Goal: Task Accomplishment & Management: Complete application form

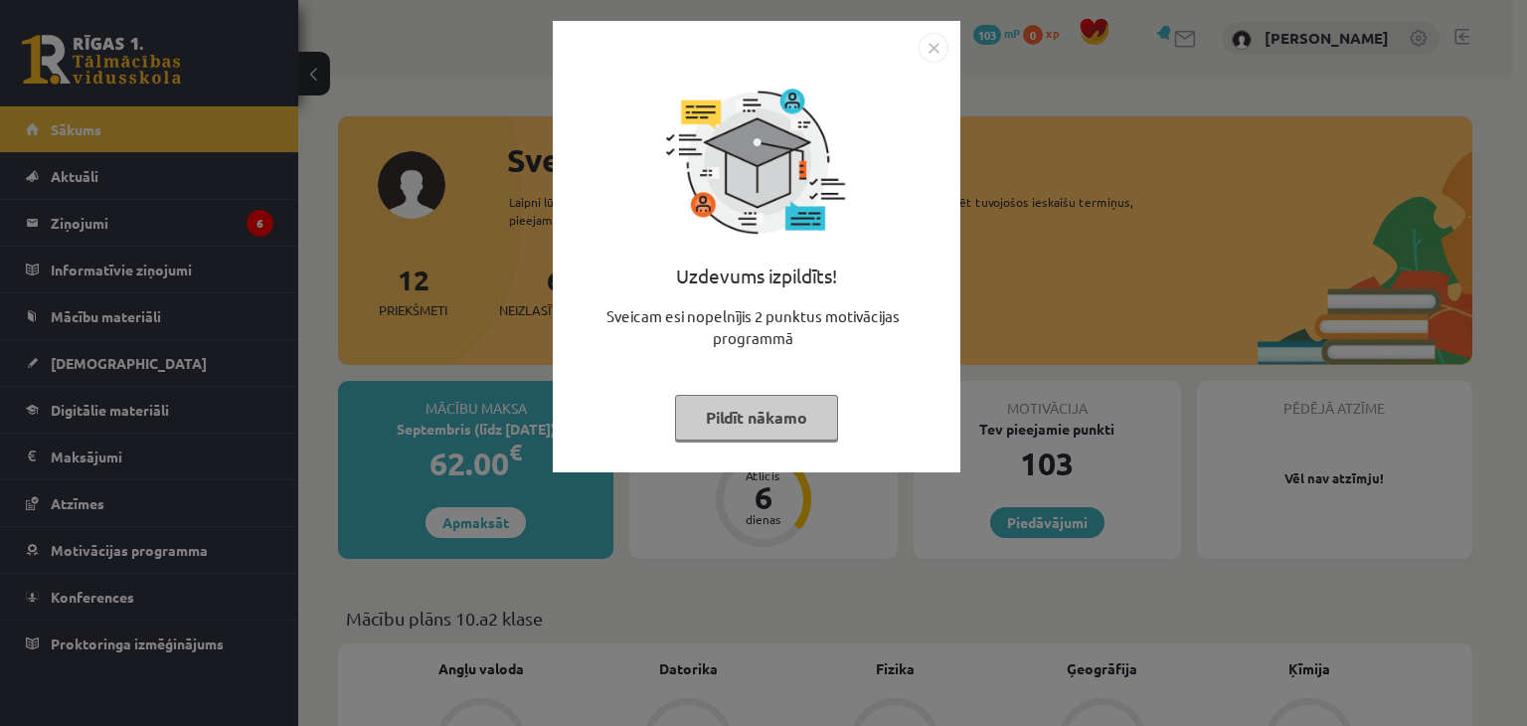
click at [764, 410] on button "Pildīt nākamo" at bounding box center [756, 418] width 163 height 46
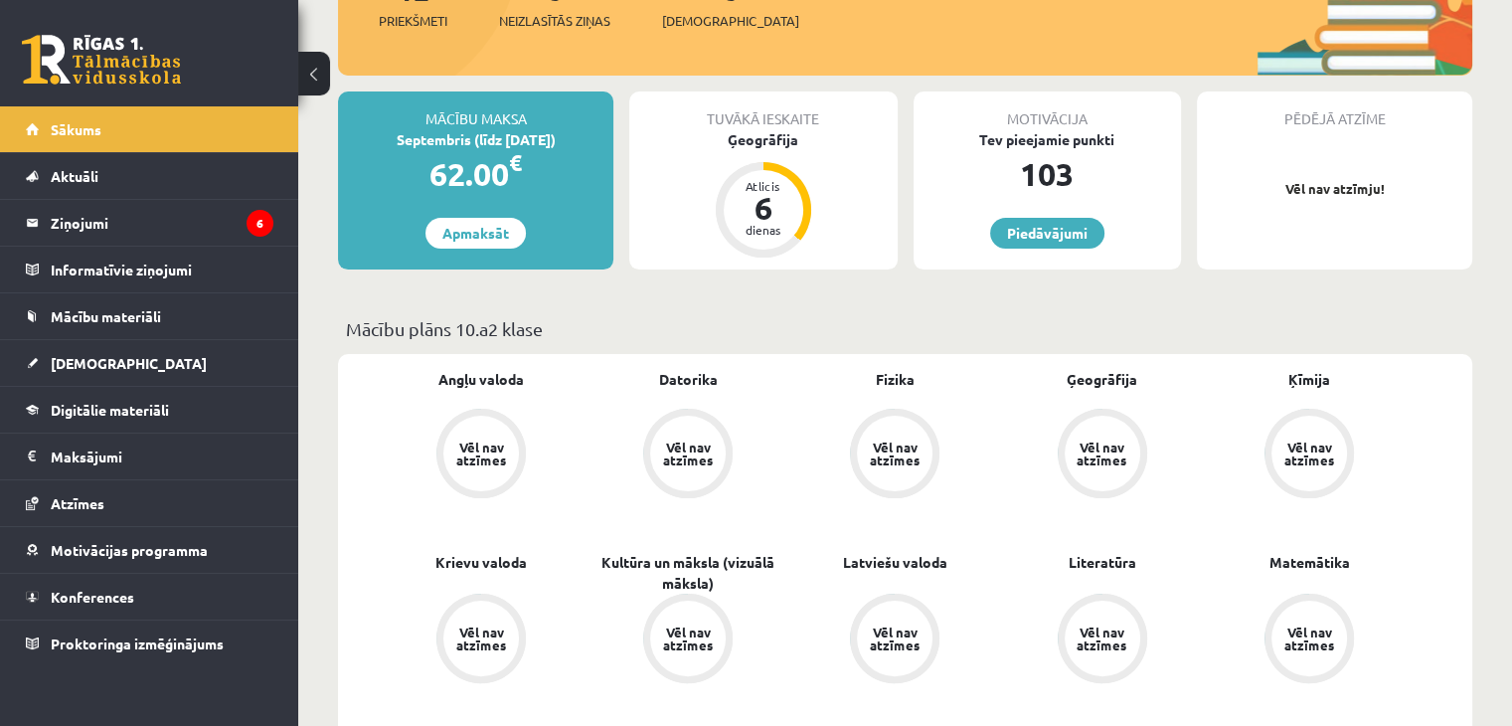
scroll to position [99, 0]
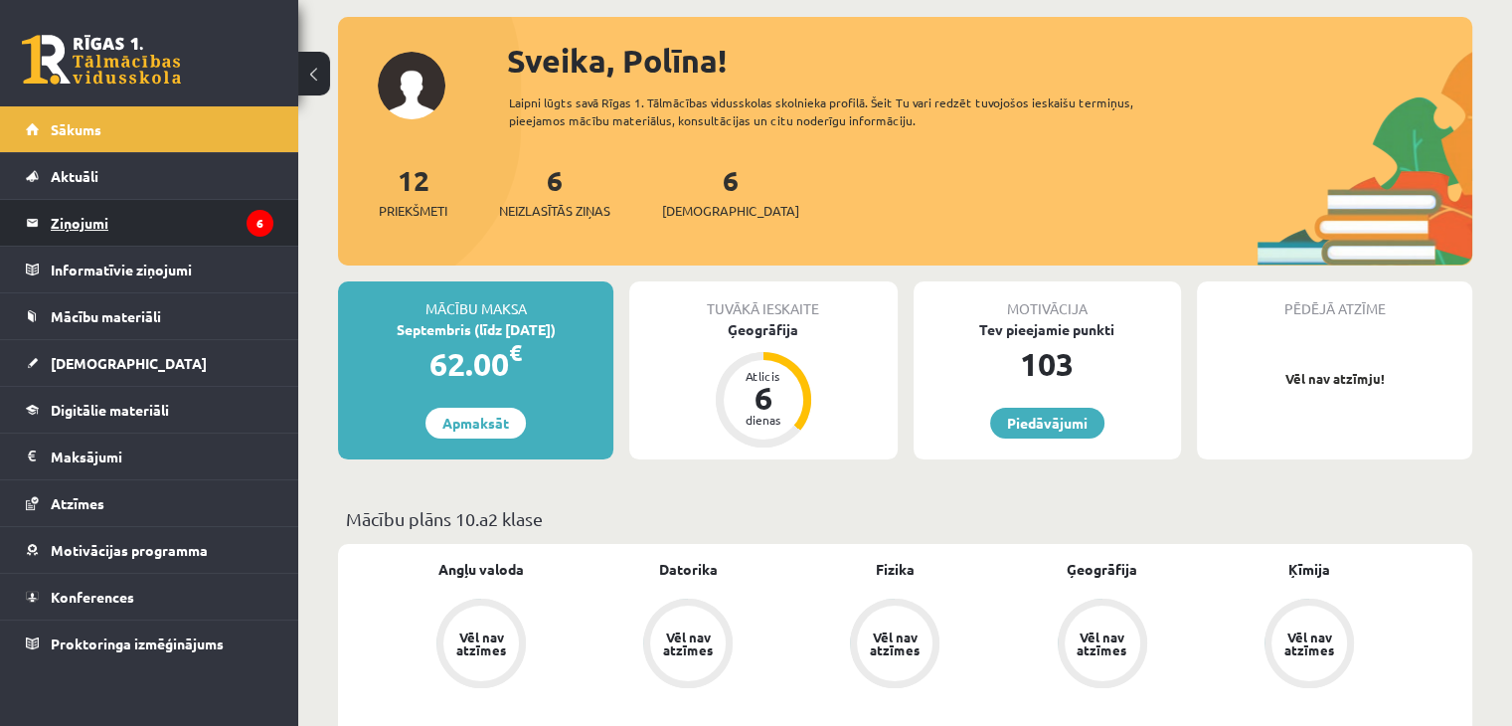
click at [133, 217] on legend "Ziņojumi 6" at bounding box center [162, 223] width 223 height 46
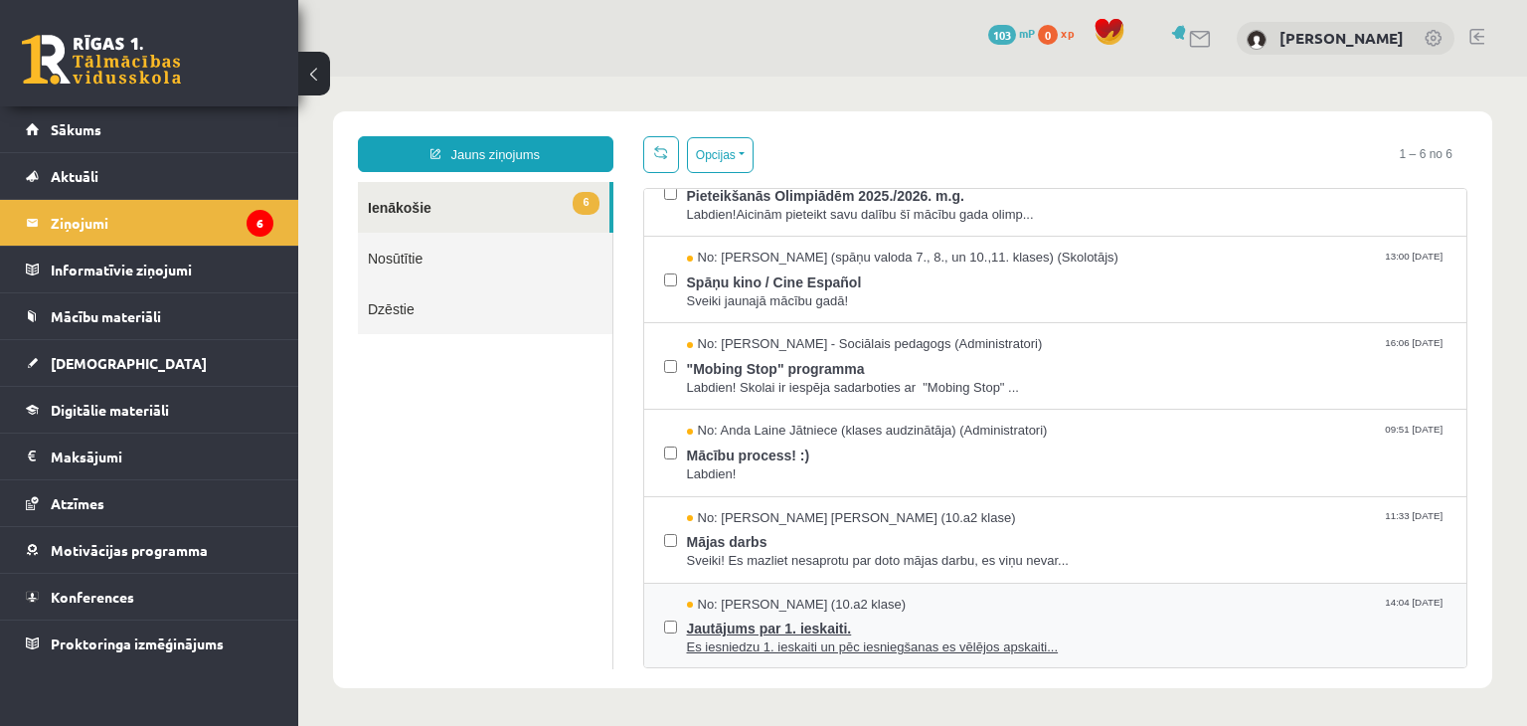
click at [986, 610] on div "No: Ričards Stepiņš (10.a2 klase) 14:04 02/09/2025" at bounding box center [1067, 605] width 761 height 19
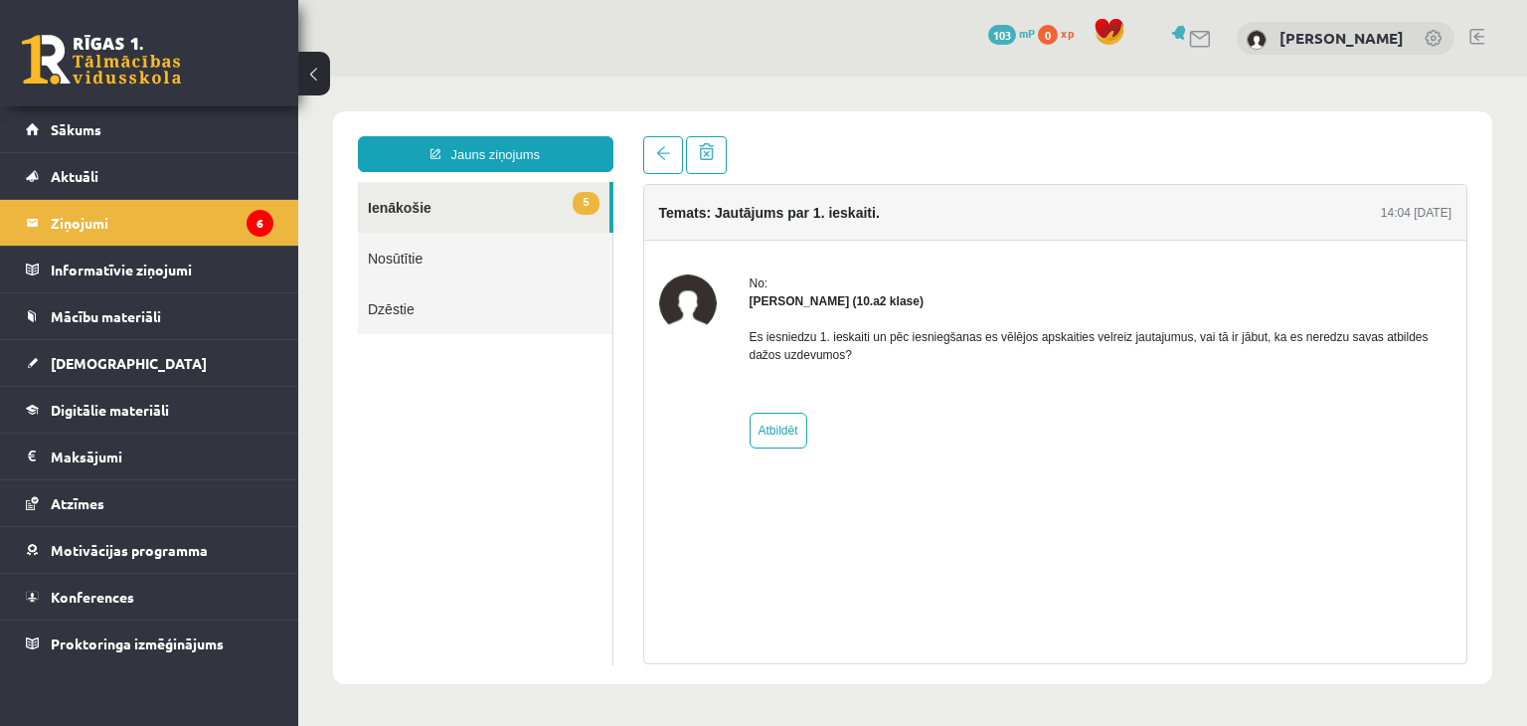
click at [483, 213] on link "5 Ienākošie" at bounding box center [484, 207] width 252 height 51
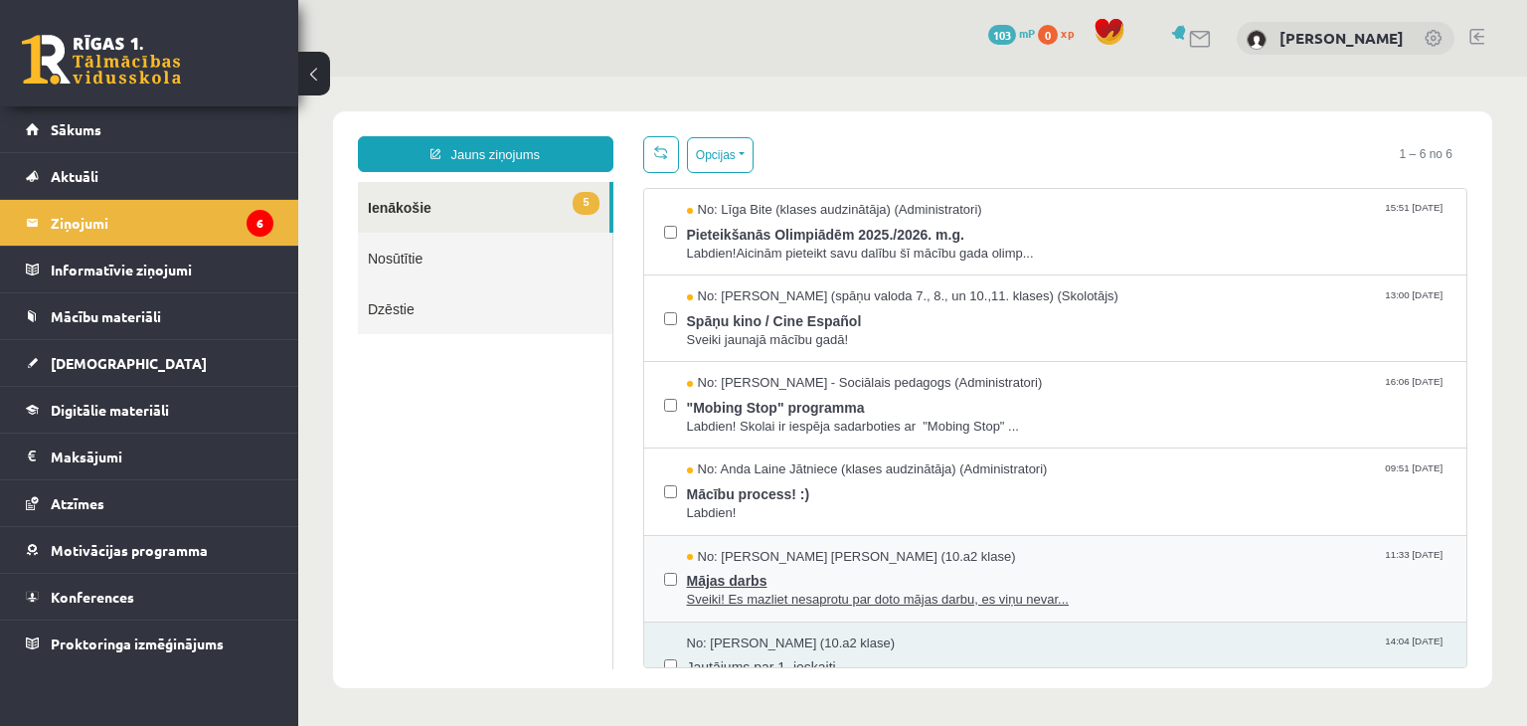
click at [763, 562] on span "No: Endija Elizabete Zēvalde (10.a2 klase)" at bounding box center [851, 557] width 329 height 19
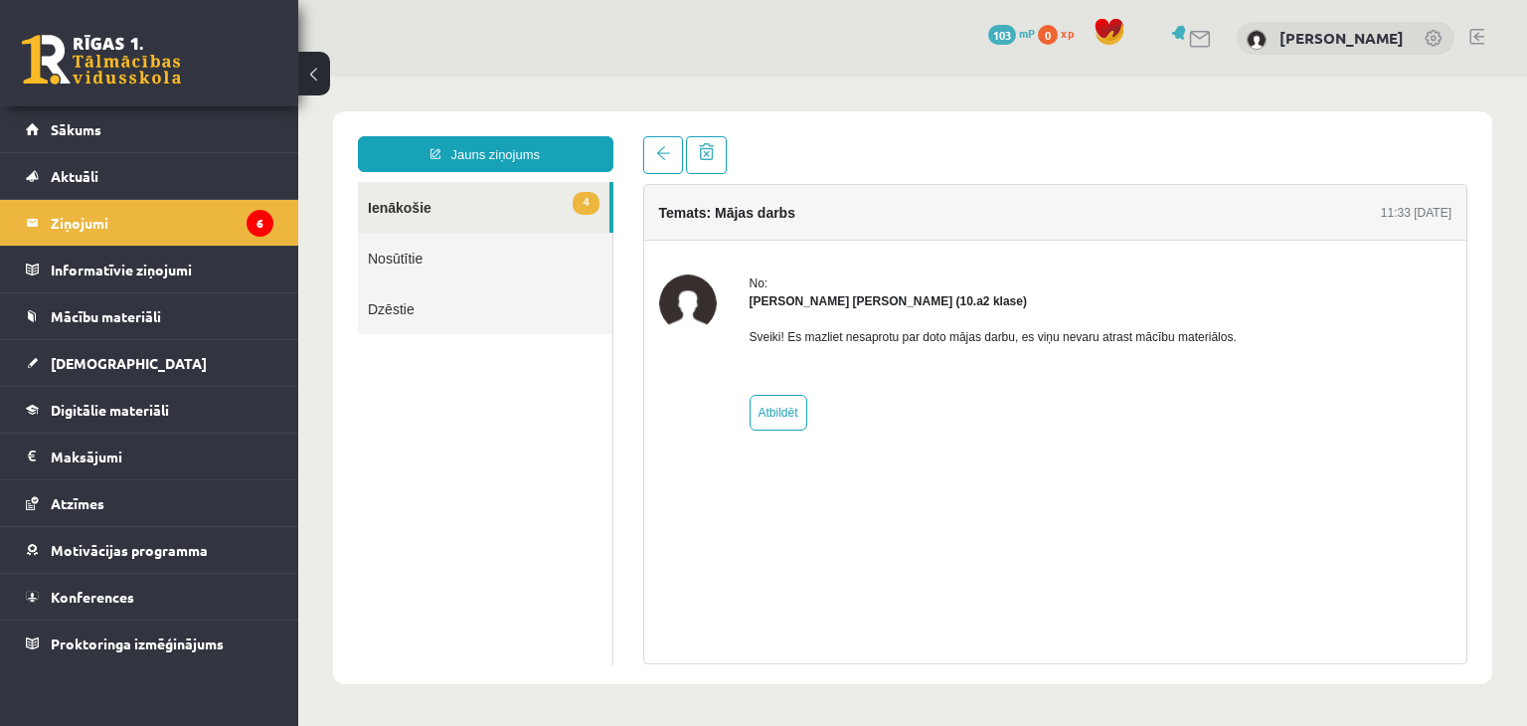
click at [490, 196] on link "4 Ienākošie" at bounding box center [484, 207] width 252 height 51
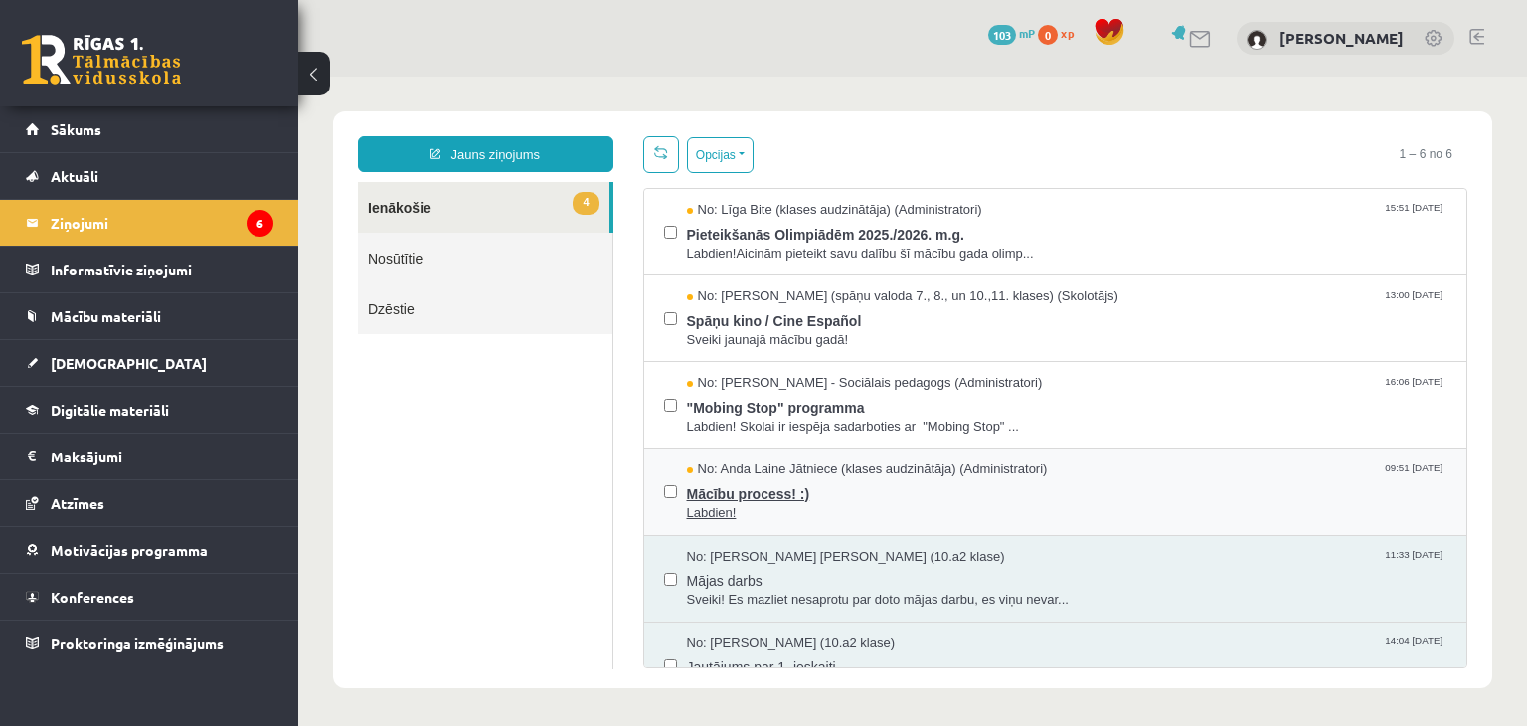
click at [796, 466] on span "No: Anda Laine Jātniece (klases audzinātāja) (Administratori)" at bounding box center [867, 469] width 361 height 19
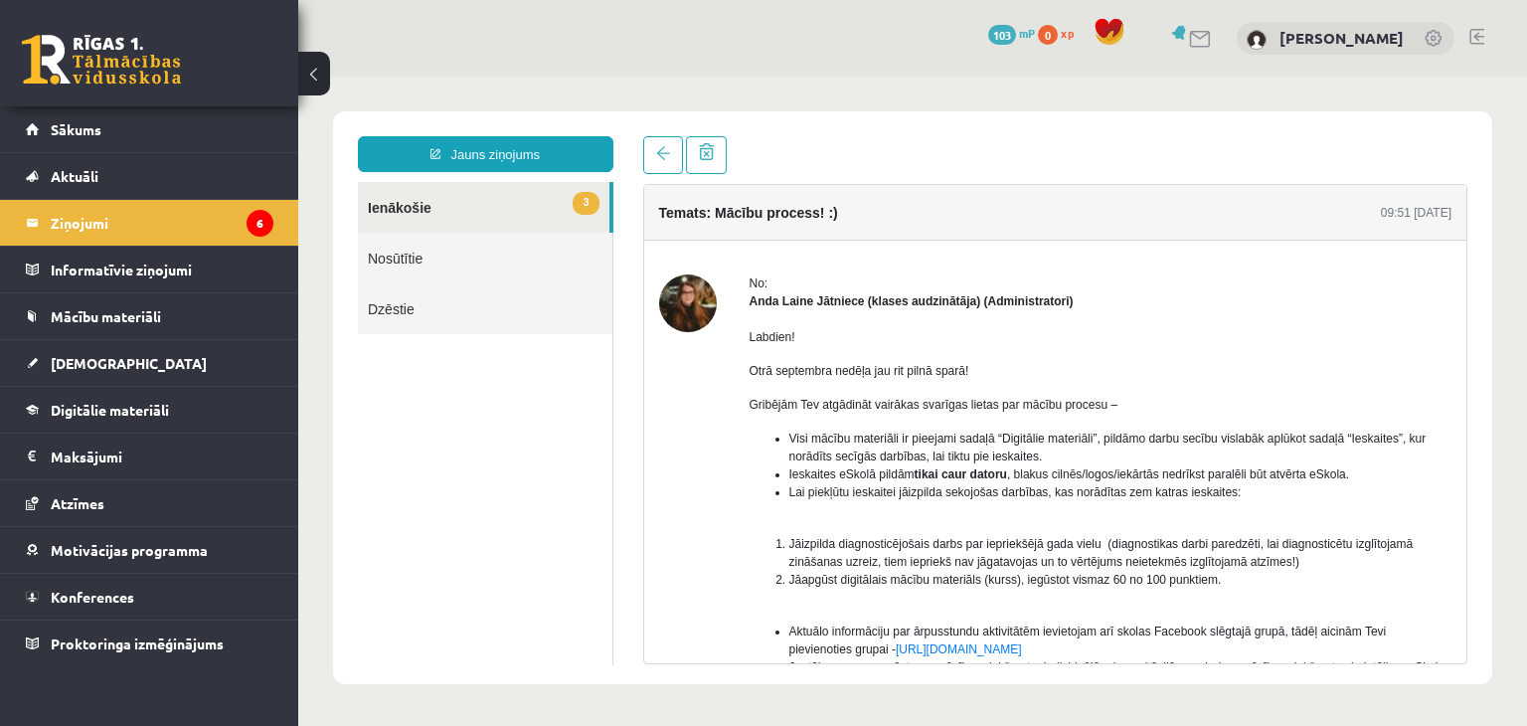
click at [588, 208] on span "3" at bounding box center [586, 203] width 26 height 23
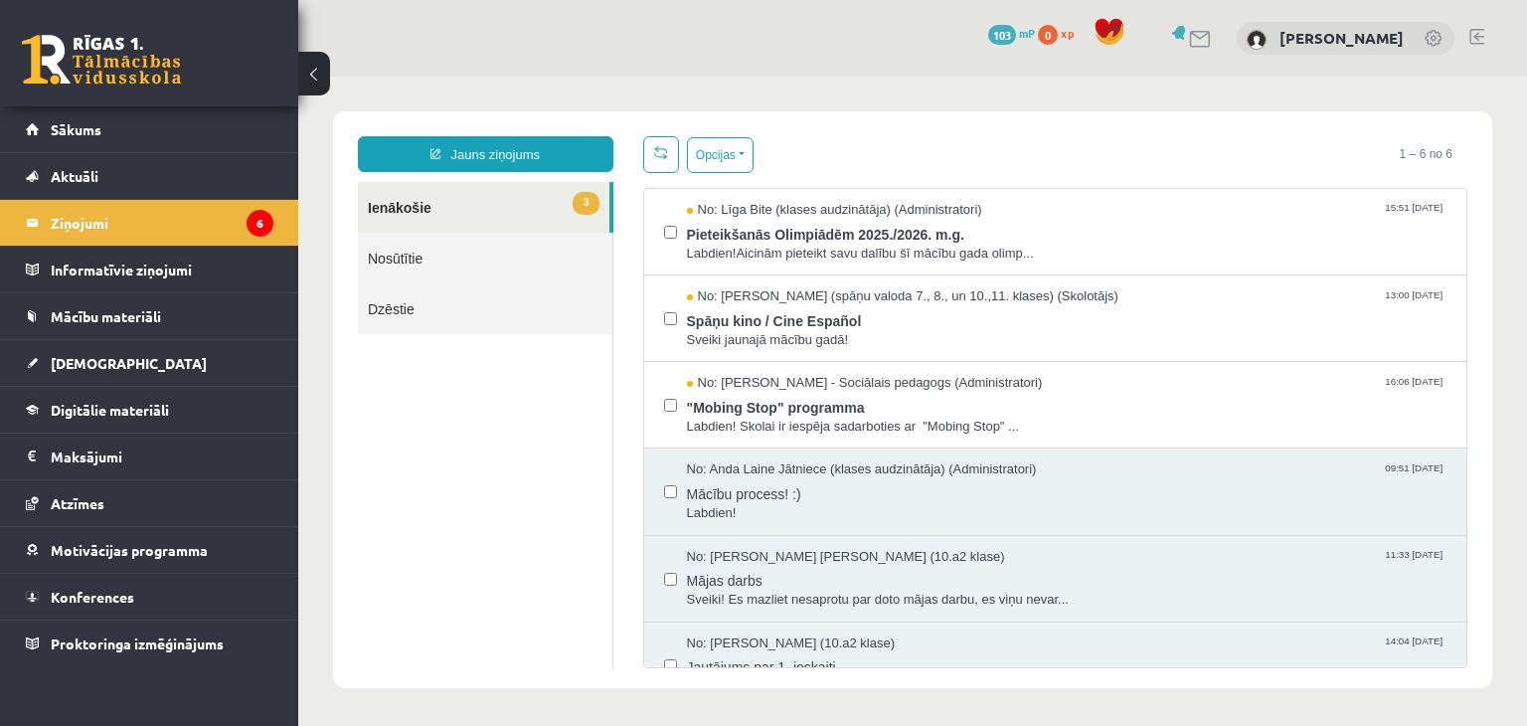
click at [562, 209] on link "3 Ienākošie" at bounding box center [484, 207] width 252 height 51
click at [874, 386] on span "No: Dagnija Gaubšteina - Sociālais pedagogs (Administratori)" at bounding box center [865, 383] width 356 height 19
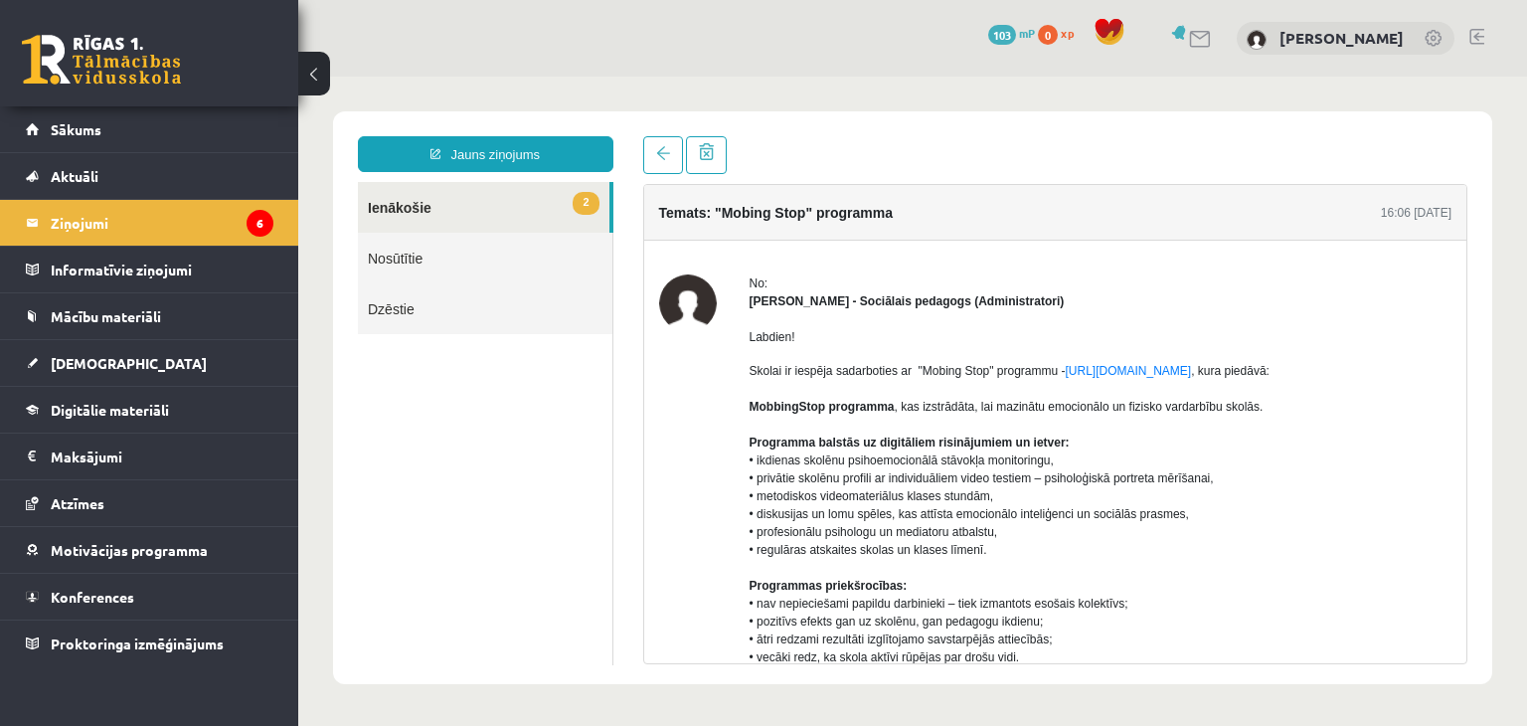
click at [531, 202] on link "2 Ienākošie" at bounding box center [484, 207] width 252 height 51
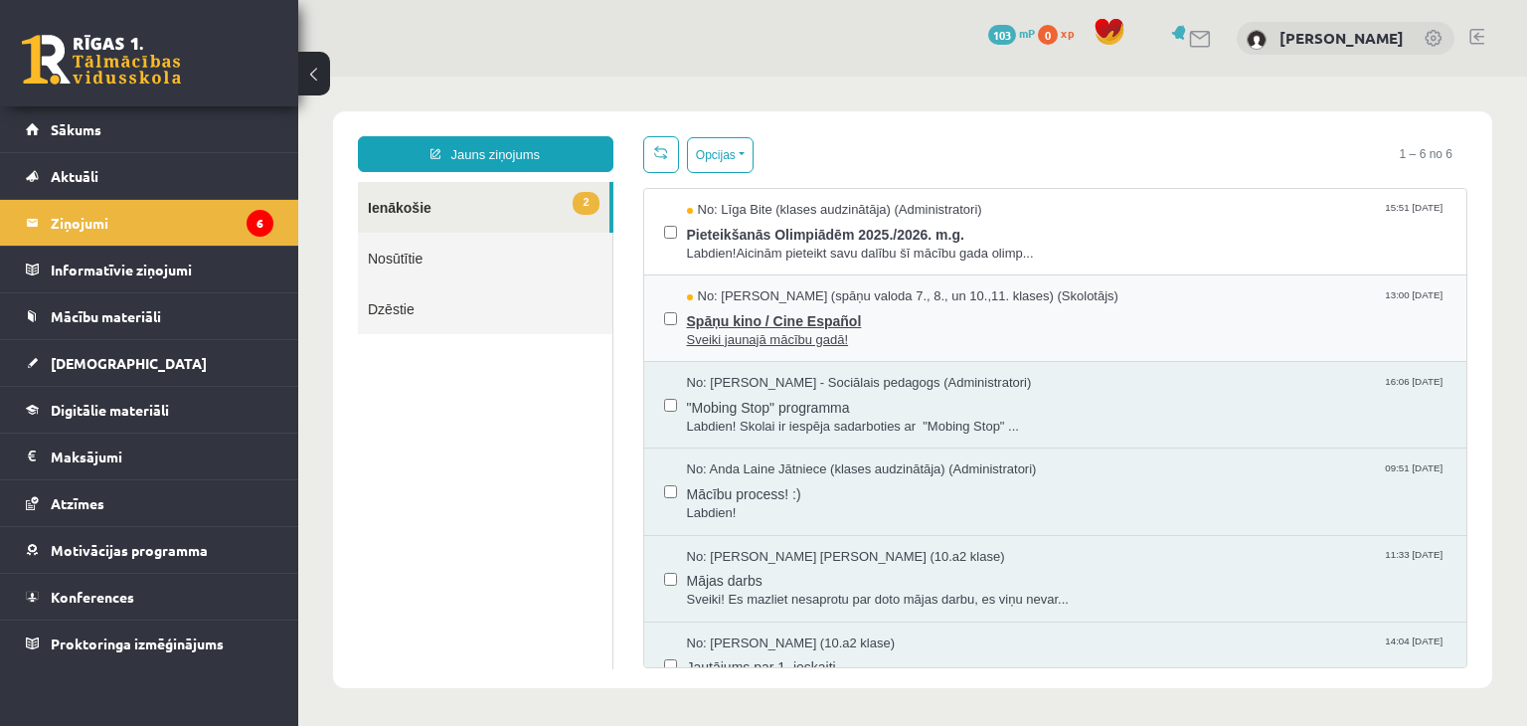
click at [757, 300] on span "No: Signe Sirmā (spāņu valoda 7., 8., un 10.,11. klases) (Skolotājs)" at bounding box center [903, 296] width 432 height 19
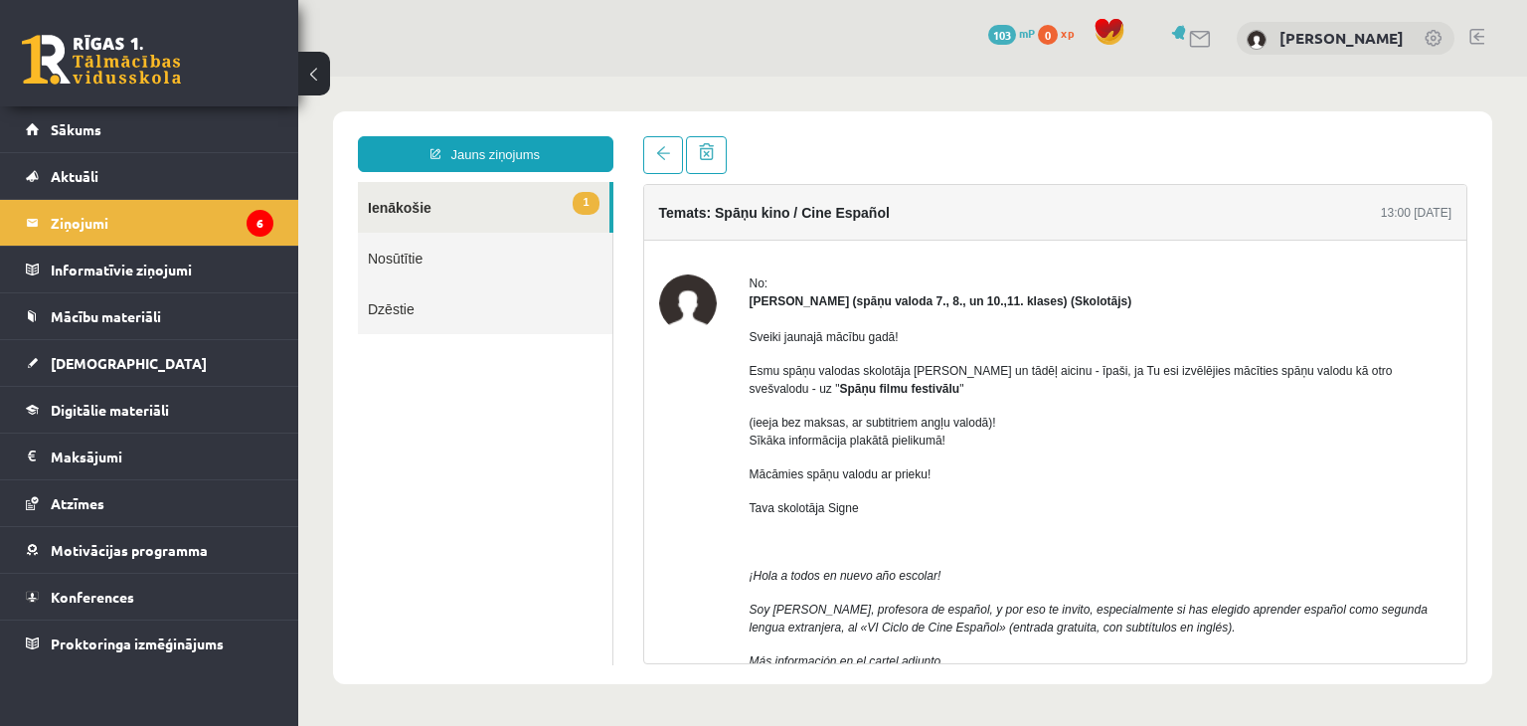
click at [528, 184] on link "1 Ienākošie" at bounding box center [484, 207] width 252 height 51
click at [562, 204] on link "1 Ienākošie" at bounding box center [484, 207] width 252 height 51
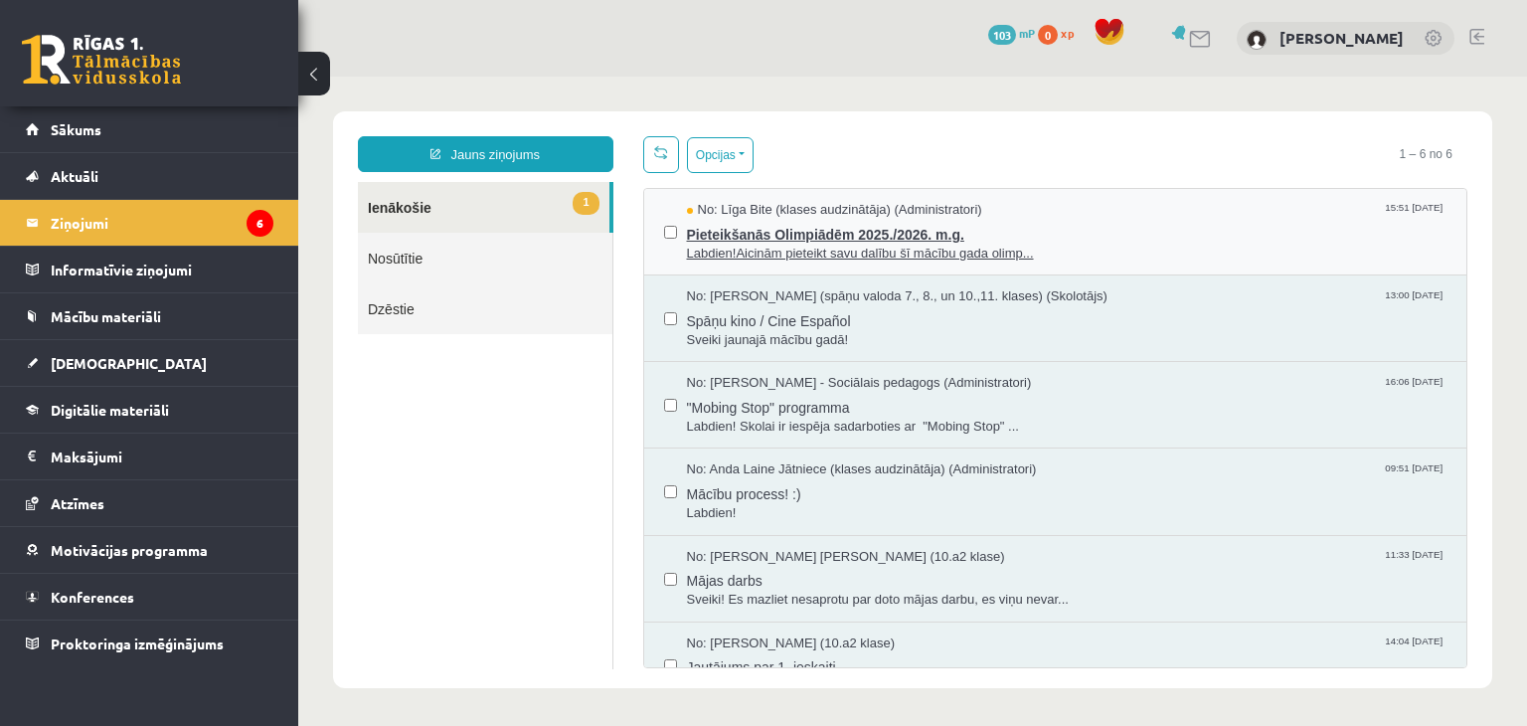
click at [712, 246] on span "Labdien!Aicinām pieteikt savu dalību šī mācību gada olimp..." at bounding box center [1067, 254] width 761 height 19
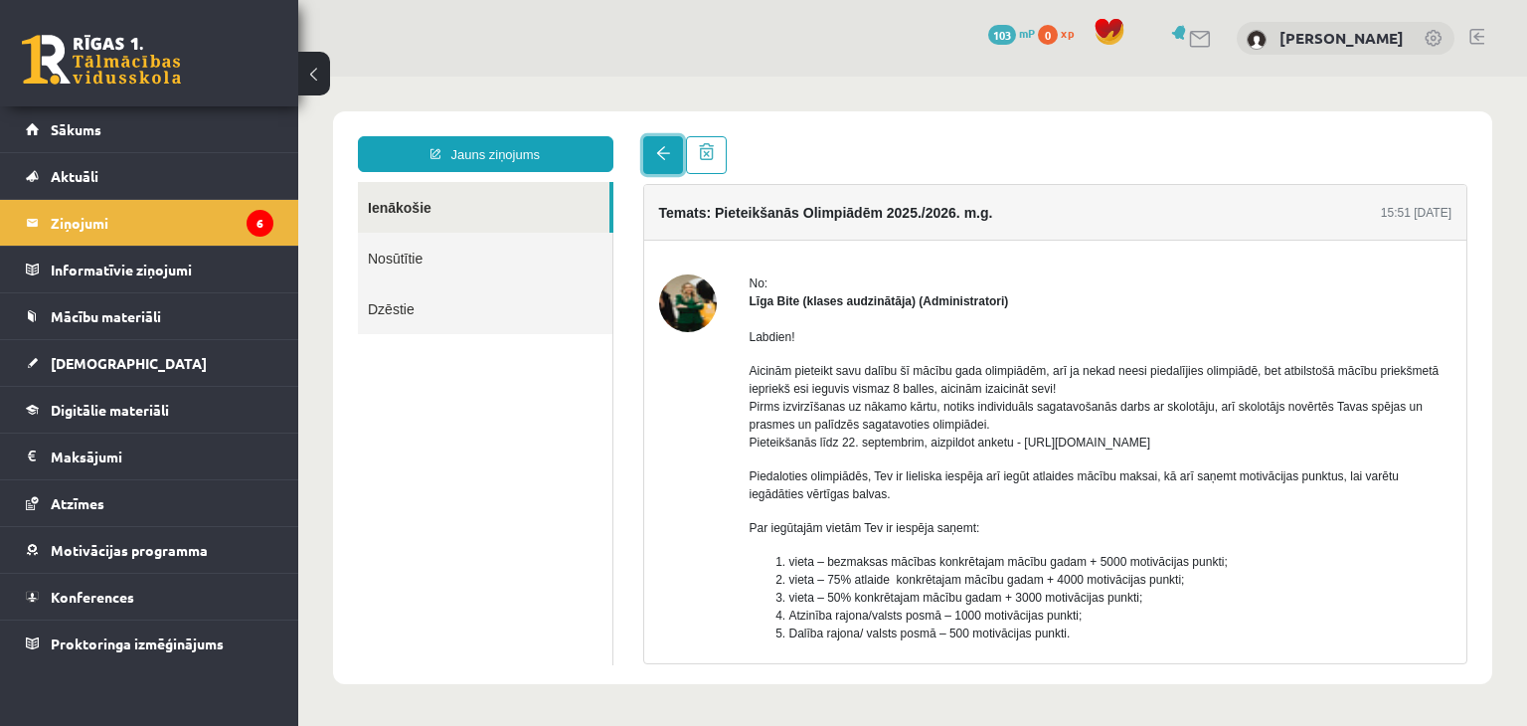
click at [652, 166] on link at bounding box center [663, 155] width 40 height 38
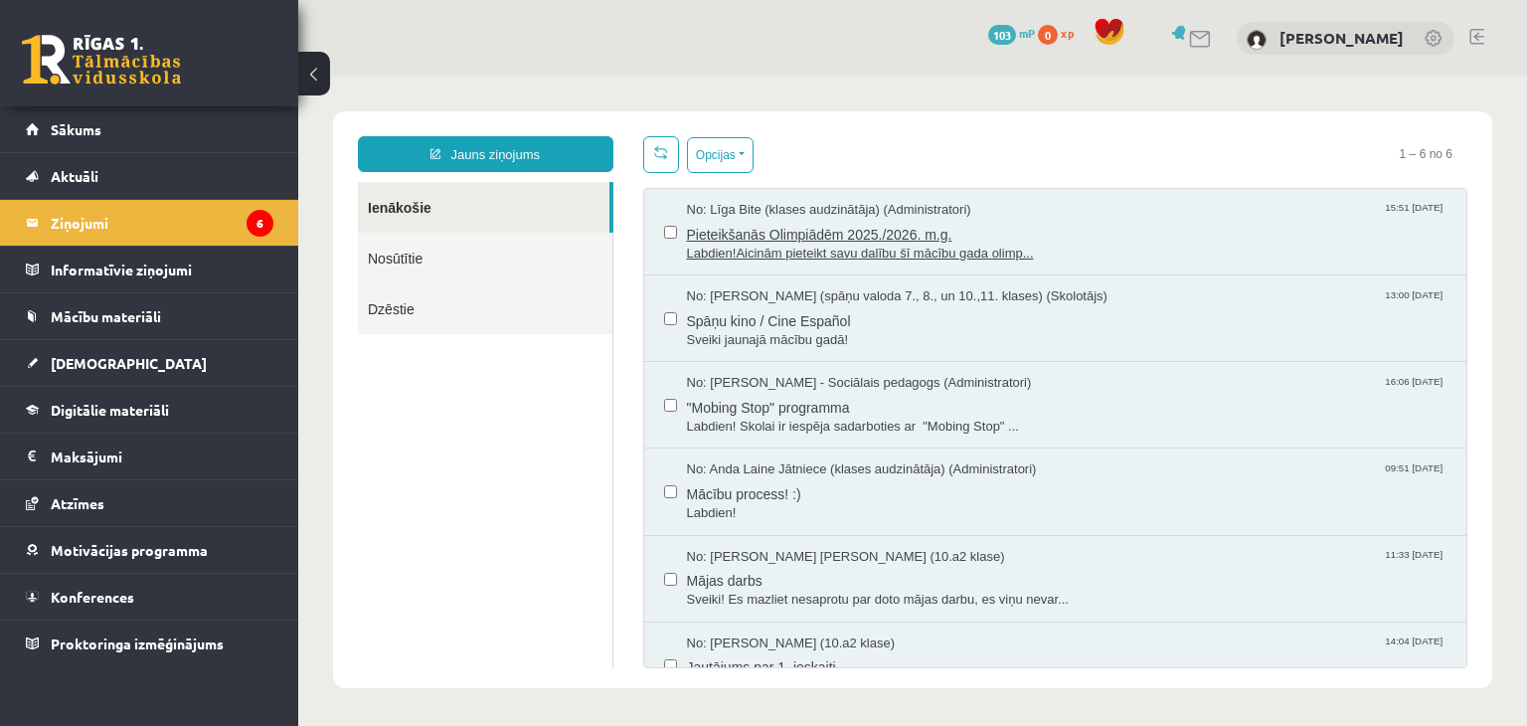
click at [804, 206] on span "No: Līga Bite (klases audzinātāja) (Administratori)" at bounding box center [829, 210] width 284 height 19
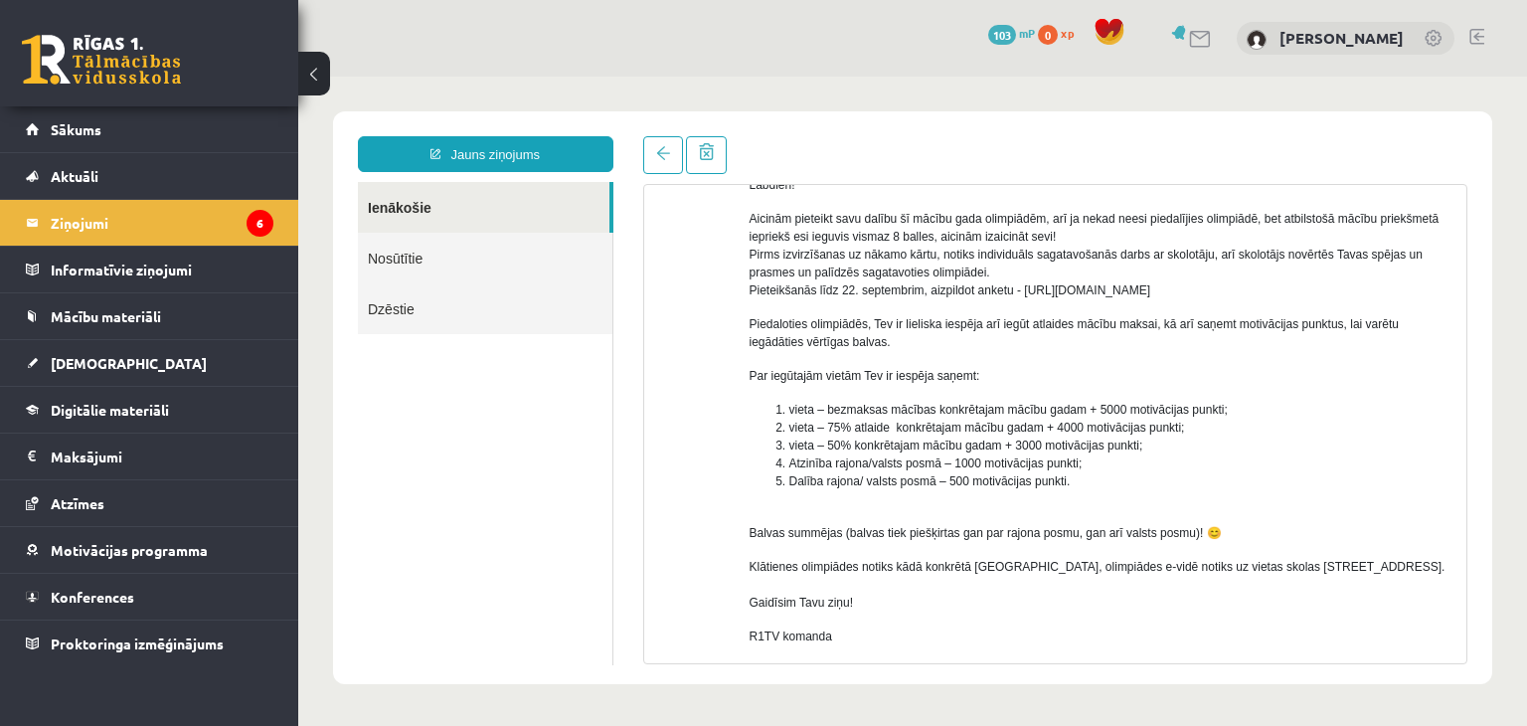
click at [420, 212] on link "Ienākošie" at bounding box center [484, 207] width 252 height 51
click at [138, 212] on legend "Ziņojumi 6" at bounding box center [162, 223] width 223 height 46
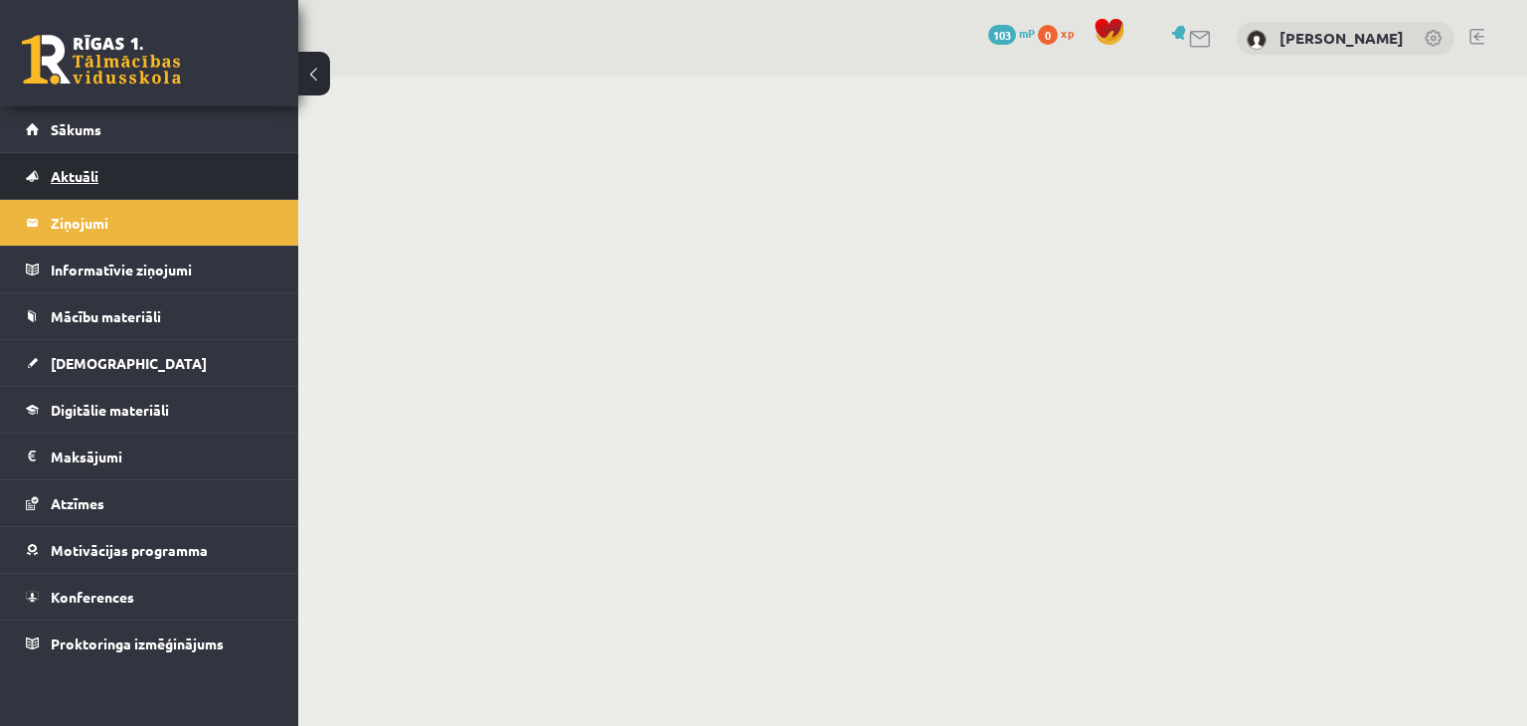
click at [135, 184] on link "Aktuāli" at bounding box center [150, 176] width 248 height 46
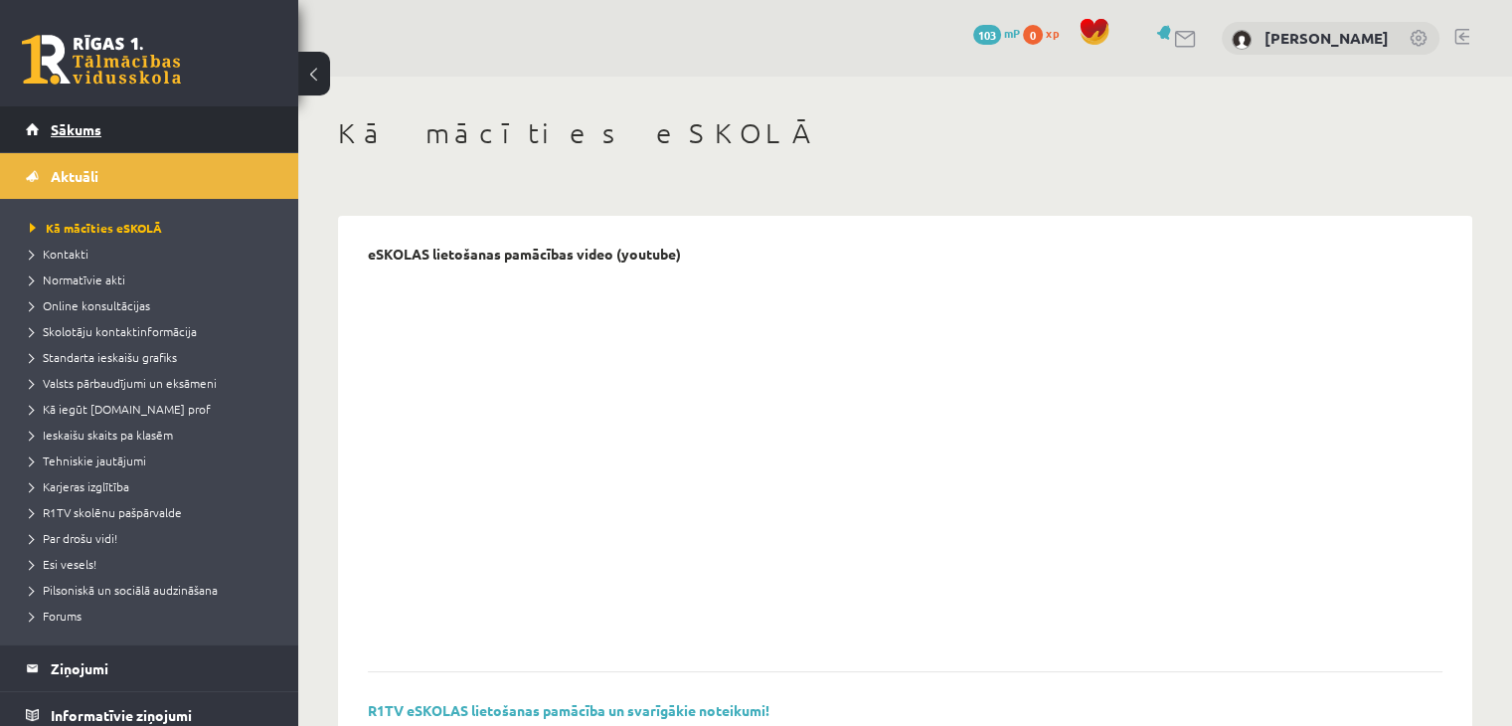
click at [131, 140] on link "Sākums" at bounding box center [150, 129] width 248 height 46
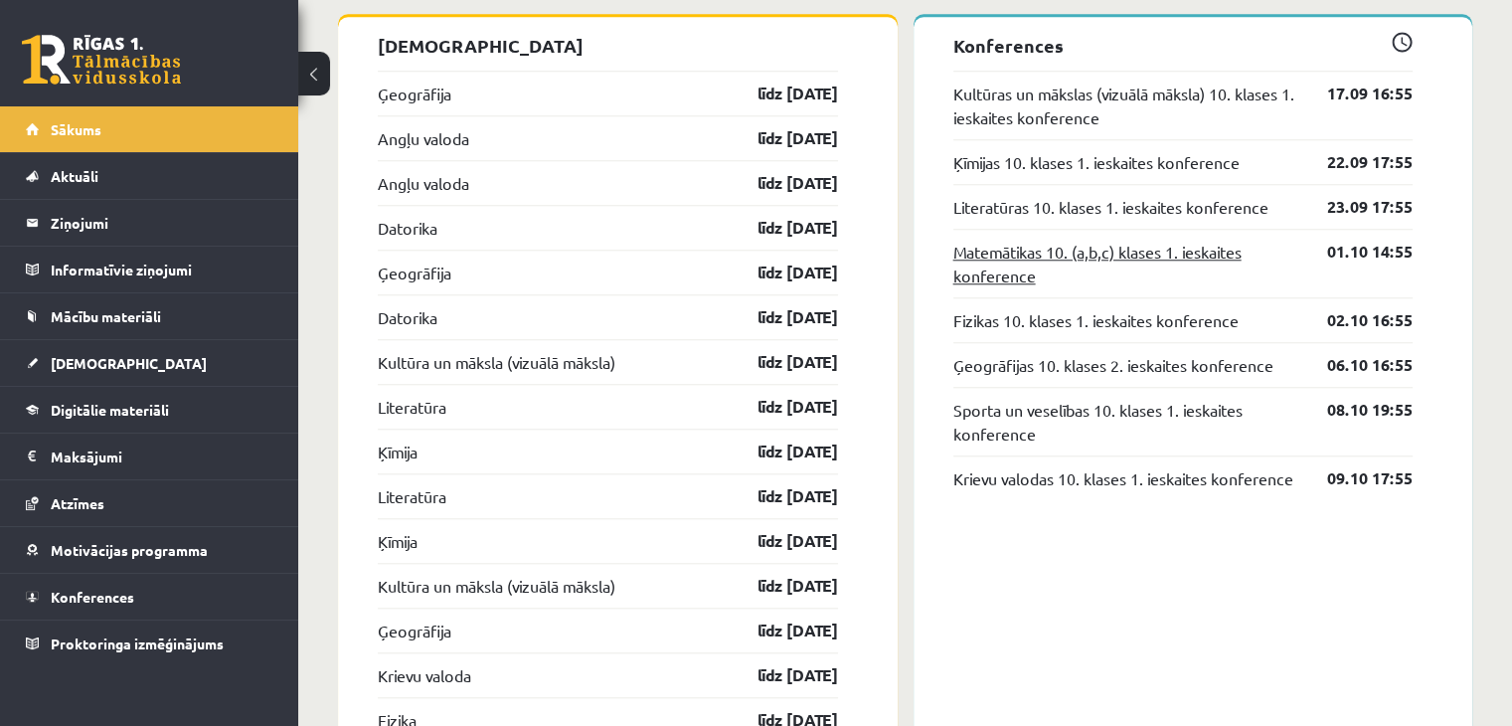
scroll to position [1790, 0]
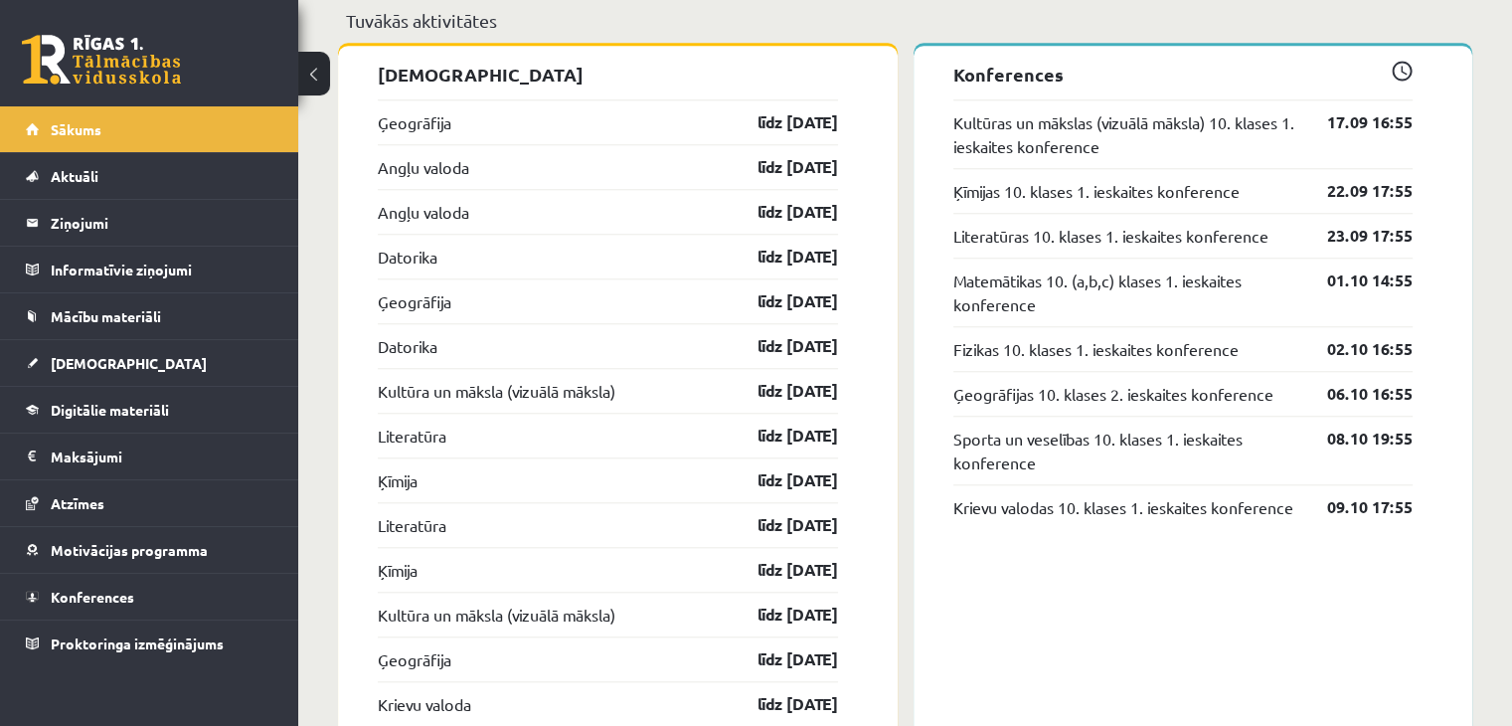
click at [1404, 77] on span at bounding box center [1402, 71] width 21 height 21
click at [1089, 510] on link "Krievu valodas 10. klases 1. ieskaites konference" at bounding box center [1124, 507] width 340 height 24
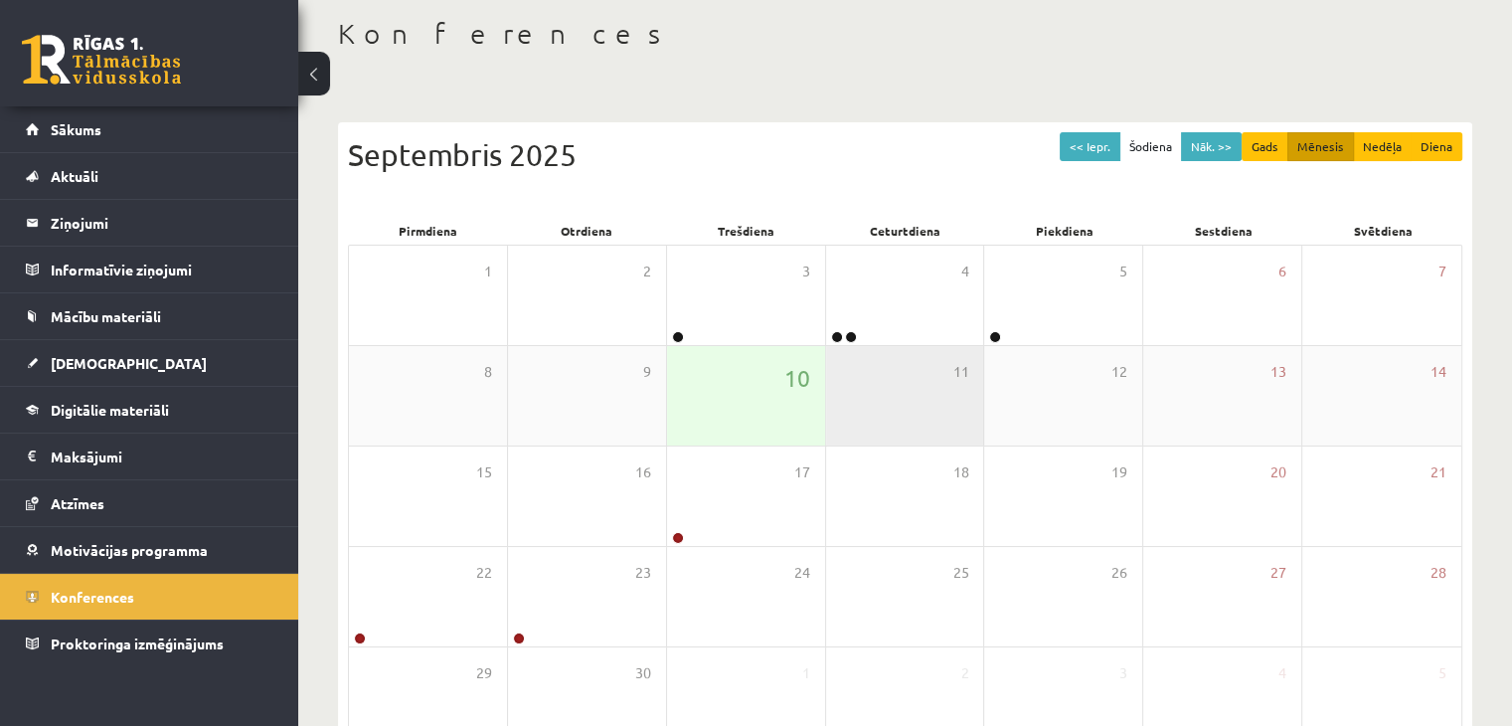
scroll to position [199, 0]
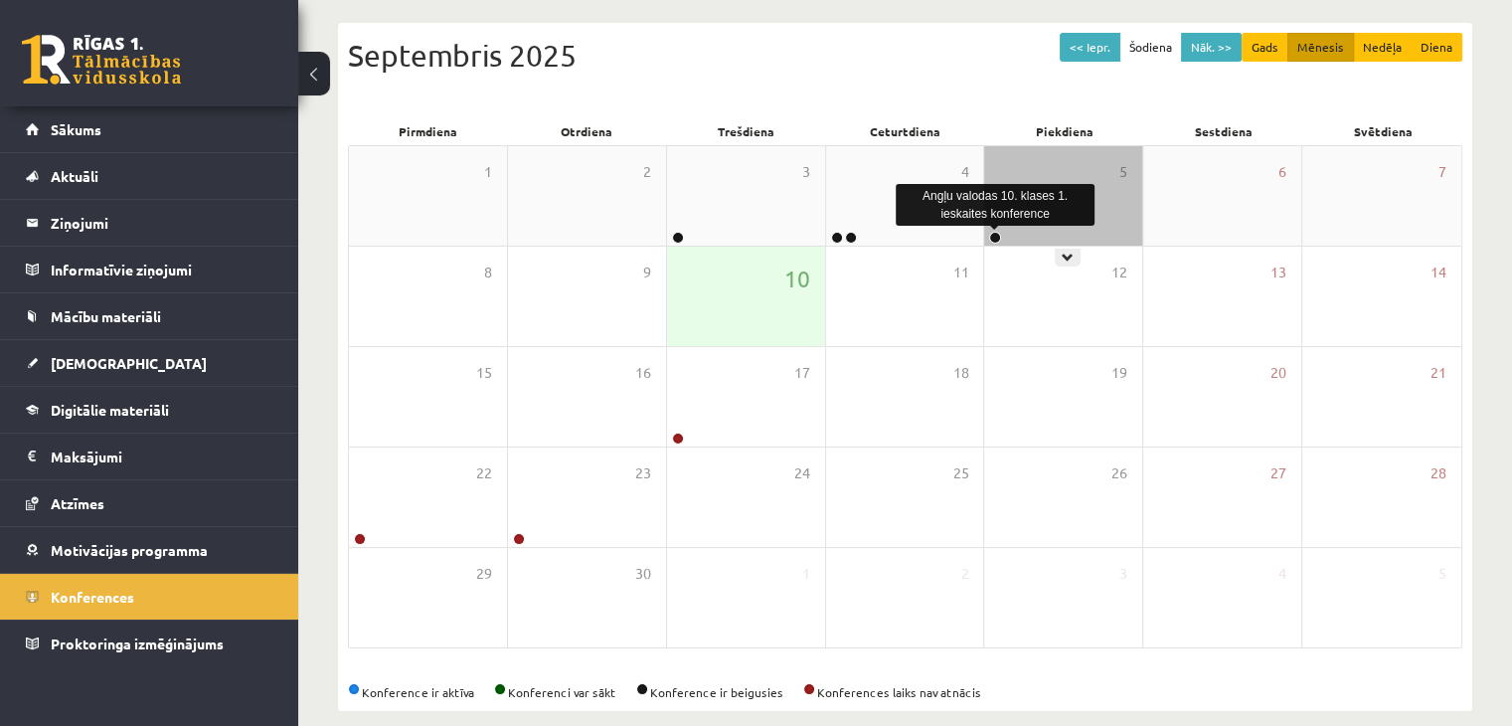
click at [996, 234] on link at bounding box center [995, 238] width 12 height 12
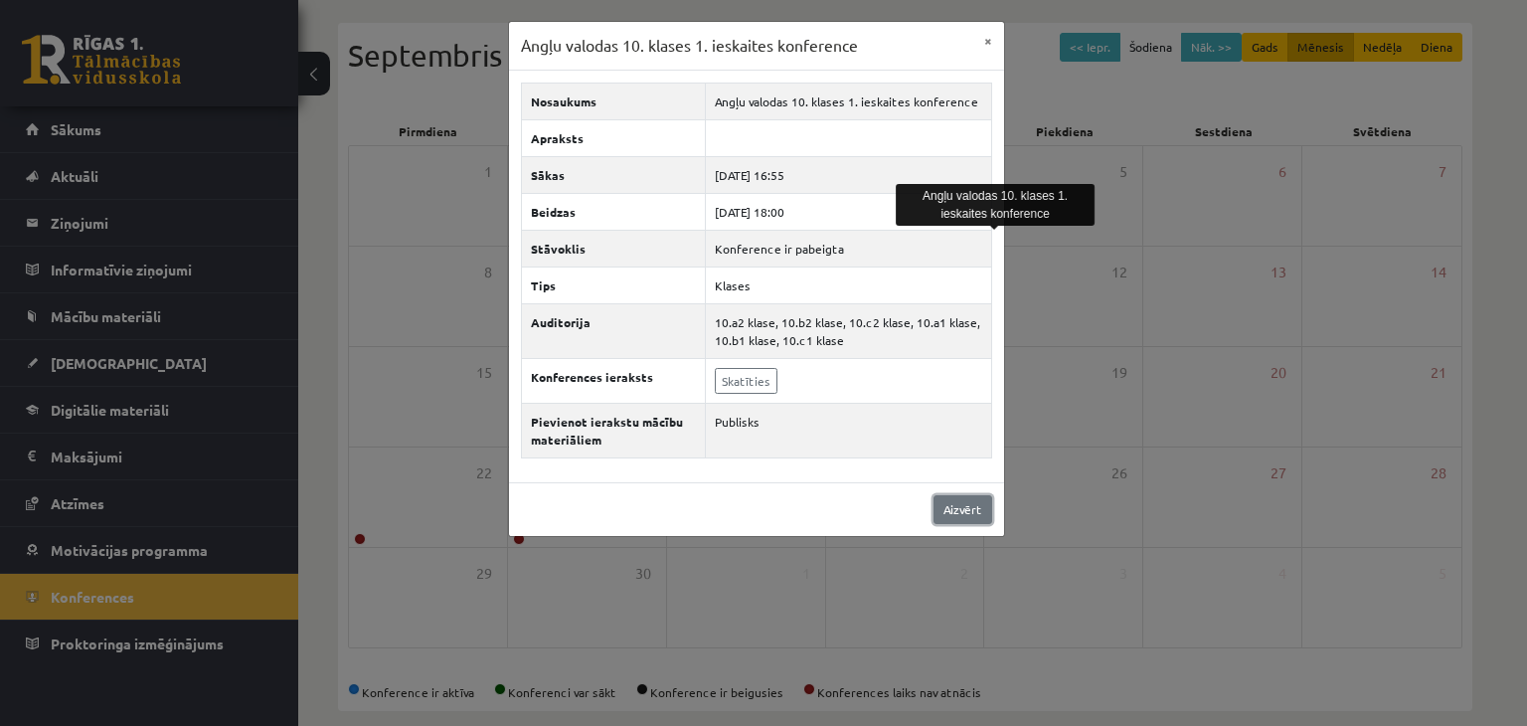
click at [971, 500] on link "Aizvērt" at bounding box center [963, 509] width 59 height 29
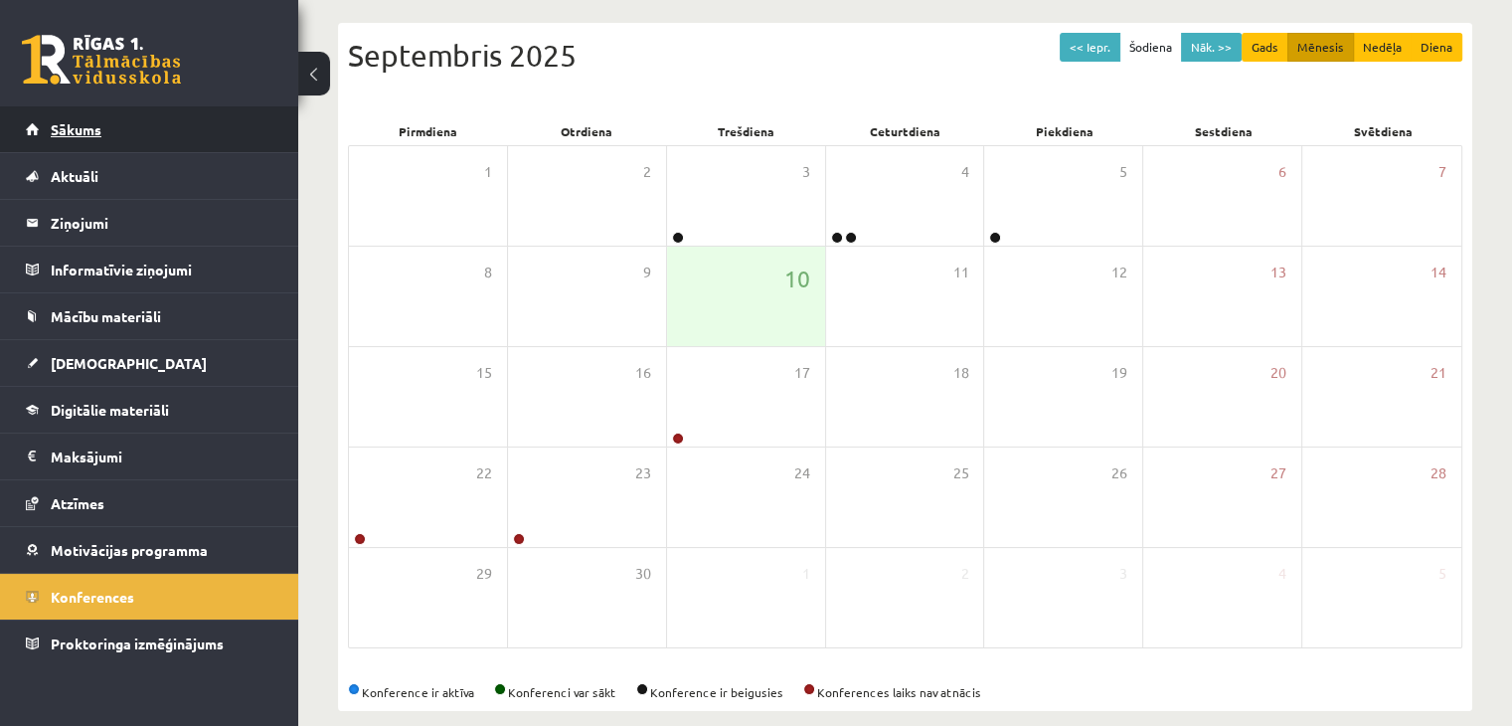
click at [154, 144] on link "Sākums" at bounding box center [150, 129] width 248 height 46
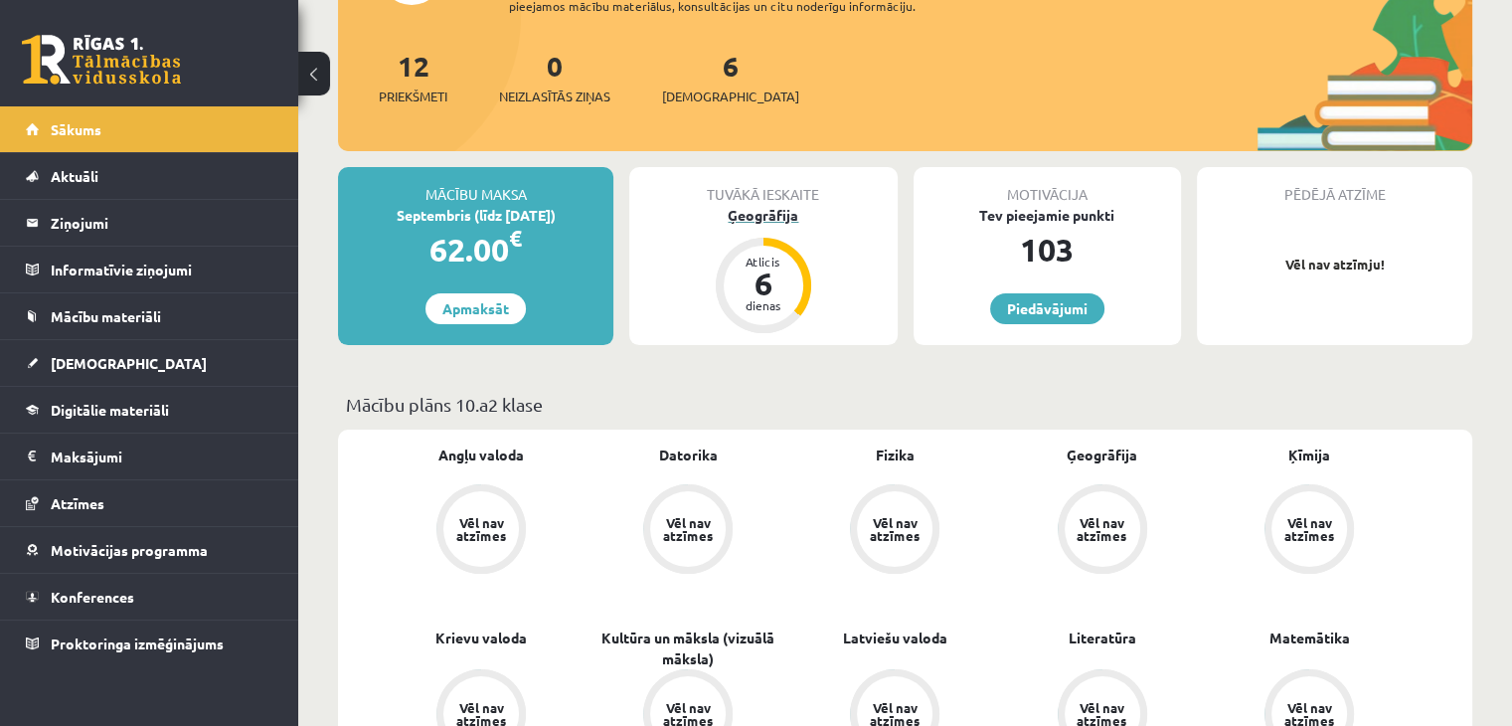
scroll to position [199, 0]
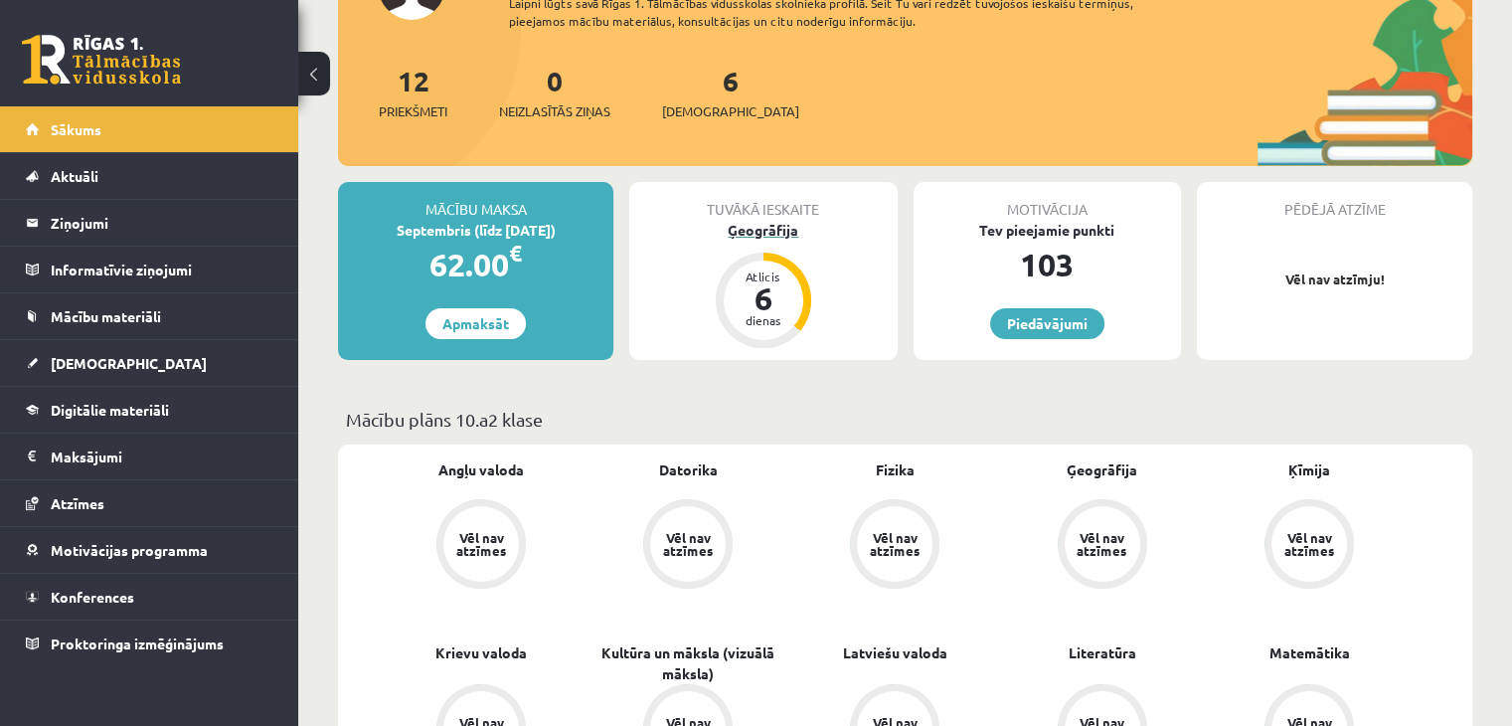
click at [768, 301] on div "6" at bounding box center [764, 298] width 60 height 32
click at [764, 230] on div "Ģeogrāfija" at bounding box center [762, 230] width 267 height 21
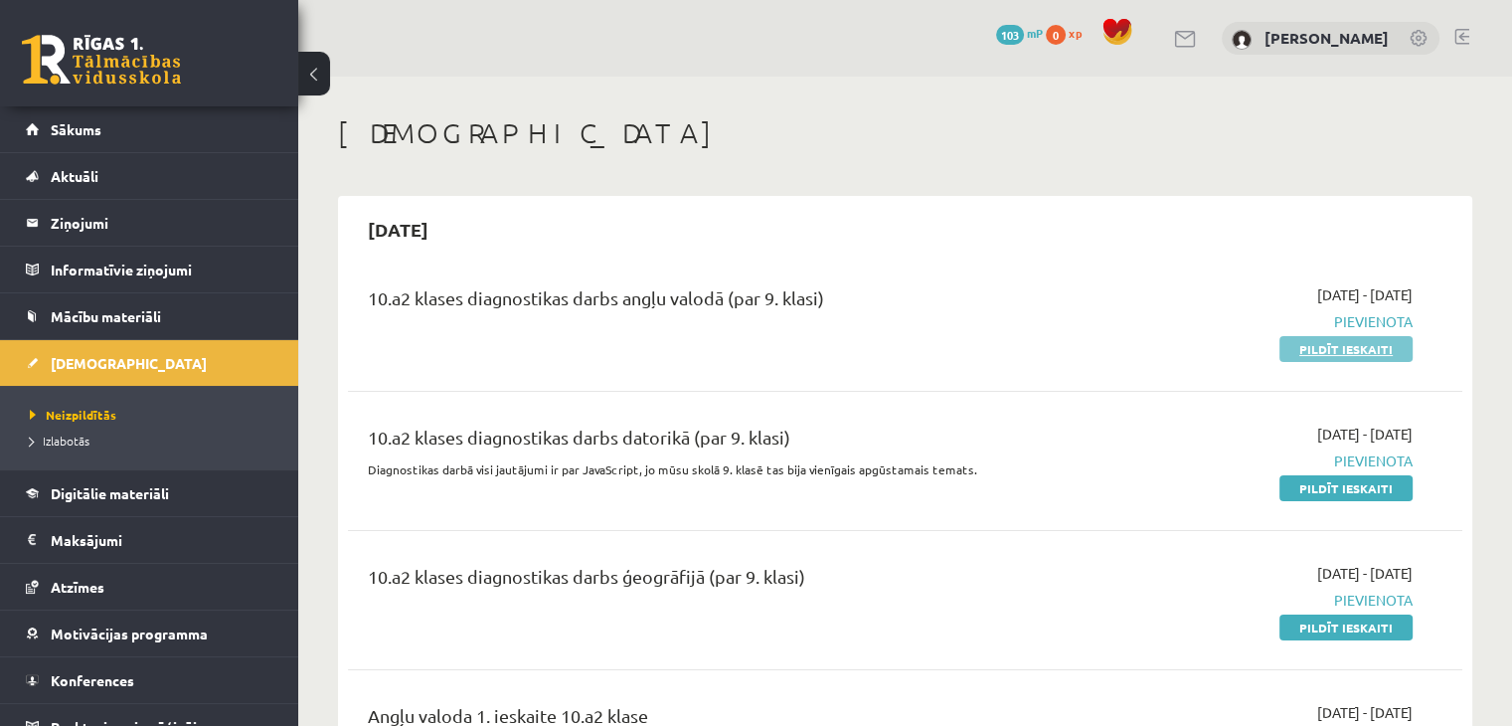
click at [1322, 352] on link "Pildīt ieskaiti" at bounding box center [1346, 349] width 133 height 26
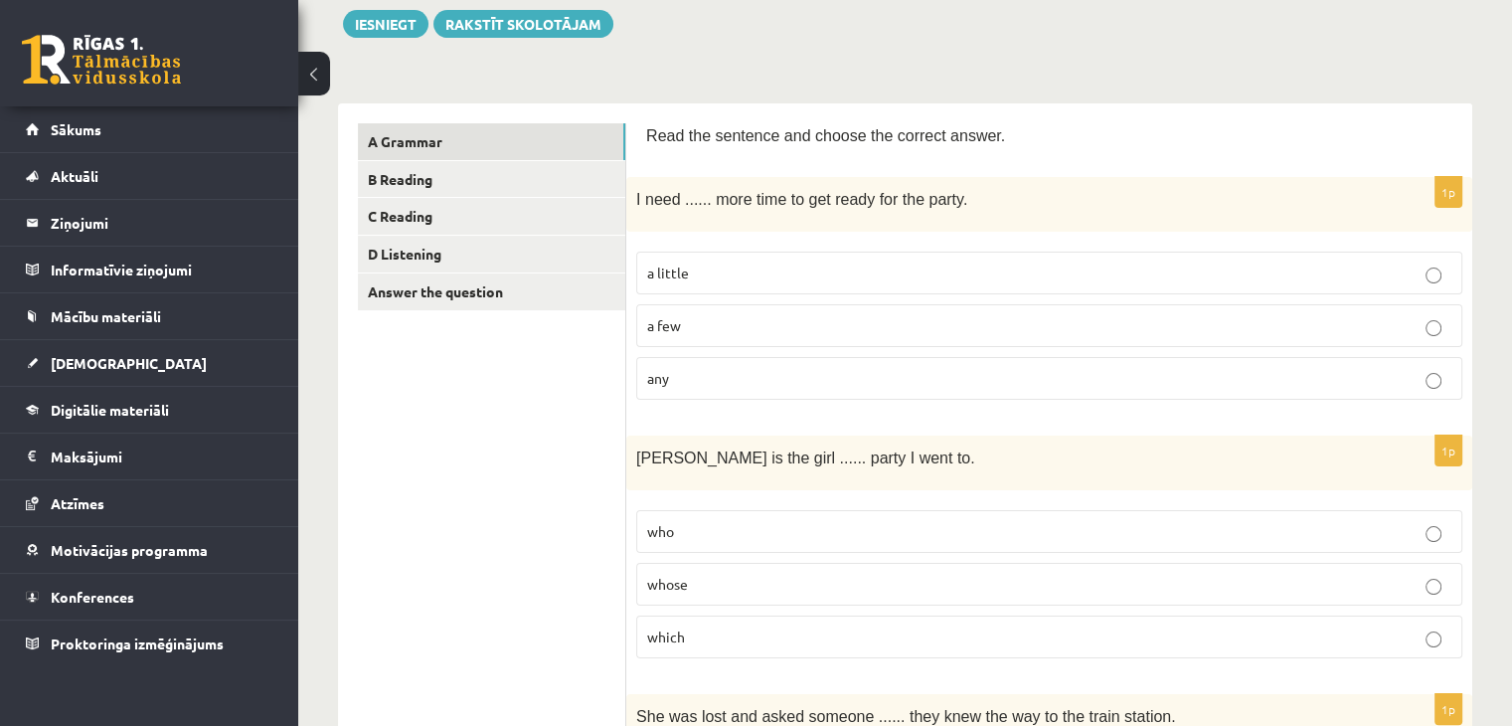
scroll to position [199, 0]
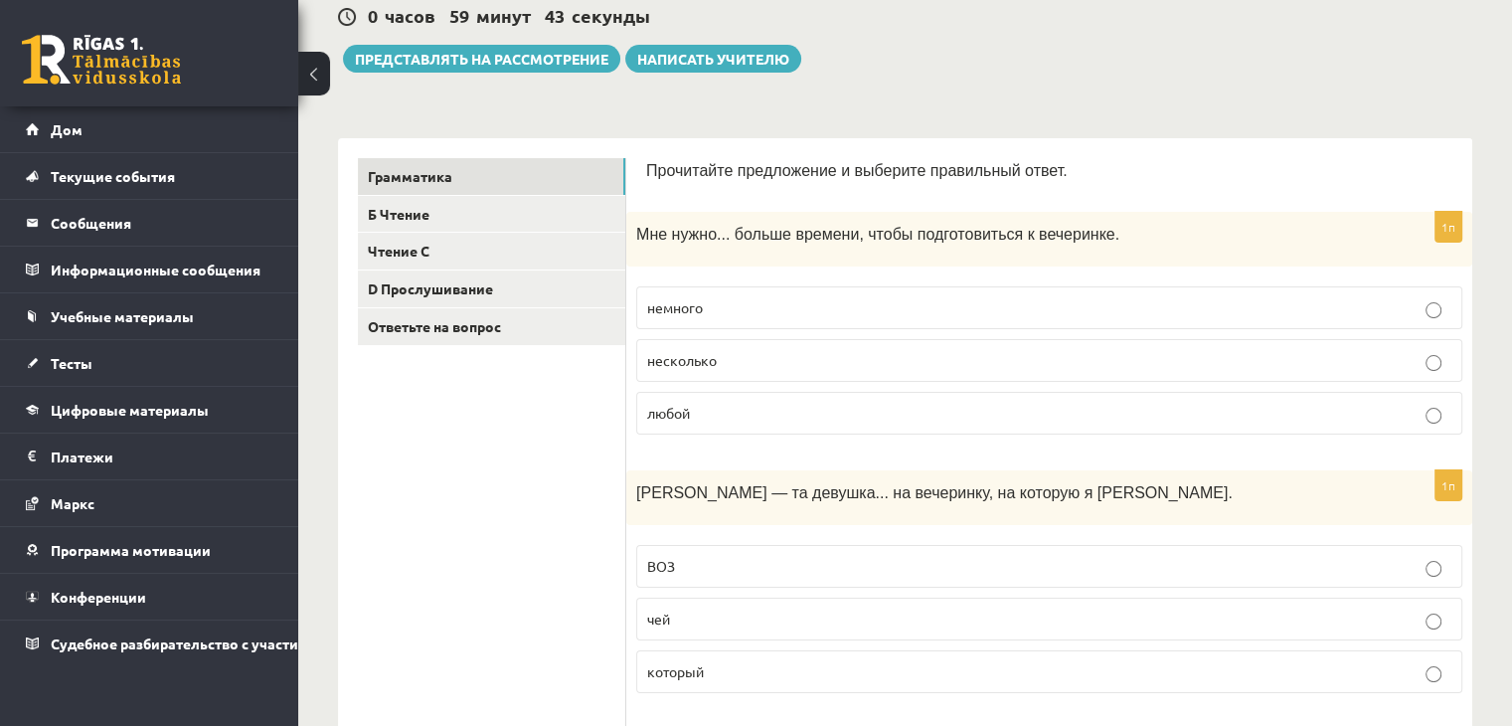
click at [815, 305] on p "немного" at bounding box center [1049, 307] width 804 height 21
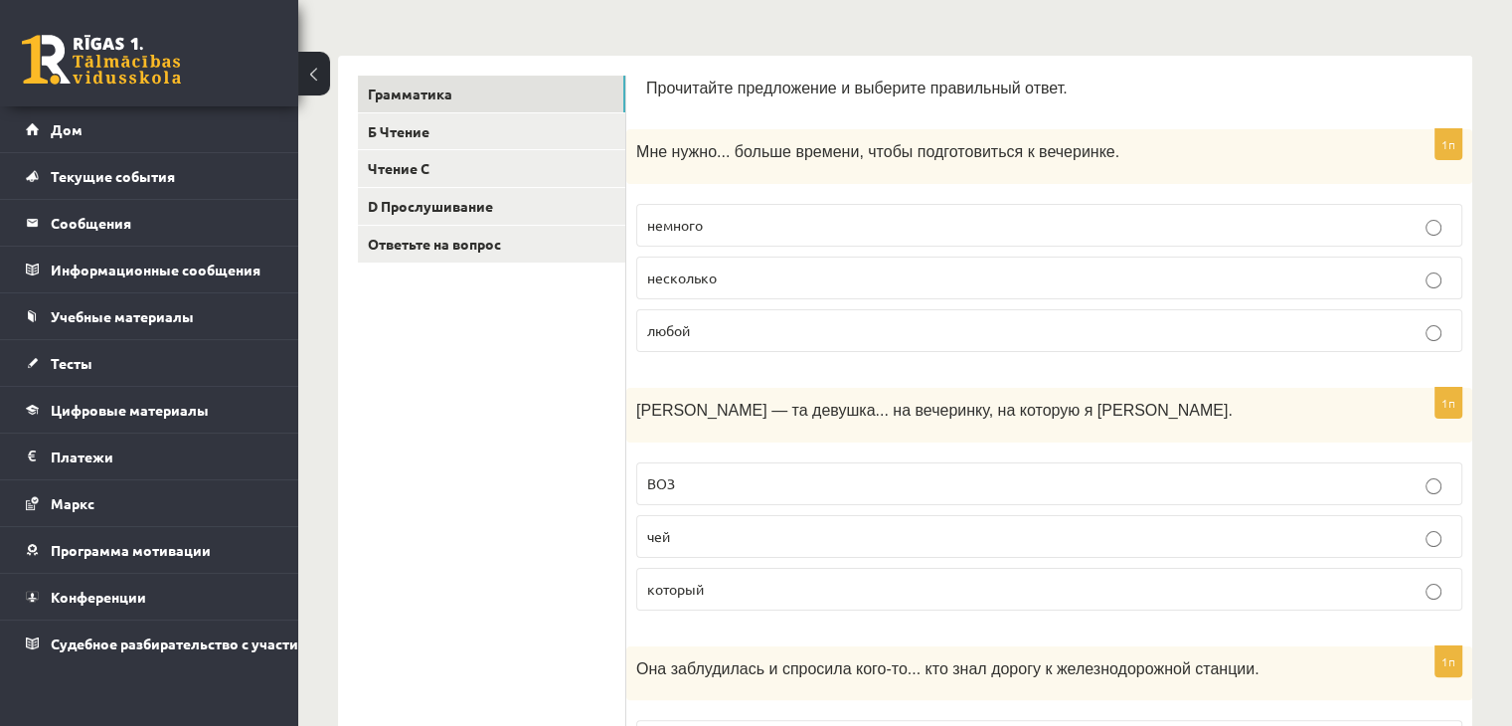
scroll to position [398, 0]
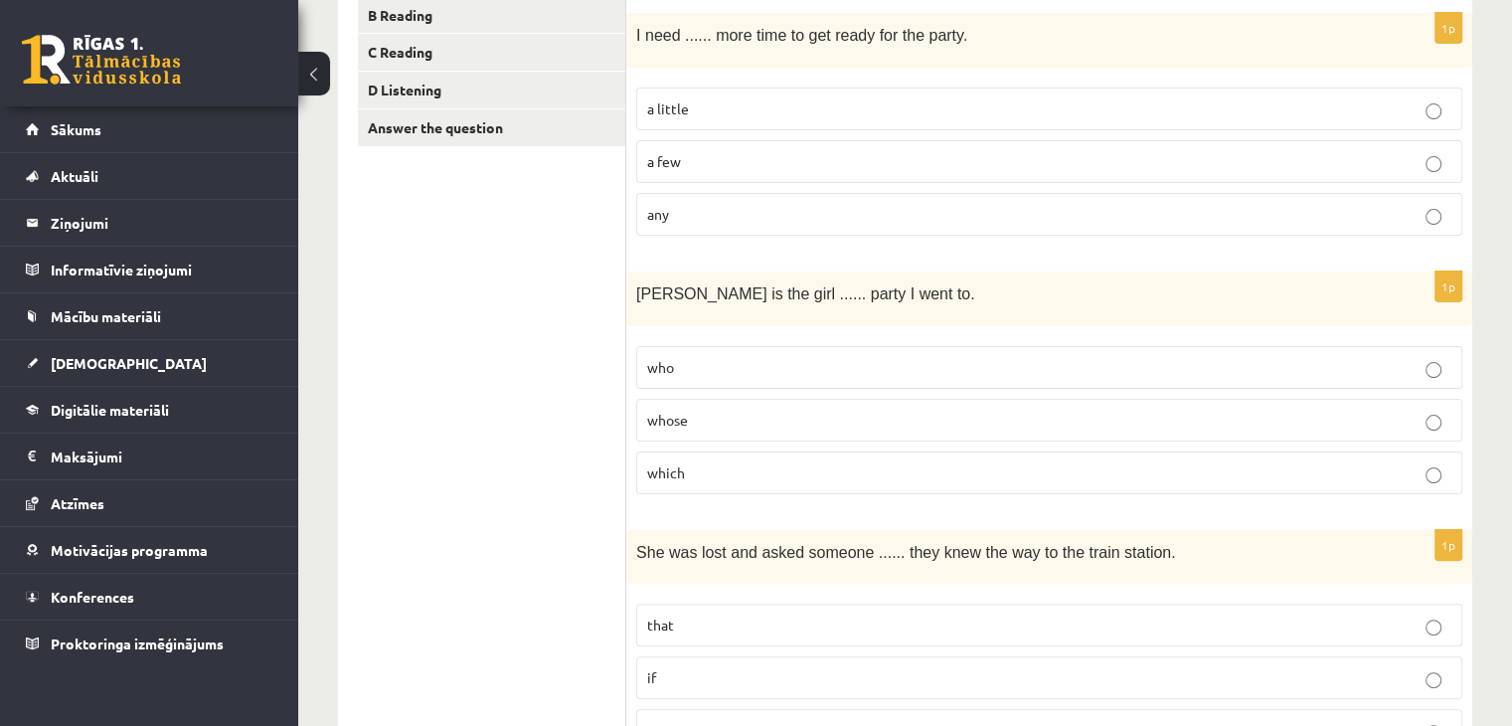
click at [1047, 418] on p "whose" at bounding box center [1049, 420] width 804 height 21
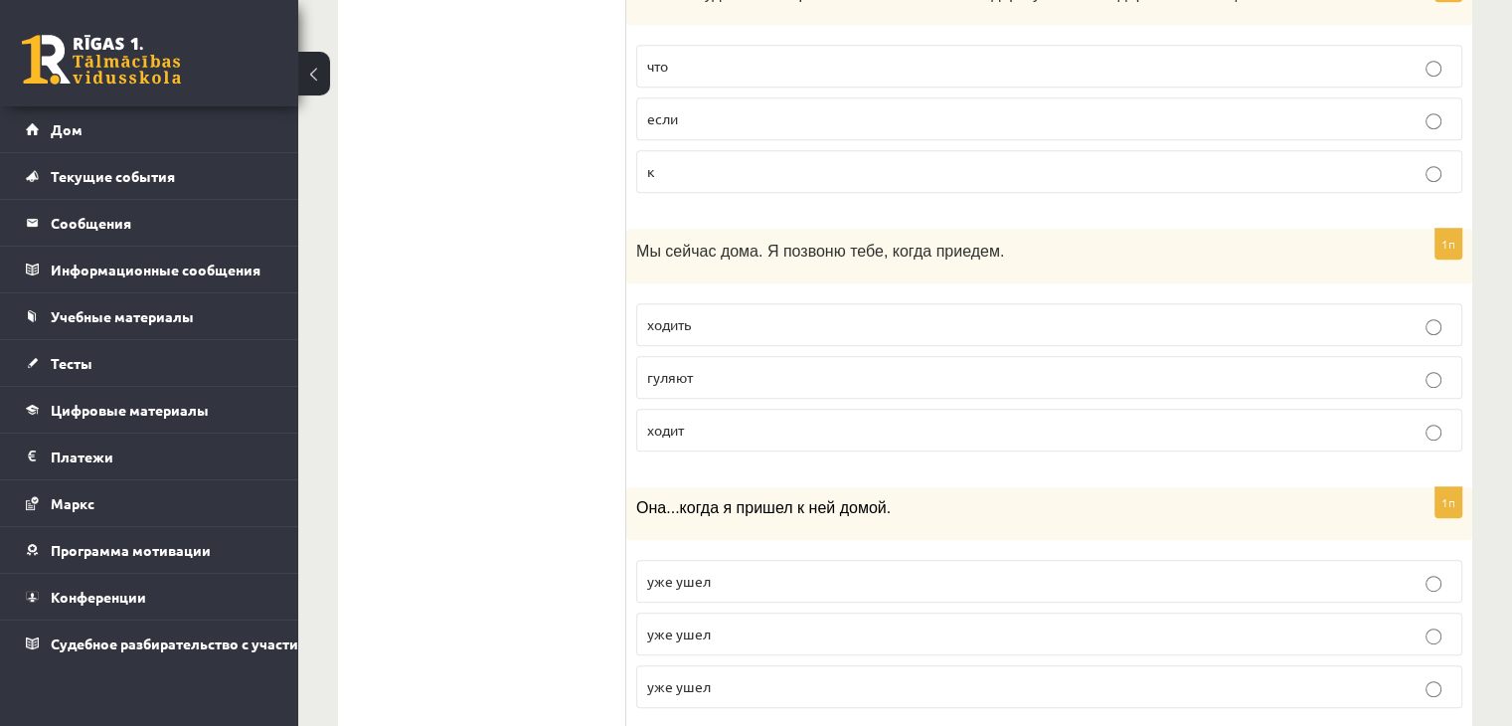
scroll to position [994, 0]
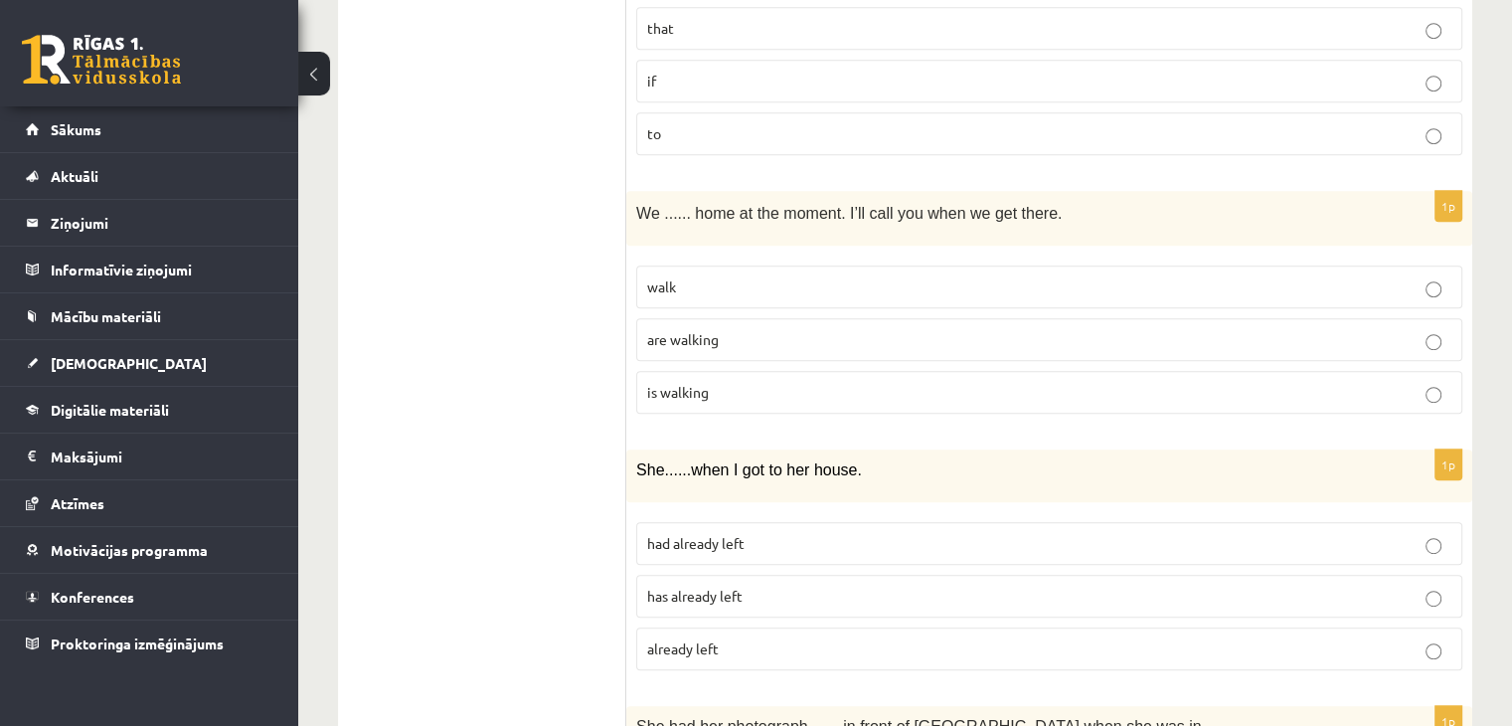
click at [716, 338] on span "are walking" at bounding box center [683, 339] width 72 height 18
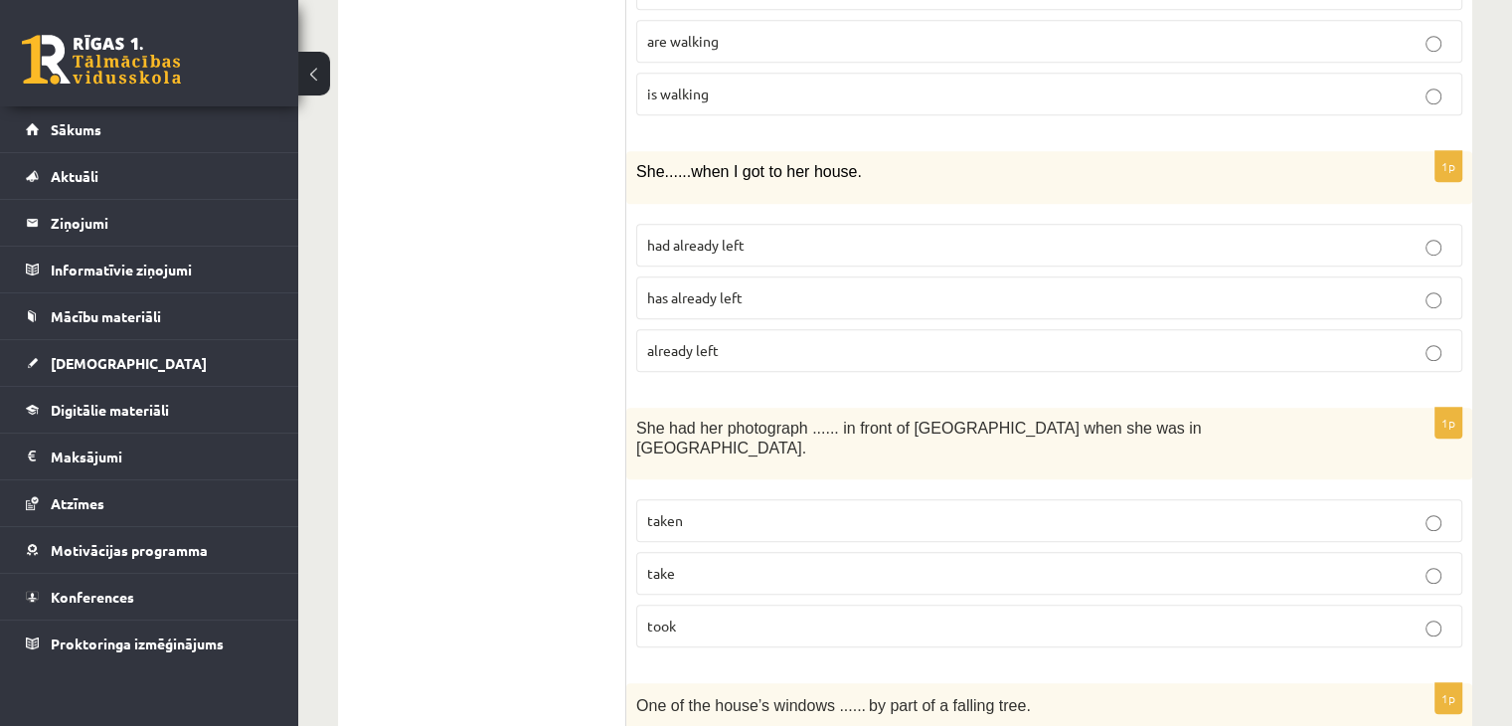
scroll to position [1193, 0]
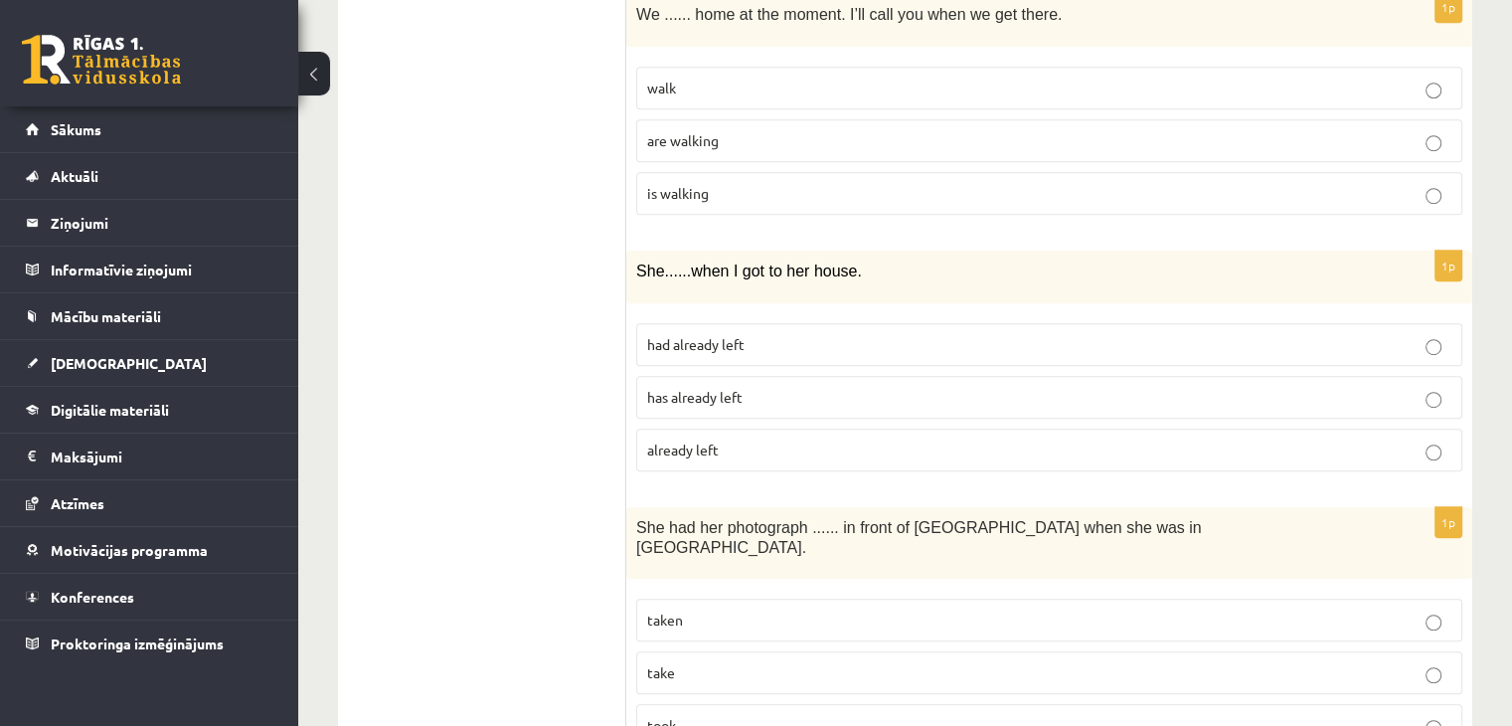
click at [758, 403] on label "has already left" at bounding box center [1049, 397] width 826 height 43
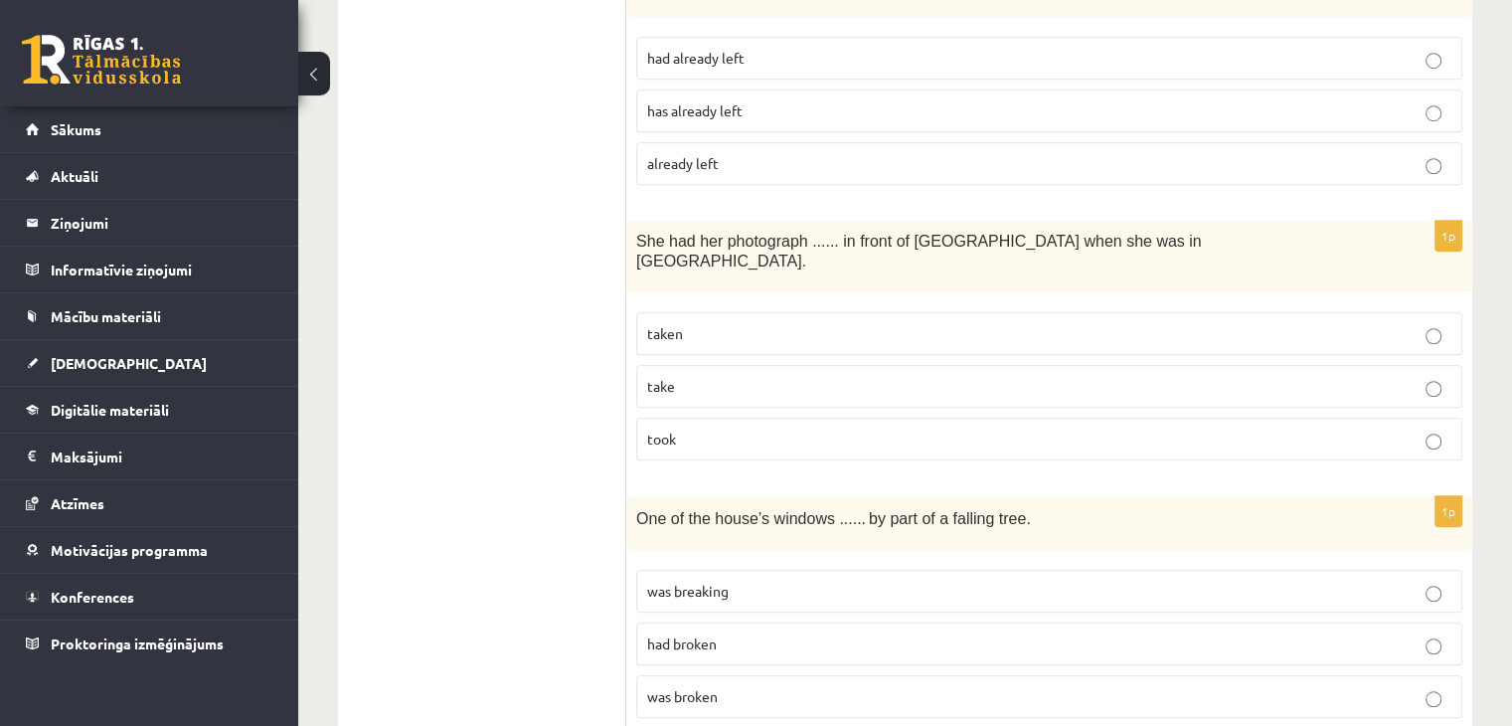
scroll to position [1492, 0]
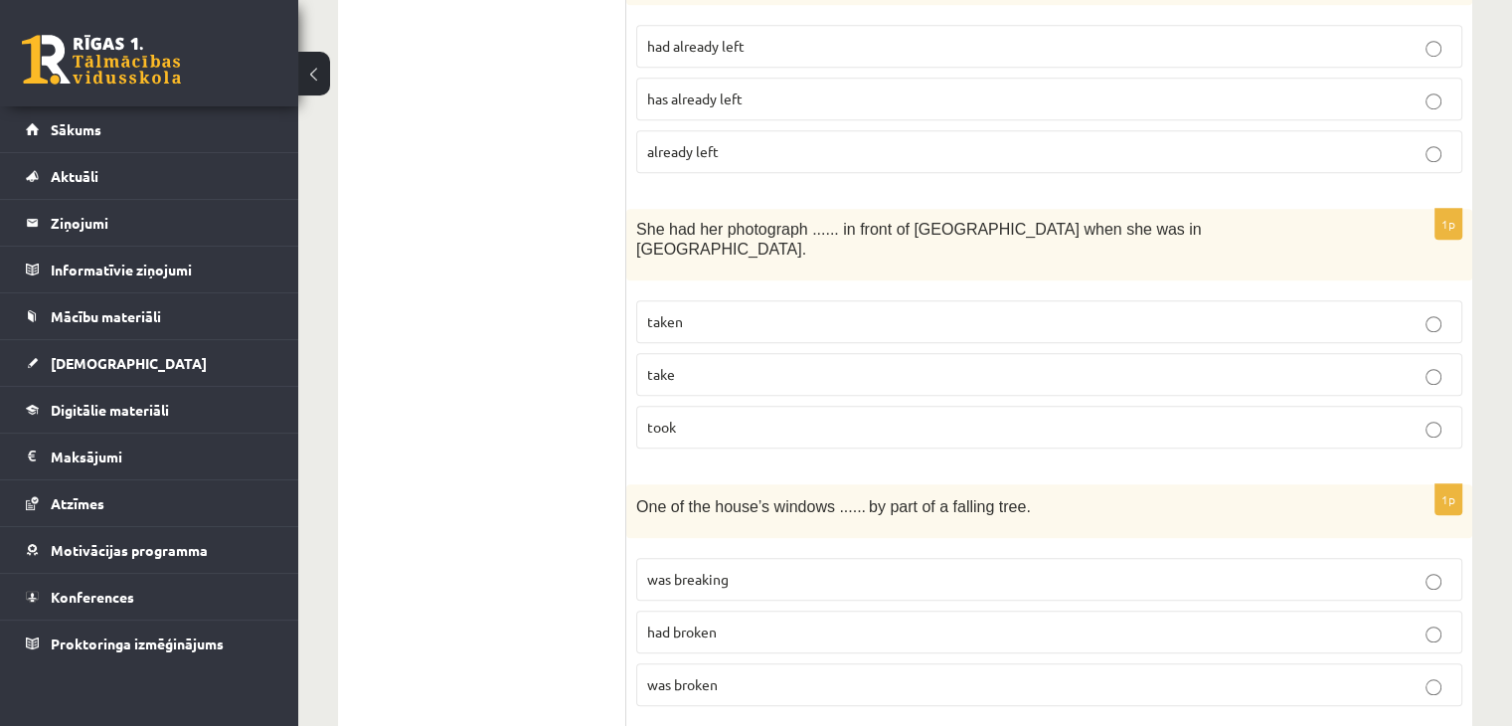
click at [790, 364] on p "take" at bounding box center [1049, 374] width 804 height 21
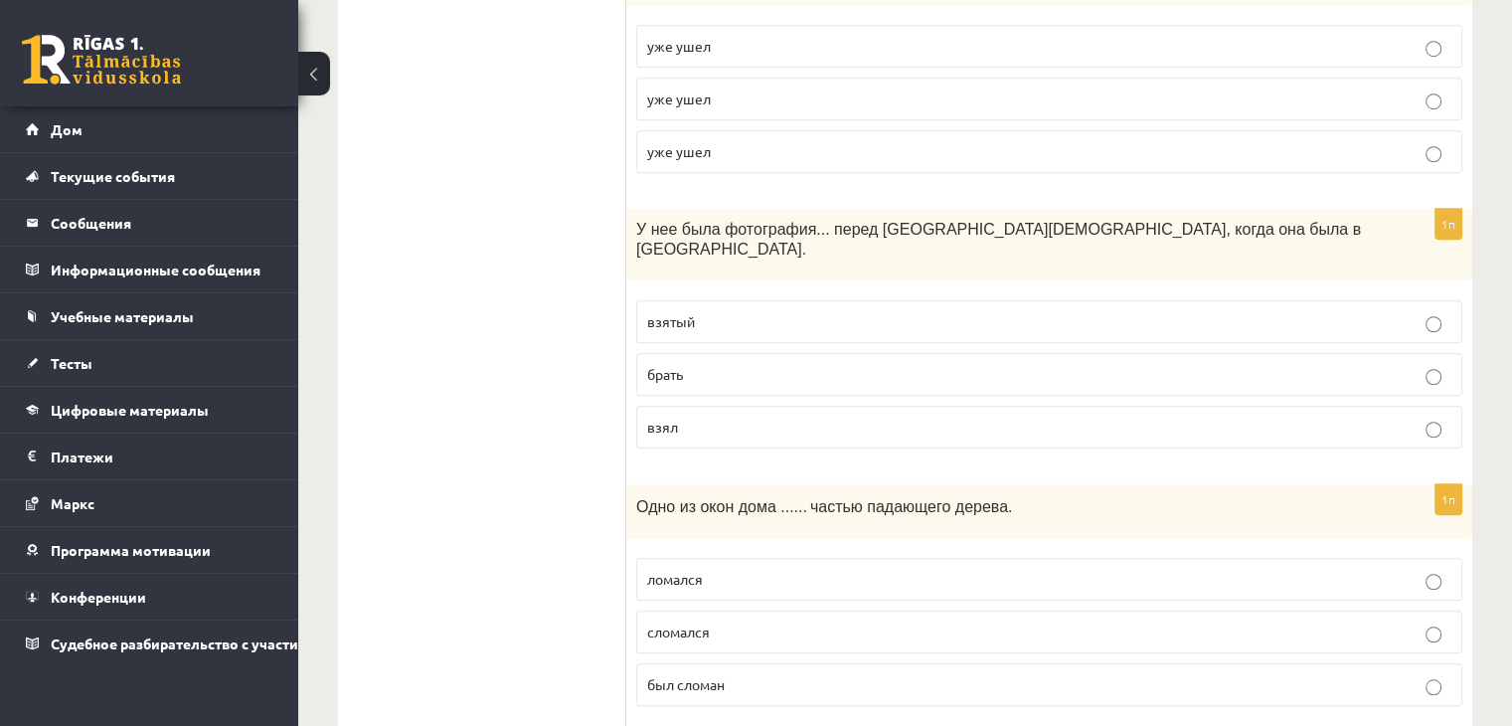
click at [781, 410] on label "взял" at bounding box center [1049, 427] width 826 height 43
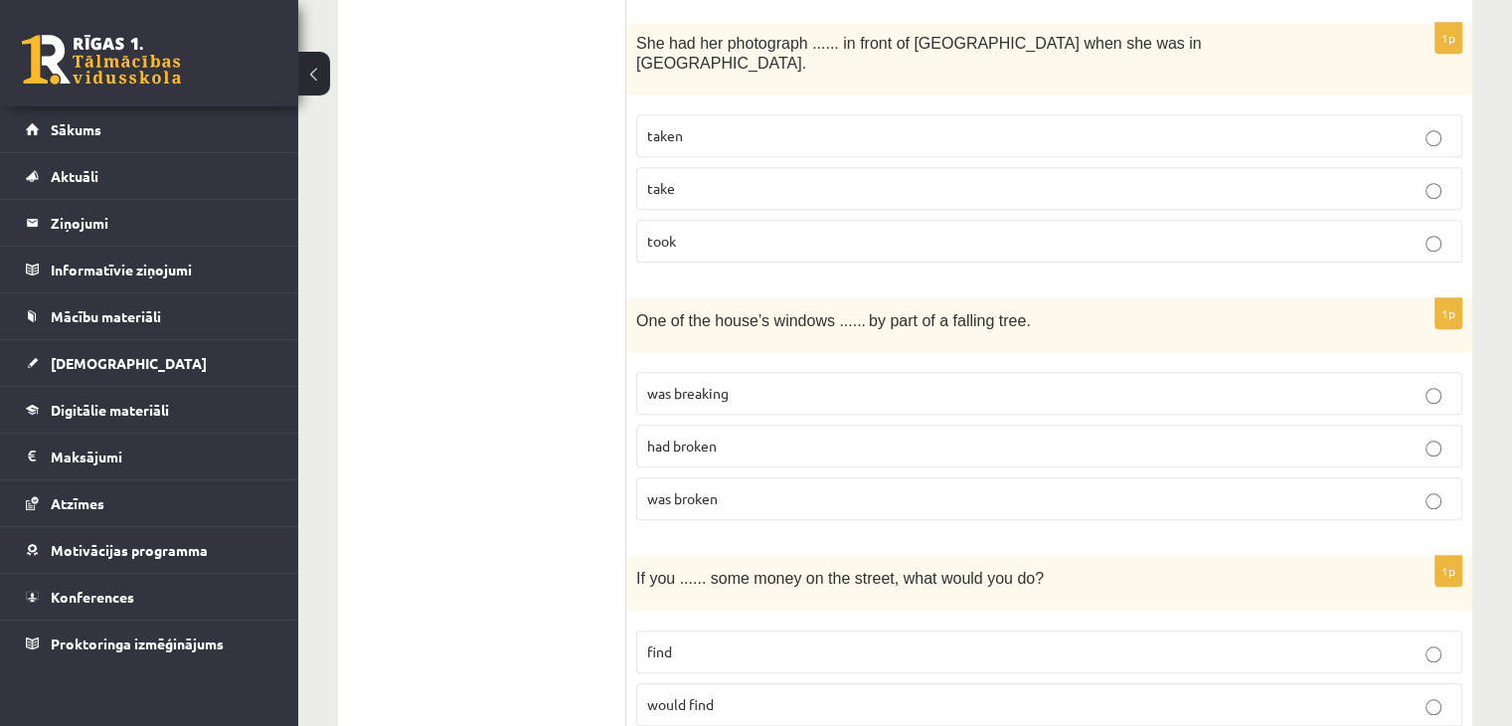
scroll to position [1690, 0]
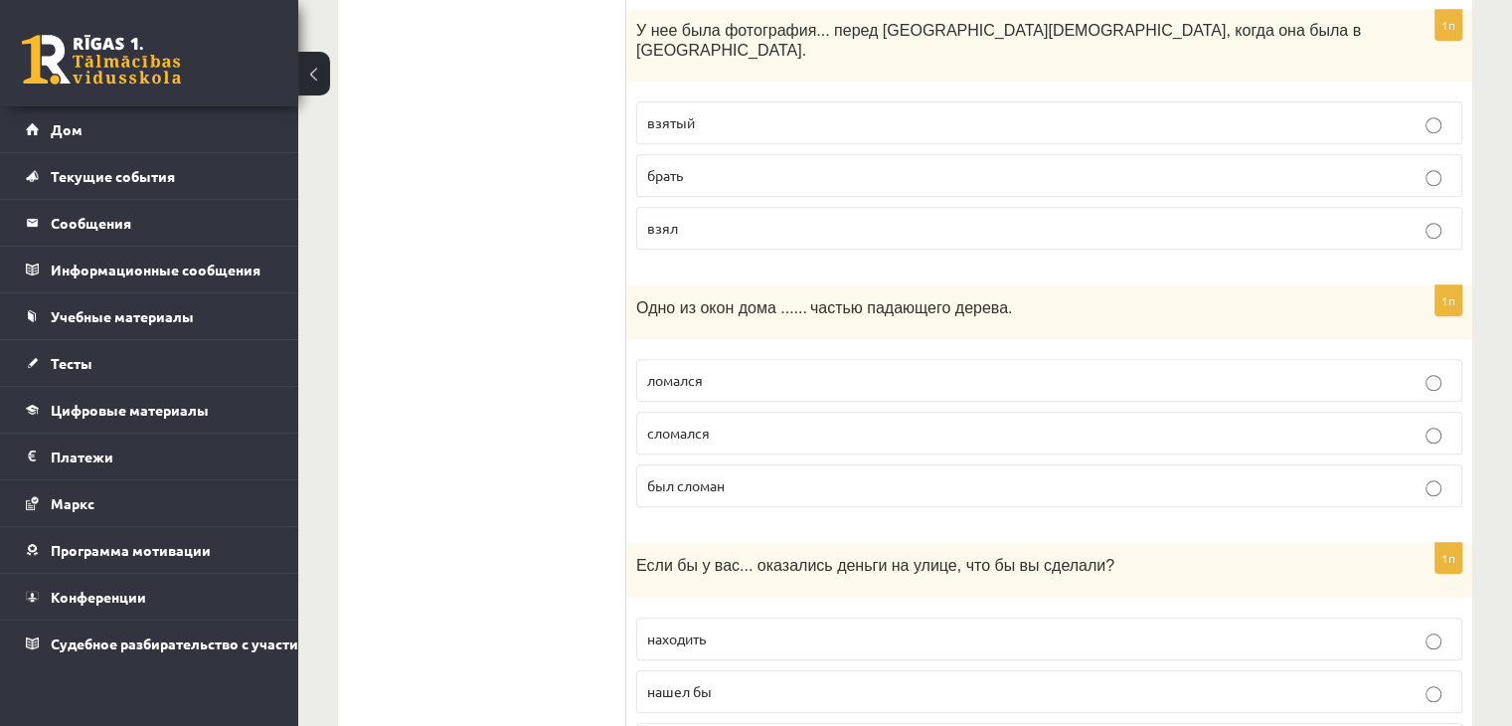
click at [747, 423] on p "сломался" at bounding box center [1049, 433] width 804 height 21
click at [838, 475] on p "был сломан" at bounding box center [1049, 485] width 804 height 21
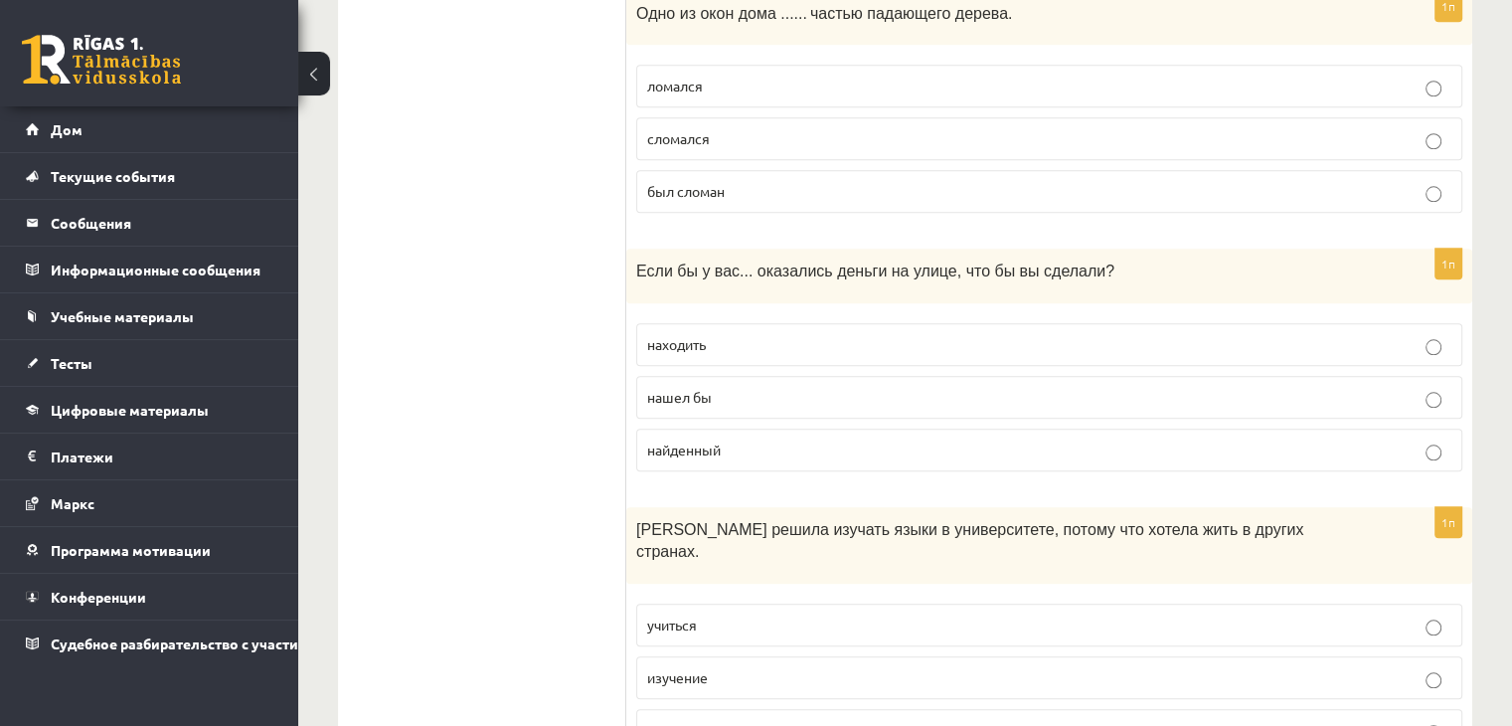
scroll to position [1989, 0]
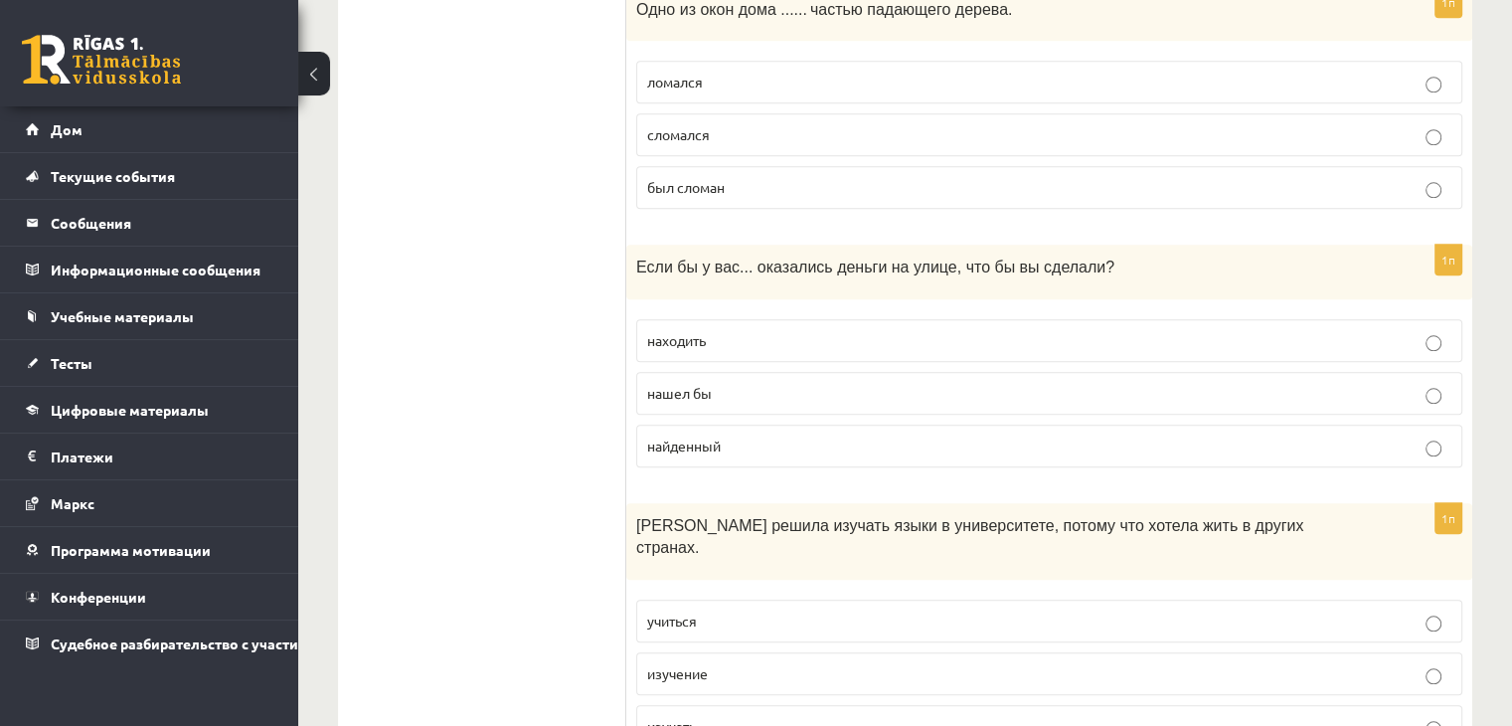
click at [766, 436] on p "найденный" at bounding box center [1049, 446] width 804 height 21
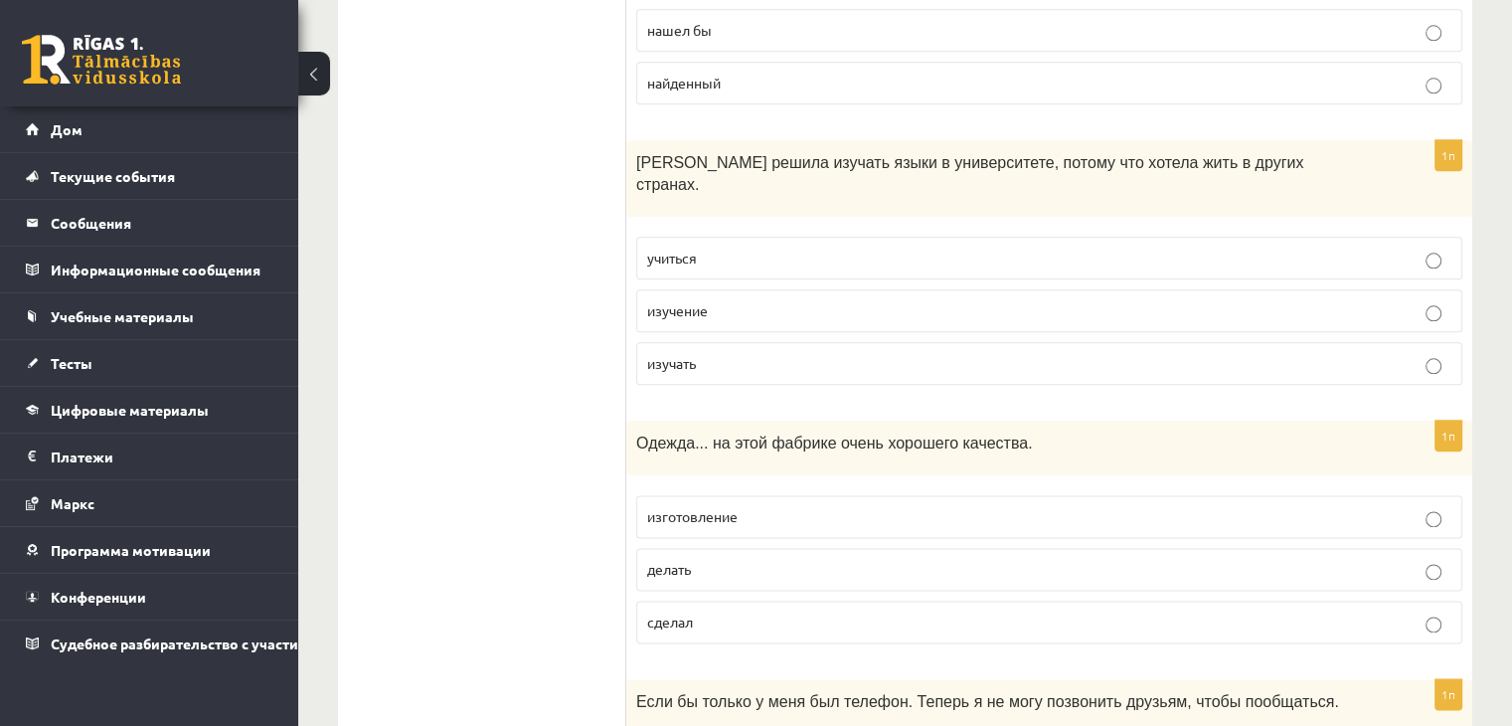
scroll to position [2387, 0]
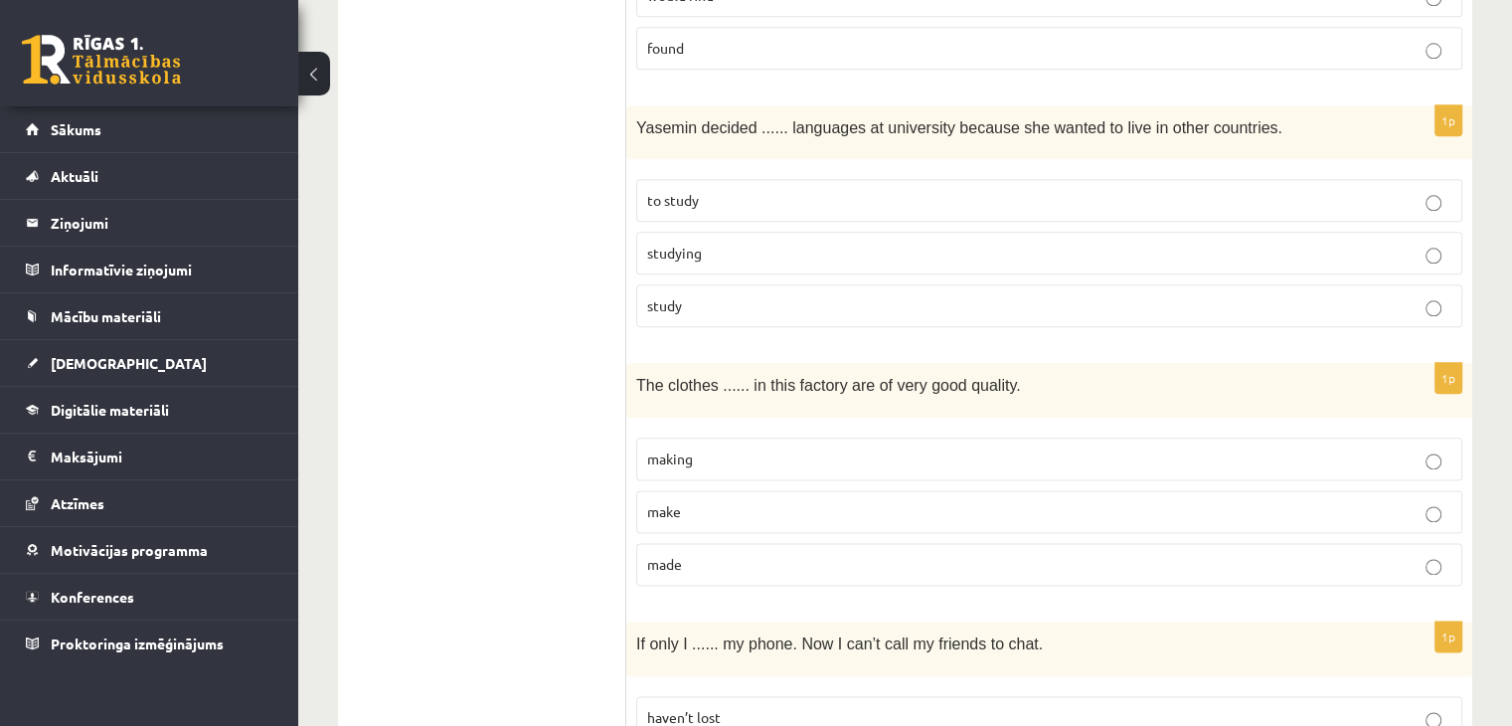
click at [744, 295] on p "study" at bounding box center [1049, 305] width 804 height 21
click at [760, 190] on p "to study" at bounding box center [1049, 200] width 804 height 21
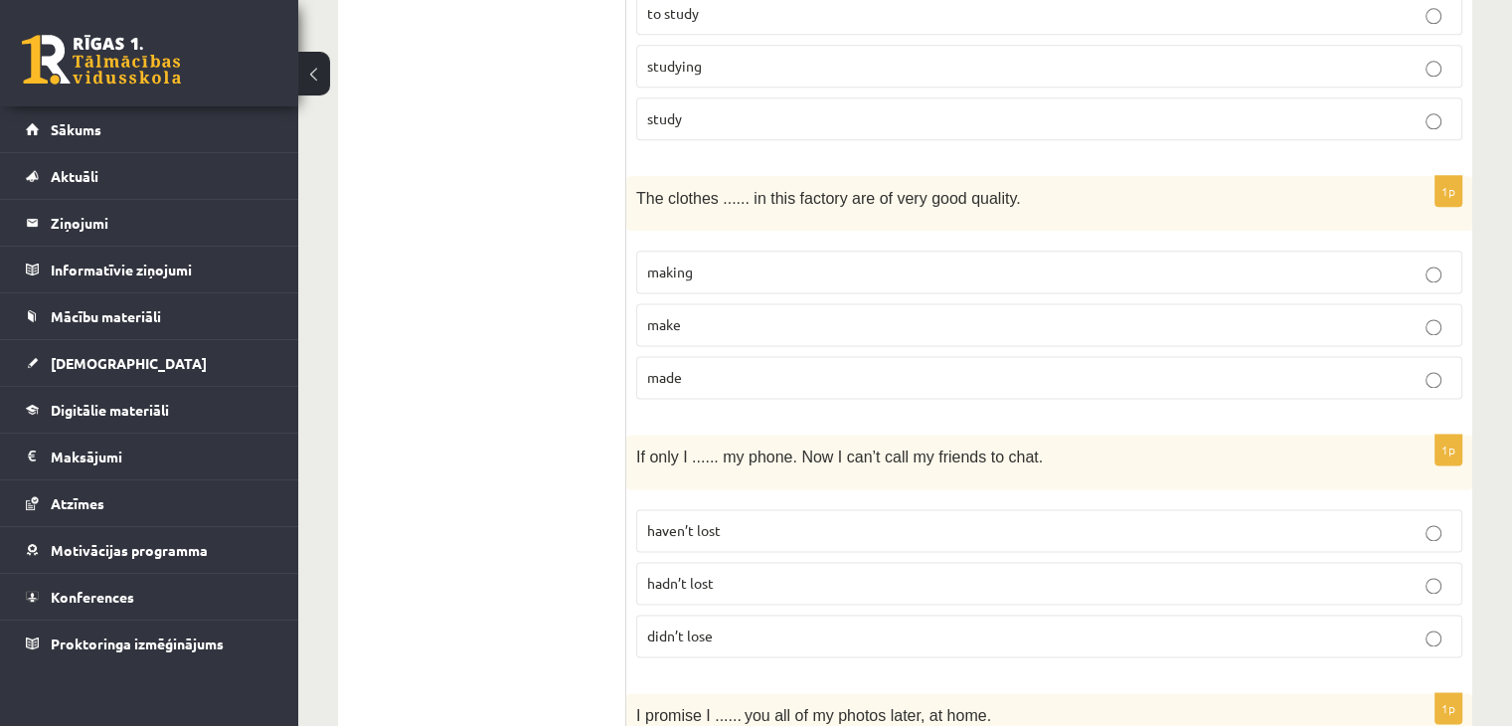
scroll to position [2585, 0]
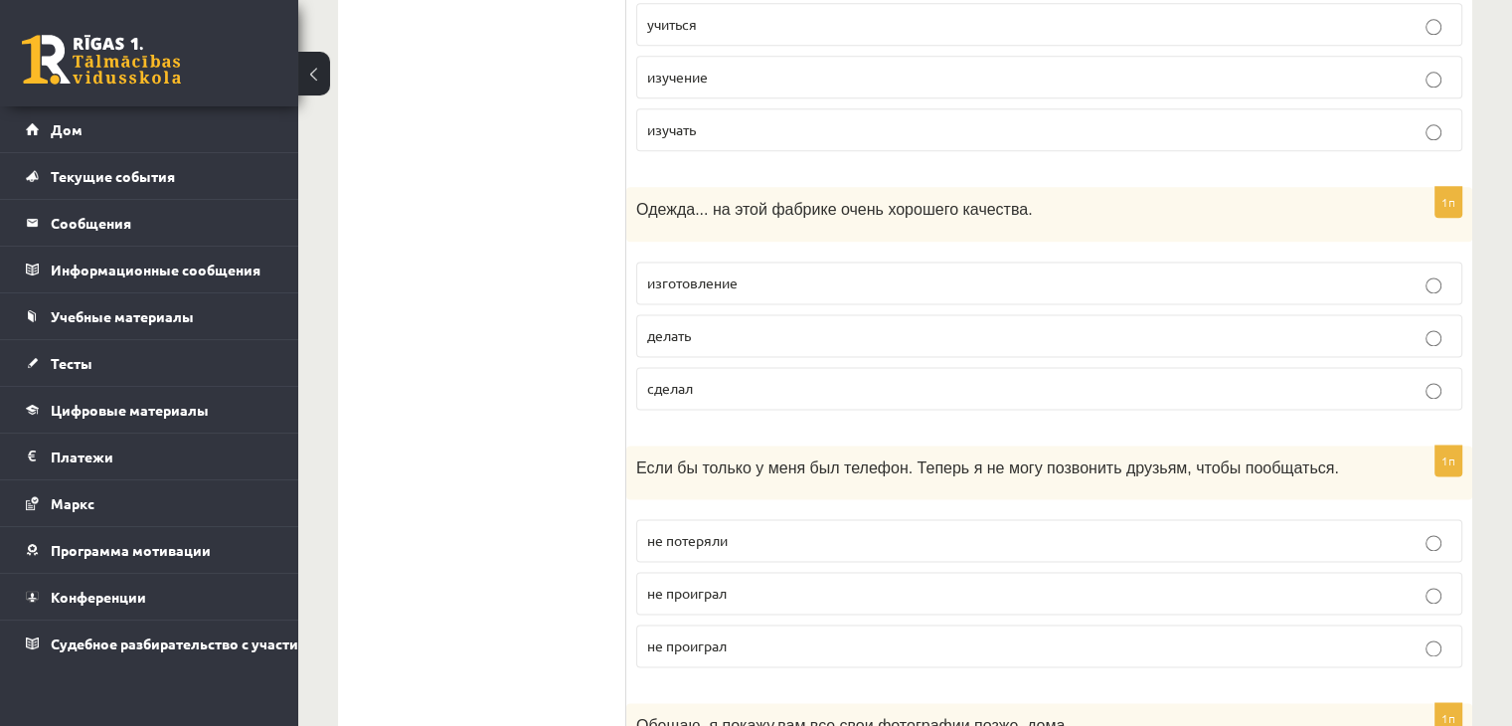
click at [782, 272] on p "изготовление" at bounding box center [1049, 282] width 804 height 21
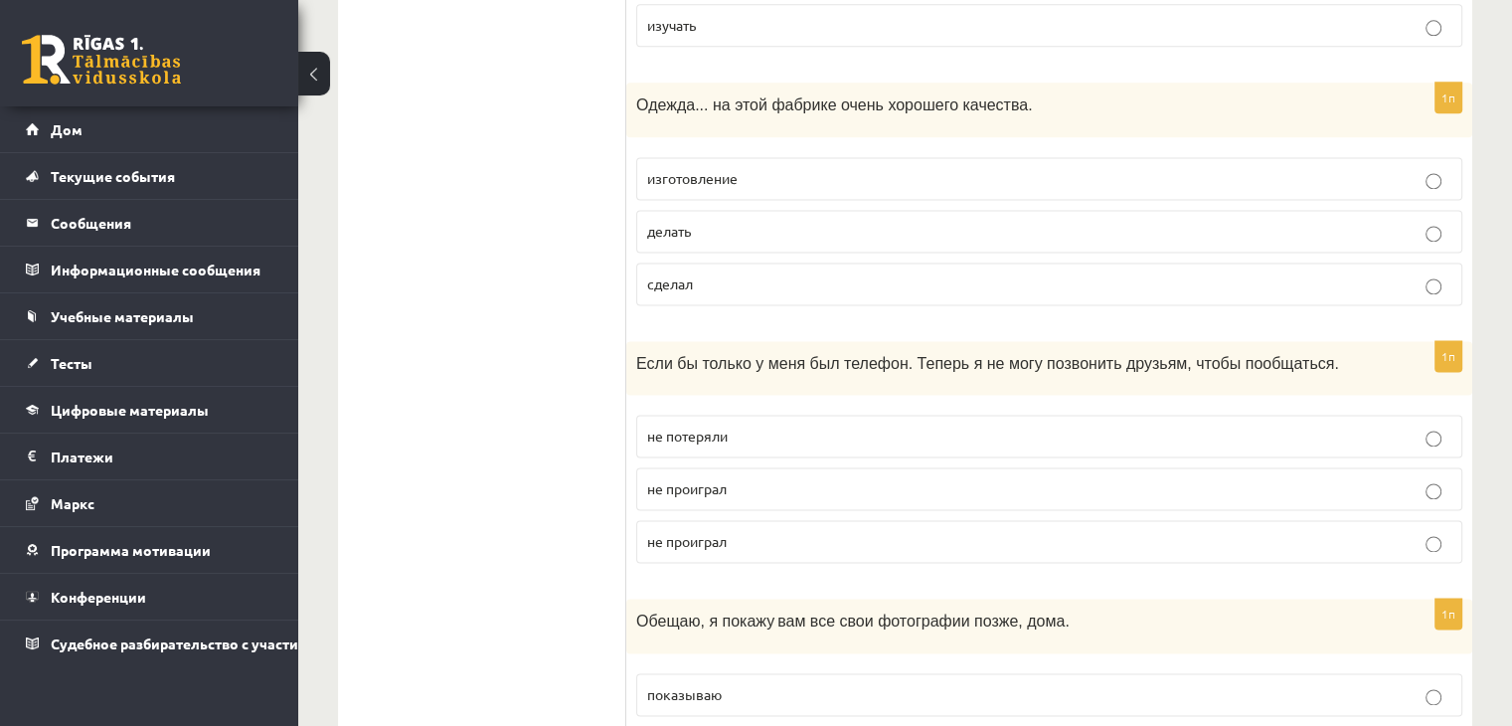
scroll to position [2784, 0]
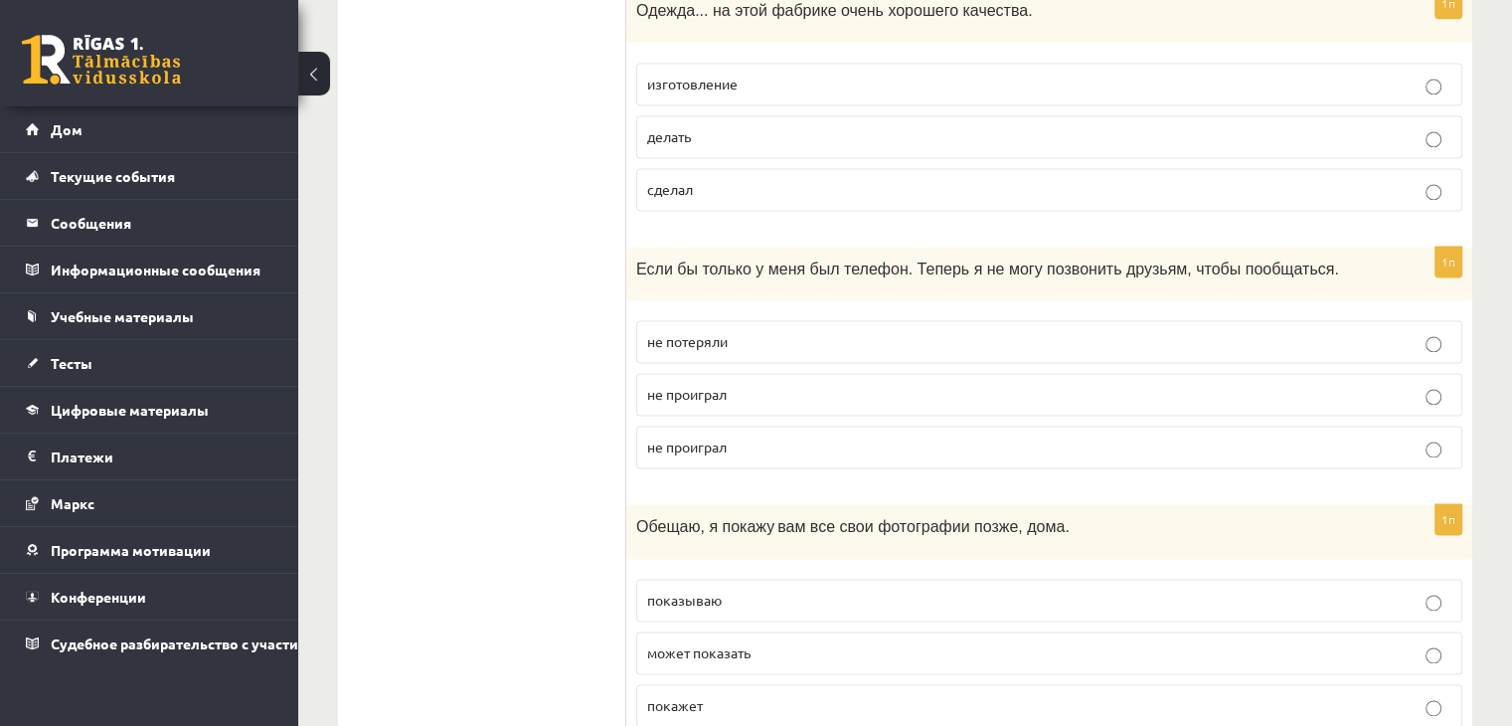
click at [543, 150] on ul "Грамматика Б Чтение Чтение C D Прослушивание Ответьте на вопрос" at bounding box center [492, 188] width 268 height 5231
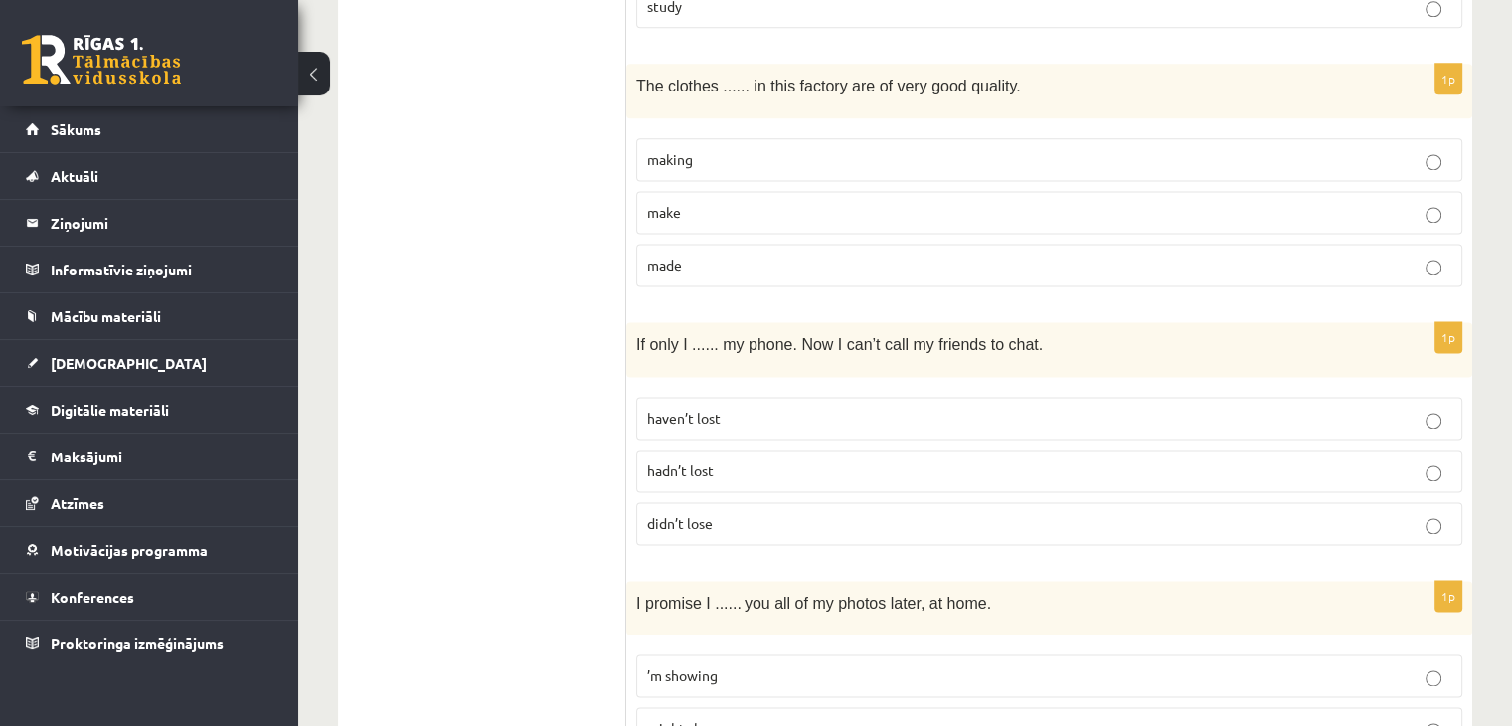
scroll to position [2685, 0]
click at [896, 514] on p "didn’t lose" at bounding box center [1049, 524] width 804 height 21
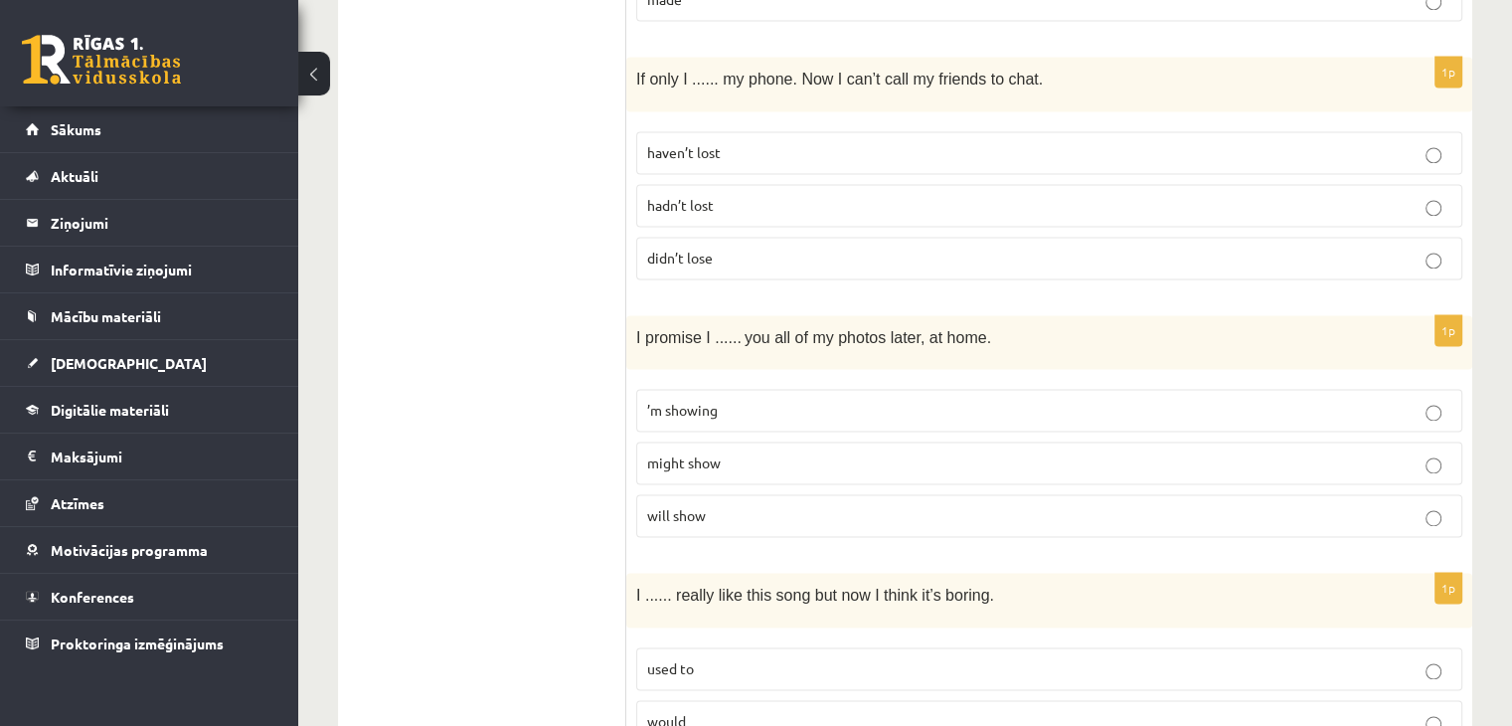
scroll to position [3182, 0]
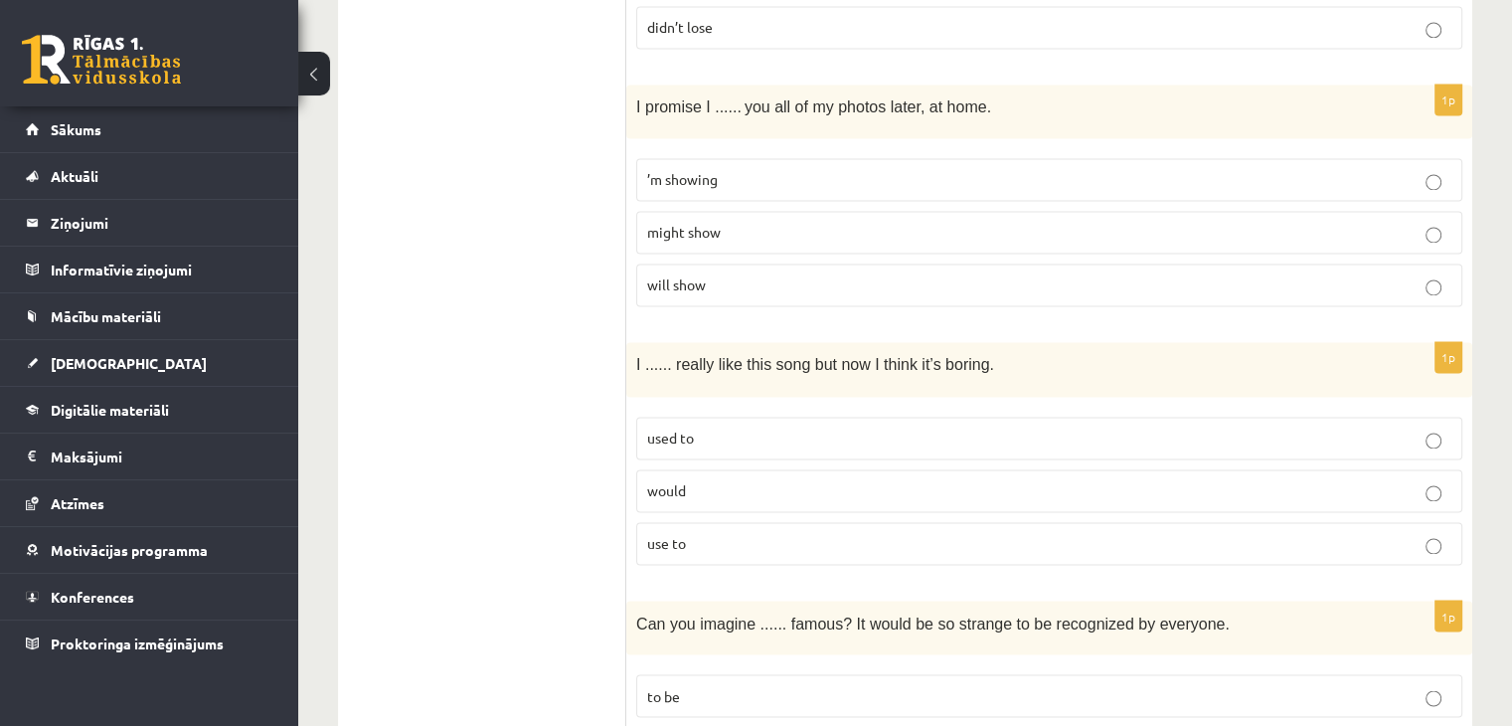
click at [928, 211] on label "might show" at bounding box center [1049, 232] width 826 height 43
click at [801, 274] on p "will show" at bounding box center [1049, 284] width 804 height 21
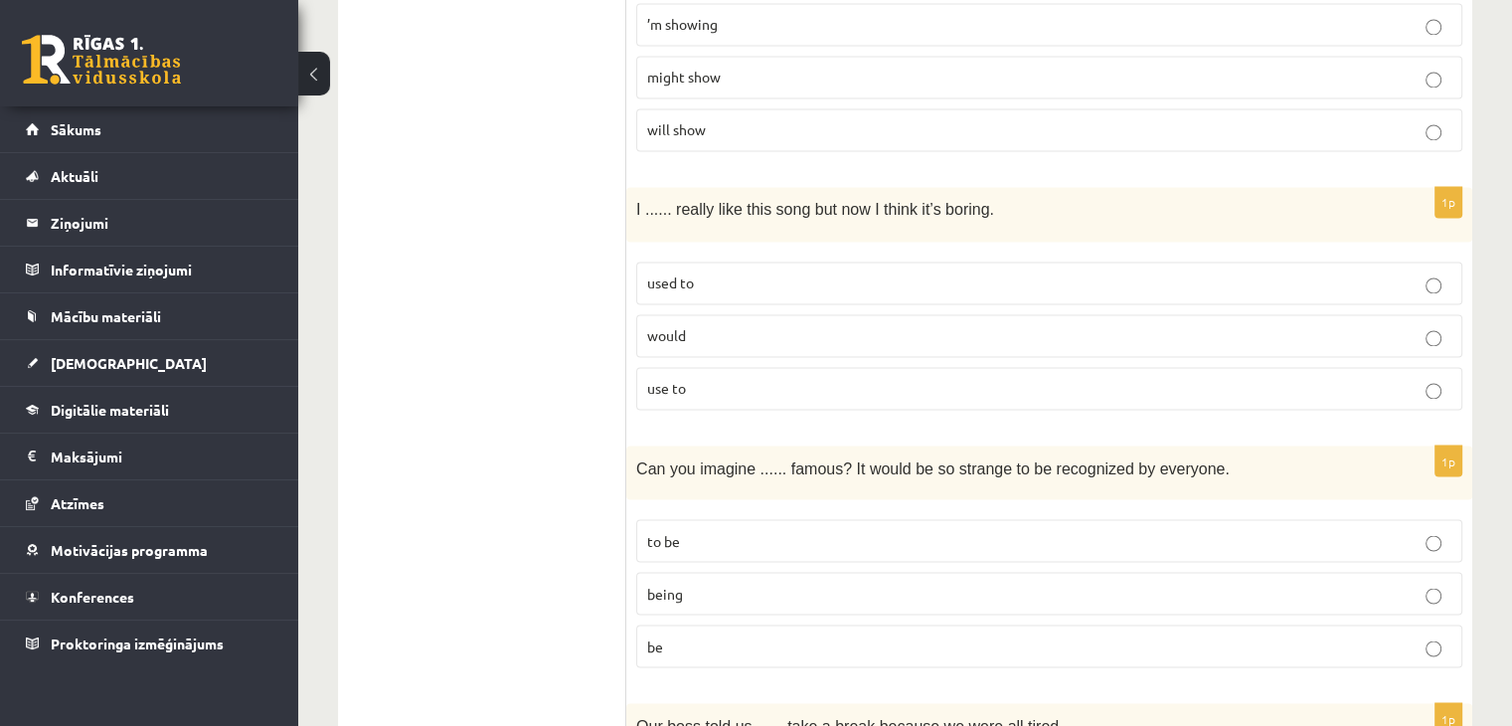
scroll to position [3381, 0]
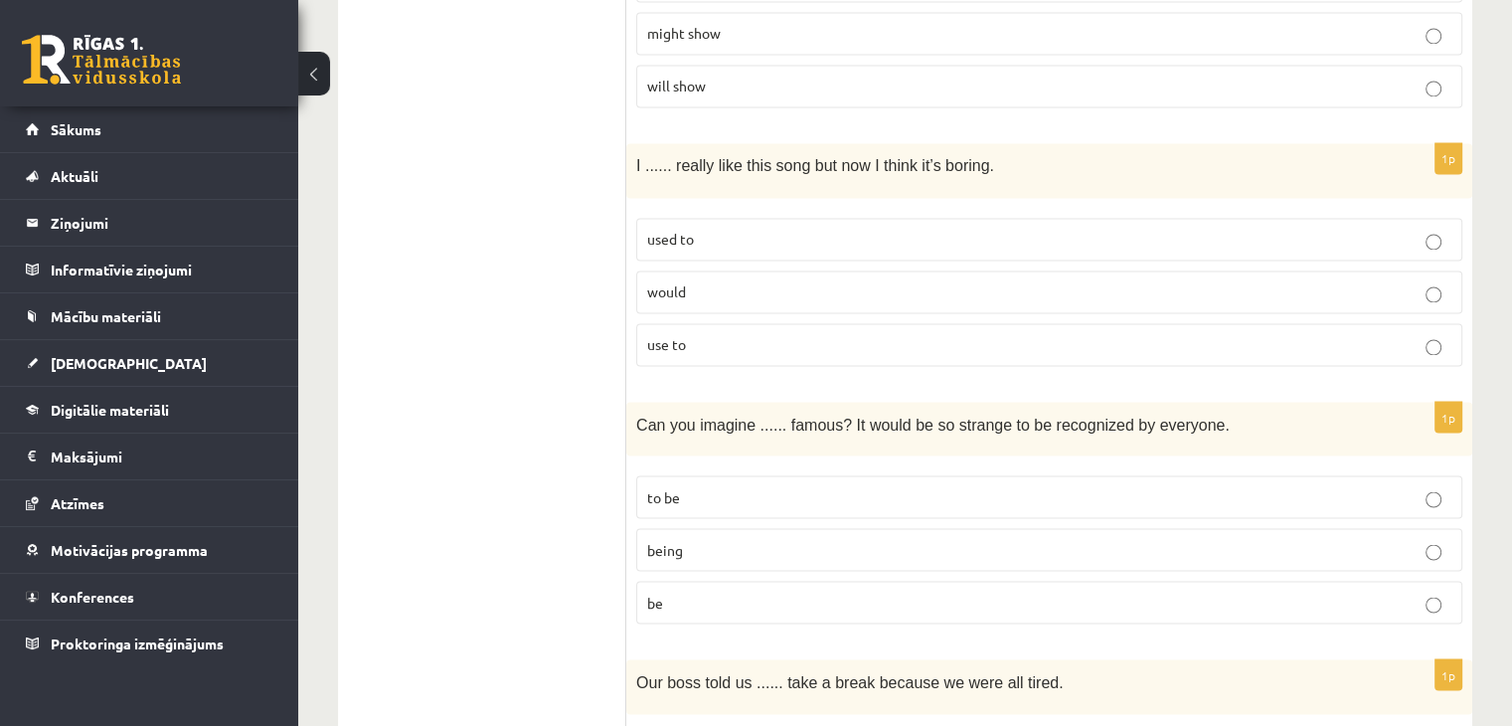
click at [760, 218] on label "used to" at bounding box center [1049, 239] width 826 height 43
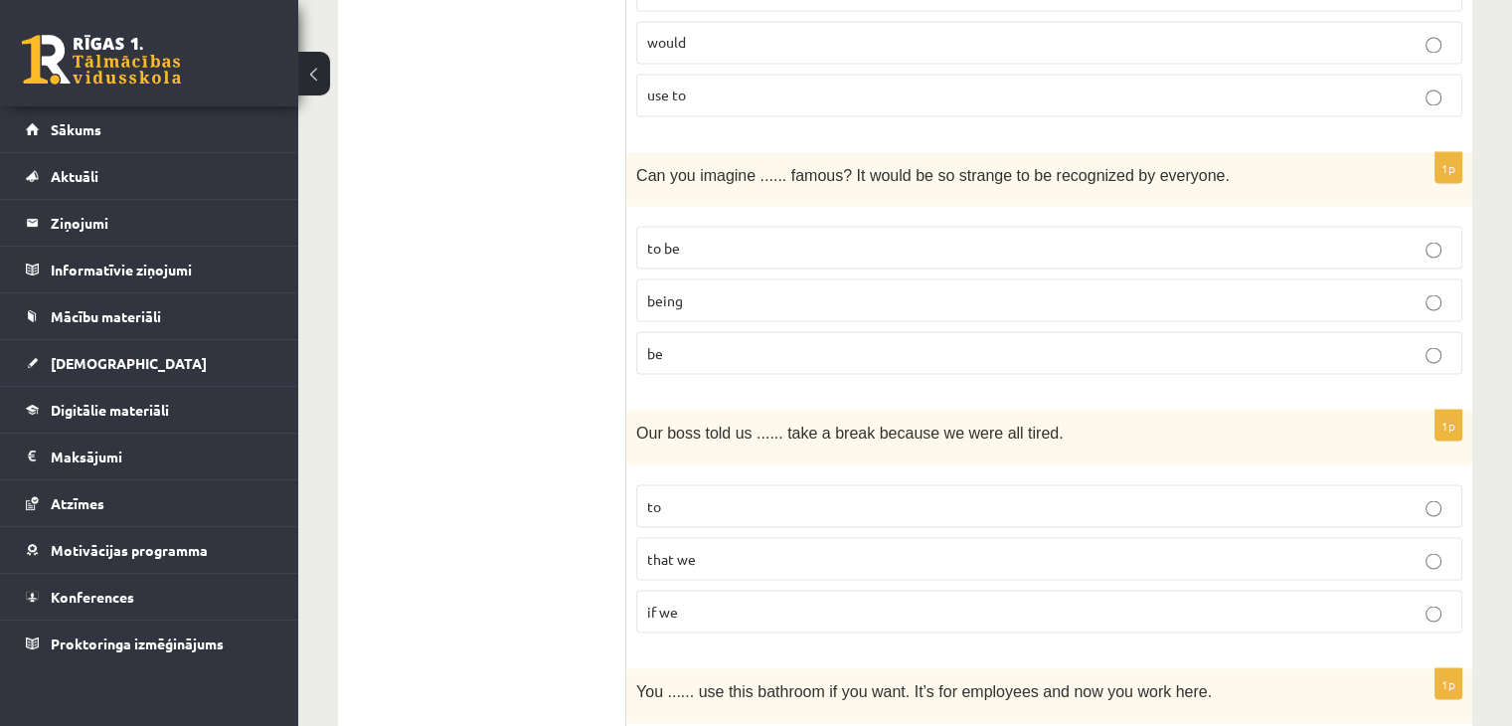
scroll to position [3679, 0]
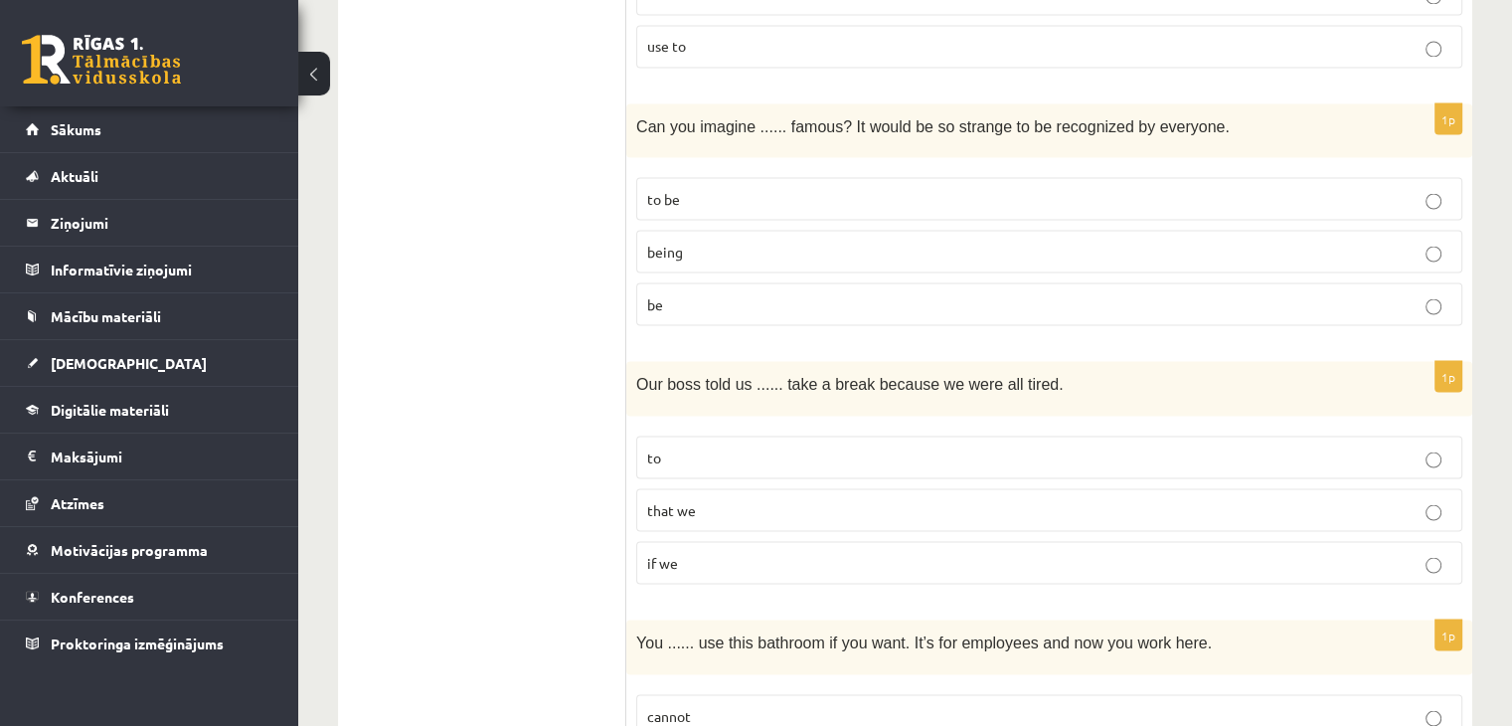
click at [734, 241] on p "being" at bounding box center [1049, 251] width 804 height 21
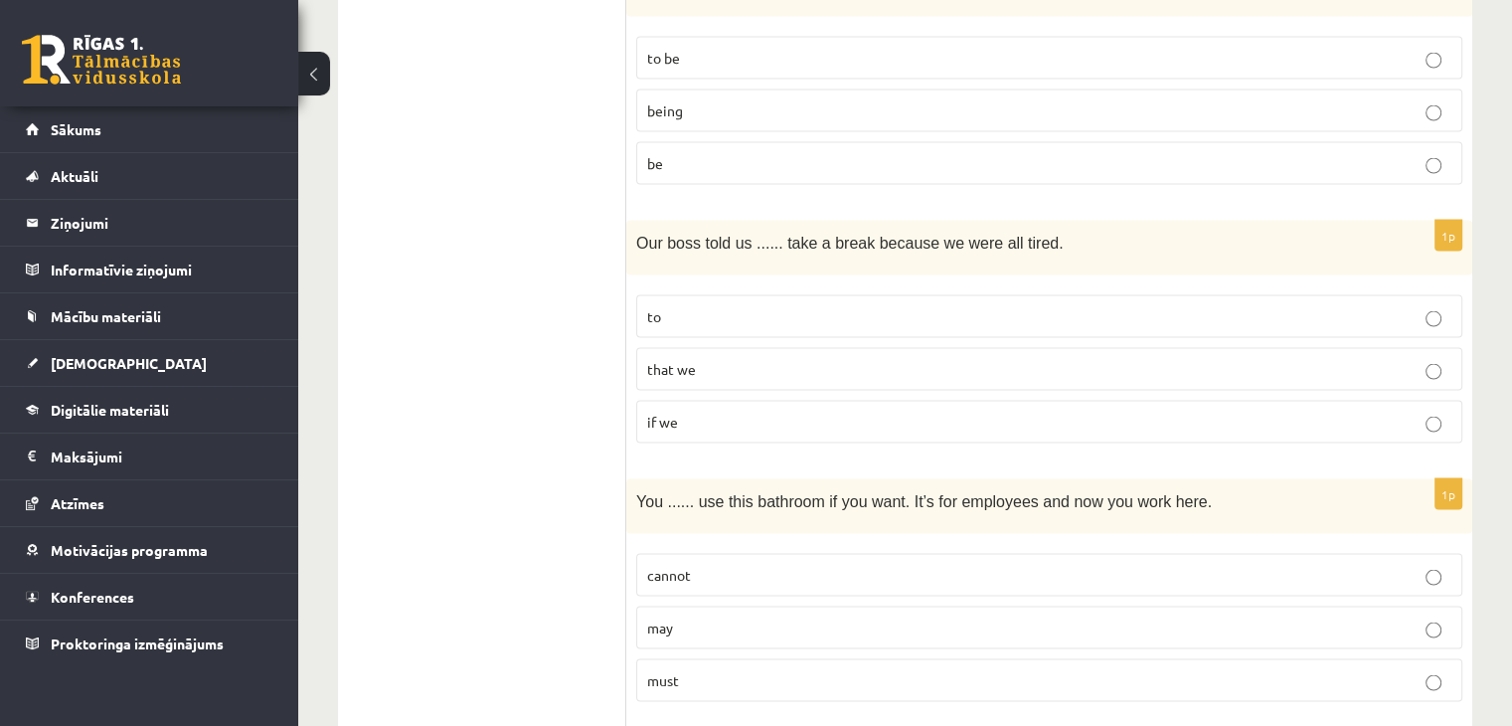
scroll to position [3878, 0]
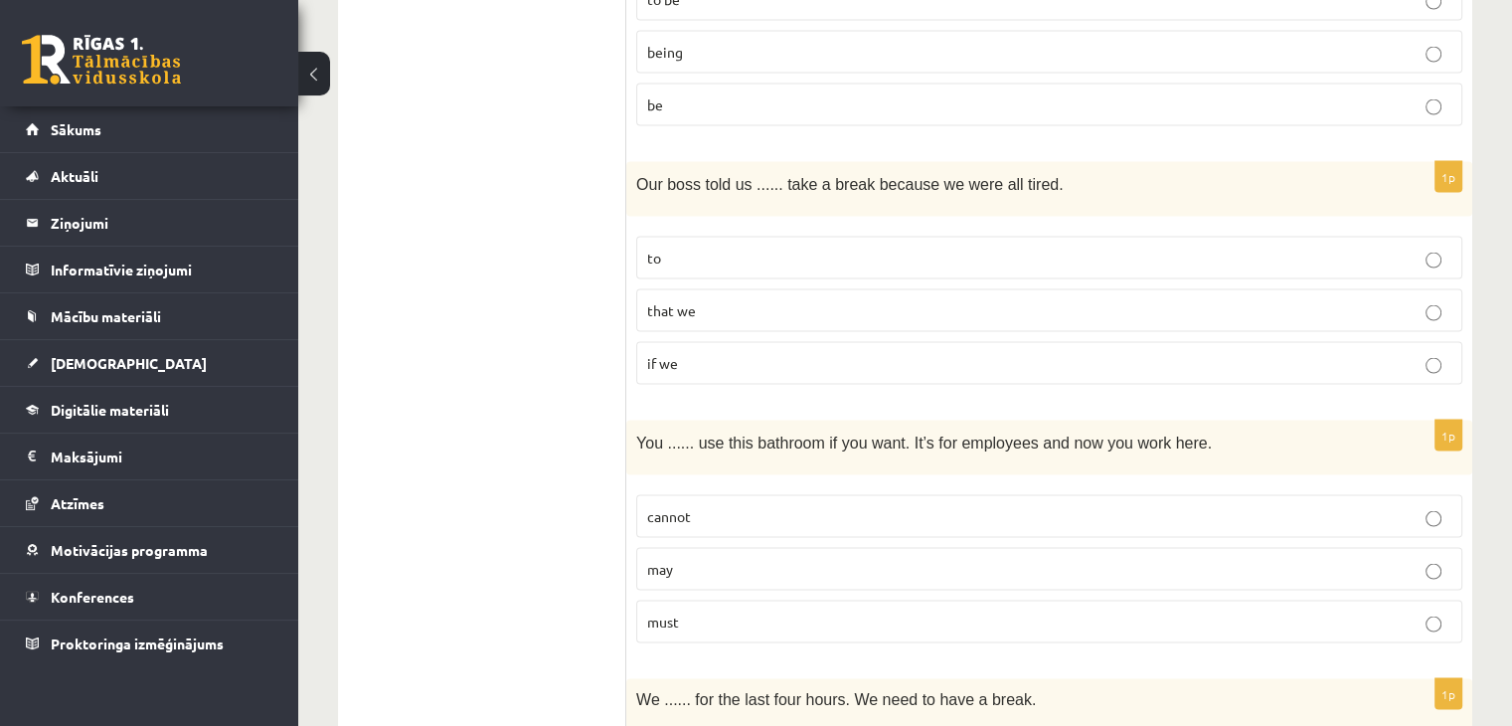
click at [742, 248] on p "to" at bounding box center [1049, 258] width 804 height 21
click at [734, 353] on p "if we" at bounding box center [1049, 363] width 804 height 21
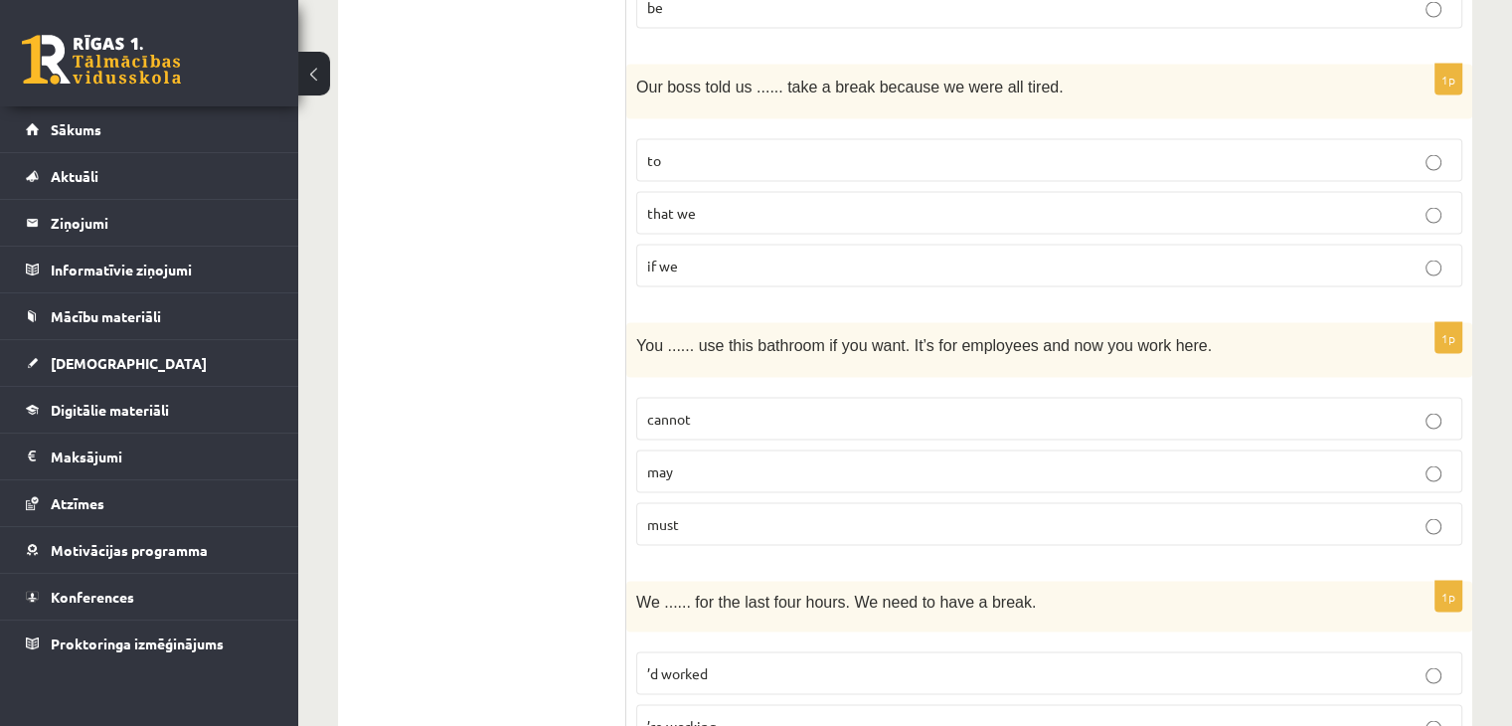
scroll to position [3978, 0]
click at [766, 201] on p "that we" at bounding box center [1049, 211] width 804 height 21
click at [751, 148] on p "to" at bounding box center [1049, 158] width 804 height 21
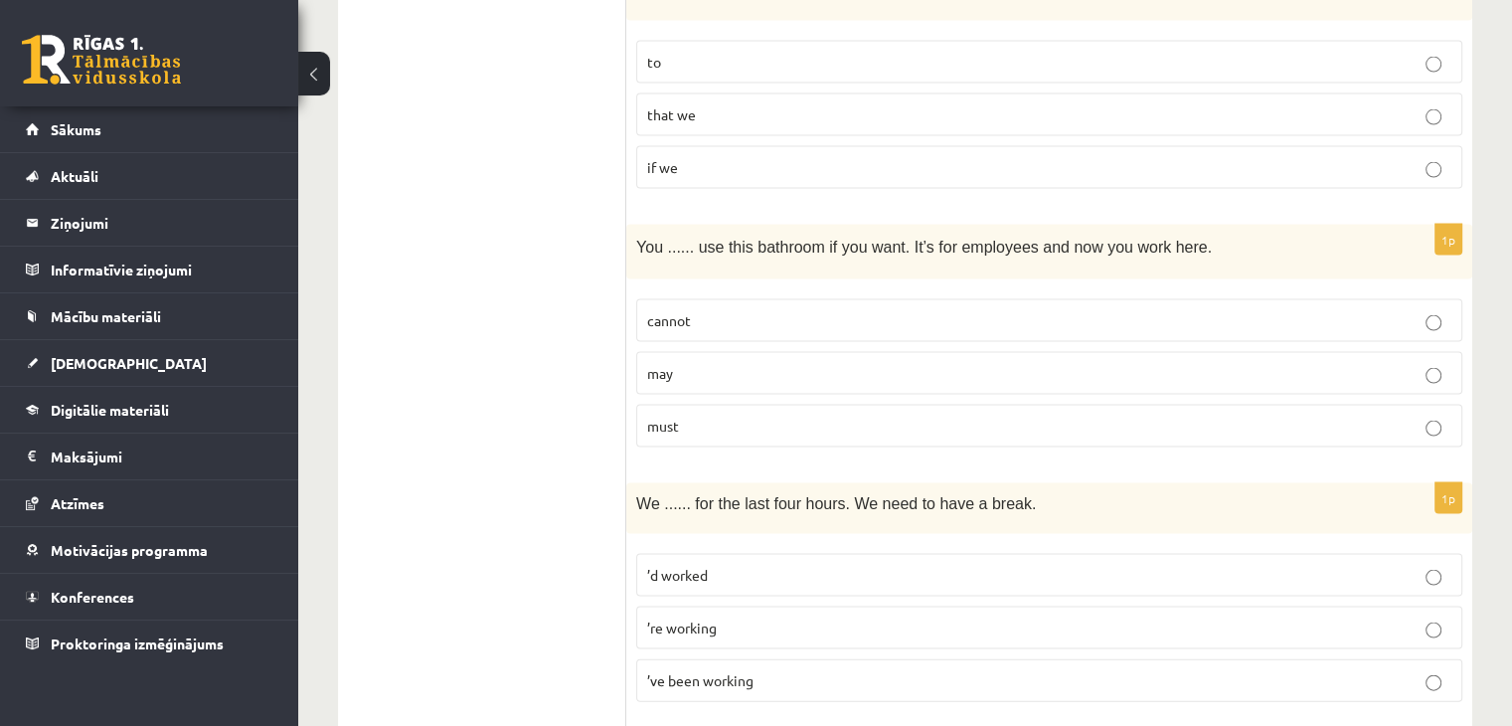
scroll to position [4077, 0]
click at [712, 360] on p "may" at bounding box center [1049, 370] width 804 height 21
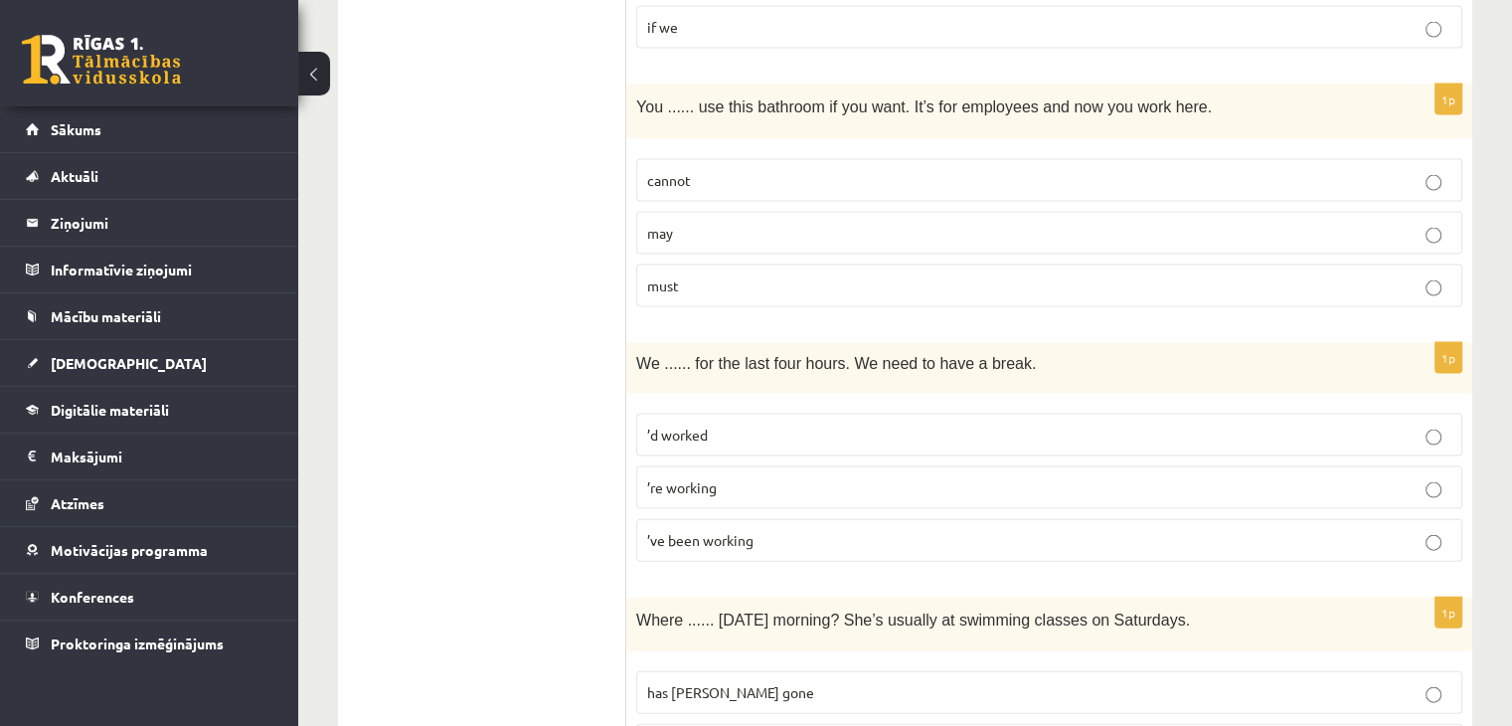
scroll to position [4276, 0]
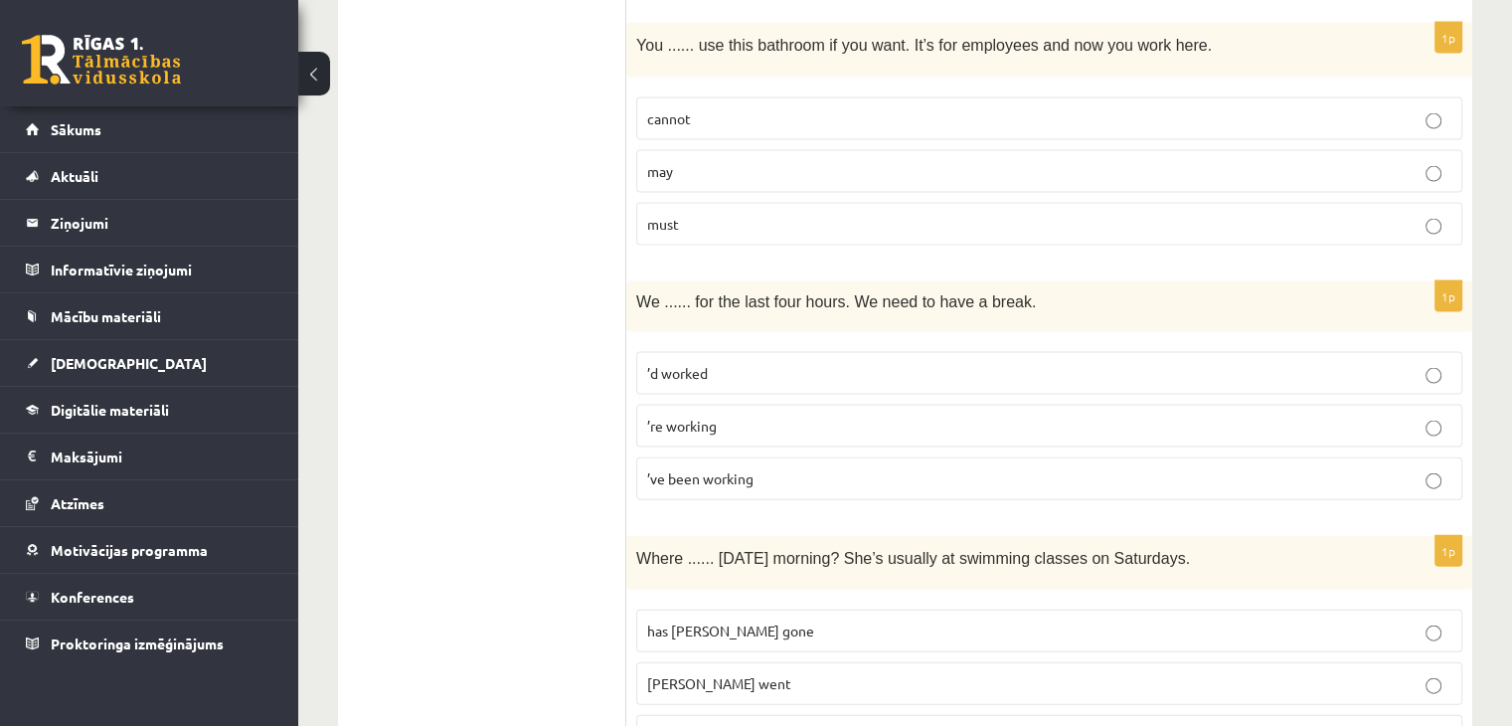
click at [709, 417] on span "’re working" at bounding box center [682, 426] width 70 height 18
click at [715, 468] on p "’ve been working" at bounding box center [1049, 478] width 804 height 21
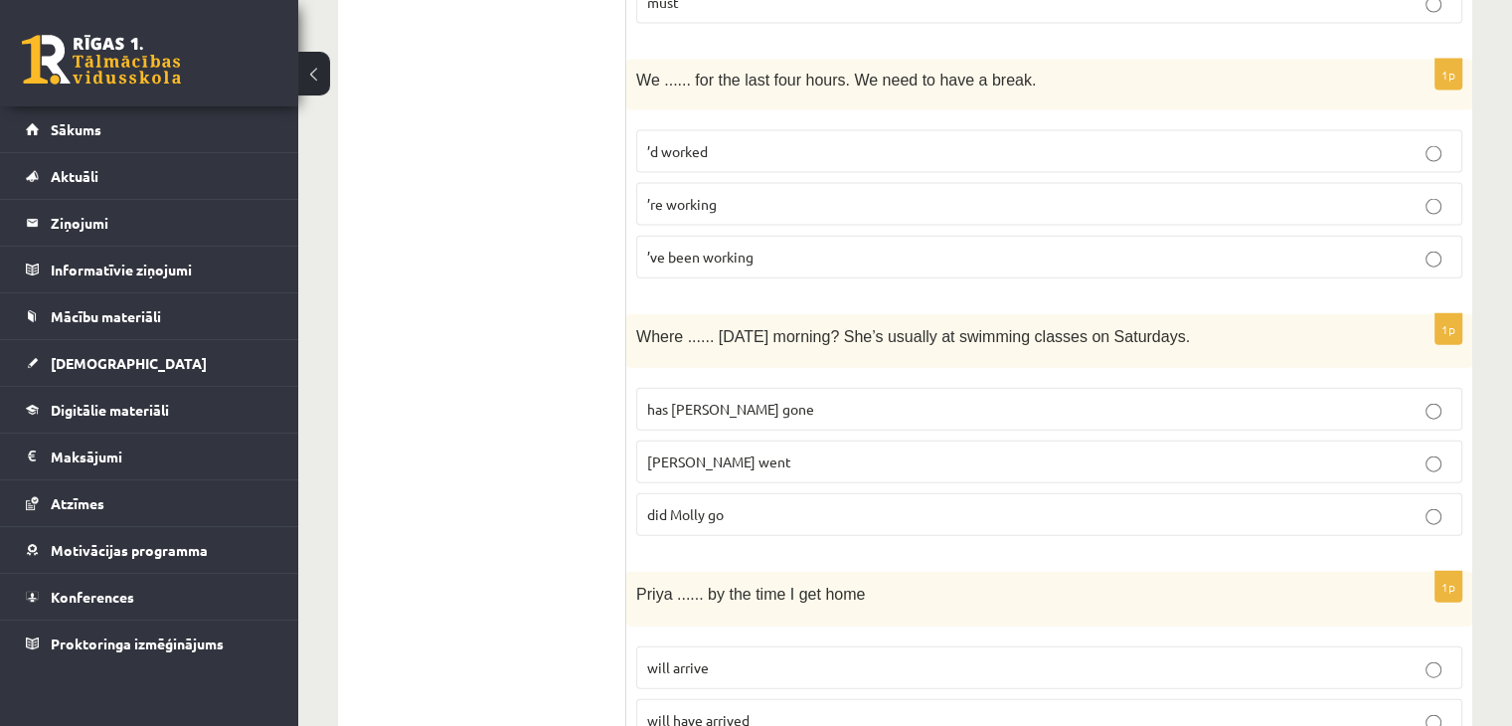
scroll to position [4475, 0]
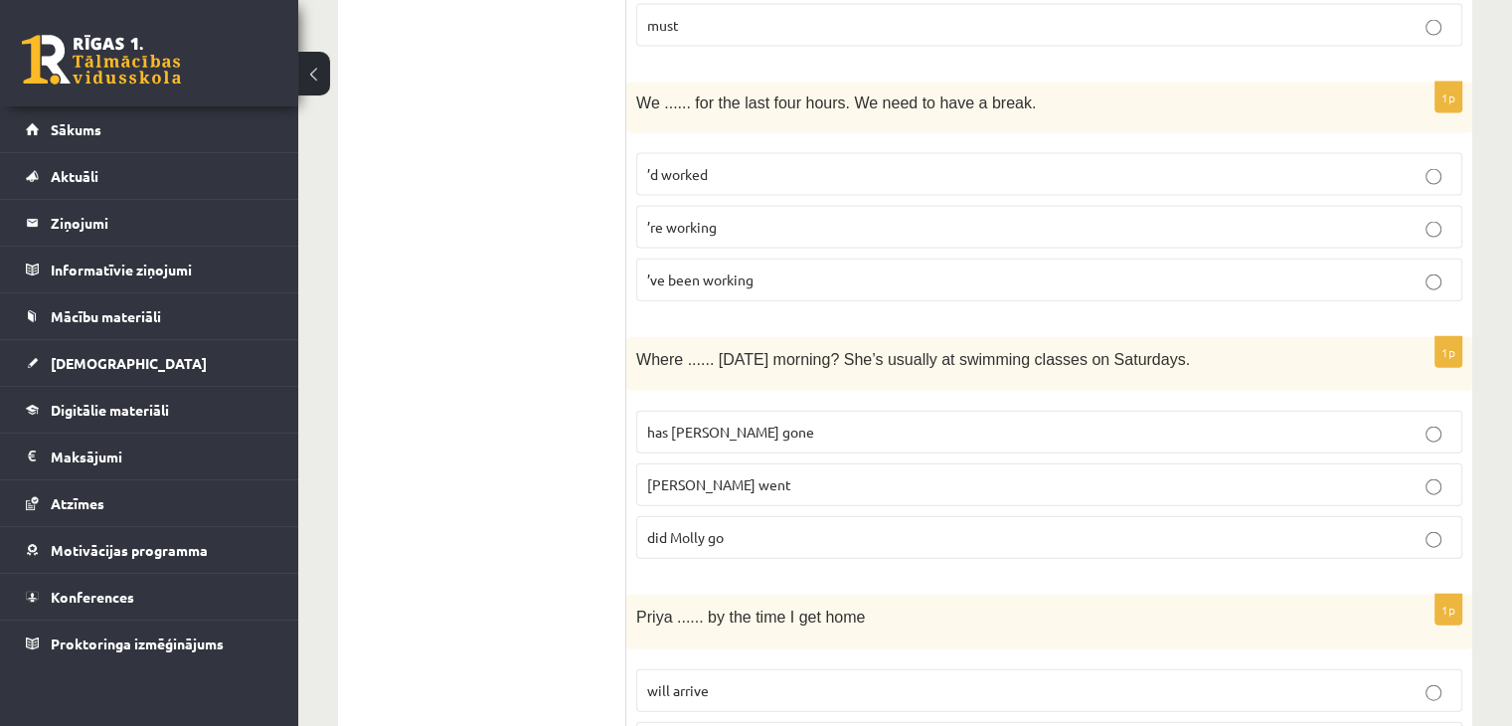
click at [728, 164] on p "’d worked" at bounding box center [1049, 174] width 804 height 21
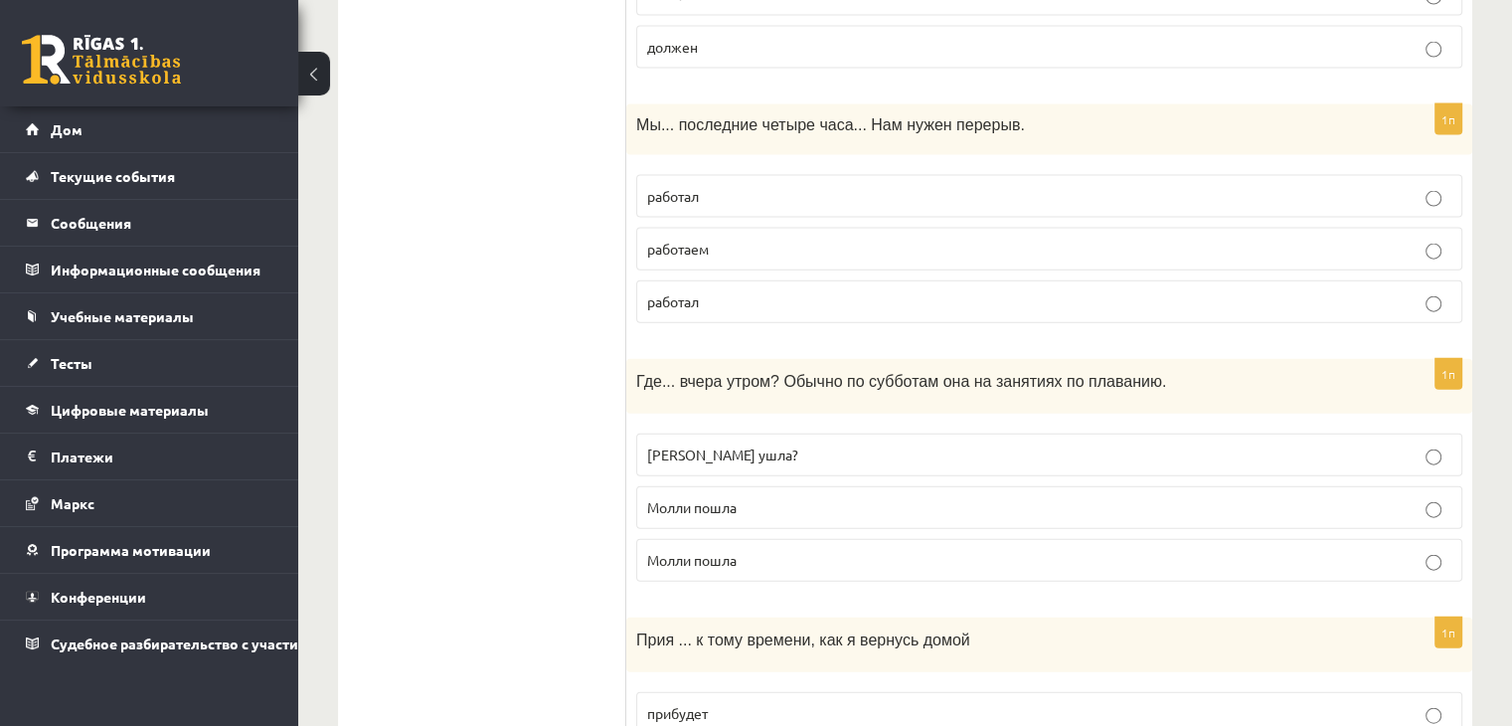
click at [827, 175] on label "работал" at bounding box center [1049, 196] width 826 height 43
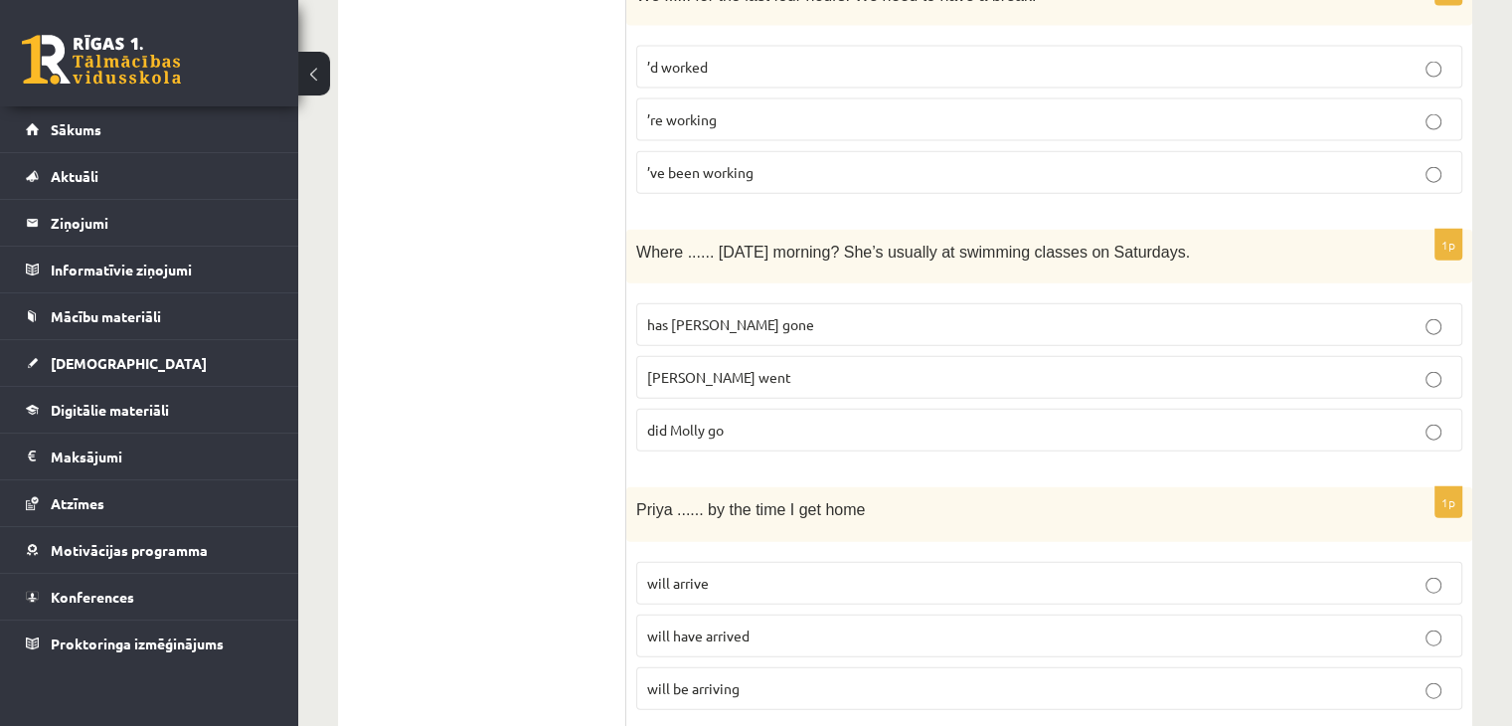
scroll to position [4674, 0]
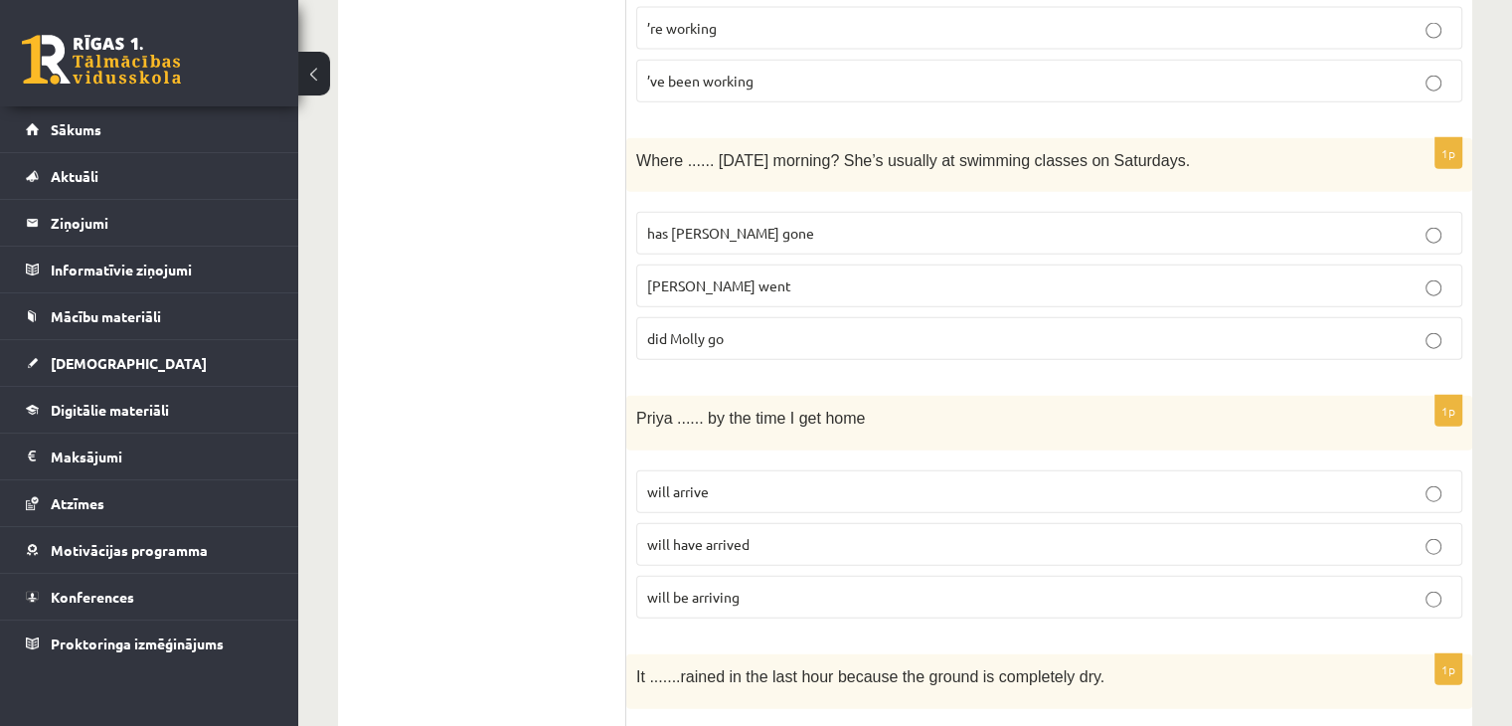
click at [704, 329] on span "did Molly go" at bounding box center [685, 338] width 77 height 18
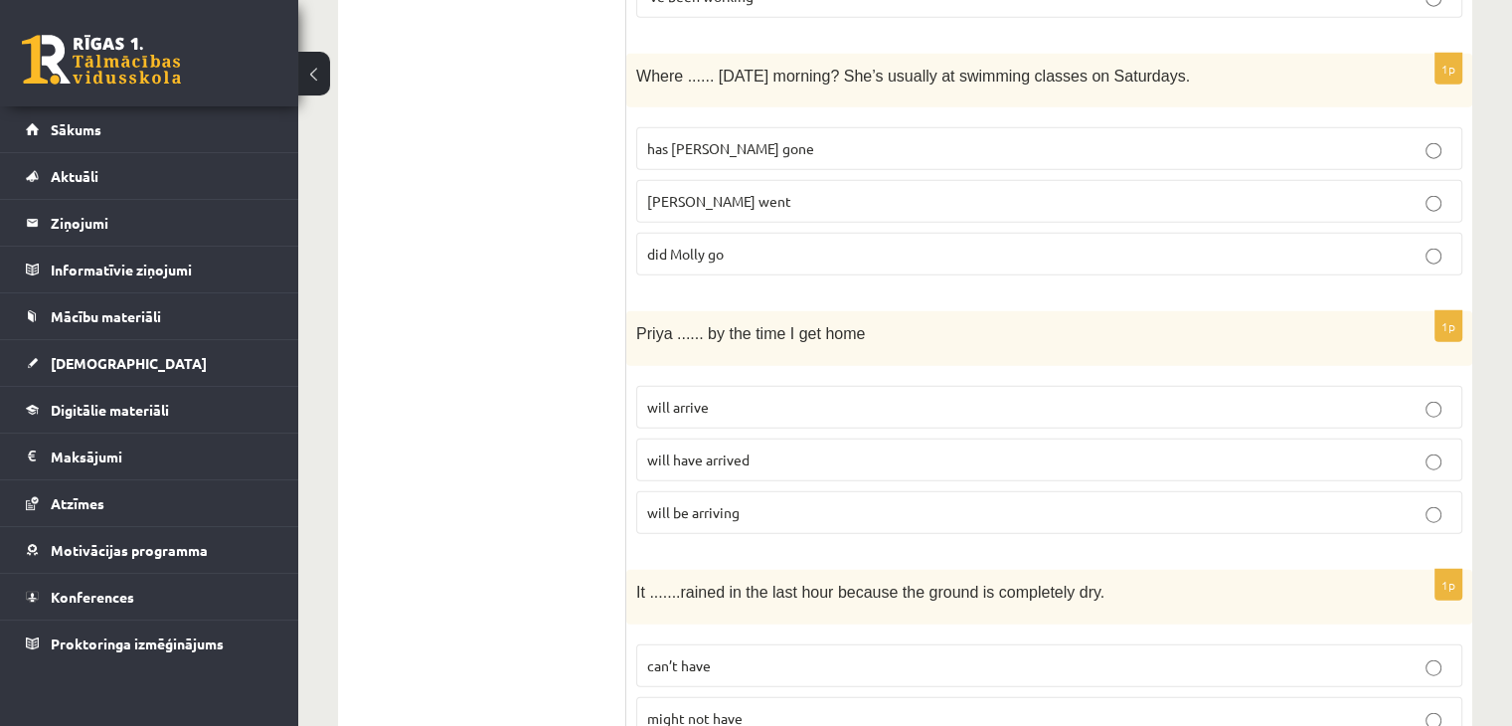
scroll to position [4853, 0]
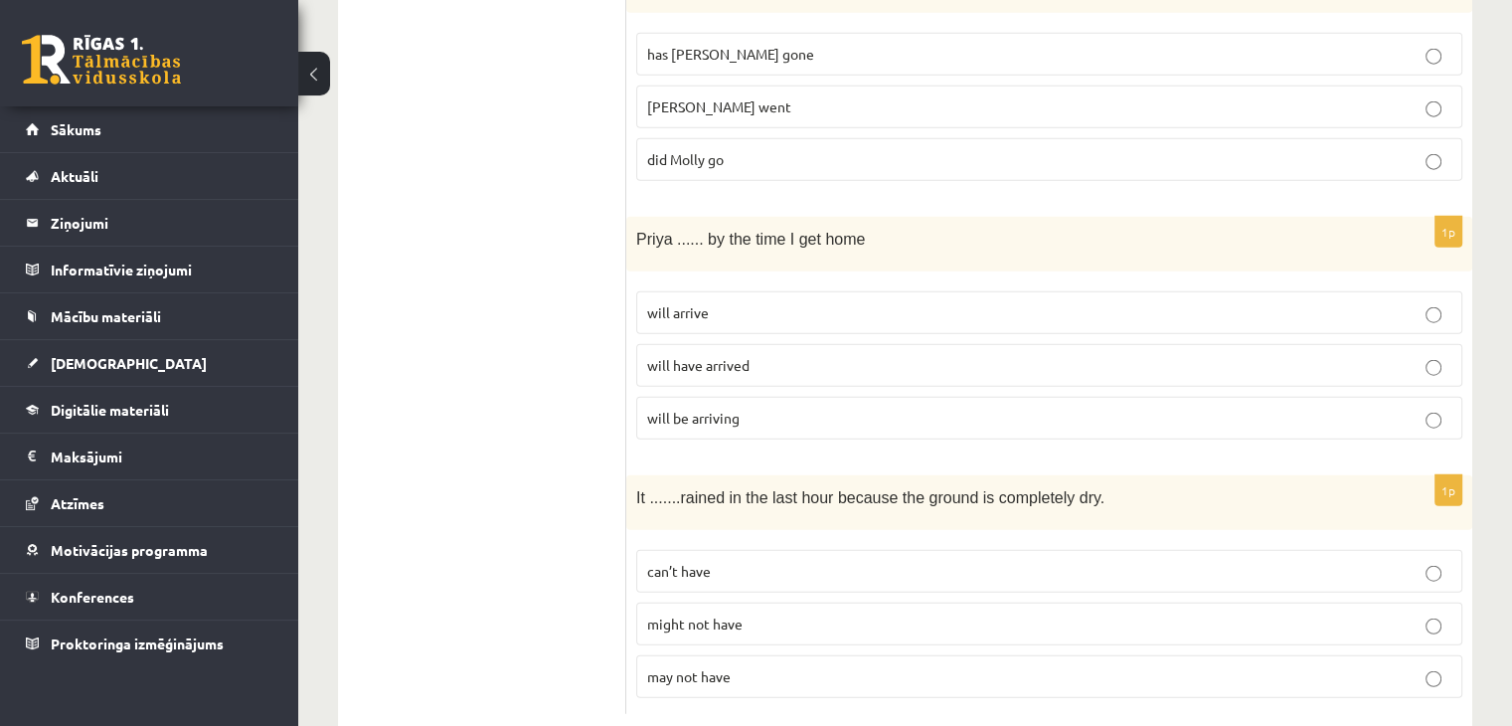
click at [753, 302] on p "will arrive" at bounding box center [1049, 312] width 804 height 21
click at [756, 666] on p "may not have" at bounding box center [1049, 676] width 804 height 21
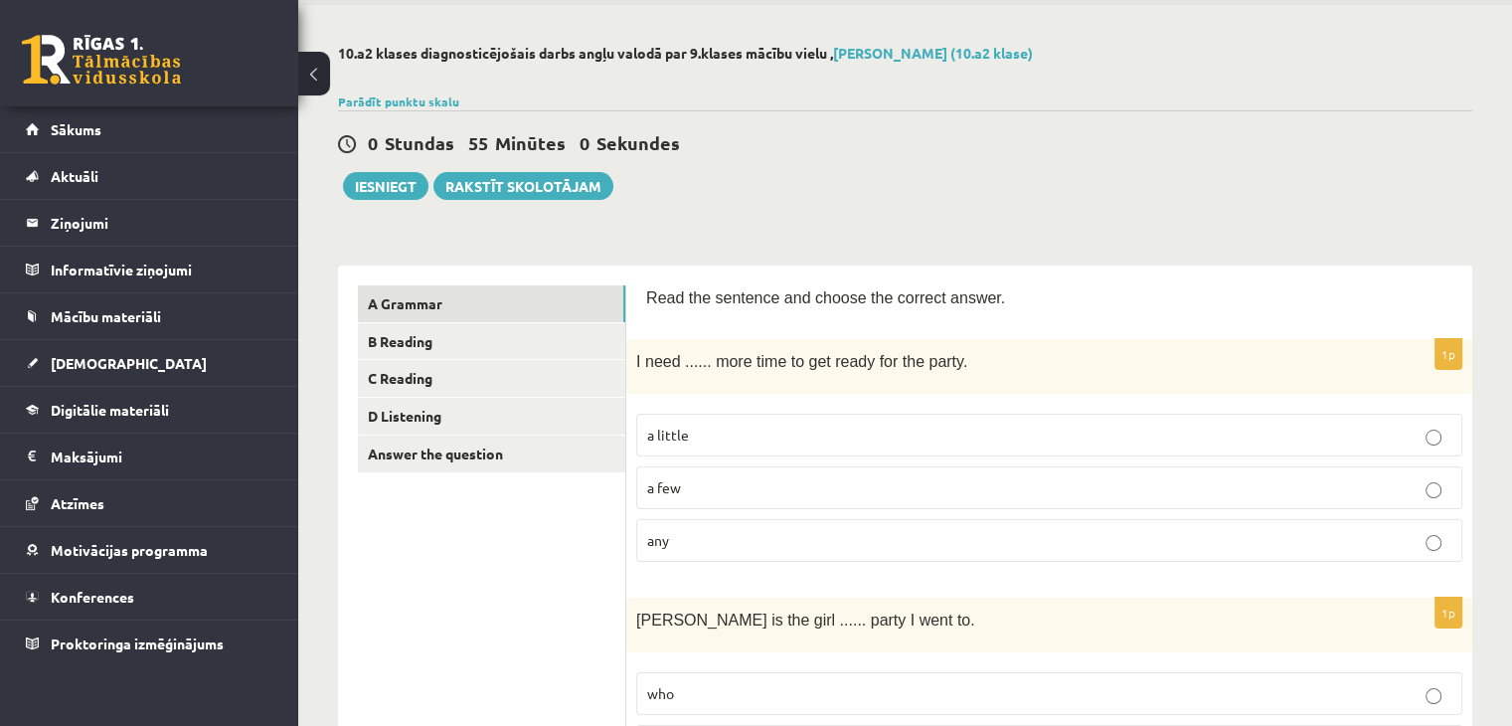
scroll to position [0, 0]
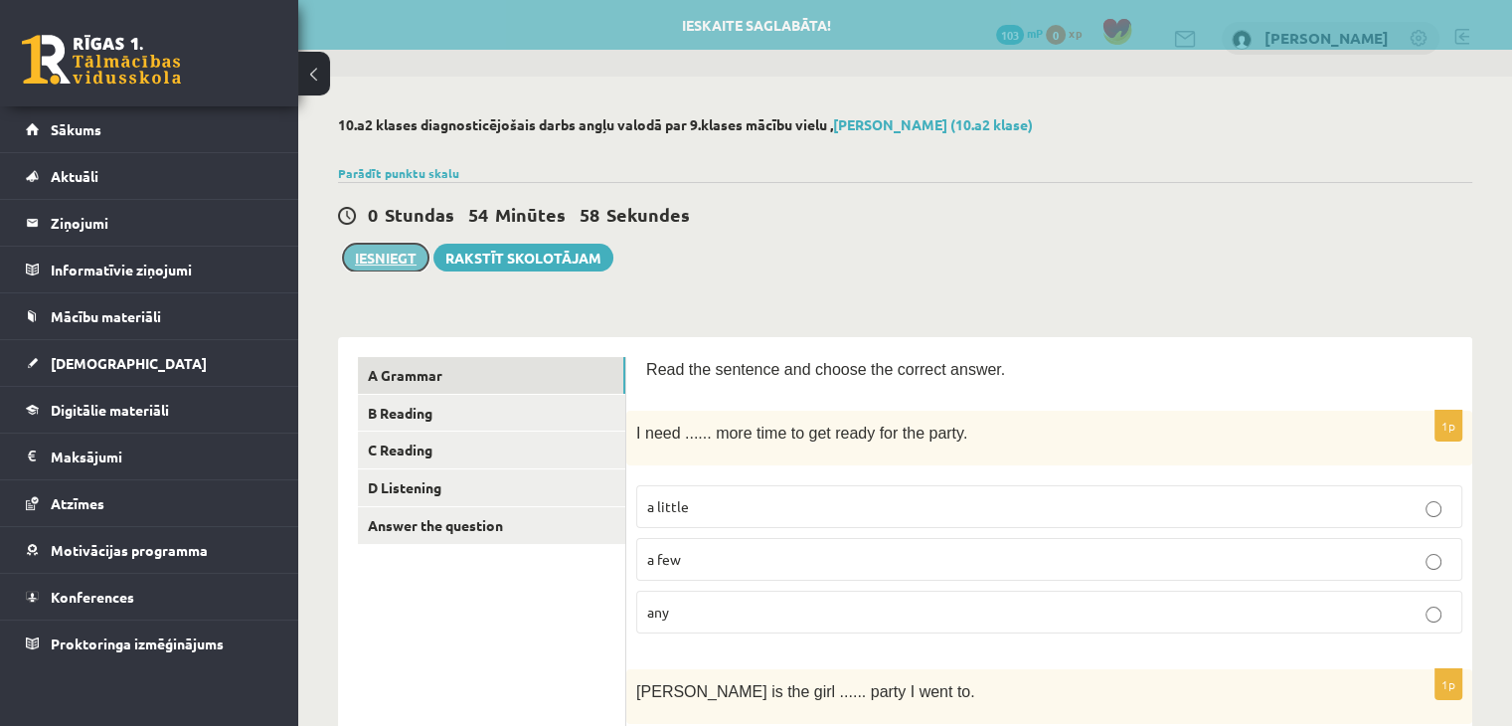
click at [380, 259] on button "Iesniegt" at bounding box center [386, 258] width 86 height 28
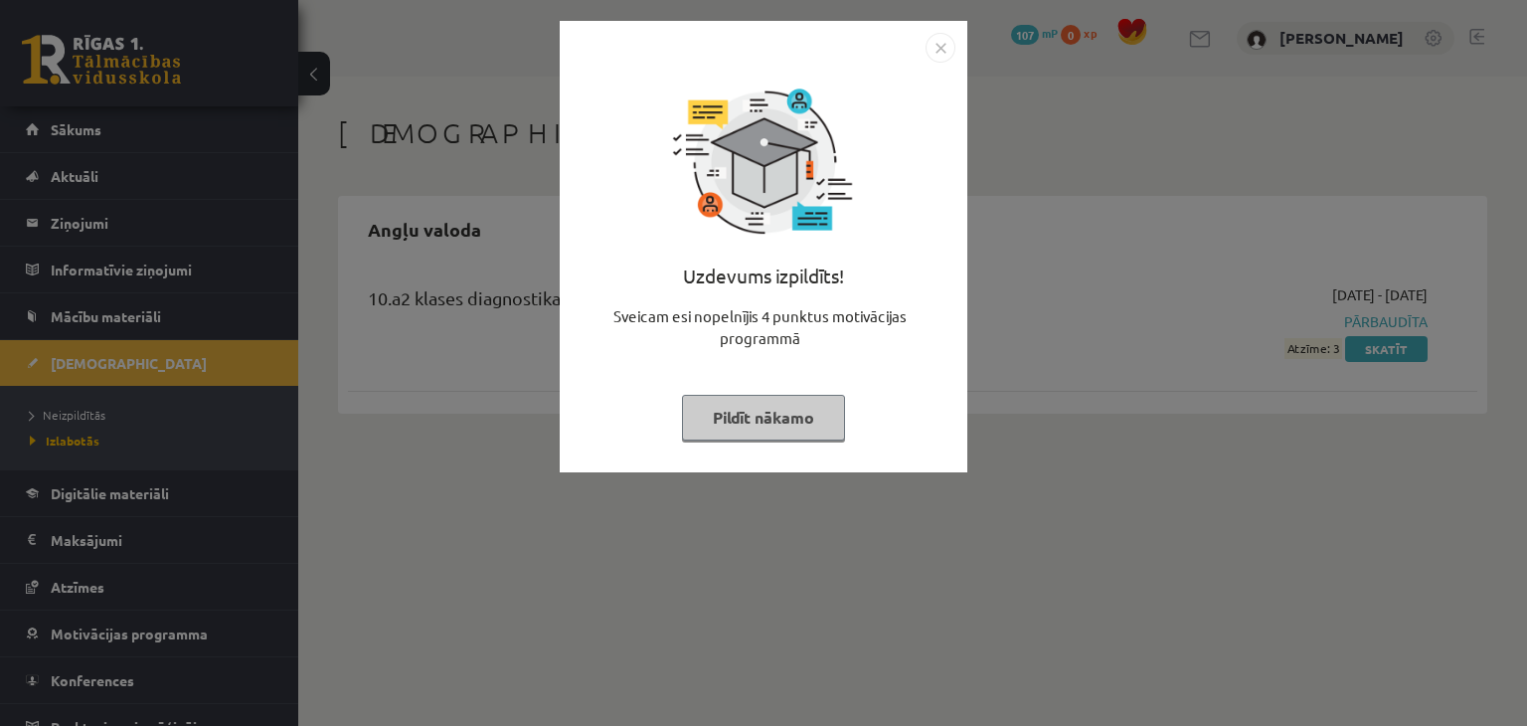
click at [765, 431] on button "Pildīt nākamo" at bounding box center [763, 418] width 163 height 46
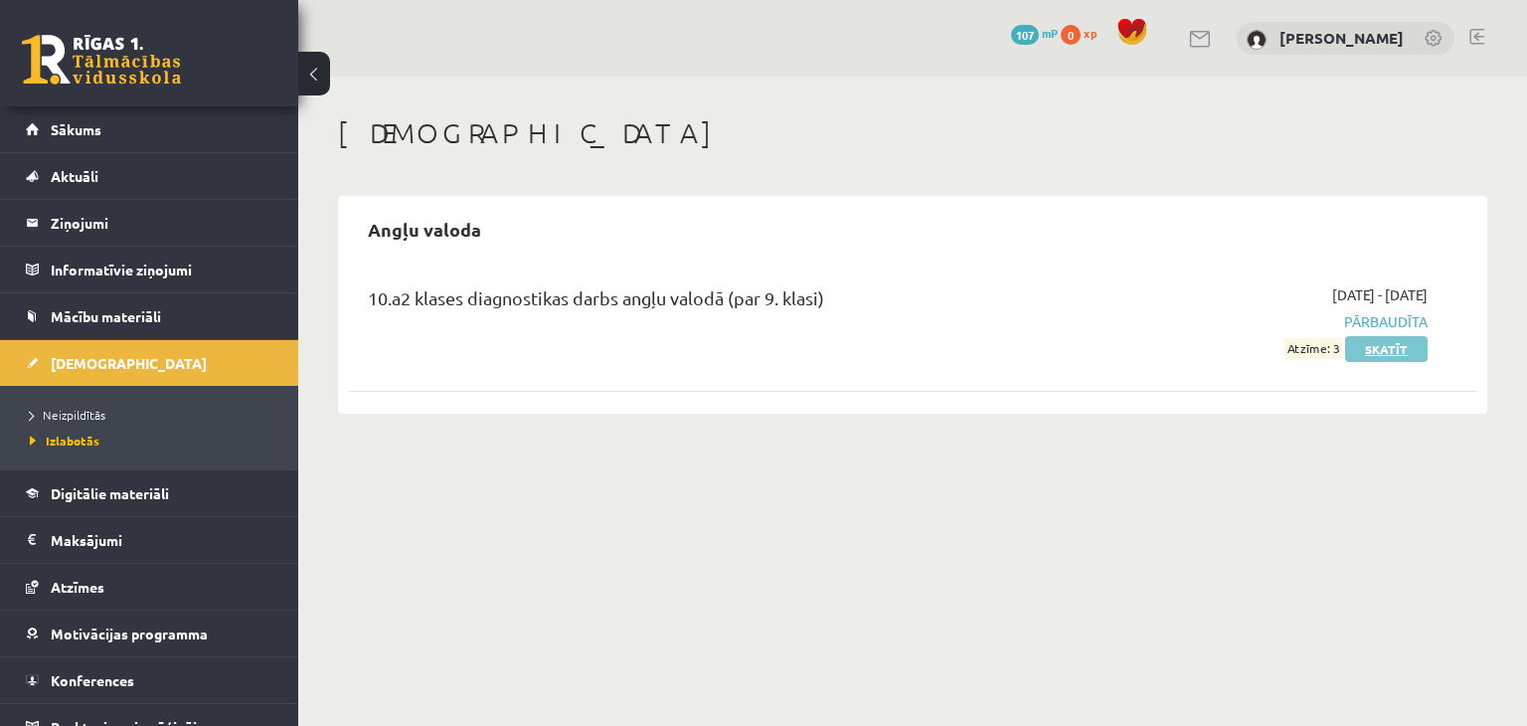
click at [1393, 346] on link "Skatīt" at bounding box center [1386, 349] width 83 height 26
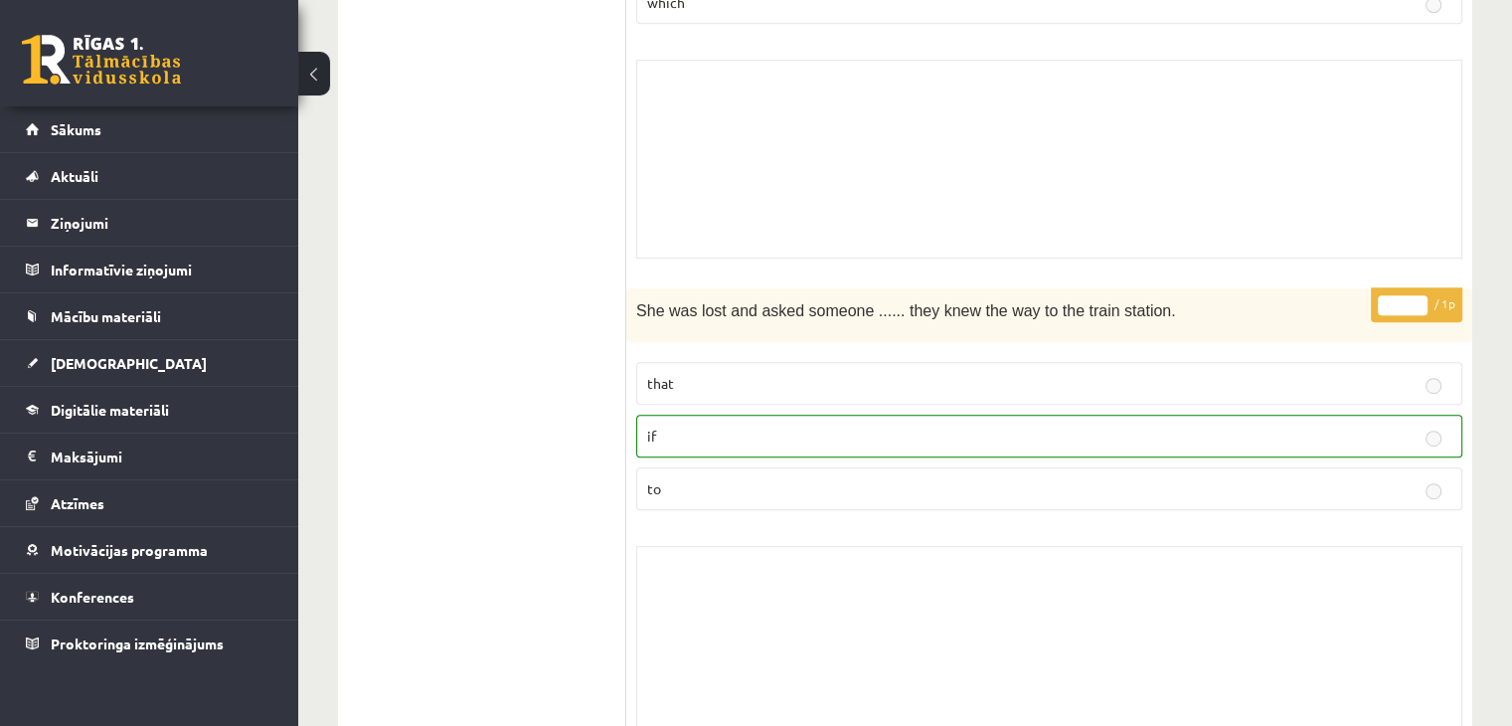
scroll to position [895, 0]
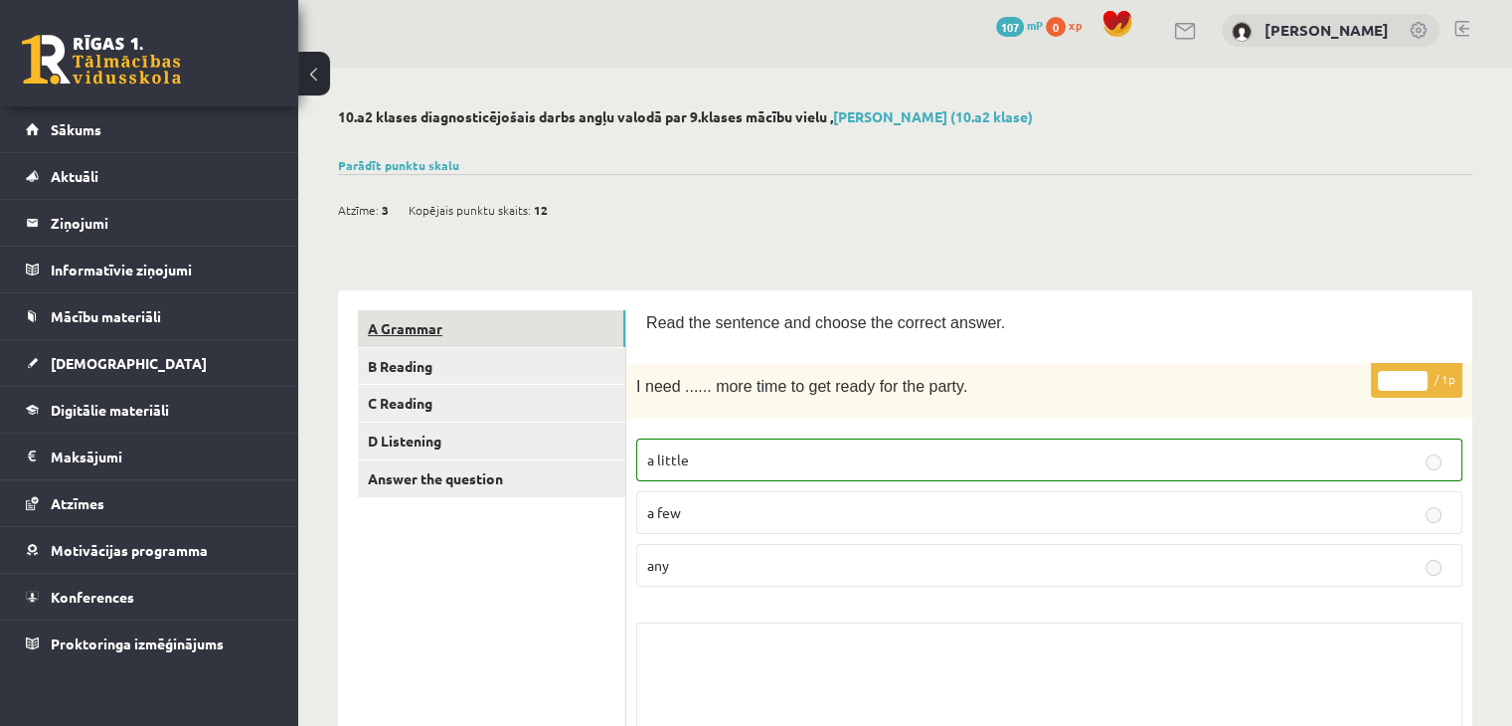
scroll to position [0, 0]
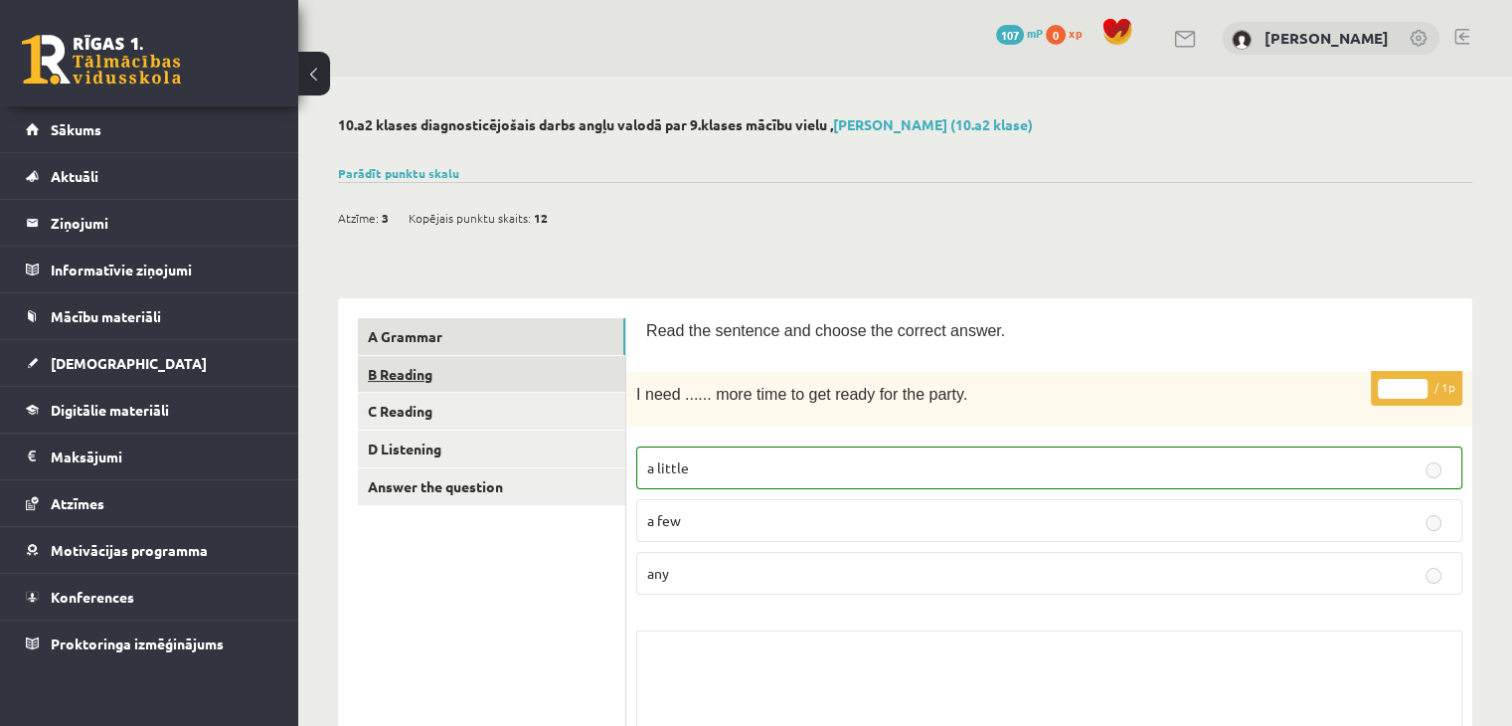
click at [443, 370] on link "B Reading" at bounding box center [491, 374] width 267 height 37
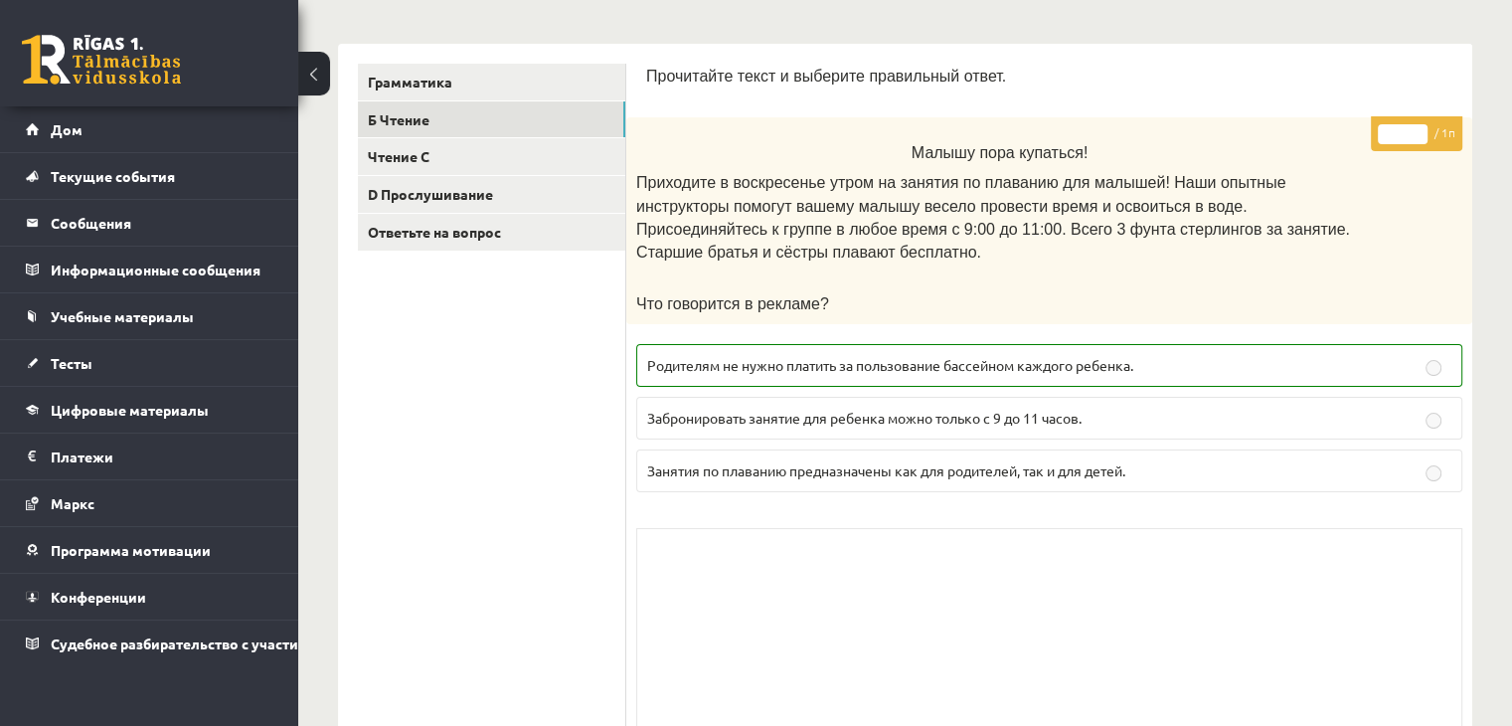
scroll to position [199, 0]
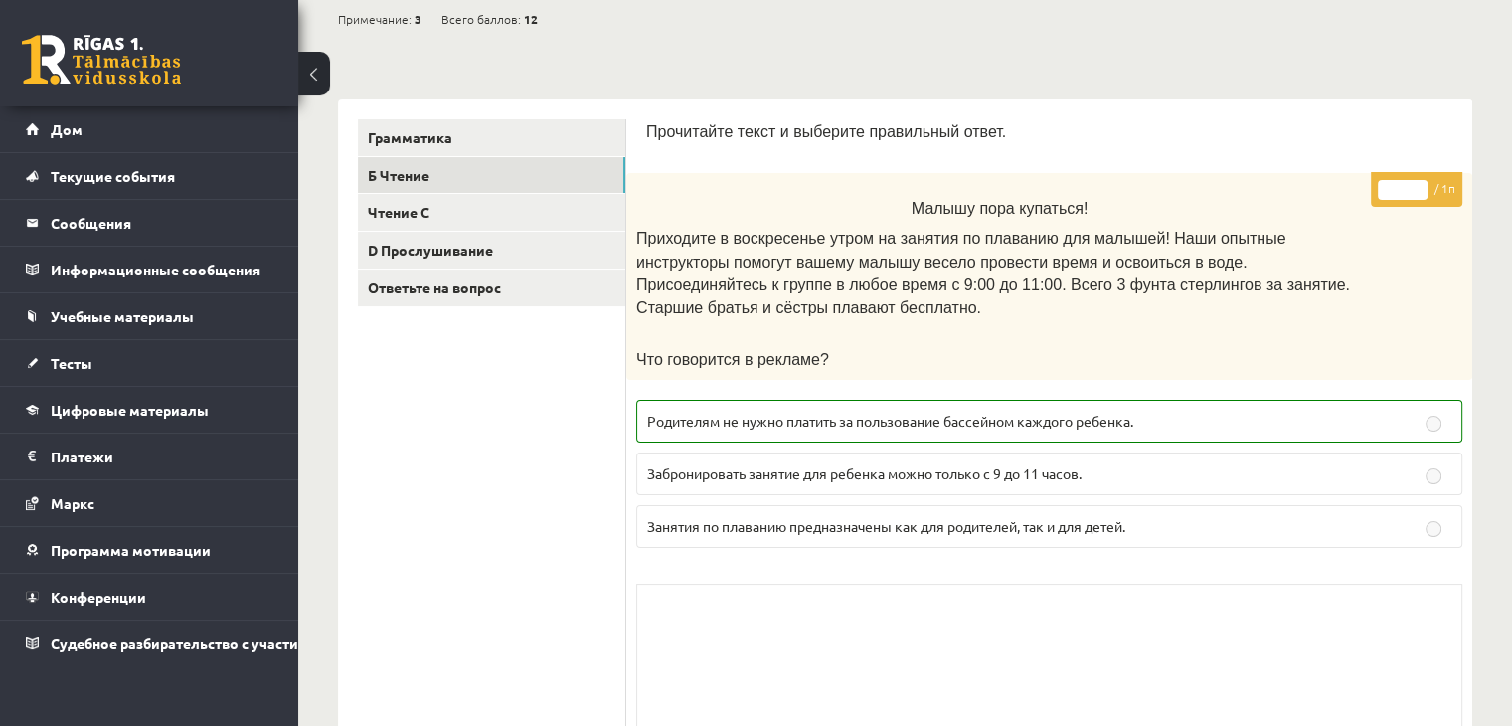
click at [886, 412] on font "Родителям не нужно платить за пользование бассейном каждого ребенка." at bounding box center [890, 421] width 486 height 18
click at [1419, 411] on p "Родителям не нужно платить за пользование бассейном каждого ребенка." at bounding box center [1049, 421] width 804 height 21
click at [1444, 411] on p "Родителям не нужно платить за пользование бассейном каждого ребенка." at bounding box center [1049, 421] width 804 height 21
click at [1387, 411] on p "Родителям не нужно платить за пользование бассейном каждого ребенка." at bounding box center [1049, 421] width 804 height 21
click at [915, 411] on p "Родителям не нужно платить за пользование бассейном каждого ребенка." at bounding box center [1049, 421] width 804 height 21
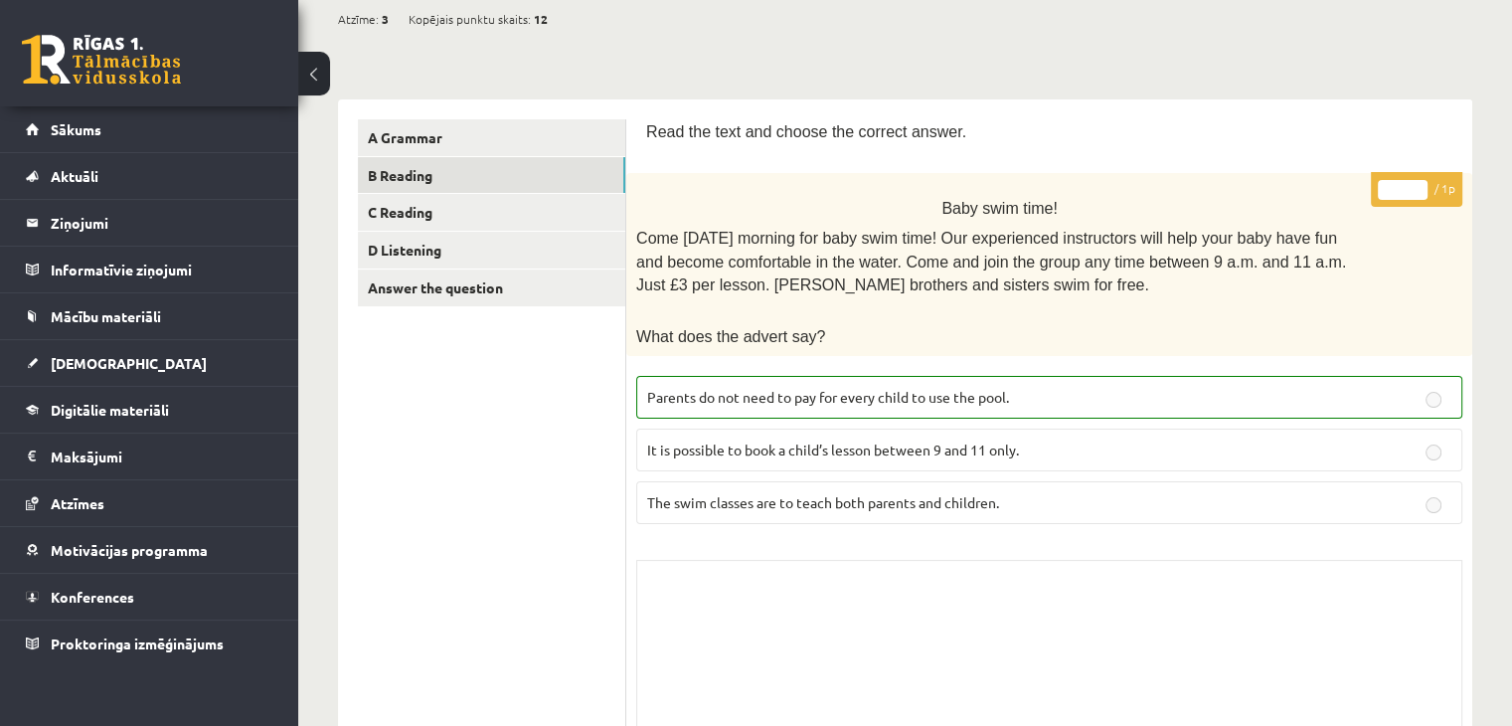
click at [1374, 387] on p "Parents do not need to pay for every child to use the pool." at bounding box center [1049, 397] width 804 height 21
click at [1410, 389] on p "Parents do not need to pay for every child to use the pool." at bounding box center [1049, 397] width 804 height 21
click at [1445, 392] on p "Parents do not need to pay for every child to use the pool." at bounding box center [1049, 397] width 804 height 21
click at [1408, 445] on p "It is possible to book a child’s lesson between 9 and 11 only." at bounding box center [1049, 450] width 804 height 21
drag, startPoint x: 1400, startPoint y: 506, endPoint x: 1383, endPoint y: 494, distance: 20.7
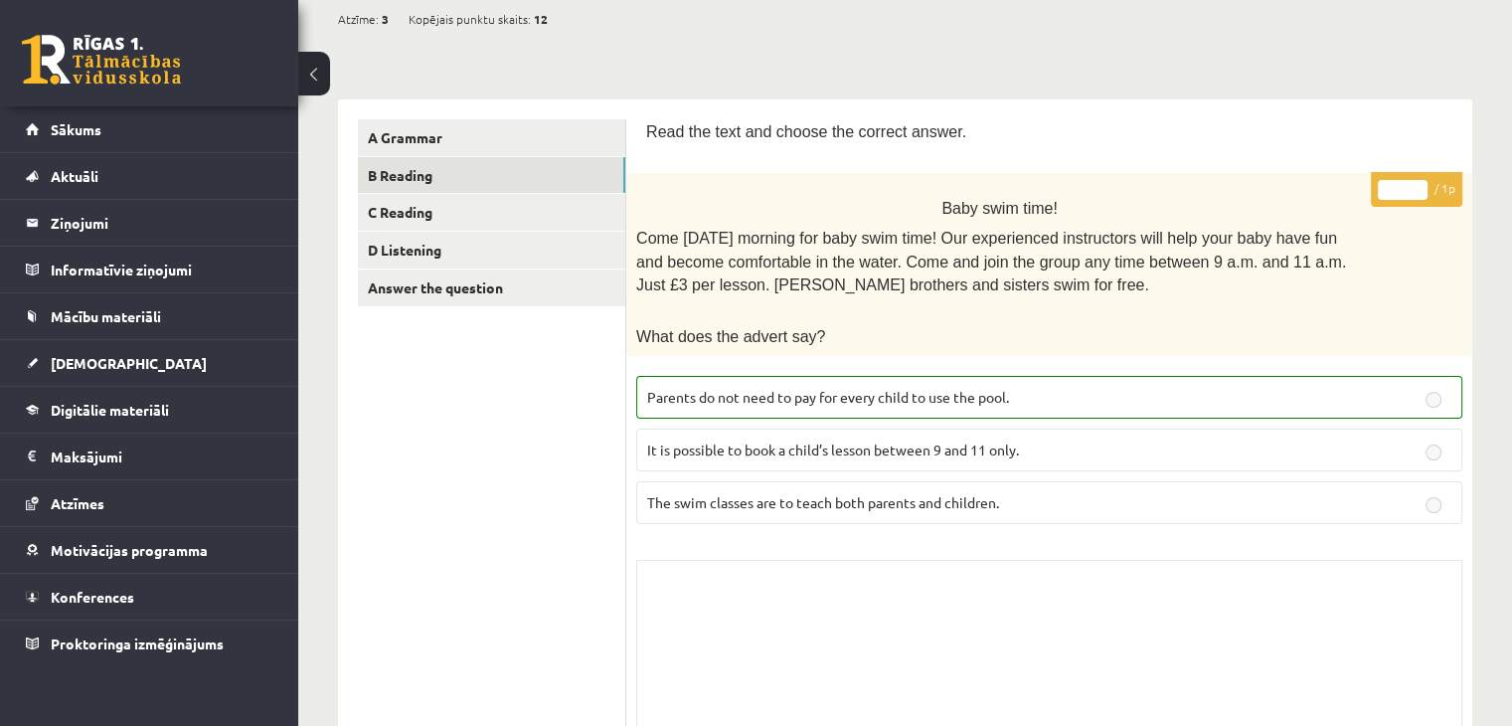
click at [1399, 506] on p "The swim classes are to teach both parents and children." at bounding box center [1049, 502] width 804 height 21
click at [927, 481] on label "The swim classes are to teach both parents and children." at bounding box center [1049, 502] width 826 height 43
click at [939, 500] on span "The swim classes are to teach both parents and children." at bounding box center [823, 502] width 352 height 18
click at [938, 498] on span "The swim classes are to teach both parents and children." at bounding box center [823, 502] width 352 height 18
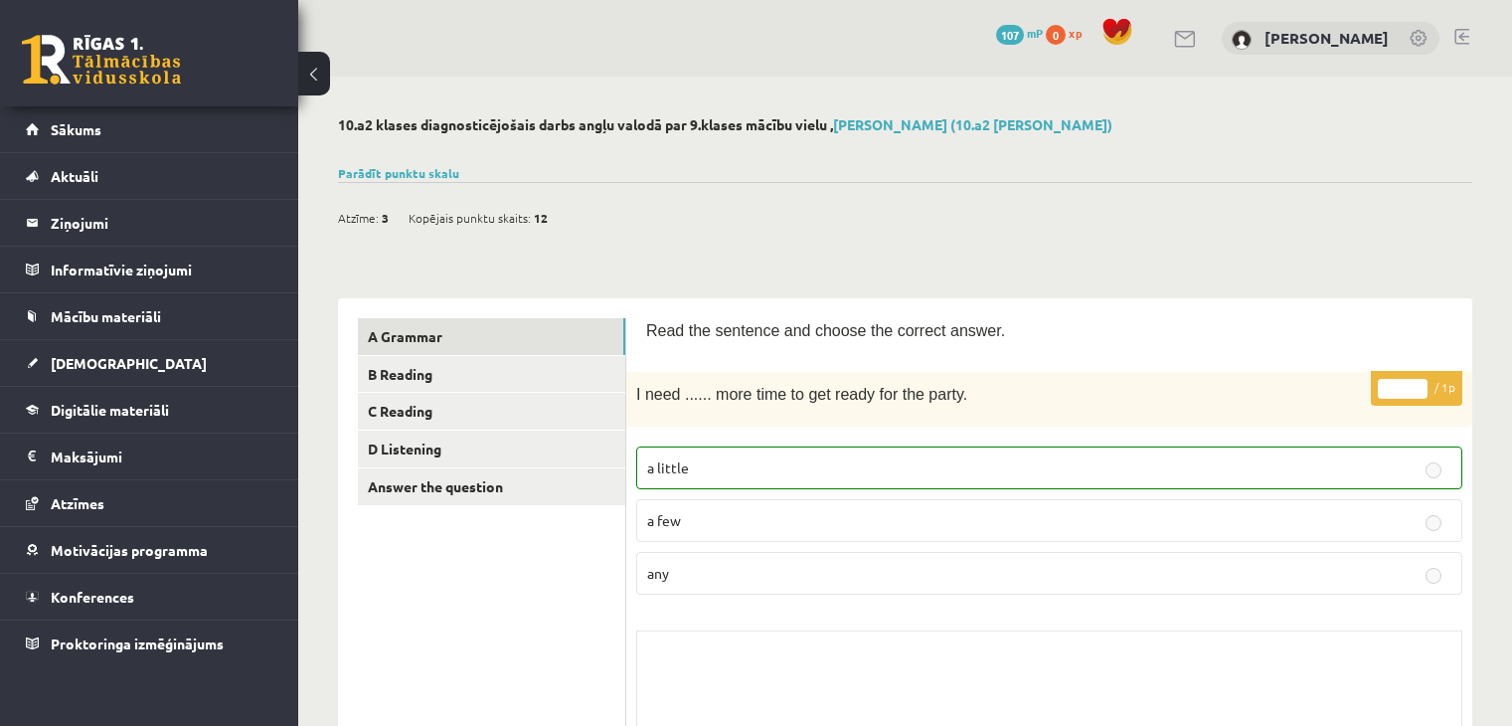
scroll to position [199, 0]
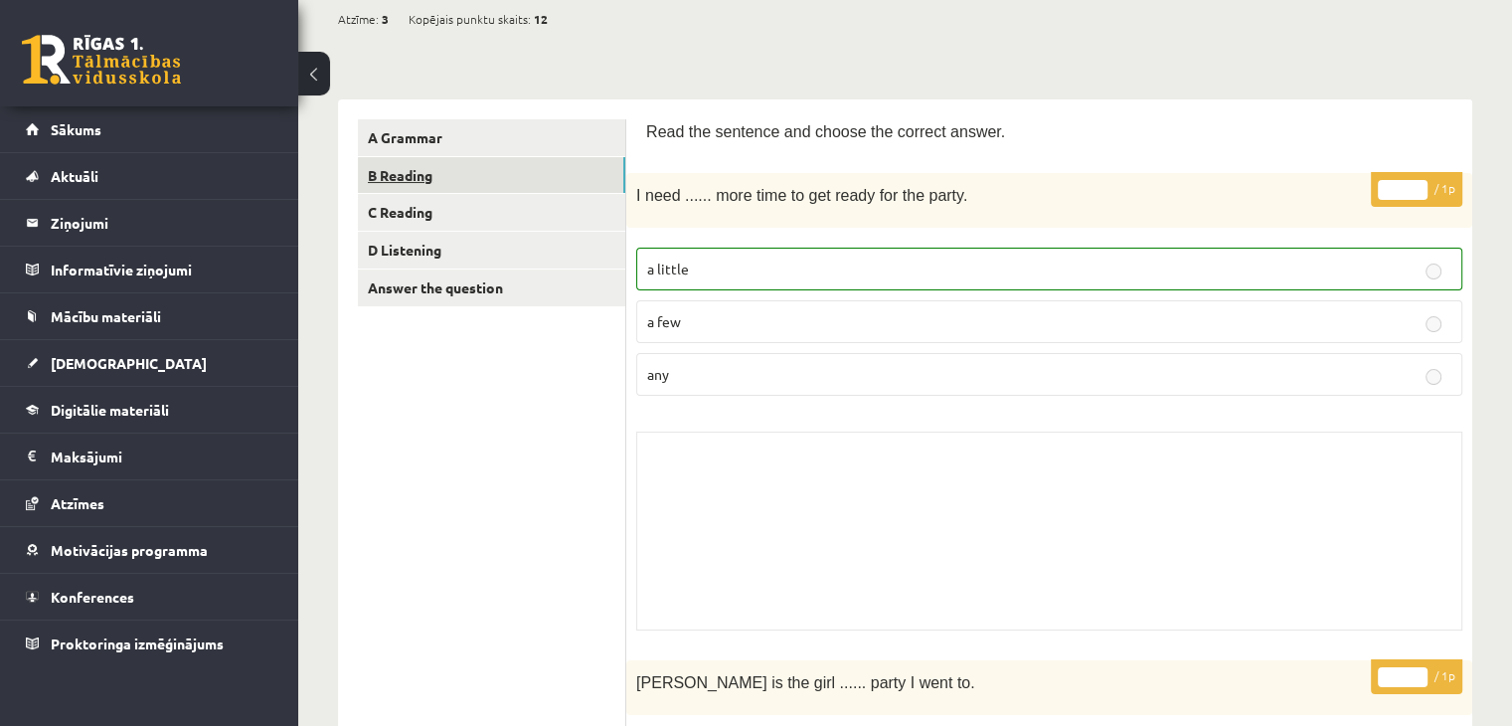
click at [514, 181] on link "B Reading" at bounding box center [491, 175] width 267 height 37
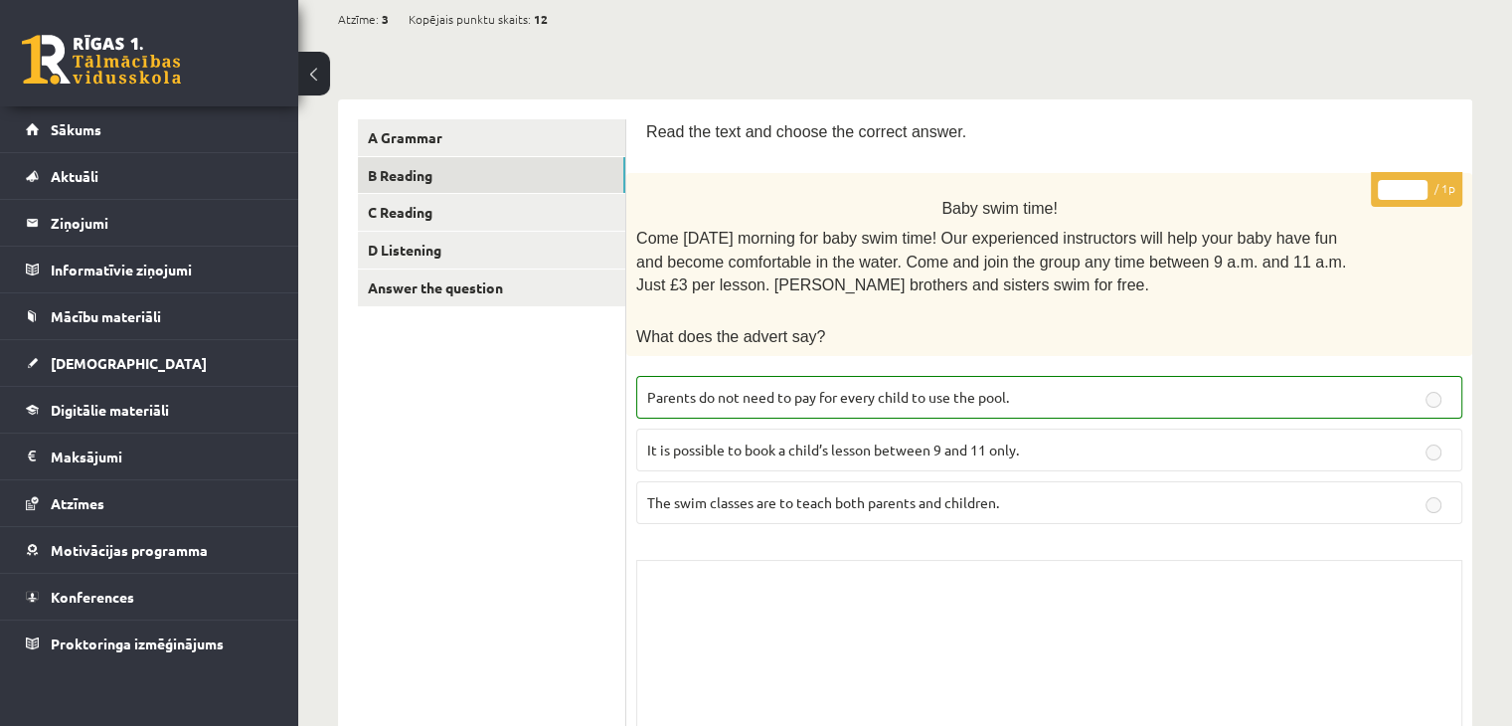
click at [997, 388] on span "Parents do not need to pay for every child to use the pool." at bounding box center [828, 397] width 362 height 18
click at [309, 72] on button at bounding box center [314, 74] width 32 height 44
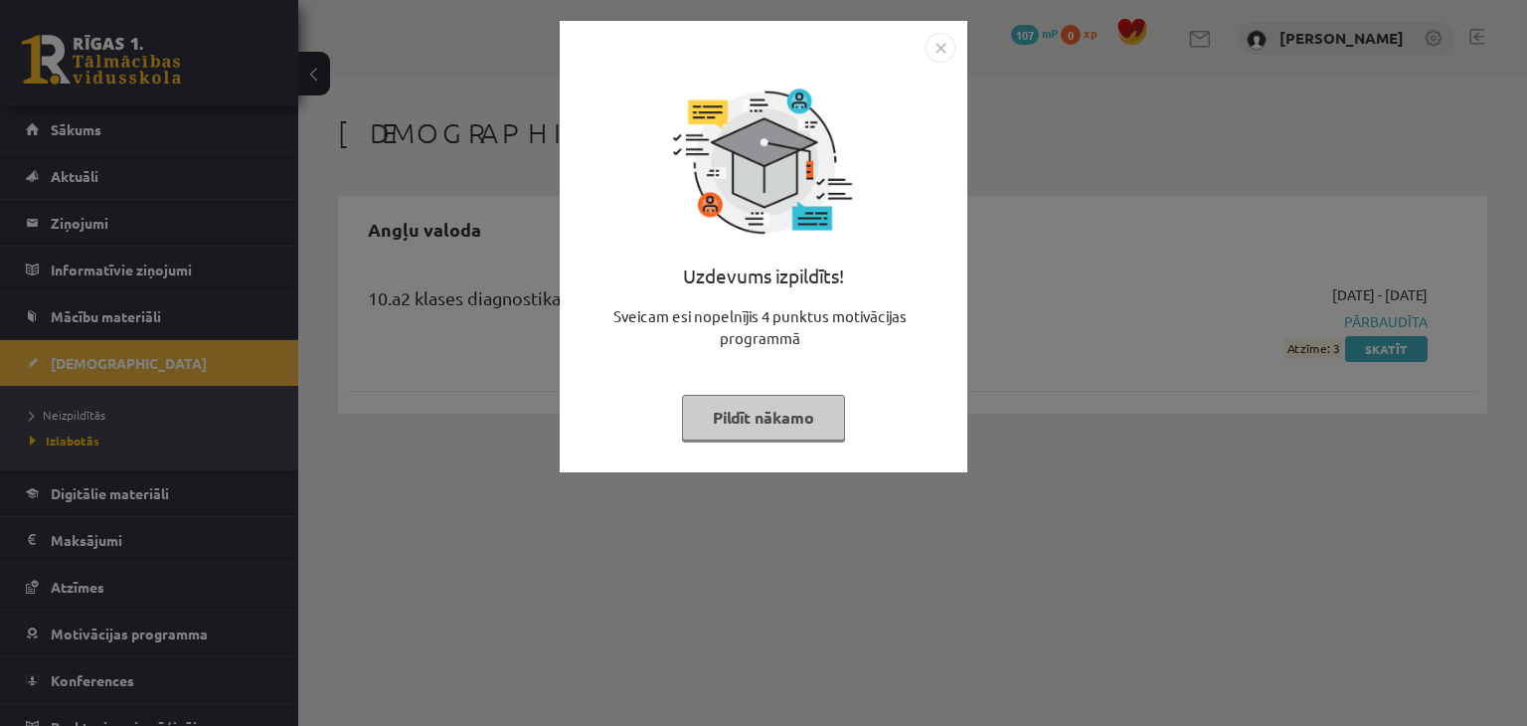
click at [785, 426] on button "Pildīt nākamo" at bounding box center [763, 418] width 163 height 46
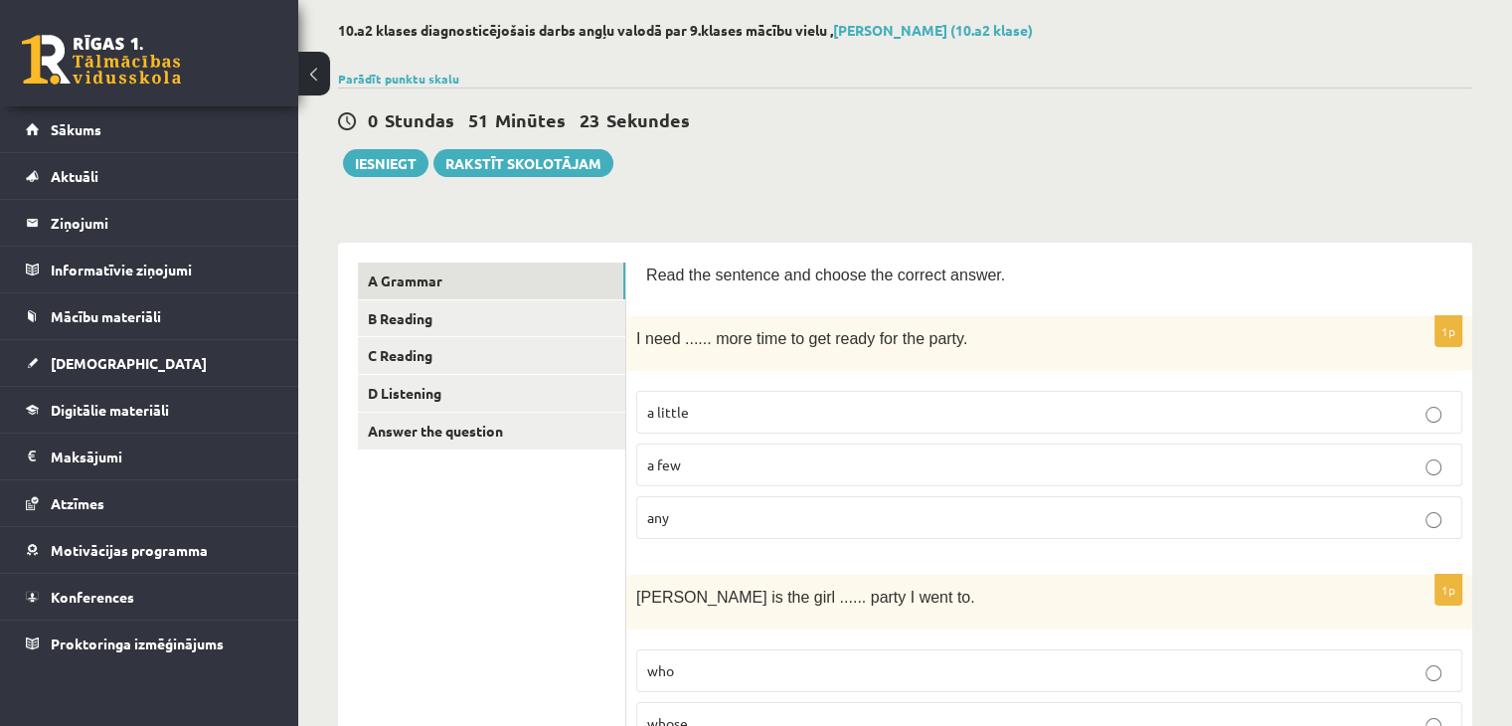
scroll to position [99, 0]
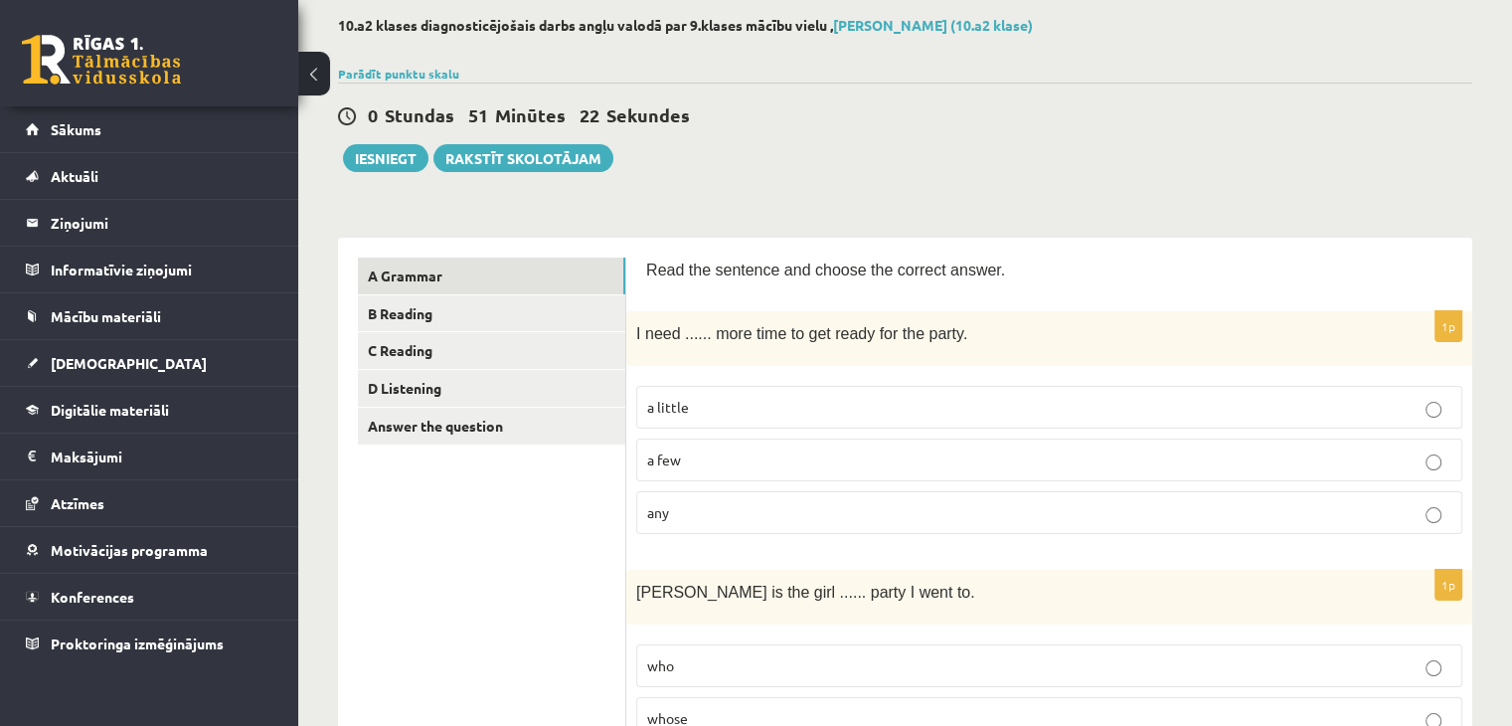
click at [1008, 470] on label "a few" at bounding box center [1049, 460] width 826 height 43
click at [1056, 422] on label "a little" at bounding box center [1049, 407] width 826 height 43
click at [465, 320] on link "B Reading" at bounding box center [491, 313] width 267 height 37
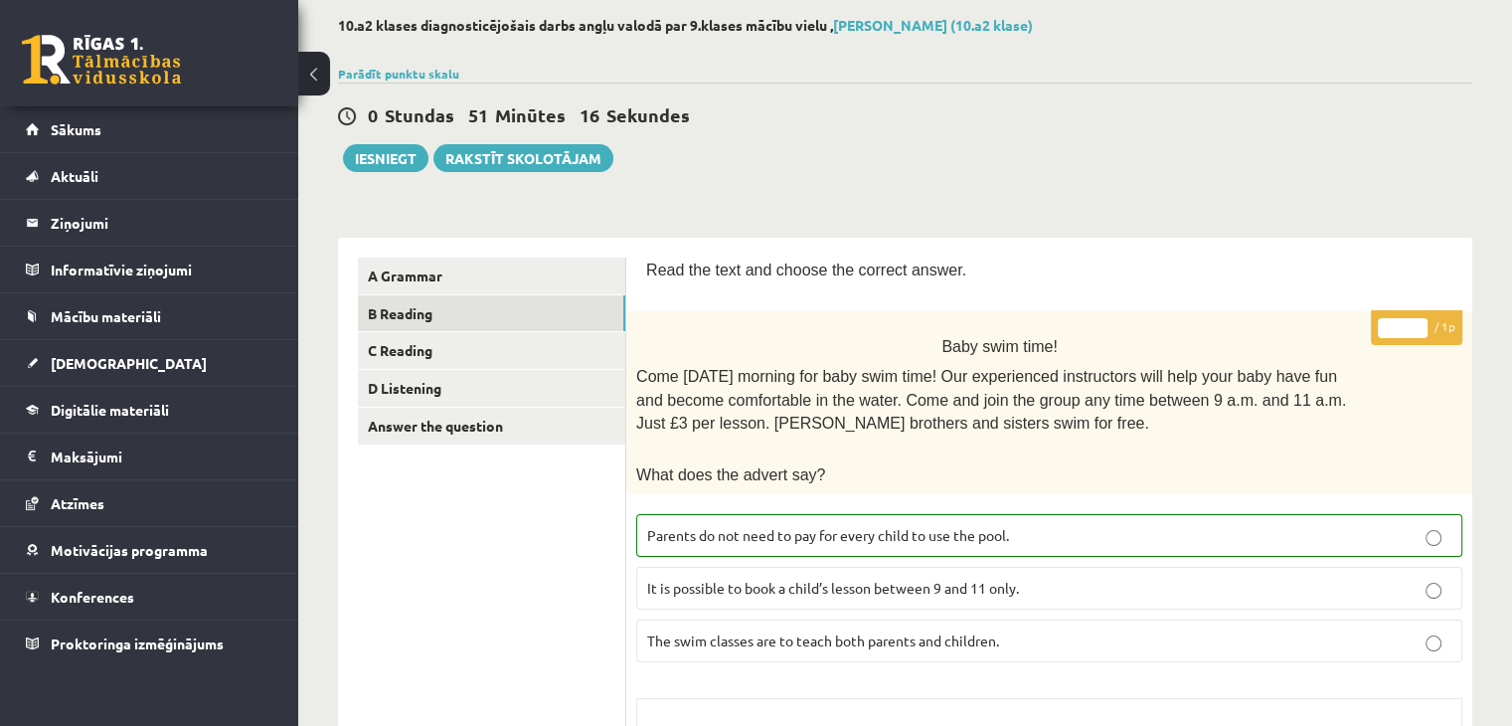
click at [1158, 525] on p "Parents do not need to pay for every child to use the pool." at bounding box center [1049, 535] width 804 height 21
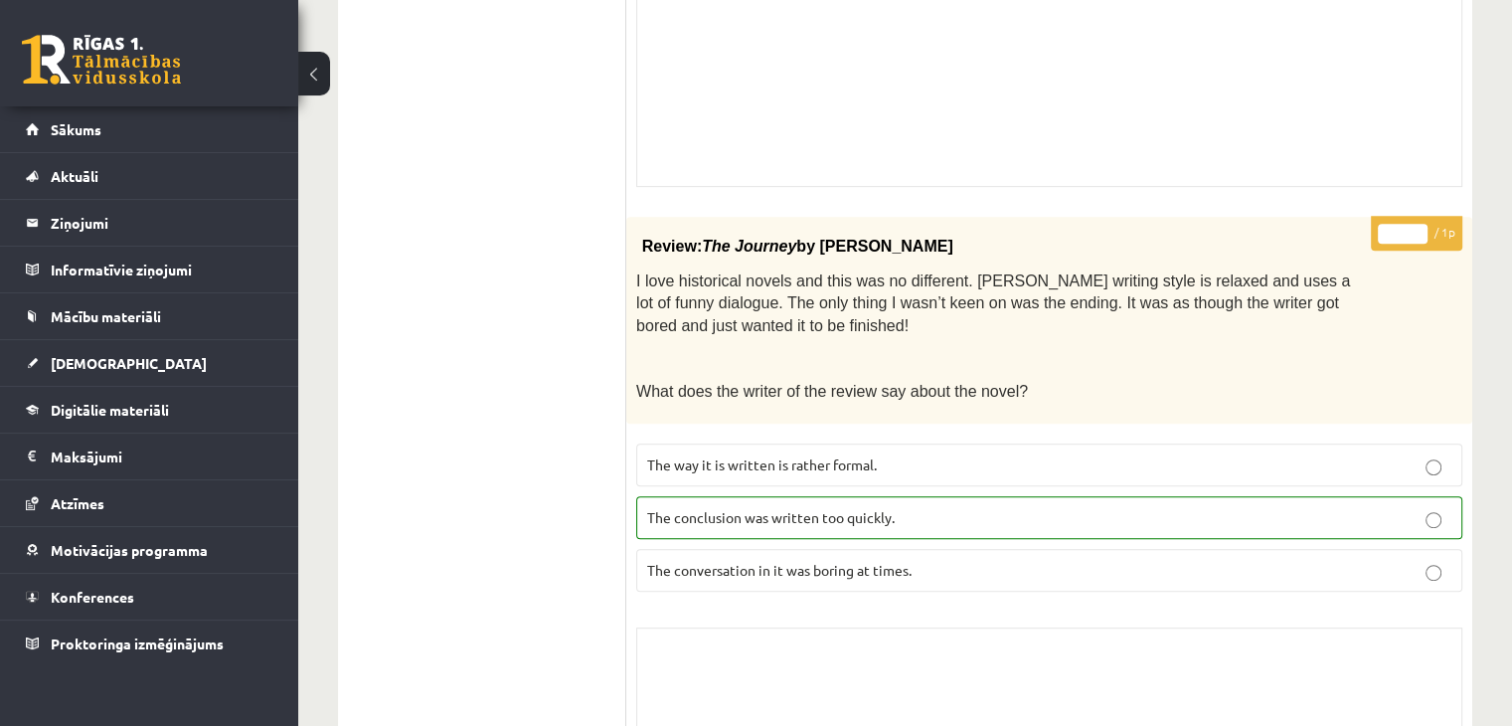
scroll to position [895, 0]
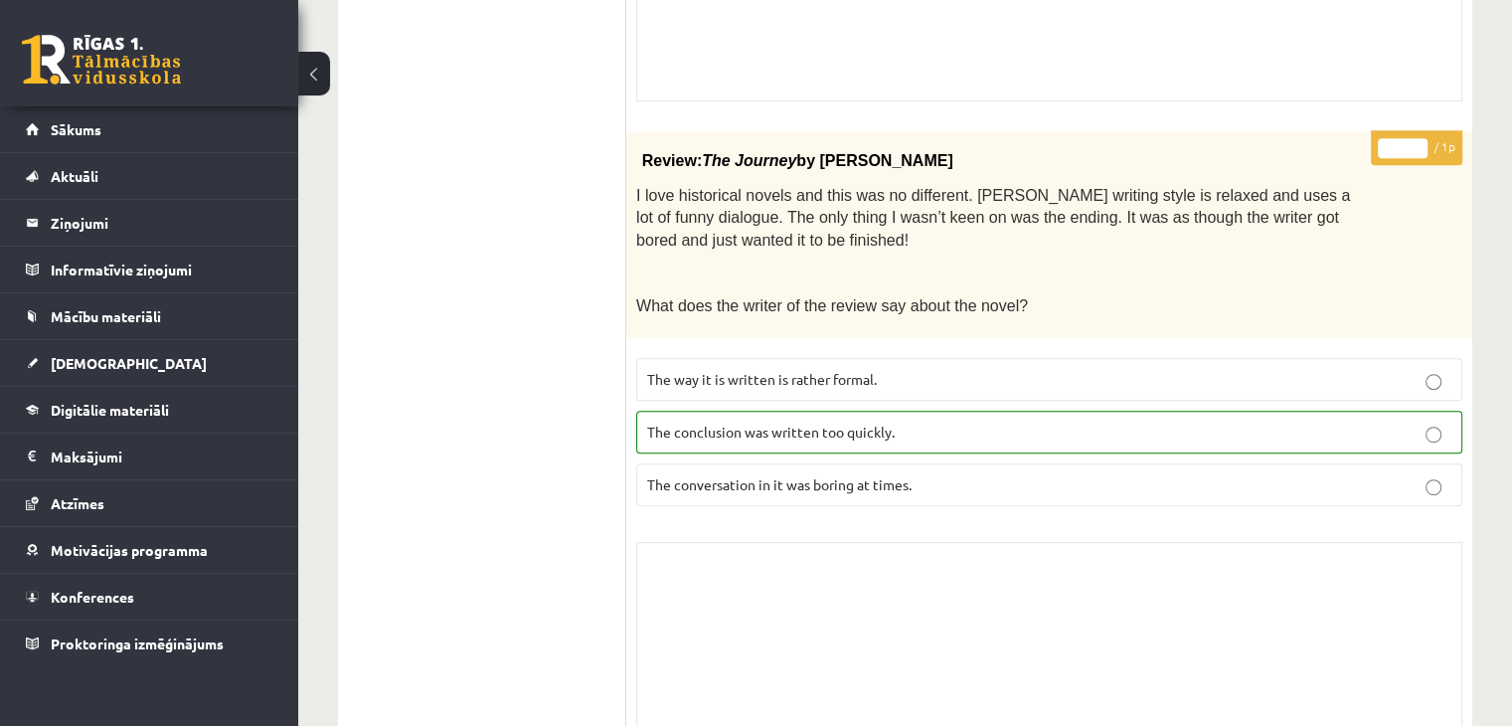
click at [920, 434] on label "The conclusion was written too quickly." at bounding box center [1049, 432] width 826 height 43
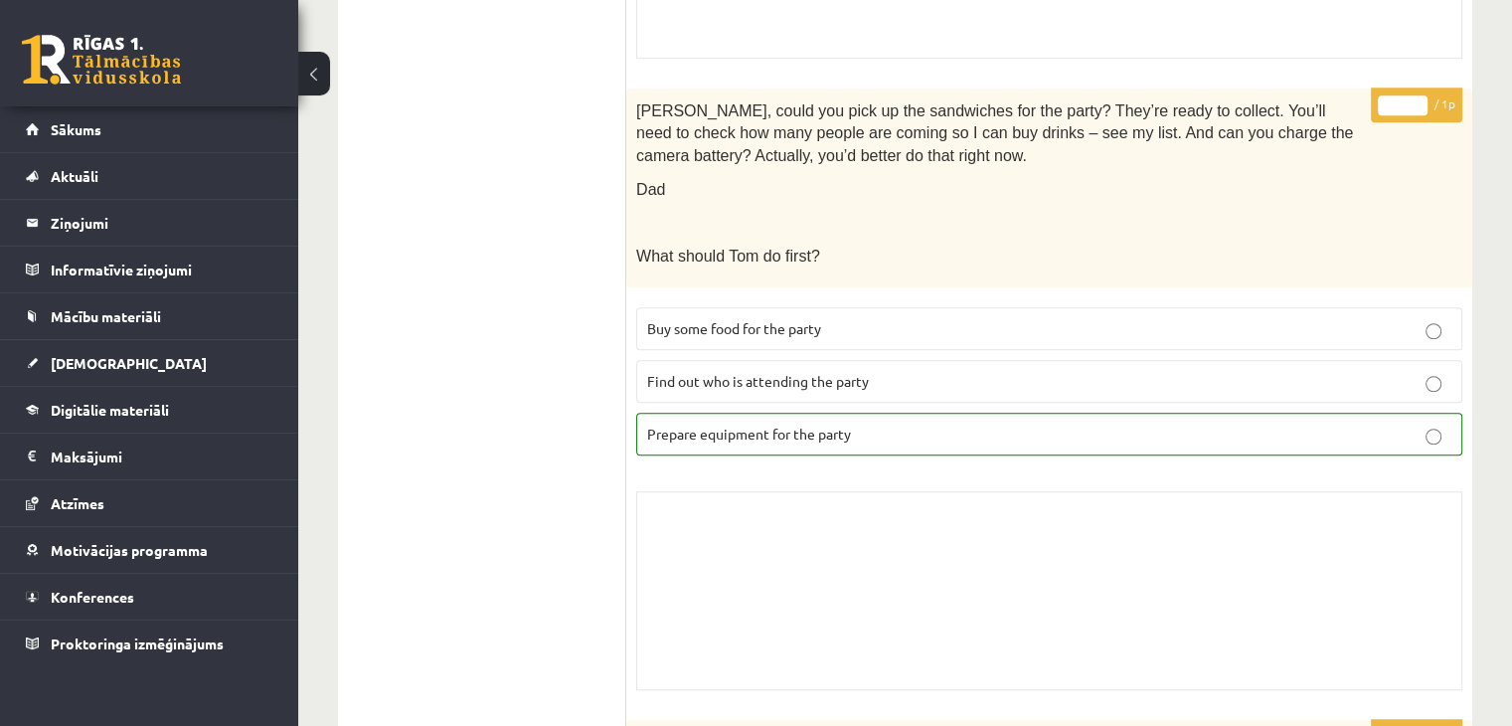
scroll to position [1392, 0]
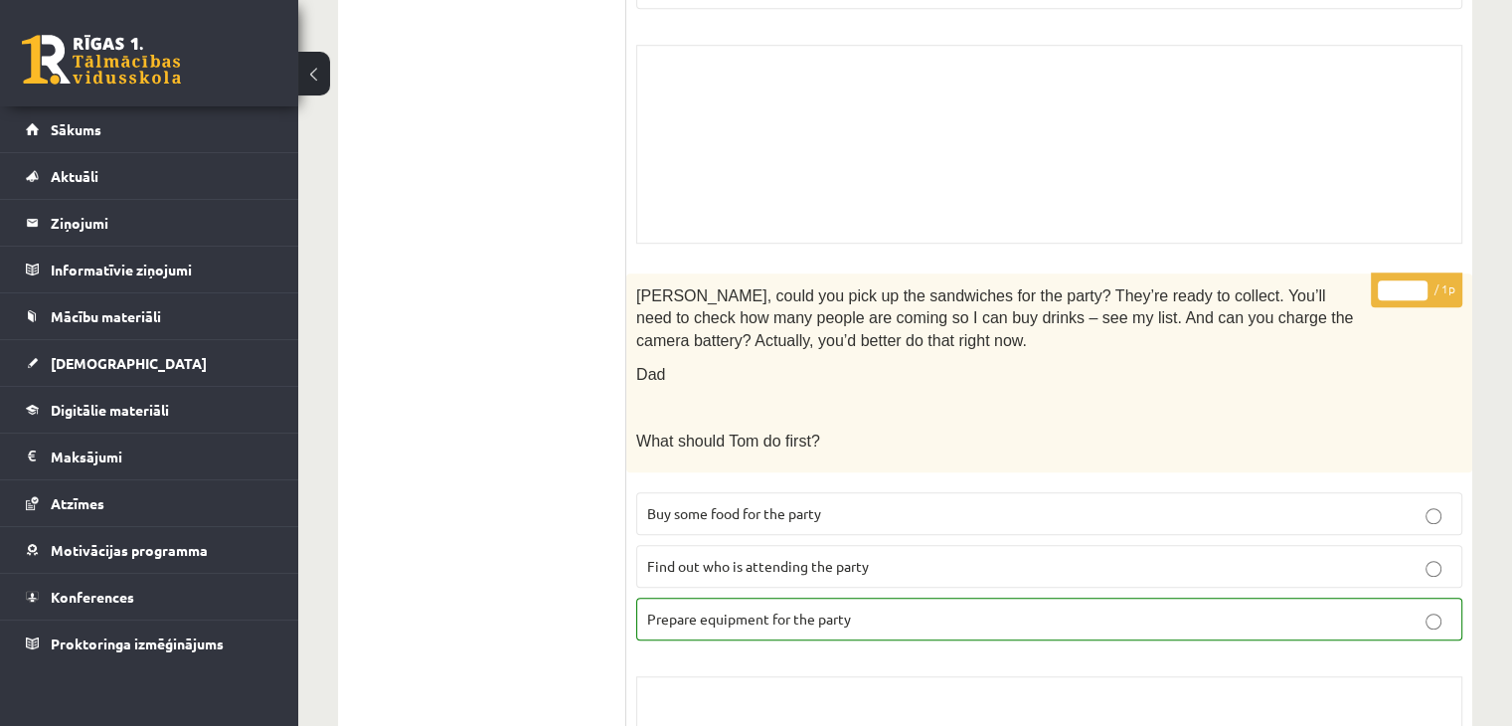
click at [937, 609] on p "Prepare equipment for the party" at bounding box center [1049, 619] width 804 height 21
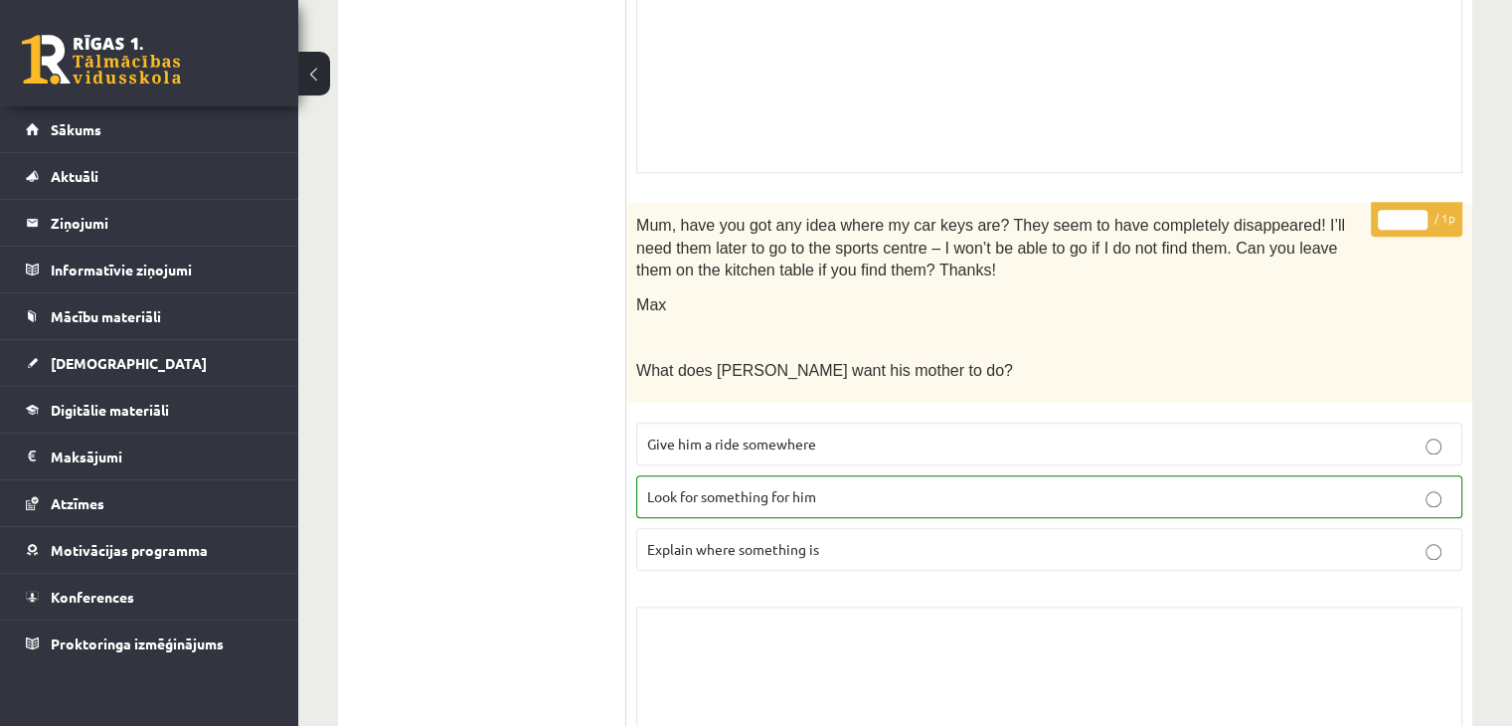
scroll to position [2088, 0]
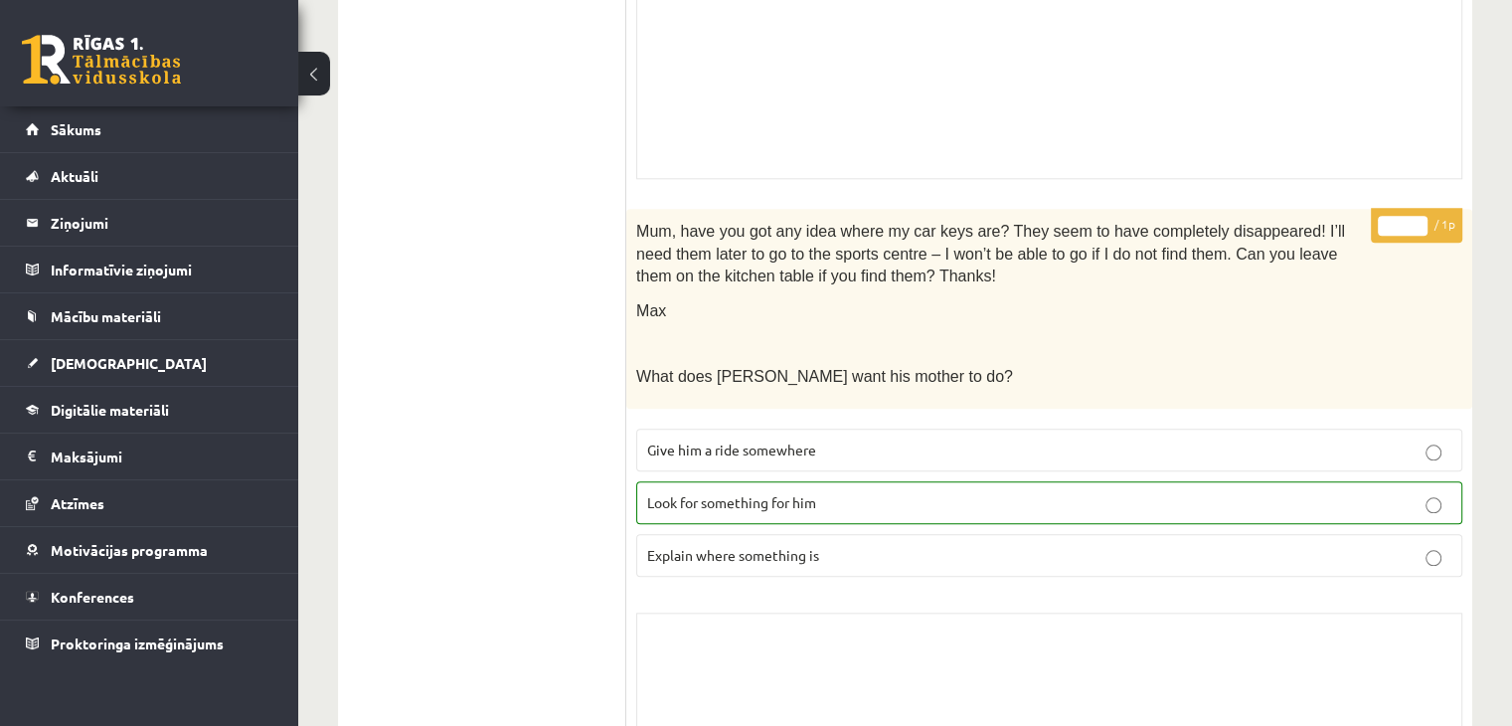
click at [891, 481] on label "Look for something for him" at bounding box center [1049, 502] width 826 height 43
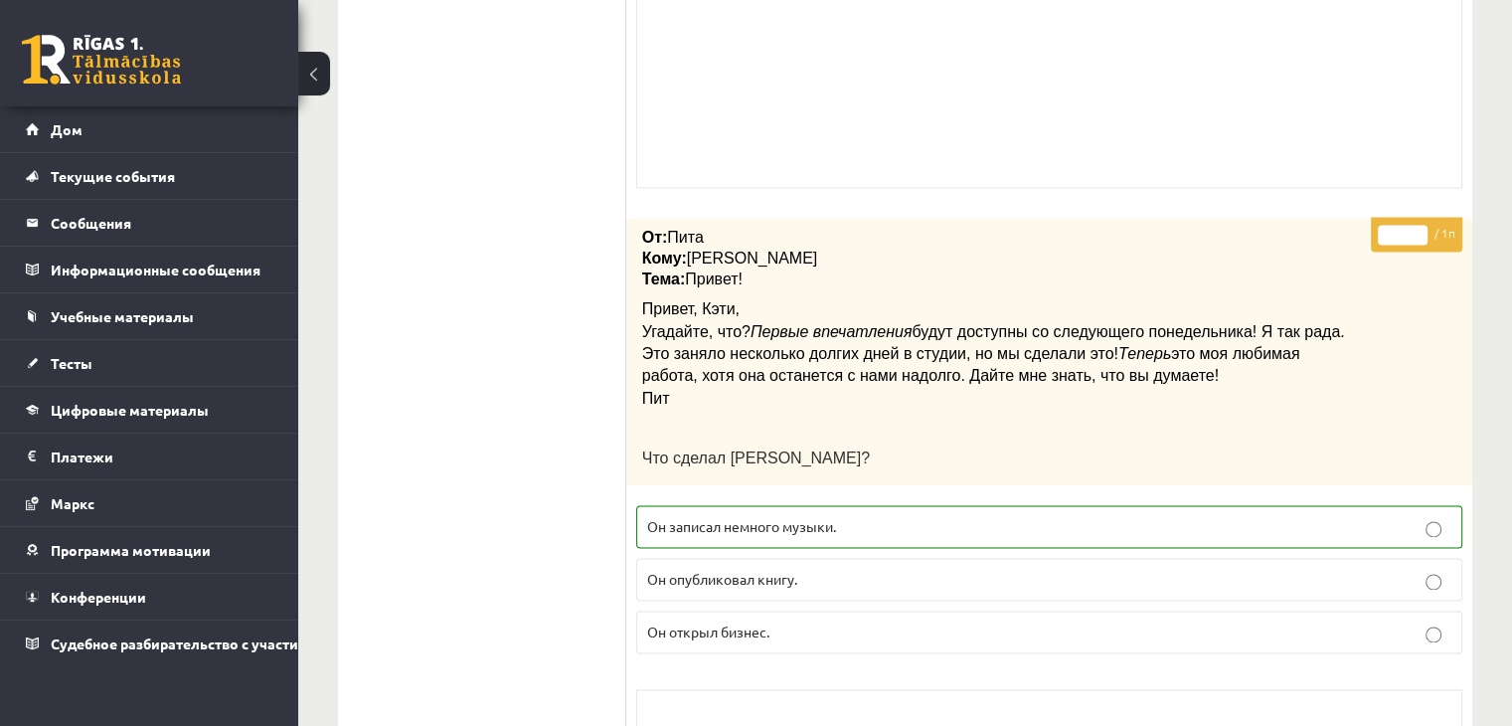
scroll to position [2784, 0]
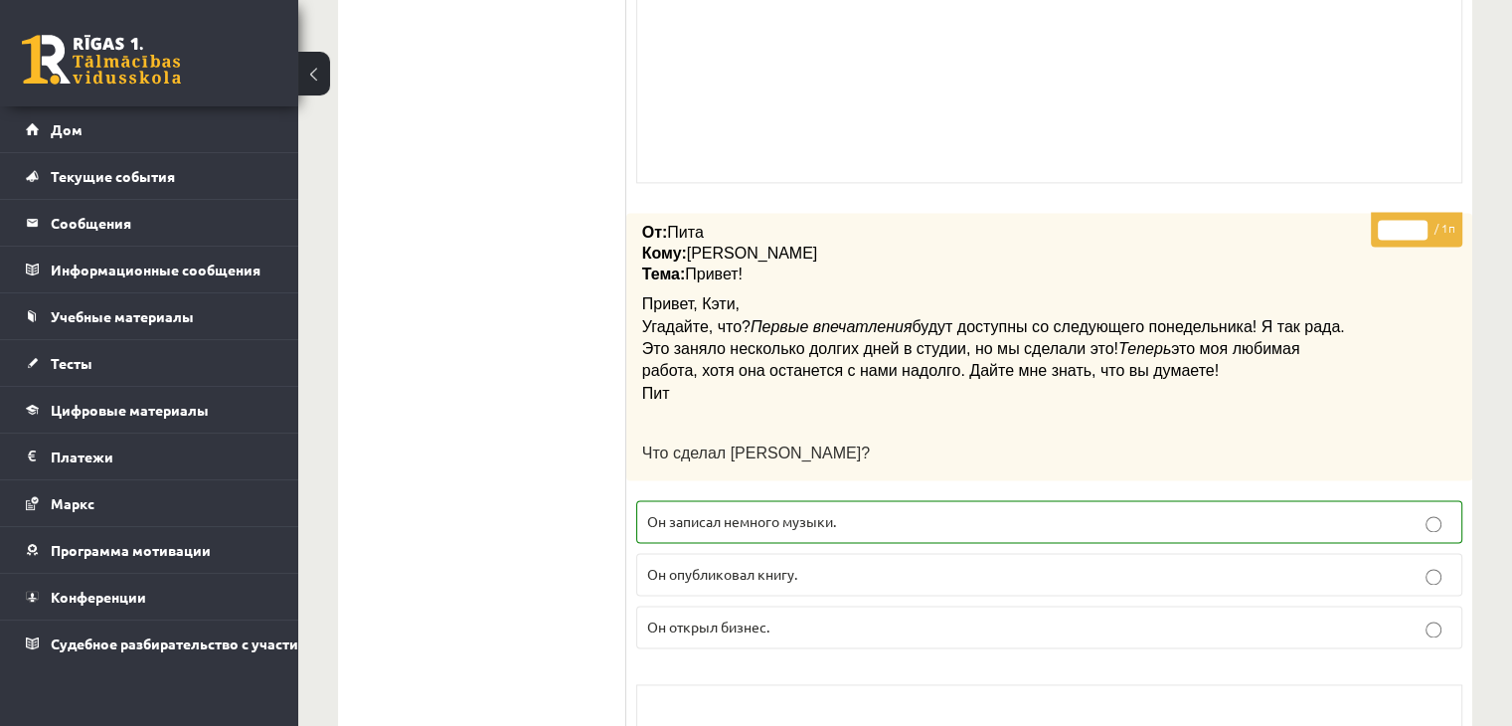
click at [892, 511] on p "Он записал немного музыки." at bounding box center [1049, 521] width 804 height 21
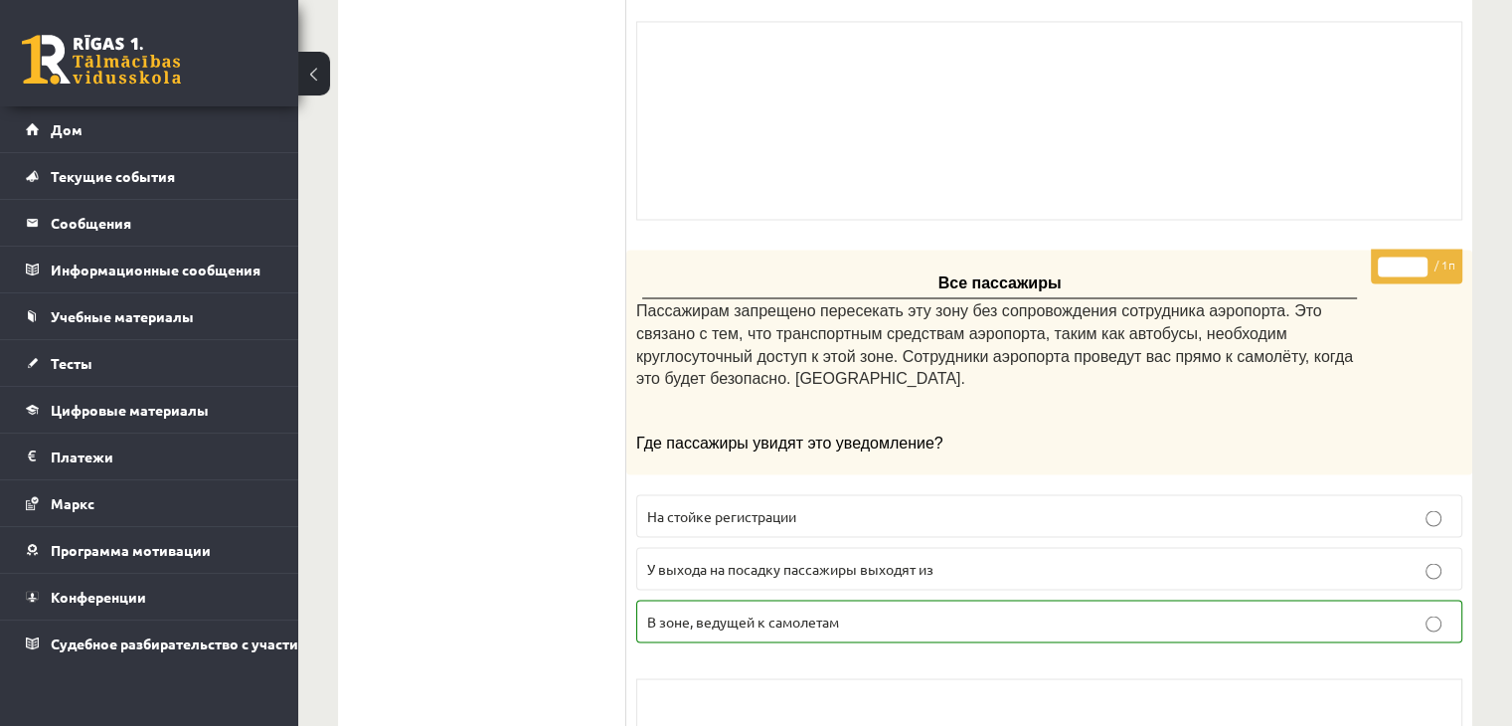
scroll to position [3558, 0]
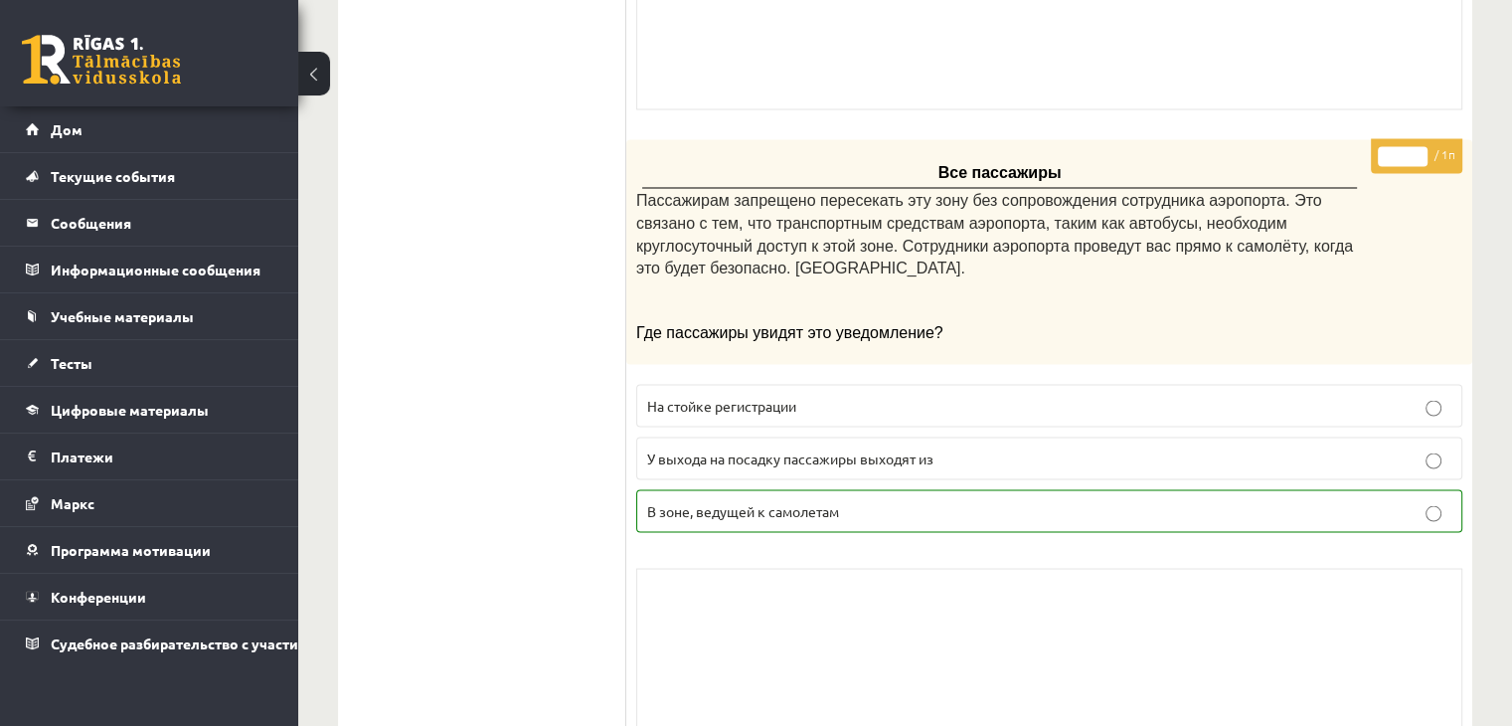
click at [1120, 489] on label "В зоне, ведущей к самолетам" at bounding box center [1049, 510] width 826 height 43
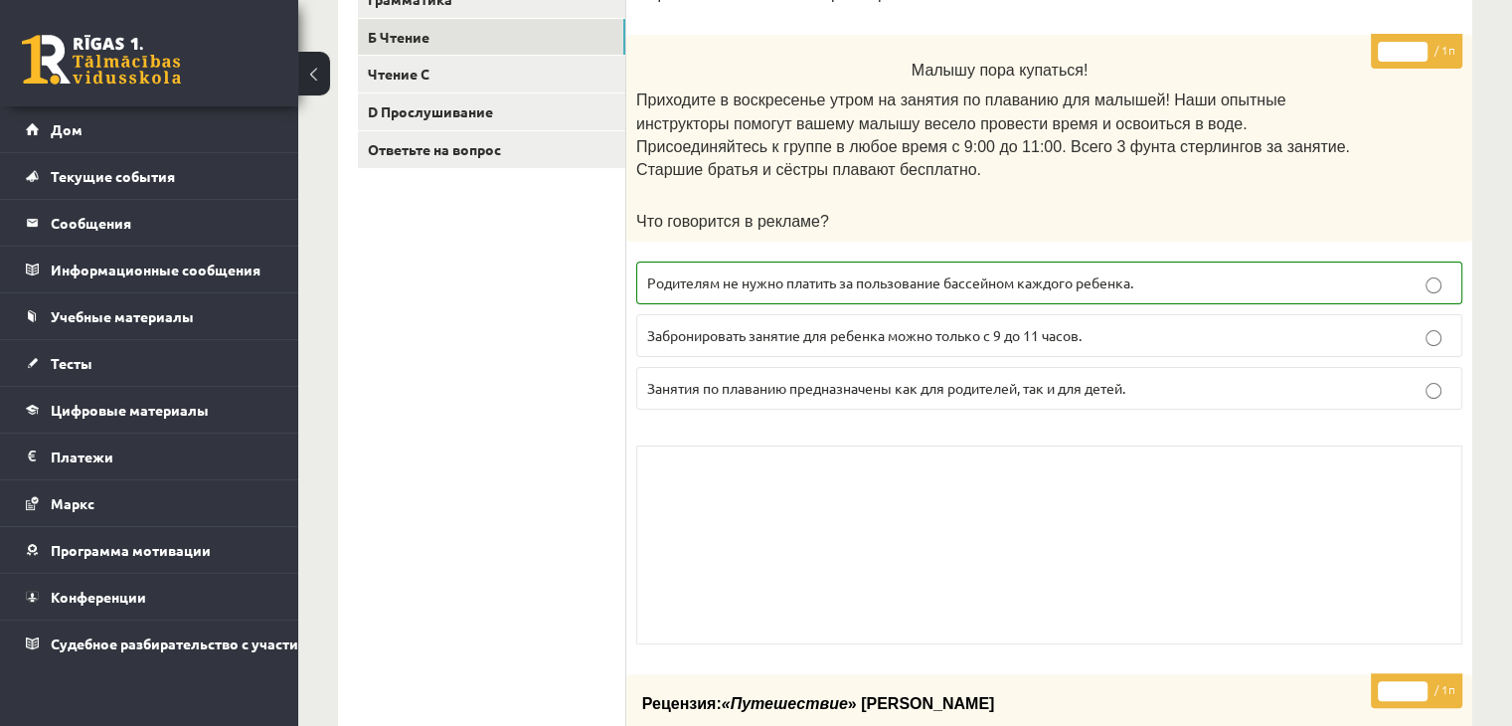
scroll to position [0, 0]
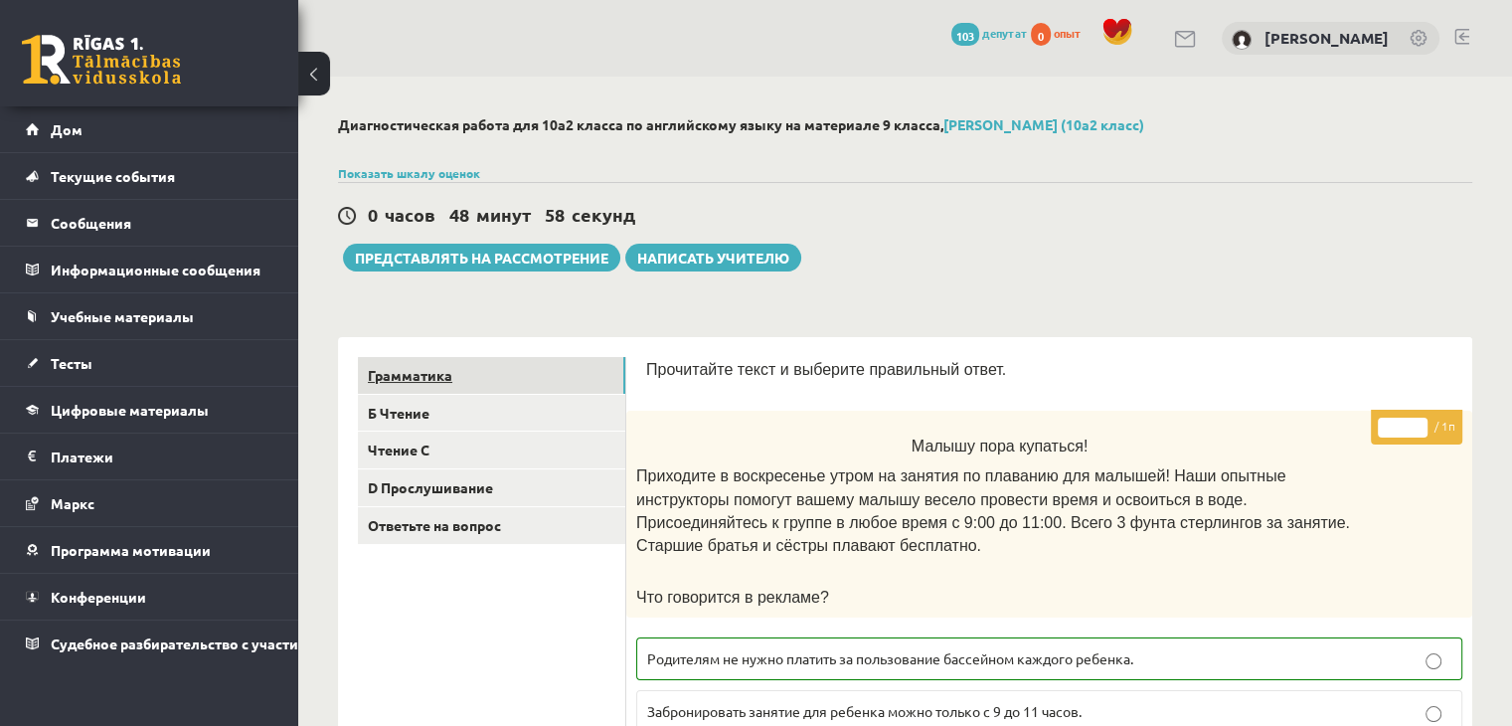
click at [473, 386] on link "Грамматика" at bounding box center [491, 375] width 267 height 37
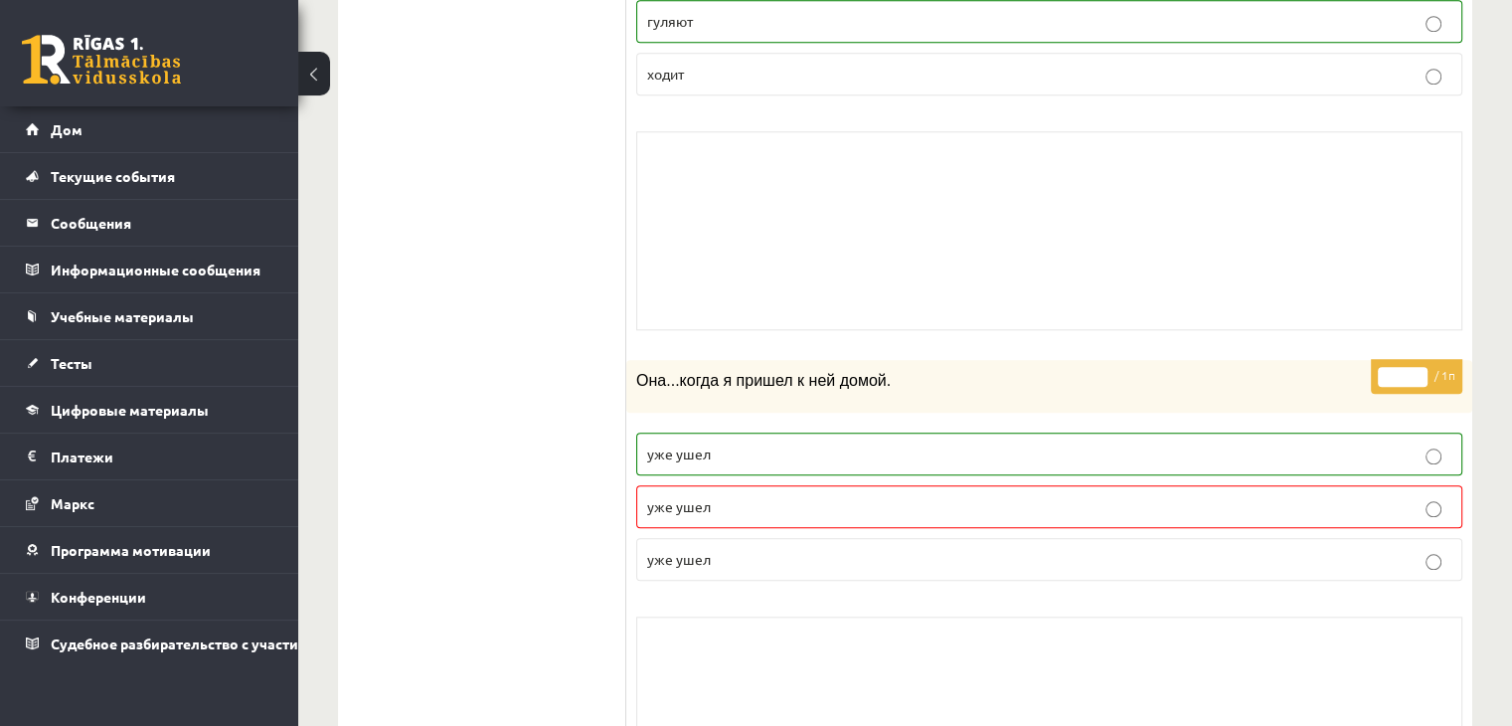
scroll to position [2088, 0]
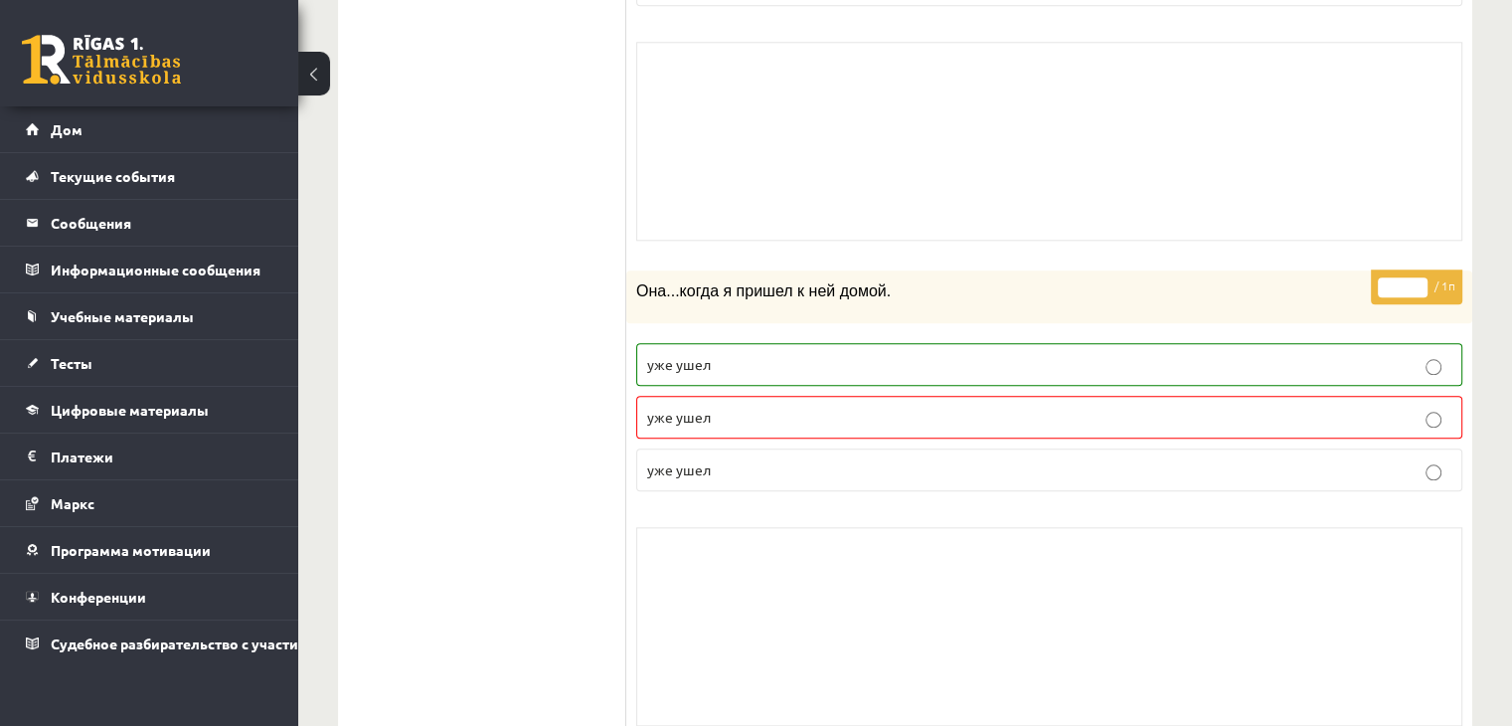
click at [1025, 359] on p "уже ушел" at bounding box center [1049, 364] width 804 height 21
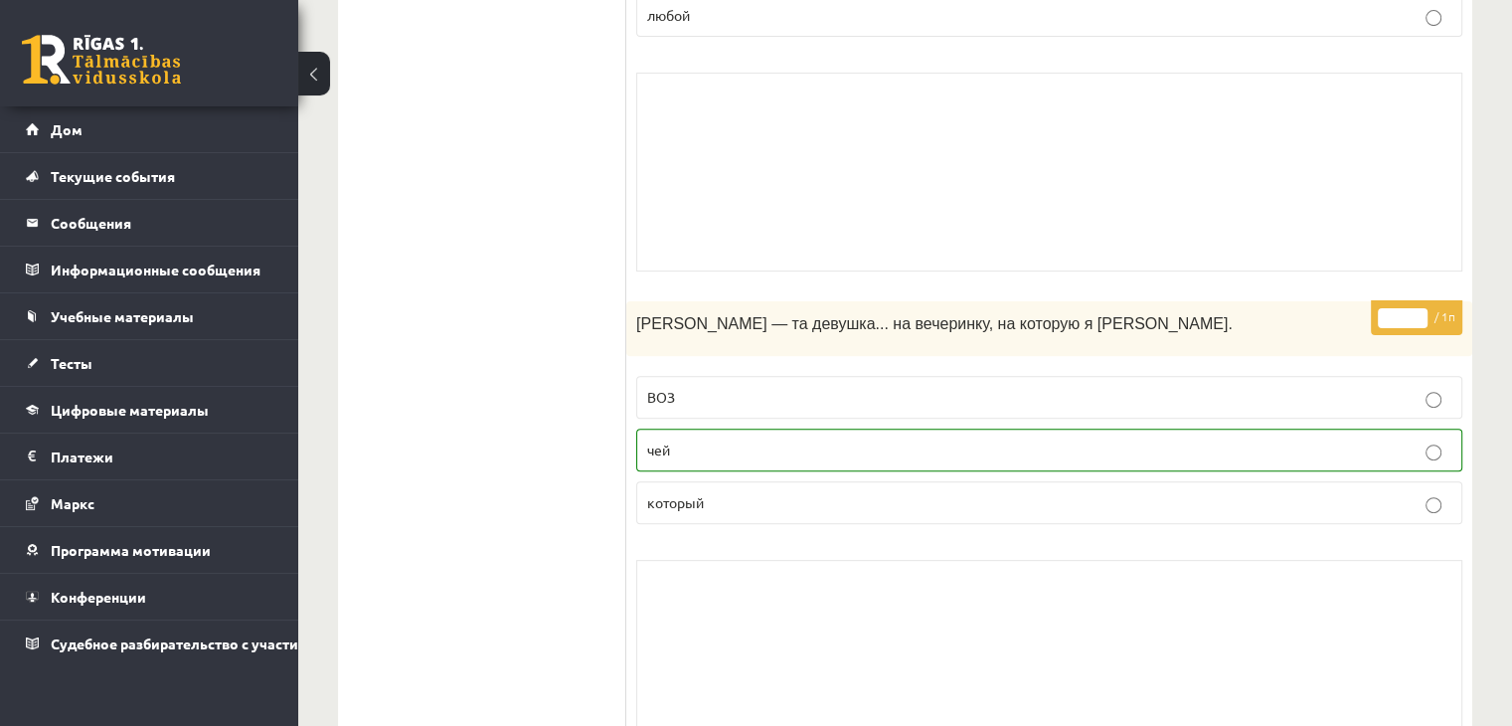
scroll to position [0, 0]
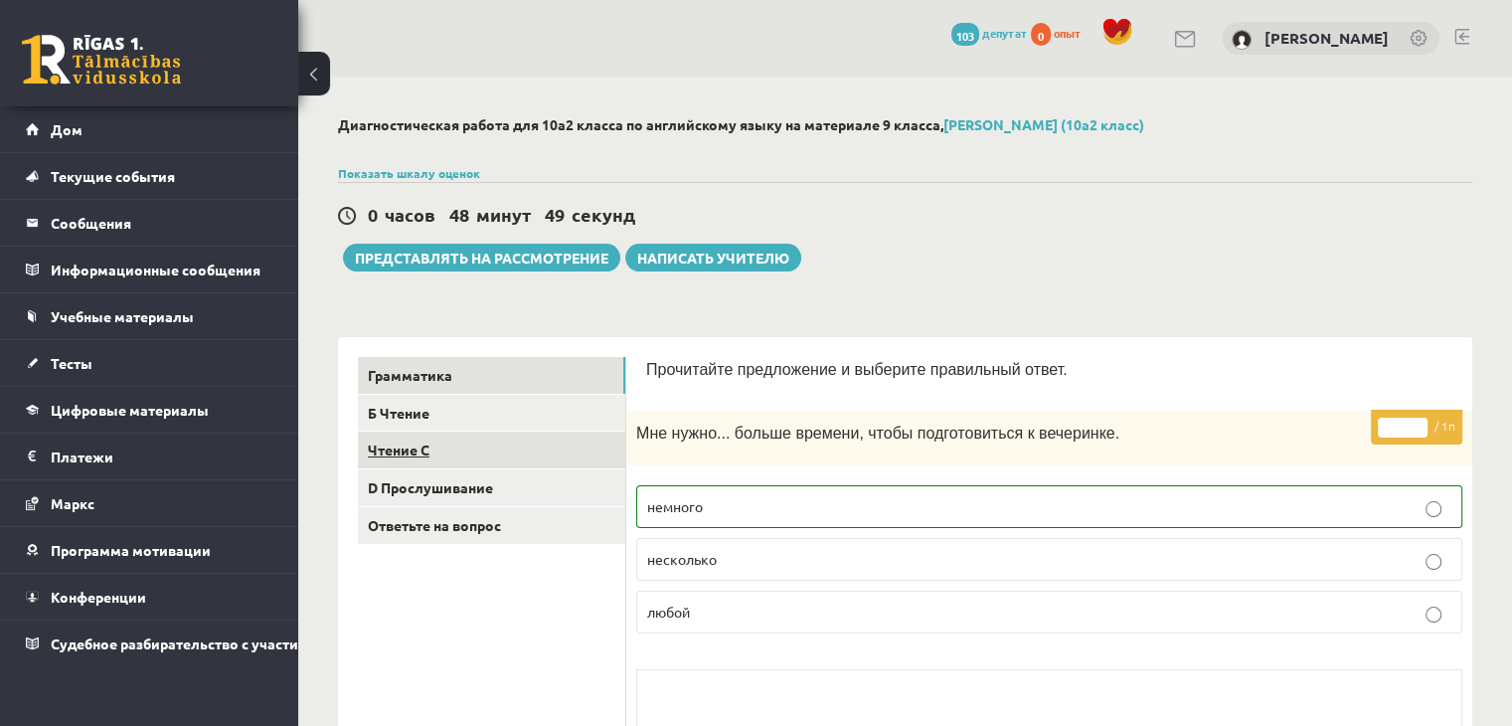
click at [516, 457] on link "Чтение C" at bounding box center [491, 450] width 267 height 37
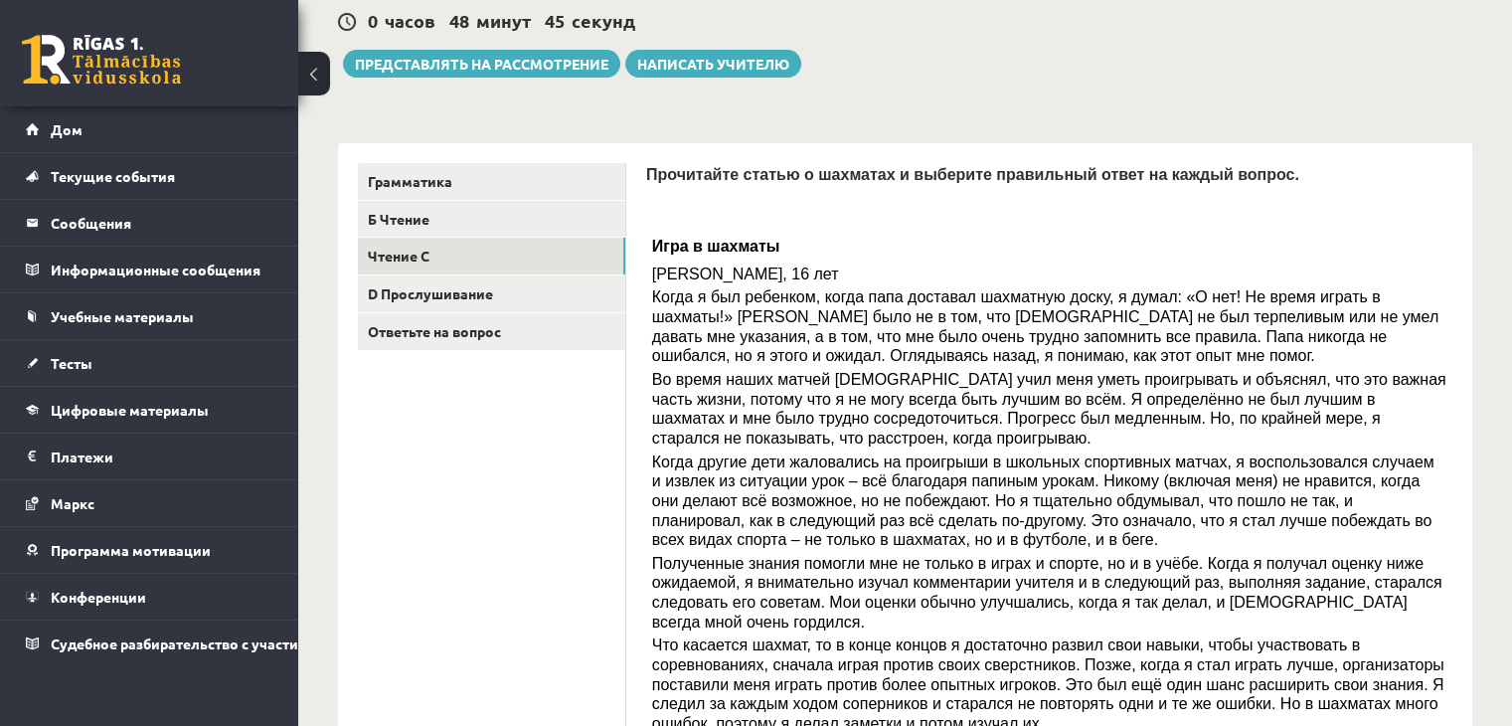
scroll to position [298, 0]
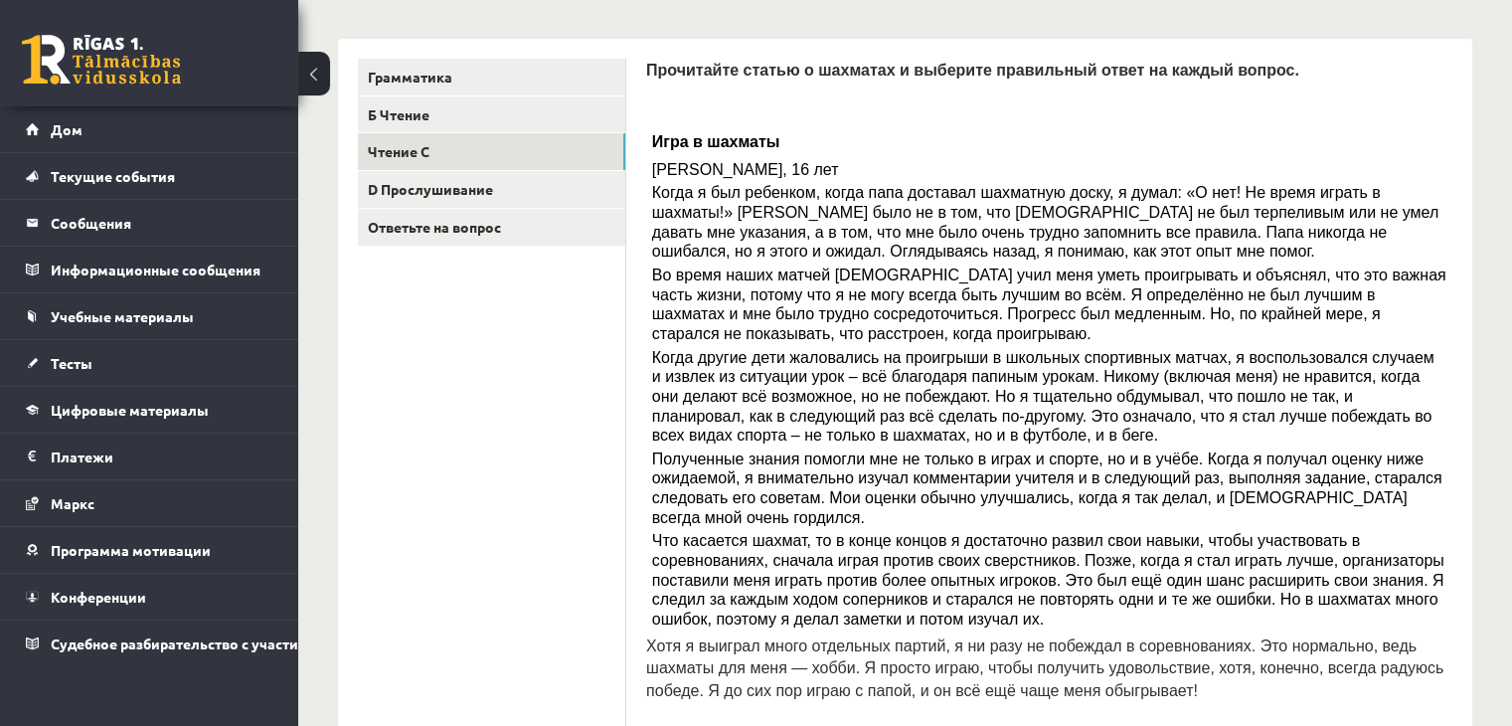
click at [1232, 124] on p "Игра в шахматы" at bounding box center [1050, 140] width 796 height 32
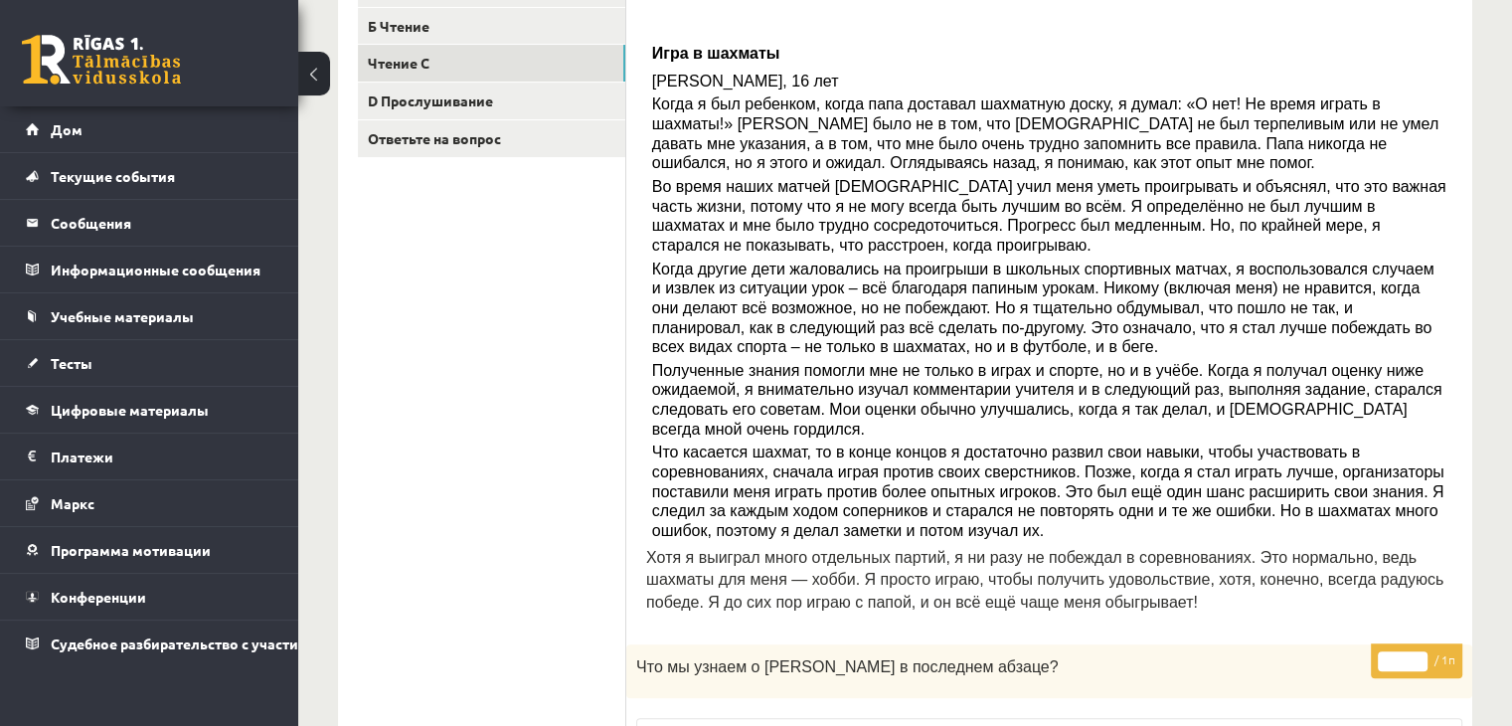
scroll to position [796, 0]
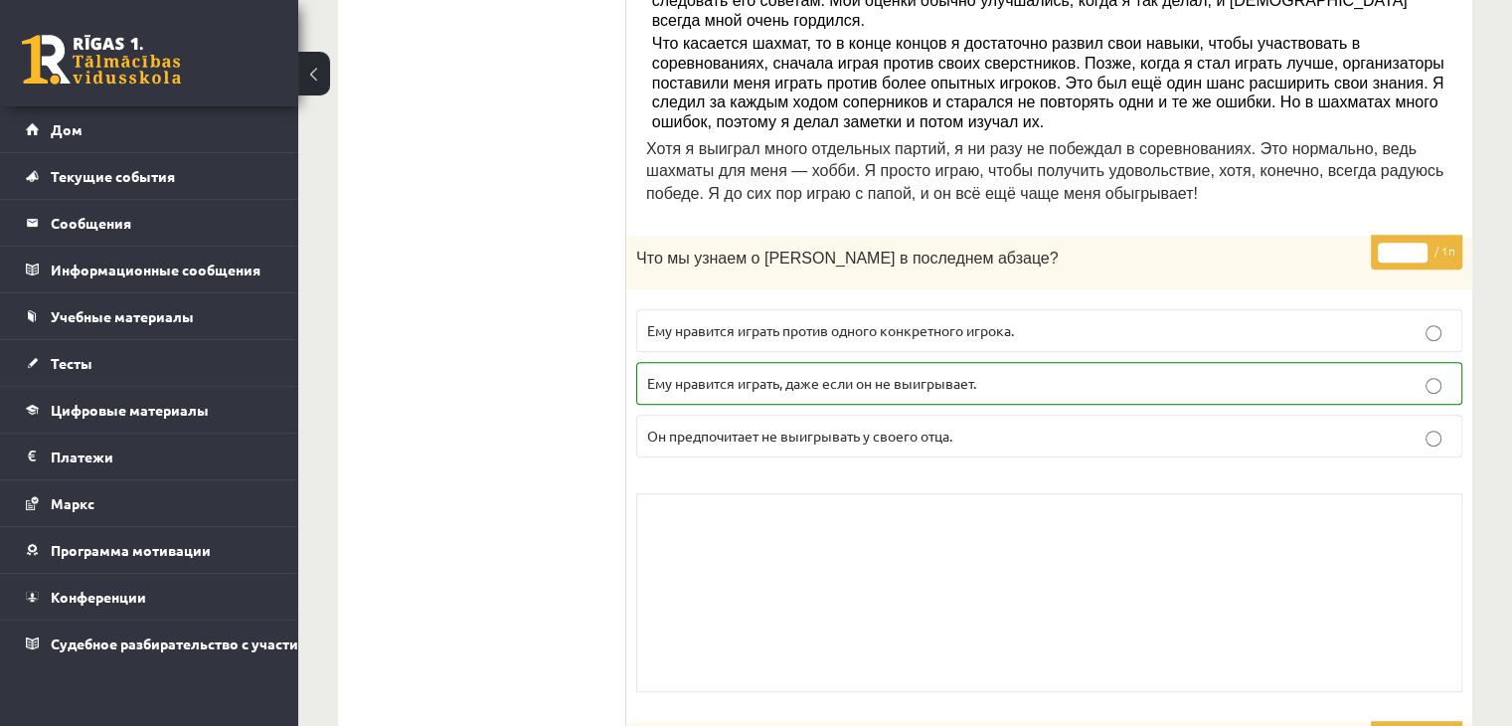
click at [1189, 373] on p "Ему нравится играть, даже если он не выигрывает." at bounding box center [1049, 383] width 804 height 21
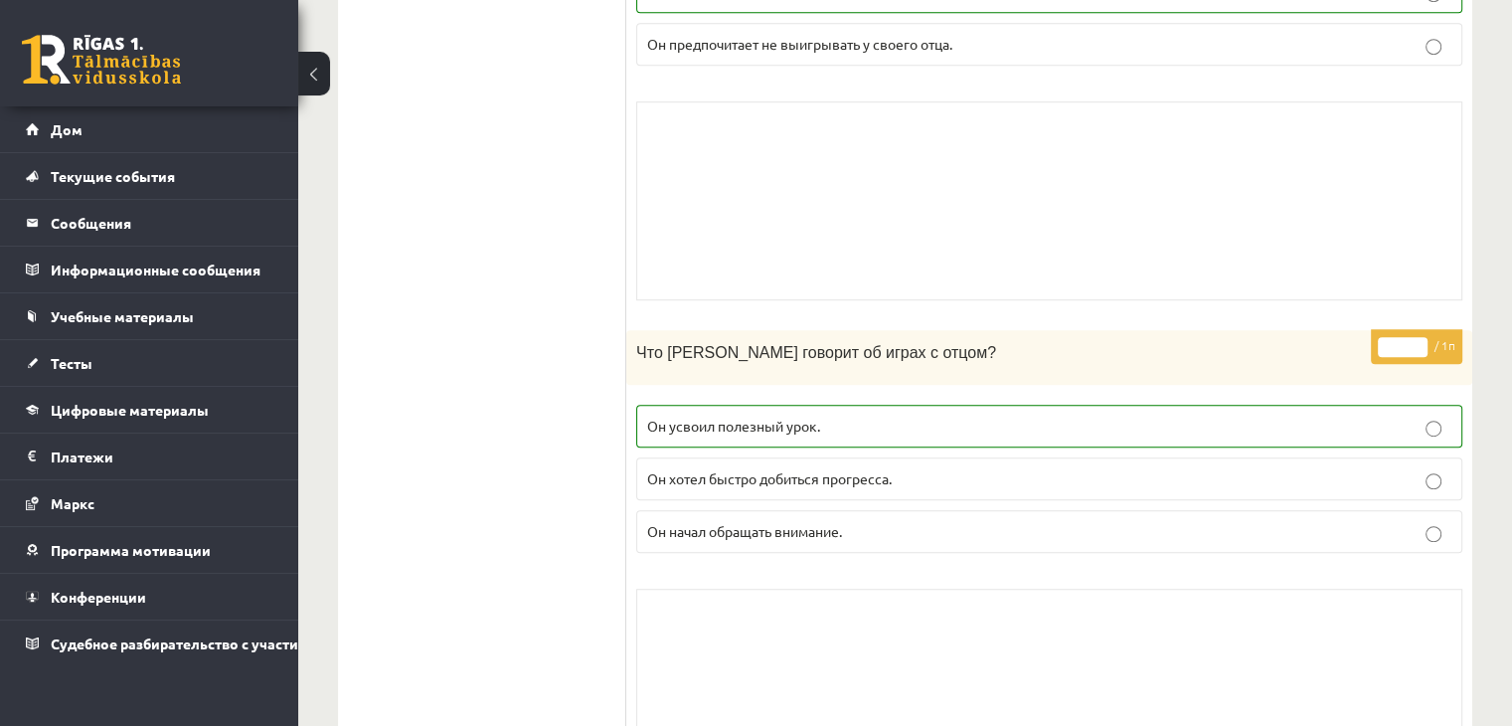
scroll to position [1193, 0]
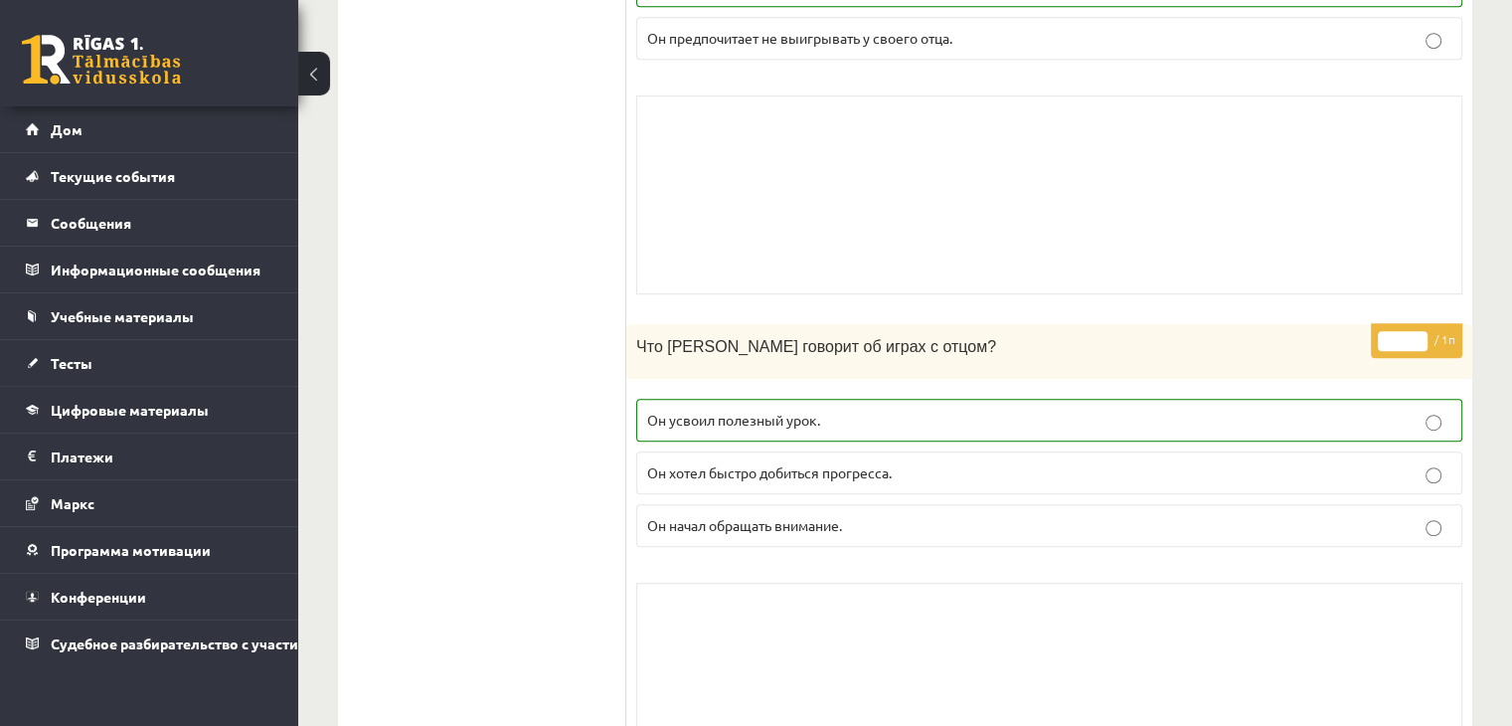
click at [1105, 399] on label "Он усвоил полезный урок." at bounding box center [1049, 420] width 826 height 43
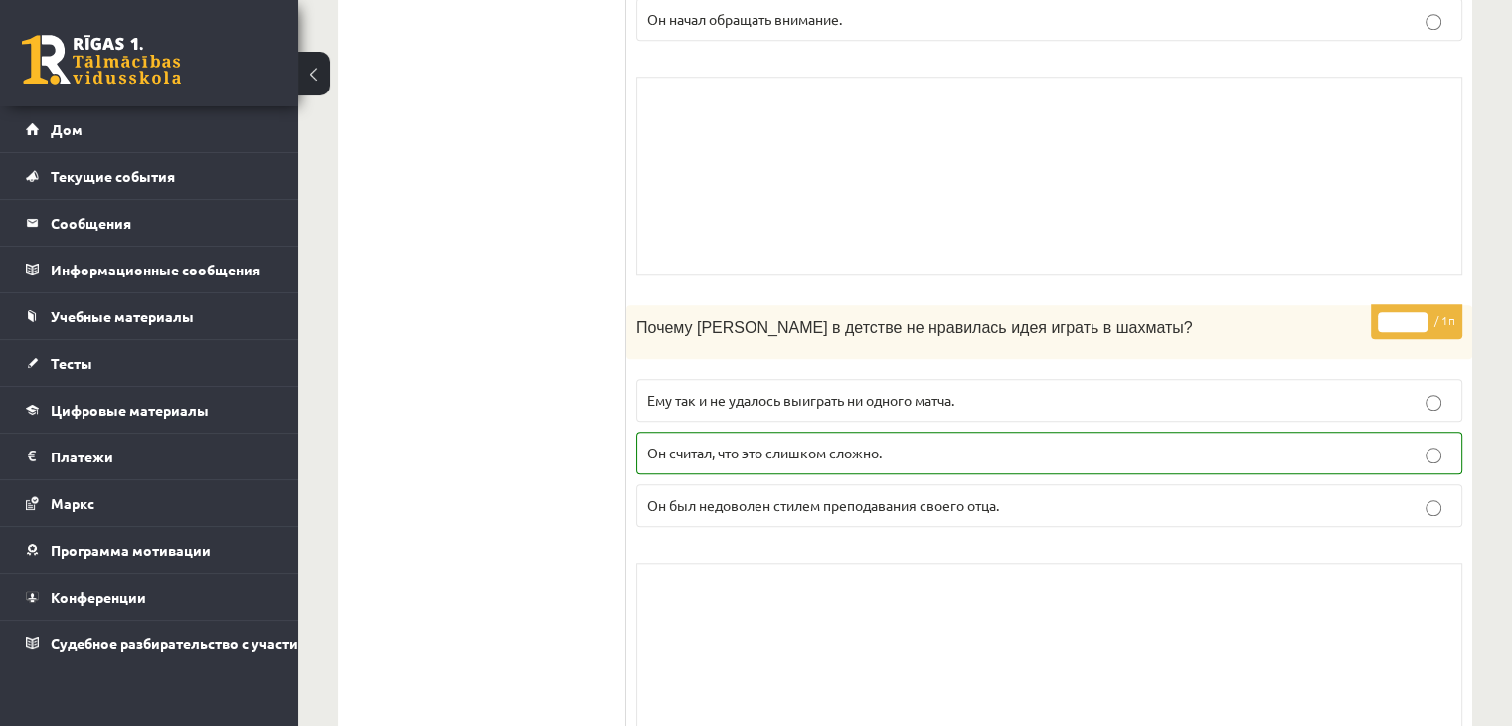
scroll to position [1790, 0]
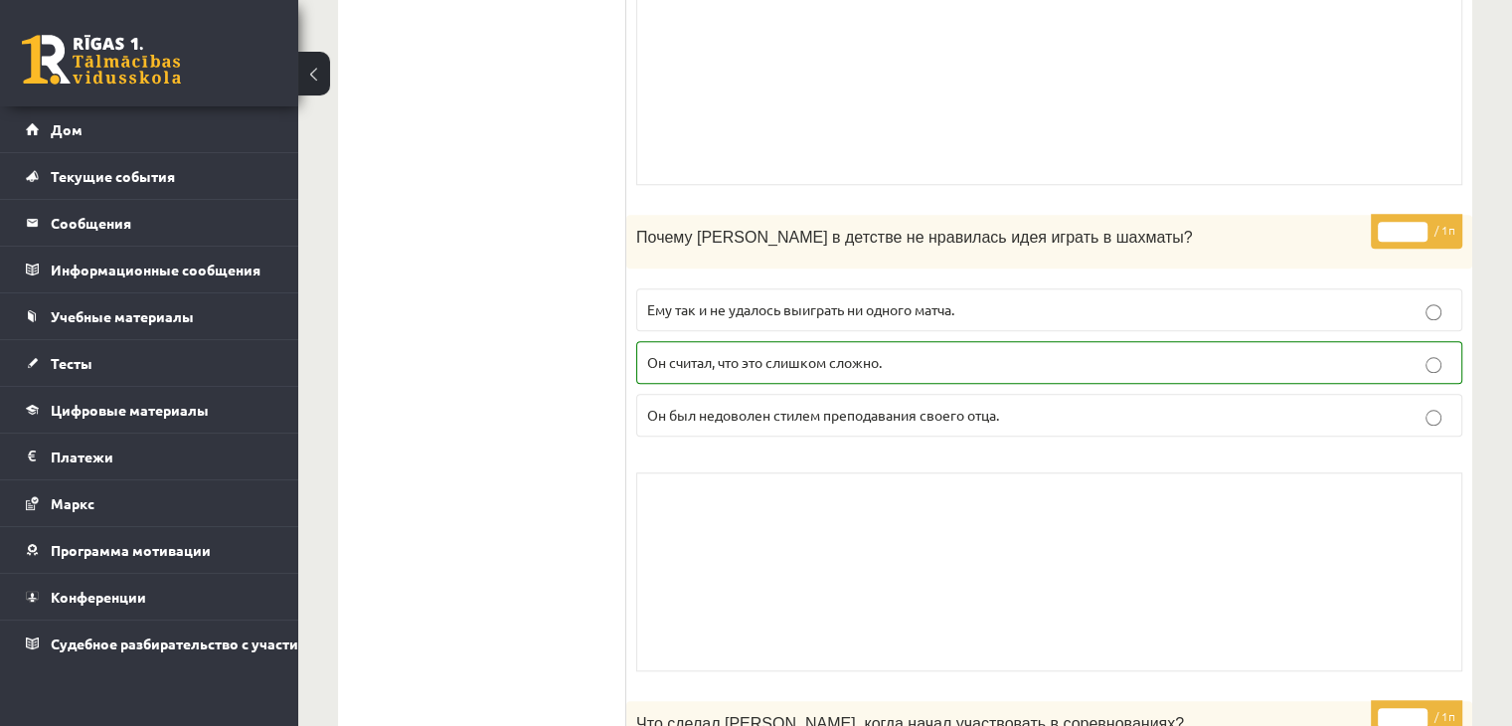
click at [1066, 352] on p "Он считал, что это слишком сложно." at bounding box center [1049, 362] width 804 height 21
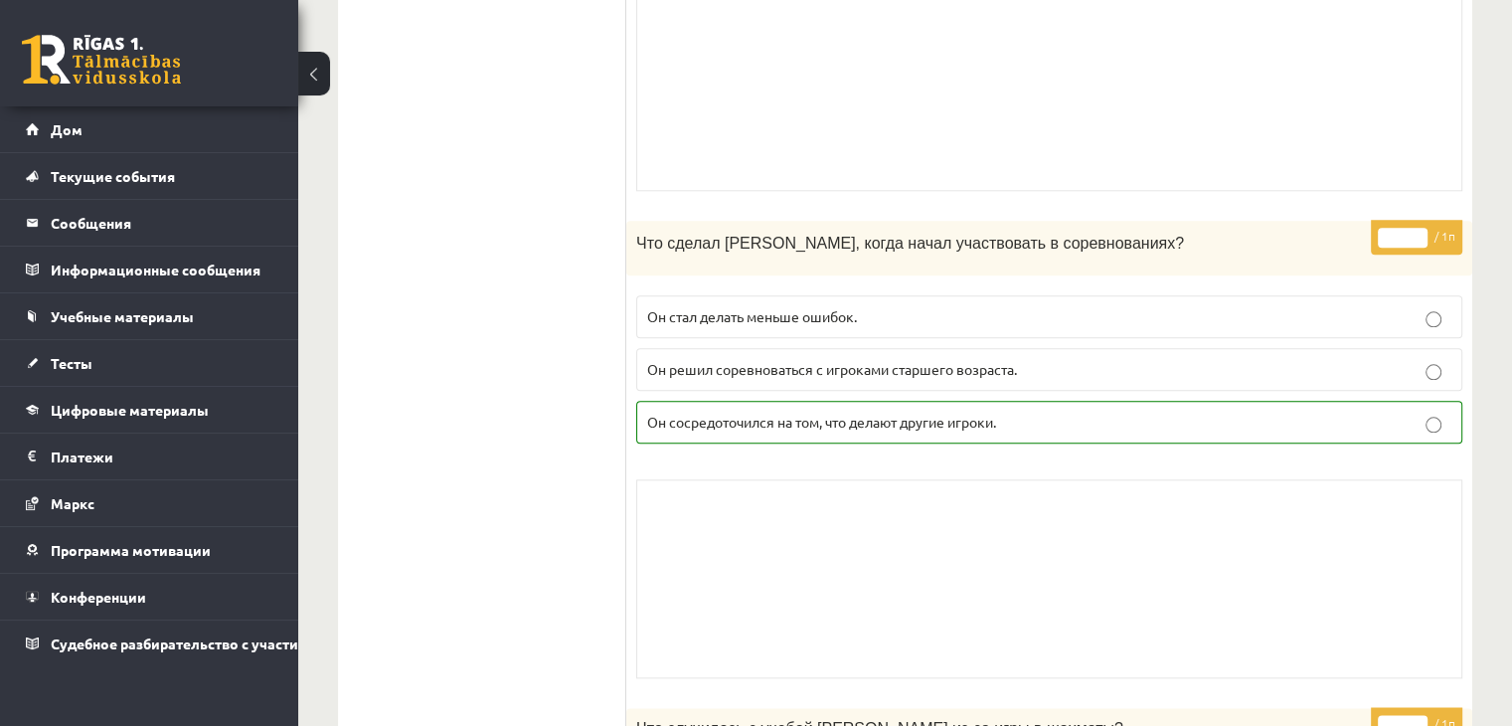
scroll to position [2287, 0]
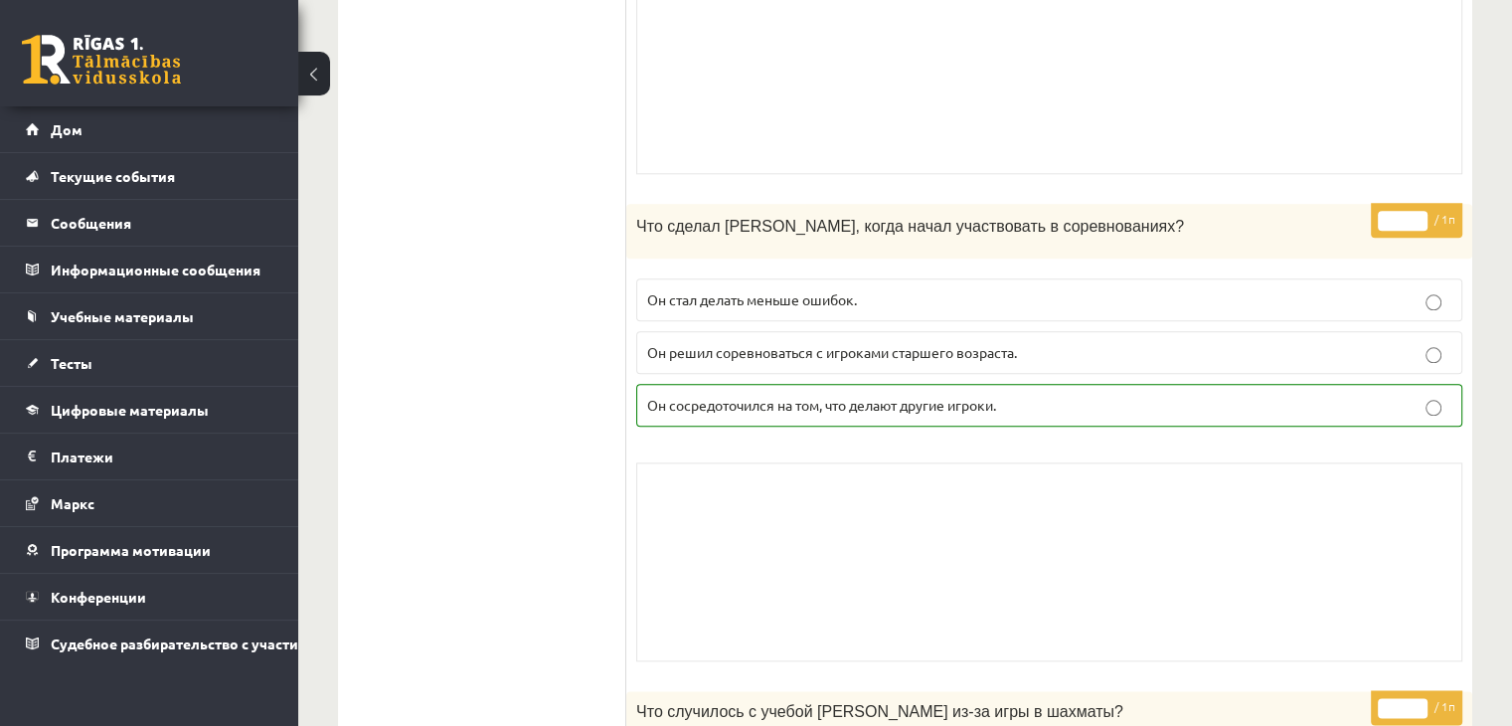
click at [1041, 384] on label "Он сосредоточился на том, что делают другие игроки." at bounding box center [1049, 405] width 826 height 43
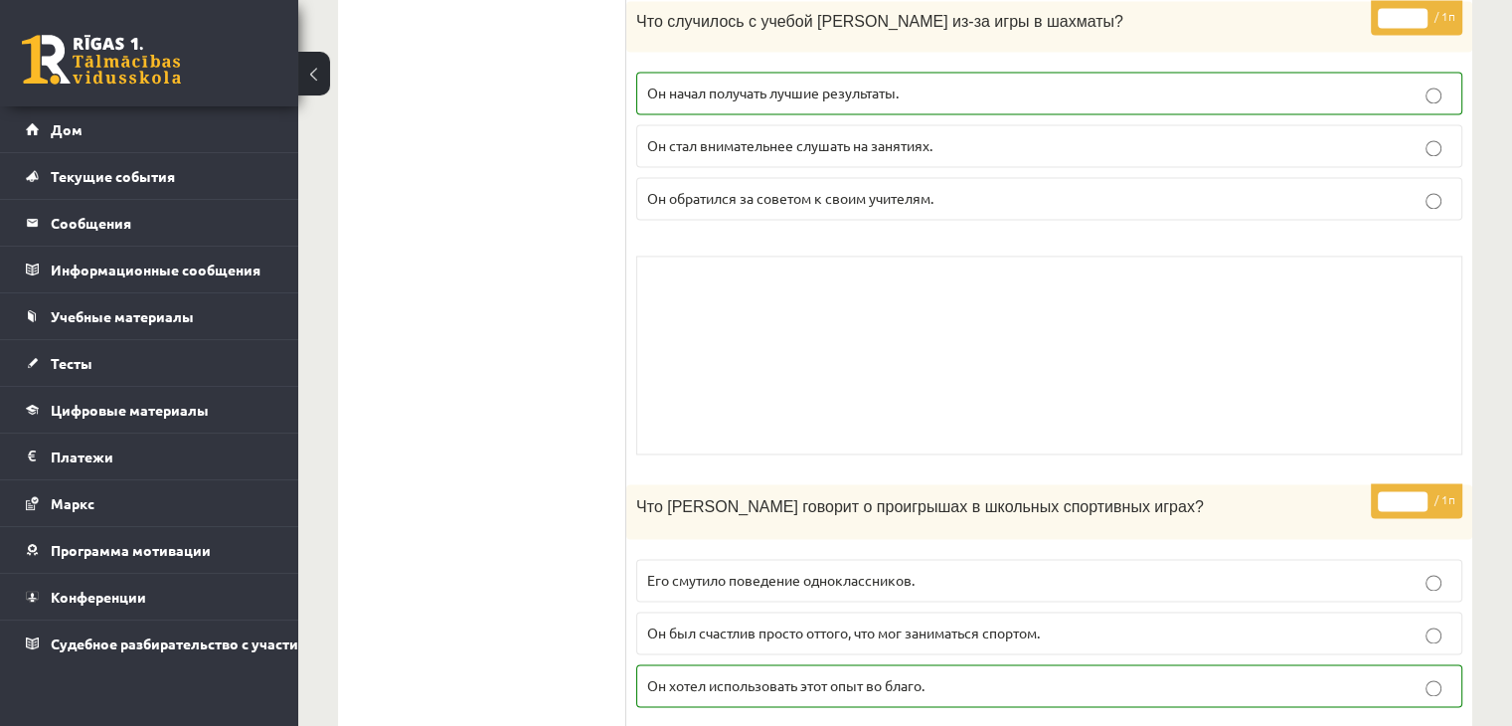
scroll to position [2884, 0]
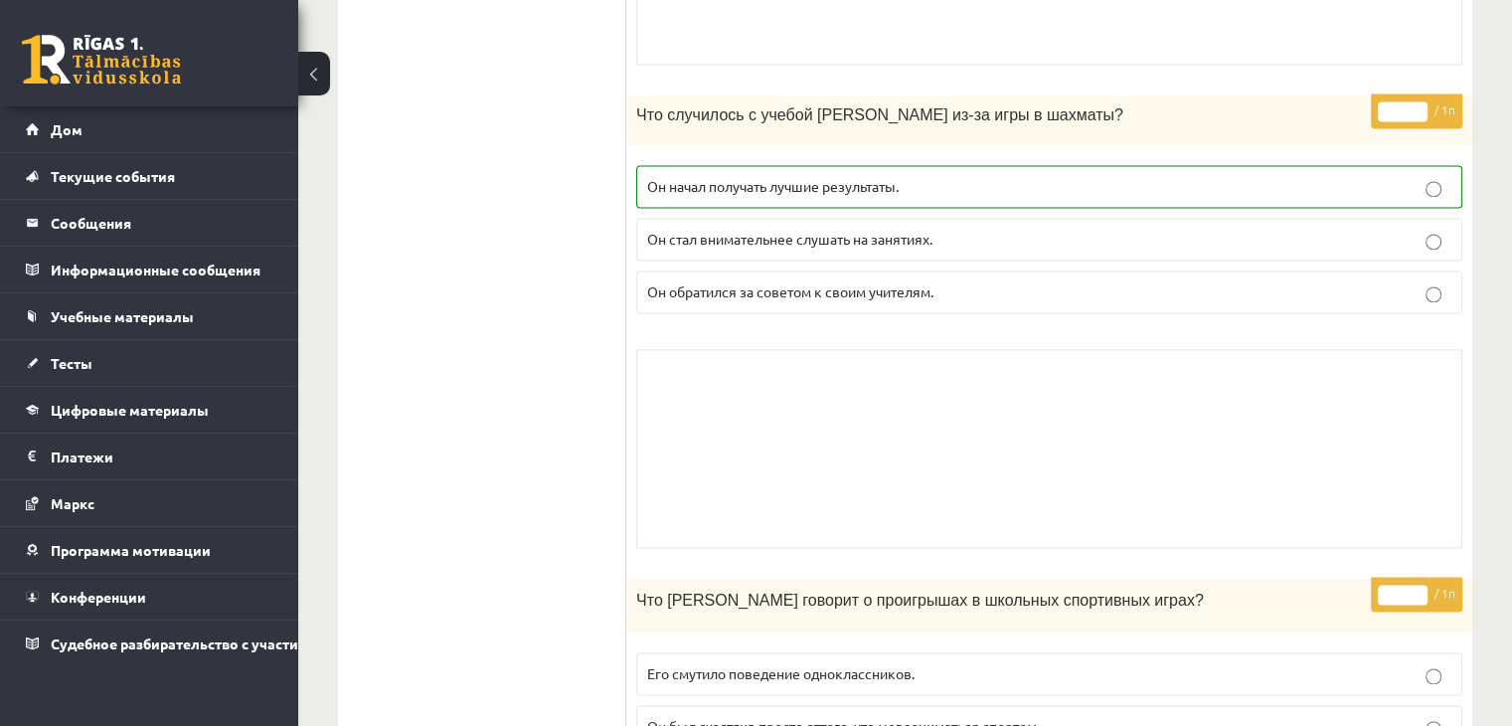
click at [1016, 176] on p "Он начал получать лучшие результаты." at bounding box center [1049, 186] width 804 height 21
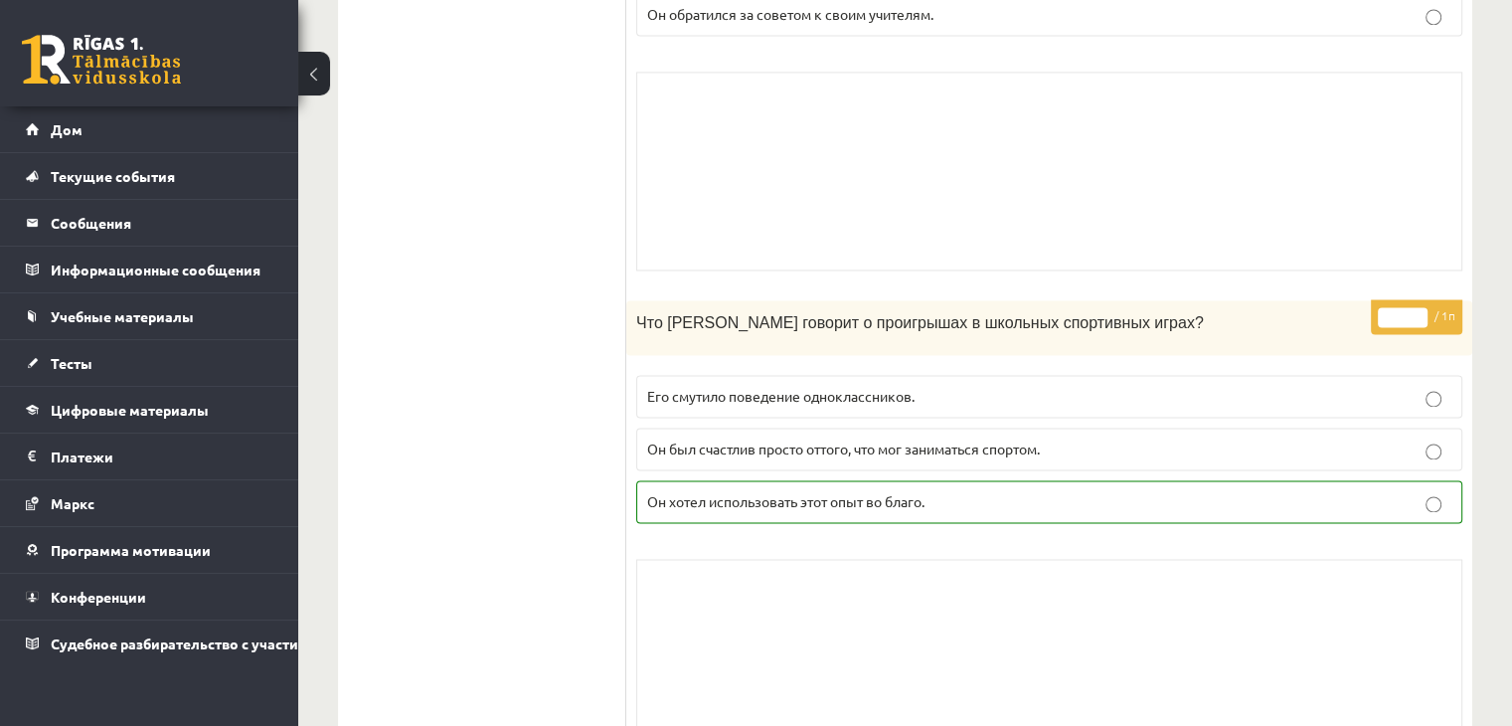
scroll to position [3213, 0]
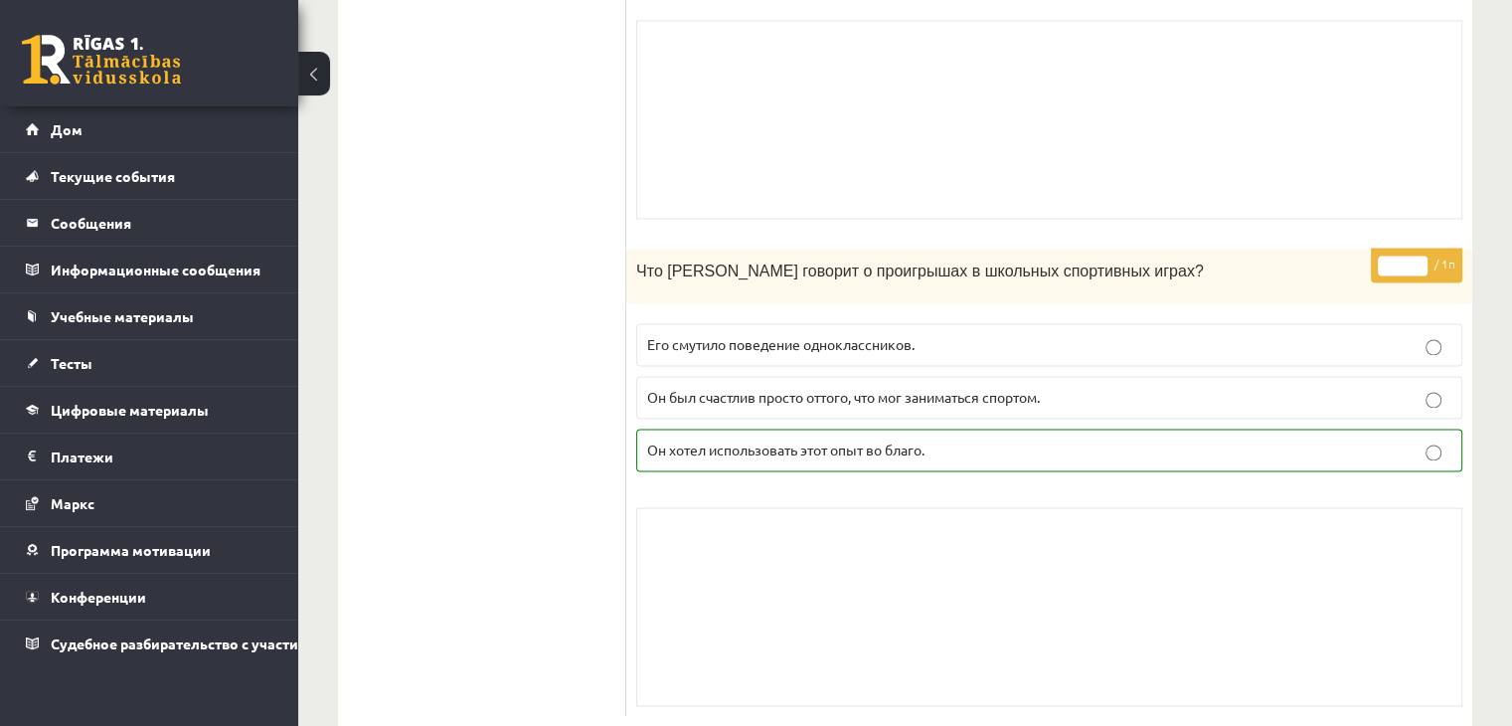
click at [1080, 440] on p "Он хотел использовать этот опыт во благо." at bounding box center [1049, 450] width 804 height 21
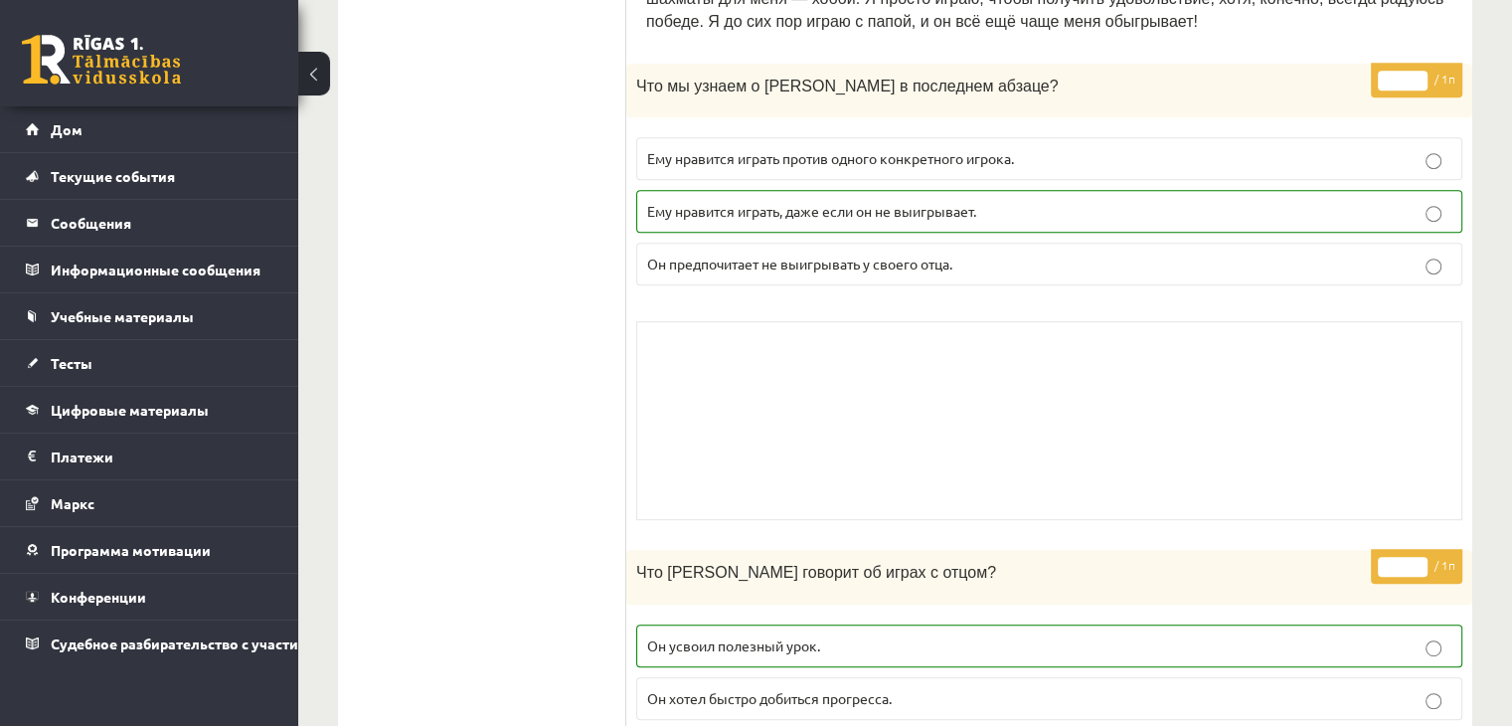
scroll to position [826, 0]
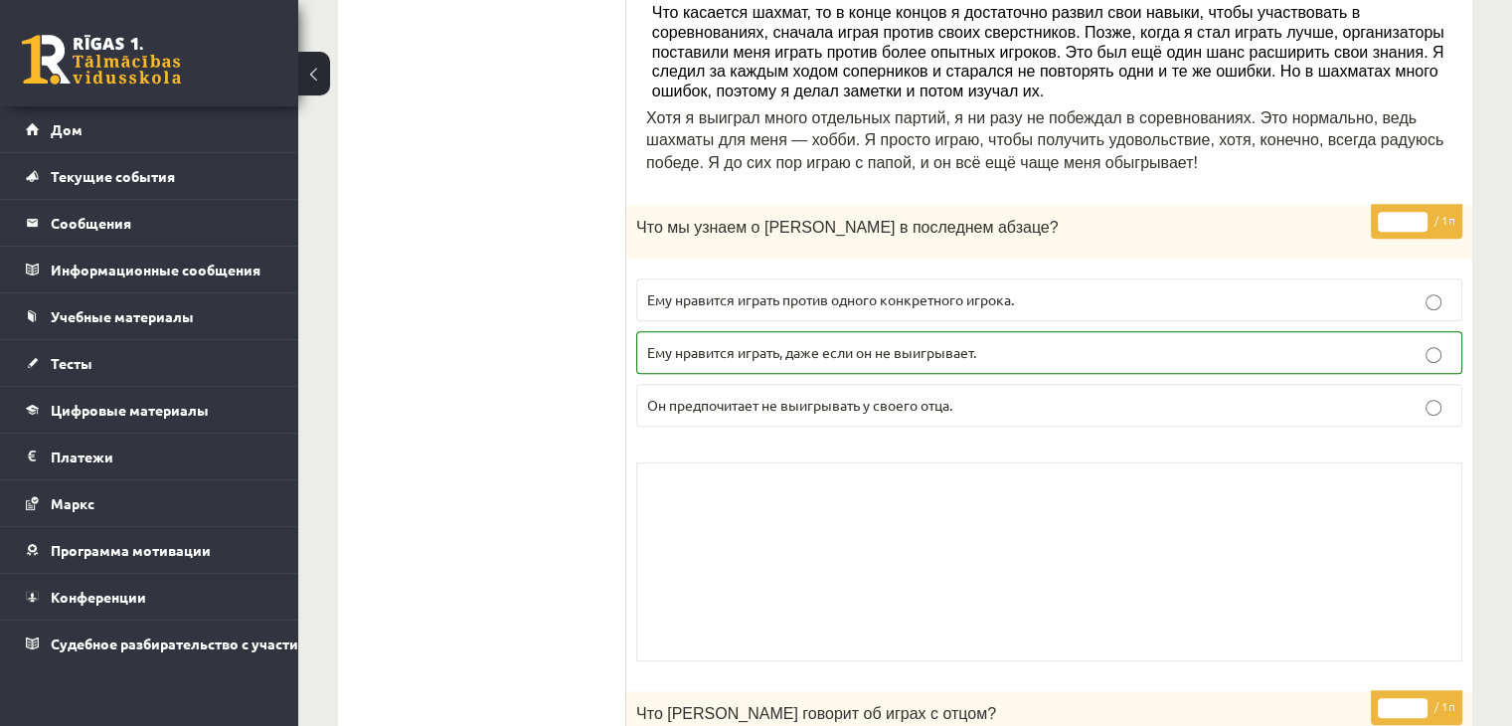
click at [1034, 395] on p "Он предпочитает не выигрывать у своего отца." at bounding box center [1049, 405] width 804 height 21
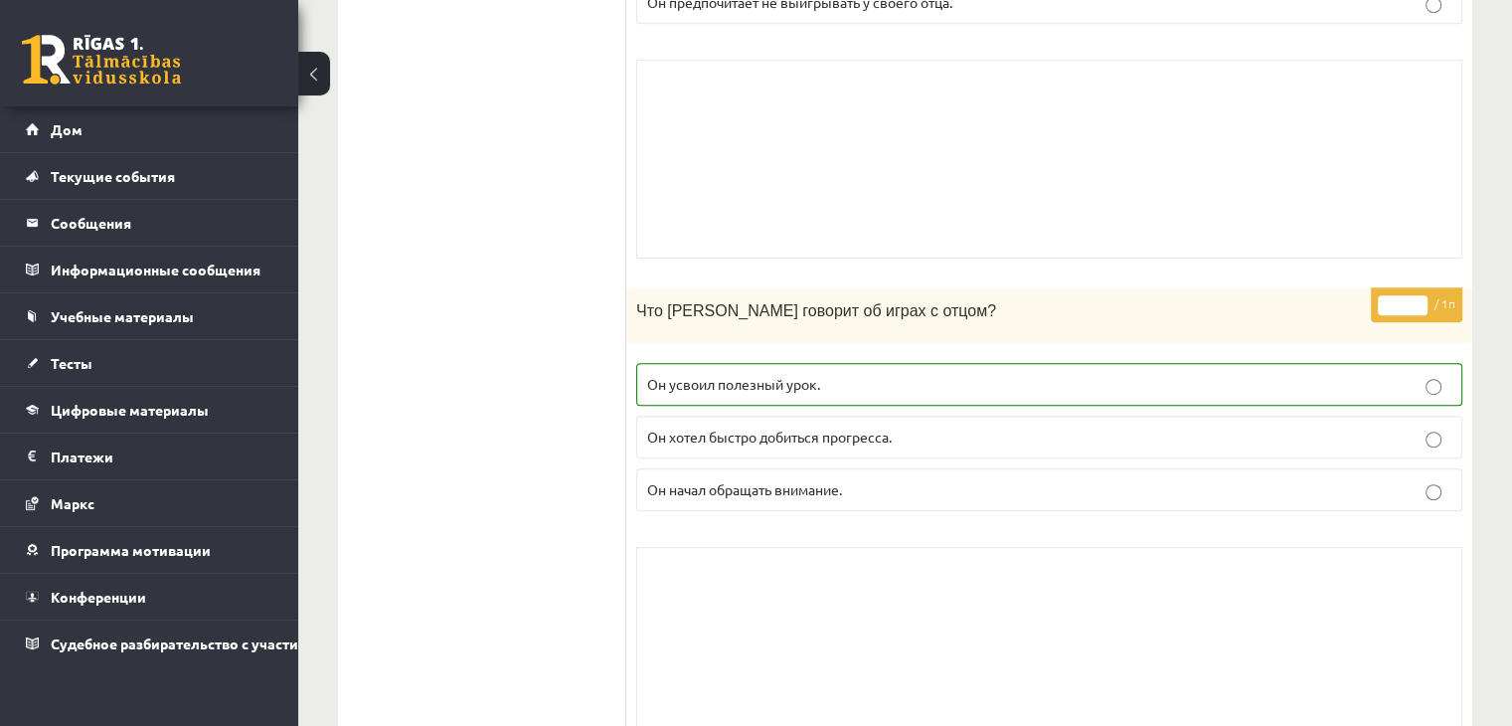
scroll to position [1324, 0]
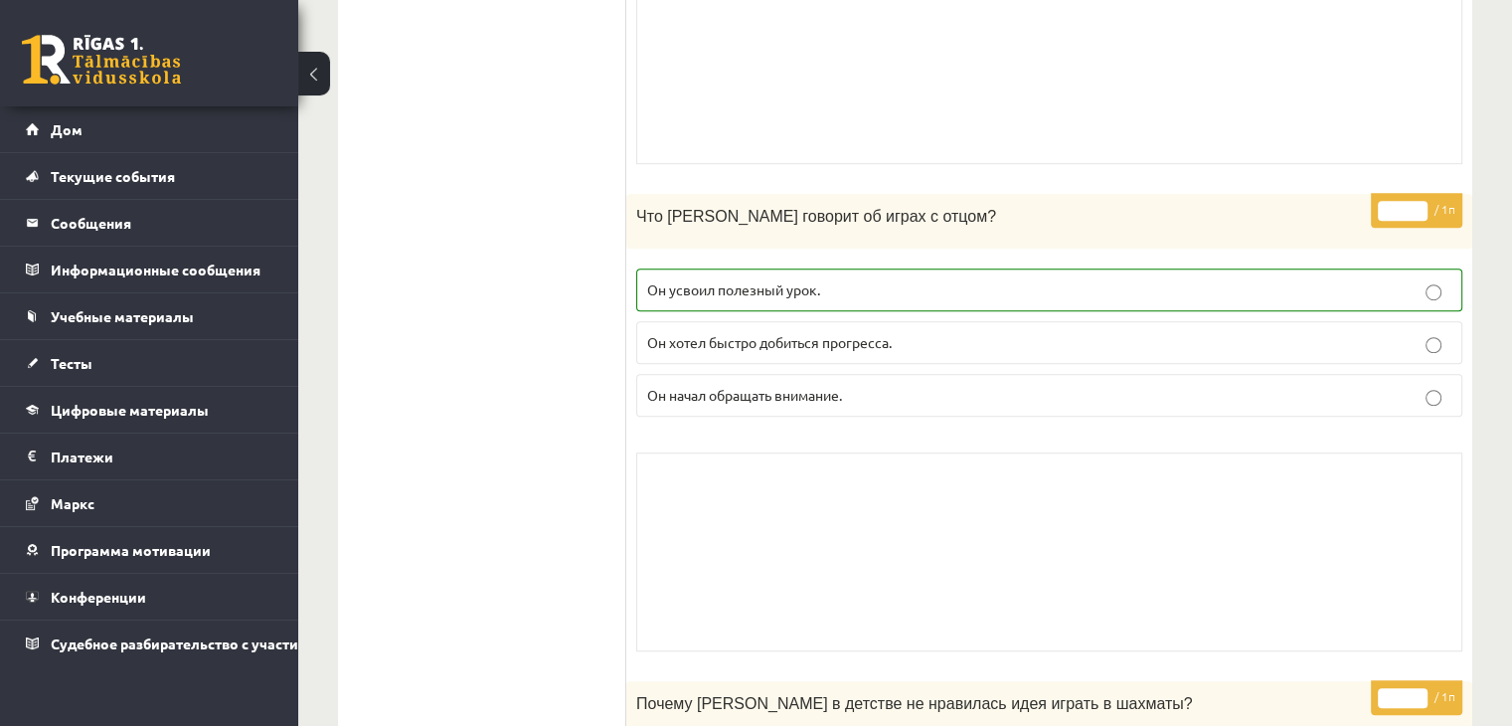
click at [1039, 385] on p "Он начал обращать внимание." at bounding box center [1049, 395] width 804 height 21
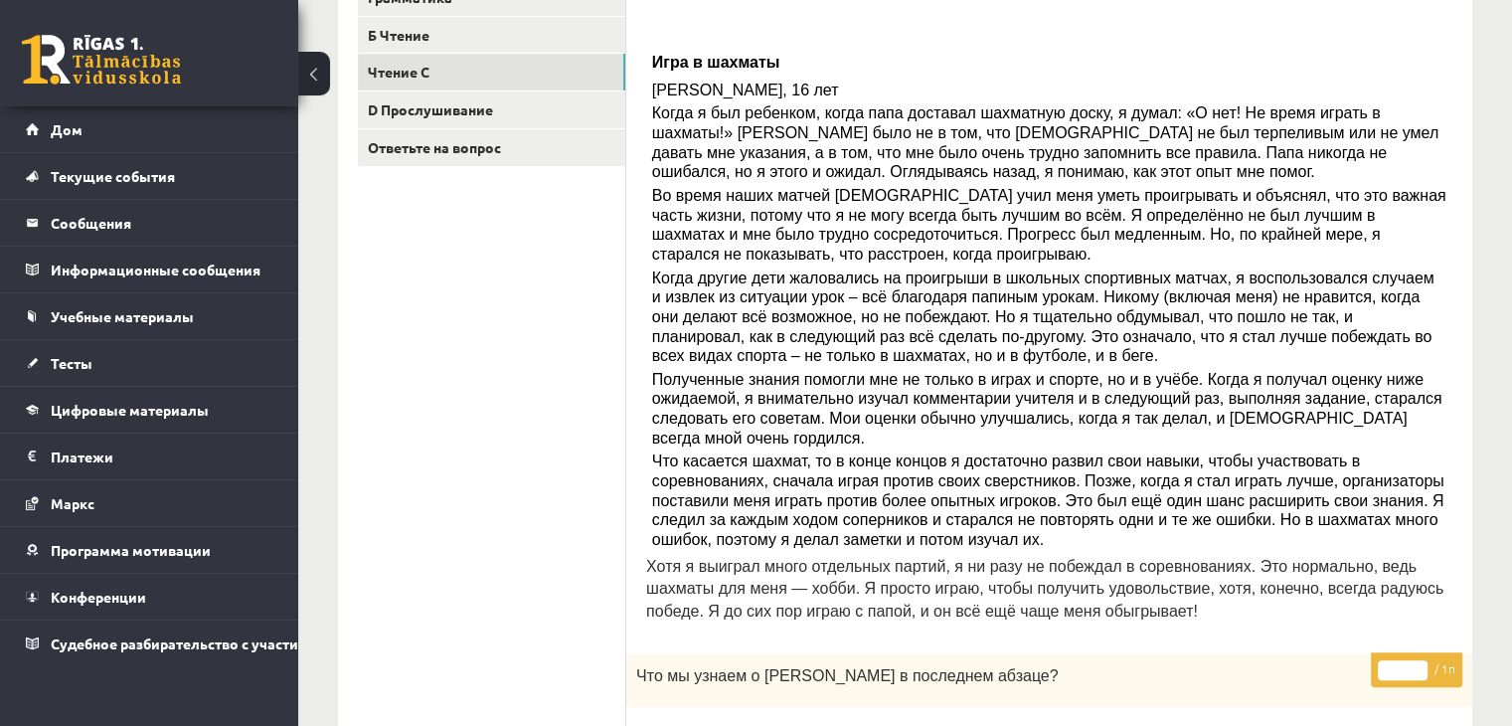
scroll to position [329, 0]
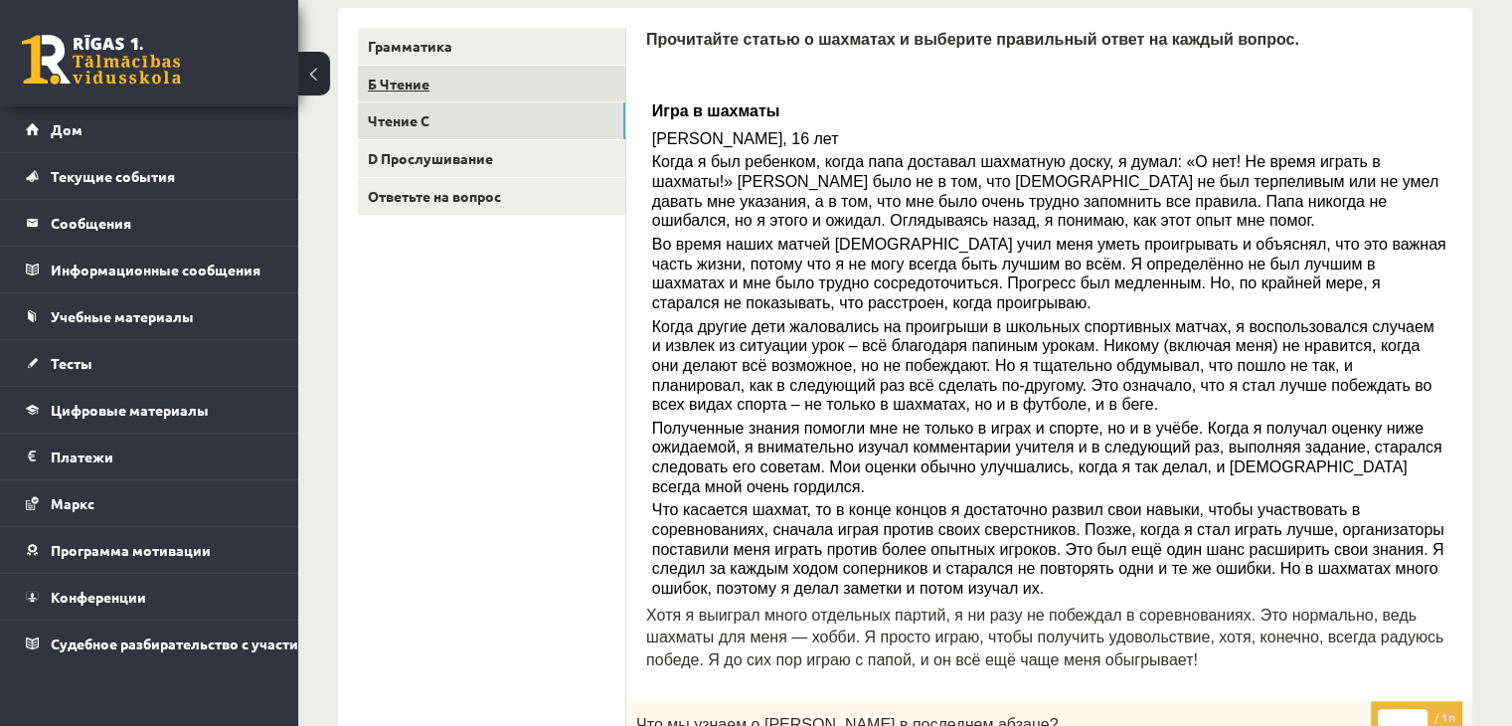
click at [489, 85] on link "Б Чтение" at bounding box center [491, 84] width 267 height 37
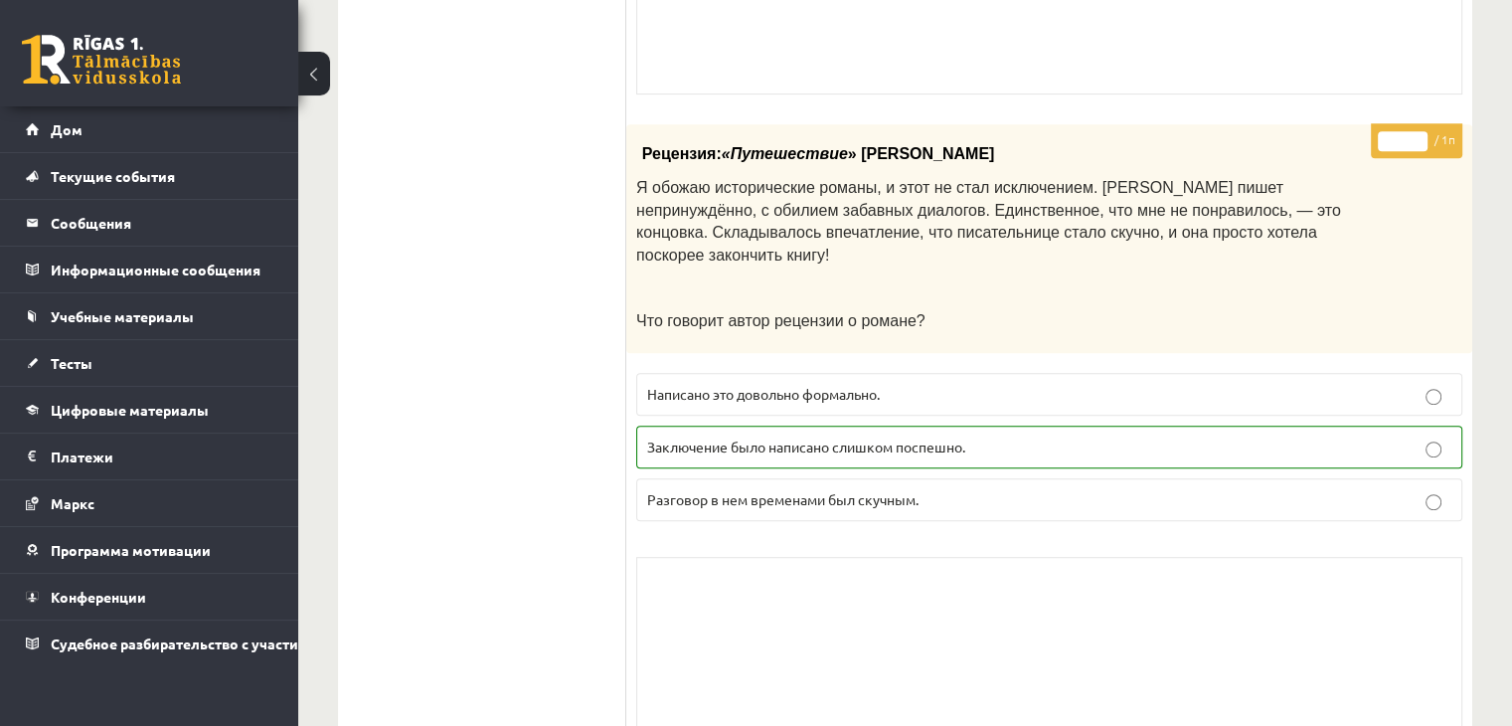
click at [937, 489] on p "Разговор в нем временами был скучным." at bounding box center [1049, 499] width 804 height 21
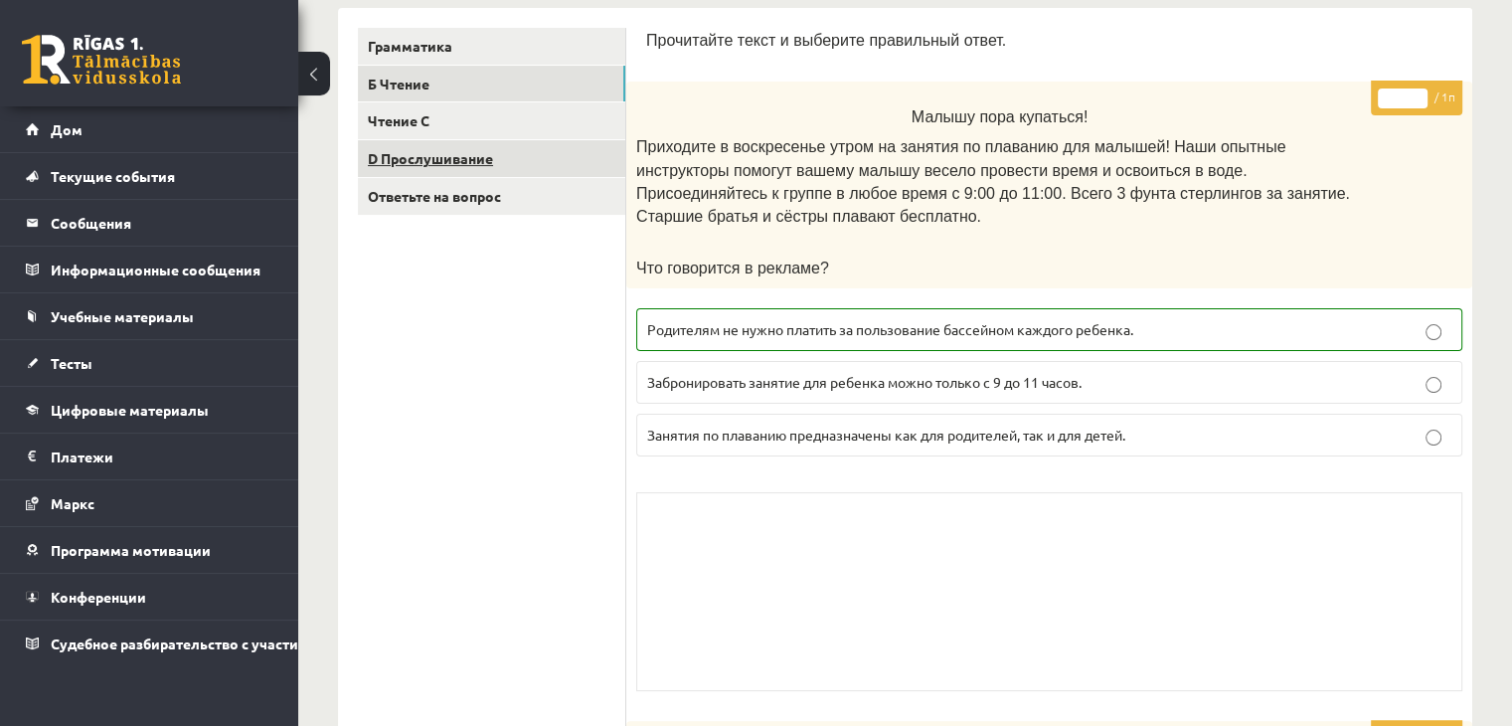
click at [537, 159] on link "D Прослушивание" at bounding box center [491, 158] width 267 height 37
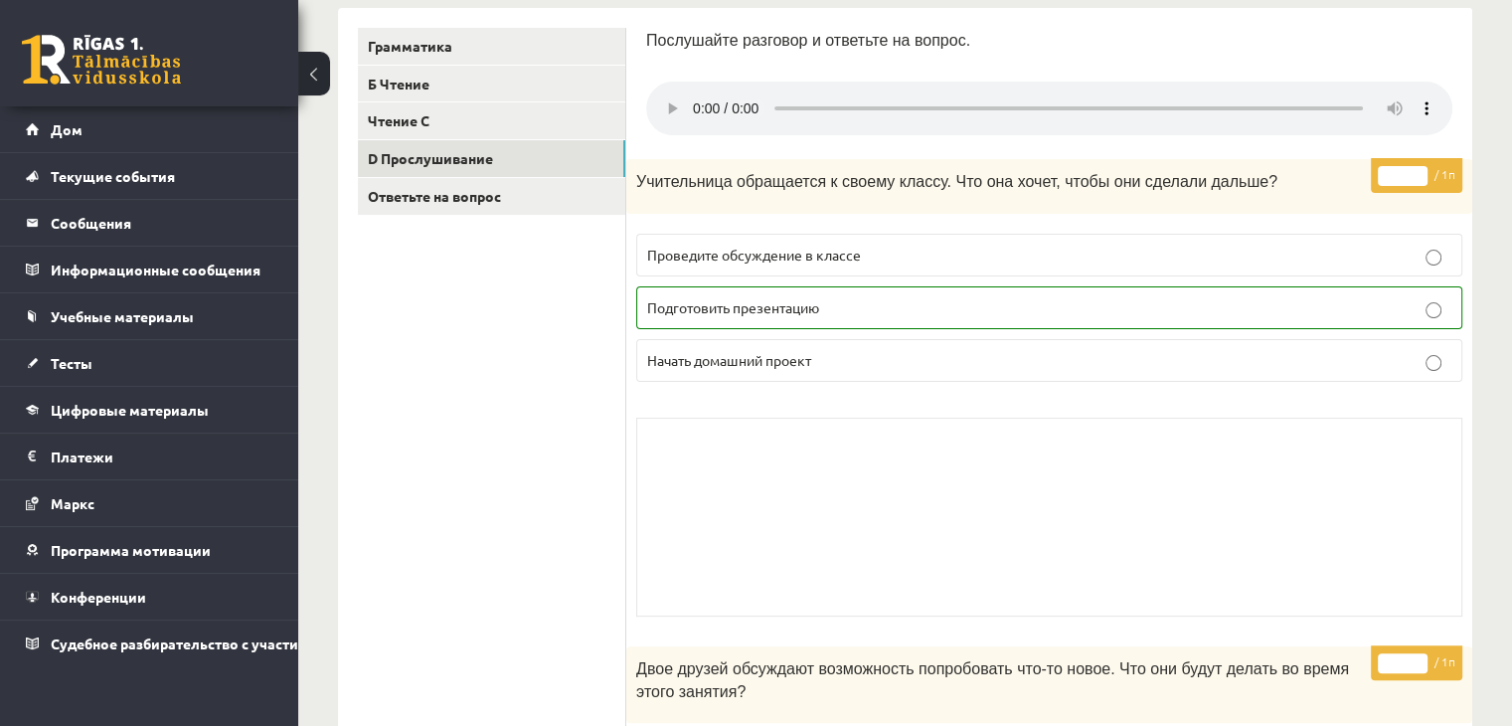
click at [1070, 305] on p "Подготовить презентацию" at bounding box center [1049, 307] width 804 height 21
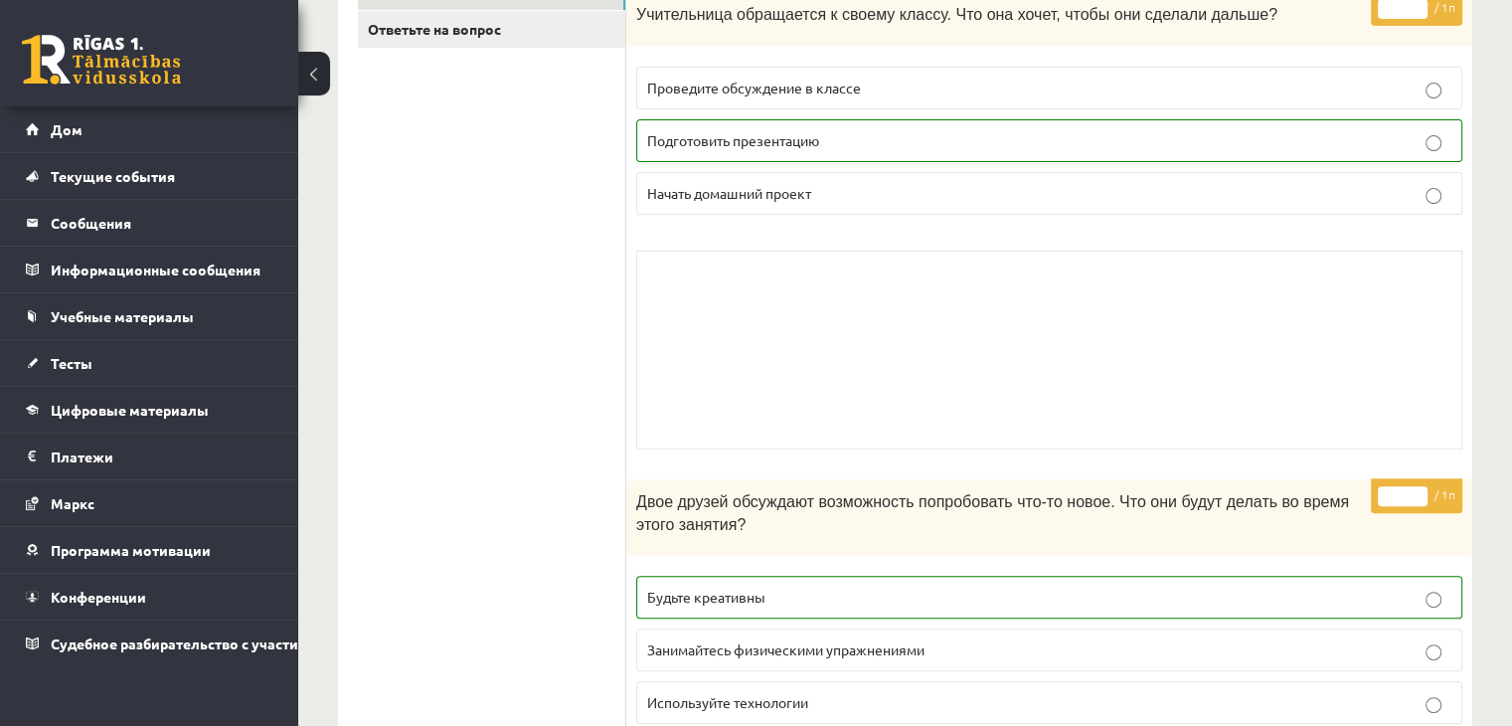
scroll to position [727, 0]
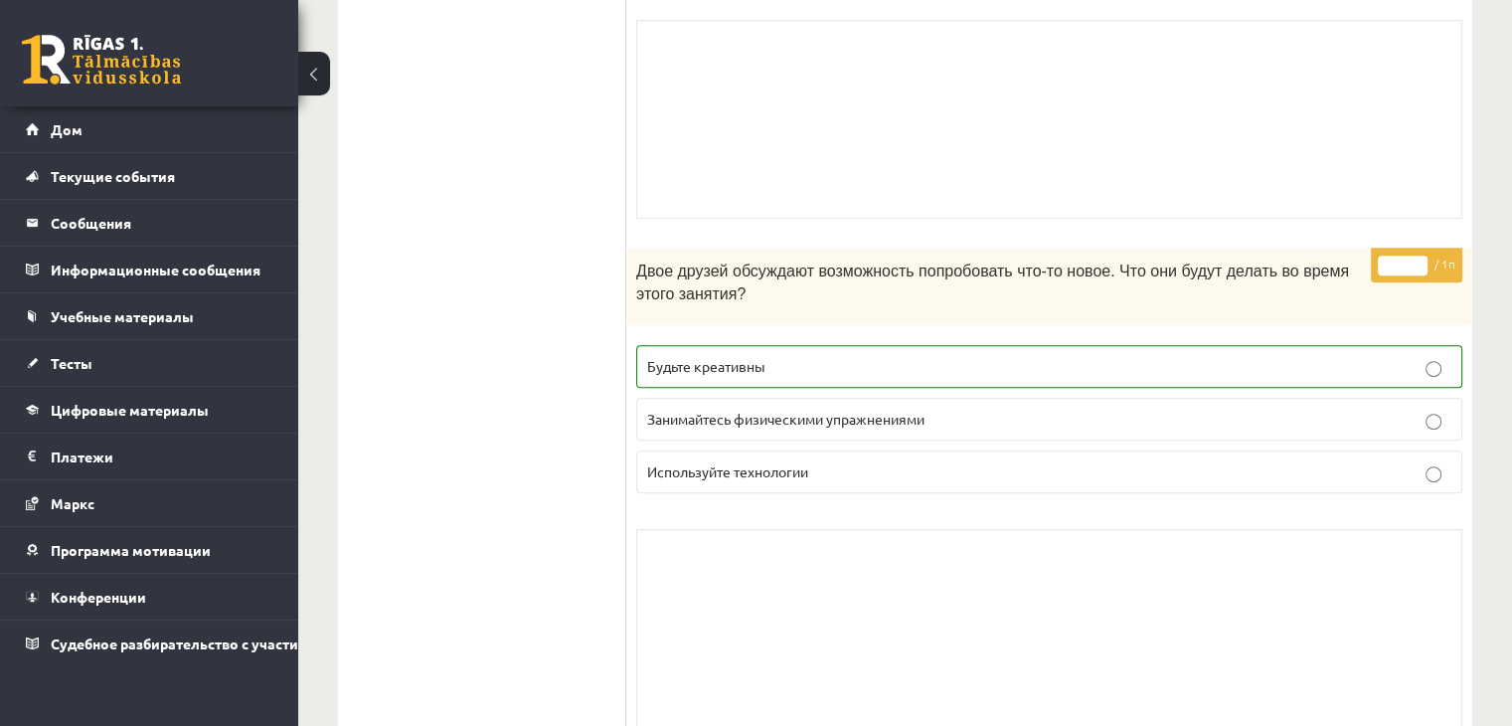
click at [1081, 427] on p "Занимайтесь физическими упражнениями" at bounding box center [1049, 419] width 804 height 21
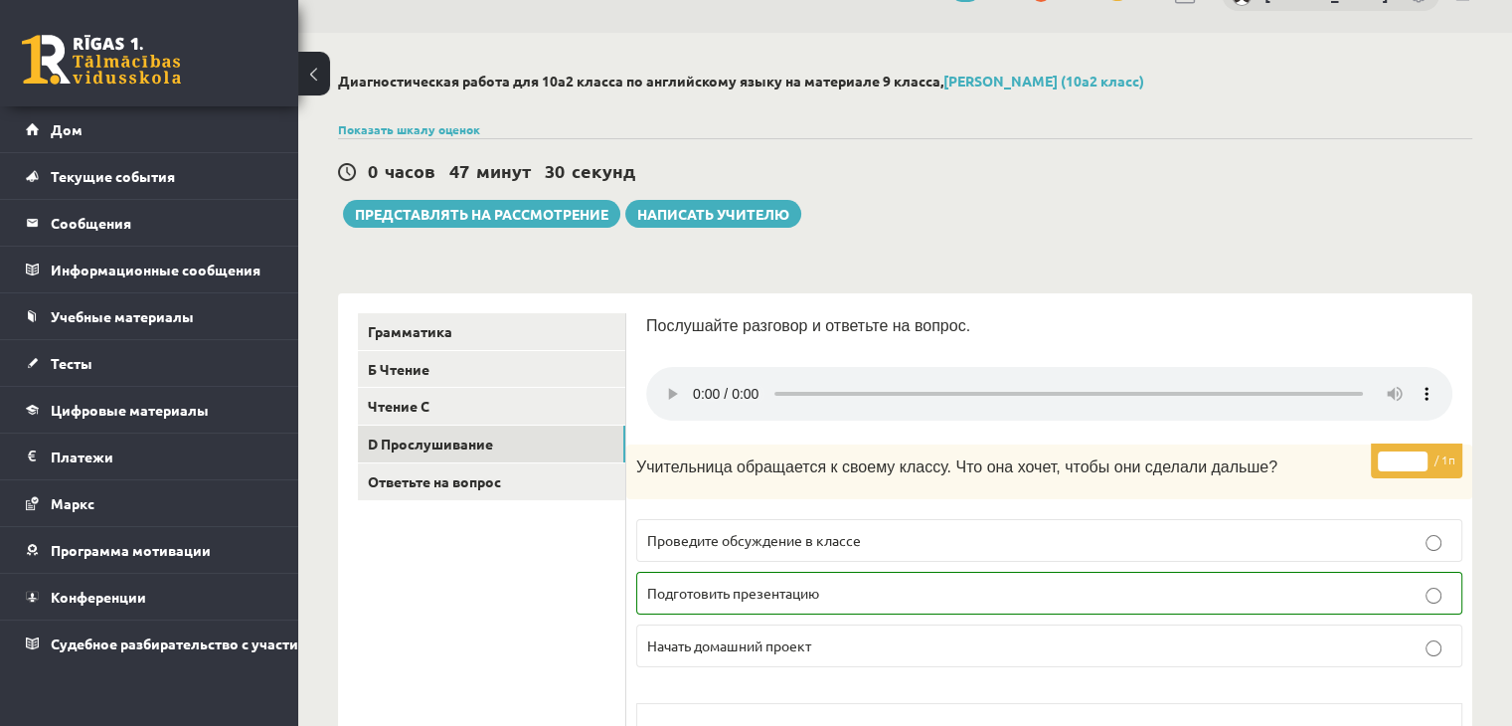
scroll to position [0, 0]
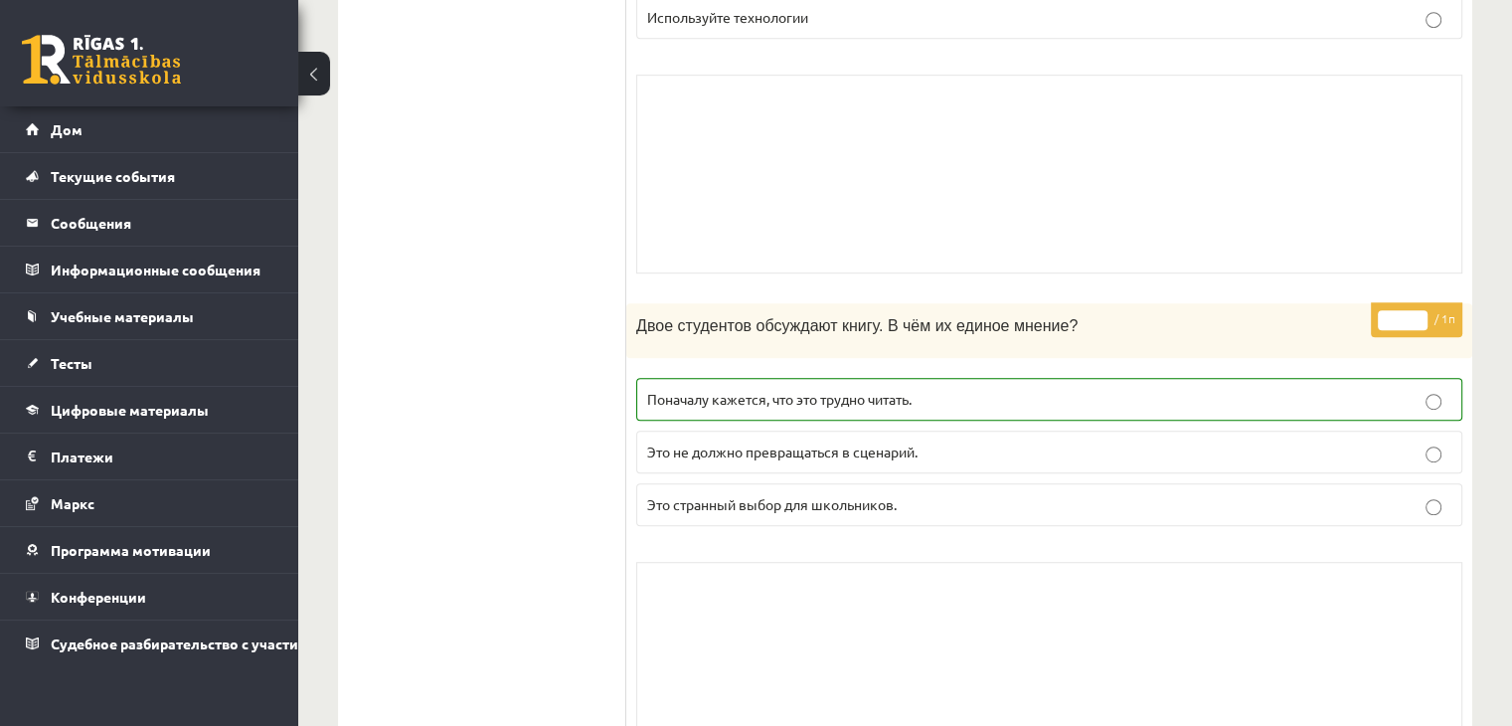
click at [1021, 403] on p "Поначалу кажется, что это трудно читать." at bounding box center [1049, 399] width 804 height 21
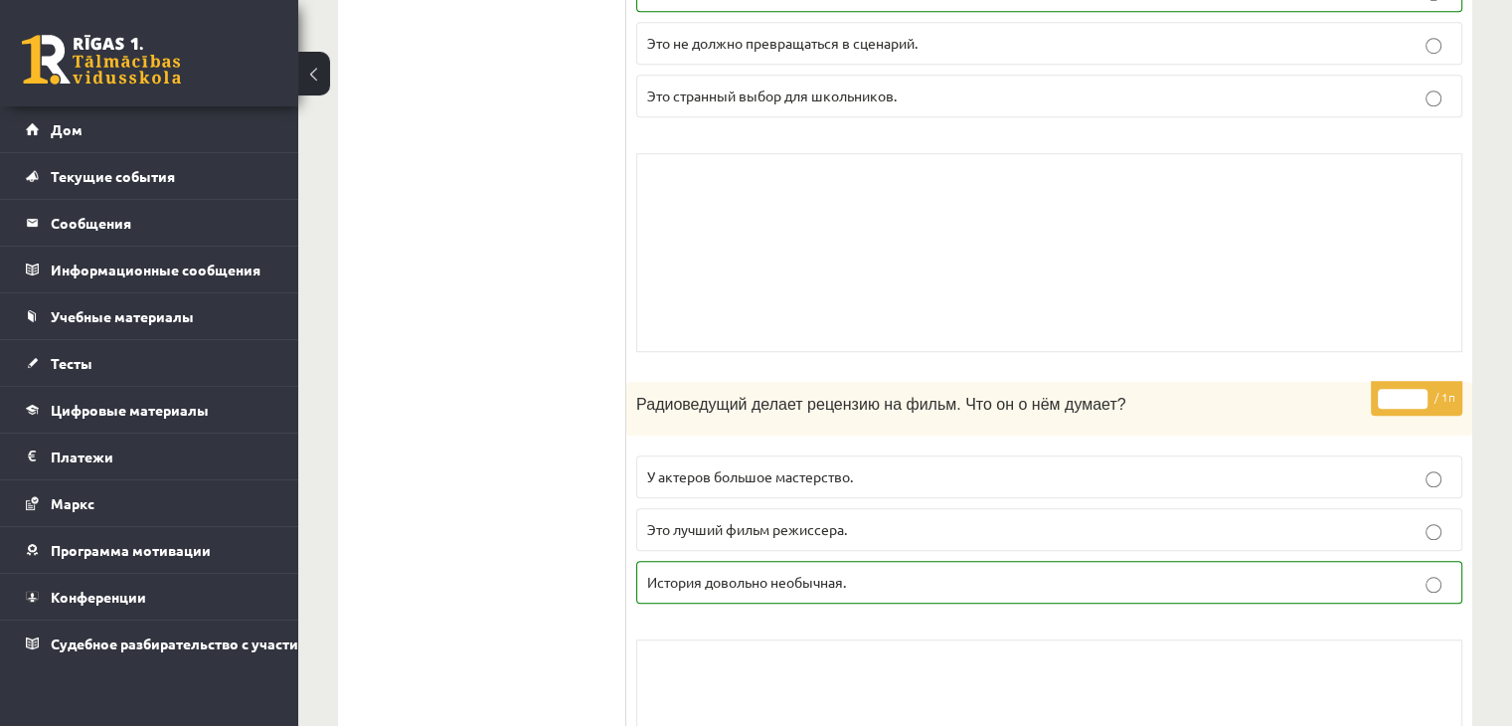
scroll to position [1877, 0]
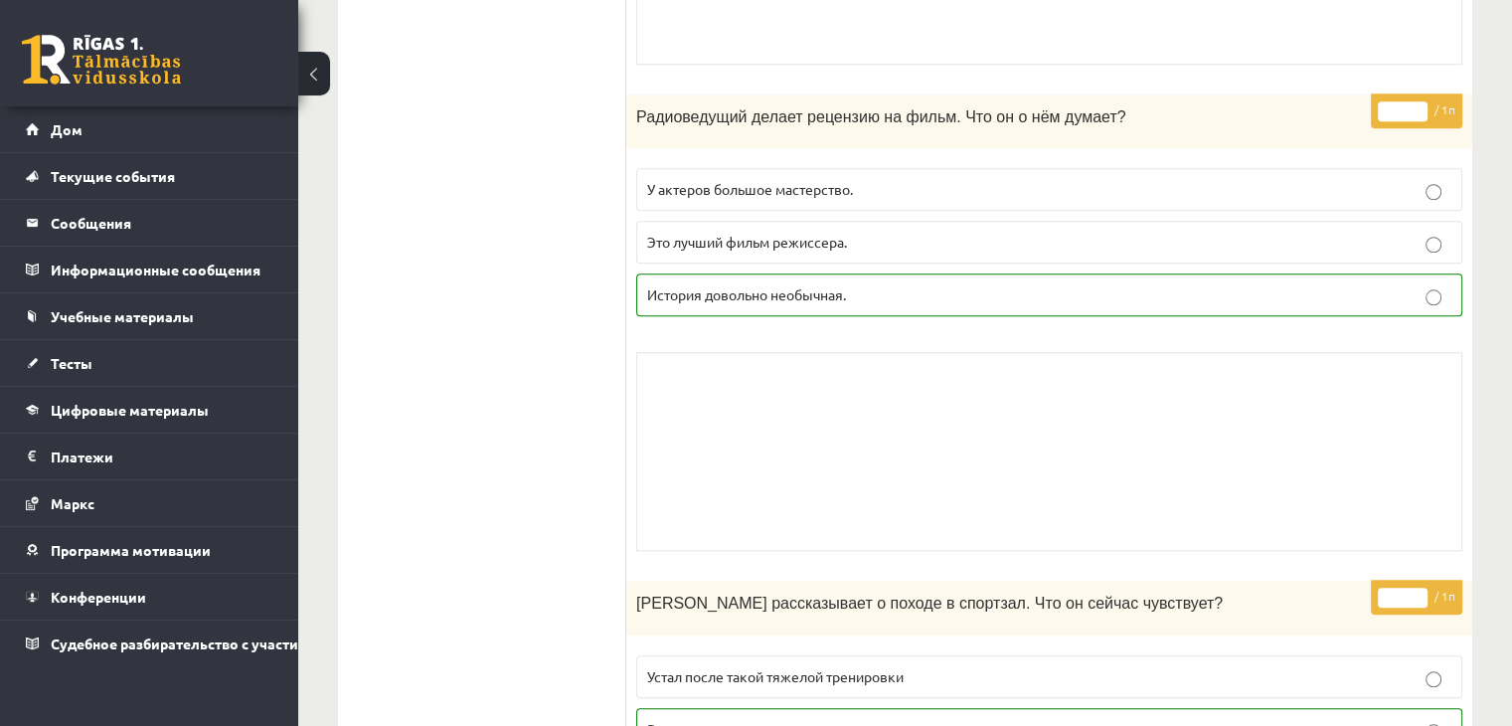
click at [1054, 292] on p "История довольно необычная." at bounding box center [1049, 294] width 804 height 21
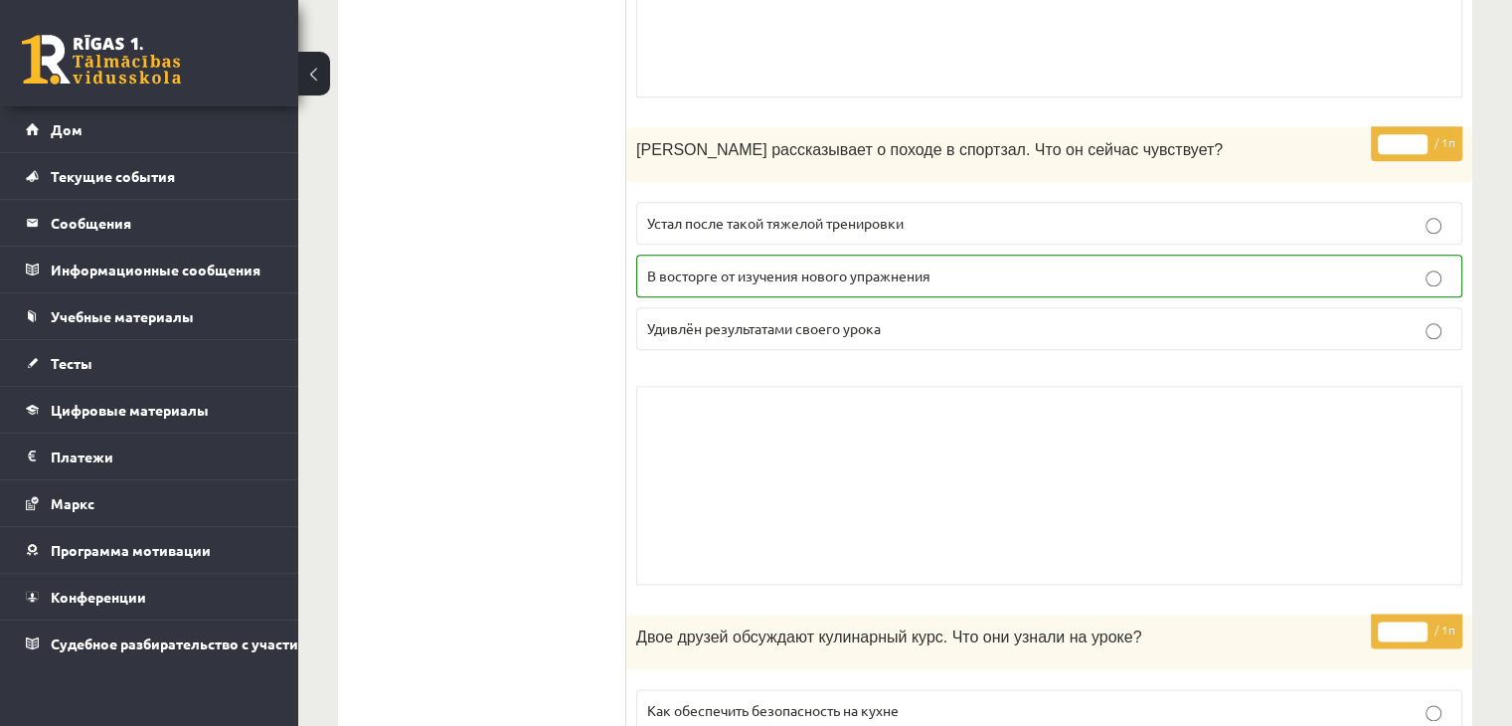
scroll to position [2474, 0]
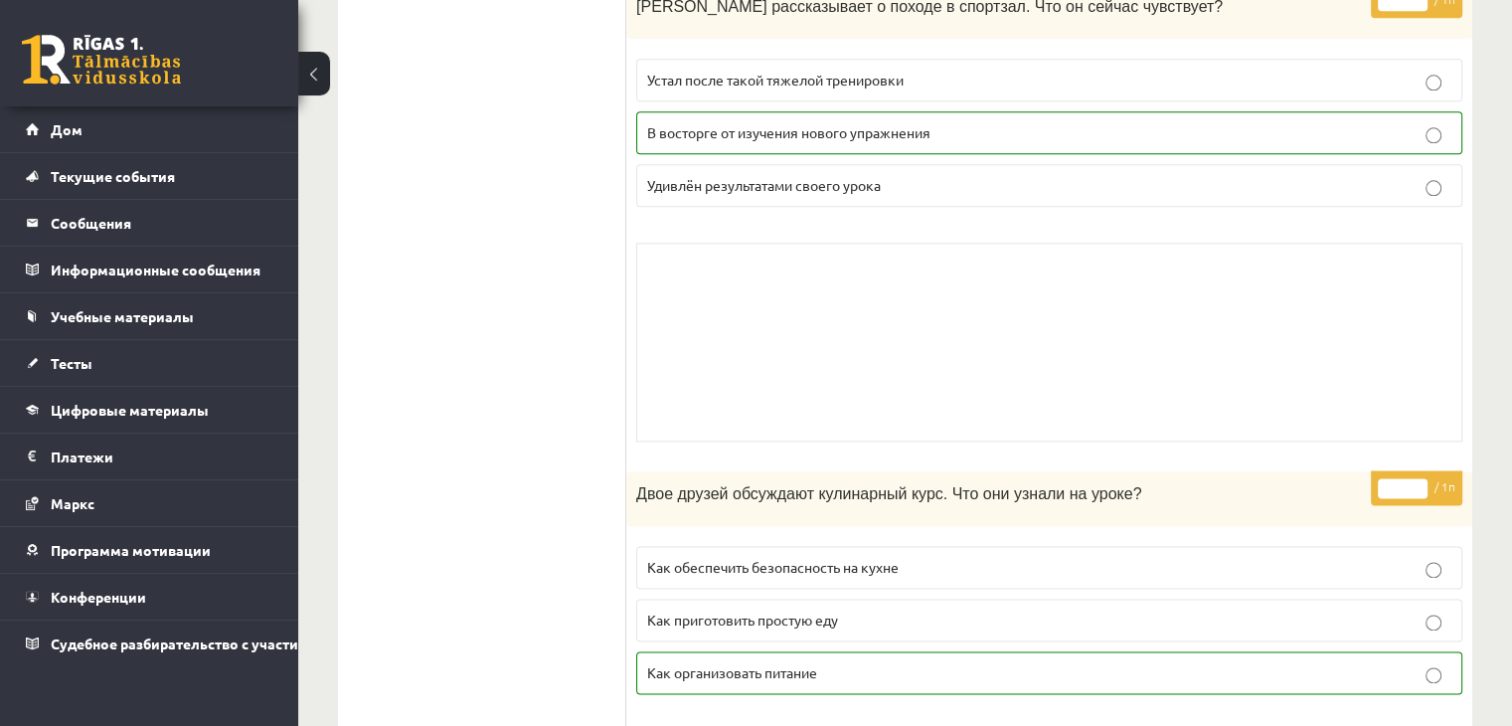
click at [1067, 175] on p "Удивлён результатами своего урока" at bounding box center [1049, 185] width 804 height 21
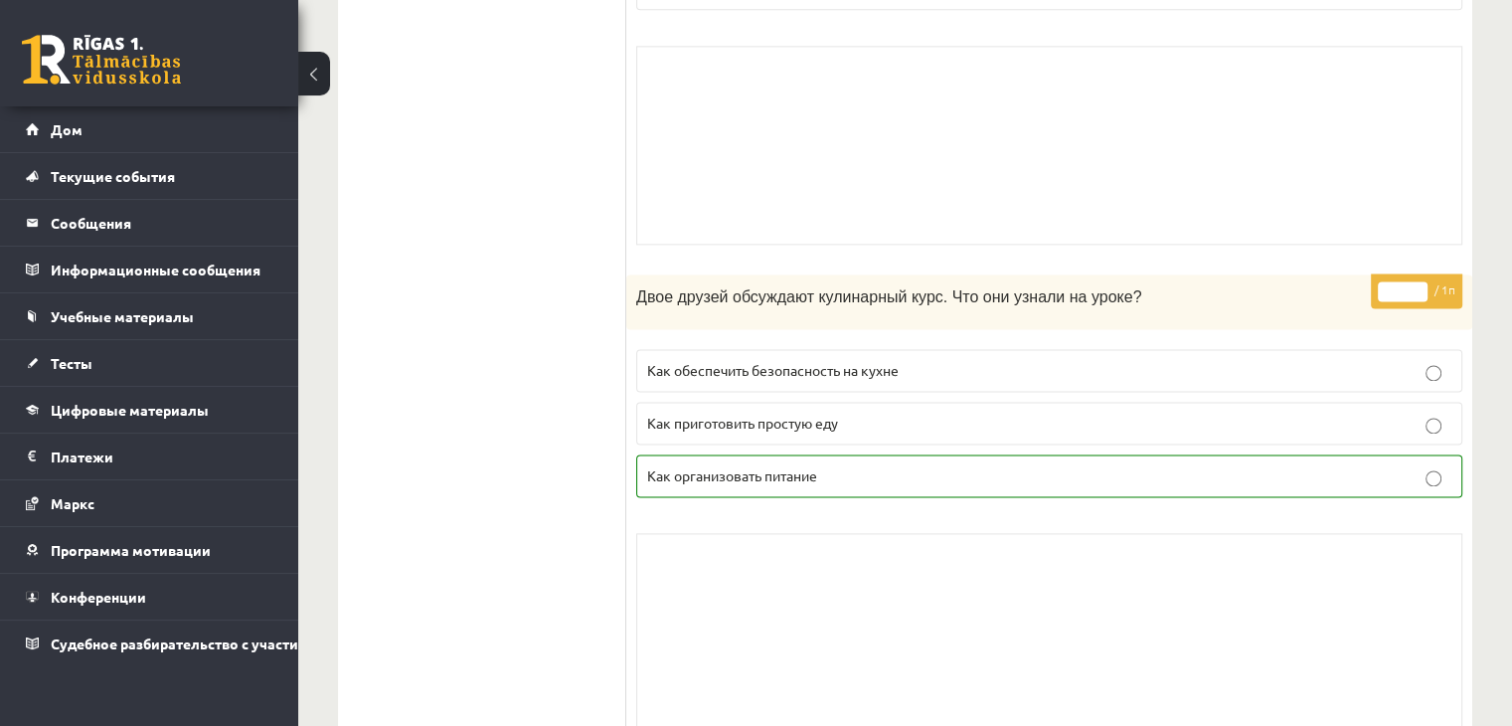
scroll to position [2739, 0]
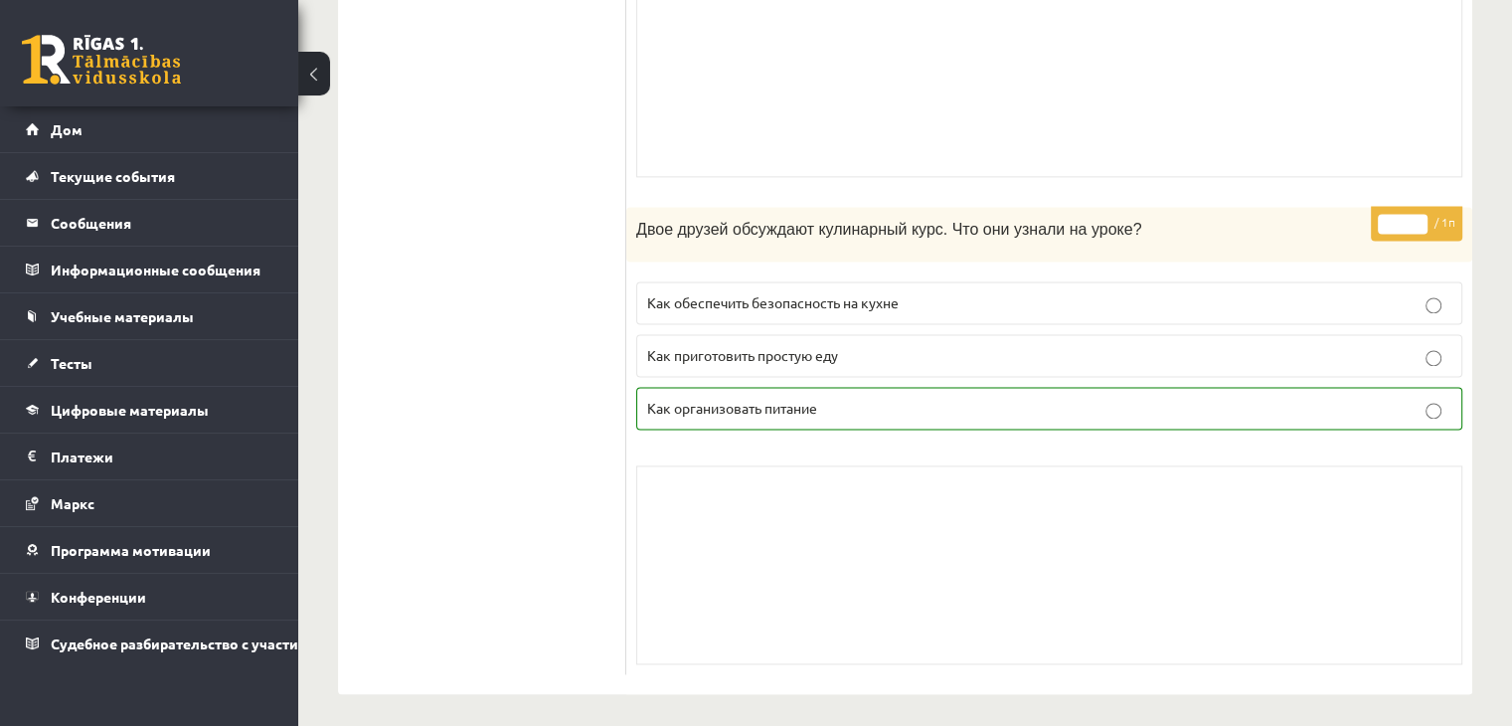
click at [1106, 387] on label "Как организовать питание" at bounding box center [1049, 408] width 826 height 43
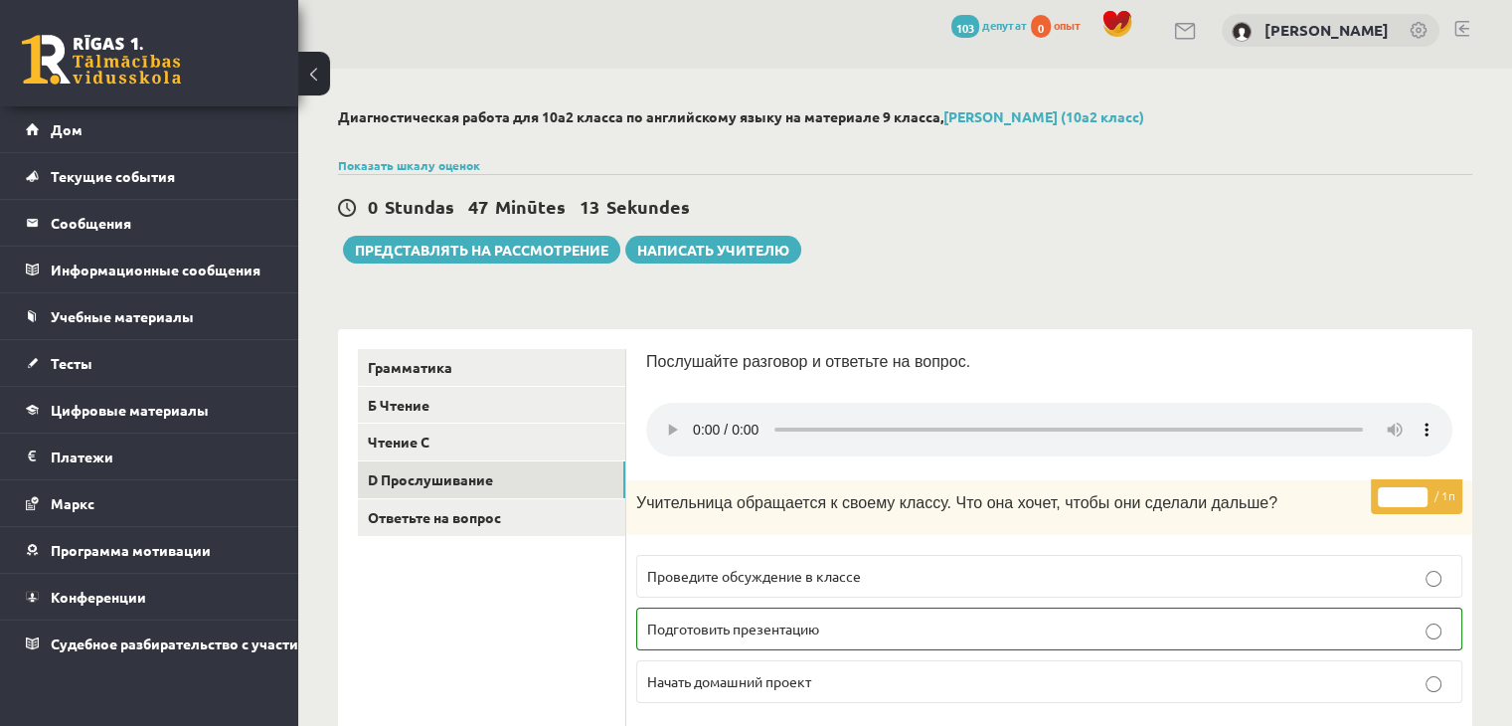
scroll to position [0, 0]
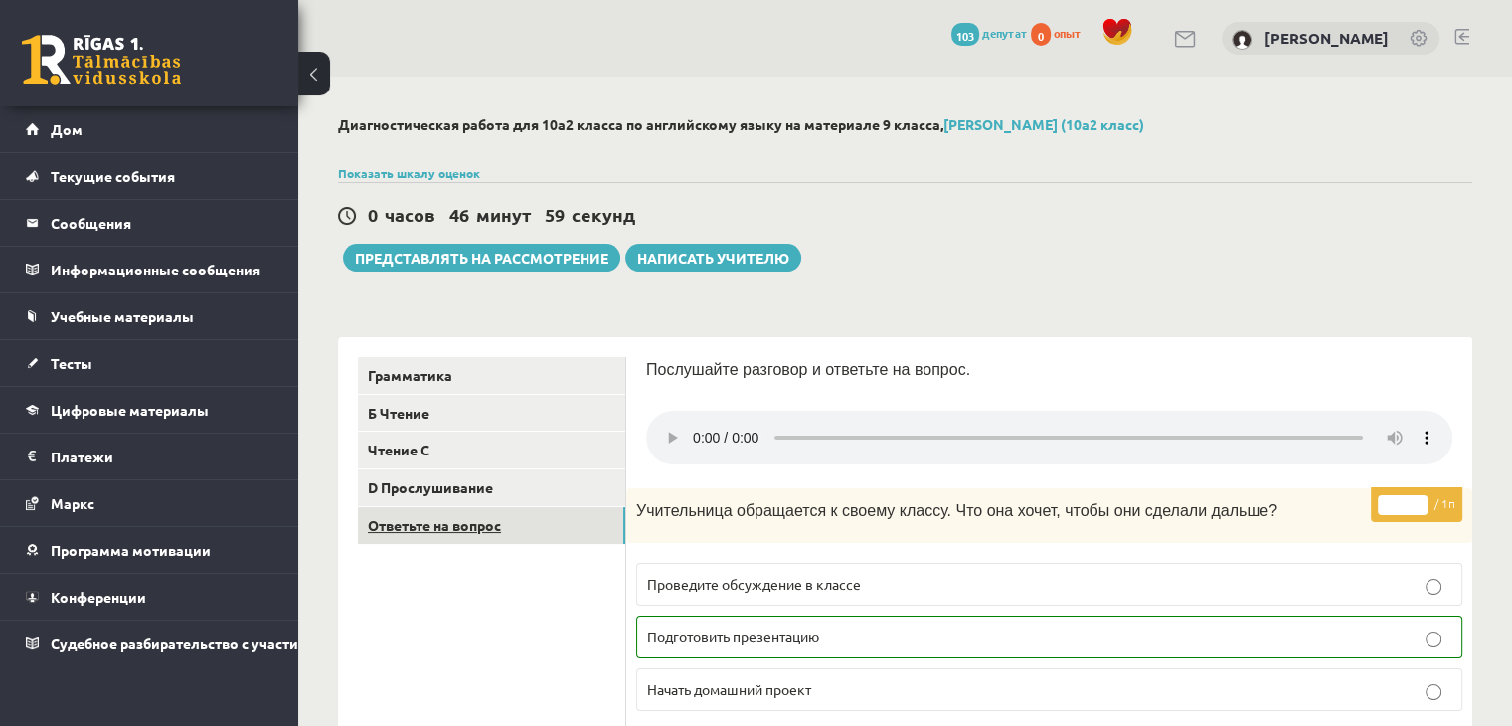
click at [506, 520] on link "Ответьте на вопрос" at bounding box center [491, 525] width 267 height 37
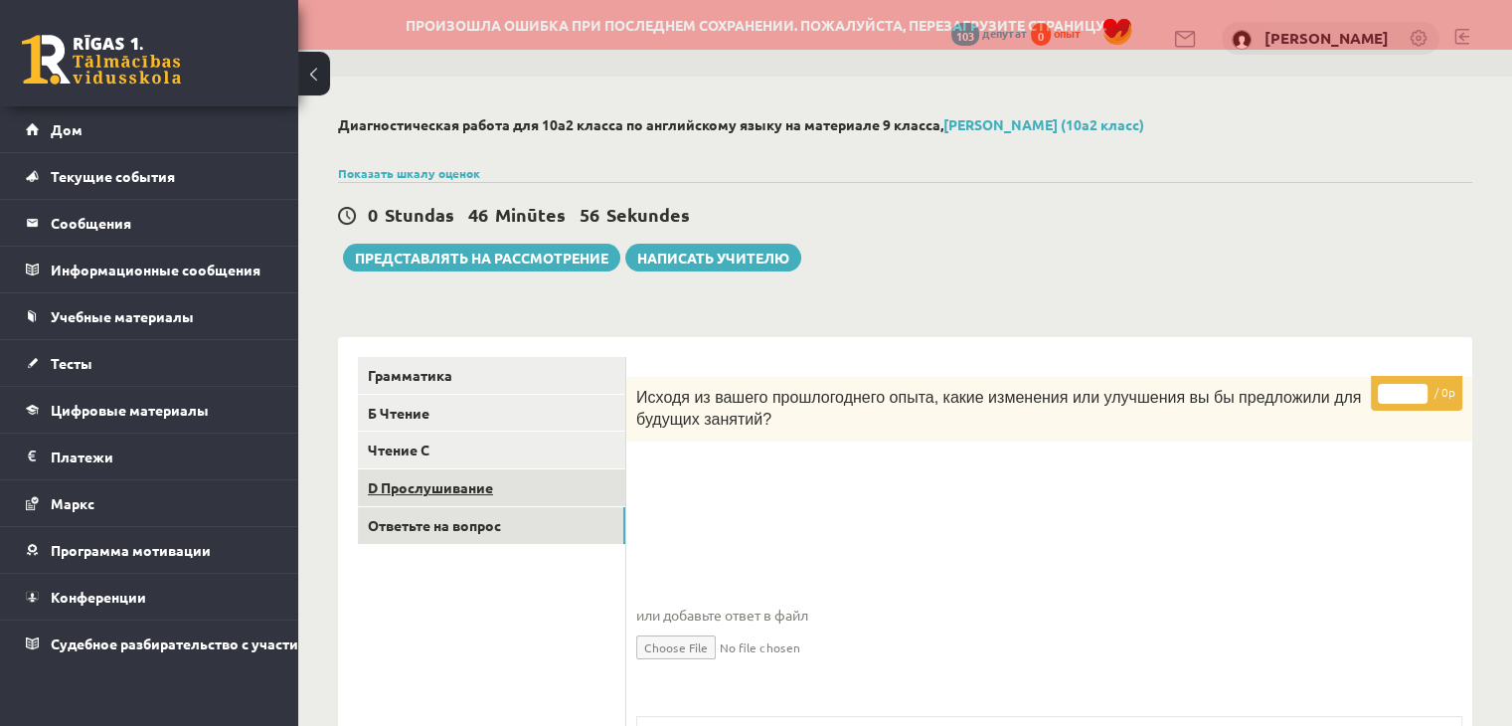
click at [505, 494] on link "D Прослушивание" at bounding box center [491, 487] width 267 height 37
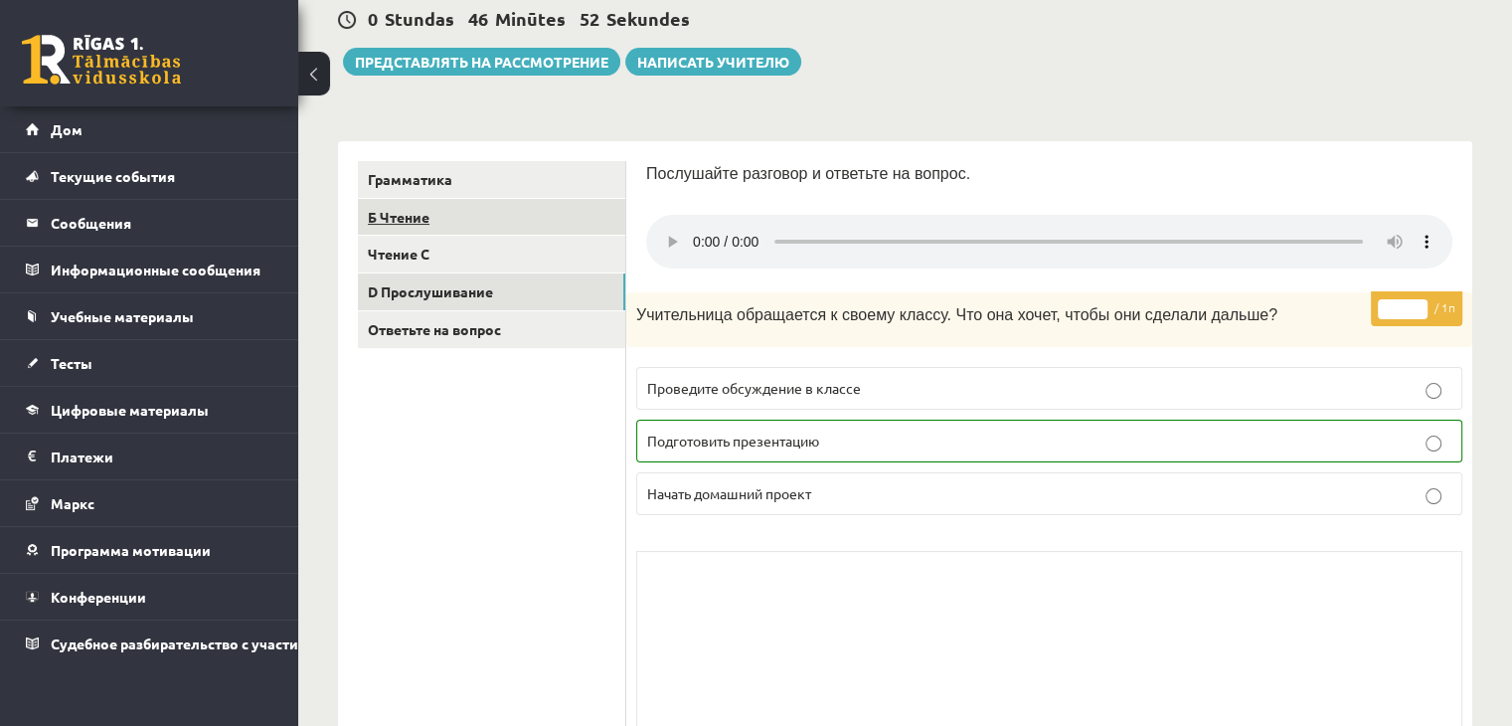
scroll to position [159, 0]
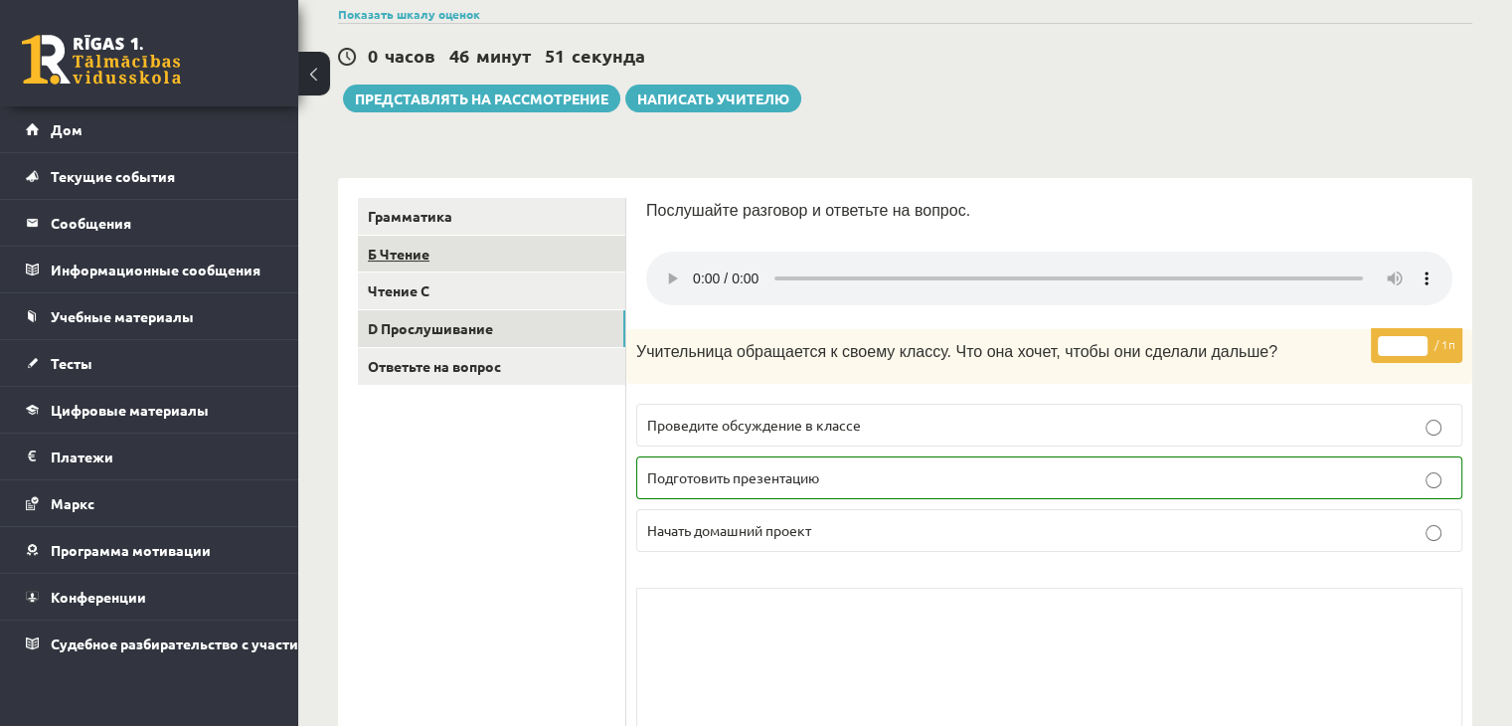
click at [447, 262] on link "Б Чтение" at bounding box center [491, 254] width 267 height 37
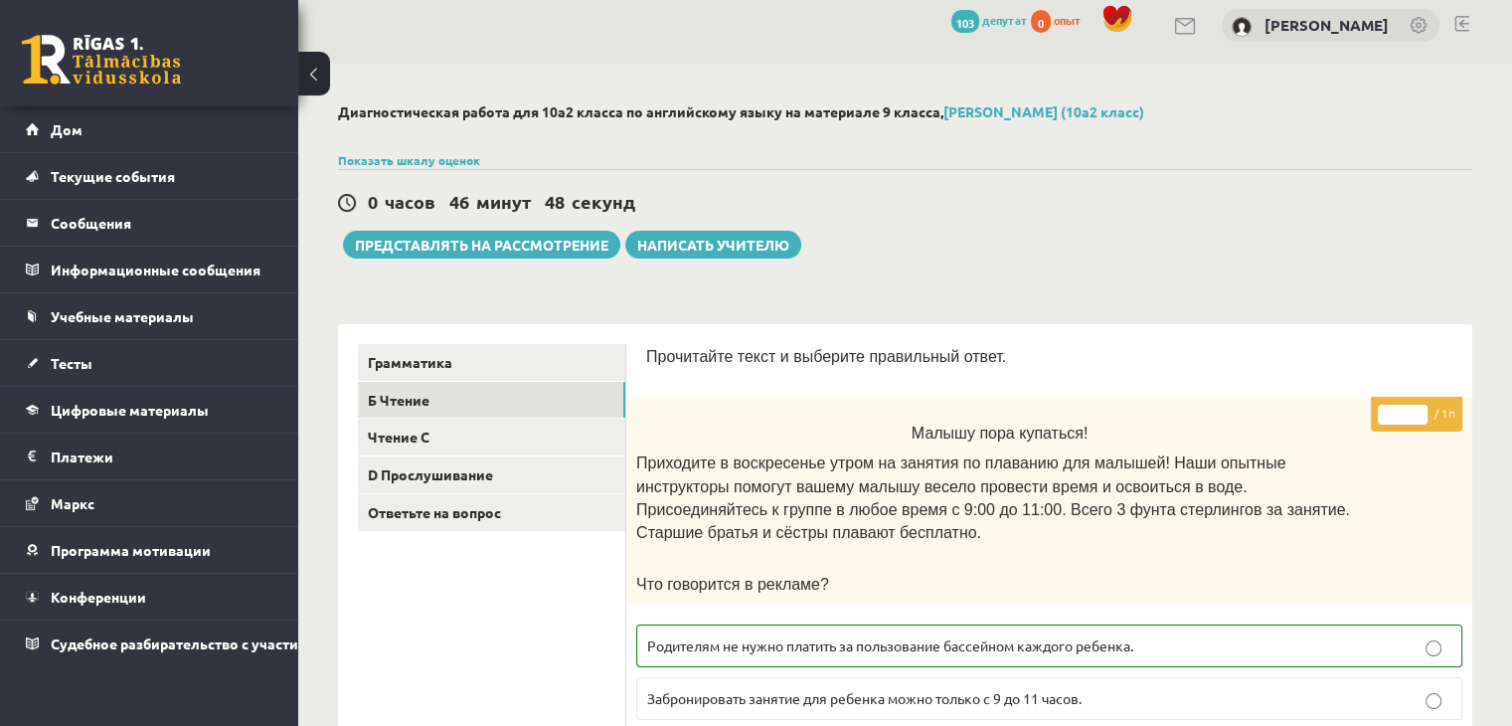
scroll to position [0, 0]
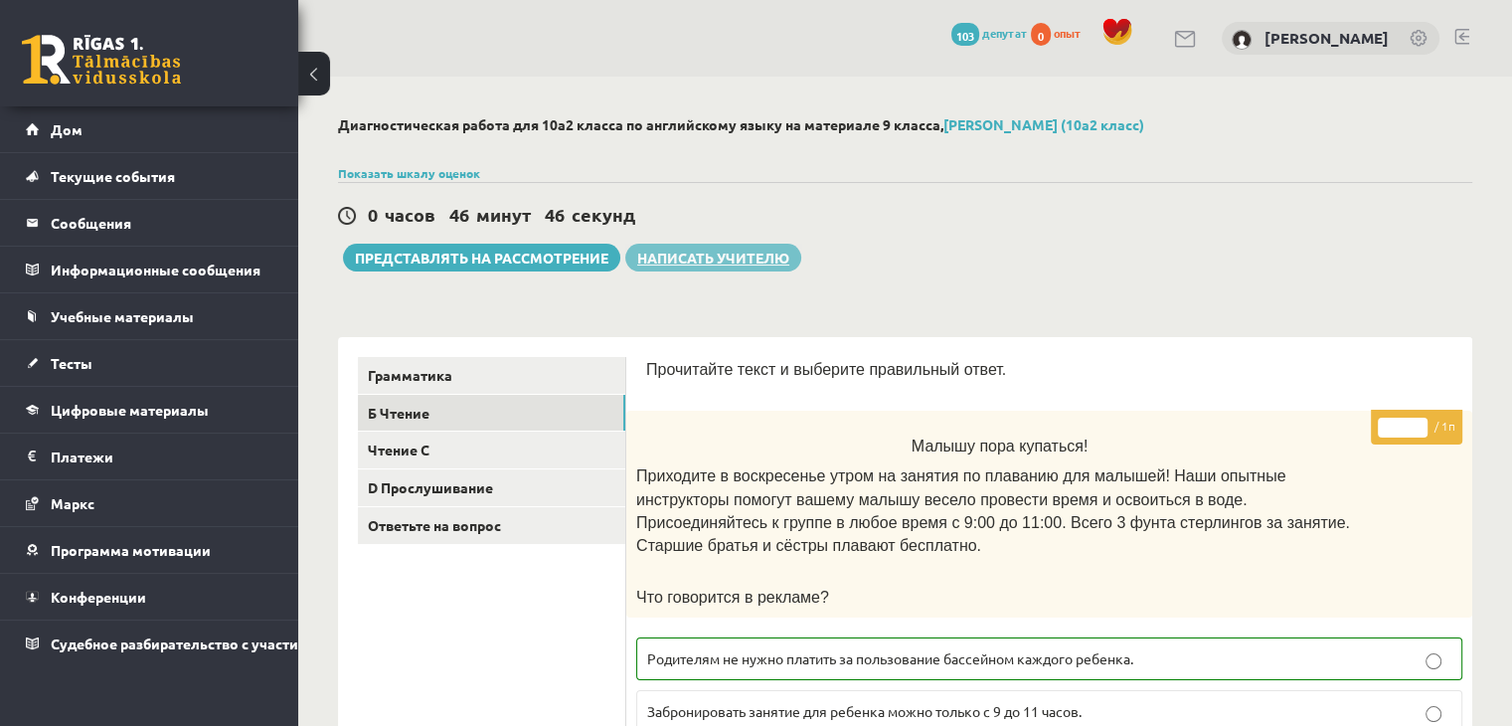
click at [680, 257] on font "Написать учителю" at bounding box center [713, 258] width 152 height 18
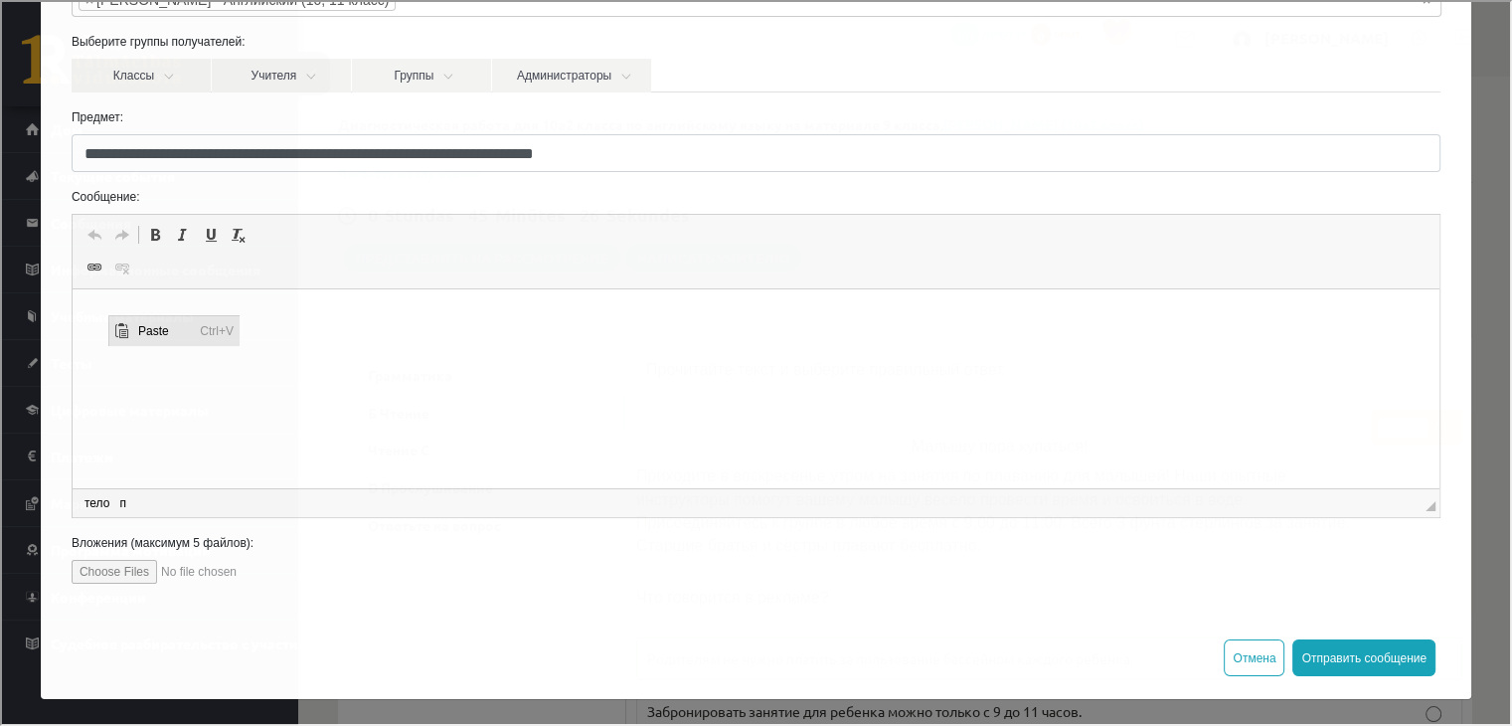
click at [149, 330] on span "Paste" at bounding box center [164, 330] width 62 height 29
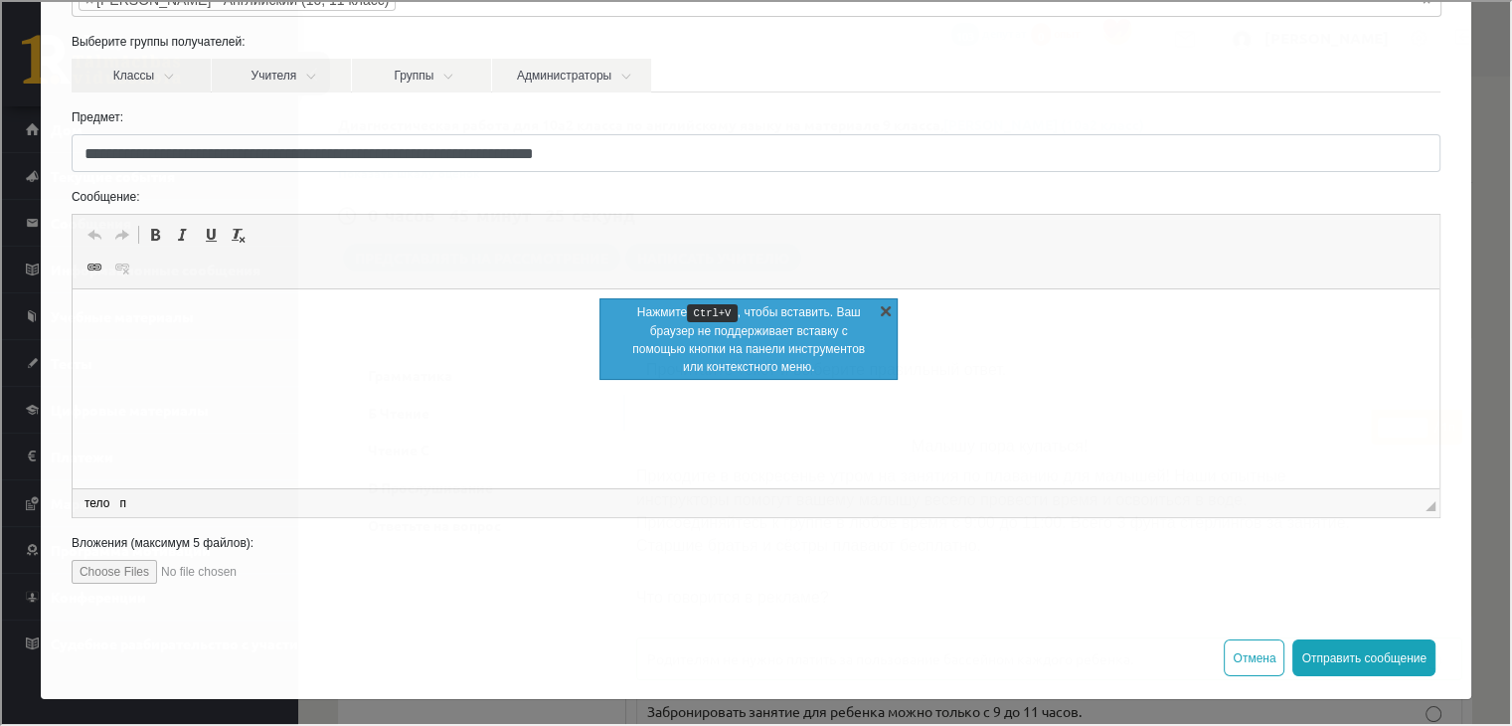
click at [887, 311] on link "Х" at bounding box center [884, 308] width 20 height 20
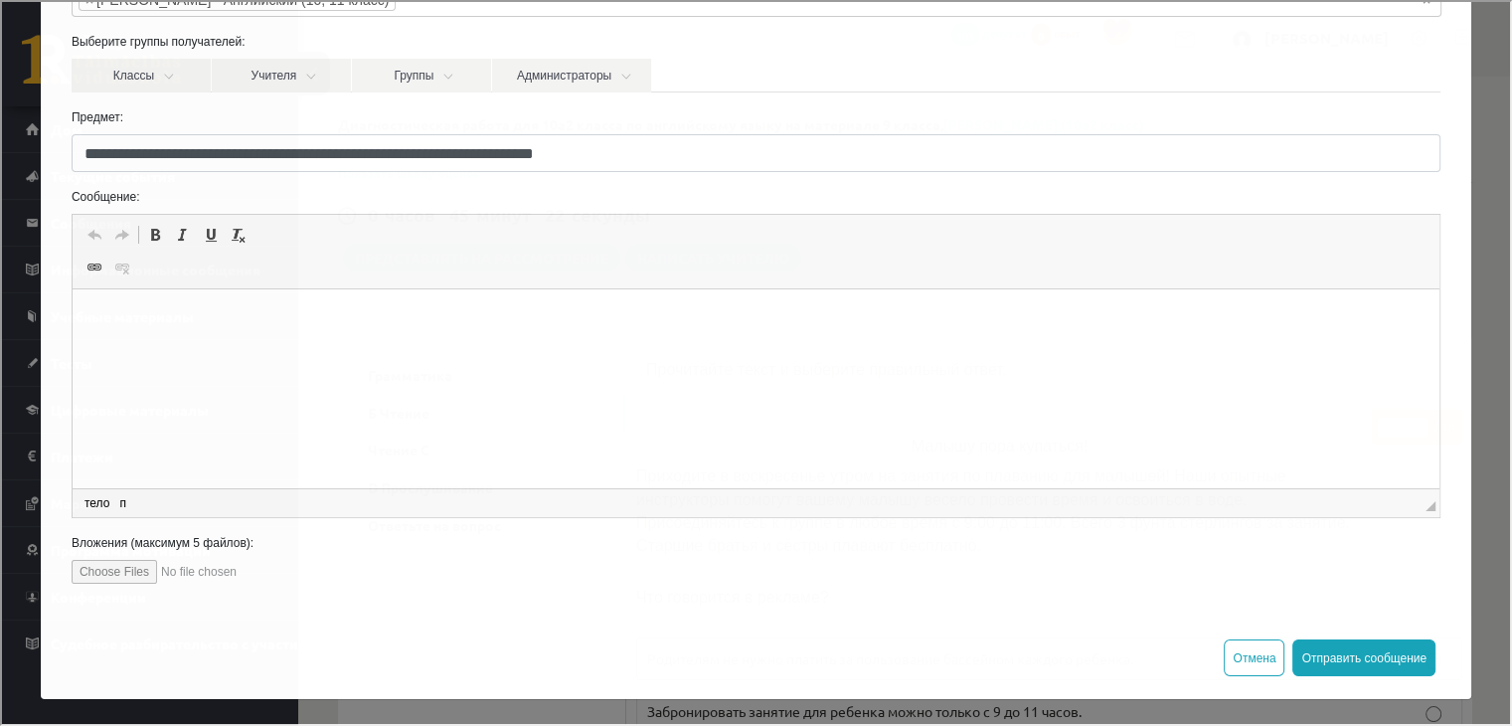
drag, startPoint x: 413, startPoint y: 333, endPoint x: 222, endPoint y: 317, distance: 191.6
click at [222, 317] on p "Редактор, wiswyg-editor-47024727842320-1757511956-846" at bounding box center [754, 319] width 1327 height 21
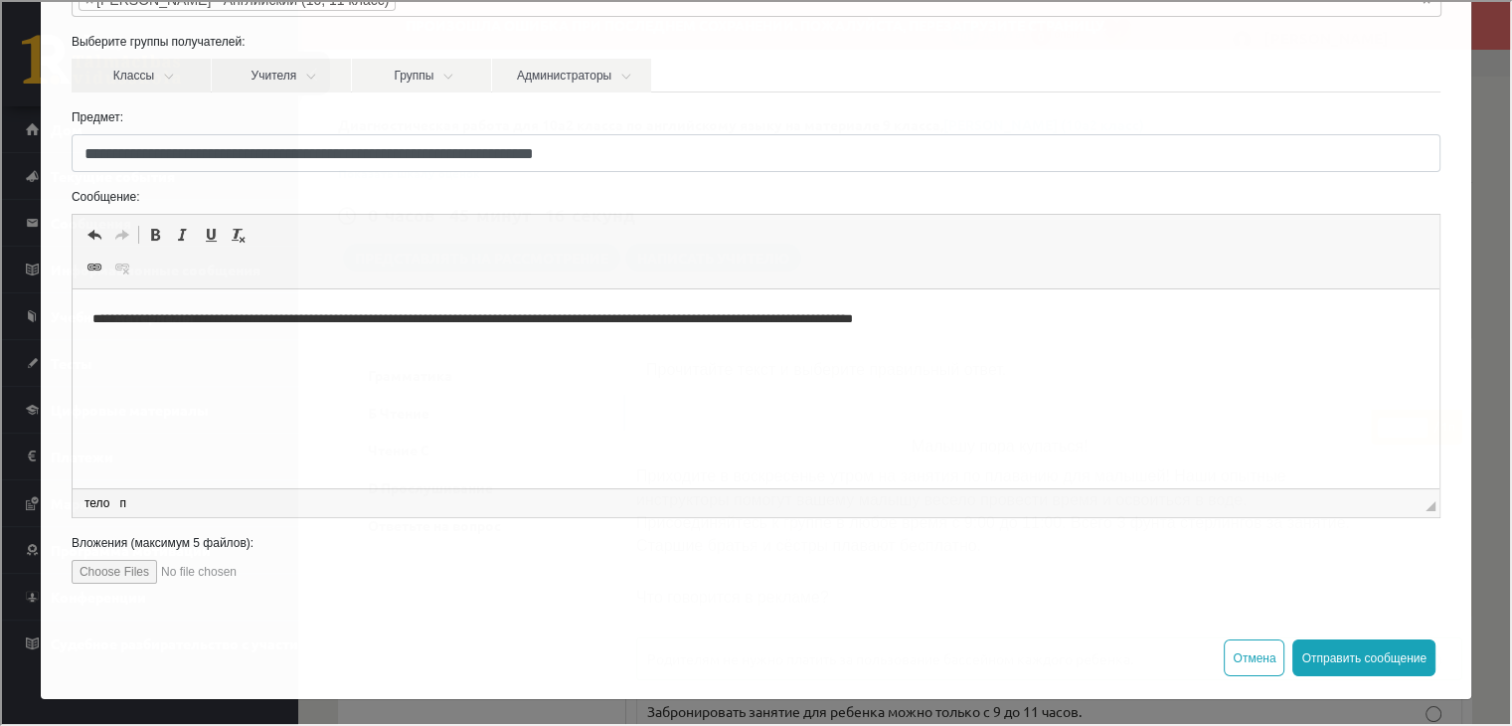
click at [127, 502] on span "тело п" at bounding box center [111, 501] width 65 height 20
click at [133, 497] on span at bounding box center [135, 500] width 11 height 18
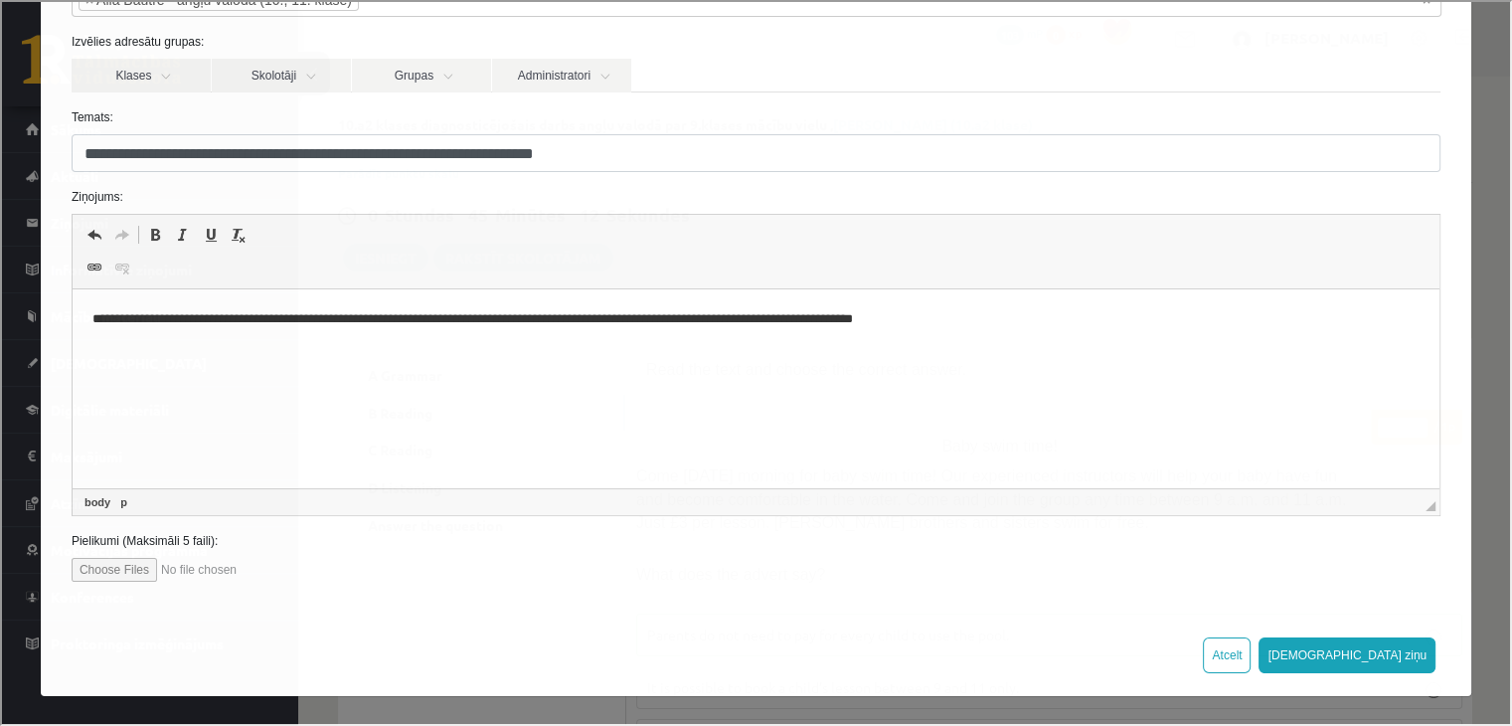
scroll to position [155, 0]
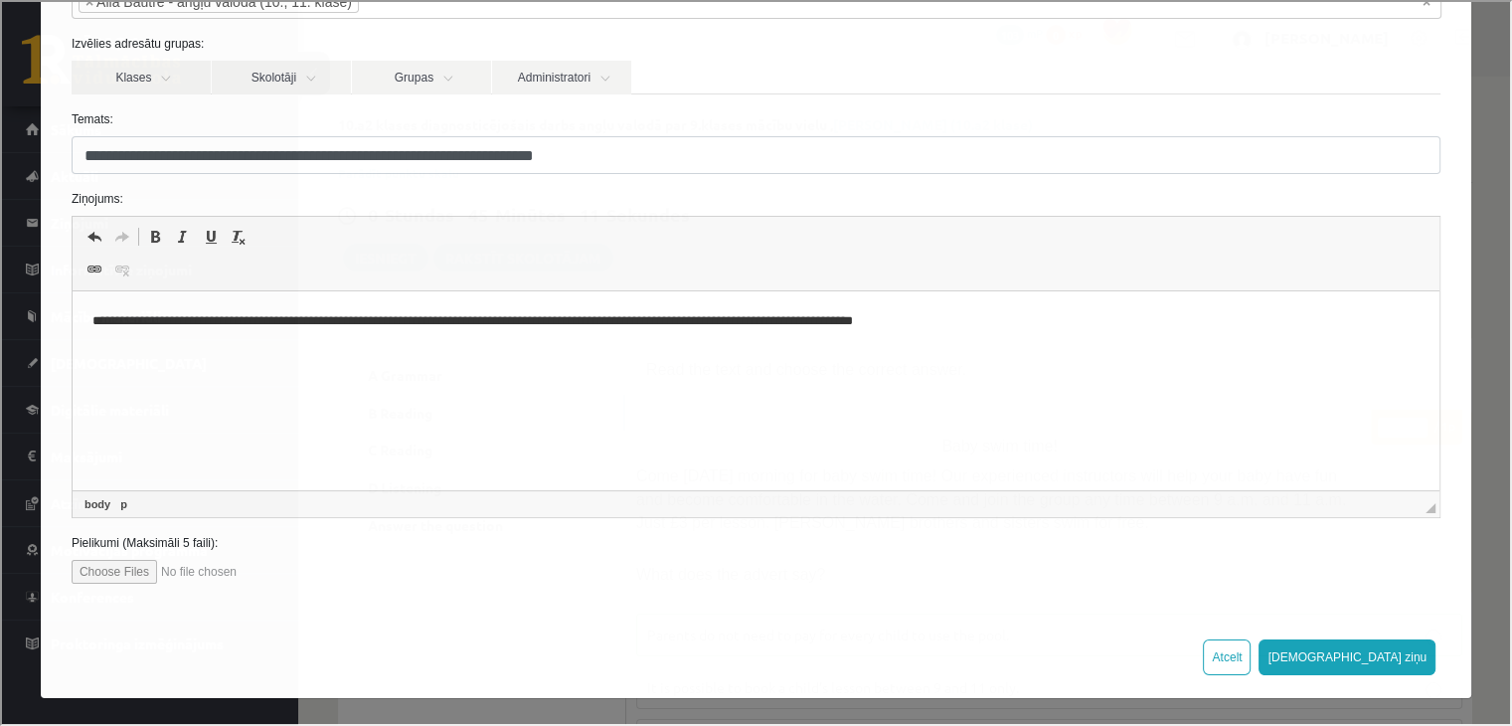
click at [541, 627] on div "Atcelt Sūtīt ziņu" at bounding box center [754, 655] width 1431 height 82
click at [1390, 656] on button "[DEMOGRAPHIC_DATA] ziņu" at bounding box center [1345, 655] width 177 height 36
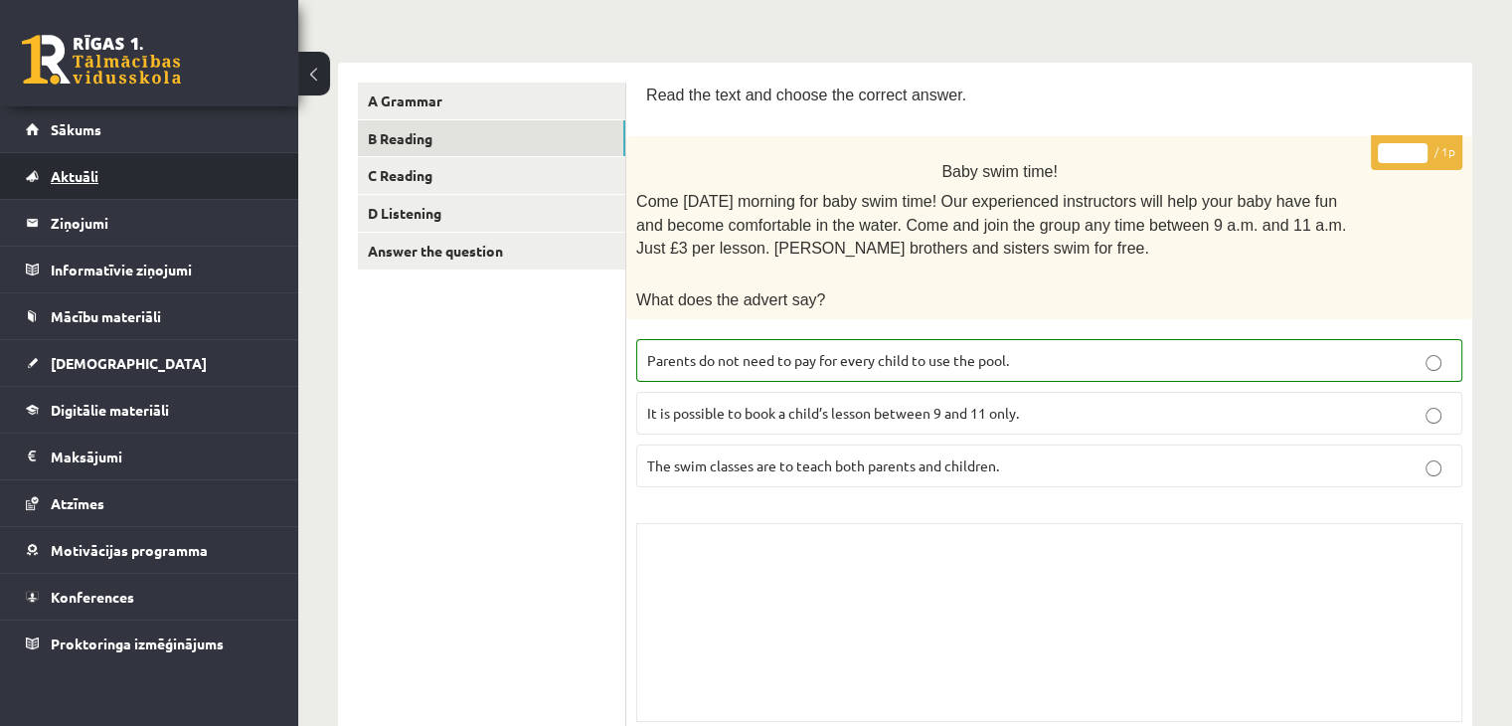
scroll to position [298, 0]
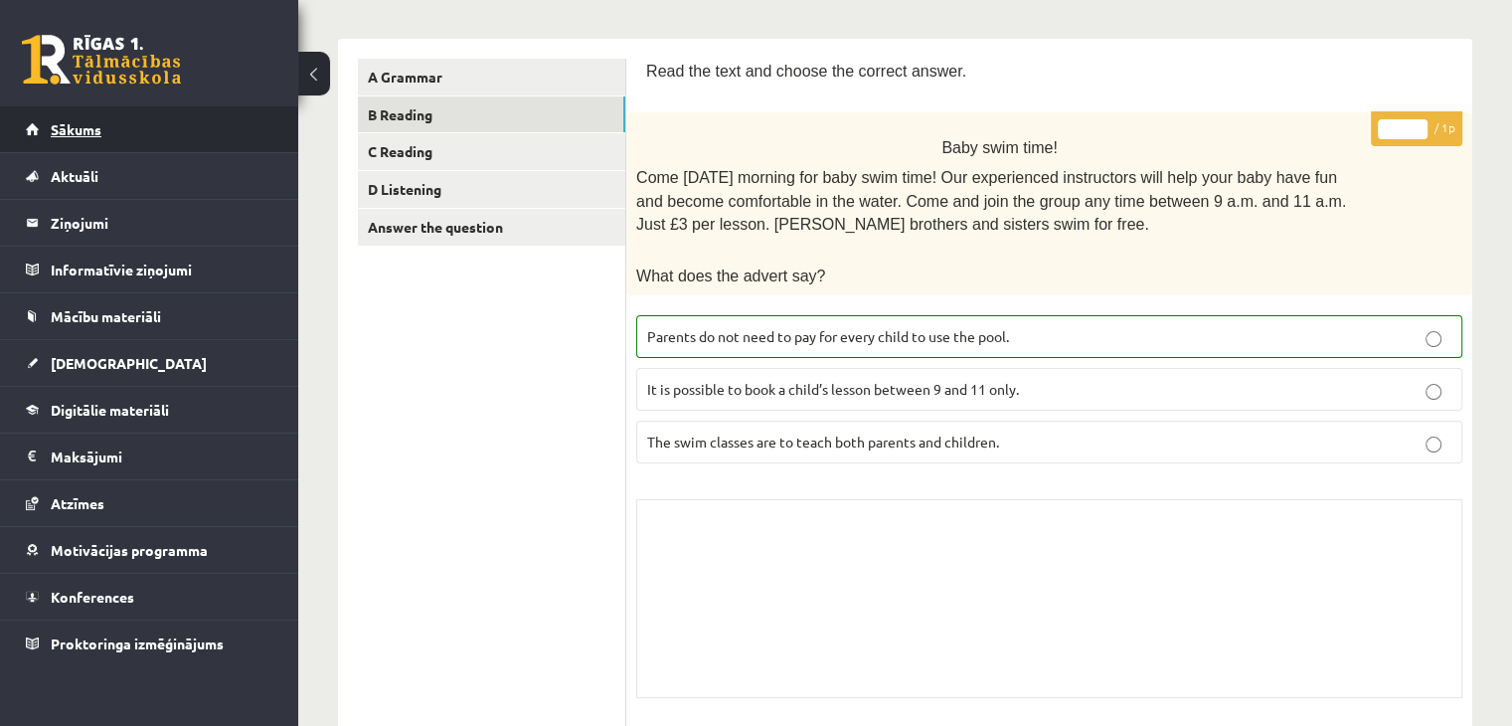
click at [187, 133] on link "Sākums" at bounding box center [150, 129] width 248 height 46
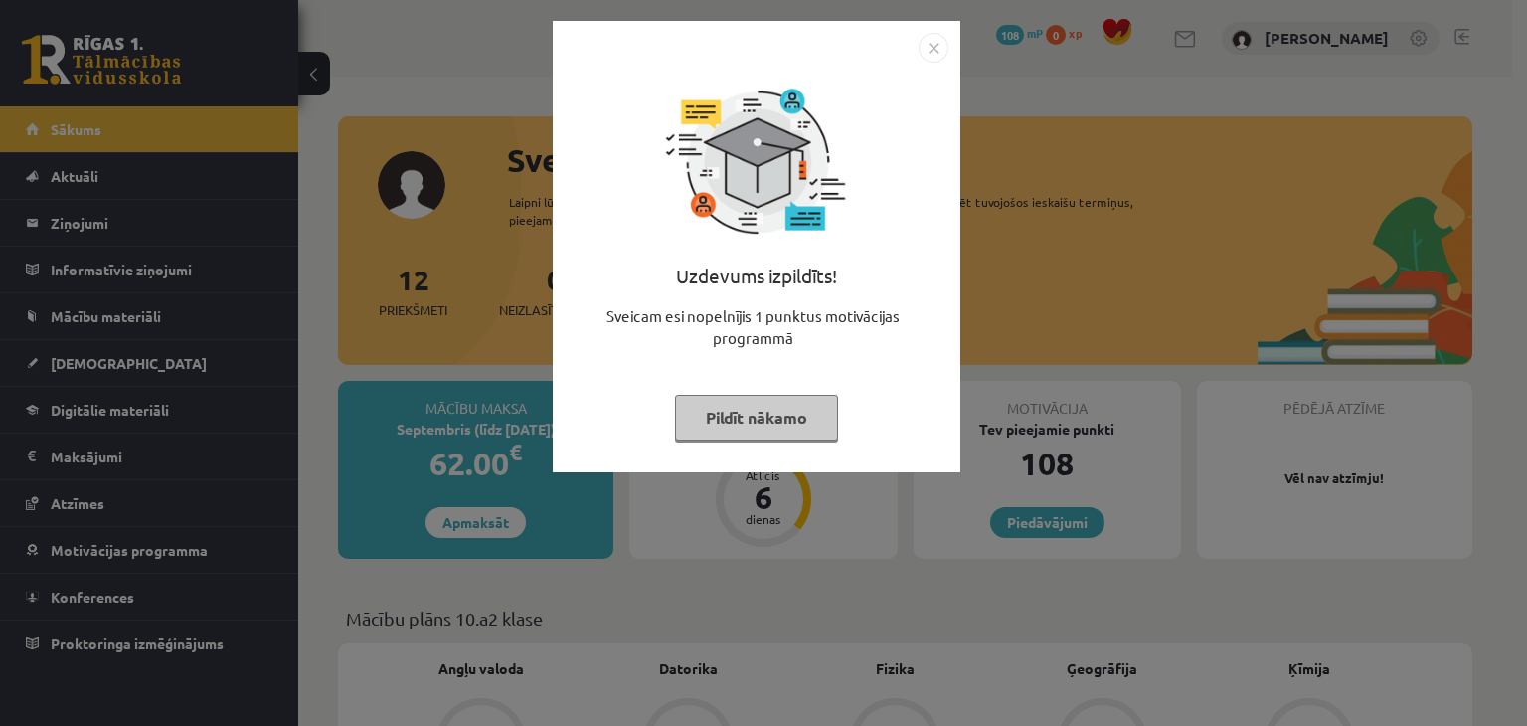
click at [801, 422] on button "Pildīt nākamo" at bounding box center [756, 418] width 163 height 46
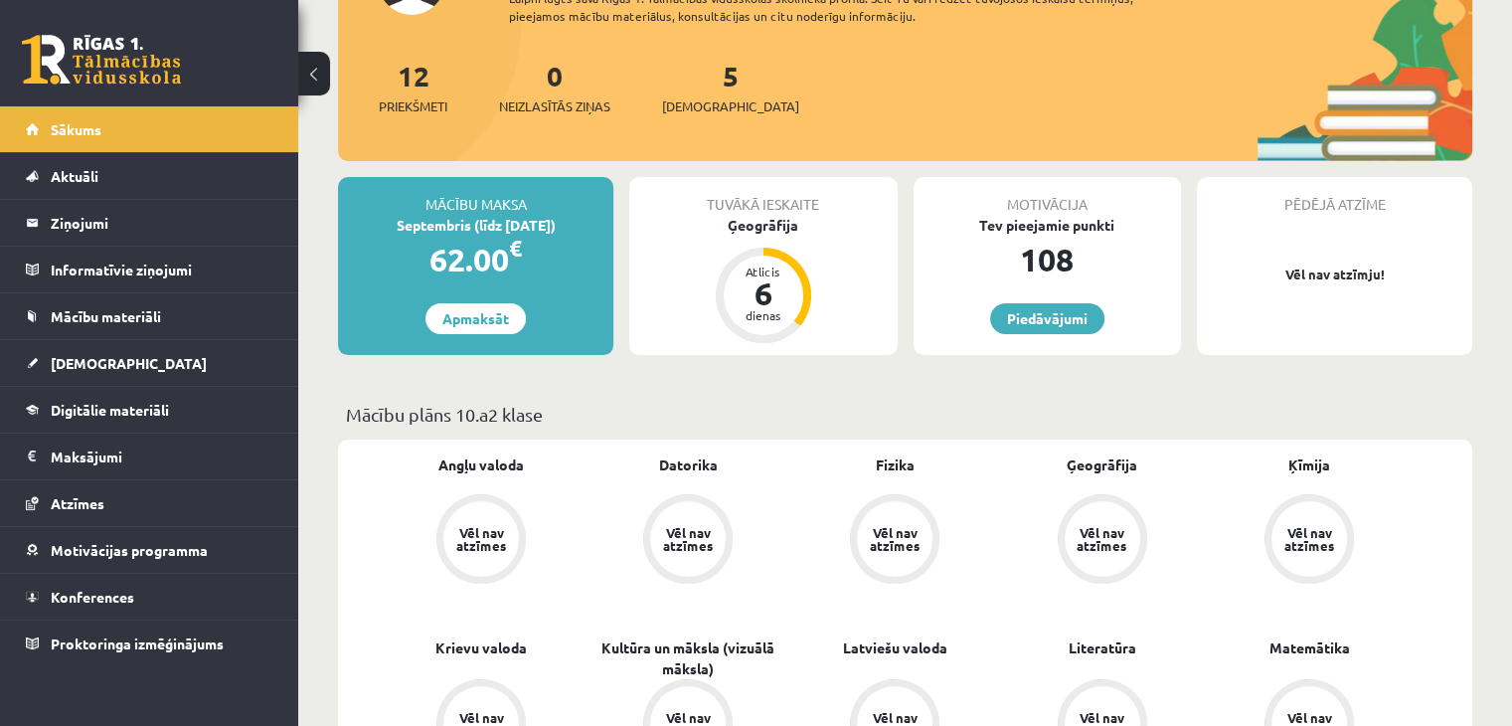
scroll to position [99, 0]
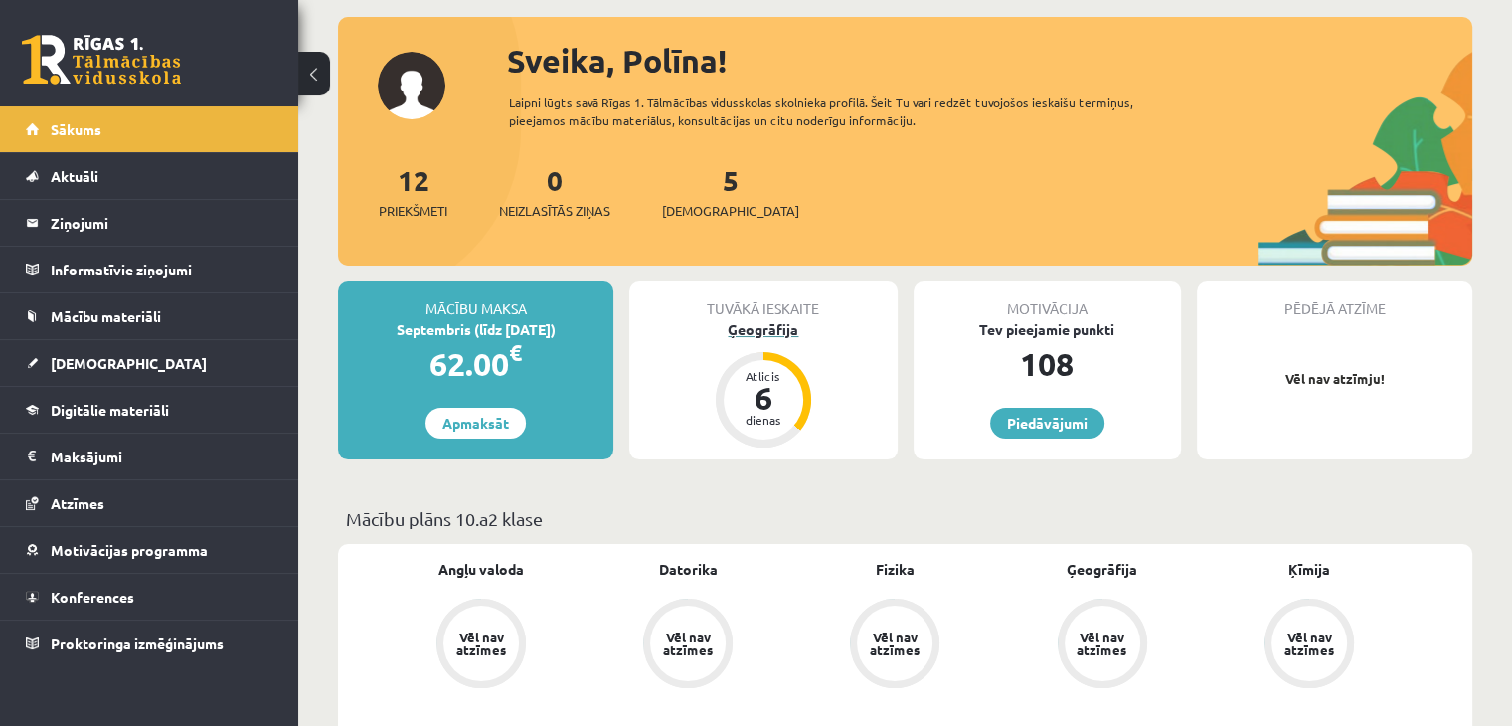
click at [772, 321] on div "Ģeogrāfija" at bounding box center [762, 329] width 267 height 21
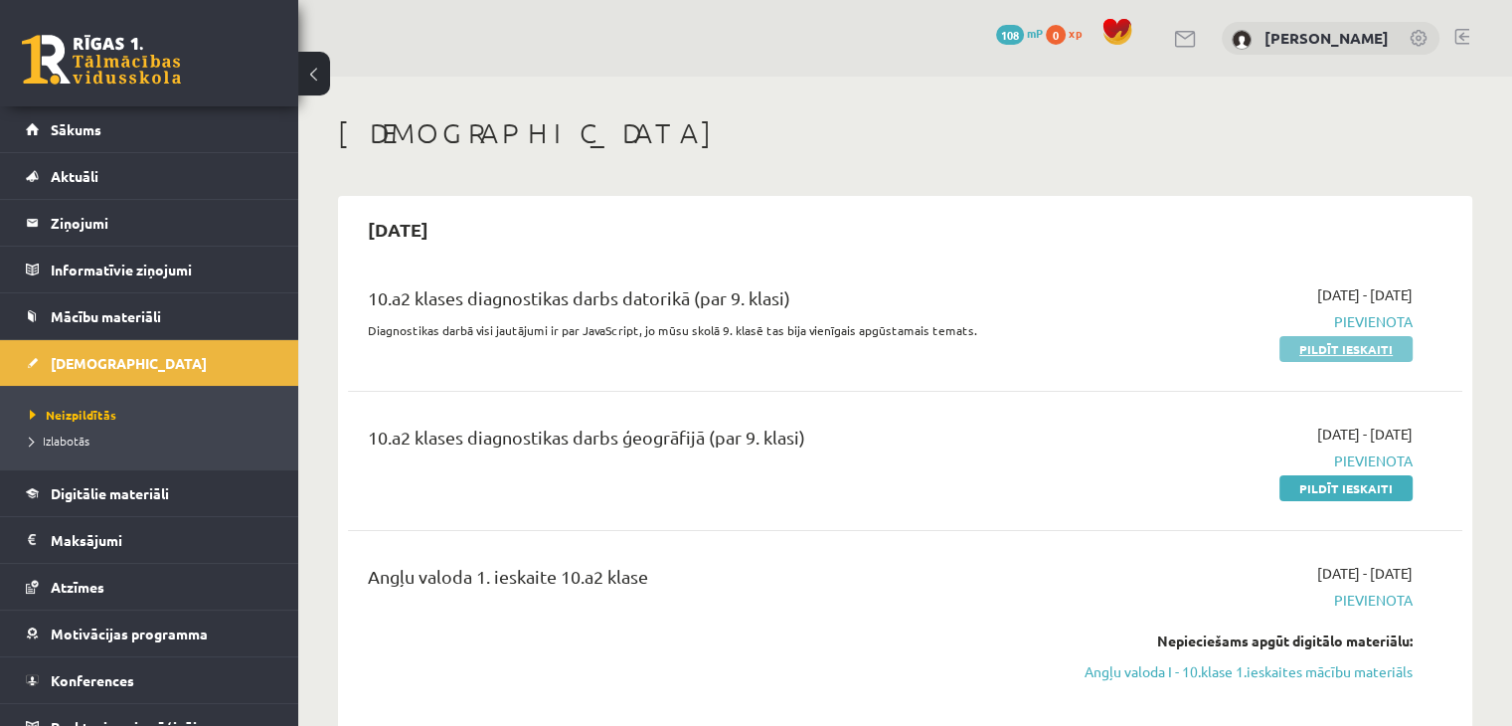
click at [1299, 355] on link "Pildīt ieskaiti" at bounding box center [1346, 349] width 133 height 26
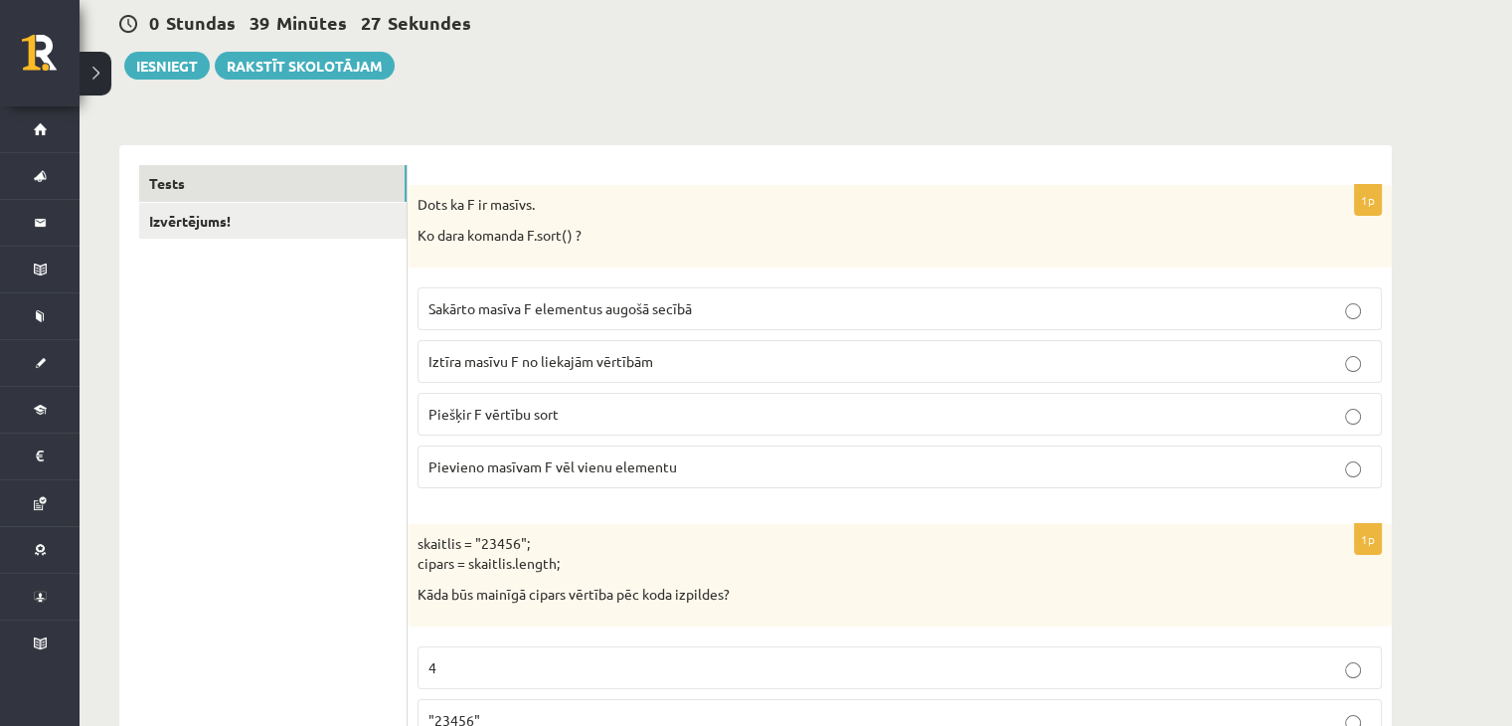
scroll to position [298, 0]
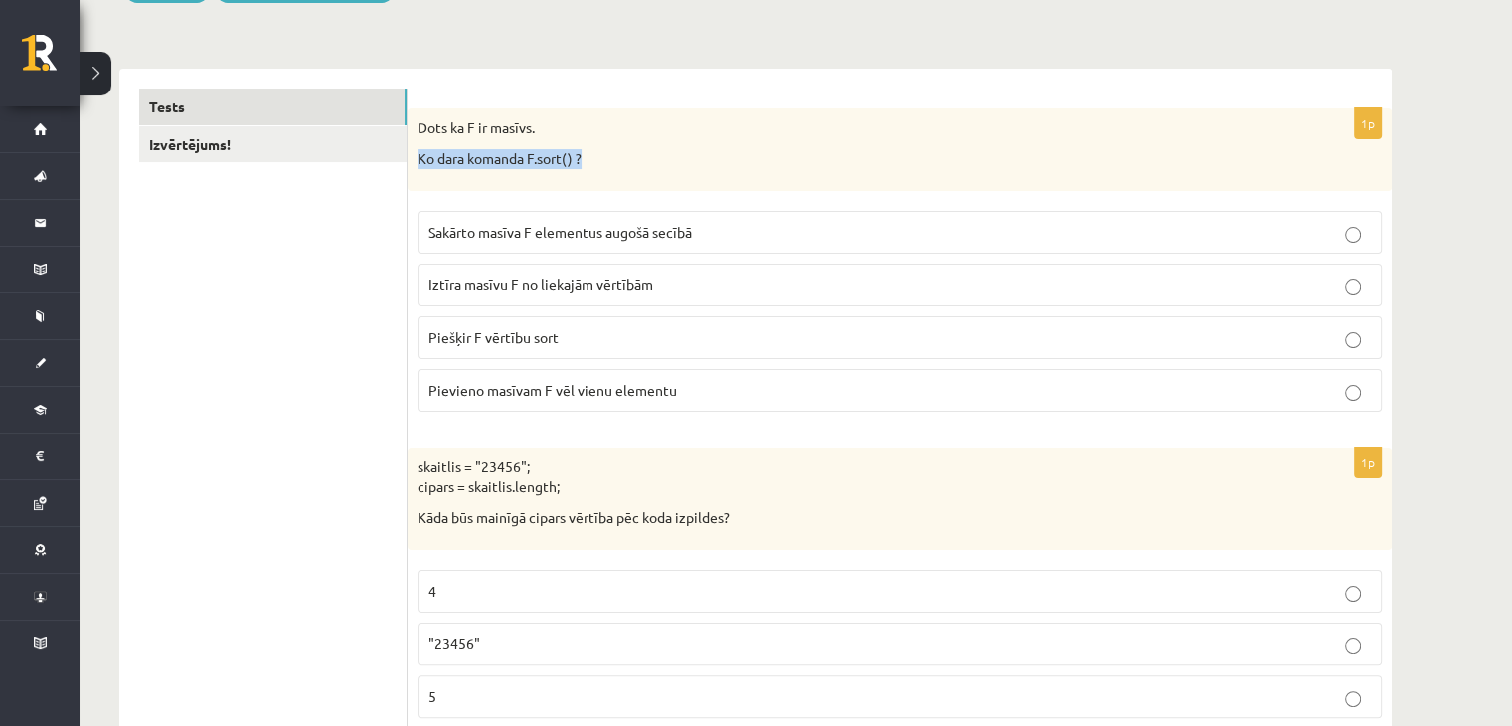
drag, startPoint x: 585, startPoint y: 158, endPoint x: 410, endPoint y: 166, distance: 175.2
click at [410, 166] on div "Dots ka F ir masīvs. Ko dara komanda F.sort() ?" at bounding box center [900, 149] width 984 height 83
copy p "Ko dara komanda F.sort() ?"
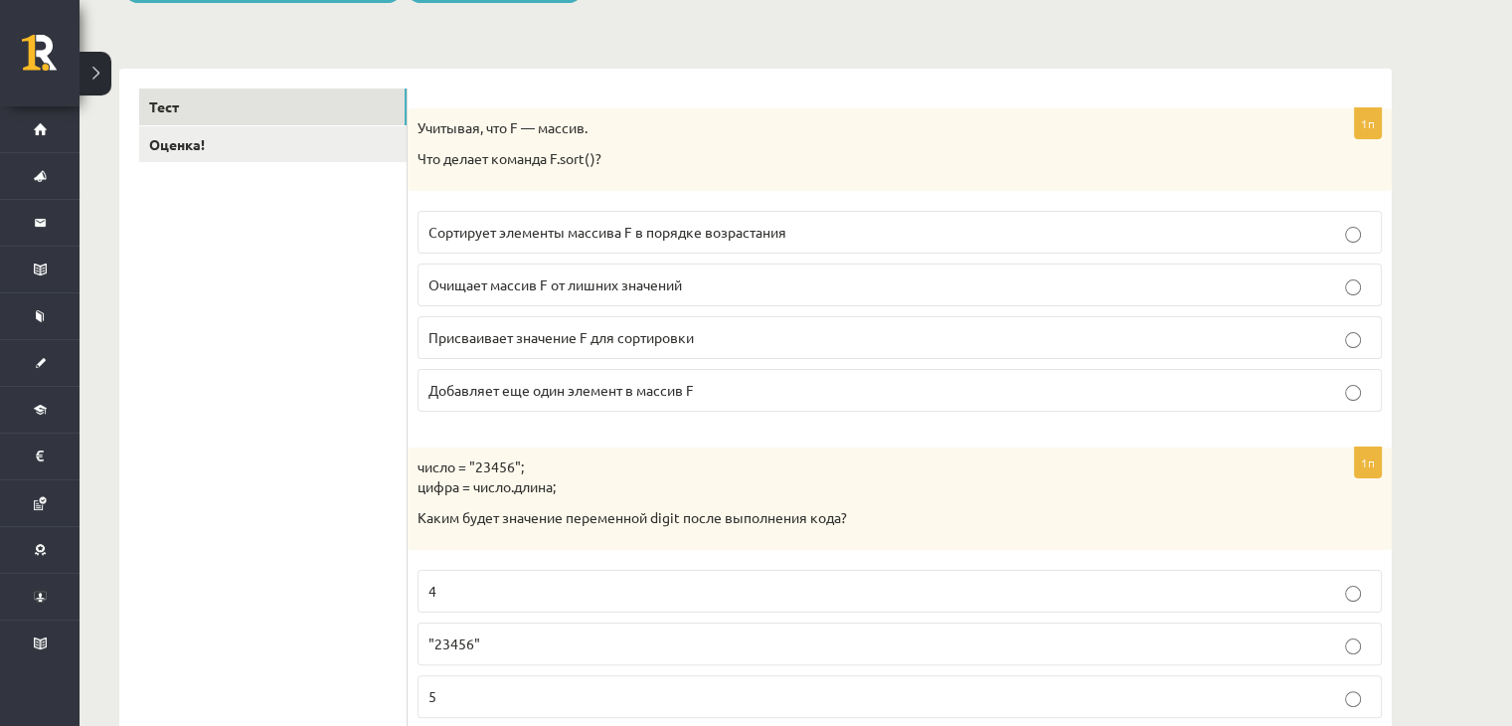
click at [653, 241] on p "Сортирует элементы массива F в порядке возрастания" at bounding box center [900, 232] width 943 height 21
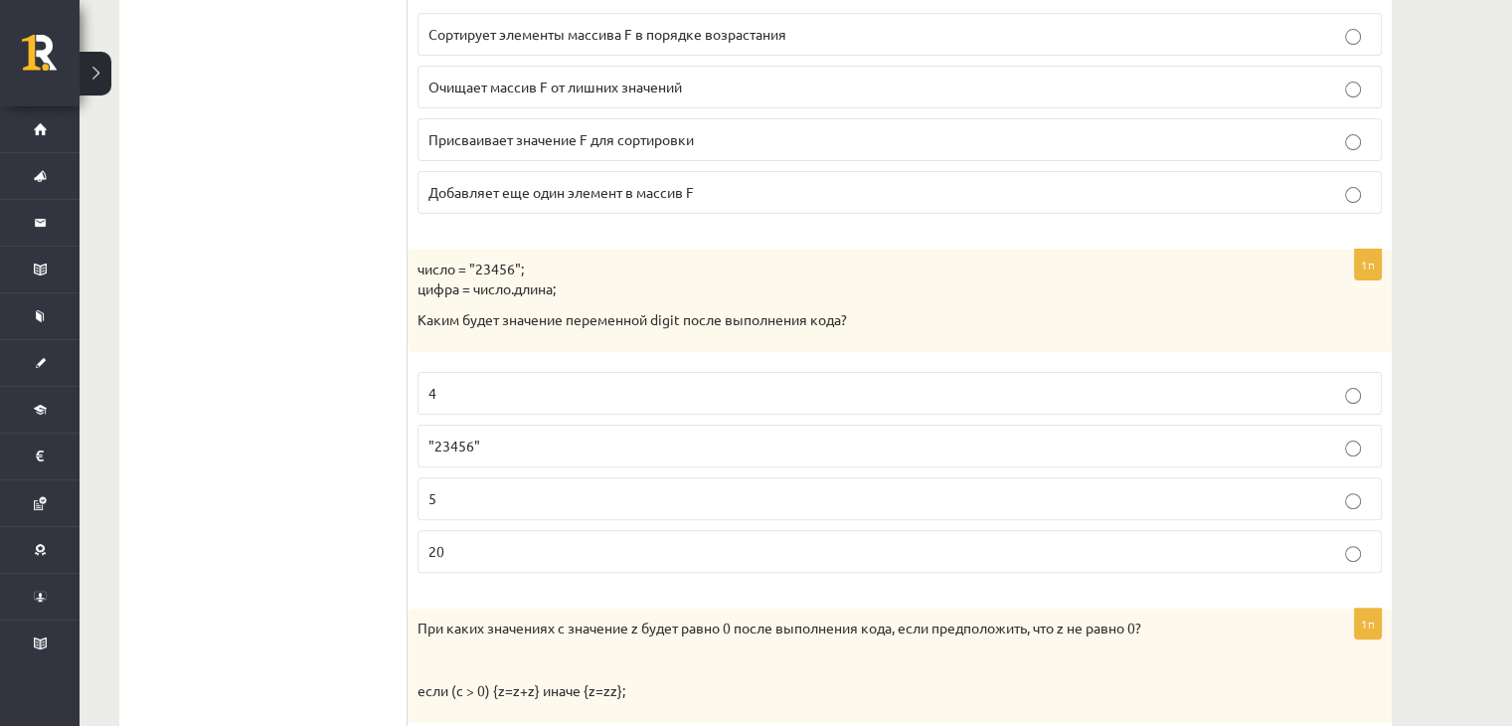
scroll to position [497, 0]
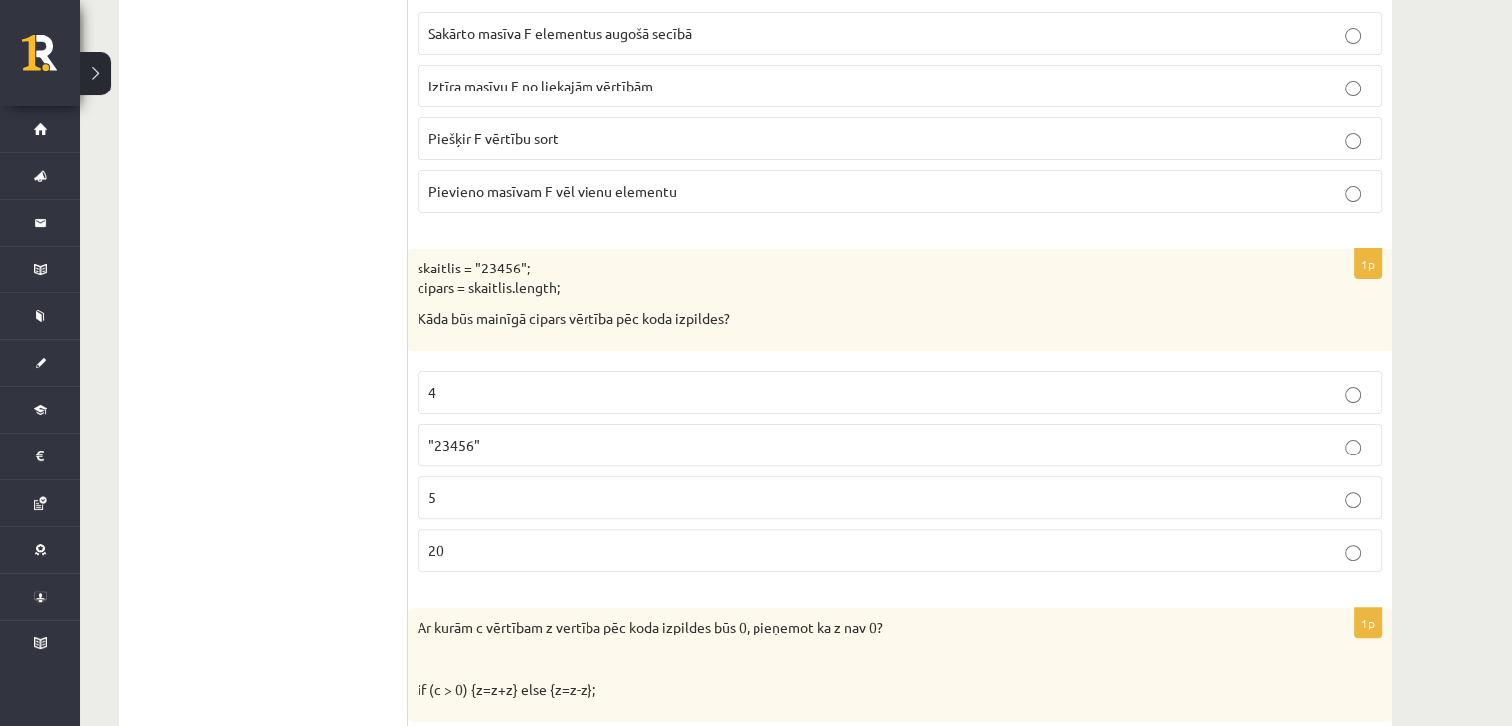
drag, startPoint x: 558, startPoint y: 287, endPoint x: 418, endPoint y: 276, distance: 140.6
click at [417, 276] on div "skaitlis = "23456"; cipars = skaitlis.length; Kāda būs mainīgā cipars vērtība p…" at bounding box center [900, 300] width 984 height 102
click at [623, 277] on p "skaitlis = "23456"; cipars = skaitlis.length;" at bounding box center [850, 278] width 865 height 39
drag, startPoint x: 562, startPoint y: 289, endPoint x: 414, endPoint y: 263, distance: 150.6
click at [414, 263] on div "skaitlis = "23456"; cipars = skaitlis.length; Kāda būs mainīgā cipars vērtība p…" at bounding box center [900, 300] width 984 height 102
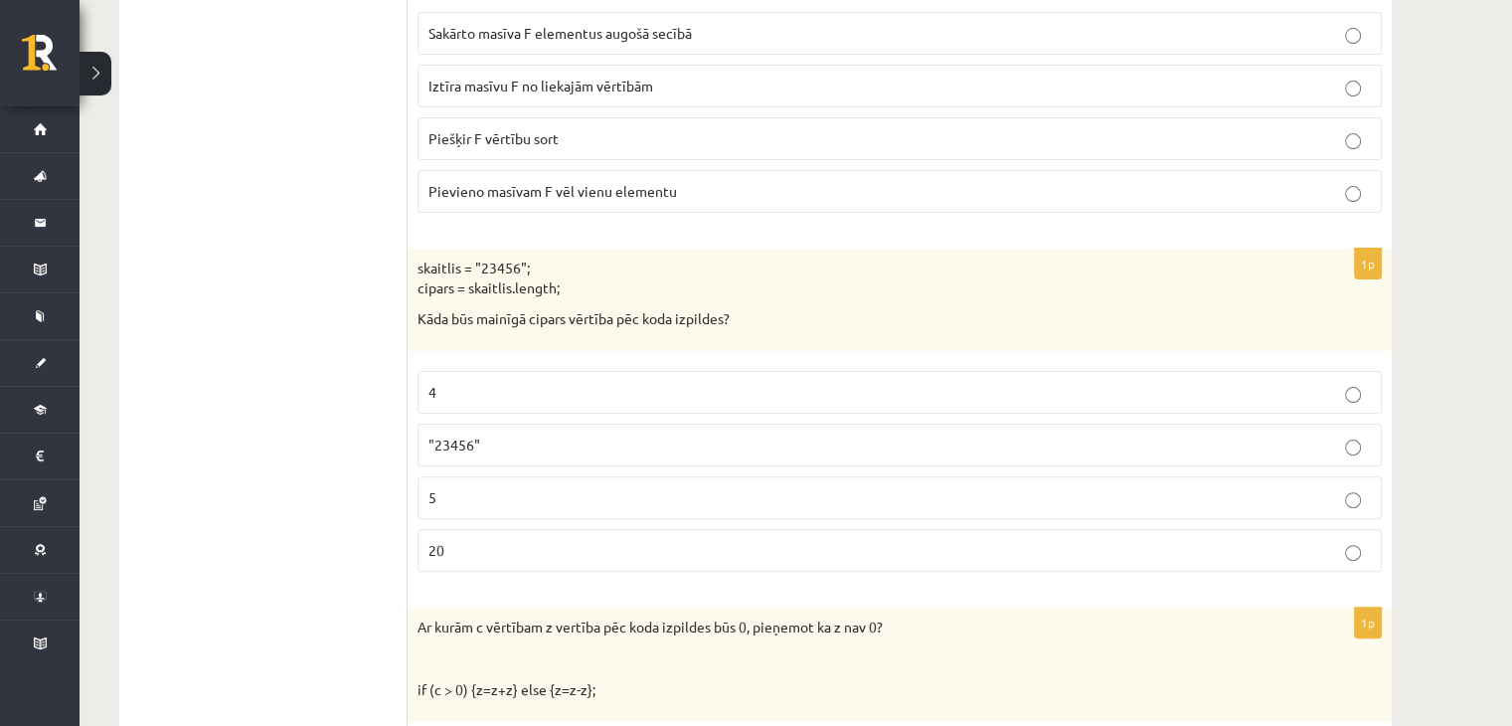
copy p "skaitlis = "23456"; cipars = skaitlis.length;"
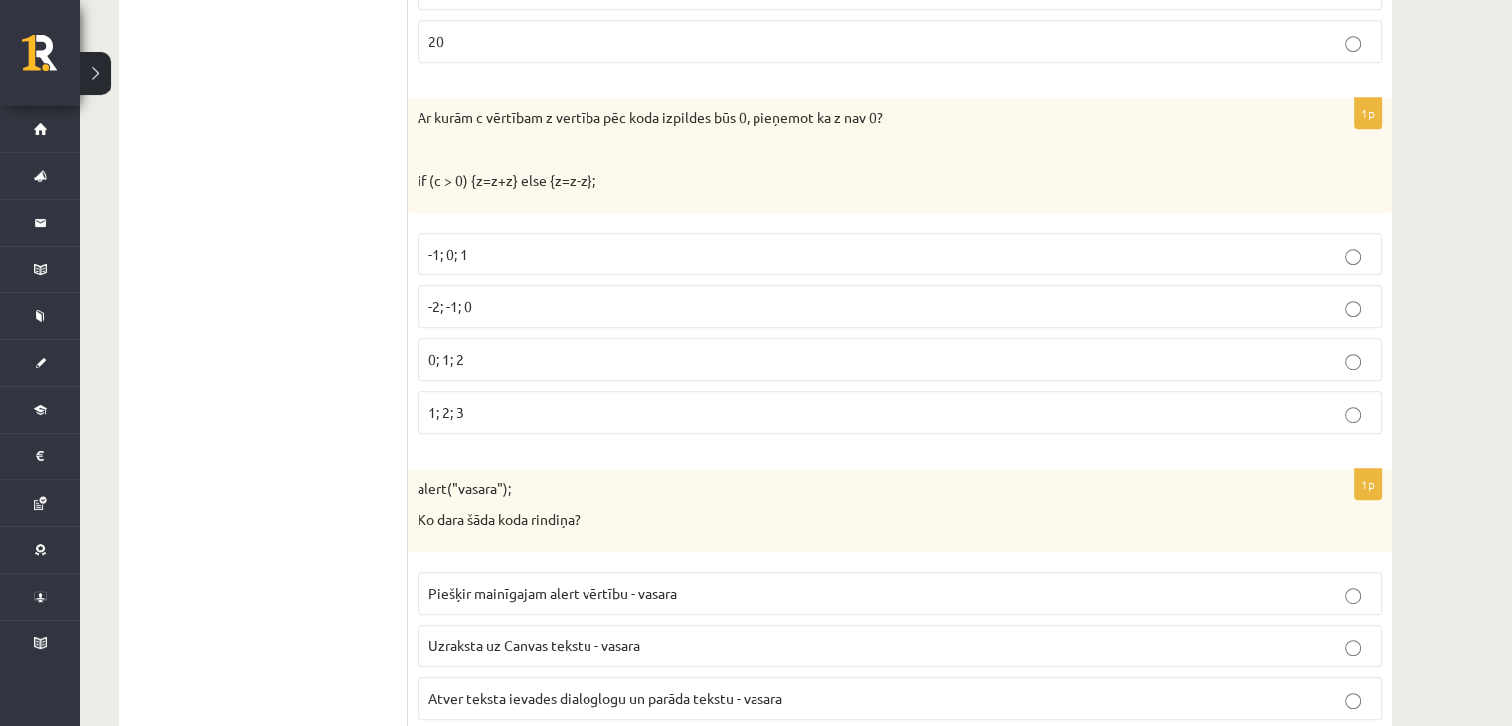
scroll to position [1193, 0]
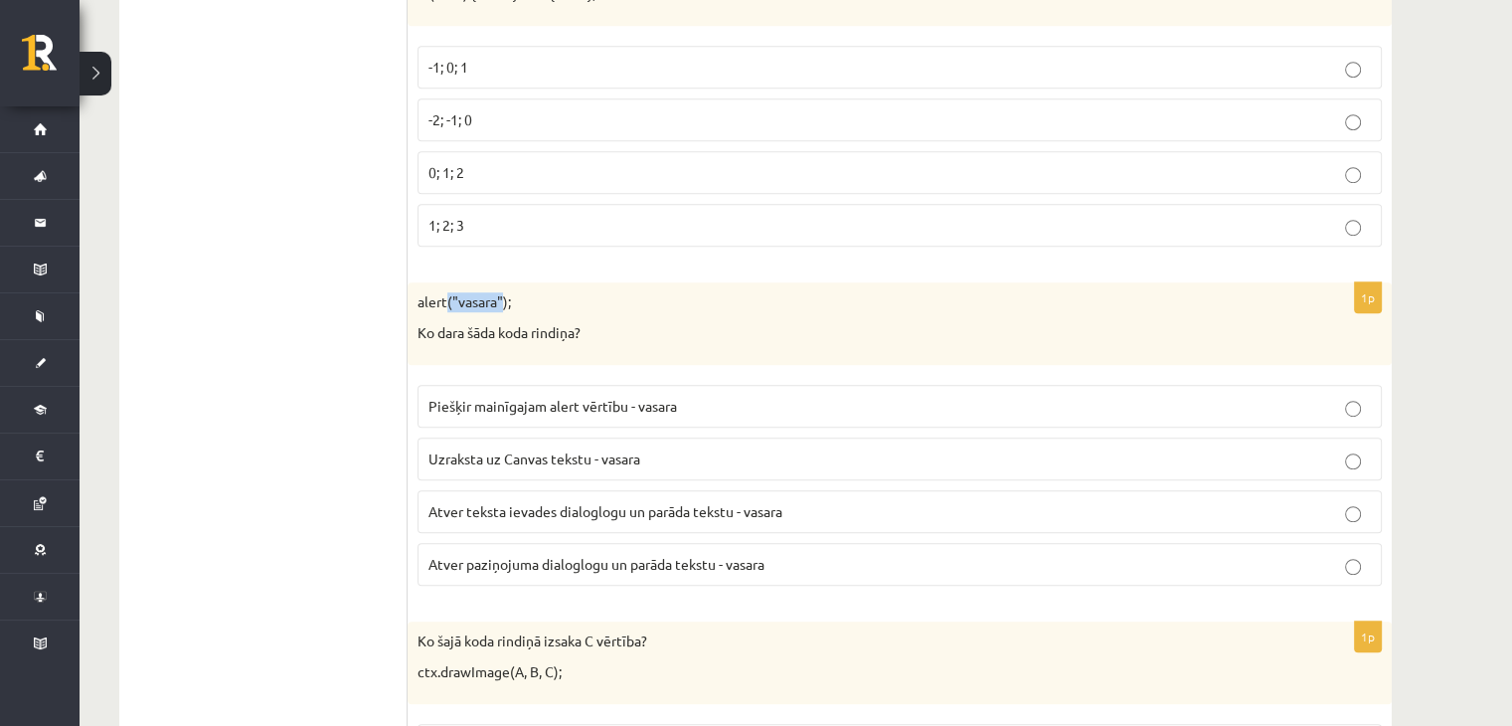
drag, startPoint x: 505, startPoint y: 300, endPoint x: 449, endPoint y: 292, distance: 56.3
click at [449, 292] on p "alert("vasara");" at bounding box center [850, 302] width 865 height 20
click at [528, 303] on p "alert("vasara");" at bounding box center [850, 302] width 865 height 20
drag, startPoint x: 506, startPoint y: 296, endPoint x: 414, endPoint y: 299, distance: 92.5
click at [414, 299] on div "alert("vasara"); Ko dara šāda koda rindiņa?" at bounding box center [900, 323] width 984 height 83
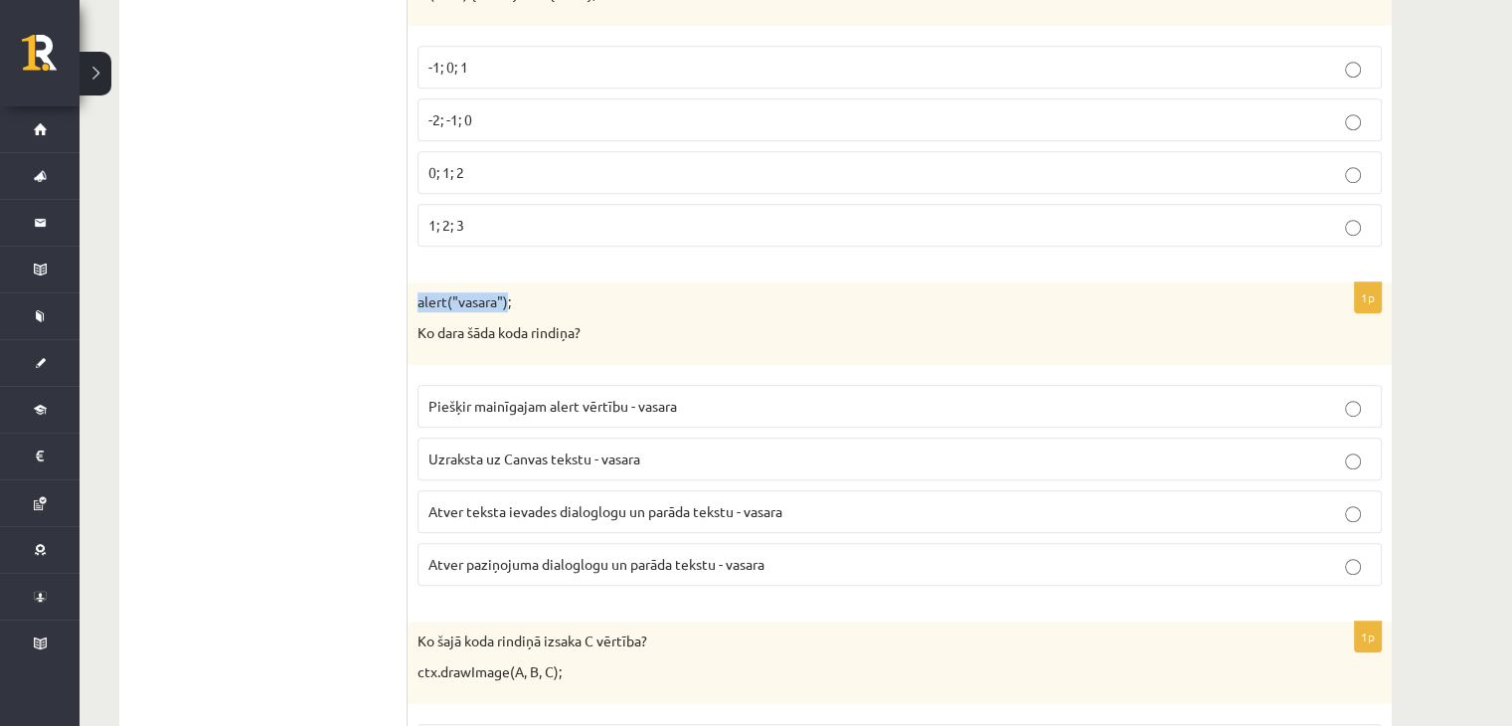
copy p "alert("vasara")"
click at [832, 309] on div "alert("vasara"); Ko dara šāda koda rindiņa?" at bounding box center [900, 323] width 984 height 83
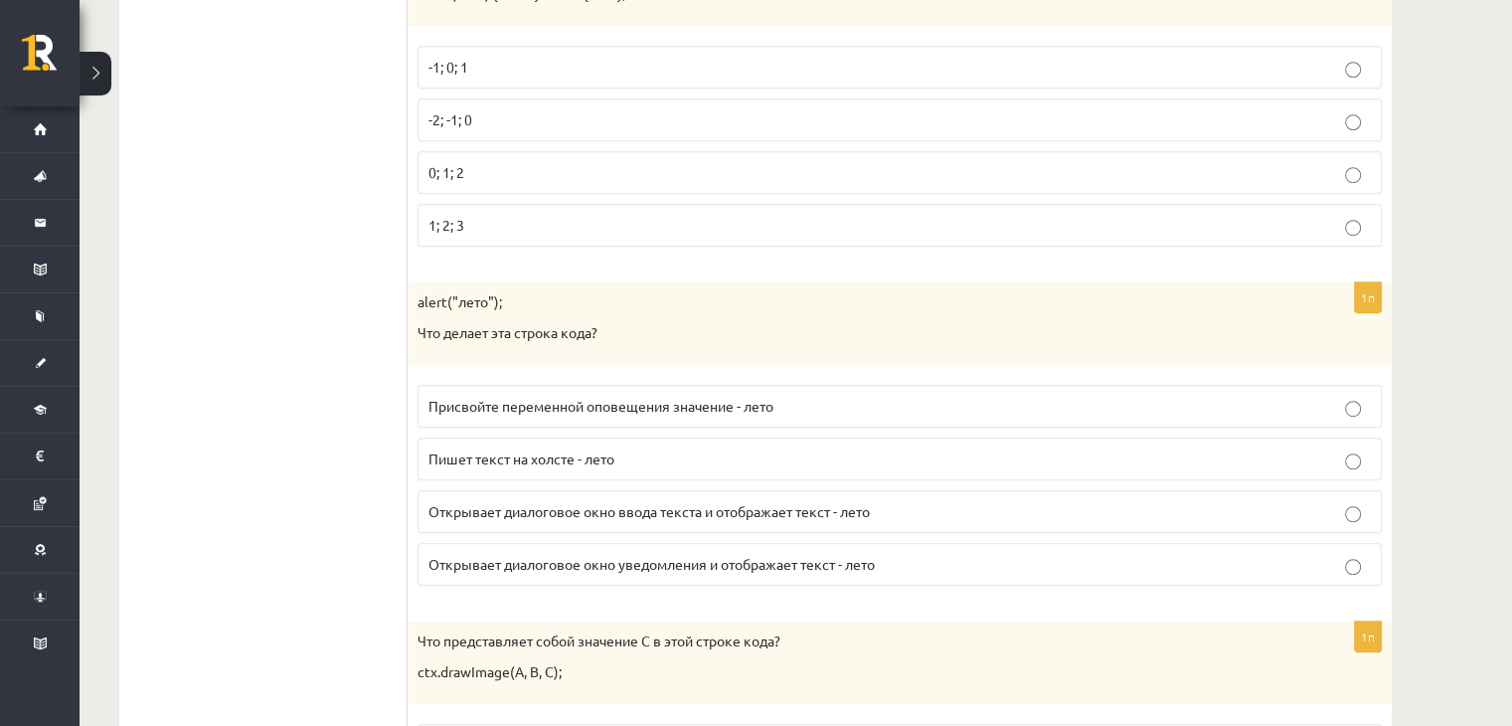
click at [898, 558] on p "Открывает диалоговое окно уведомления и отображает текст - лето" at bounding box center [900, 564] width 943 height 21
click at [878, 501] on p "Открывает диалоговое окно ввода текста и отображает текст - лето" at bounding box center [900, 511] width 943 height 21
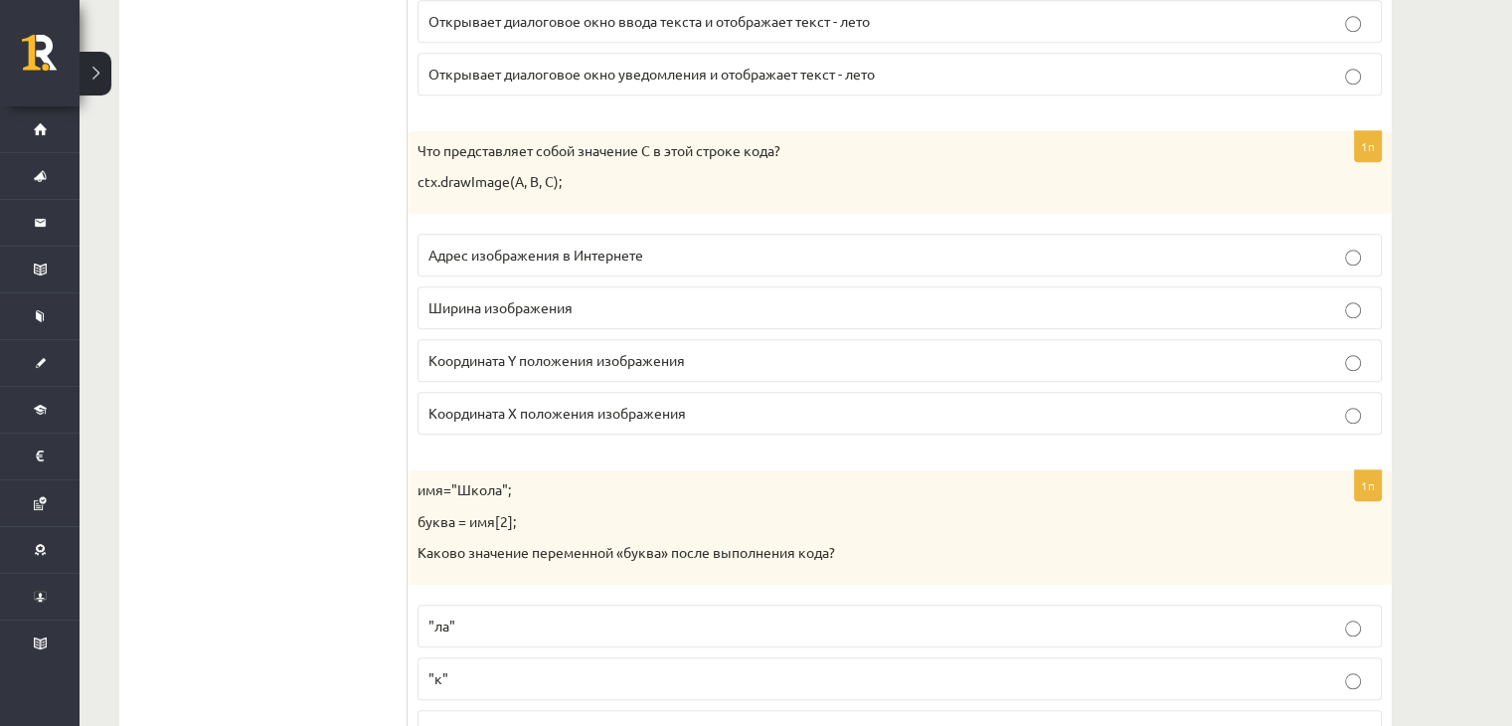
scroll to position [1690, 0]
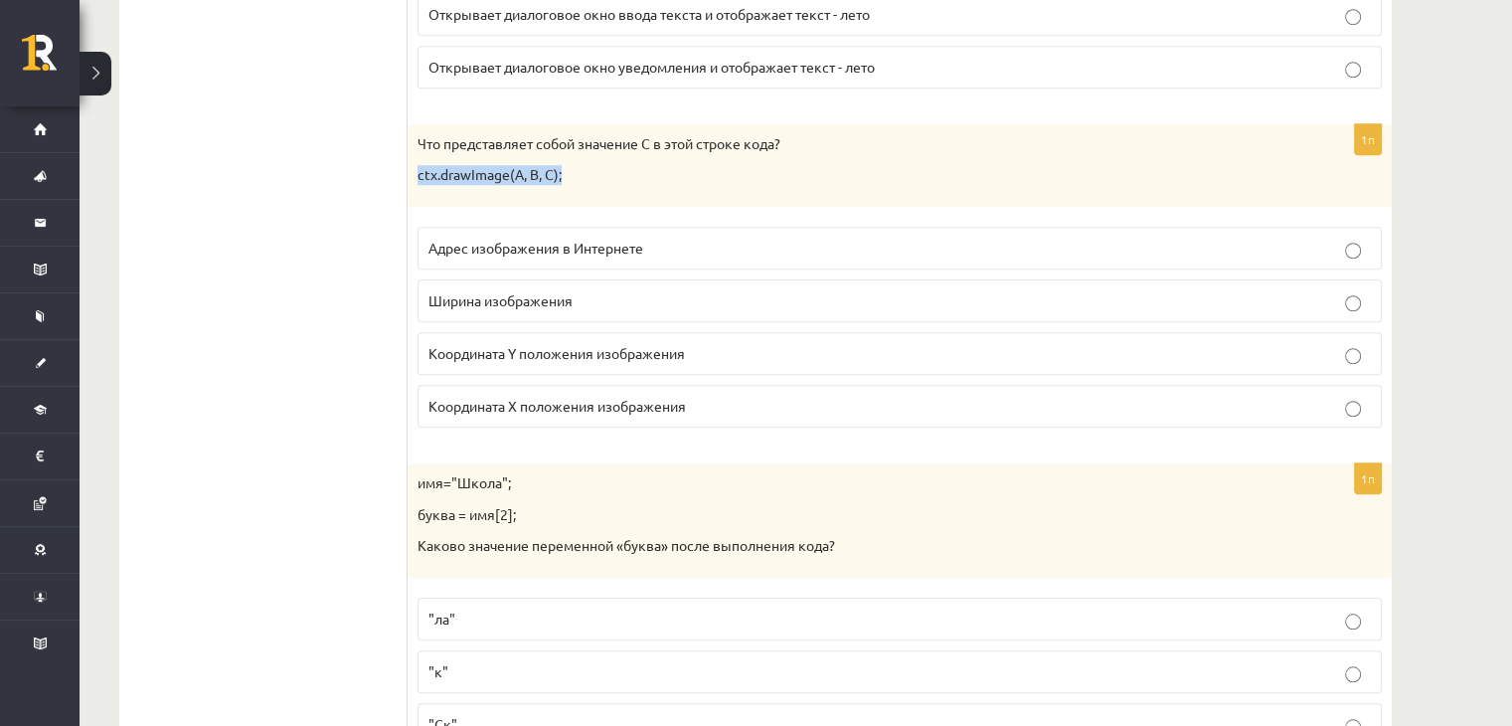
drag, startPoint x: 563, startPoint y: 167, endPoint x: 421, endPoint y: 175, distance: 142.4
click at [421, 175] on font "ctx.drawImage(А, В, С);" at bounding box center [490, 174] width 144 height 18
click at [581, 165] on p "ctx.drawImage(А, В, С);" at bounding box center [850, 175] width 865 height 20
drag, startPoint x: 563, startPoint y: 168, endPoint x: 415, endPoint y: 134, distance: 152.0
click at [415, 134] on div "Что представляет собой значение C в этой строке кода? ctx.drawImage(А, В, С);" at bounding box center [900, 165] width 984 height 83
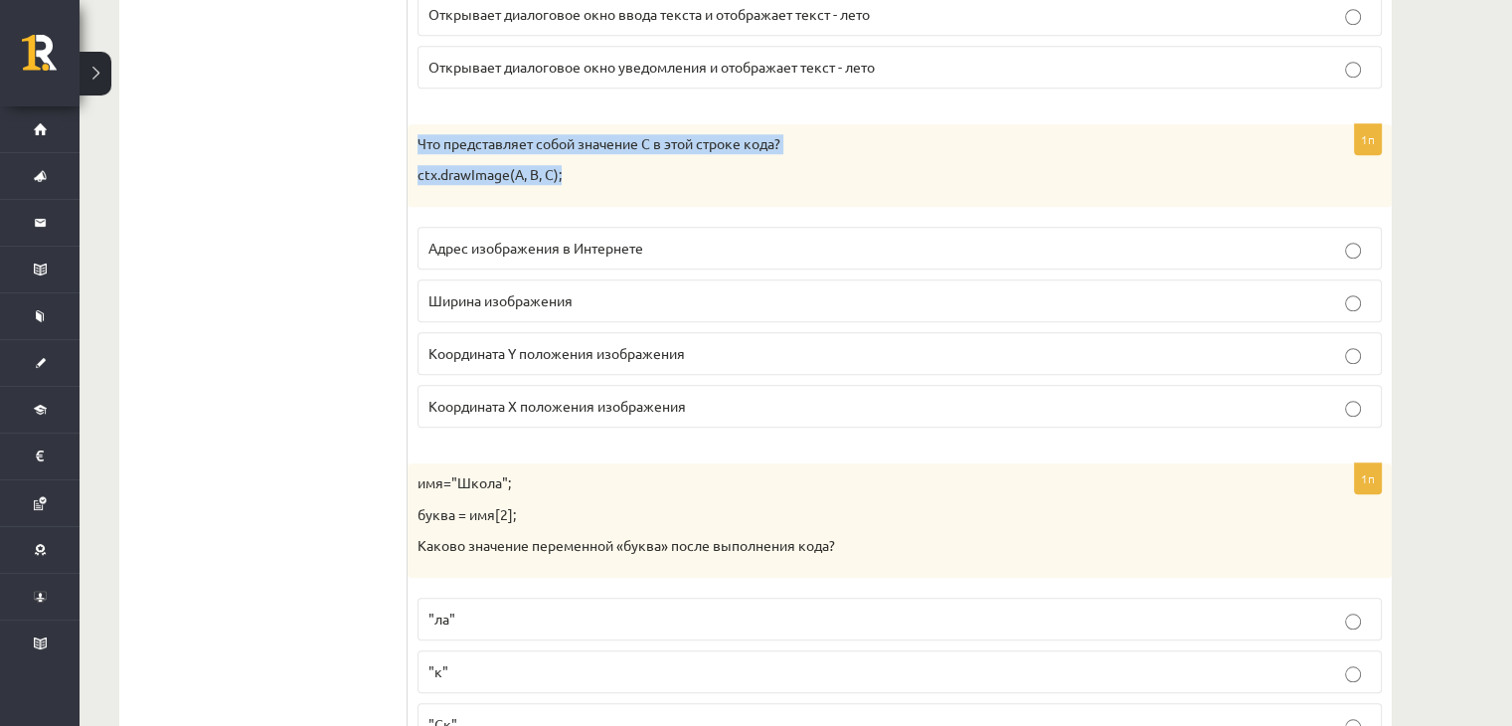
copy div "Что представляет собой значение C в этой строке кода? ctx.drawImage(А, В, С);"
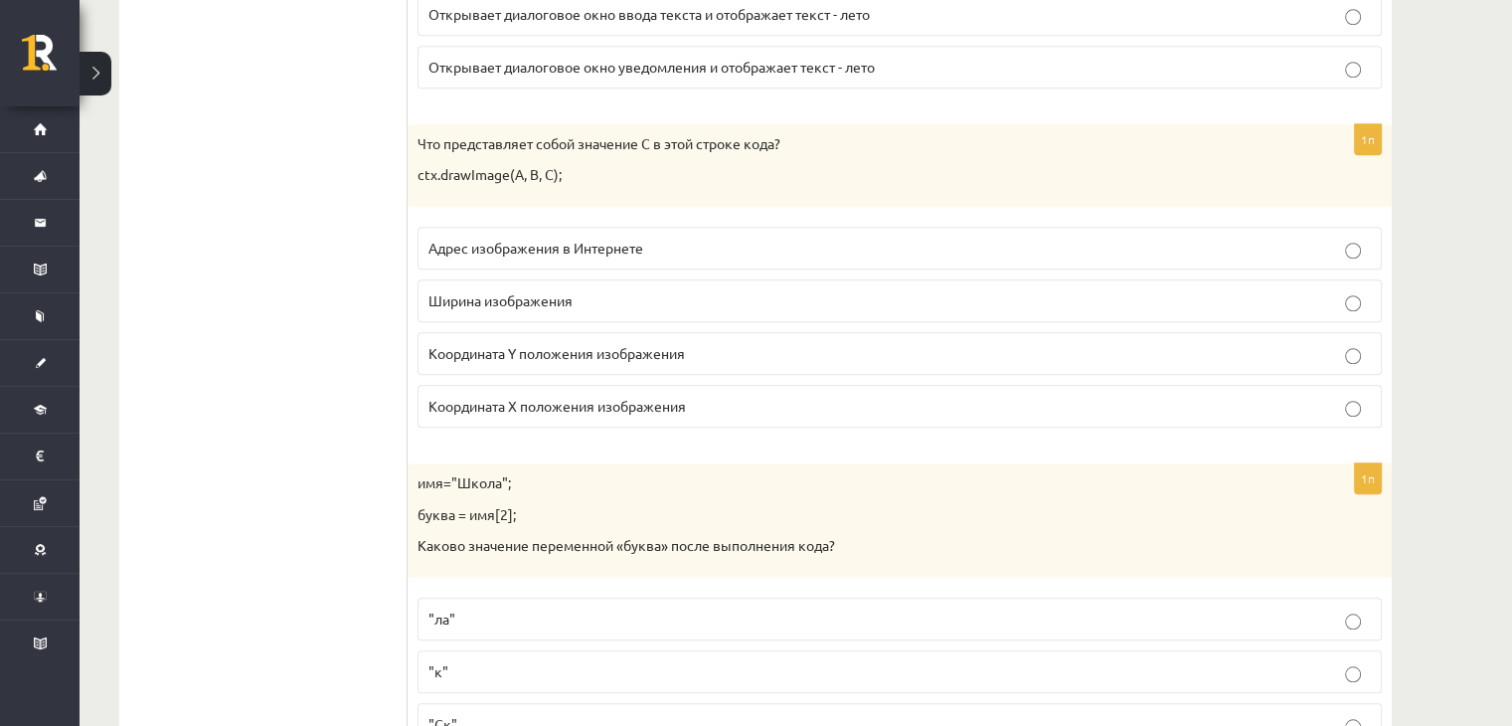
click at [614, 353] on p "Координата Y положения изображения" at bounding box center [900, 353] width 943 height 21
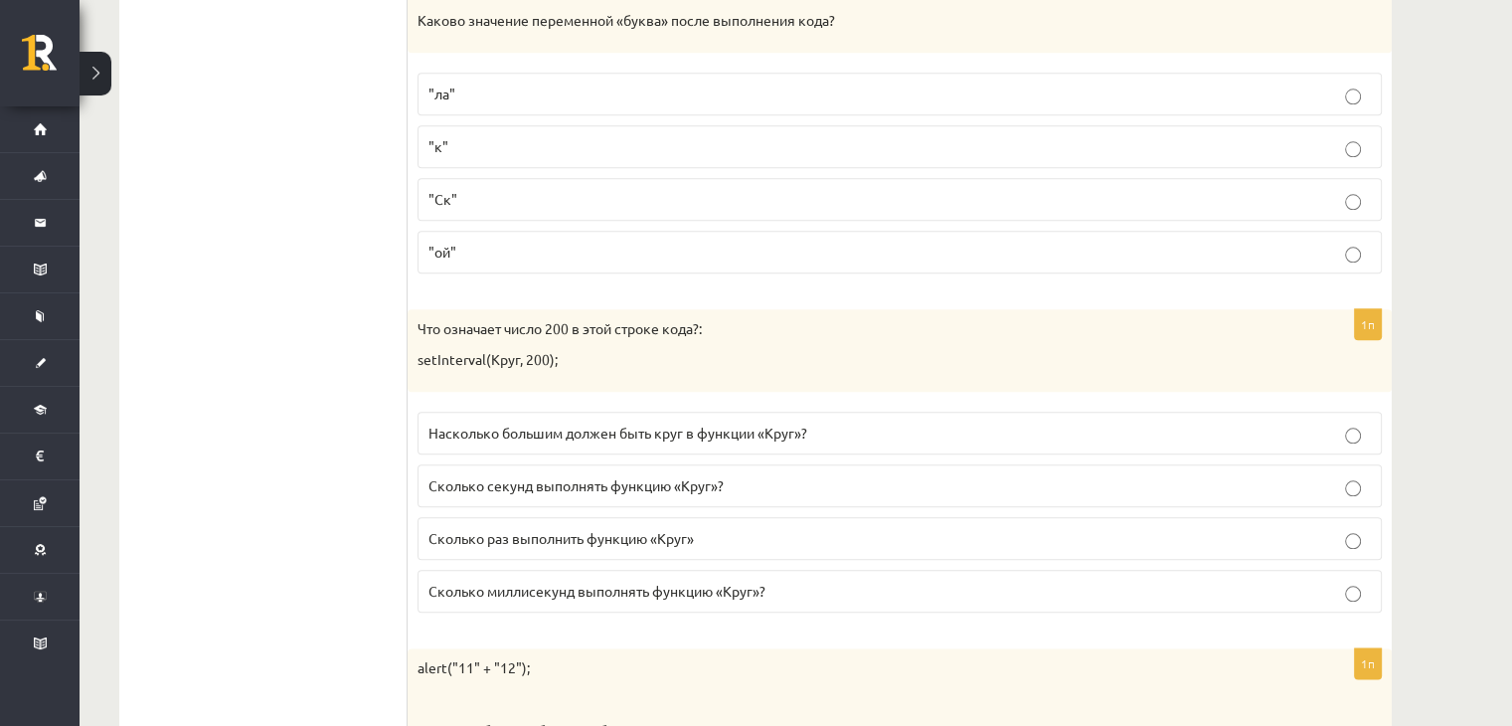
scroll to position [2387, 0]
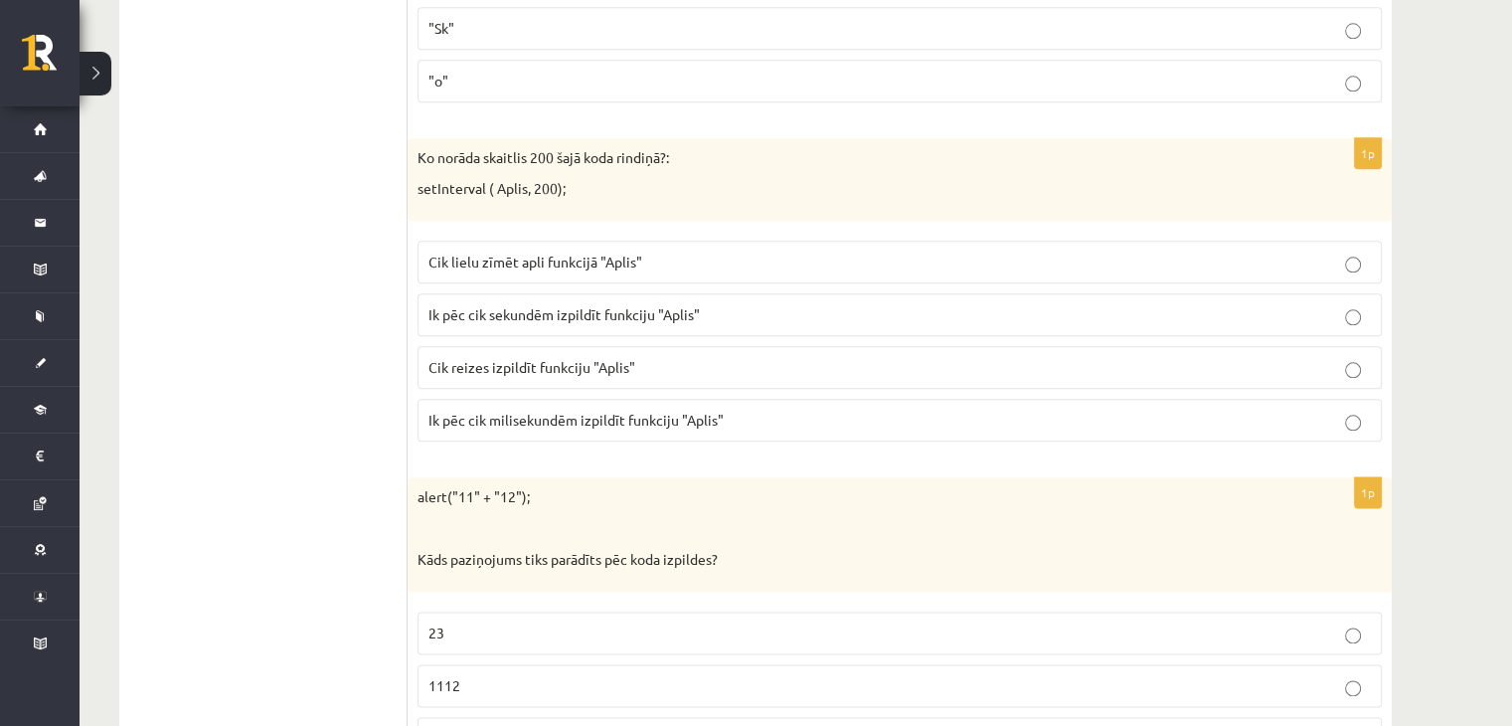
click at [677, 138] on div "Ko norāda skaitlis 200 šajā koda rindiņā?: setInterval ( Aplis, 200);" at bounding box center [900, 179] width 984 height 83
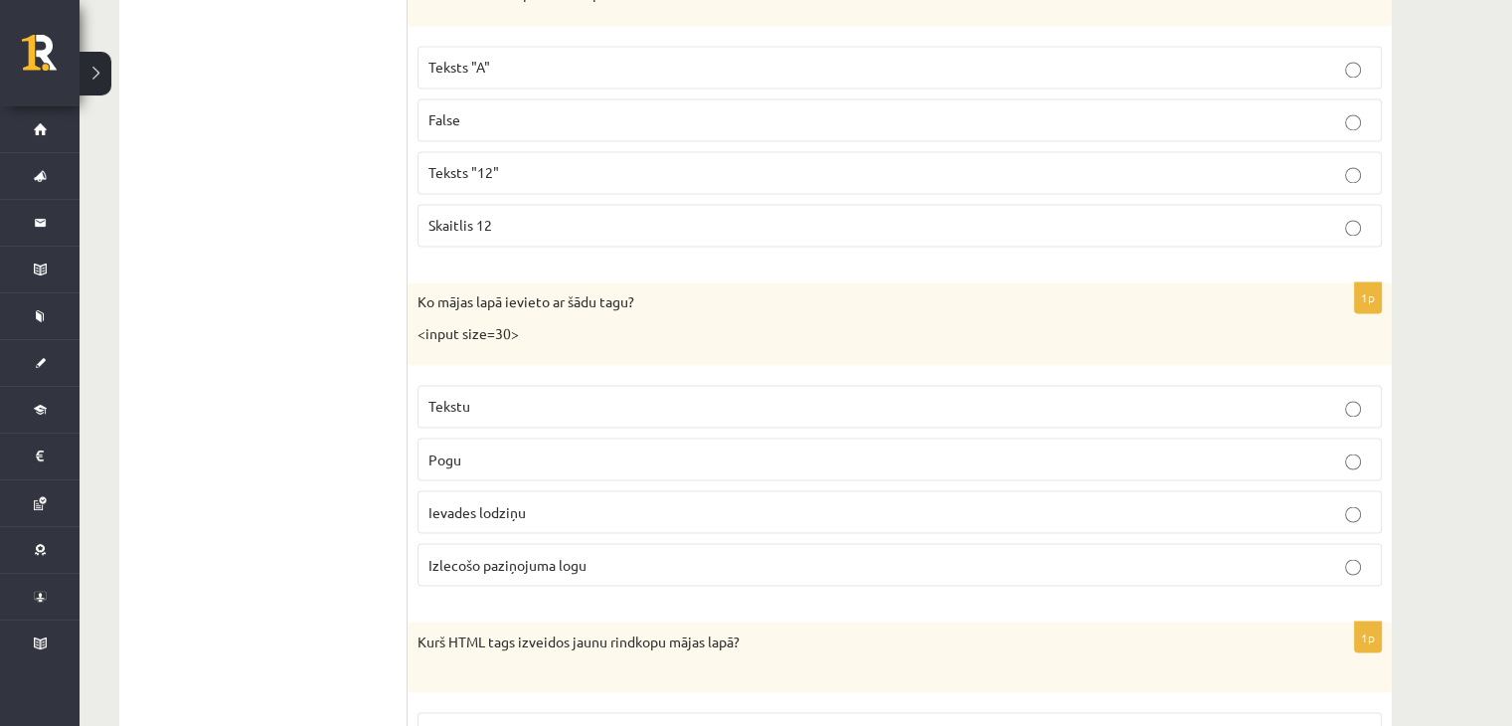
scroll to position [3381, 0]
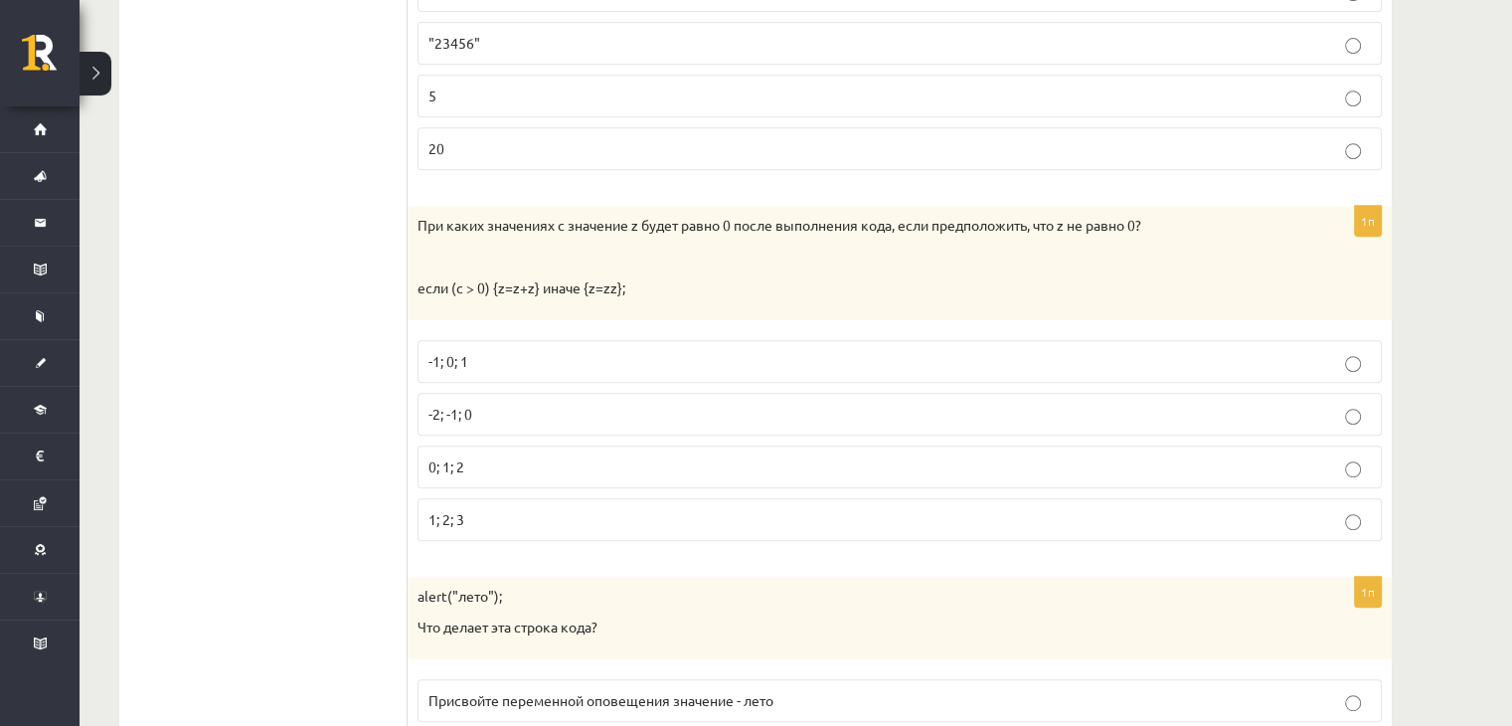
scroll to position [895, 0]
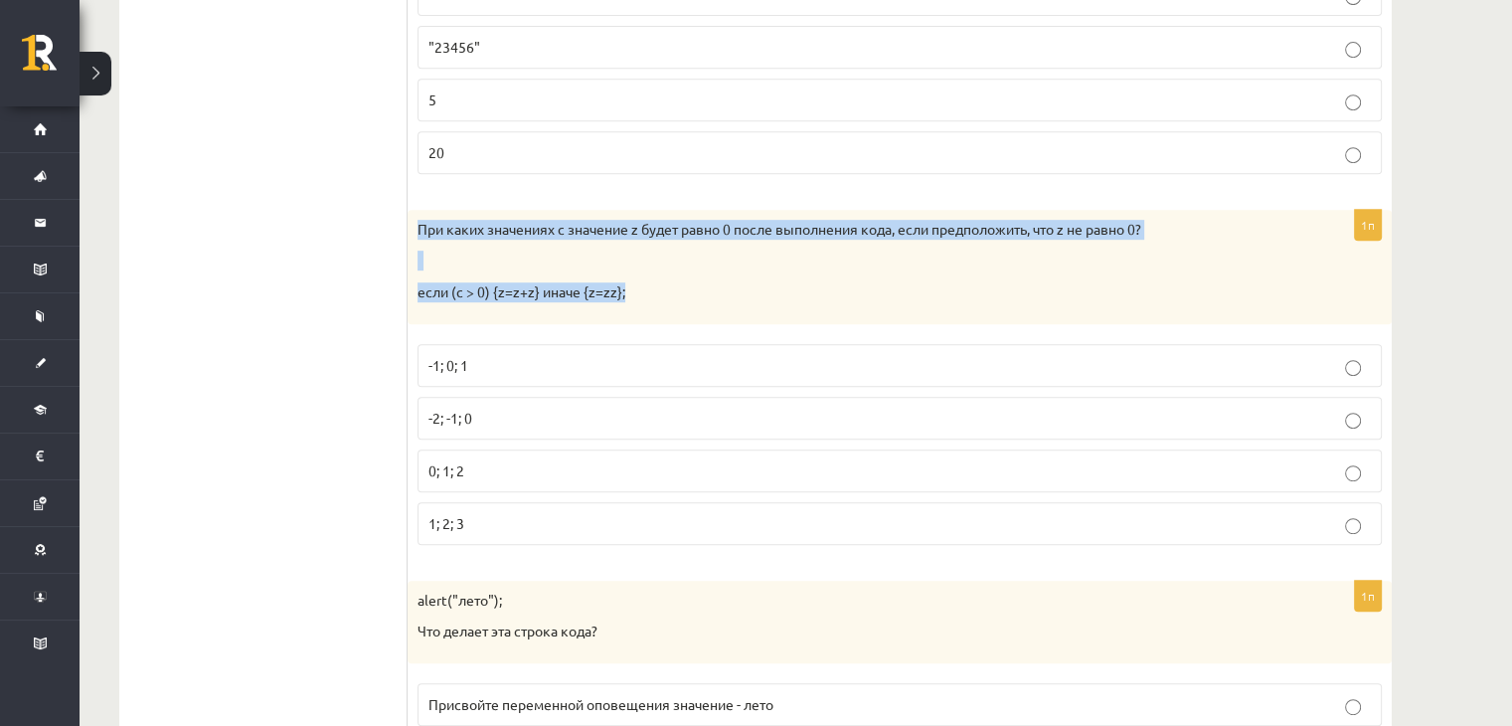
drag, startPoint x: 622, startPoint y: 287, endPoint x: 418, endPoint y: 228, distance: 213.4
click at [418, 228] on div "При каких значениях c значение z будет равно 0 после выполнения кода, если пред…" at bounding box center [900, 267] width 984 height 114
copy div "При каких значениях c значение z будет равно 0 после выполнения кода, если пред…"
drag, startPoint x: 463, startPoint y: 516, endPoint x: 417, endPoint y: 223, distance: 297.0
click at [417, 223] on div "1п При каких значениях c значение z будет равно 0 после выполнения кода, если п…" at bounding box center [900, 385] width 984 height 351
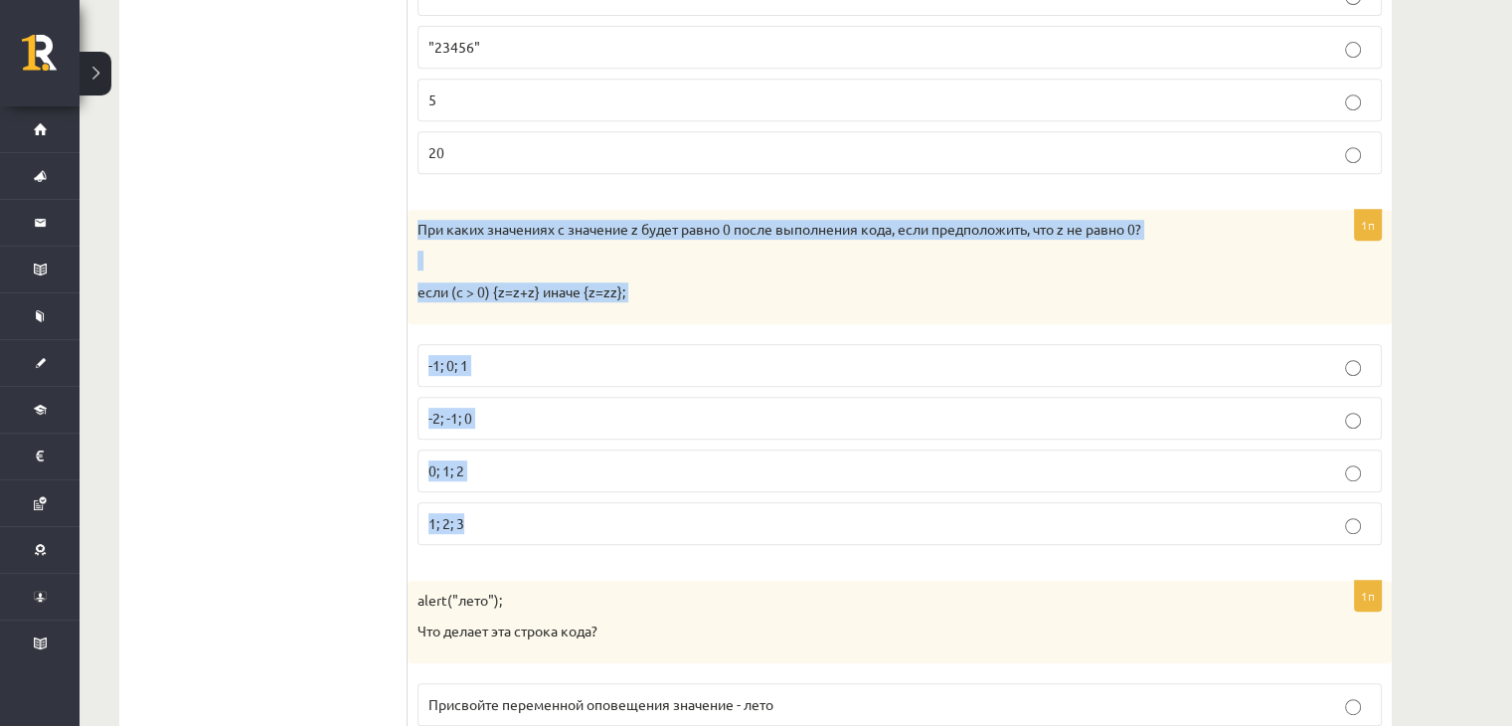
copy div "При каких значениях c значение z будет равно 0 после выполнения кода, если пред…"
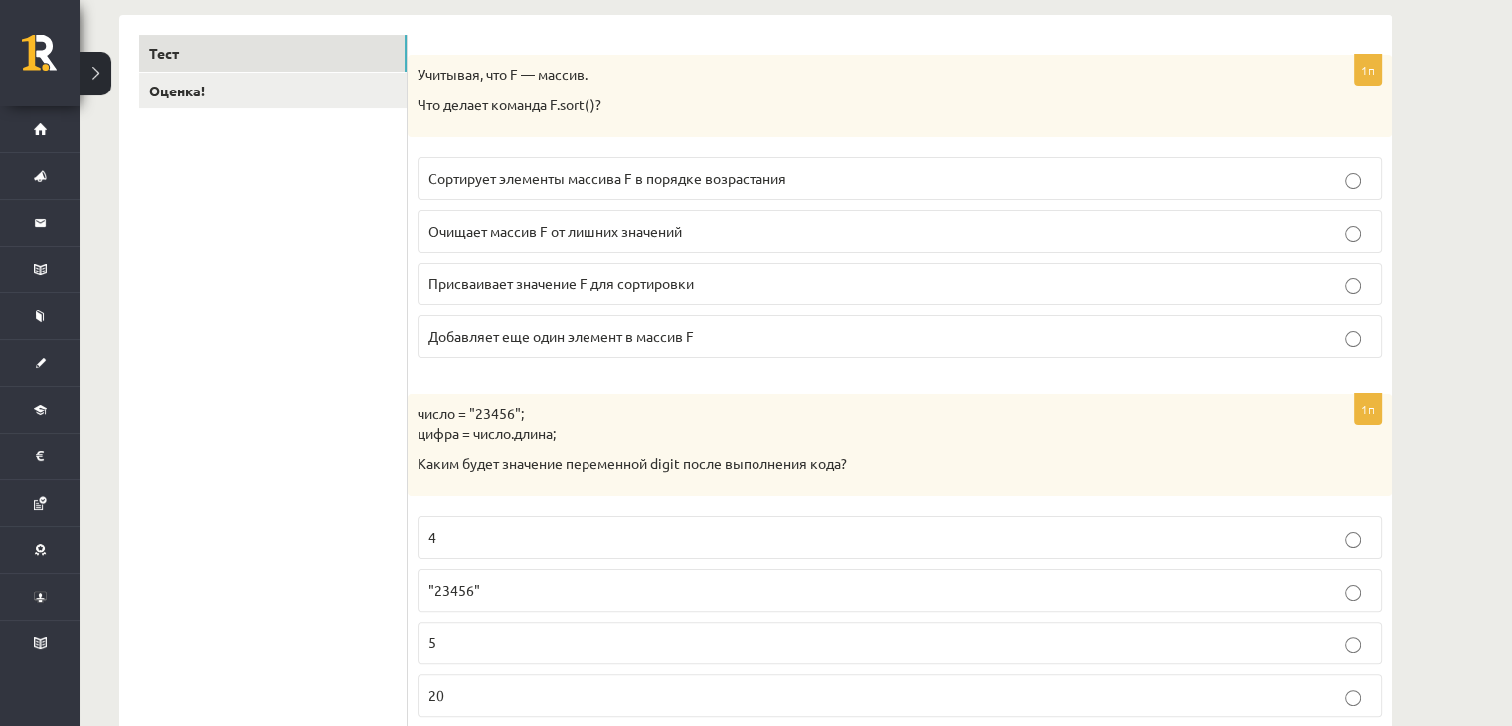
scroll to position [497, 0]
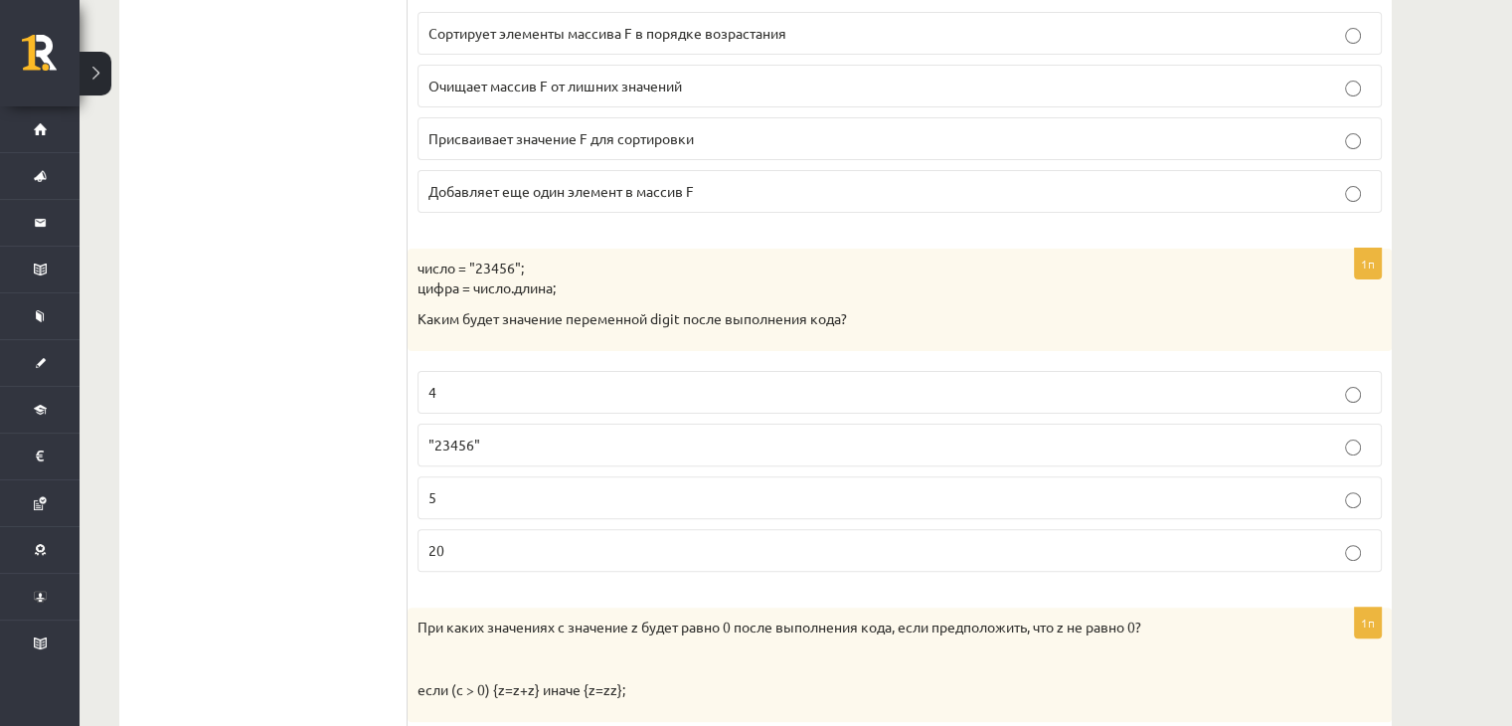
click at [815, 487] on p "5" at bounding box center [900, 497] width 943 height 21
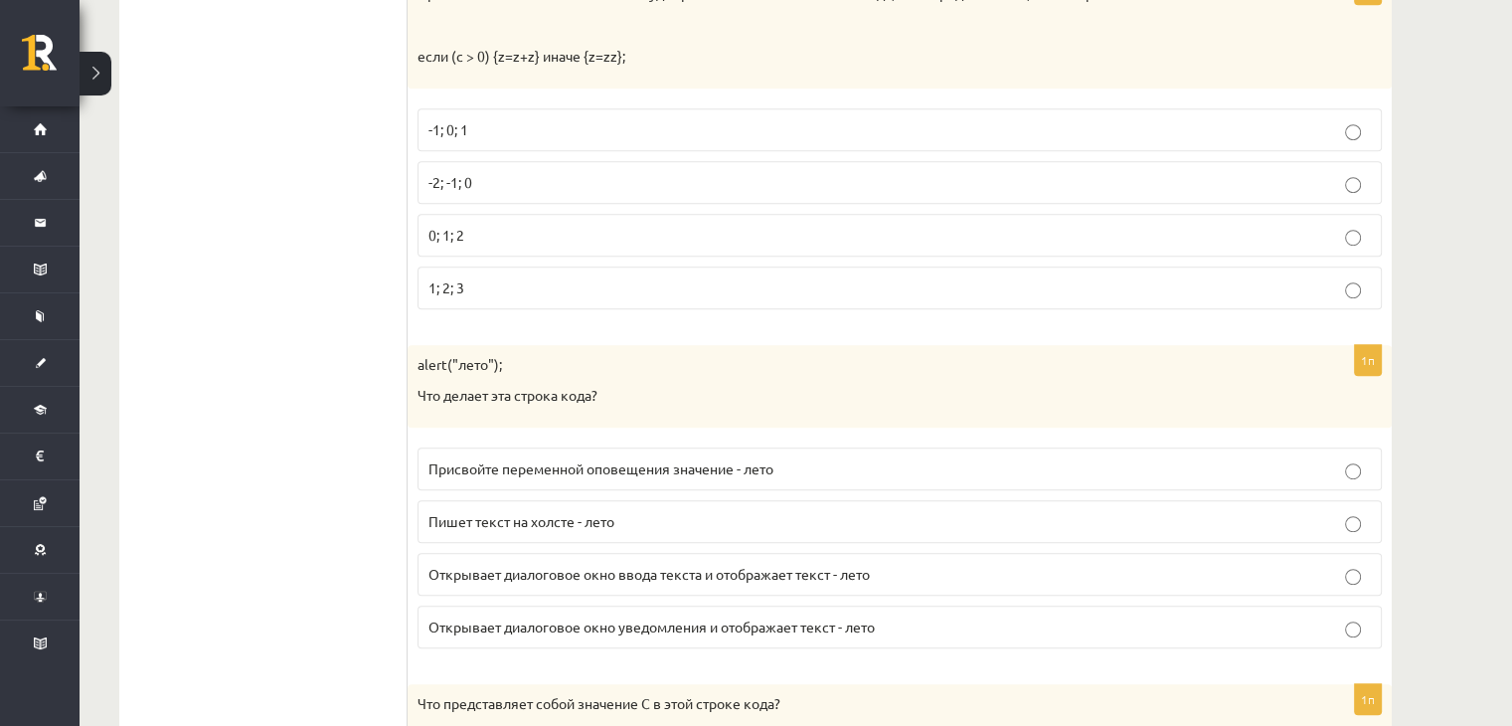
scroll to position [994, 0]
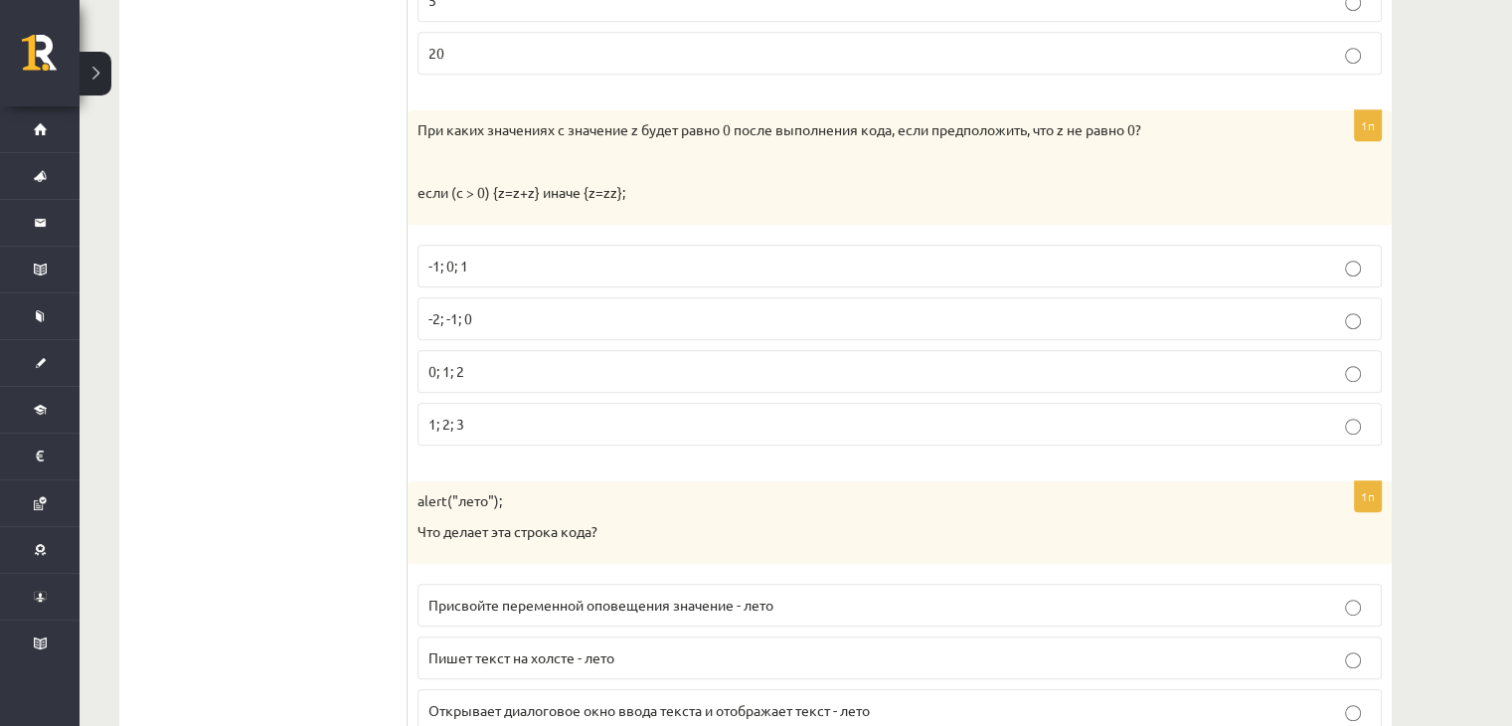
click at [483, 259] on p "-1; 0; 1" at bounding box center [900, 266] width 943 height 21
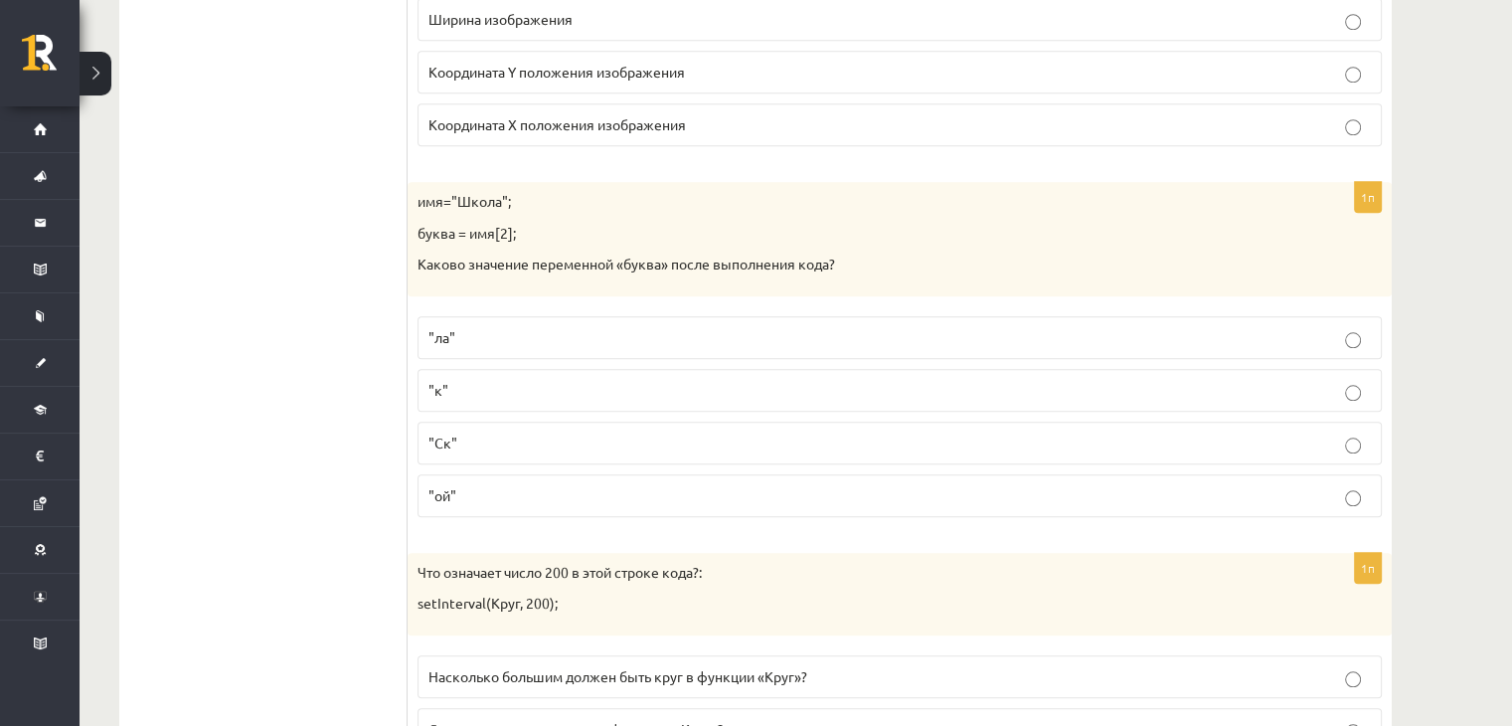
scroll to position [1989, 0]
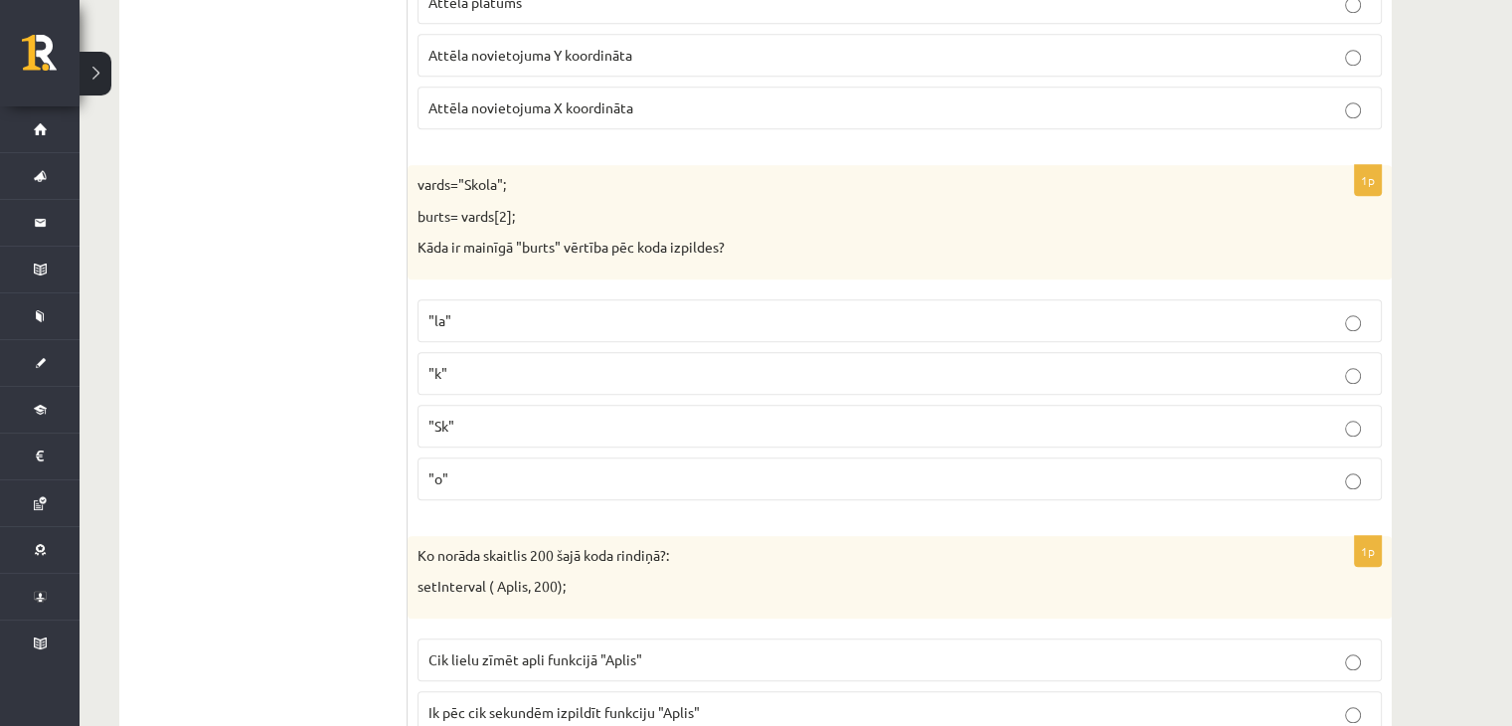
click at [816, 468] on p ""o"" at bounding box center [900, 478] width 943 height 21
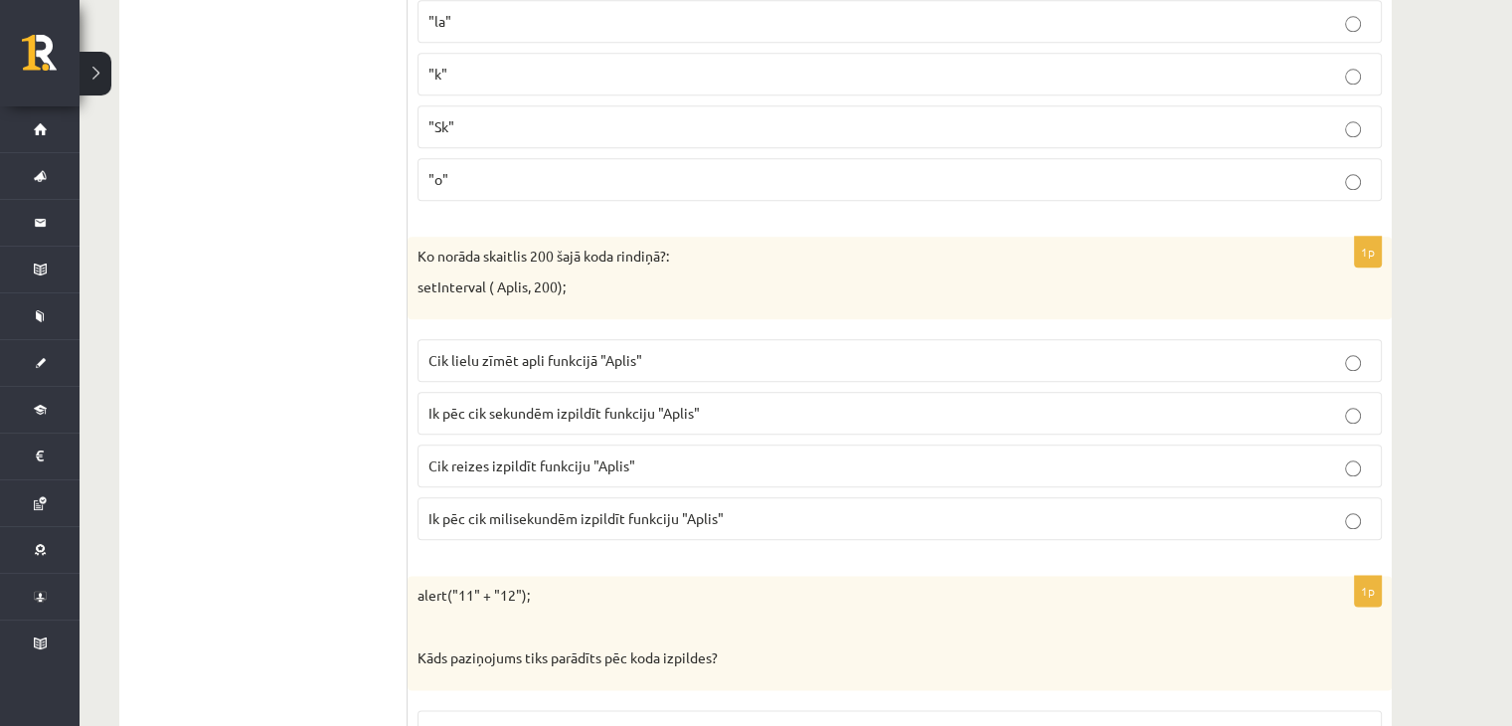
scroll to position [2287, 0]
click at [597, 510] on span "Ik pēc cik milisekundēm izpildīt funkciju "Aplis"" at bounding box center [576, 519] width 295 height 18
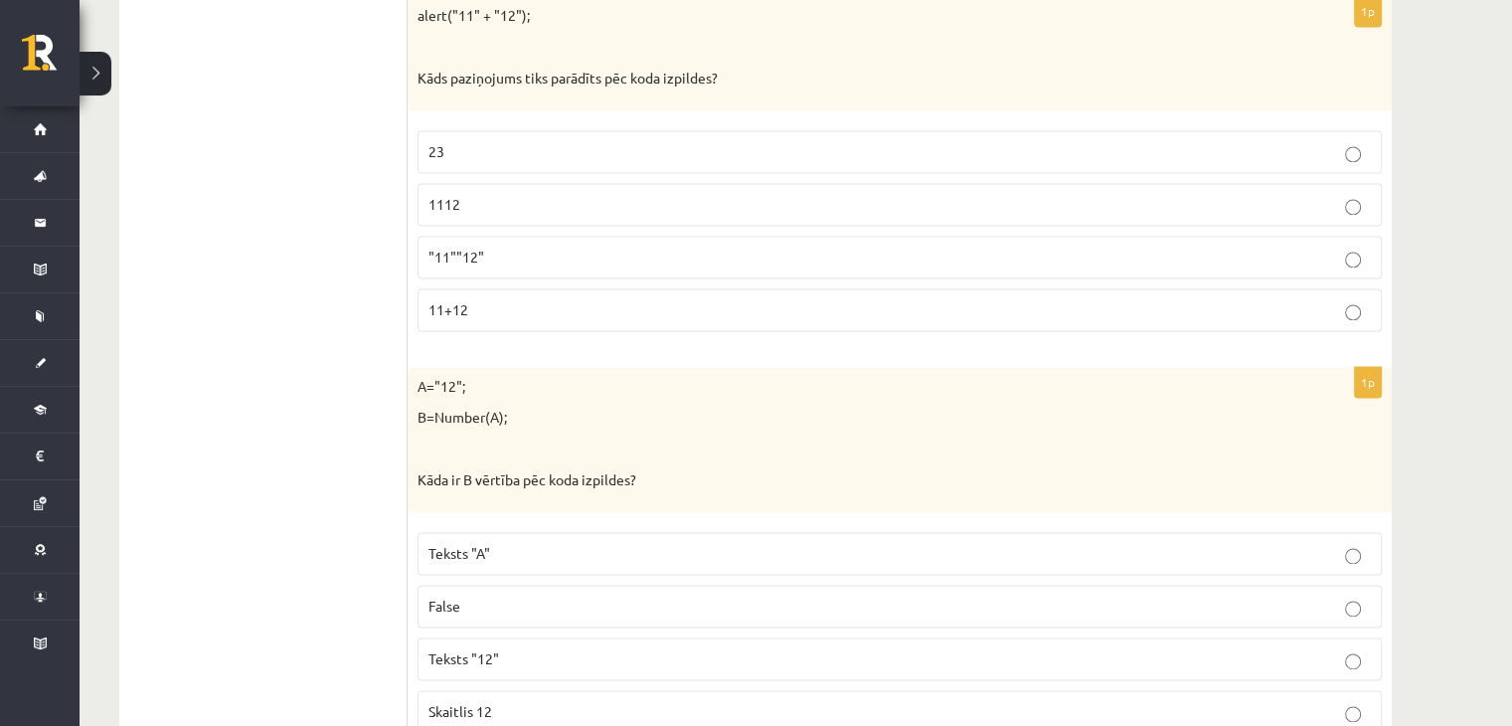
scroll to position [2884, 0]
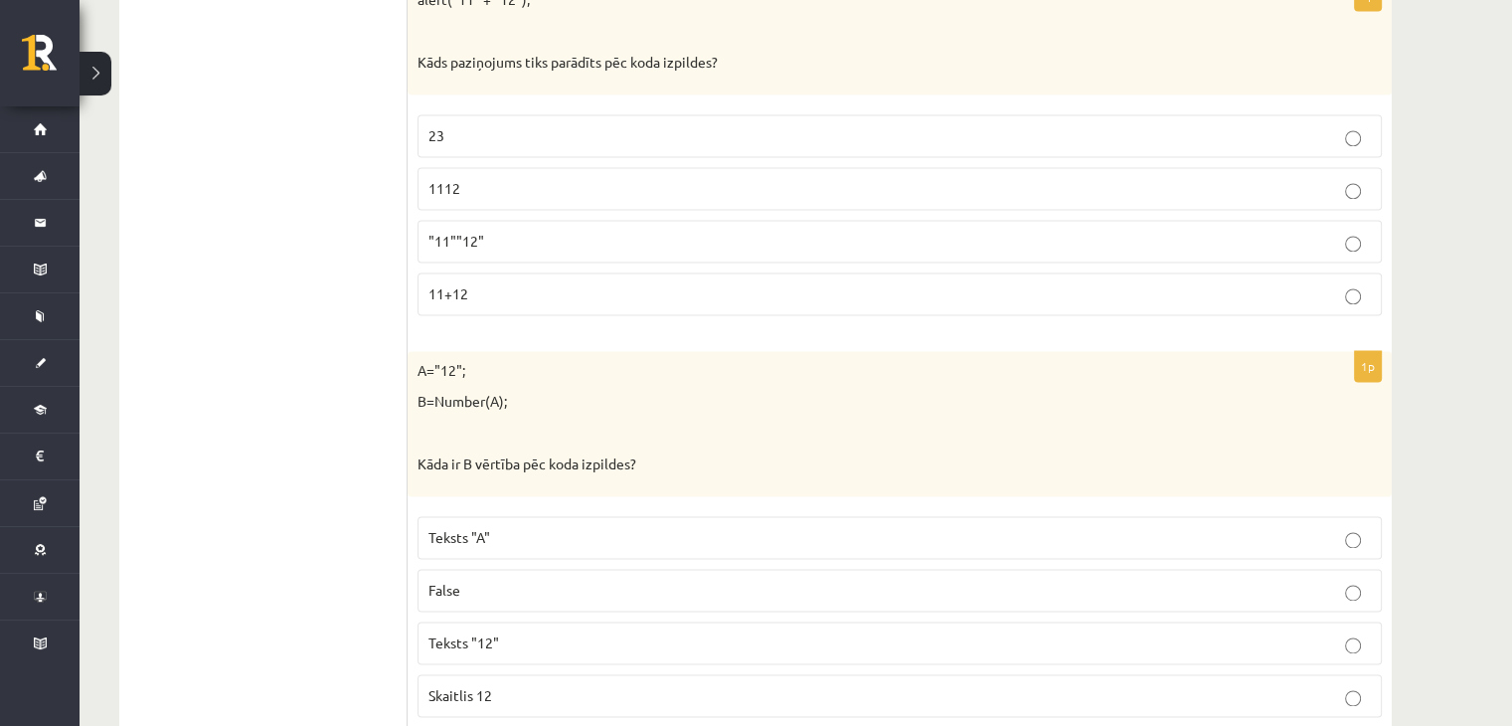
click at [492, 178] on p "1112" at bounding box center [900, 188] width 943 height 21
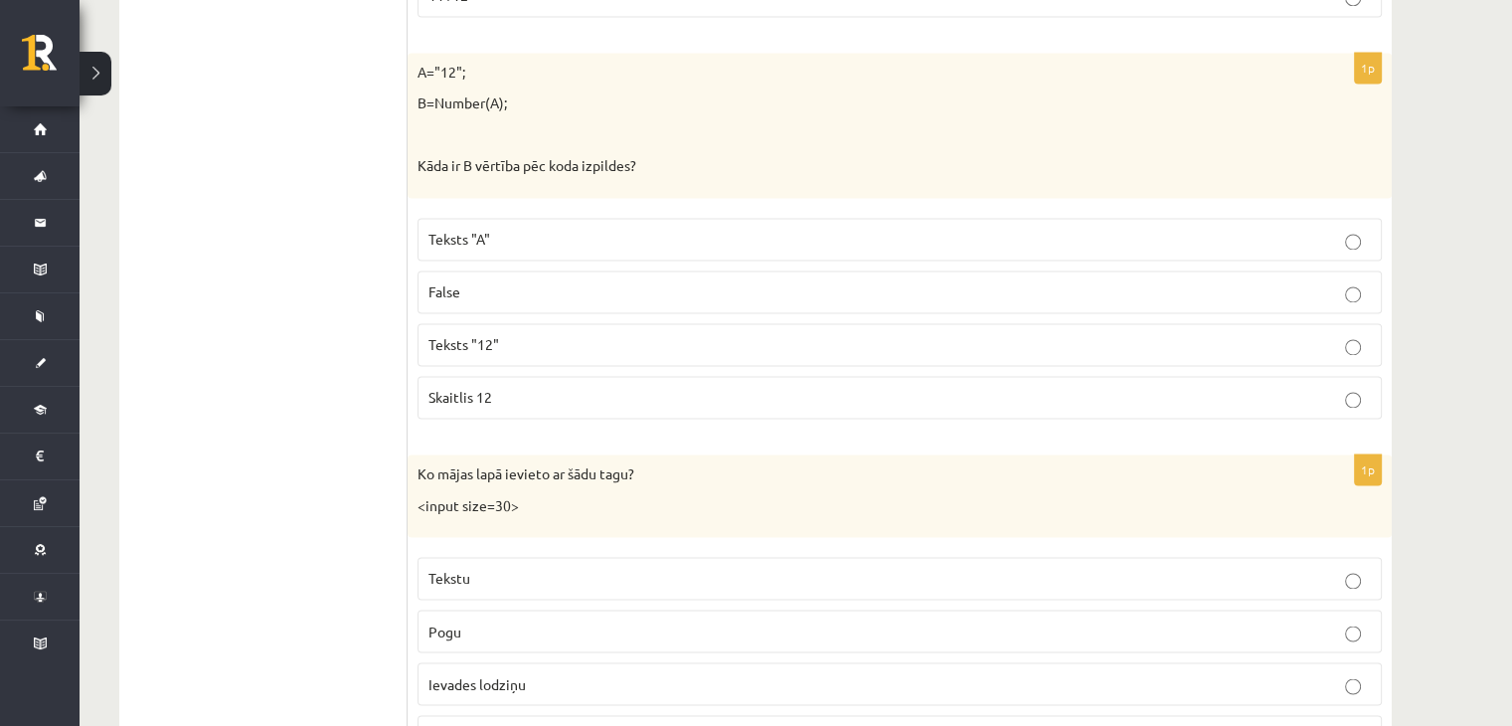
scroll to position [3216, 0]
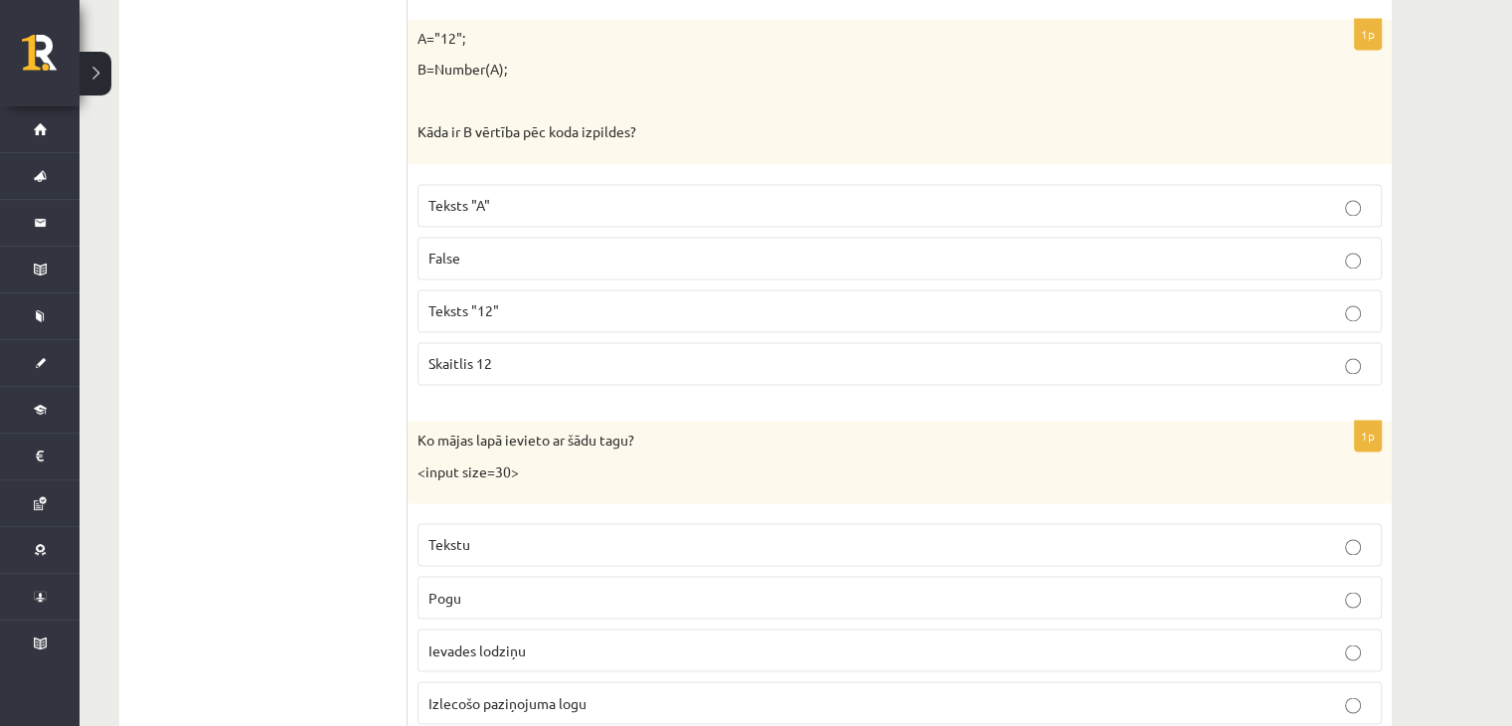
click at [700, 359] on label "Skaitlis 12" at bounding box center [900, 363] width 965 height 43
click at [537, 641] on p "Ievades lodziņu" at bounding box center [900, 649] width 943 height 21
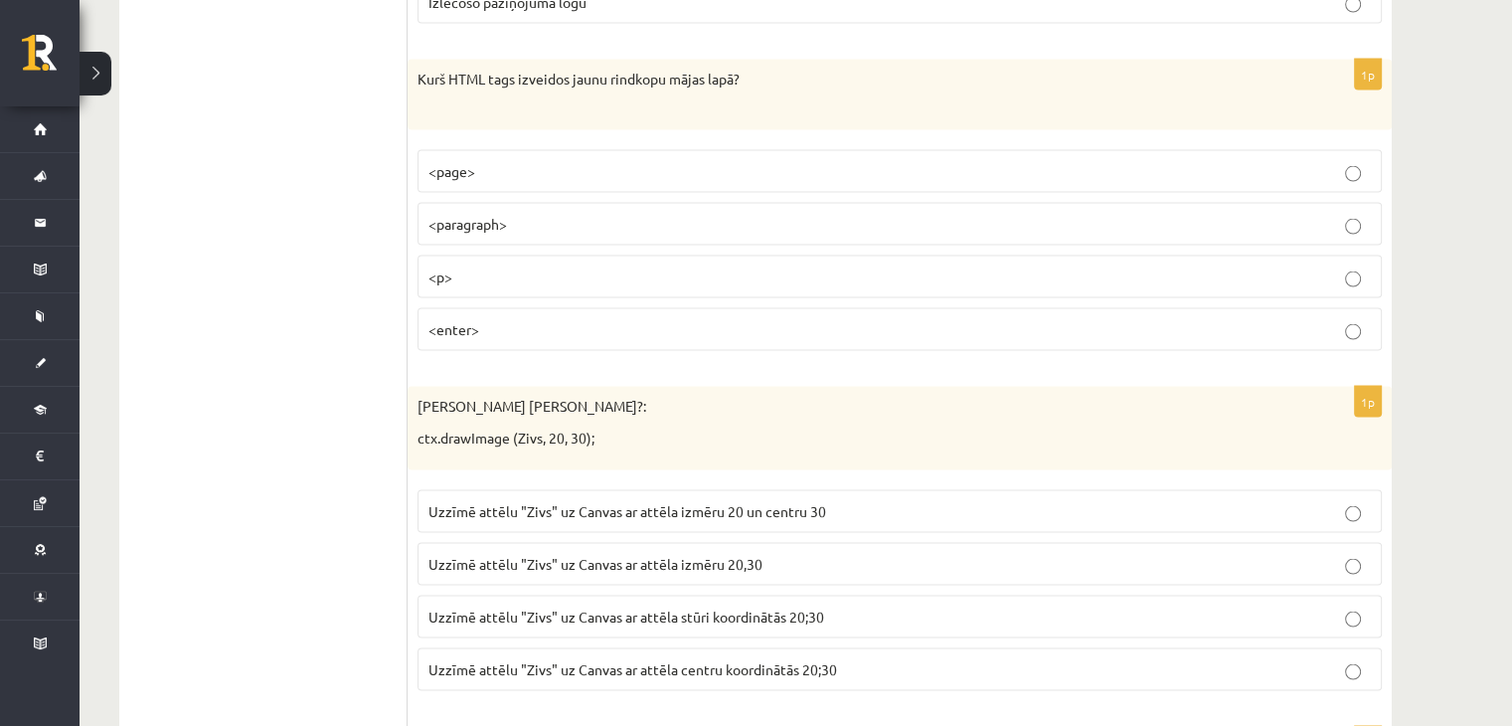
scroll to position [3912, 0]
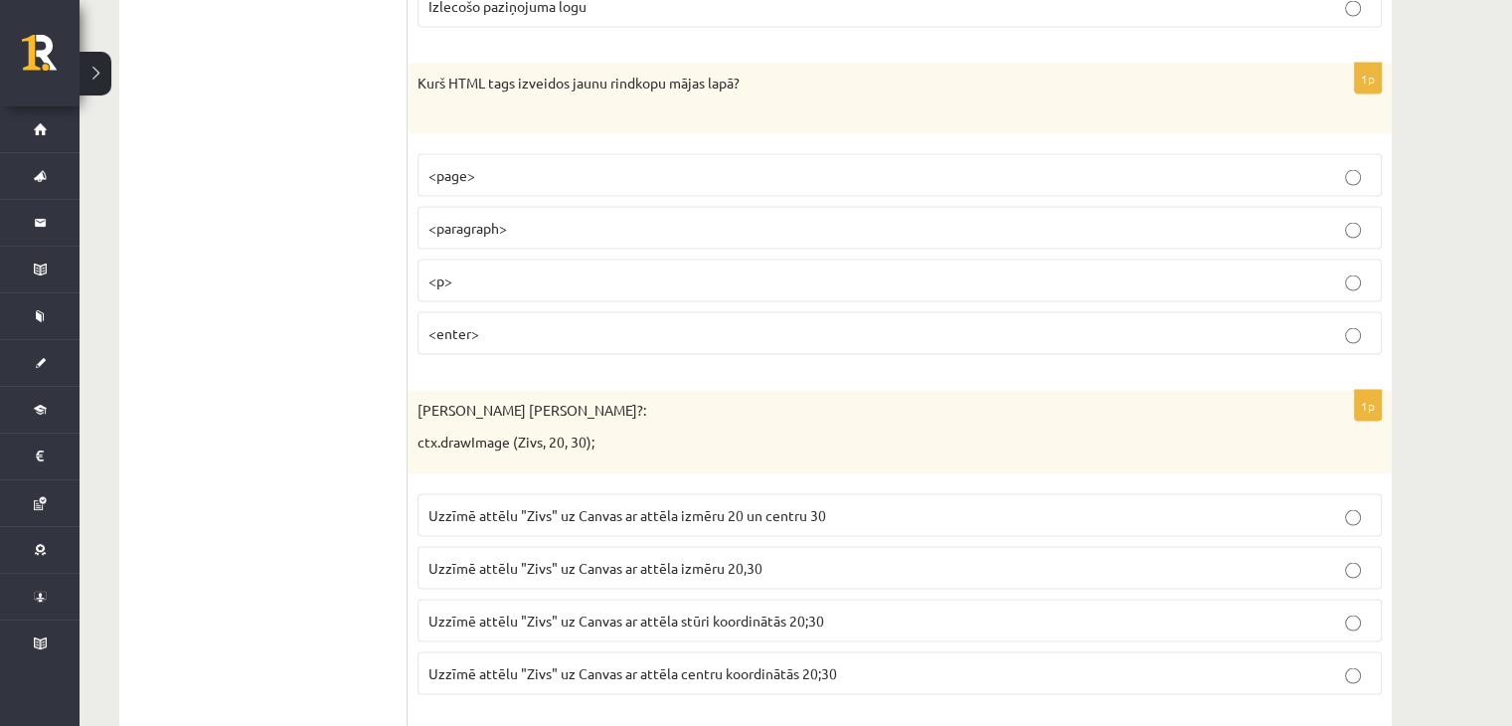
click at [659, 270] on p "<p>" at bounding box center [900, 280] width 943 height 21
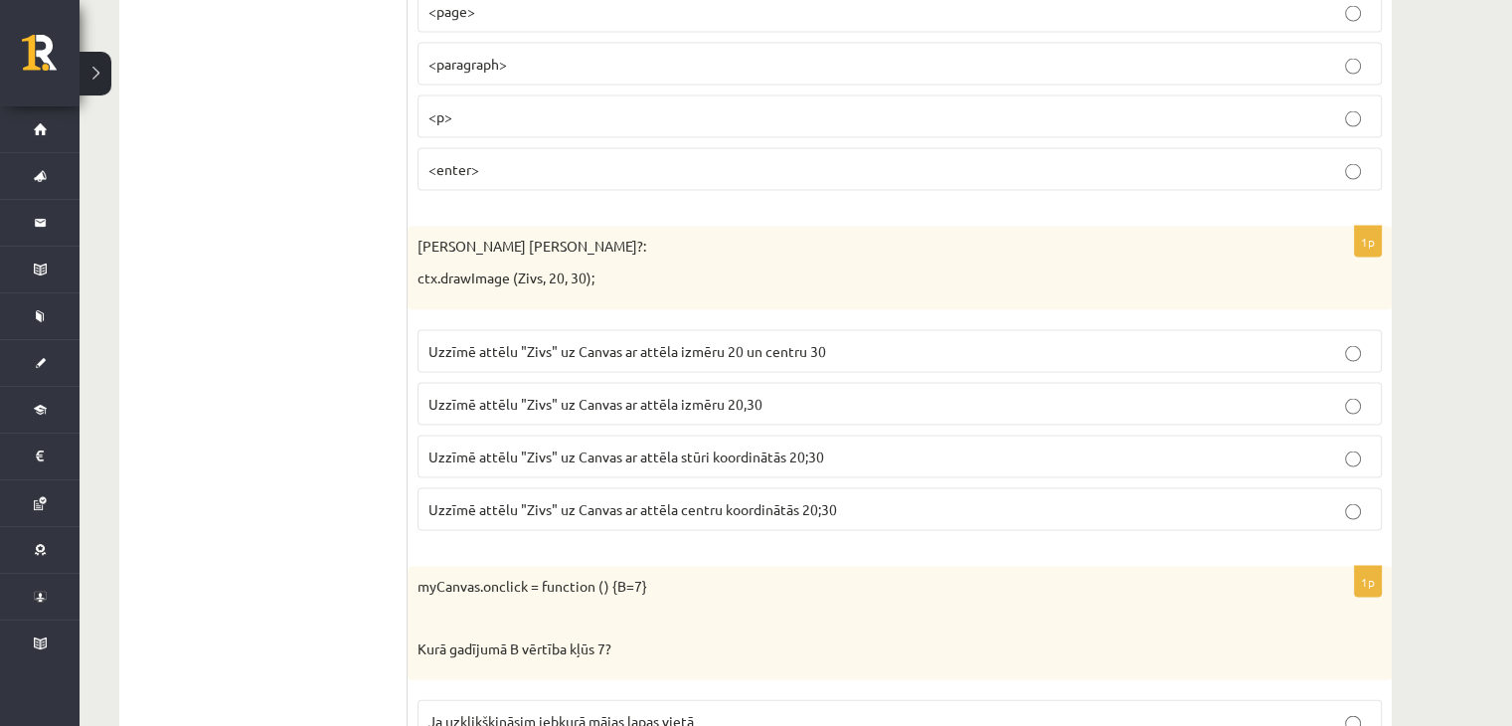
scroll to position [4111, 0]
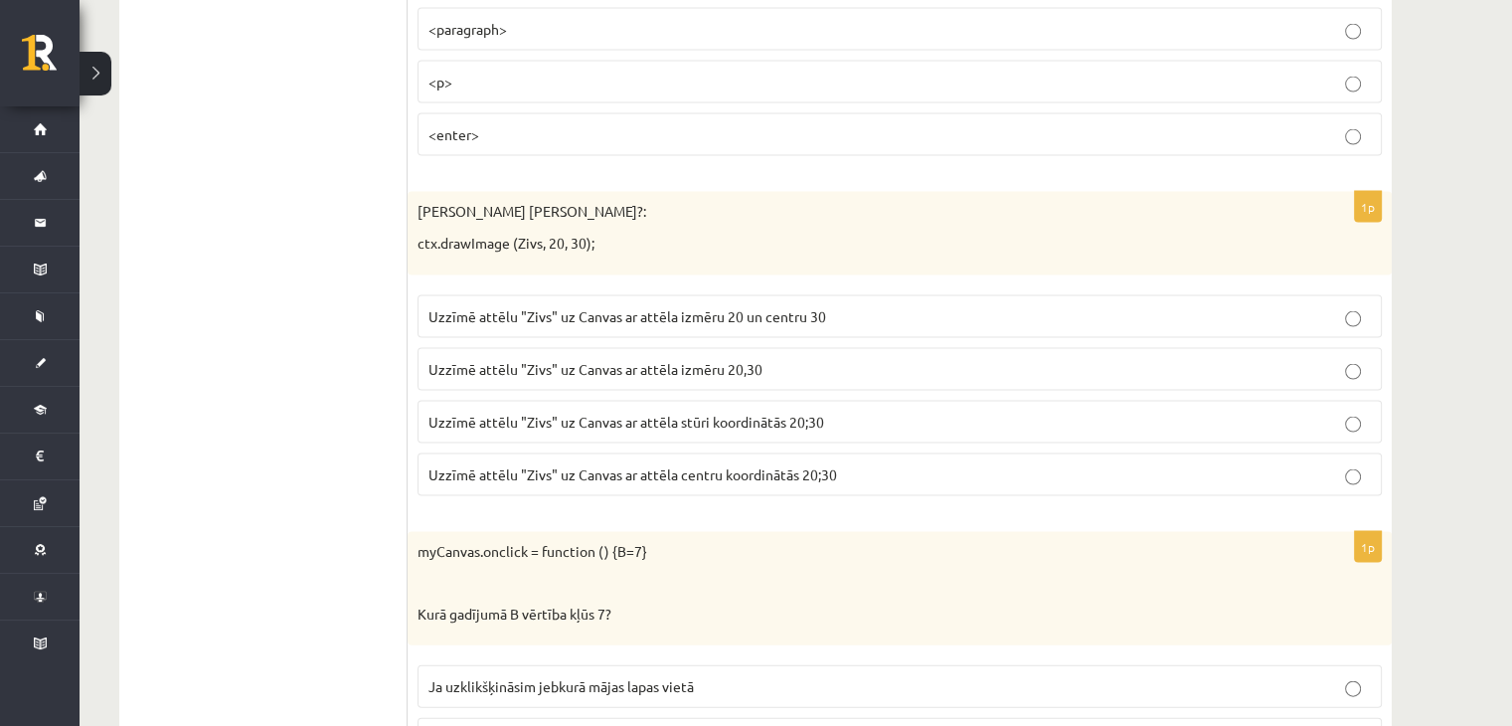
click at [712, 413] on span "Uzzīmē attēlu "Zivs" uz Canvas ar attēla stūri koordinātās 20;30" at bounding box center [627, 422] width 396 height 18
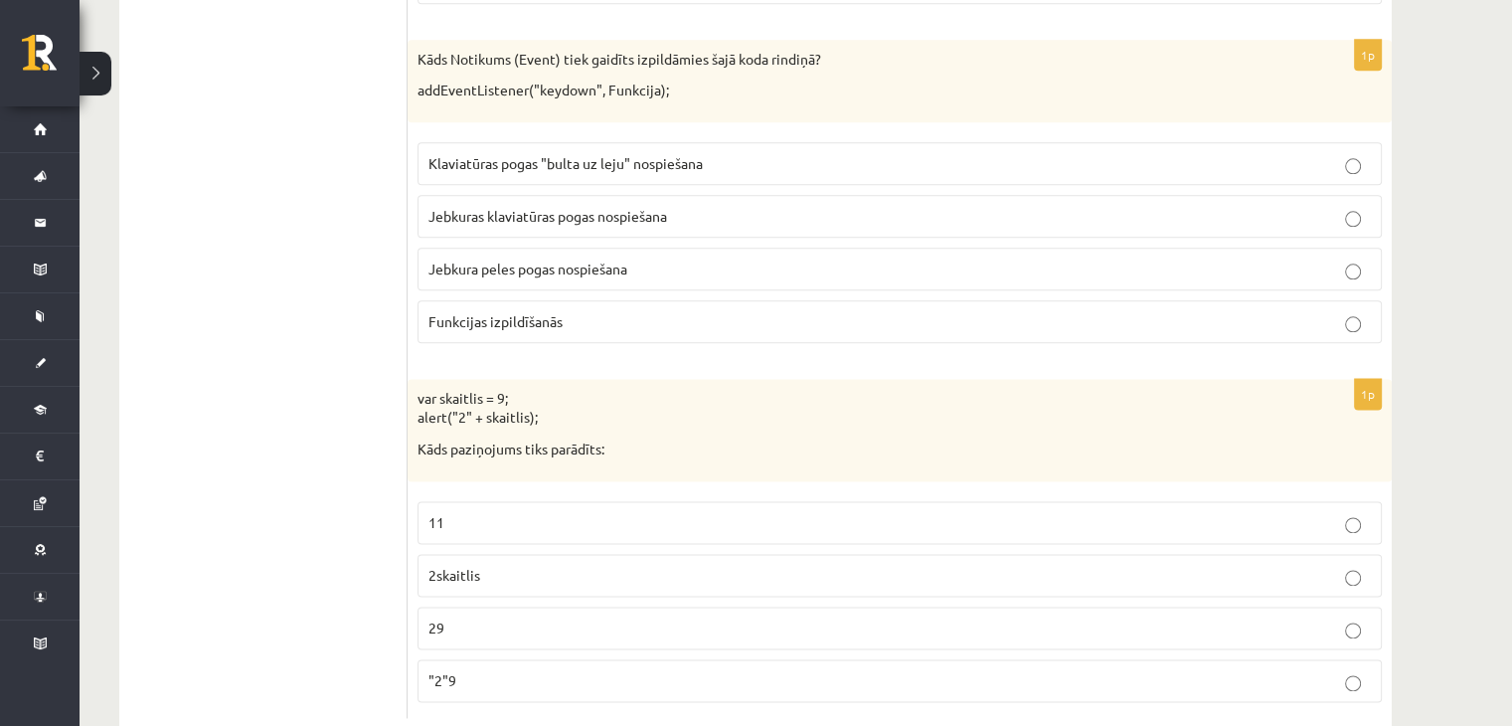
scroll to position [10035, 0]
click at [527, 203] on span "Jebkuras klaviatūras pogas nospiešana" at bounding box center [548, 212] width 239 height 18
click at [493, 614] on p "29" at bounding box center [900, 624] width 943 height 21
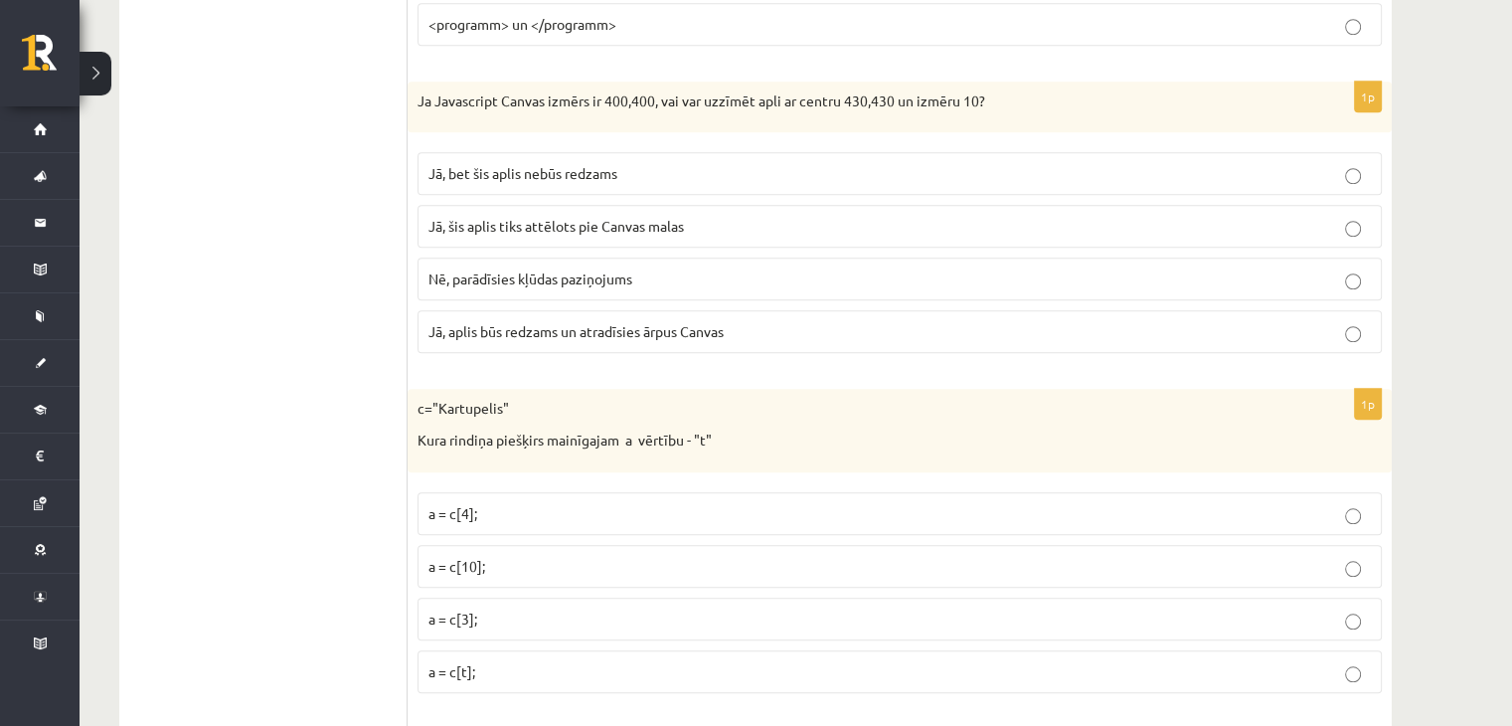
scroll to position [9339, 0]
click at [554, 325] on span "Jā, aplis būs redzams un atradīsies ārpus Canvas" at bounding box center [576, 334] width 295 height 18
click at [525, 612] on p "a = c[3];" at bounding box center [900, 622] width 943 height 21
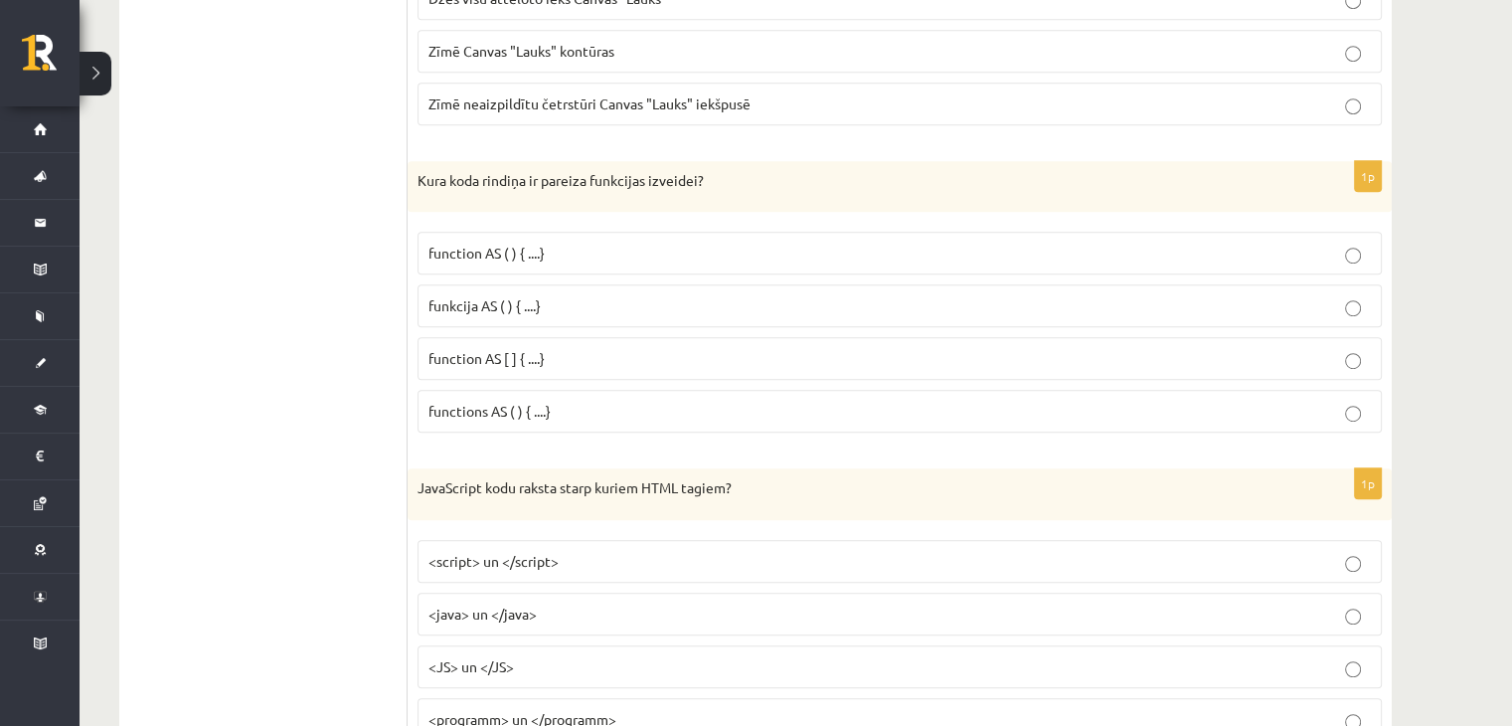
scroll to position [8643, 0]
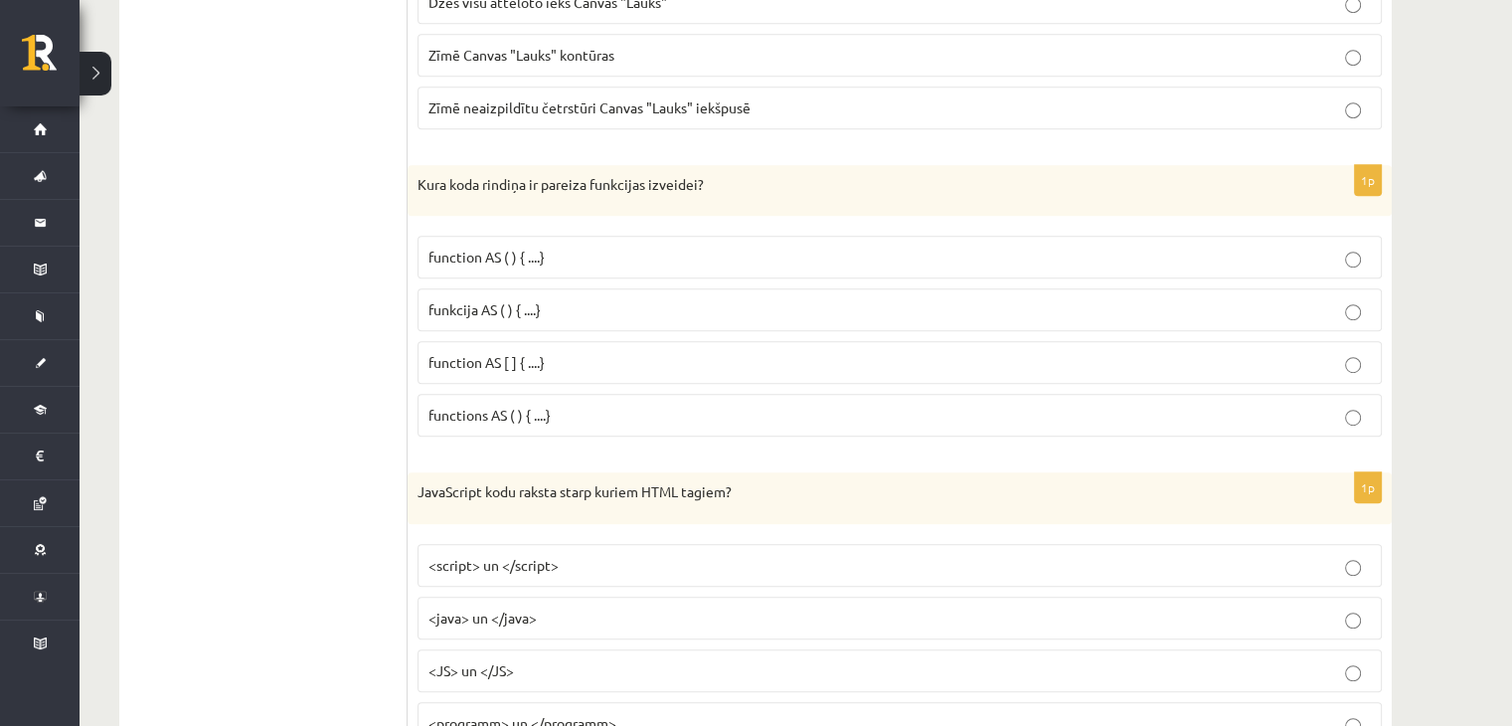
click at [541, 248] on span "function AS ( ) { ....}" at bounding box center [487, 257] width 116 height 18
click at [651, 534] on fieldset "<script> un </script> <java> un </java> <JS> un </JS> <programm> un </programm>" at bounding box center [900, 642] width 965 height 217
click at [645, 555] on p "<script> un </script>" at bounding box center [900, 565] width 943 height 21
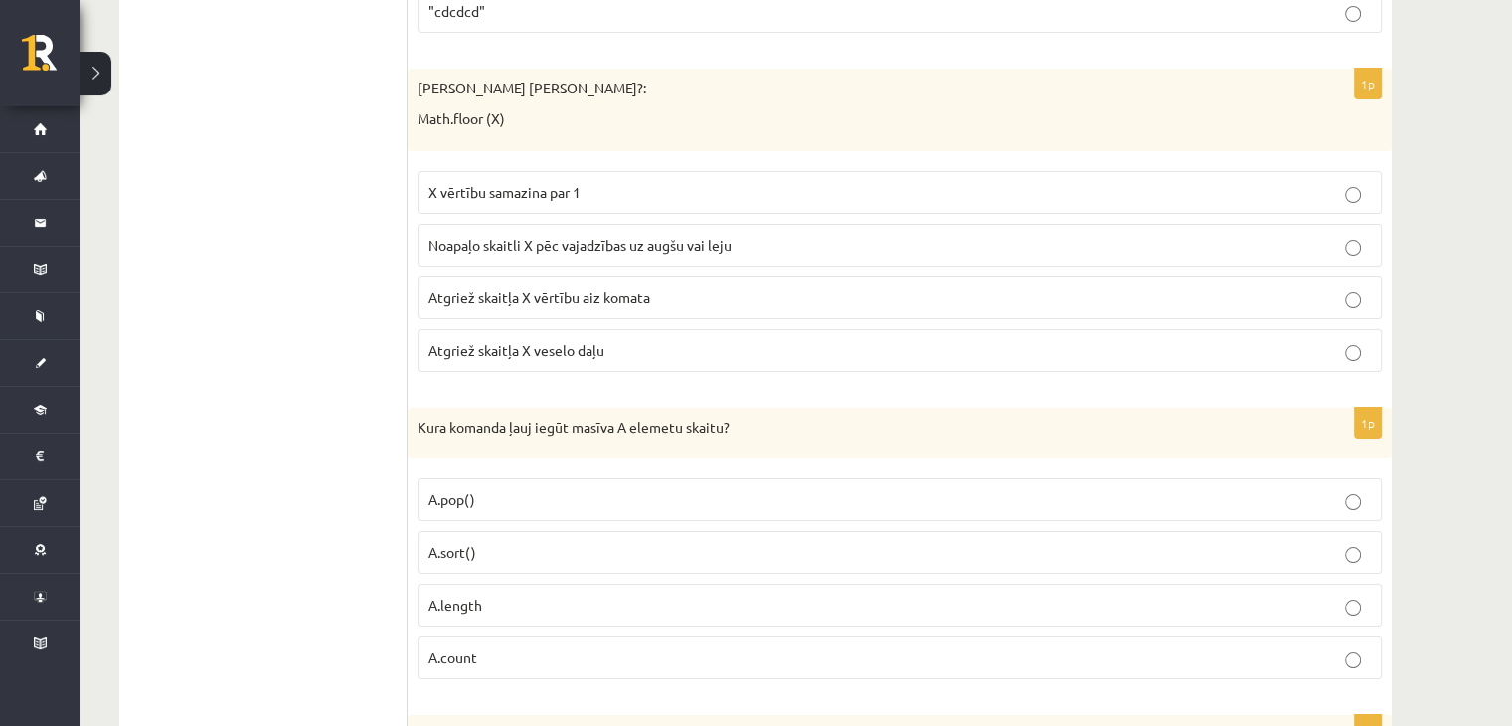
scroll to position [7748, 0]
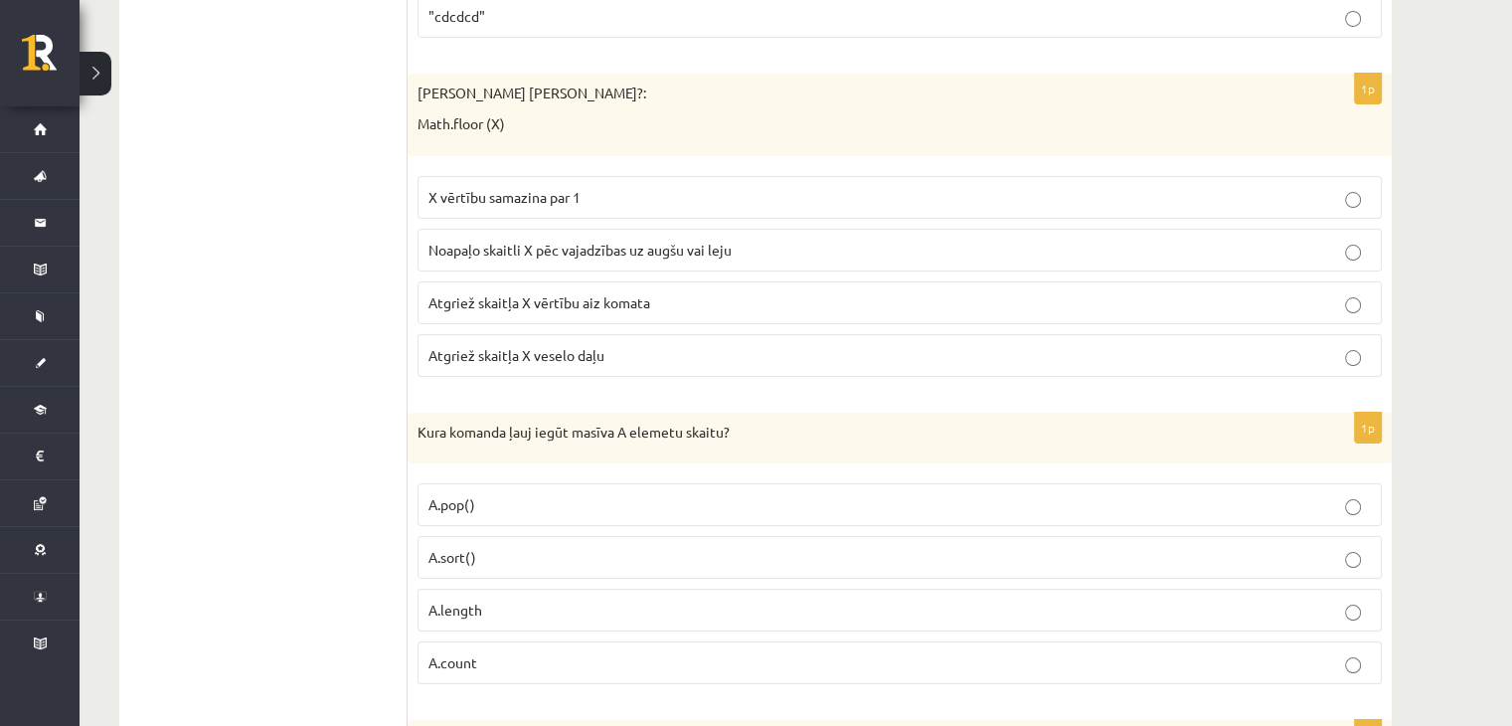
click at [602, 346] on span "Atgriež skaitļa X veselo daļu" at bounding box center [517, 355] width 176 height 18
drag, startPoint x: 504, startPoint y: 571, endPoint x: 545, endPoint y: 548, distance: 46.7
click at [509, 600] on p "A.length" at bounding box center [900, 610] width 943 height 21
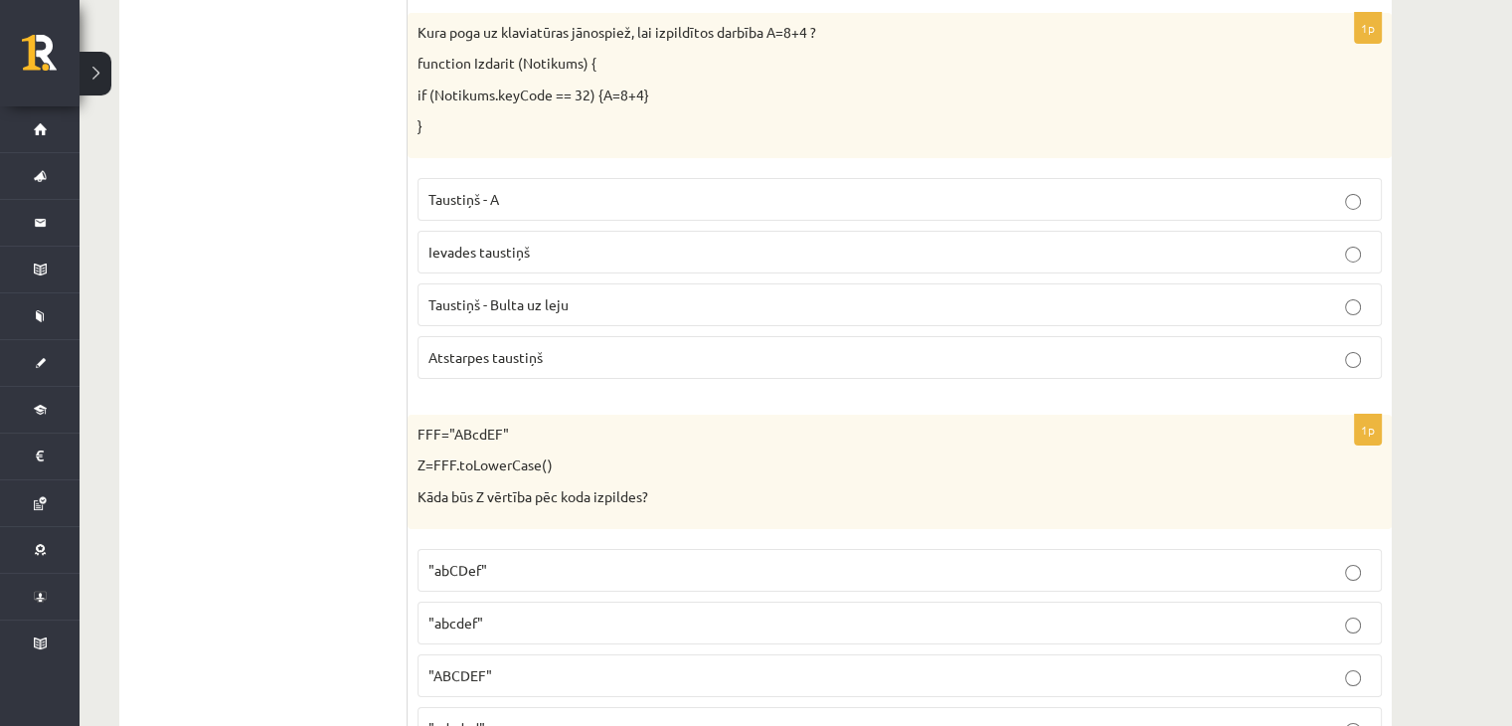
scroll to position [7024, 0]
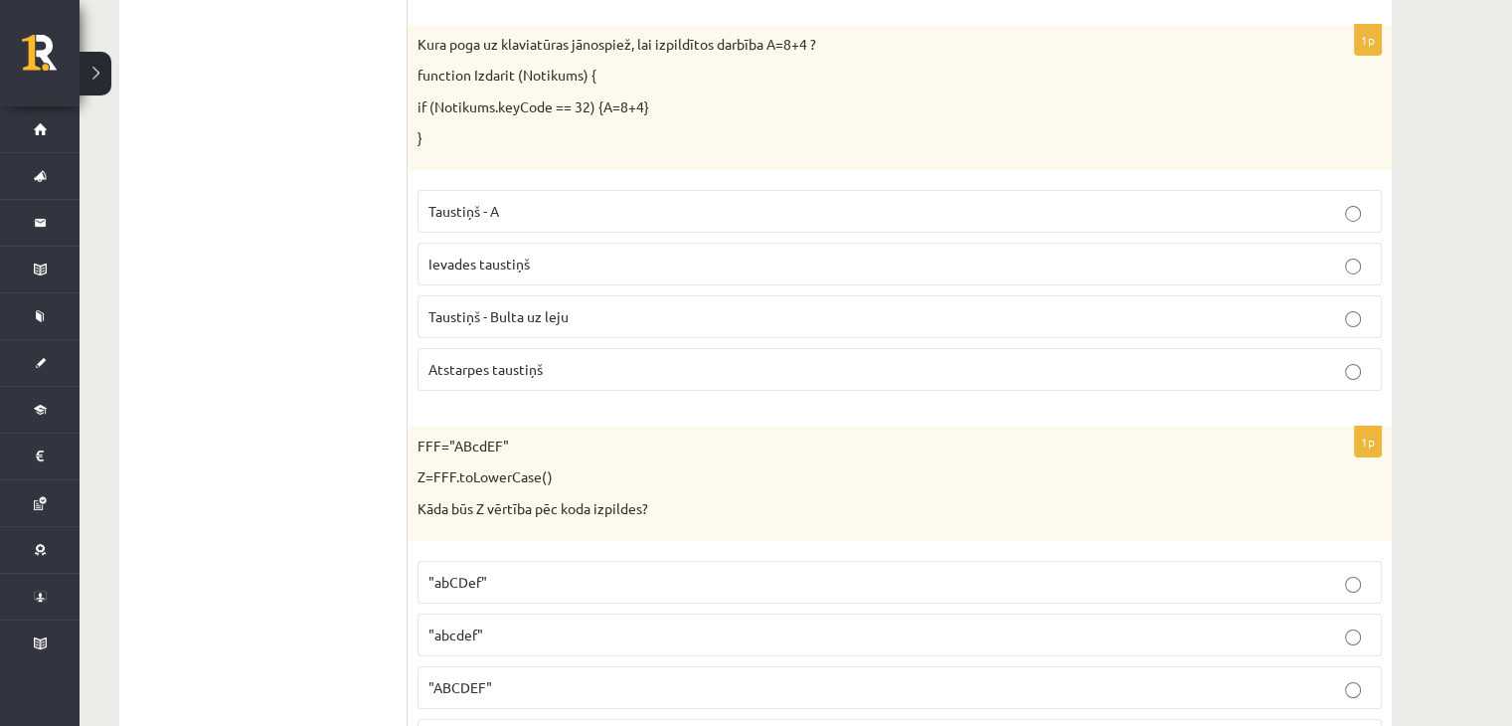
click at [551, 359] on p "Atstarpes taustiņš" at bounding box center [900, 369] width 943 height 21
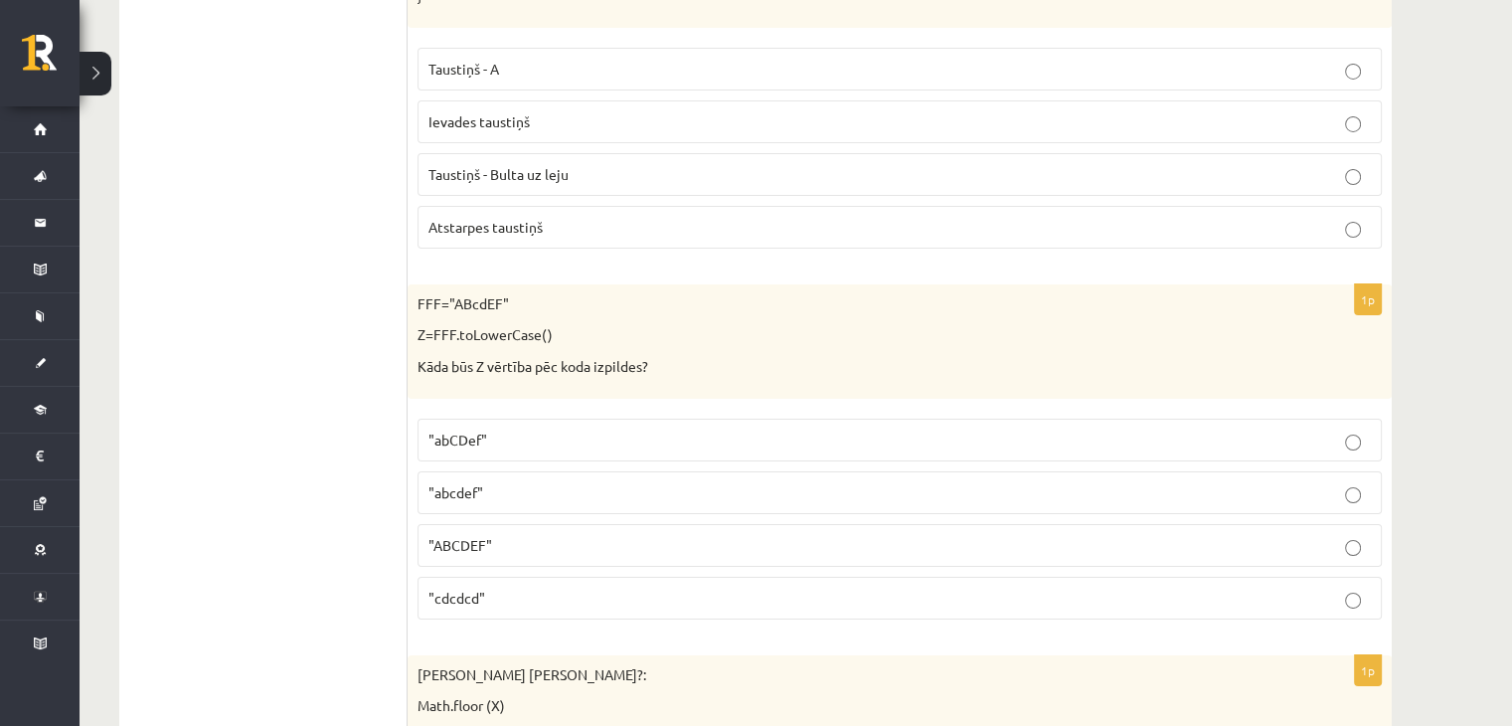
scroll to position [7223, 0]
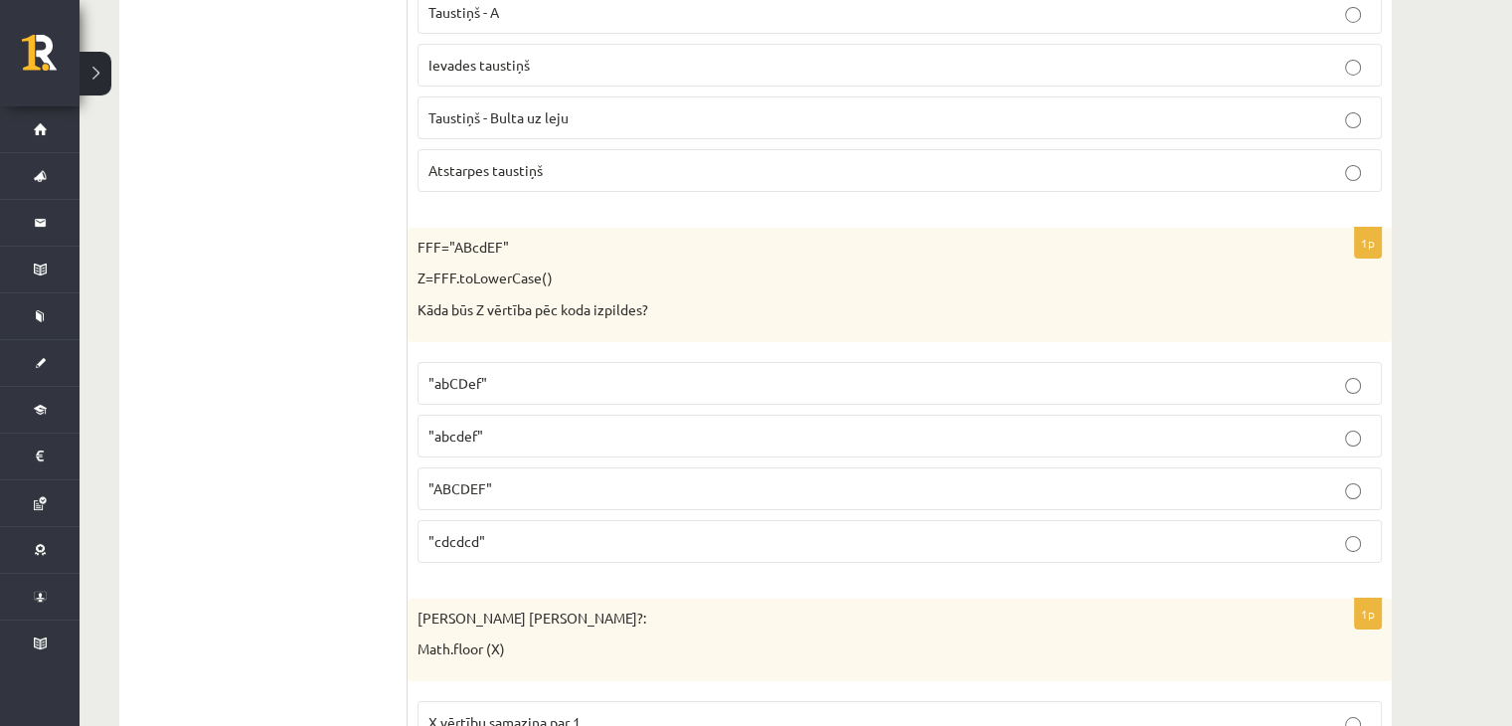
click at [552, 426] on p ""abcdef"" at bounding box center [900, 436] width 943 height 21
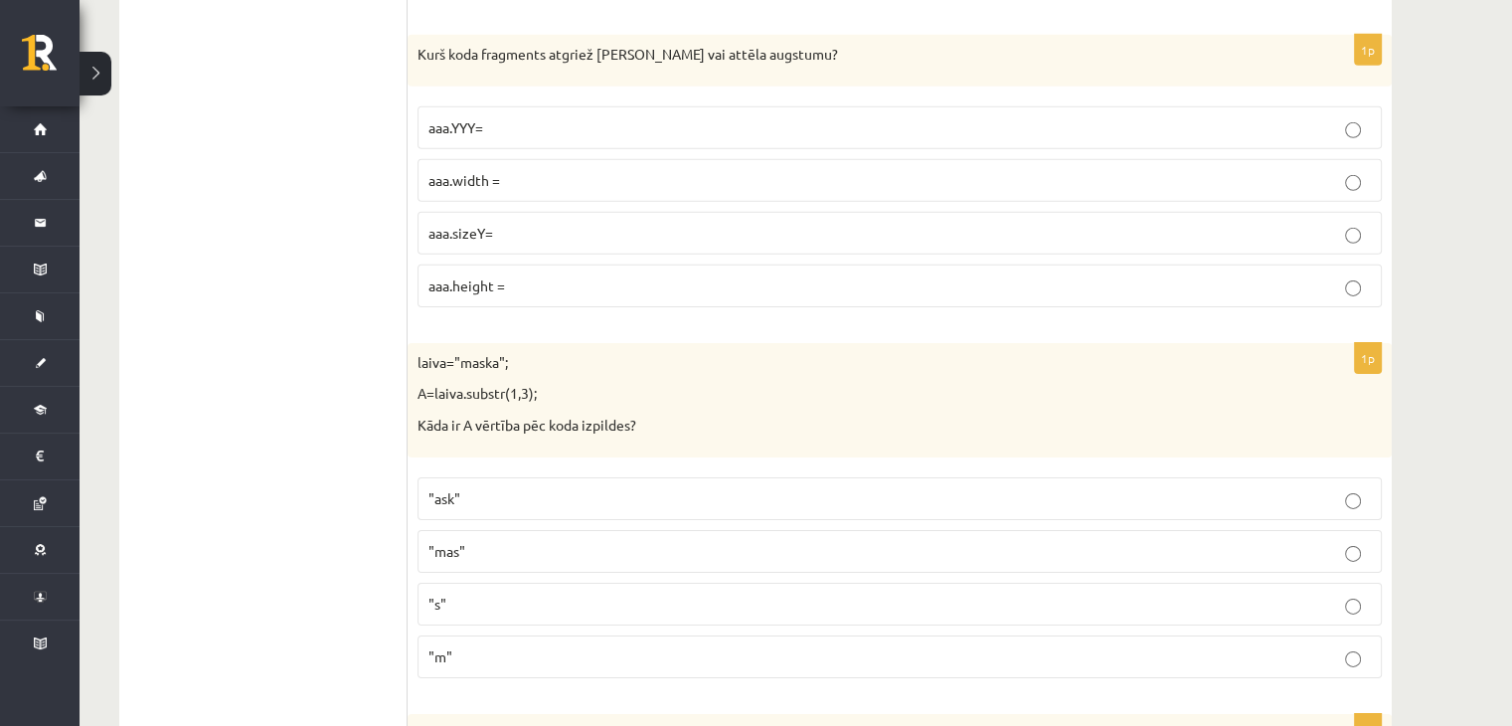
scroll to position [6328, 0]
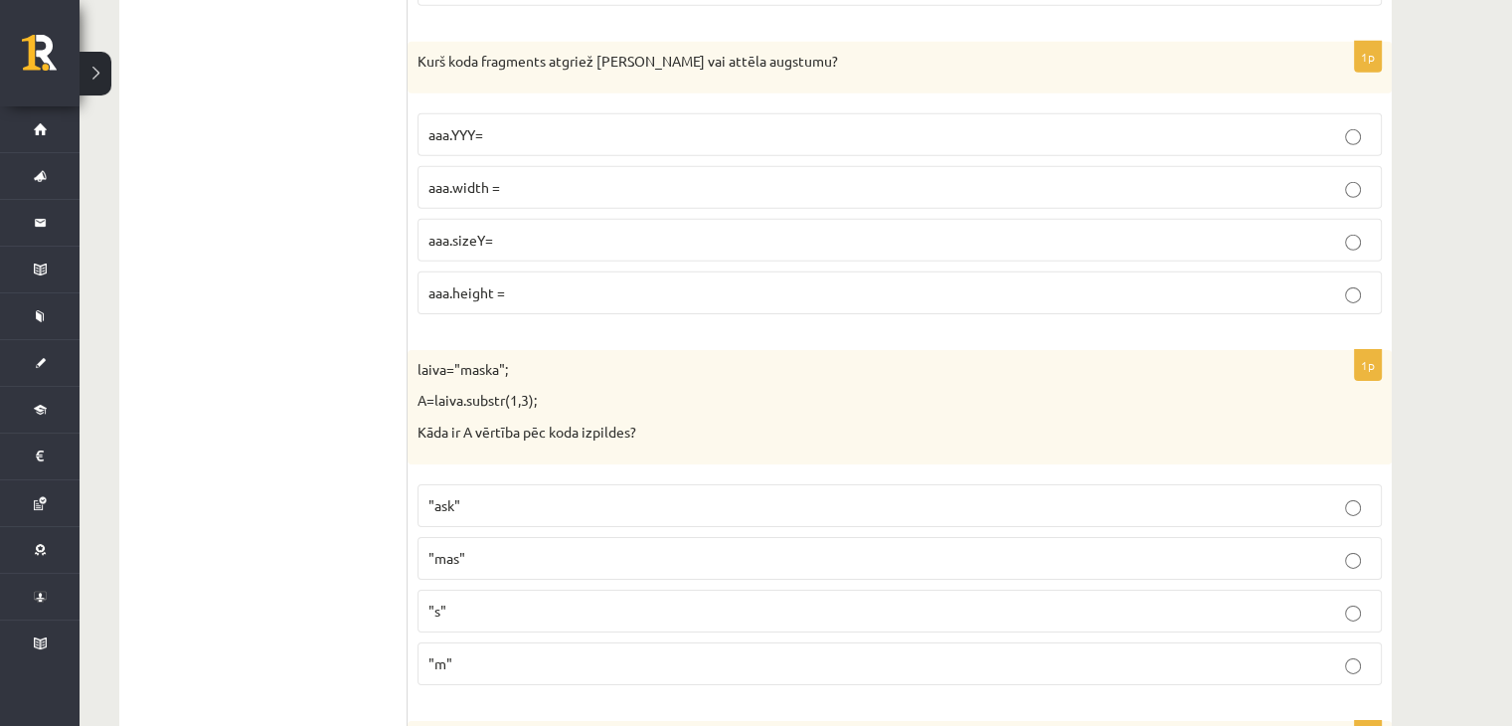
click at [513, 282] on p "aaa.height =" at bounding box center [900, 292] width 943 height 21
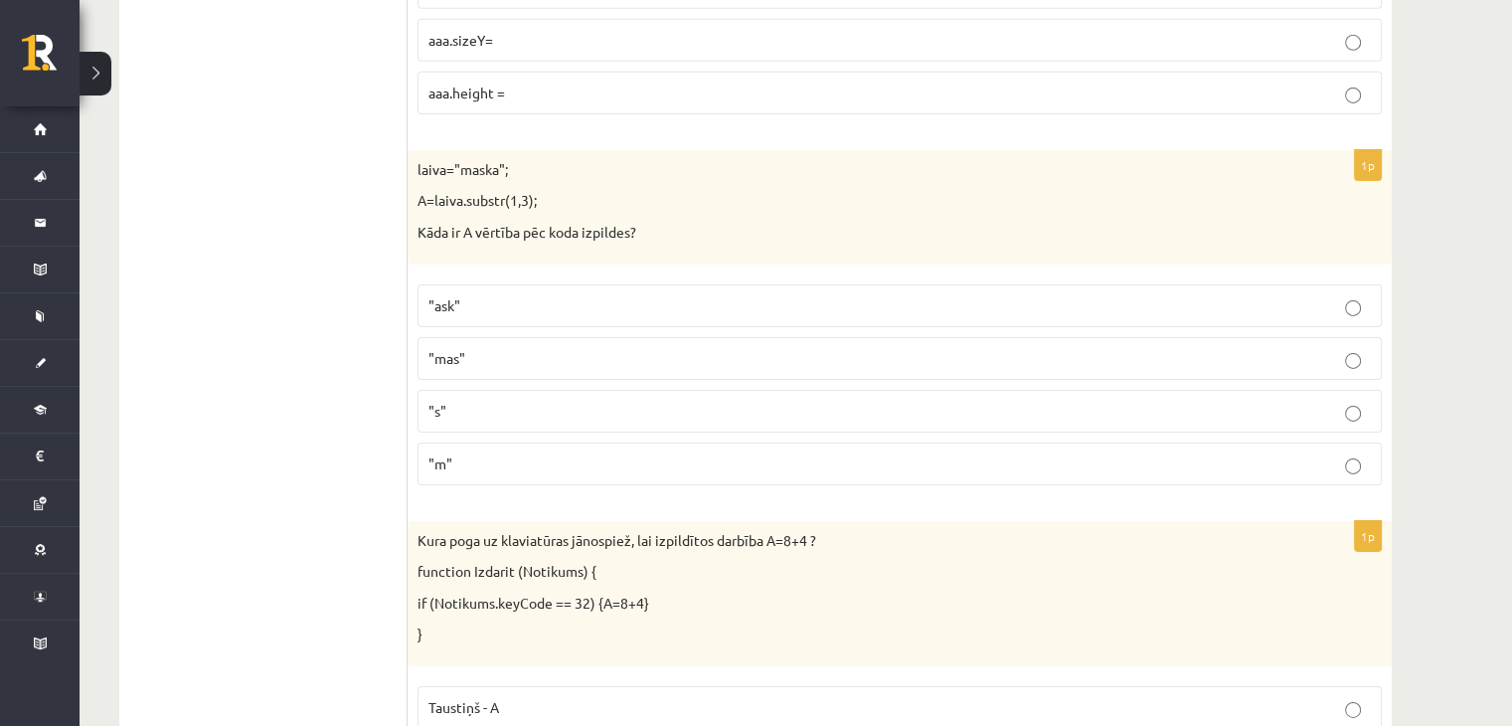
scroll to position [6527, 0]
click at [489, 296] on p ""ask"" at bounding box center [900, 306] width 943 height 21
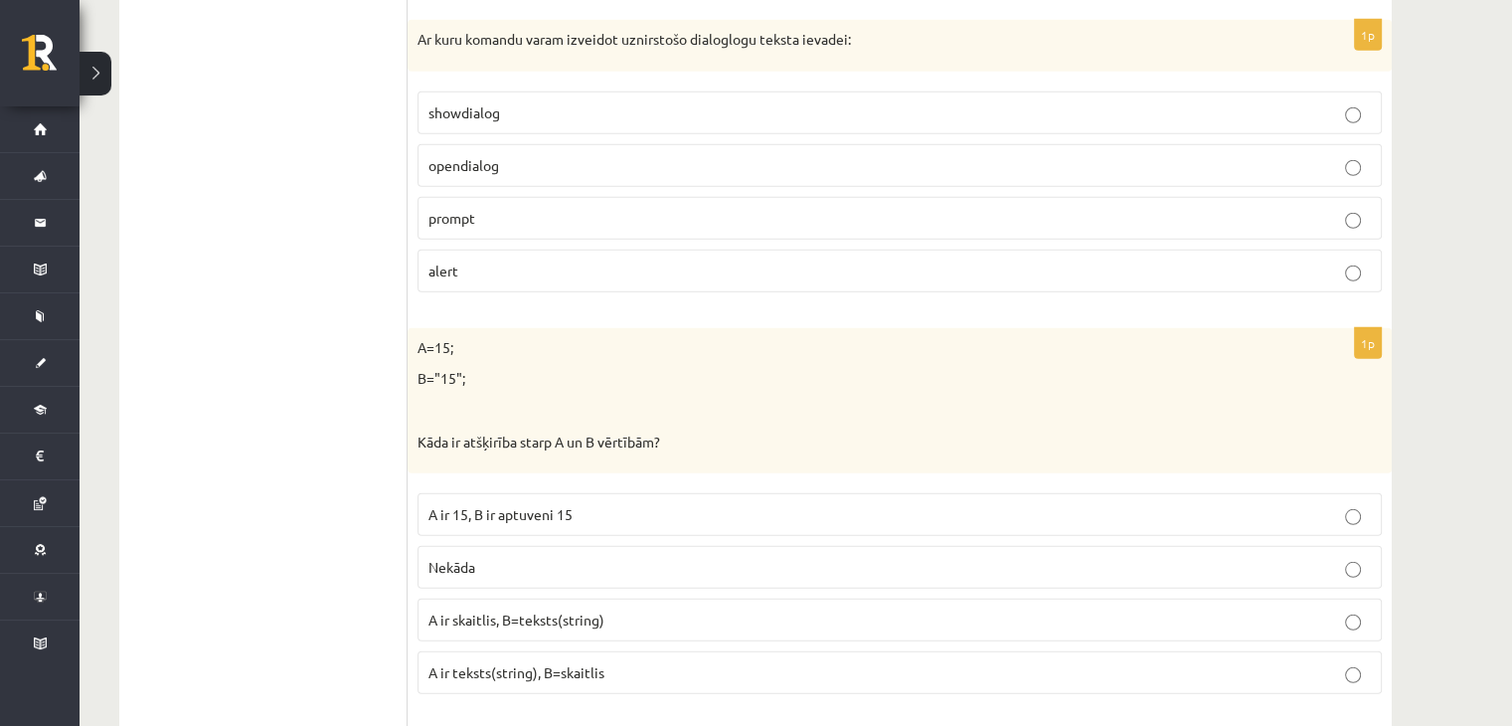
scroll to position [5632, 0]
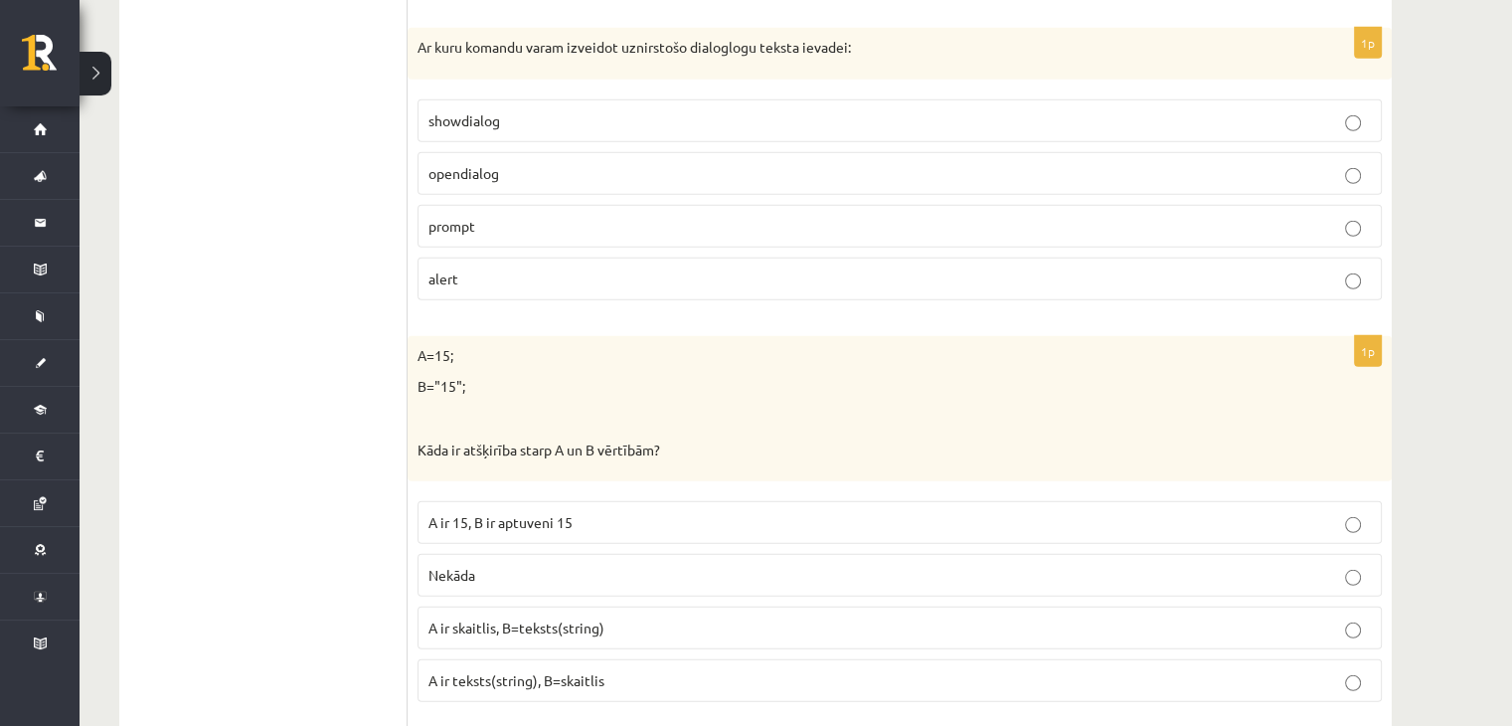
click at [564, 205] on label "prompt" at bounding box center [900, 226] width 965 height 43
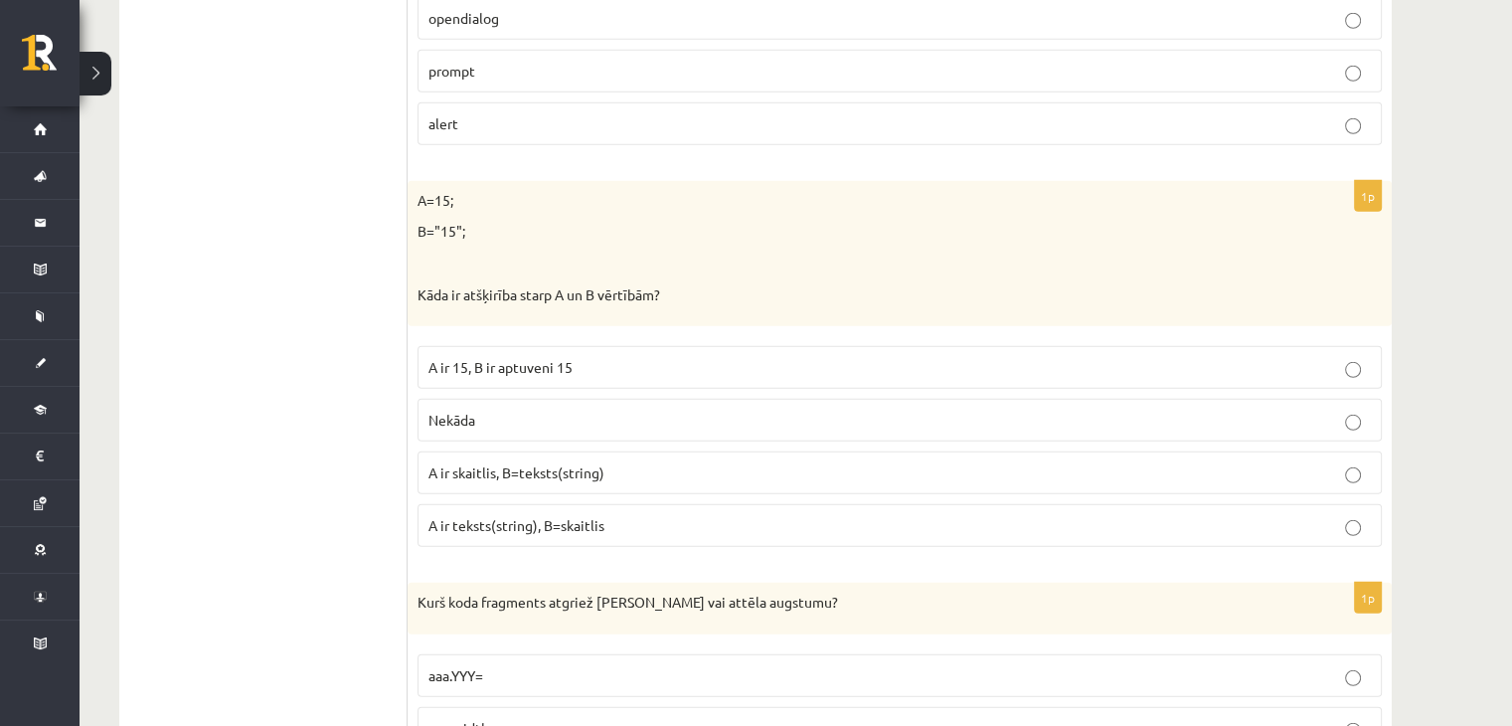
scroll to position [5831, 0]
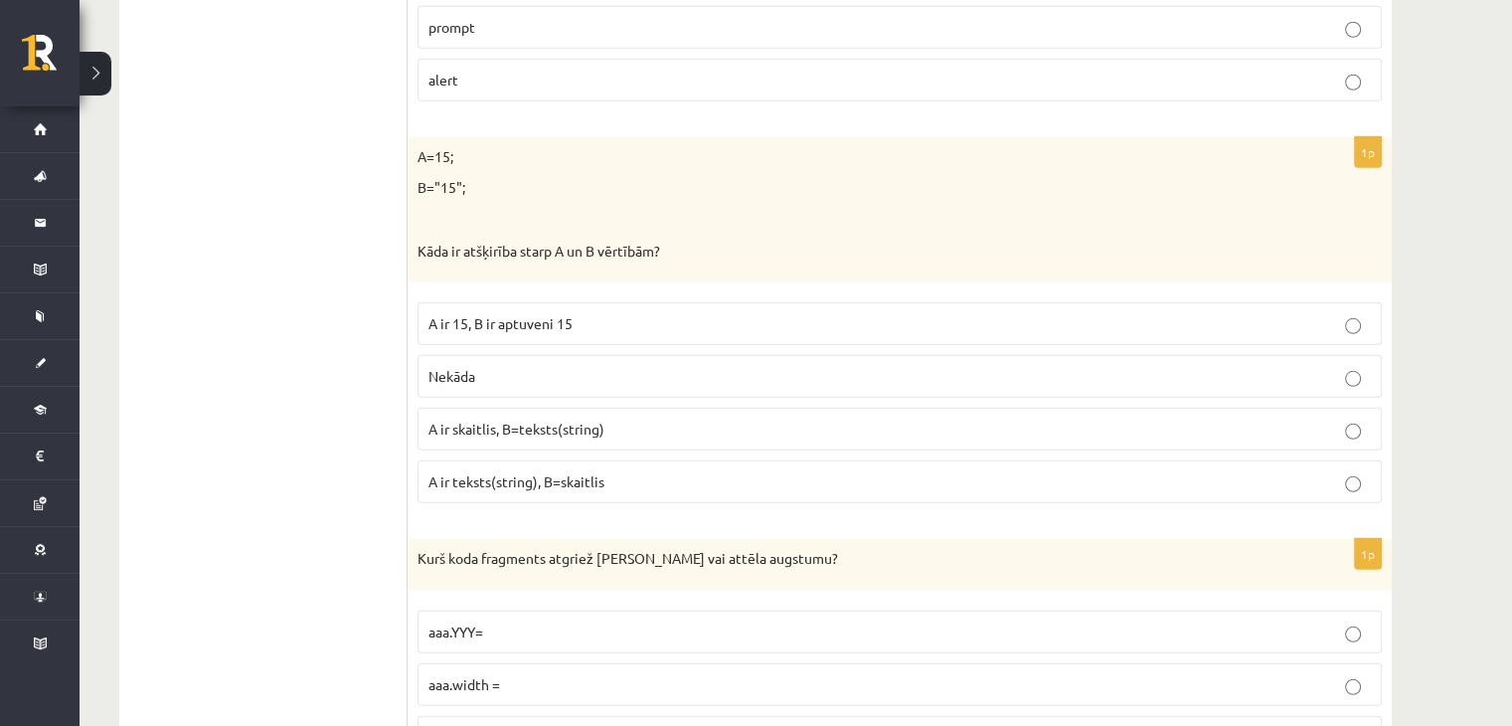
click at [573, 420] on span "A ir skaitlis, B=teksts(string)" at bounding box center [517, 429] width 176 height 18
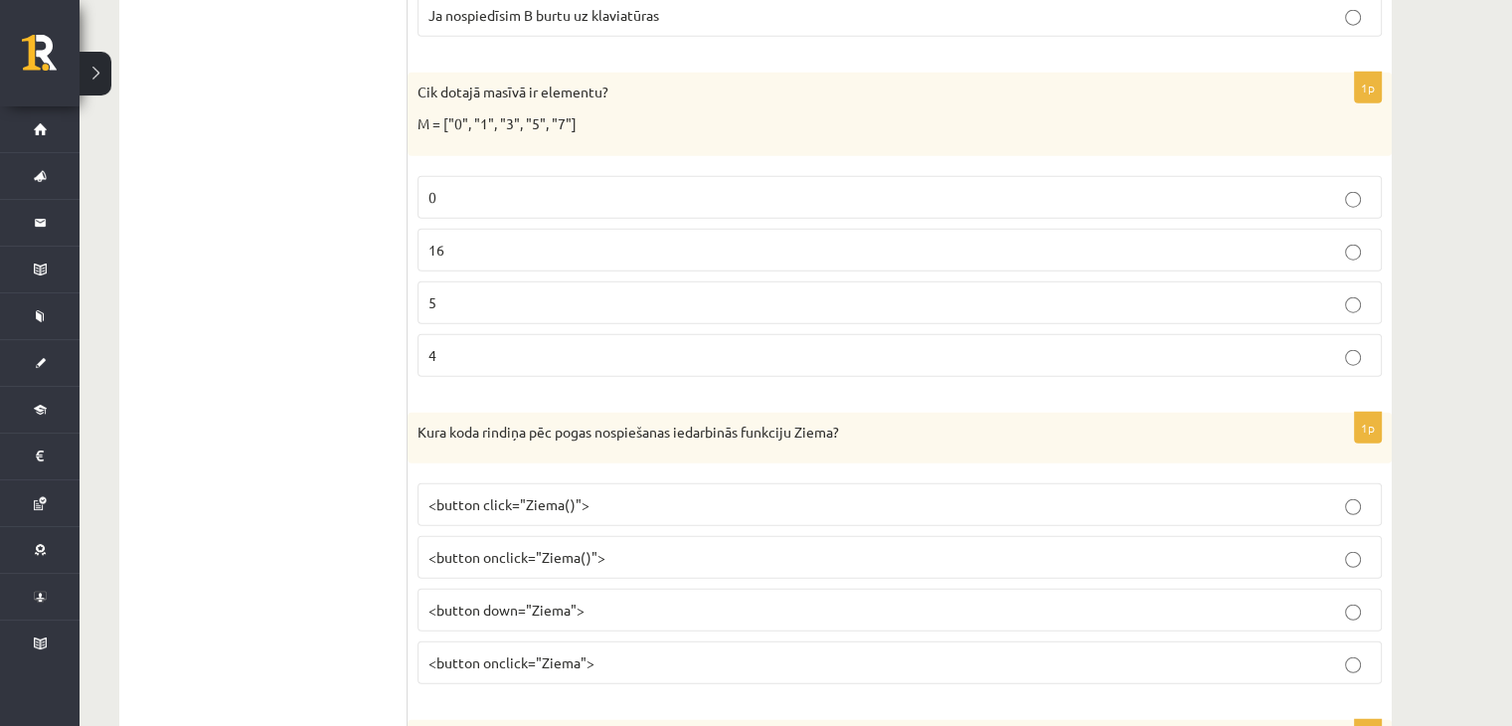
scroll to position [4936, 0]
click at [636, 285] on label "5" at bounding box center [900, 306] width 965 height 43
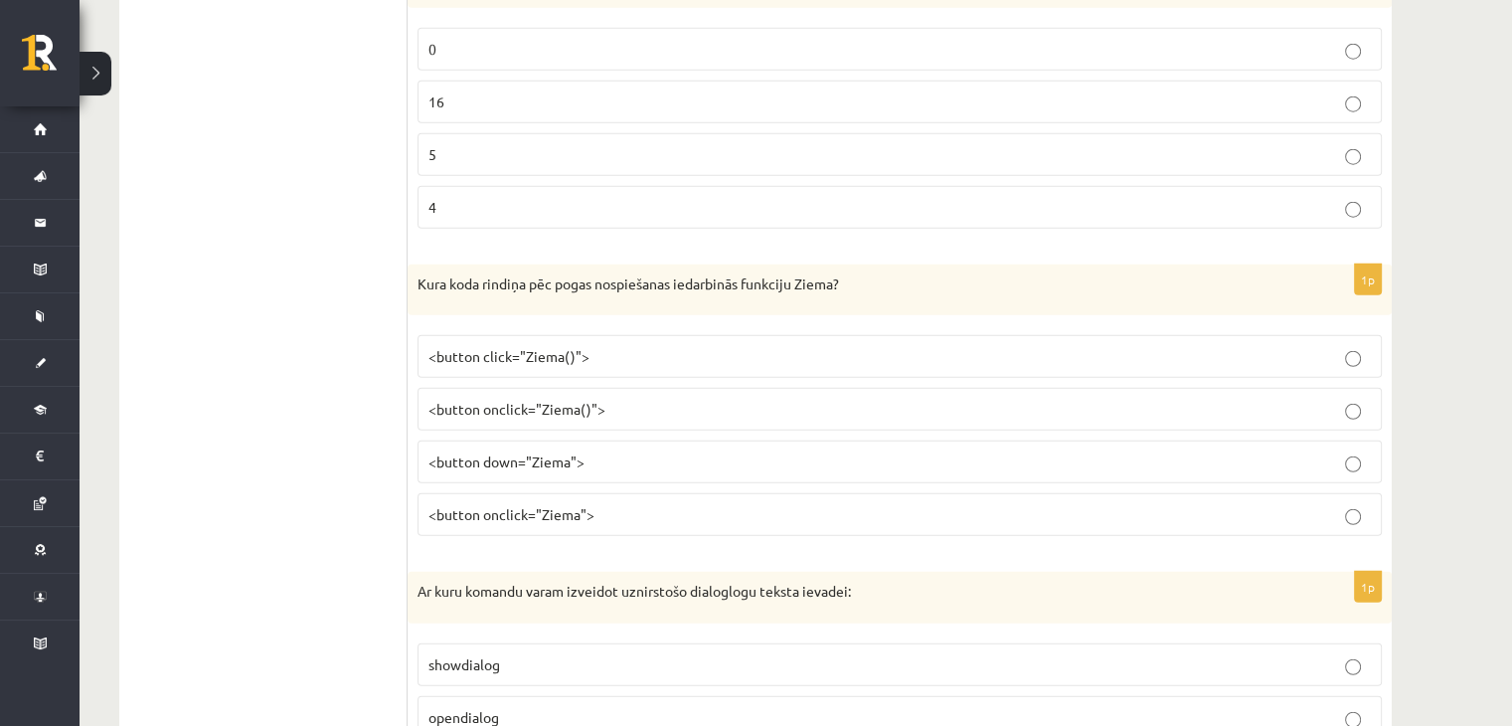
scroll to position [5135, 0]
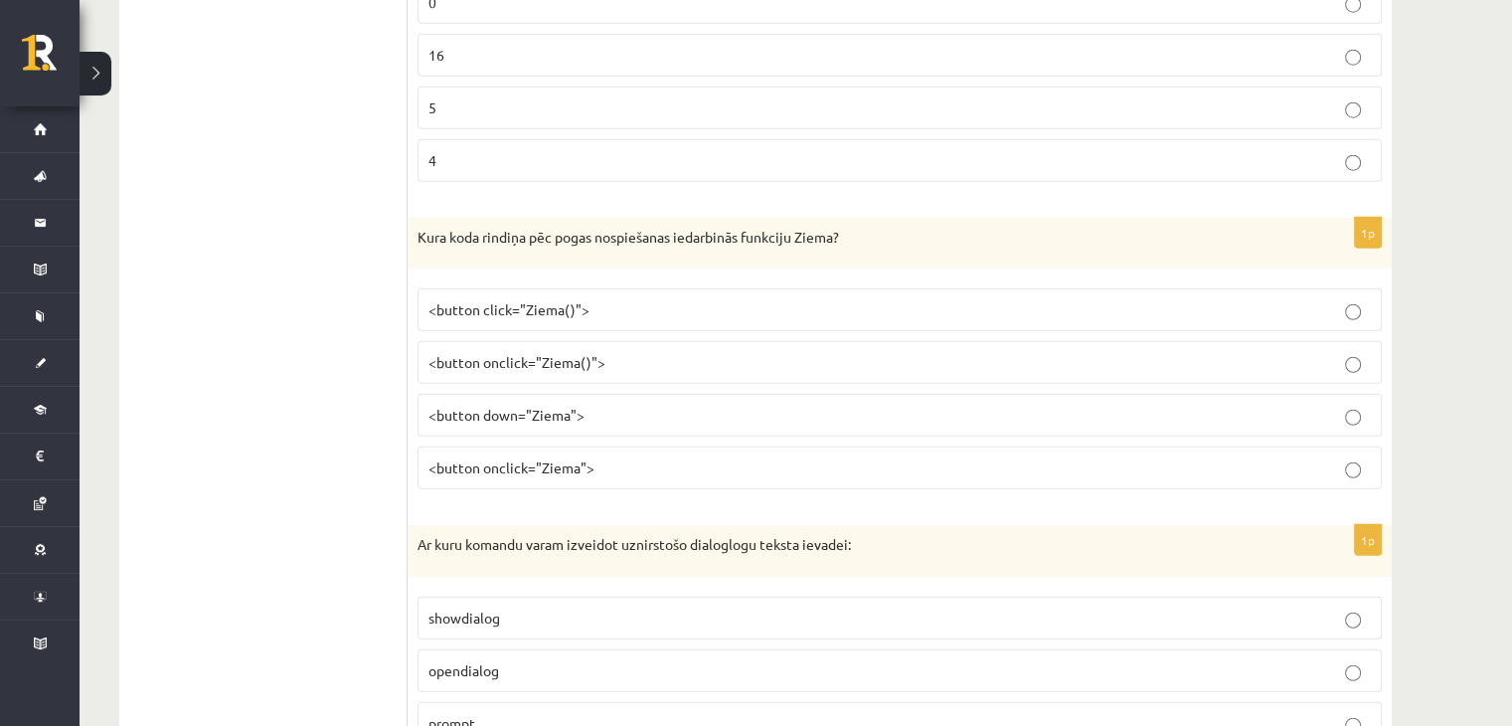
click at [619, 352] on p "<button onclick="Ziema()">" at bounding box center [900, 362] width 943 height 21
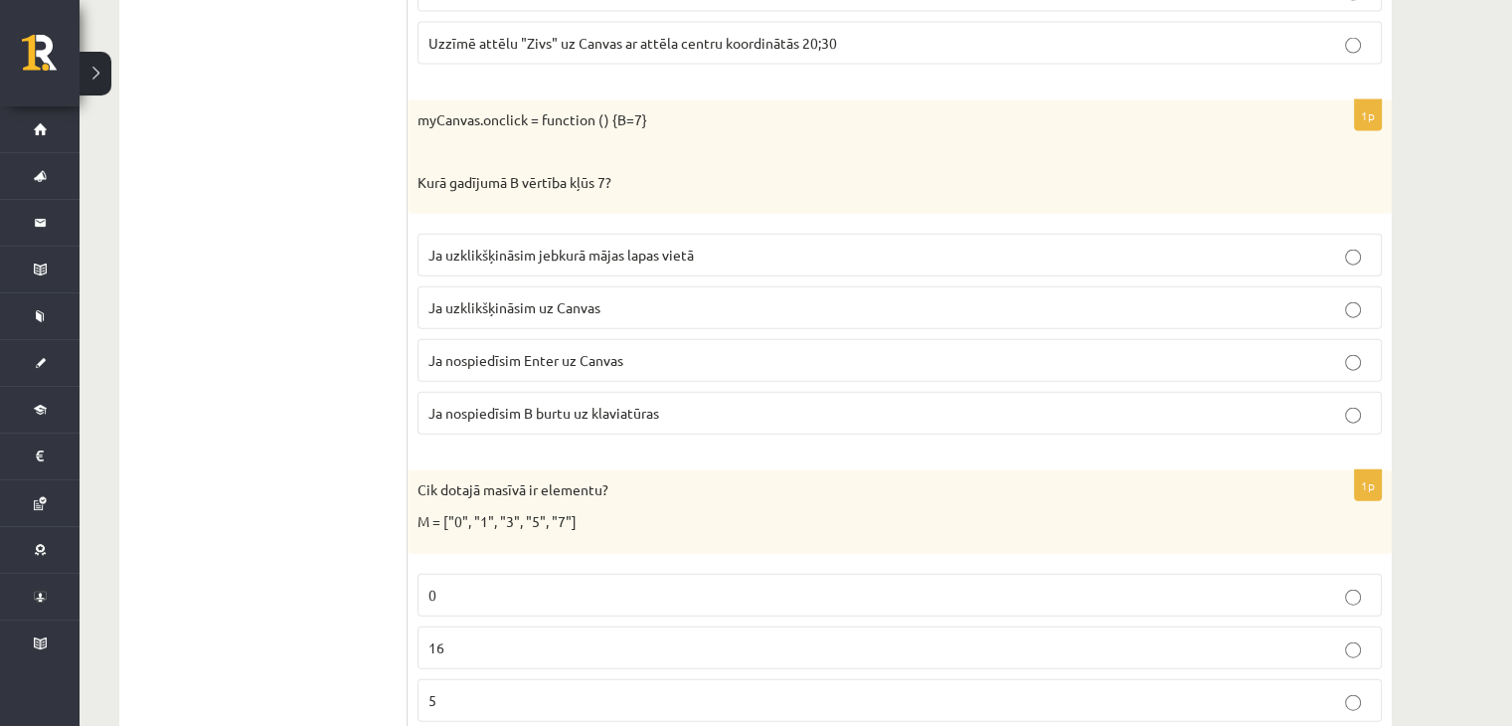
scroll to position [4538, 0]
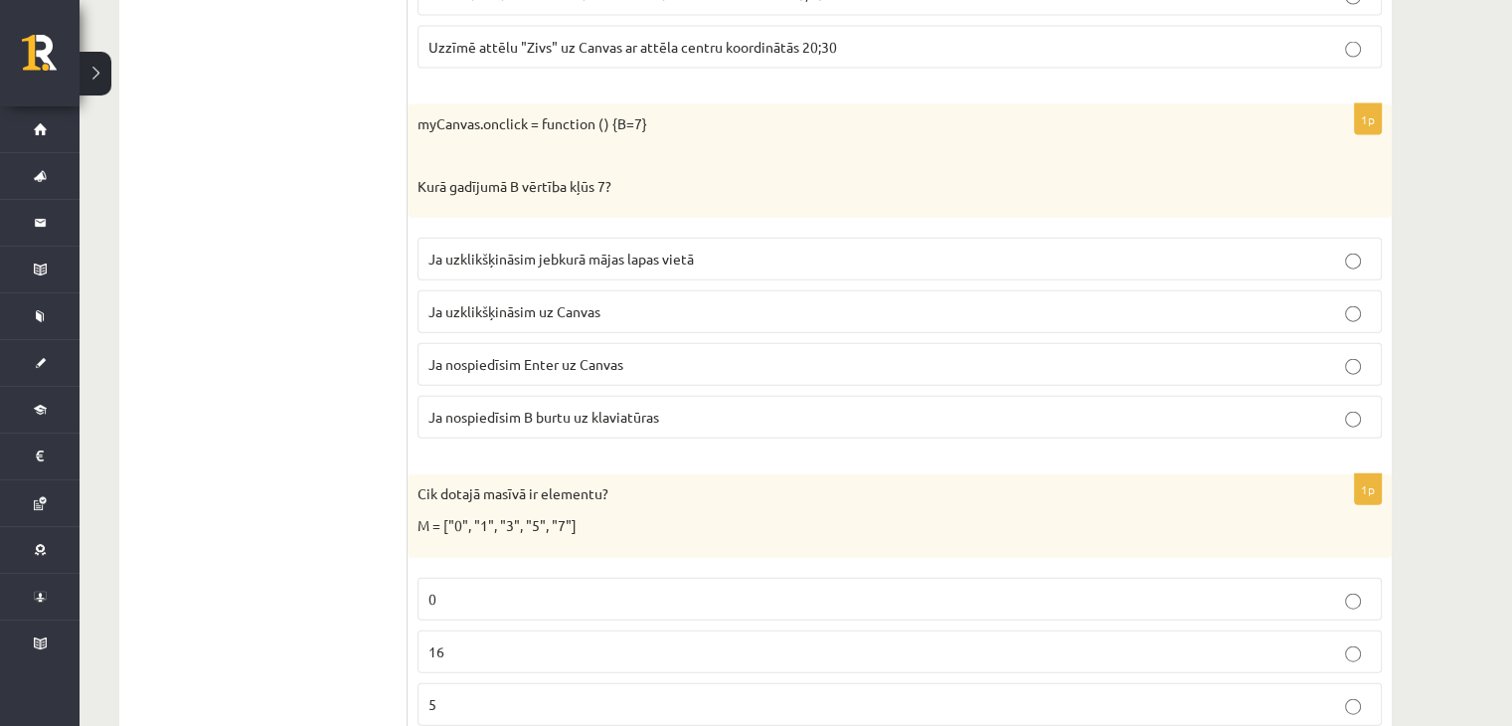
click at [618, 301] on p "Ja uzklikšķināsim uz Canvas" at bounding box center [900, 311] width 943 height 21
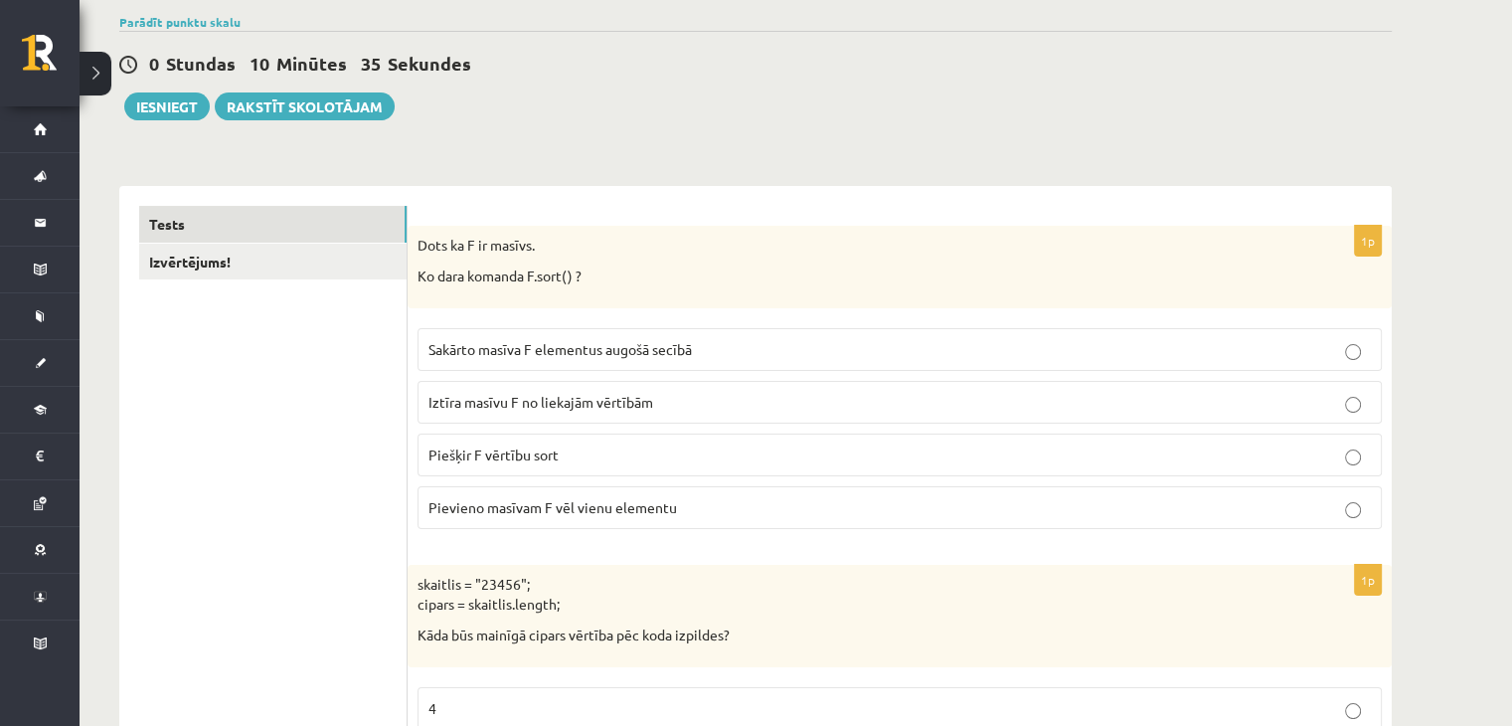
scroll to position [0, 0]
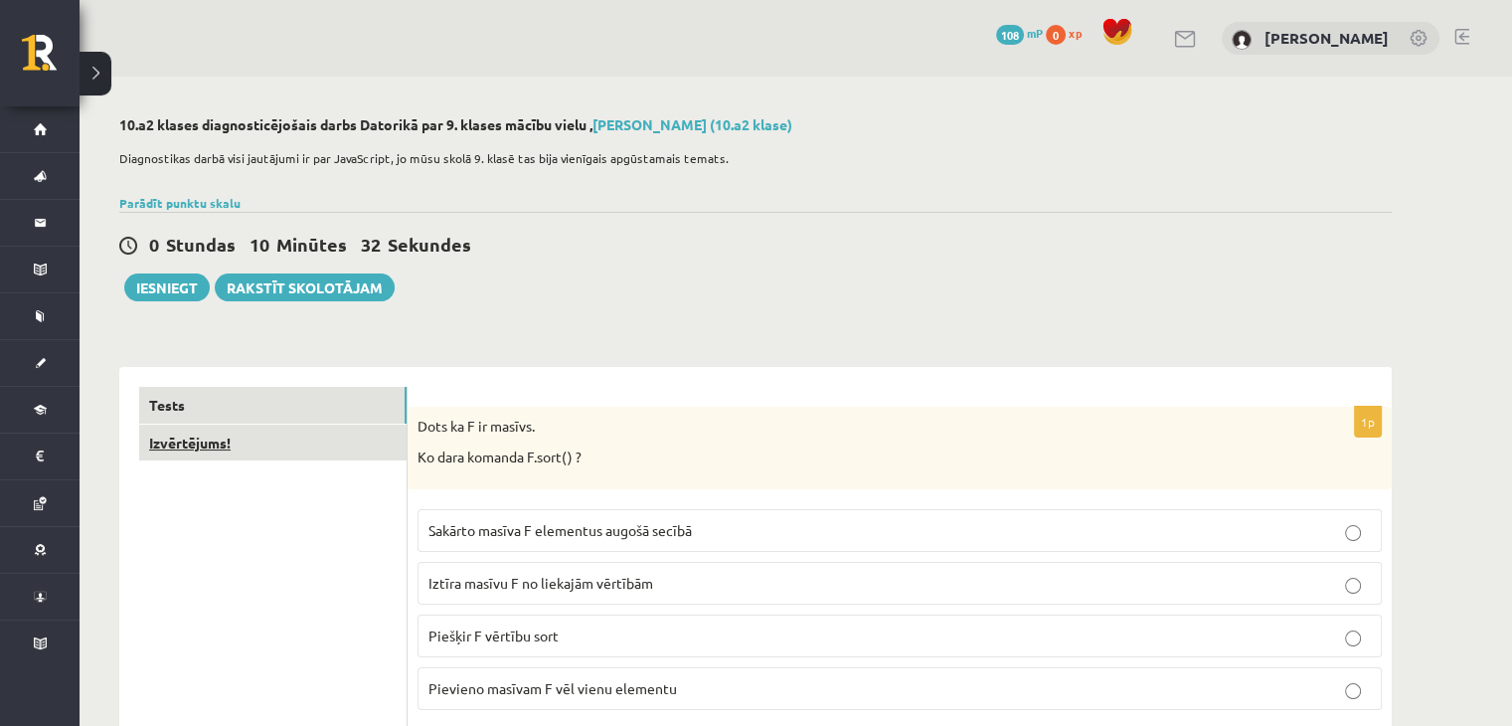
click at [386, 446] on link "Izvērtējums!" at bounding box center [272, 443] width 267 height 37
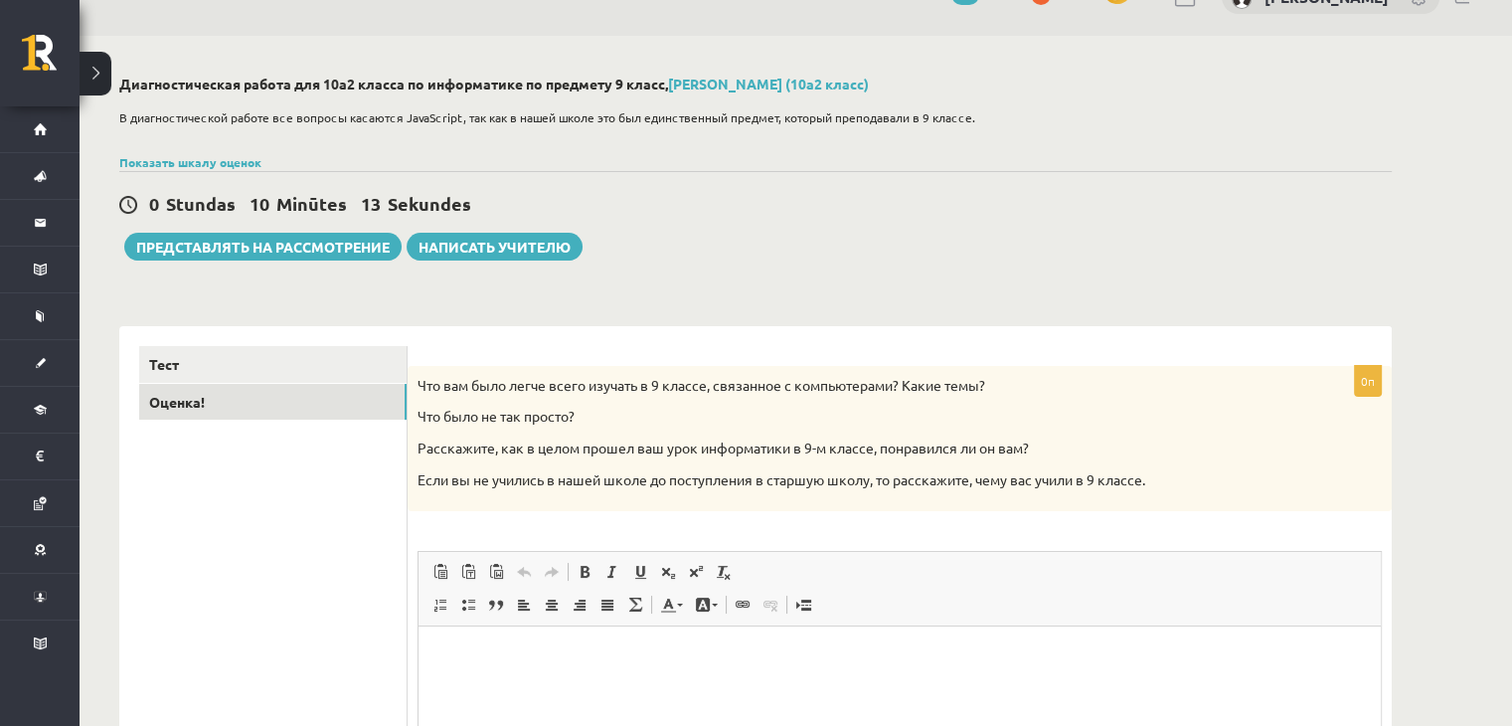
scroll to position [42, 0]
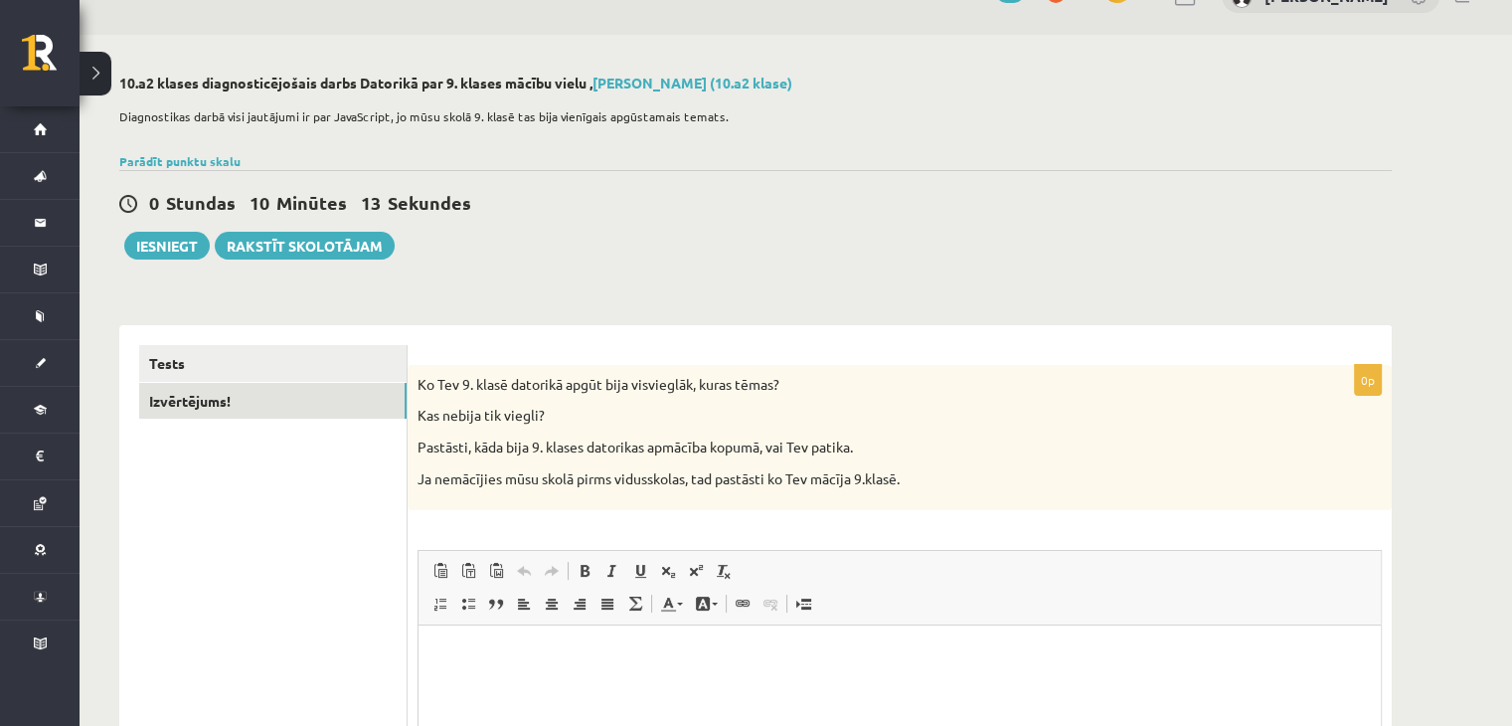
click at [1073, 261] on div "10.a2 klases diagnosticējošais darbs Datorikā par 9. klases mācību vielu , Polī…" at bounding box center [756, 529] width 1352 height 988
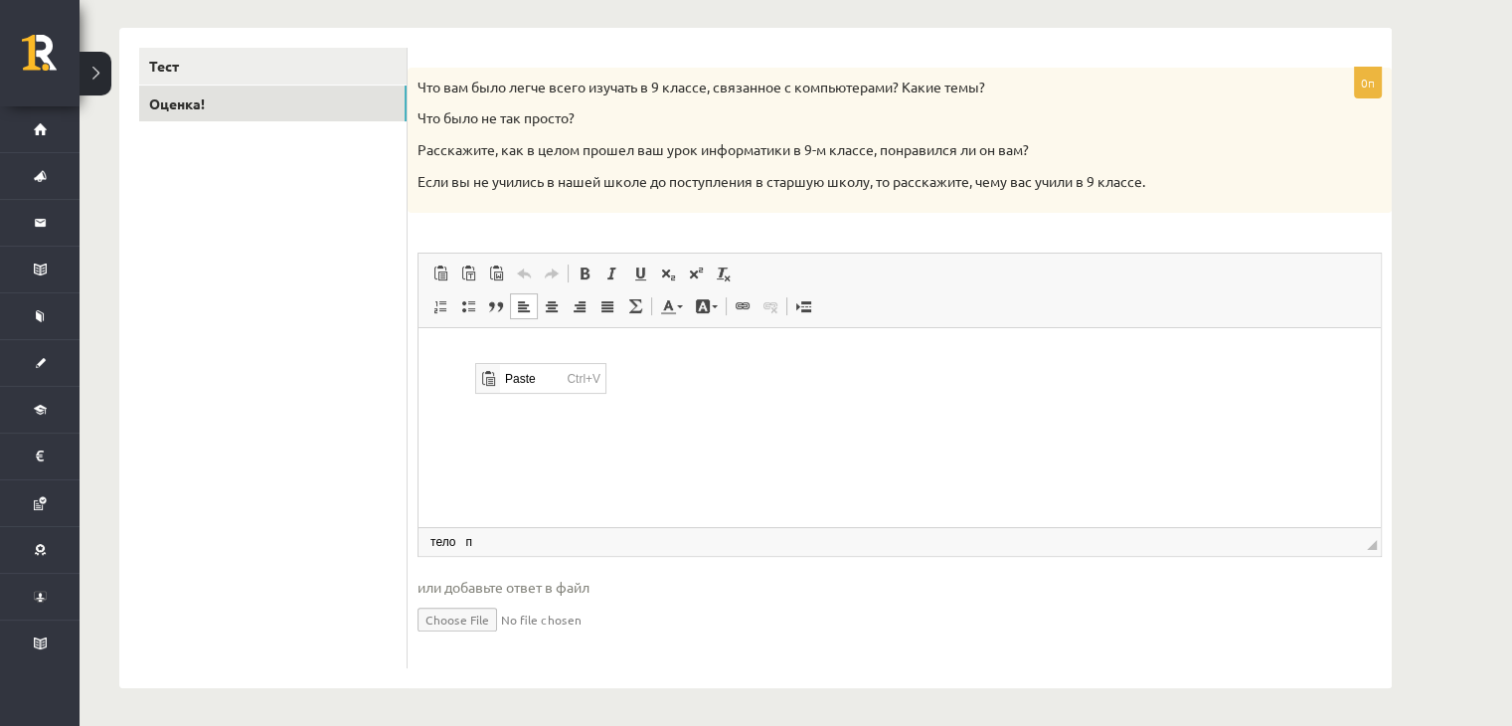
scroll to position [0, 0]
click at [671, 389] on html at bounding box center [900, 358] width 963 height 61
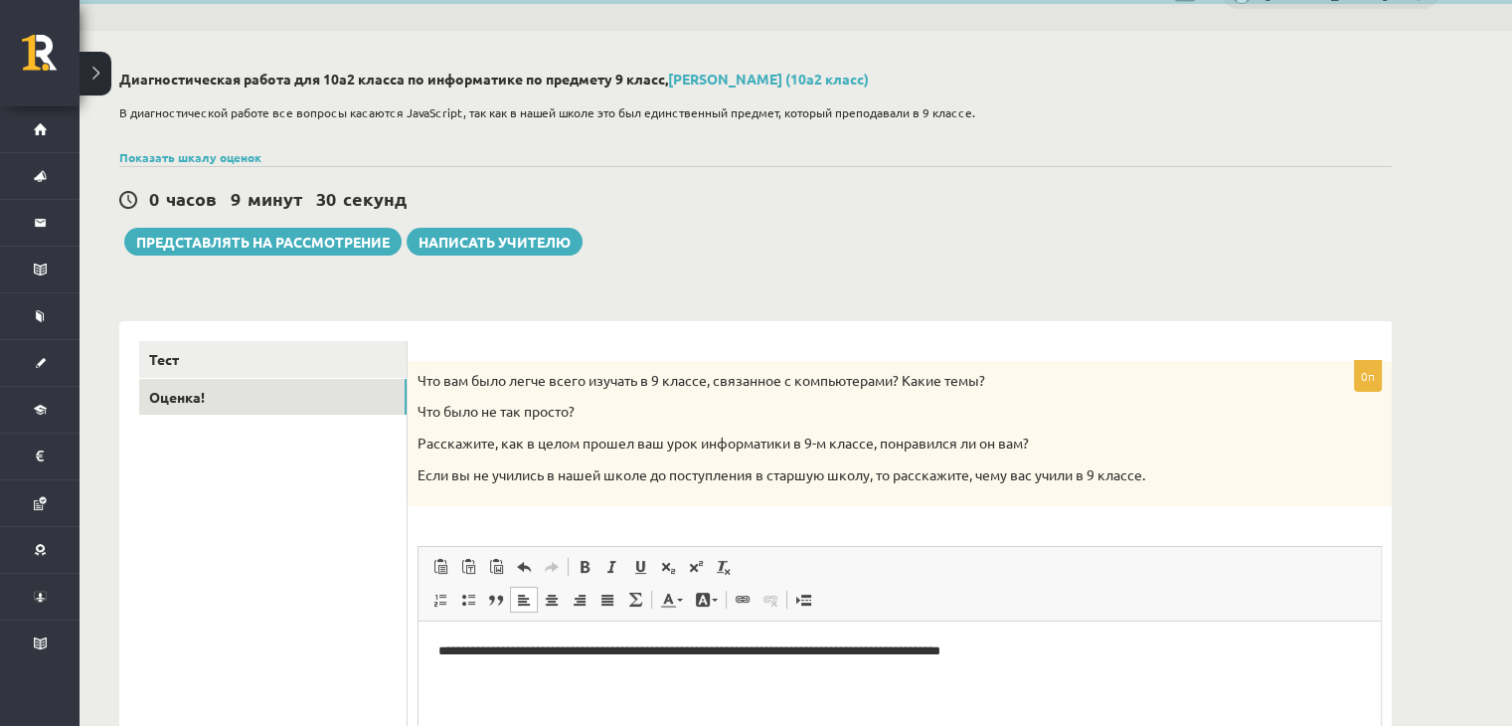
scroll to position [41, 0]
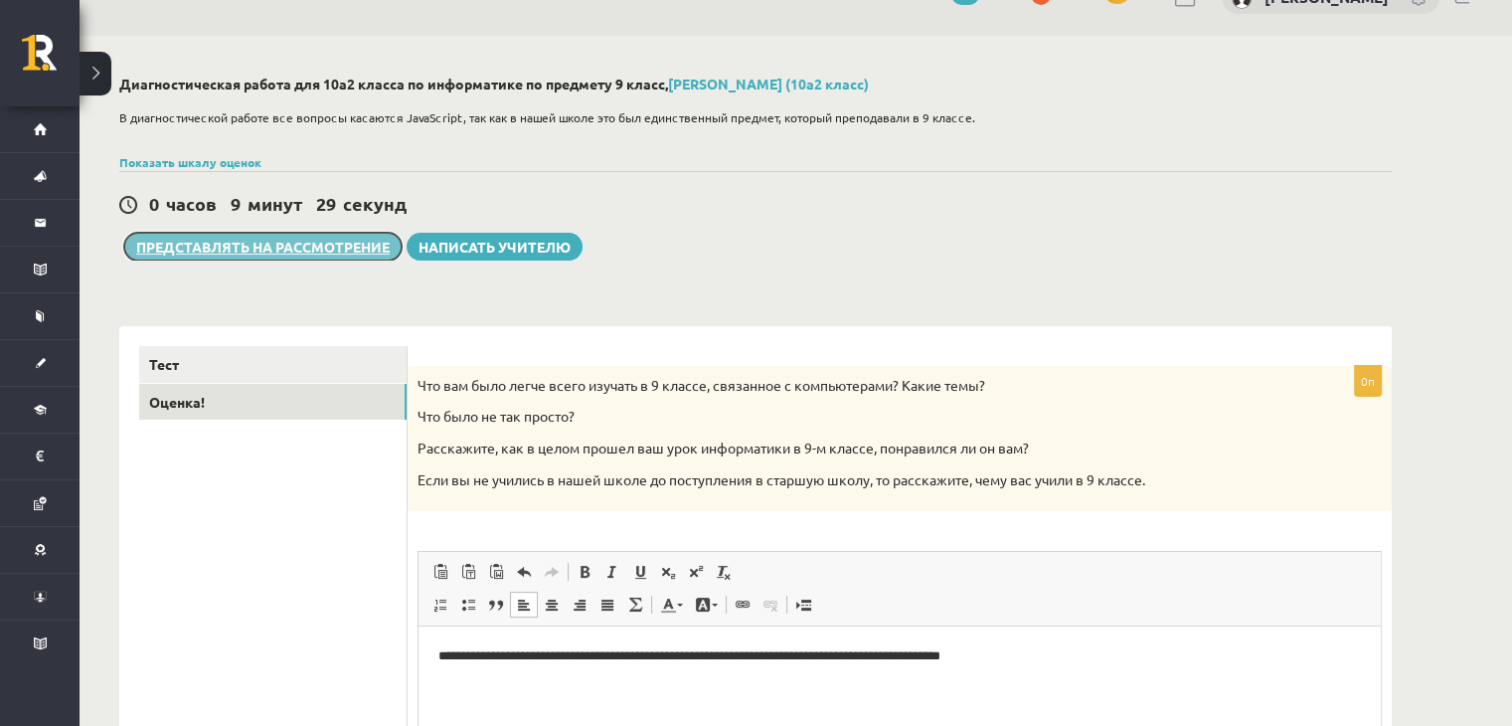
click at [300, 250] on font "Представлять на рассмотрение" at bounding box center [263, 247] width 254 height 18
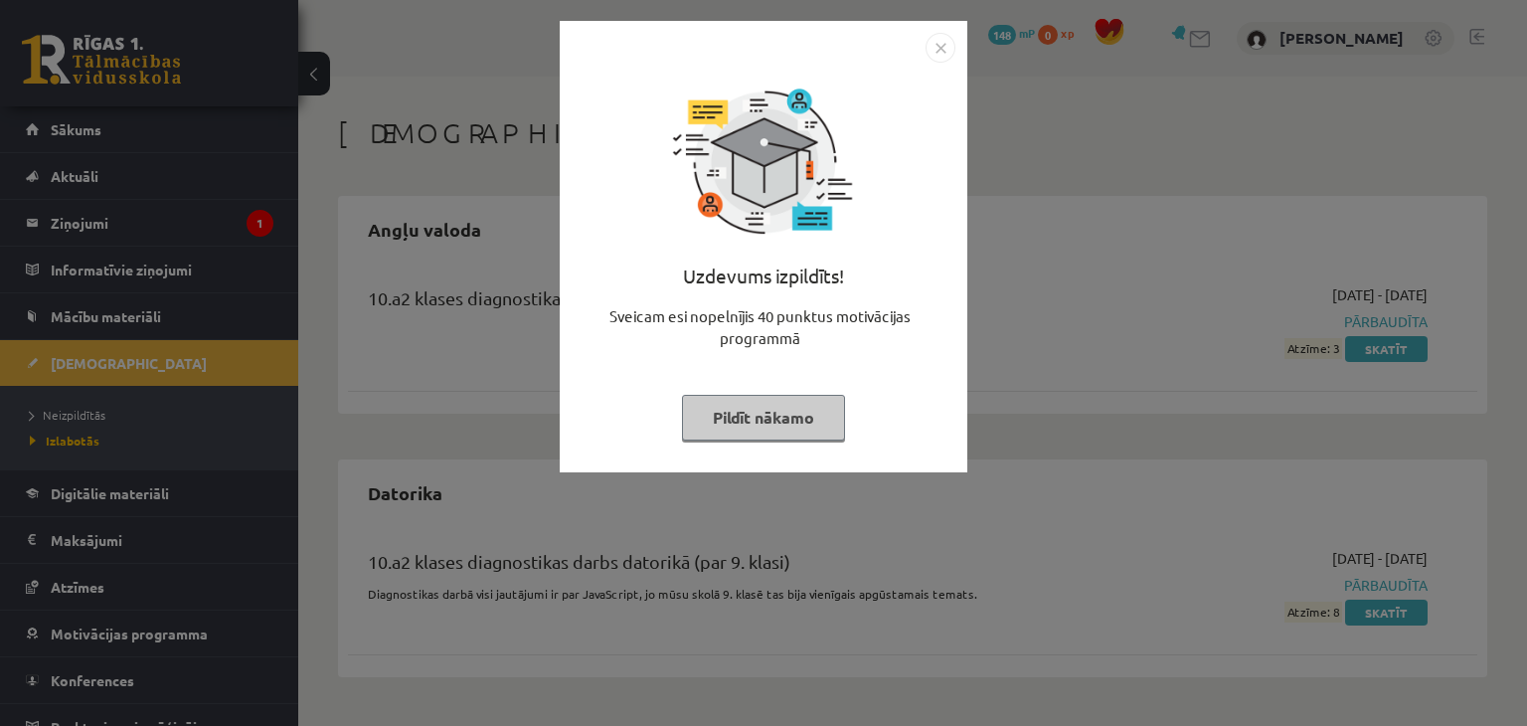
click at [751, 418] on button "Pildīt nākamo" at bounding box center [763, 418] width 163 height 46
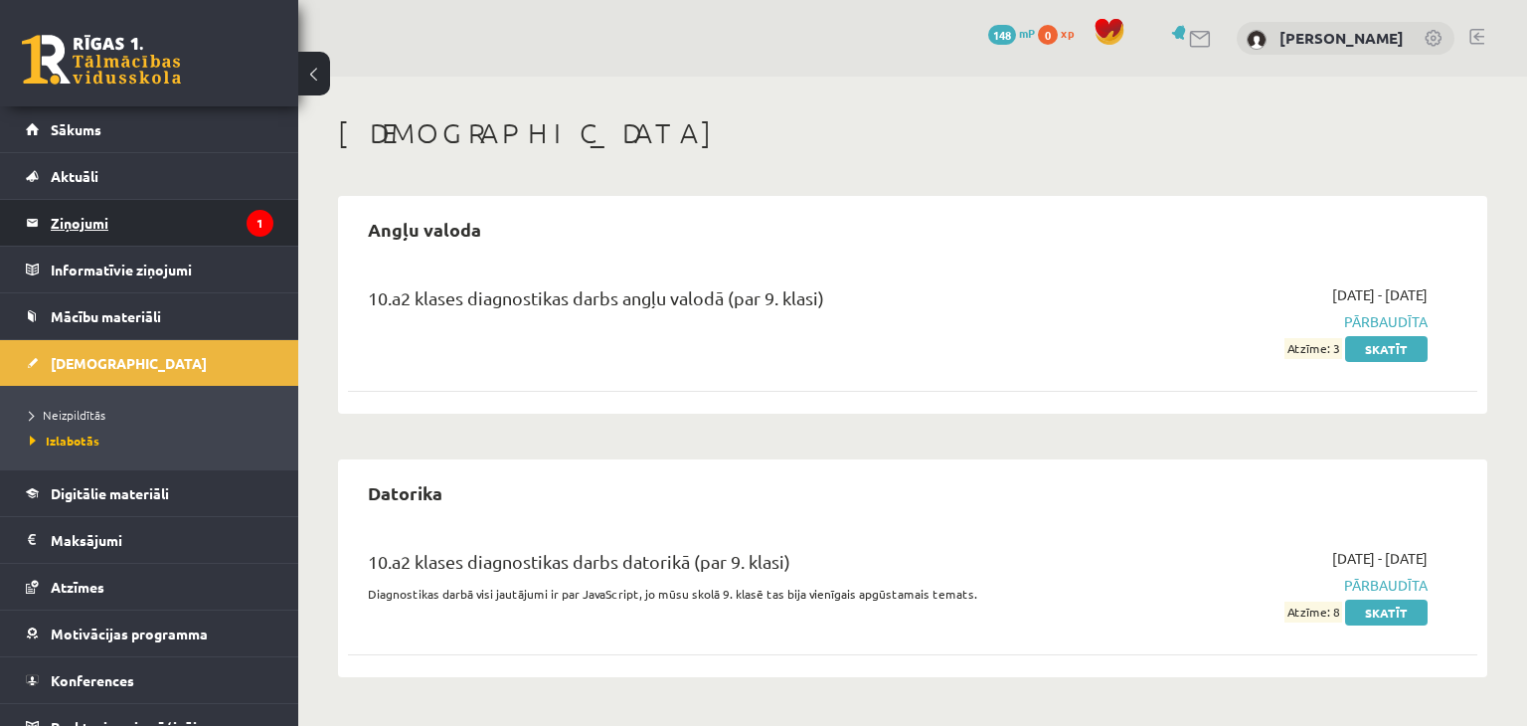
click at [195, 236] on legend "Ziņojumi 1" at bounding box center [162, 223] width 223 height 46
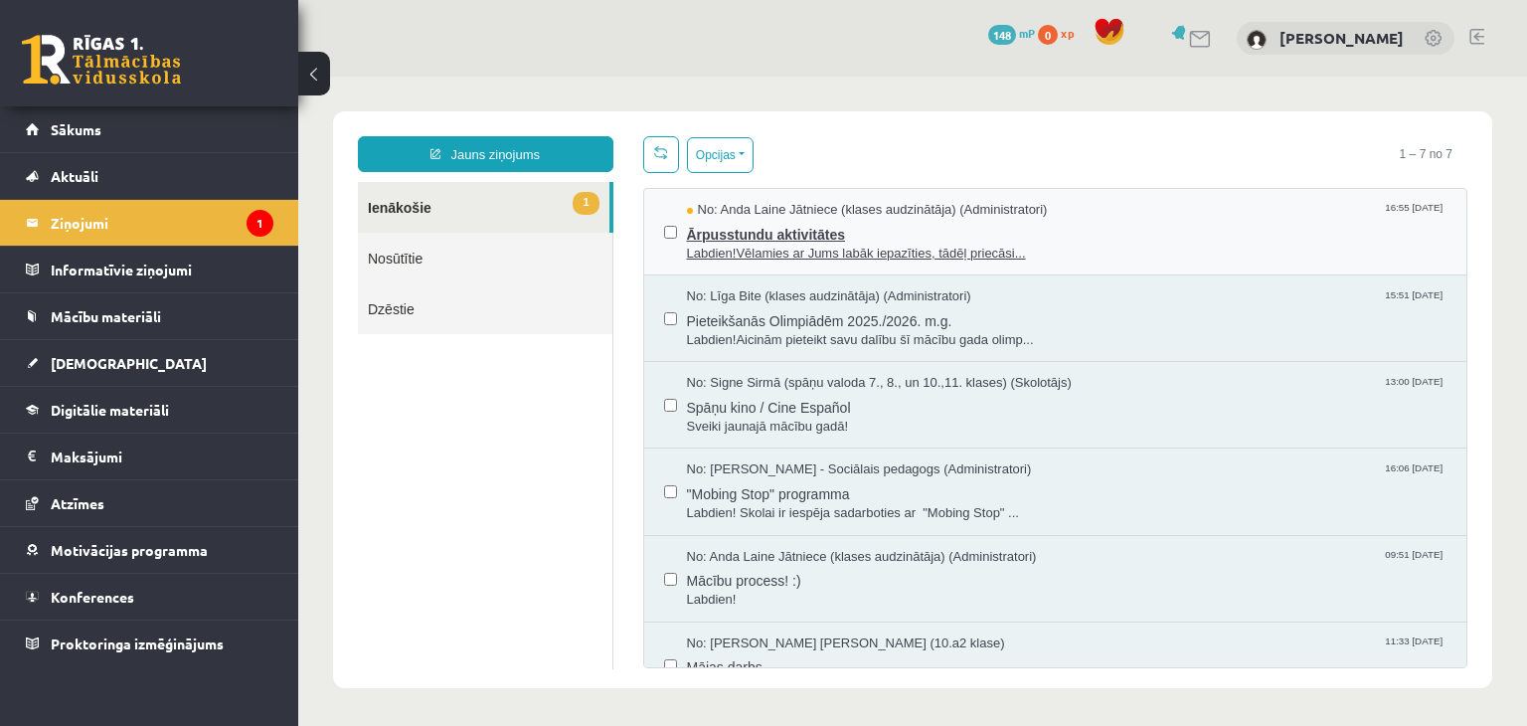
click at [892, 230] on span "Ārpusstundu aktivitātes" at bounding box center [1067, 232] width 761 height 25
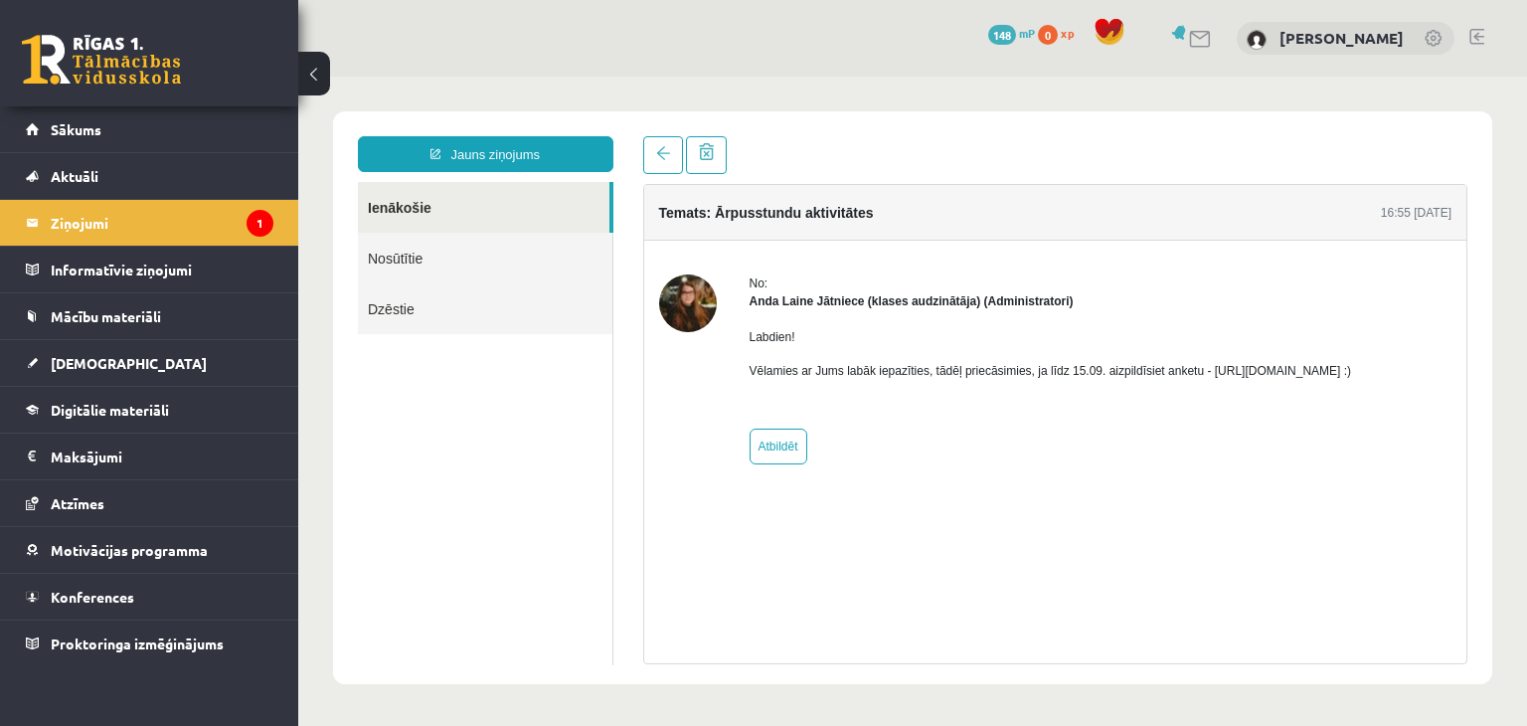
drag, startPoint x: 1201, startPoint y: 370, endPoint x: 1414, endPoint y: 377, distance: 212.9
click at [1352, 377] on p "Vēlamies ar Jums labāk iepazīties, tādēļ priecāsimies, ja līdz 15.09. aizpildīs…" at bounding box center [1051, 371] width 603 height 18
copy p "[URL][DOMAIN_NAME]"
click at [442, 204] on link "Ienākošie" at bounding box center [484, 207] width 252 height 51
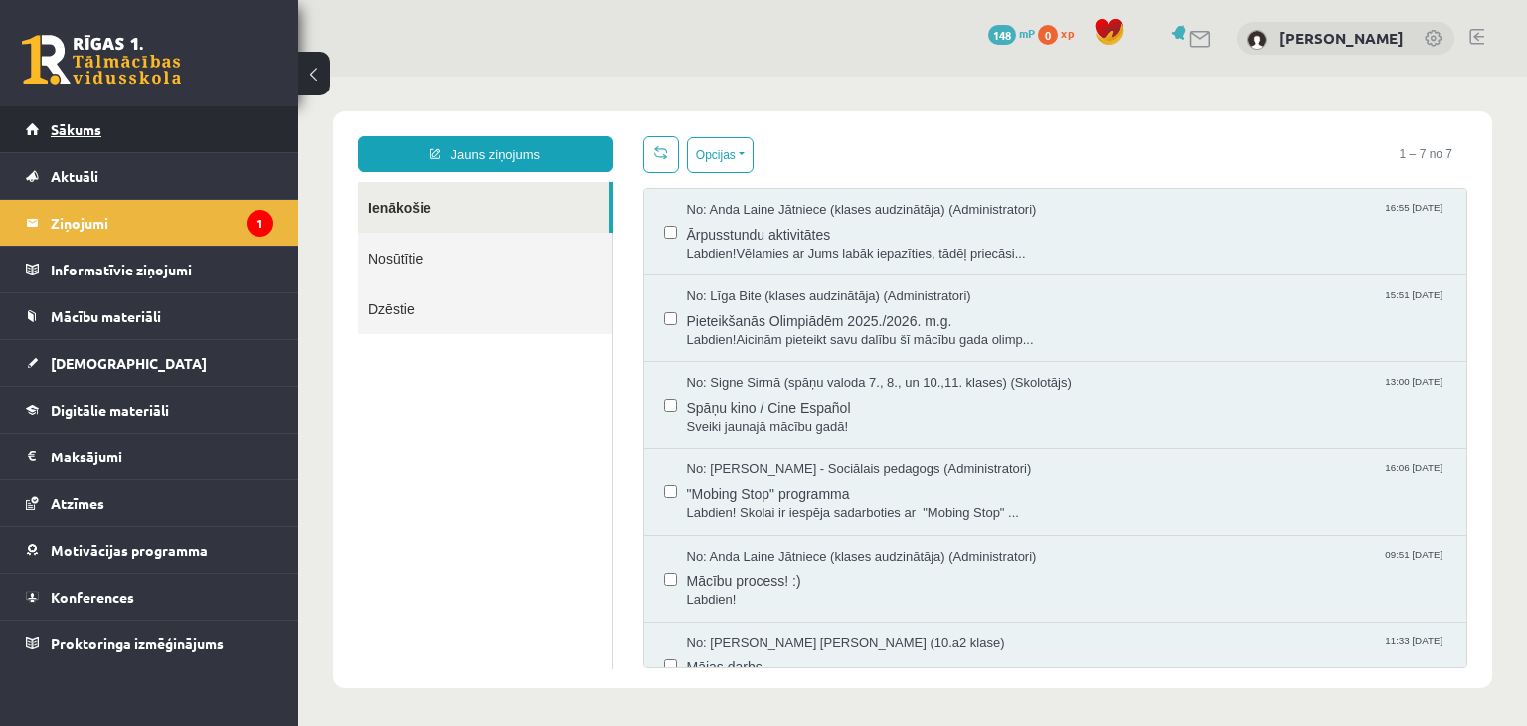
click at [99, 135] on span "Sākums" at bounding box center [76, 129] width 51 height 18
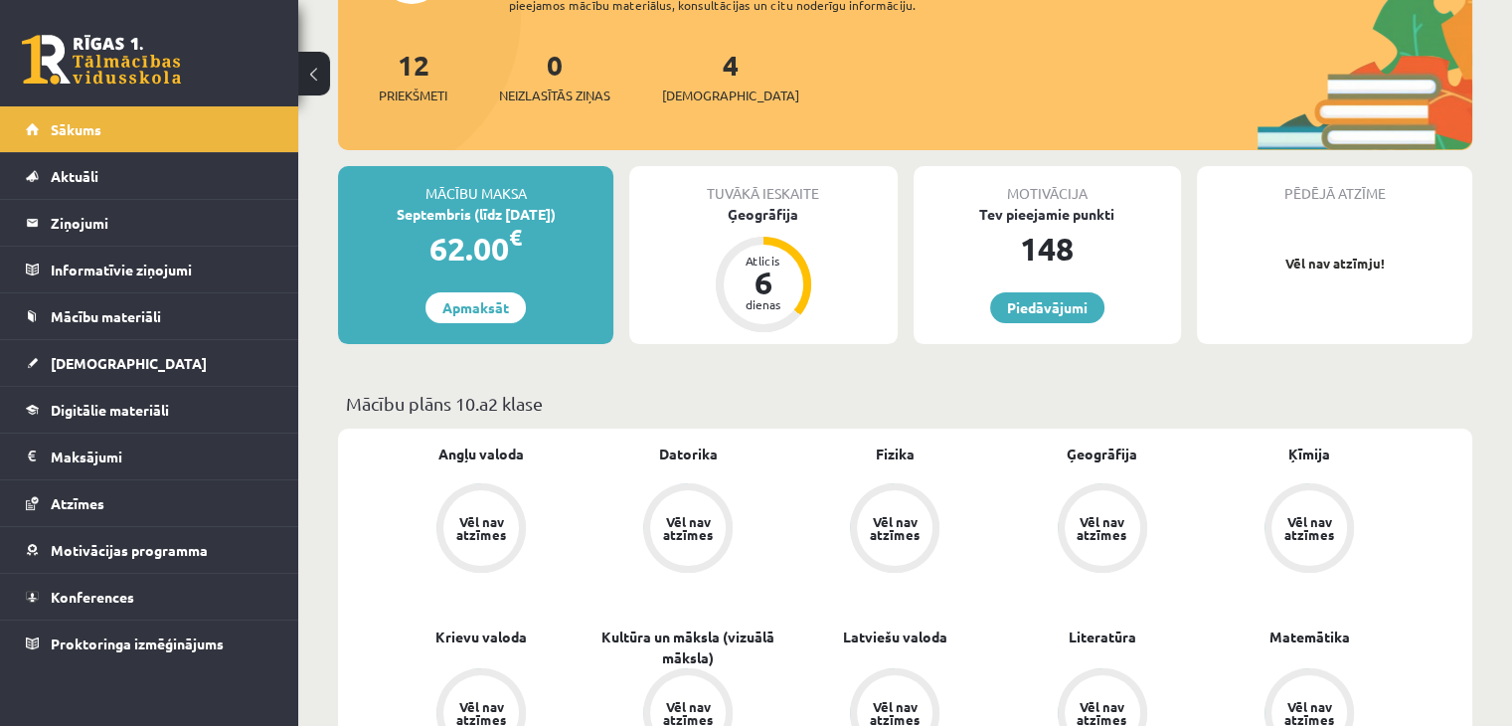
scroll to position [99, 0]
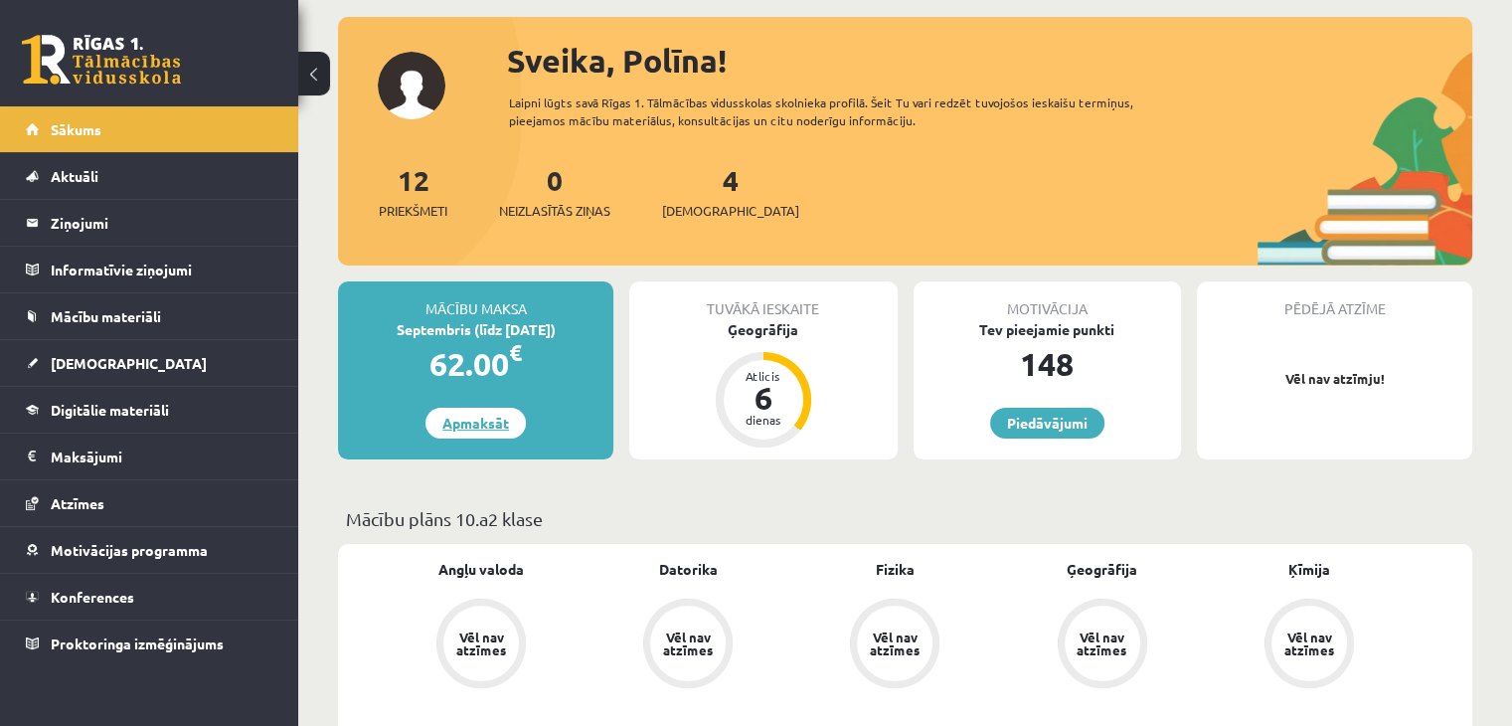
click at [493, 427] on link "Apmaksāt" at bounding box center [476, 423] width 100 height 31
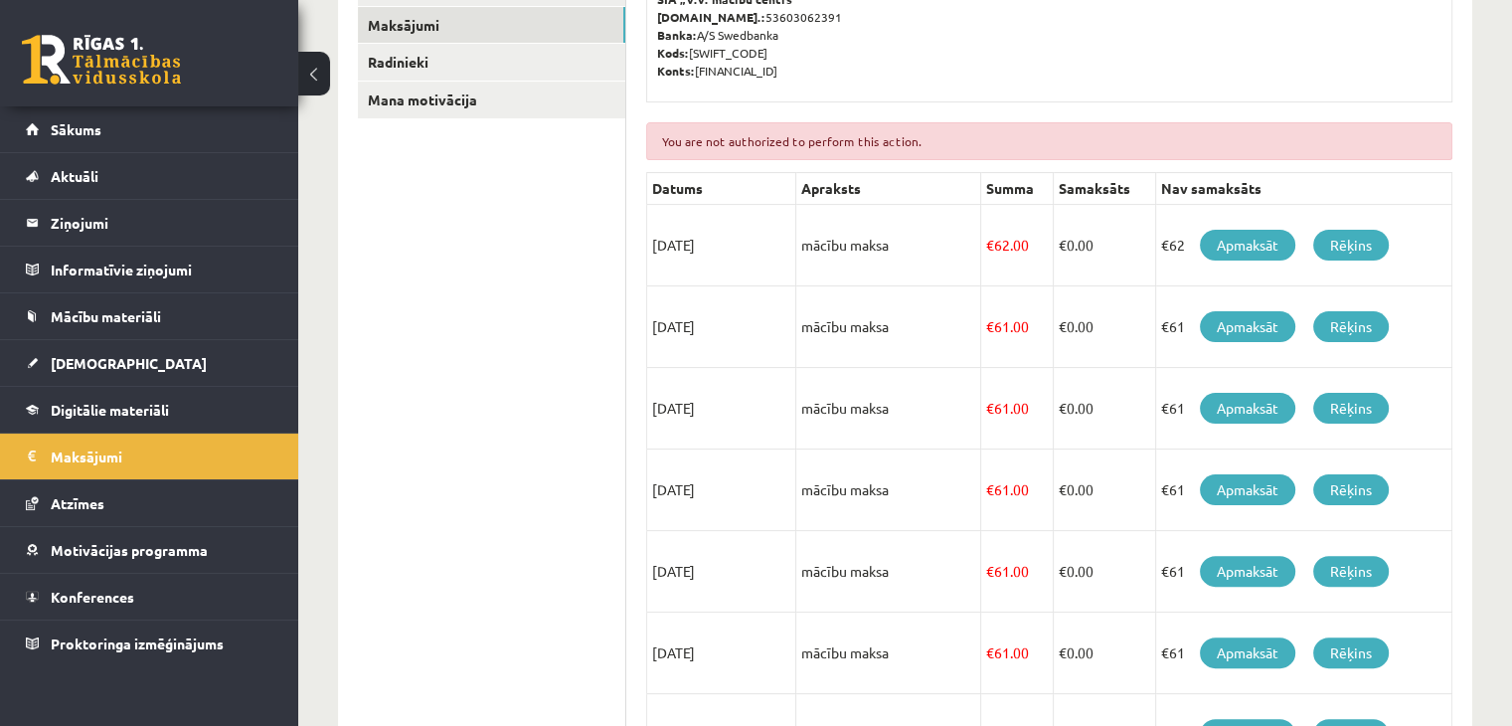
scroll to position [403, 0]
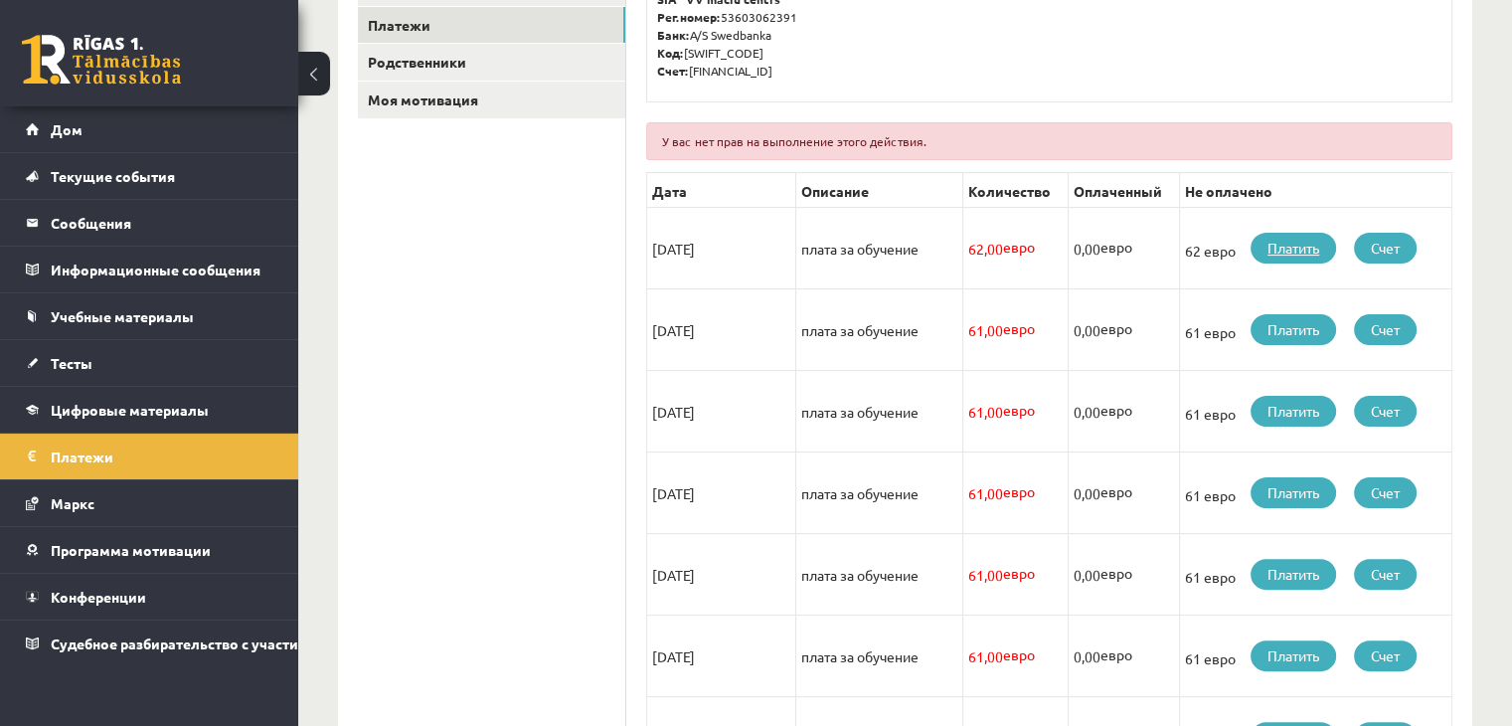
click at [1285, 248] on font "Платить" at bounding box center [1294, 248] width 52 height 18
click at [1289, 256] on link "Платить" at bounding box center [1294, 248] width 86 height 31
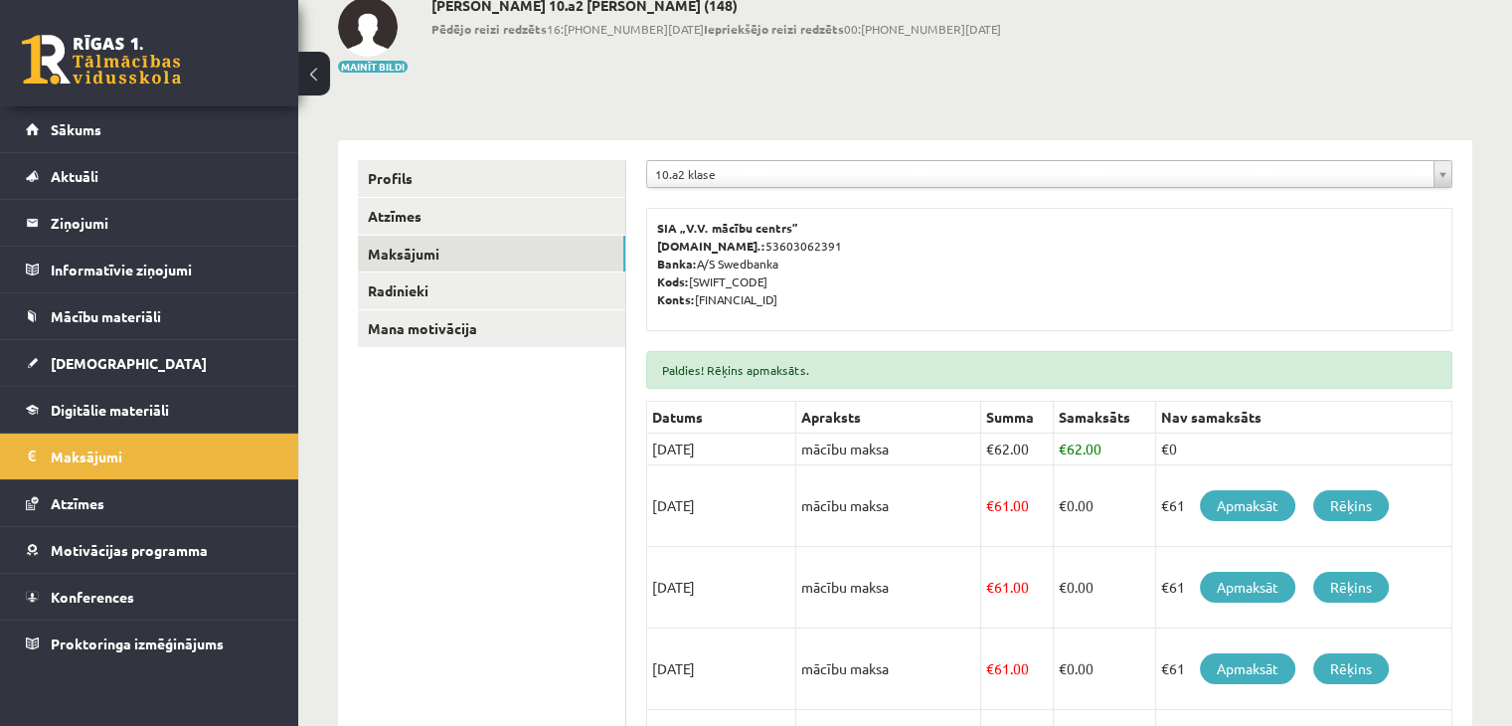
scroll to position [101, 0]
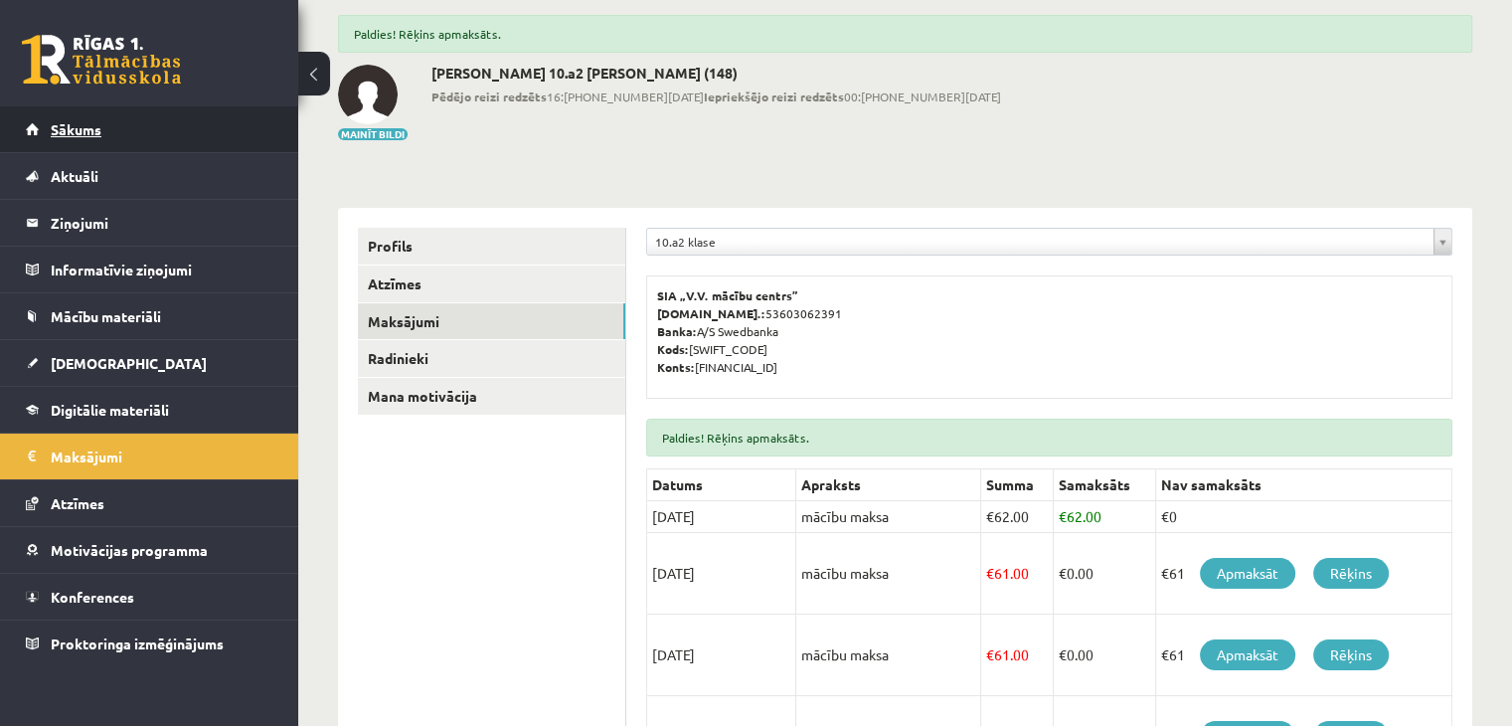
click at [102, 132] on link "Sākums" at bounding box center [150, 129] width 248 height 46
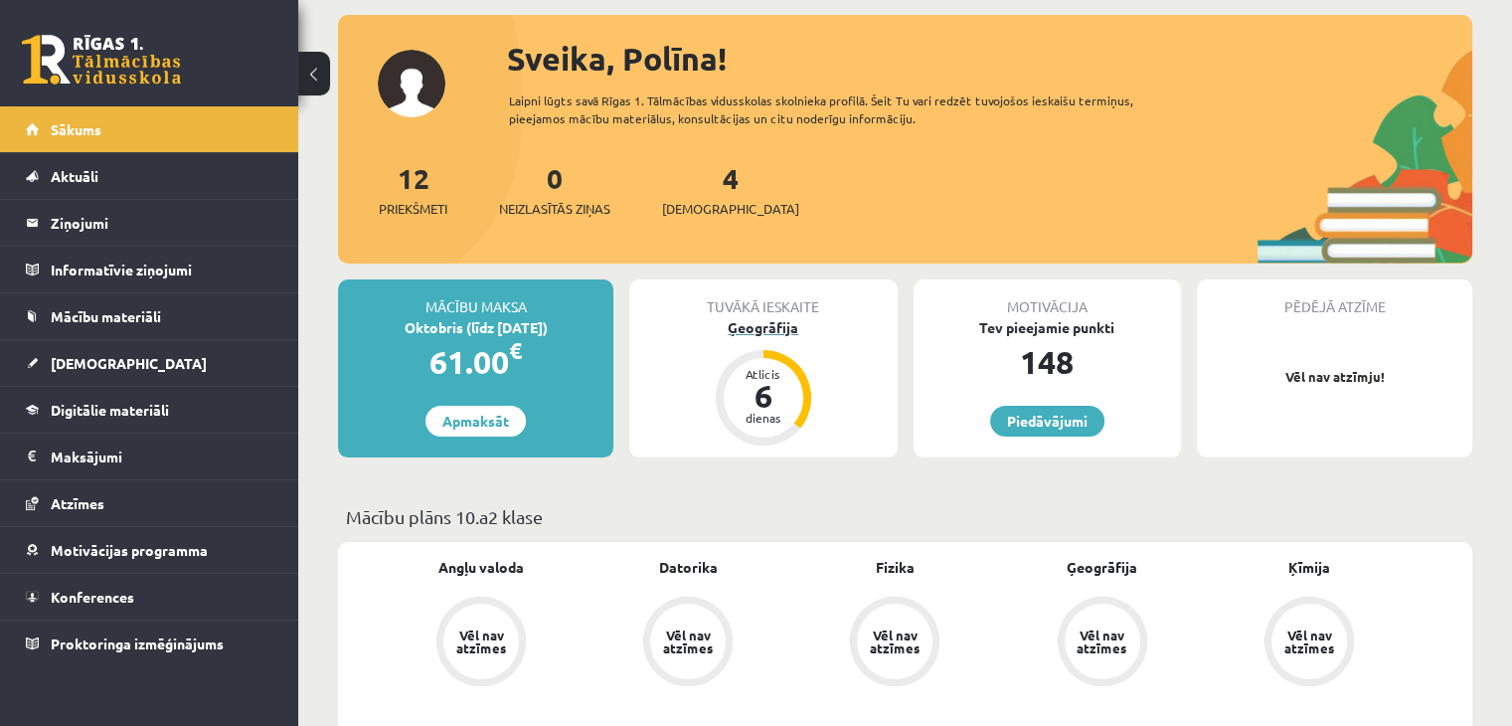
scroll to position [99, 0]
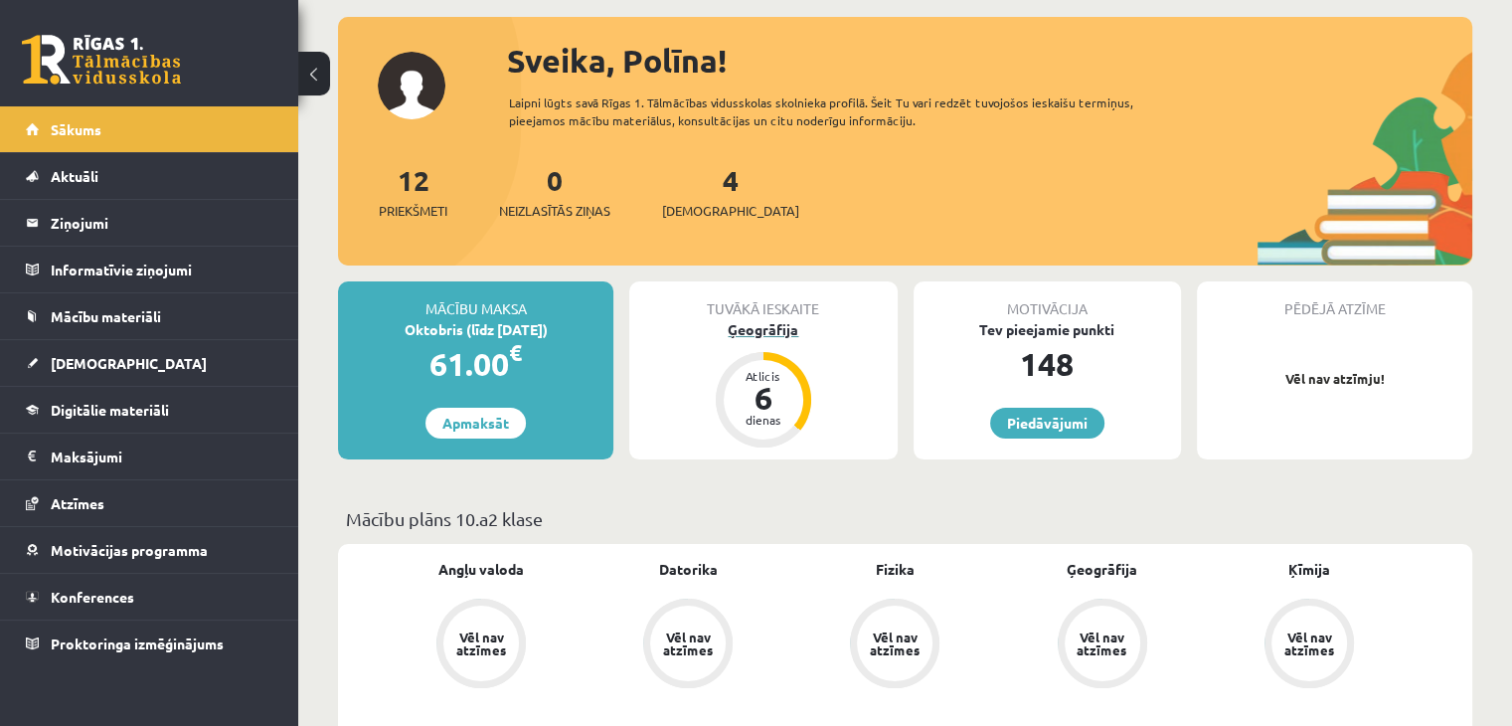
click at [756, 325] on div "Ģeogrāfija" at bounding box center [762, 329] width 267 height 21
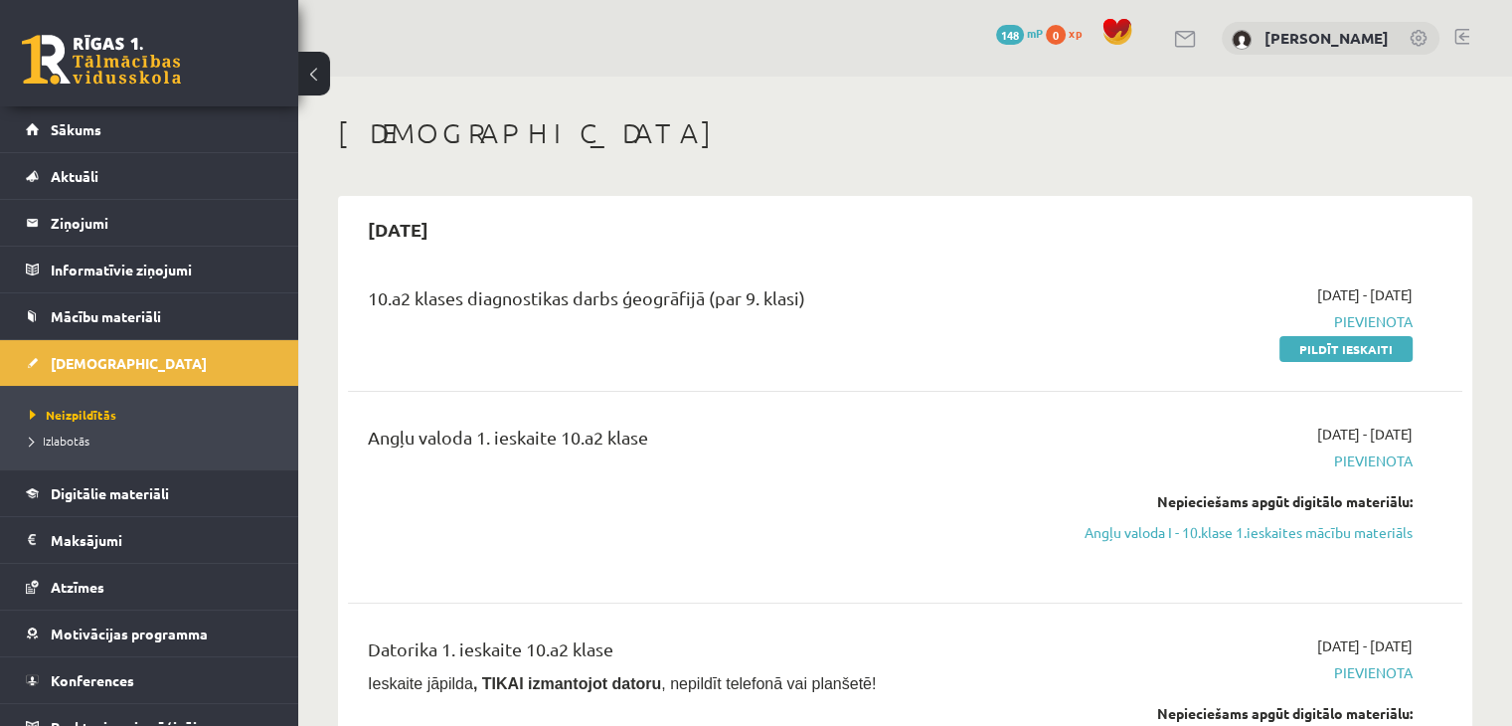
drag, startPoint x: 1348, startPoint y: 352, endPoint x: 828, endPoint y: 92, distance: 581.2
click at [1348, 352] on link "Pildīt ieskaiti" at bounding box center [1346, 349] width 133 height 26
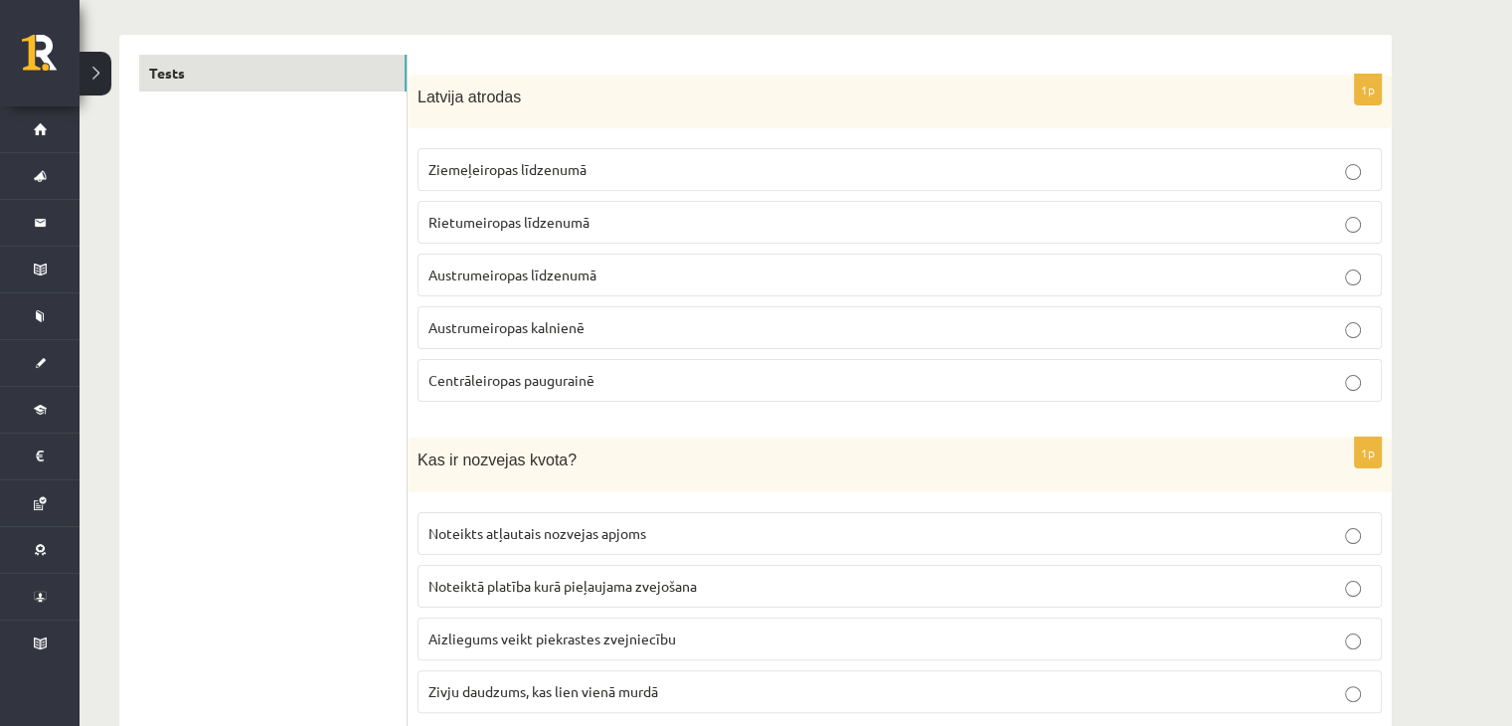
scroll to position [298, 0]
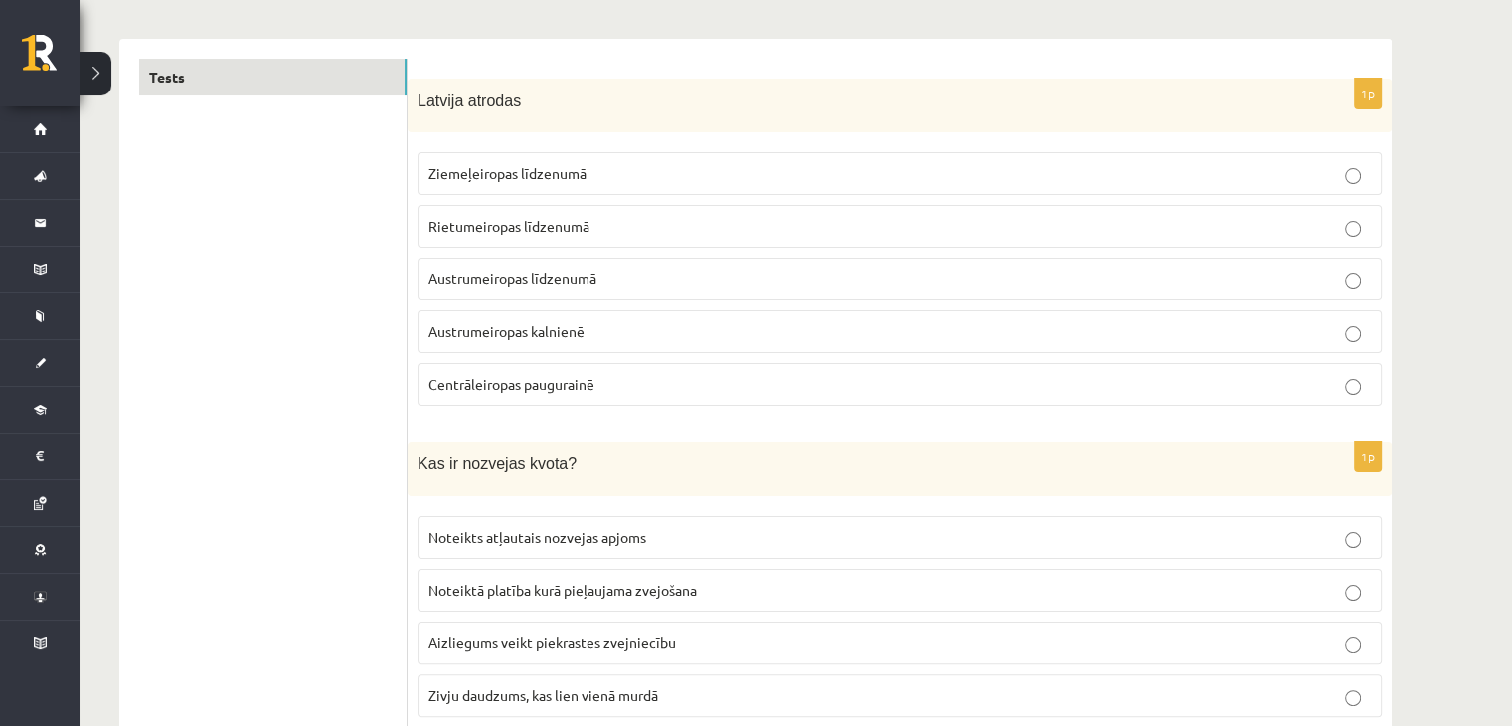
click at [553, 176] on span "Ziemeļeiropas līdzenumā" at bounding box center [508, 173] width 158 height 18
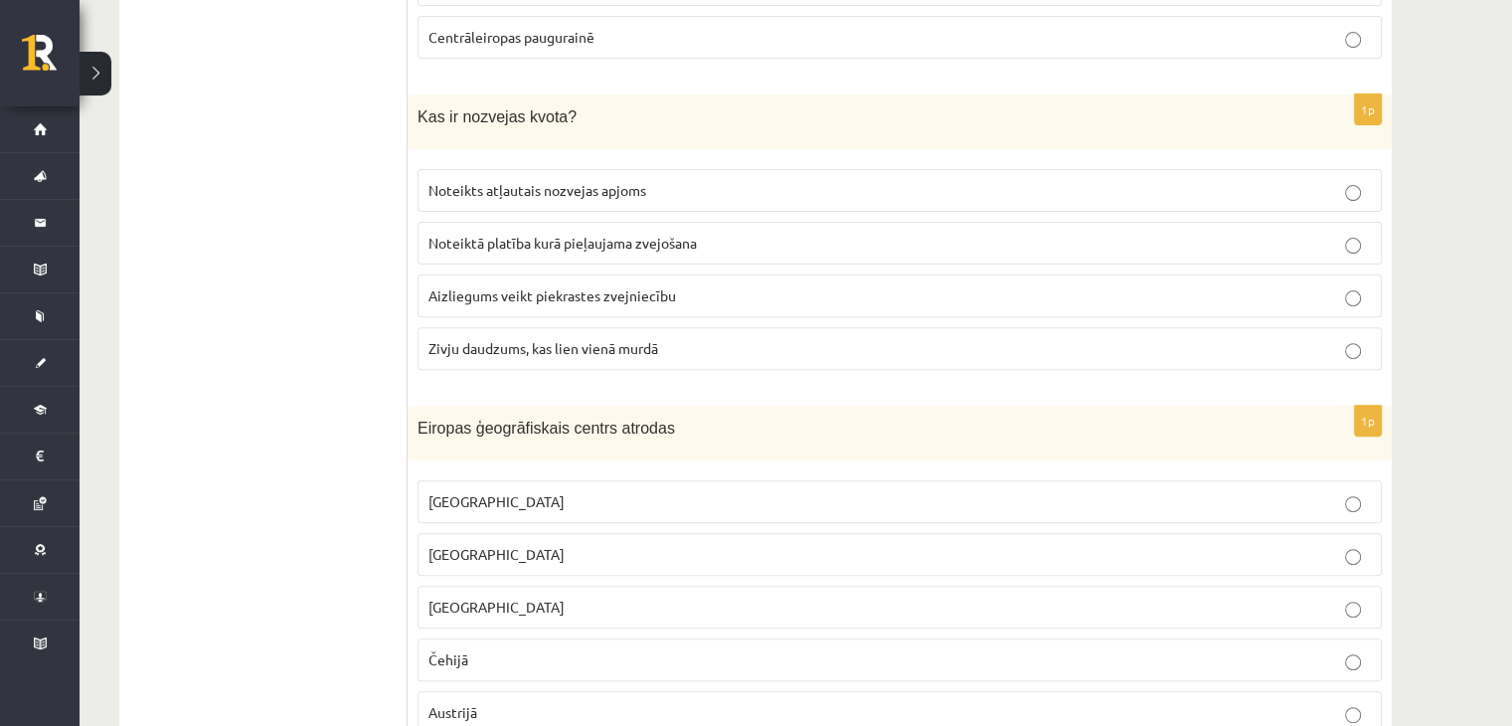
scroll to position [696, 0]
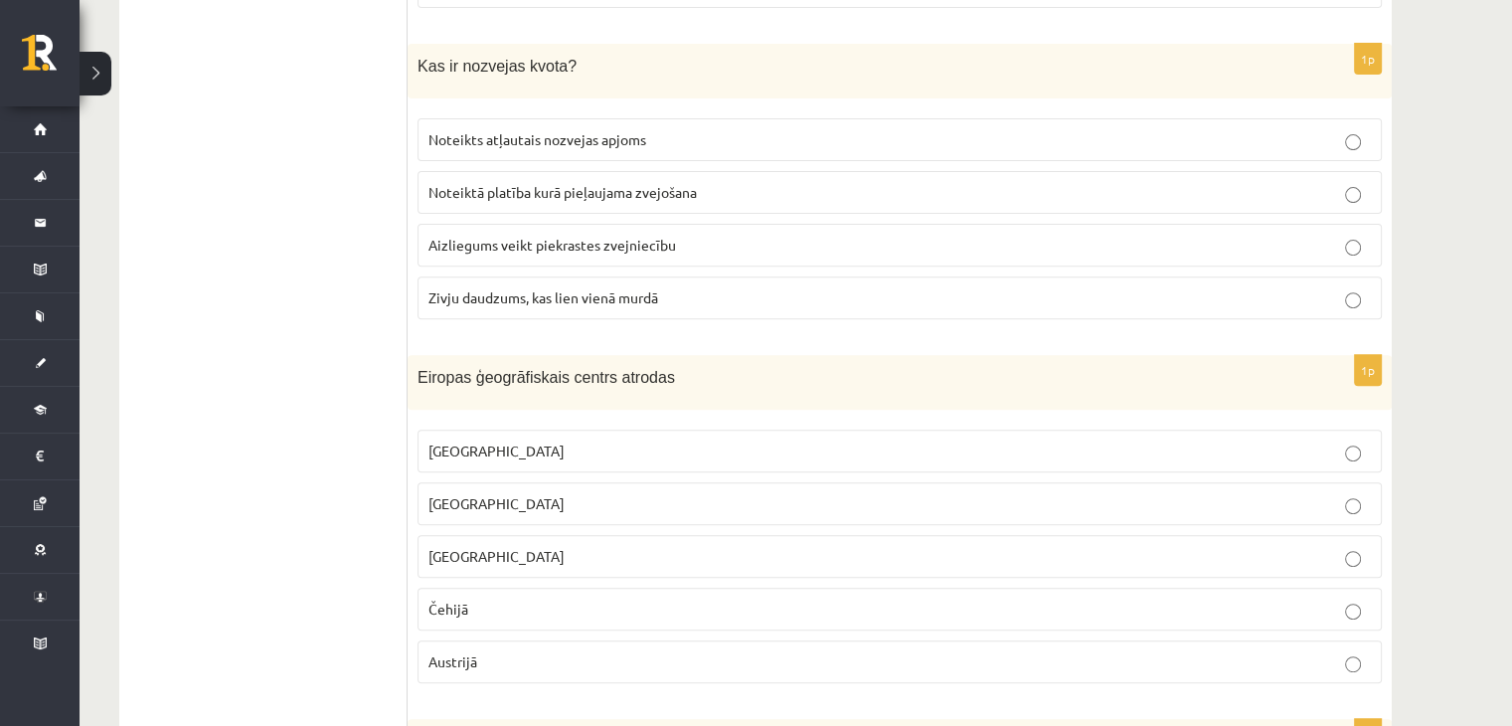
click at [621, 139] on span "Noteikts atļautais nozvejas apjoms" at bounding box center [538, 139] width 218 height 18
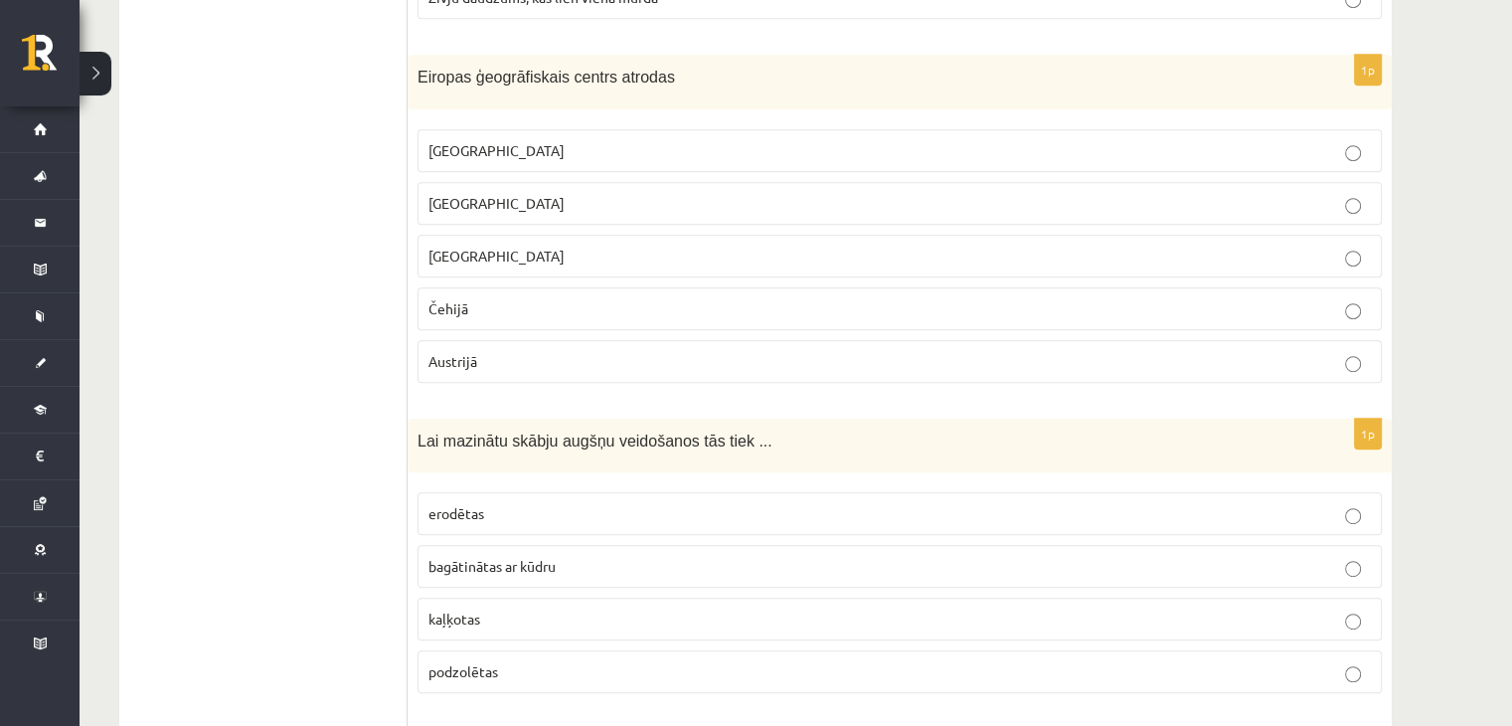
scroll to position [994, 0]
click at [501, 196] on p "Lietuvā" at bounding box center [900, 205] width 943 height 21
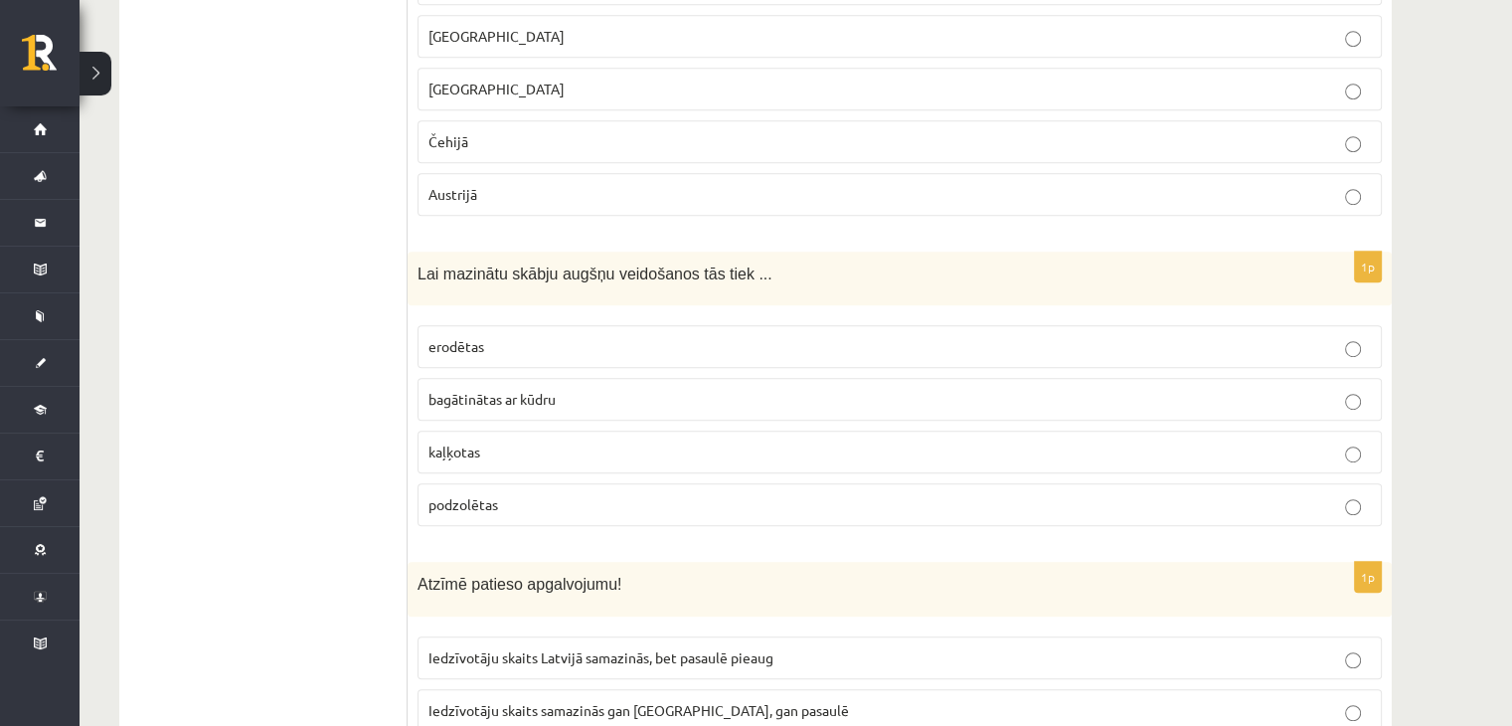
scroll to position [1293, 0]
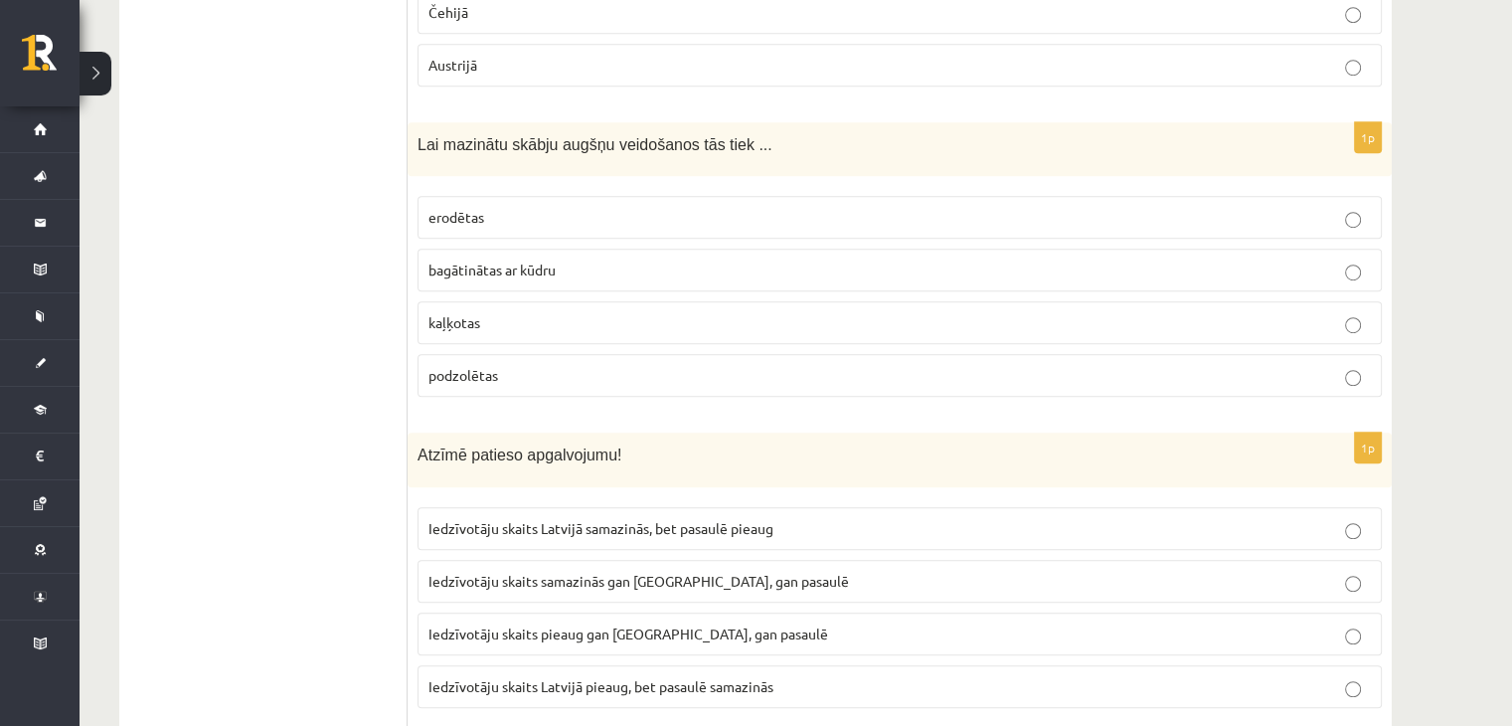
click at [517, 323] on p "kaļķotas" at bounding box center [900, 322] width 943 height 21
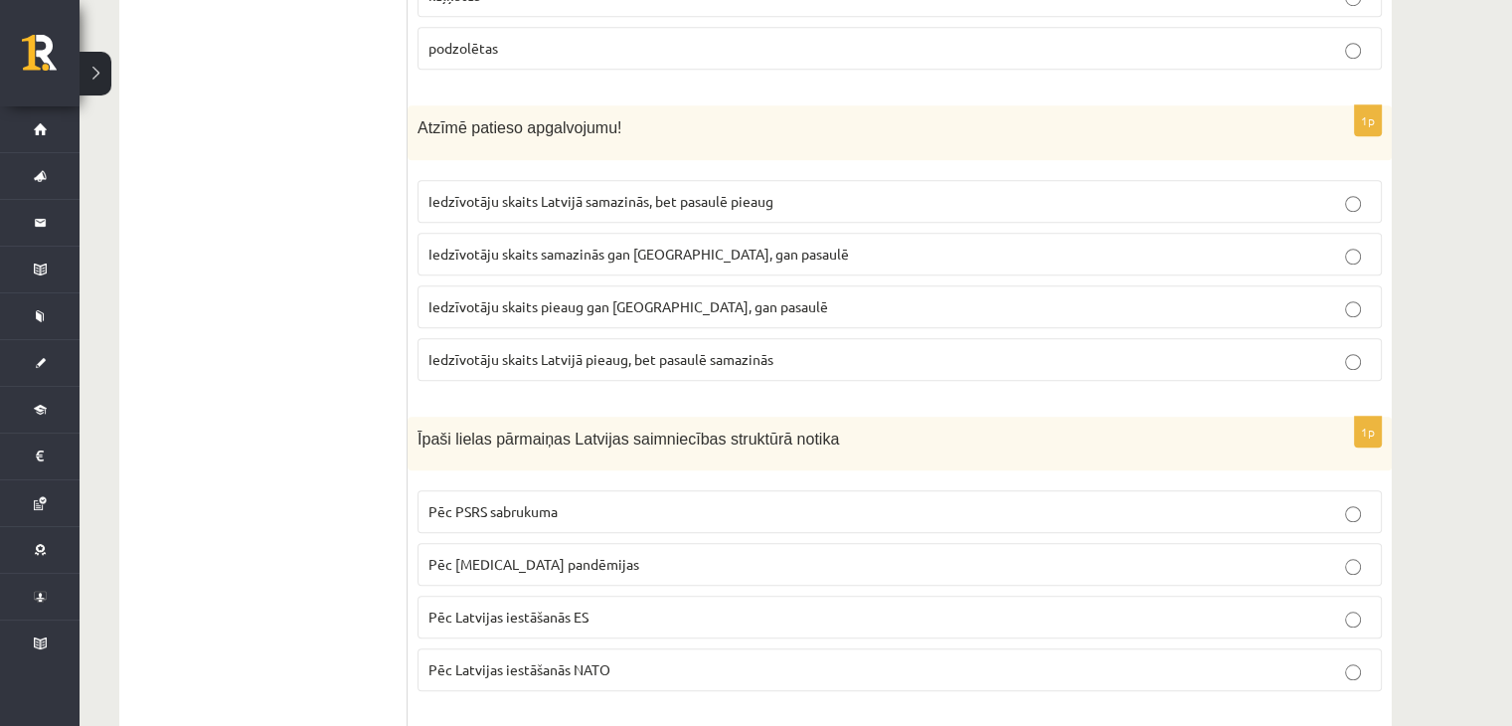
scroll to position [1690, 0]
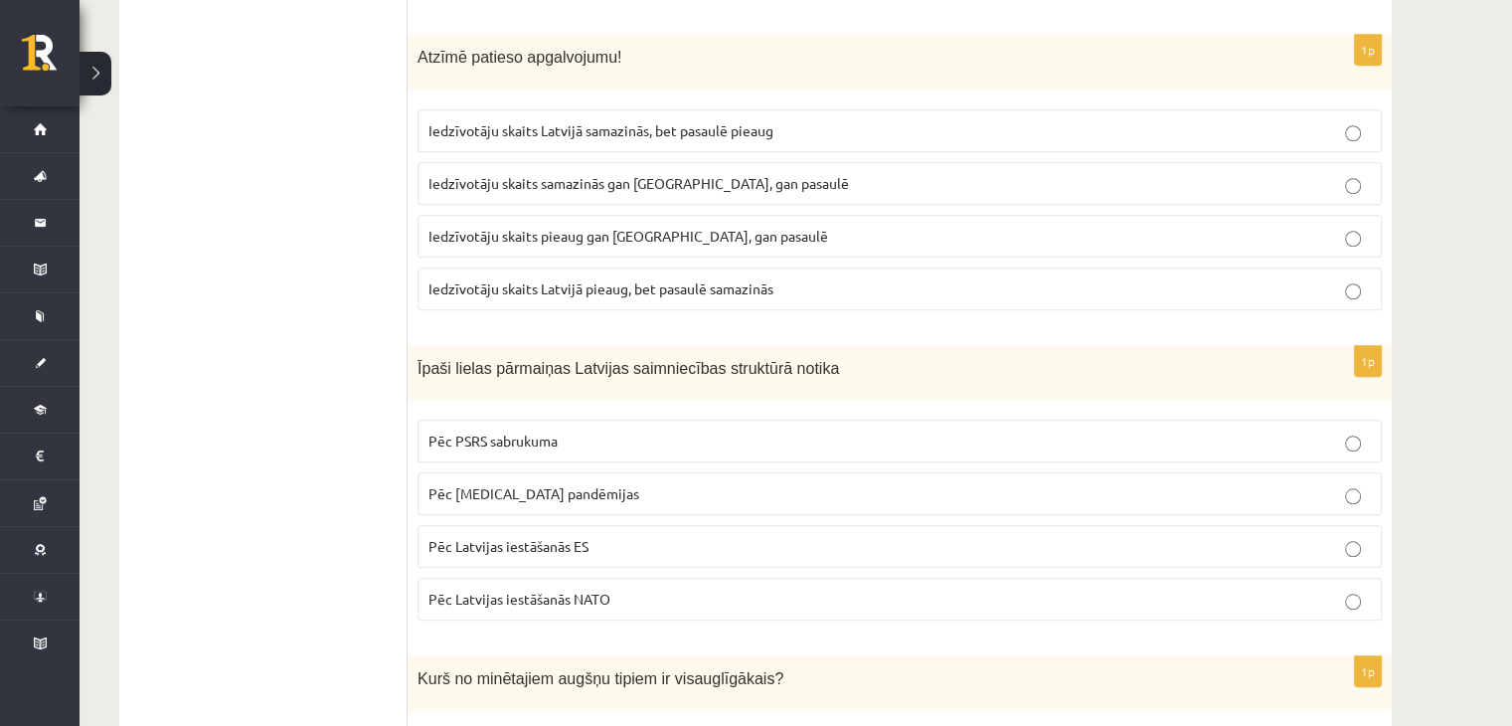
click at [696, 124] on span "Iedzīvotāju skaits Latvijā samazinās, bet pasaulē pieaug" at bounding box center [601, 130] width 345 height 18
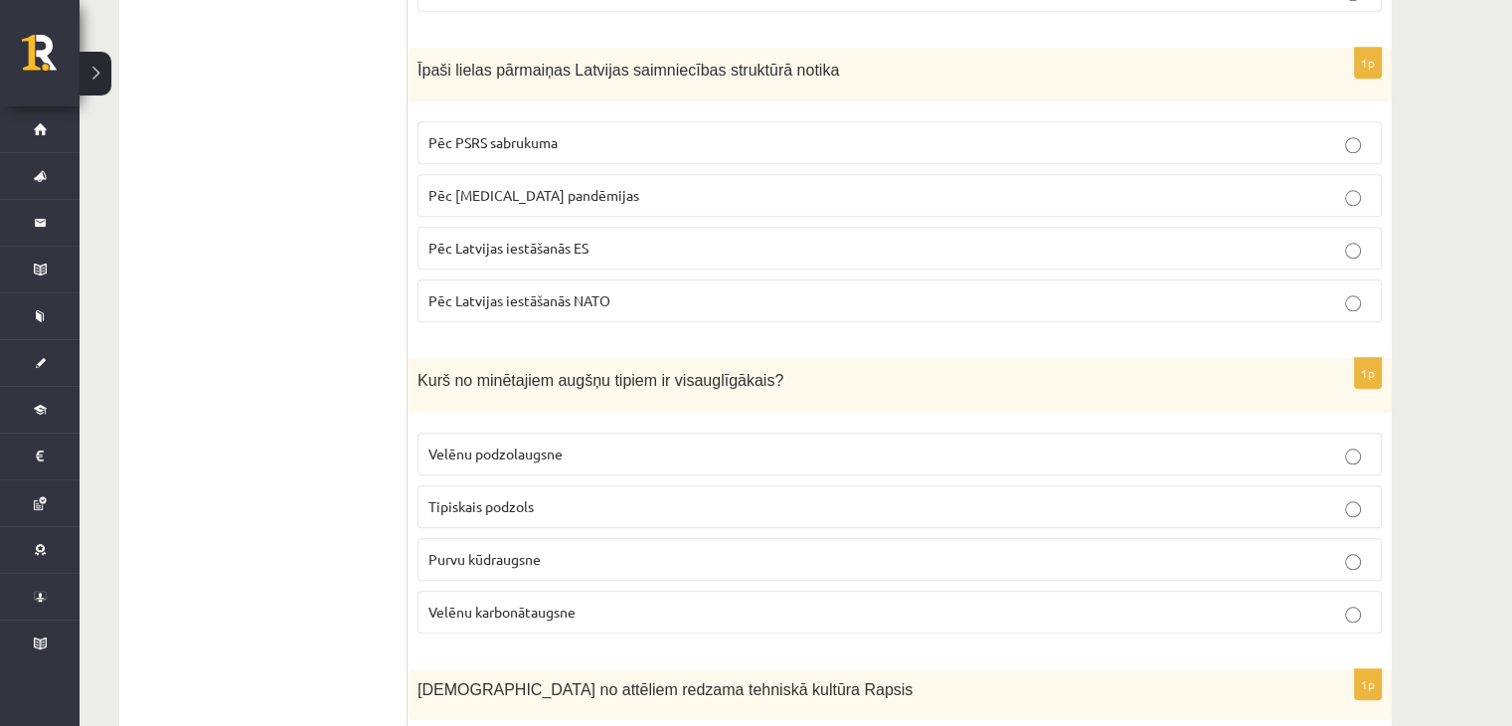
scroll to position [1989, 0]
click at [537, 133] on span "Pēc PSRS sabrukuma" at bounding box center [493, 142] width 129 height 18
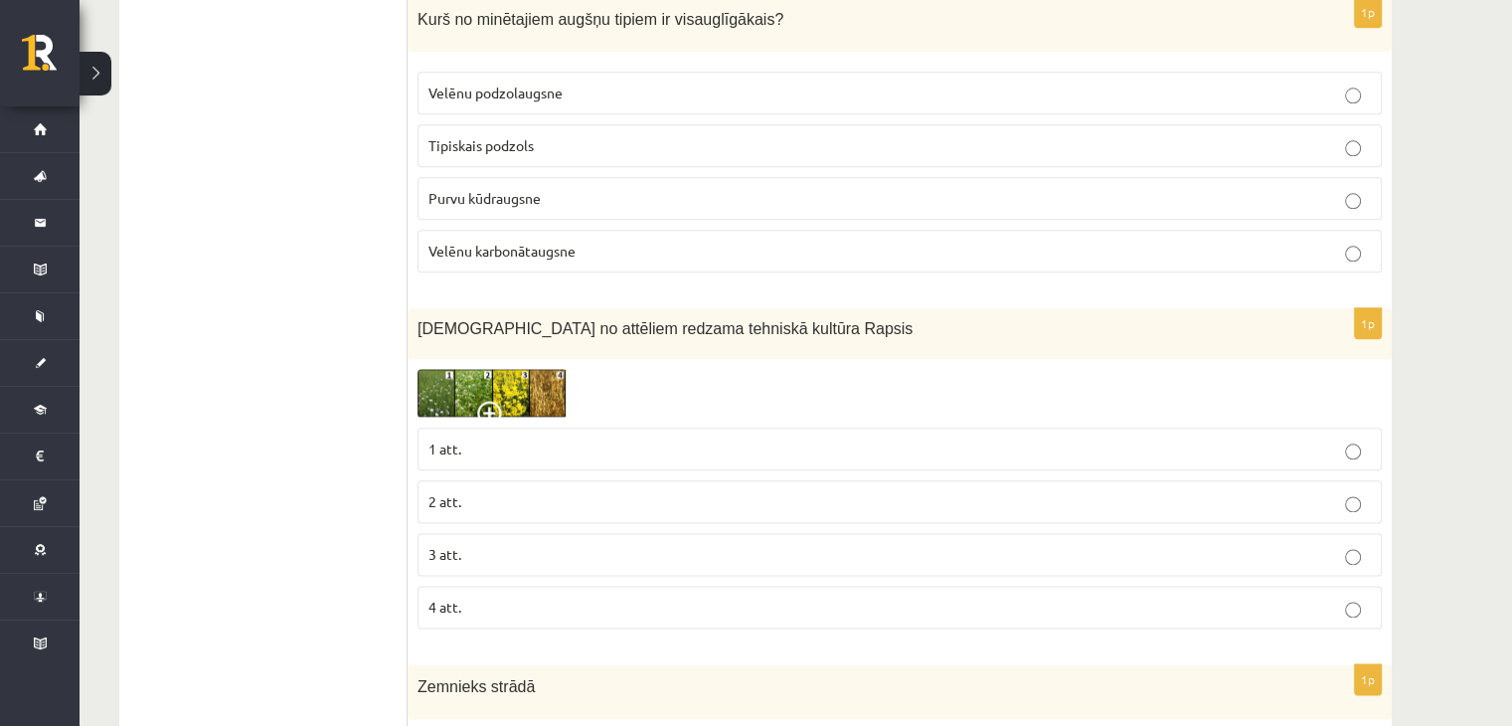
scroll to position [2287, 0]
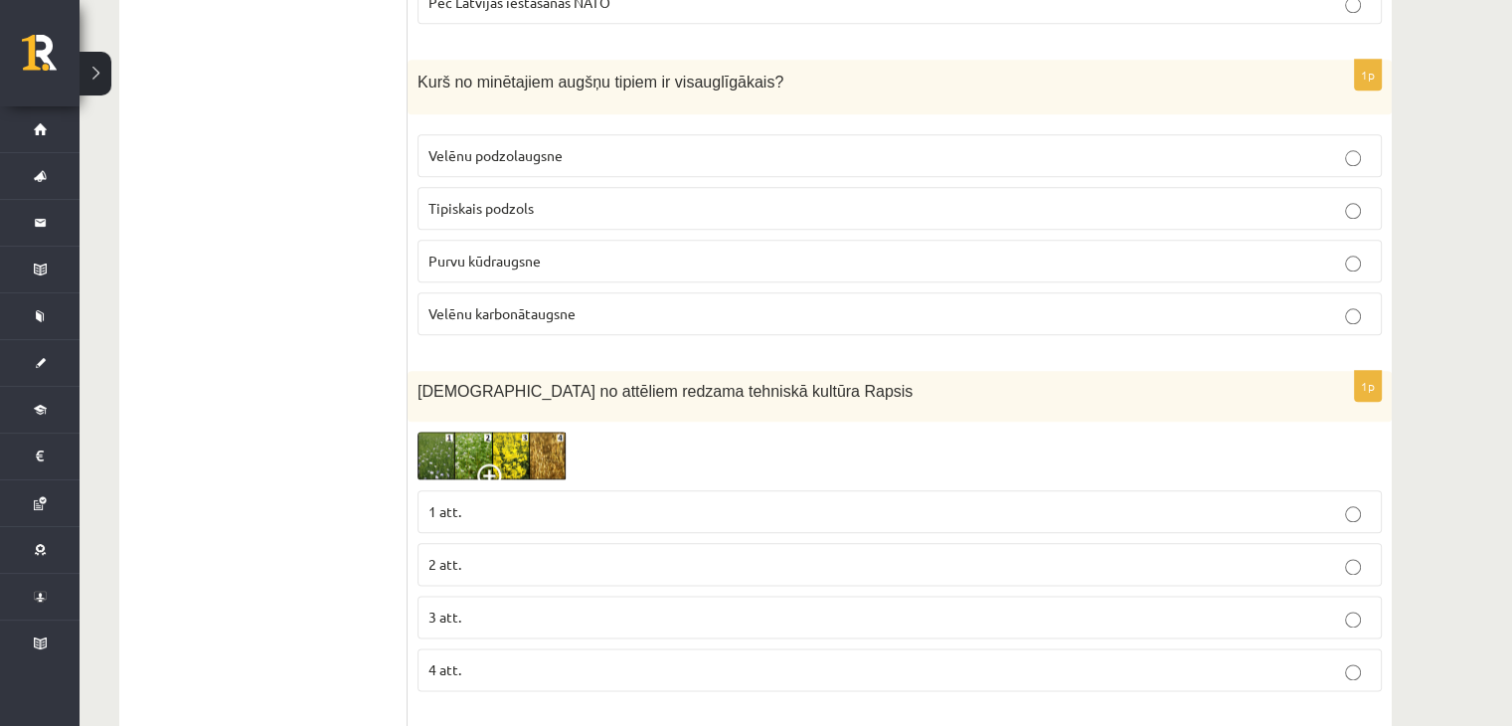
click at [528, 150] on span "Velēnu podzolaugsne" at bounding box center [496, 155] width 134 height 18
click at [566, 304] on span "Velēnu karbonātaugsne" at bounding box center [502, 313] width 147 height 18
click at [494, 607] on p "3 att." at bounding box center [900, 617] width 943 height 21
click at [514, 447] on img at bounding box center [492, 456] width 149 height 49
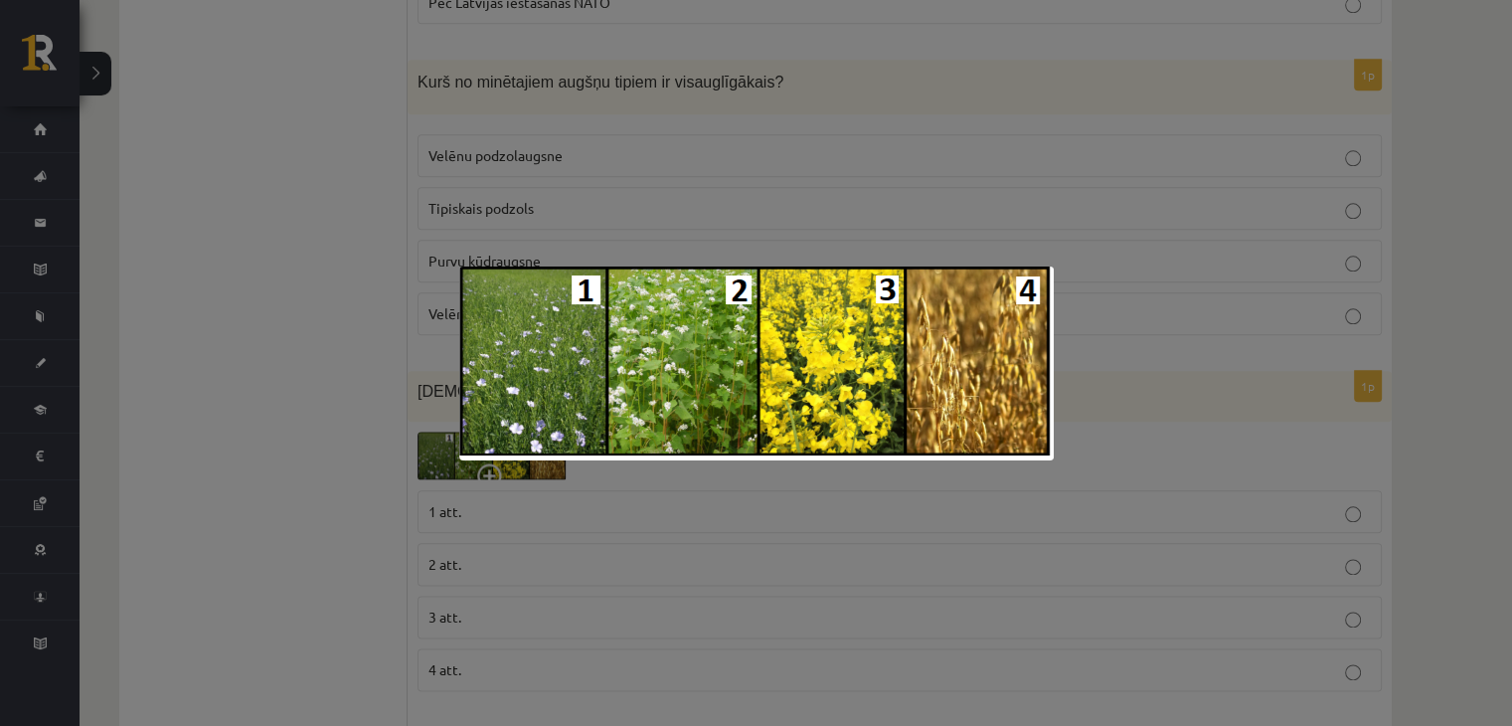
click at [1079, 229] on div at bounding box center [756, 363] width 1512 height 726
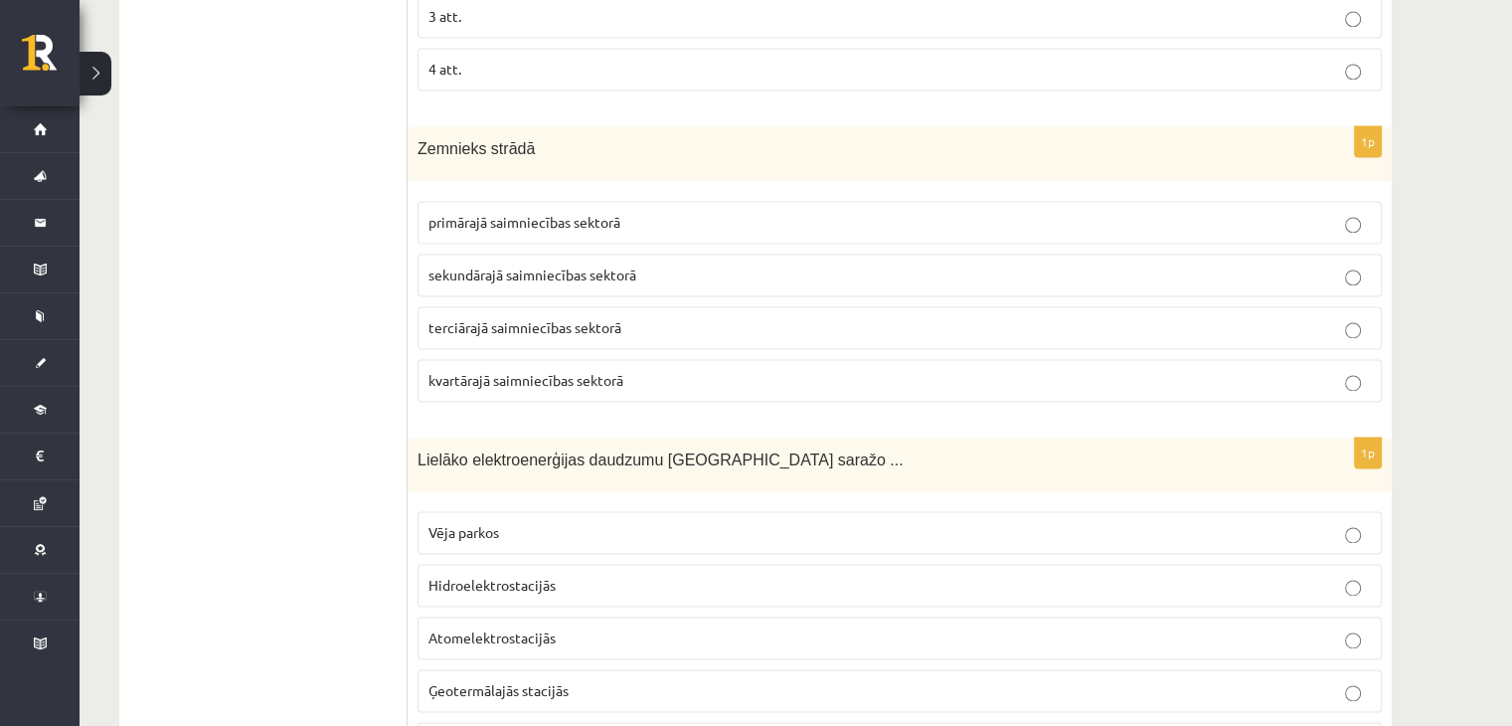
scroll to position [2922, 0]
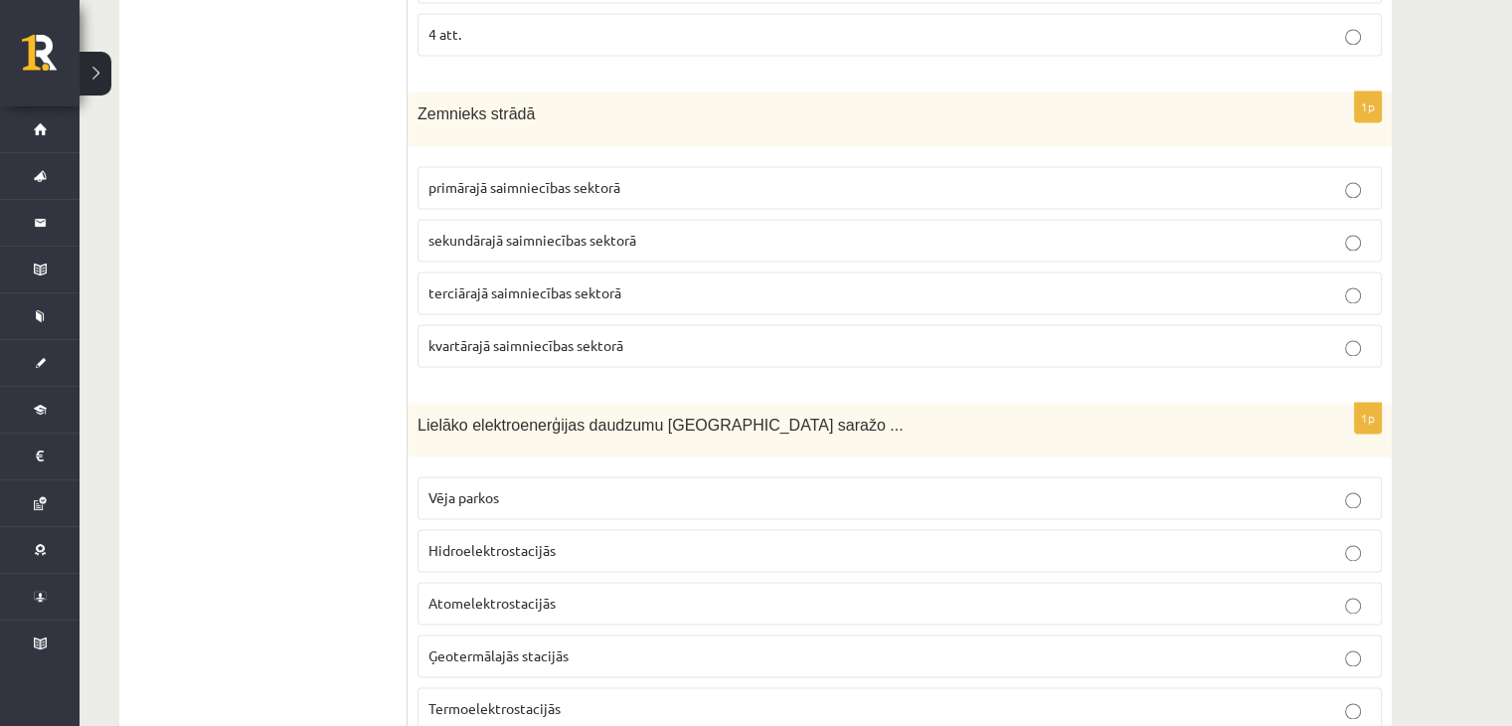
click at [569, 178] on span "primārajā saimniecības sektorā" at bounding box center [525, 187] width 192 height 18
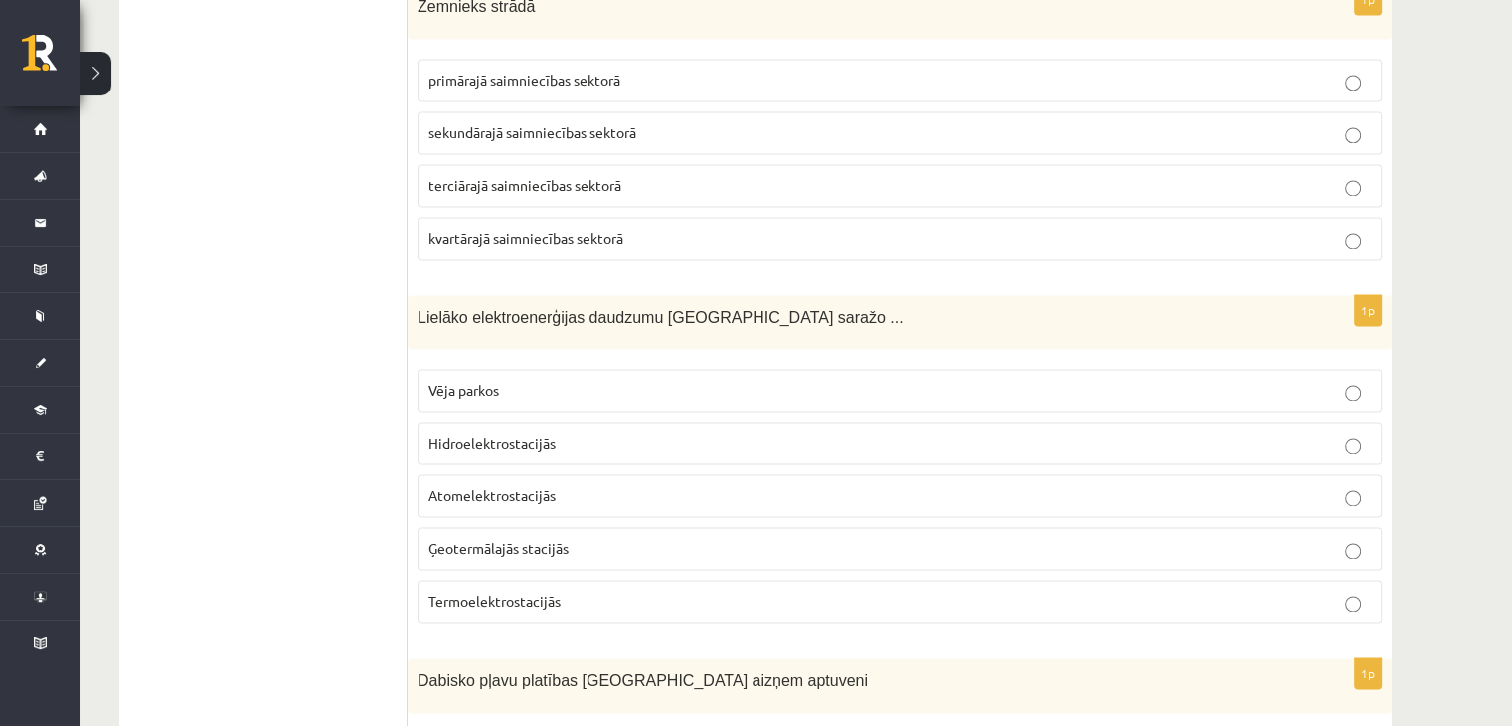
scroll to position [3121, 0]
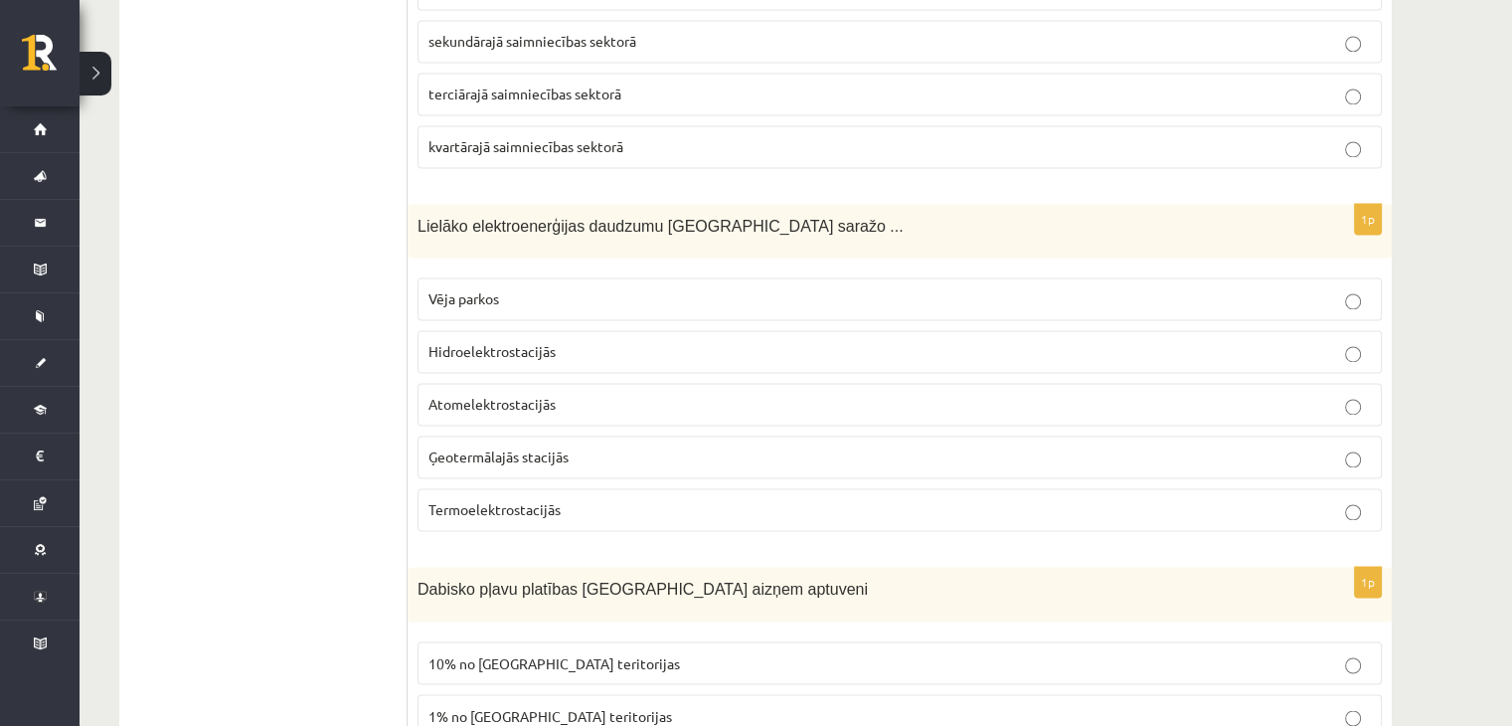
click at [569, 341] on p "Hidroelektrostacijās" at bounding box center [900, 351] width 943 height 21
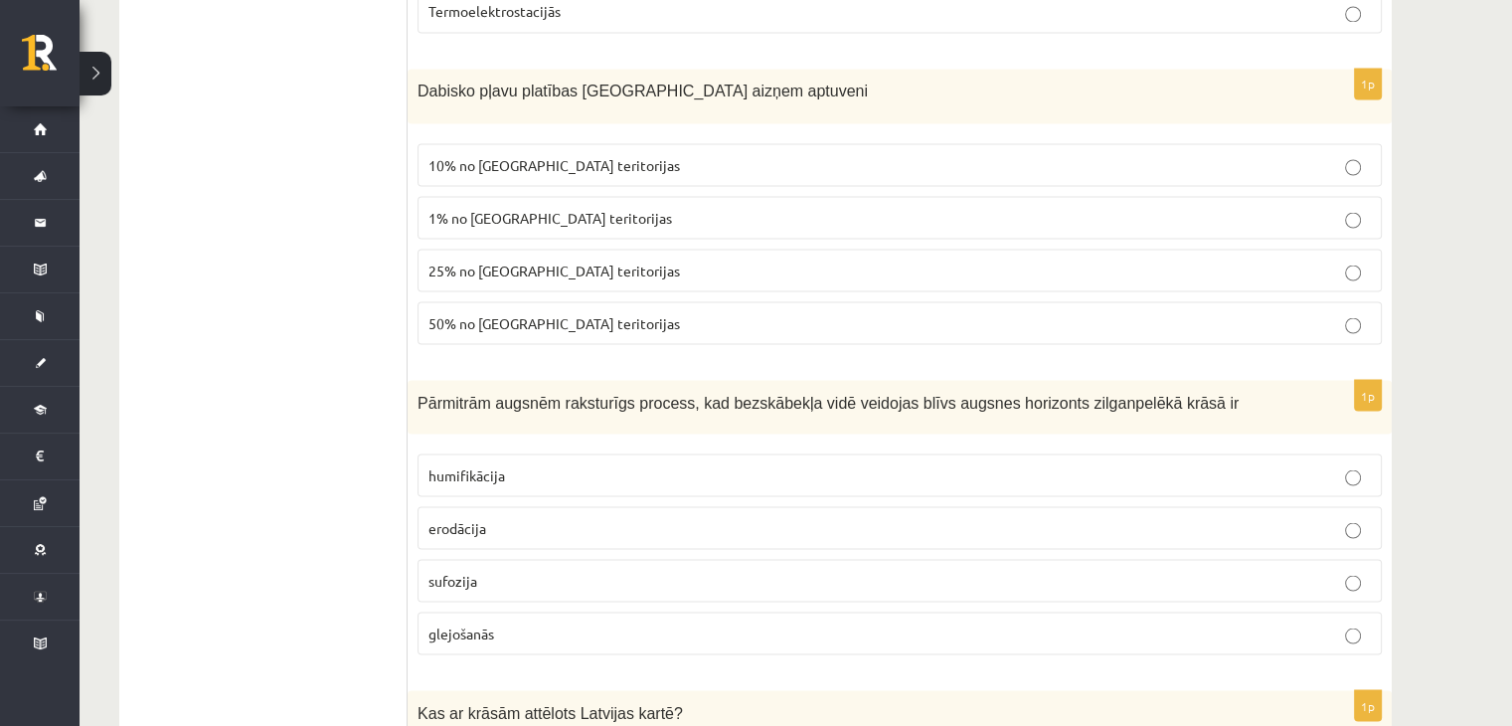
scroll to position [3574, 0]
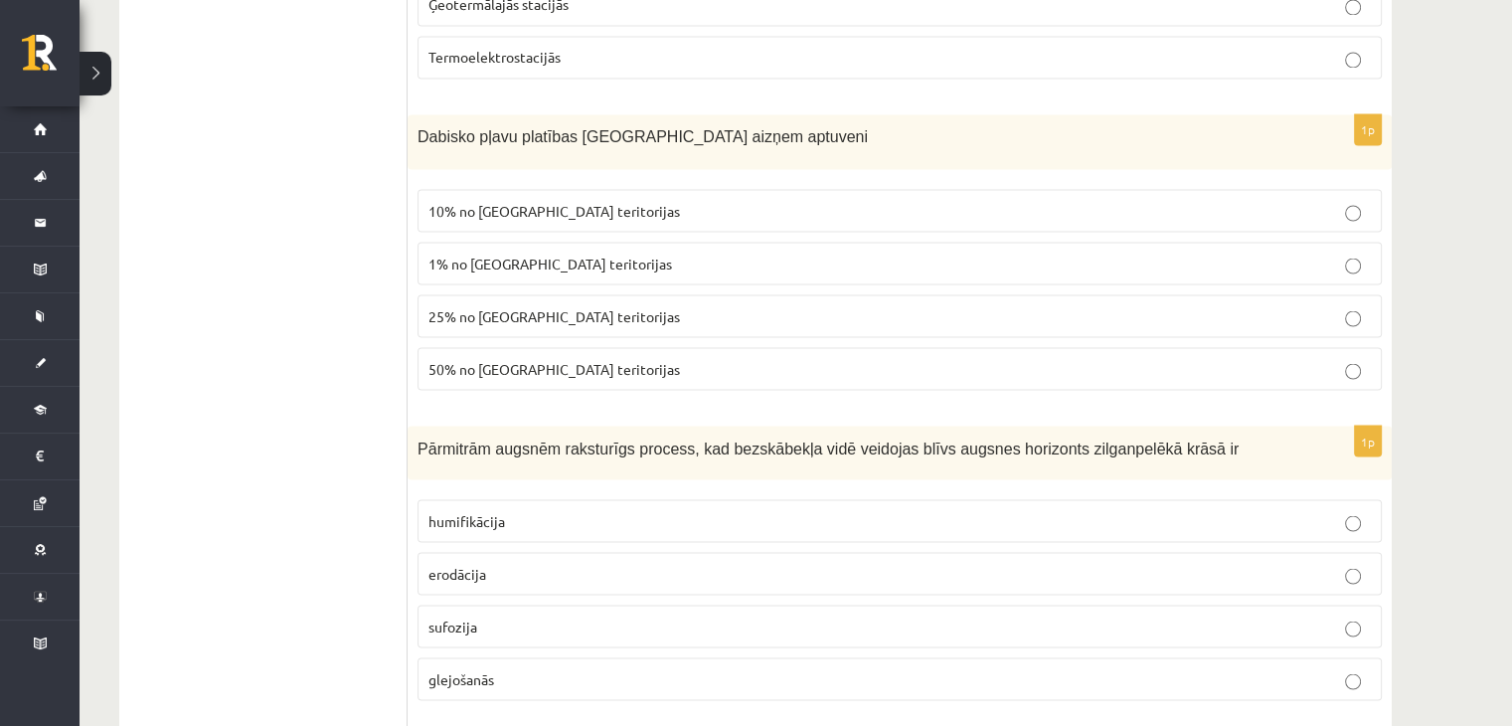
click at [548, 254] on span "1% no Latvijas teritorijas" at bounding box center [551, 263] width 244 height 18
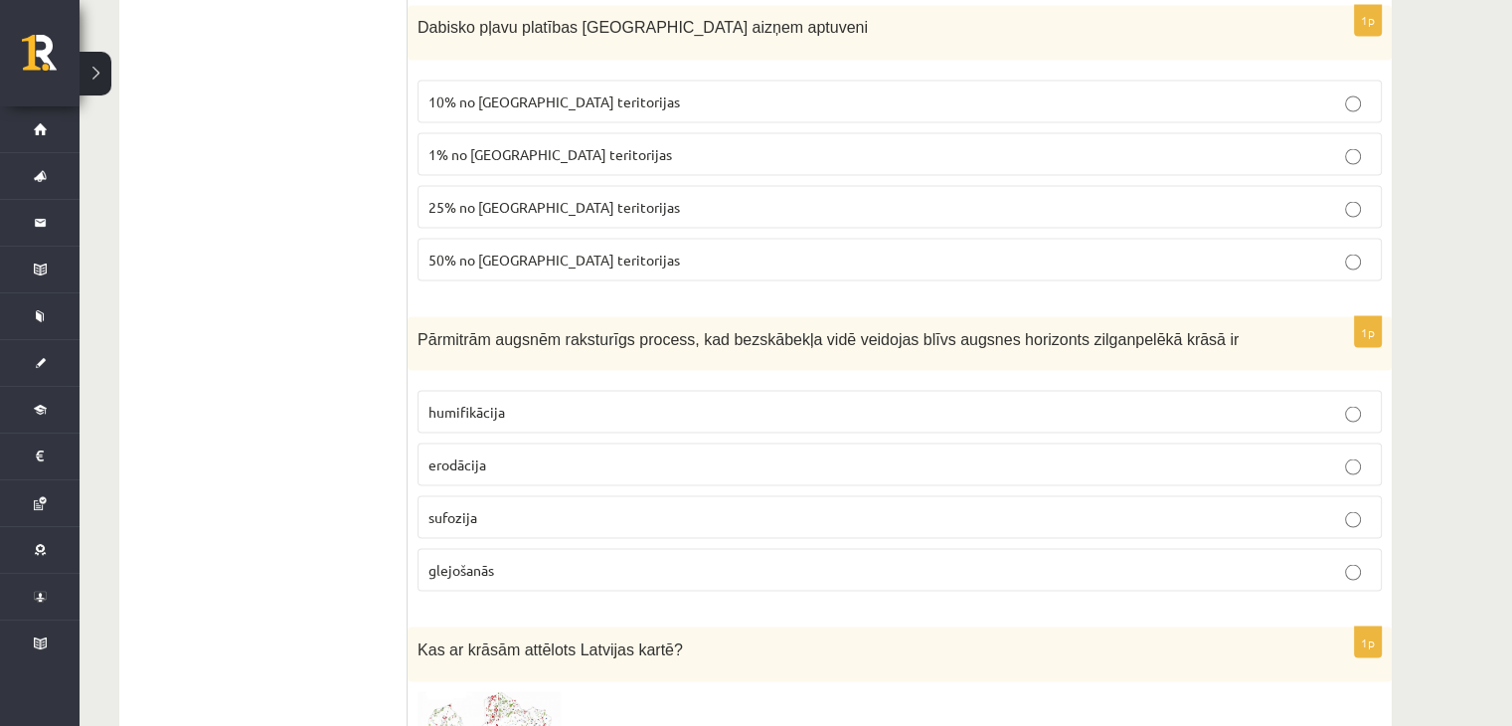
scroll to position [3673, 0]
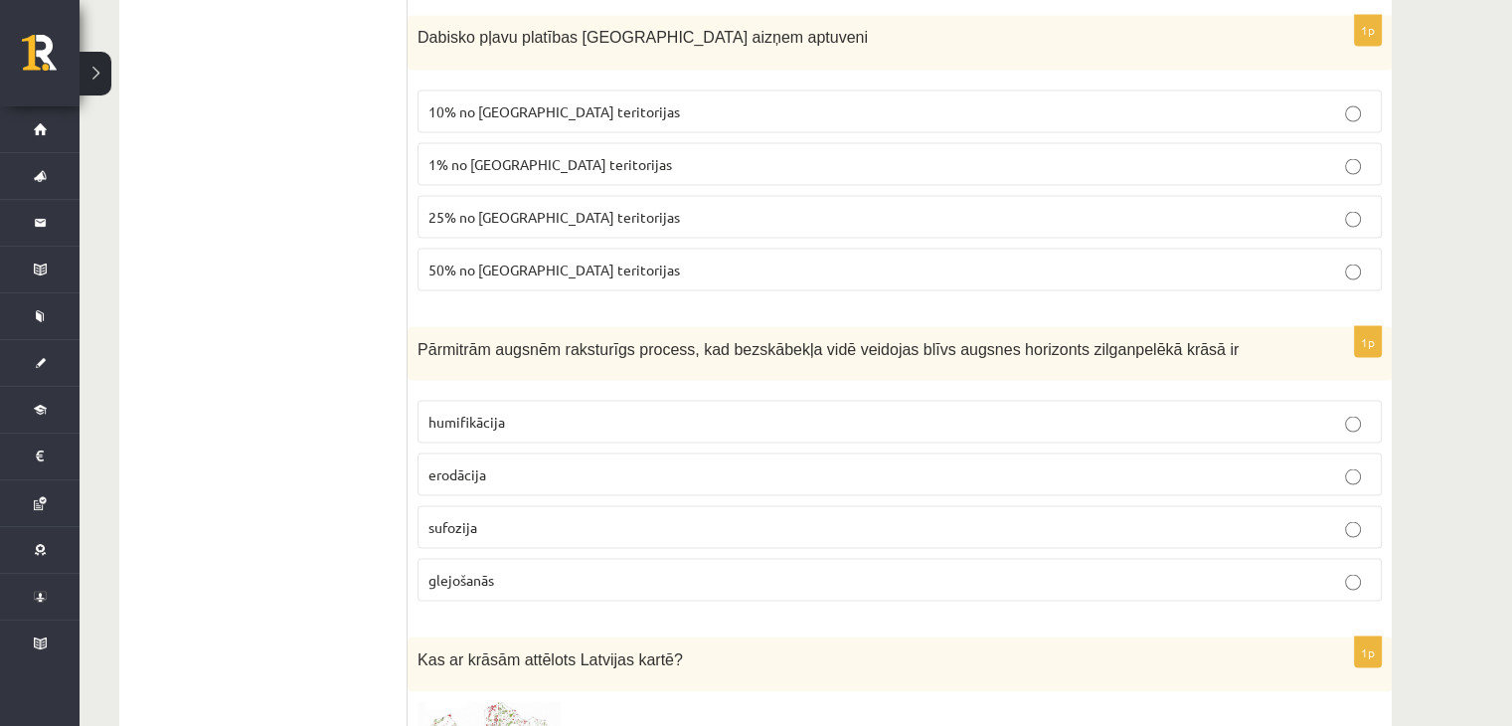
click at [481, 570] on span "glejošanās" at bounding box center [462, 579] width 66 height 18
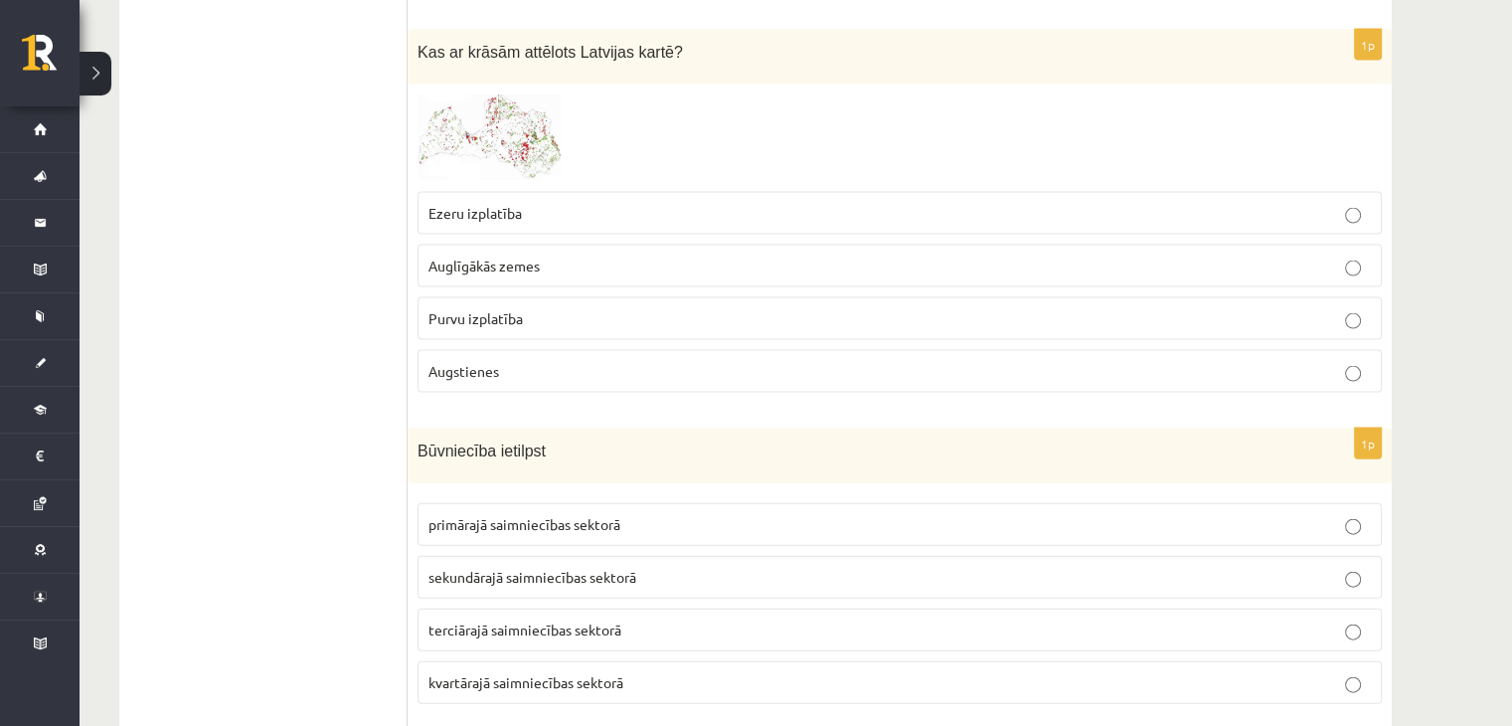
scroll to position [4270, 0]
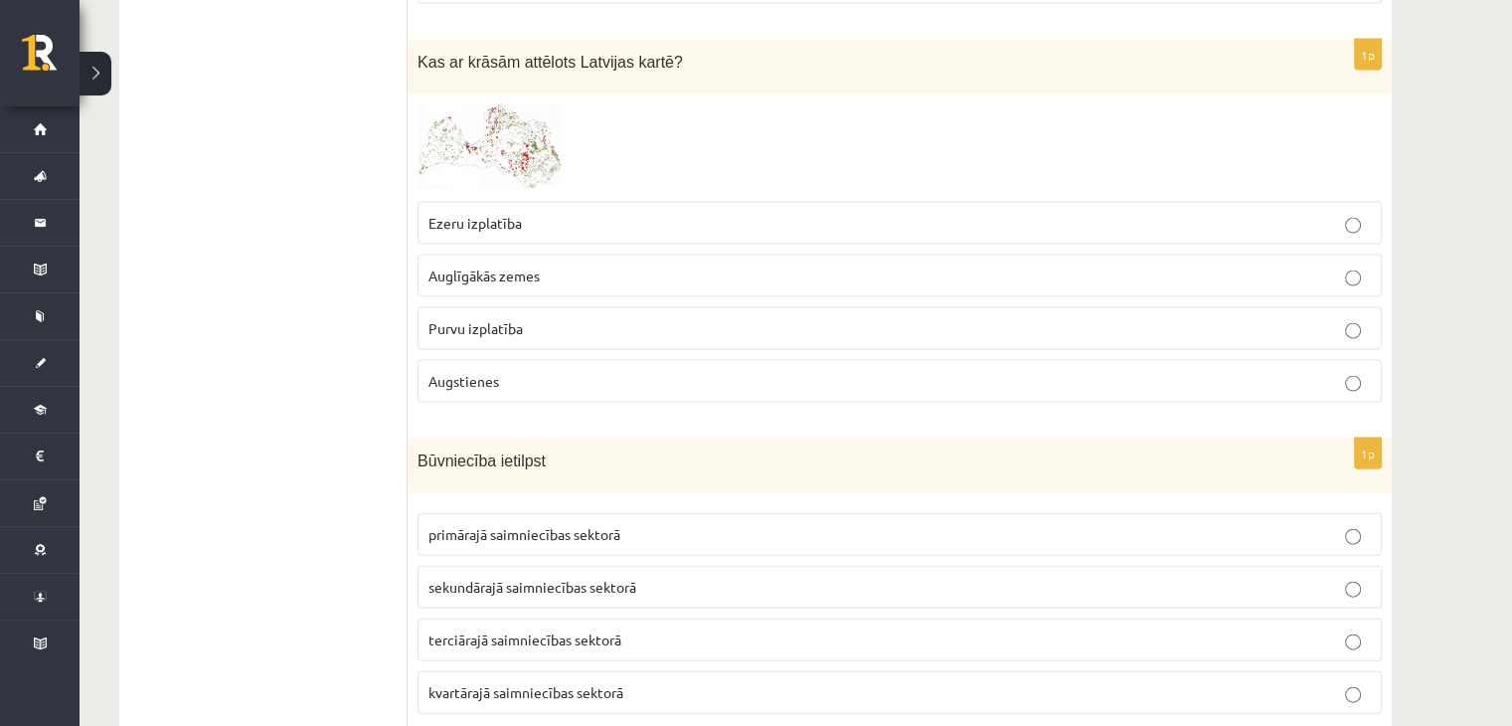
click at [521, 370] on label "Augstienes" at bounding box center [900, 381] width 965 height 43
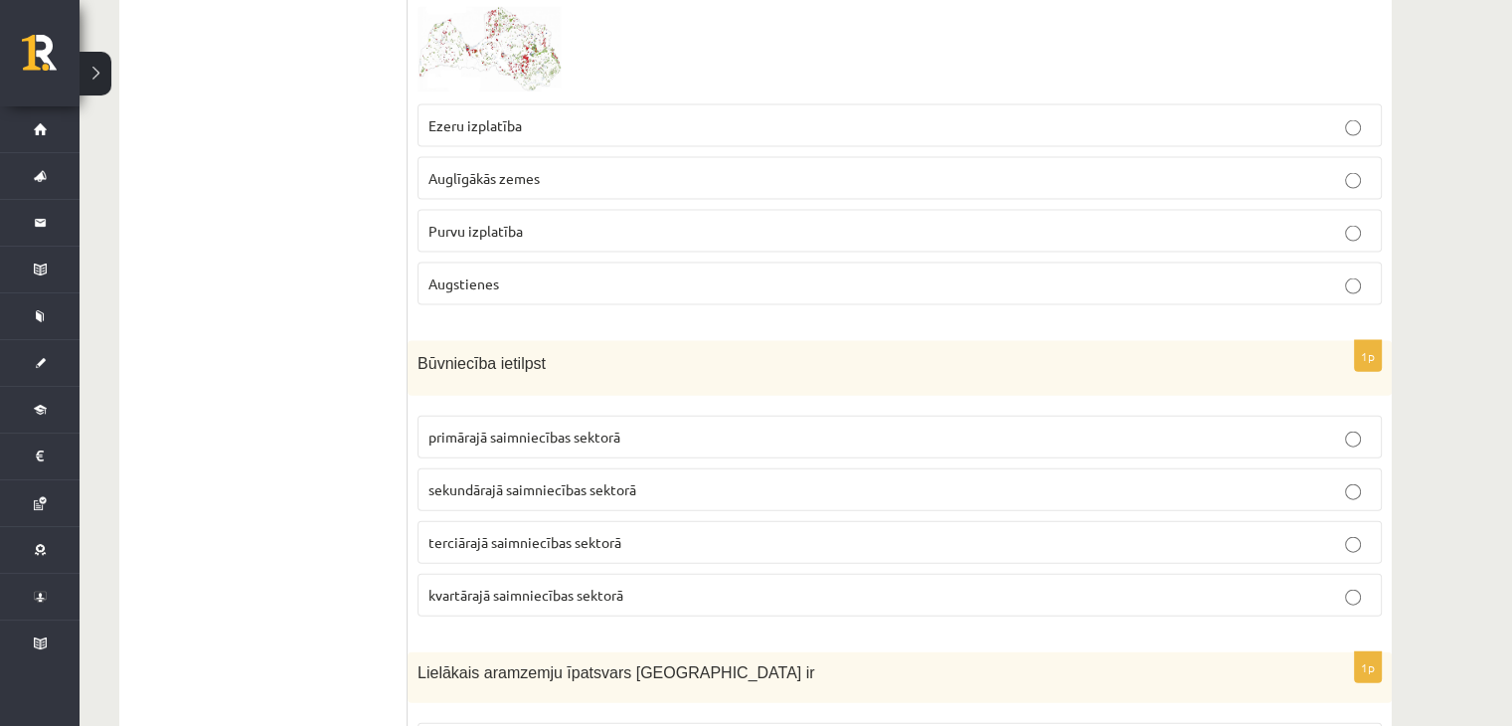
scroll to position [4369, 0]
click at [526, 478] on span "sekundārajā saimniecības sektorā" at bounding box center [533, 487] width 208 height 18
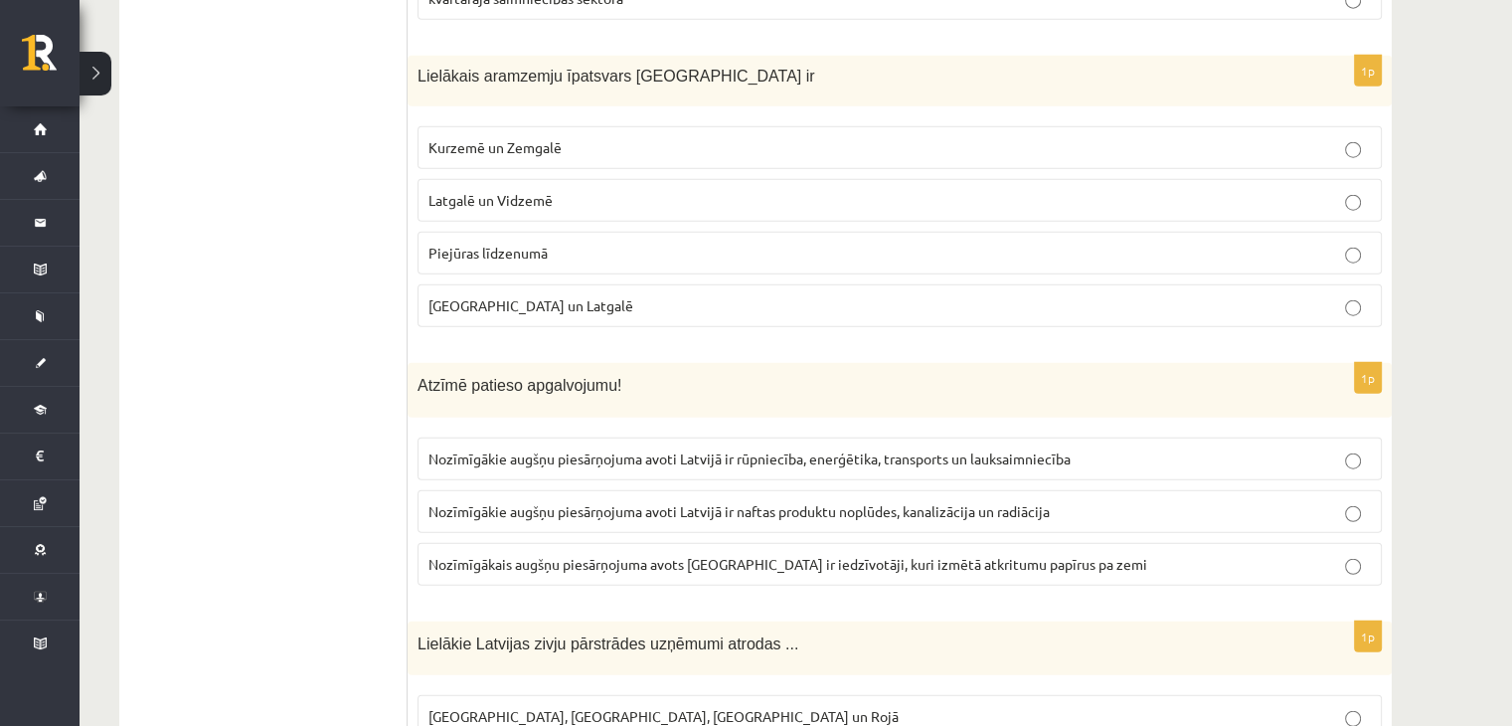
scroll to position [4966, 0]
click at [537, 136] on span "Kurzemē un Zemgalē" at bounding box center [495, 145] width 133 height 18
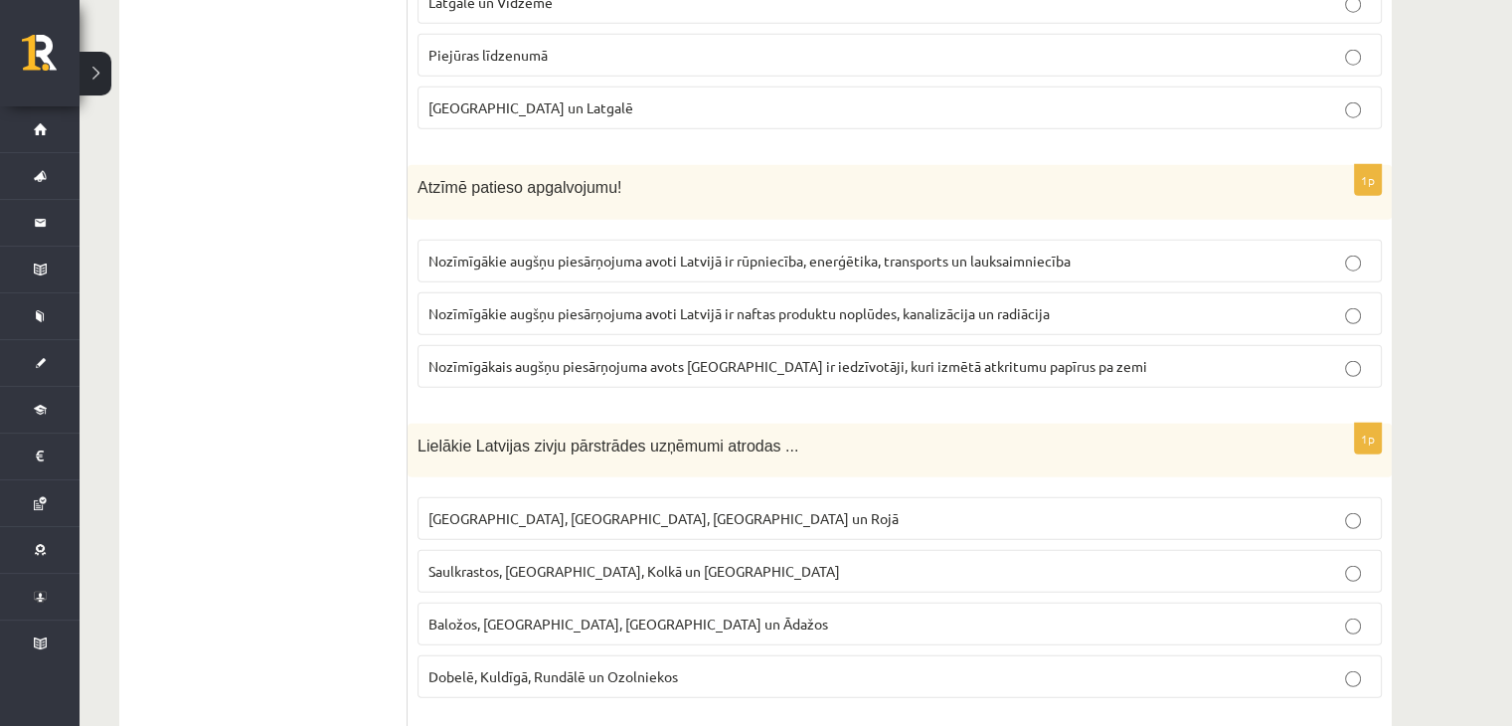
scroll to position [5065, 0]
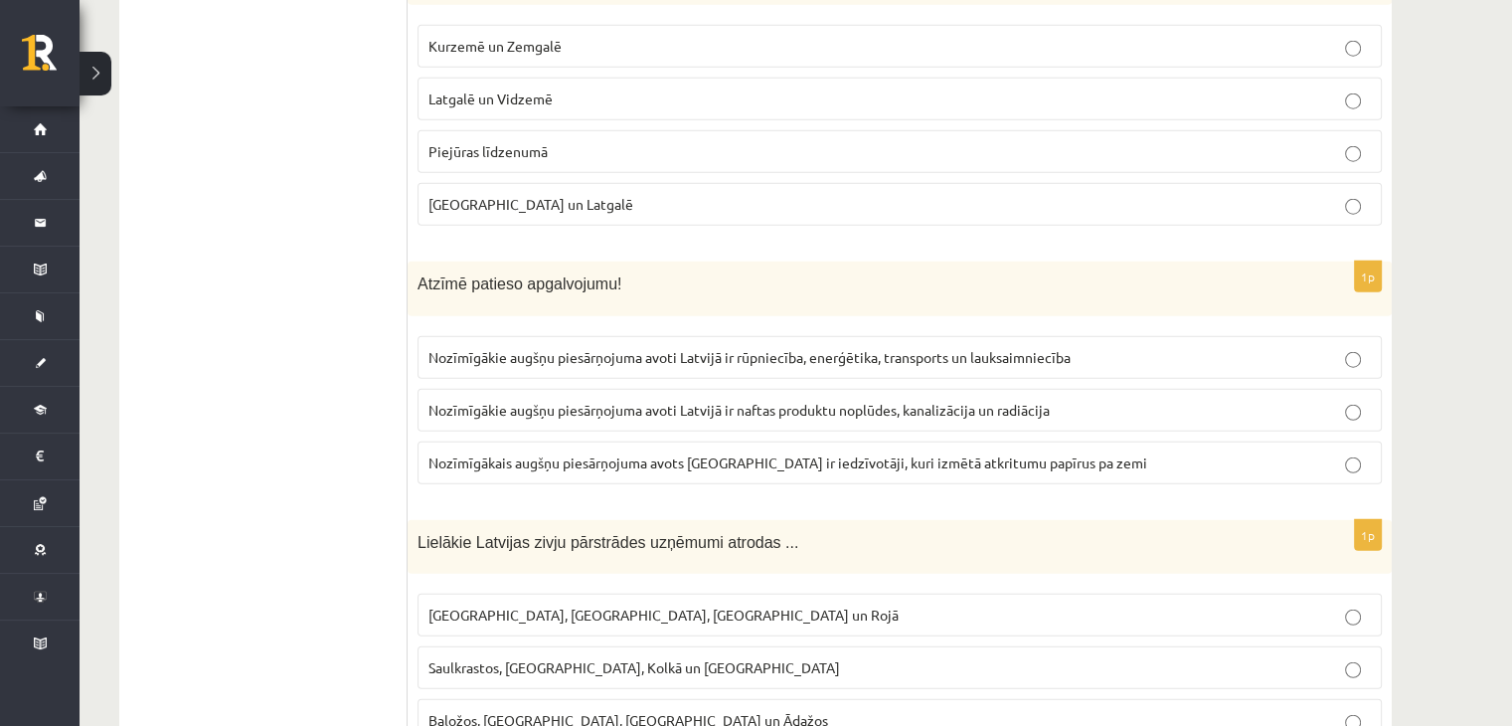
click at [1017, 348] on span "Nozīmīgākie augšņu piesārņojuma avoti Latvijā ir rūpniecība, enerģētika, transp…" at bounding box center [750, 357] width 642 height 18
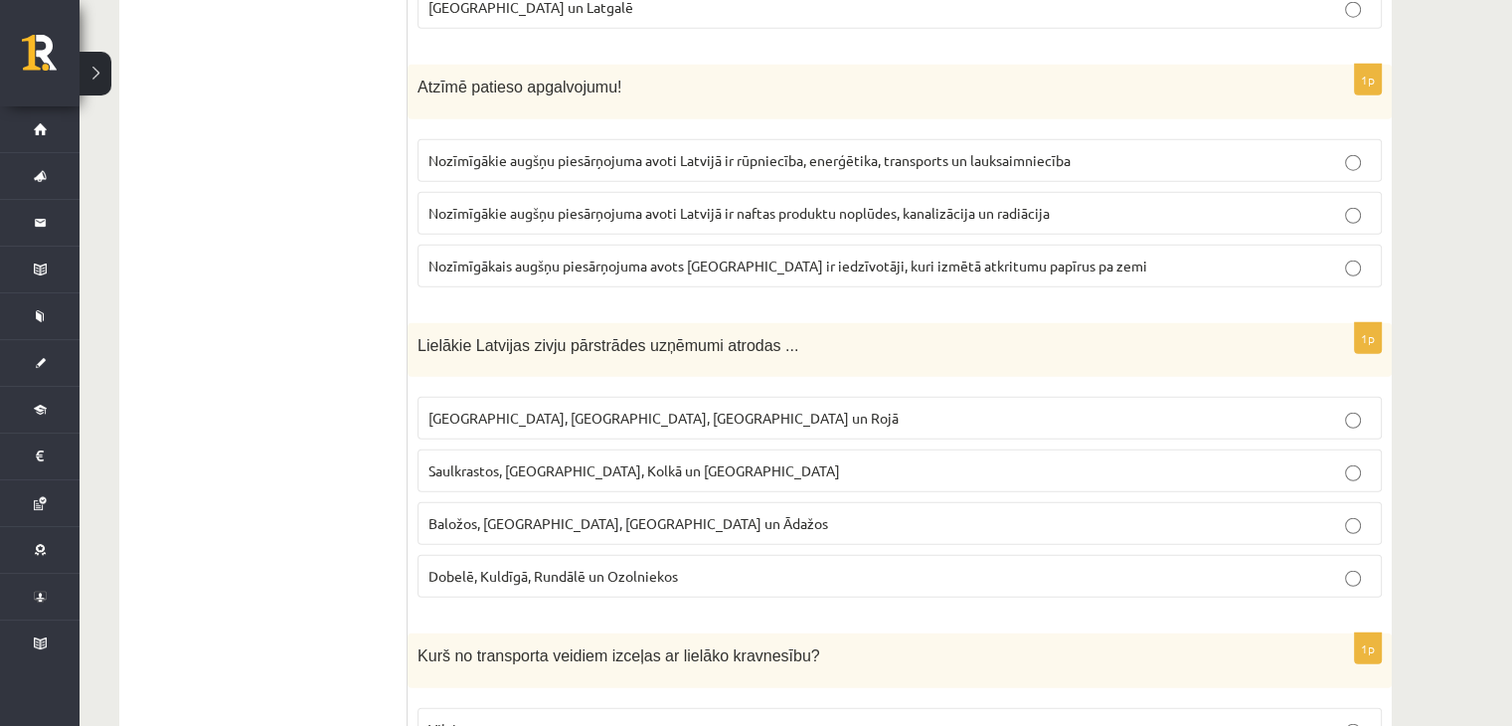
scroll to position [5358, 0]
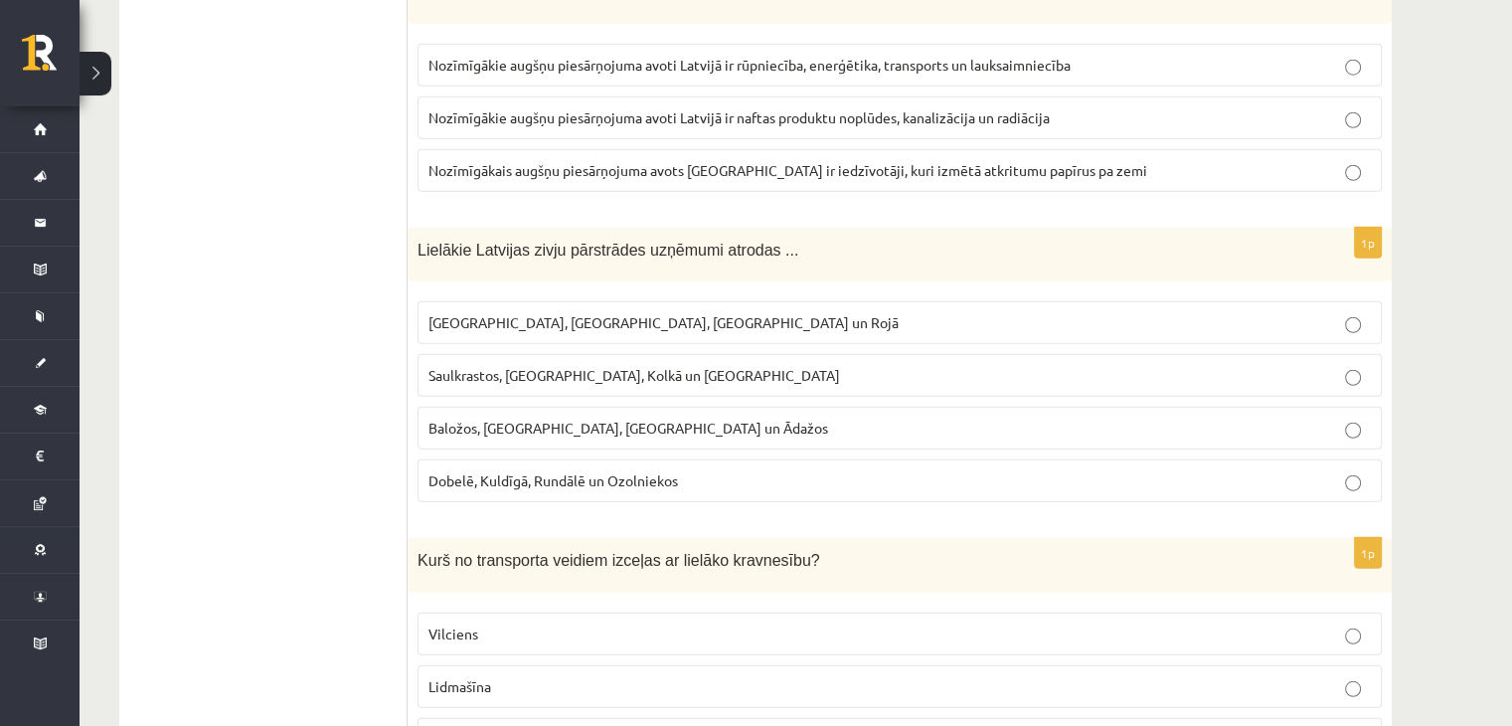
click at [618, 313] on span "Rīgā, Liepājā, Salacgrīvā un Rojā" at bounding box center [664, 322] width 470 height 18
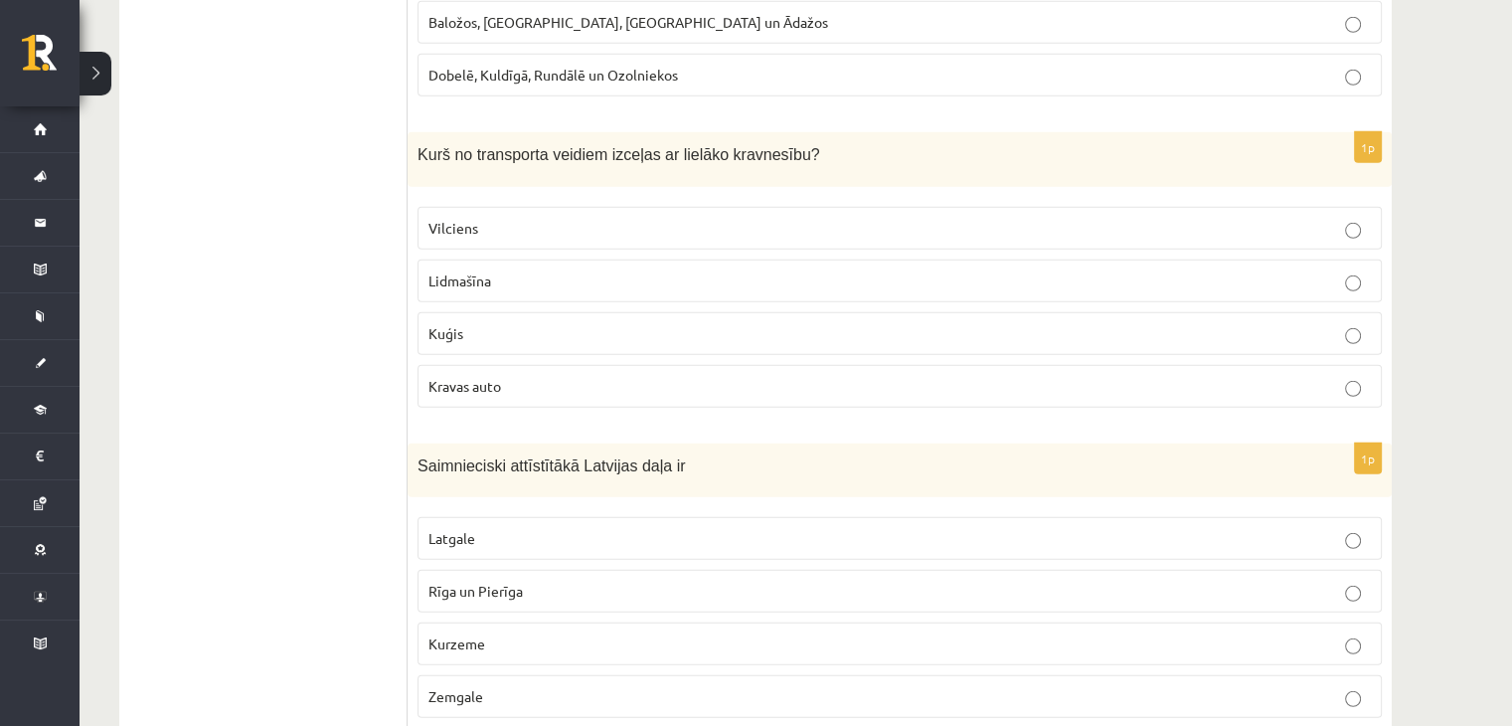
scroll to position [5755, 0]
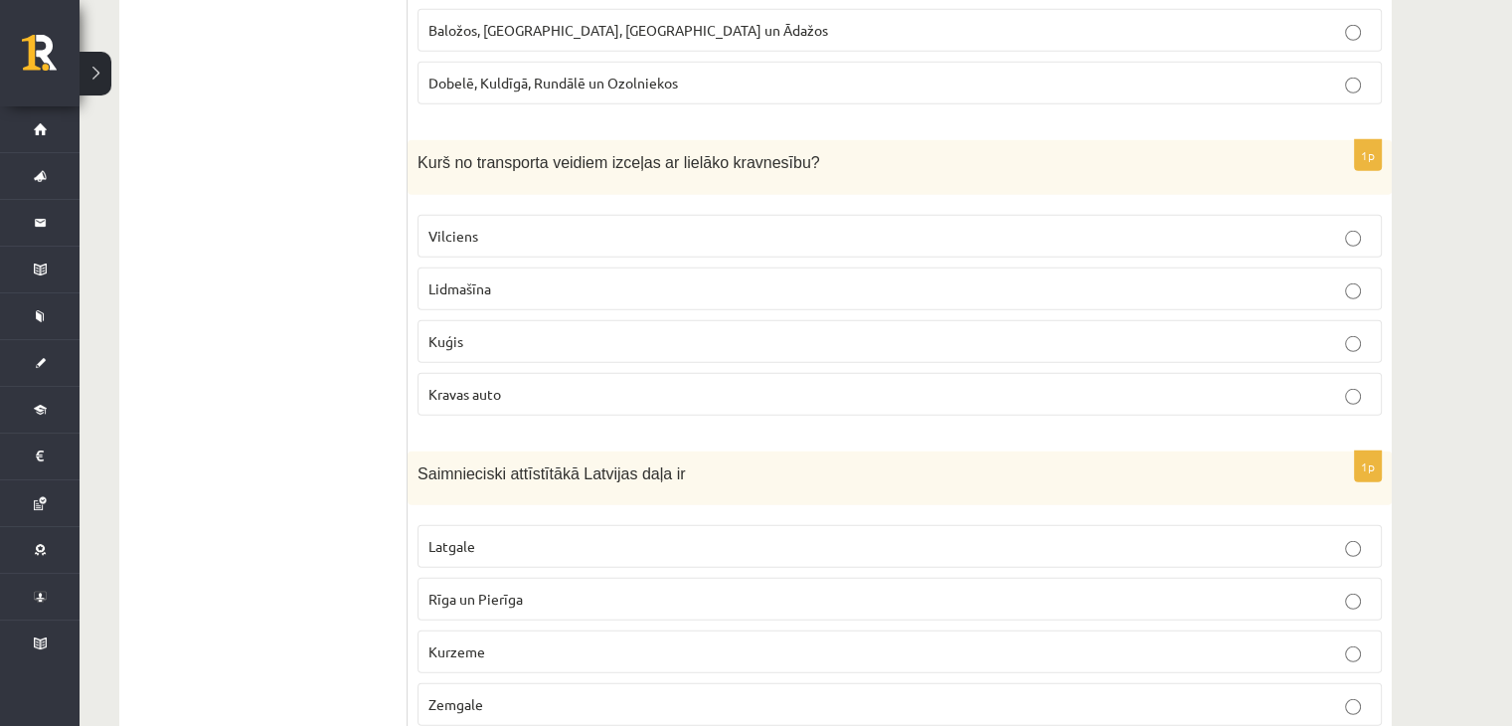
click at [553, 331] on p "Kuģis" at bounding box center [900, 341] width 943 height 21
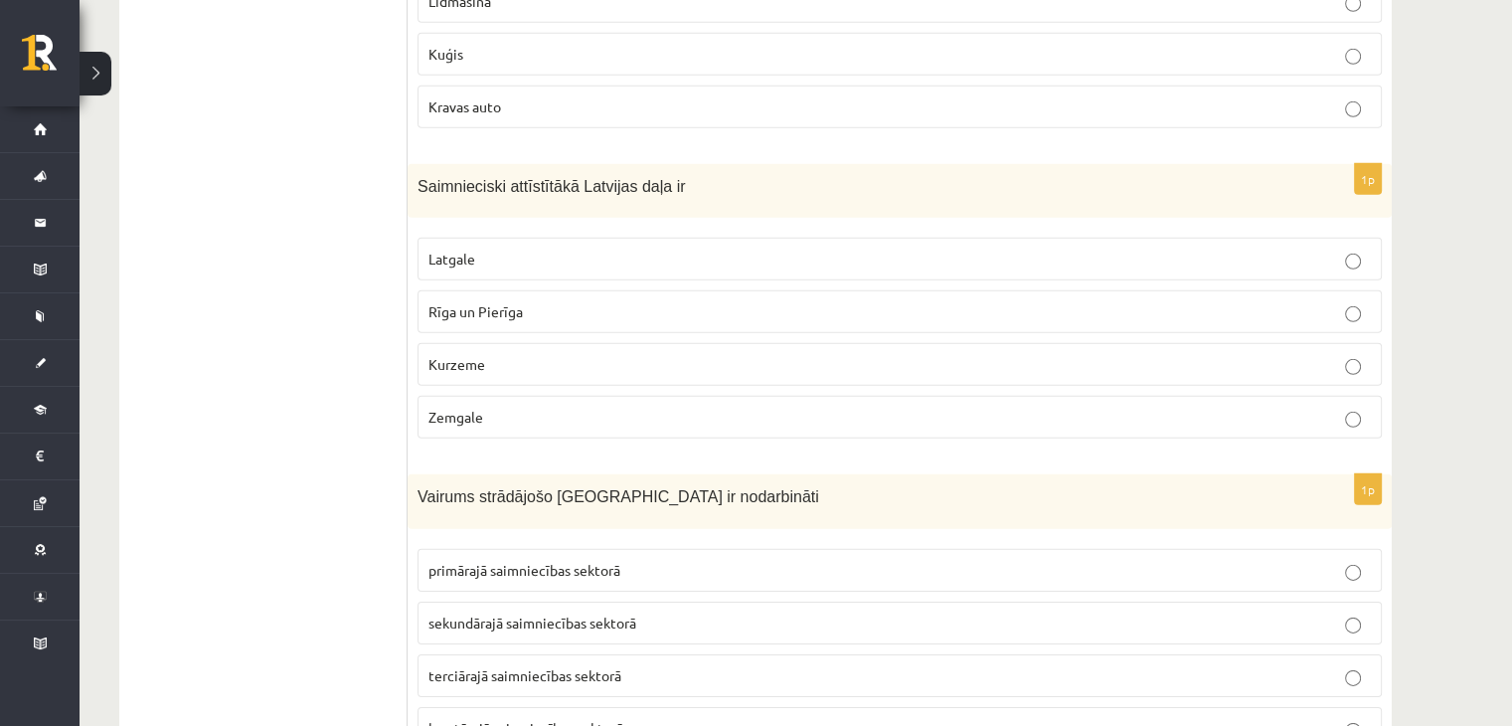
scroll to position [6054, 0]
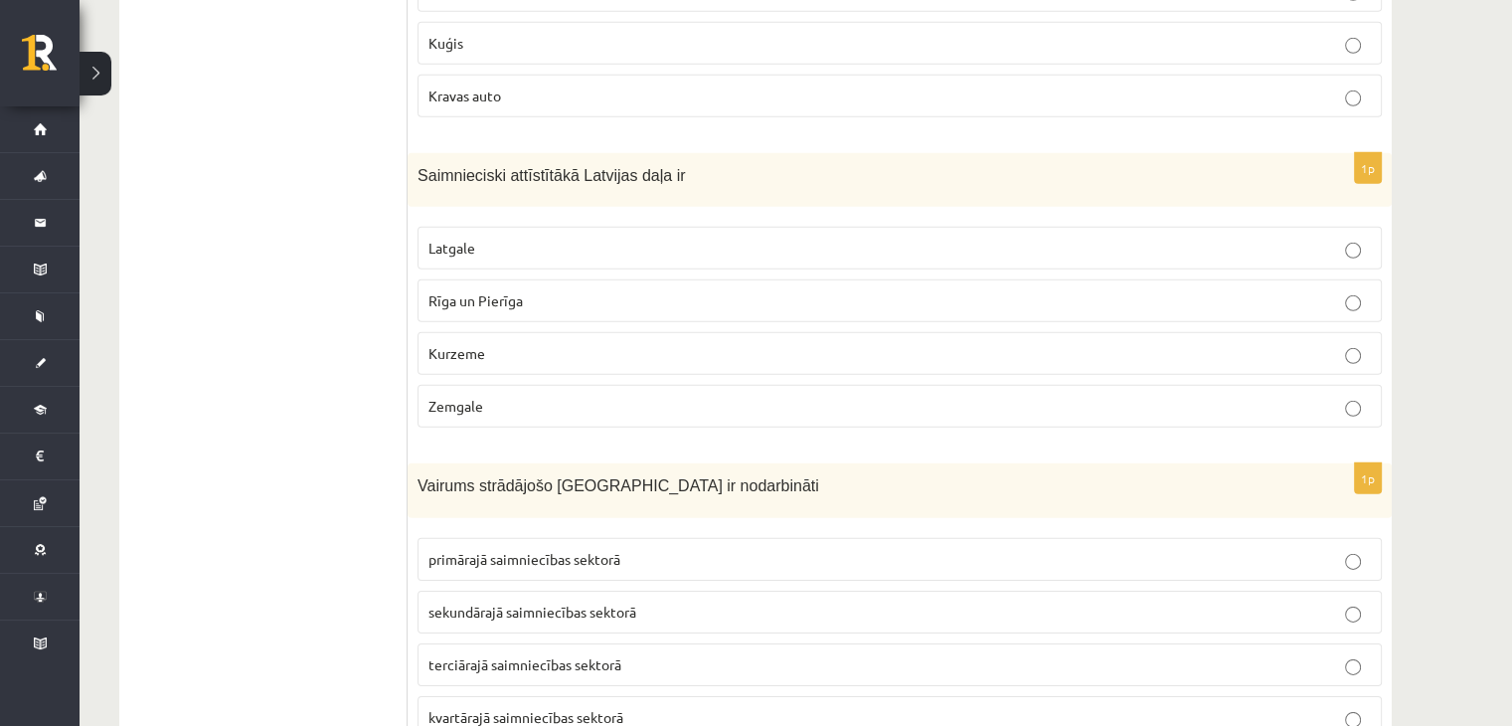
click at [545, 279] on label "Rīga un Pierīga" at bounding box center [900, 300] width 965 height 43
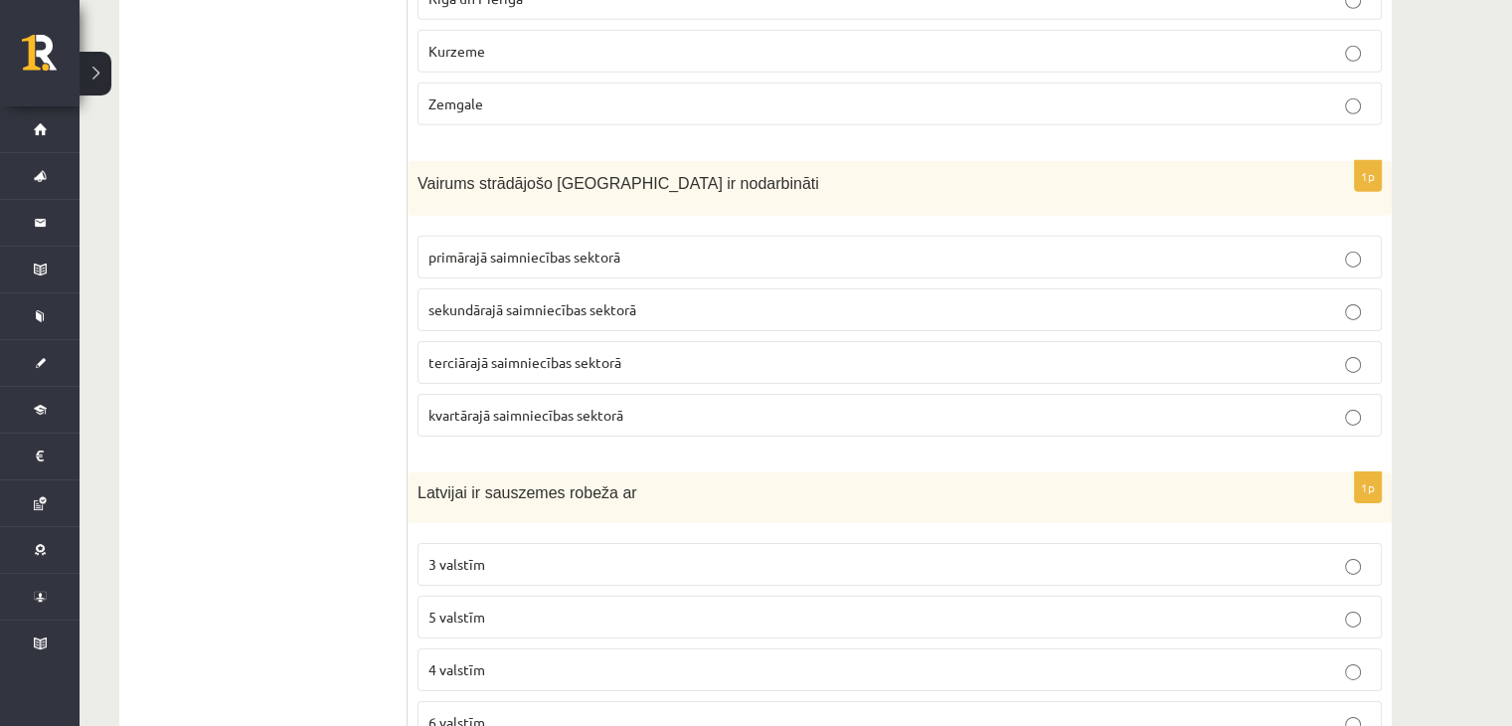
scroll to position [6352, 0]
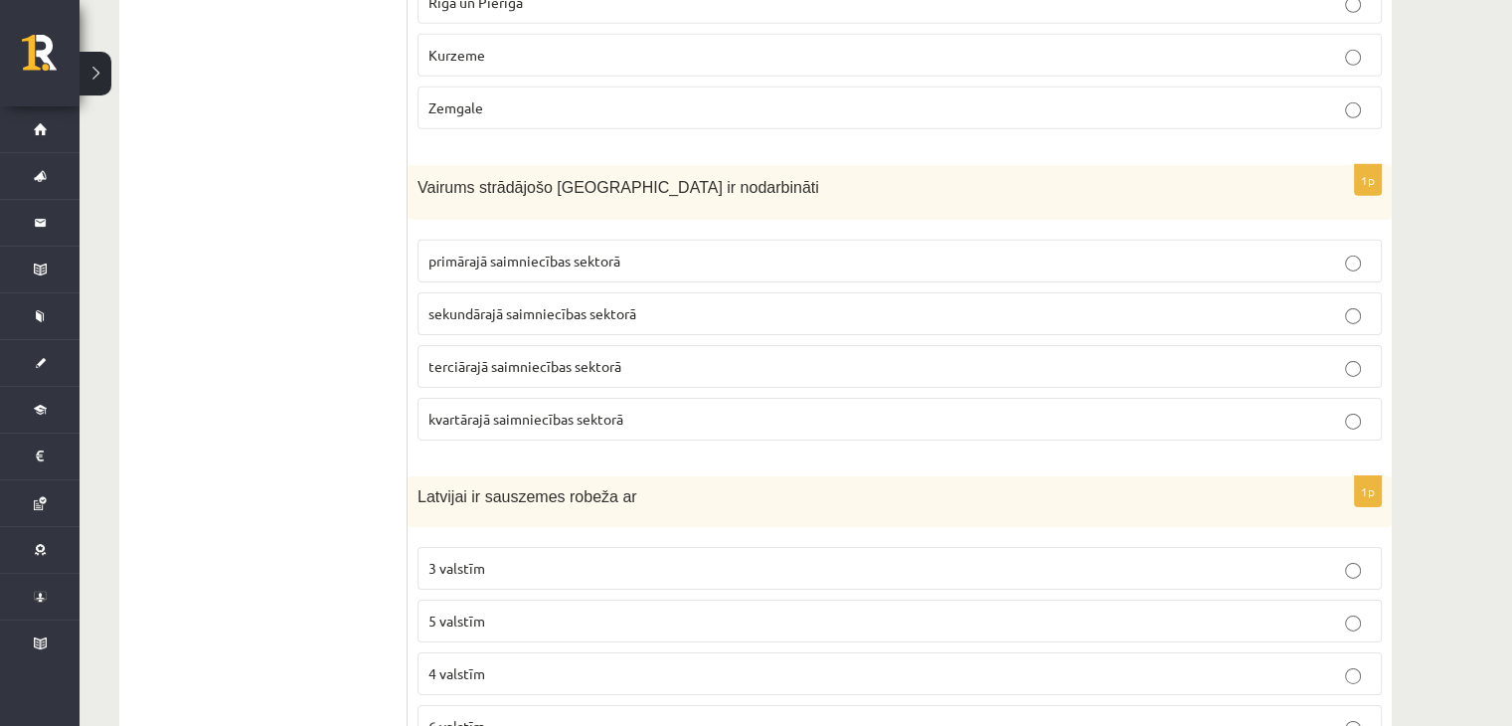
click at [511, 357] on span "terciārajā saimniecības sektorā" at bounding box center [525, 366] width 193 height 18
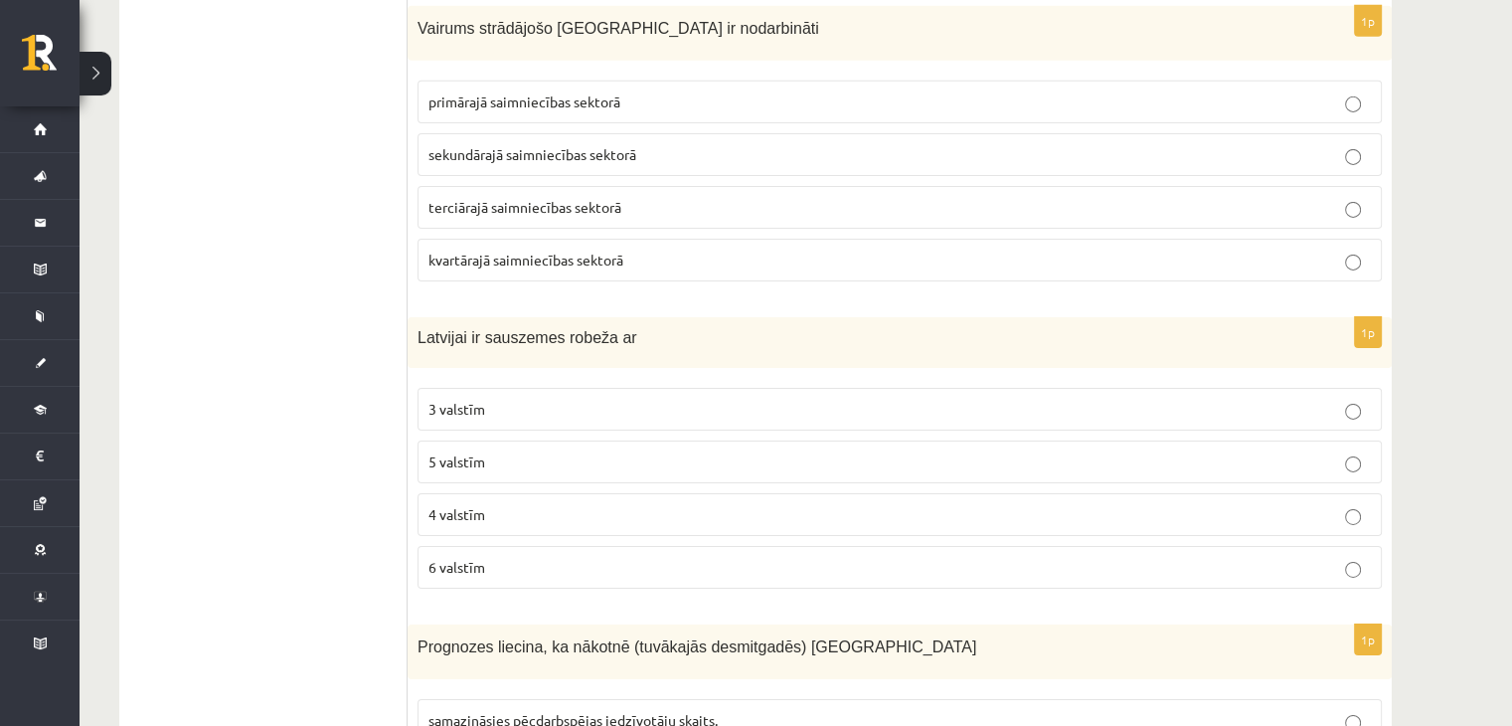
scroll to position [6551, 0]
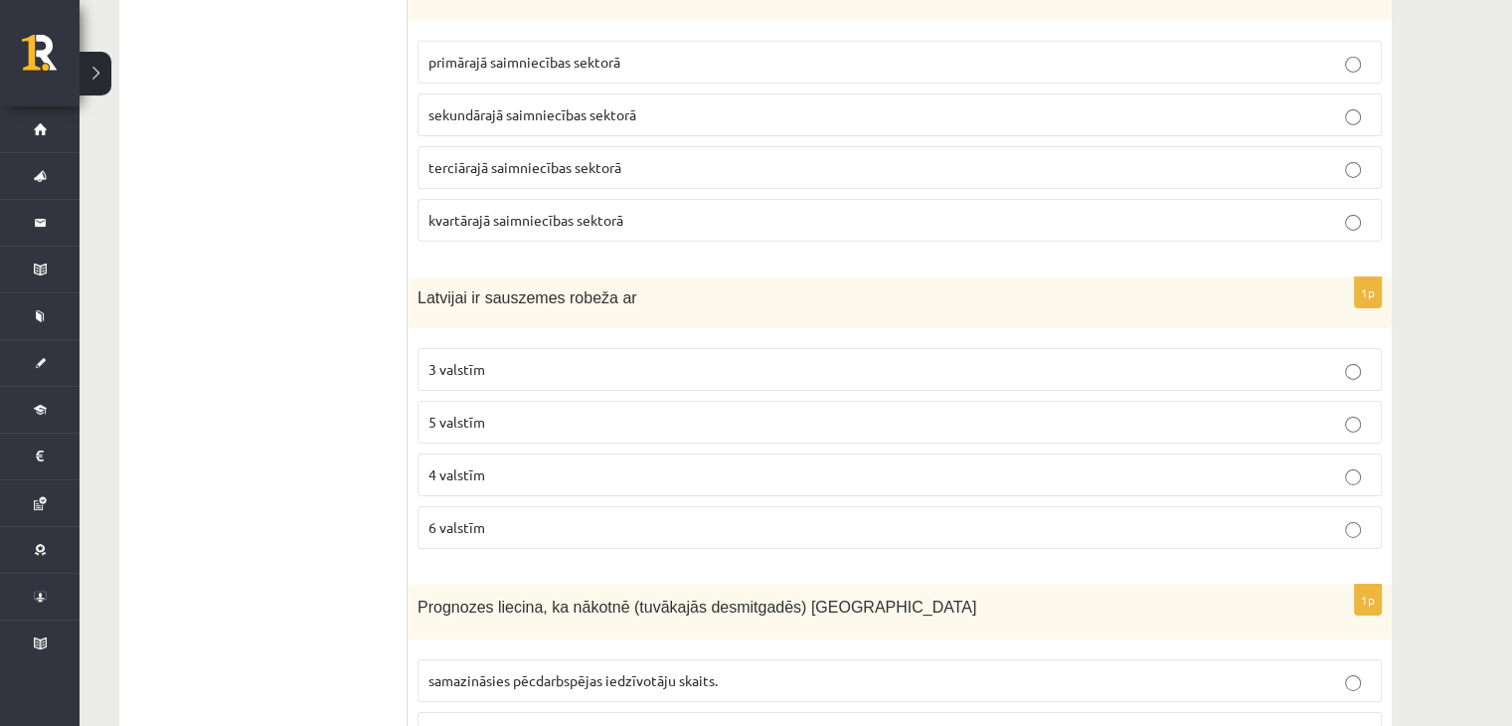
click at [498, 464] on p "4 valstīm" at bounding box center [900, 474] width 943 height 21
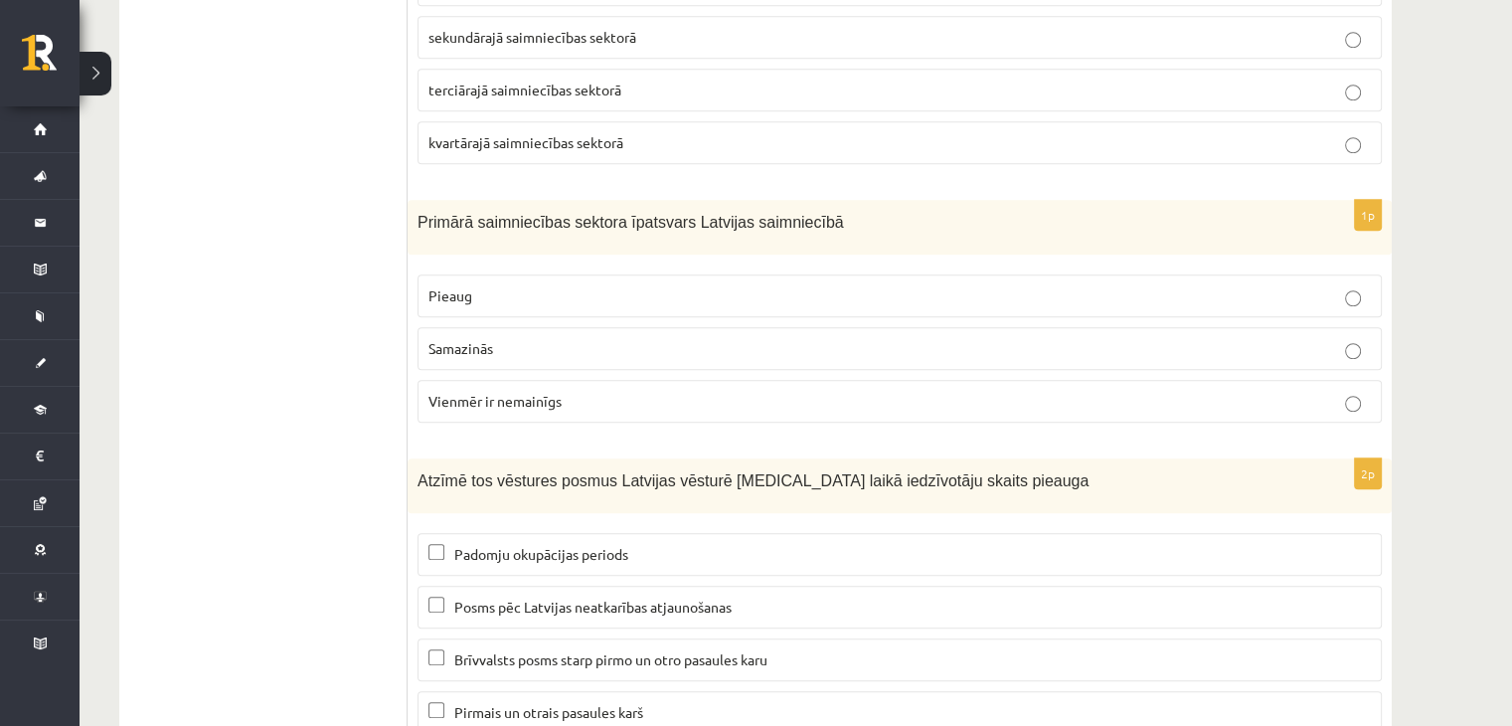
scroll to position [9188, 0]
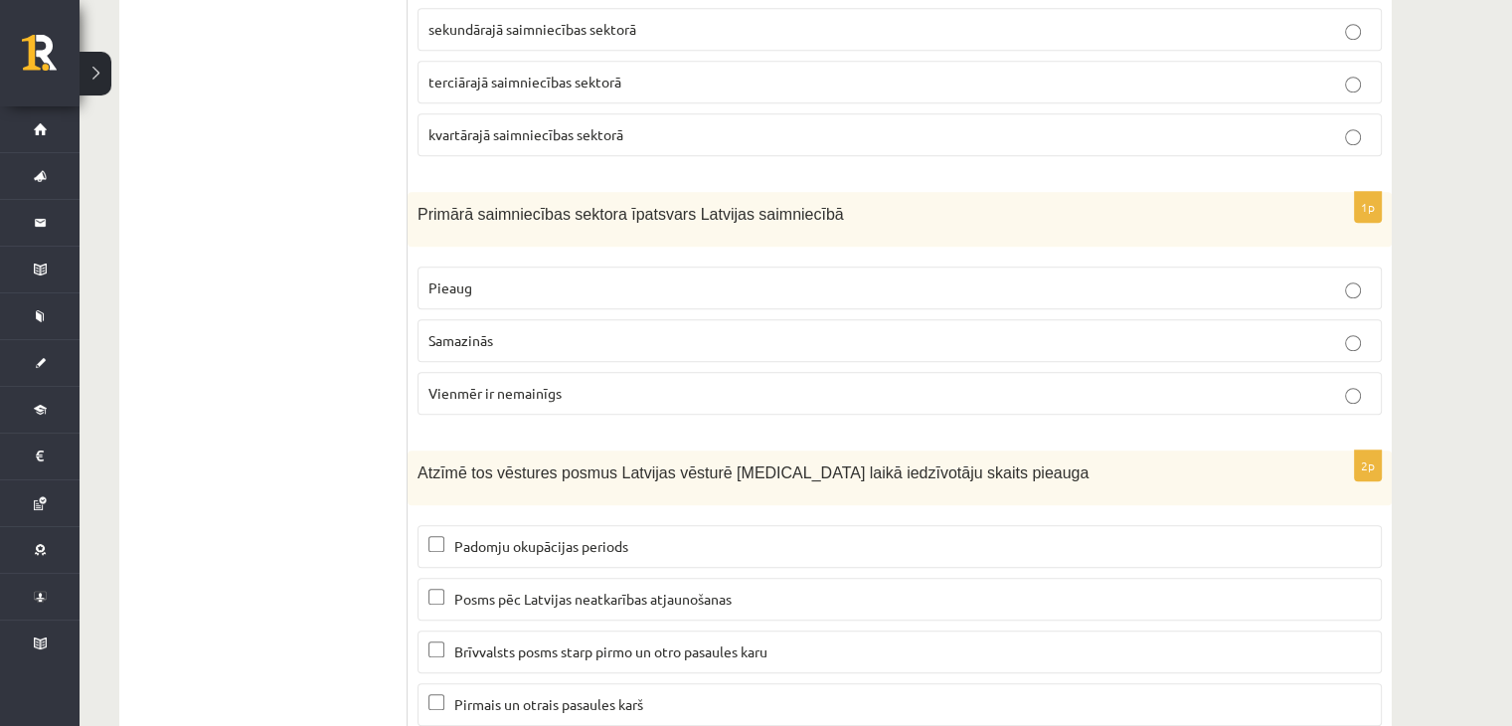
click at [930, 330] on p "Samazinās" at bounding box center [900, 340] width 943 height 21
click at [759, 536] on p "Padomju okupācijas periods" at bounding box center [900, 546] width 943 height 21
click at [711, 642] on span "Brīvvalsts posms starp pirmo un otro pasaules karu" at bounding box center [610, 651] width 313 height 18
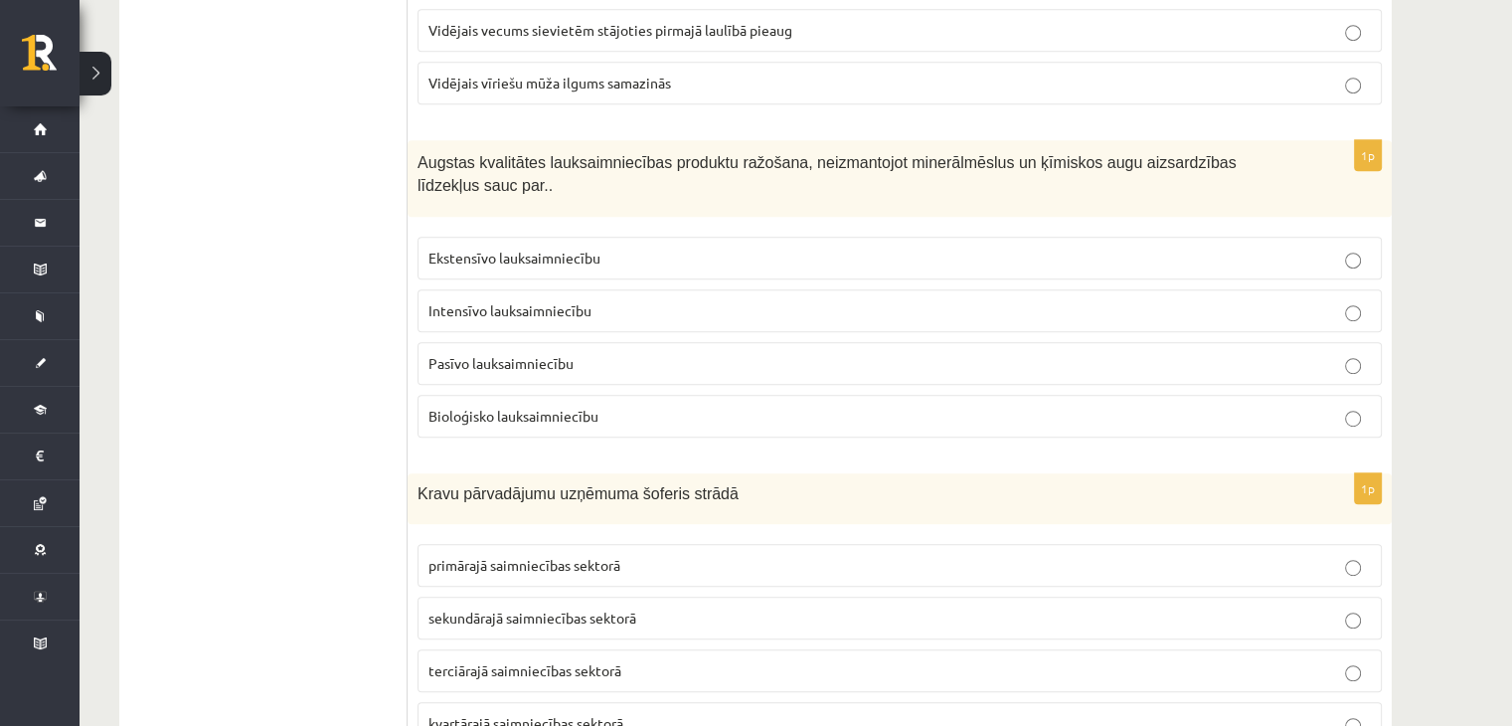
scroll to position [8591, 0]
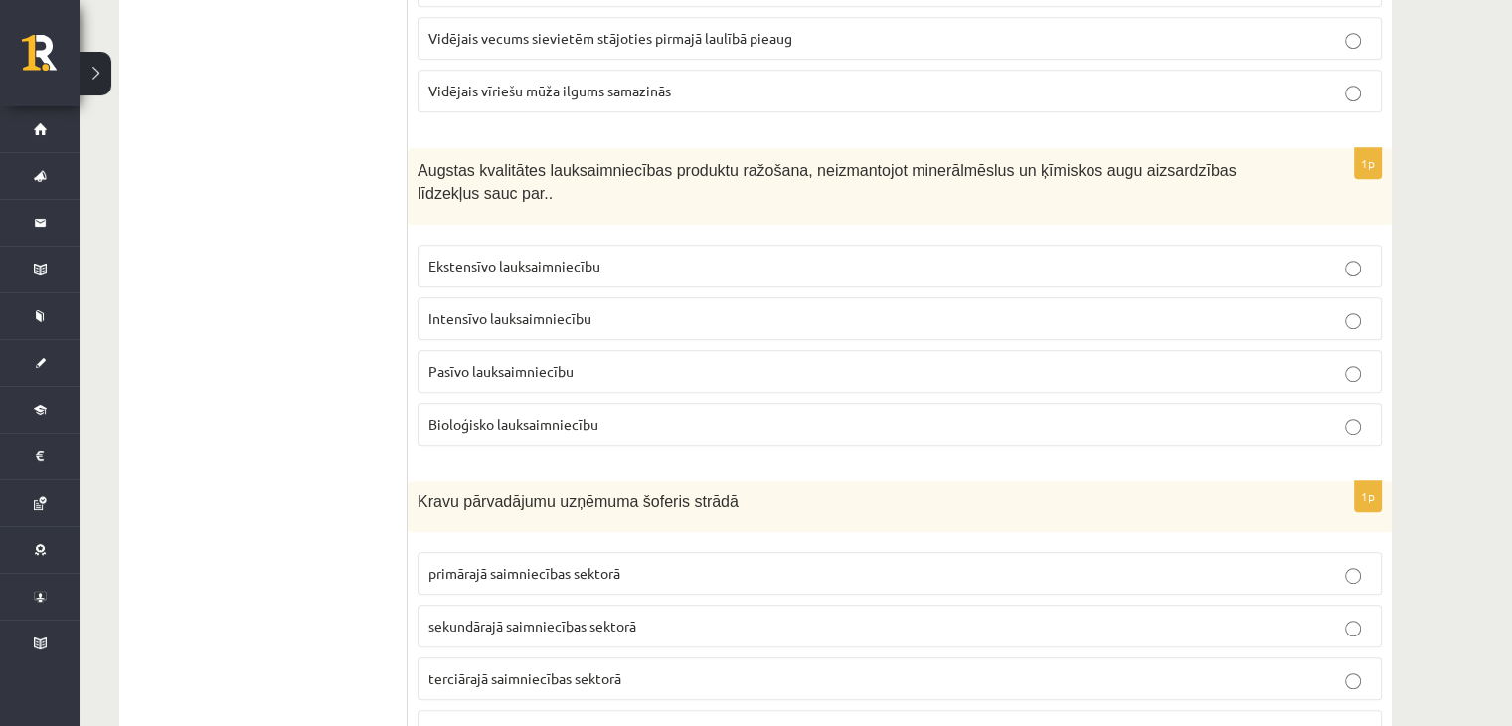
click at [585, 415] on span "Bioloģisko lauksaimniecību" at bounding box center [514, 424] width 170 height 18
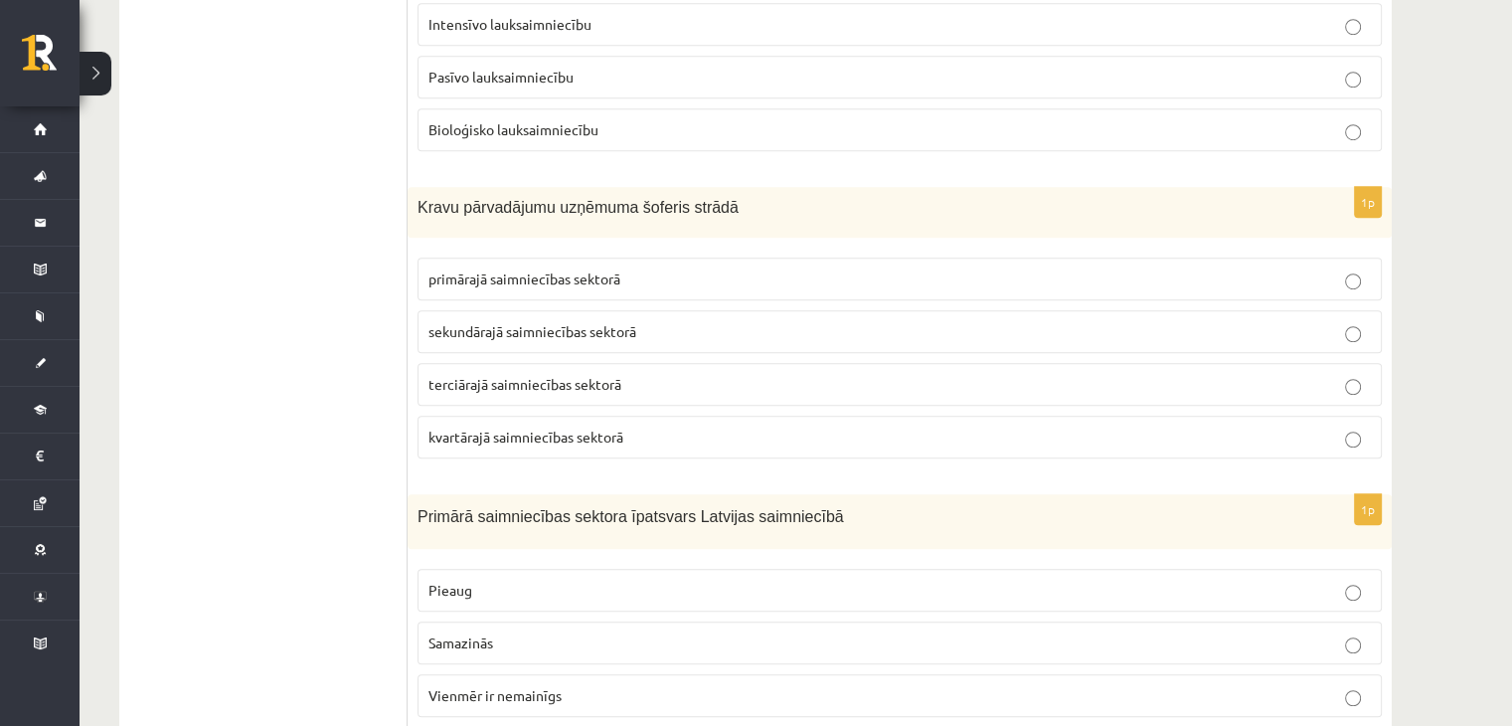
scroll to position [8890, 0]
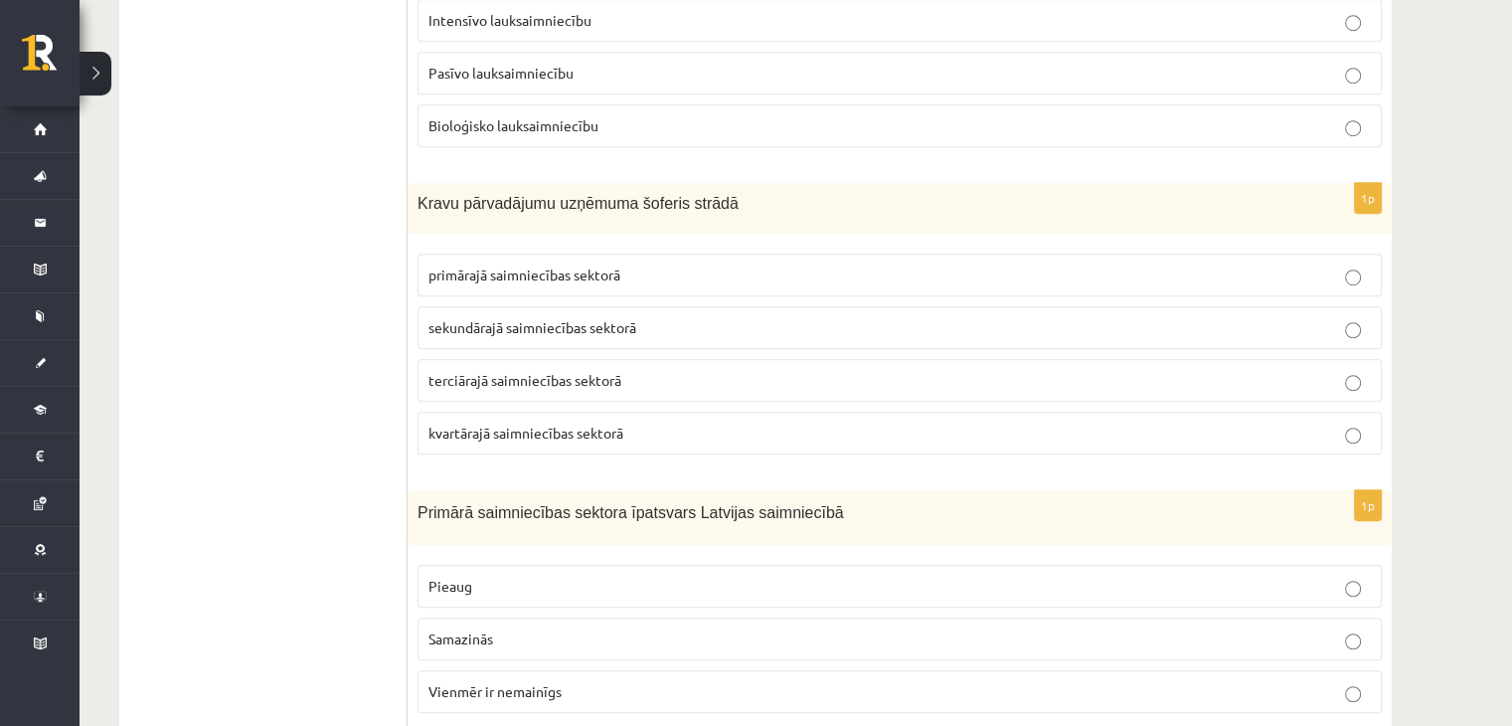
click at [561, 359] on label "terciārajā saimniecības sektorā" at bounding box center [900, 380] width 965 height 43
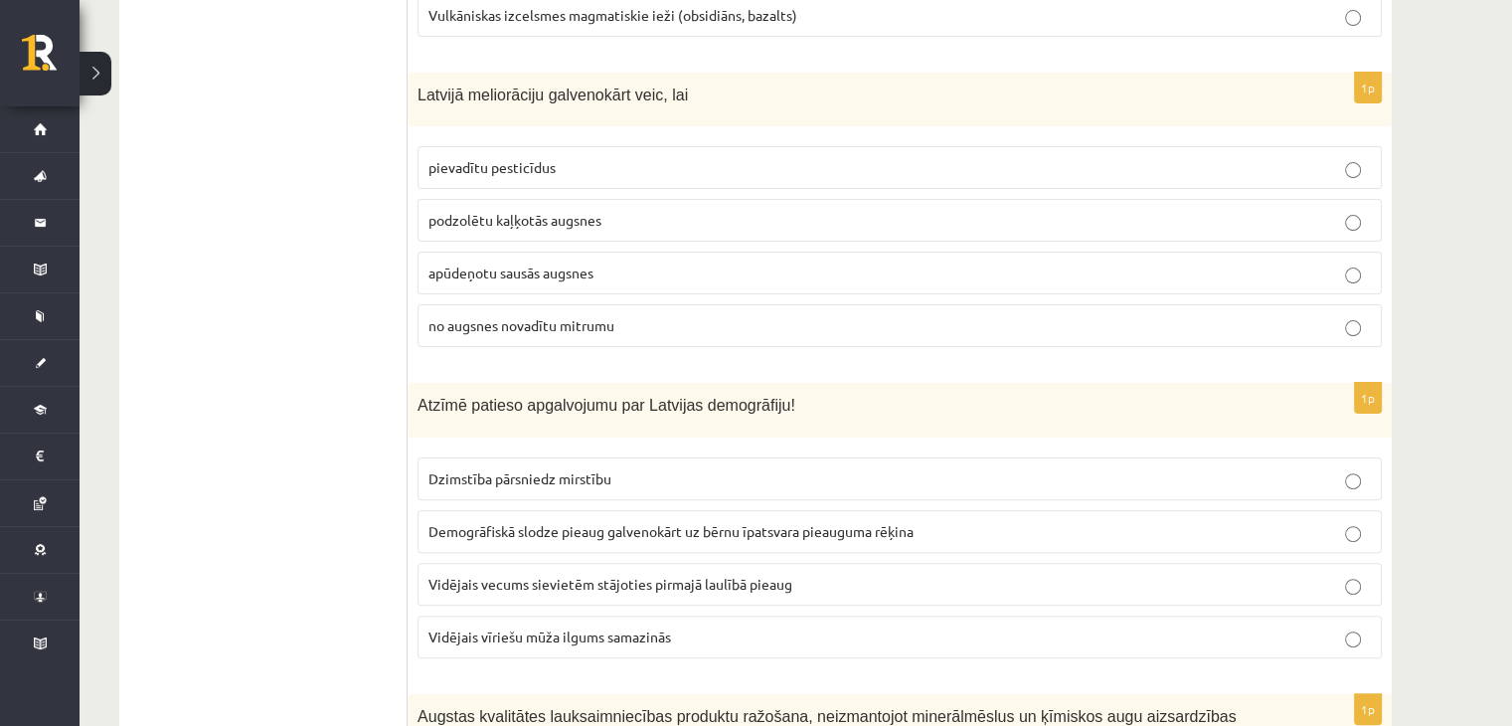
scroll to position [7995, 0]
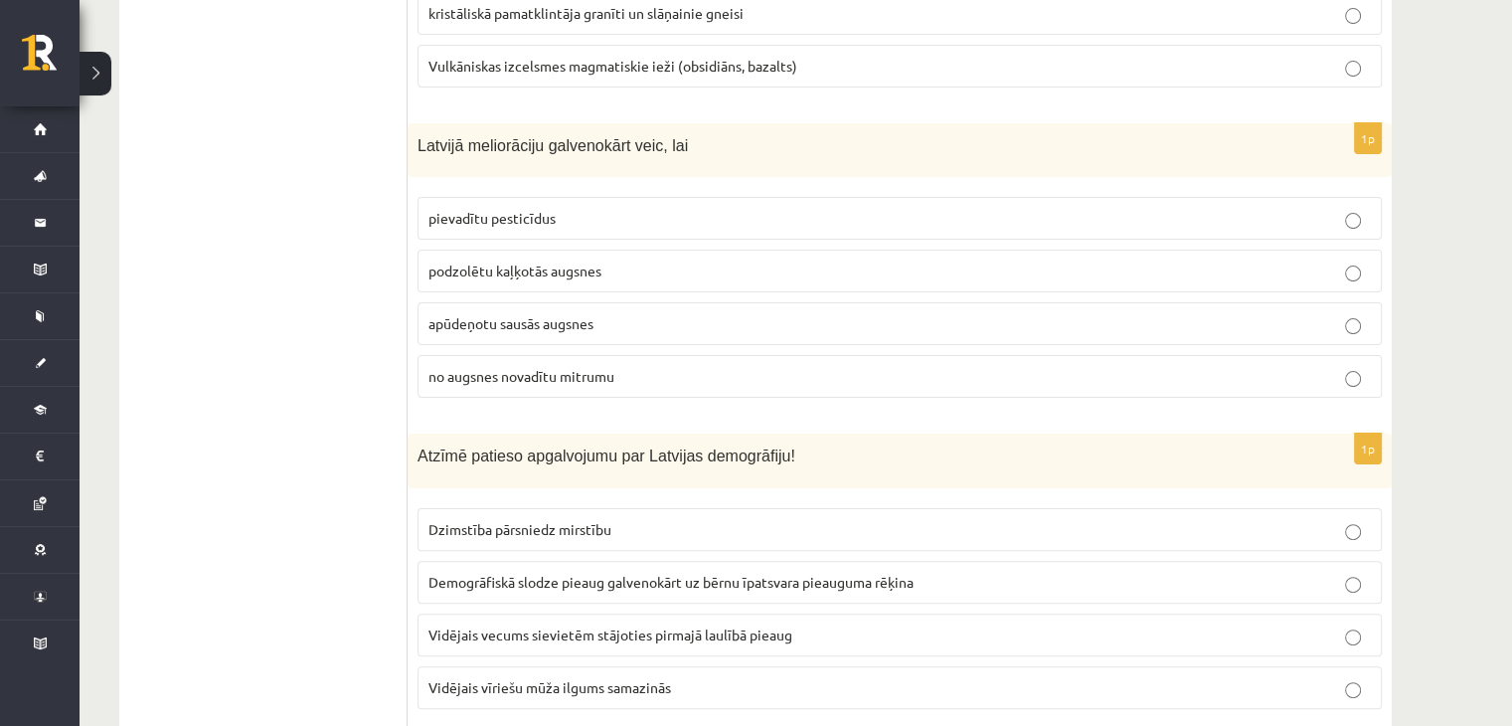
click at [509, 366] on p "no augsnes novadītu mitrumu" at bounding box center [900, 376] width 943 height 21
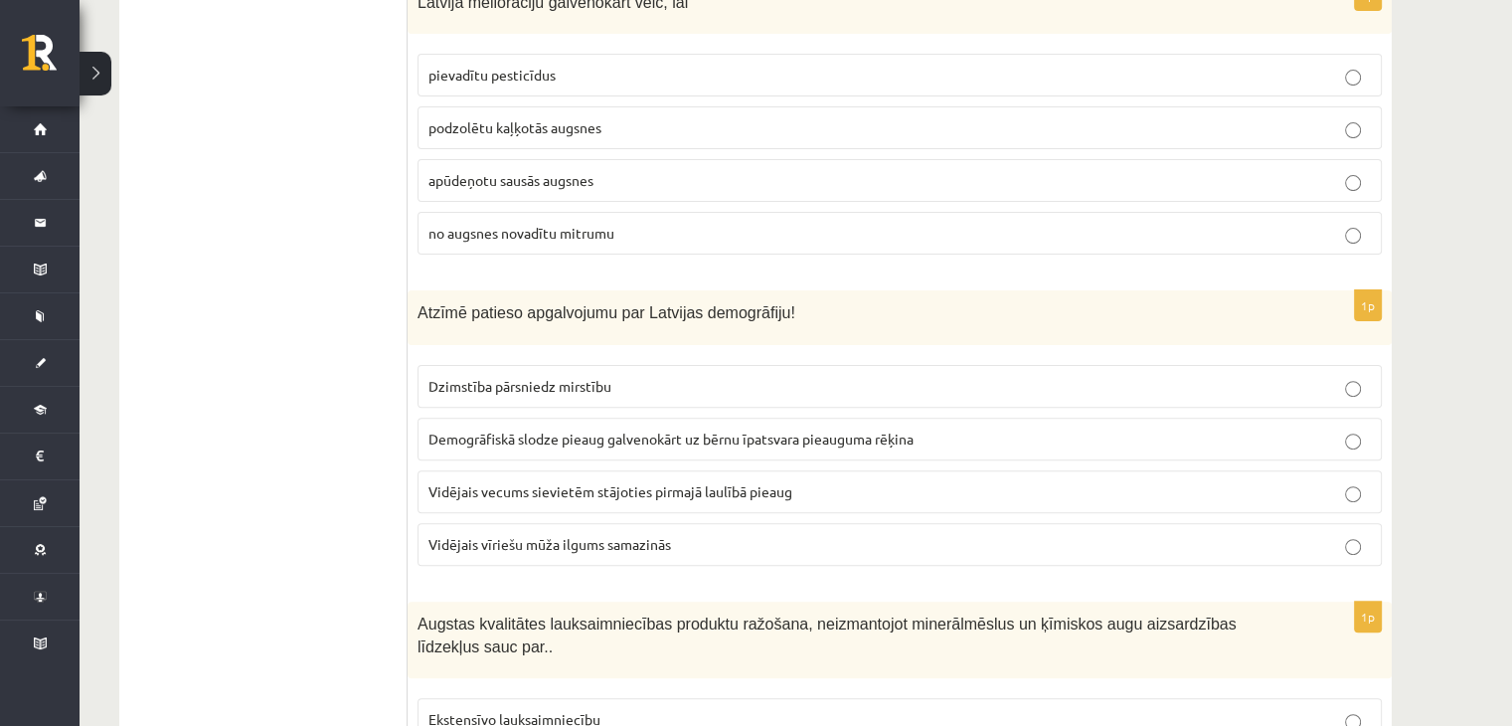
scroll to position [8094, 0]
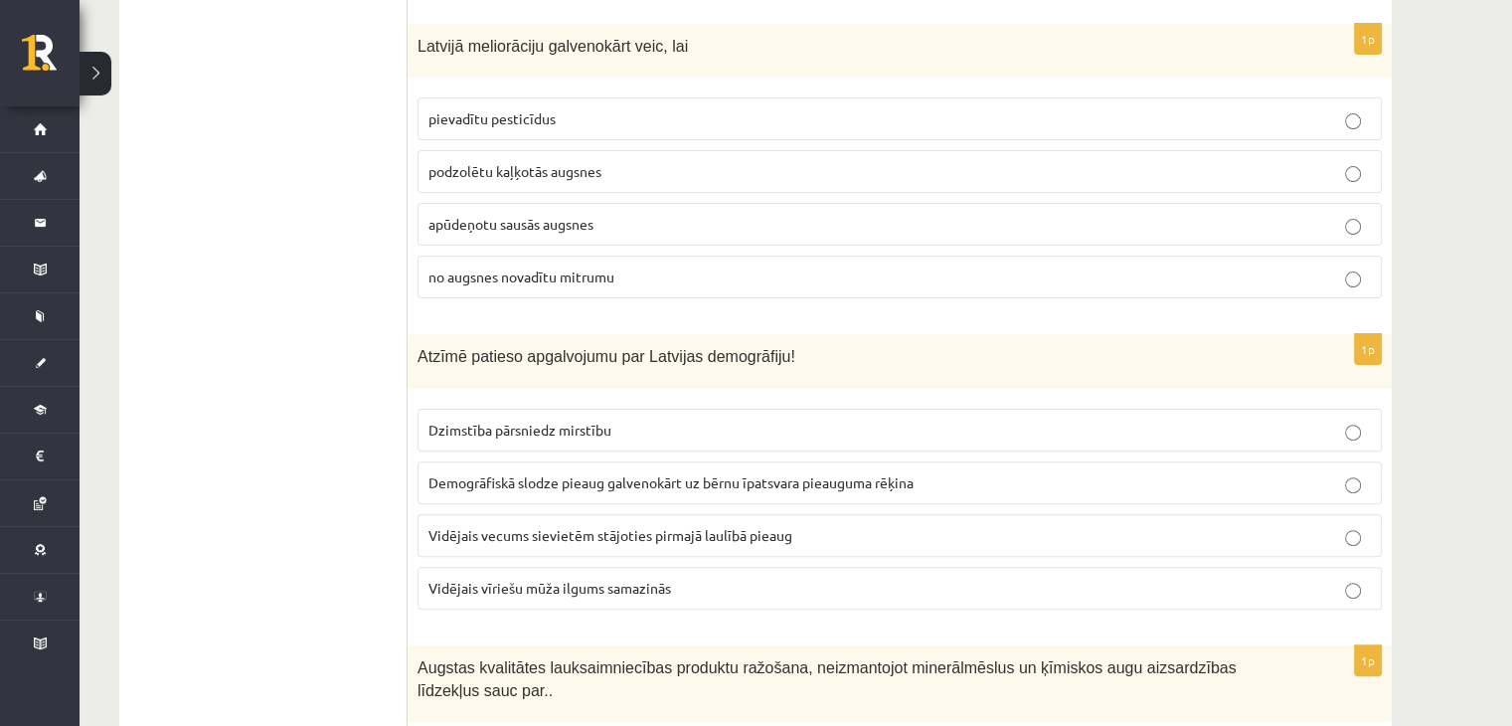
click at [562, 514] on label "Vidējais vecums sievietēm stājoties pirmajā laulībā pieaug" at bounding box center [900, 535] width 965 height 43
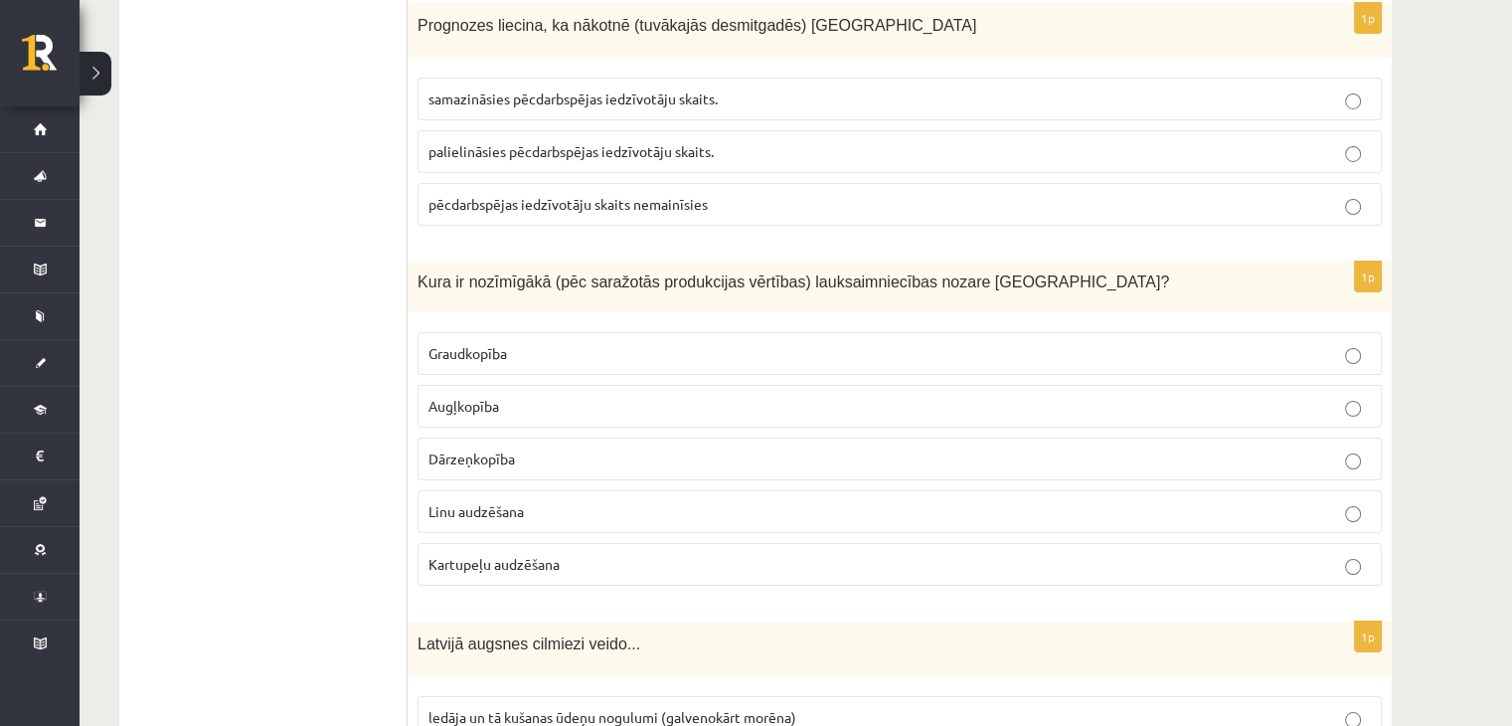
scroll to position [7199, 0]
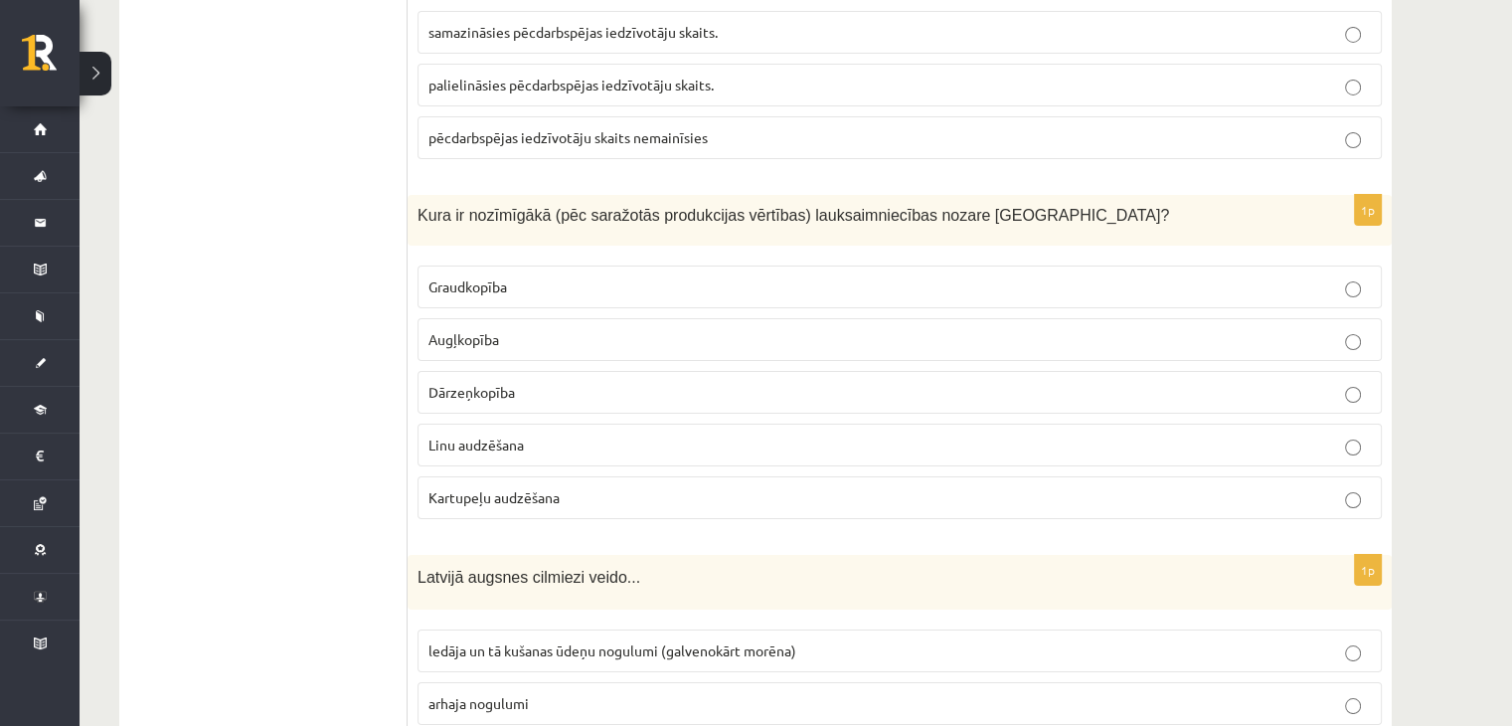
drag, startPoint x: 798, startPoint y: 112, endPoint x: 777, endPoint y: 152, distance: 45.4
click at [798, 116] on label "pēcdarbspējas iedzīvotāju skaits nemainīsies" at bounding box center [900, 137] width 965 height 43
click at [733, 382] on p "Dārzeņkopība" at bounding box center [900, 392] width 943 height 21
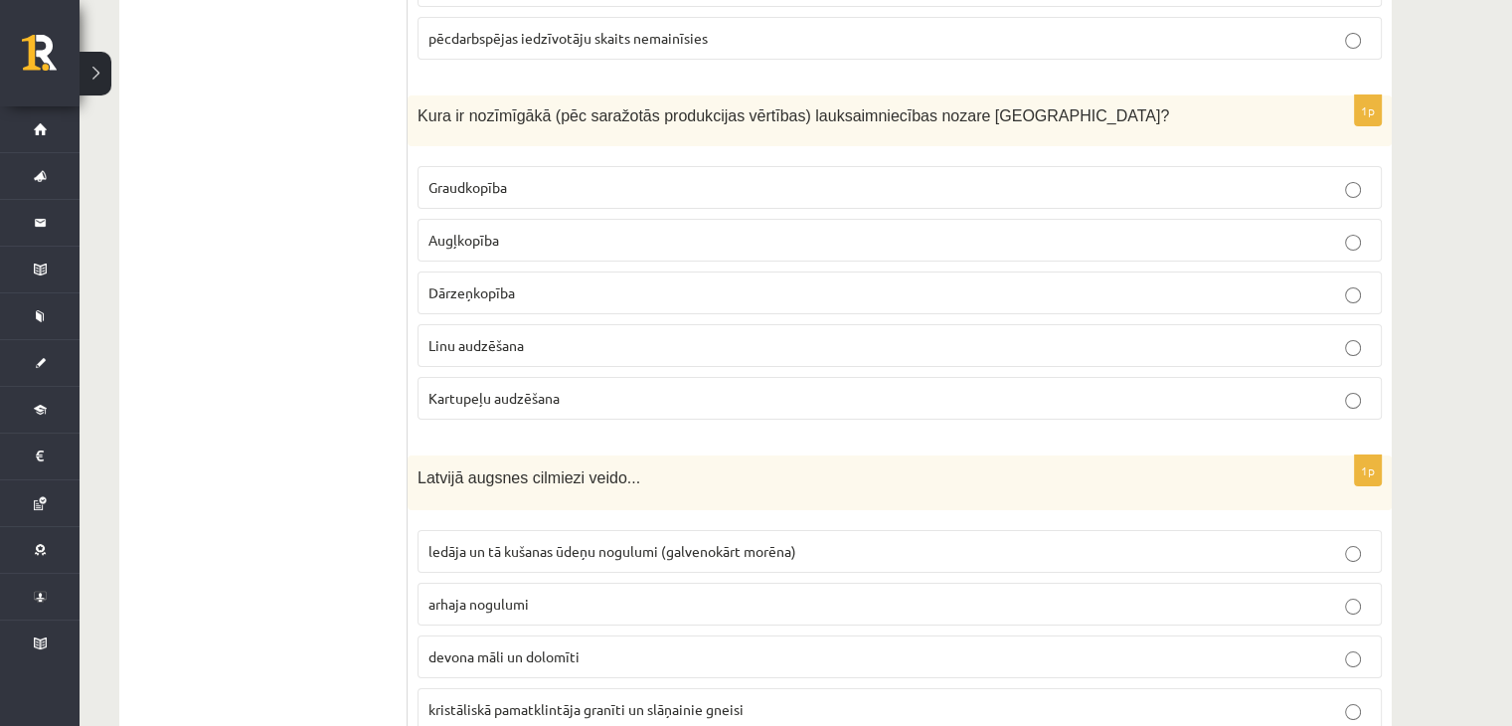
click at [677, 646] on p "devona māli un dolomīti" at bounding box center [900, 656] width 943 height 21
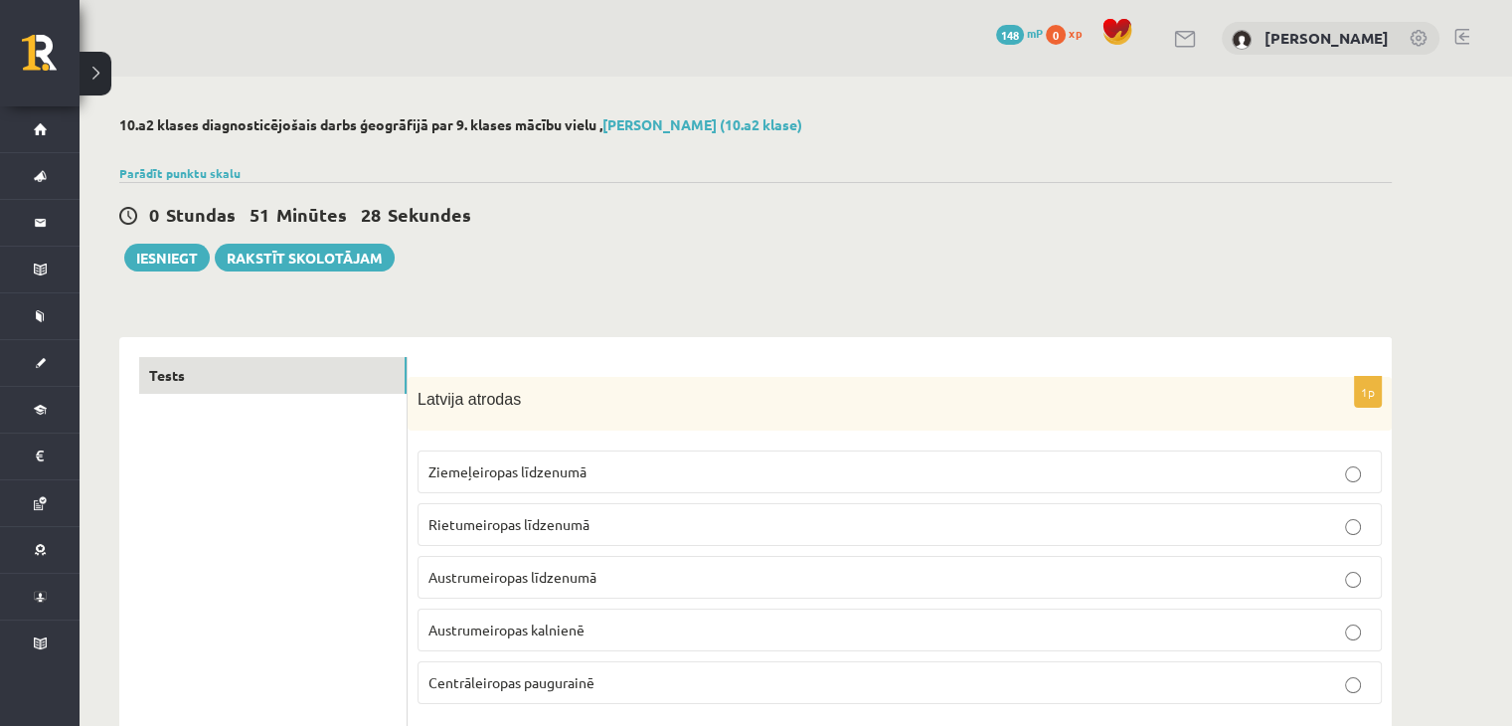
scroll to position [0, 0]
click at [151, 254] on button "Iesniegt" at bounding box center [167, 258] width 86 height 28
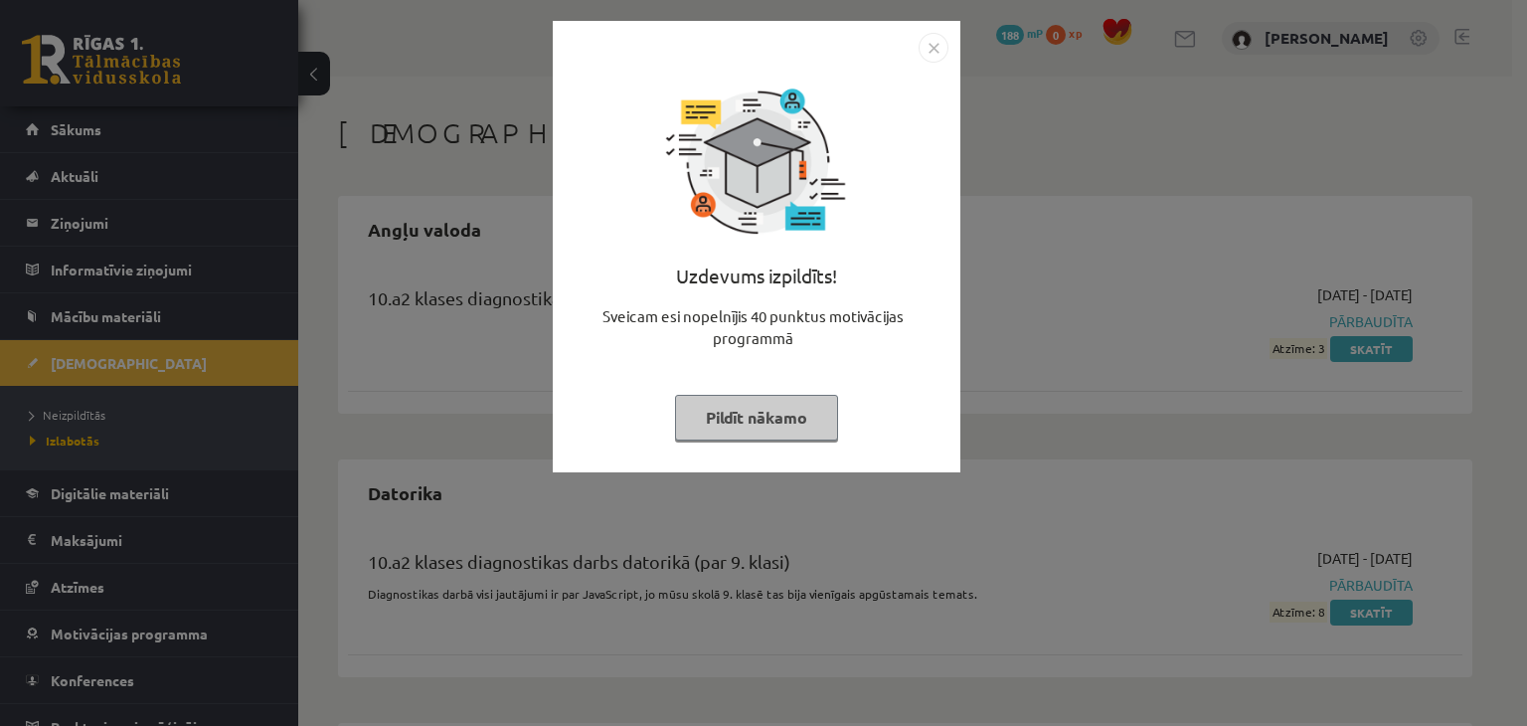
click at [1102, 358] on div "Uzdevums izpildīts! Sveicam esi nopelnījis 40 punktus motivācijas programmā Pil…" at bounding box center [763, 363] width 1527 height 726
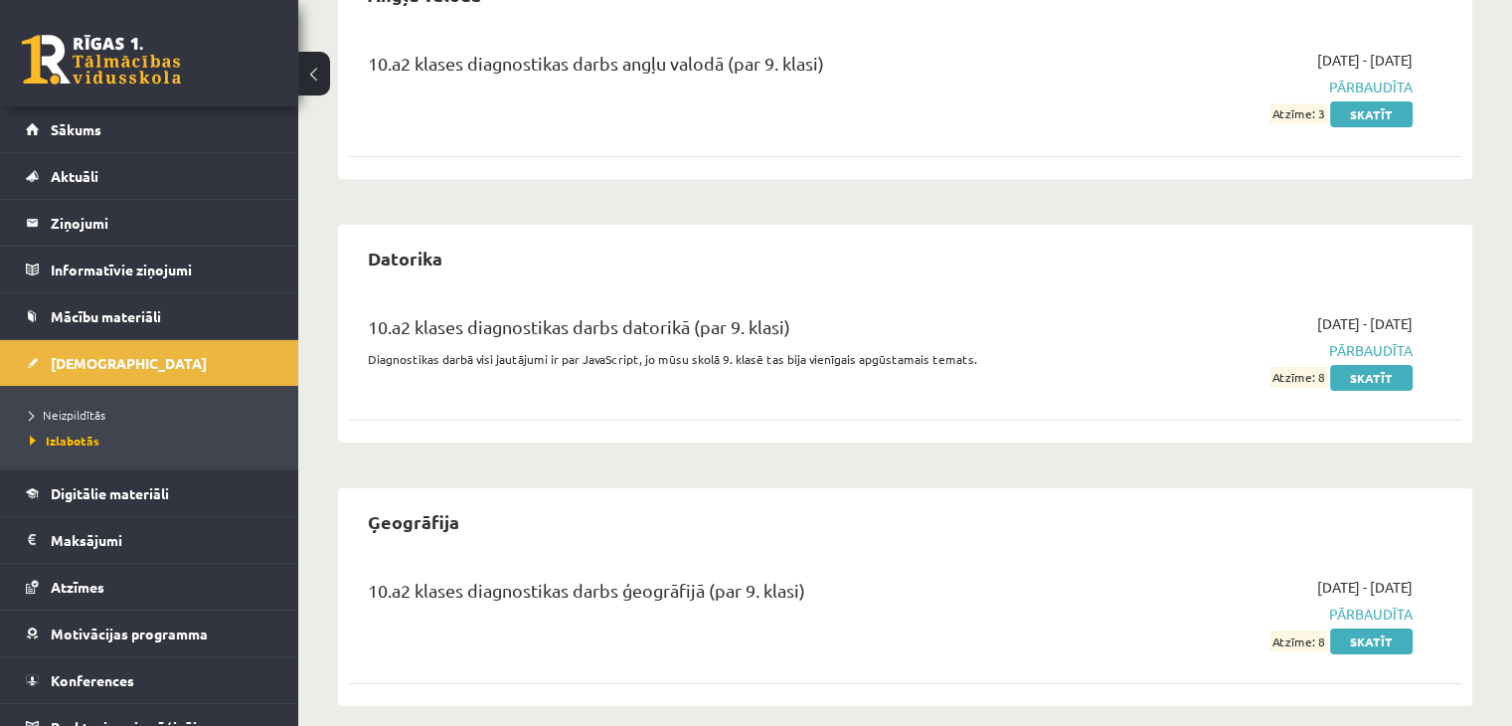
scroll to position [254, 0]
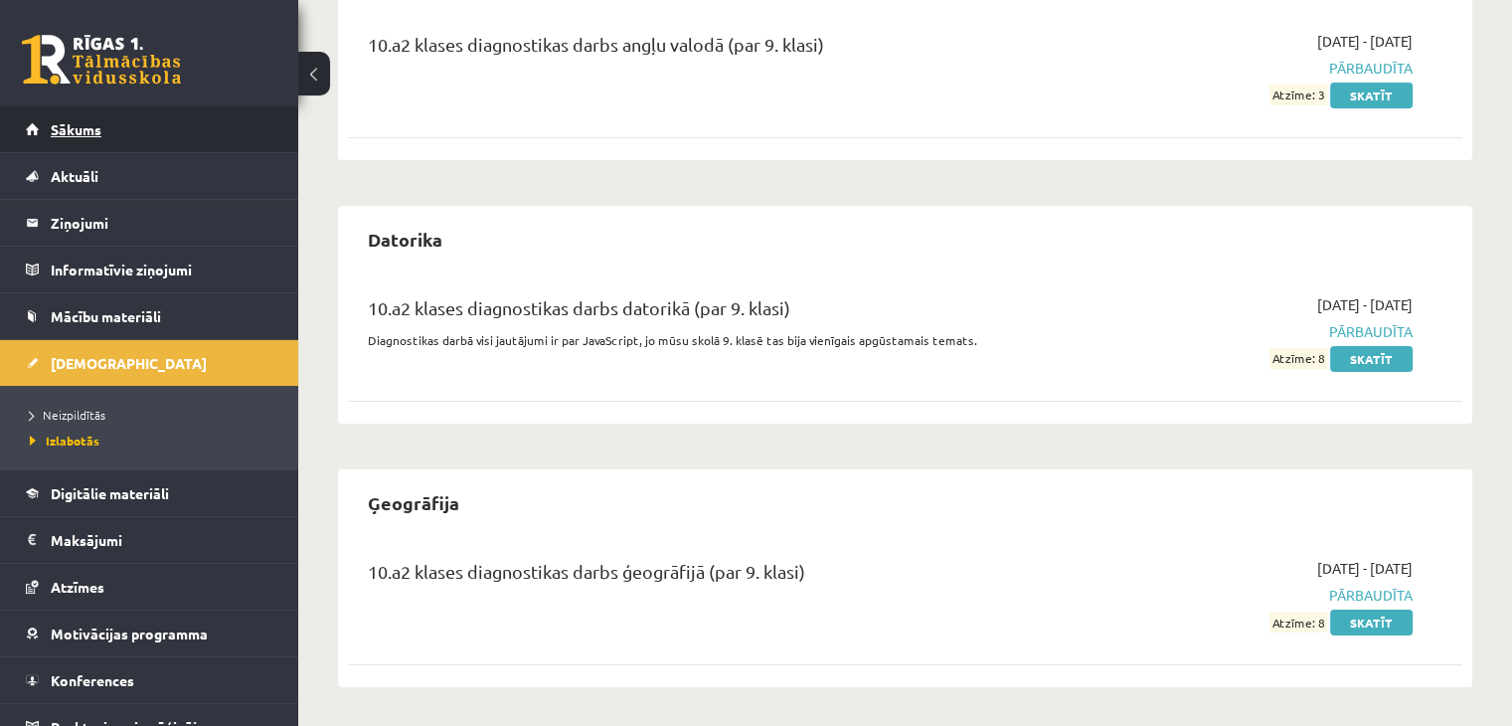
click at [81, 137] on link "Sākums" at bounding box center [150, 129] width 248 height 46
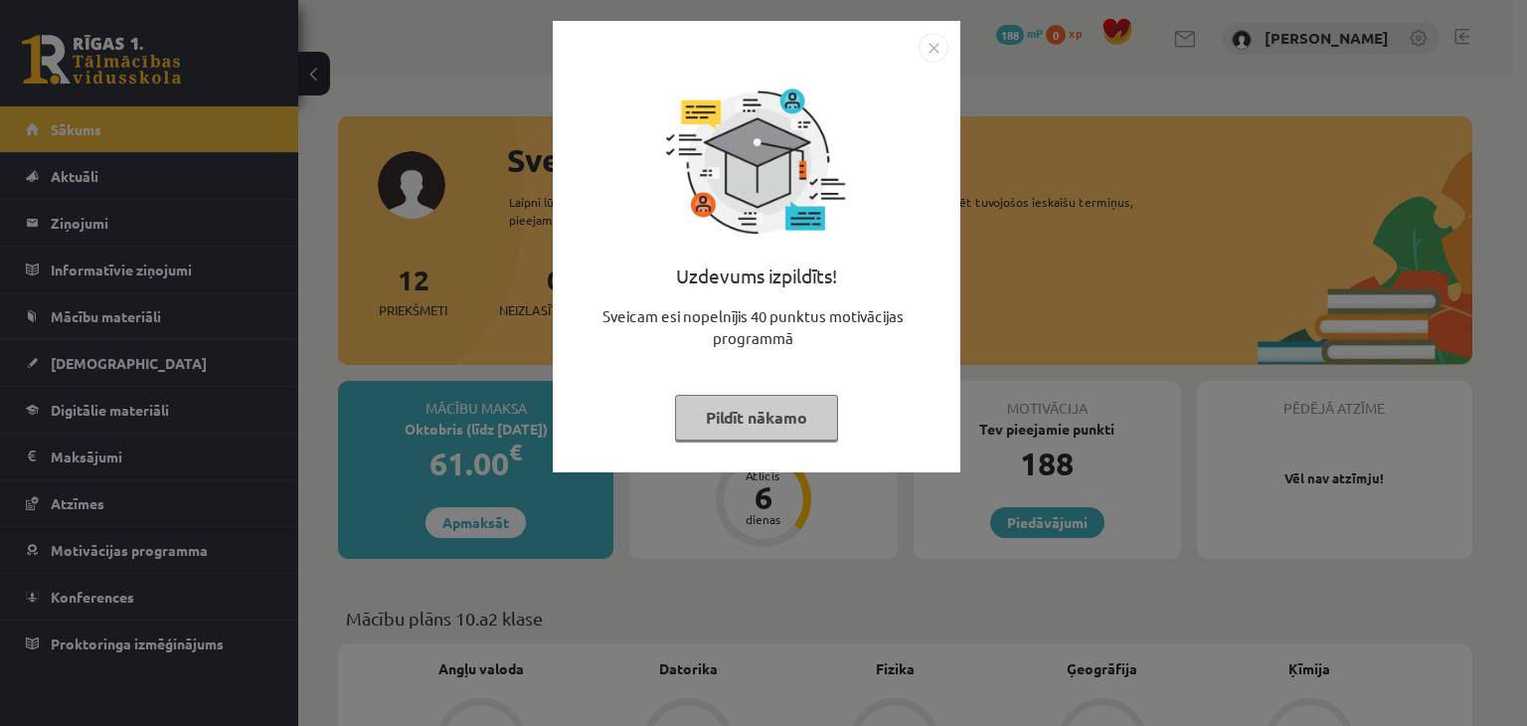
click at [997, 361] on div "Uzdevums izpildīts! Sveicam esi nopelnījis 40 punktus motivācijas programmā Pil…" at bounding box center [763, 363] width 1527 height 726
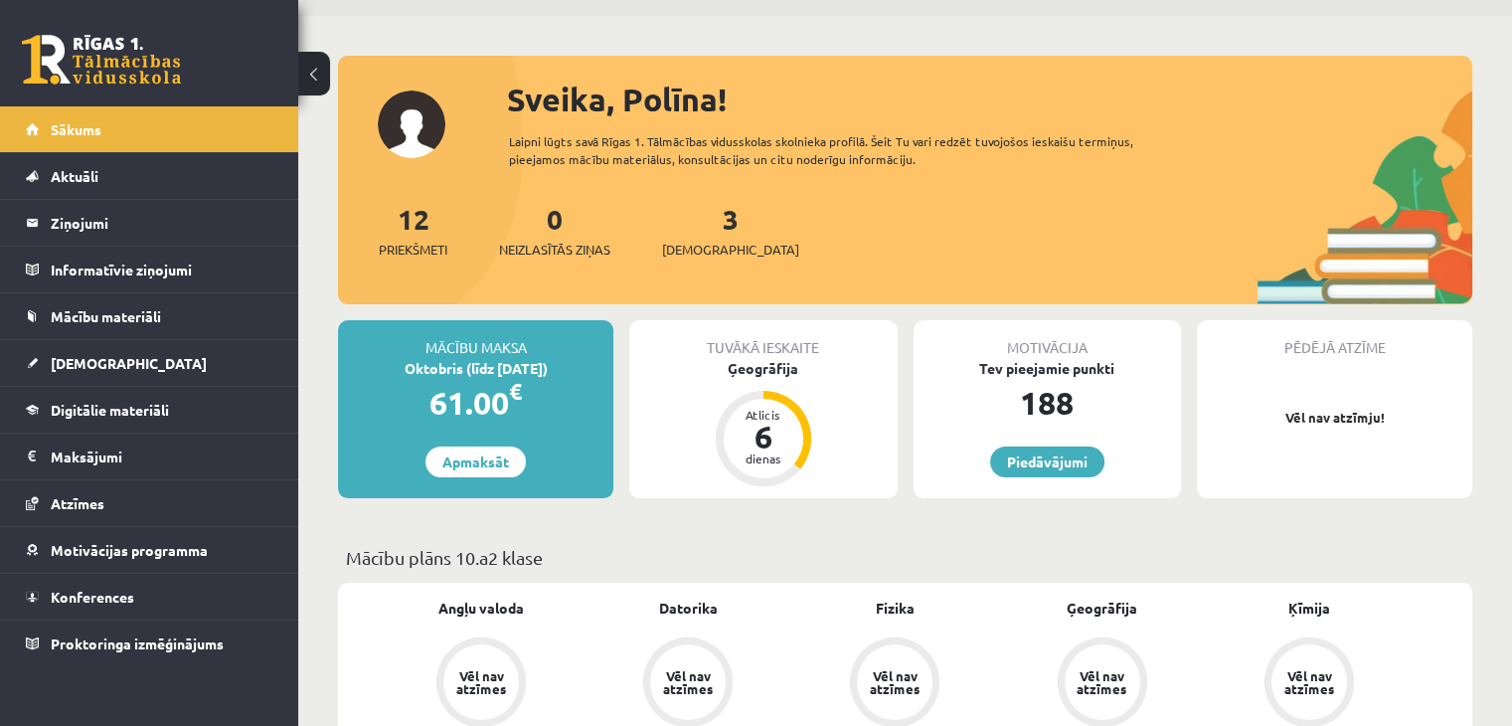
scroll to position [298, 0]
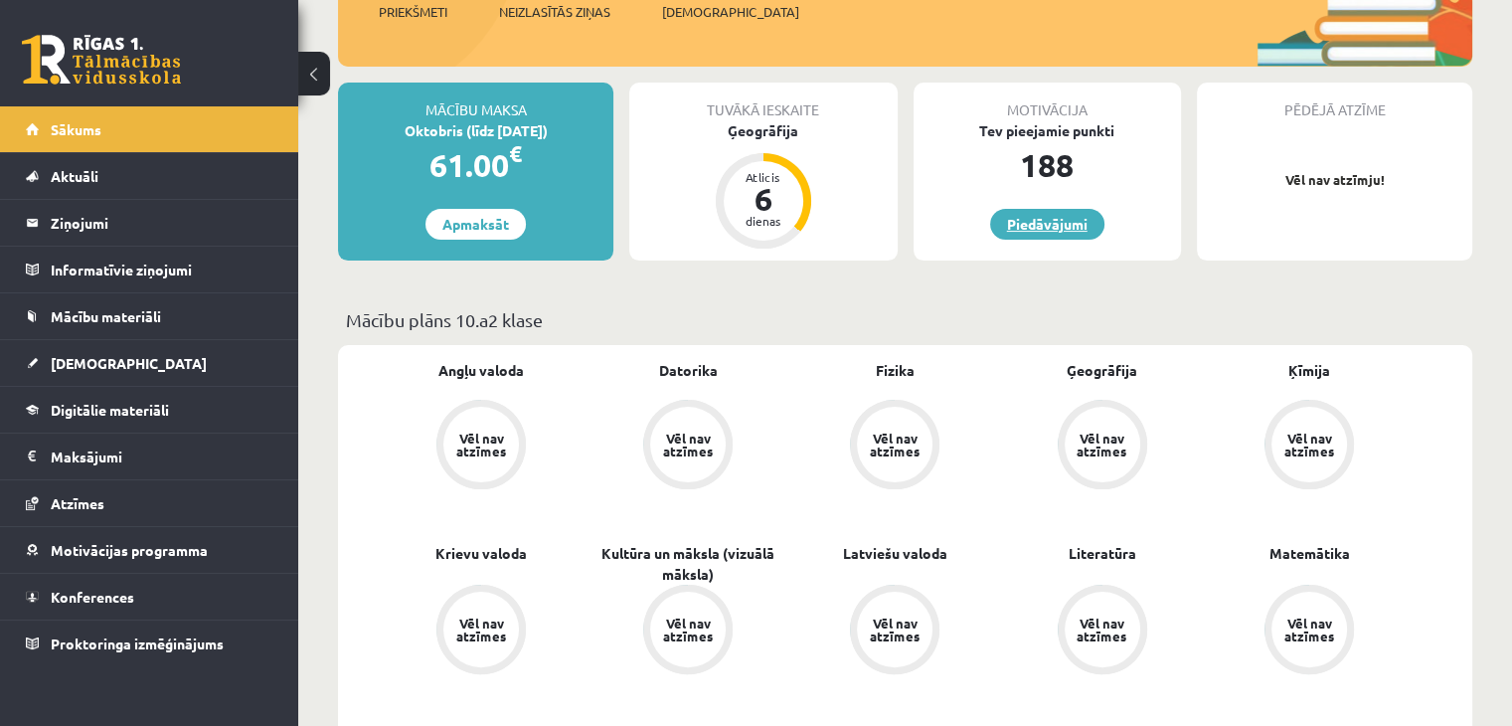
click at [1029, 222] on link "Piedāvājumi" at bounding box center [1047, 224] width 114 height 31
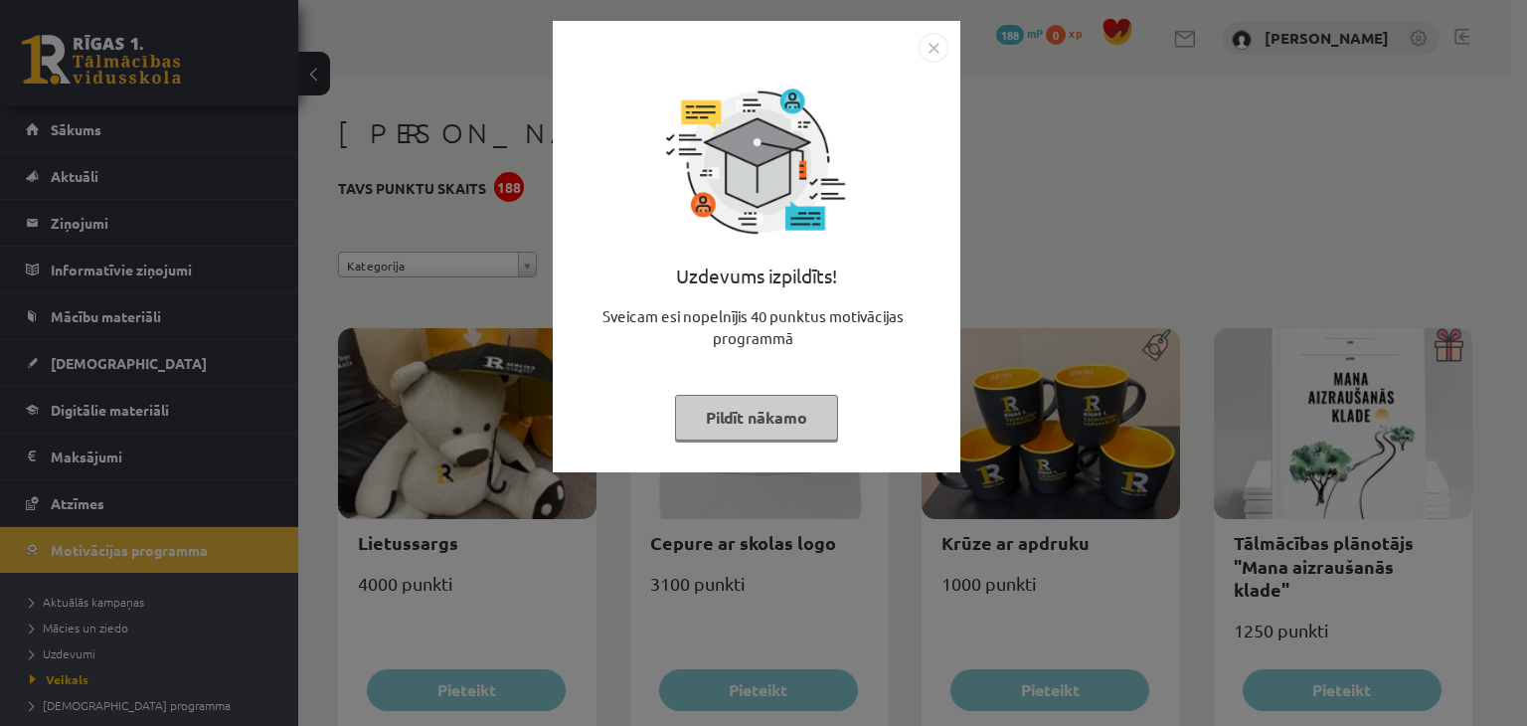
click at [935, 48] on img "Close" at bounding box center [934, 48] width 30 height 30
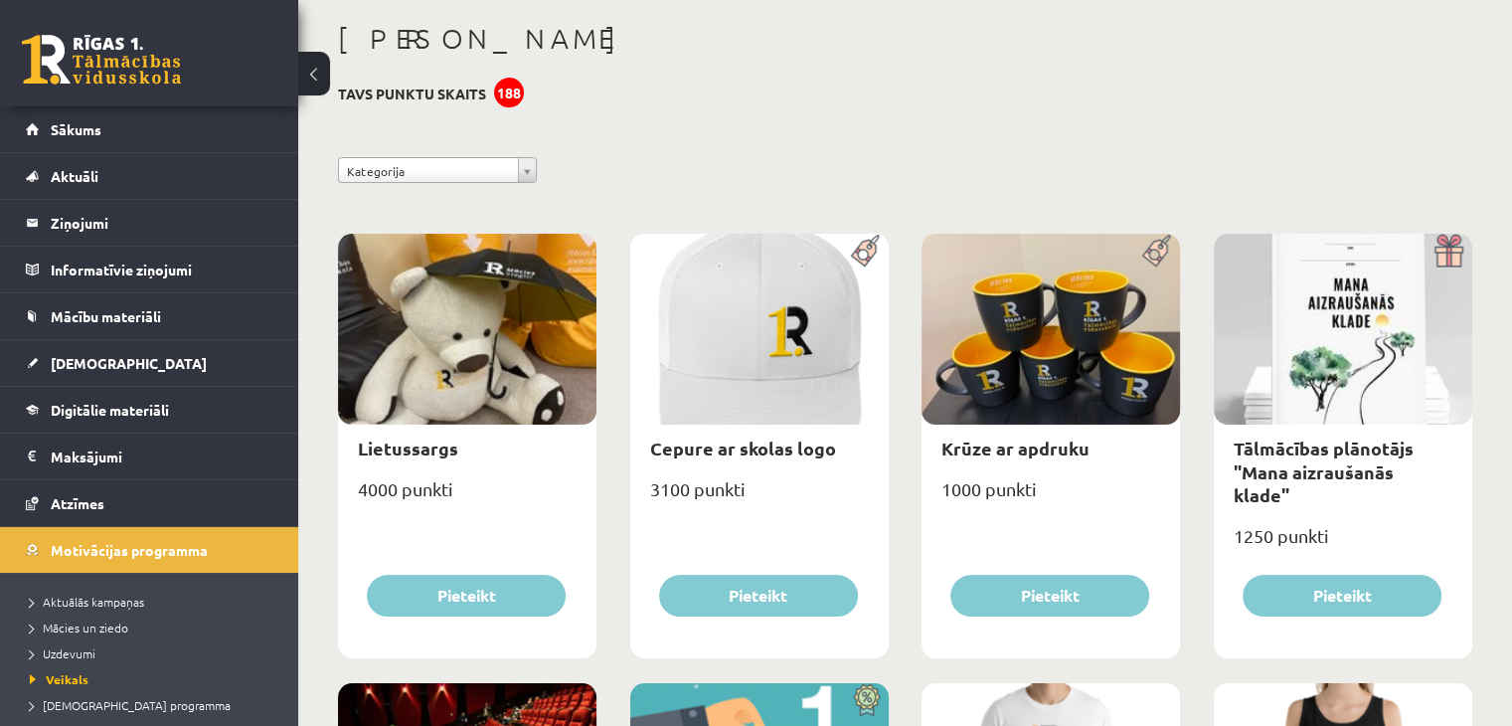
scroll to position [99, 0]
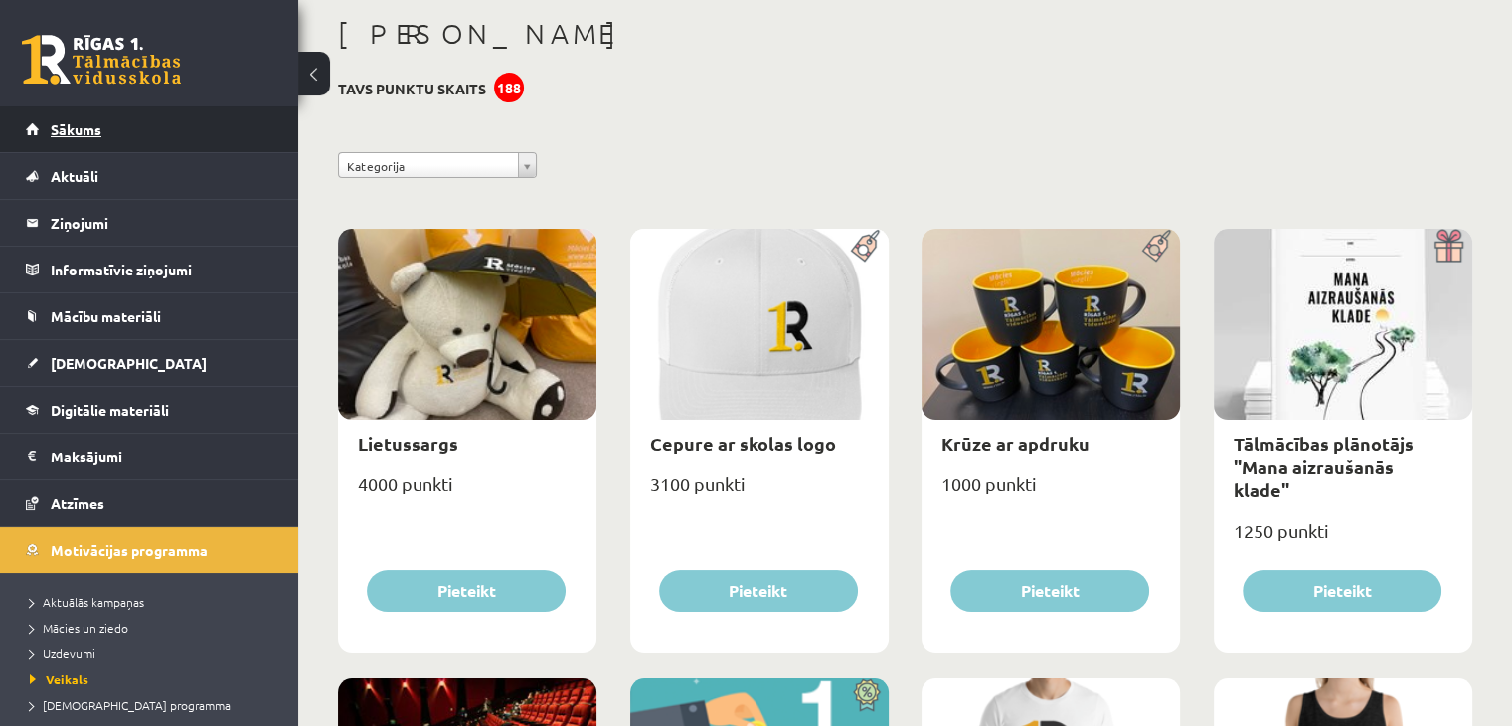
click at [75, 124] on span "Sākums" at bounding box center [76, 129] width 51 height 18
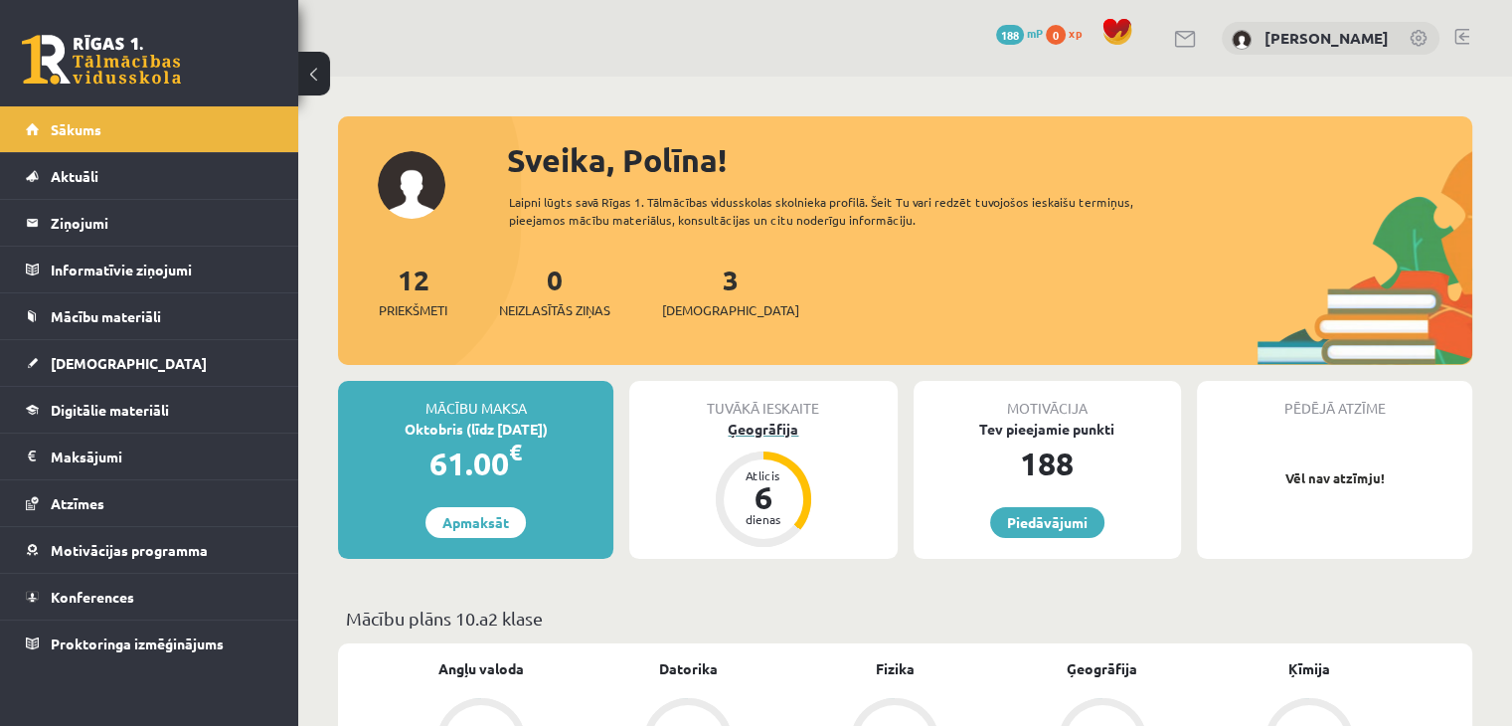
click at [756, 426] on div "Ģeogrāfija" at bounding box center [762, 429] width 267 height 21
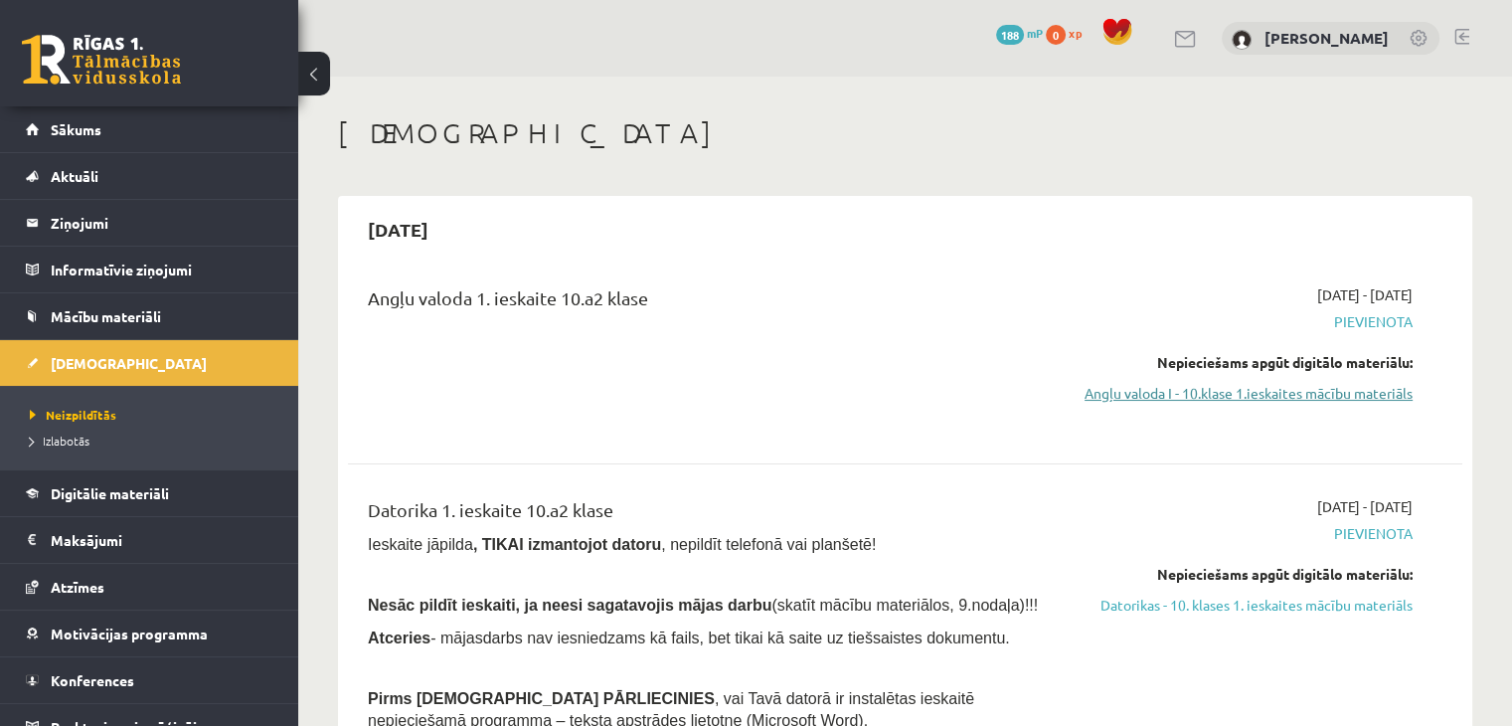
click at [1293, 398] on link "Angļu valoda I - 10.klase 1.ieskaites mācību materiāls" at bounding box center [1249, 393] width 328 height 21
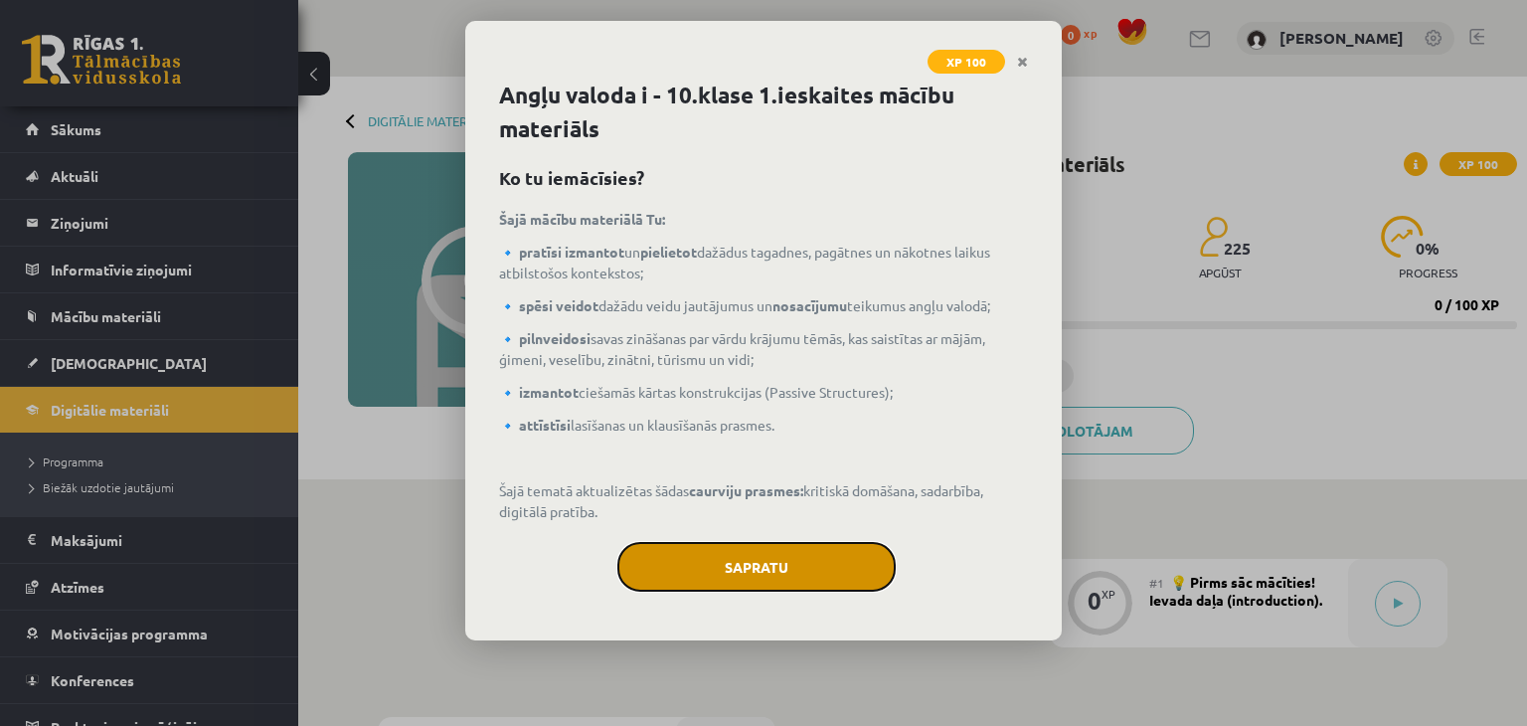
click at [727, 556] on button "Sapratu" at bounding box center [757, 567] width 278 height 50
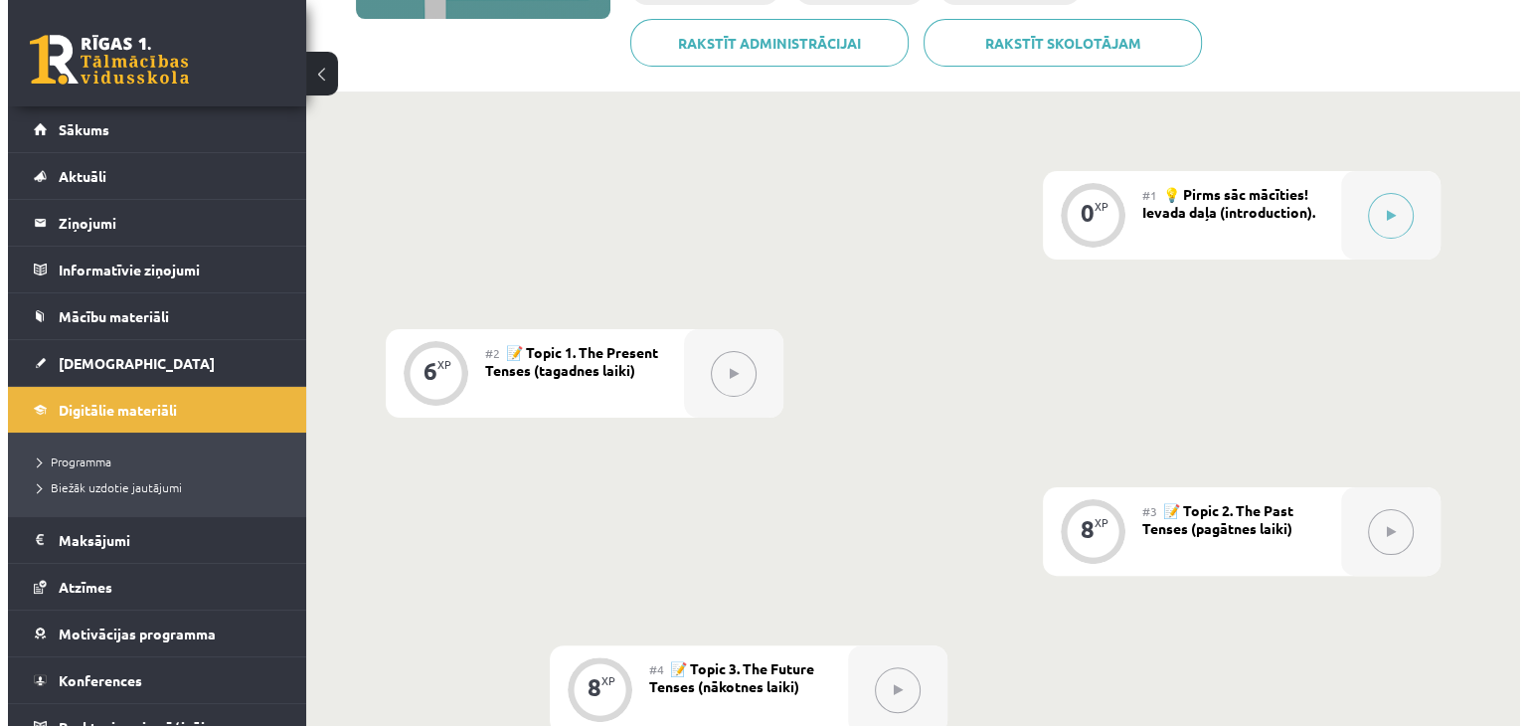
scroll to position [398, 0]
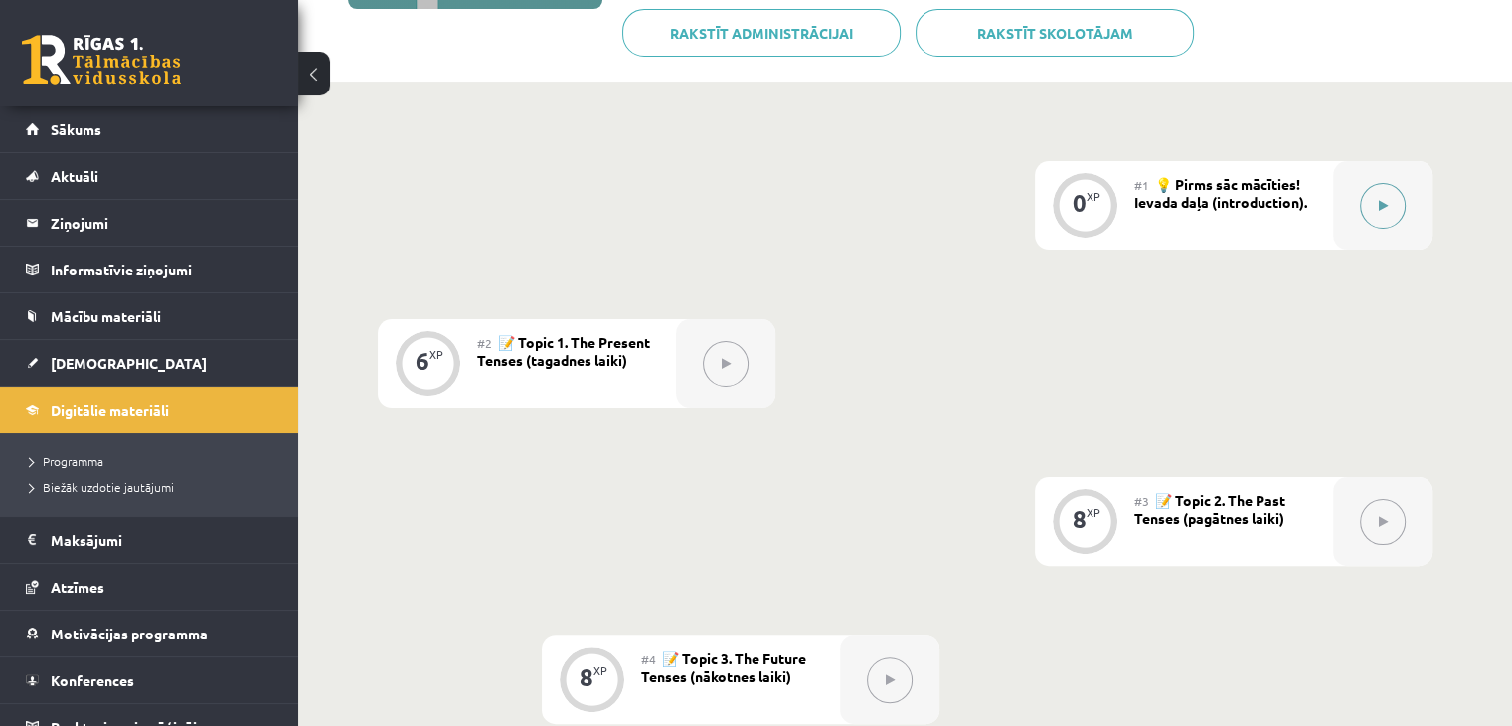
click at [1392, 212] on button at bounding box center [1383, 206] width 46 height 46
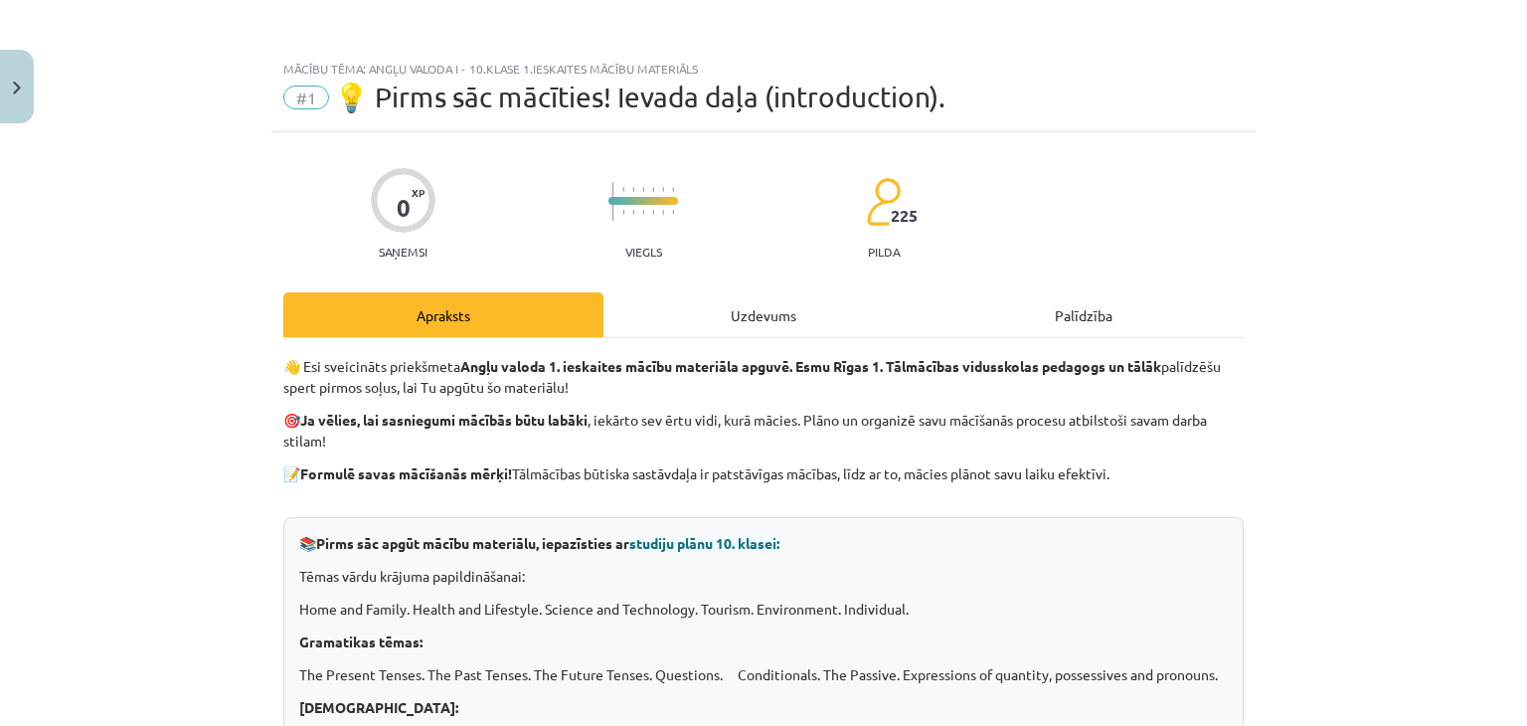
click at [807, 310] on div "Uzdevums" at bounding box center [764, 314] width 320 height 45
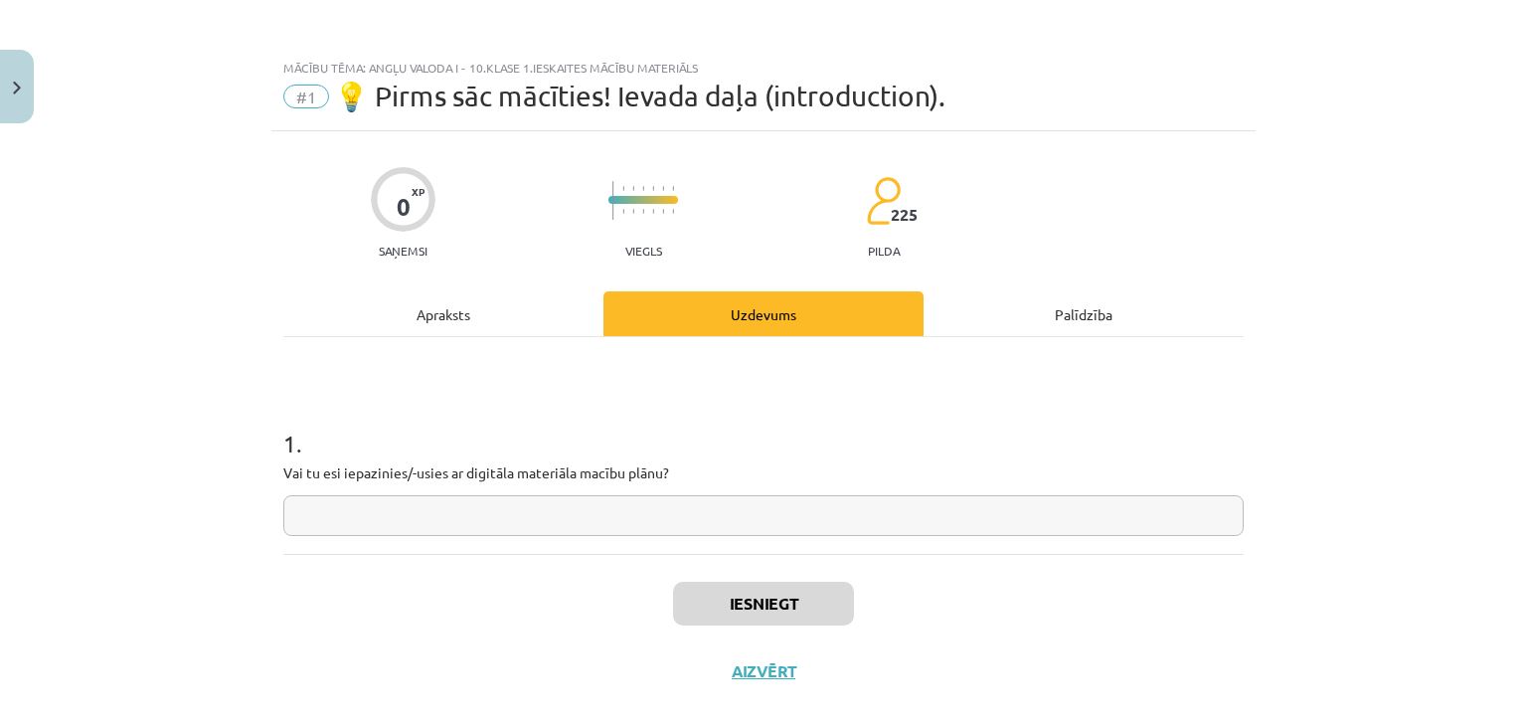
scroll to position [0, 0]
click at [487, 303] on div "Apraksts" at bounding box center [443, 314] width 320 height 45
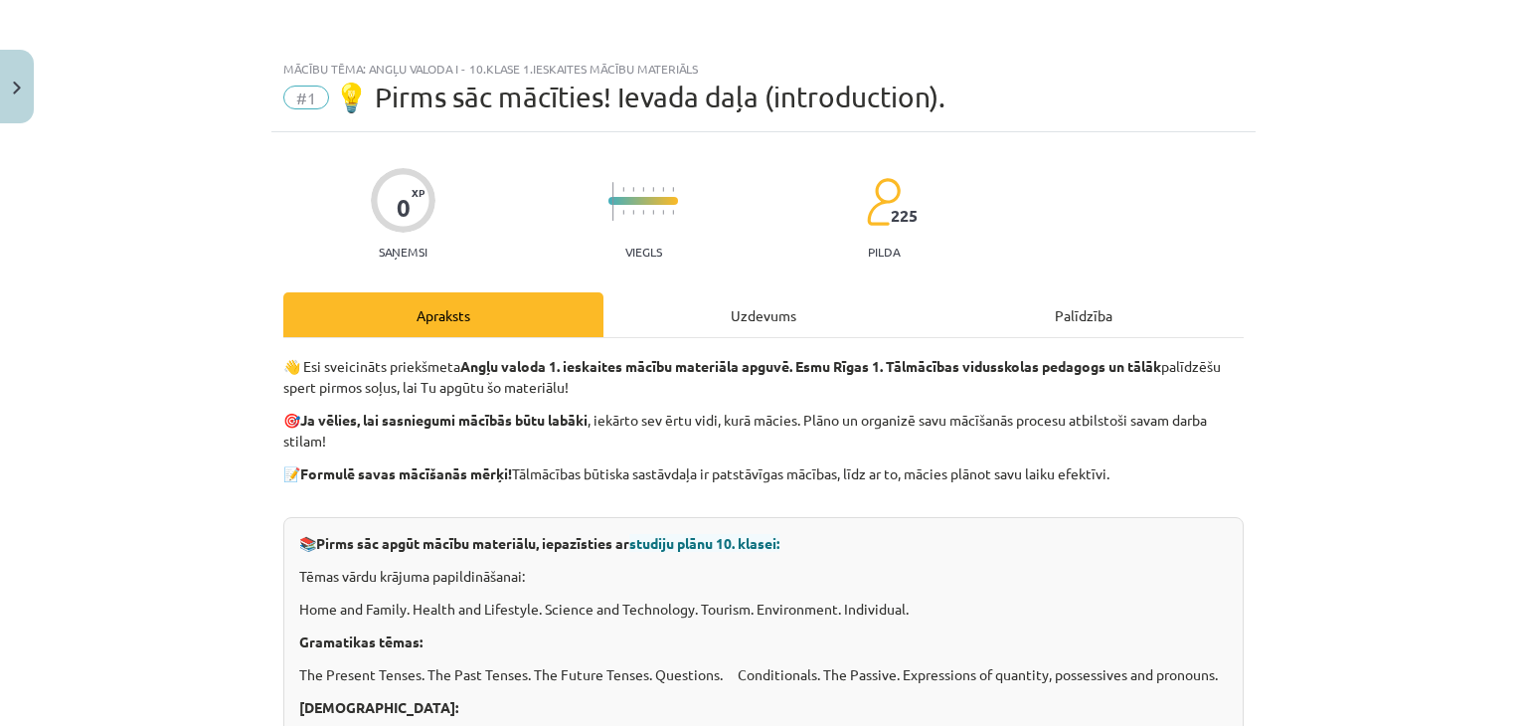
click at [710, 318] on div "Uzdevums" at bounding box center [764, 314] width 320 height 45
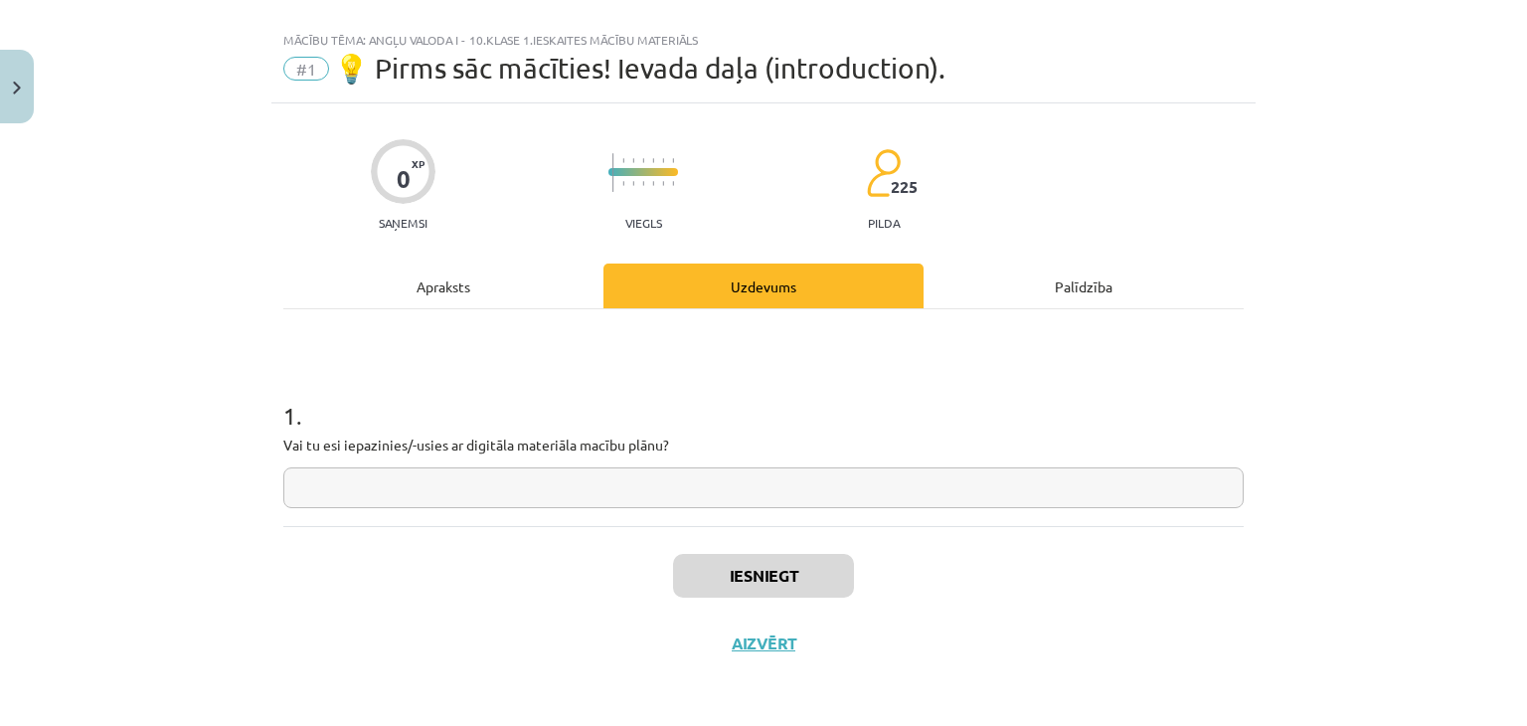
click at [746, 497] on input "text" at bounding box center [763, 487] width 961 height 41
type input "**"
click at [726, 570] on button "Iesniegt" at bounding box center [763, 576] width 181 height 44
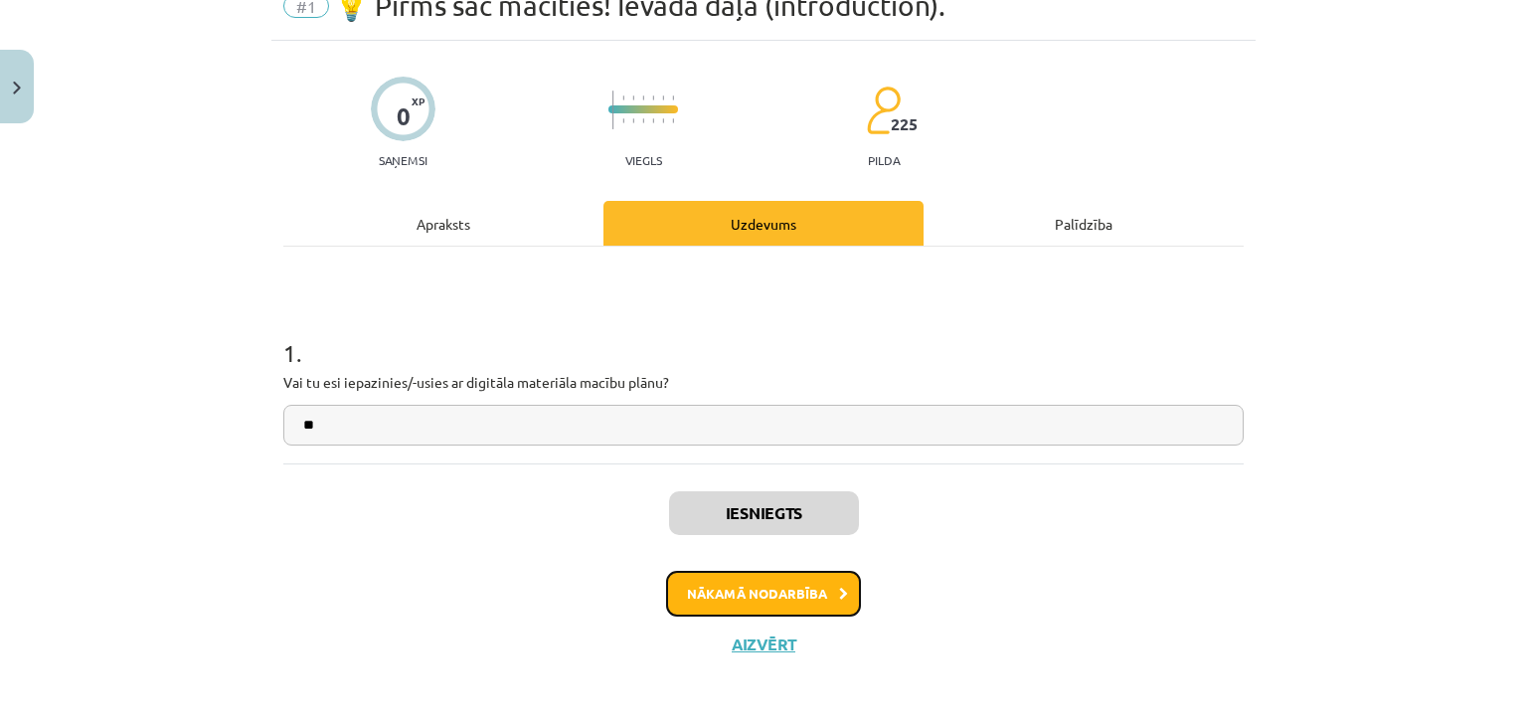
click at [768, 584] on button "Nākamā nodarbība" at bounding box center [763, 594] width 195 height 46
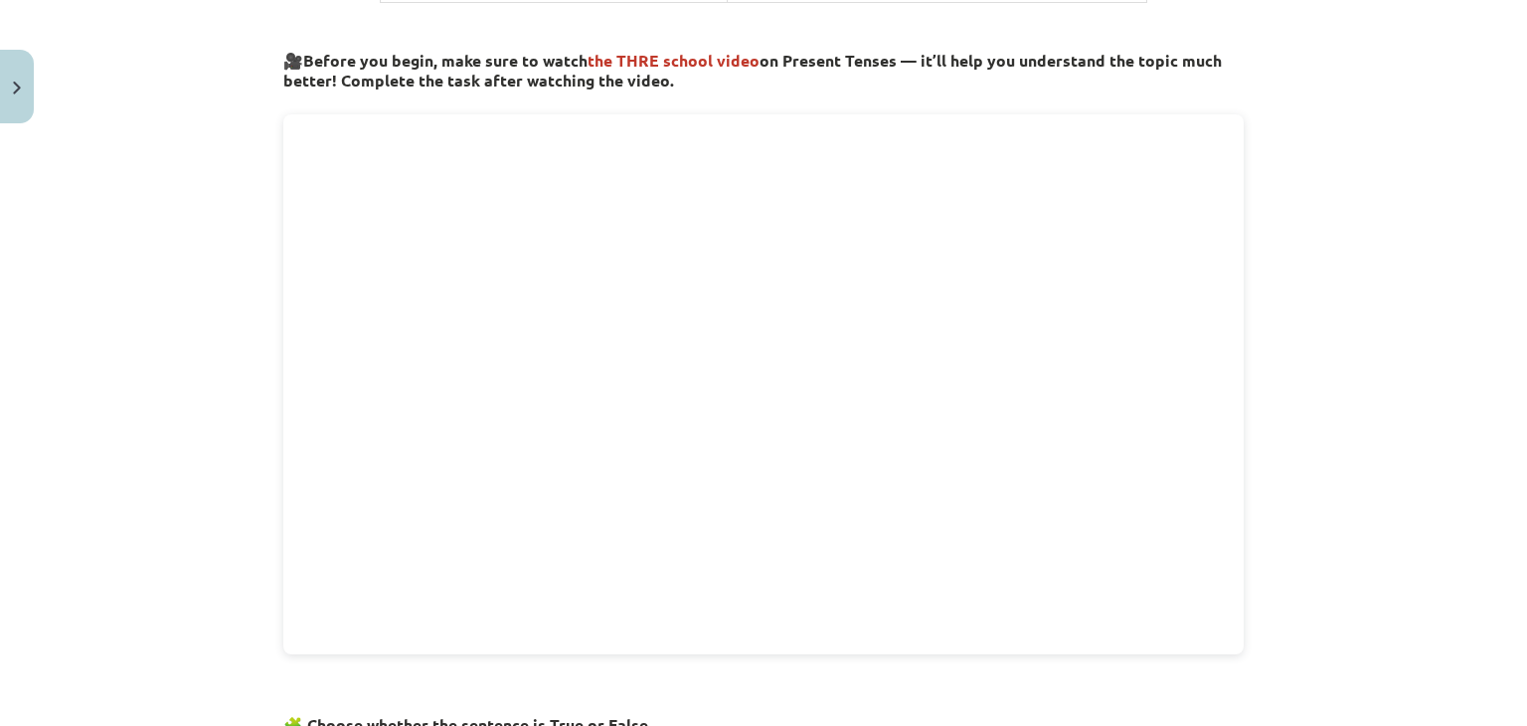
scroll to position [646, 0]
click at [1286, 462] on div "Mācību tēma: Angļu valoda i - 10.klase 1.ieskaites mācību materiāls #2 📝 Topic …" at bounding box center [763, 363] width 1527 height 726
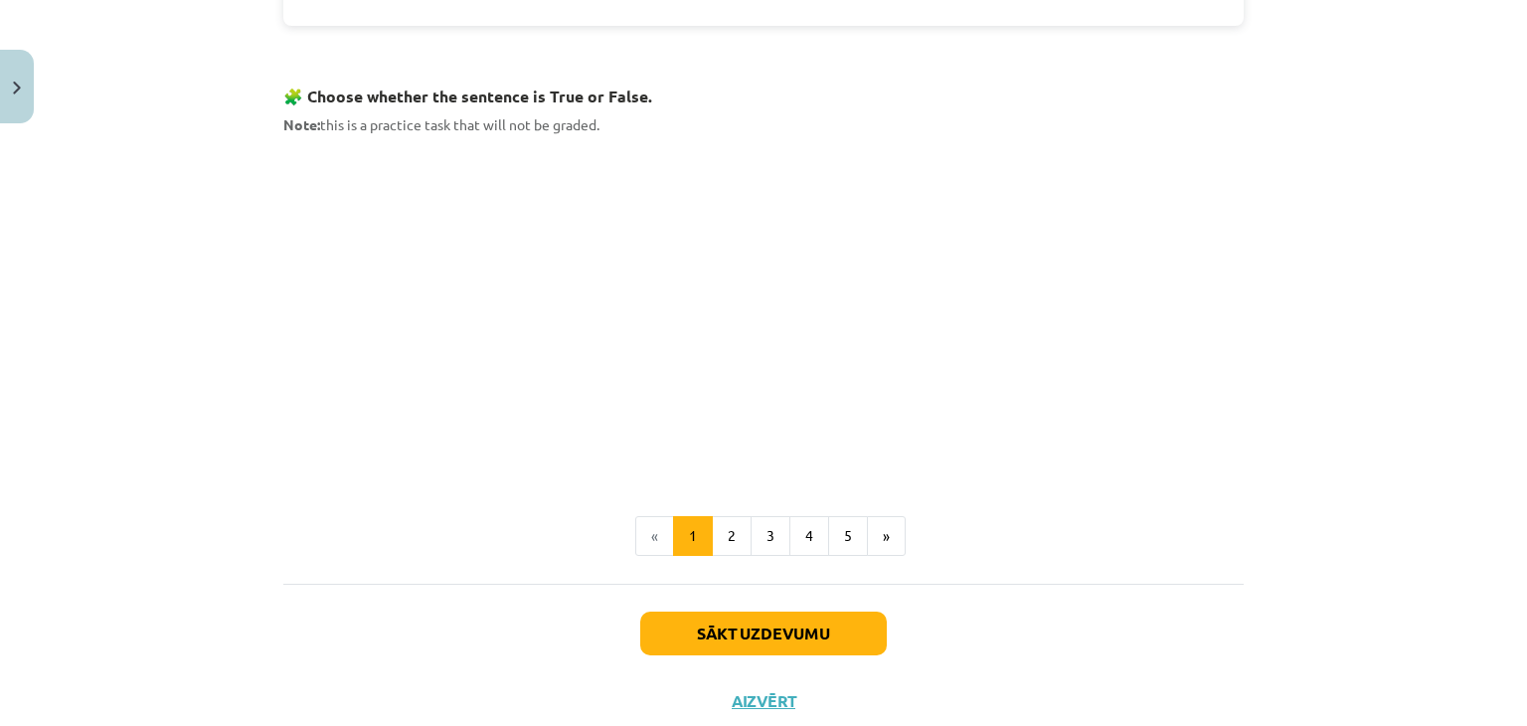
scroll to position [1326, 0]
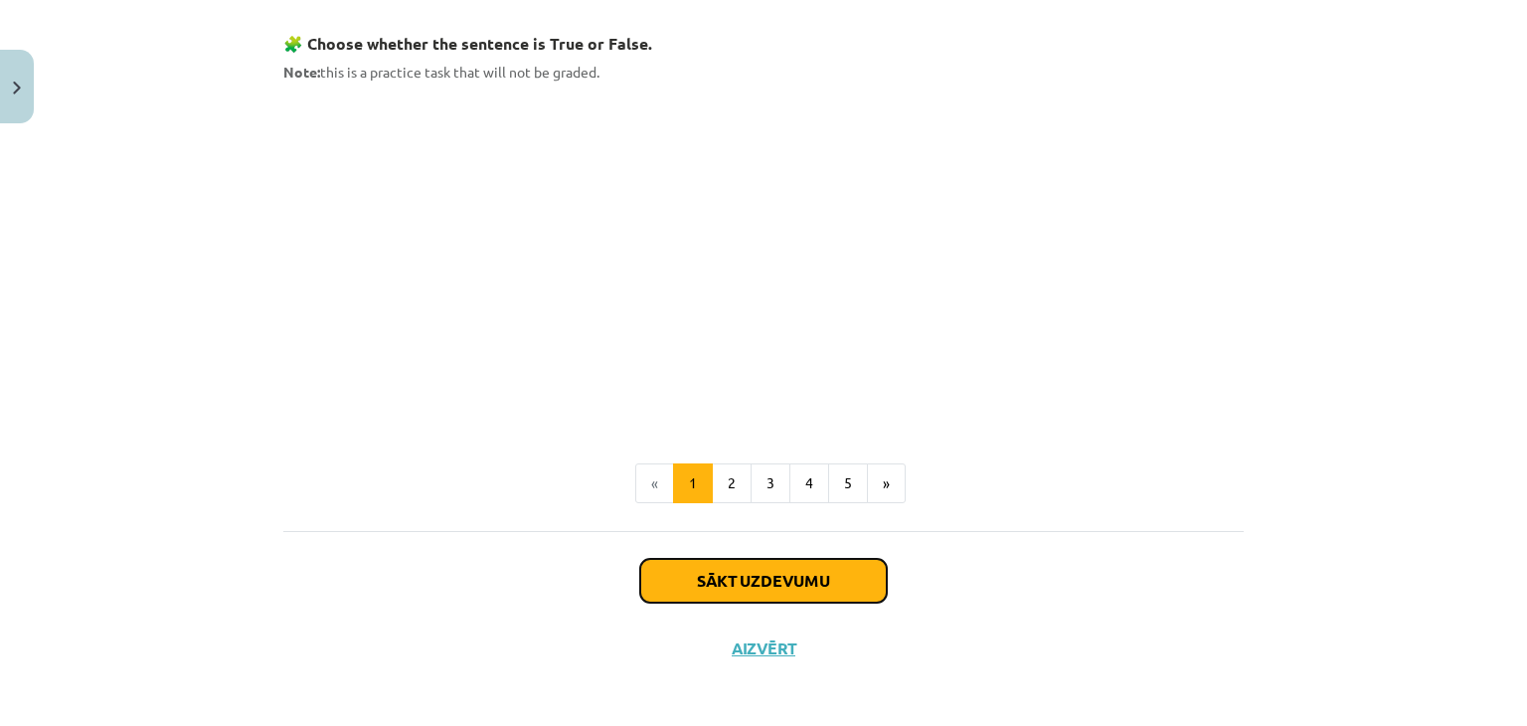
click at [811, 573] on button "Sākt uzdevumu" at bounding box center [763, 581] width 247 height 44
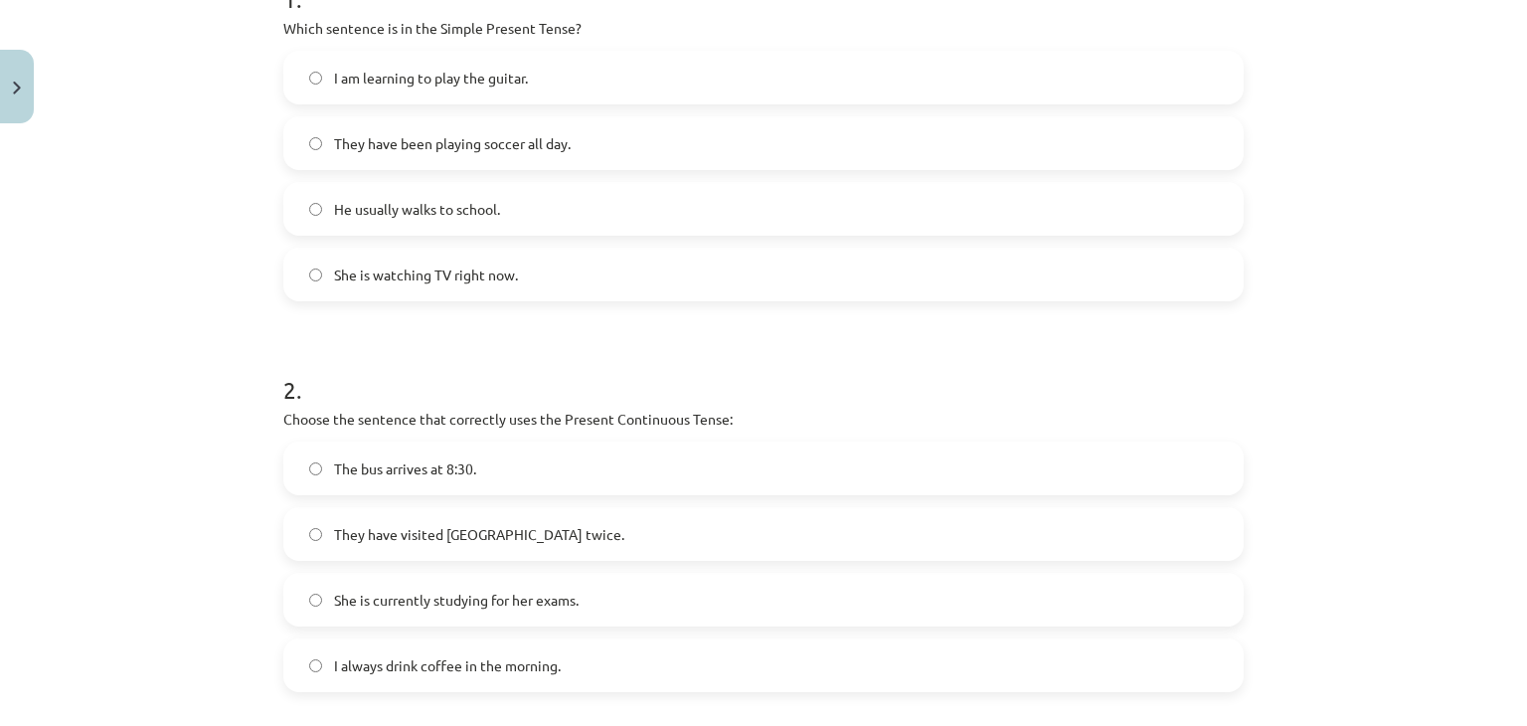
scroll to position [447, 0]
click at [565, 208] on label "He usually walks to school." at bounding box center [763, 207] width 957 height 50
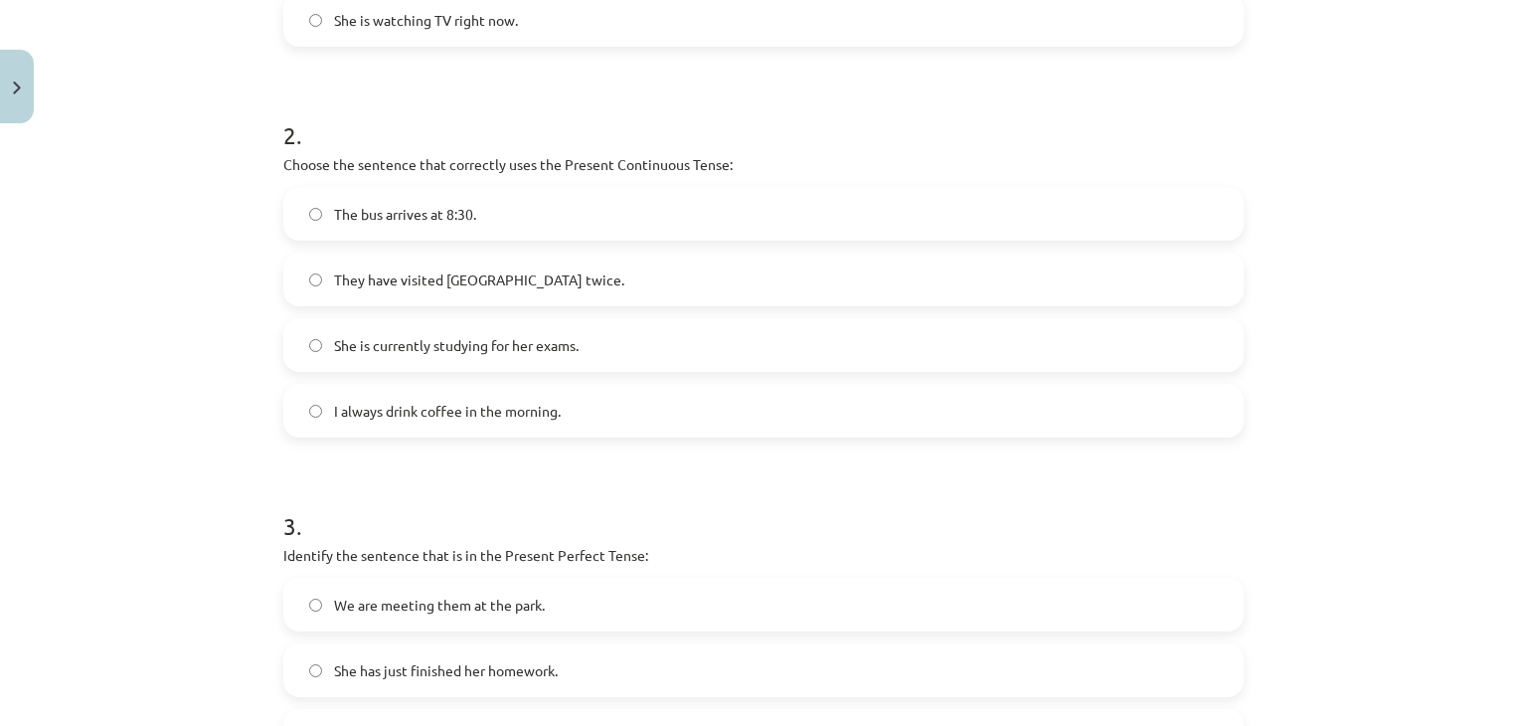
scroll to position [646, 0]
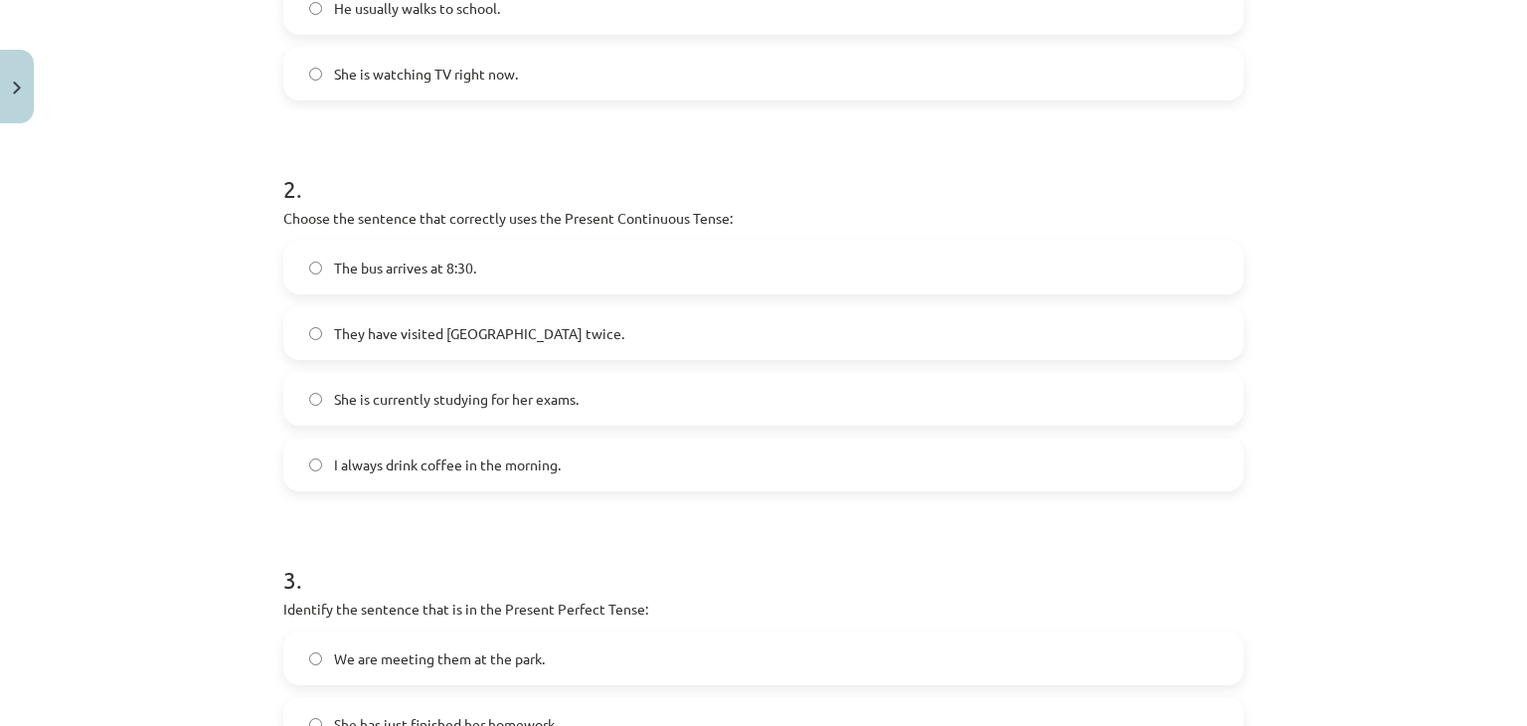
click at [449, 393] on span "She is currently studying for her exams." at bounding box center [456, 399] width 245 height 21
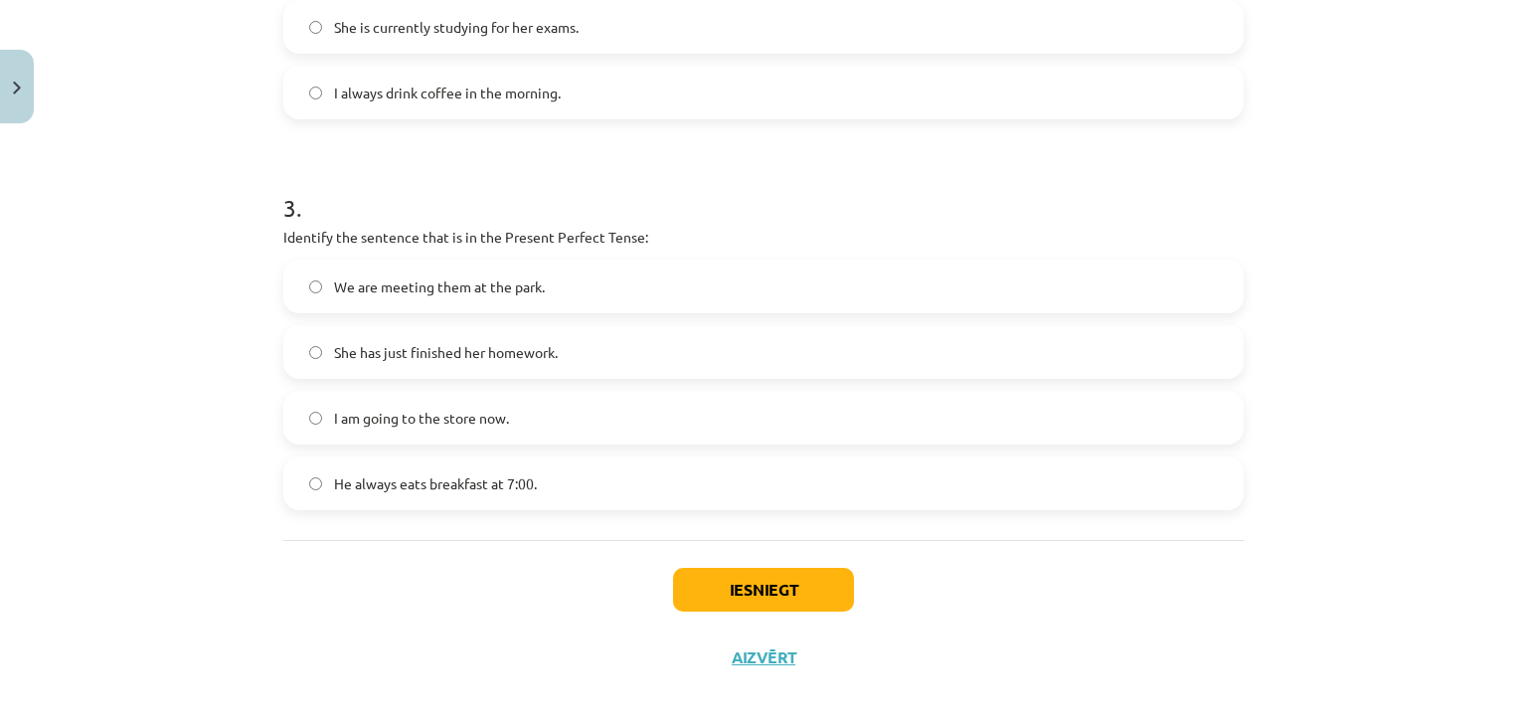
scroll to position [1033, 0]
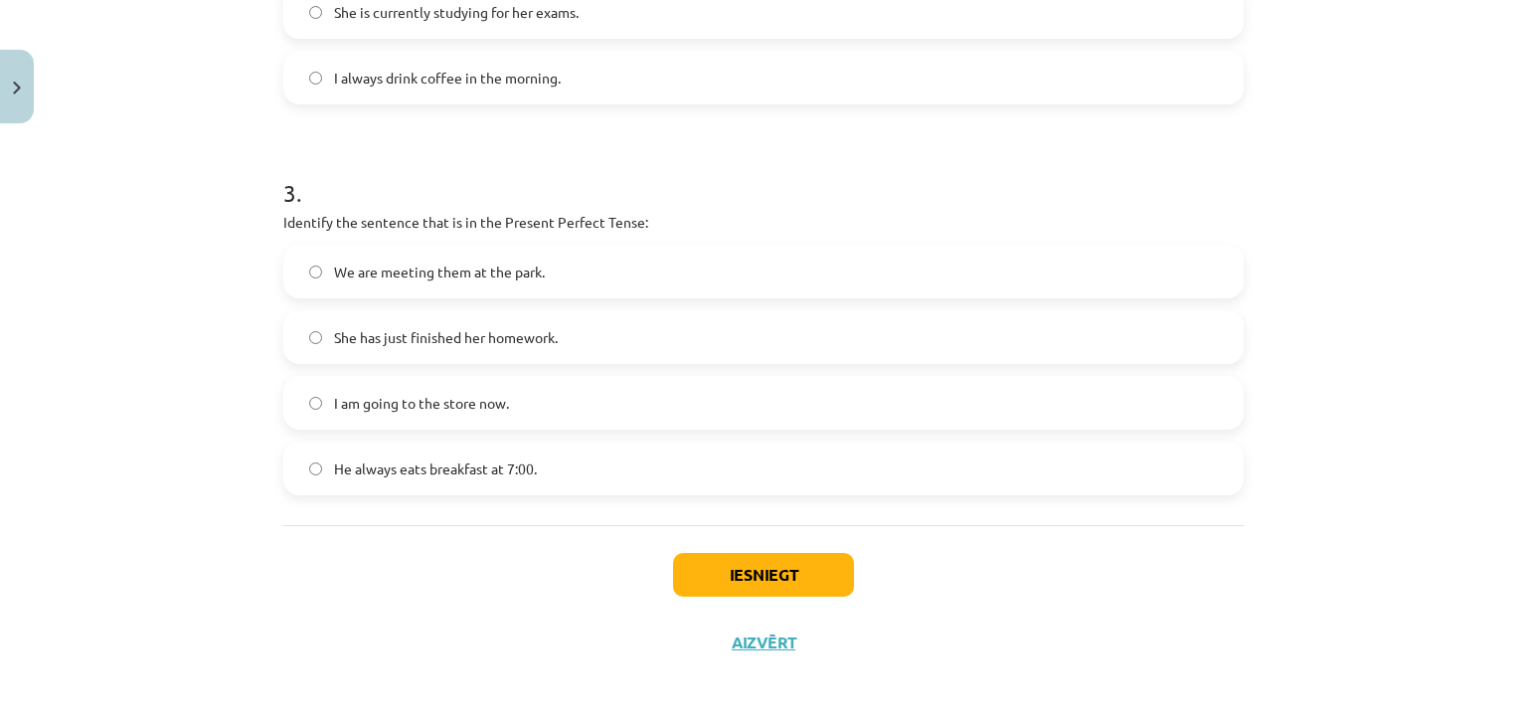
click at [508, 462] on span "He always eats breakfast at 7:00." at bounding box center [435, 468] width 203 height 21
click at [551, 395] on label "I am going to the store now." at bounding box center [763, 403] width 957 height 50
click at [757, 566] on button "Iesniegt" at bounding box center [763, 575] width 181 height 44
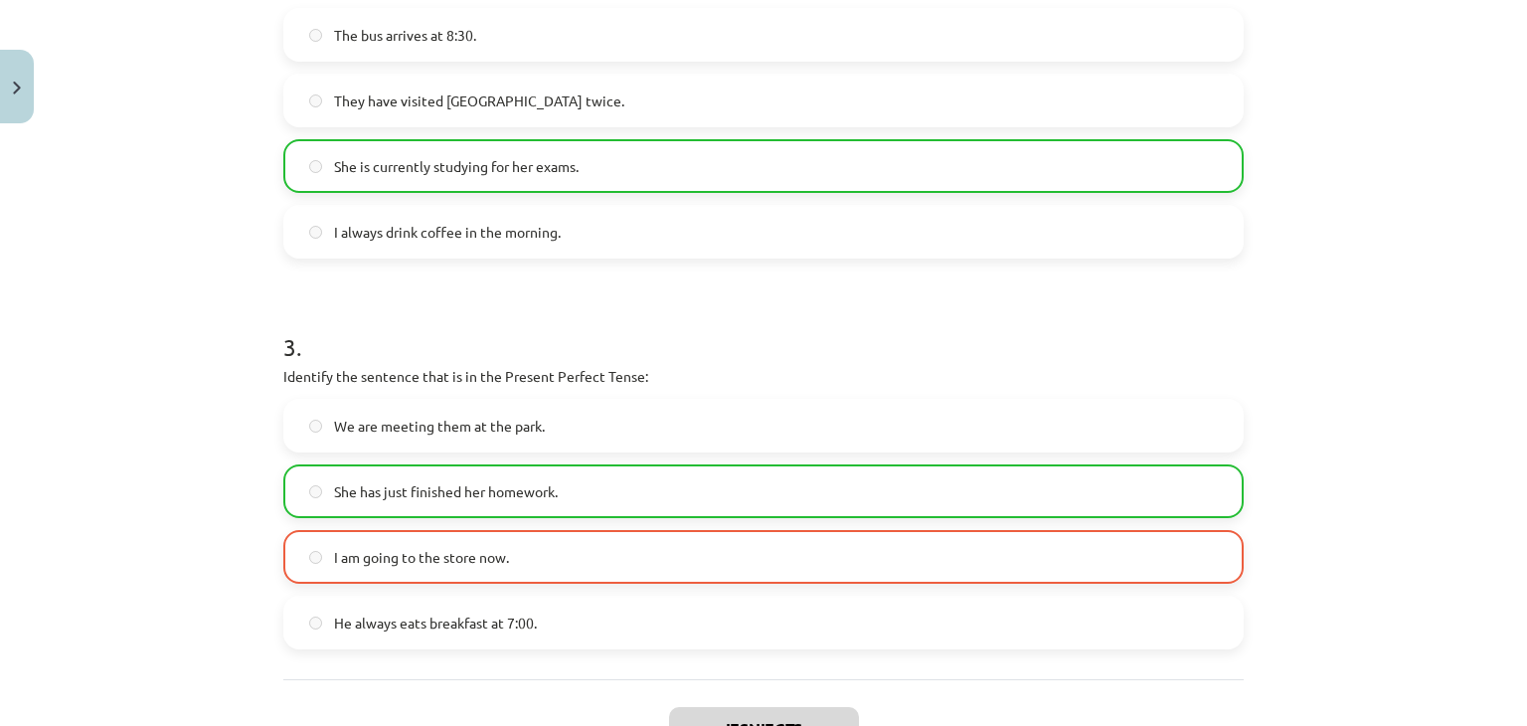
scroll to position [1095, 0]
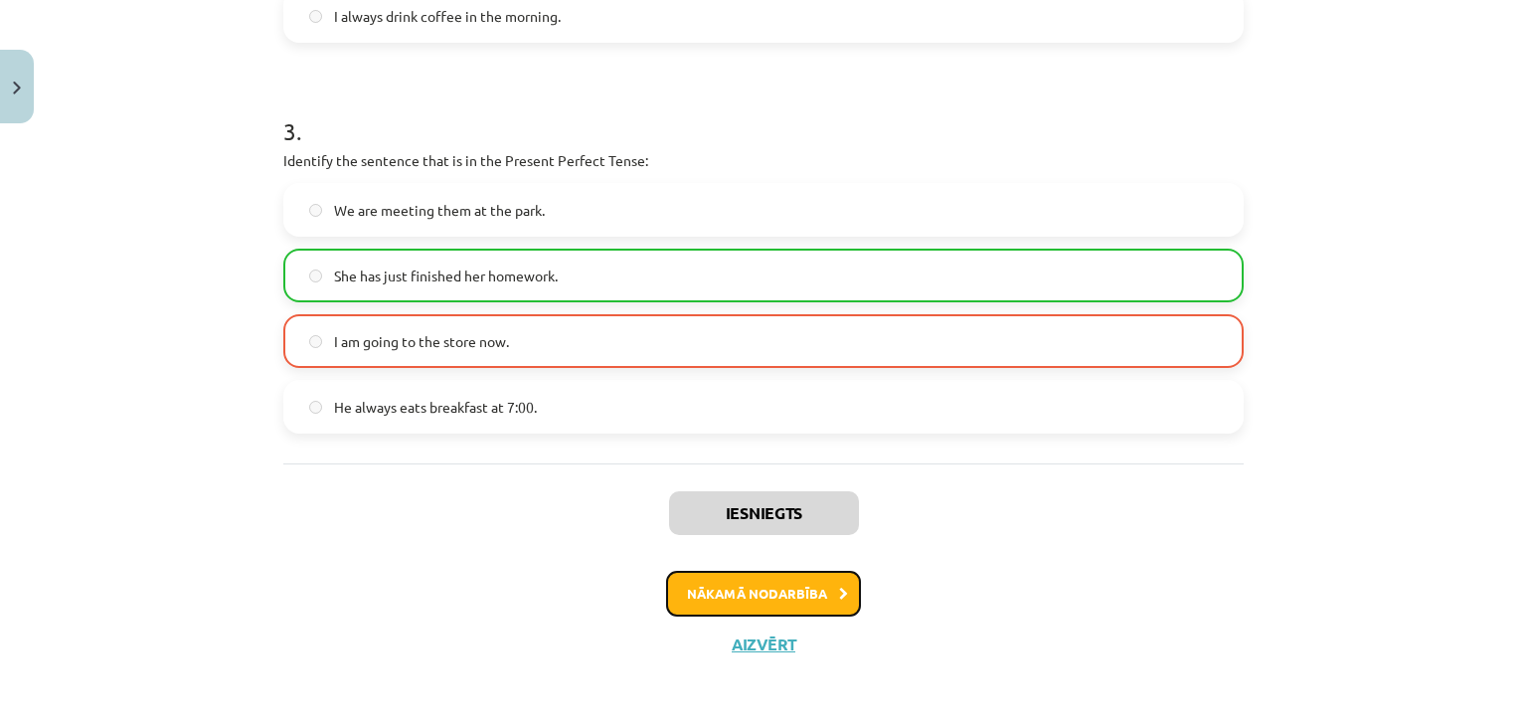
click at [768, 592] on button "Nākamā nodarbība" at bounding box center [763, 594] width 195 height 46
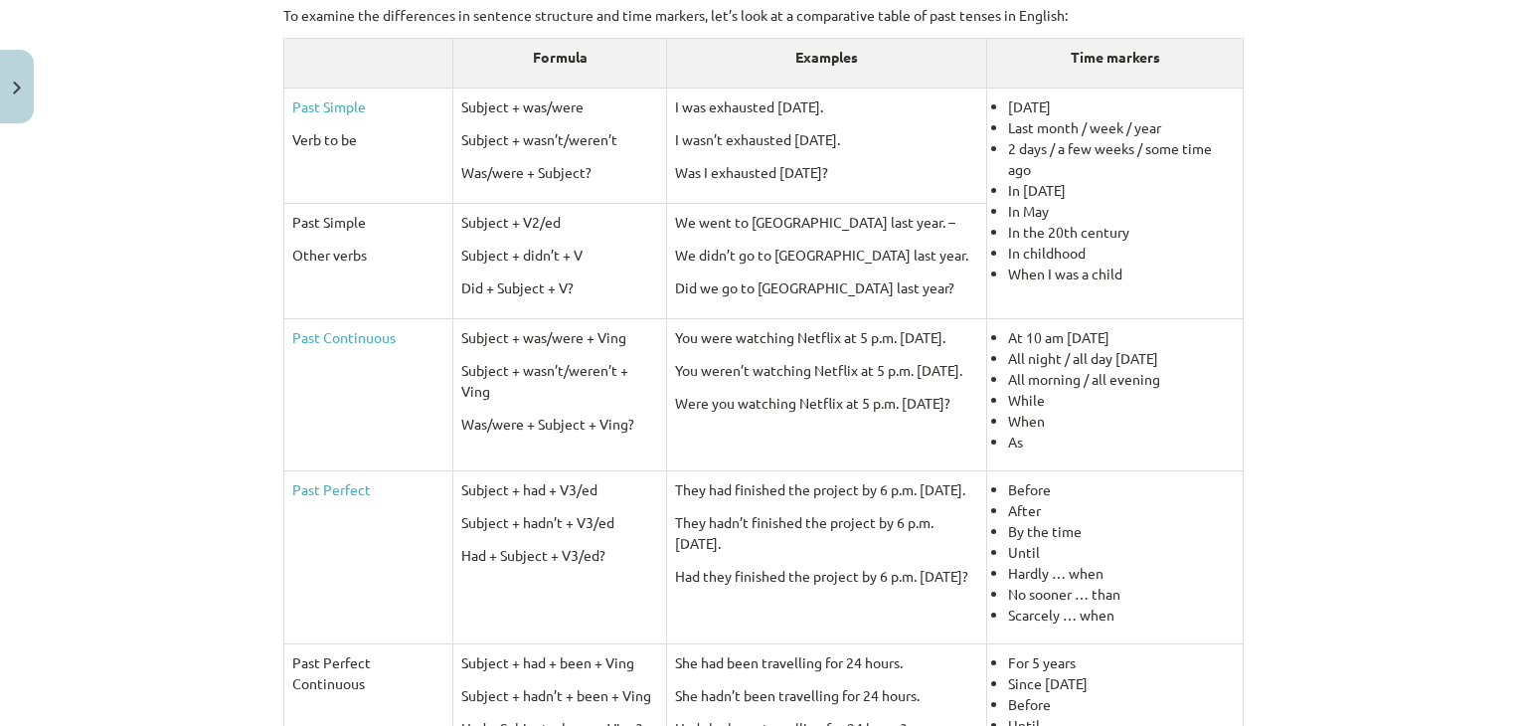
scroll to position [348, 0]
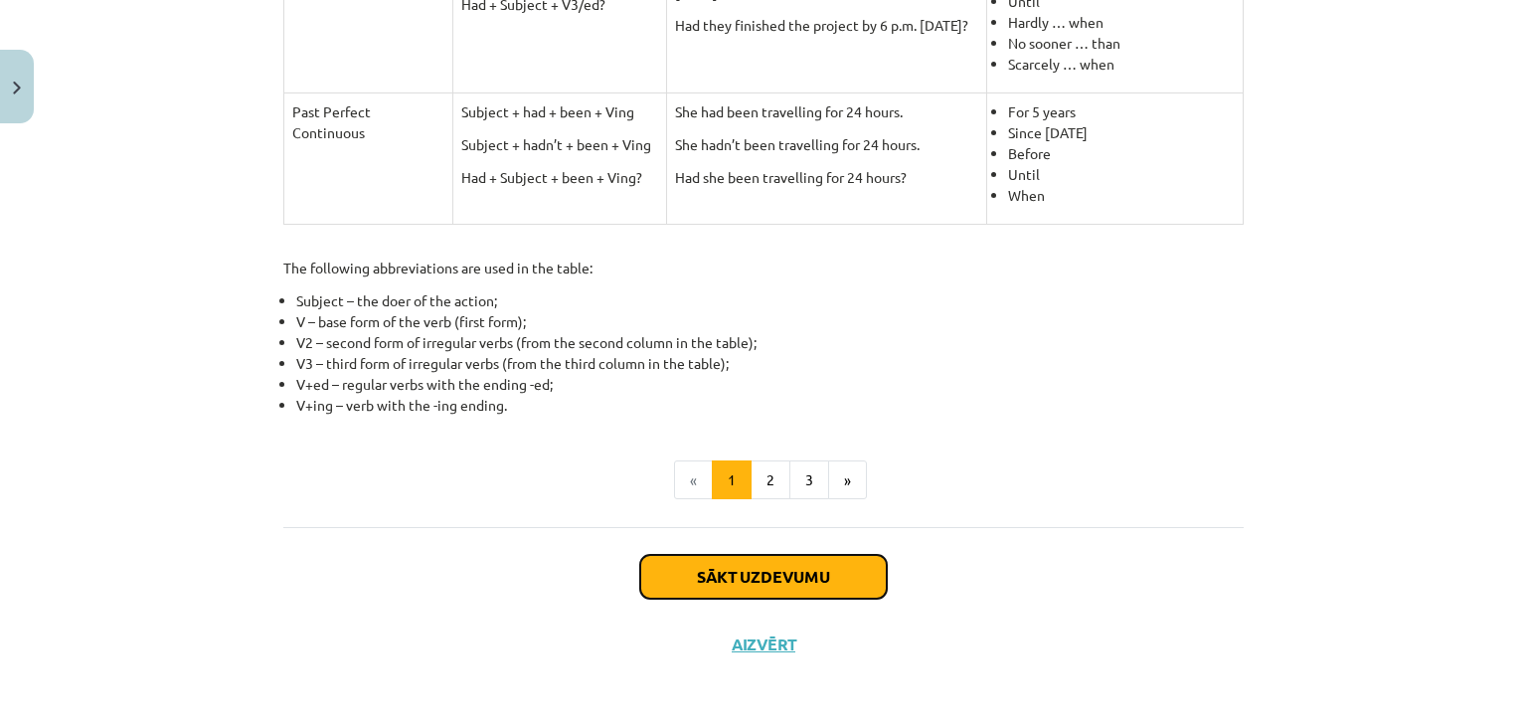
click at [768, 582] on button "Sākt uzdevumu" at bounding box center [763, 577] width 247 height 44
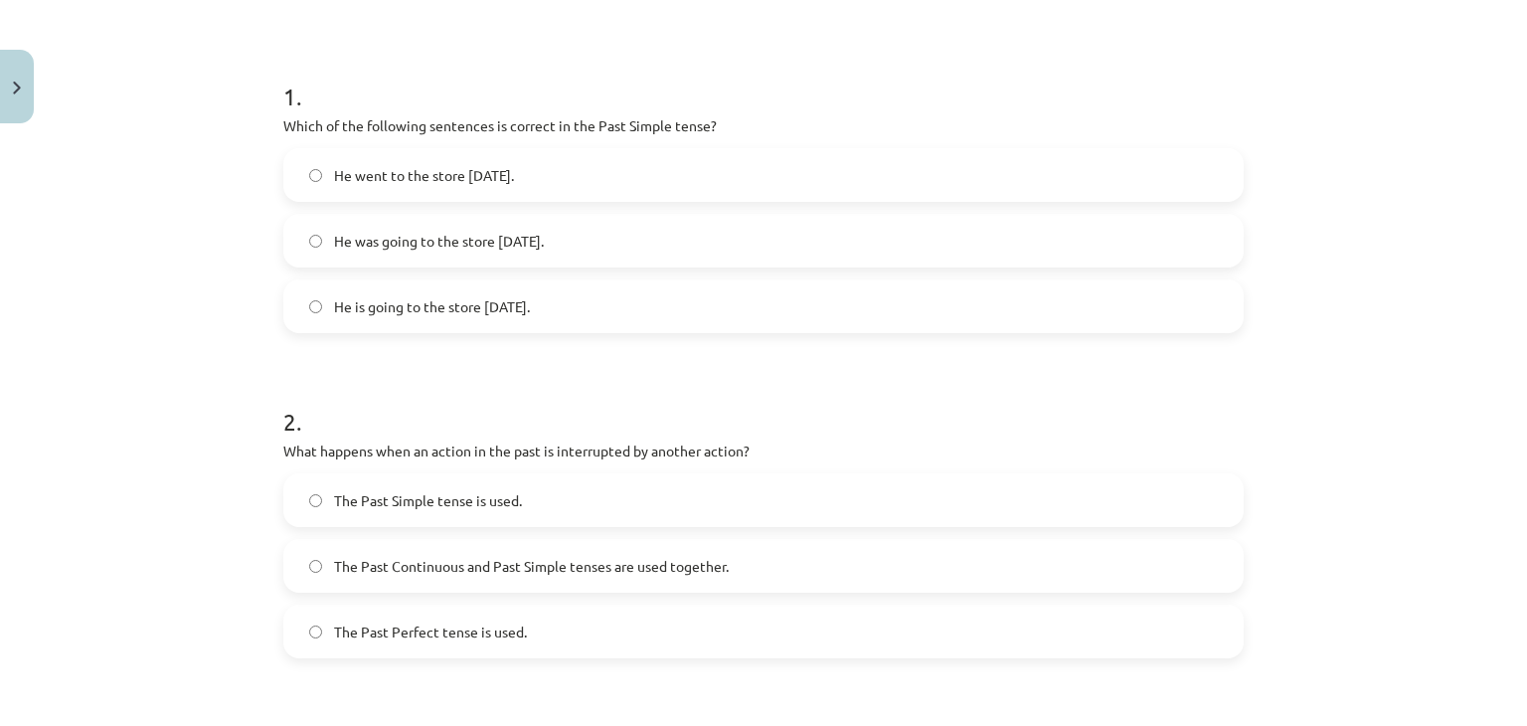
click at [563, 180] on label "He went to the store yesterday." at bounding box center [763, 175] width 957 height 50
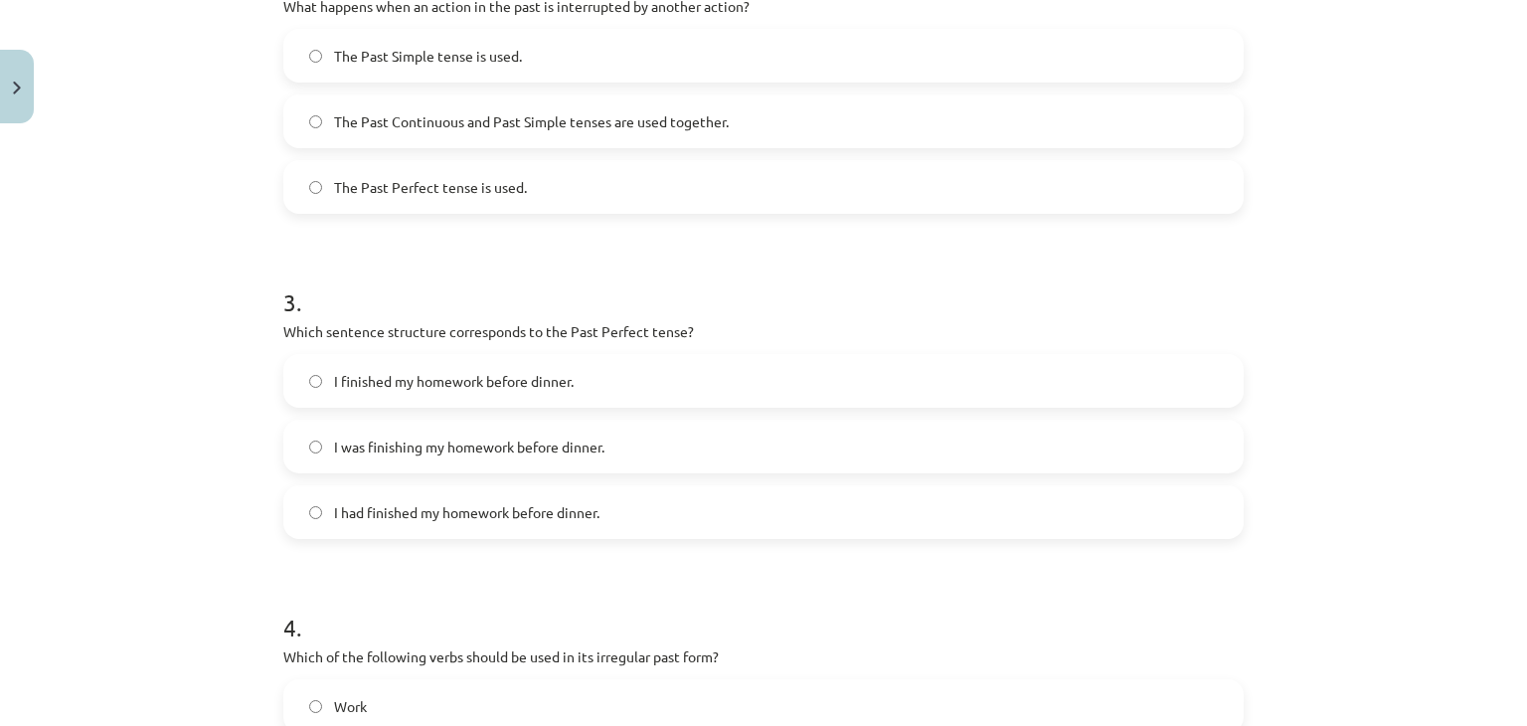
scroll to position [646, 0]
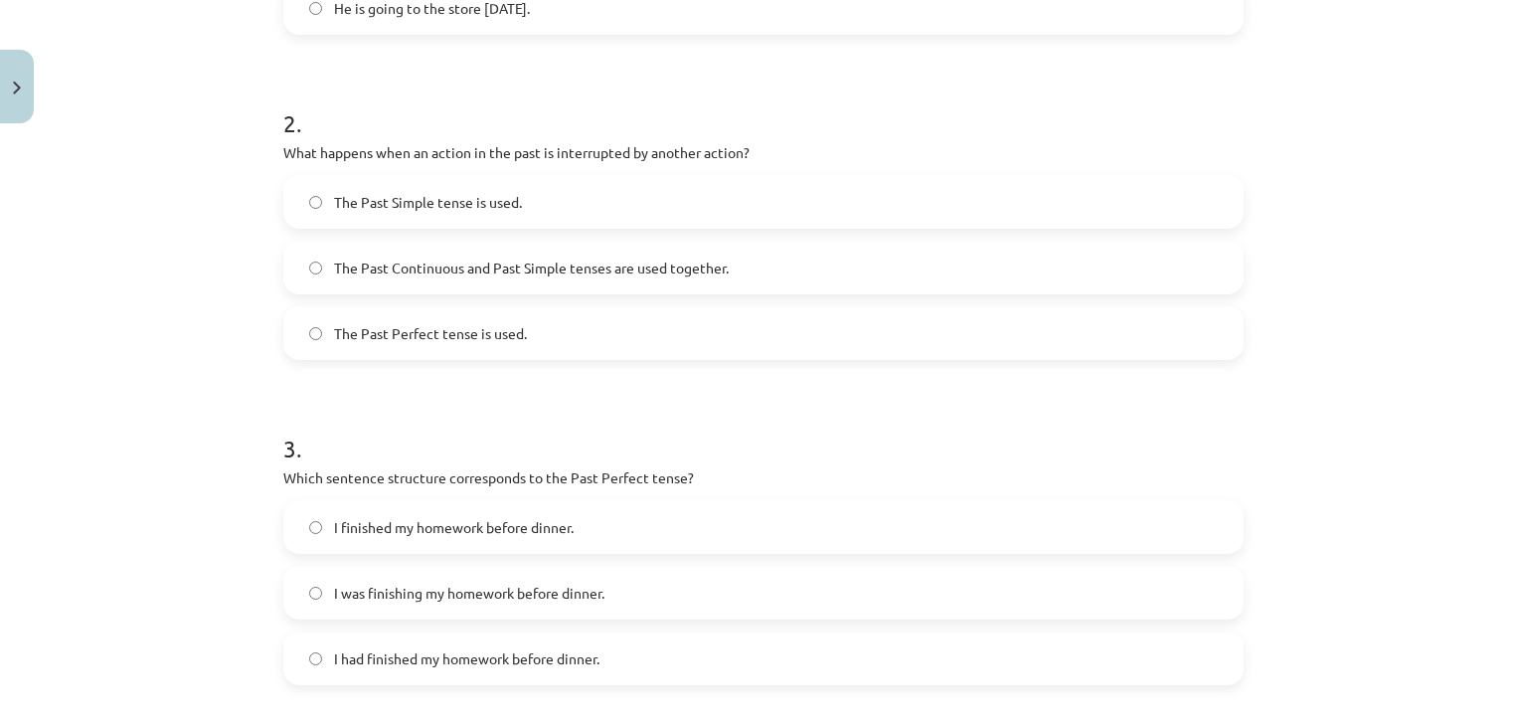
click at [489, 267] on span "The Past Continuous and Past Simple tenses are used together." at bounding box center [531, 268] width 395 height 21
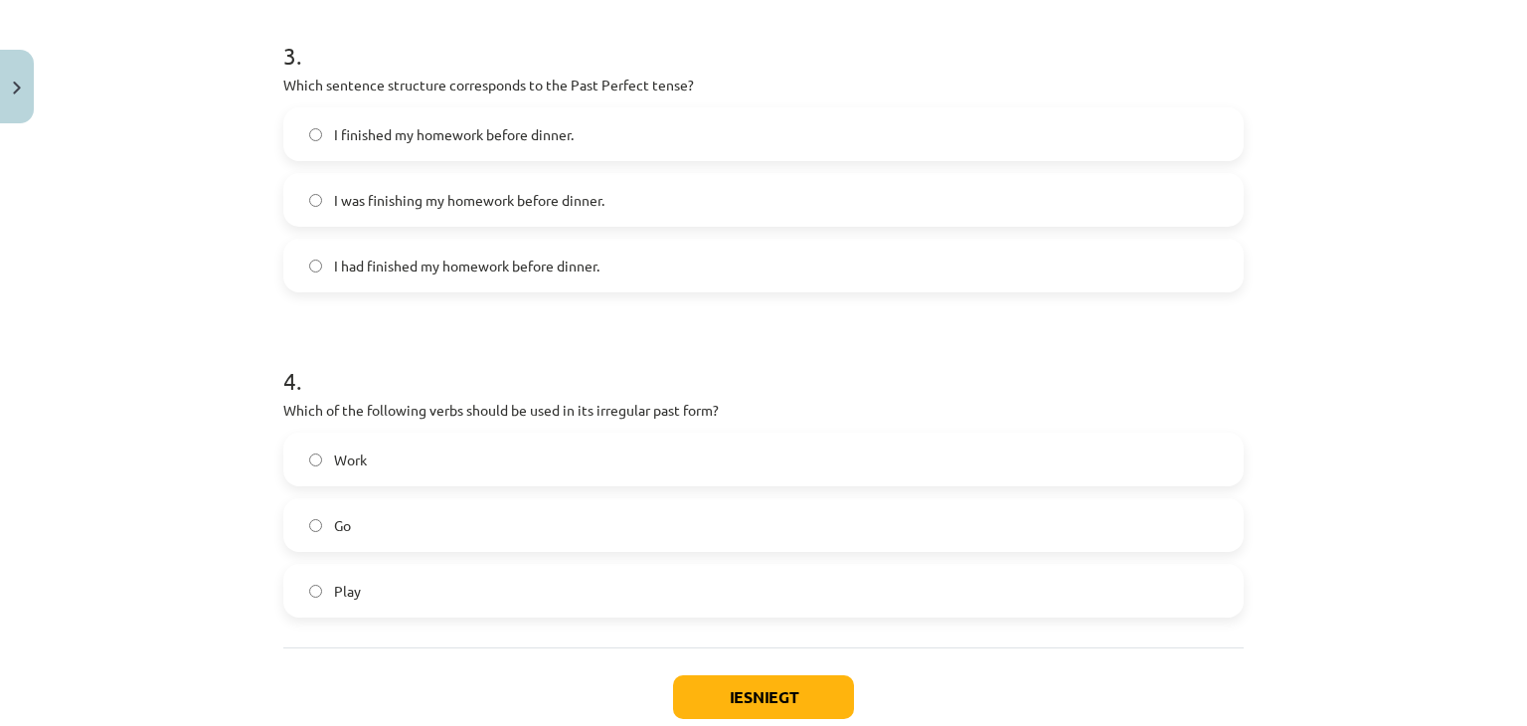
scroll to position [1044, 0]
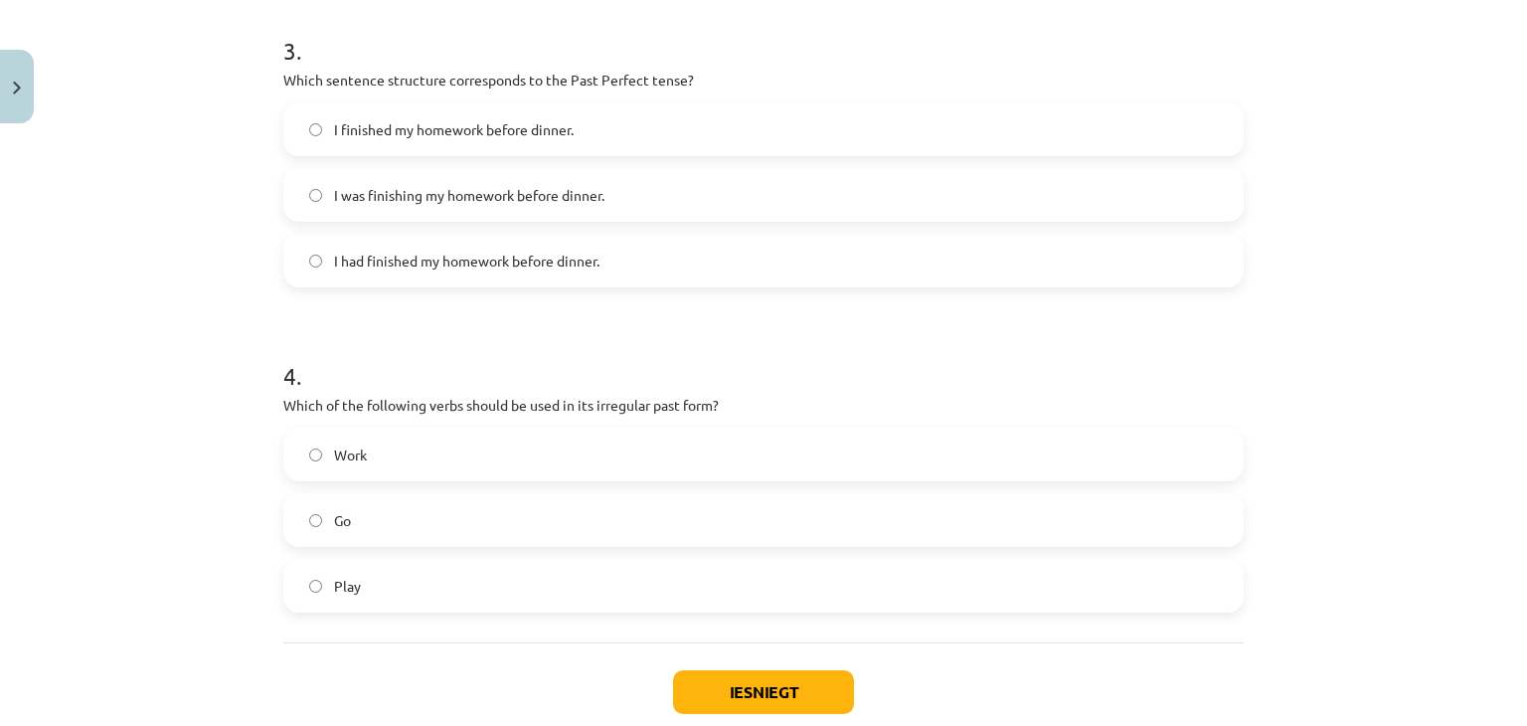
click at [453, 248] on label "I had finished my homework before dinner." at bounding box center [763, 261] width 957 height 50
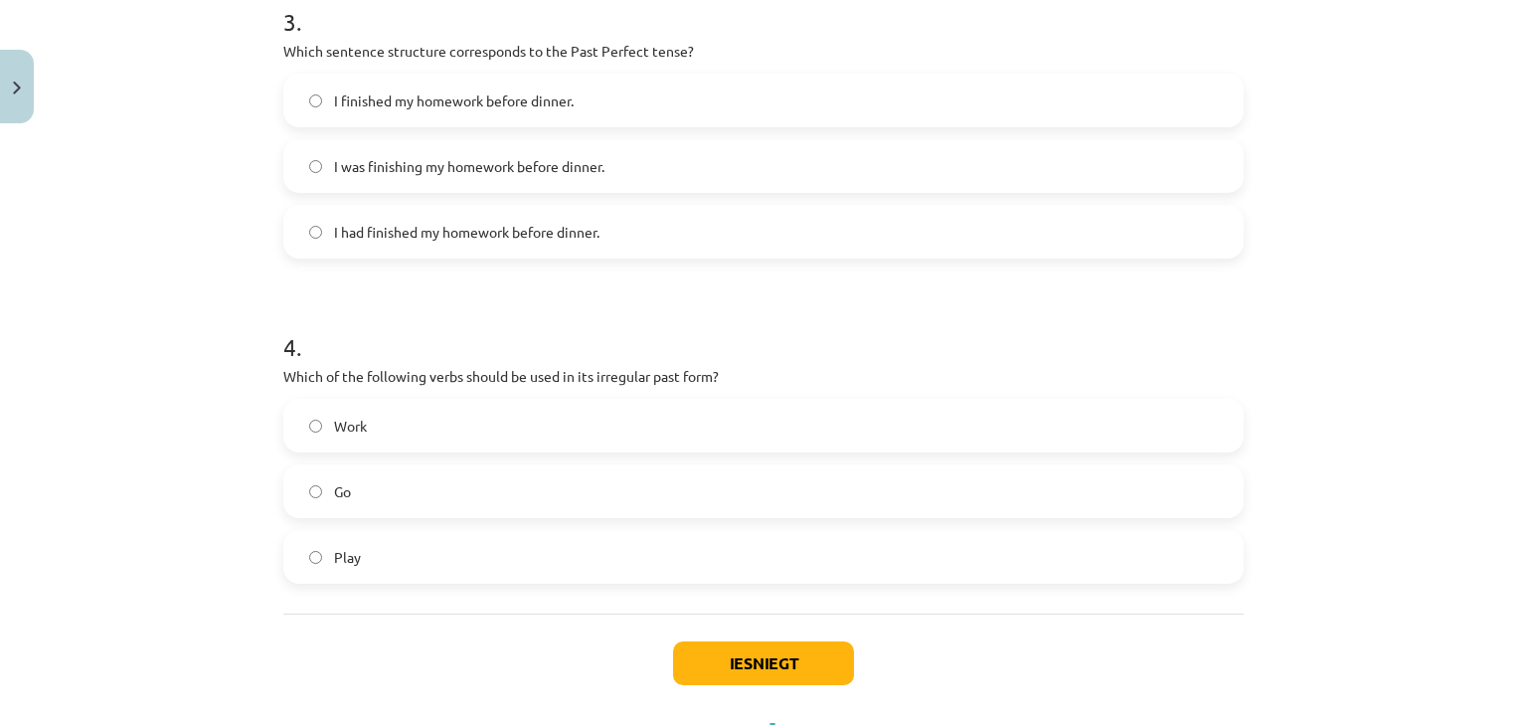
scroll to position [1161, 0]
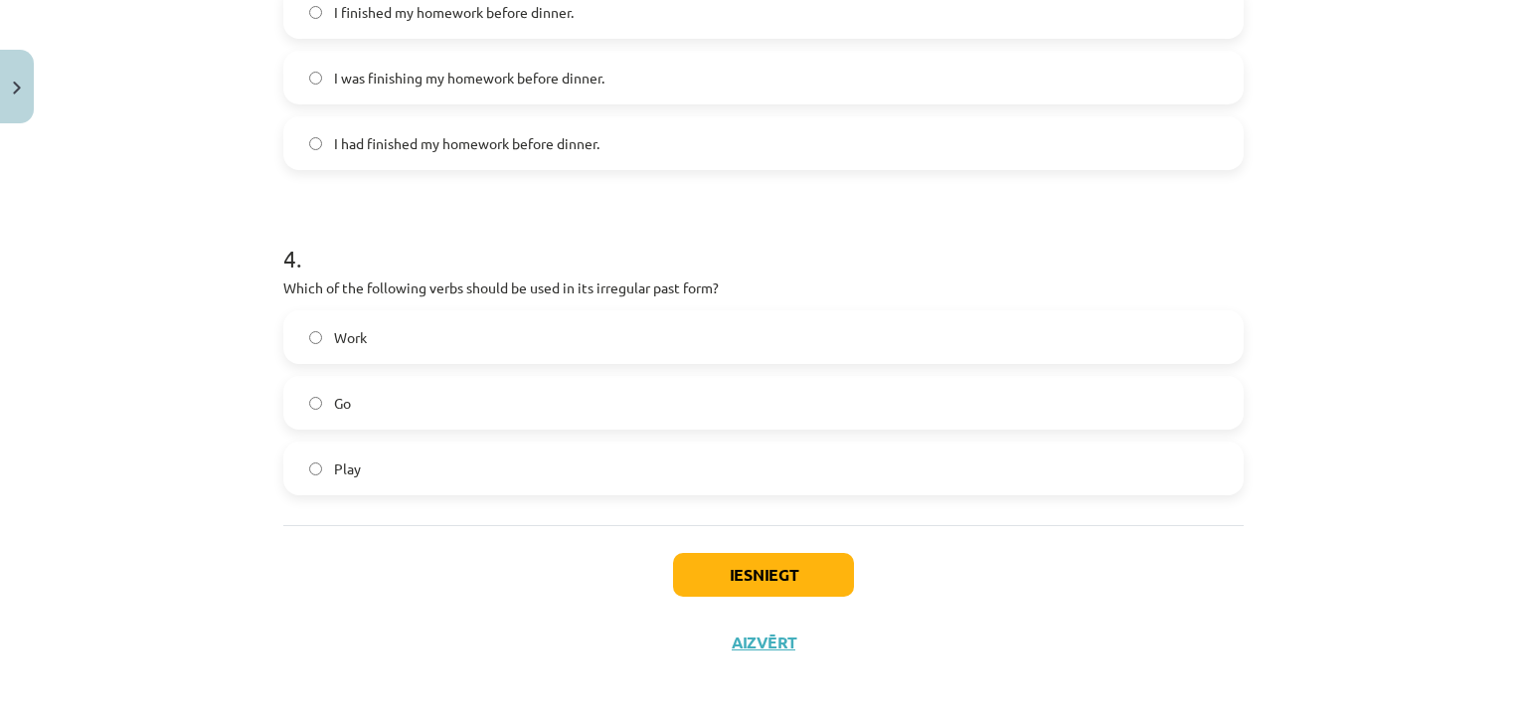
drag, startPoint x: 386, startPoint y: 395, endPoint x: 398, endPoint y: 400, distance: 12.9
click at [385, 395] on label "Go" at bounding box center [763, 403] width 957 height 50
click at [741, 568] on button "Iesniegt" at bounding box center [763, 575] width 181 height 44
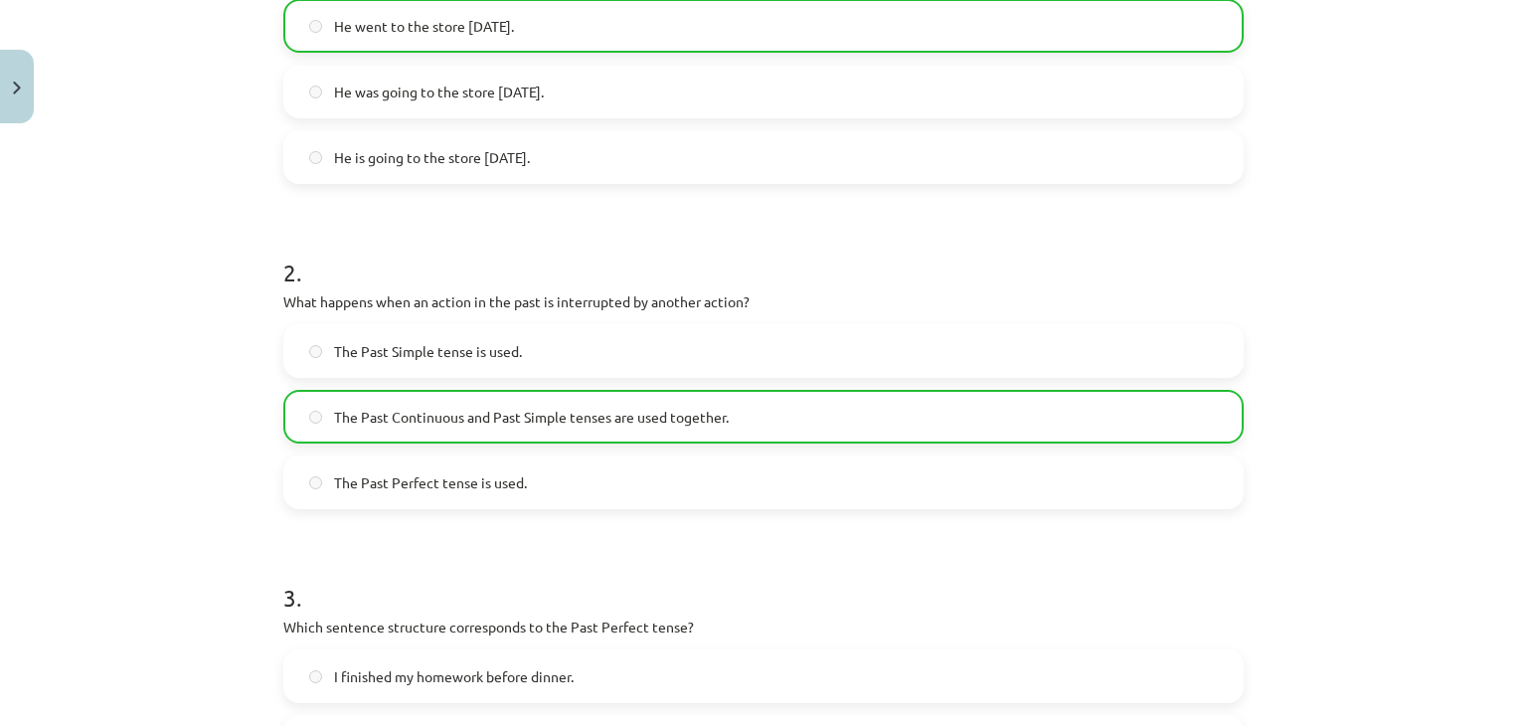
scroll to position [895, 0]
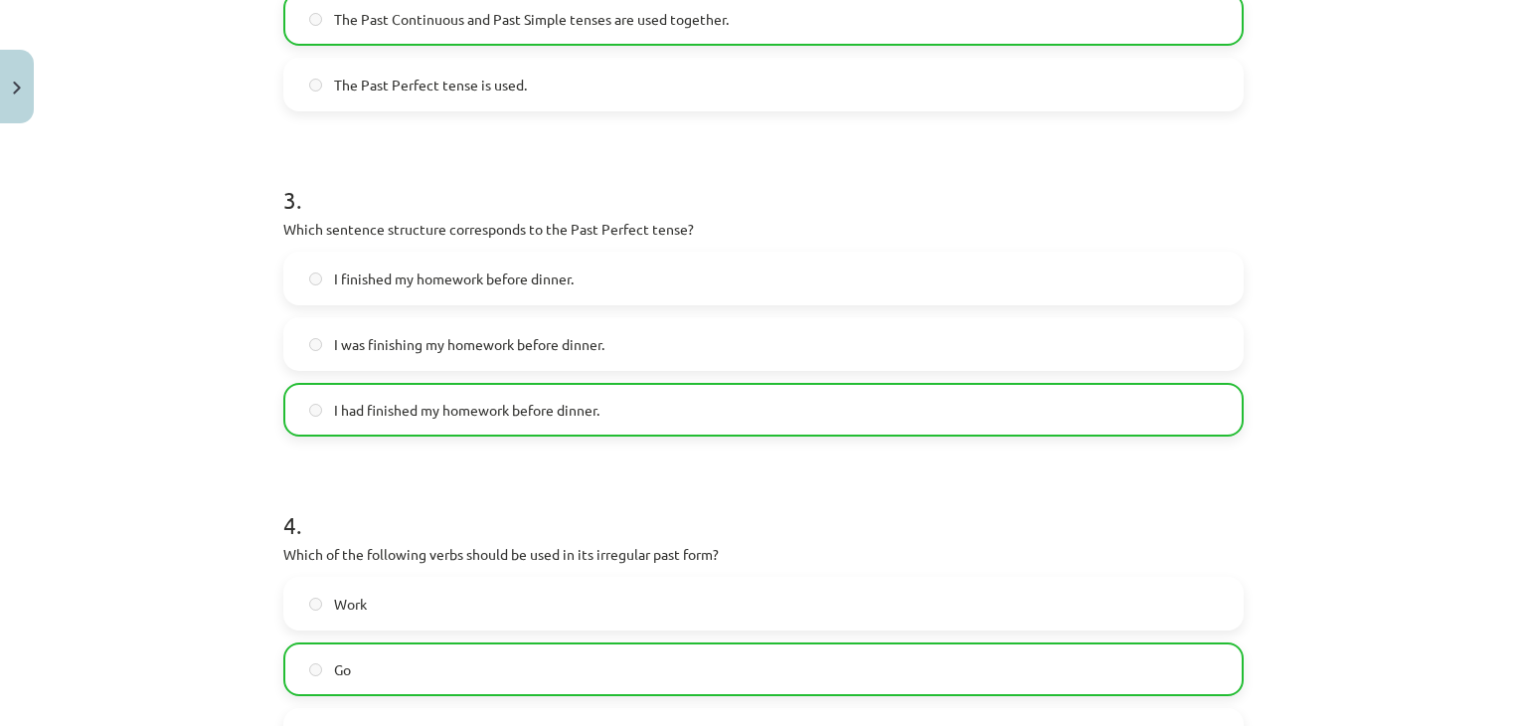
click at [597, 388] on div "I had finished my homework before dinner." at bounding box center [763, 410] width 961 height 54
click at [601, 385] on label "I had finished my homework before dinner." at bounding box center [763, 410] width 957 height 50
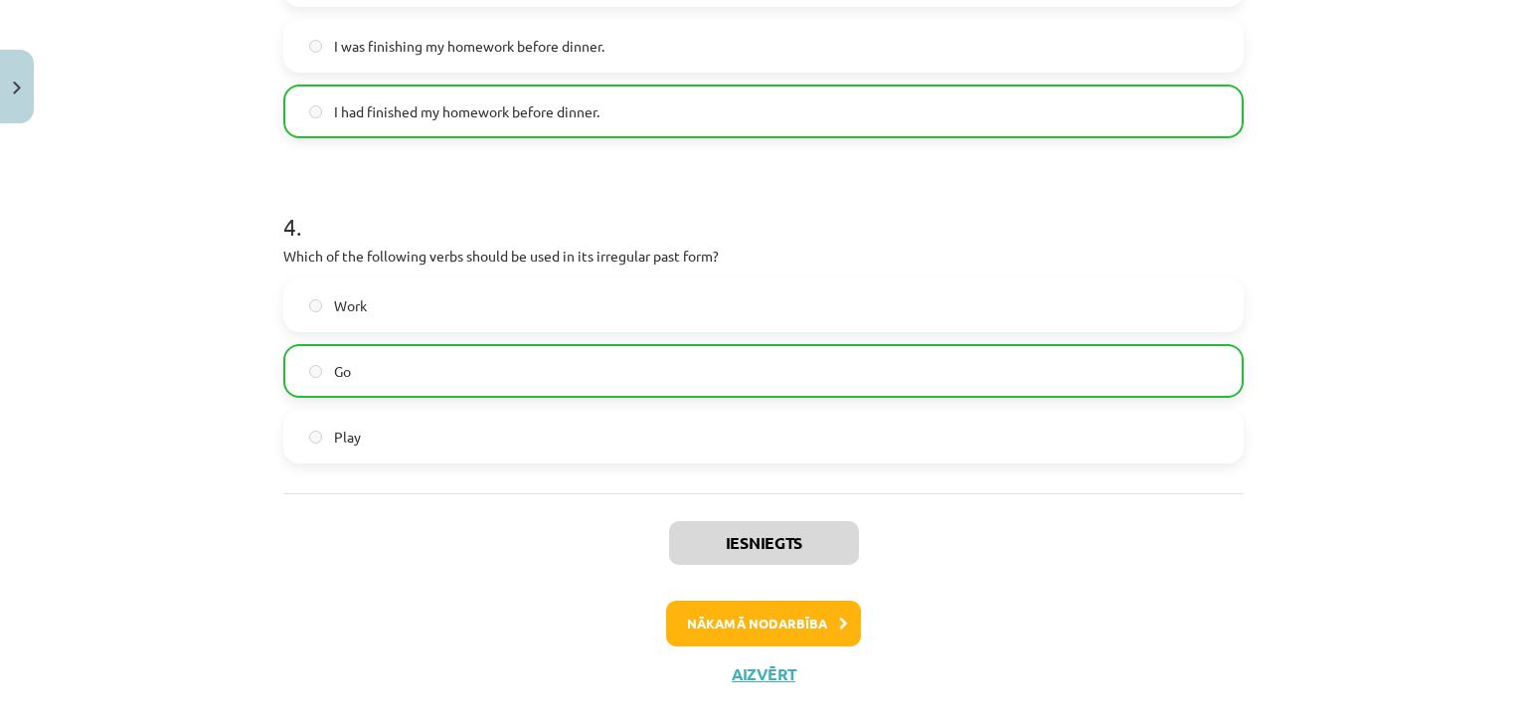
scroll to position [1224, 0]
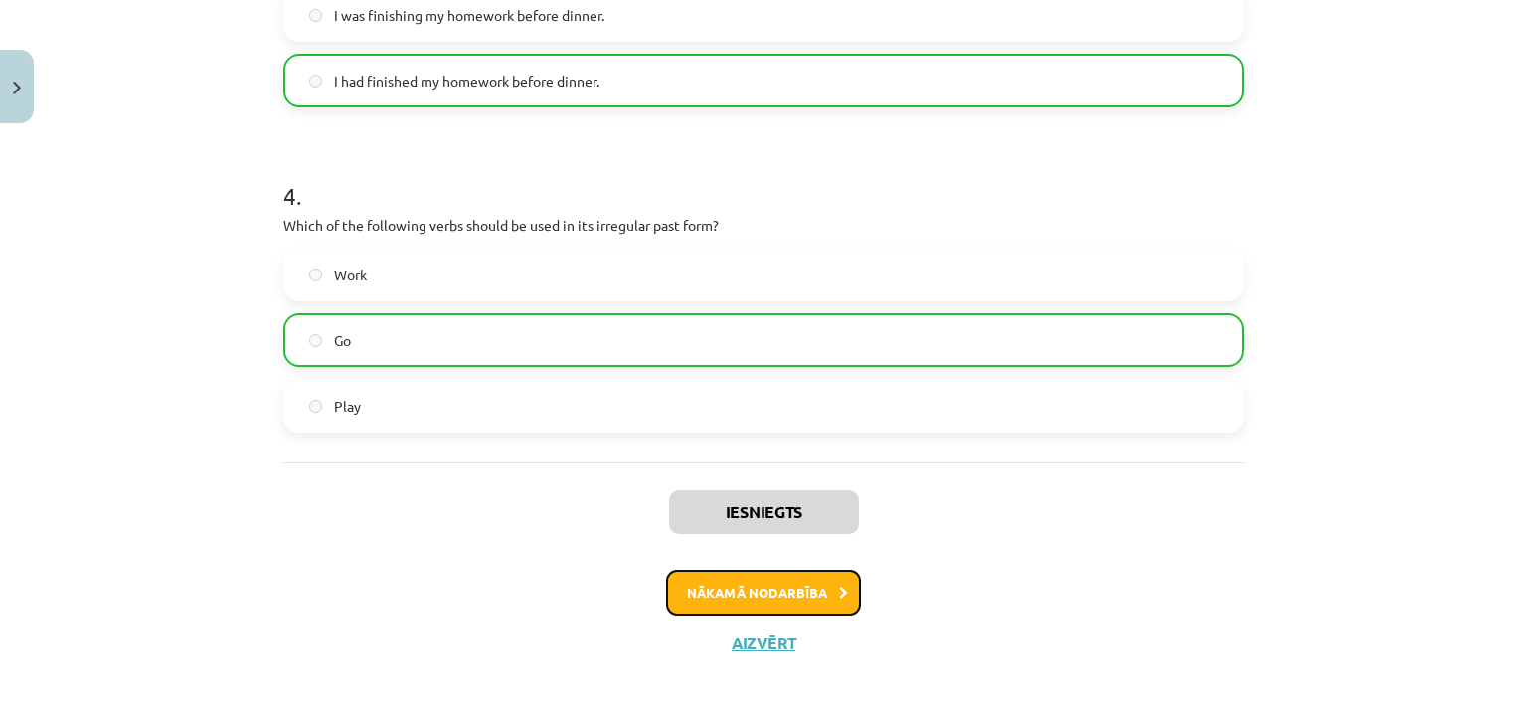
click at [776, 586] on button "Nākamā nodarbība" at bounding box center [763, 593] width 195 height 46
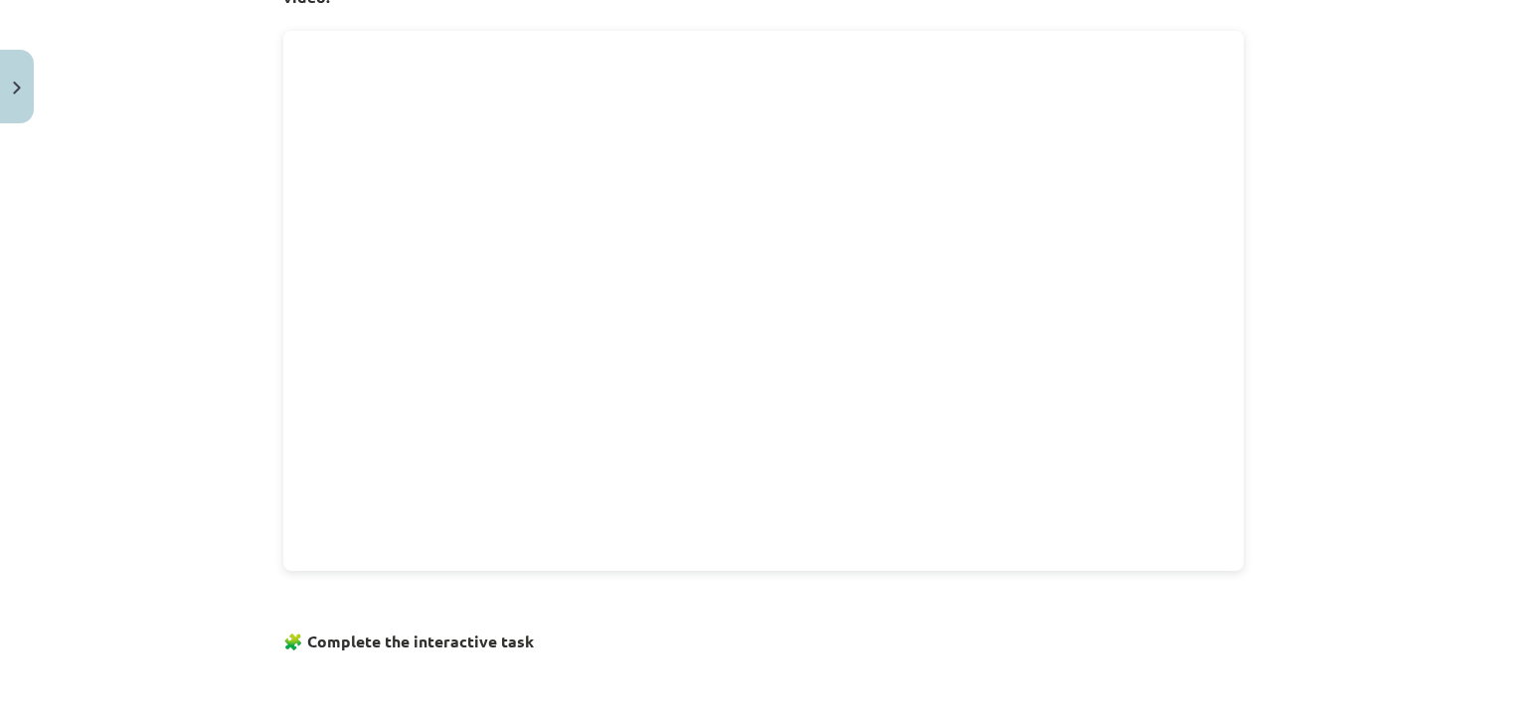
scroll to position [646, 0]
click at [1314, 383] on div "Mācību tēma: Angļu valoda i - 10.klase 1.ieskaites mācību materiāls #4 📝 Topic …" at bounding box center [763, 363] width 1527 height 726
click at [1372, 282] on div "Mācību tēma: Angļu valoda i - 10.klase 1.ieskaites mācību materiāls #4 📝 Topic …" at bounding box center [763, 363] width 1527 height 726
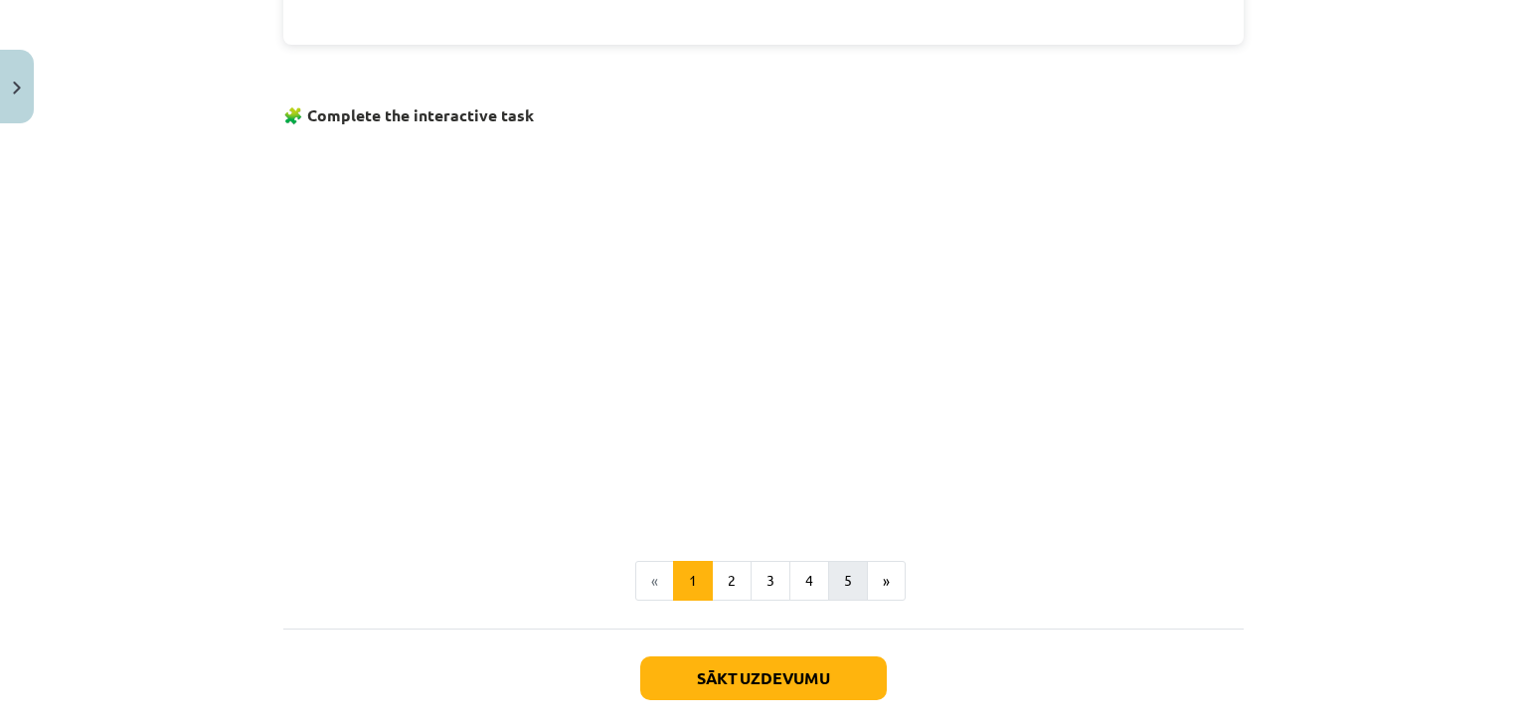
scroll to position [1243, 0]
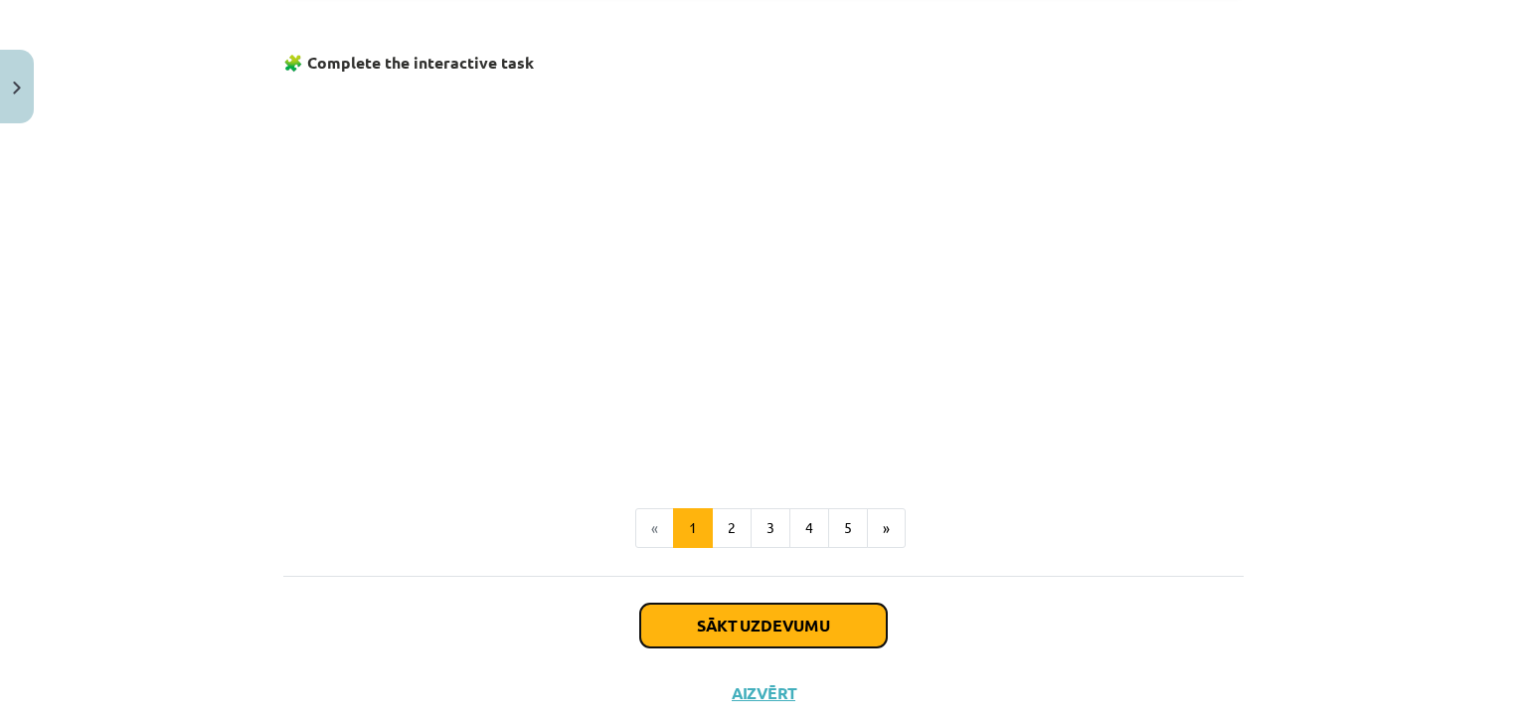
click at [768, 623] on button "Sākt uzdevumu" at bounding box center [763, 626] width 247 height 44
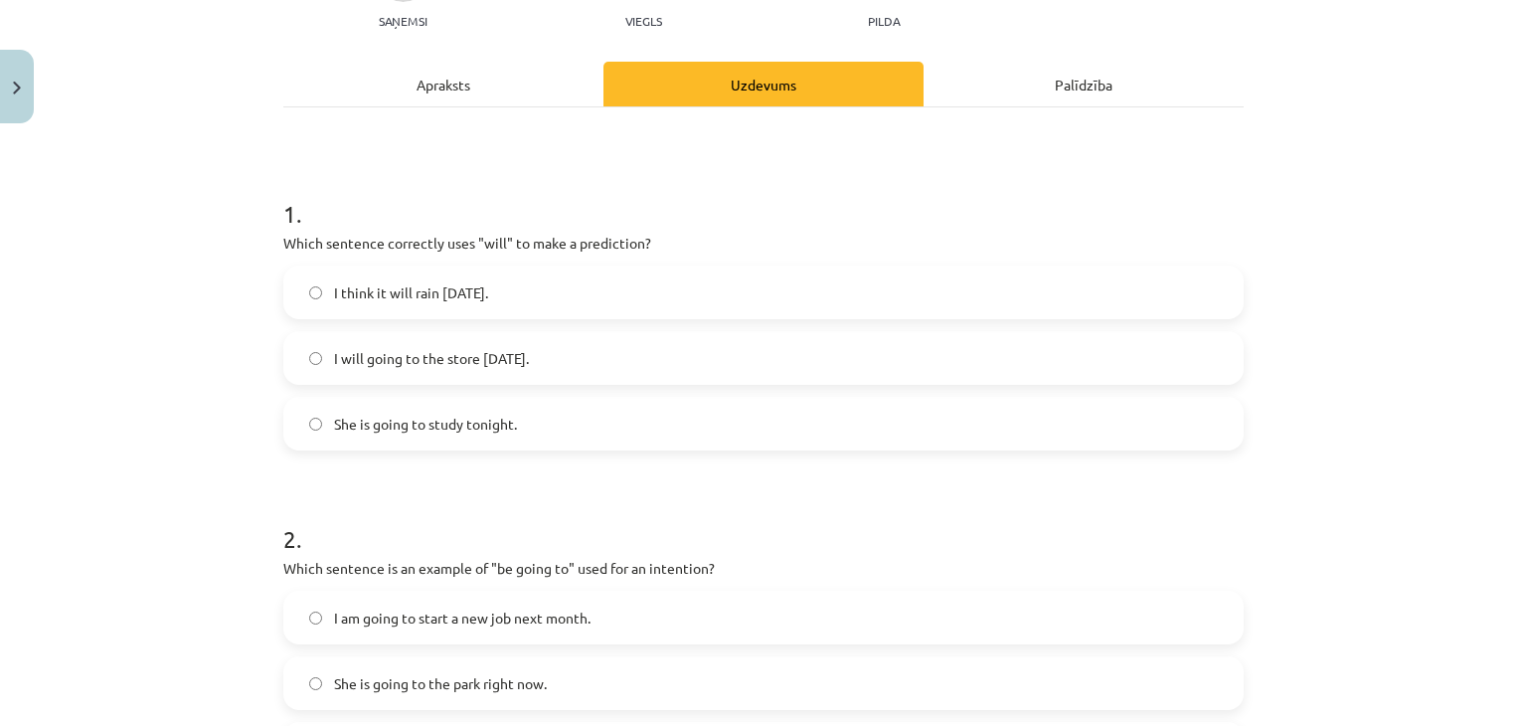
scroll to position [249, 0]
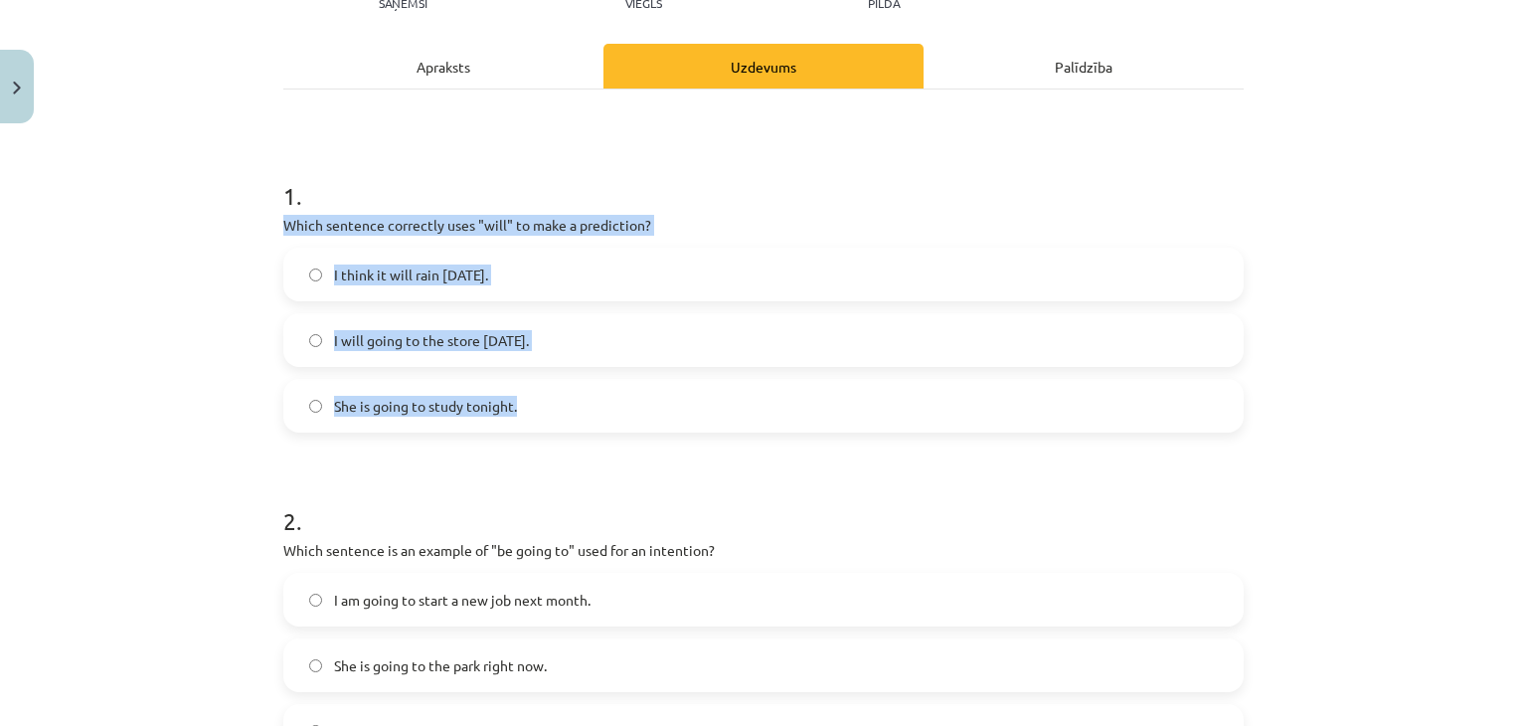
drag, startPoint x: 277, startPoint y: 221, endPoint x: 572, endPoint y: 389, distance: 338.9
click at [572, 389] on div "1 . Which sentence correctly uses "will" to make a prediction? I think it will …" at bounding box center [763, 289] width 961 height 285
copy div "Which sentence correctly uses "will" to make a prediction? I think it will rain…"
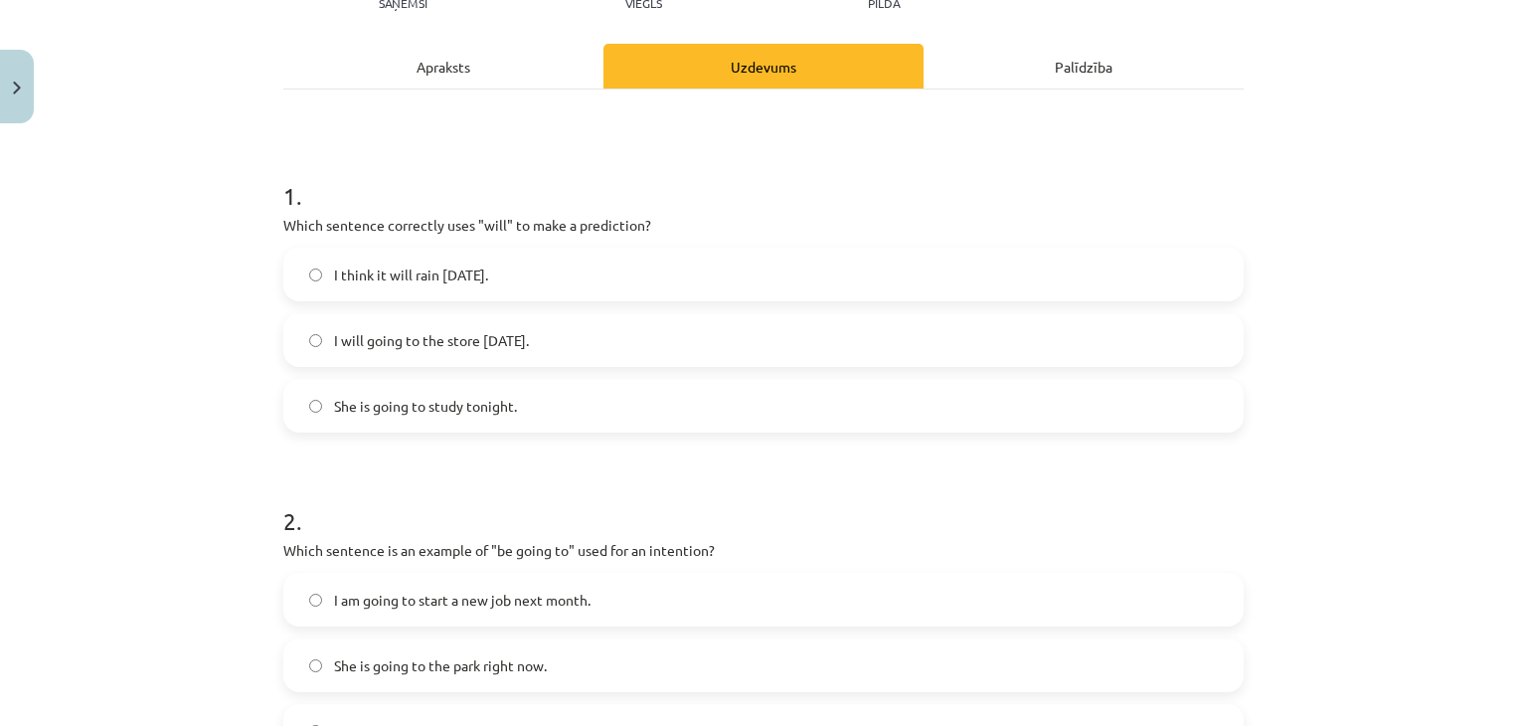
click at [546, 271] on label "I think it will rain tomorrow." at bounding box center [763, 275] width 957 height 50
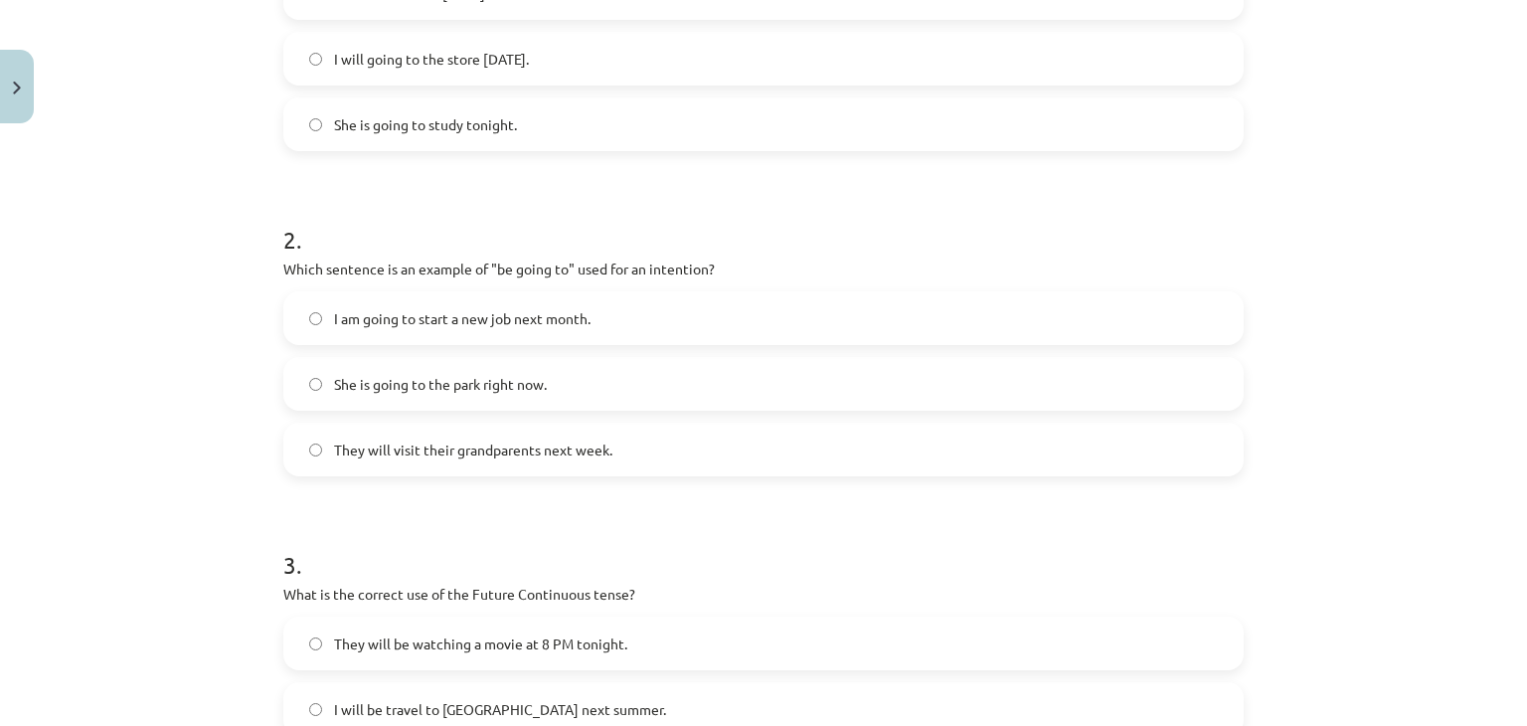
scroll to position [547, 0]
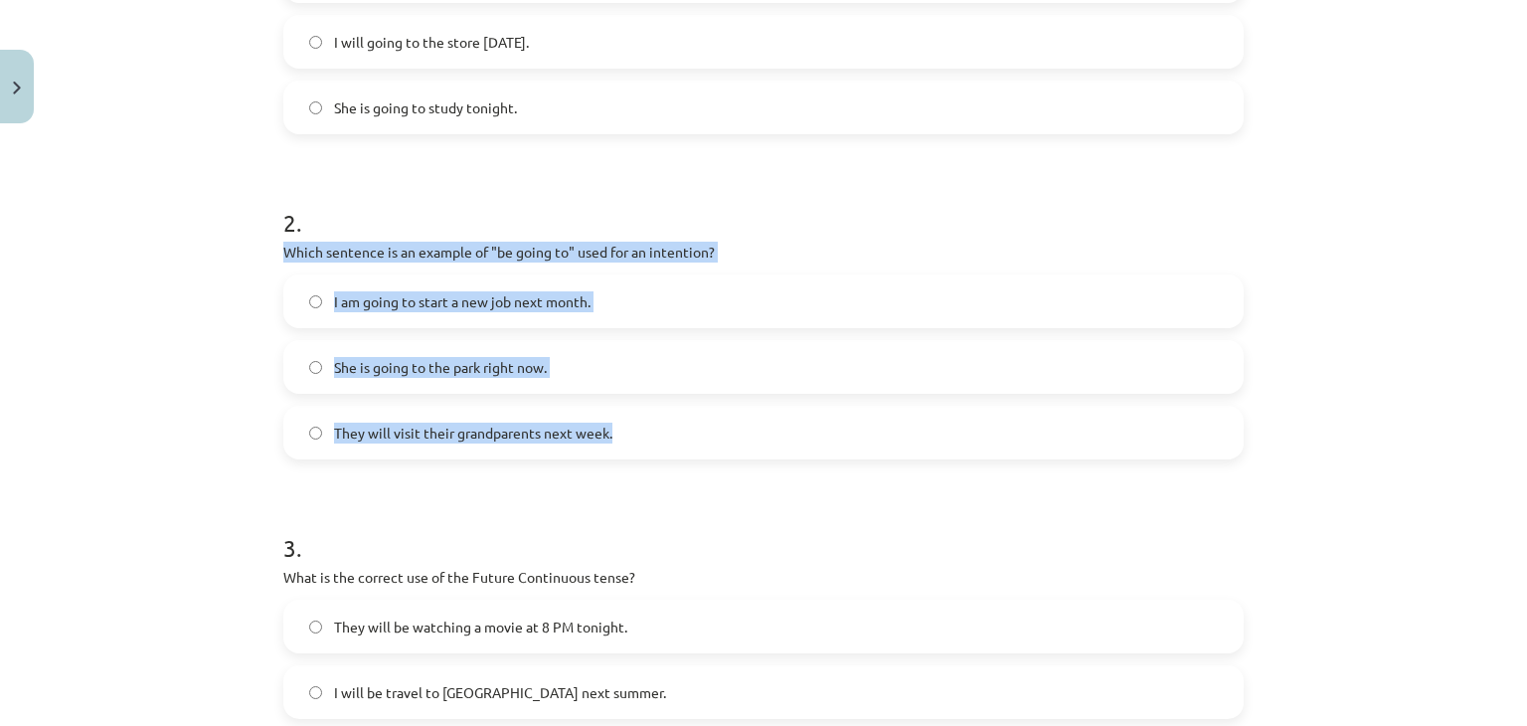
drag, startPoint x: 274, startPoint y: 248, endPoint x: 640, endPoint y: 431, distance: 409.1
click at [640, 431] on div "8 XP Saņemsi Viegls 225 pilda Apraksts Uzdevums Palīdzība 1 . Which sentence co…" at bounding box center [763, 437] width 984 height 1705
copy div "Which sentence is an example of "be going to" used for an intention? I am going…"
click at [780, 295] on label "I am going to start a new job next month." at bounding box center [763, 301] width 957 height 50
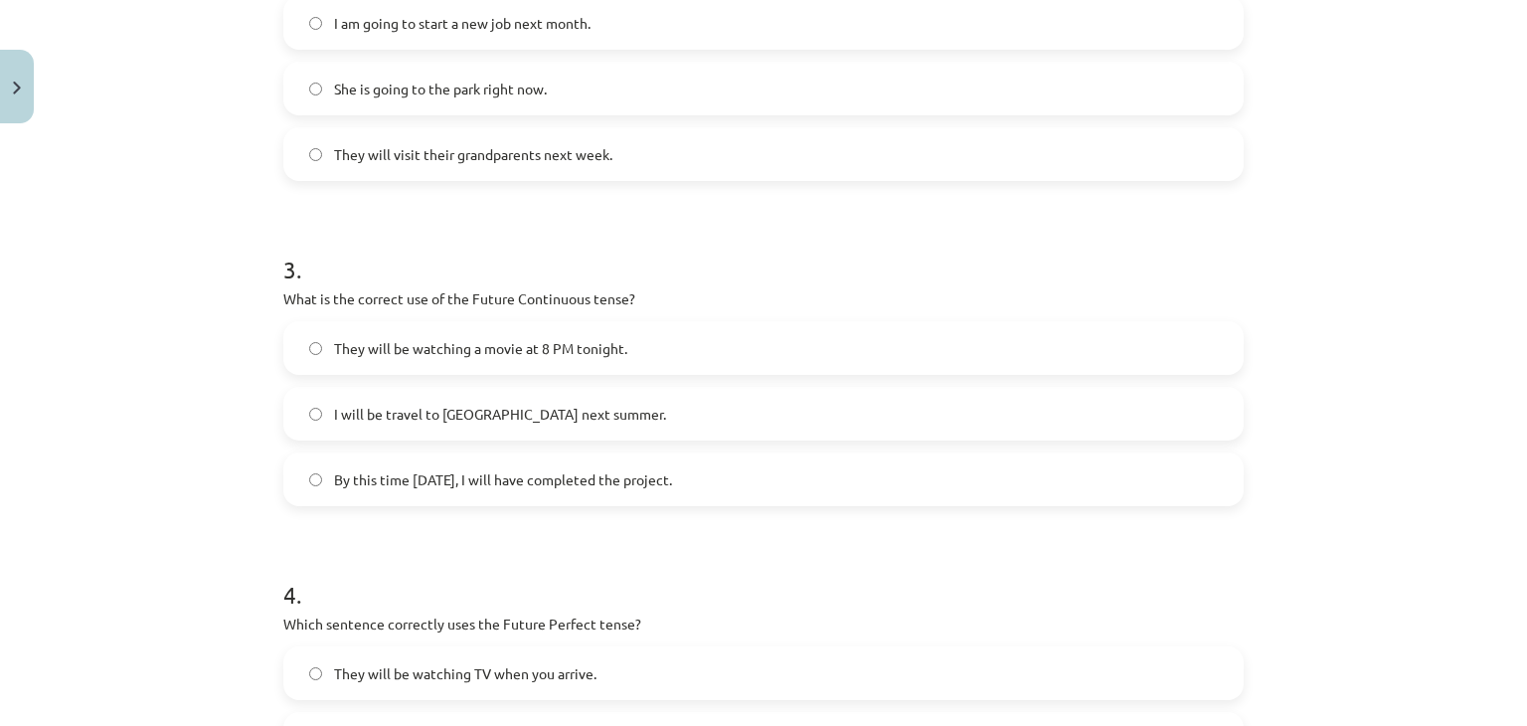
scroll to position [845, 0]
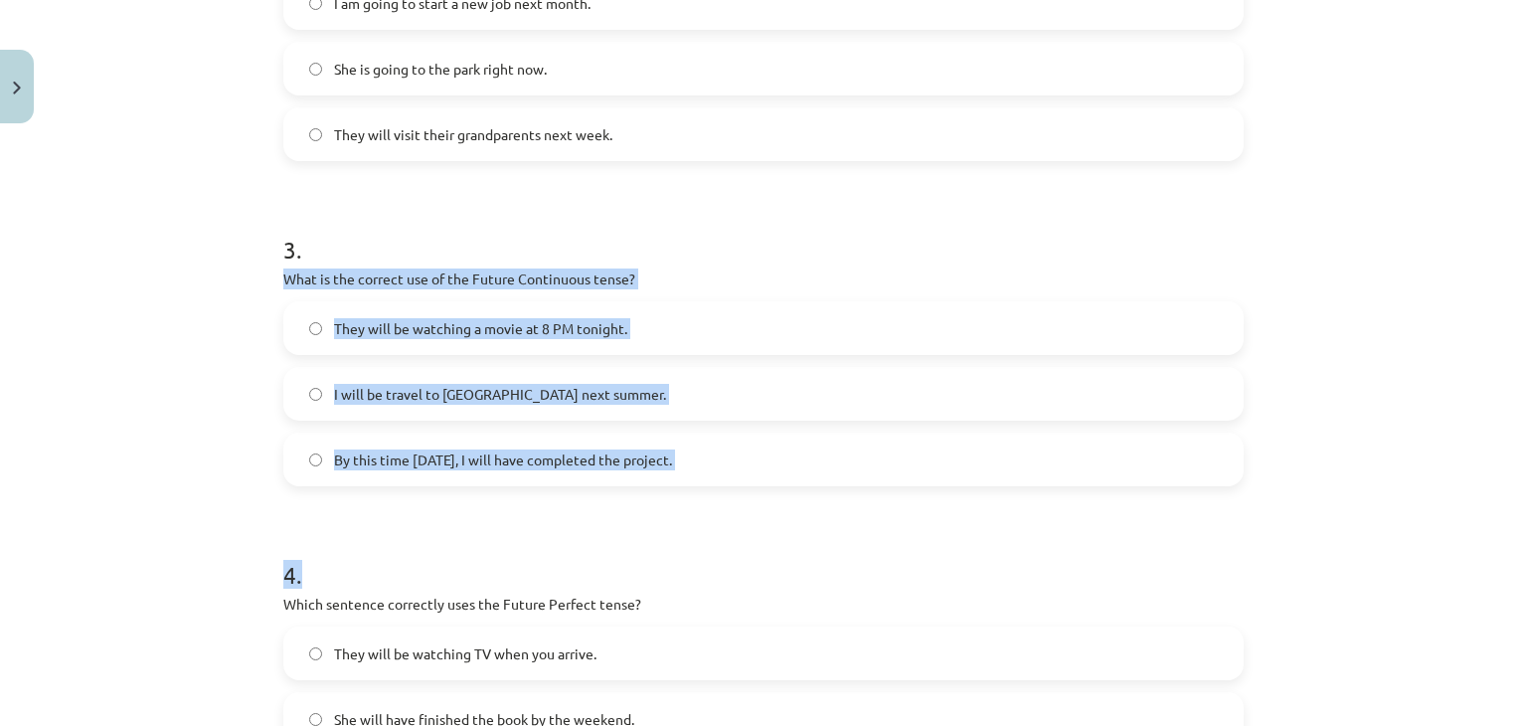
drag, startPoint x: 270, startPoint y: 272, endPoint x: 716, endPoint y: 482, distance: 492.4
click at [718, 487] on div "8 XP Saņemsi Viegls 225 pilda Apraksts Uzdevums Palīdzība 1 . Which sentence co…" at bounding box center [763, 139] width 984 height 1705
click at [283, 279] on p "What is the correct use of the Future Continuous tense?" at bounding box center [763, 278] width 961 height 21
click at [271, 277] on div "8 XP Saņemsi Viegls 225 pilda Apraksts Uzdevums Palīdzība 1 . Which sentence co…" at bounding box center [763, 139] width 984 height 1705
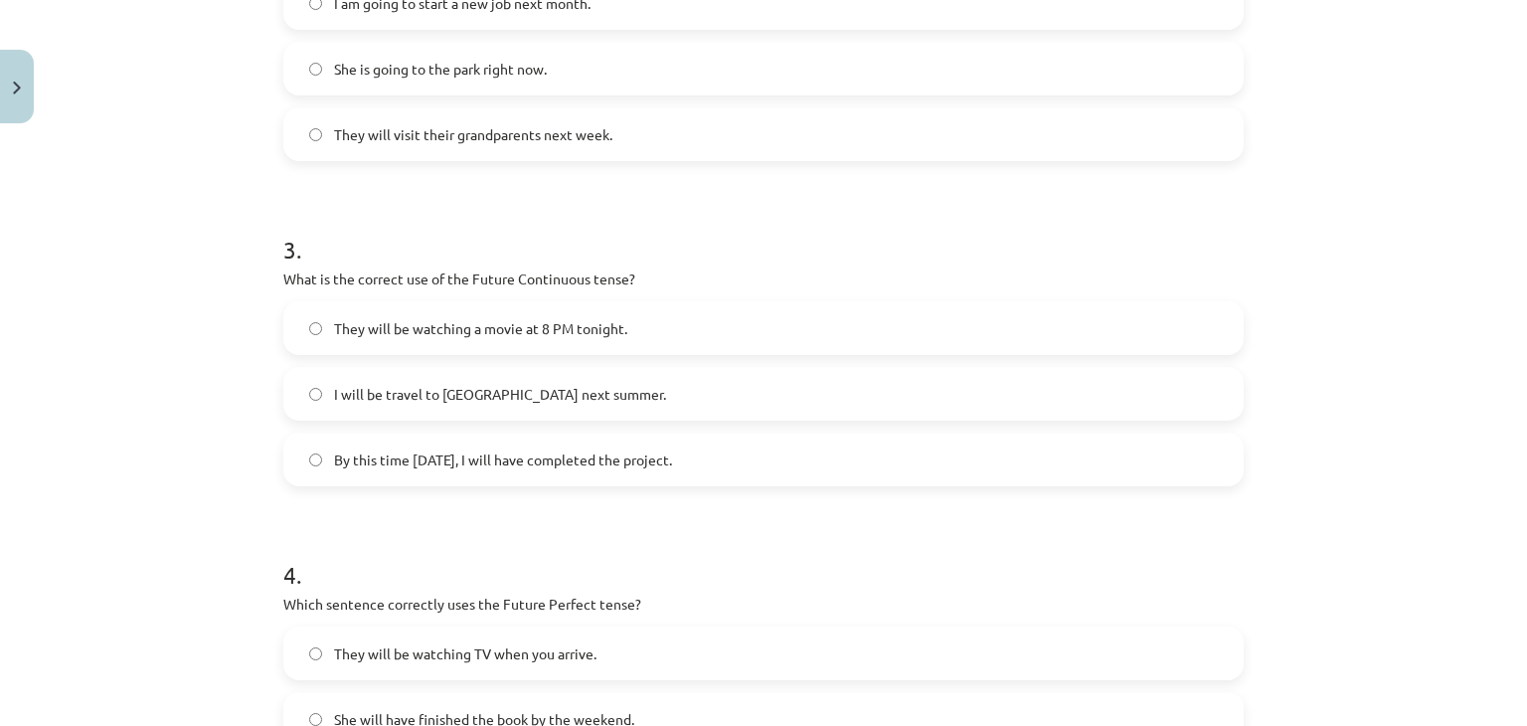
drag, startPoint x: 278, startPoint y: 271, endPoint x: 669, endPoint y: 446, distance: 428.2
click at [684, 455] on div "3 . What is the correct use of the Future Continuous tense? They will be watchi…" at bounding box center [763, 343] width 961 height 285
copy div "What is the correct use of the Future Continuous tense? They will be watching a…"
click at [668, 309] on label "They will be watching a movie at 8 PM tonight." at bounding box center [763, 328] width 957 height 50
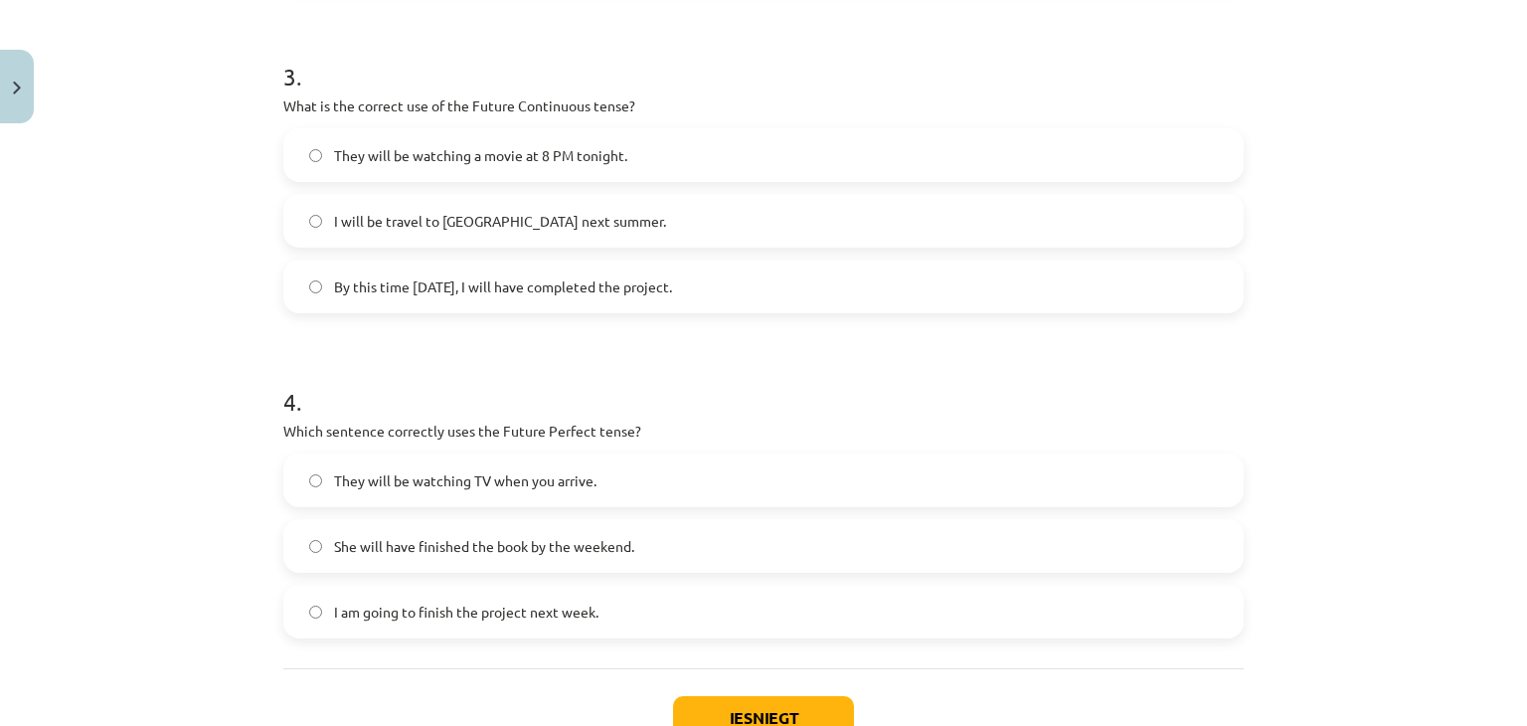
scroll to position [1144, 0]
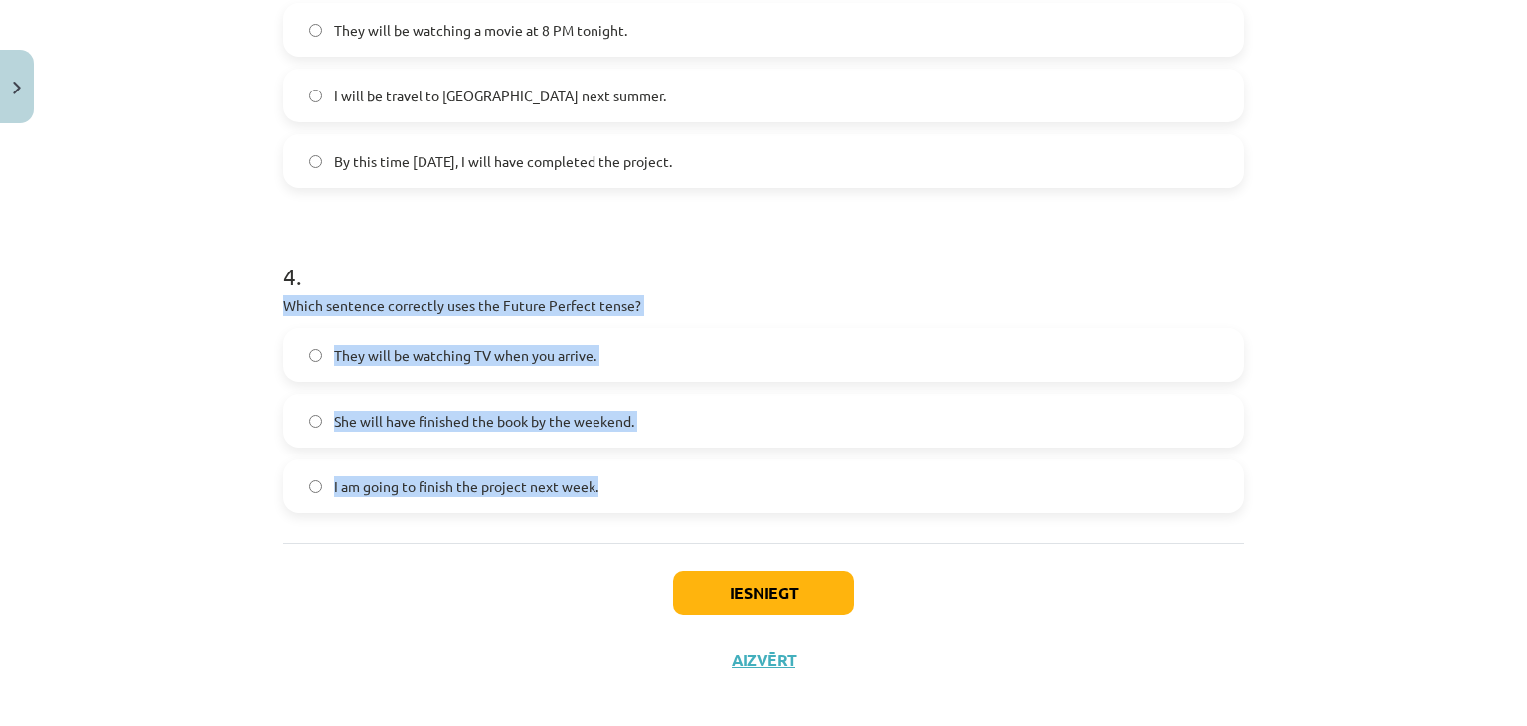
drag, startPoint x: 274, startPoint y: 295, endPoint x: 757, endPoint y: 490, distance: 520.2
click at [757, 490] on div "4 . Which sentence correctly uses the Future Perfect tense? They will be watchi…" at bounding box center [763, 370] width 961 height 285
copy div "Which sentence correctly uses the Future Perfect tense? They will be watching T…"
click at [730, 352] on label "They will be watching TV when you arrive." at bounding box center [763, 355] width 957 height 50
click at [760, 591] on button "Iesniegt" at bounding box center [763, 593] width 181 height 44
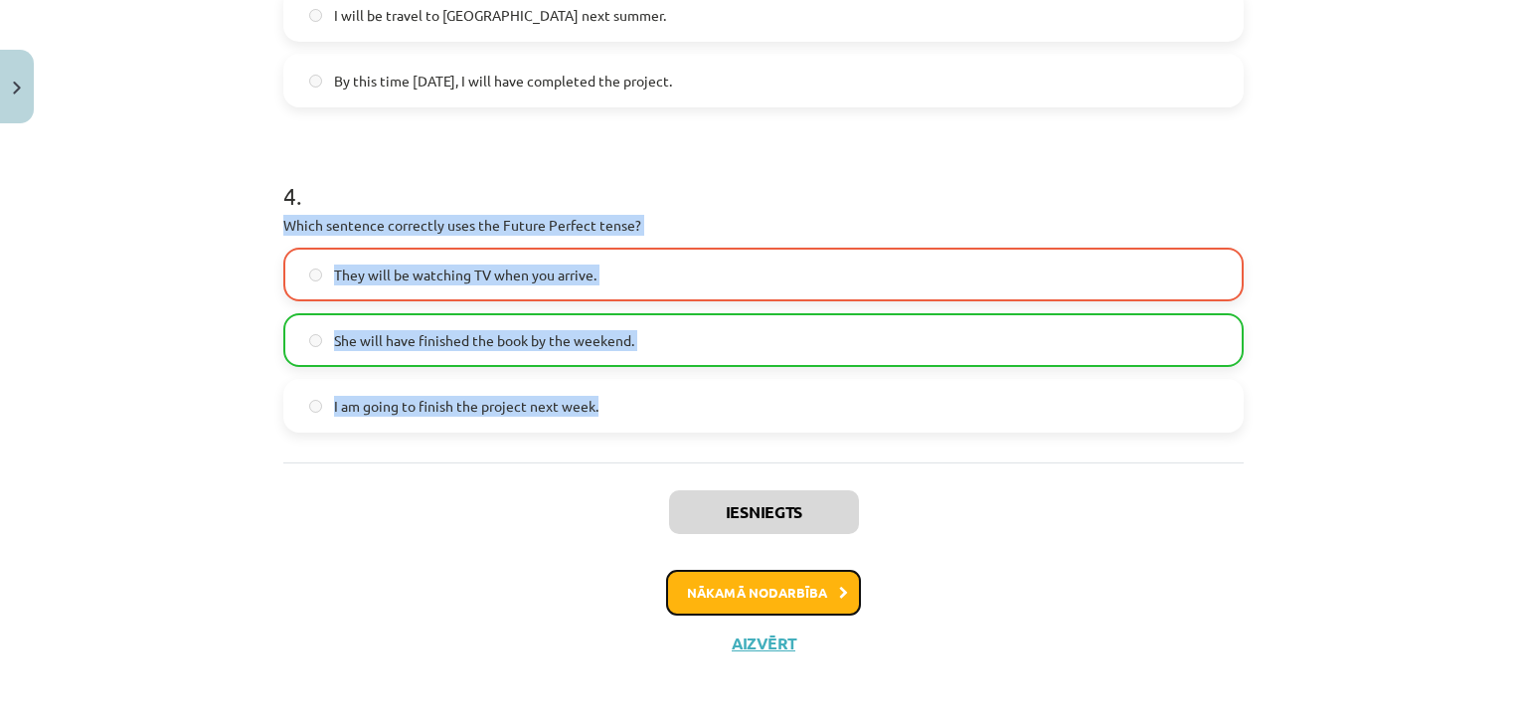
click at [779, 597] on button "Nākamā nodarbība" at bounding box center [763, 593] width 195 height 46
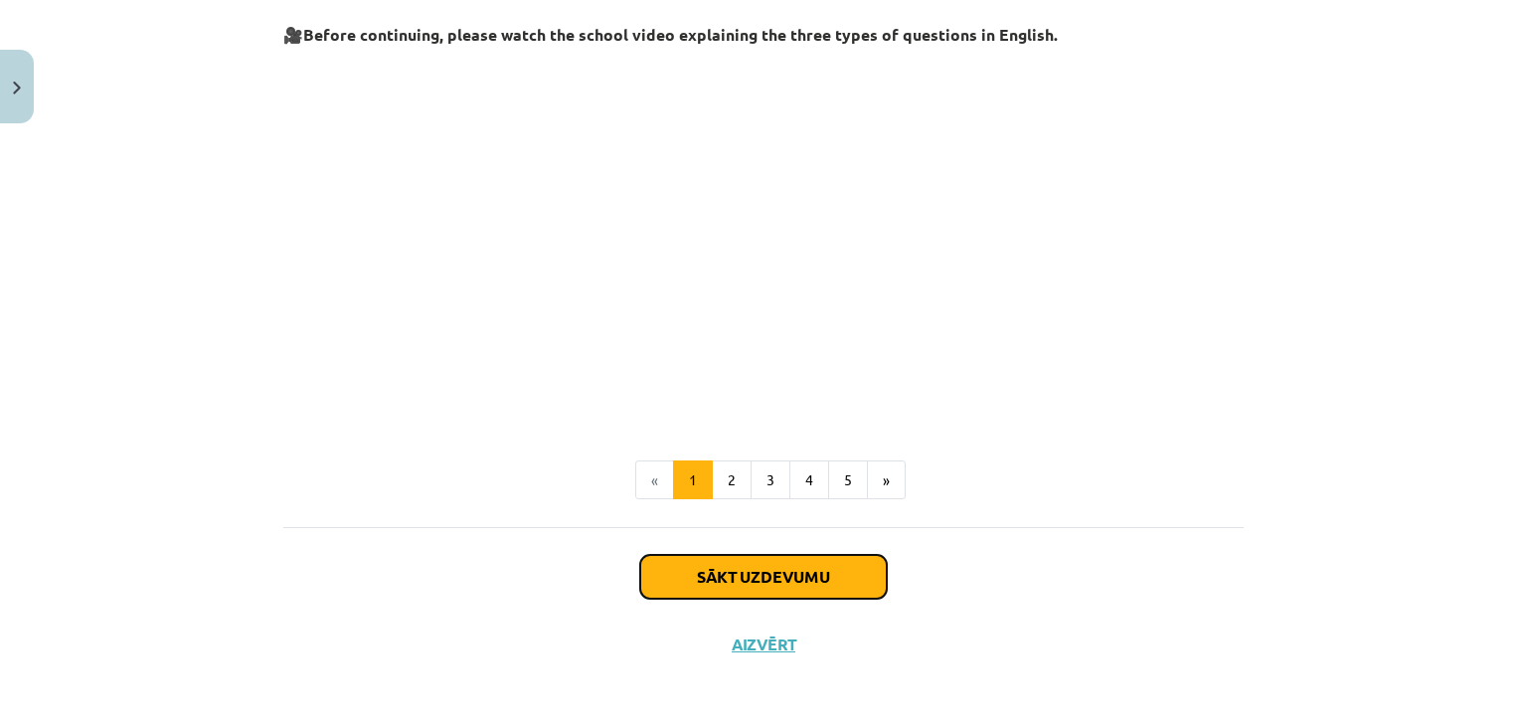
click at [740, 572] on button "Sākt uzdevumu" at bounding box center [763, 577] width 247 height 44
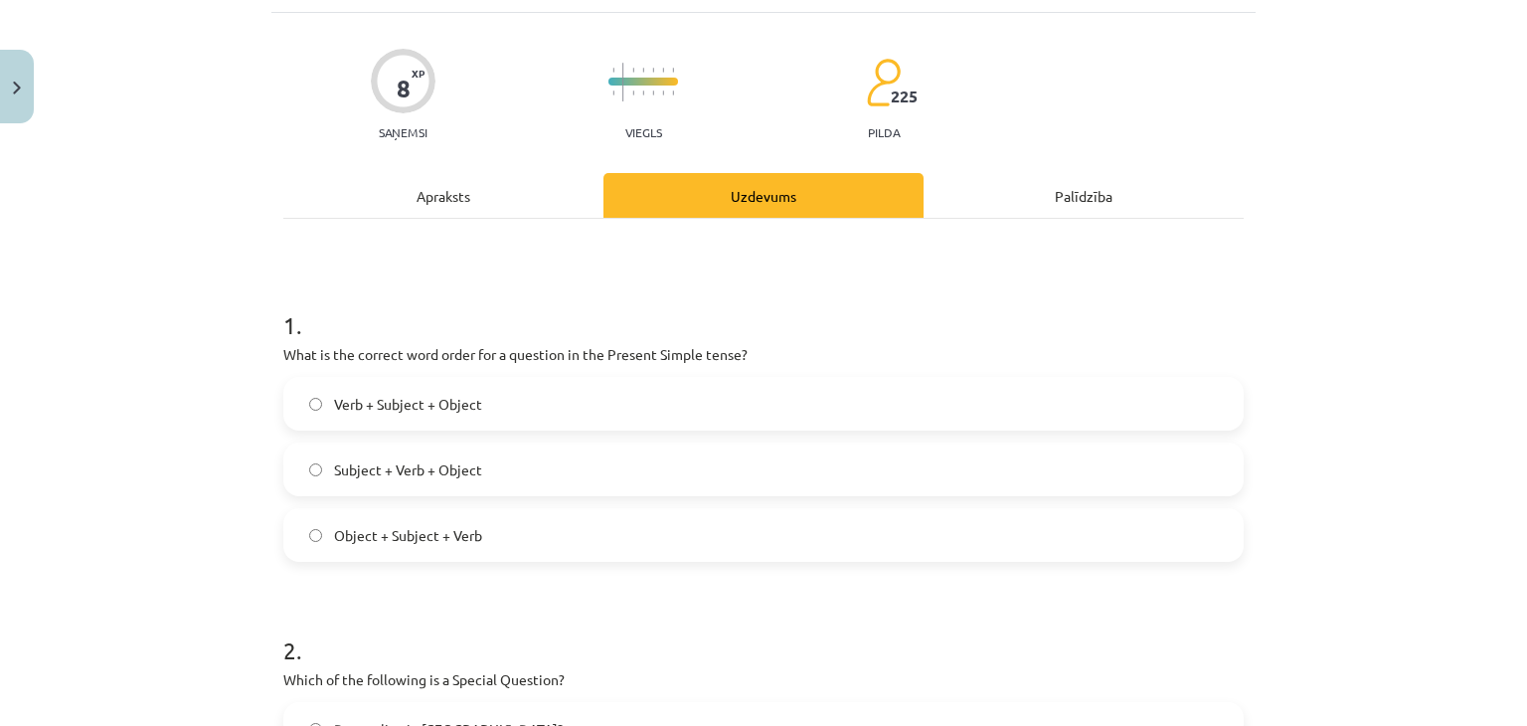
scroll to position [348, 0]
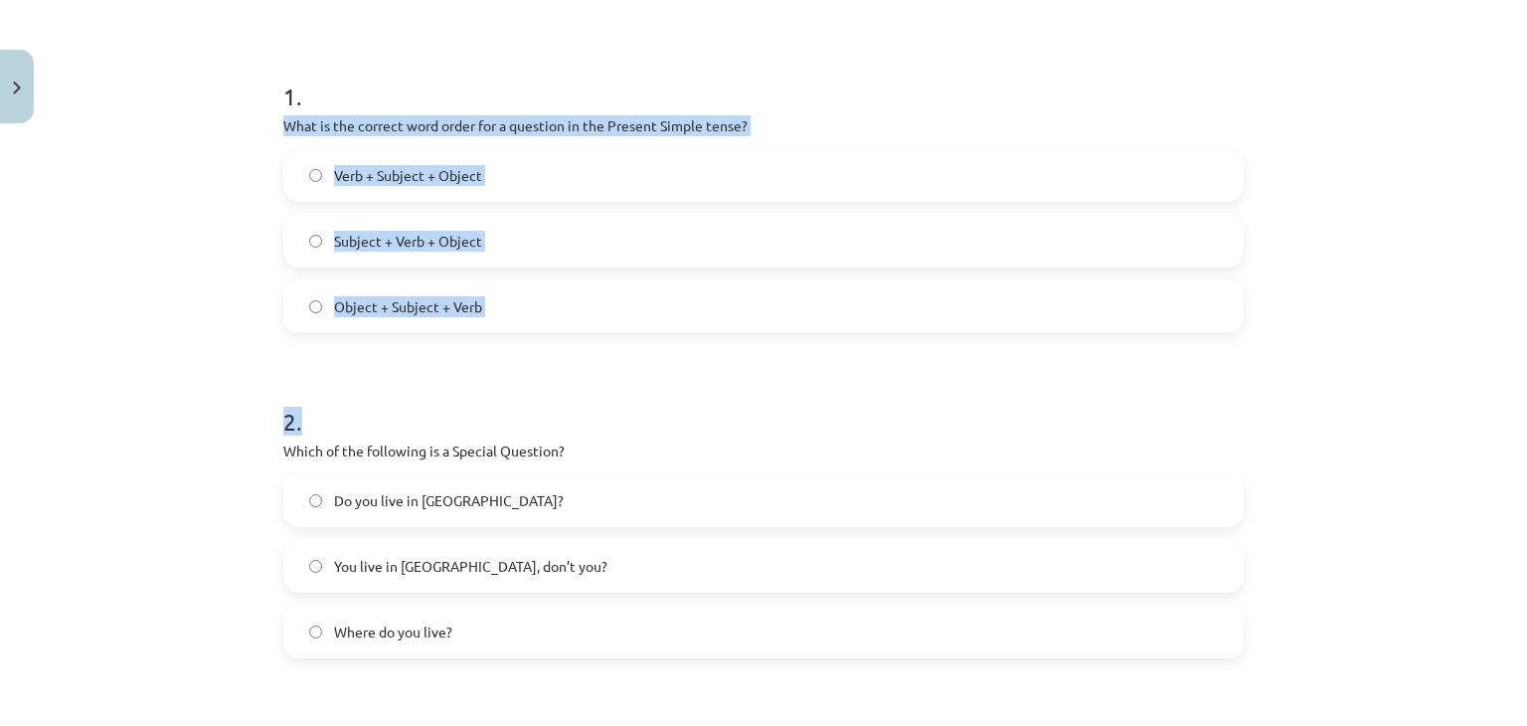
drag, startPoint x: 278, startPoint y: 119, endPoint x: 584, endPoint y: 335, distance: 373.8
click at [584, 335] on form "1 . What is the correct word order for a question in the Present Simple tense? …" at bounding box center [763, 678] width 961 height 1261
click at [496, 366] on form "1 . What is the correct word order for a question in the Present Simple tense? …" at bounding box center [763, 678] width 961 height 1261
drag, startPoint x: 275, startPoint y: 124, endPoint x: 575, endPoint y: 322, distance: 358.8
click at [575, 322] on div "1 . What is the correct word order for a question in the Present Simple tense? …" at bounding box center [763, 190] width 961 height 285
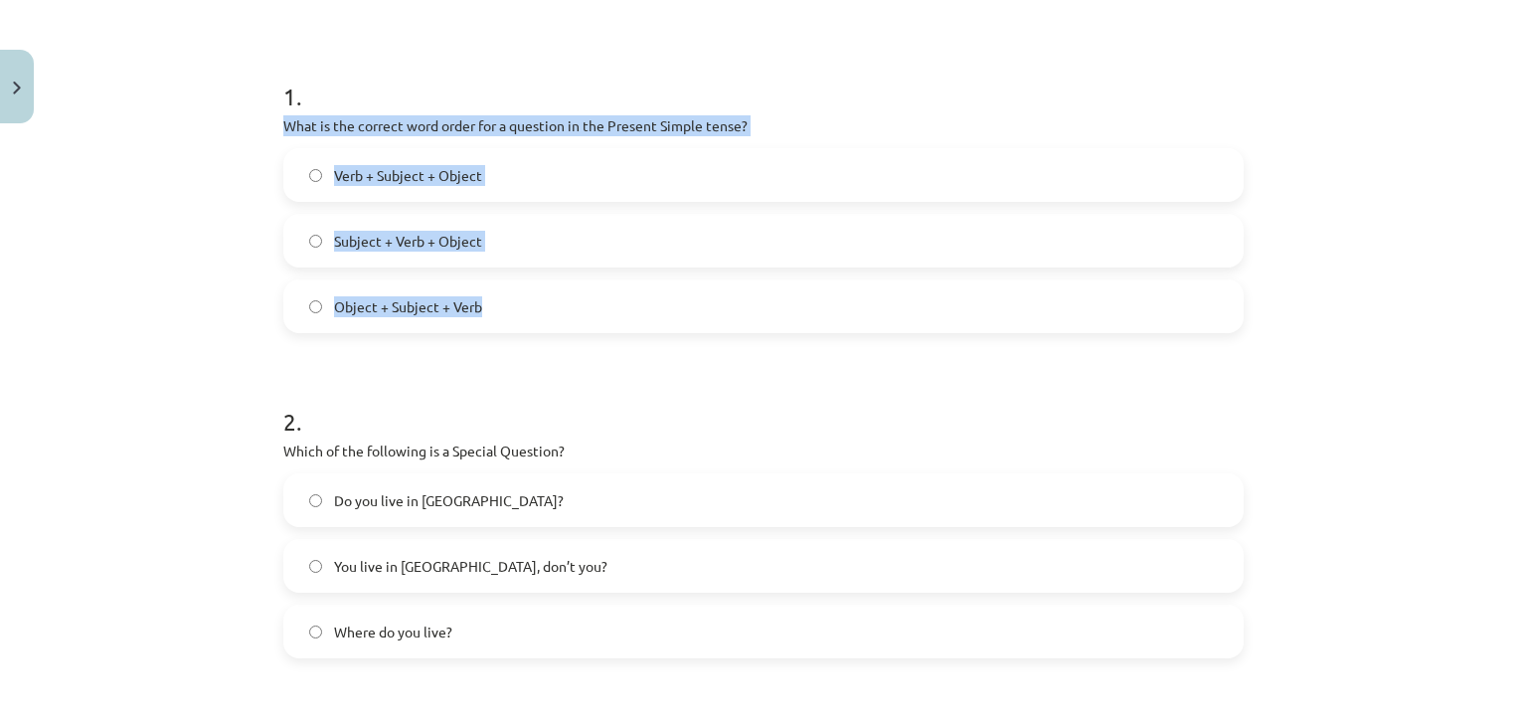
copy div "What is the correct word order for a question in the Present Simple tense? Verb…"
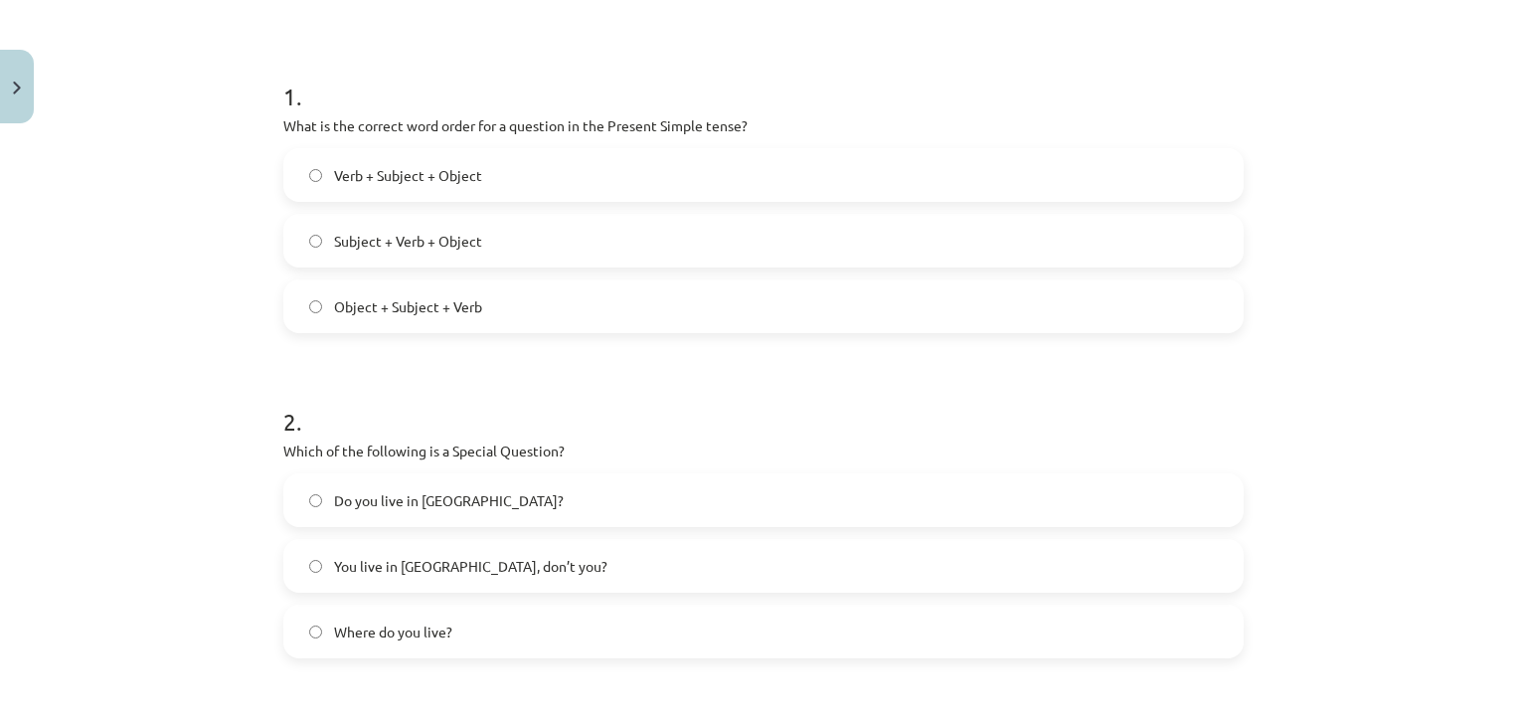
click at [569, 360] on form "1 . What is the correct word order for a question in the Present Simple tense? …" at bounding box center [763, 678] width 961 height 1261
click at [519, 248] on label "Subject + Verb + Object" at bounding box center [763, 241] width 957 height 50
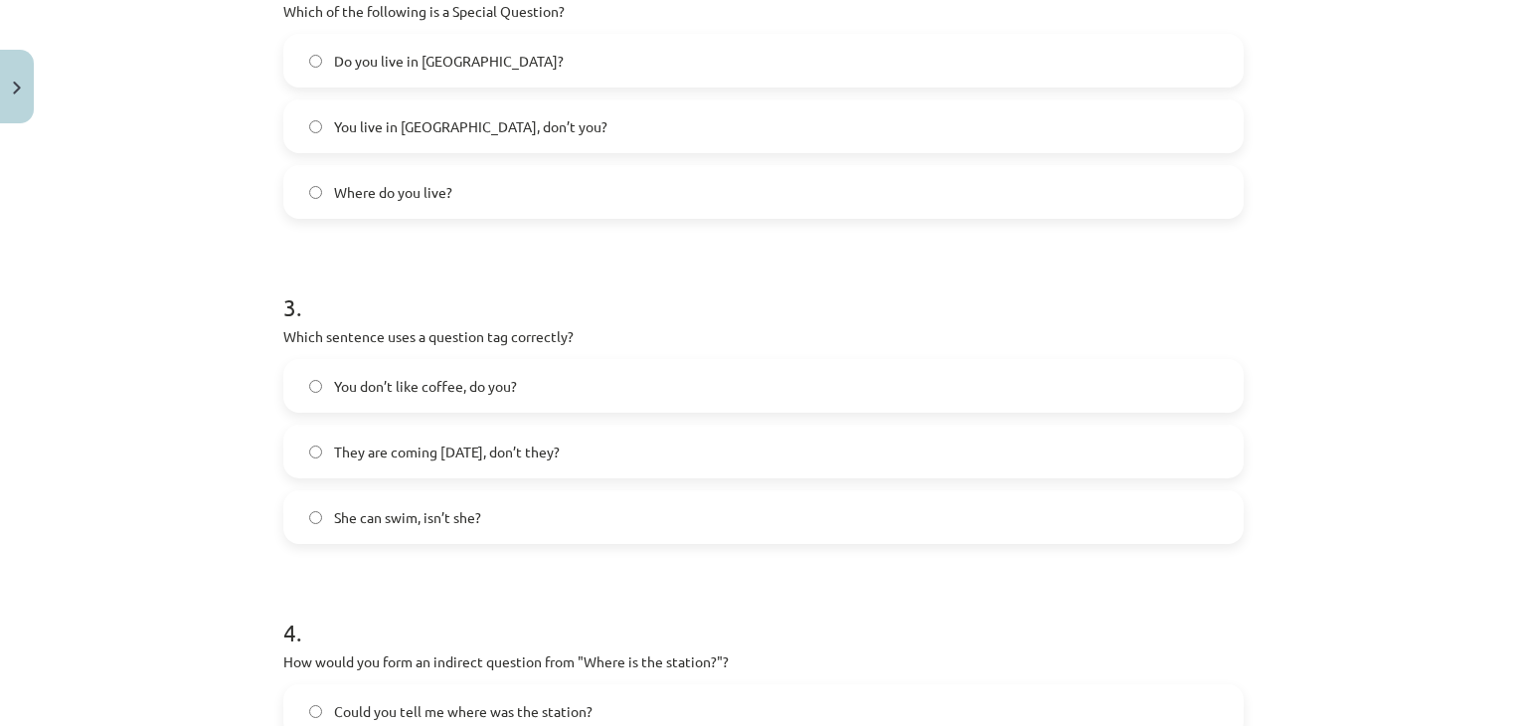
scroll to position [1161, 0]
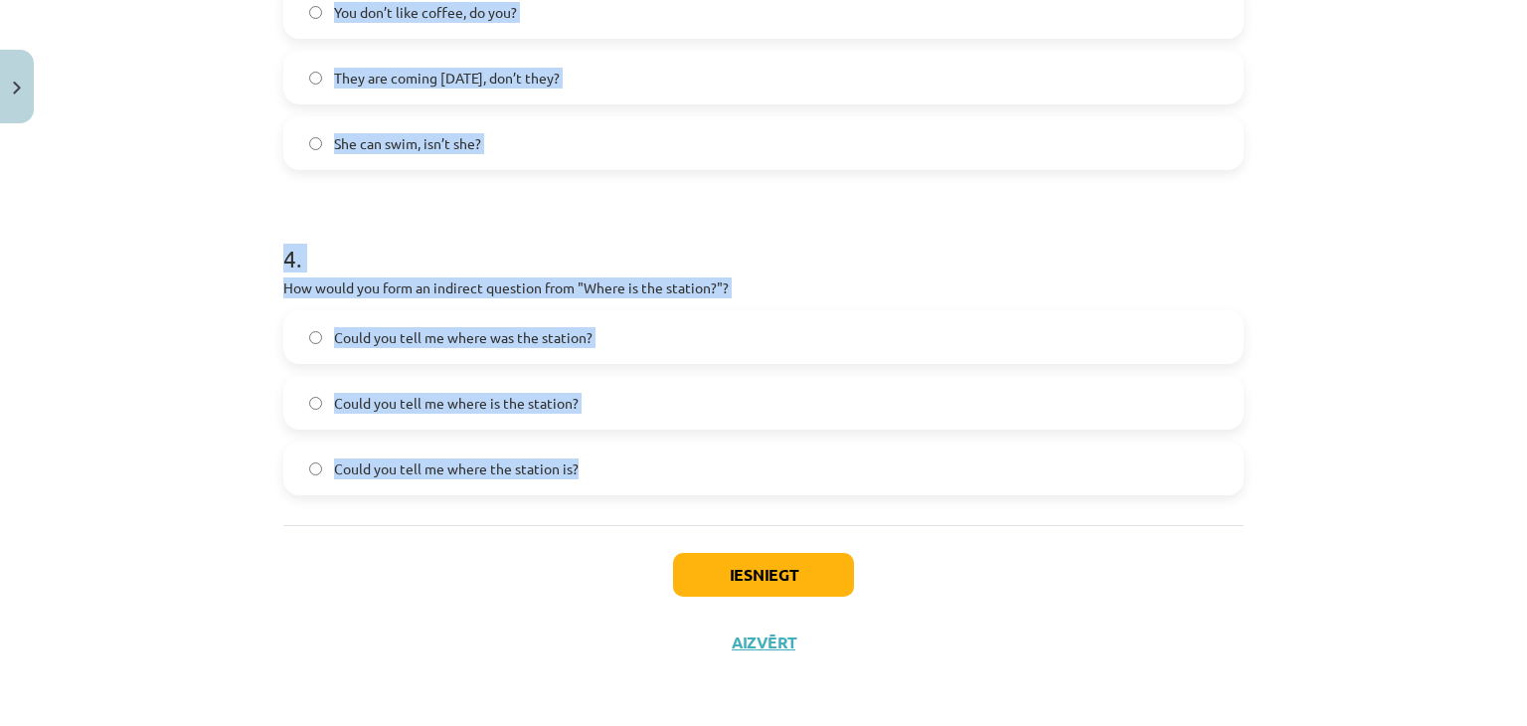
drag, startPoint x: 275, startPoint y: 349, endPoint x: 574, endPoint y: 474, distance: 323.6
copy form "Which of the following is a Special Question? Do you live in Riga? You live in …"
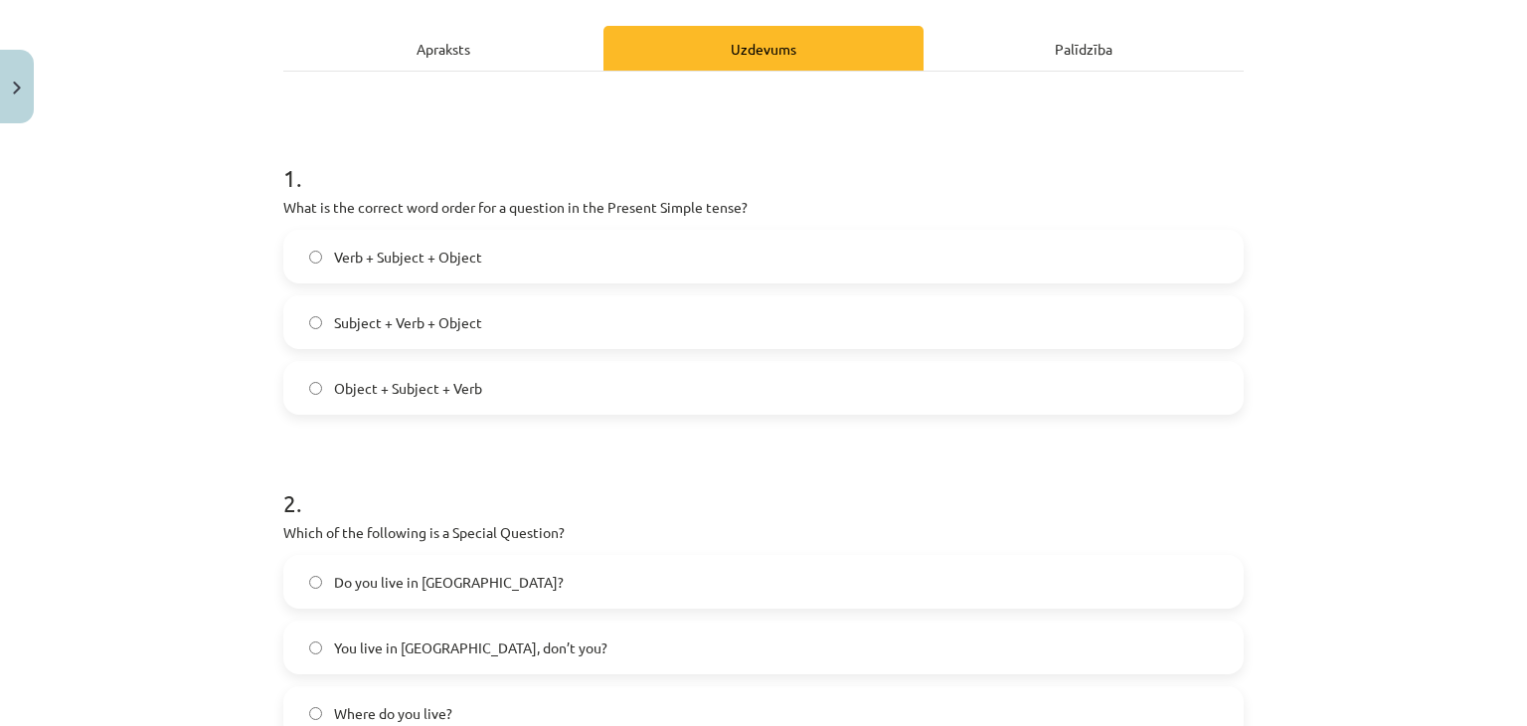
click at [1424, 343] on div "Mācību tēma: Angļu valoda i - 10.klase 1.ieskaites mācību materiāls #5 💬 Topic …" at bounding box center [763, 363] width 1527 height 726
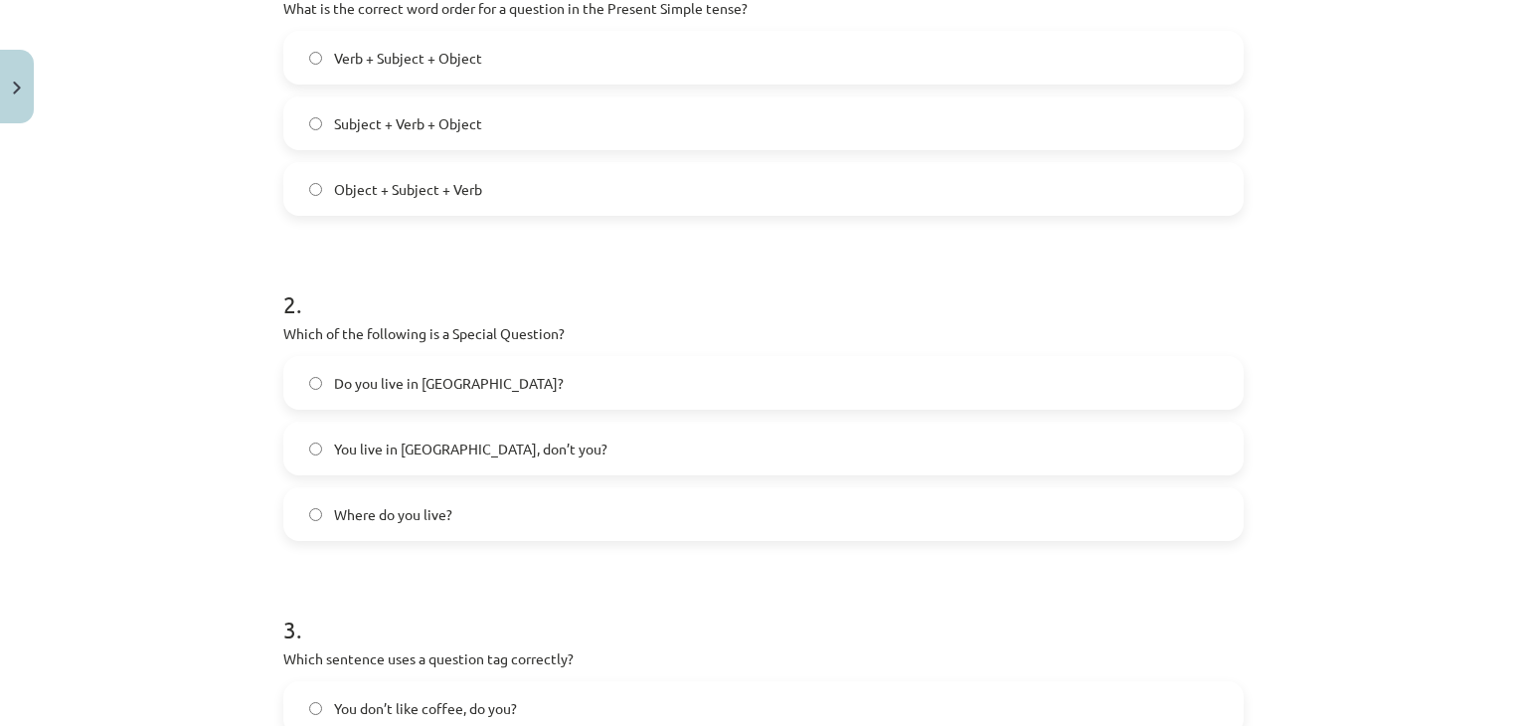
click at [521, 513] on label "Where do you live?" at bounding box center [763, 514] width 957 height 50
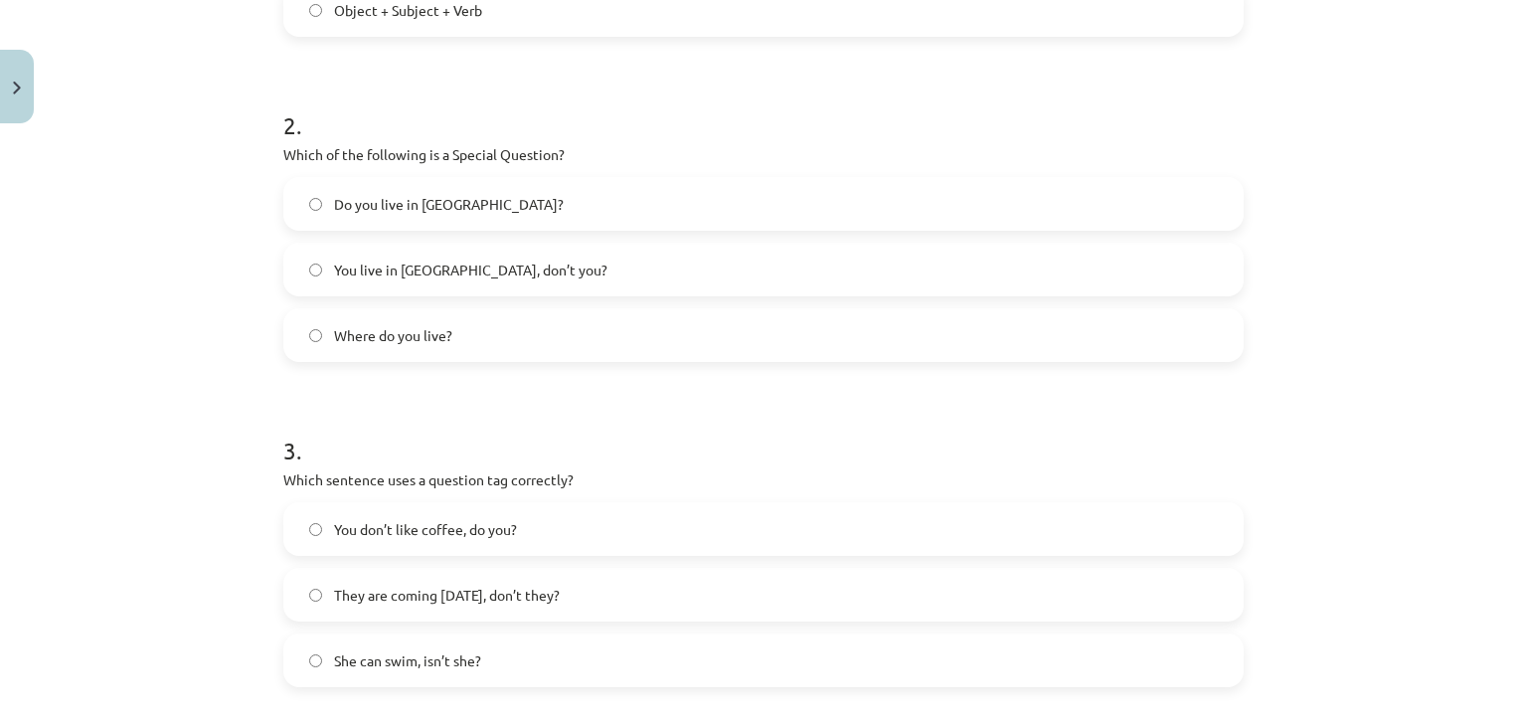
scroll to position [664, 0]
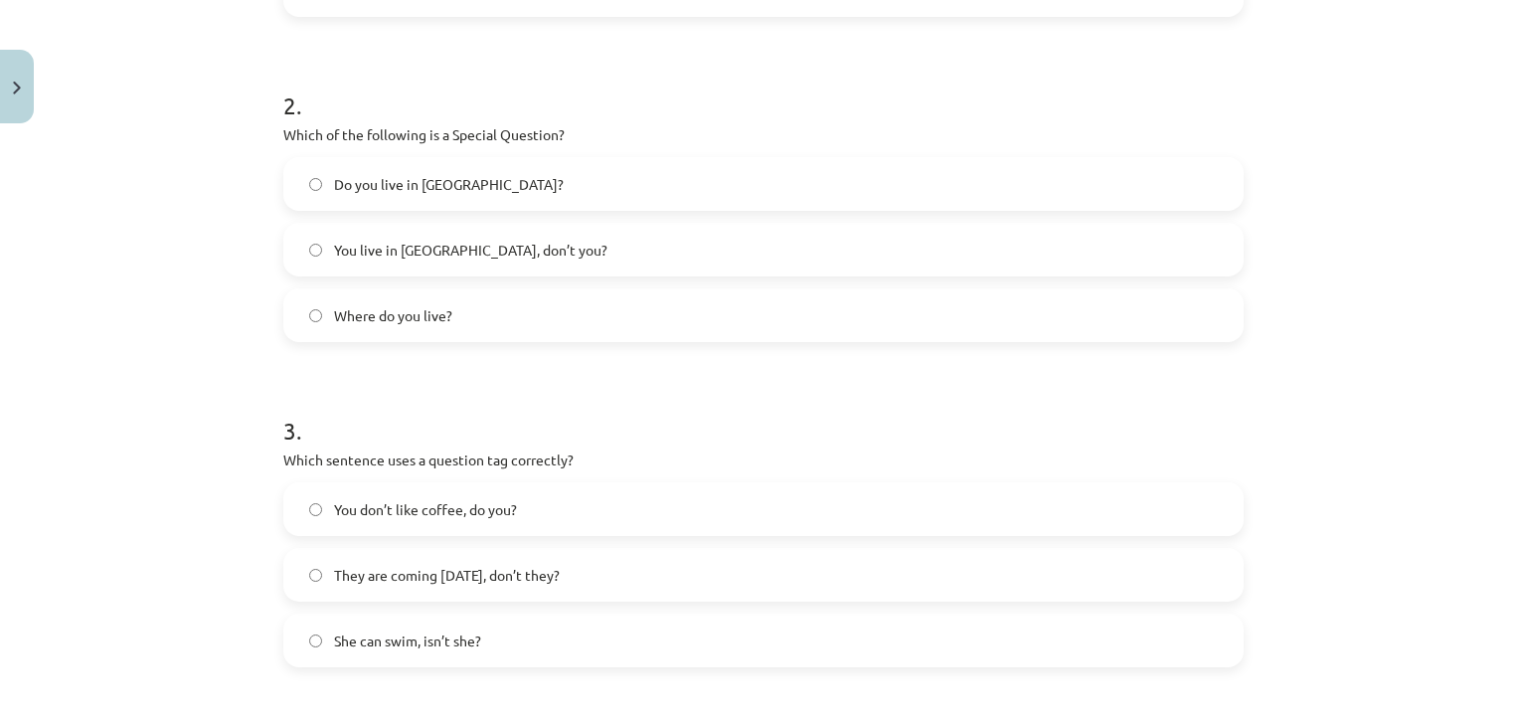
click at [398, 514] on span "You don’t like coffee, do you?" at bounding box center [425, 509] width 183 height 21
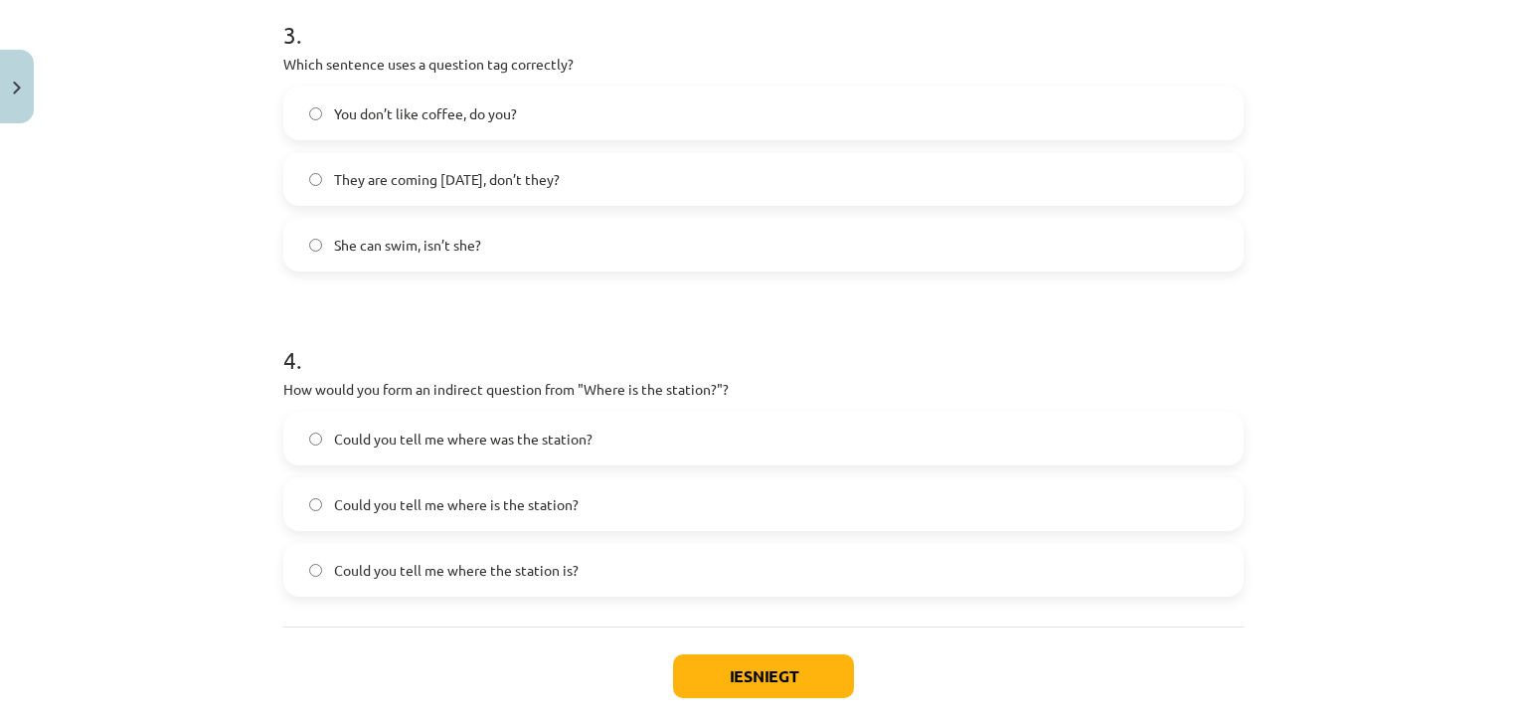
scroll to position [1062, 0]
click at [427, 563] on span "Could you tell me where the station is?" at bounding box center [456, 568] width 245 height 21
click at [739, 677] on button "Iesniegt" at bounding box center [763, 674] width 181 height 44
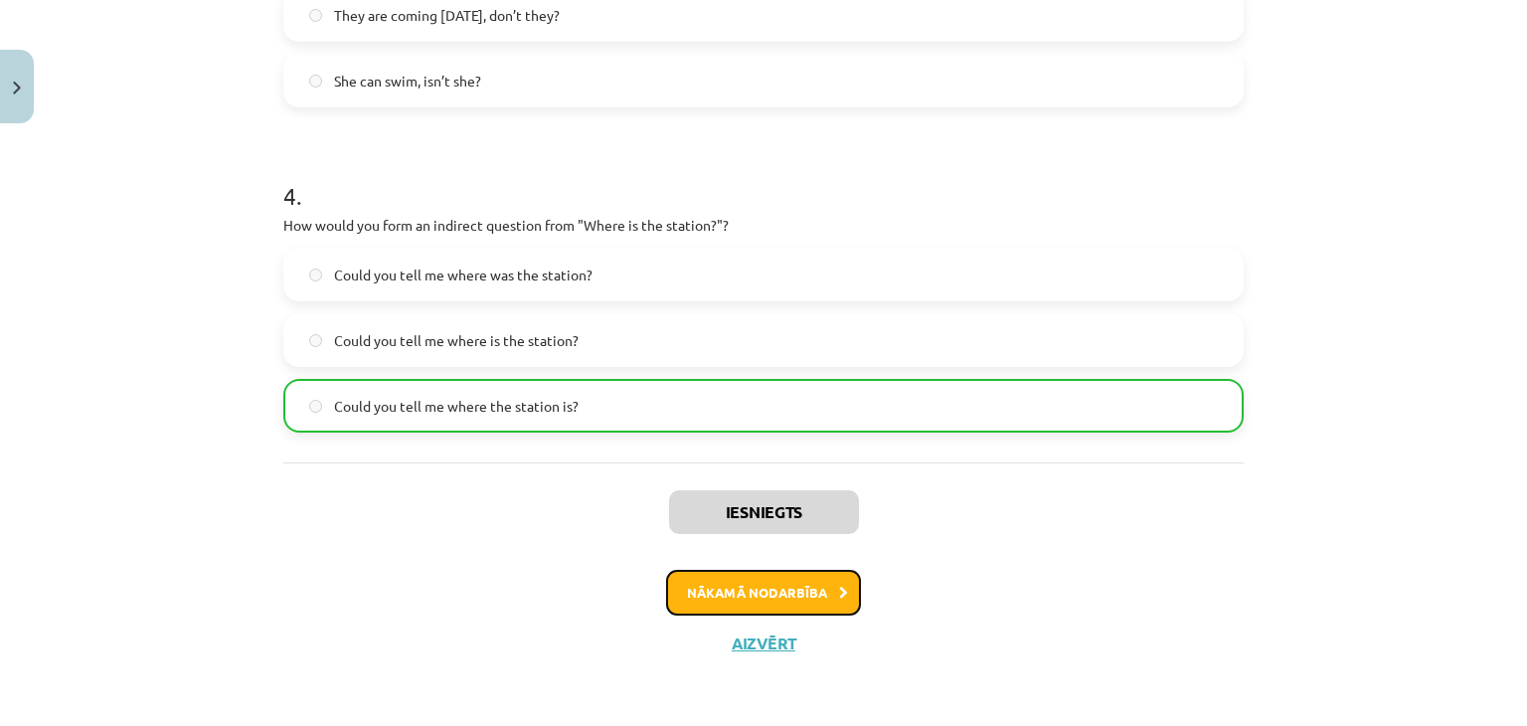
click at [825, 583] on button "Nākamā nodarbība" at bounding box center [763, 593] width 195 height 46
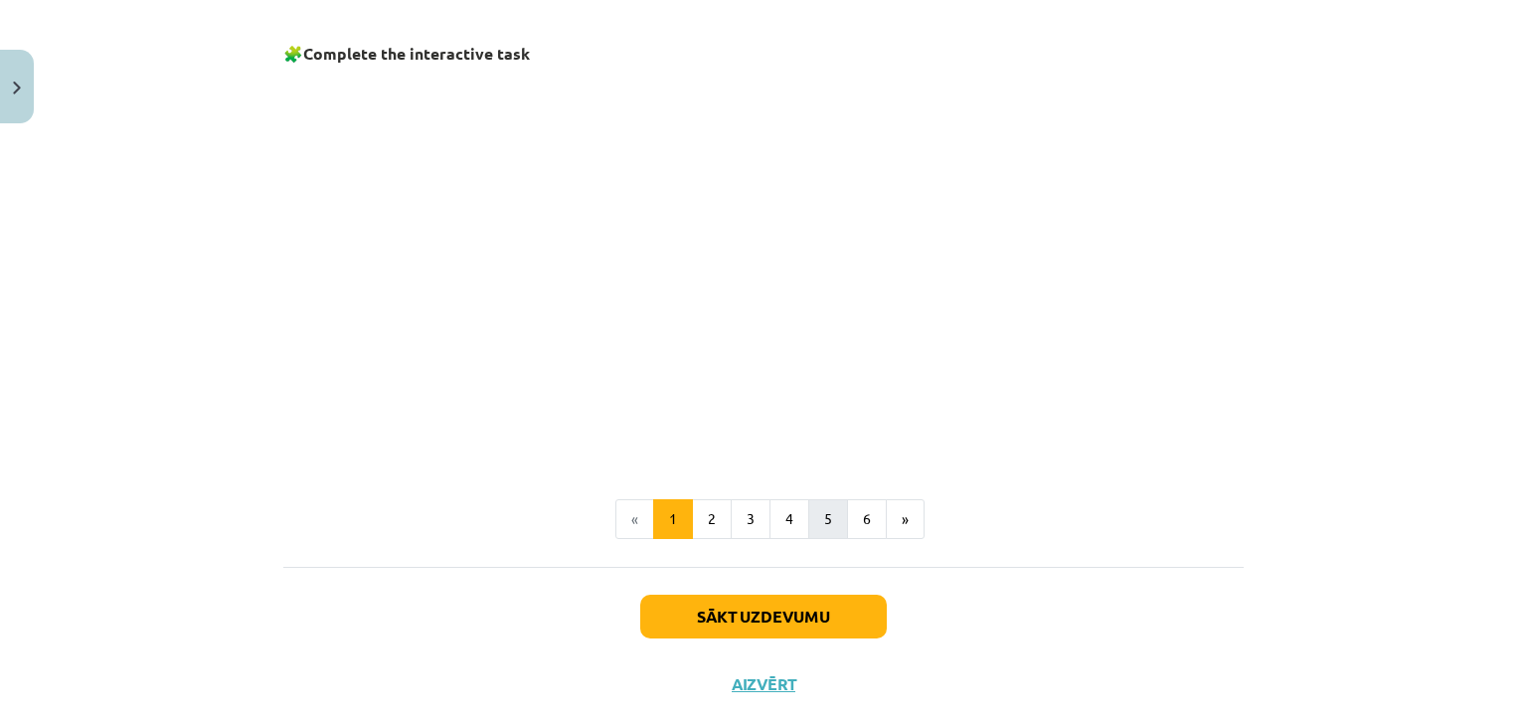
scroll to position [1255, 0]
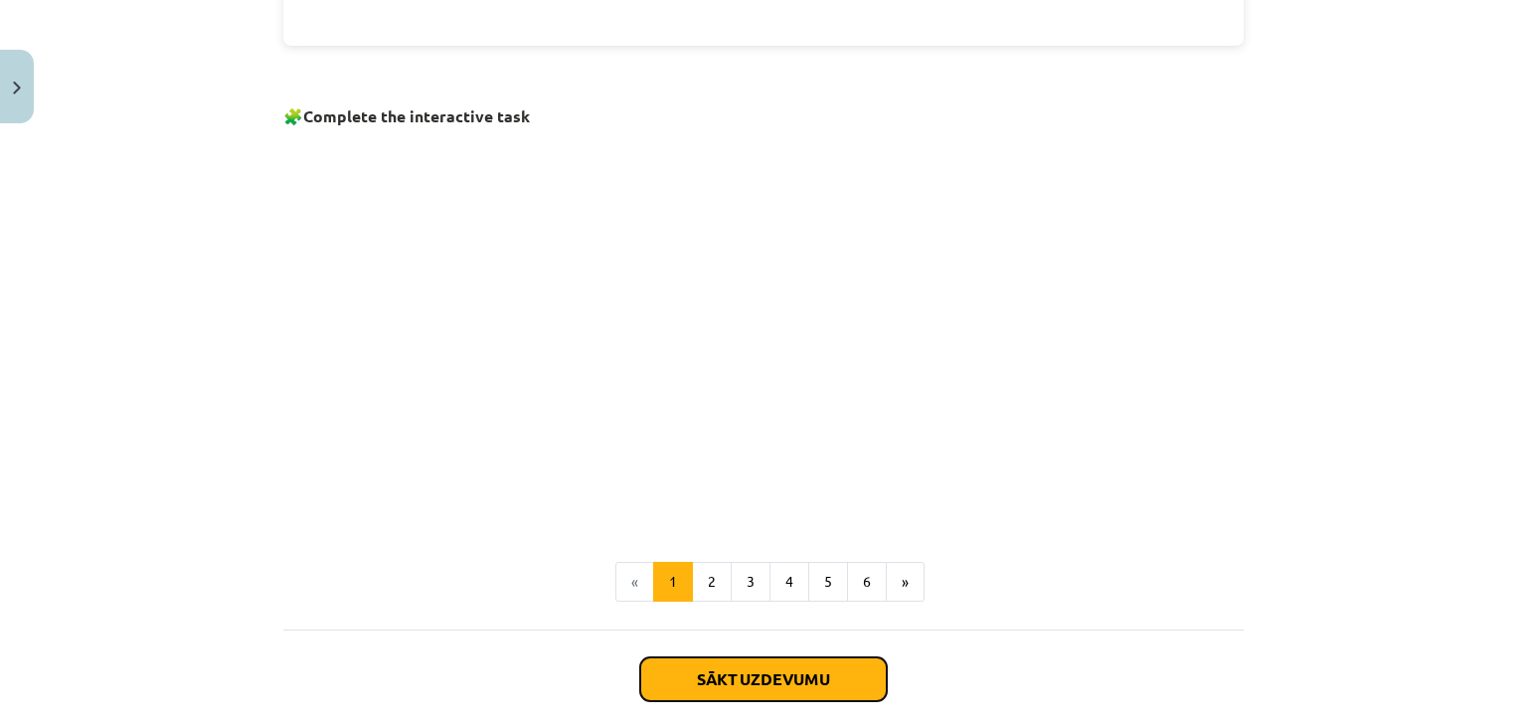
click at [814, 672] on button "Sākt uzdevumu" at bounding box center [763, 679] width 247 height 44
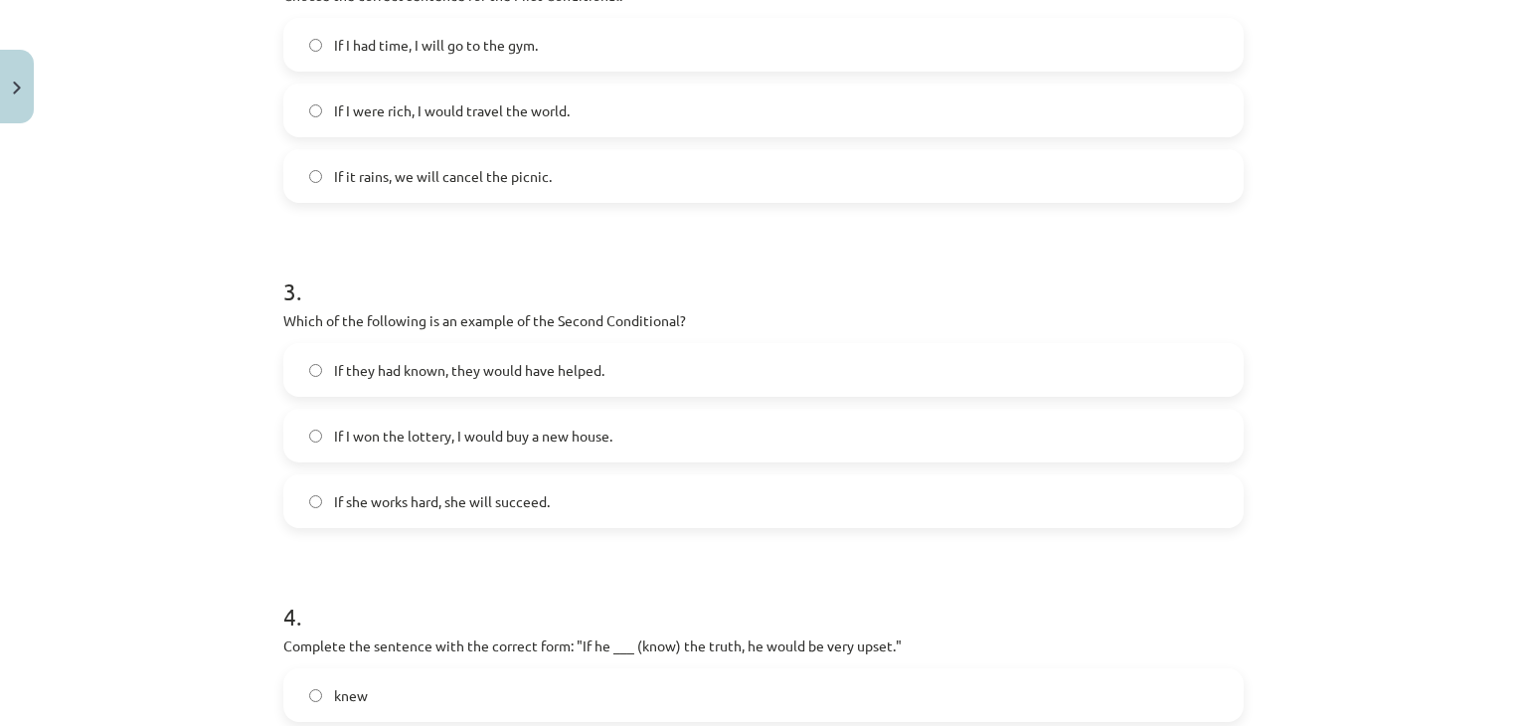
scroll to position [1161, 0]
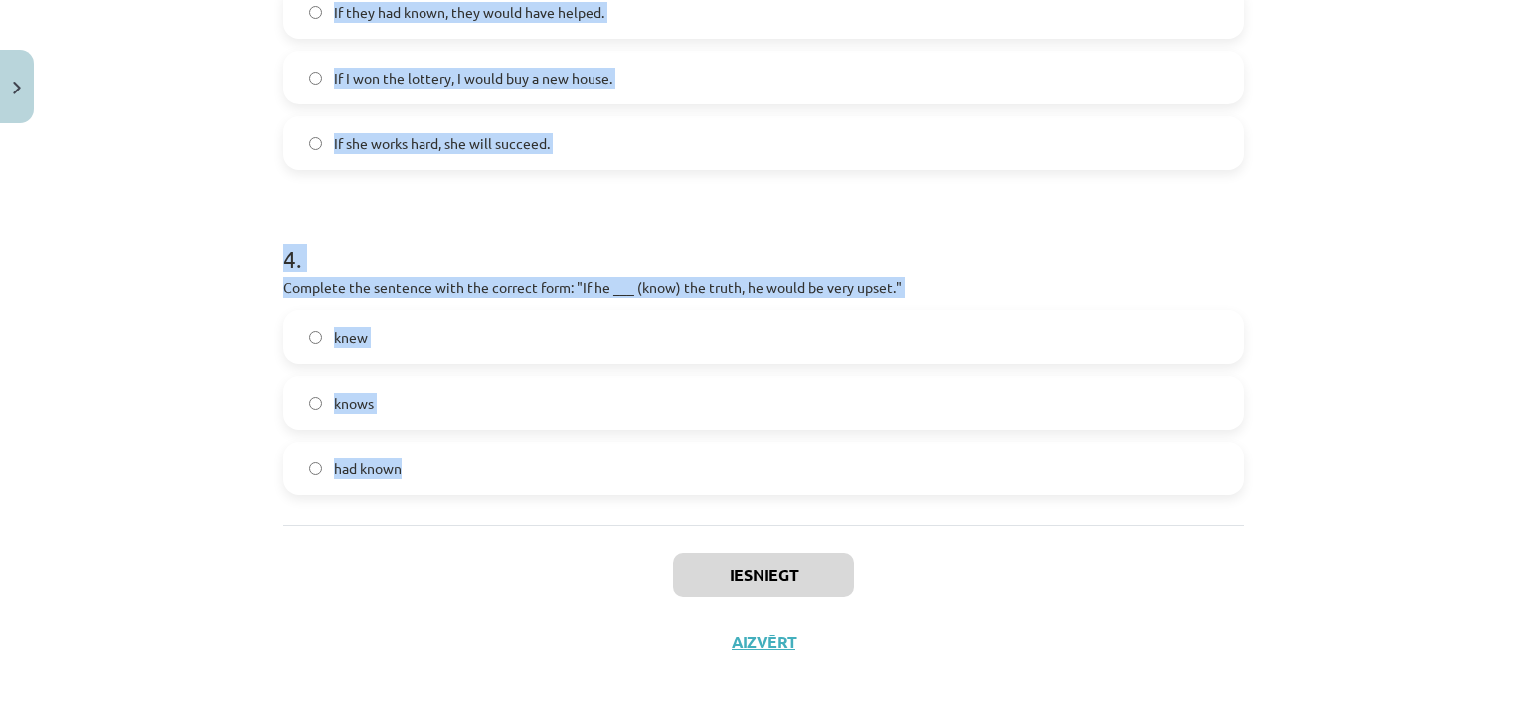
drag, startPoint x: 278, startPoint y: 95, endPoint x: 449, endPoint y: 470, distance: 412.1
copy form "1 . Which conditional is used to express a general truth? First Conditional Sec…"
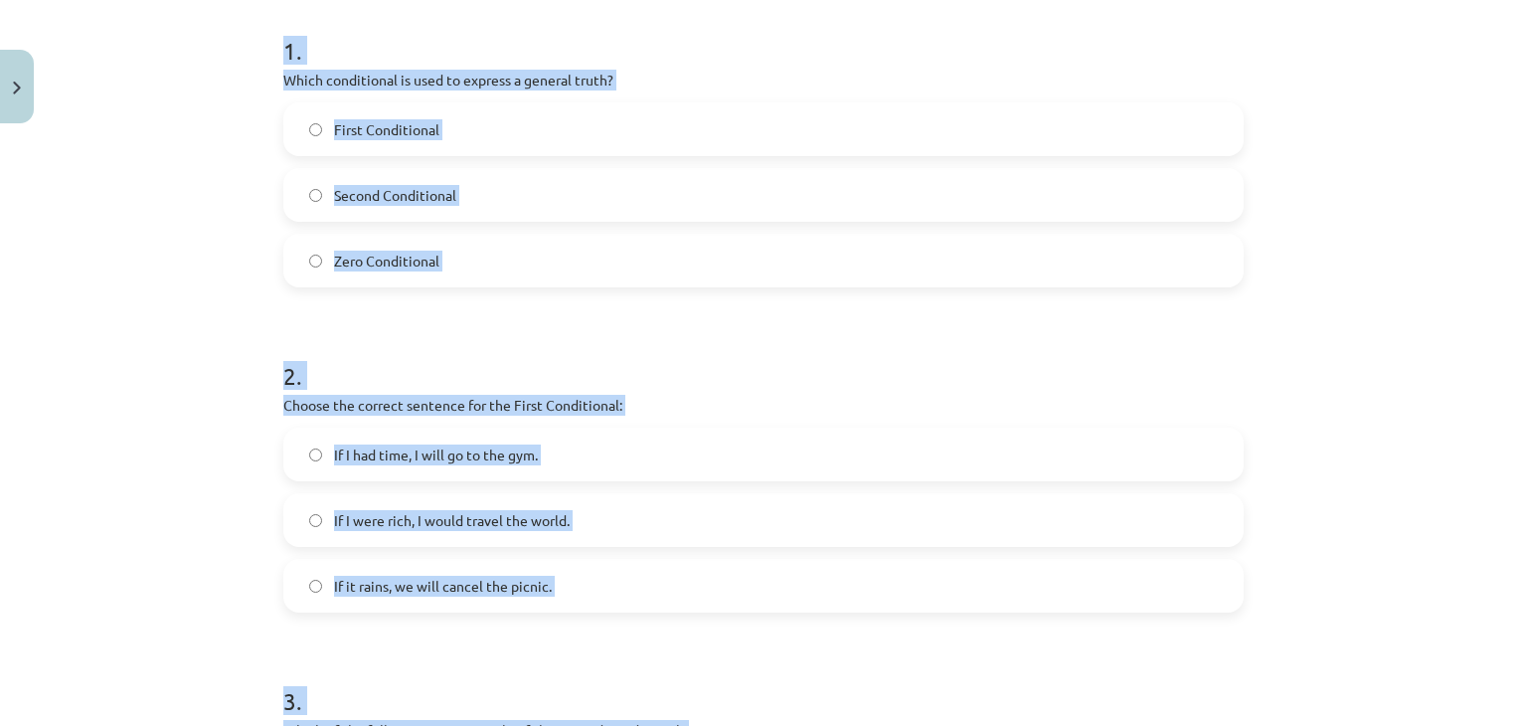
scroll to position [366, 0]
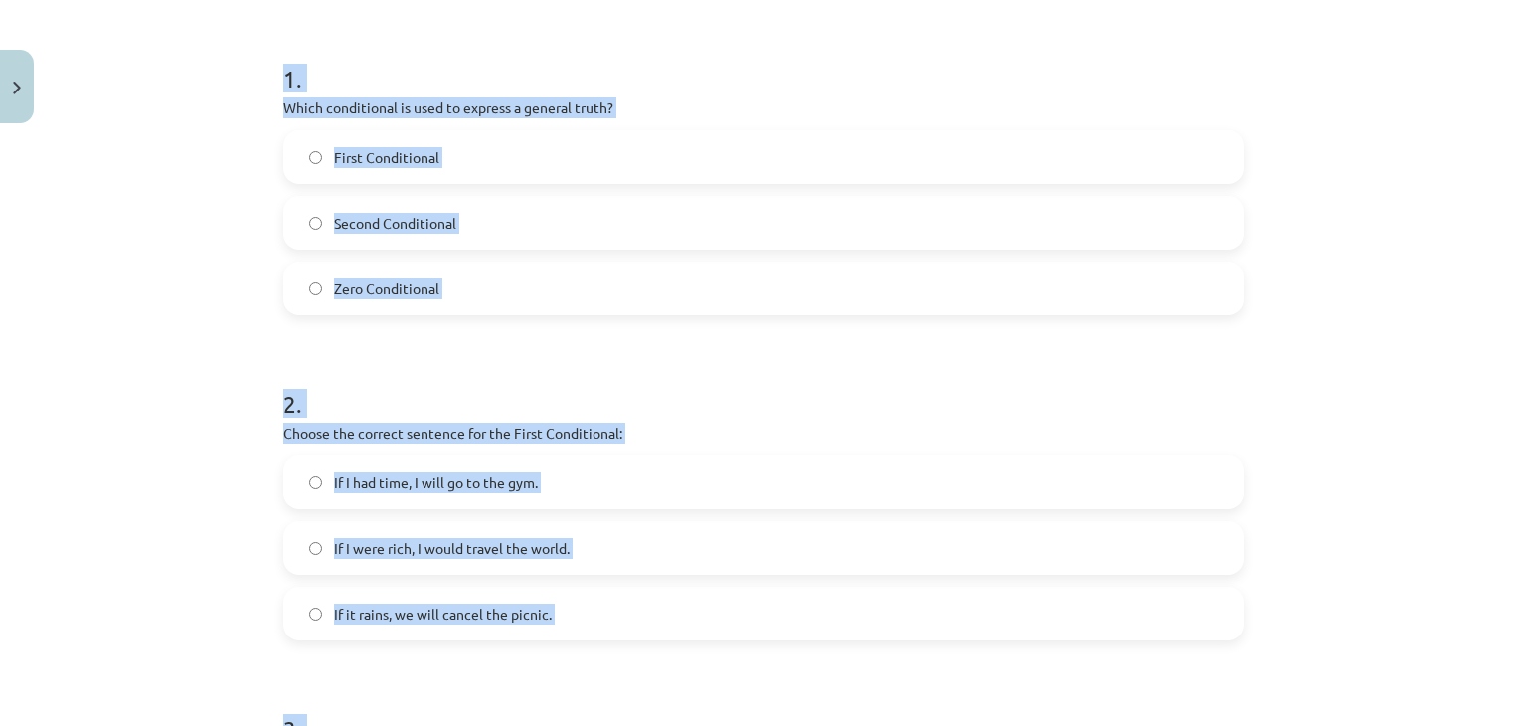
click at [1399, 268] on div "Mācību tēma: Angļu valoda i - 10.klase 1.ieskaites mācību materiāls #6 📝 Topic …" at bounding box center [763, 363] width 1527 height 726
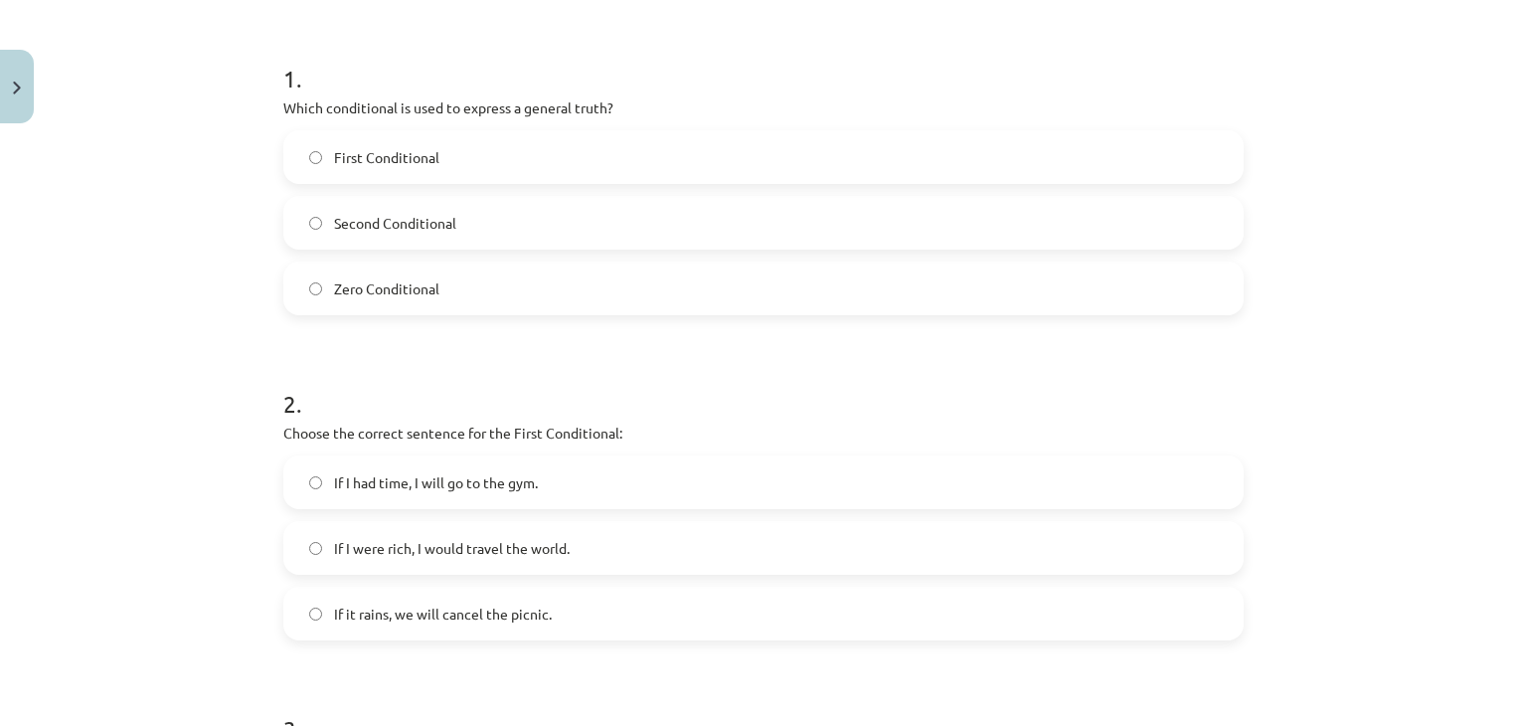
click at [561, 285] on label "Zero Conditional" at bounding box center [763, 289] width 957 height 50
click at [386, 596] on label "If it rains, we will cancel the picnic." at bounding box center [763, 614] width 957 height 50
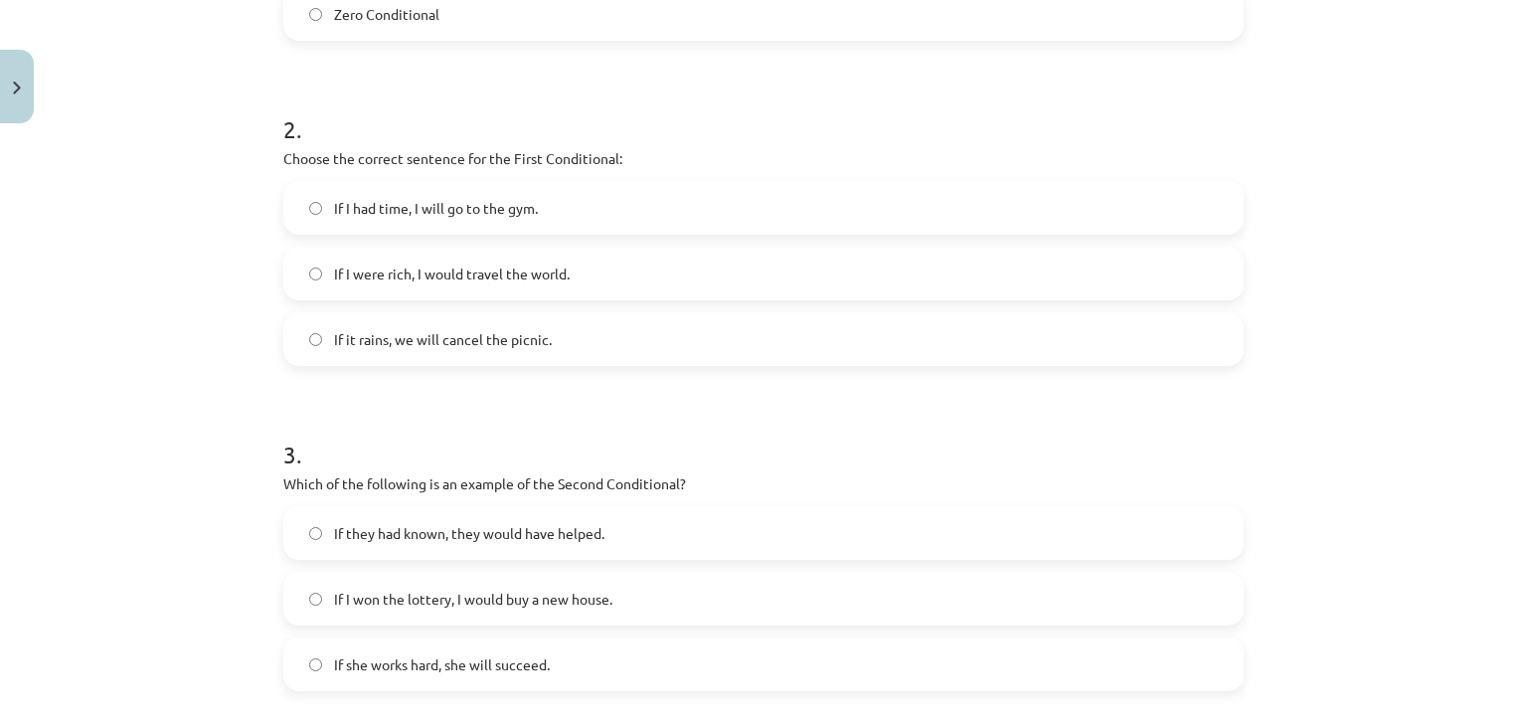
scroll to position [764, 0]
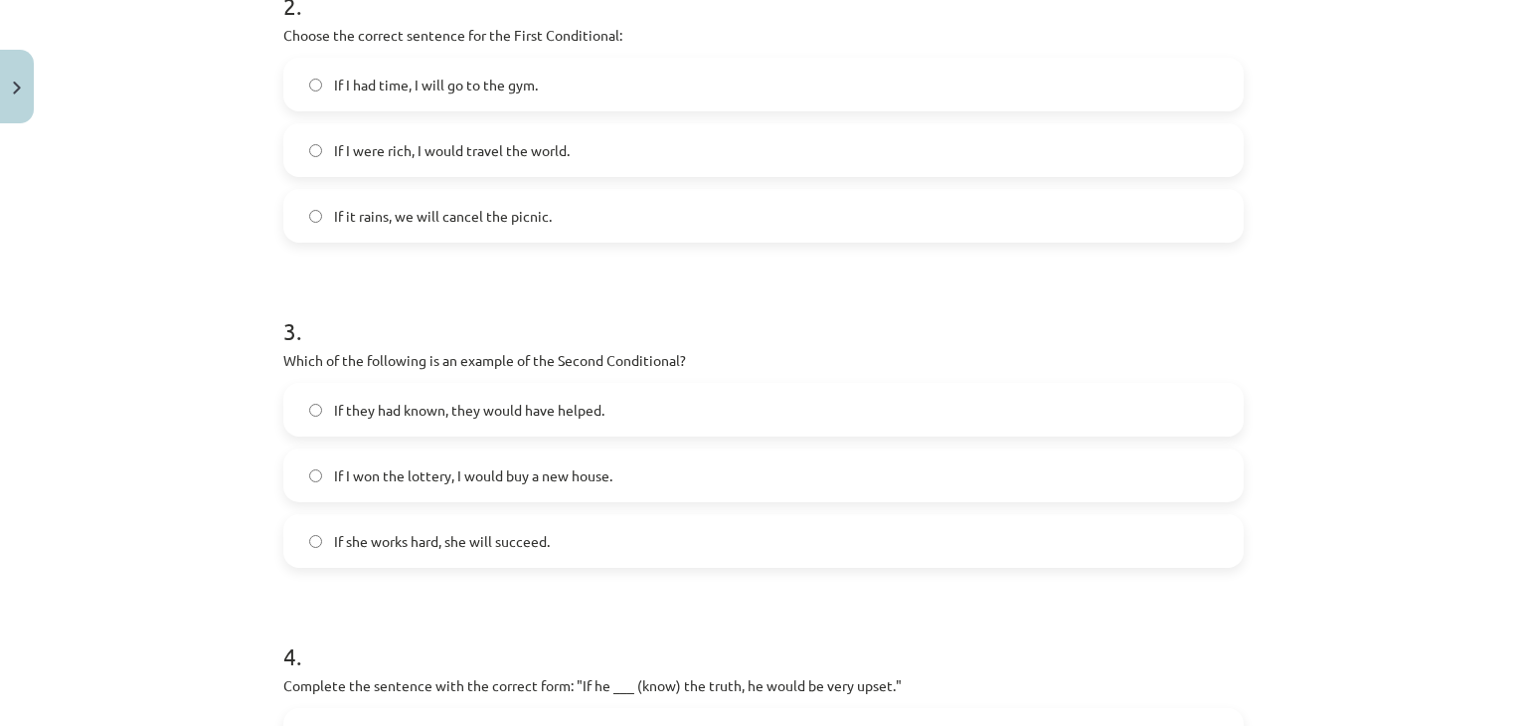
click at [404, 483] on span "If I won the lottery, I would buy a new house." at bounding box center [473, 475] width 278 height 21
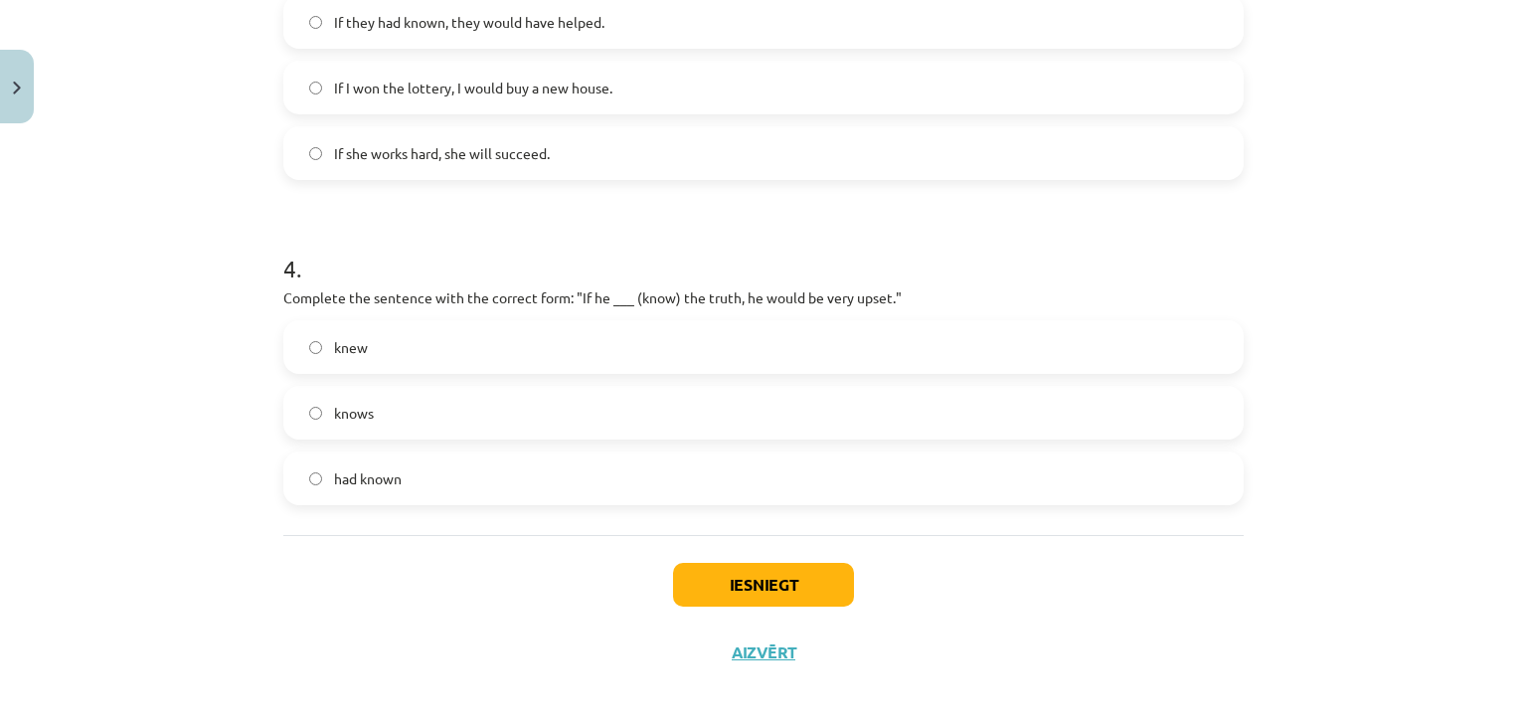
scroll to position [1161, 0]
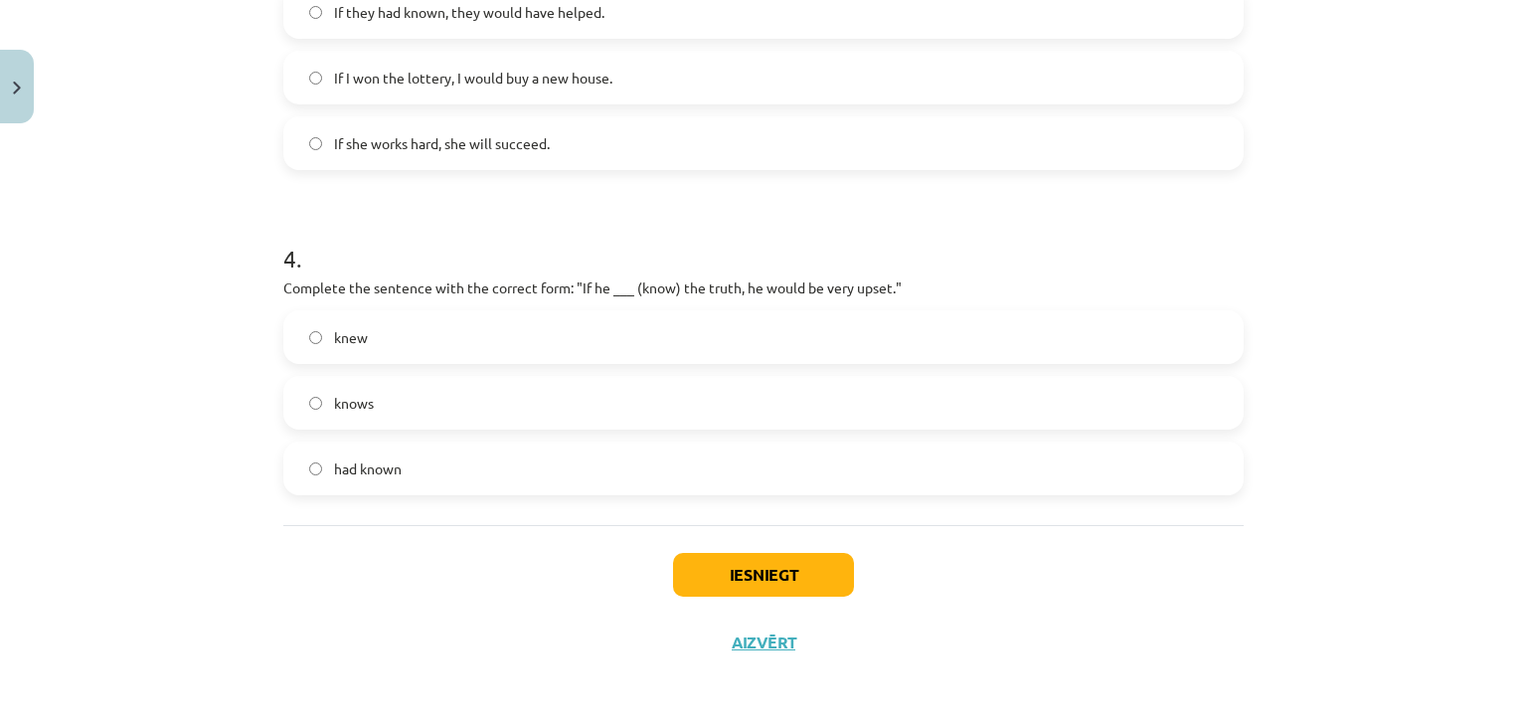
click at [436, 337] on label "knew" at bounding box center [763, 337] width 957 height 50
click at [752, 582] on button "Iesniegt" at bounding box center [763, 575] width 181 height 44
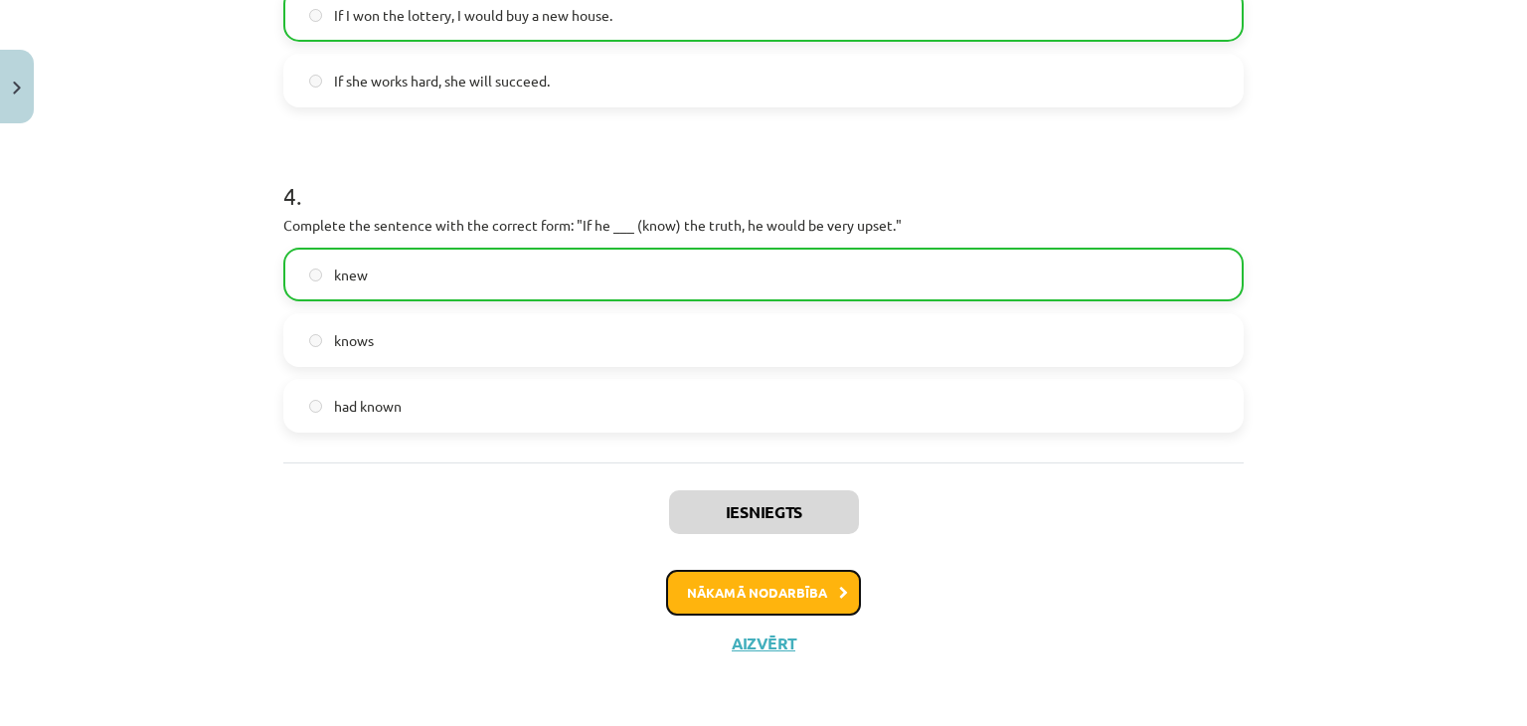
click at [803, 582] on button "Nākamā nodarbība" at bounding box center [763, 593] width 195 height 46
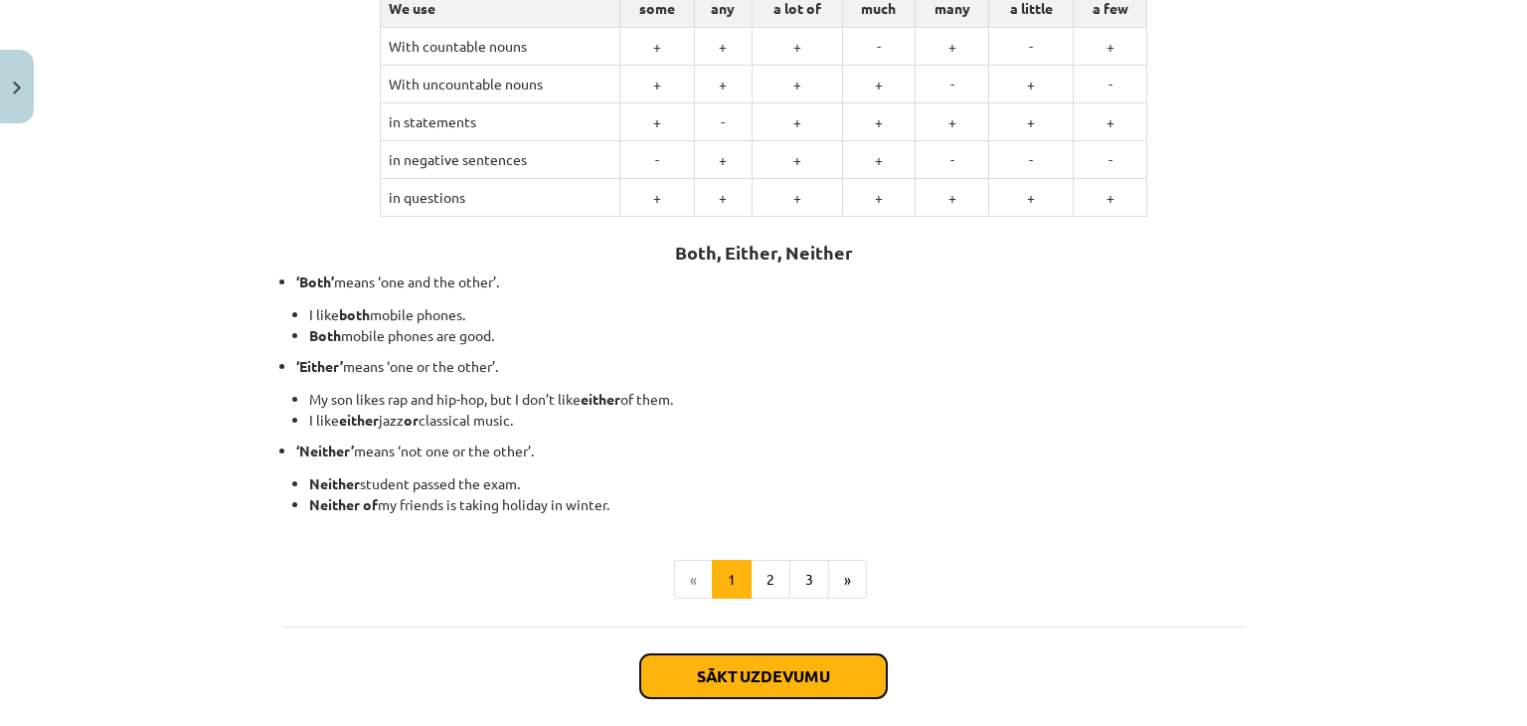
click at [830, 683] on button "Sākt uzdevumu" at bounding box center [763, 676] width 247 height 44
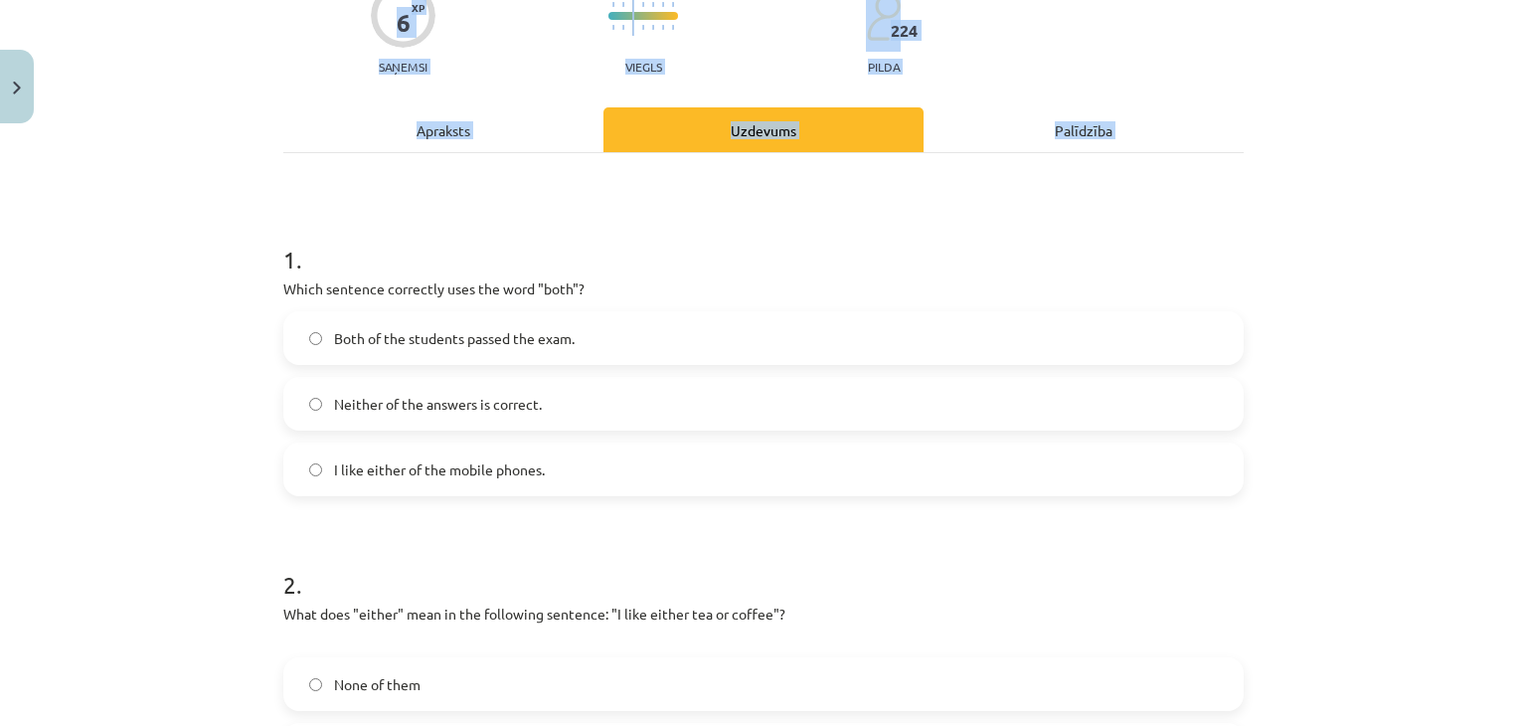
scroll to position [856, 0]
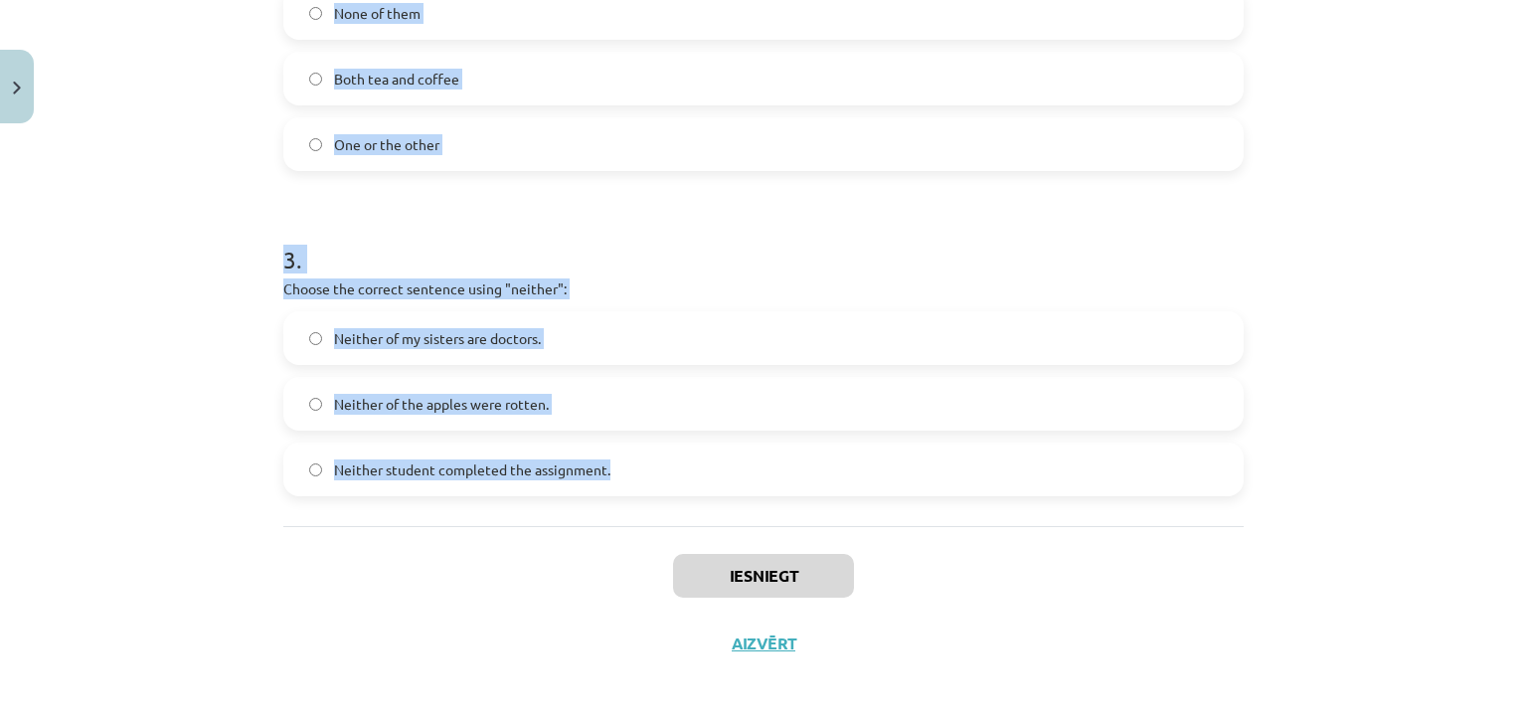
drag, startPoint x: 276, startPoint y: 391, endPoint x: 628, endPoint y: 483, distance: 364.0
click at [628, 483] on form "1 . Which sentence correctly uses the word "both"? Both of the students passed …" at bounding box center [763, 18] width 961 height 957
copy form "1 . Which sentence correctly uses the word "both"? Both of the students passed …"
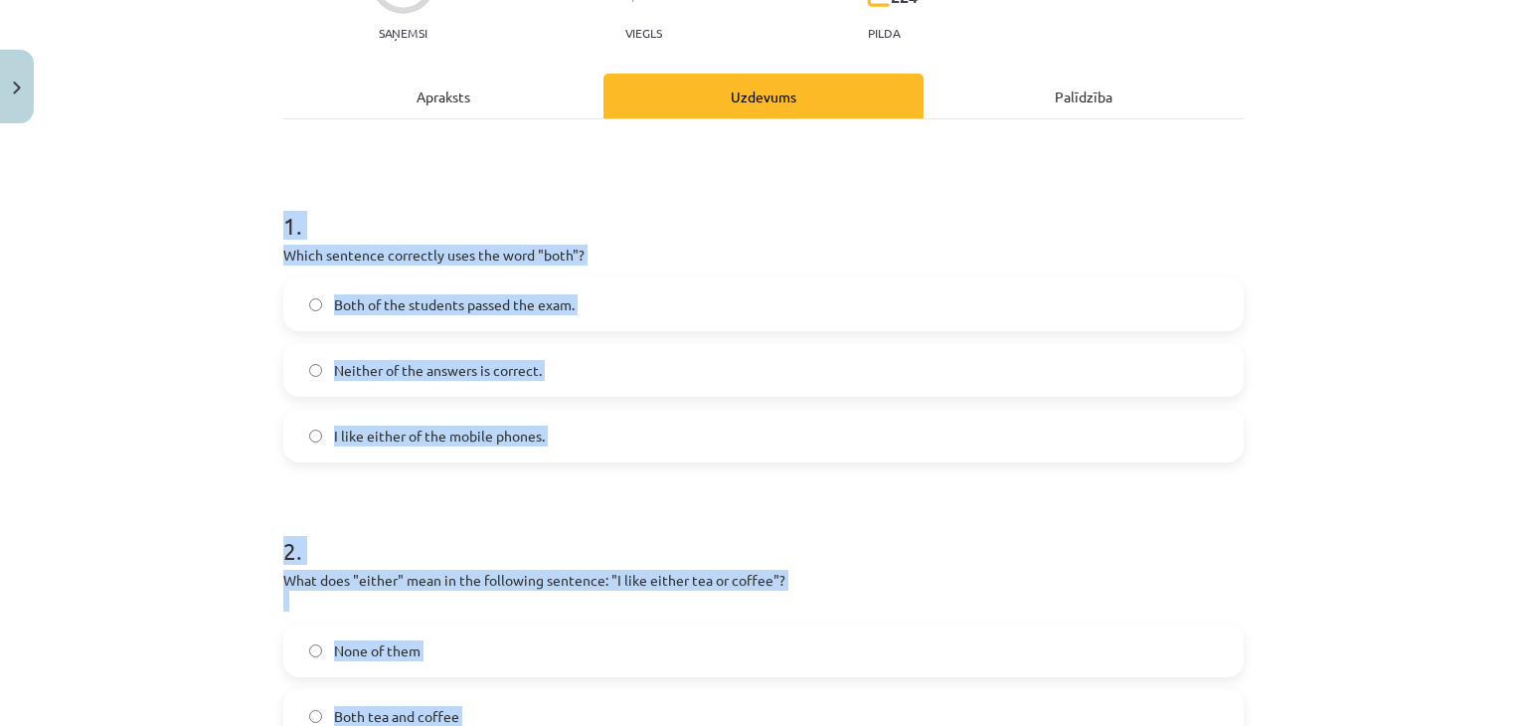
scroll to position [0, 0]
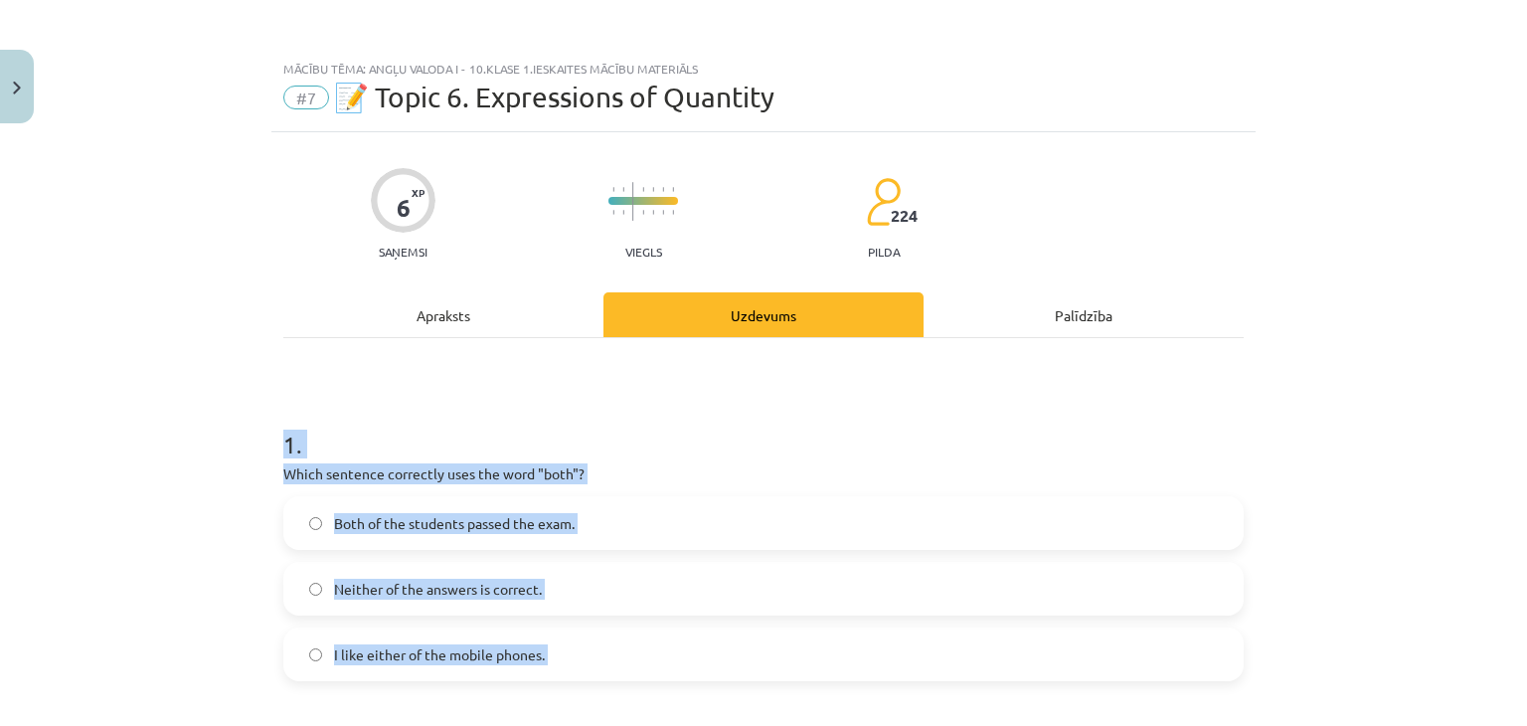
click at [142, 399] on div "Mācību tēma: Angļu valoda i - 10.klase 1.ieskaites mācību materiāls #7 📝 Topic …" at bounding box center [763, 363] width 1527 height 726
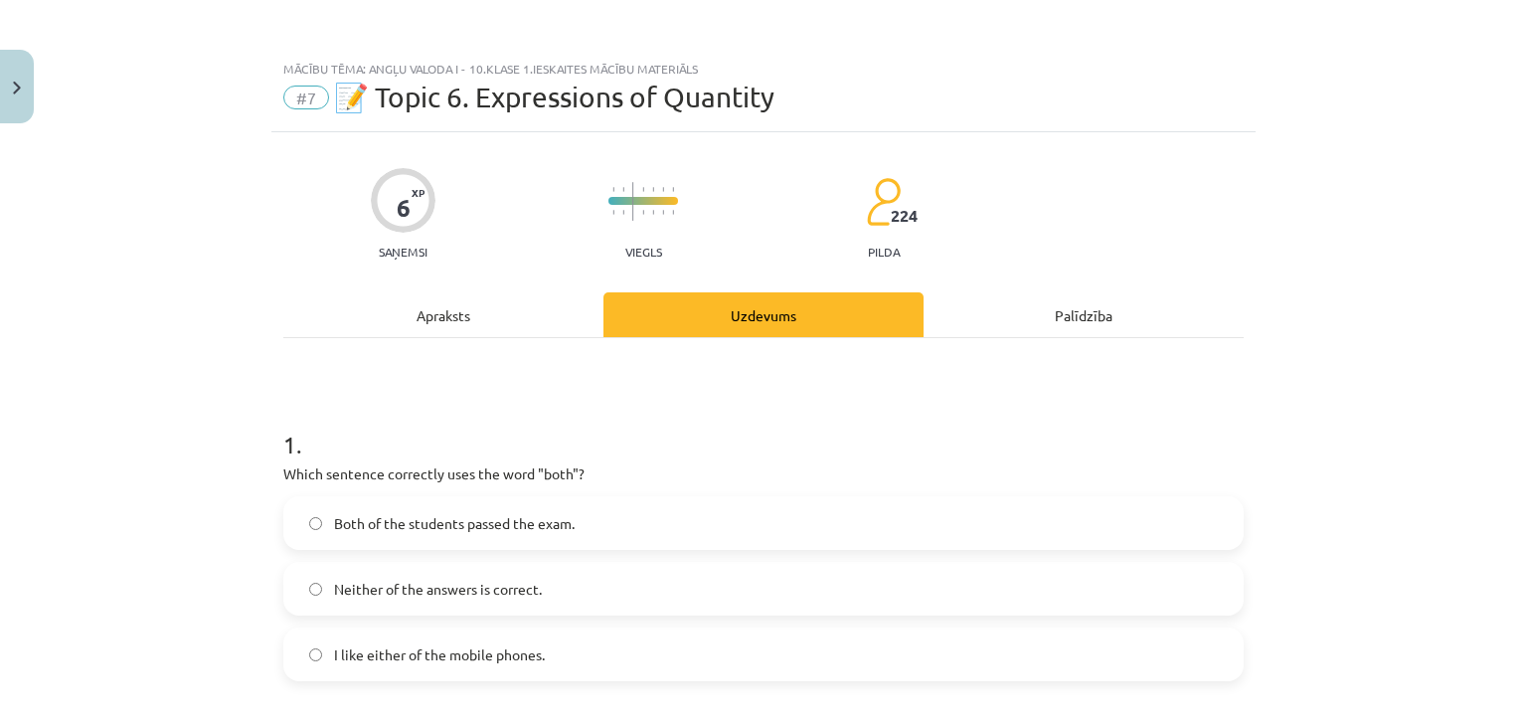
click at [462, 531] on span "Both of the students passed the exam." at bounding box center [454, 523] width 241 height 21
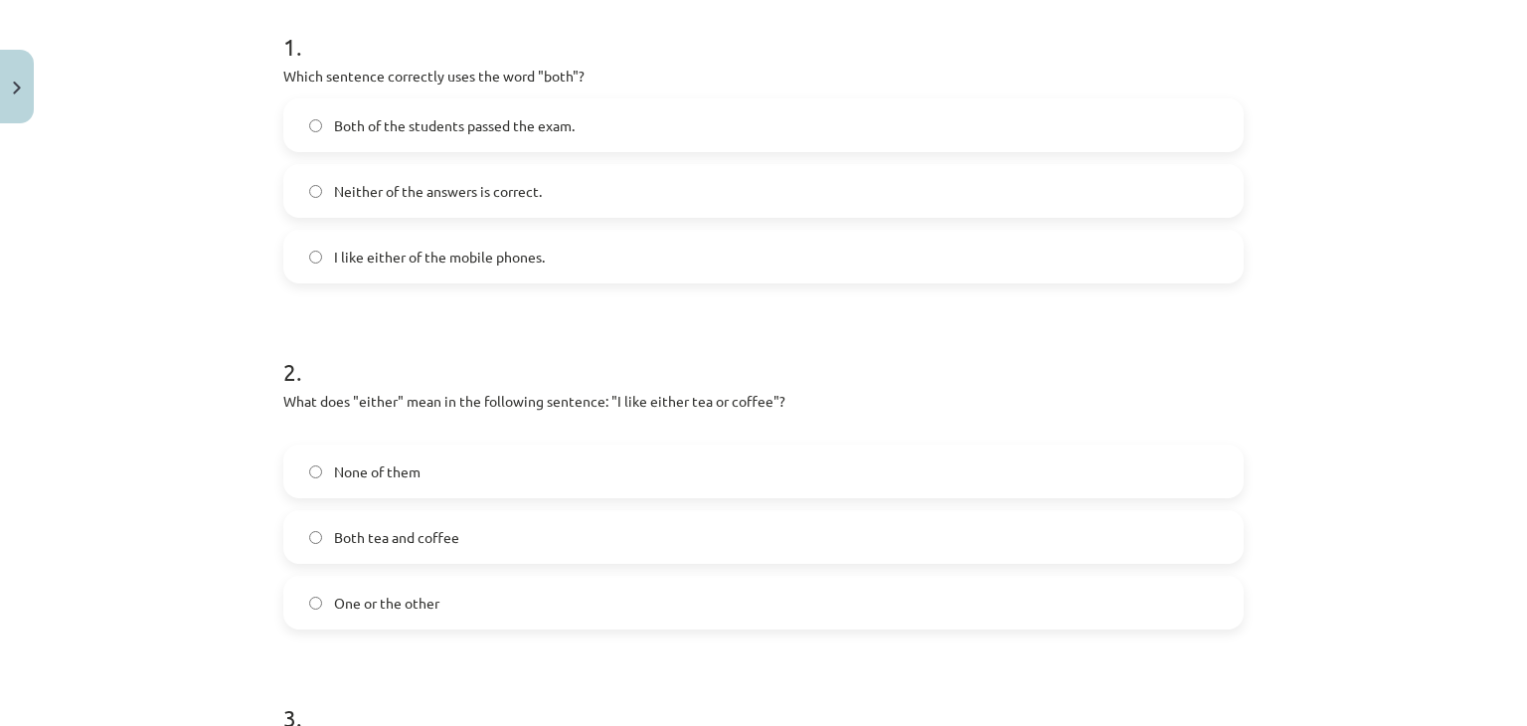
click at [436, 587] on label "One or the other" at bounding box center [763, 603] width 957 height 50
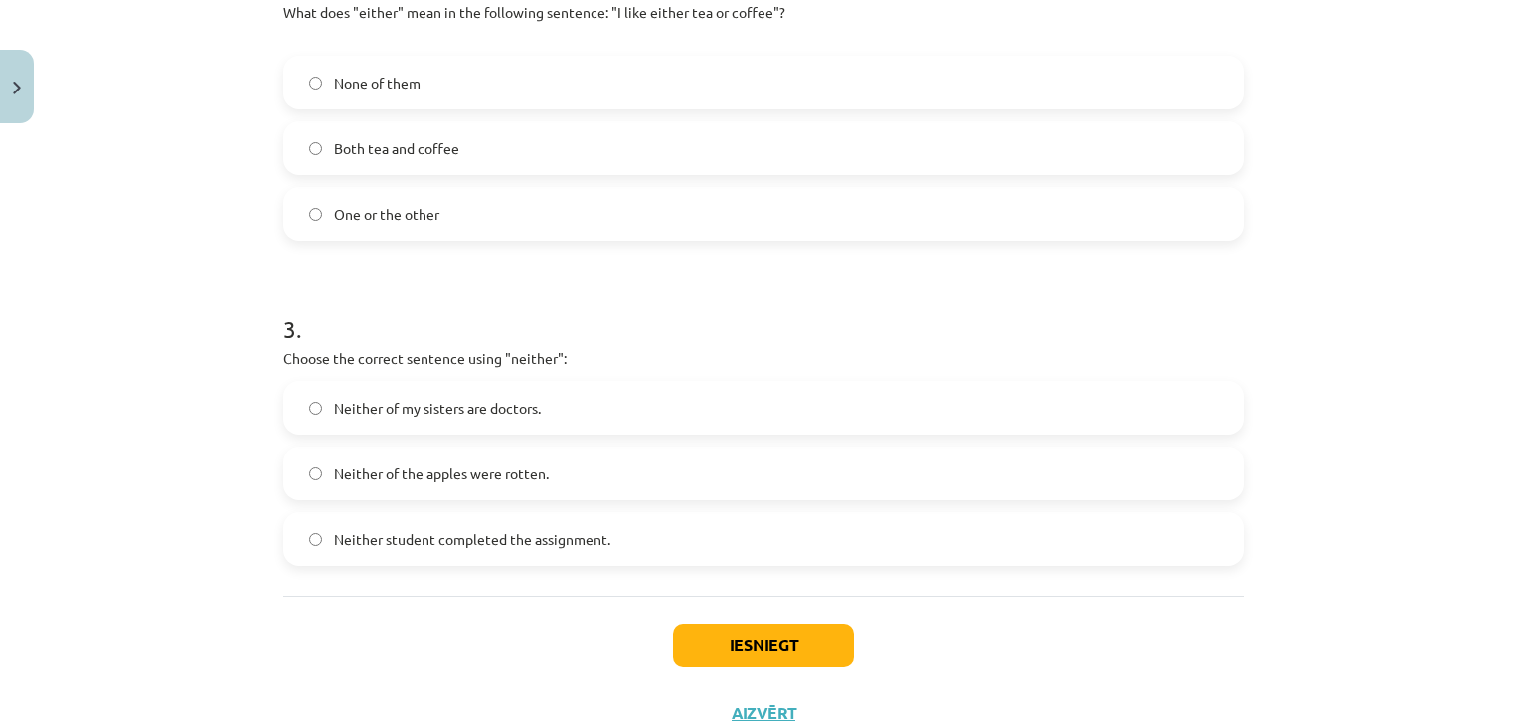
scroll to position [757, 0]
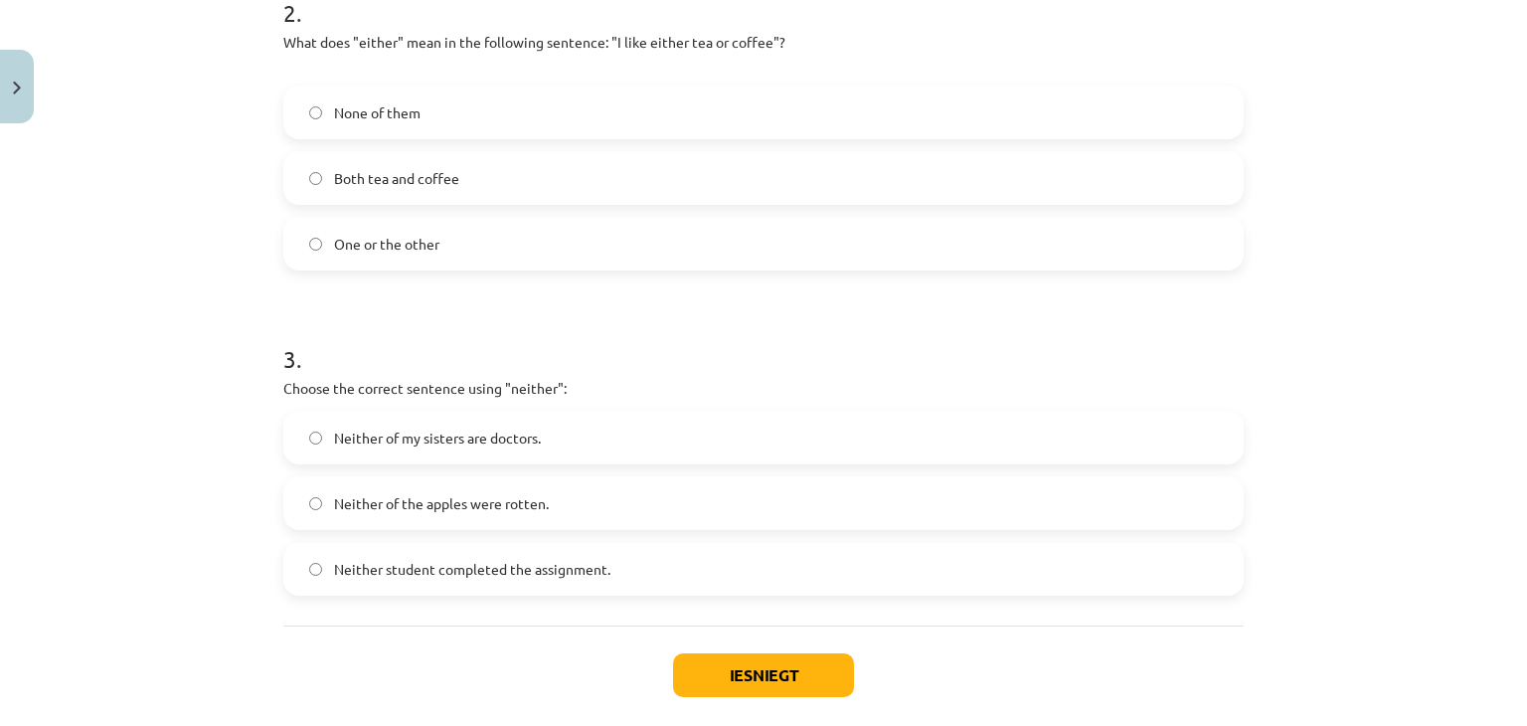
click at [583, 551] on label "Neither student completed the assignment." at bounding box center [763, 569] width 957 height 50
click at [777, 670] on button "Iesniegt" at bounding box center [763, 675] width 181 height 44
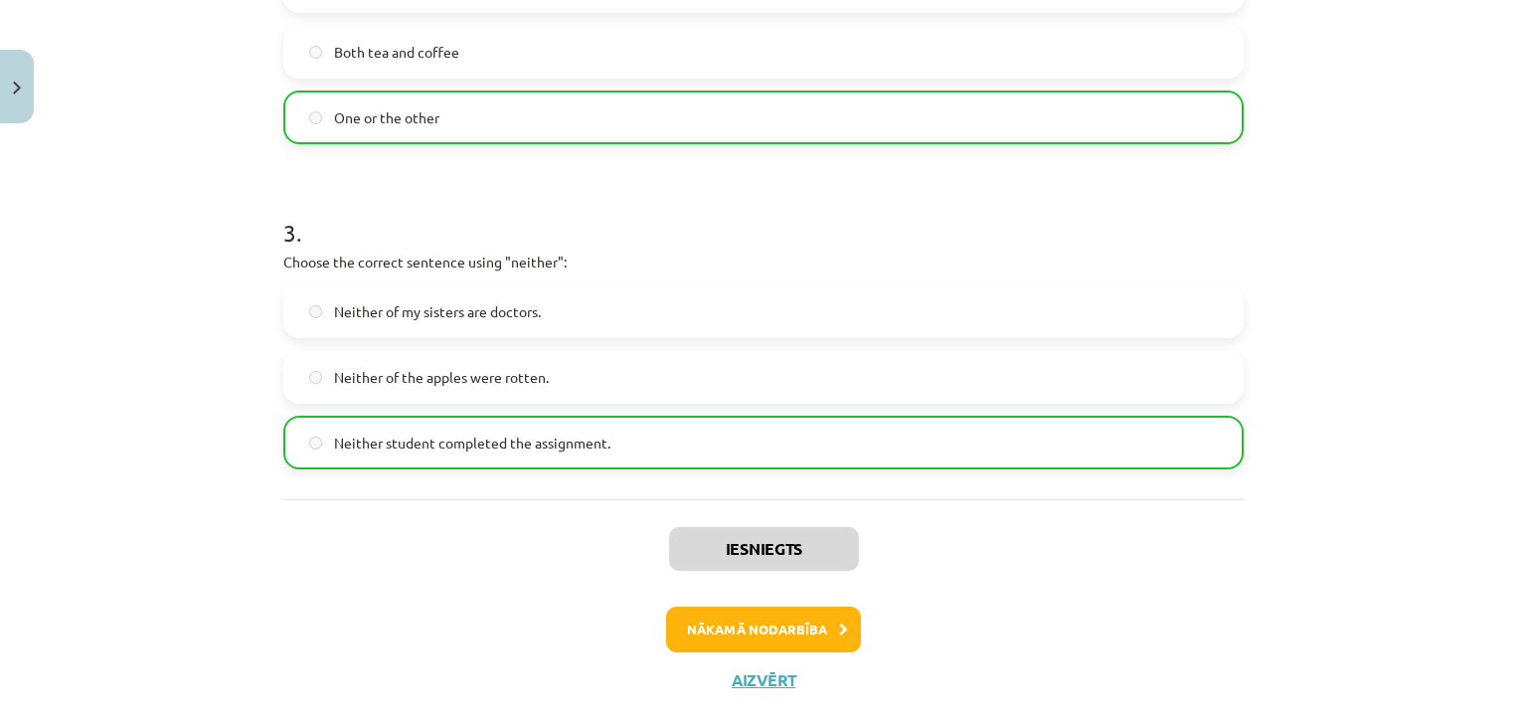
scroll to position [919, 0]
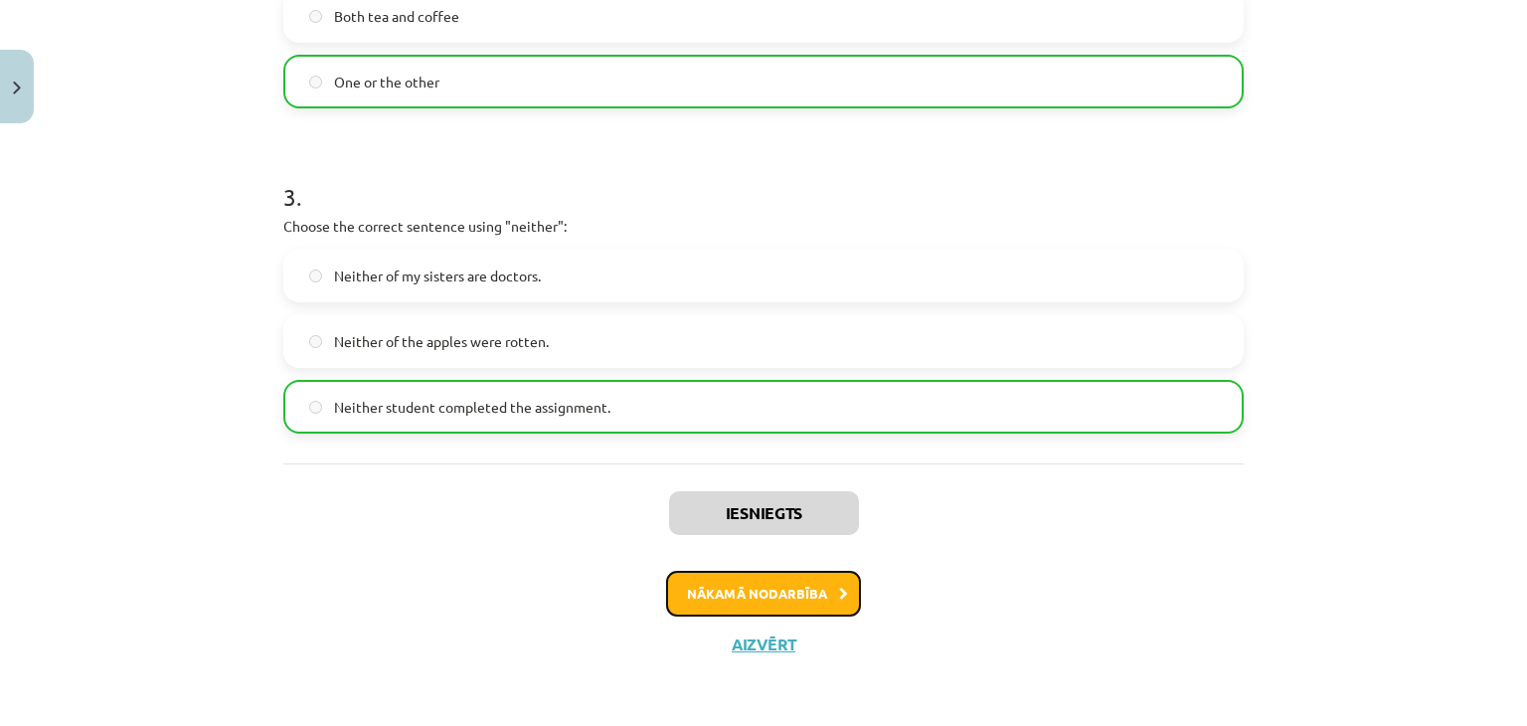
click at [796, 590] on button "Nākamā nodarbība" at bounding box center [763, 594] width 195 height 46
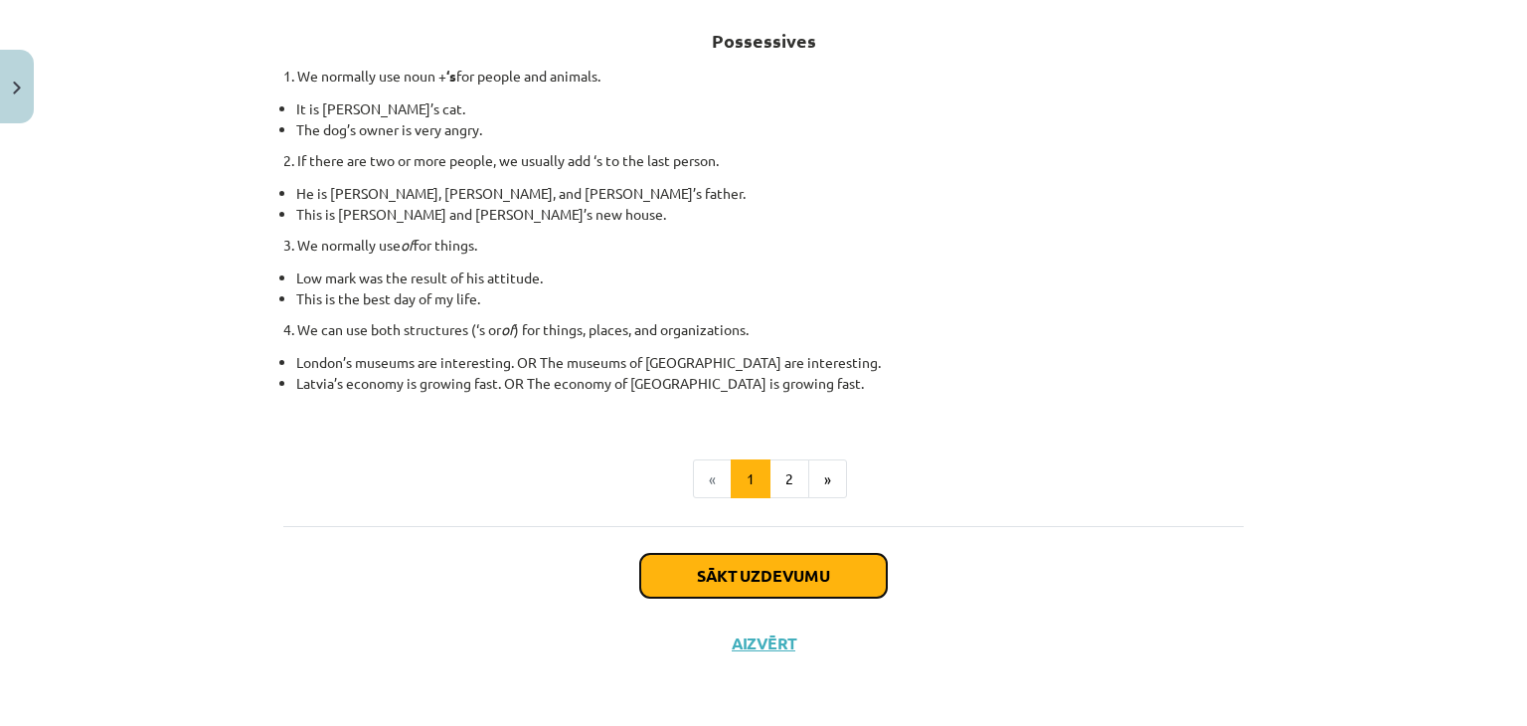
click at [733, 569] on button "Sākt uzdevumu" at bounding box center [763, 576] width 247 height 44
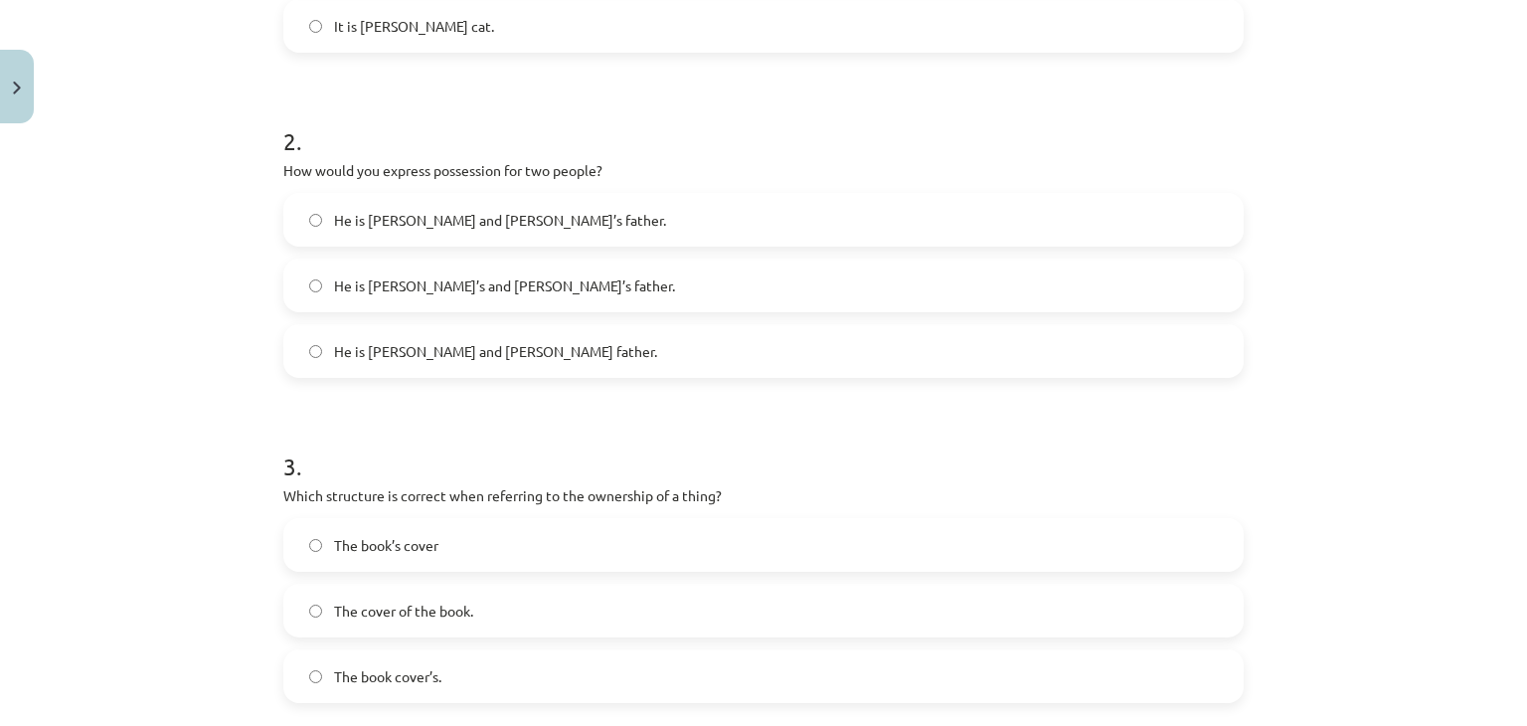
scroll to position [835, 0]
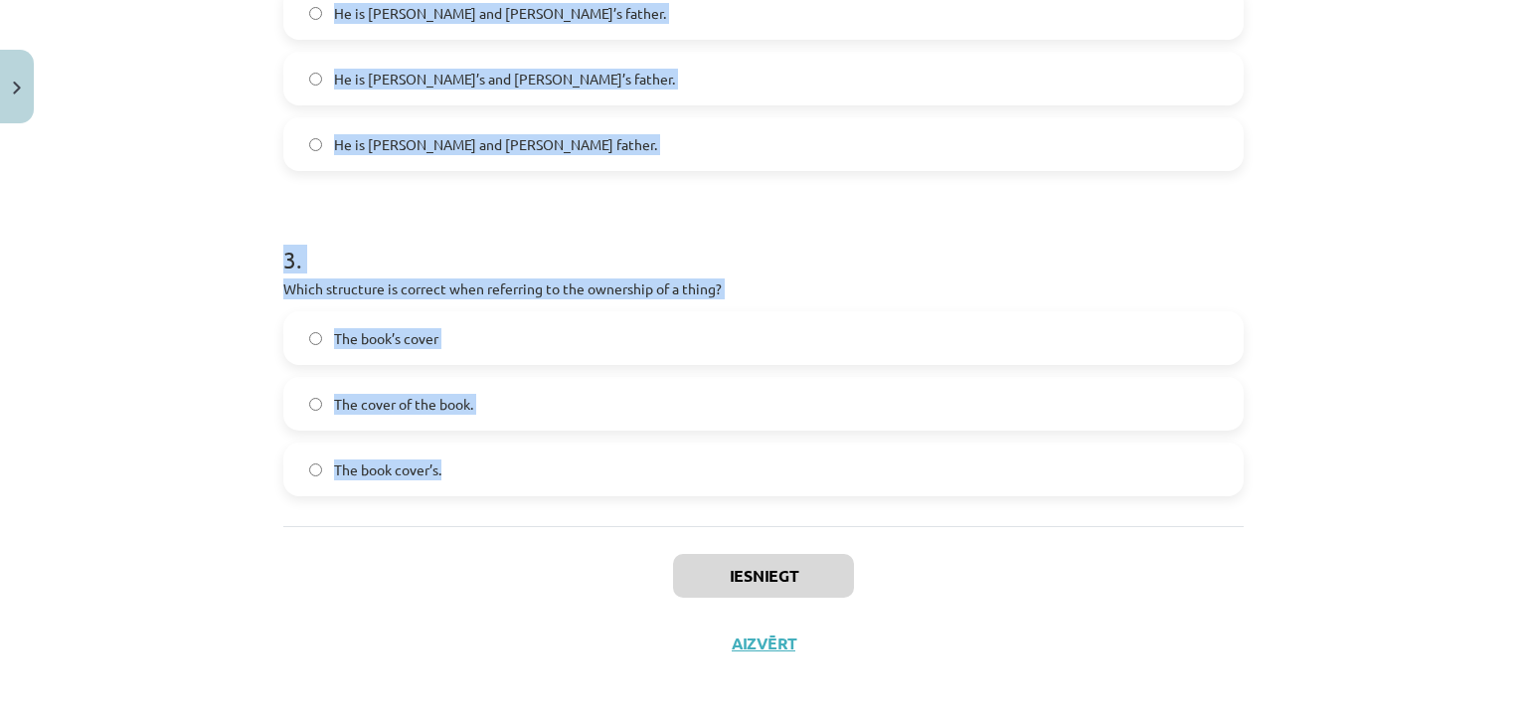
drag, startPoint x: 277, startPoint y: 88, endPoint x: 542, endPoint y: 465, distance: 460.4
click at [542, 465] on form "1 . Which sentence correctly shows possession for a single person? It is Janes …" at bounding box center [763, 28] width 961 height 936
copy form "1 . Which sentence correctly shows possession for a single person? It is Janes …"
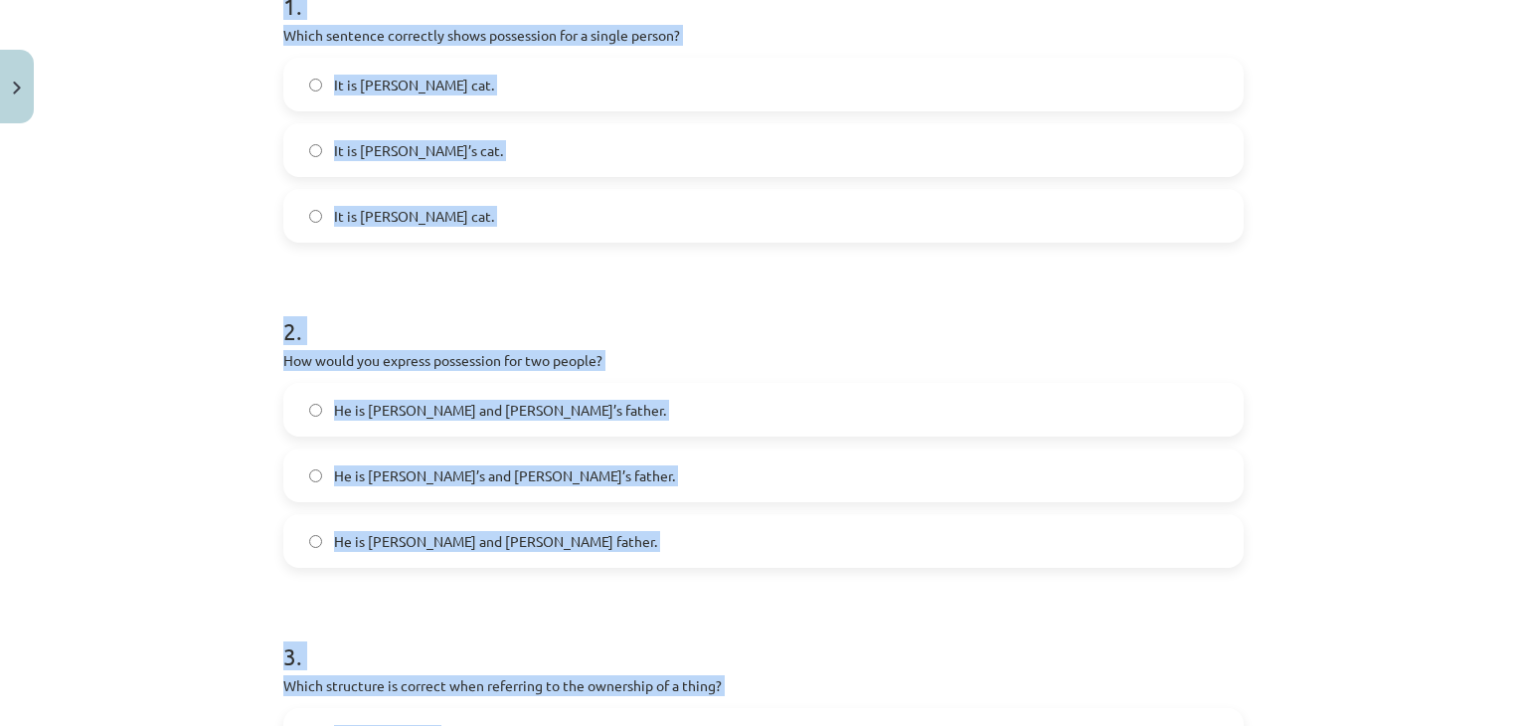
scroll to position [438, 0]
click at [460, 146] on label "It is Jane’s cat." at bounding box center [763, 151] width 957 height 50
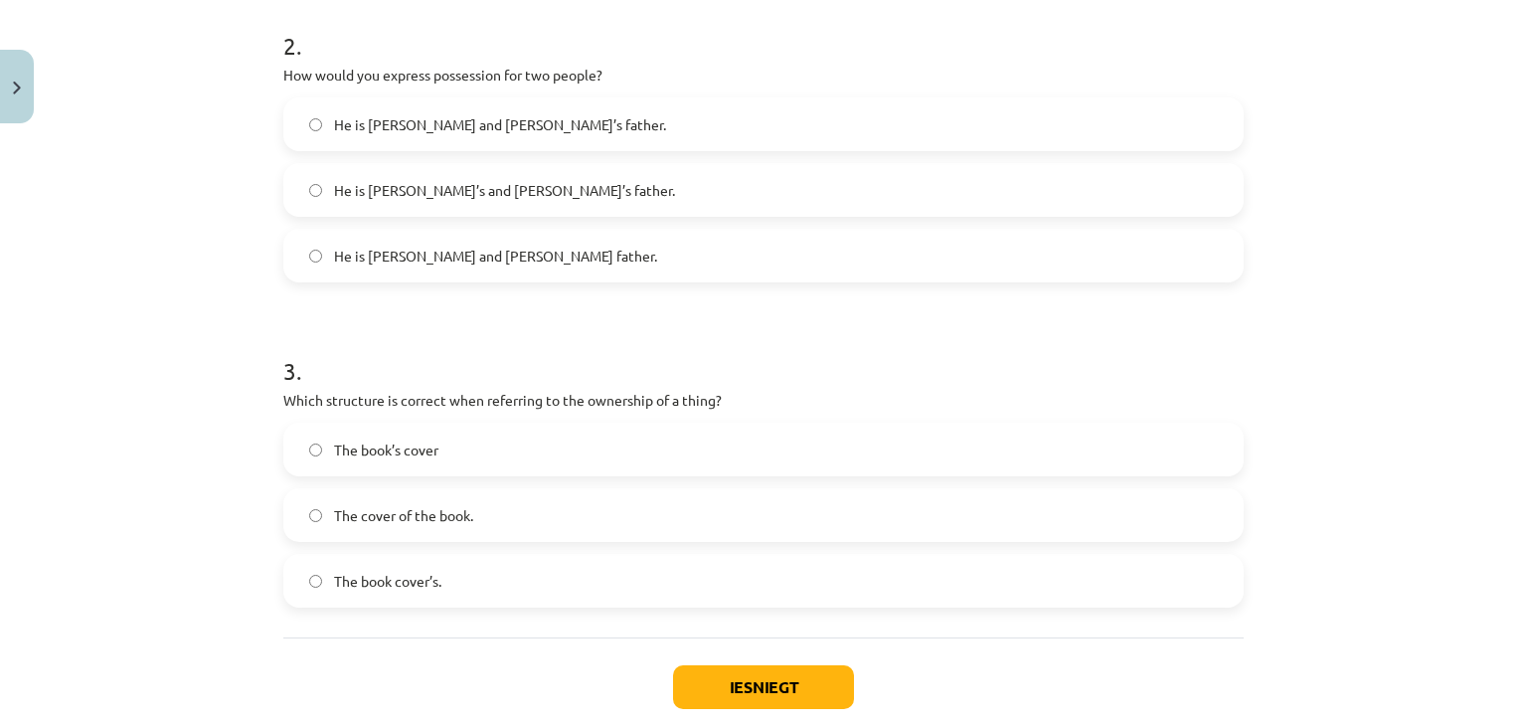
scroll to position [736, 0]
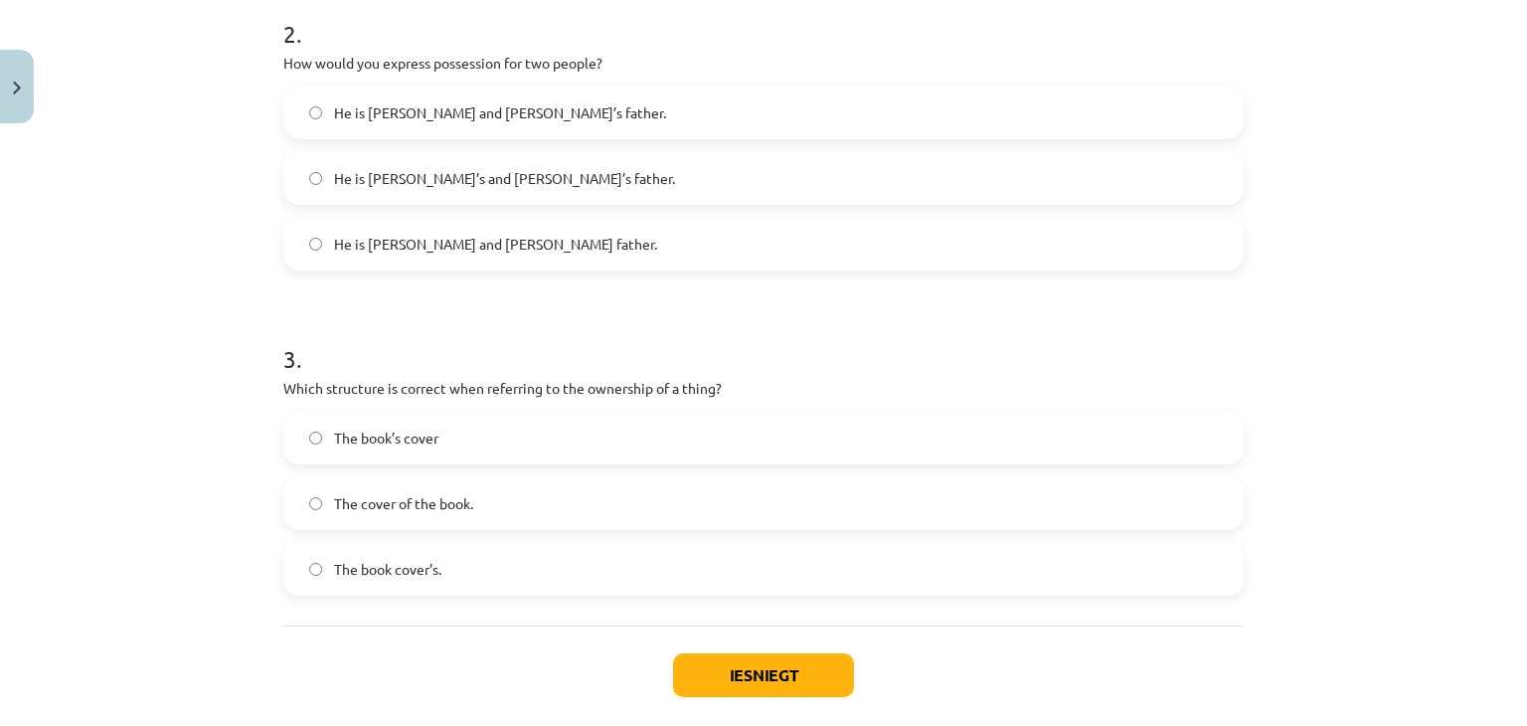
click at [445, 112] on span "He is Alice and James’s father." at bounding box center [500, 112] width 332 height 21
click at [509, 478] on label "The cover of the book." at bounding box center [763, 503] width 957 height 50
drag, startPoint x: 492, startPoint y: 407, endPoint x: 496, endPoint y: 438, distance: 31.1
click at [495, 418] on div "3 . Which structure is correct when referring to the ownership of a thing? The …" at bounding box center [763, 452] width 961 height 285
click at [501, 450] on label "The book’s cover" at bounding box center [763, 438] width 957 height 50
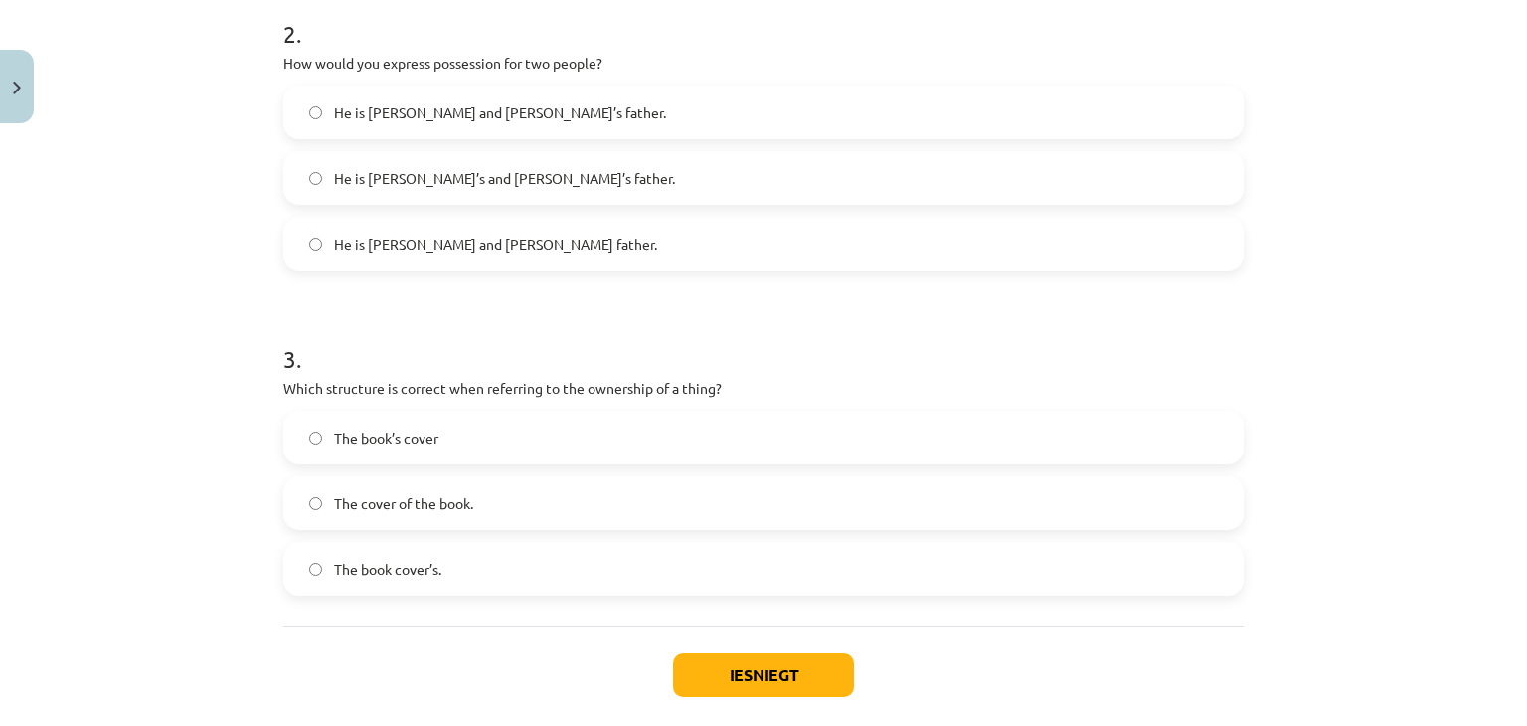
drag, startPoint x: 505, startPoint y: 481, endPoint x: 499, endPoint y: 433, distance: 49.1
click at [506, 478] on label "The cover of the book." at bounding box center [763, 503] width 957 height 50
drag, startPoint x: 499, startPoint y: 433, endPoint x: 504, endPoint y: 442, distance: 11.1
click at [504, 442] on label "The book’s cover" at bounding box center [763, 438] width 957 height 50
click at [504, 490] on label "The cover of the book." at bounding box center [763, 503] width 957 height 50
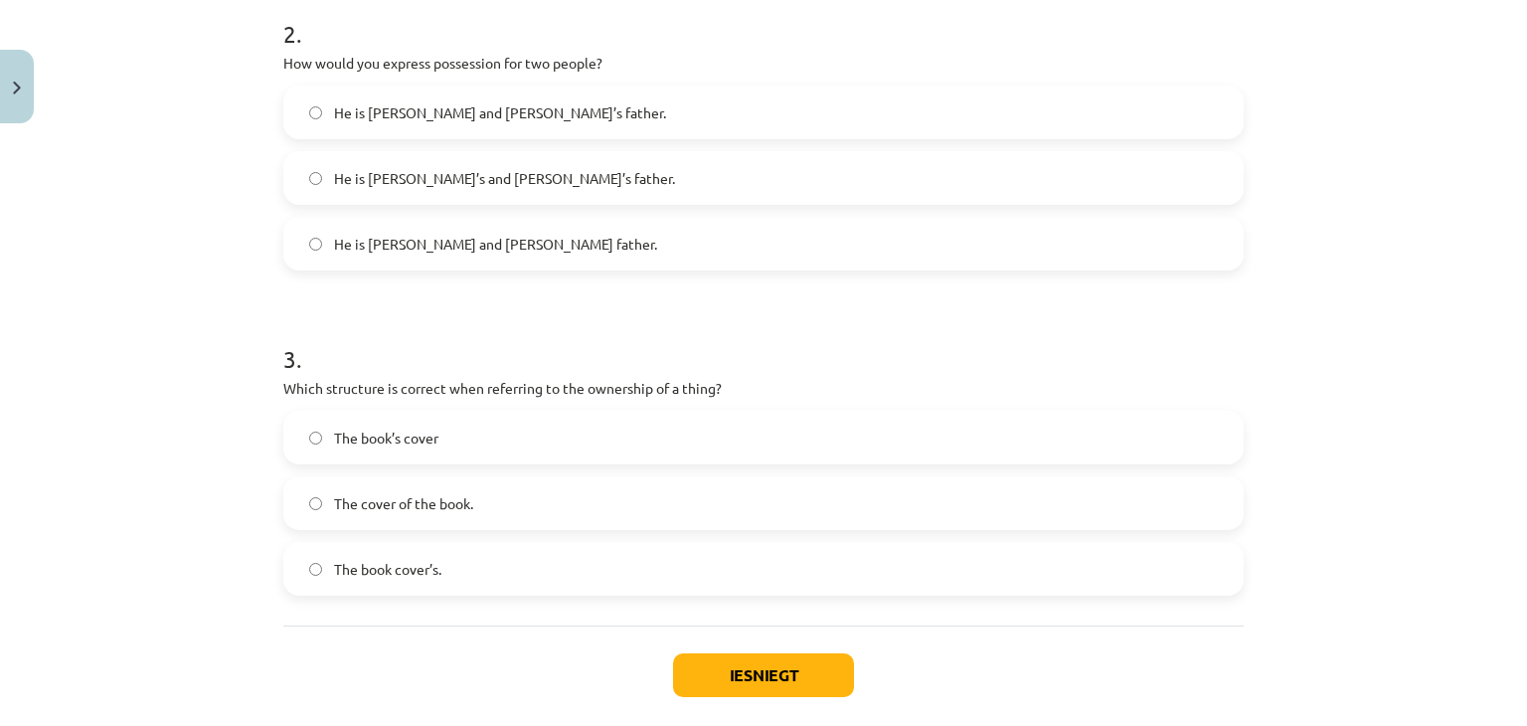
click at [507, 437] on label "The book’s cover" at bounding box center [763, 438] width 957 height 50
click at [776, 661] on button "Iesniegt" at bounding box center [763, 675] width 181 height 44
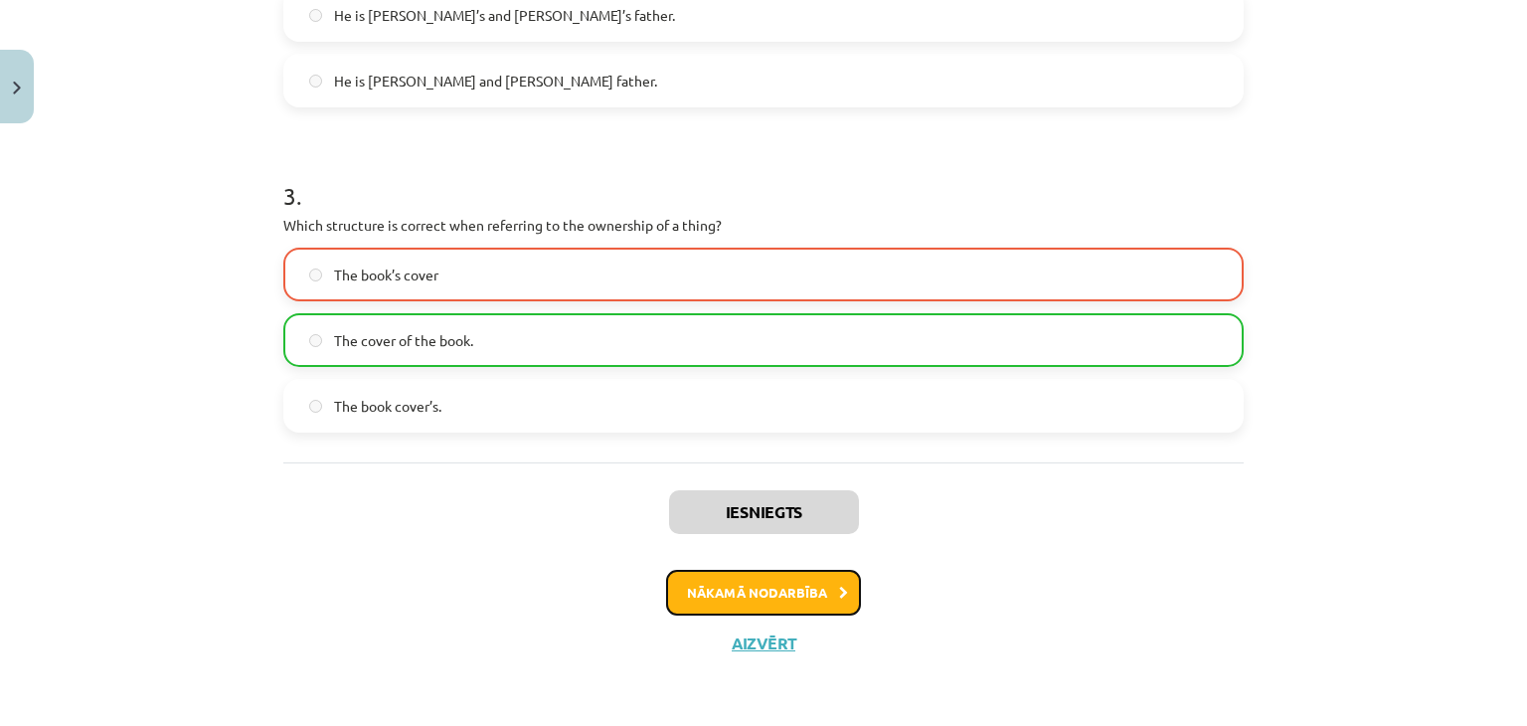
click at [776, 580] on button "Nākamā nodarbība" at bounding box center [763, 593] width 195 height 46
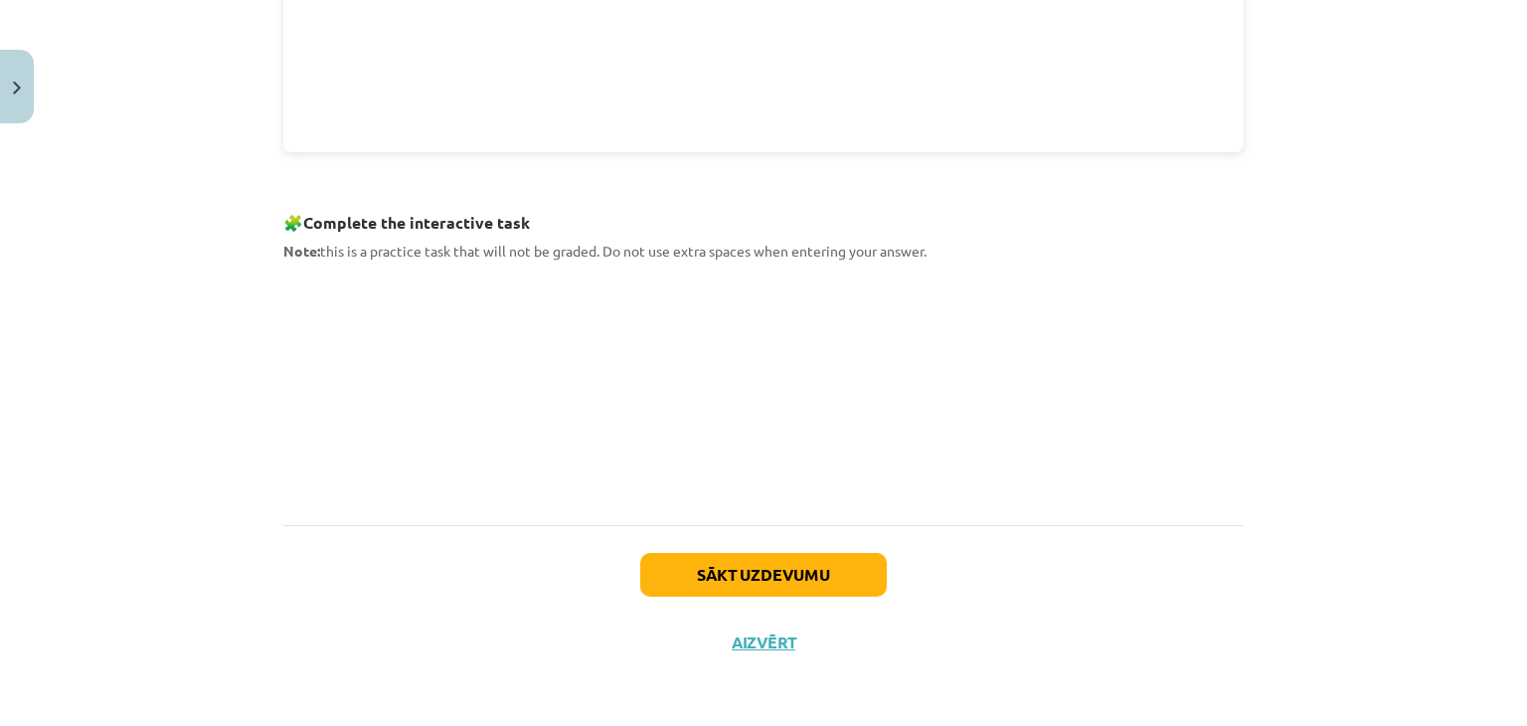
scroll to position [868, 0]
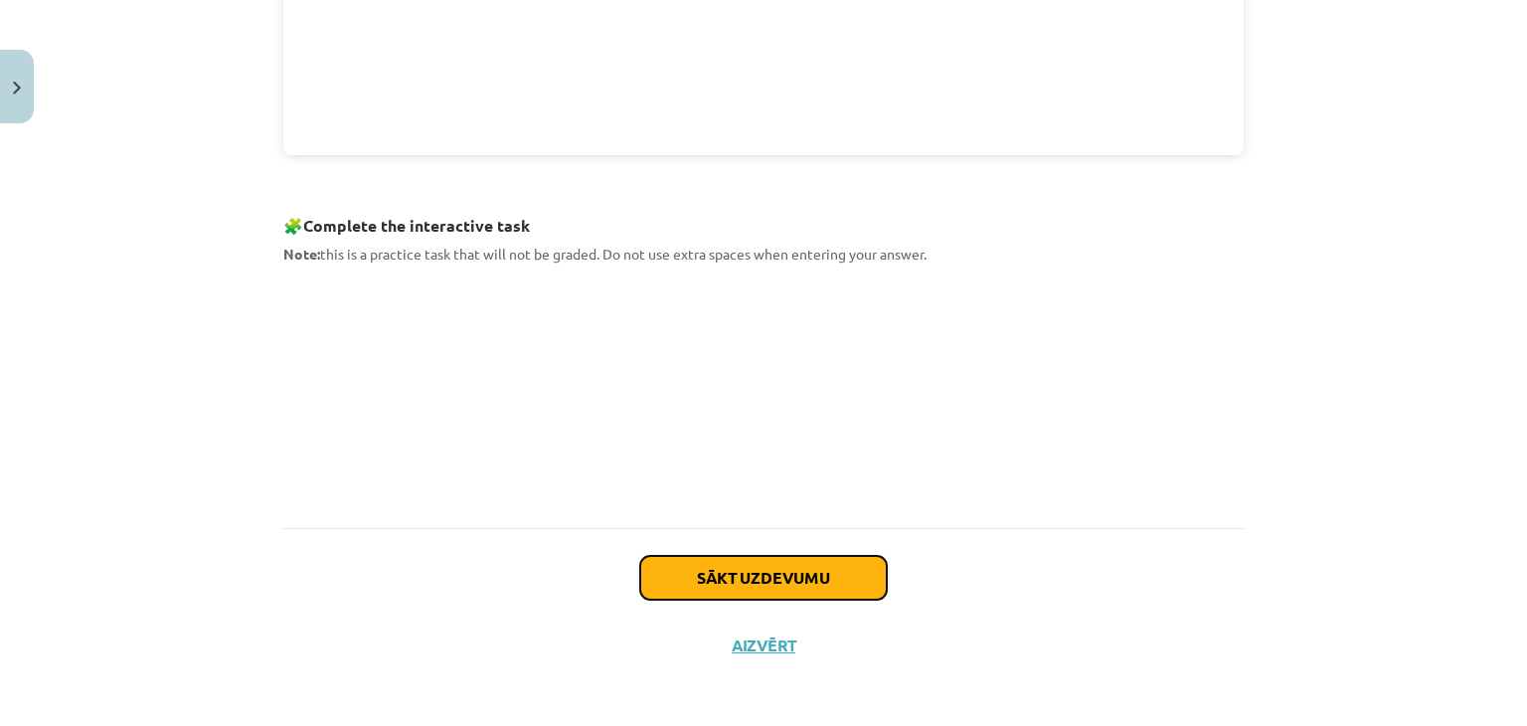
click at [745, 575] on button "Sākt uzdevumu" at bounding box center [763, 578] width 247 height 44
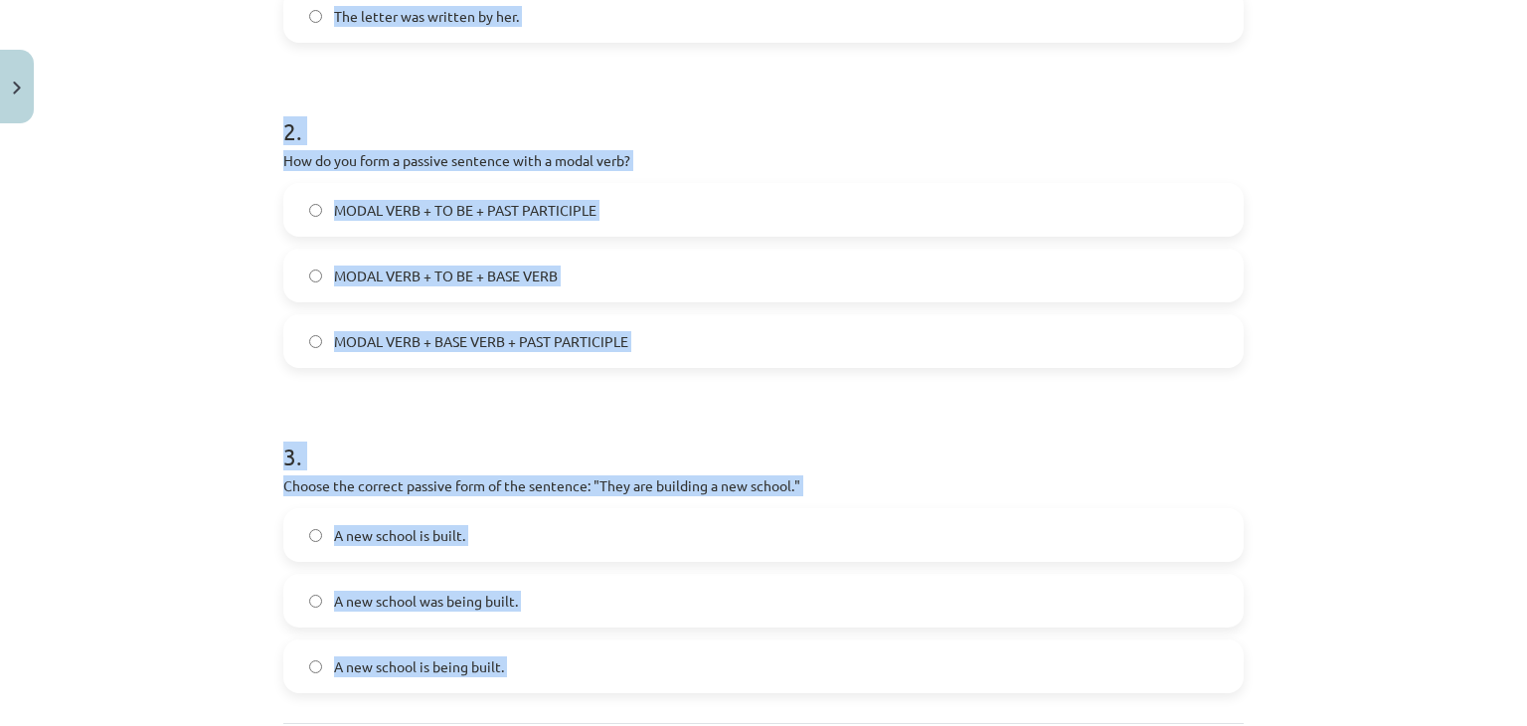
scroll to position [835, 0]
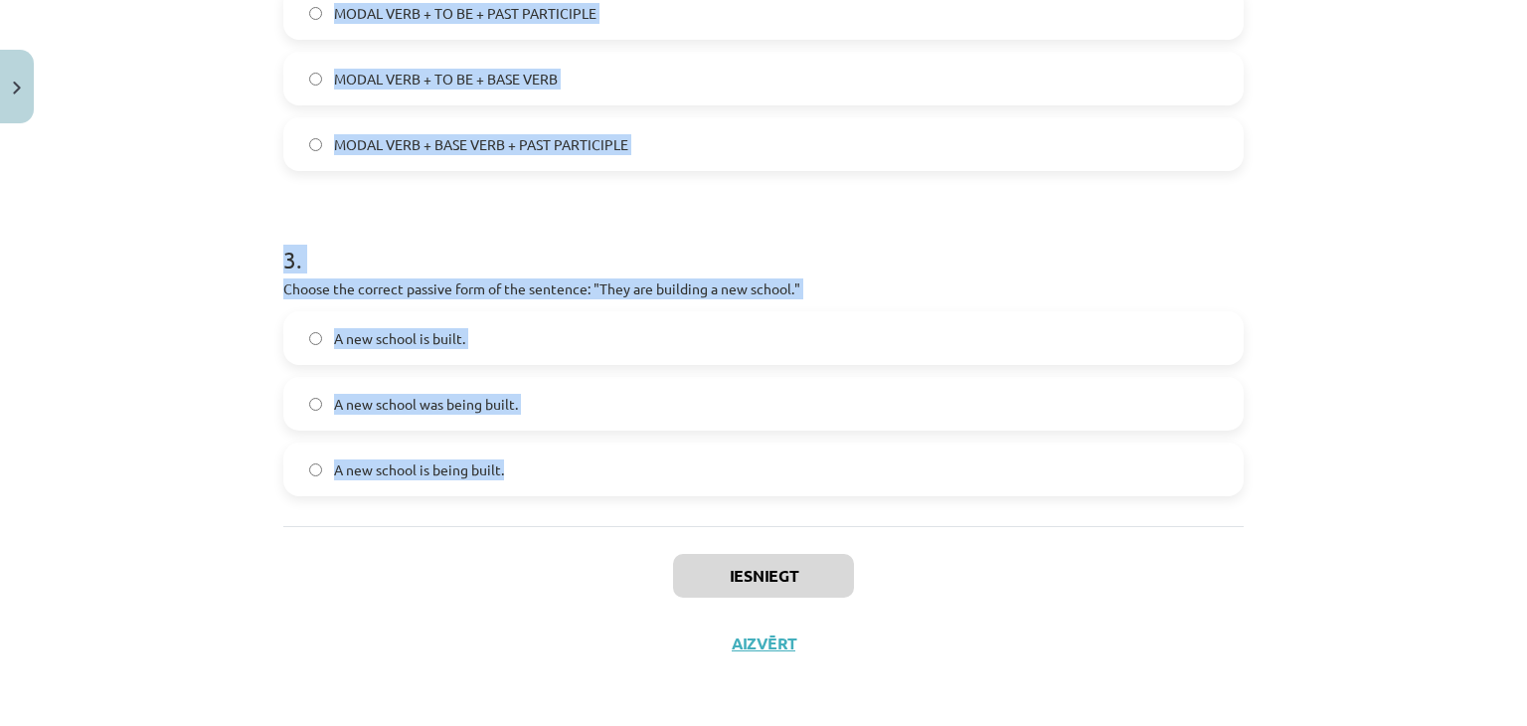
drag, startPoint x: 278, startPoint y: 394, endPoint x: 513, endPoint y: 468, distance: 246.2
click at [513, 468] on form "1 . Which of the following sentences is in the passive voice? They will write a…" at bounding box center [763, 28] width 961 height 936
copy form "1 . Which of the following sentences is in the passive voice? They will write a…"
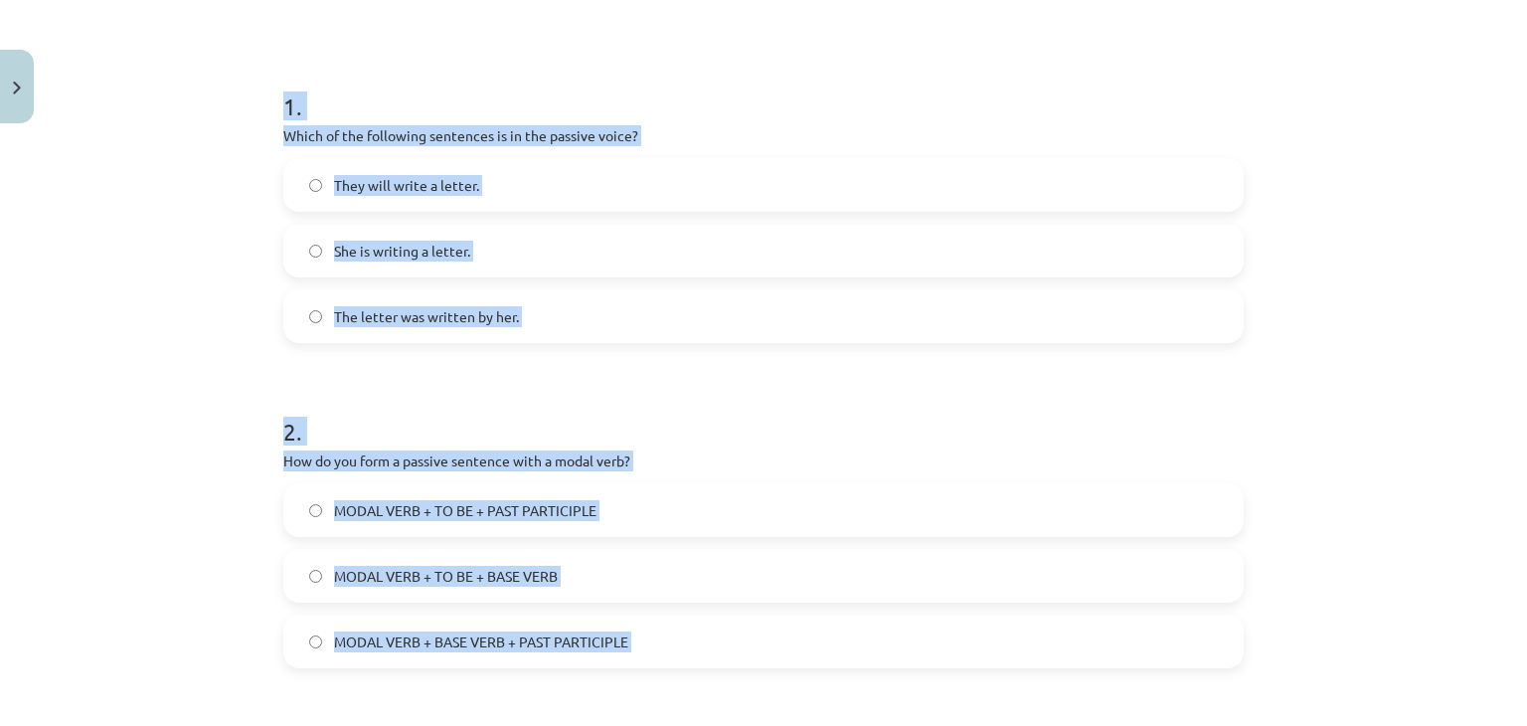
click at [203, 353] on div "Mācību tēma: Angļu valoda i - 10.klase 1.ieskaites mācību materiāls #9 📝 Topic …" at bounding box center [763, 363] width 1527 height 726
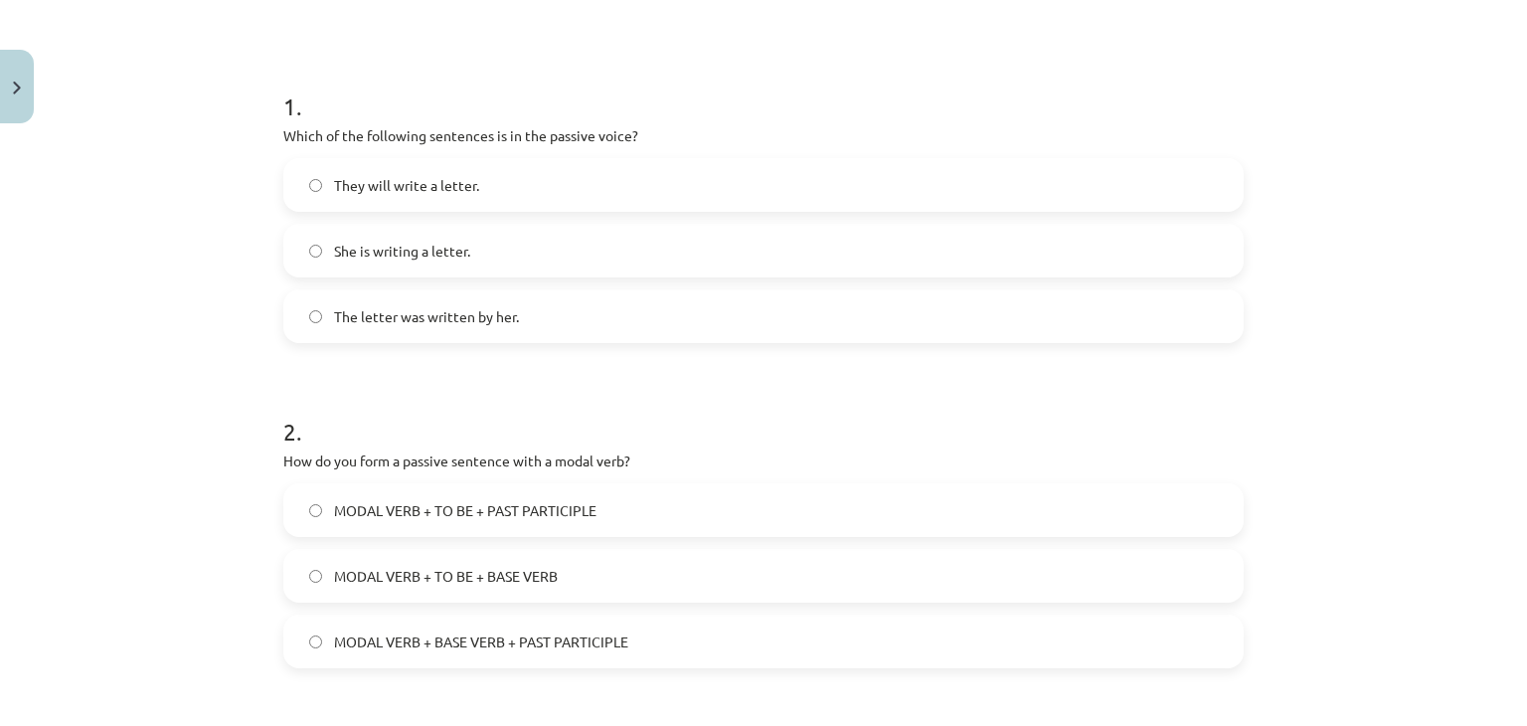
click at [500, 314] on span "The letter was written by her." at bounding box center [426, 316] width 185 height 21
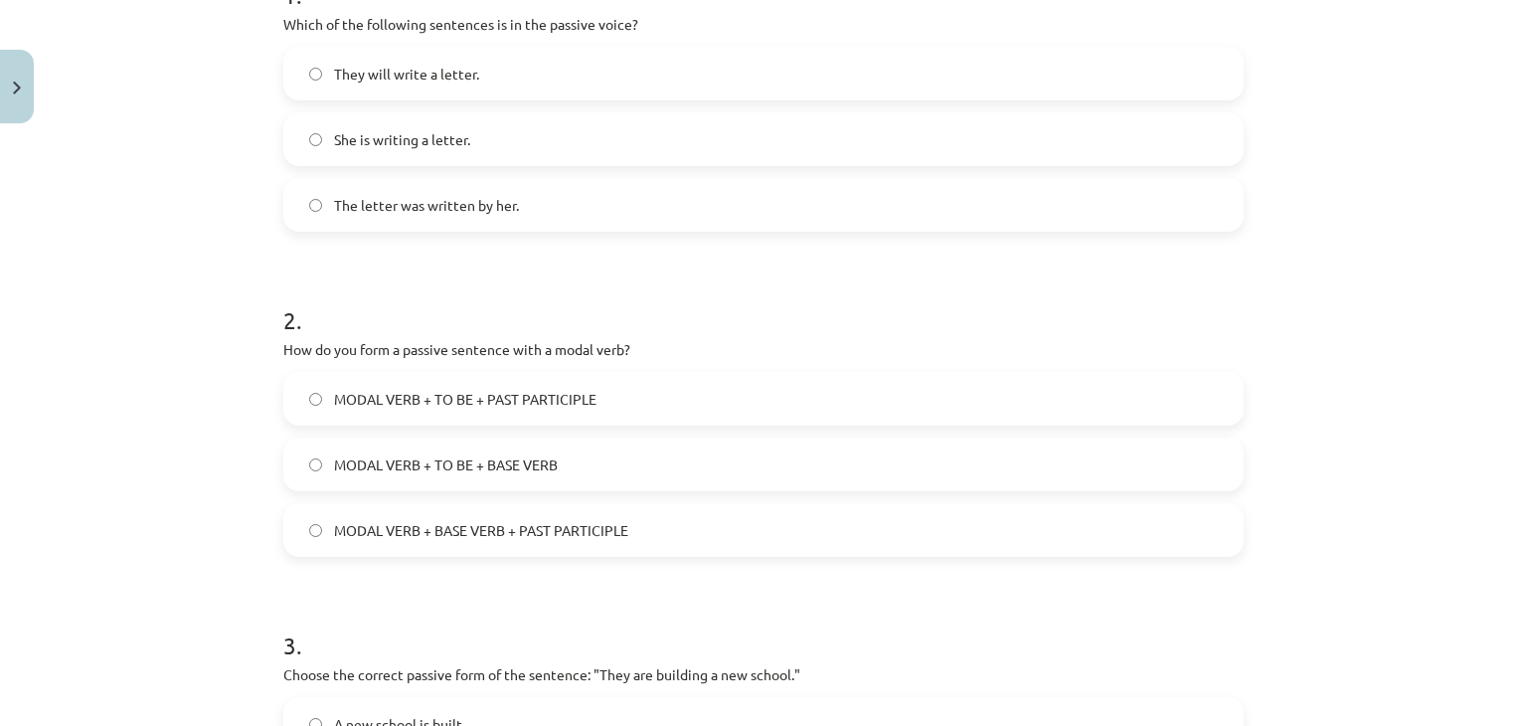
scroll to position [438, 0]
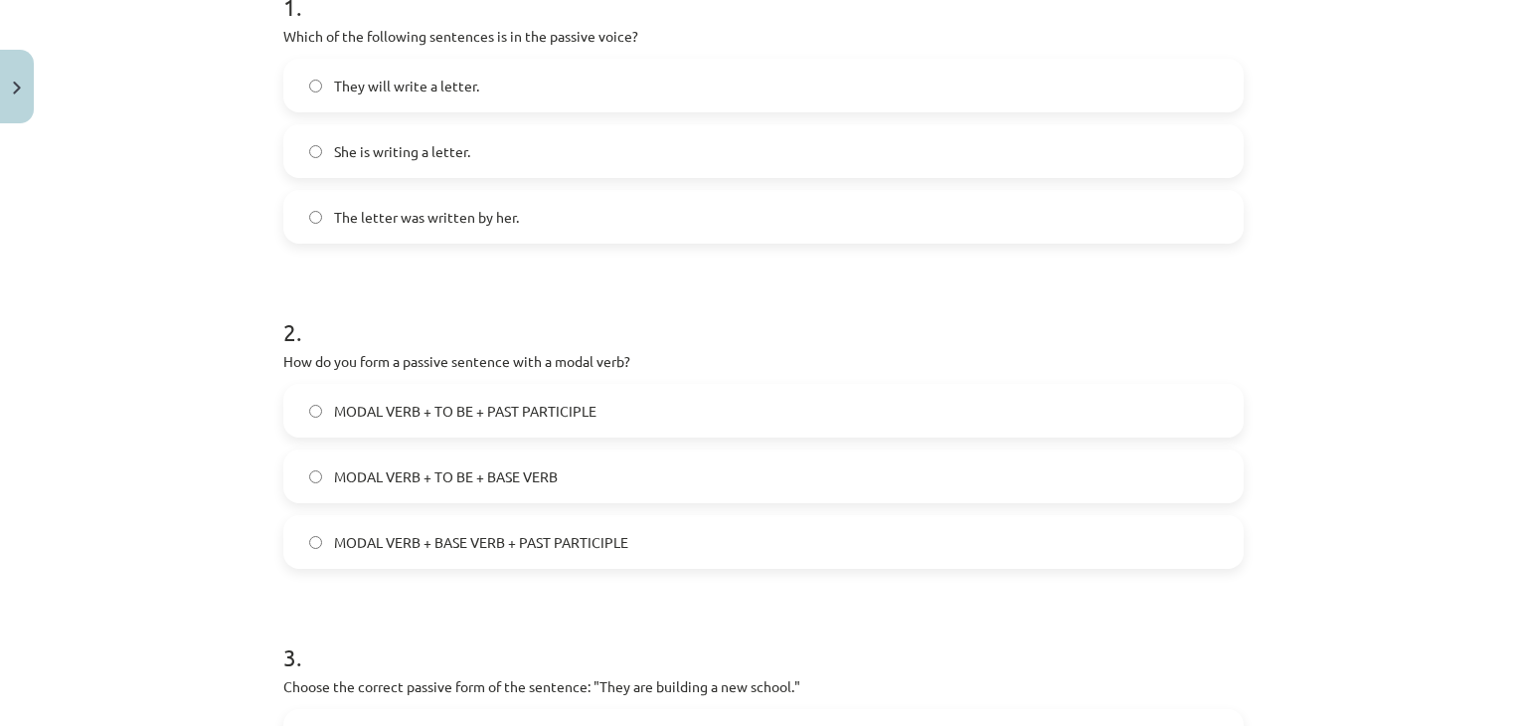
click at [525, 418] on span "MODAL VERB + TO BE + PAST PARTICIPLE" at bounding box center [465, 411] width 263 height 21
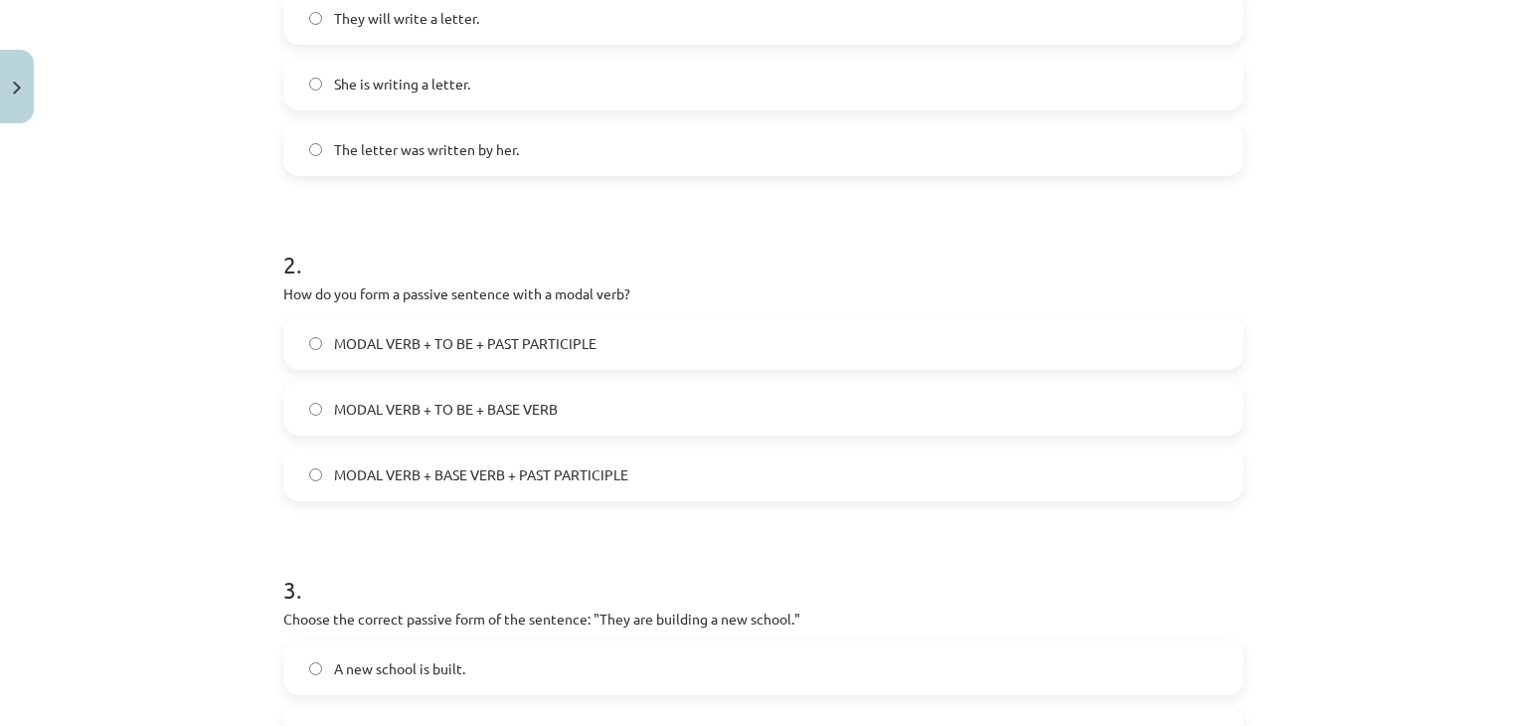
scroll to position [736, 0]
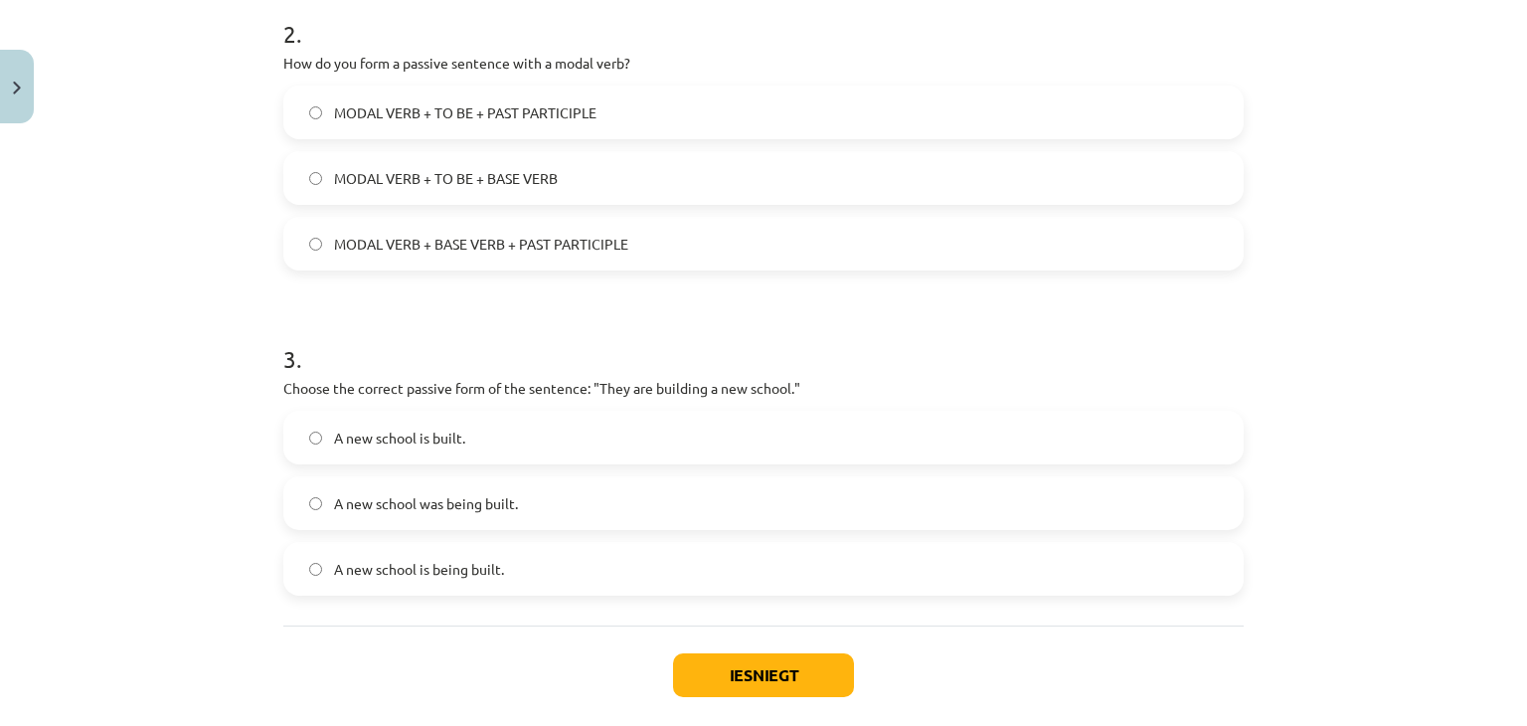
click at [458, 559] on span "A new school is being built." at bounding box center [419, 569] width 170 height 21
click at [801, 660] on button "Iesniegt" at bounding box center [763, 675] width 181 height 44
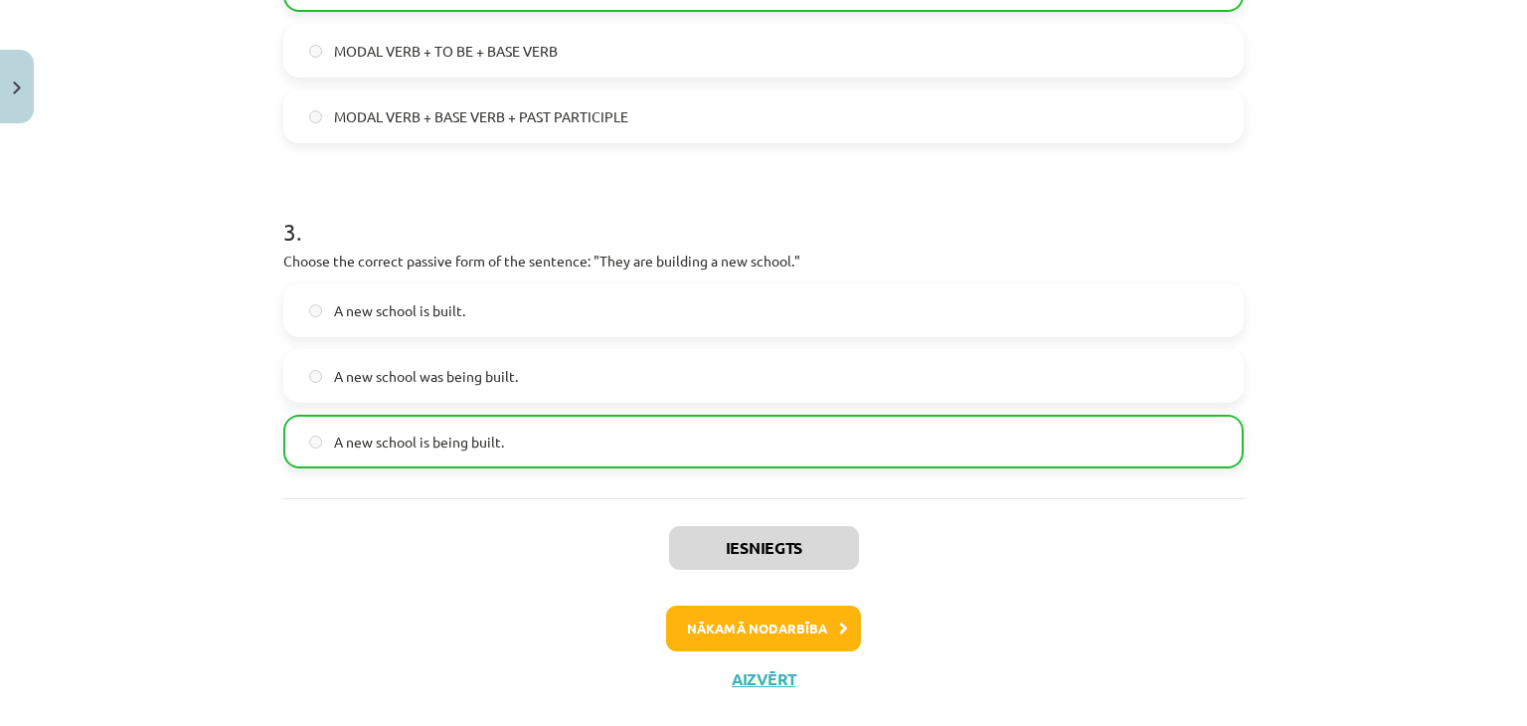
scroll to position [899, 0]
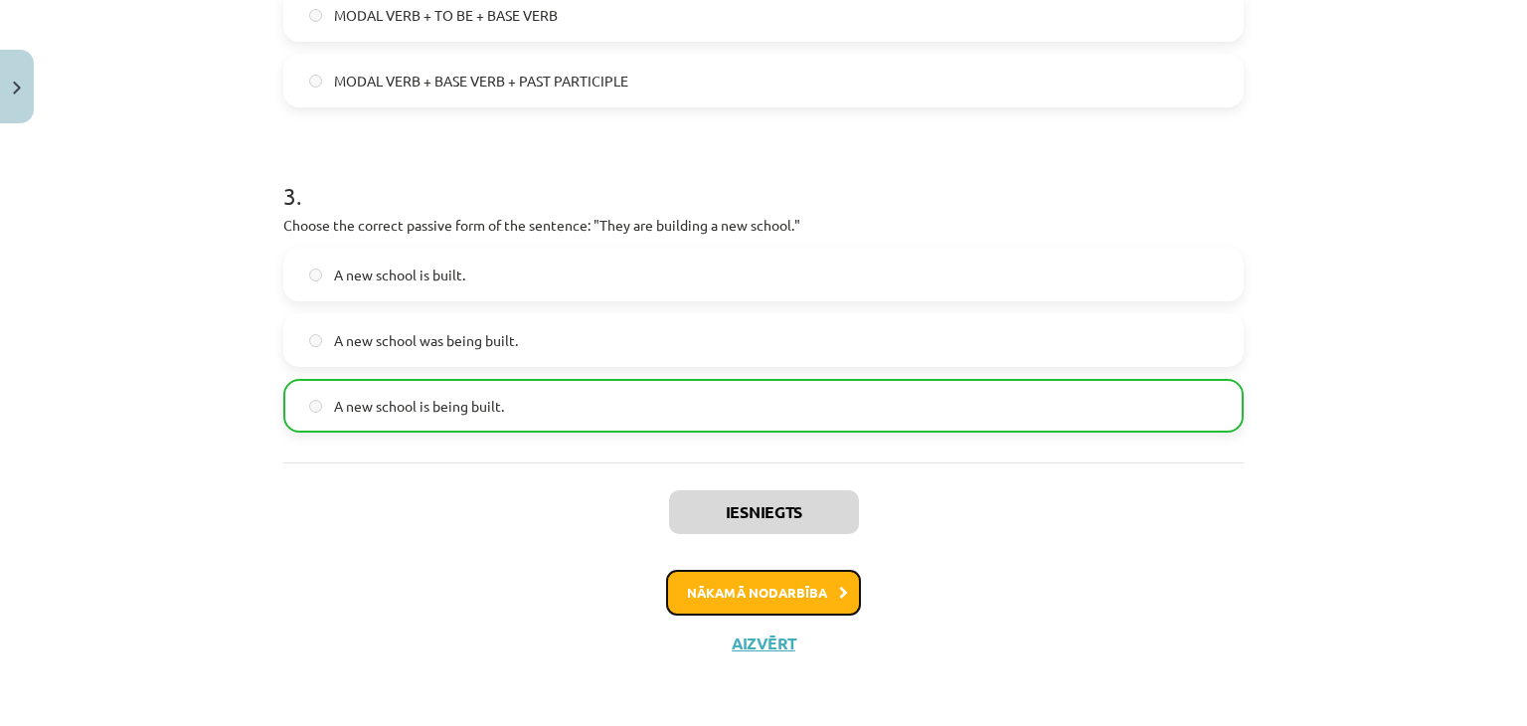
click at [796, 592] on button "Nākamā nodarbība" at bounding box center [763, 593] width 195 height 46
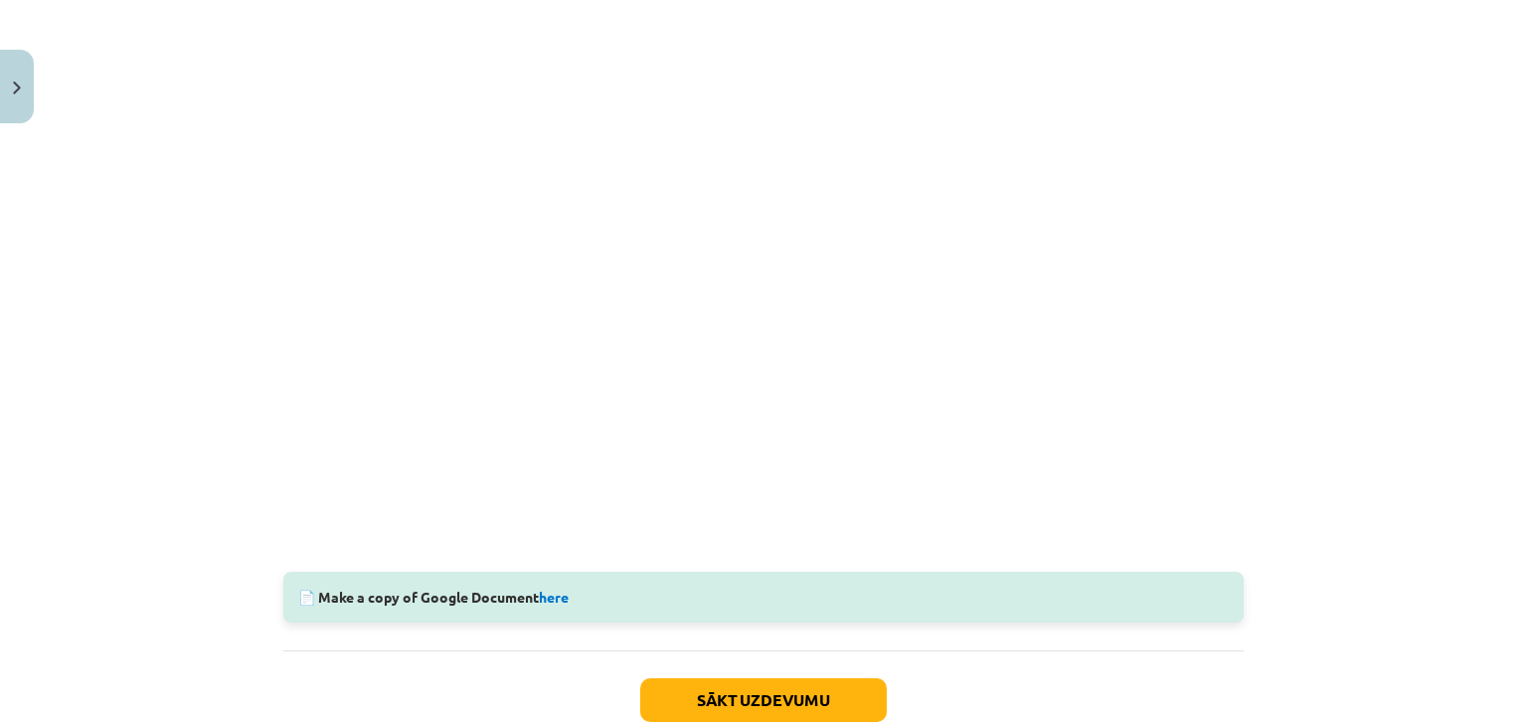
scroll to position [558, 0]
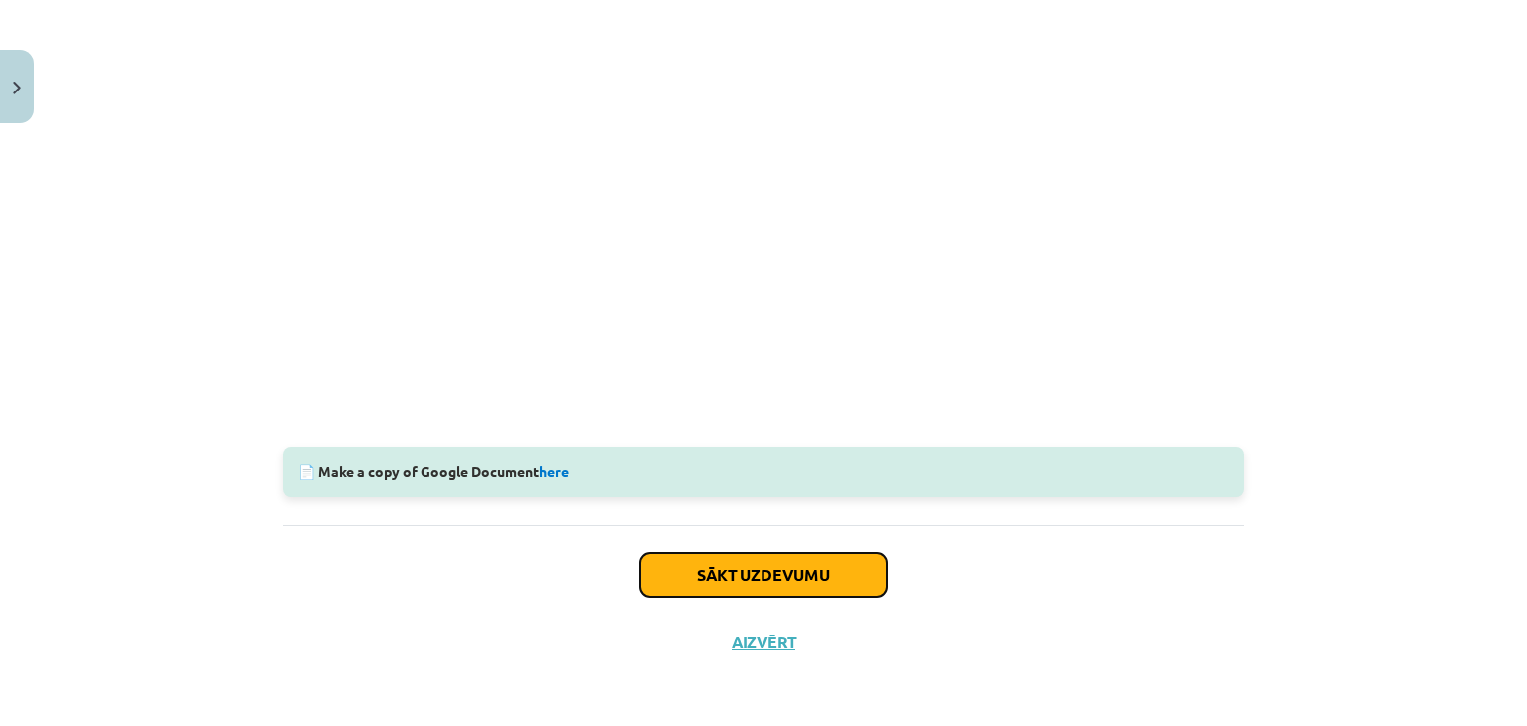
click at [820, 582] on button "Sākt uzdevumu" at bounding box center [763, 575] width 247 height 44
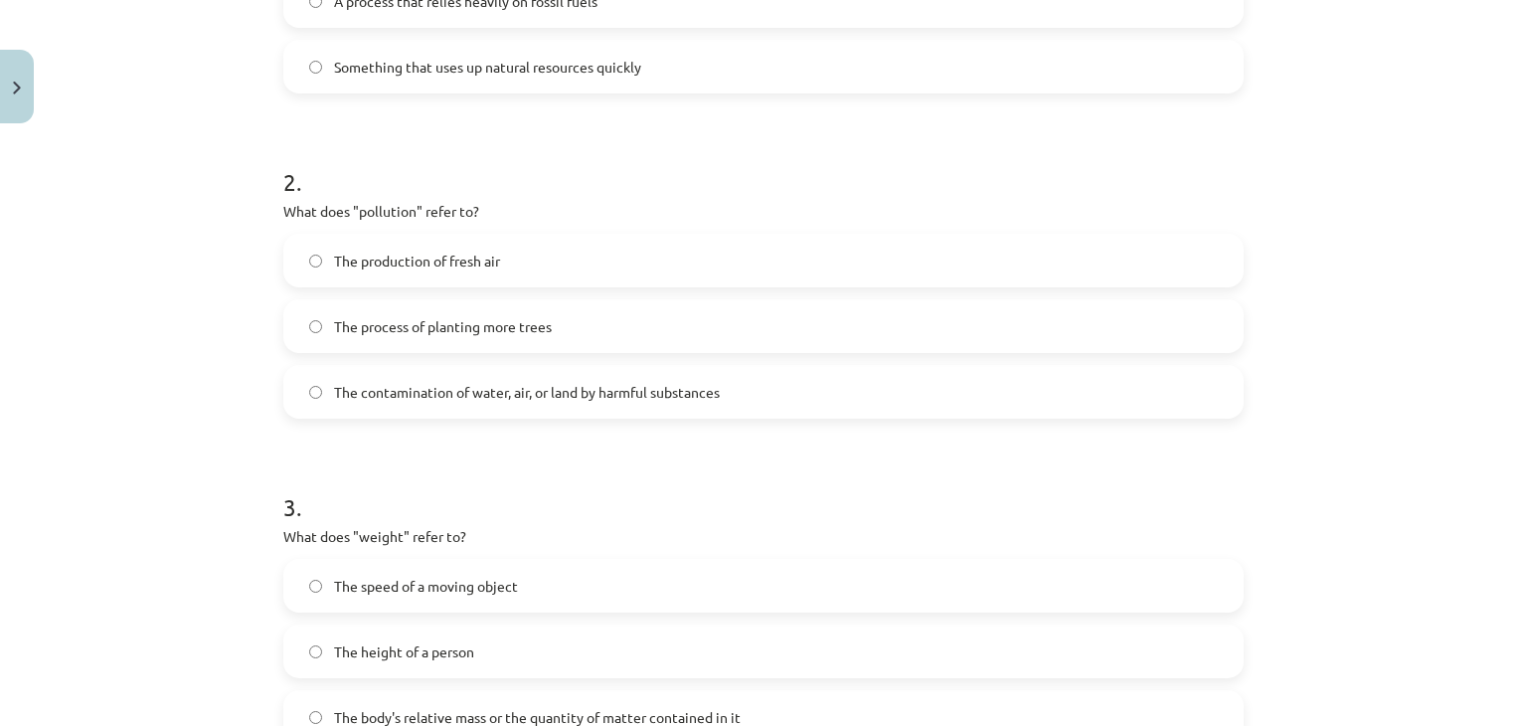
scroll to position [835, 0]
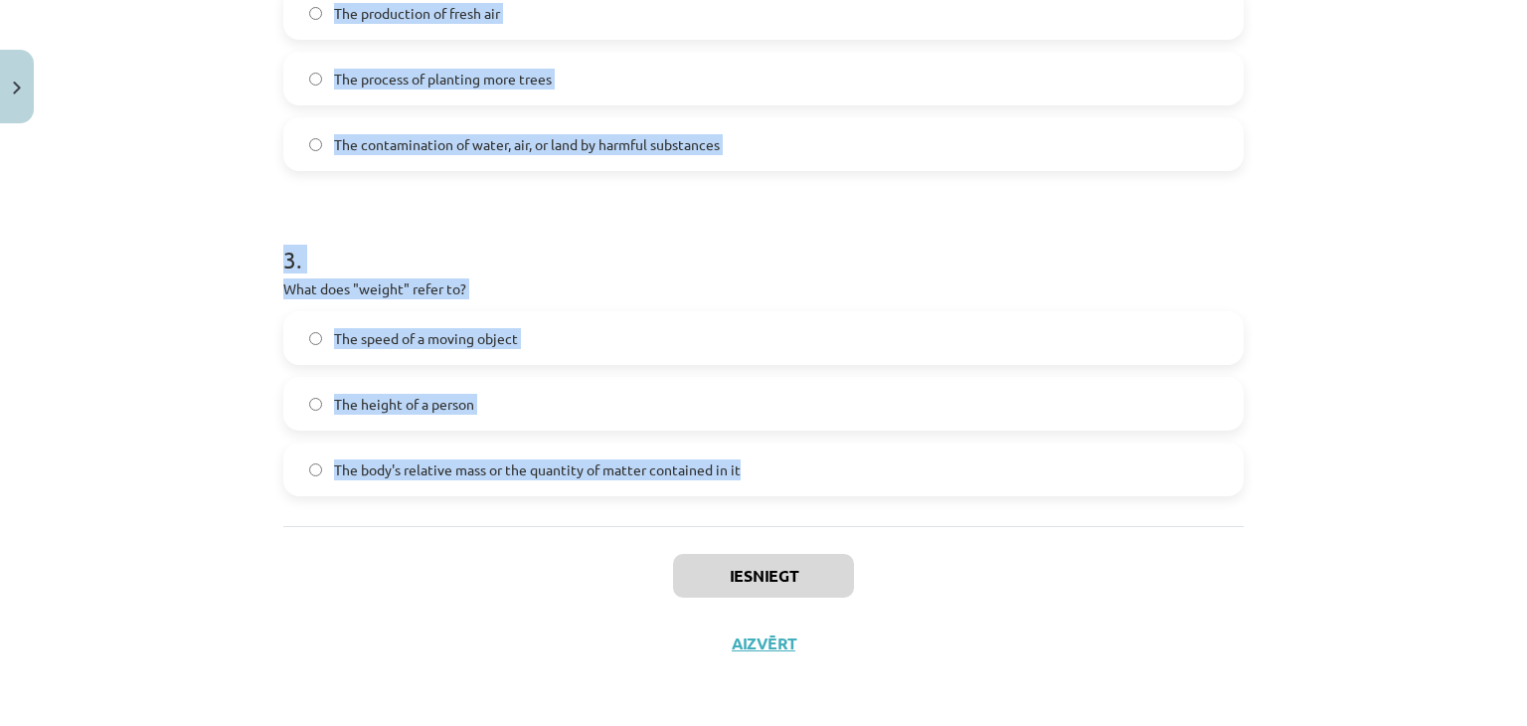
drag, startPoint x: 277, startPoint y: 391, endPoint x: 749, endPoint y: 466, distance: 477.4
click at [749, 466] on form "1 . What does "sustainable" mean? Methods that do not deplete or destroy natura…" at bounding box center [763, 28] width 961 height 936
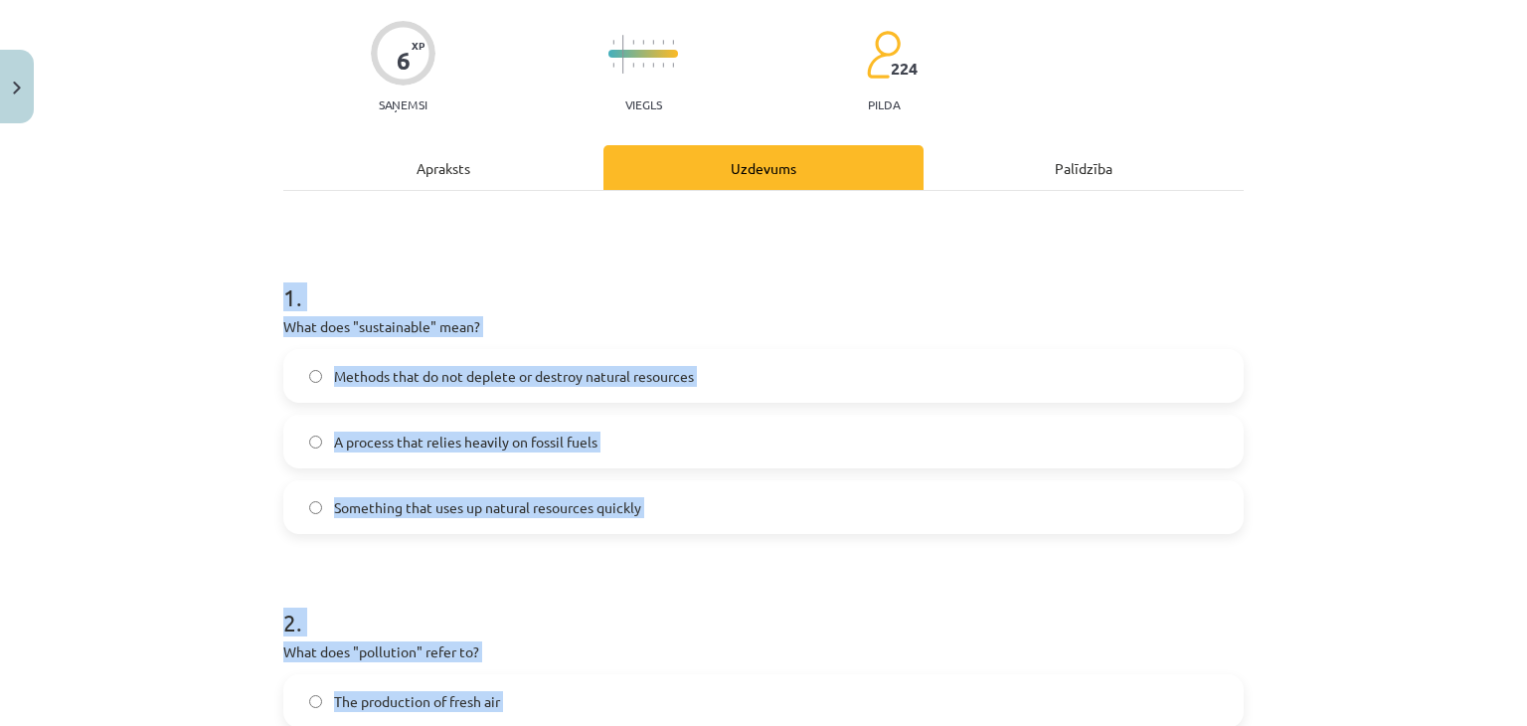
scroll to position [0, 0]
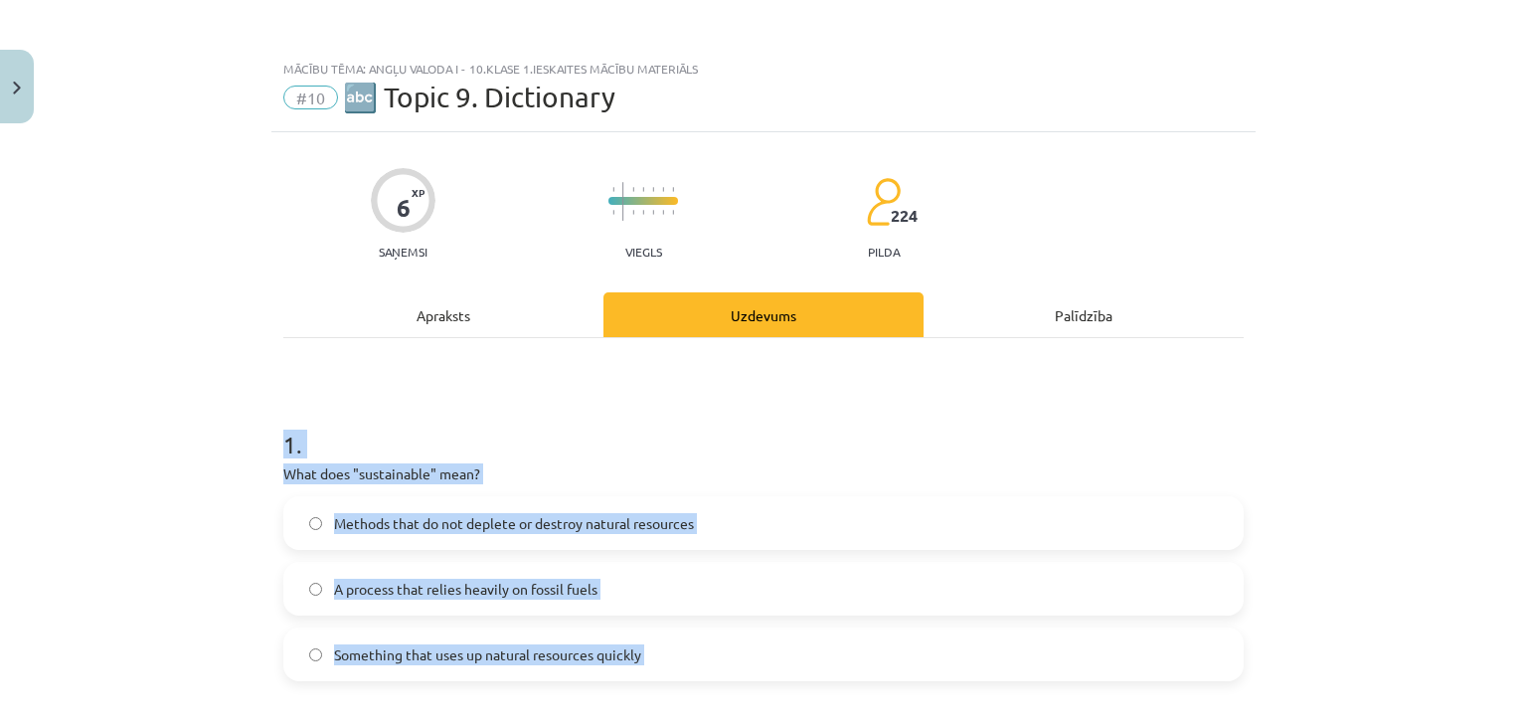
click at [229, 339] on div "Mācību tēma: Angļu valoda i - 10.klase 1.ieskaites mācību materiāls #10 🔤 Topic…" at bounding box center [763, 363] width 1527 height 726
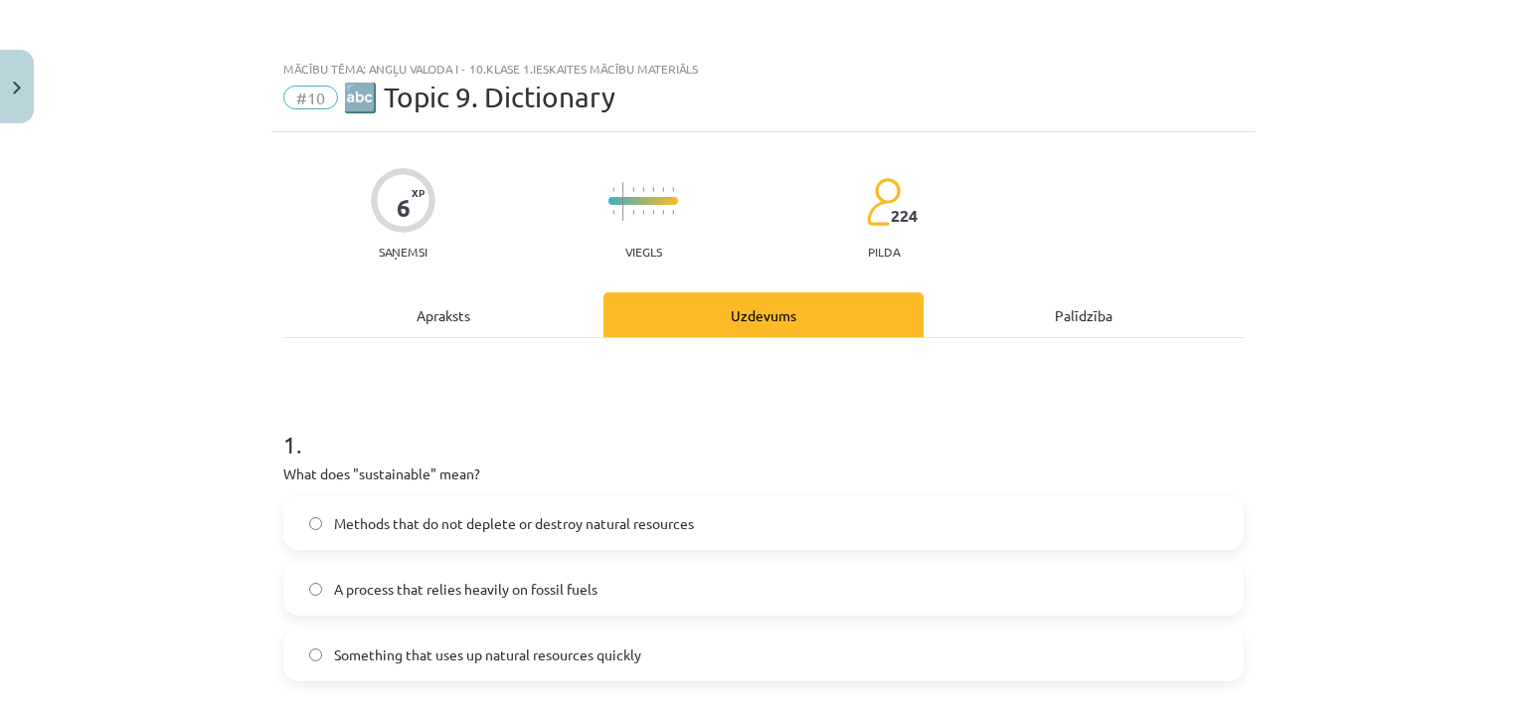
click at [438, 526] on span "Methods that do not deplete or destroy natural resources" at bounding box center [514, 523] width 360 height 21
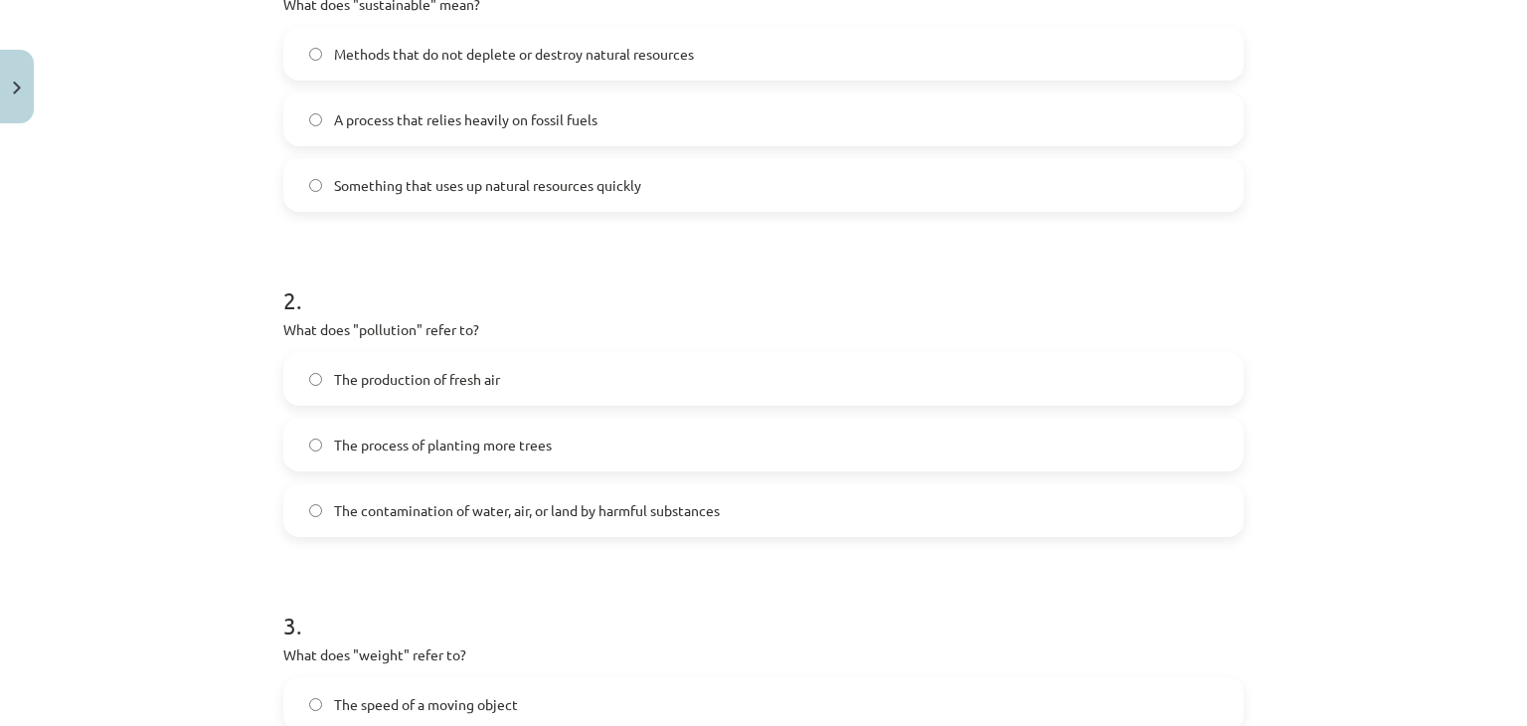
scroll to position [497, 0]
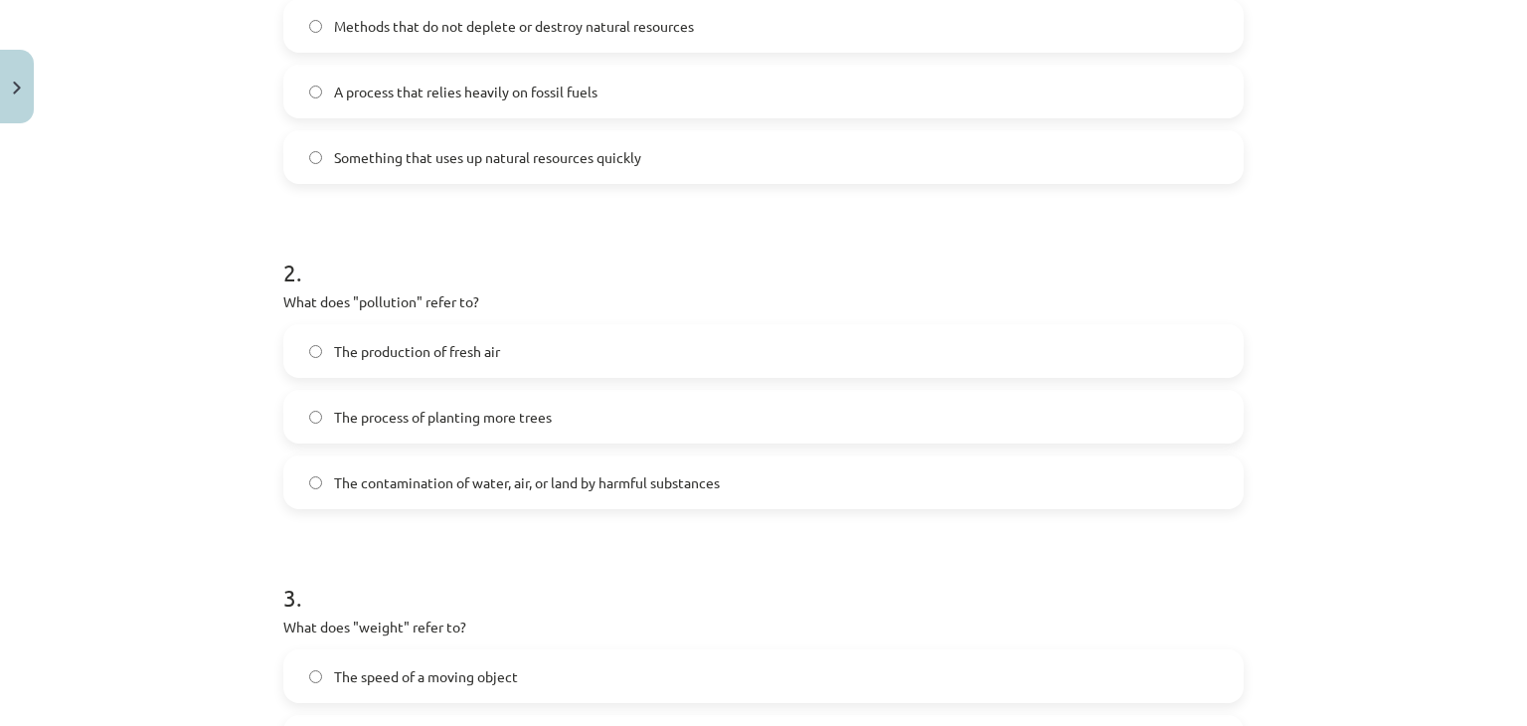
click at [477, 499] on label "The contamination of water, air, or land by harmful substances" at bounding box center [763, 482] width 957 height 50
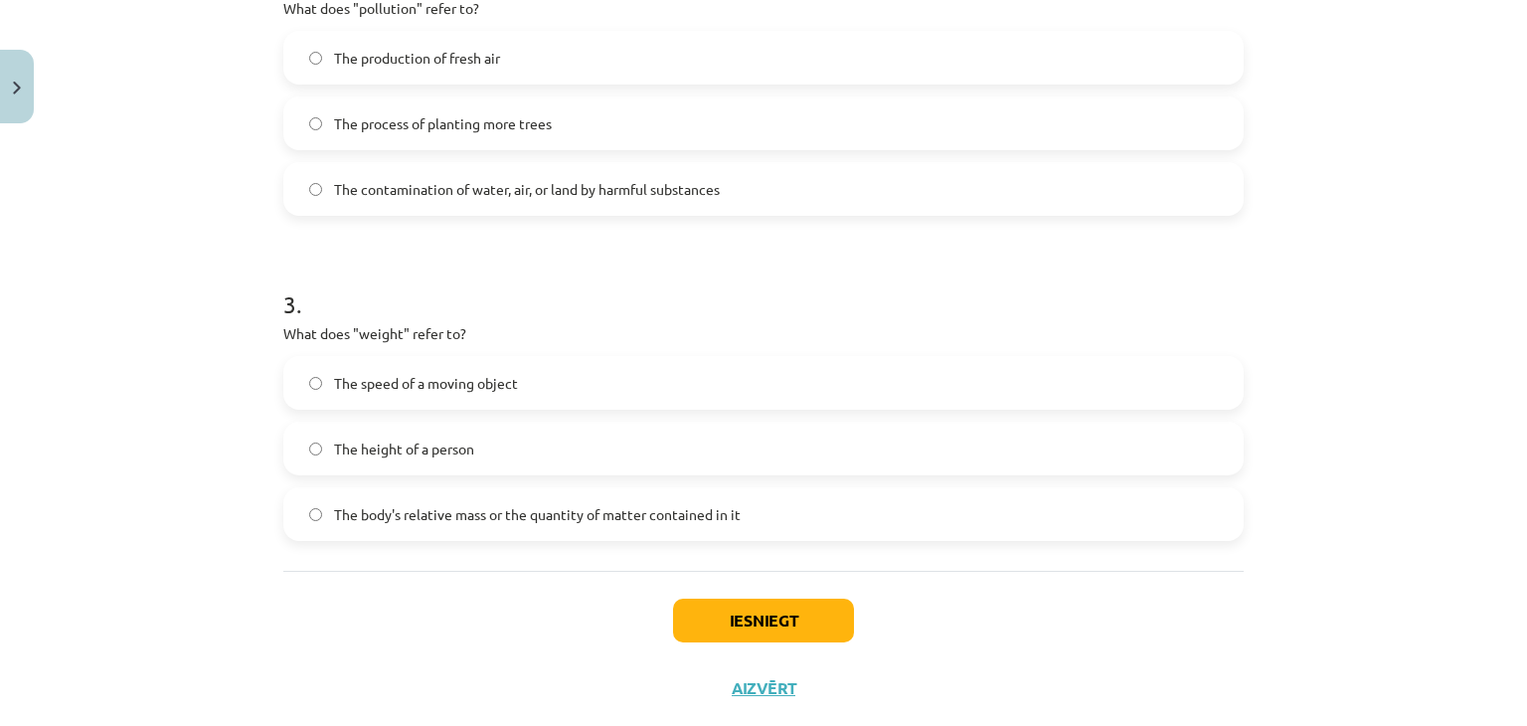
scroll to position [835, 0]
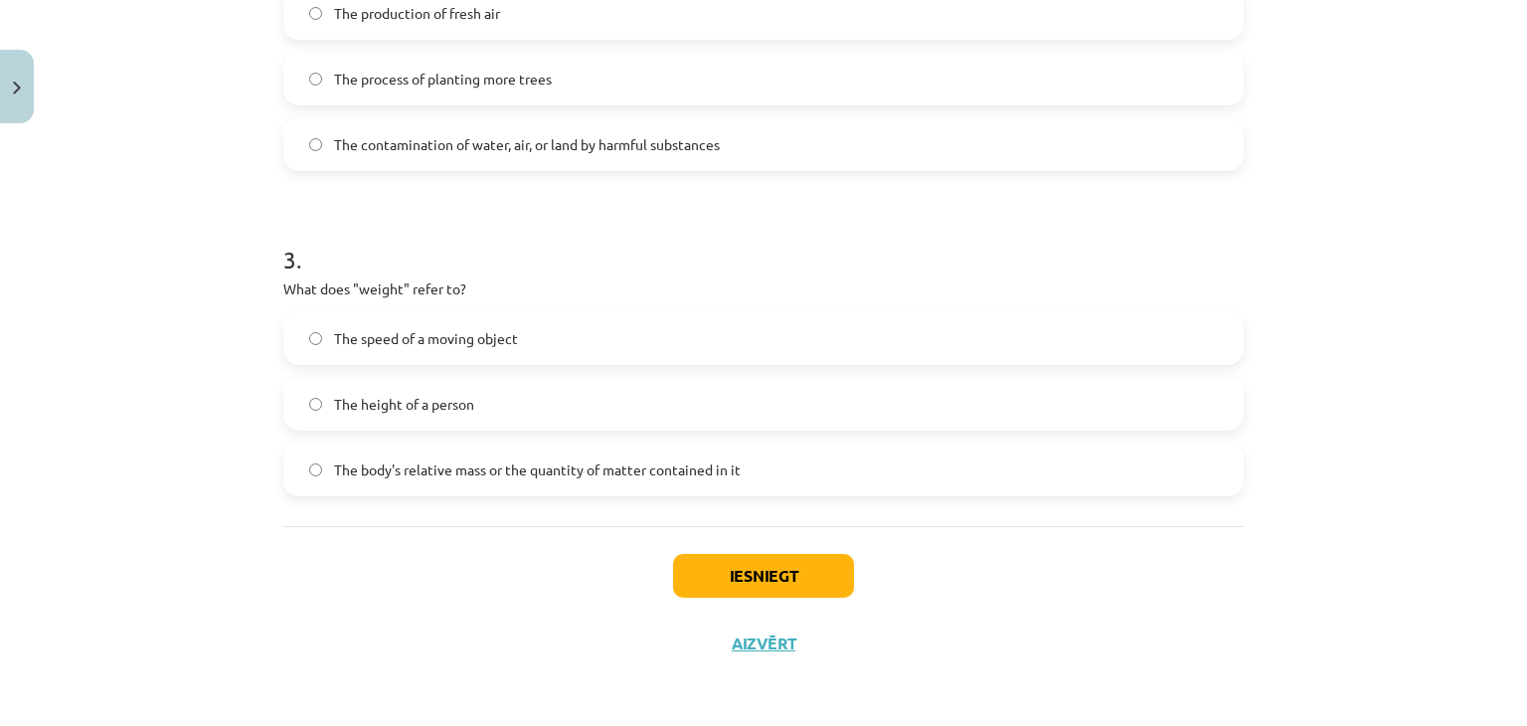
click at [715, 450] on label "The body's relative mass or the quantity of matter contained in it" at bounding box center [763, 469] width 957 height 50
click at [740, 579] on button "Iesniegt" at bounding box center [763, 576] width 181 height 44
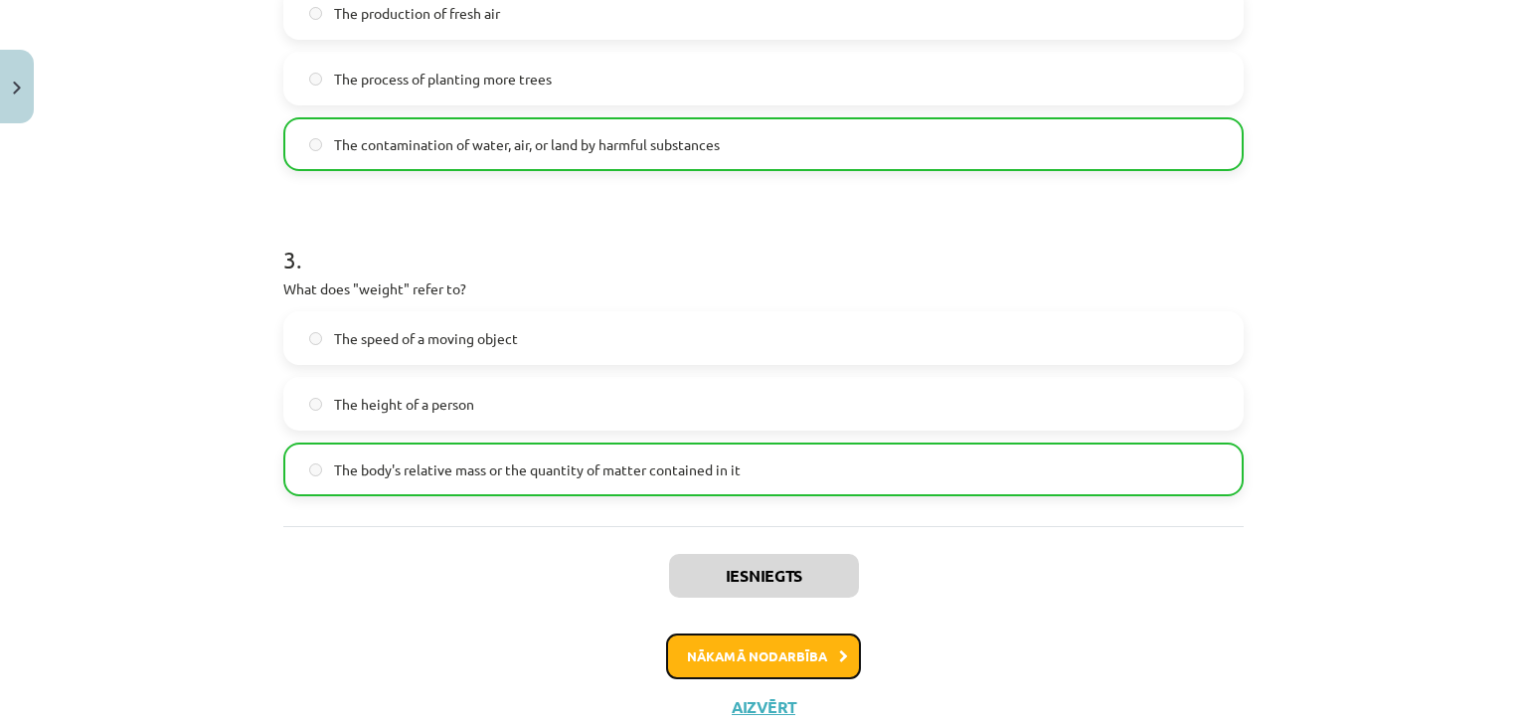
click at [724, 651] on button "Nākamā nodarbība" at bounding box center [763, 656] width 195 height 46
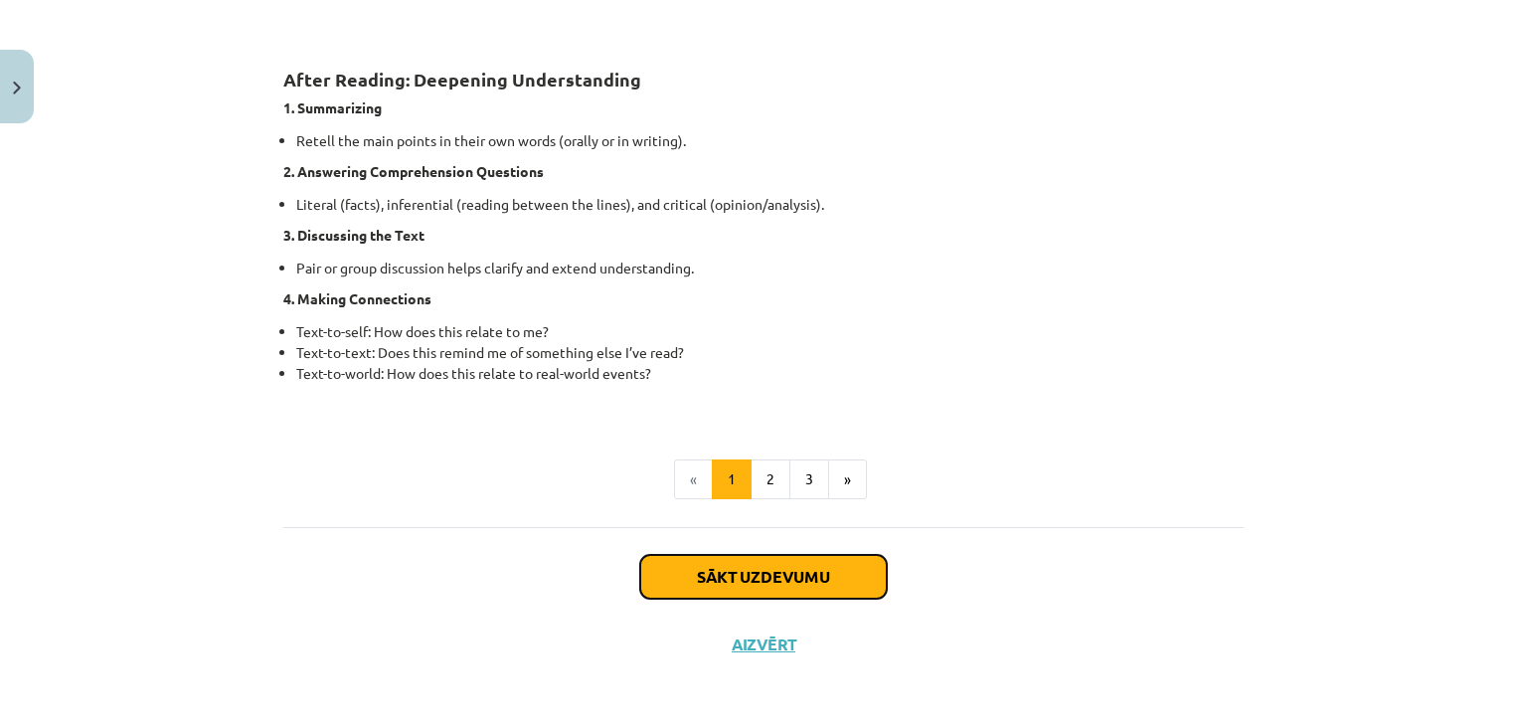
click at [728, 582] on button "Sākt uzdevumu" at bounding box center [763, 577] width 247 height 44
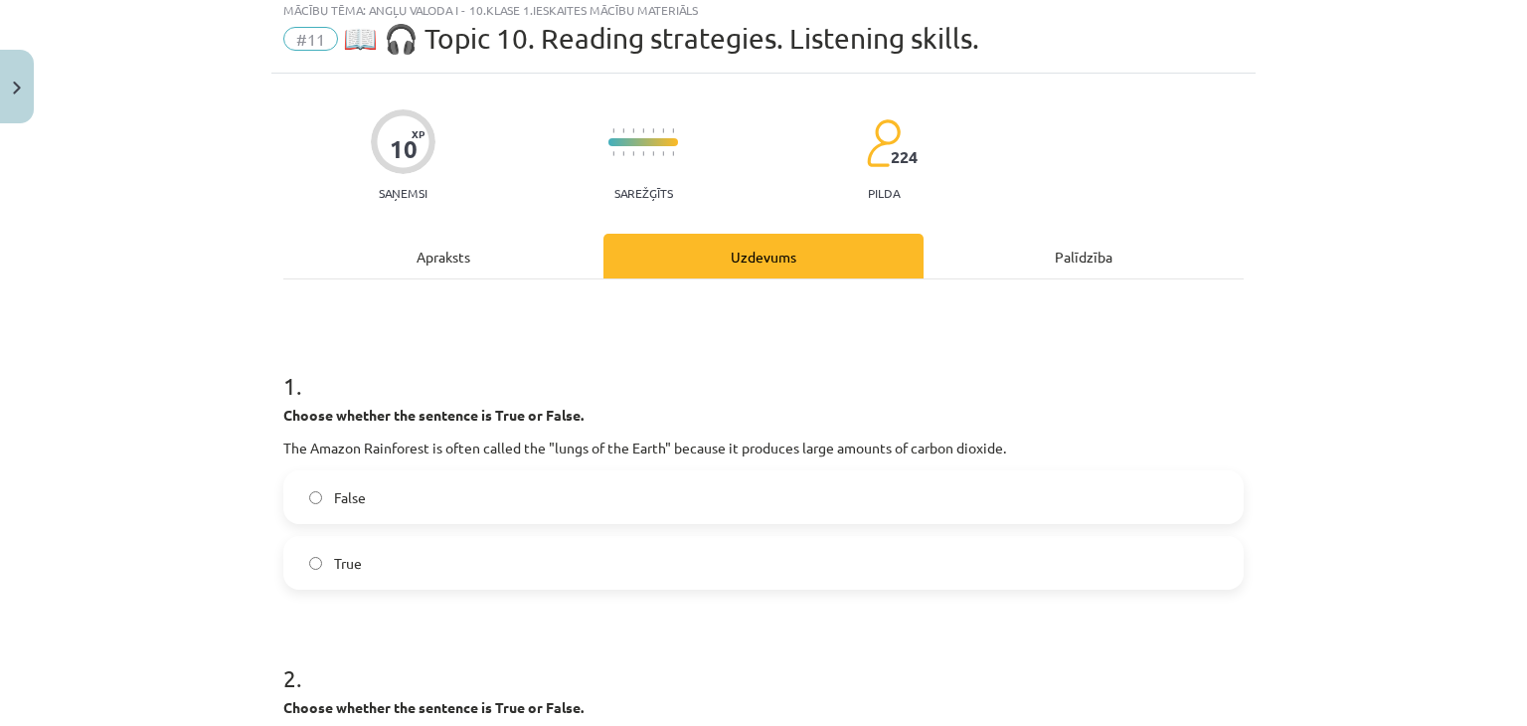
scroll to position [50, 0]
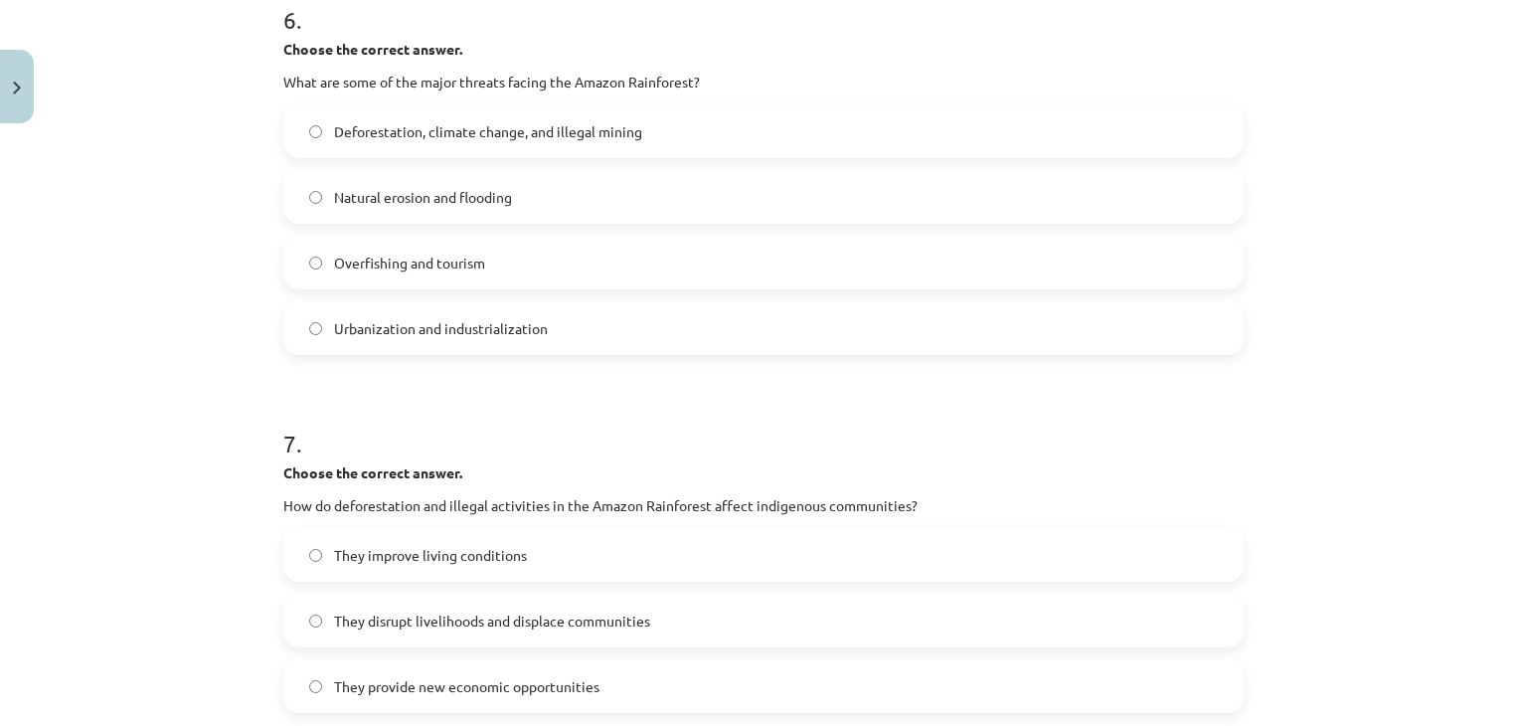
scroll to position [2300, 0]
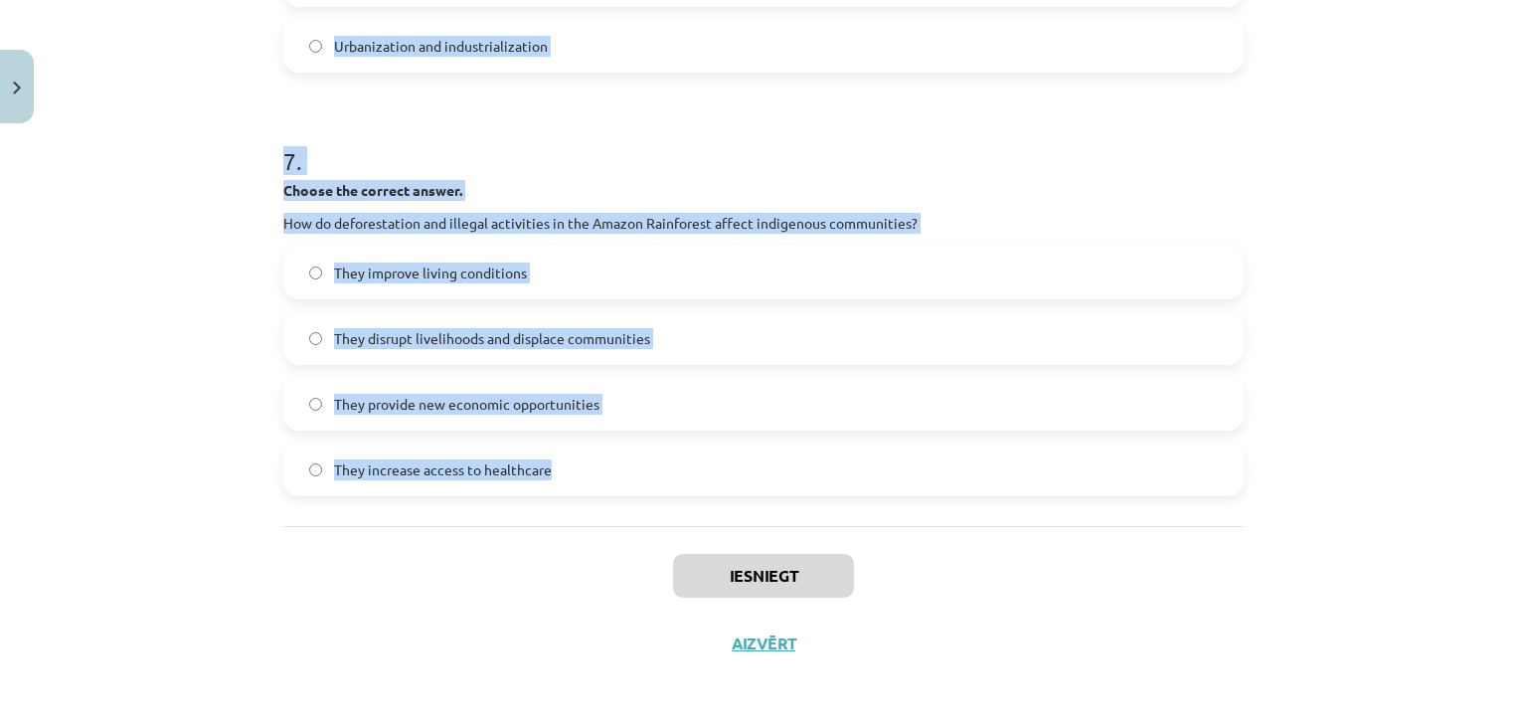
drag, startPoint x: 277, startPoint y: 393, endPoint x: 553, endPoint y: 467, distance: 285.4
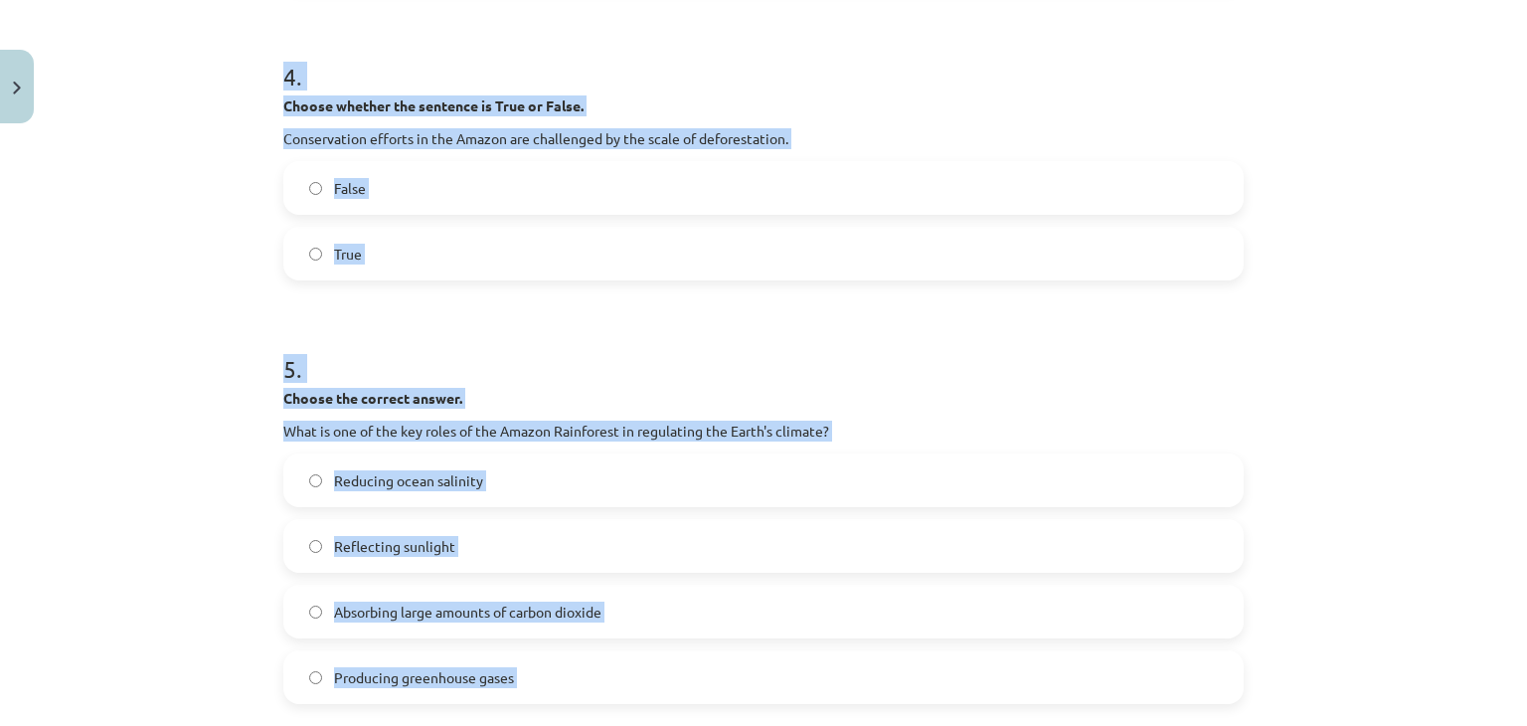
scroll to position [1206, 0]
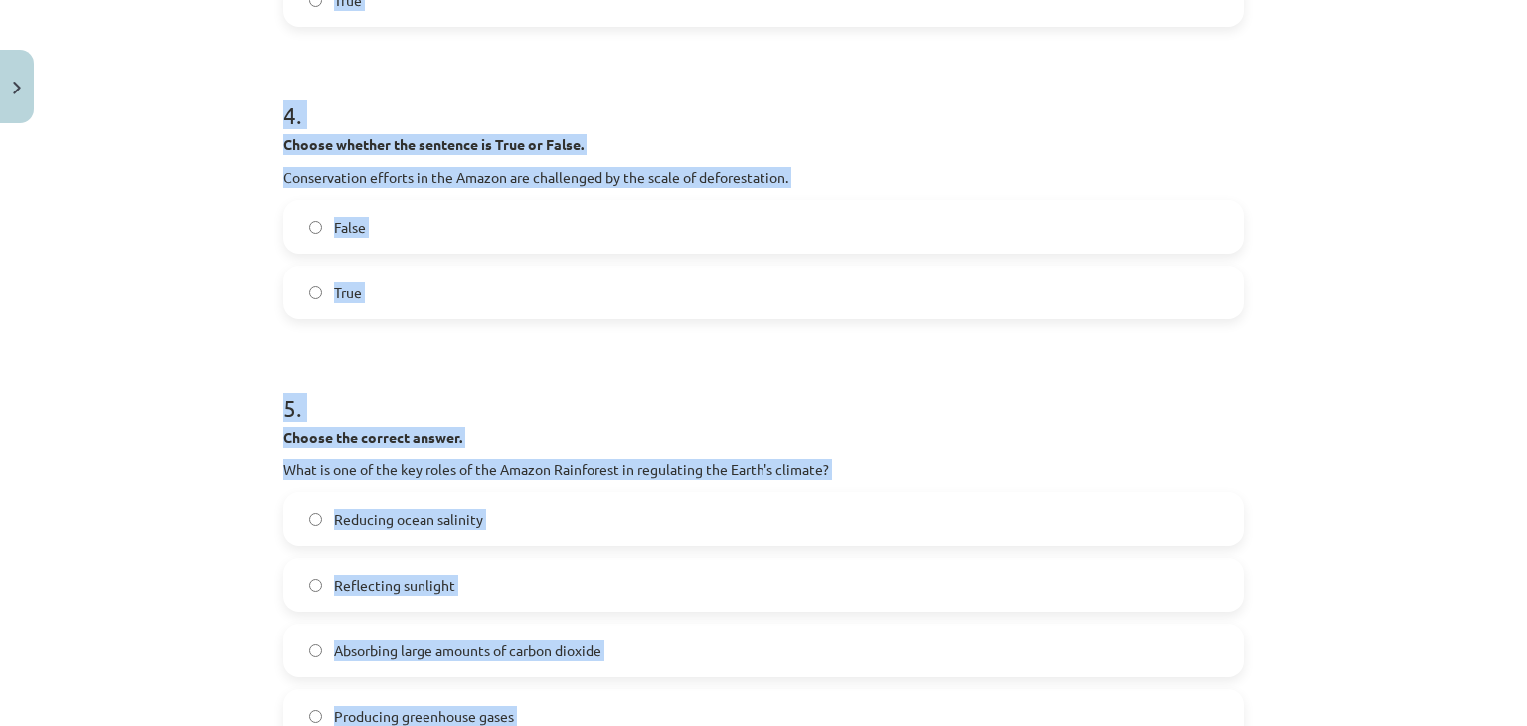
click at [195, 380] on div "Mācību tēma: Angļu valoda i - 10.klase 1.ieskaites mācību materiāls #11 📖 🎧 Top…" at bounding box center [763, 363] width 1527 height 726
click at [909, 157] on div "Choose whether the sentence is True or False. Conservation efforts in the Amazo…" at bounding box center [763, 161] width 961 height 54
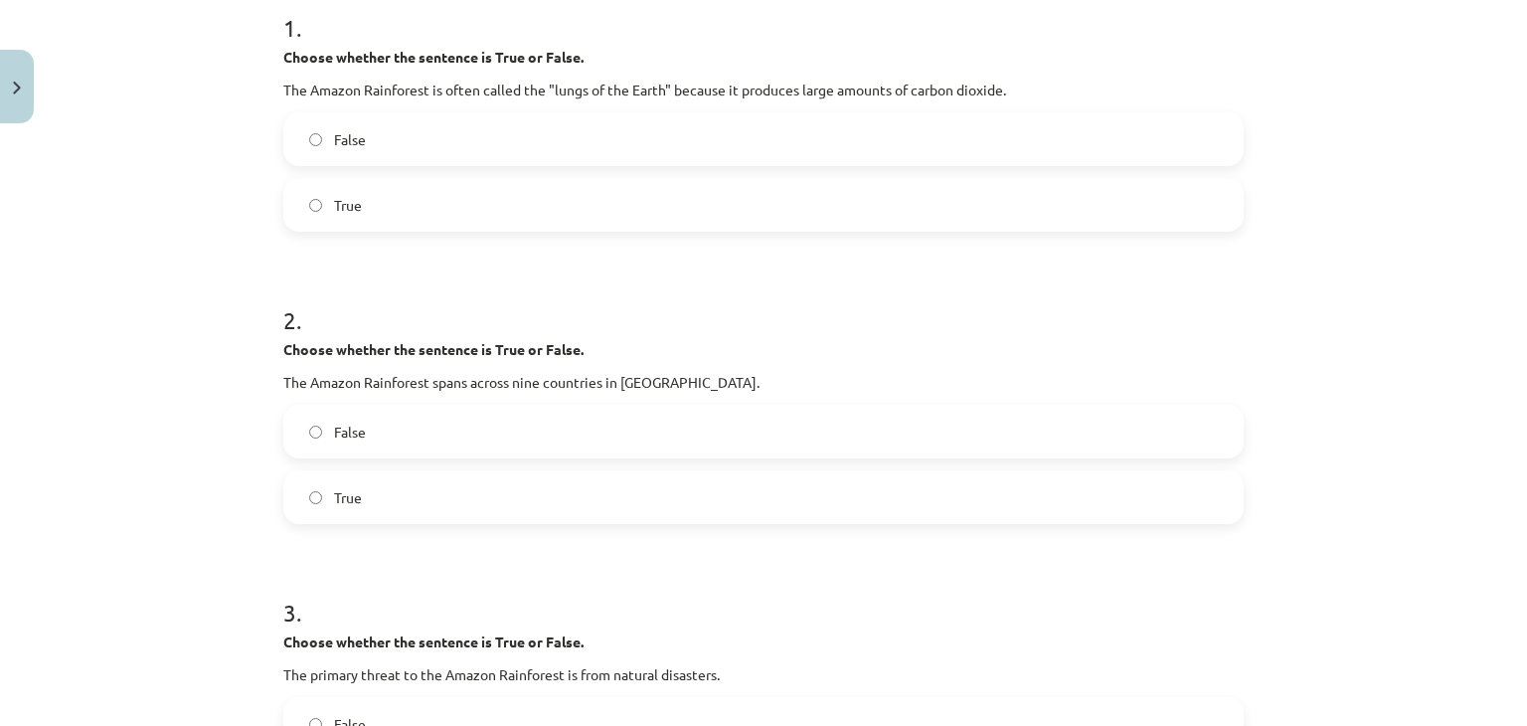
scroll to position [311, 0]
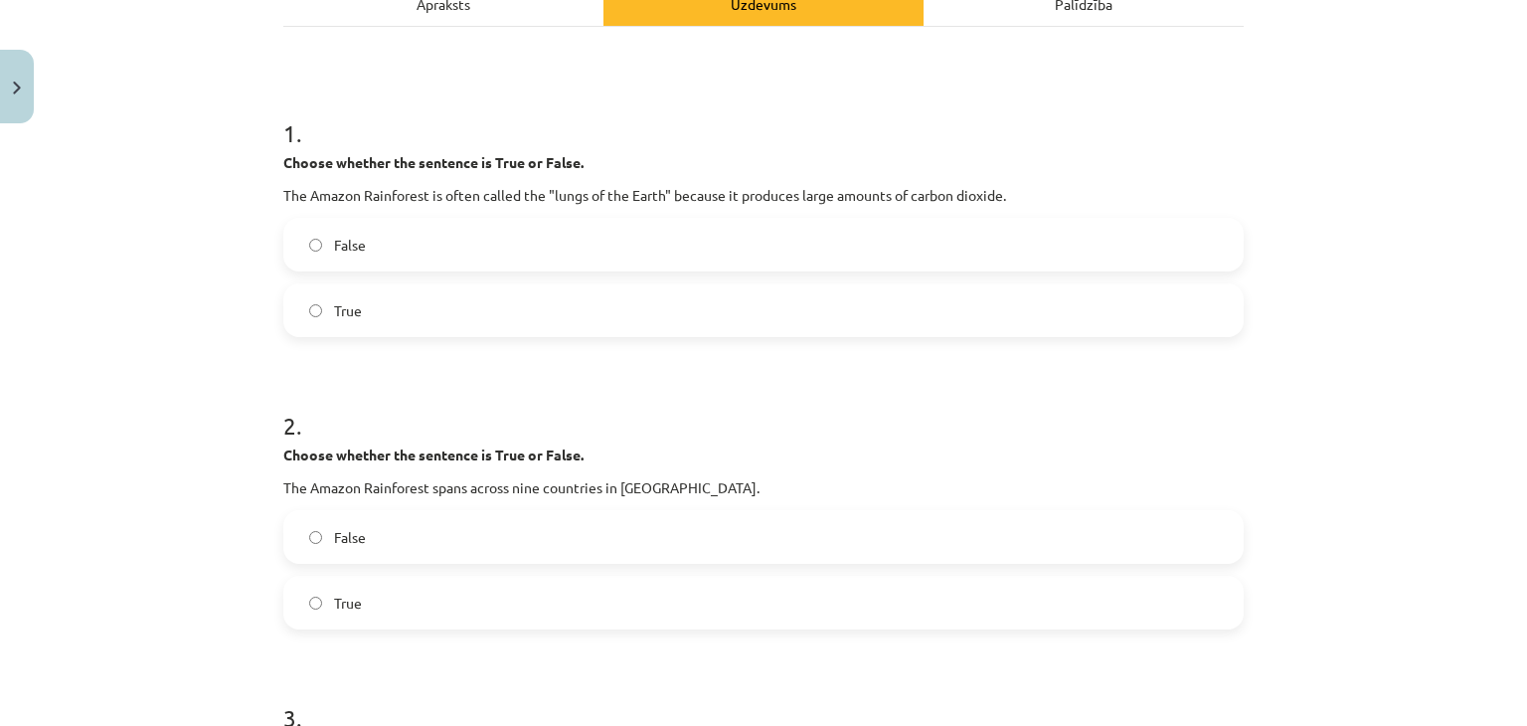
click at [406, 235] on label "False" at bounding box center [763, 245] width 957 height 50
click at [392, 591] on label "True" at bounding box center [763, 603] width 957 height 50
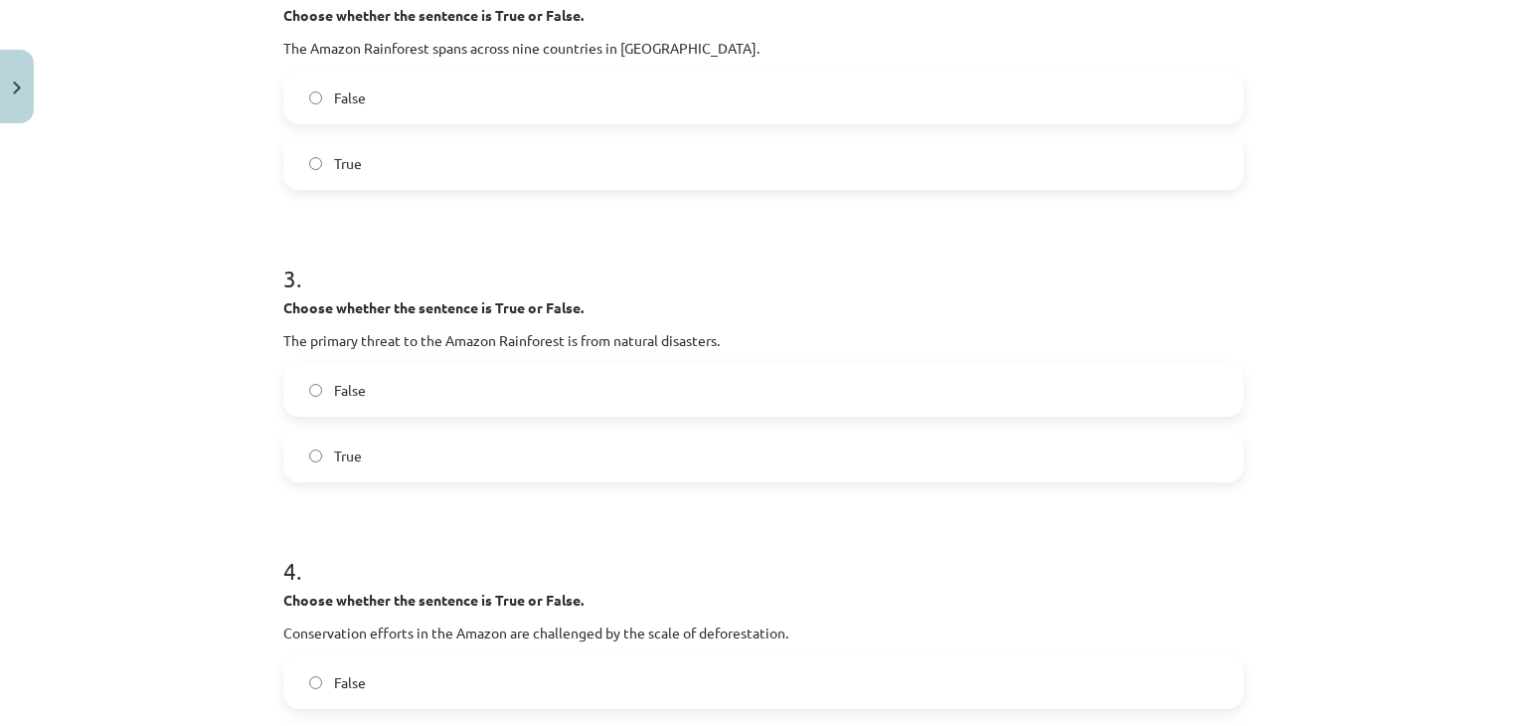
scroll to position [908, 0]
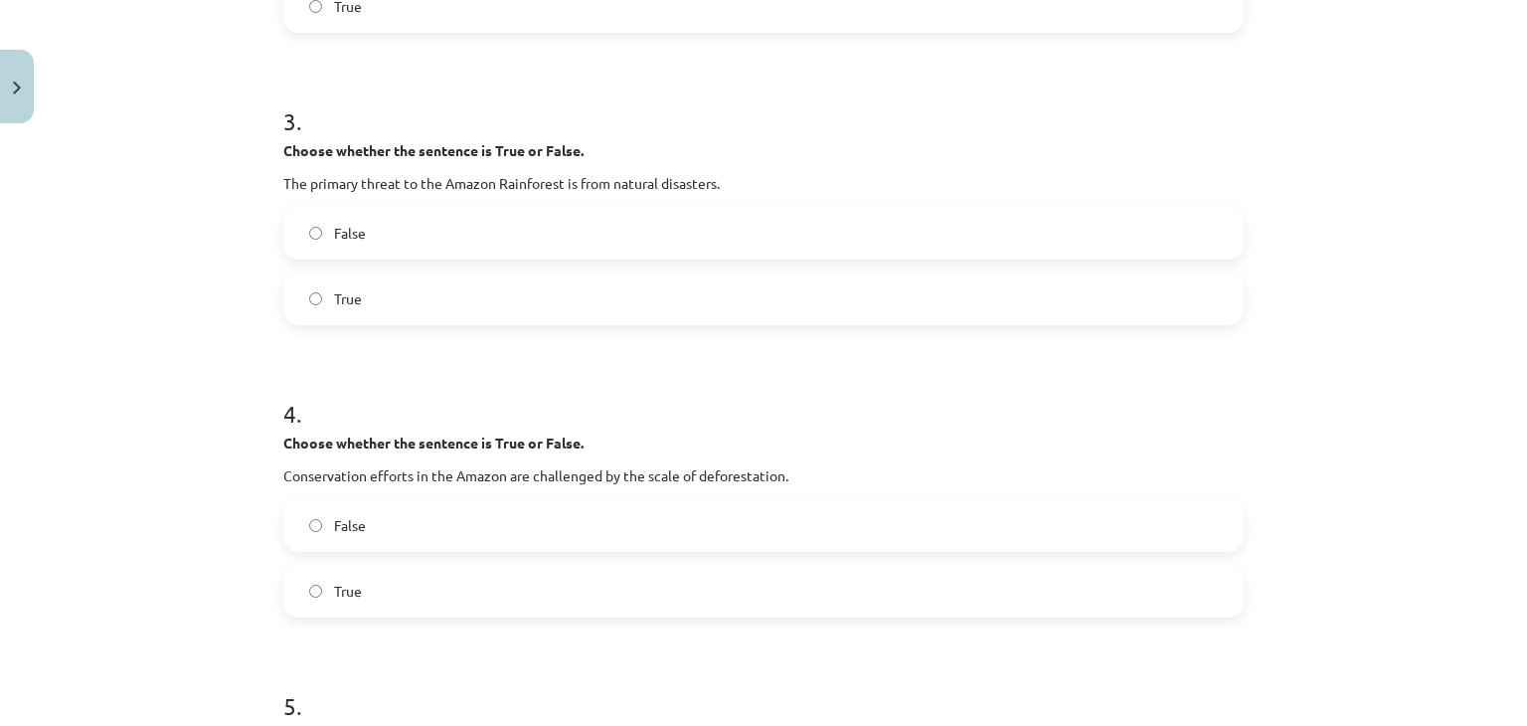
click at [387, 535] on label "False" at bounding box center [763, 525] width 957 height 50
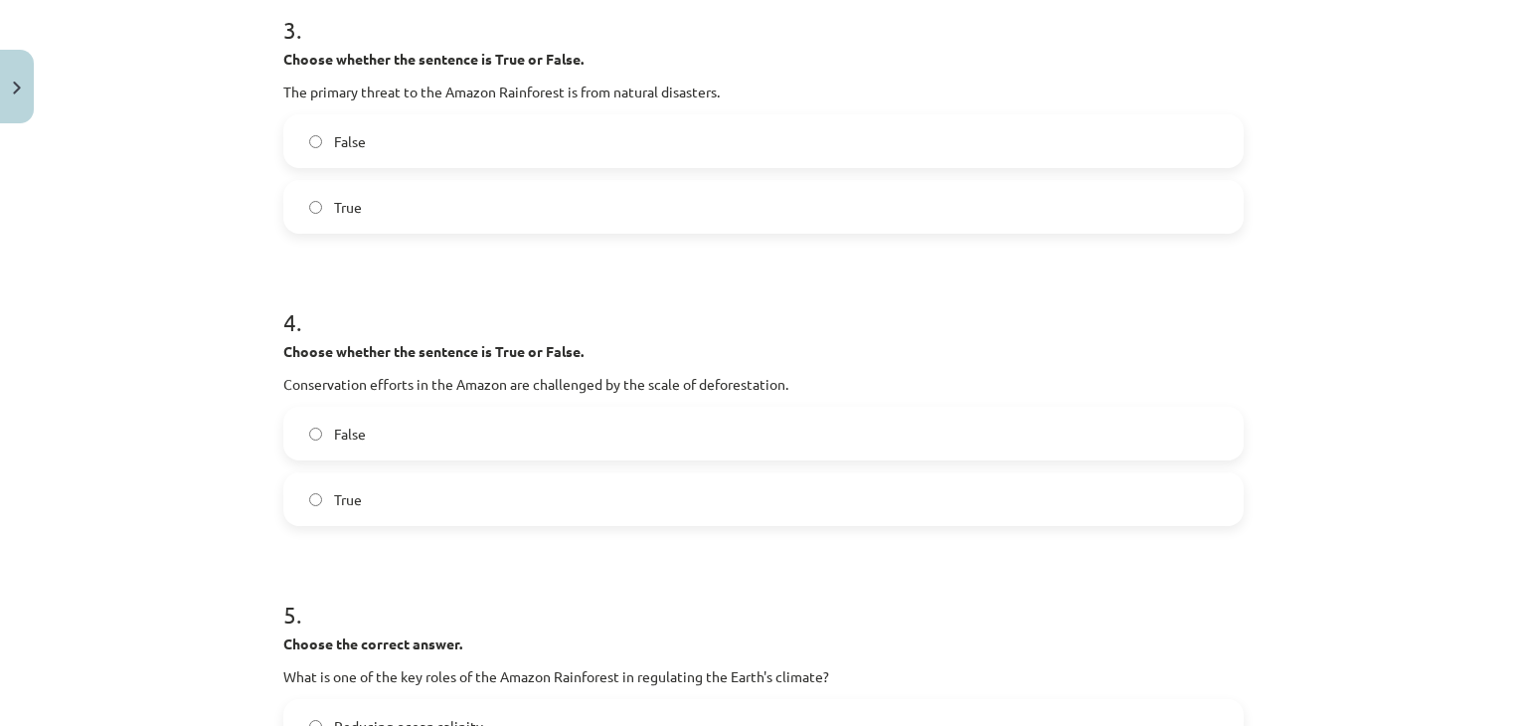
scroll to position [1007, 0]
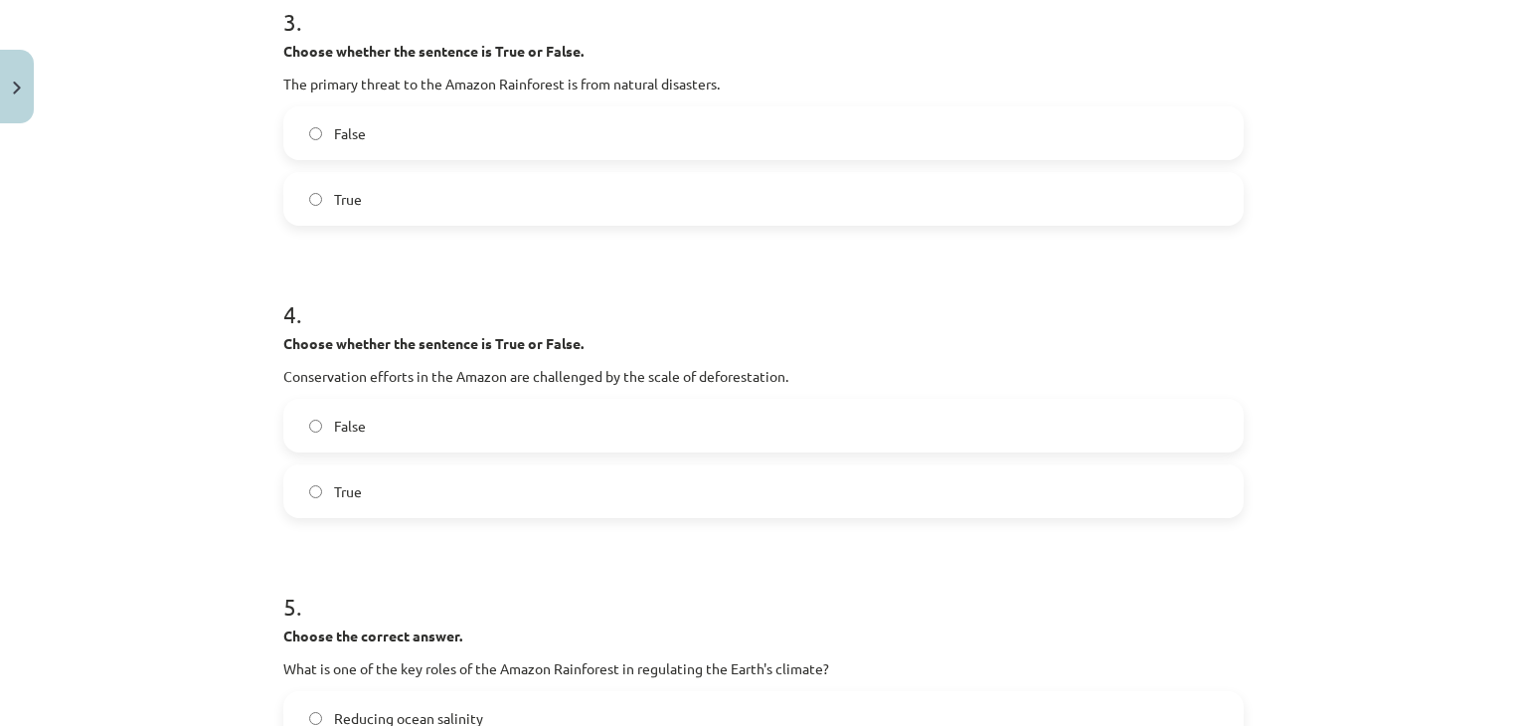
click at [448, 483] on label "True" at bounding box center [763, 491] width 957 height 50
click at [396, 136] on label "False" at bounding box center [763, 133] width 957 height 50
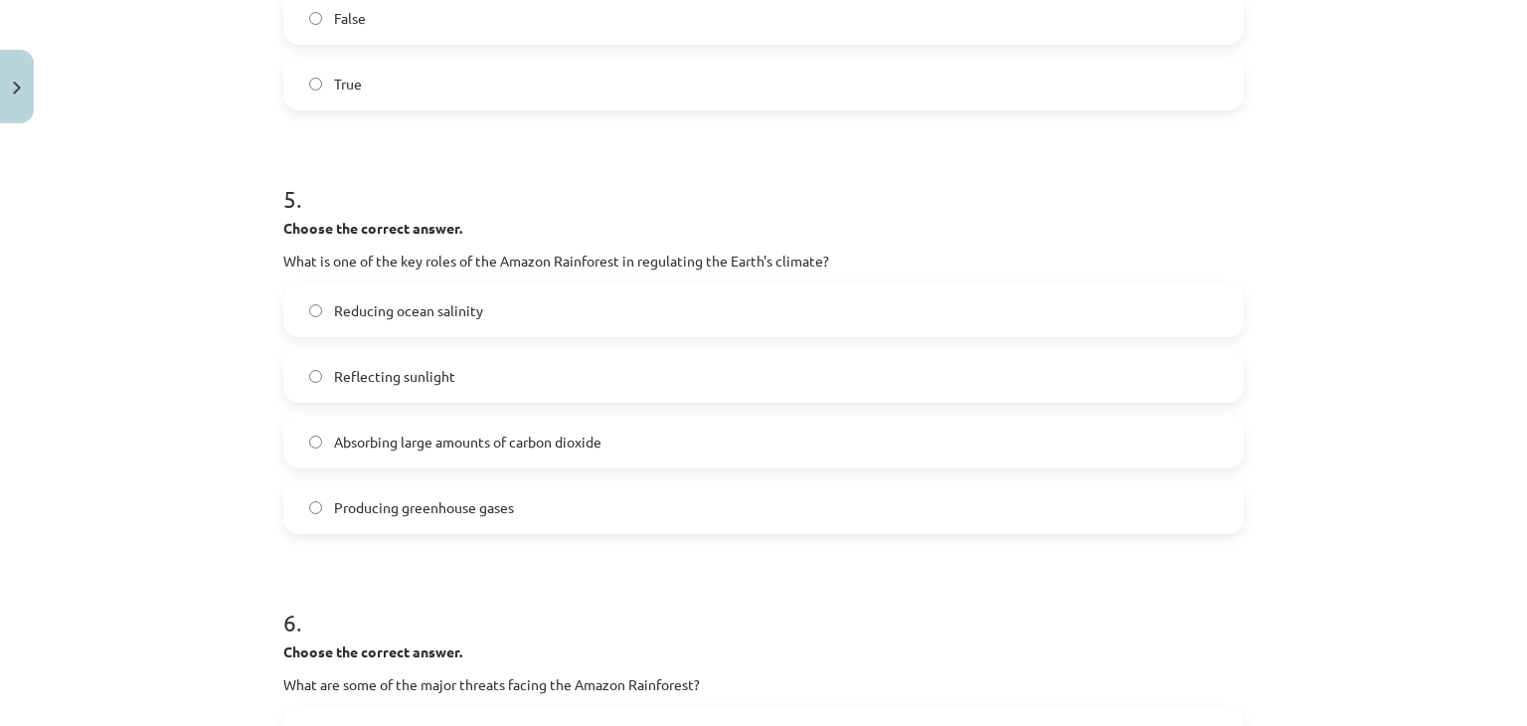
scroll to position [1405, 0]
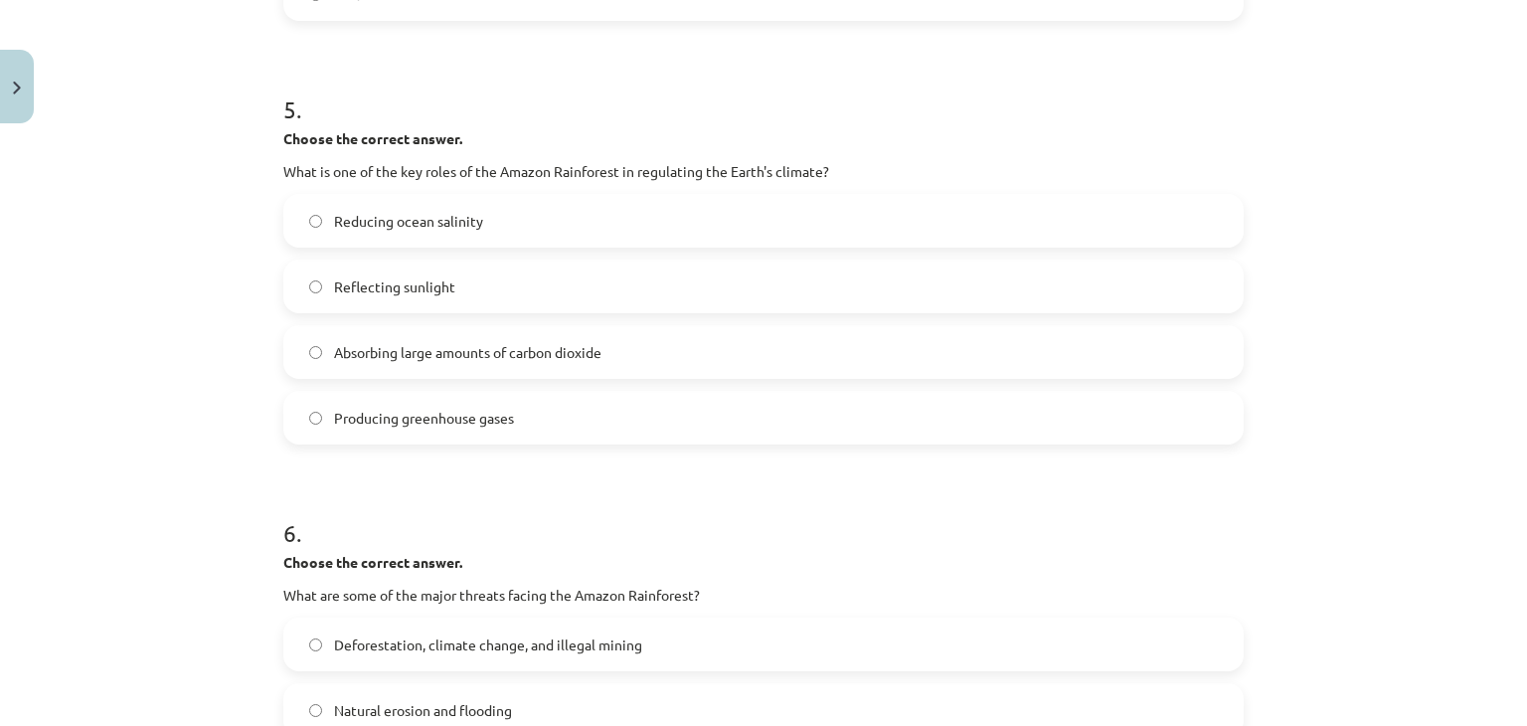
click at [438, 351] on span "Absorbing large amounts of carbon dioxide" at bounding box center [467, 352] width 267 height 21
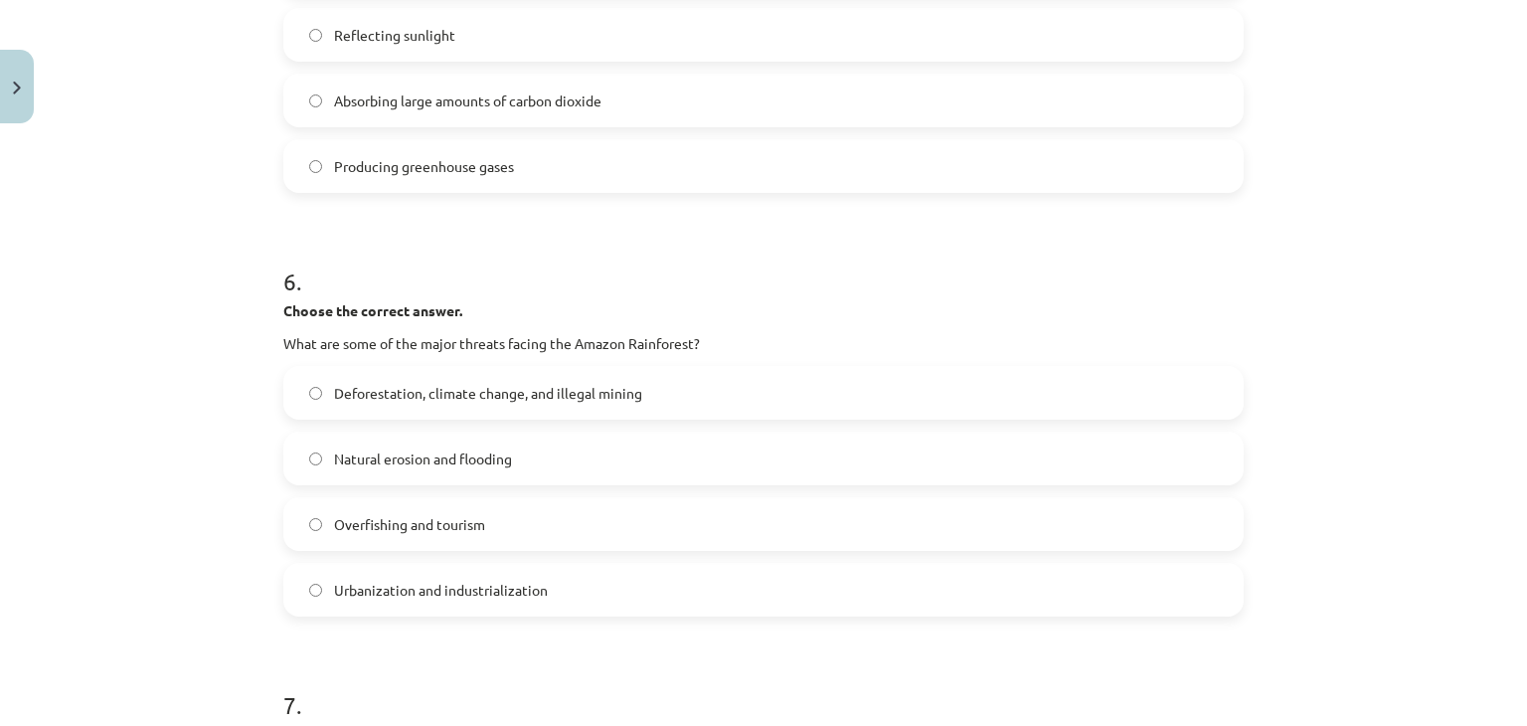
scroll to position [1803, 0]
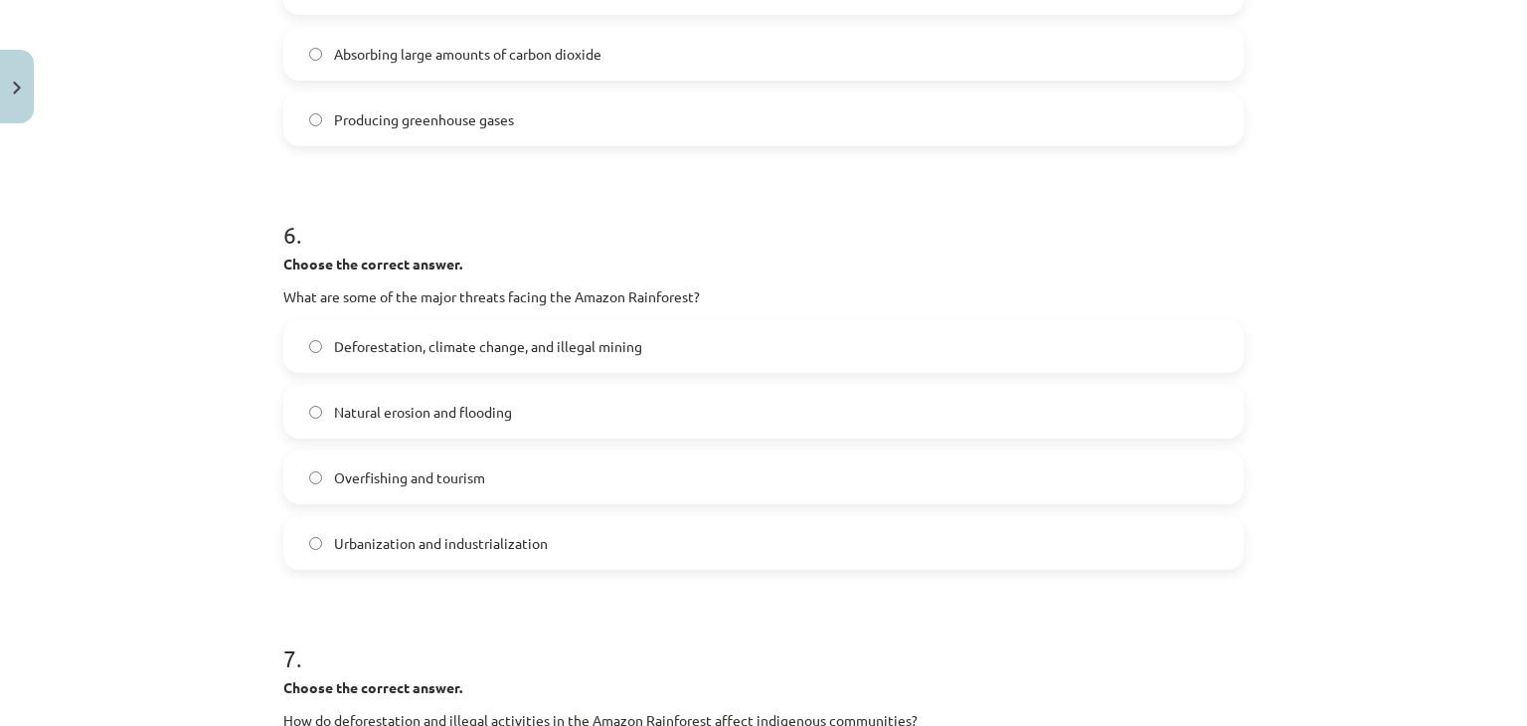
click at [429, 347] on span "Deforestation, climate change, and illegal mining" at bounding box center [488, 346] width 308 height 21
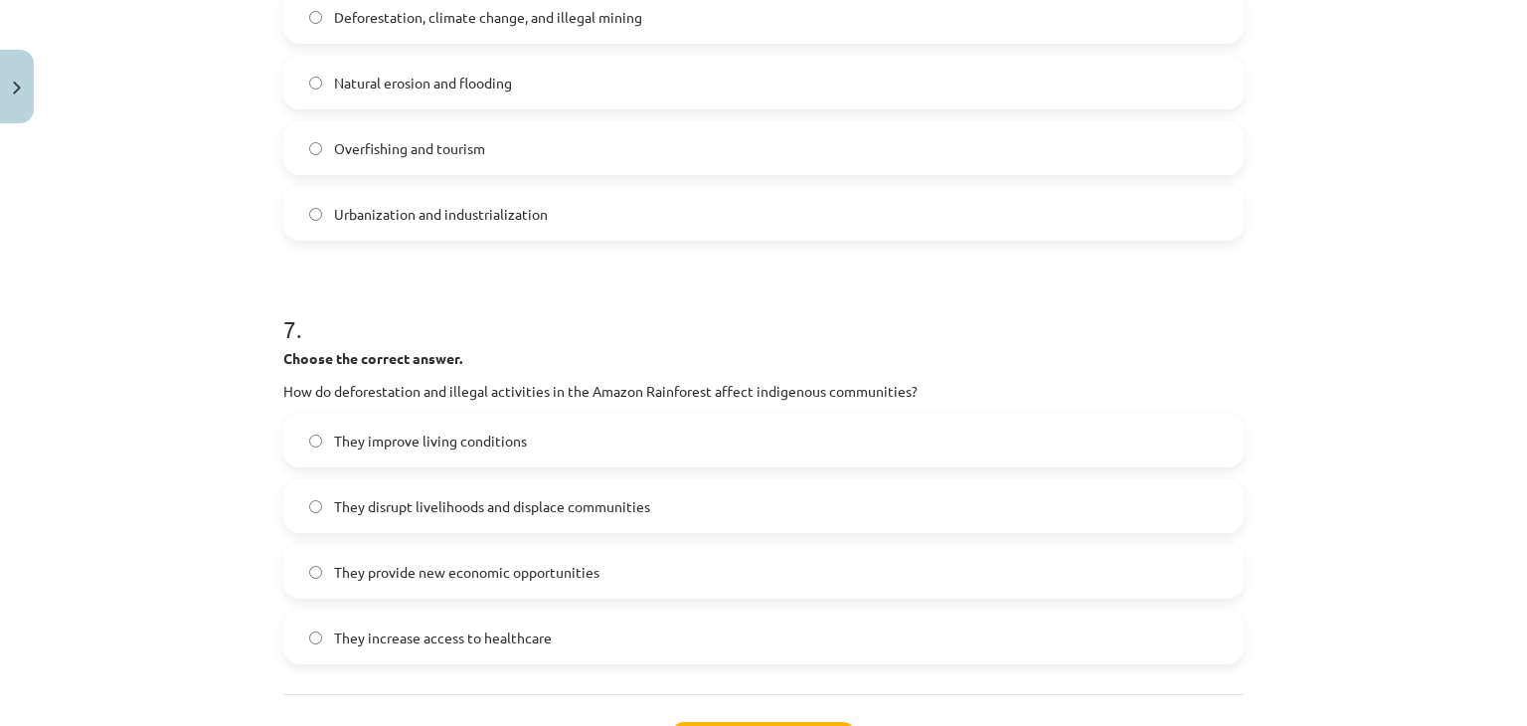
scroll to position [2201, 0]
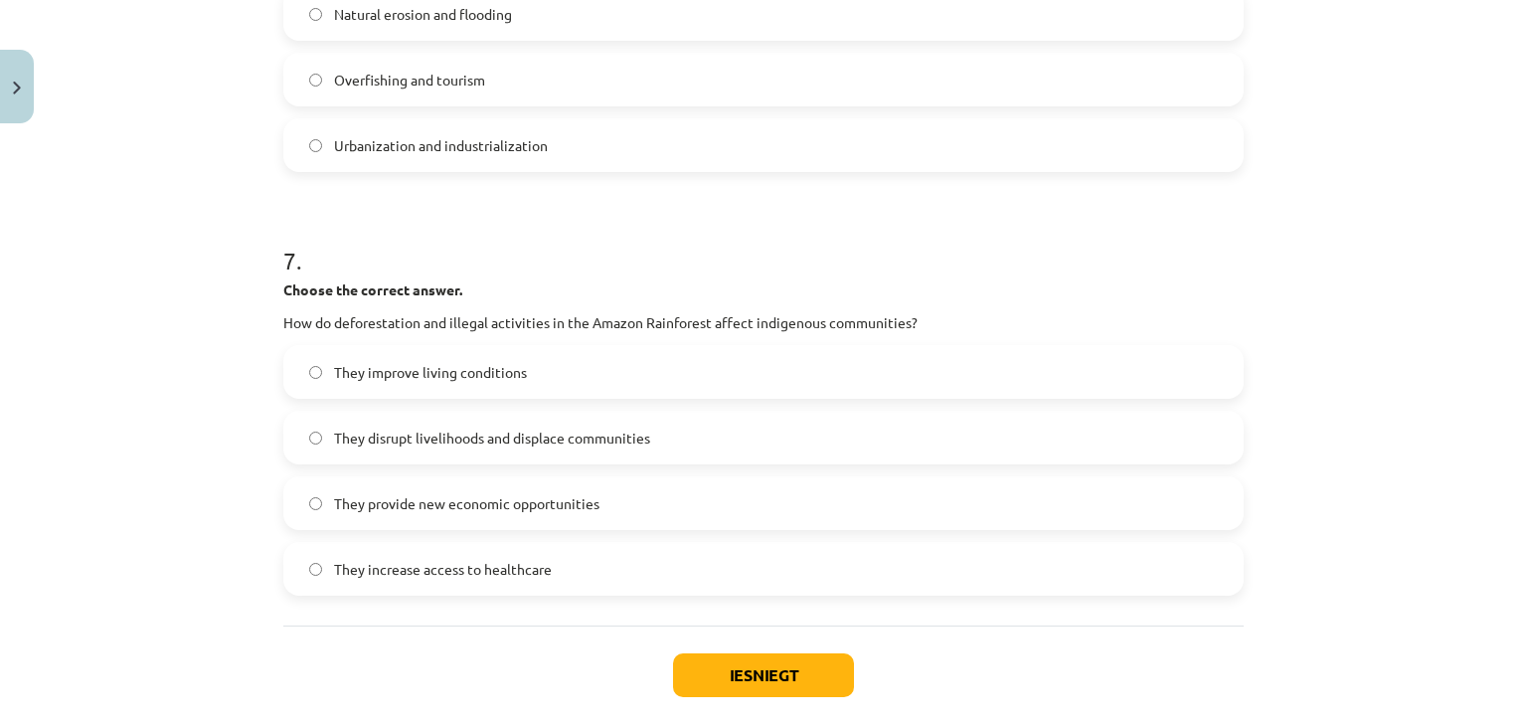
click at [461, 442] on span "They disrupt livelihoods and displace communities" at bounding box center [492, 438] width 316 height 21
click at [719, 657] on button "Iesniegt" at bounding box center [763, 675] width 181 height 44
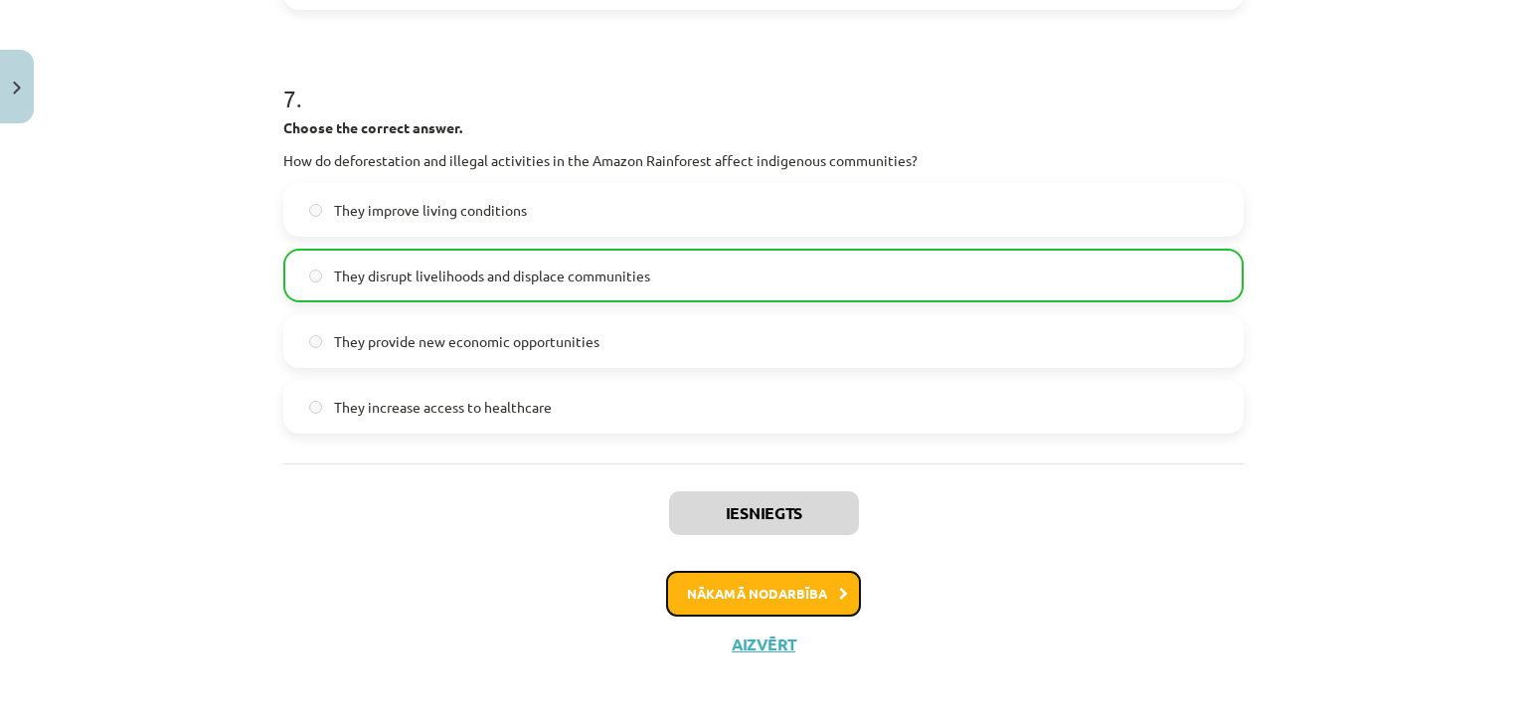
click at [771, 604] on button "Nākamā nodarbība" at bounding box center [763, 594] width 195 height 46
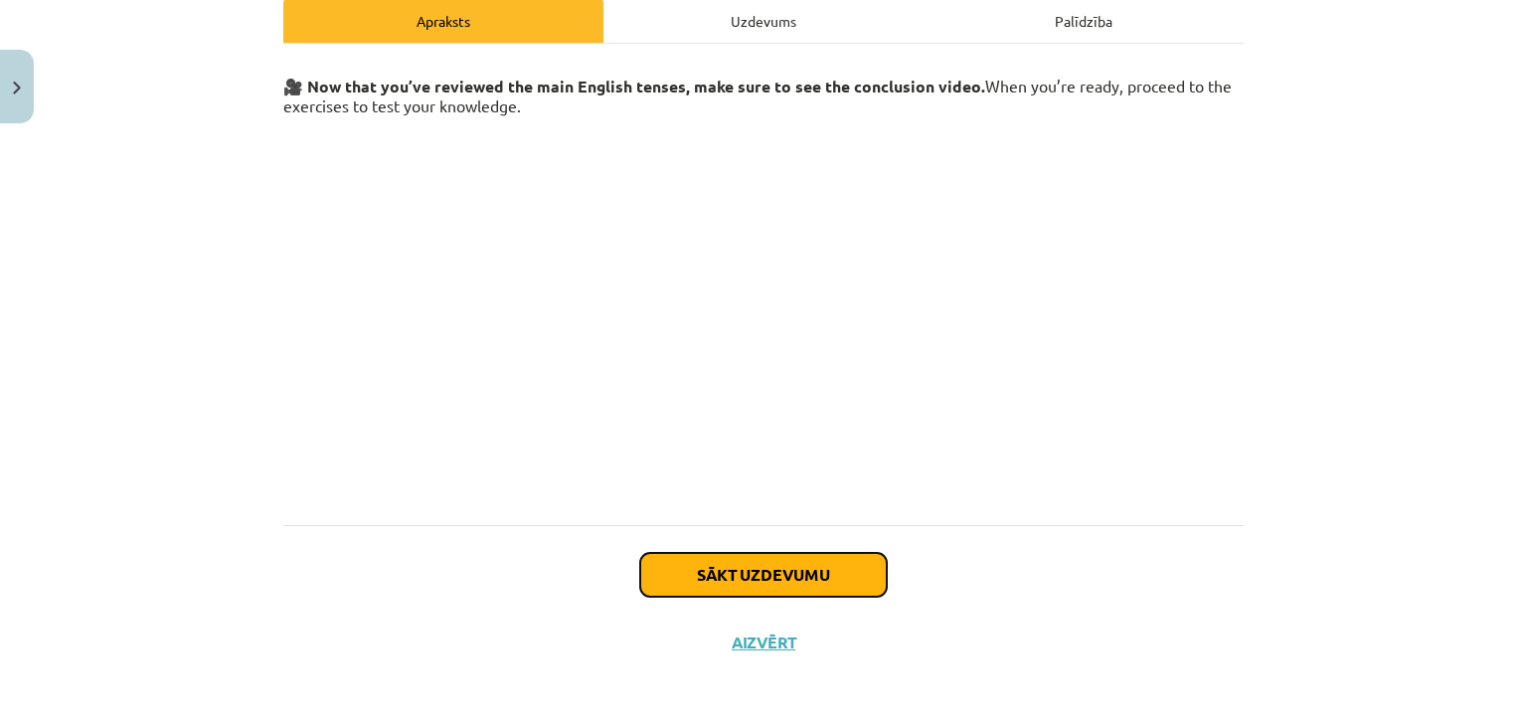
click at [783, 576] on button "Sākt uzdevumu" at bounding box center [763, 575] width 247 height 44
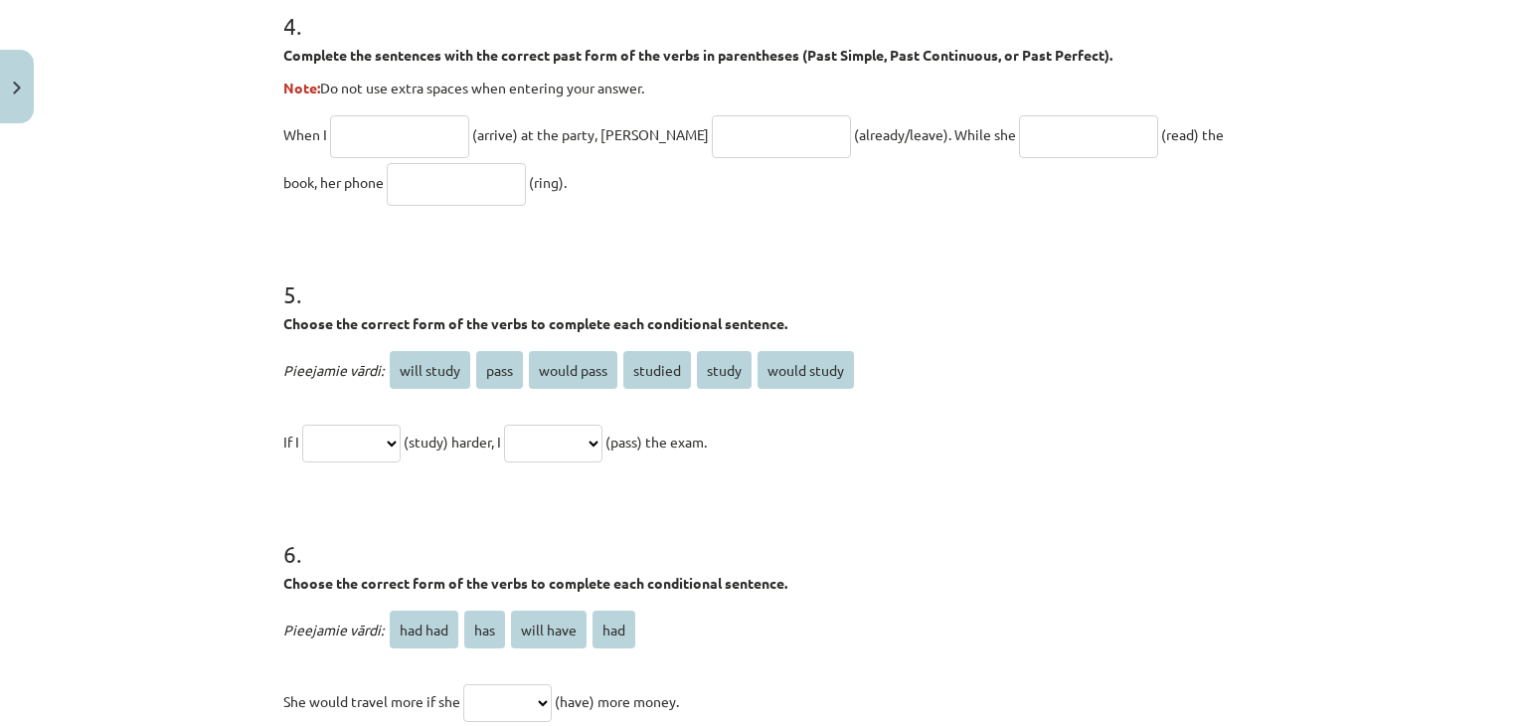
scroll to position [1715, 0]
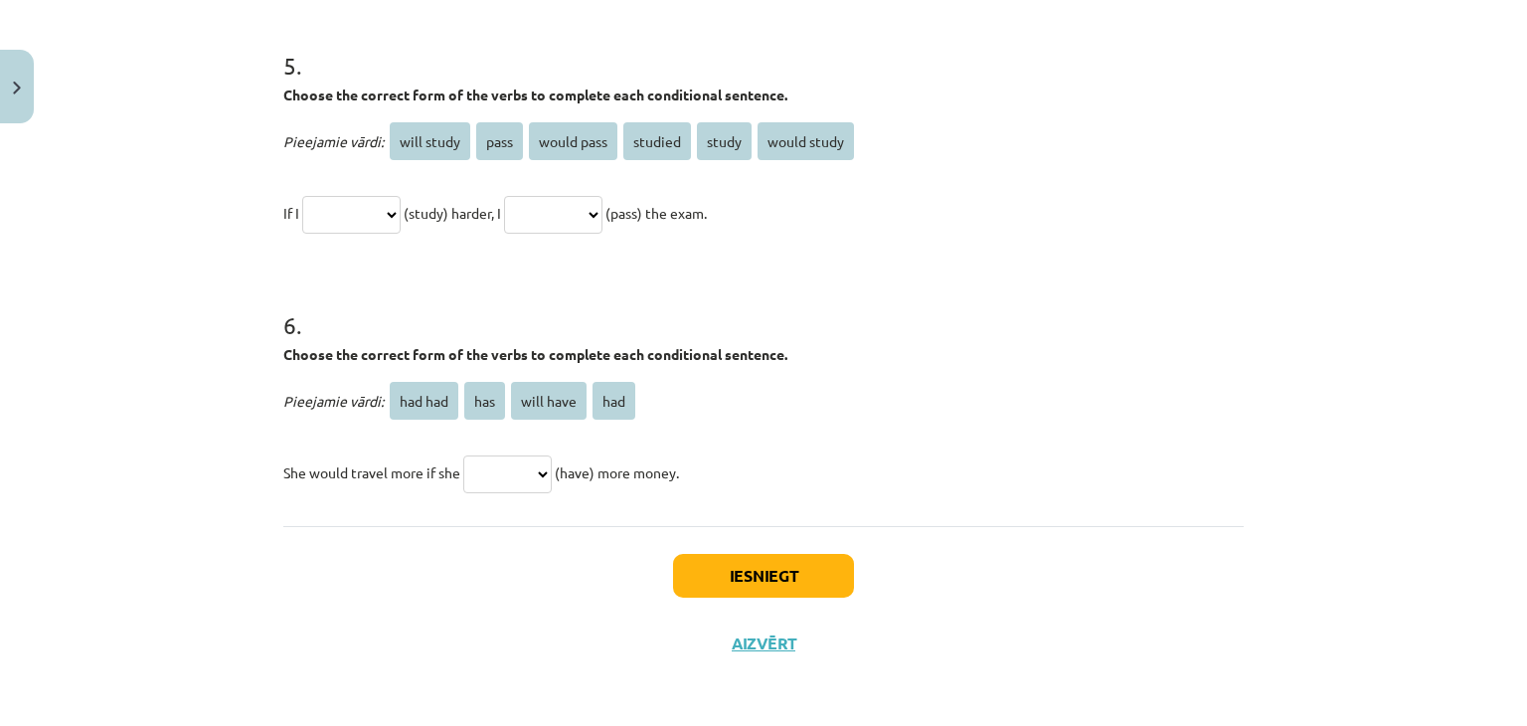
drag, startPoint x: 276, startPoint y: 289, endPoint x: 716, endPoint y: 478, distance: 478.4
click at [401, 202] on select "**********" at bounding box center [351, 215] width 98 height 38
drag, startPoint x: 405, startPoint y: 208, endPoint x: 410, endPoint y: 196, distance: 12.9
click at [401, 208] on select "**********" at bounding box center [351, 215] width 98 height 38
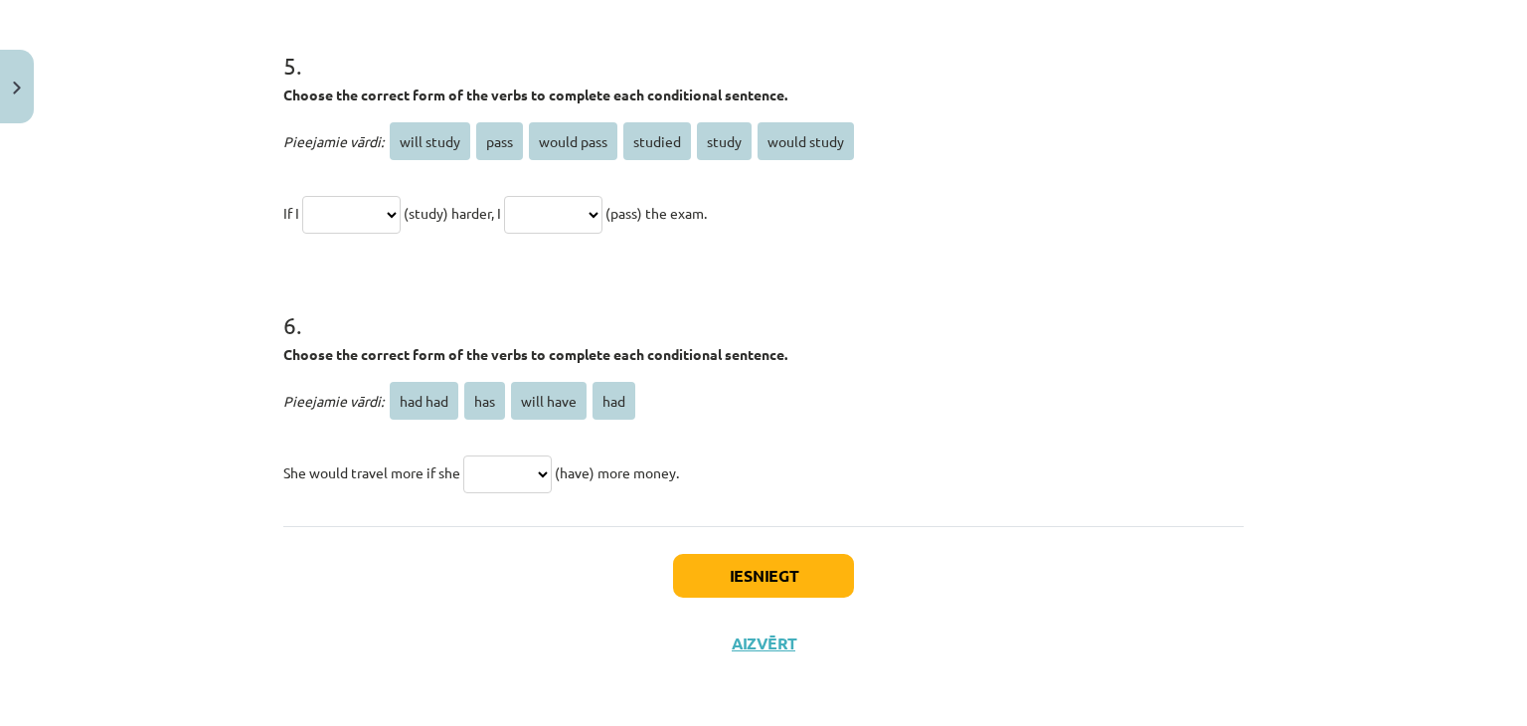
click at [1091, 351] on p "Choose the correct form of the verbs to complete each conditional sentence." at bounding box center [763, 354] width 961 height 21
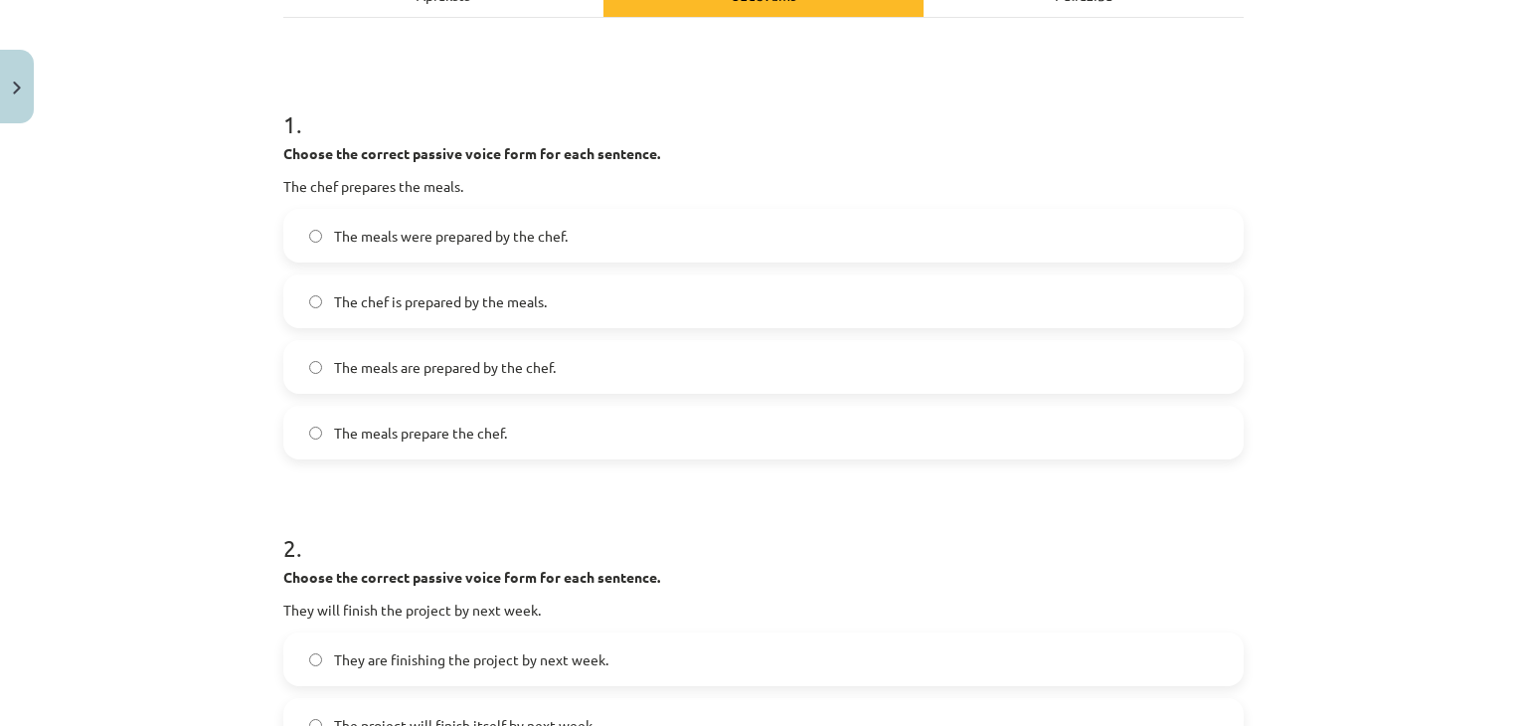
scroll to position [298, 0]
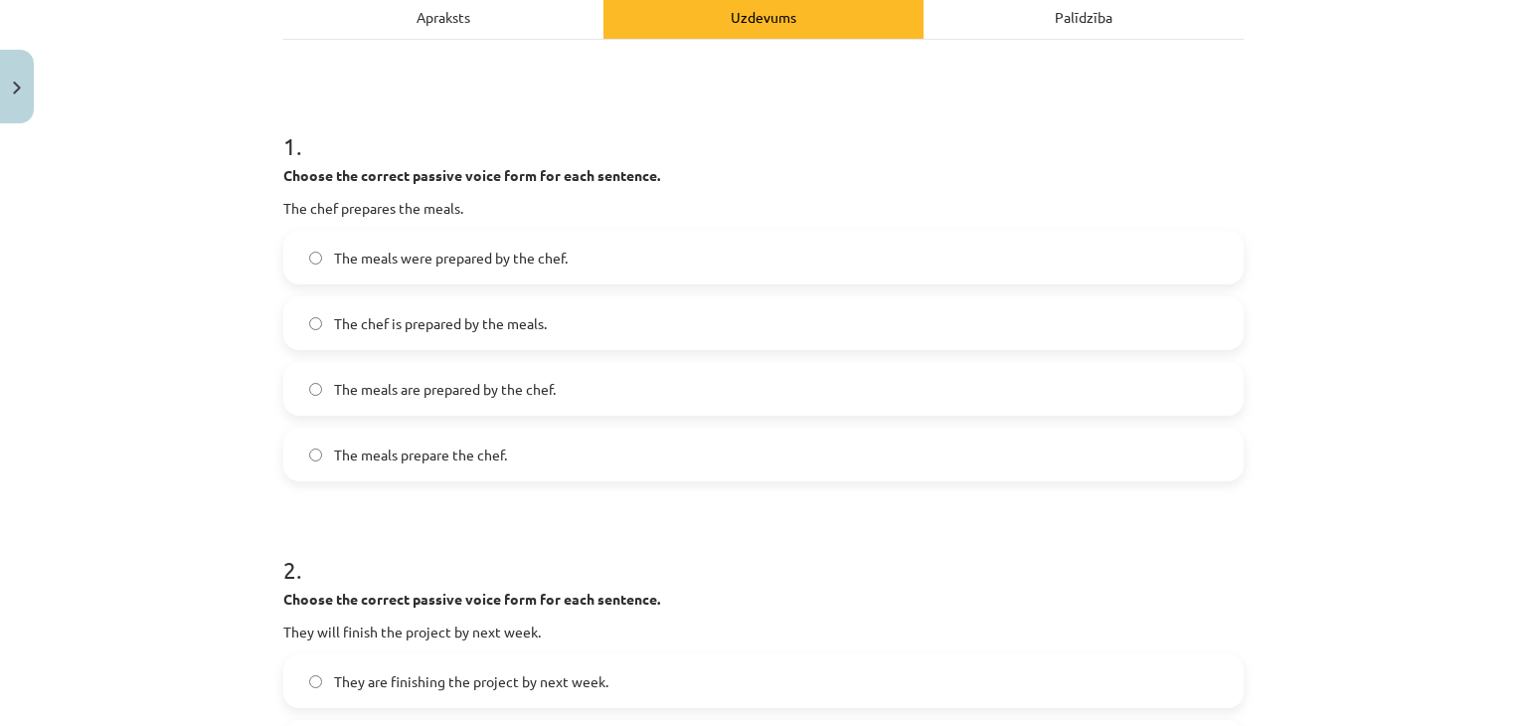
click at [436, 379] on span "The meals are prepared by the chef." at bounding box center [445, 389] width 222 height 21
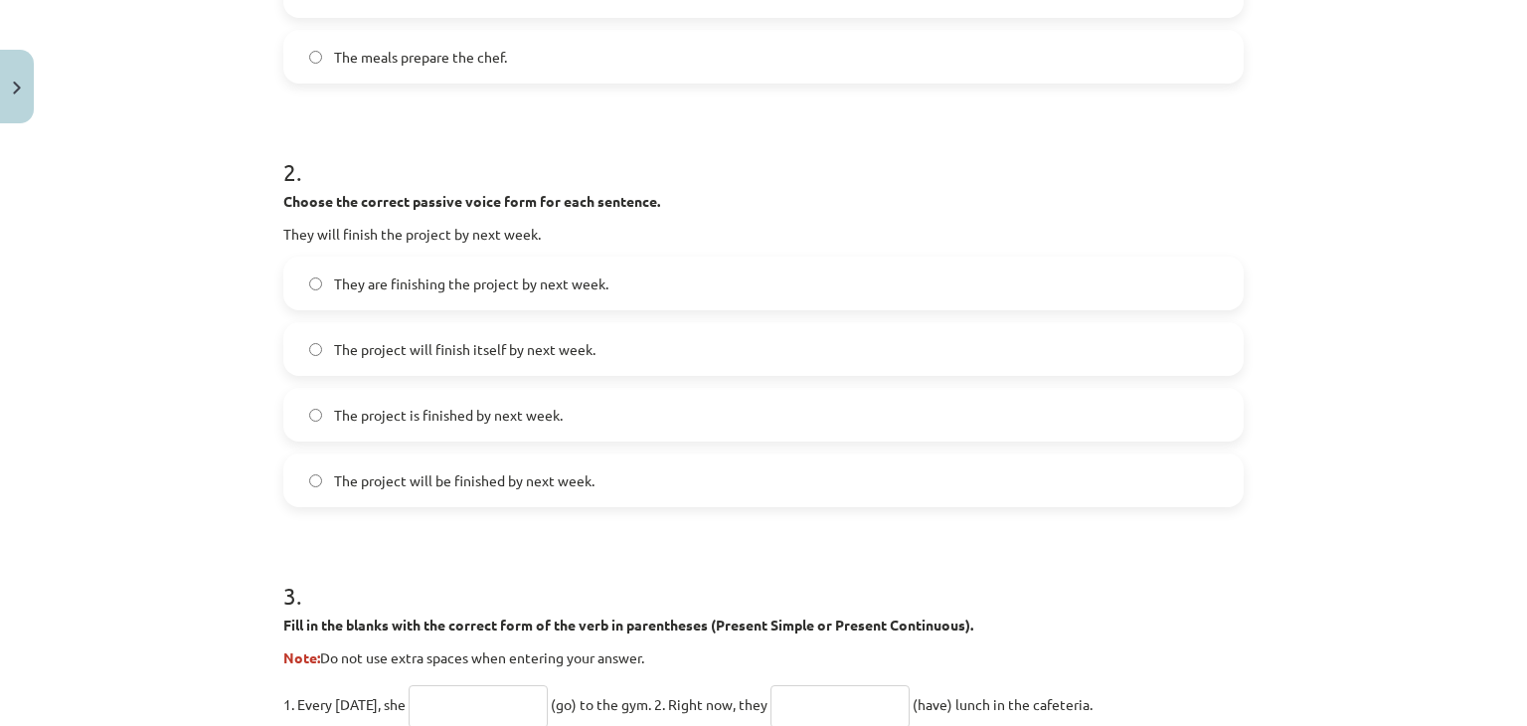
click at [476, 503] on label "The project will be finished by next week." at bounding box center [763, 480] width 957 height 50
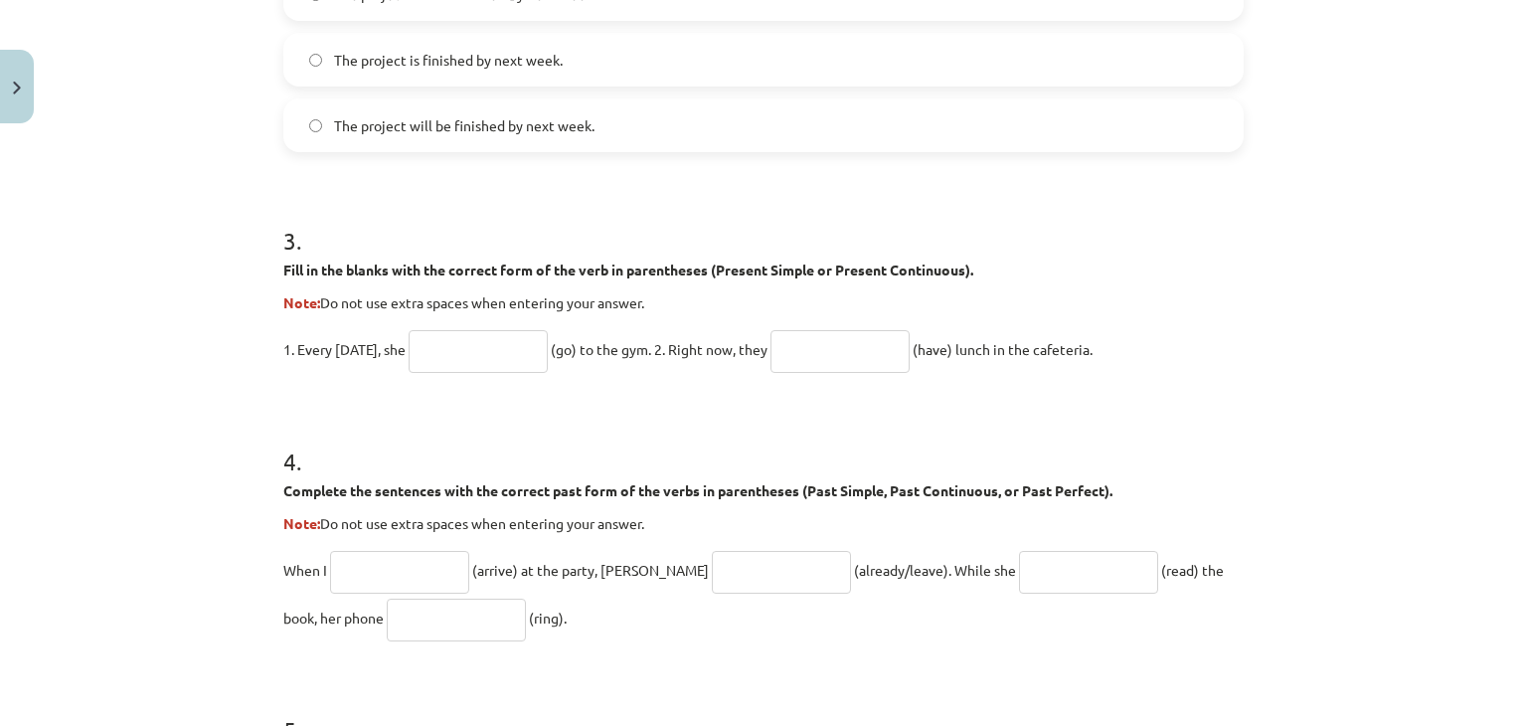
scroll to position [1094, 0]
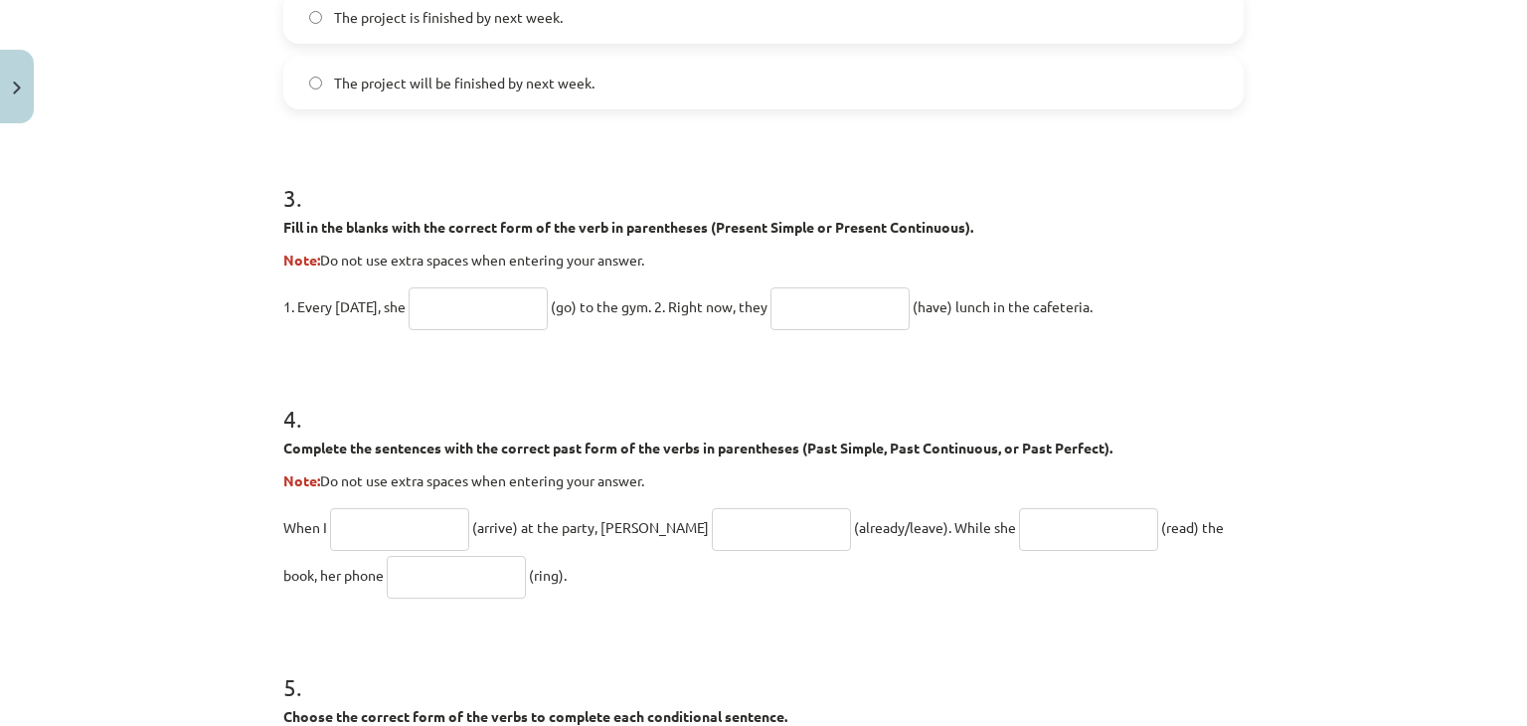
click at [470, 307] on input "text" at bounding box center [478, 308] width 139 height 43
paste input "****"
type input "****"
click at [873, 307] on input "text" at bounding box center [840, 308] width 139 height 43
paste input "**********"
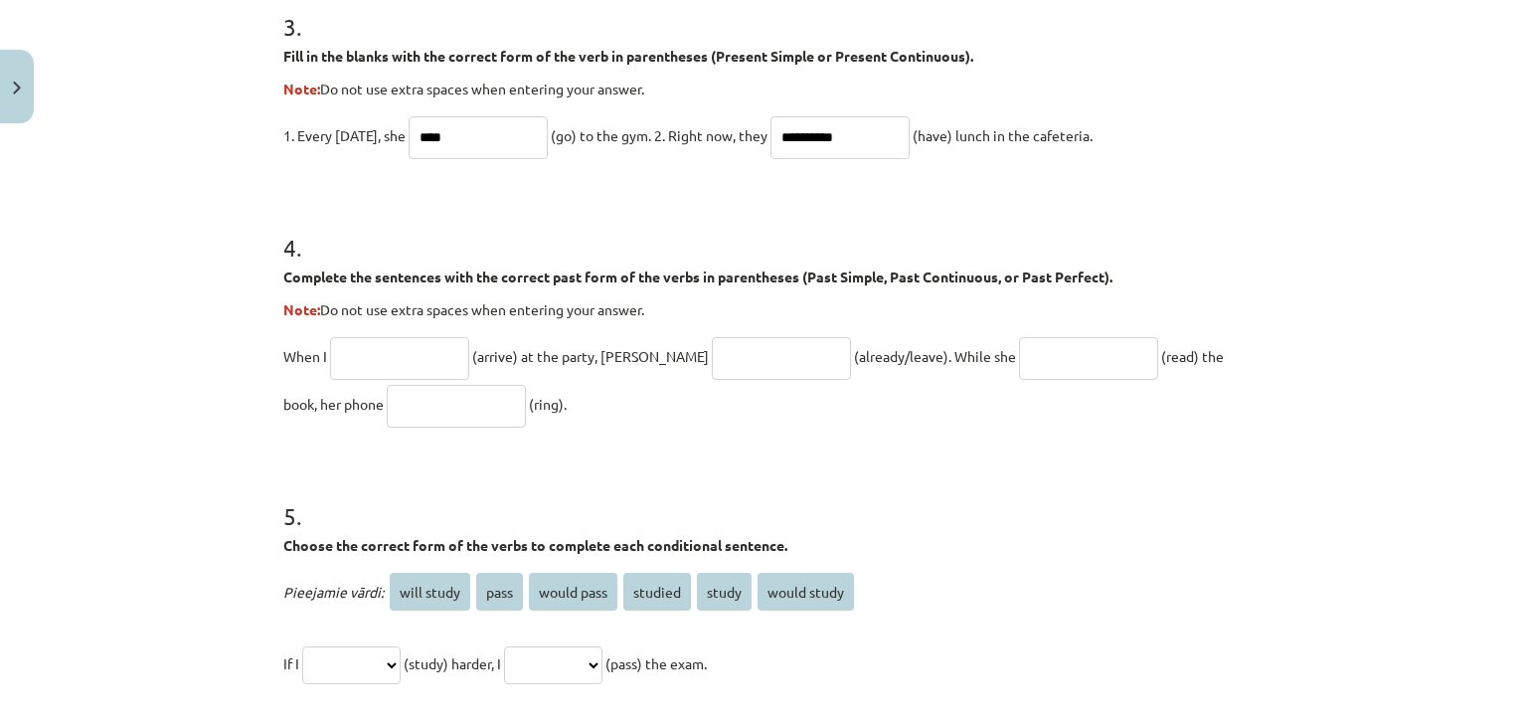
scroll to position [1293, 0]
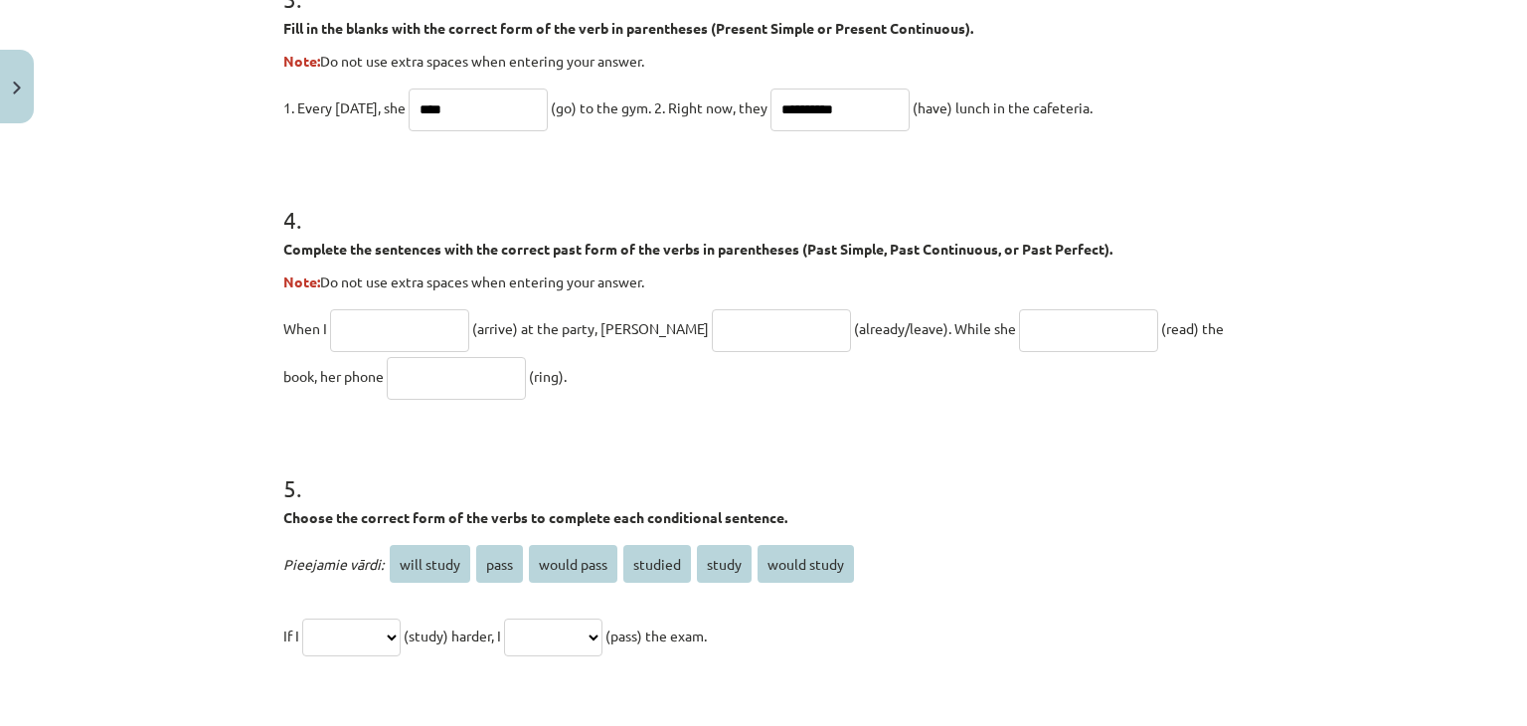
type input "**********"
click at [383, 343] on input "text" at bounding box center [399, 330] width 139 height 43
paste input "*******"
type input "*******"
click at [712, 337] on input "text" at bounding box center [781, 330] width 139 height 43
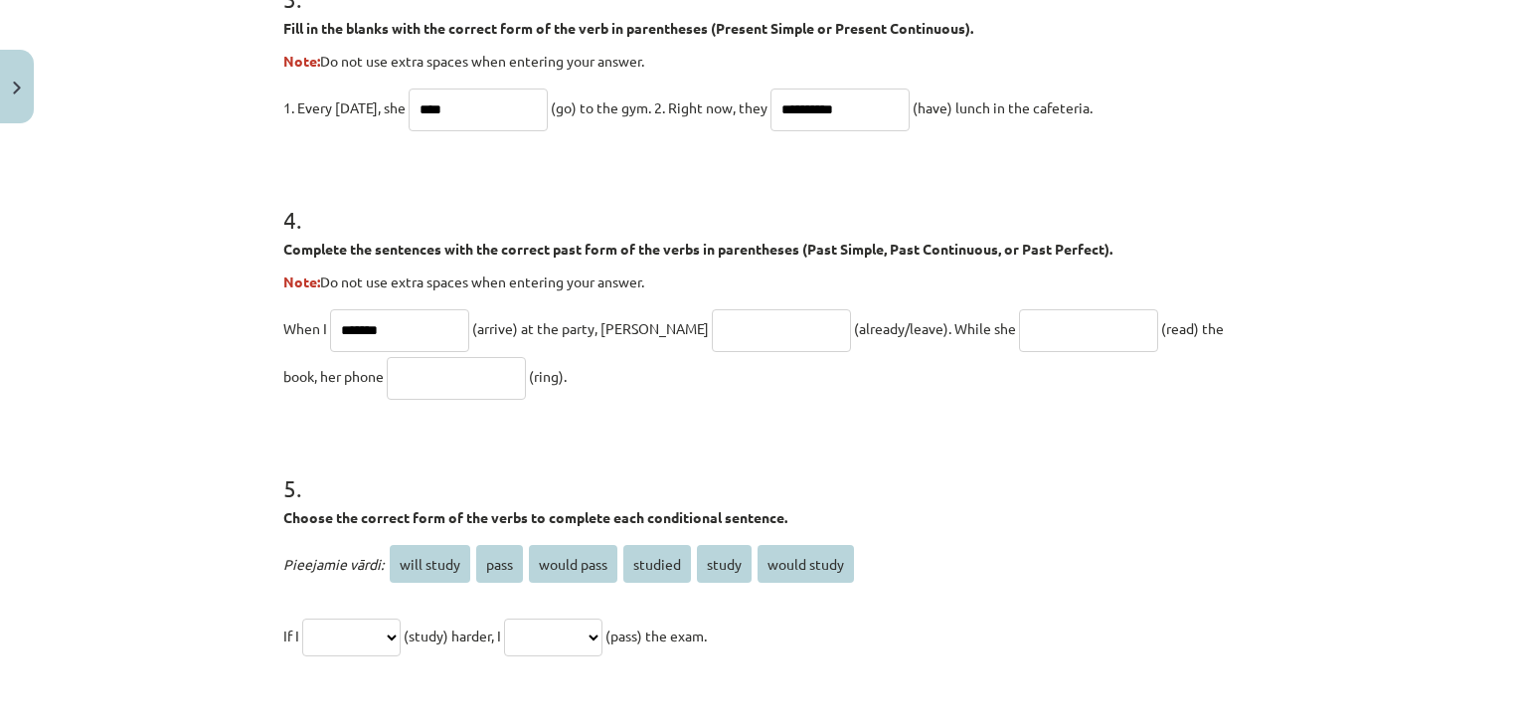
paste input "**********"
type input "**********"
paste input "**********"
type input "**********"
click at [438, 378] on input "text" at bounding box center [456, 378] width 139 height 43
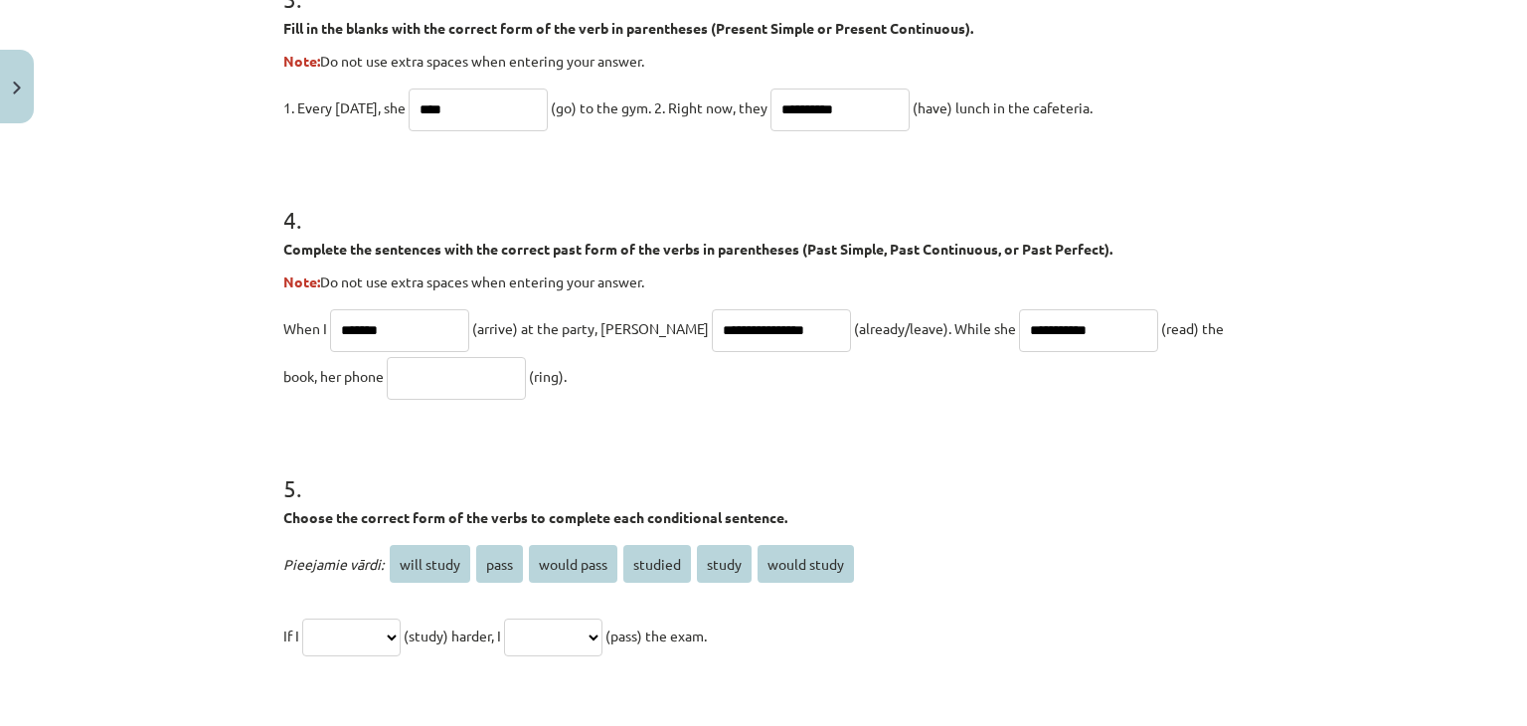
paste input "****"
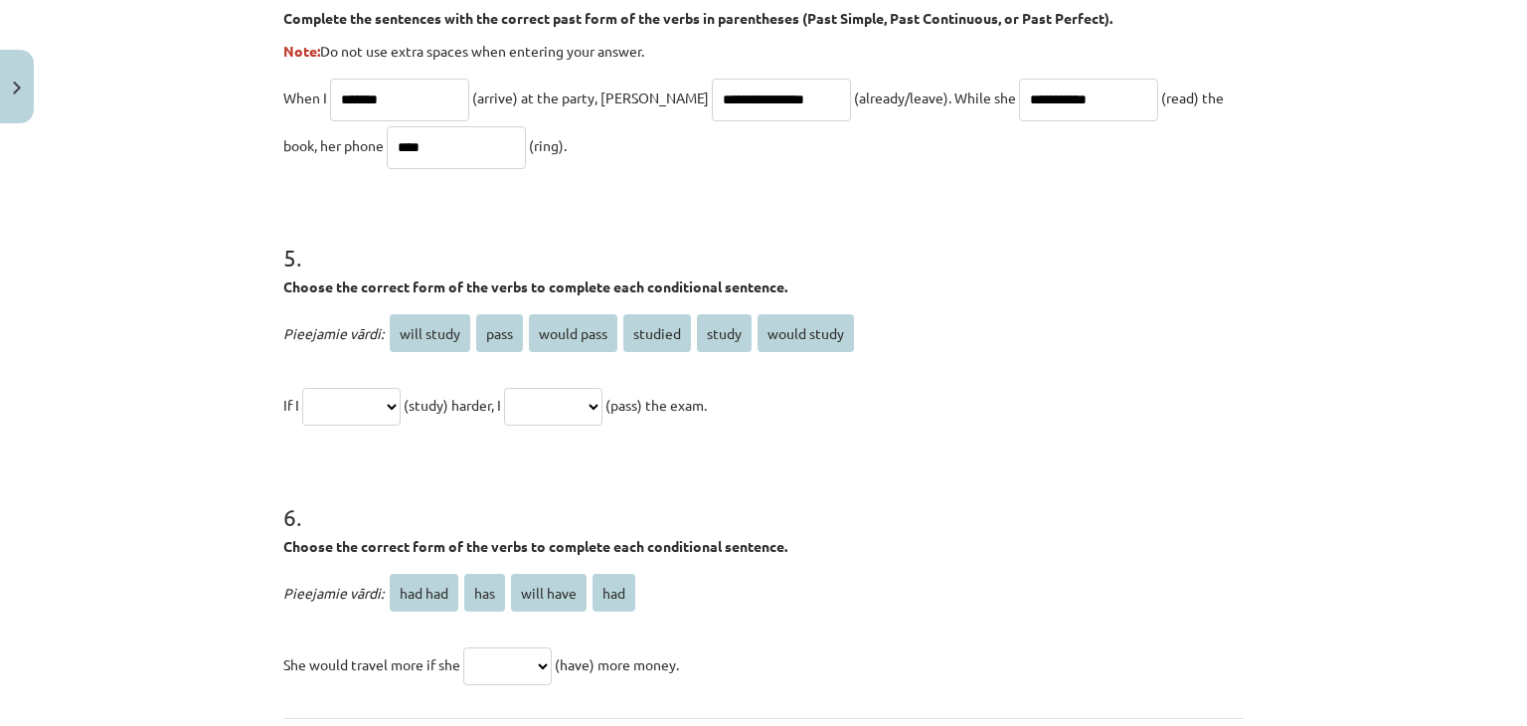
scroll to position [1591, 0]
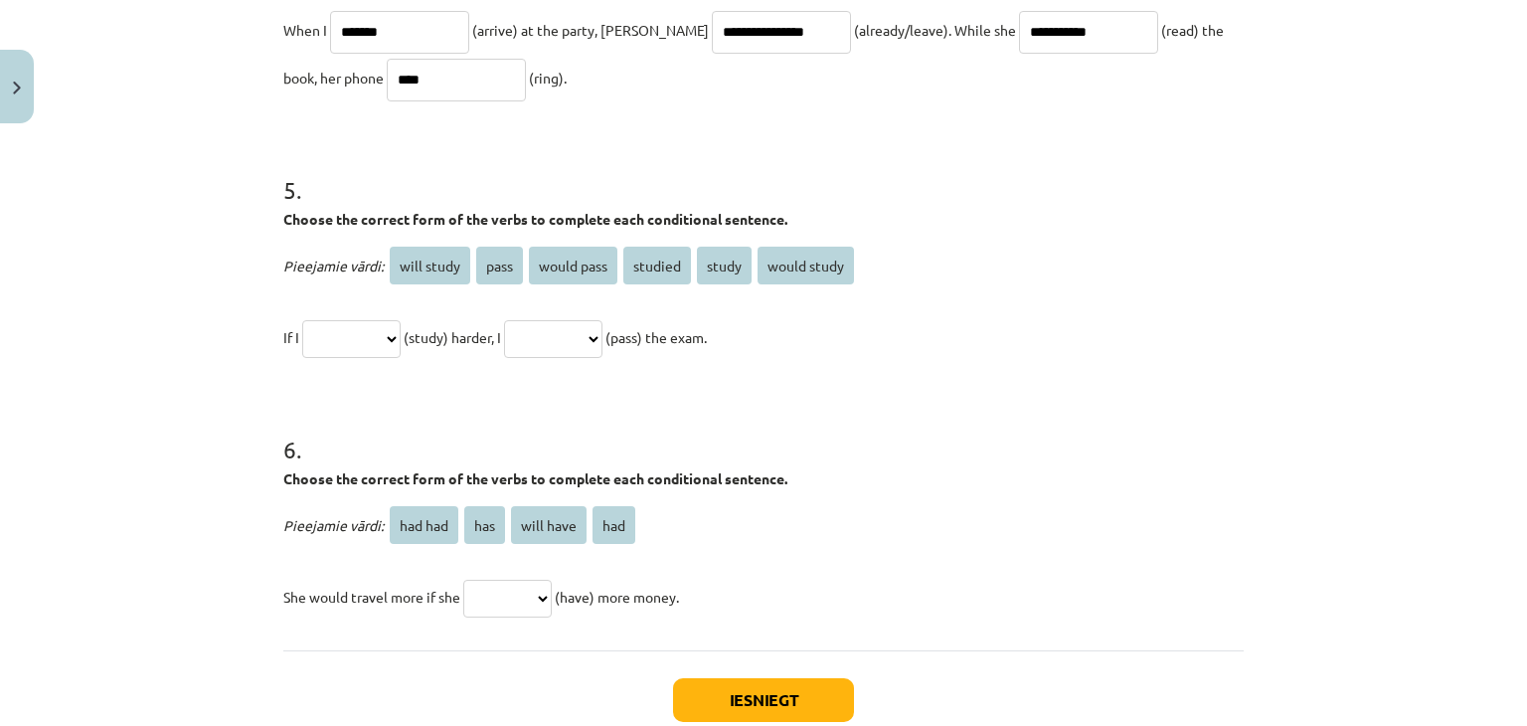
type input "****"
click at [397, 336] on select "**********" at bounding box center [351, 339] width 98 height 38
select select "*******"
click at [302, 320] on select "**********" at bounding box center [351, 339] width 98 height 38
click at [584, 335] on select "**********" at bounding box center [553, 339] width 98 height 38
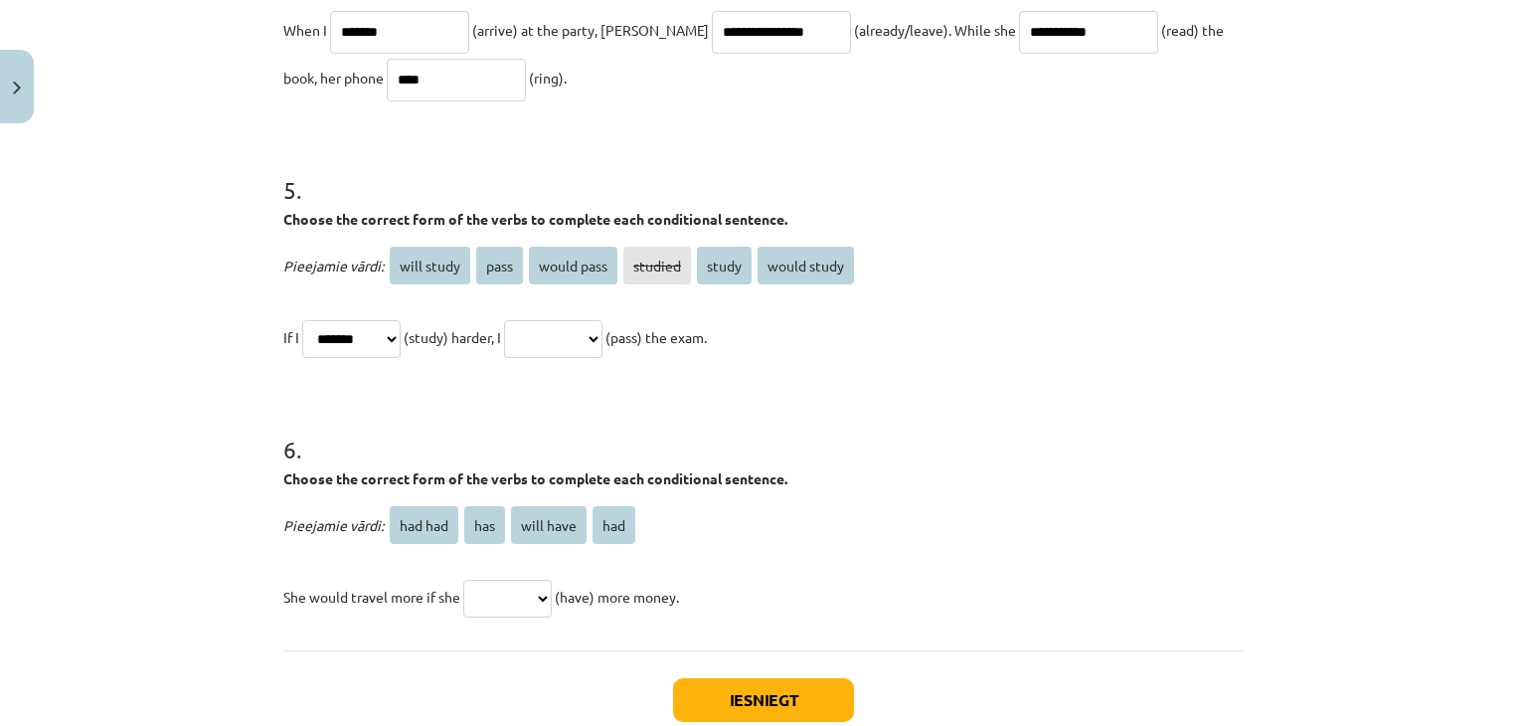
select select "**********"
click at [527, 320] on select "**********" at bounding box center [553, 339] width 98 height 38
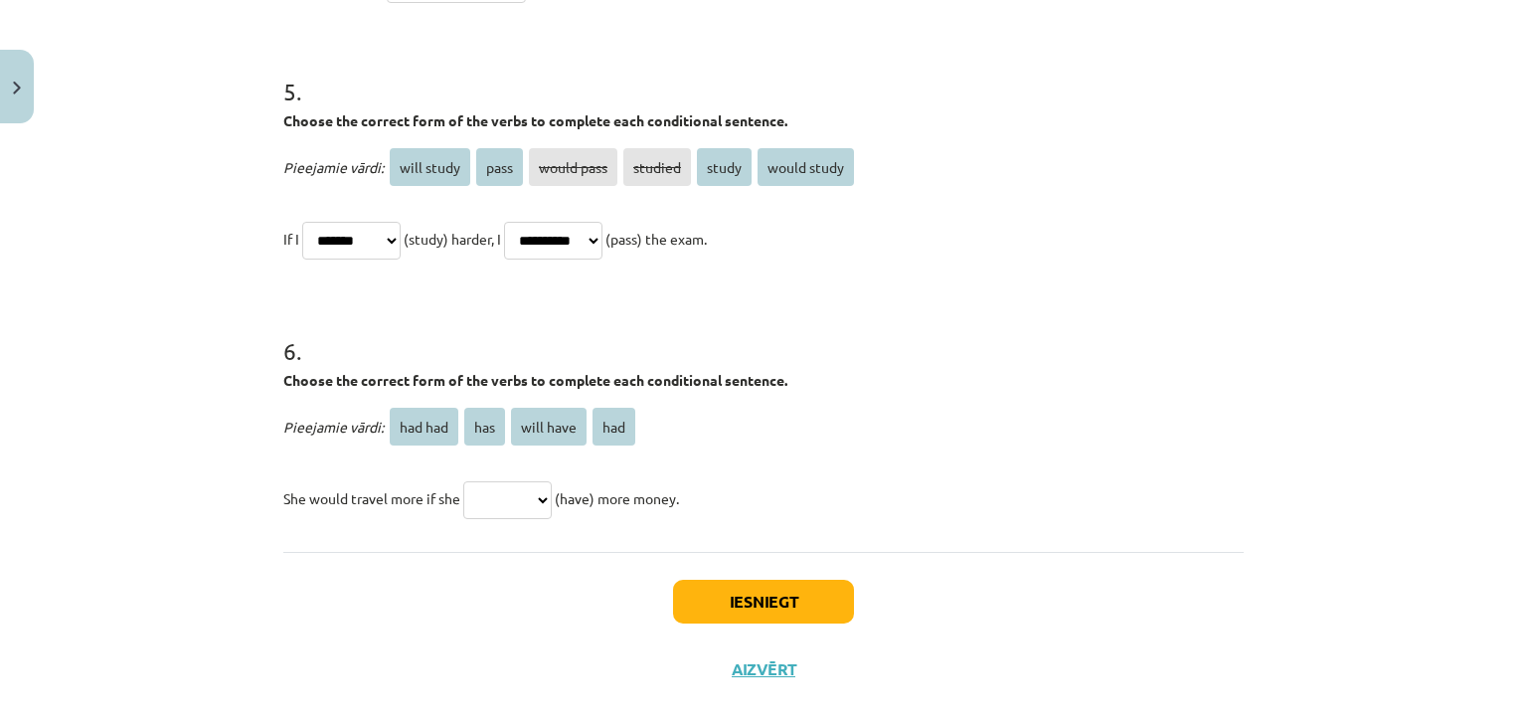
scroll to position [1715, 0]
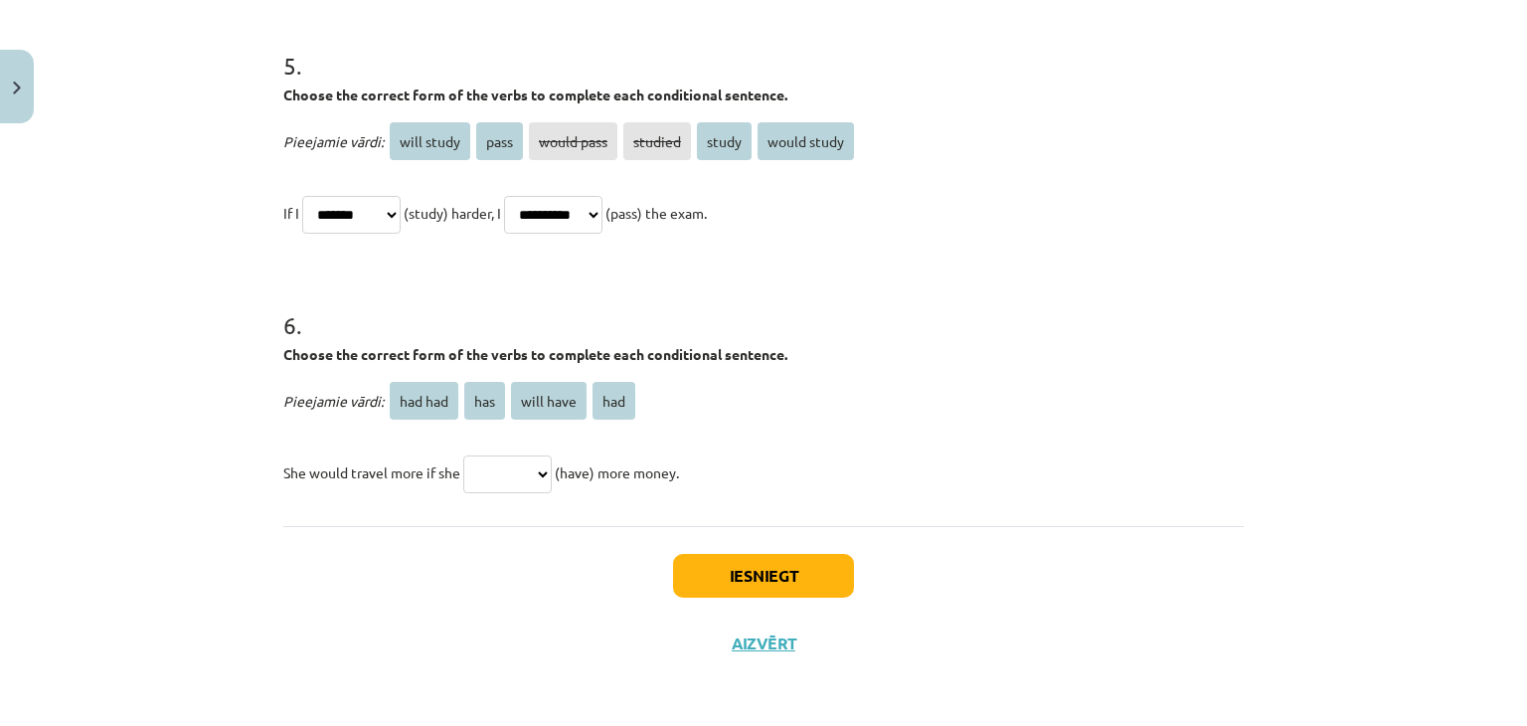
click at [528, 463] on select "******* *** ********* ***" at bounding box center [507, 474] width 88 height 38
select select "***"
click at [463, 455] on select "******* *** ********* ***" at bounding box center [507, 474] width 88 height 38
click at [761, 580] on button "Iesniegt" at bounding box center [763, 576] width 181 height 44
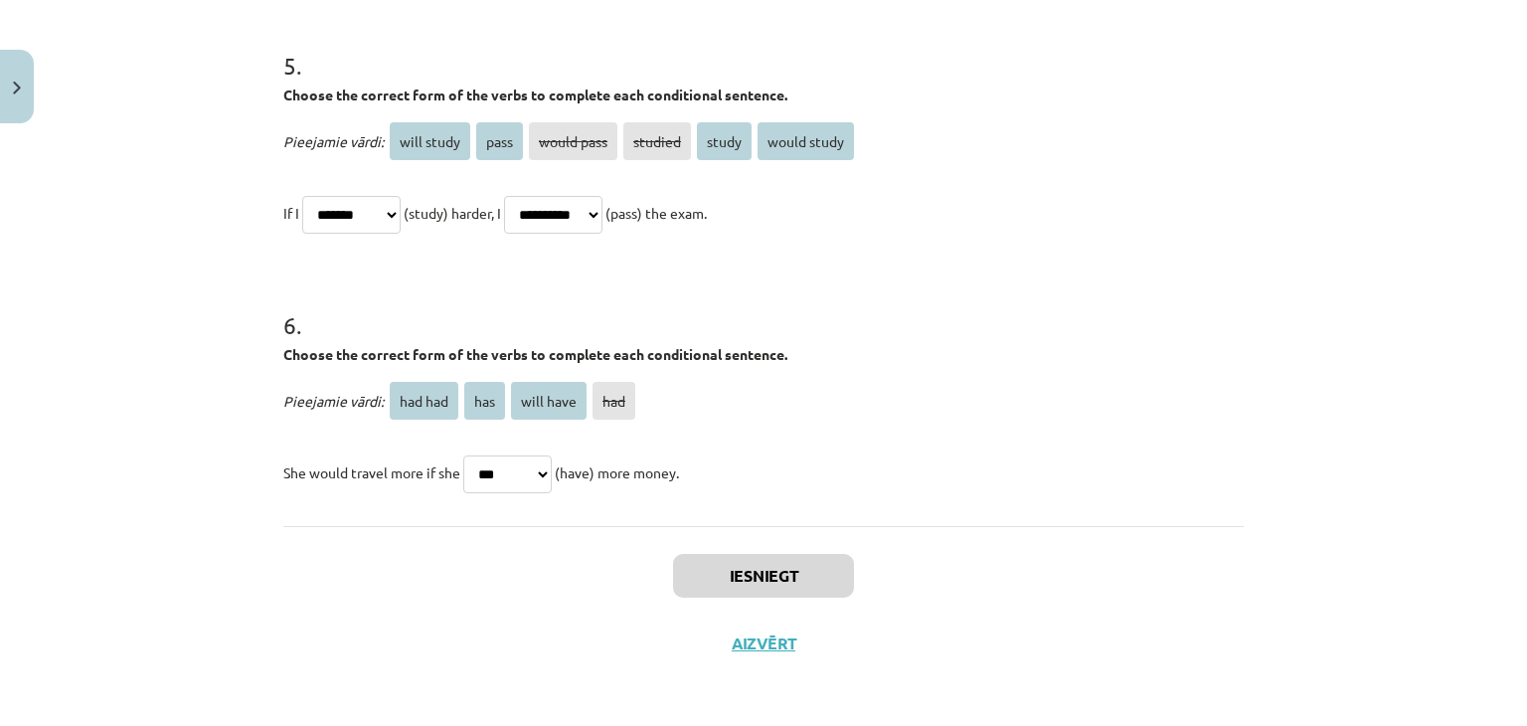
scroll to position [2008, 0]
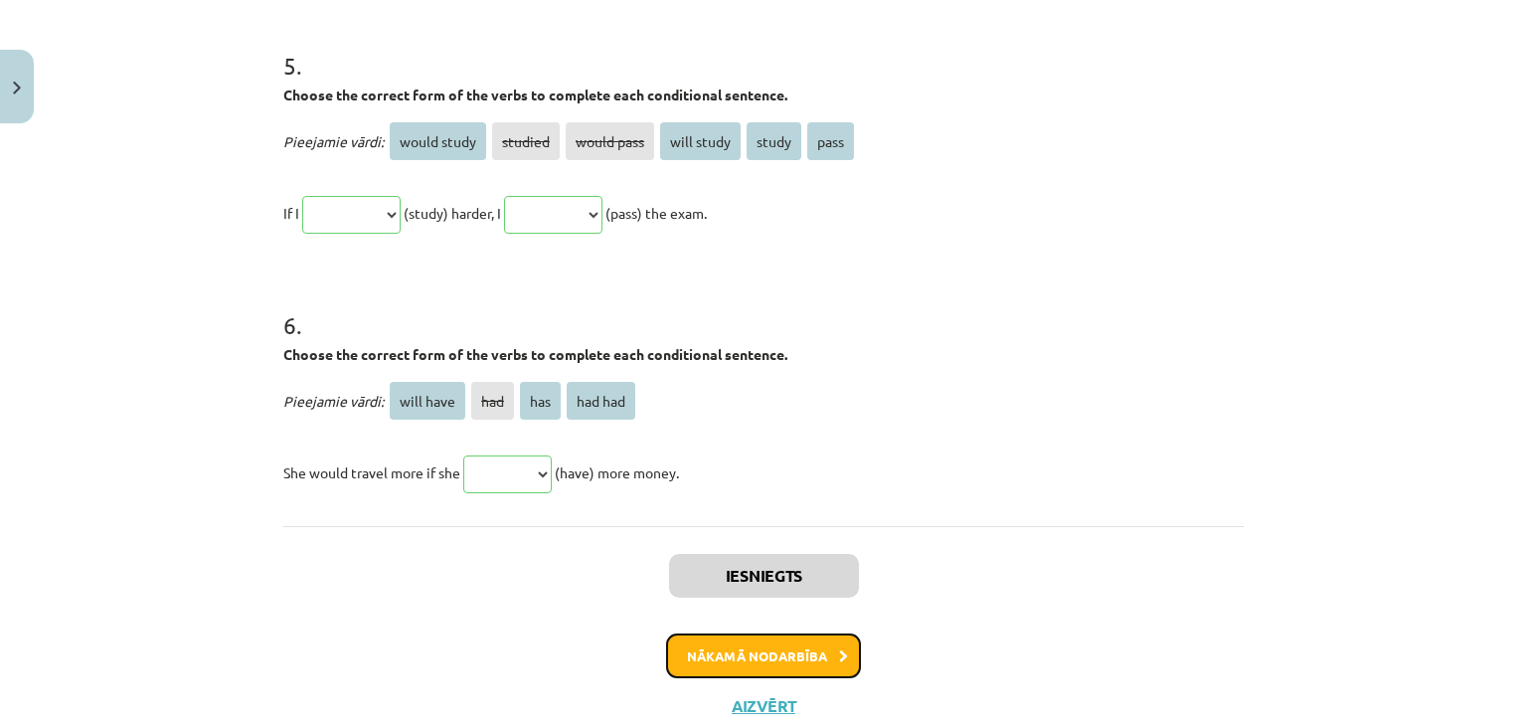
click at [828, 648] on button "Nākamā nodarbība" at bounding box center [763, 656] width 195 height 46
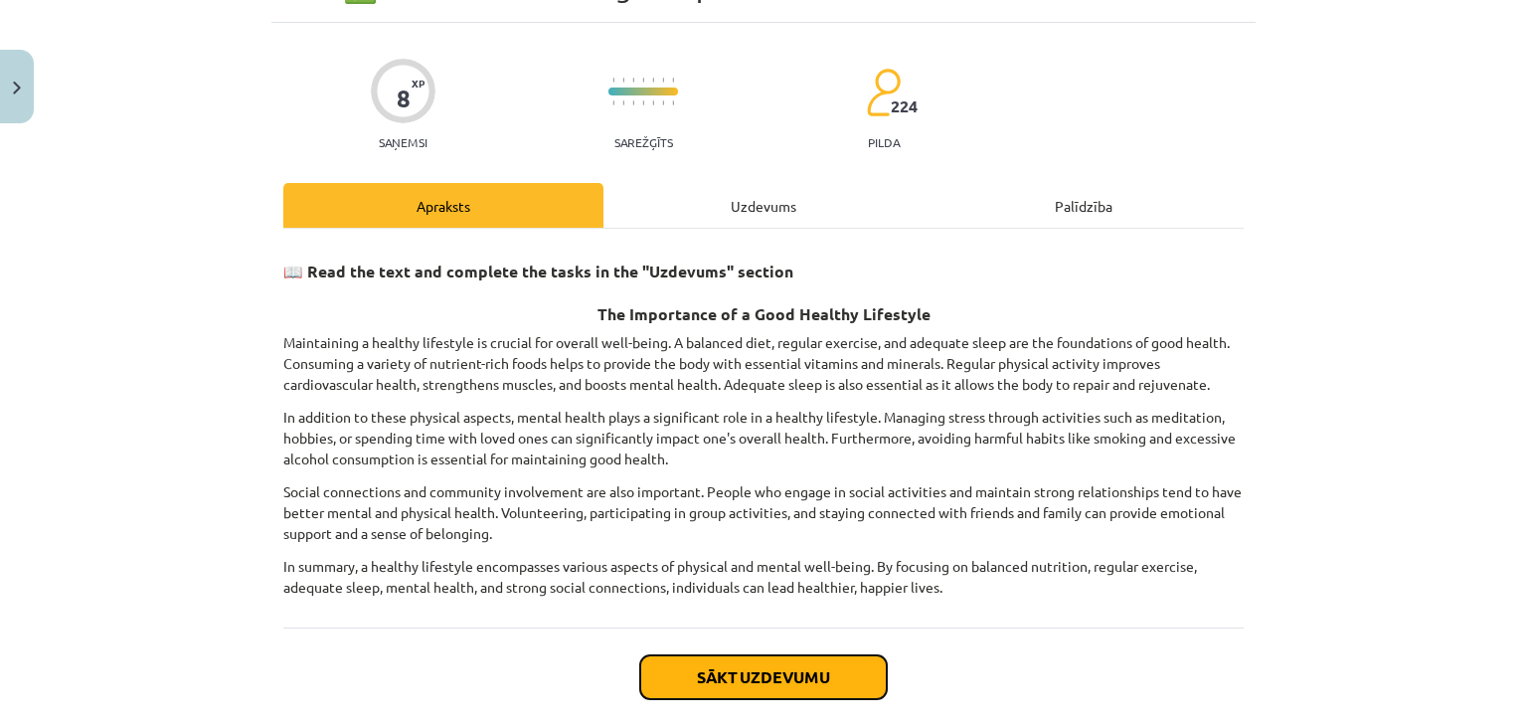
click at [777, 668] on button "Sākt uzdevumu" at bounding box center [763, 677] width 247 height 44
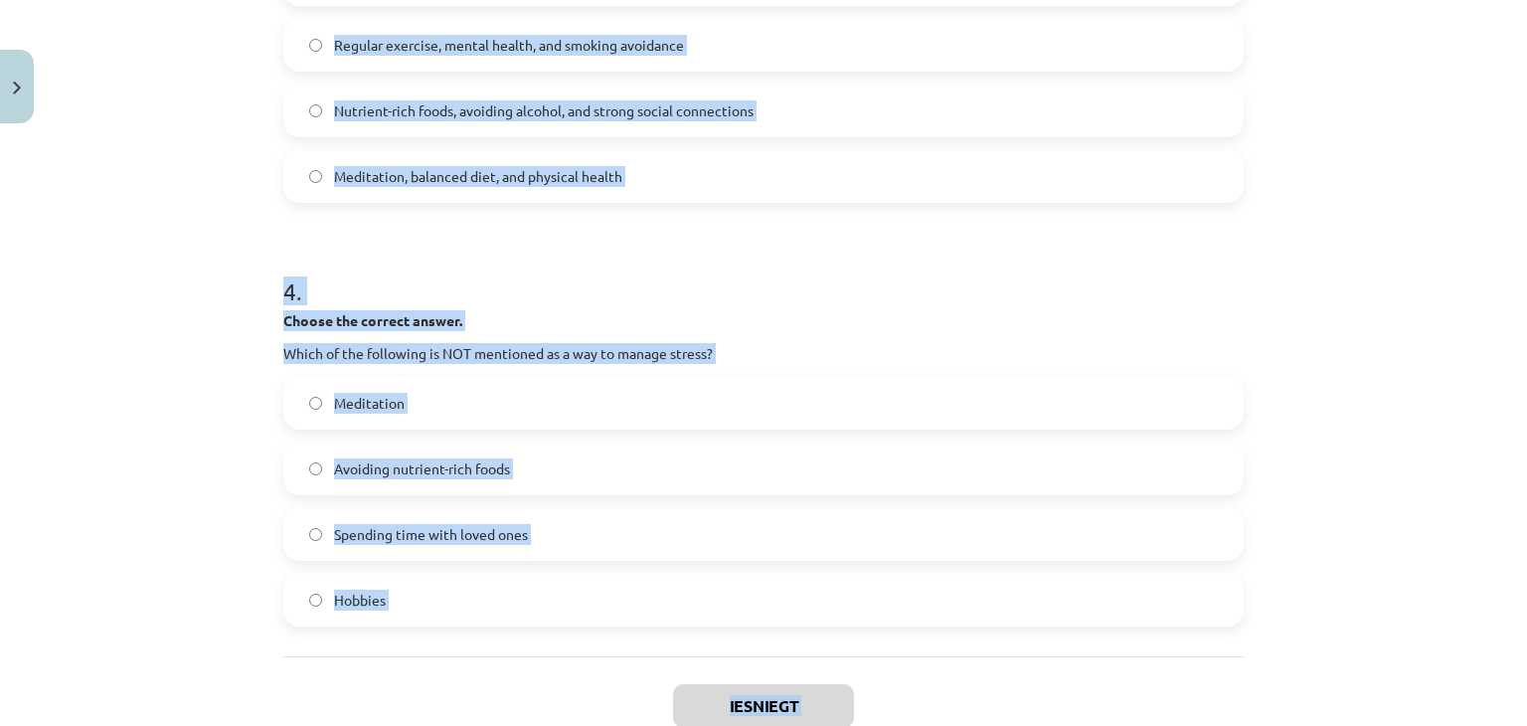
scroll to position [1293, 0]
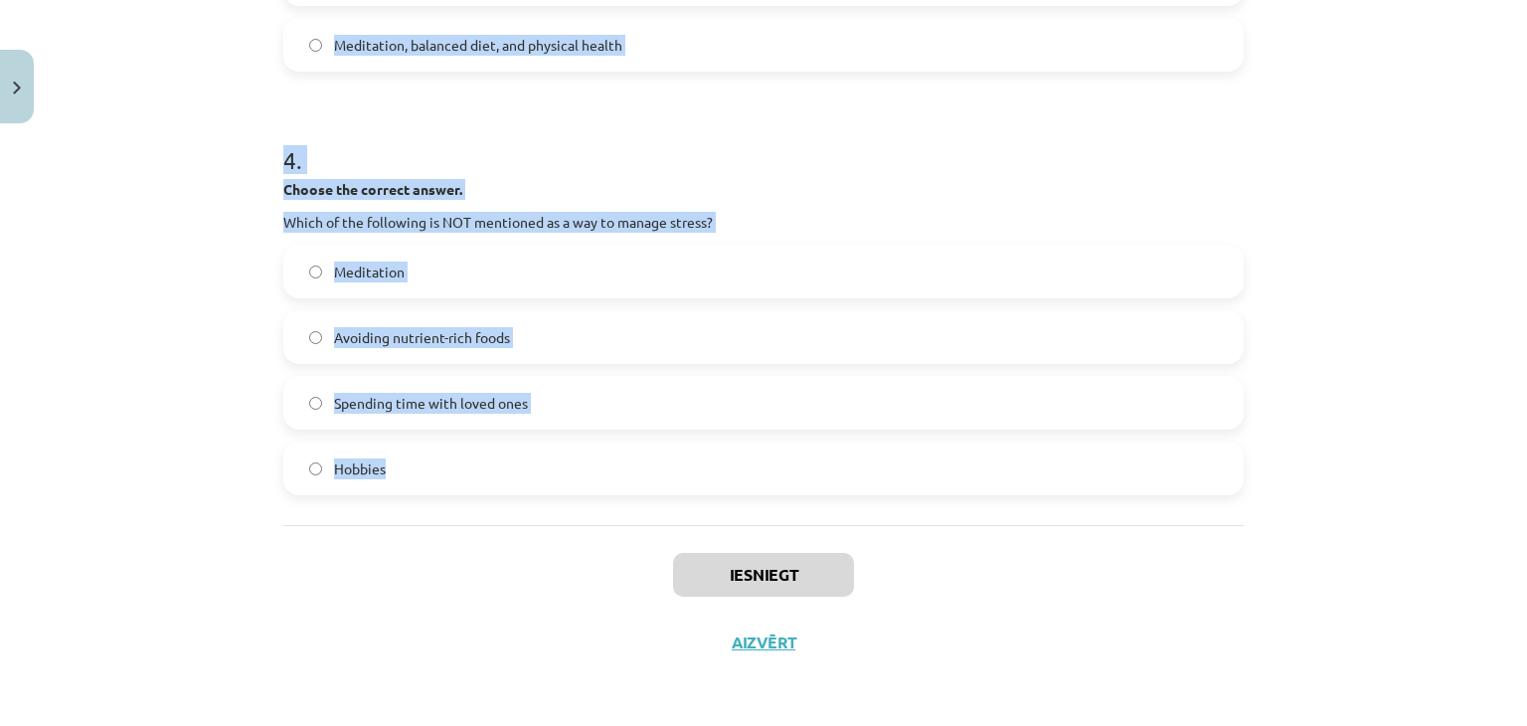
drag, startPoint x: 270, startPoint y: 92, endPoint x: 412, endPoint y: 452, distance: 386.7
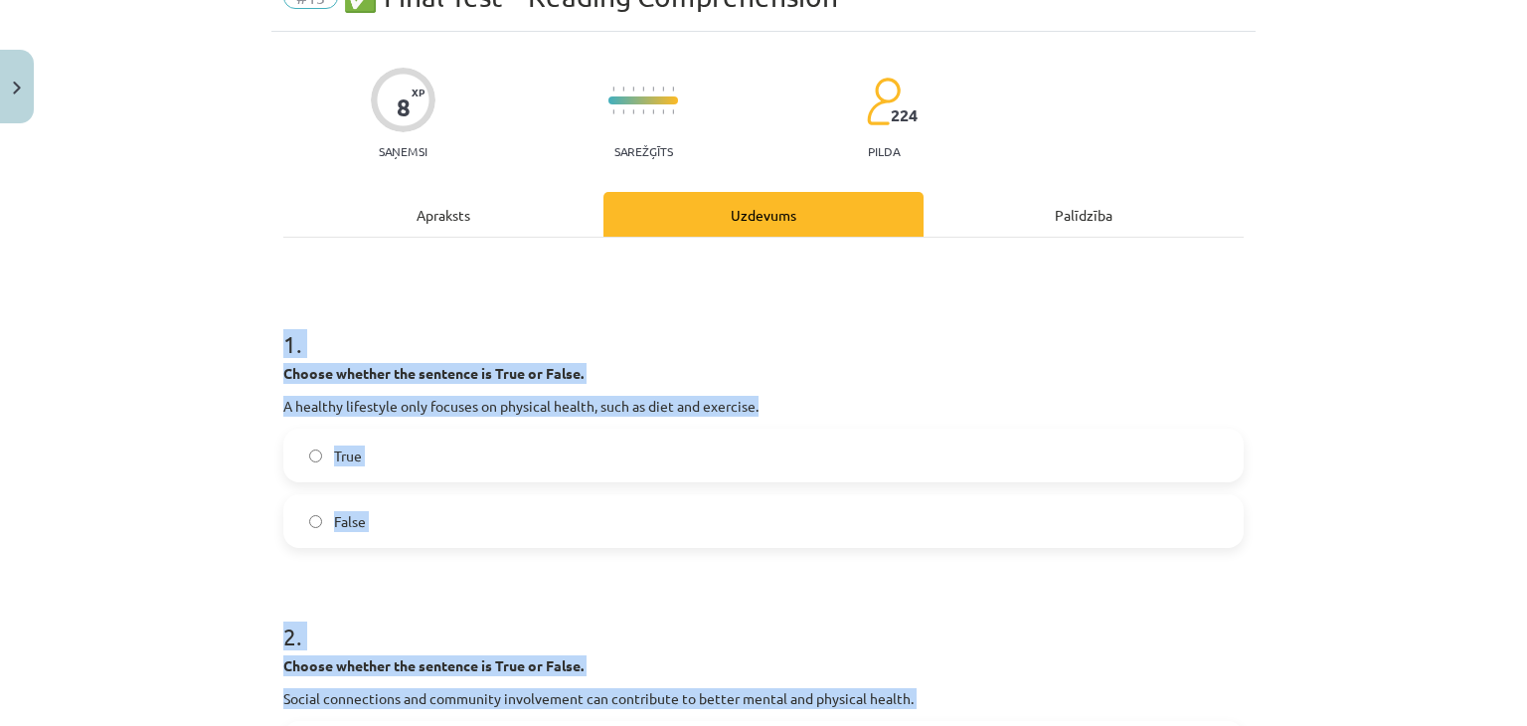
scroll to position [99, 0]
click at [236, 431] on div "Mācību tēma: Angļu valoda i - 10.klase 1.ieskaites mācību materiāls #13 ✅ Final…" at bounding box center [763, 363] width 1527 height 726
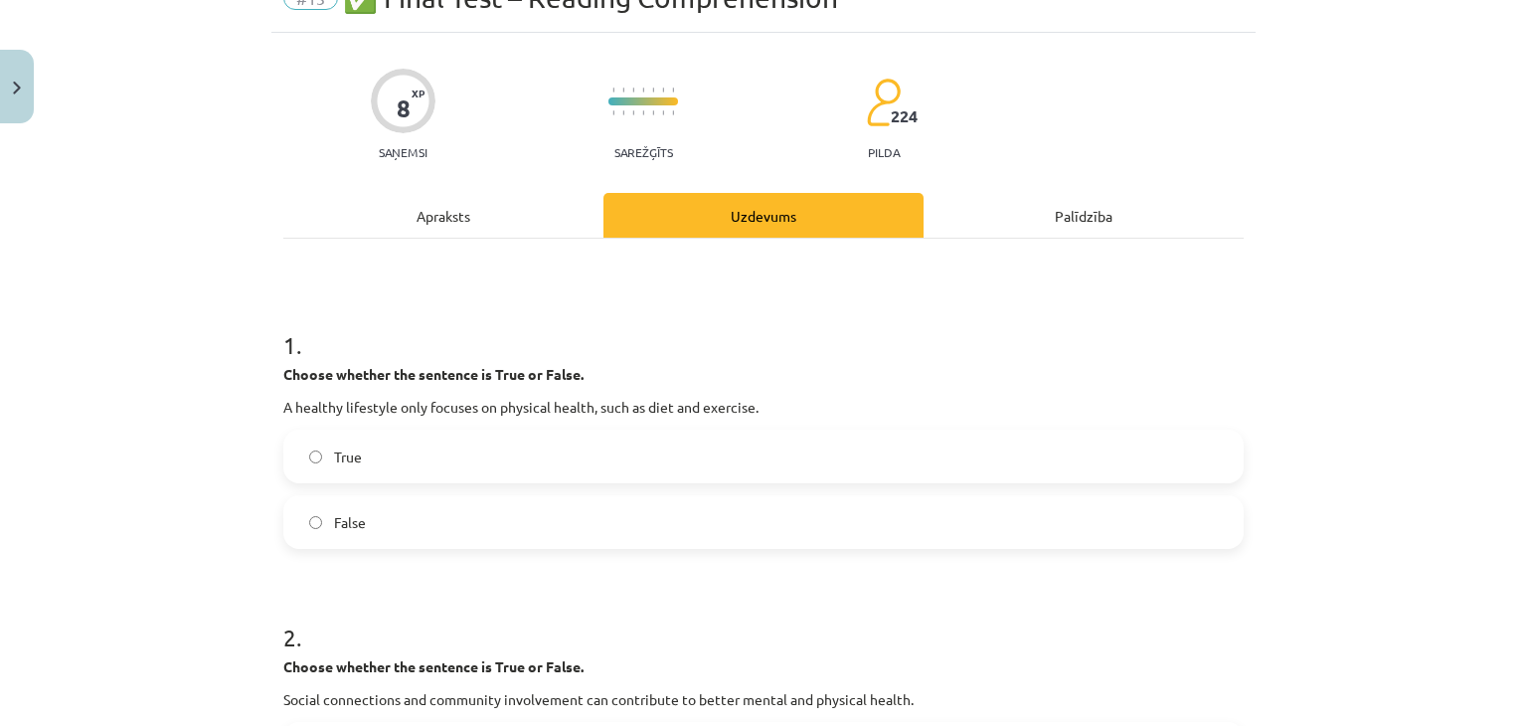
click at [415, 532] on label "False" at bounding box center [763, 522] width 957 height 50
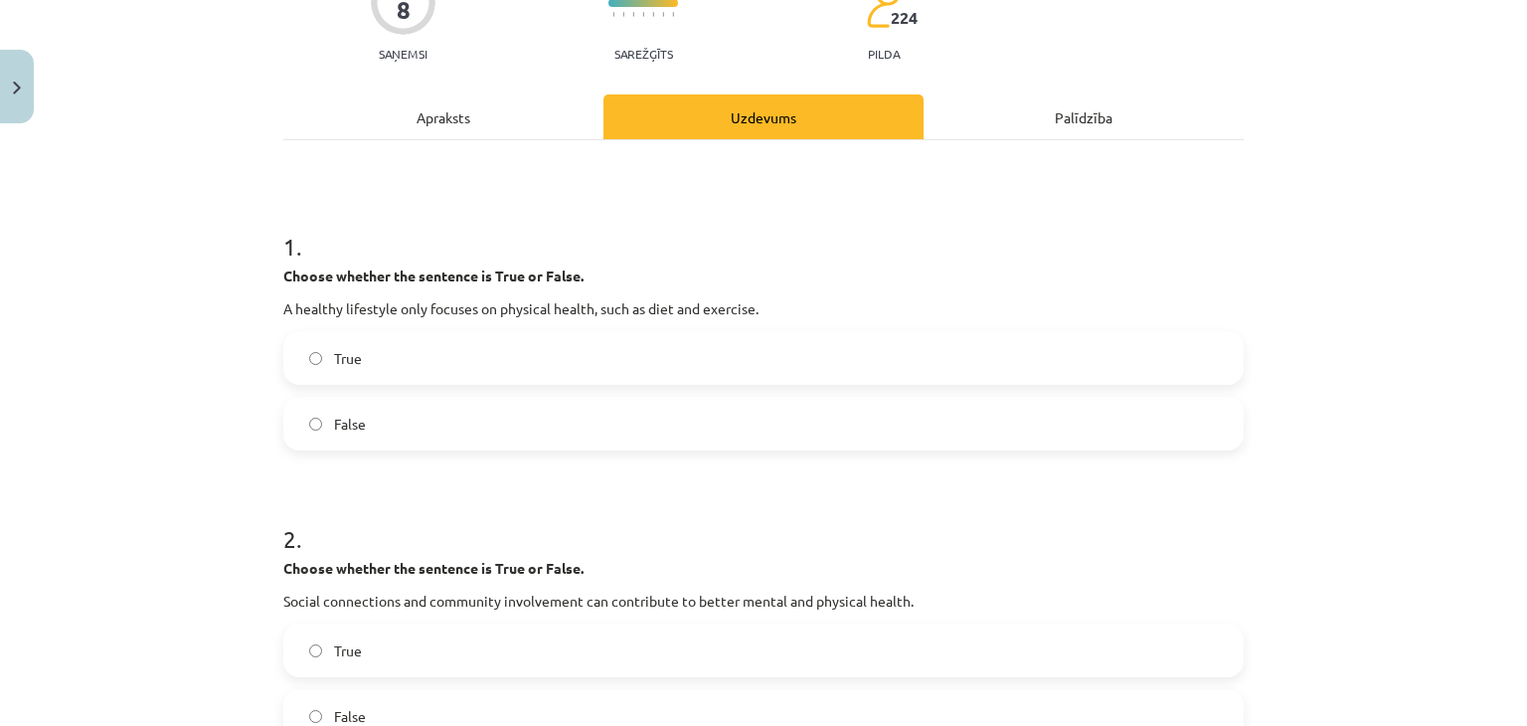
scroll to position [398, 0]
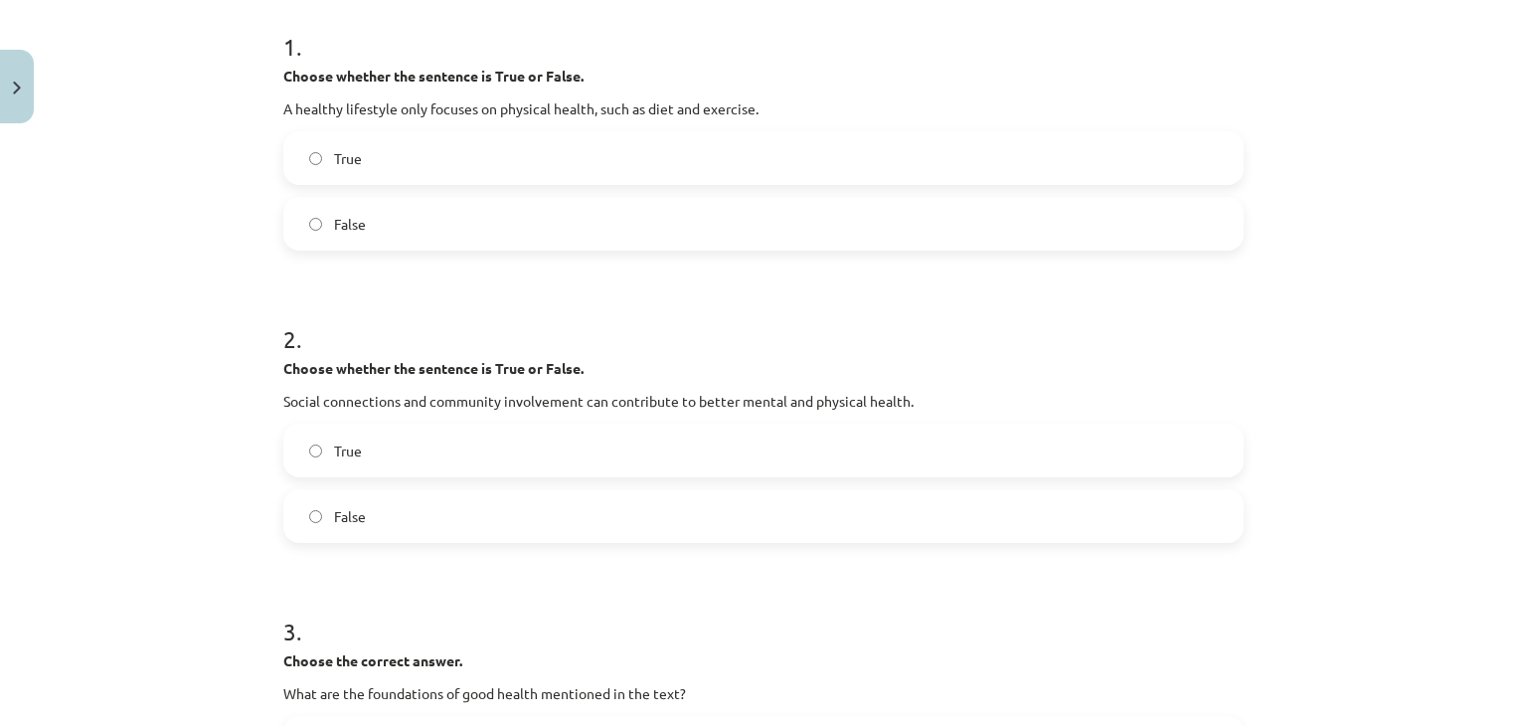
click at [422, 453] on label "True" at bounding box center [763, 451] width 957 height 50
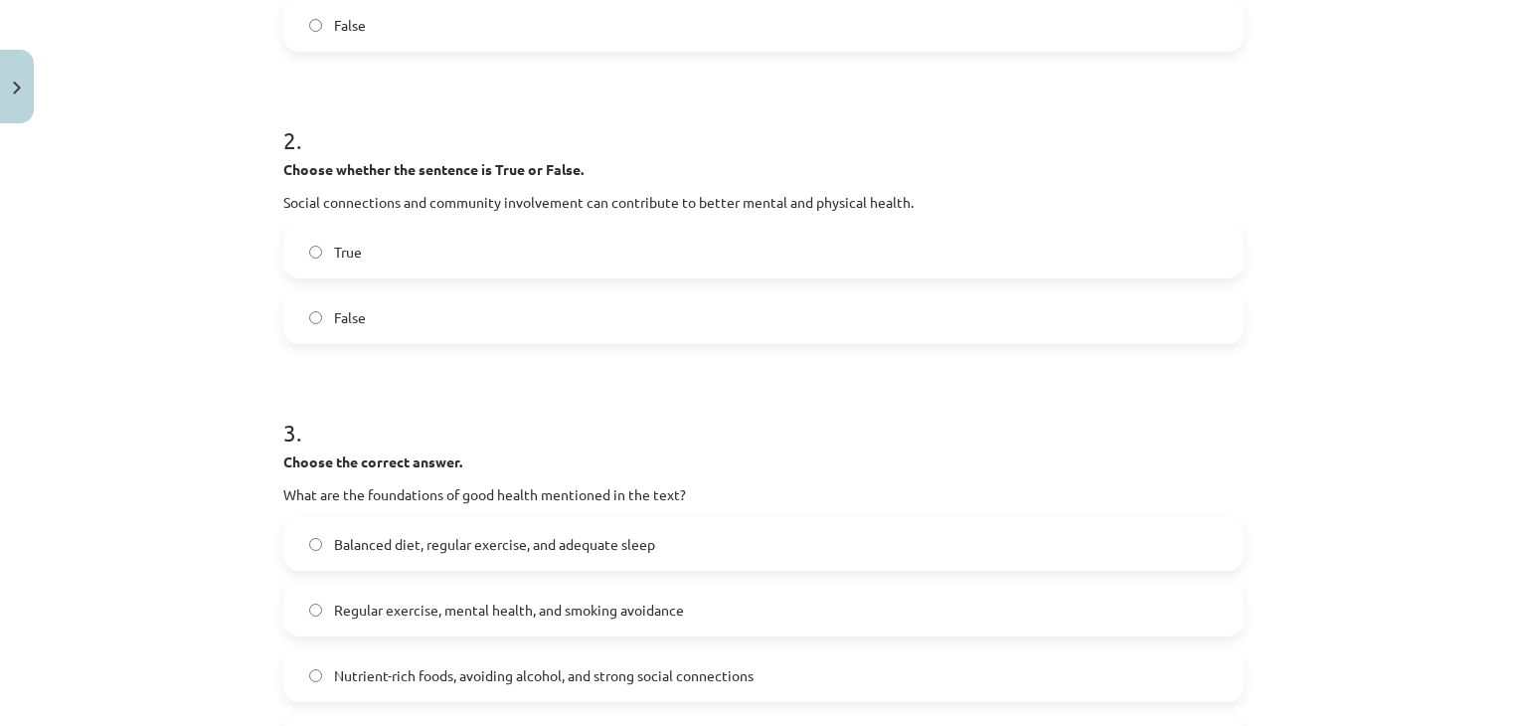
click at [448, 537] on span "Balanced diet, regular exercise, and adequate sleep" at bounding box center [494, 544] width 321 height 21
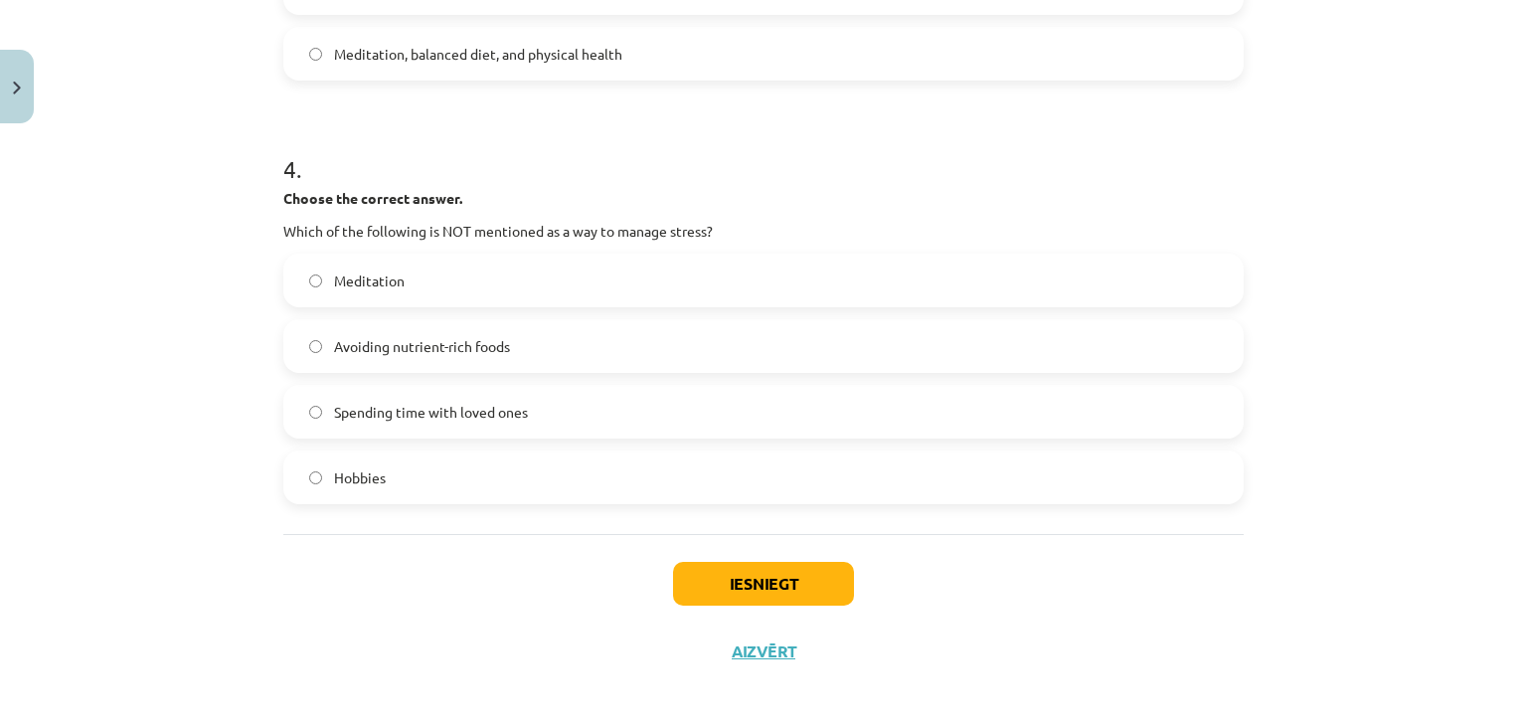
scroll to position [1293, 0]
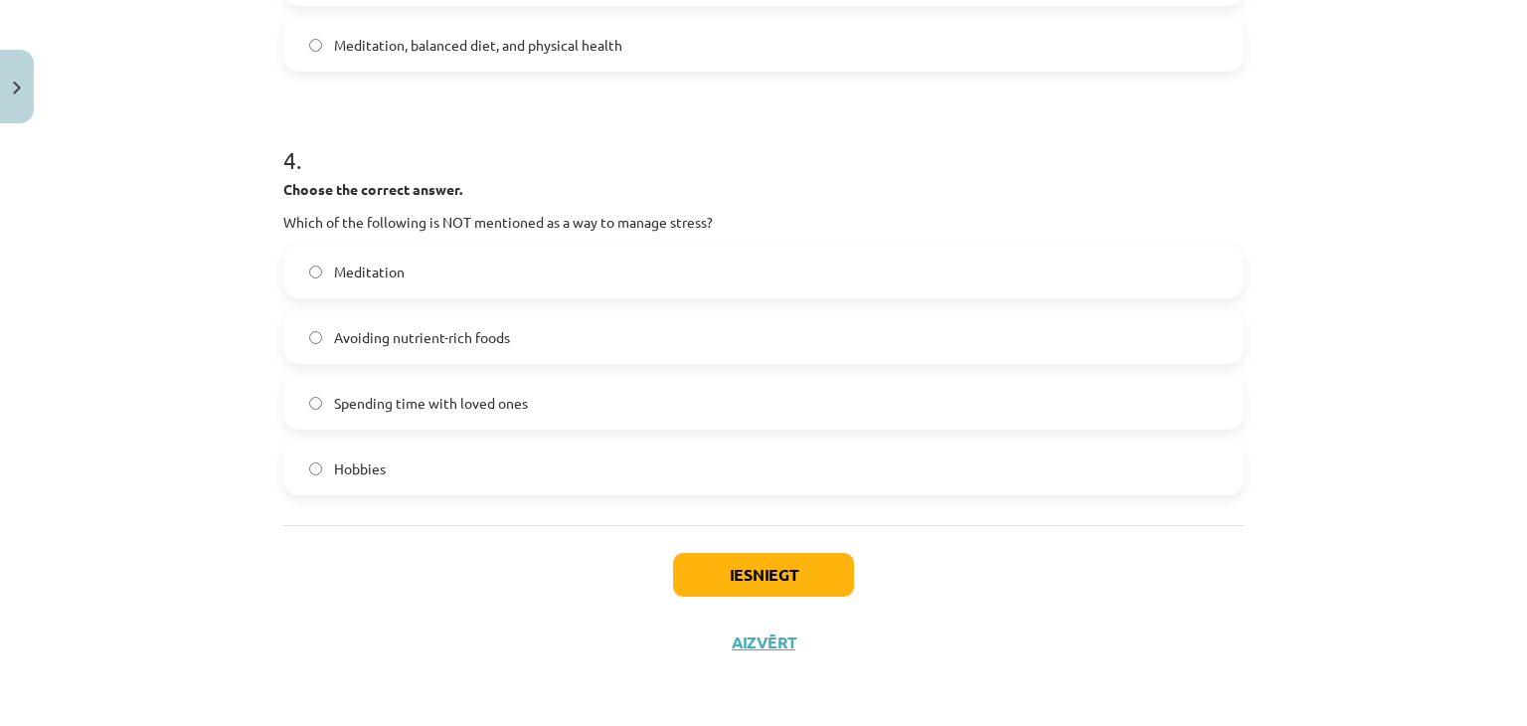
click at [379, 346] on span "Avoiding nutrient-rich foods" at bounding box center [422, 337] width 176 height 21
click at [776, 570] on button "Iesniegt" at bounding box center [763, 575] width 181 height 44
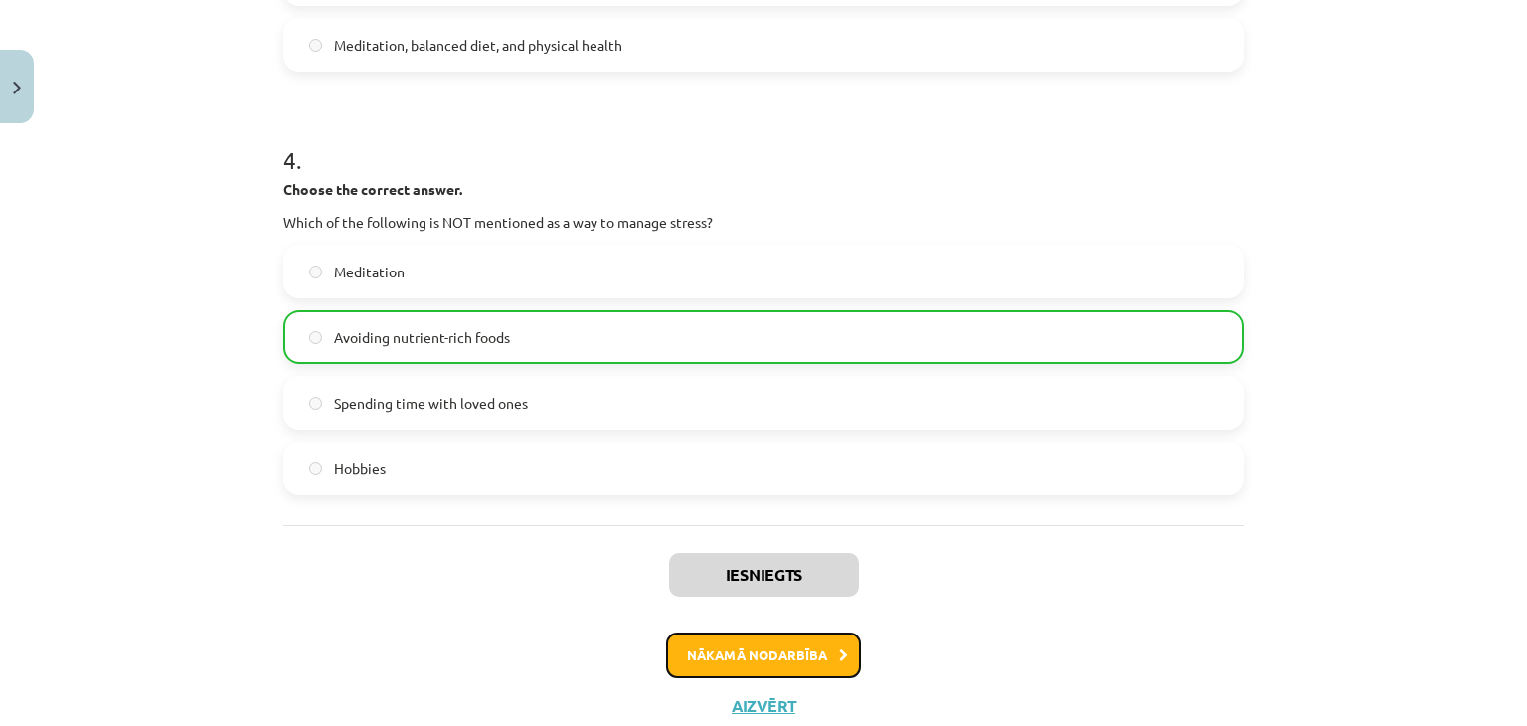
click at [769, 652] on button "Nākamā nodarbība" at bounding box center [763, 655] width 195 height 46
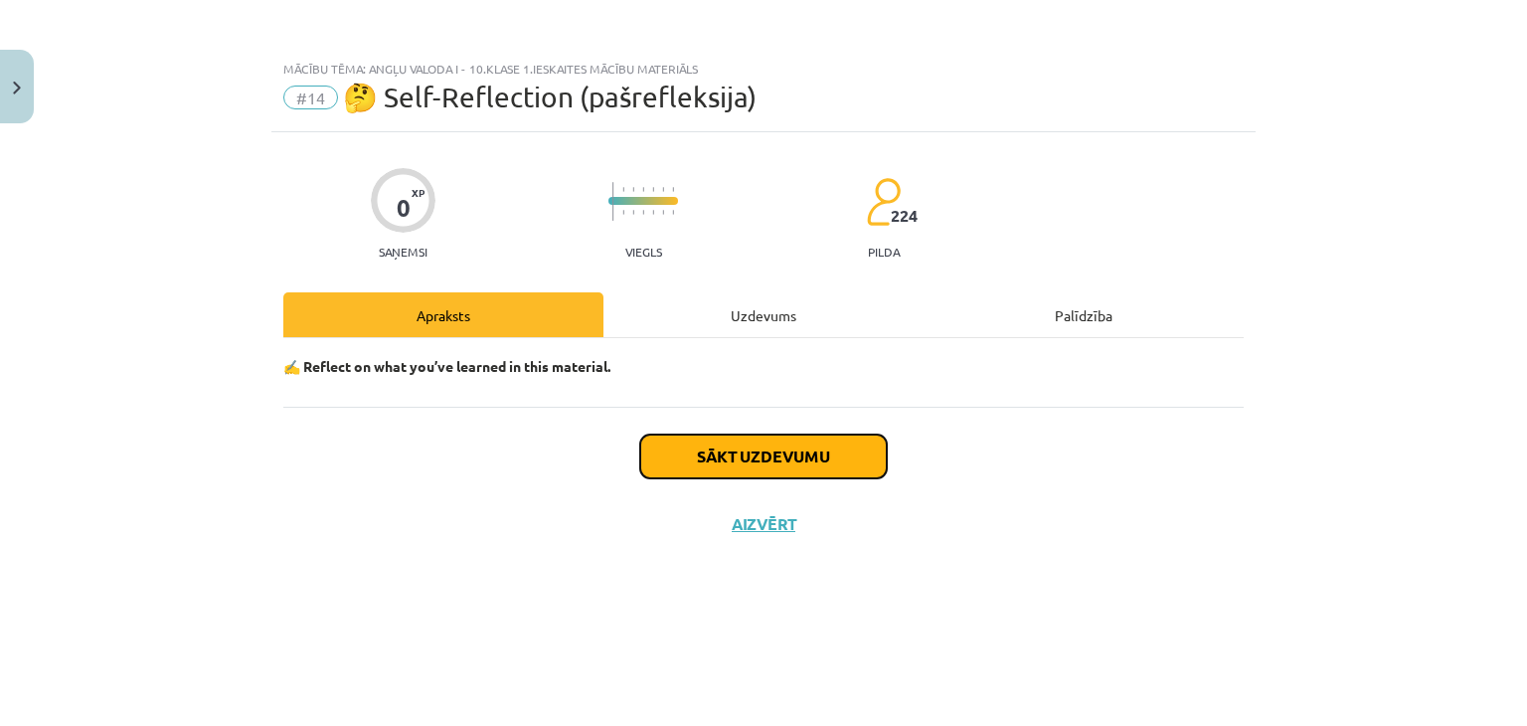
click at [751, 449] on button "Sākt uzdevumu" at bounding box center [763, 457] width 247 height 44
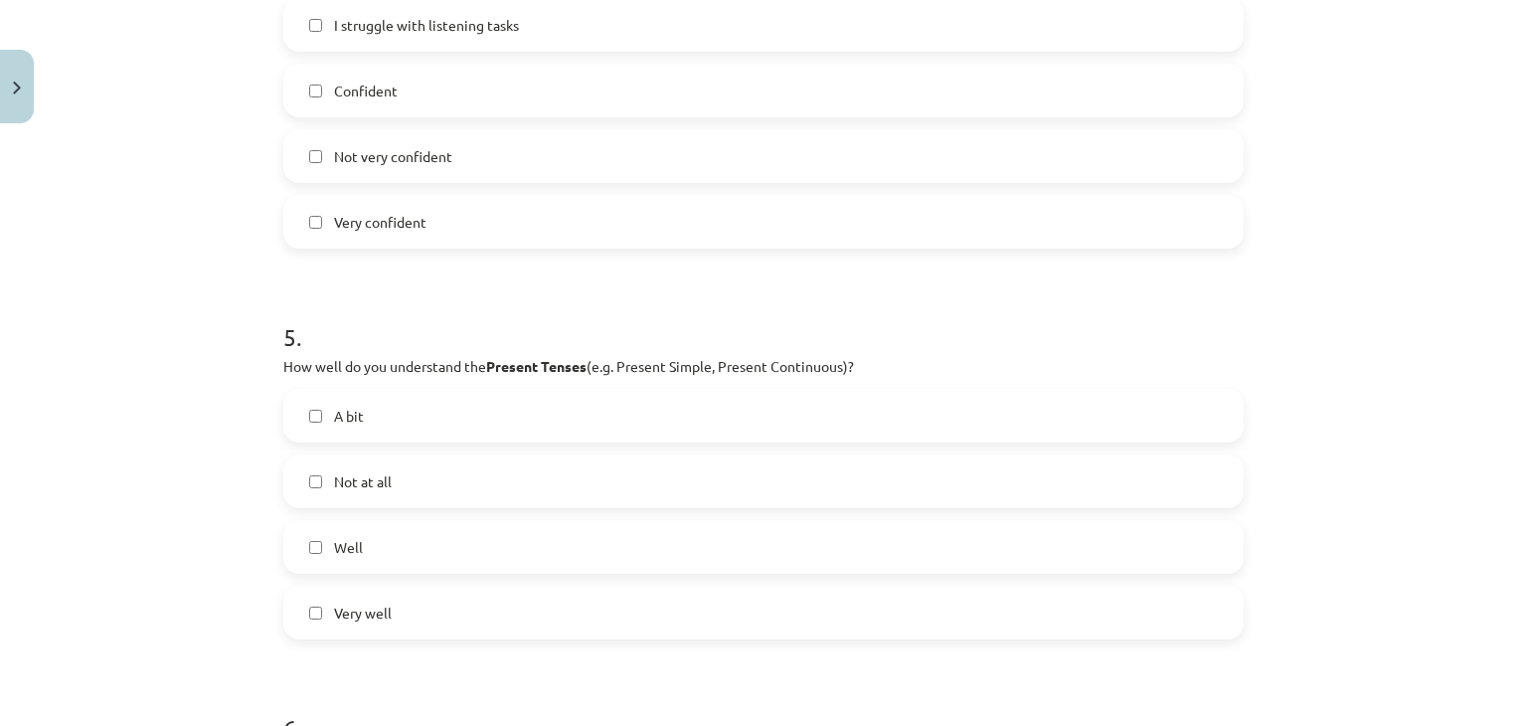
scroll to position [2140, 0]
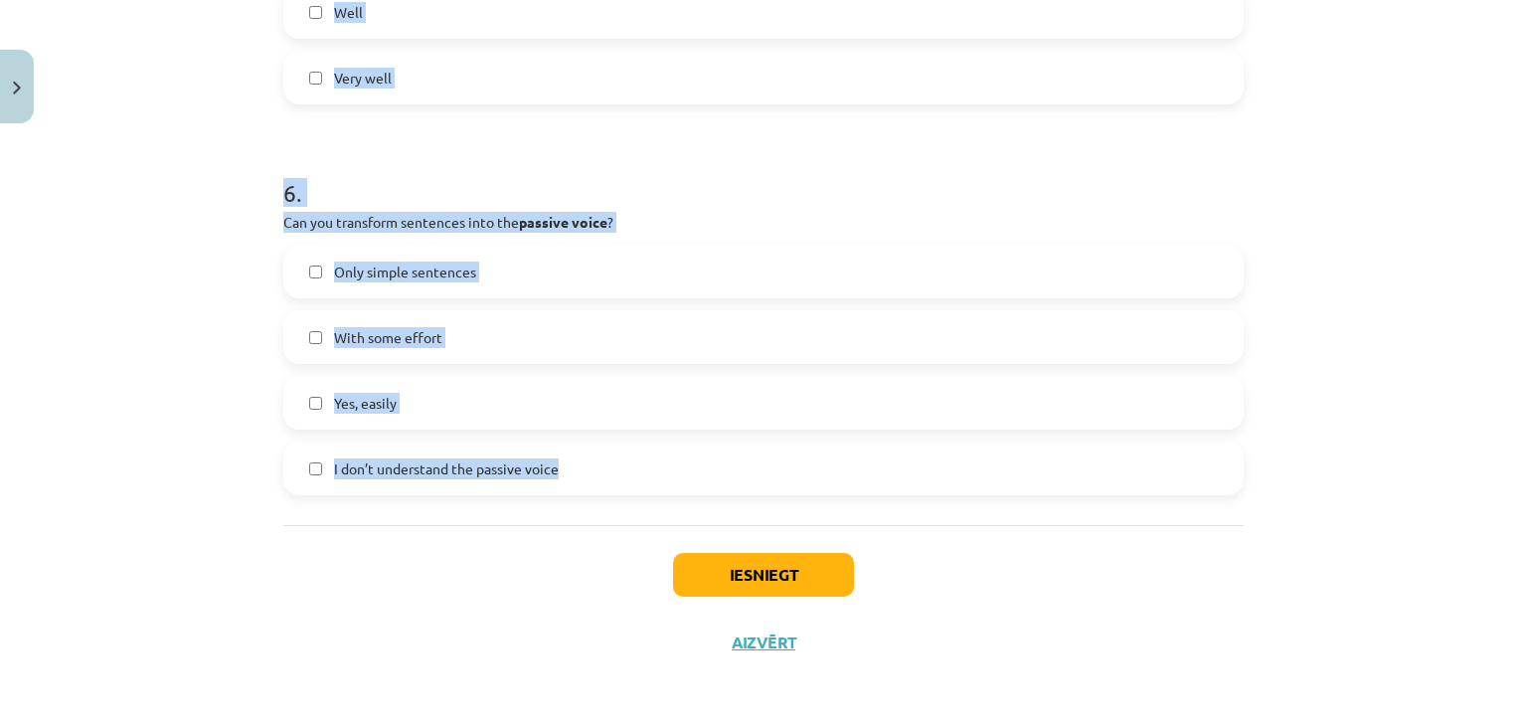
drag, startPoint x: 274, startPoint y: 441, endPoint x: 530, endPoint y: 283, distance: 300.0
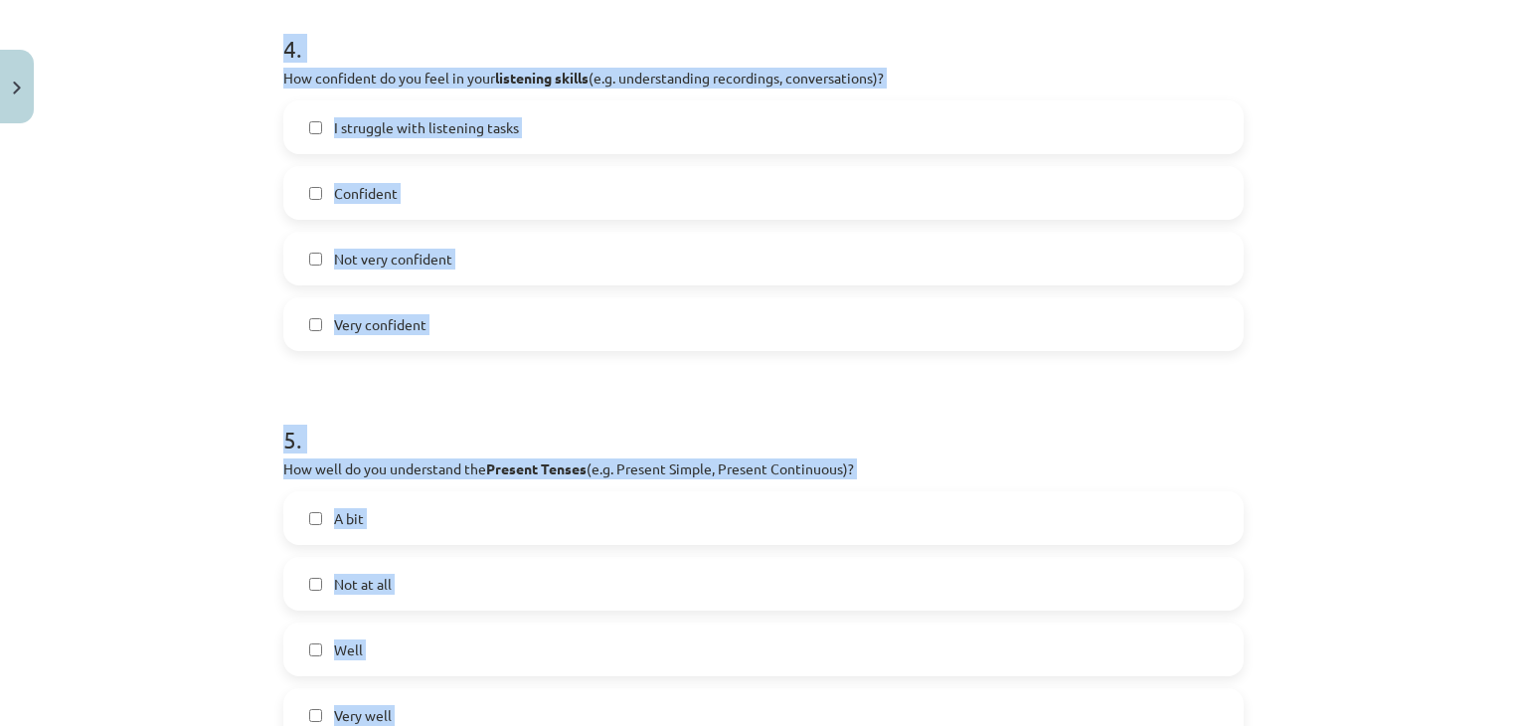
scroll to position [1245, 0]
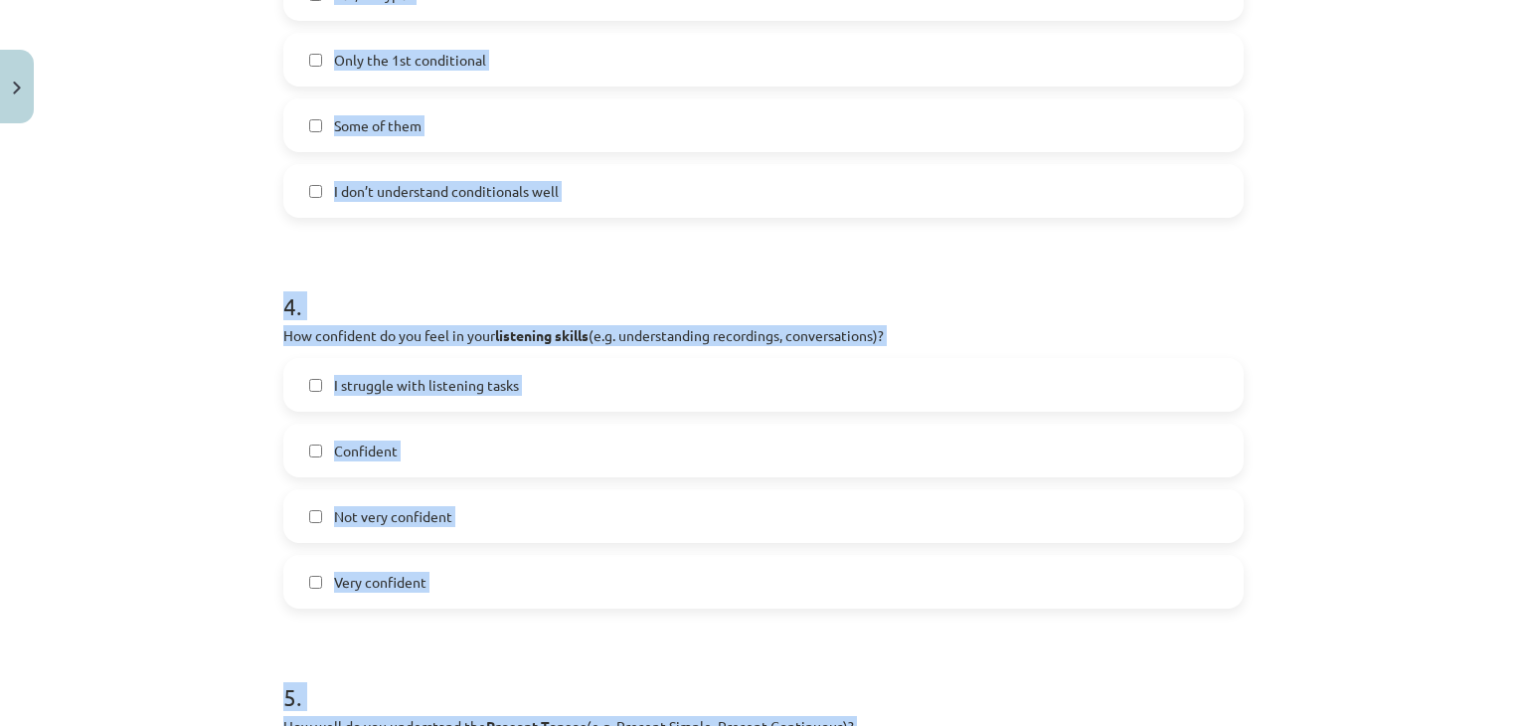
click at [185, 205] on div "Mācību tēma: Angļu valoda i - 10.klase 1.ieskaites mācību materiāls #14 🤔 Self-…" at bounding box center [763, 363] width 1527 height 726
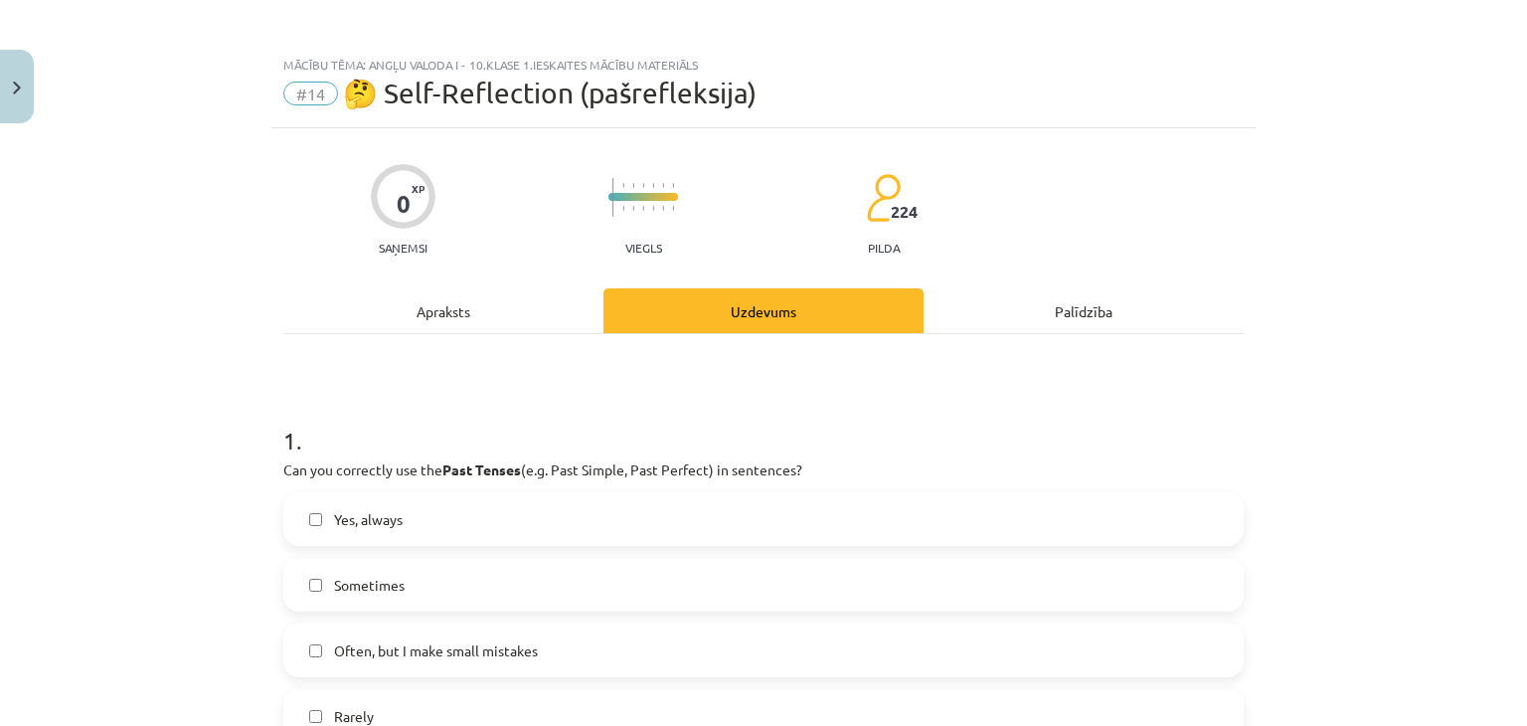
scroll to position [0, 0]
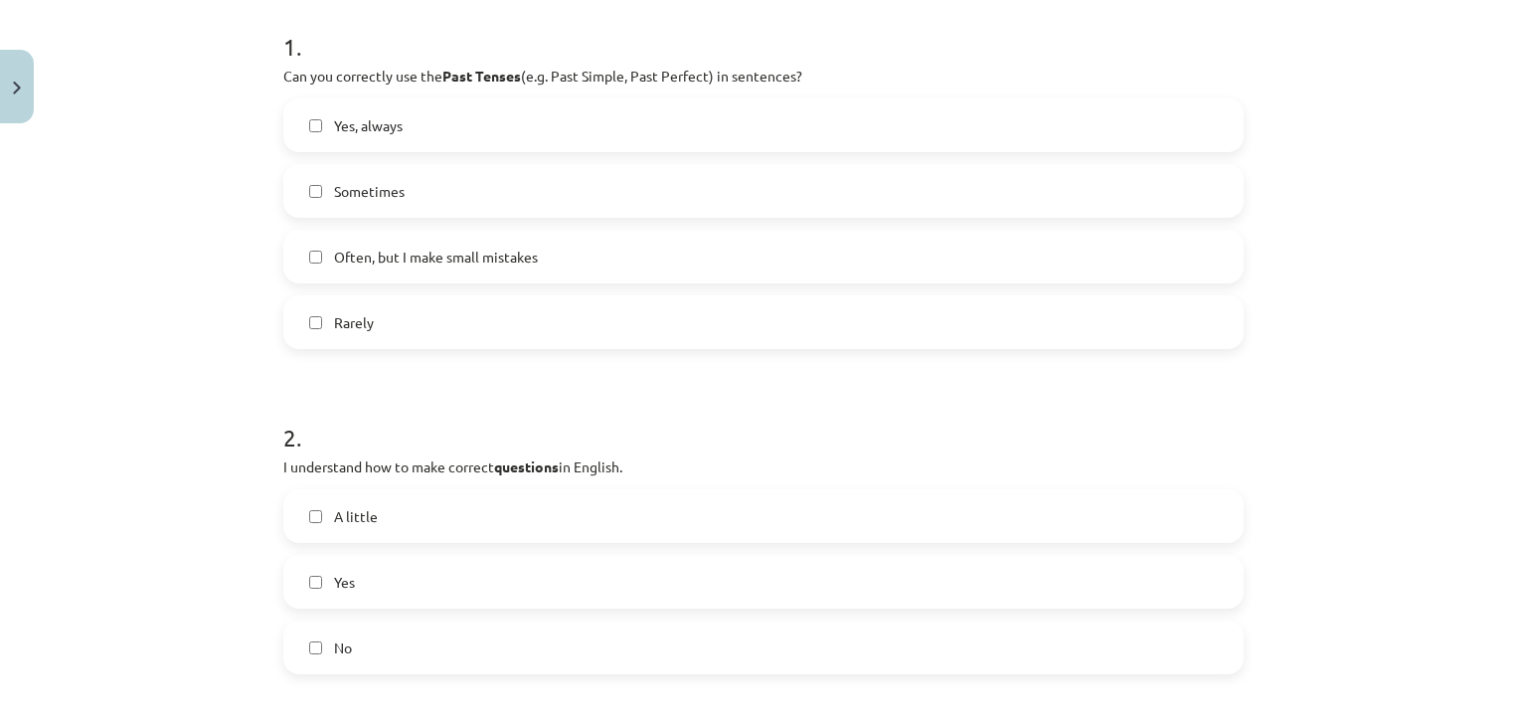
click at [481, 204] on label "Sometimes" at bounding box center [763, 191] width 957 height 50
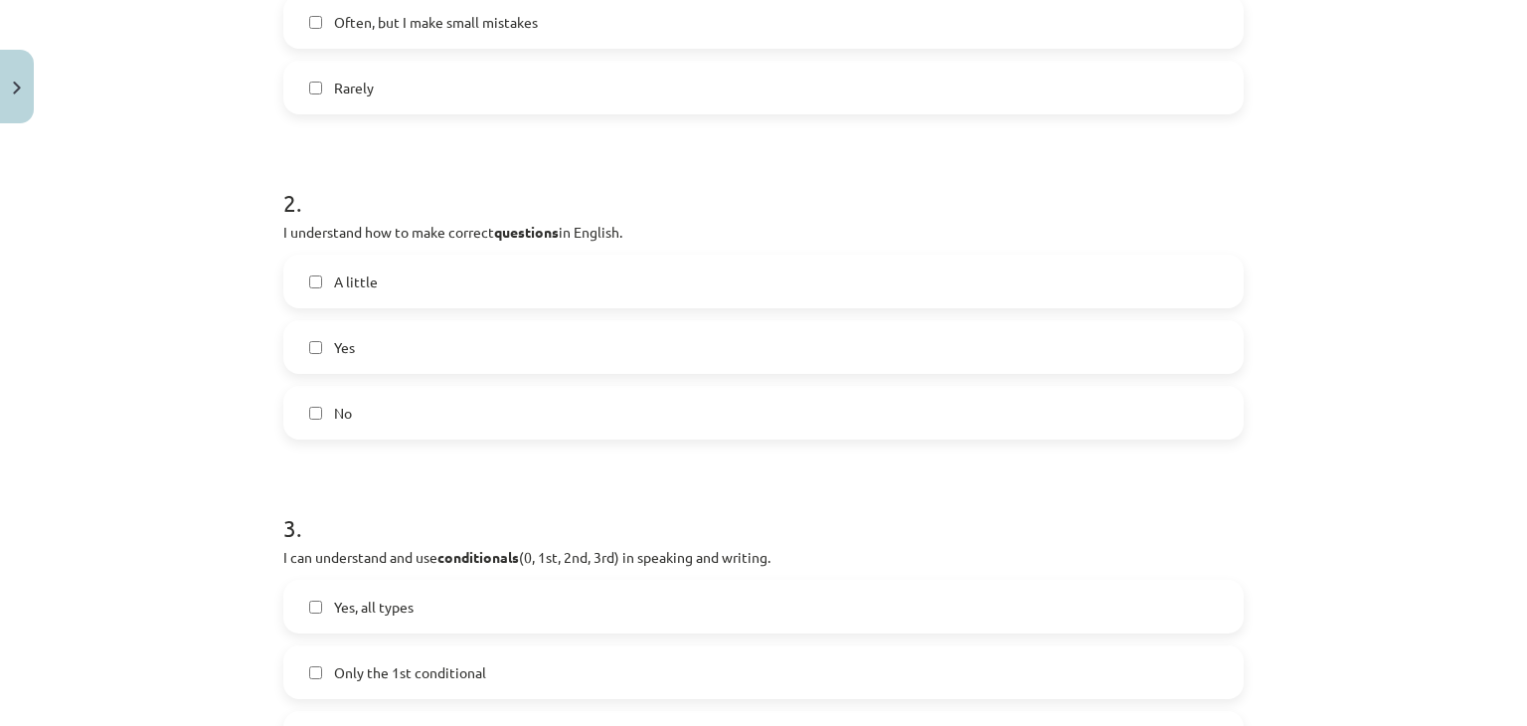
scroll to position [597, 0]
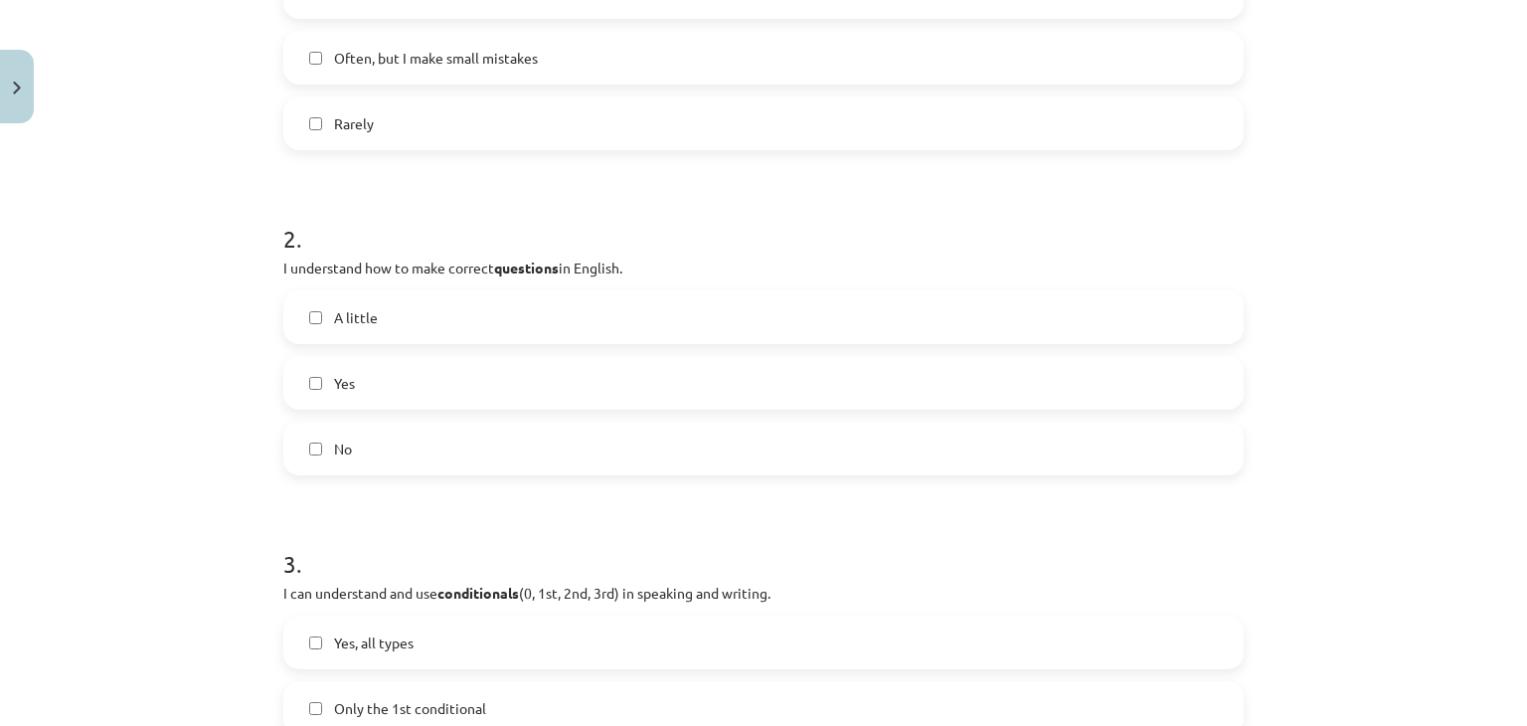
click at [374, 392] on label "Yes" at bounding box center [763, 383] width 957 height 50
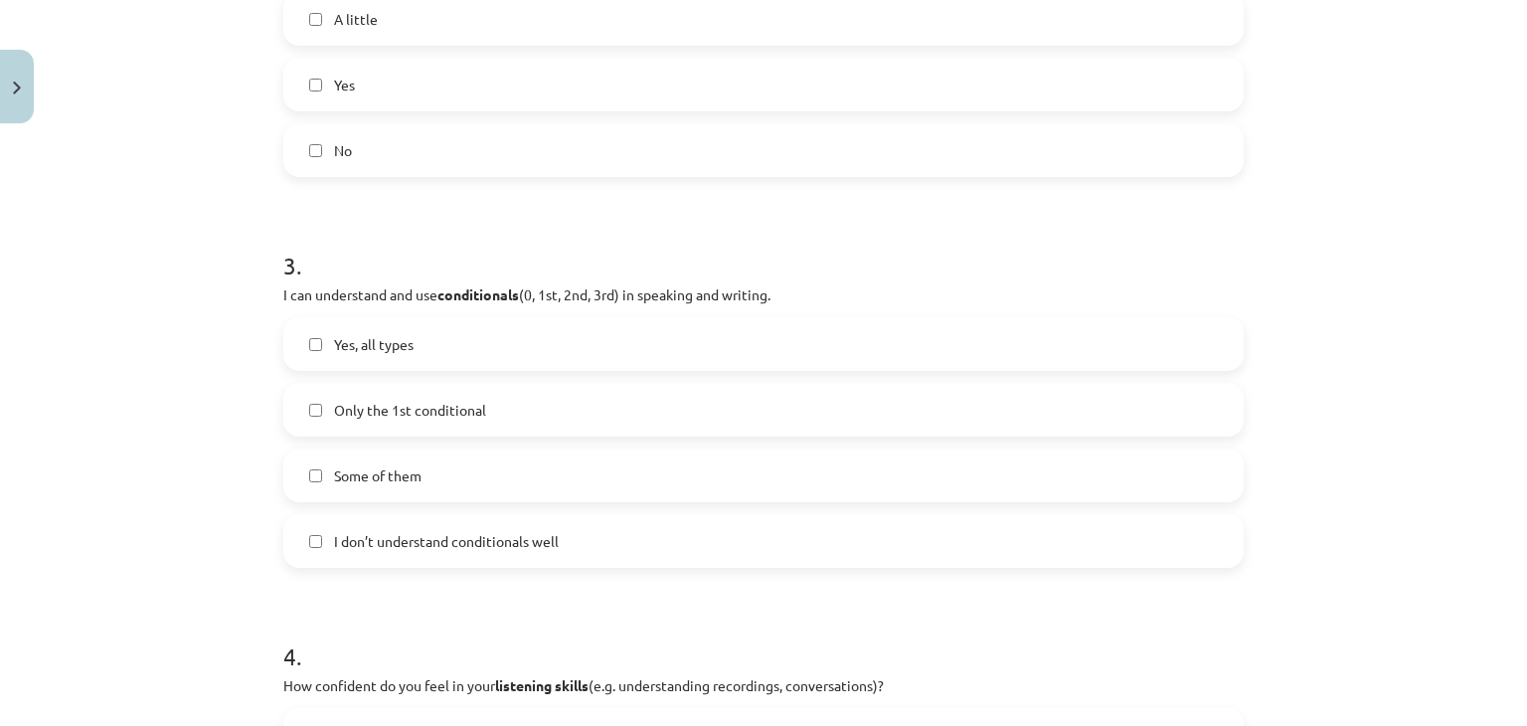
scroll to position [895, 0]
click at [402, 348] on span "Yes, all types" at bounding box center [374, 344] width 80 height 21
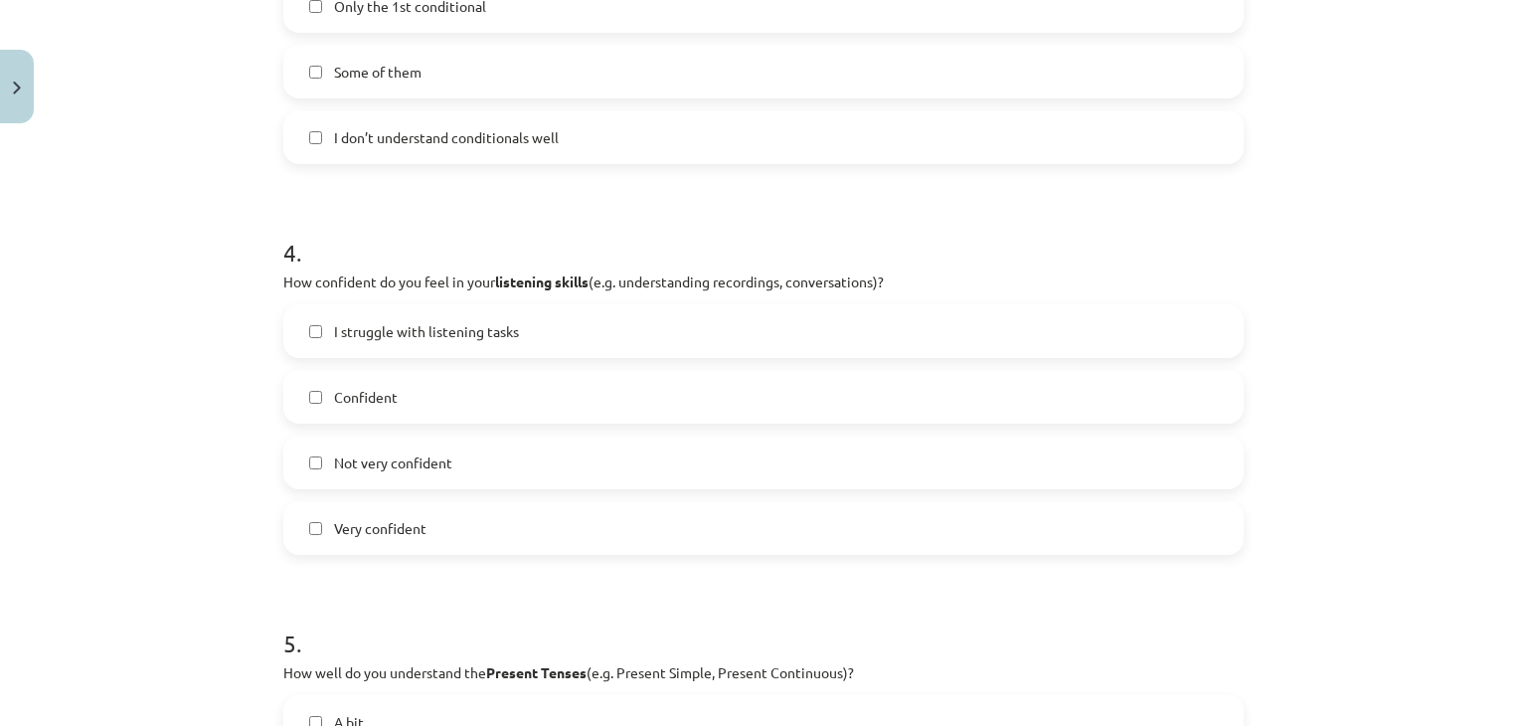
scroll to position [1293, 0]
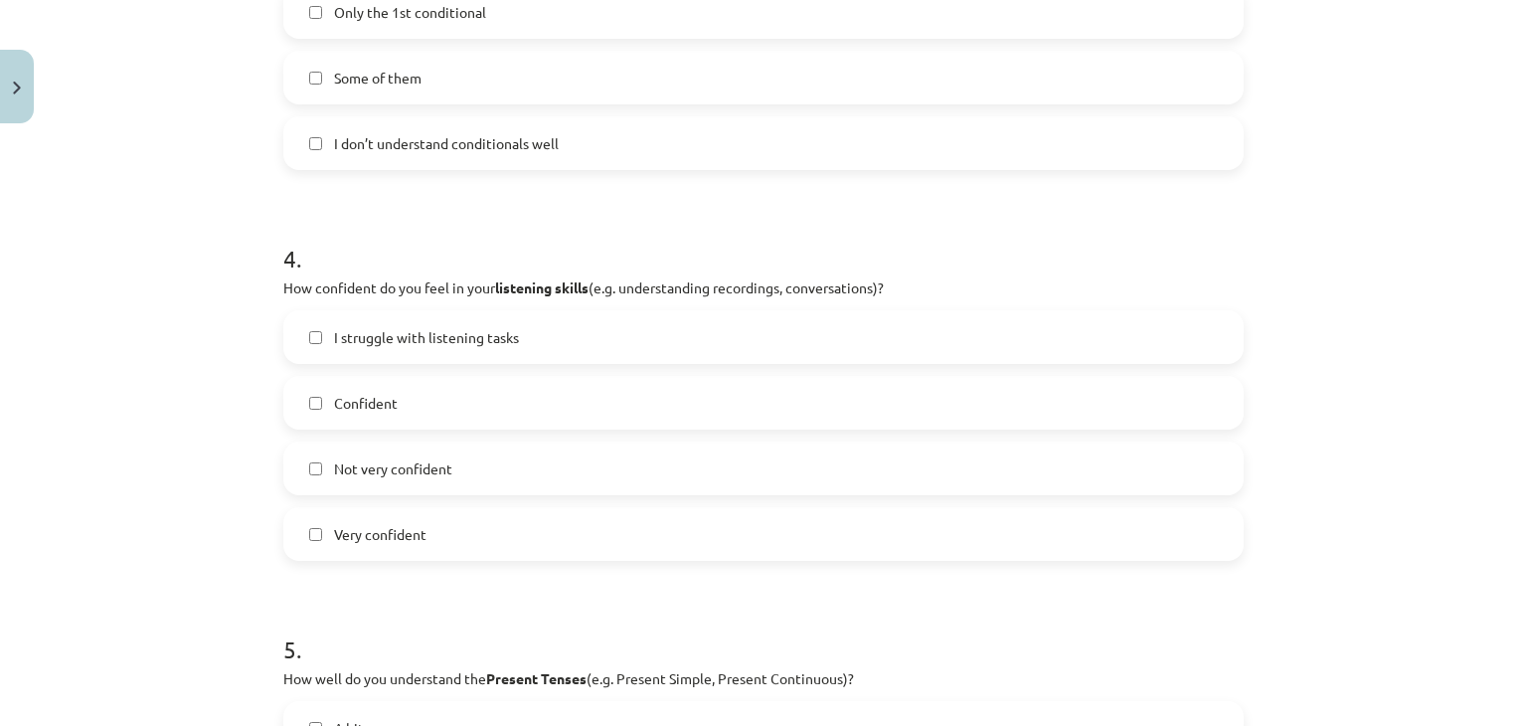
click at [396, 412] on label "Confident" at bounding box center [763, 403] width 957 height 50
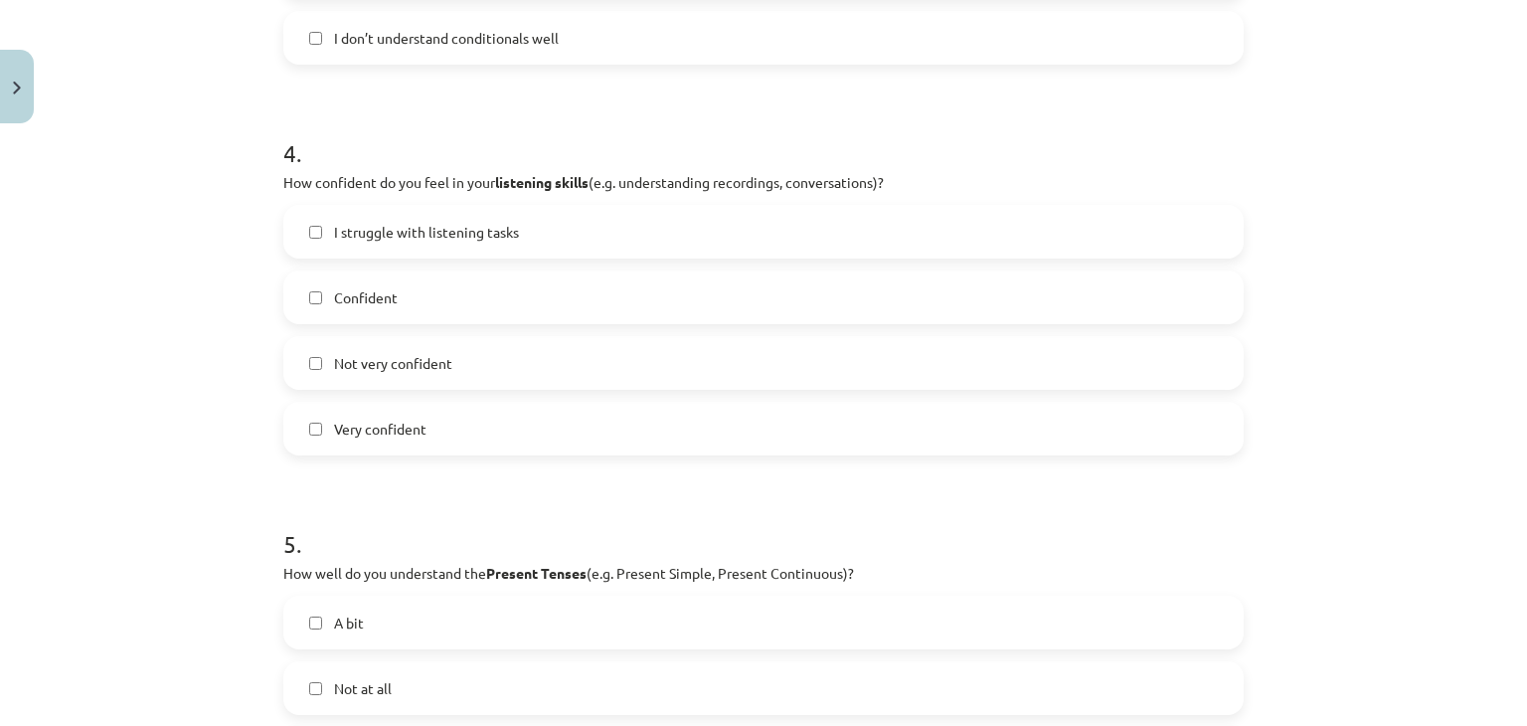
scroll to position [1392, 0]
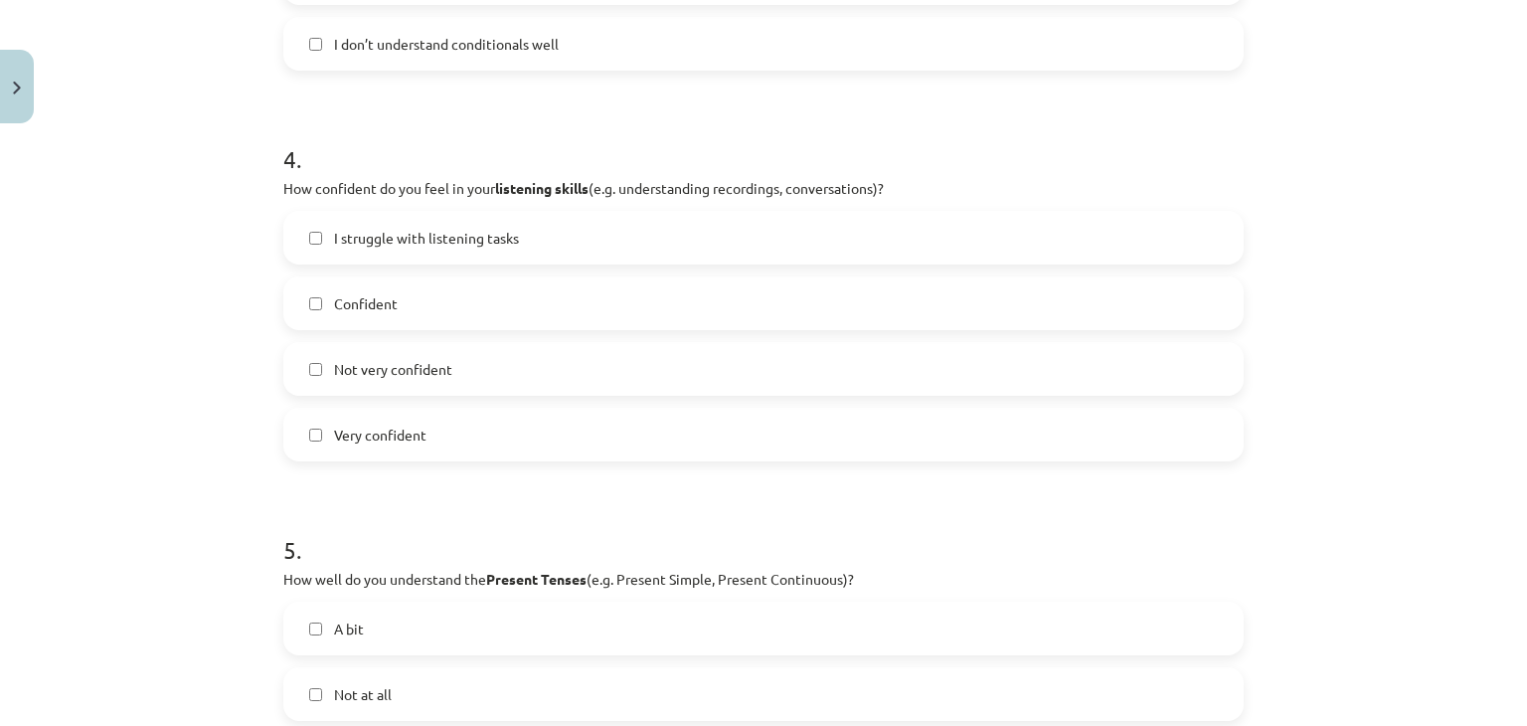
click at [498, 240] on span "I struggle with listening tasks" at bounding box center [426, 238] width 185 height 21
click at [391, 305] on label "Confident" at bounding box center [763, 303] width 957 height 50
click at [448, 371] on label "Not very confident" at bounding box center [763, 369] width 957 height 50
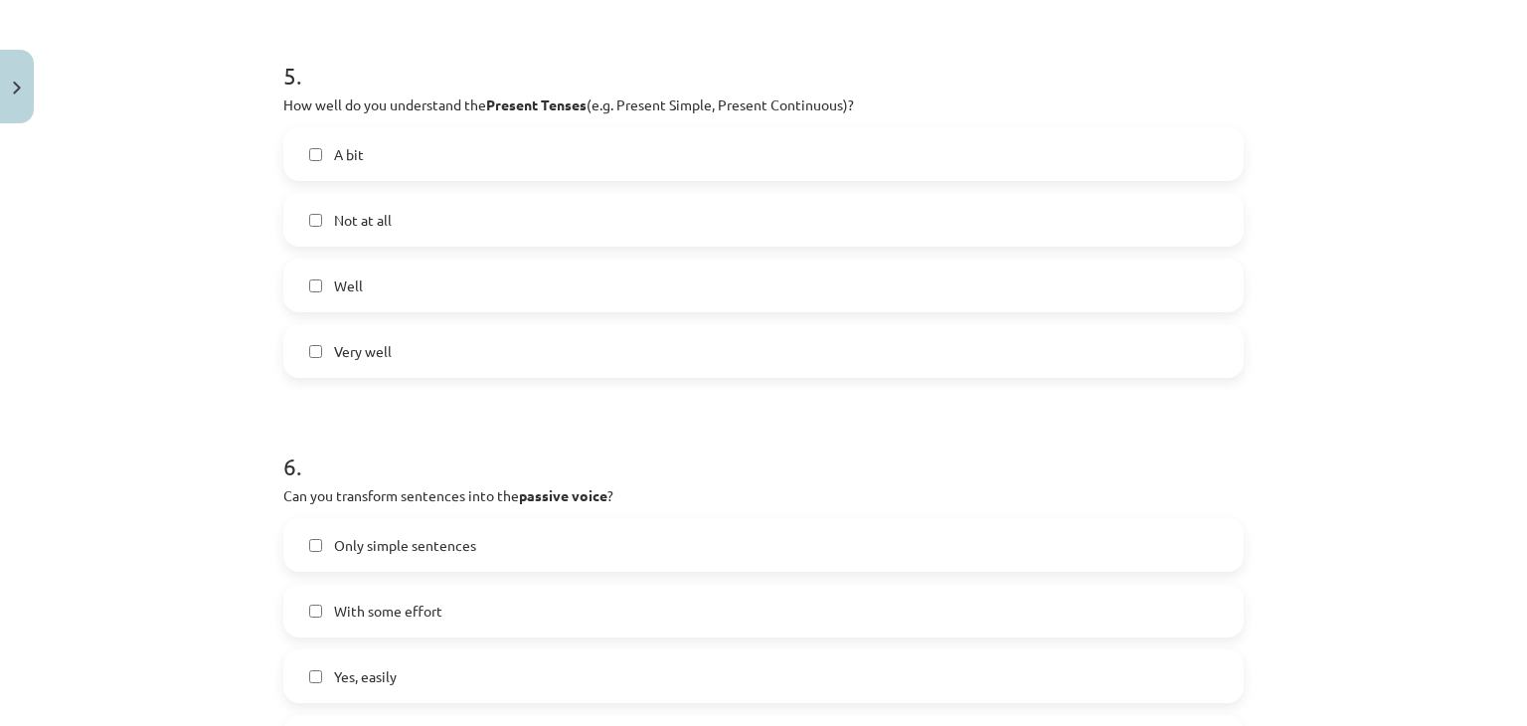
scroll to position [1889, 0]
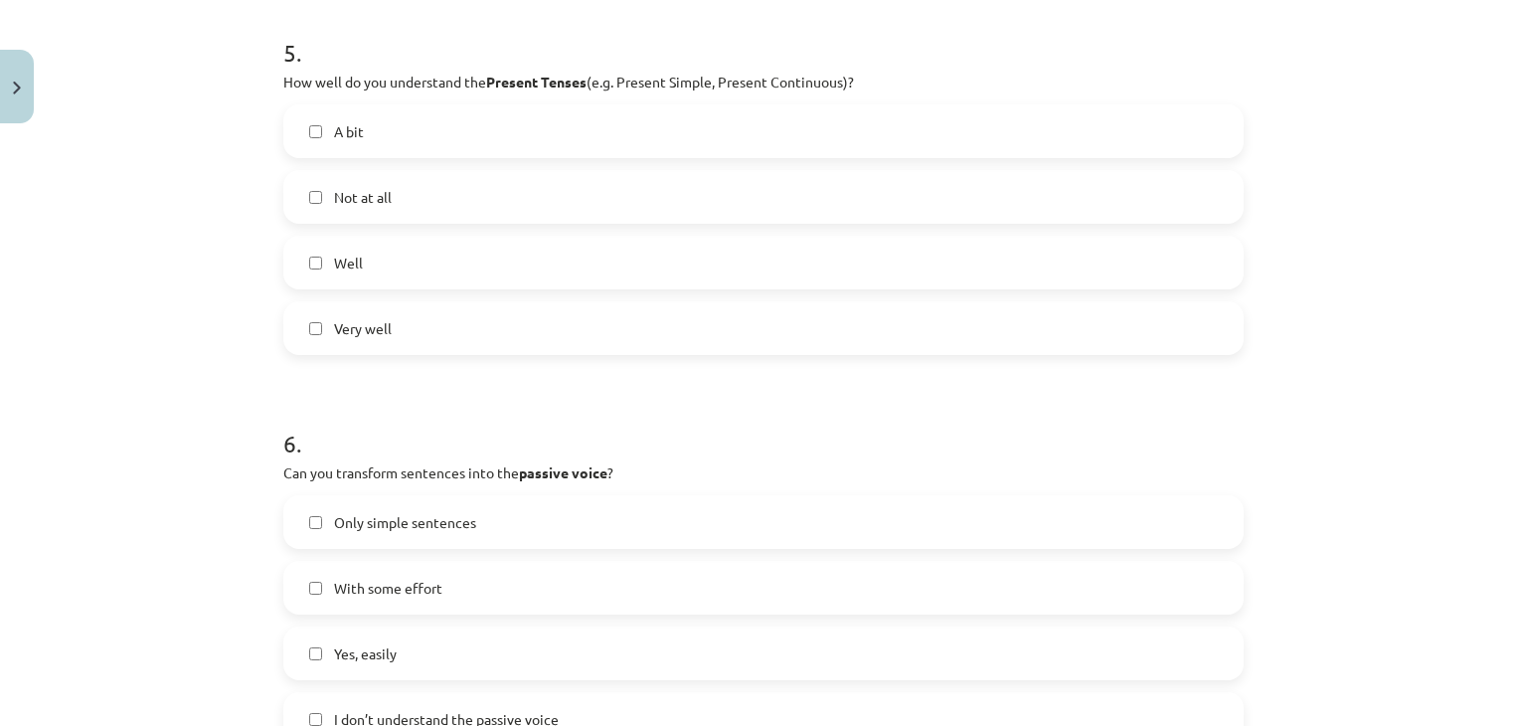
click at [406, 271] on label "Well" at bounding box center [763, 263] width 957 height 50
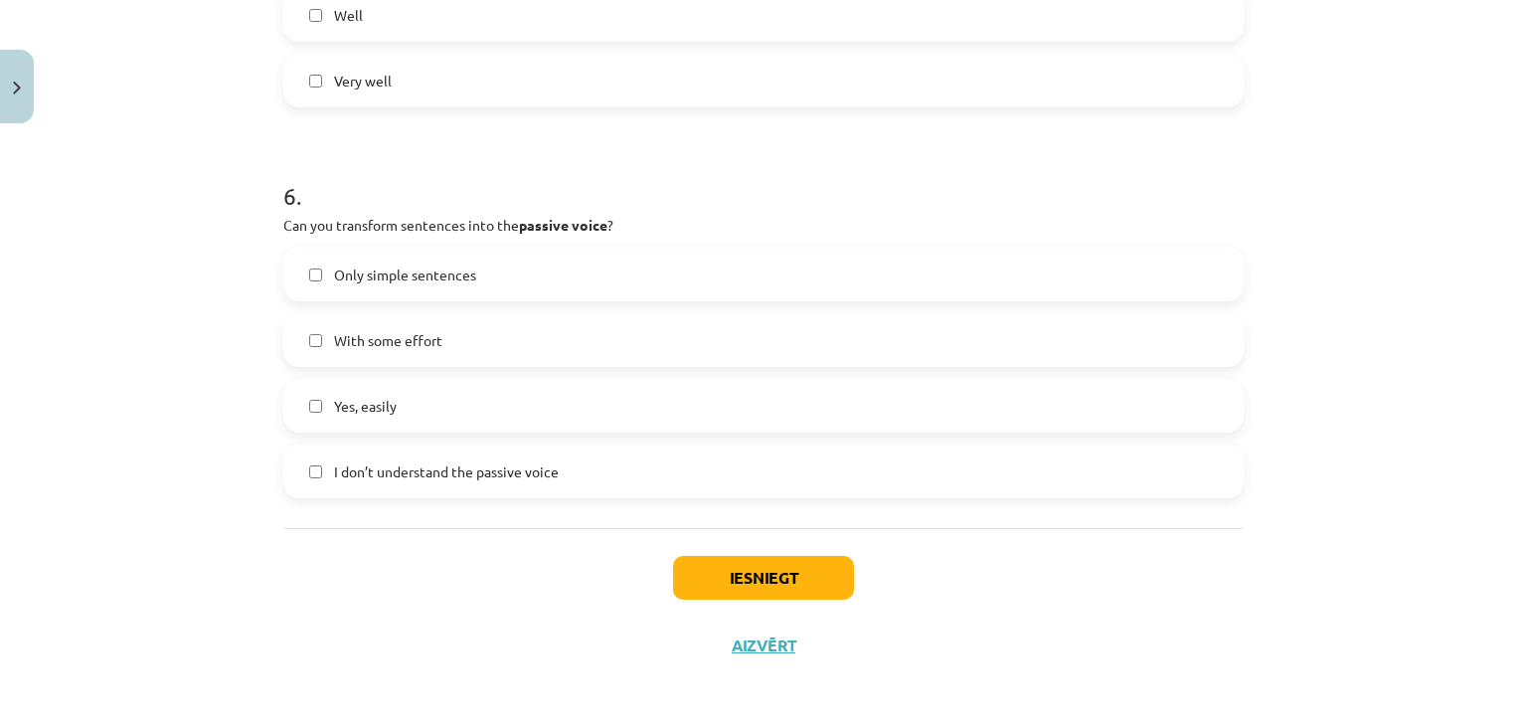
scroll to position [2140, 0]
click at [513, 420] on label "Yes, easily" at bounding box center [763, 403] width 957 height 50
drag, startPoint x: 759, startPoint y: 579, endPoint x: 784, endPoint y: 582, distance: 25.0
click at [765, 585] on button "Iesniegt" at bounding box center [763, 575] width 181 height 44
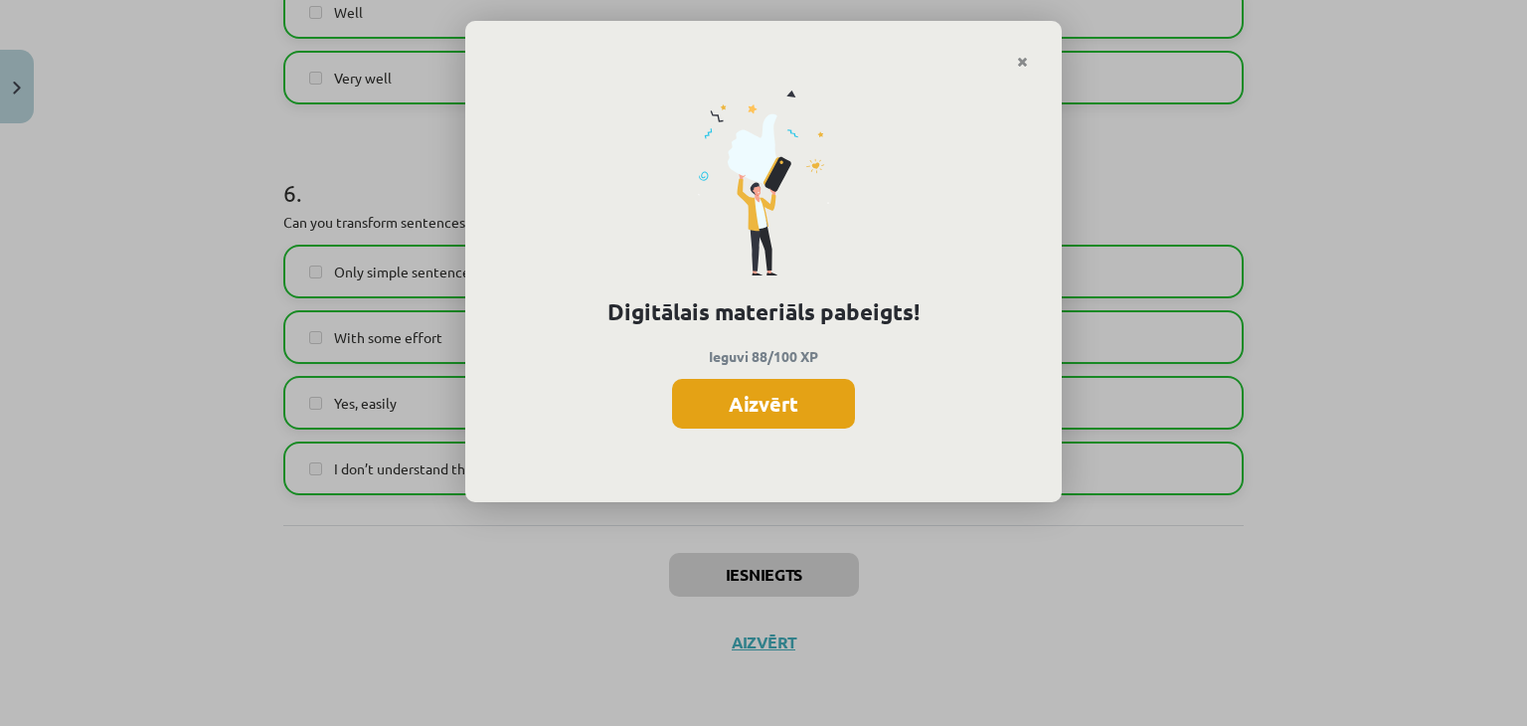
click at [762, 403] on button "Aizvērt" at bounding box center [763, 404] width 183 height 50
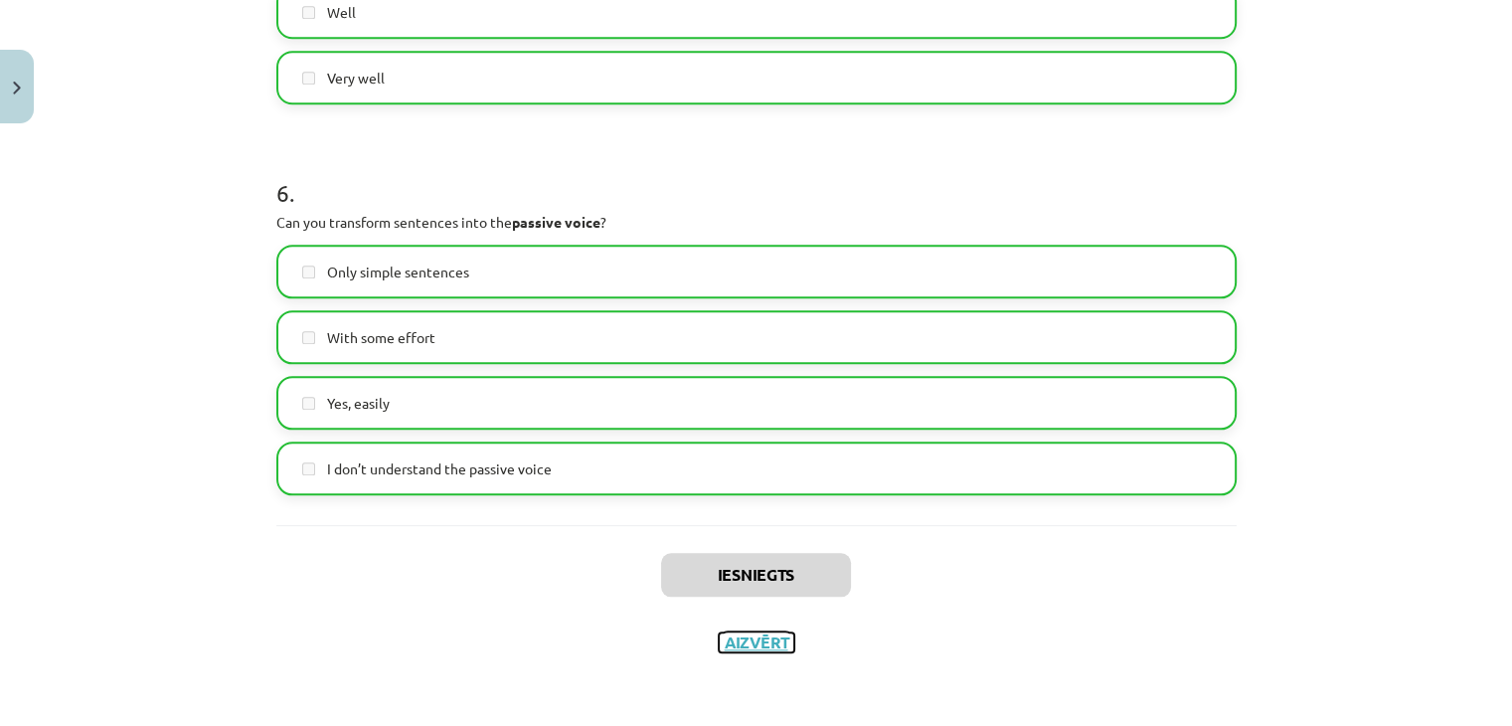
click at [762, 641] on button "Aizvērt" at bounding box center [757, 642] width 76 height 20
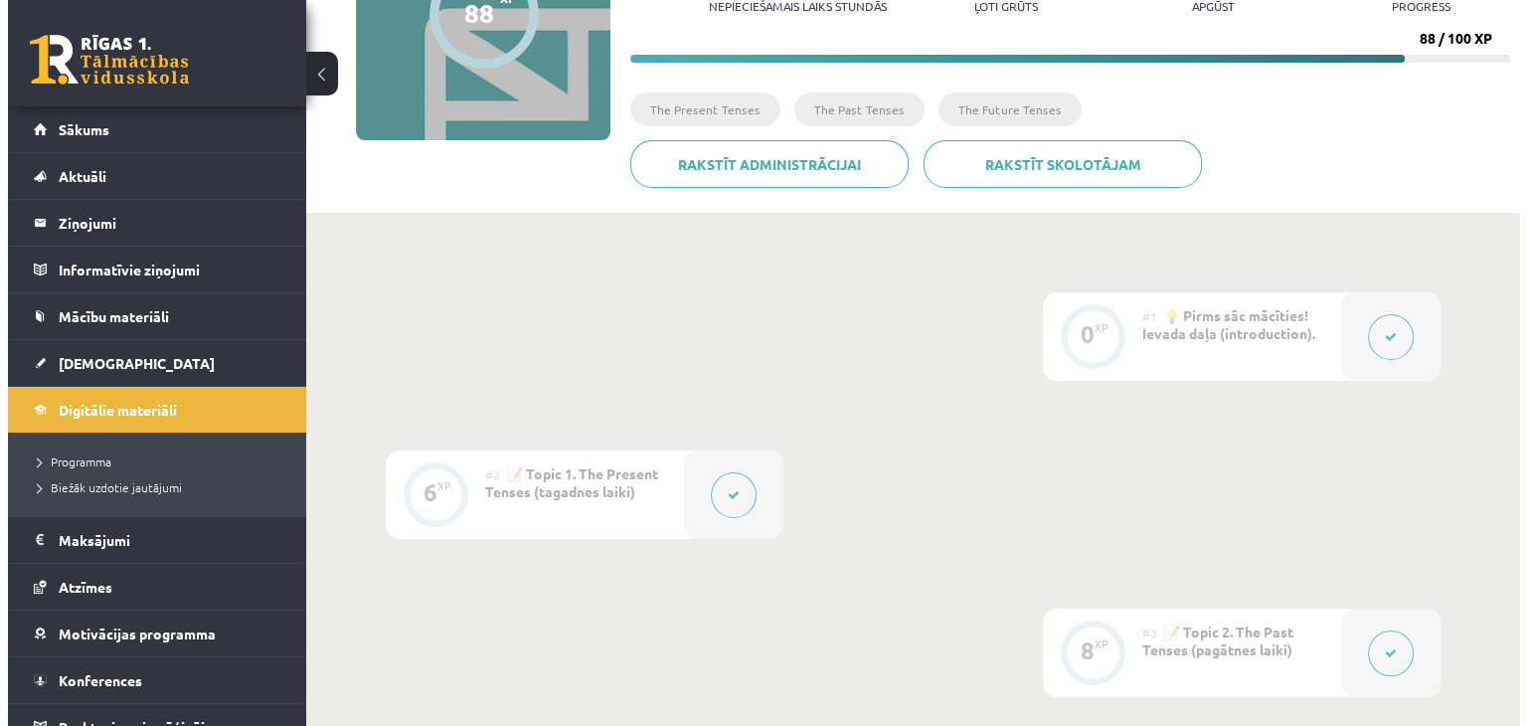
scroll to position [0, 0]
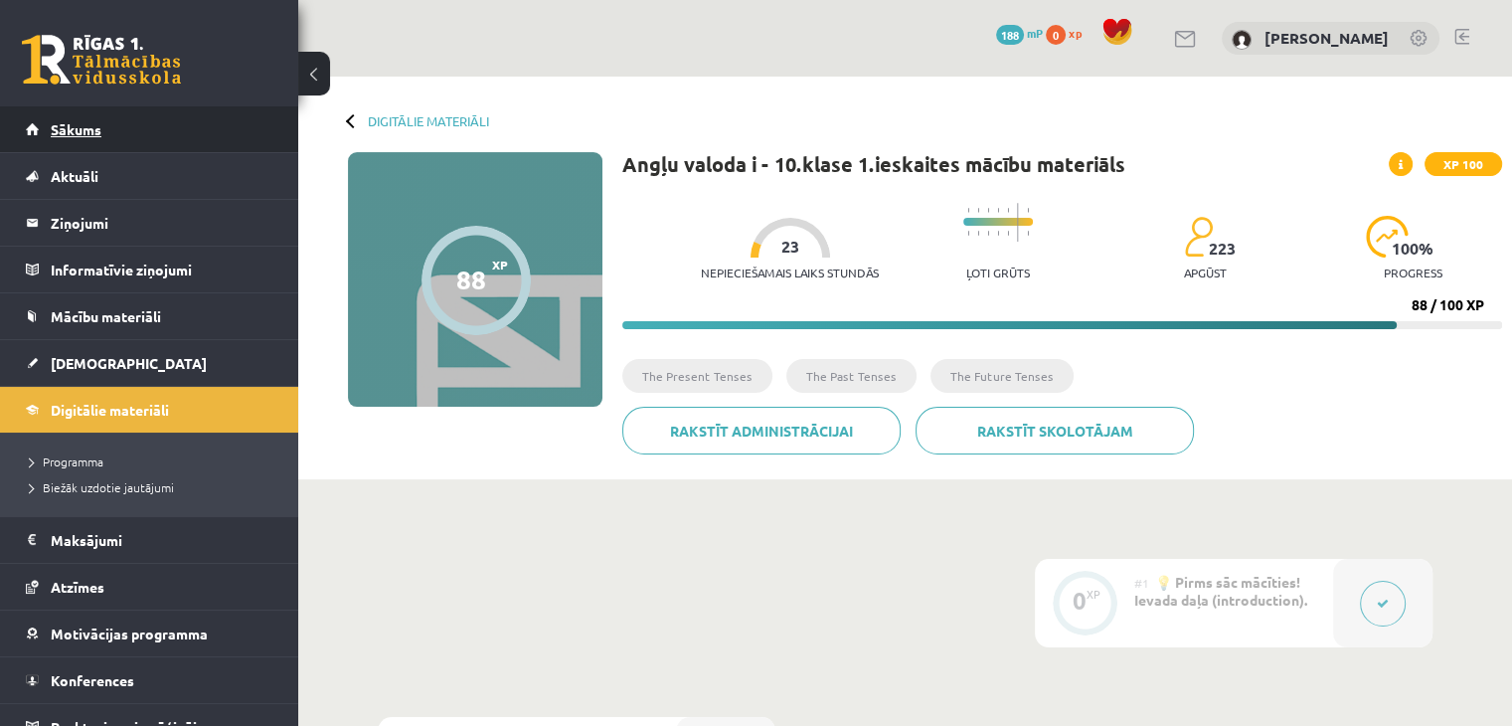
click at [86, 139] on link "Sākums" at bounding box center [150, 129] width 248 height 46
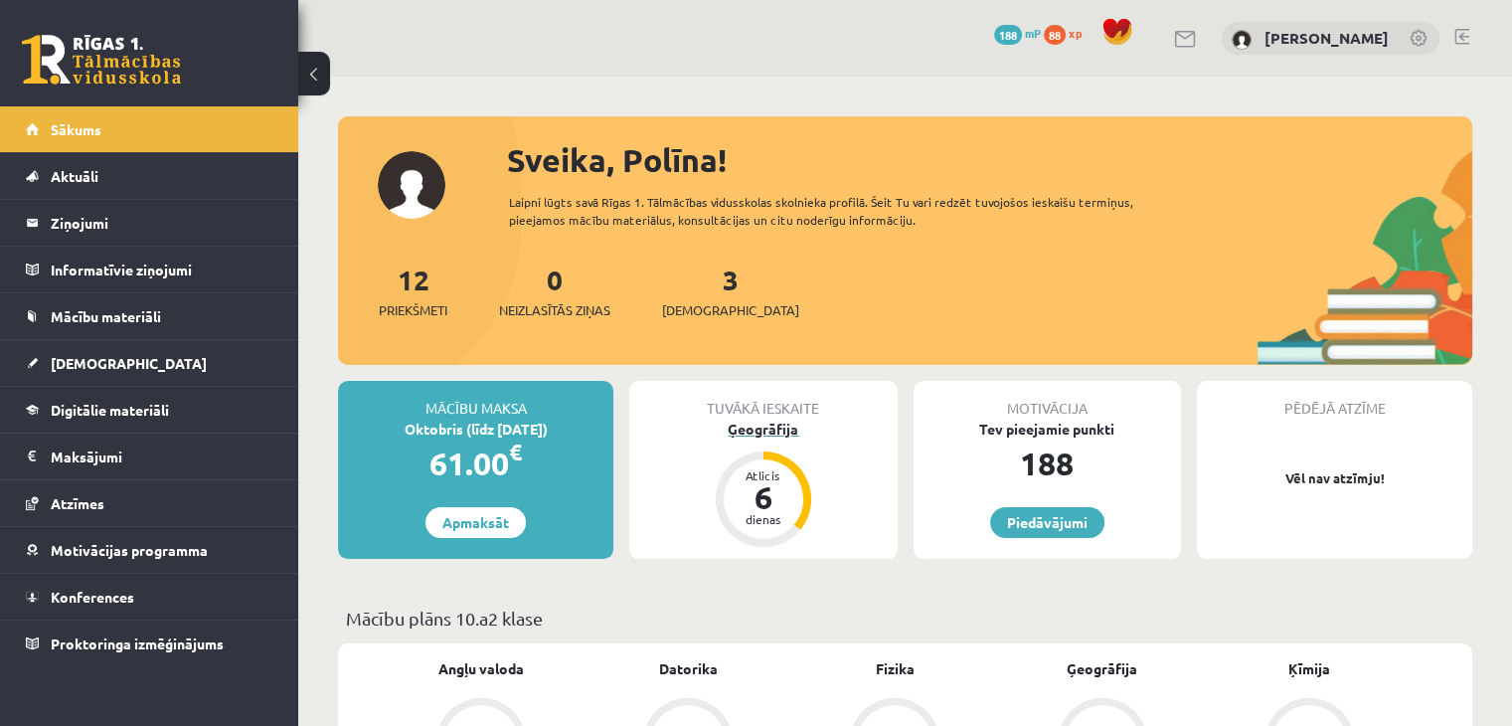
click at [754, 433] on div "Ģeogrāfija" at bounding box center [762, 429] width 267 height 21
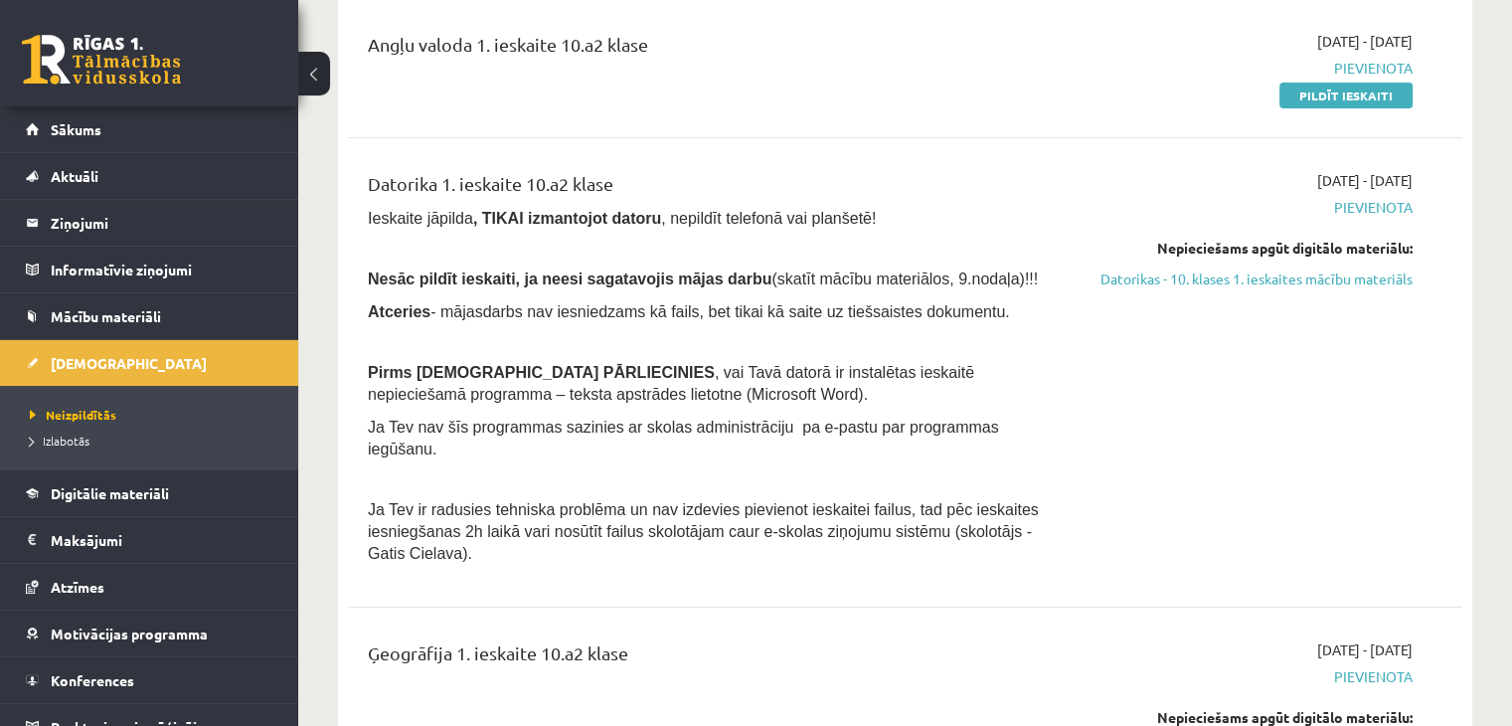
scroll to position [99, 0]
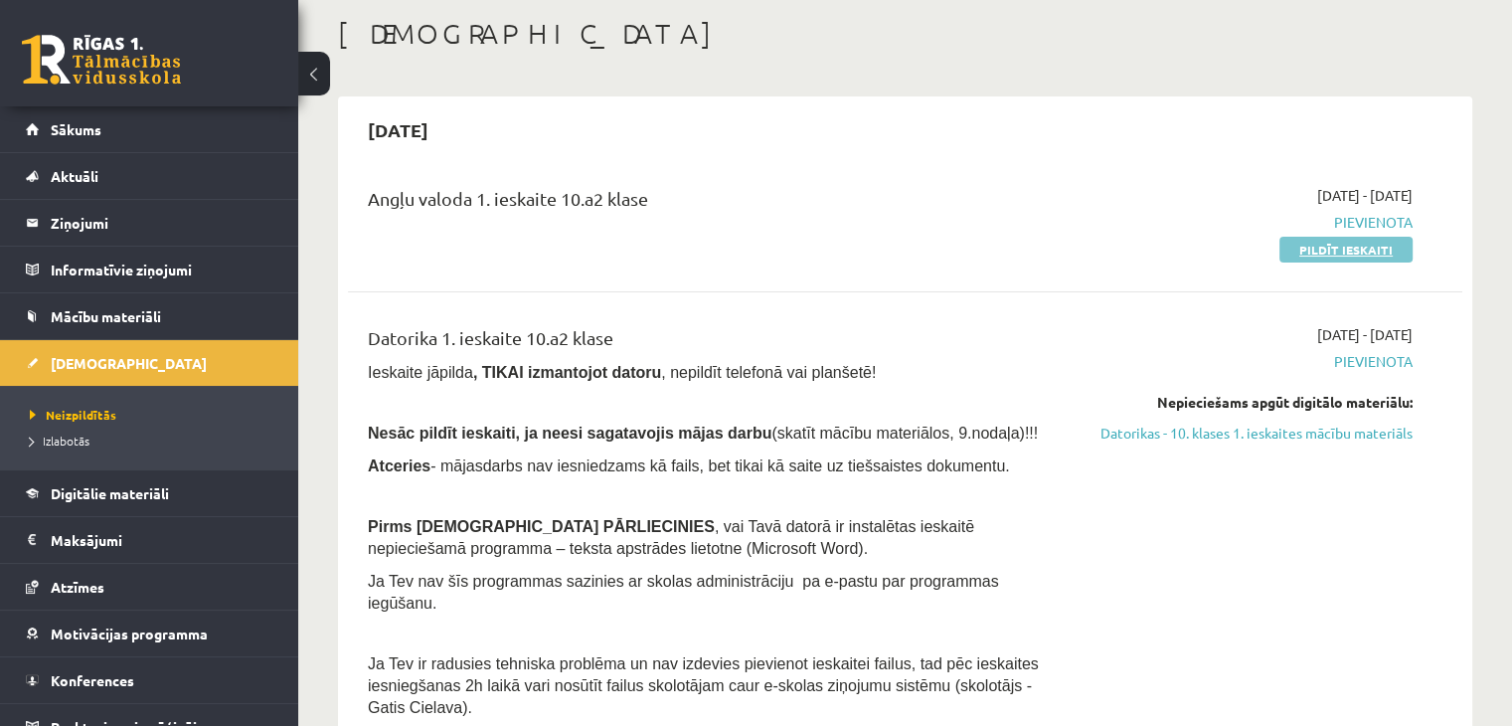
click at [1348, 257] on link "Pildīt ieskaiti" at bounding box center [1346, 250] width 133 height 26
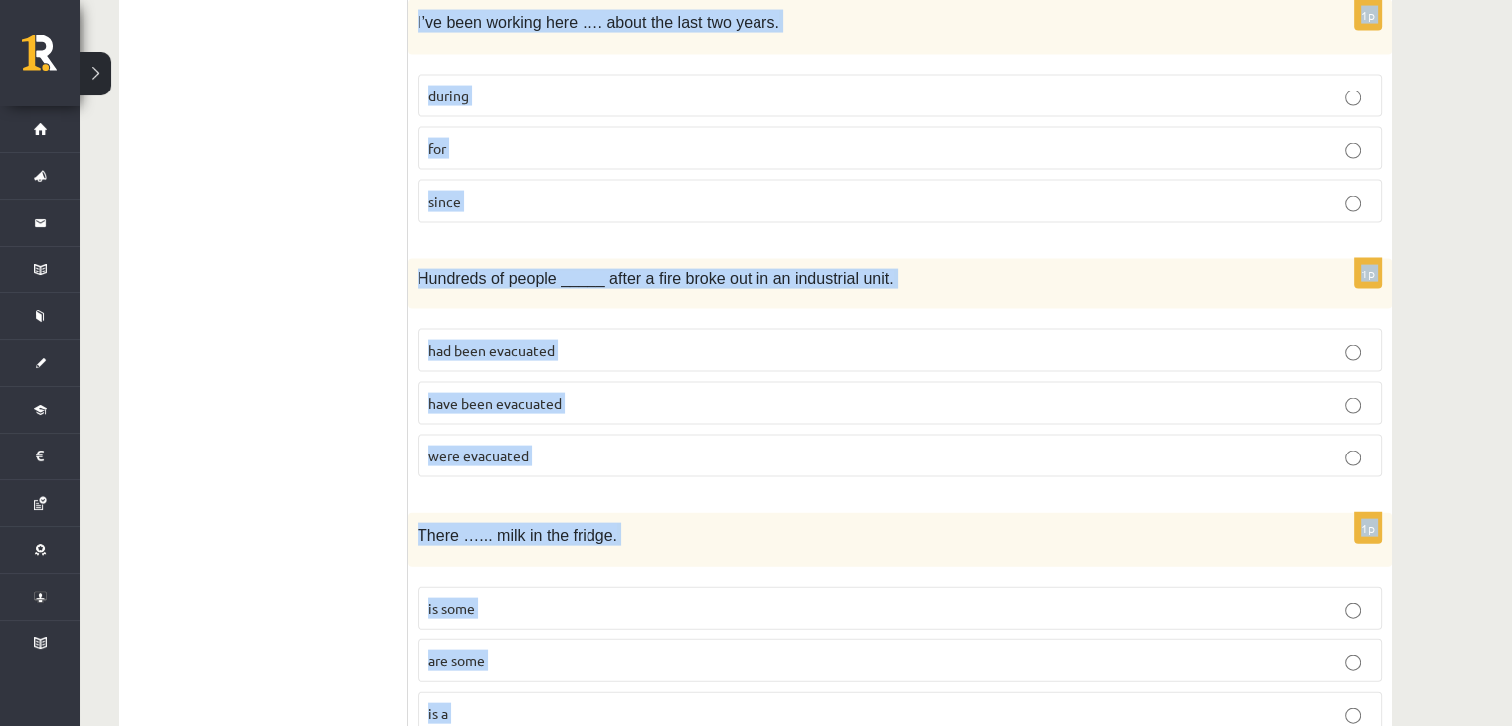
scroll to position [4801, 0]
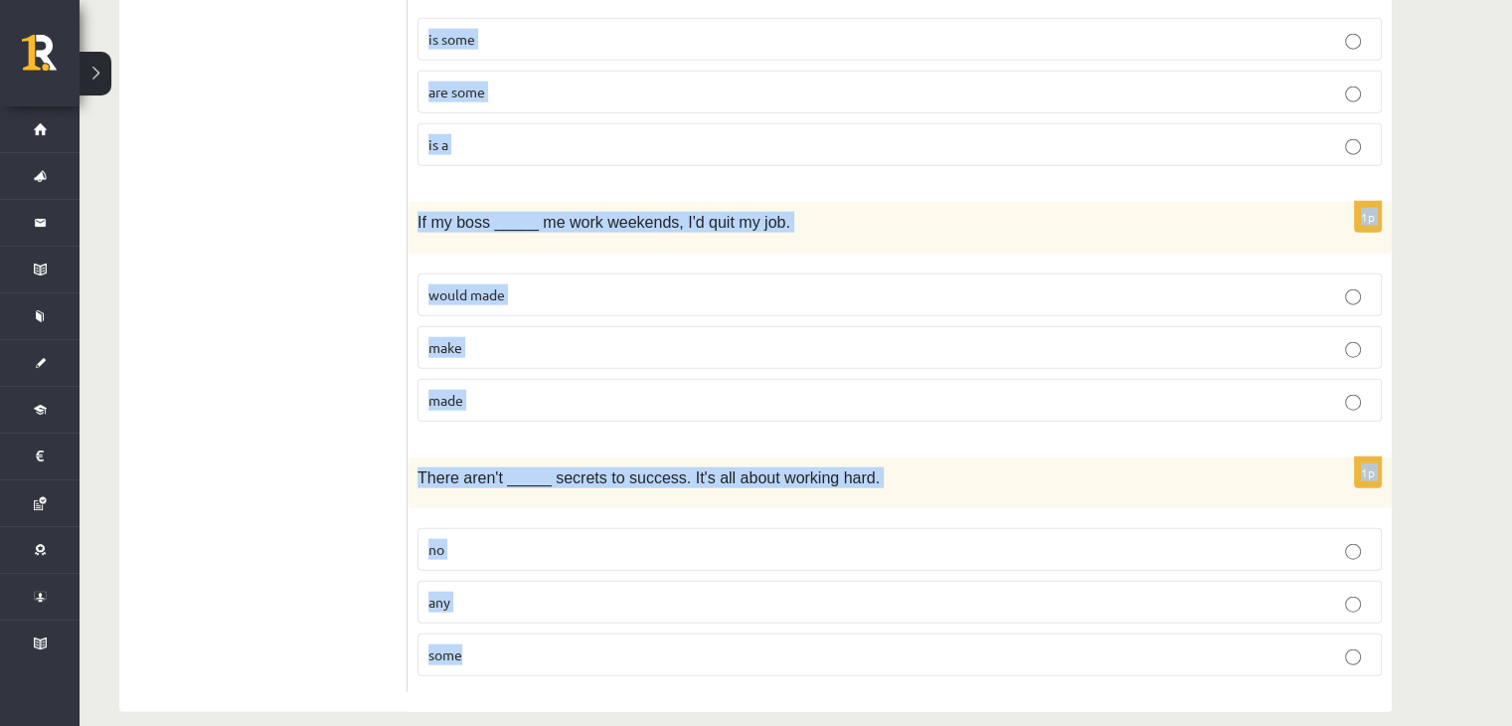
drag, startPoint x: 415, startPoint y: 99, endPoint x: 565, endPoint y: 591, distance: 513.7
copy form "Lo _____ ip dolor sit ametc ad elits do. Ei ______ te incididun ut labor. etd m…"
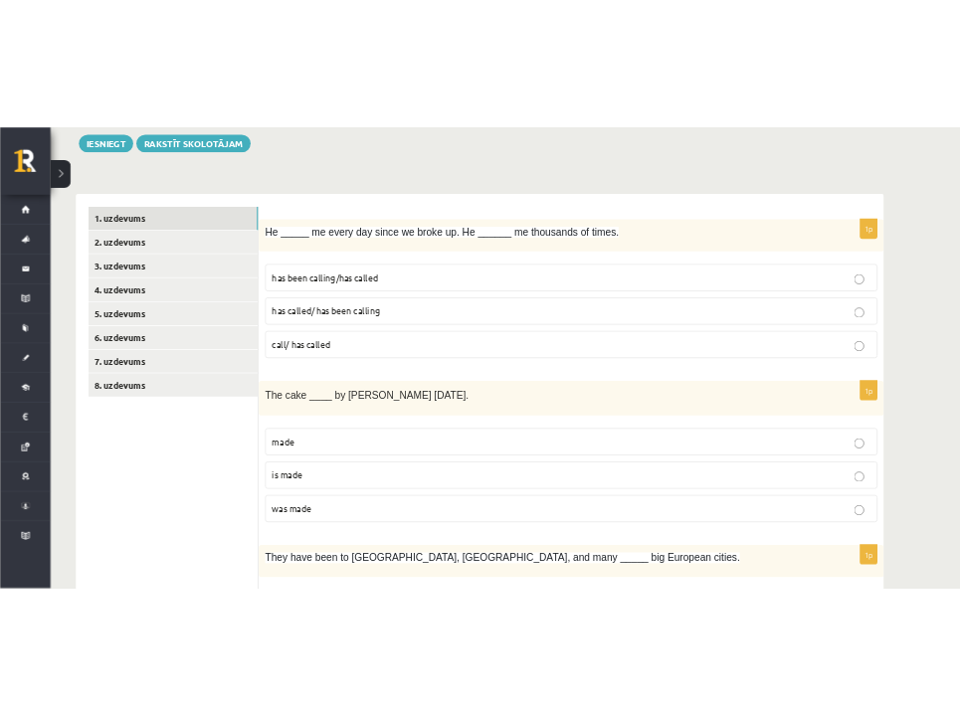
scroll to position [199, 0]
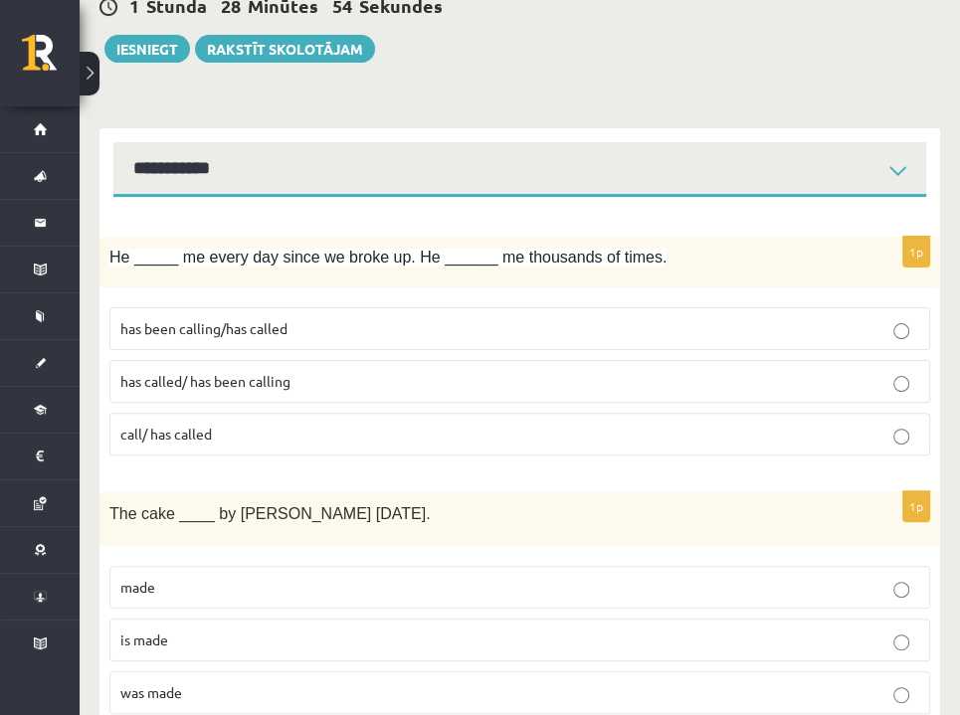
click at [261, 330] on span "has been calling/has called" at bounding box center [203, 328] width 167 height 18
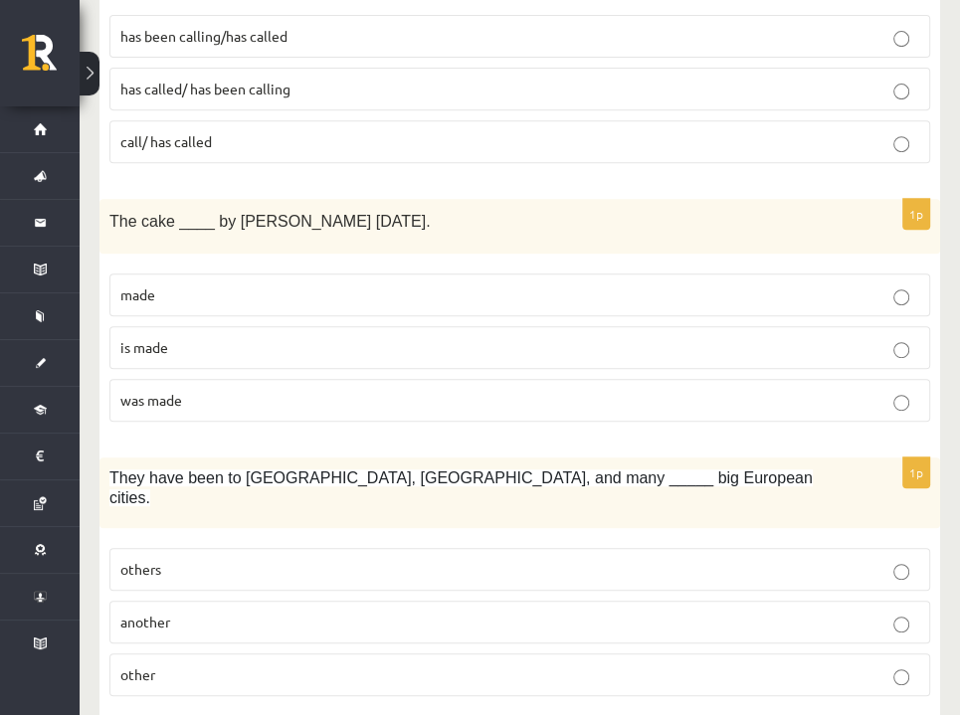
scroll to position [497, 0]
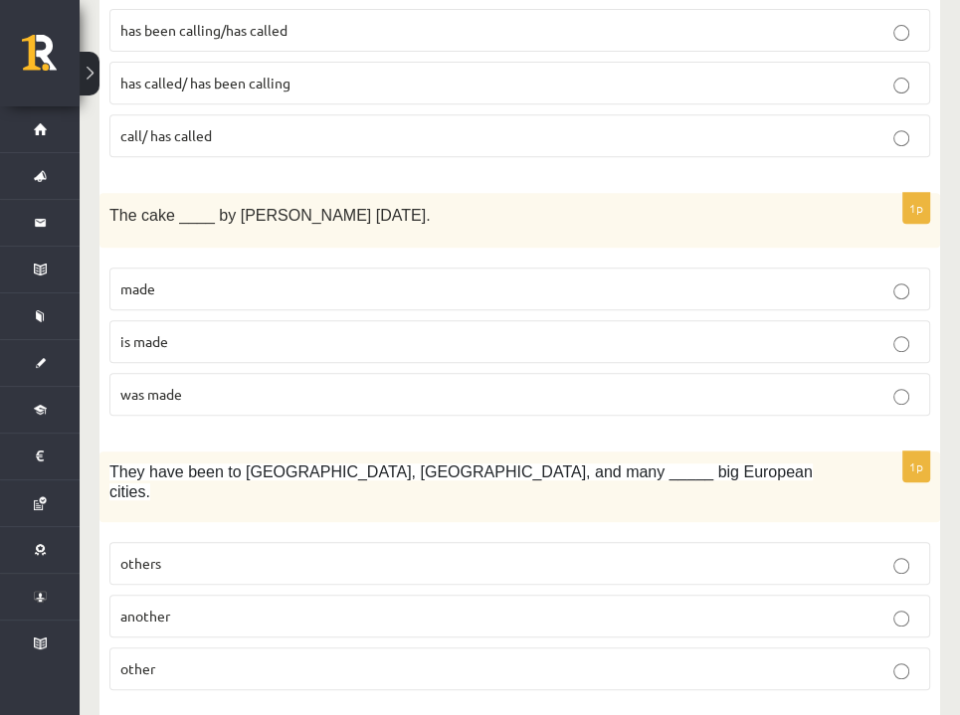
click at [166, 389] on span "was made" at bounding box center [151, 394] width 62 height 18
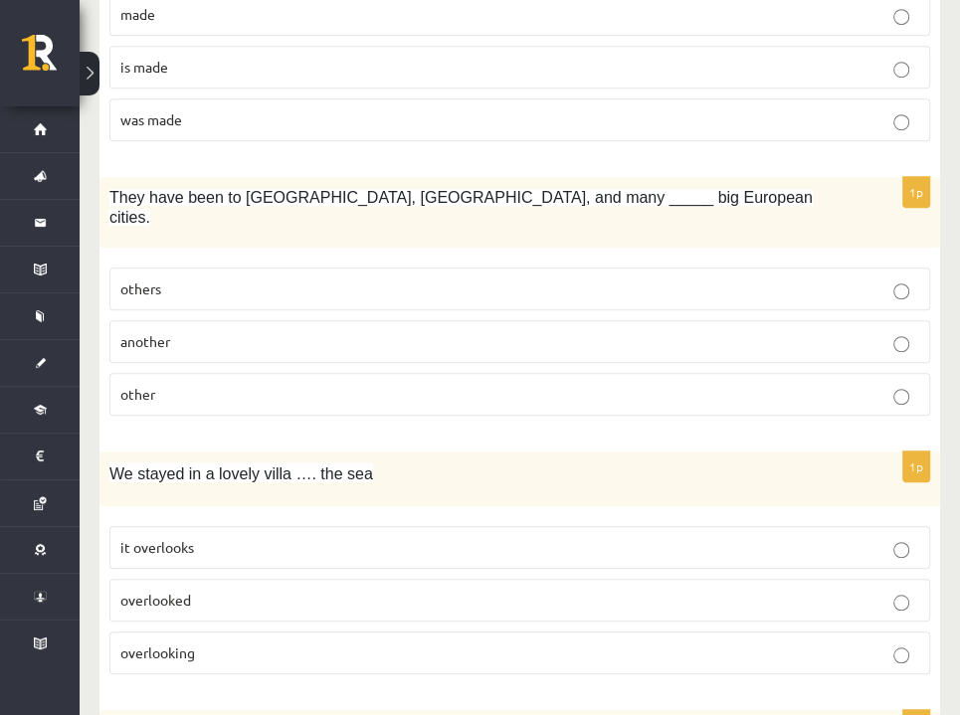
scroll to position [796, 0]
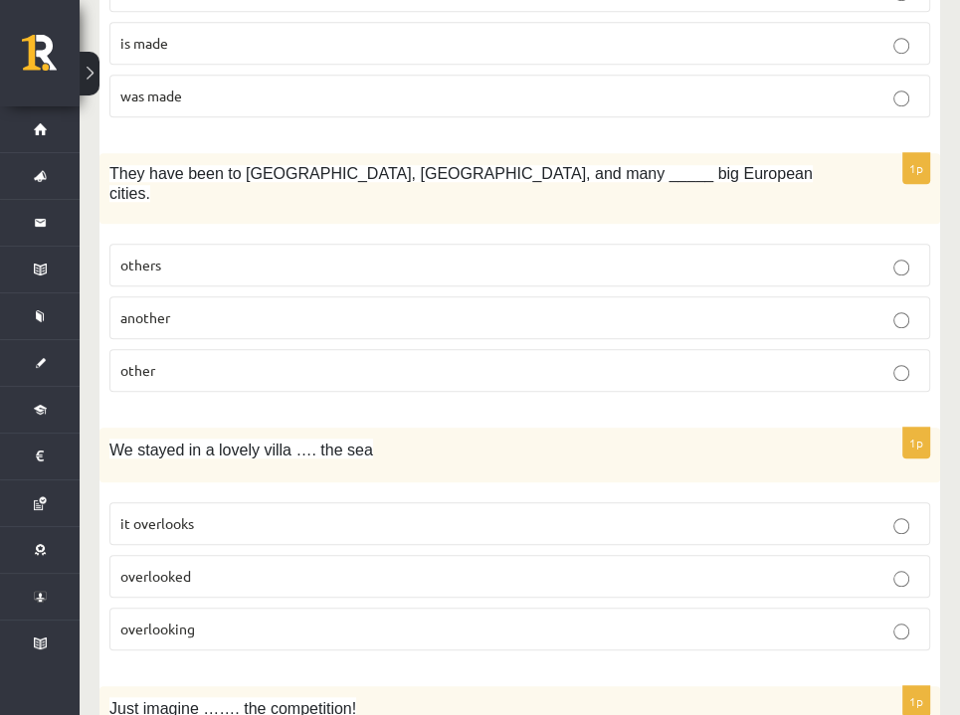
click at [156, 360] on p "other" at bounding box center [519, 370] width 798 height 21
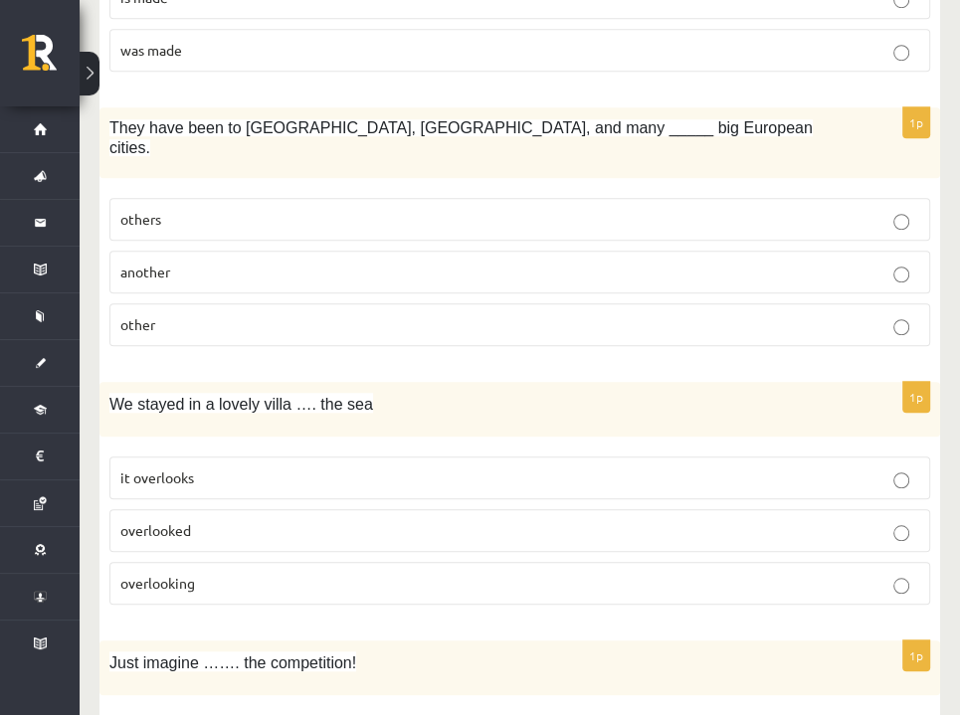
scroll to position [994, 0]
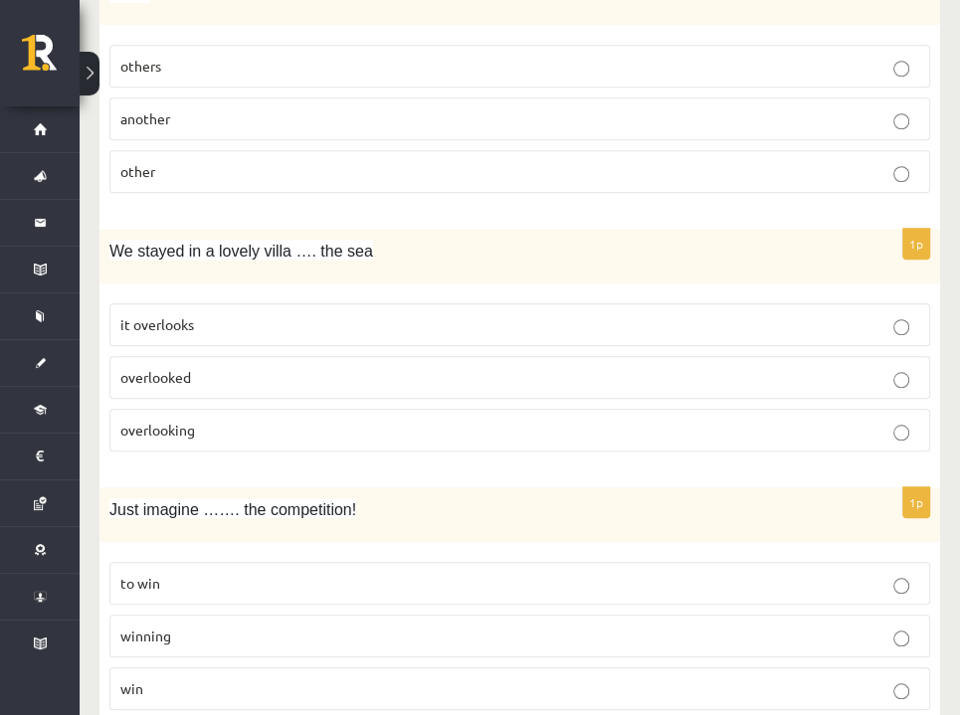
click at [190, 421] on span "overlooking" at bounding box center [157, 430] width 75 height 18
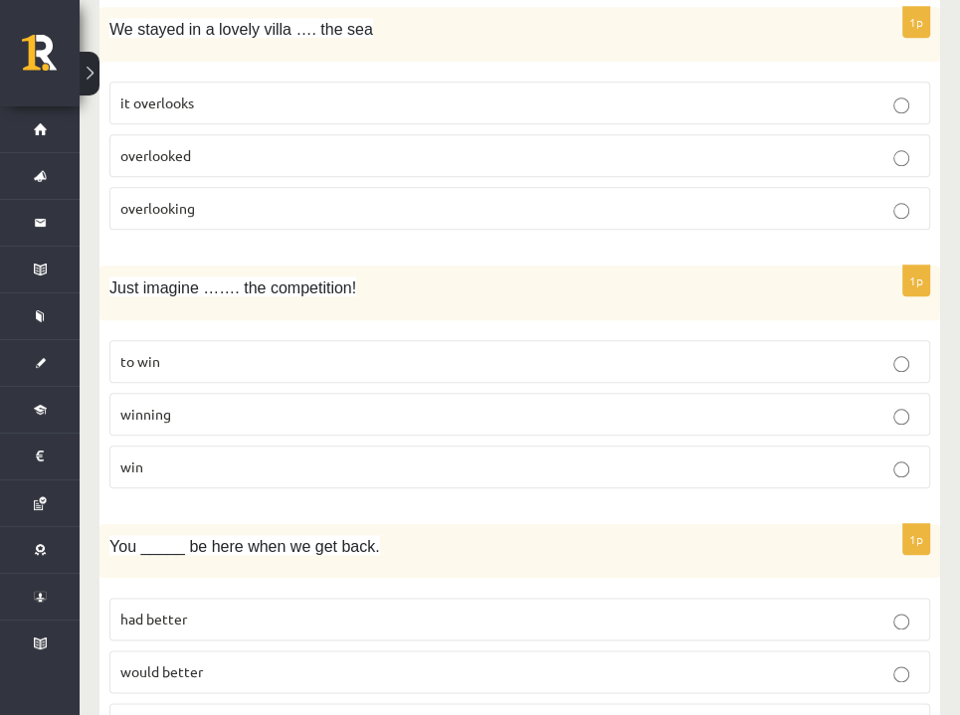
scroll to position [1293, 0]
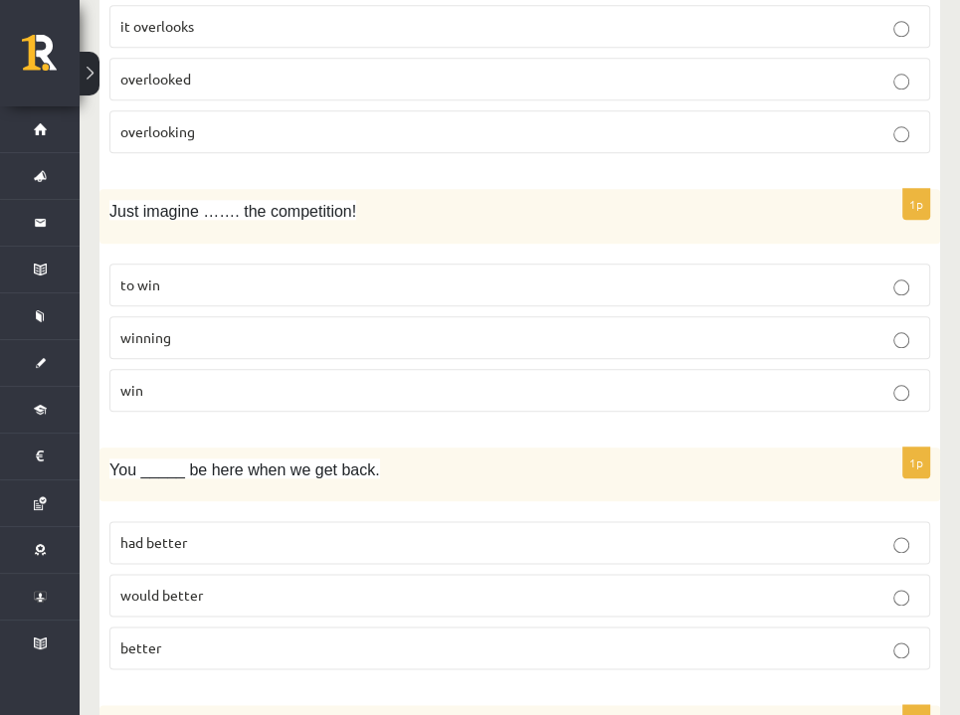
click at [204, 327] on p "winning" at bounding box center [519, 337] width 798 height 21
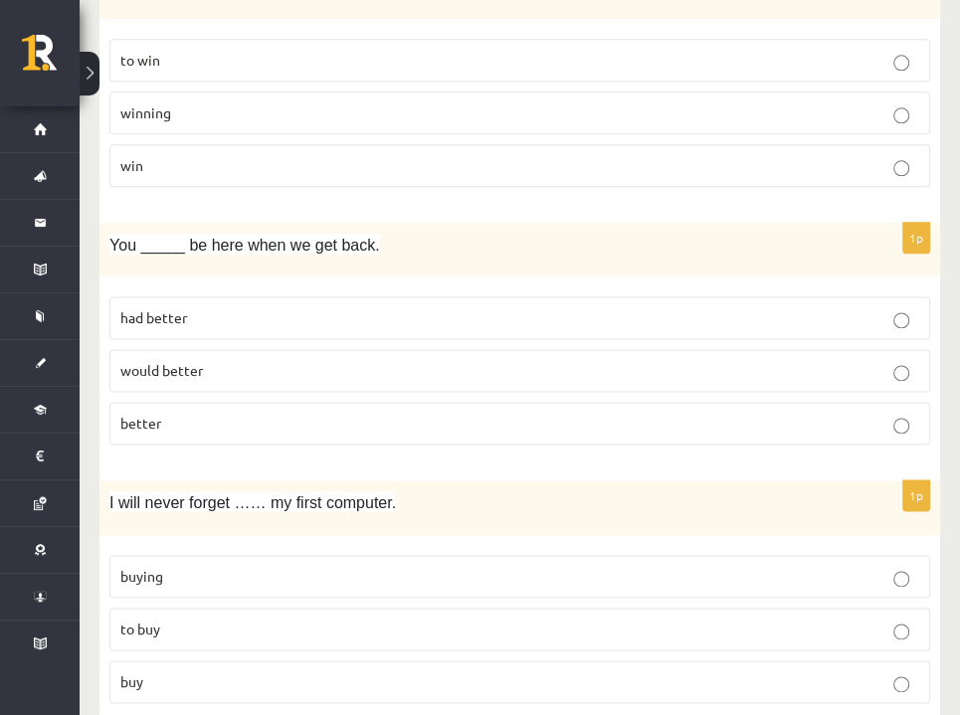
scroll to position [1492, 0]
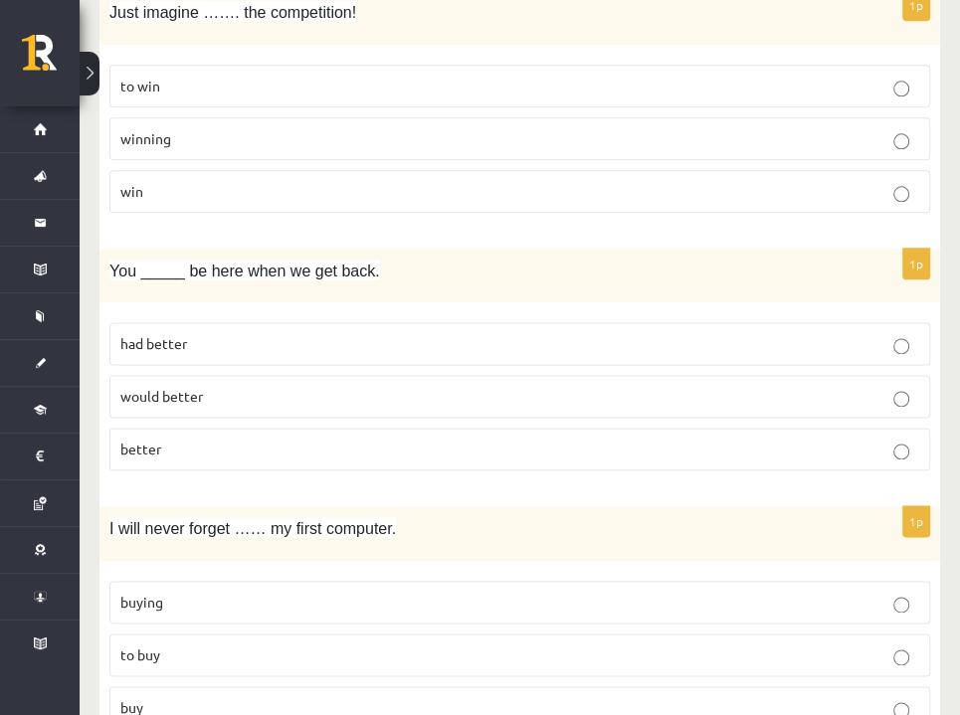
click at [195, 327] on label "had better" at bounding box center [519, 343] width 820 height 43
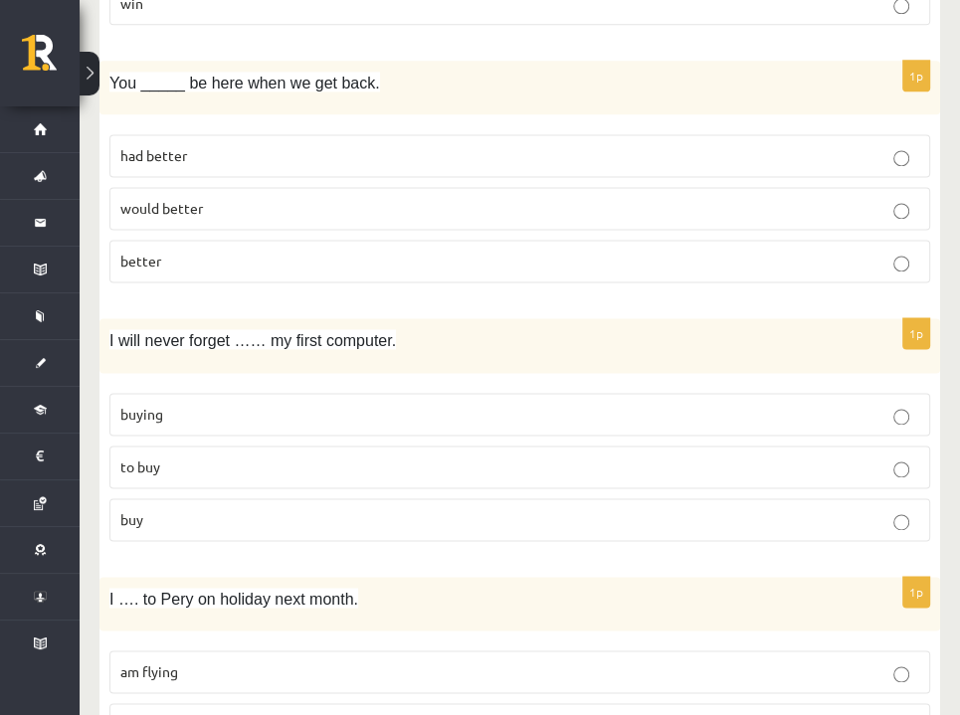
scroll to position [1690, 0]
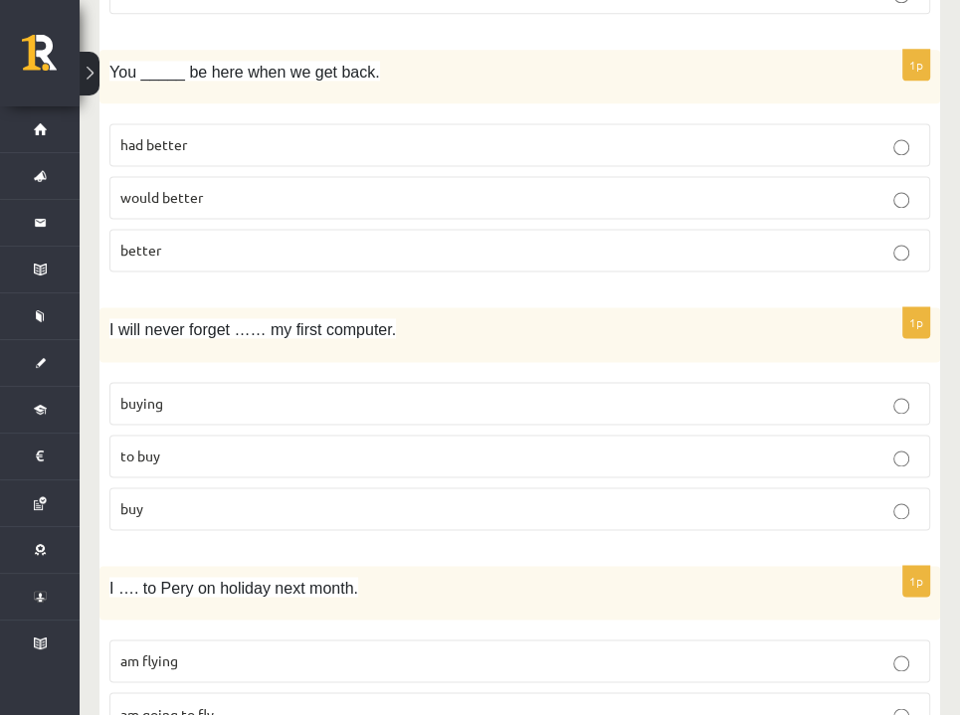
click at [184, 393] on p "buying" at bounding box center [519, 403] width 798 height 21
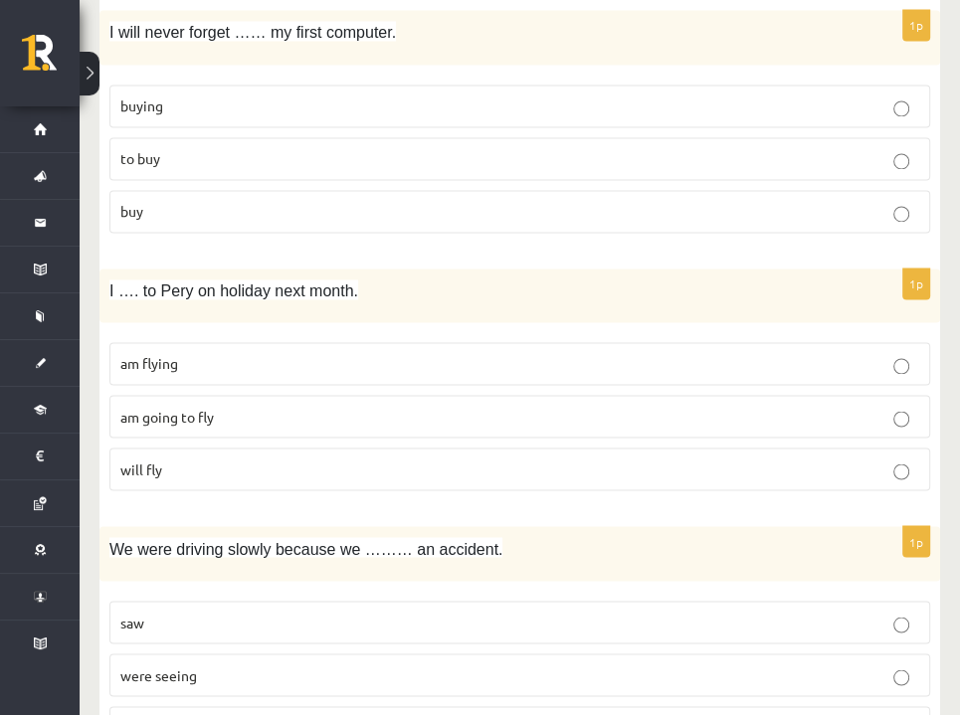
scroll to position [1989, 0]
click at [193, 406] on span "am going to fly" at bounding box center [166, 415] width 93 height 18
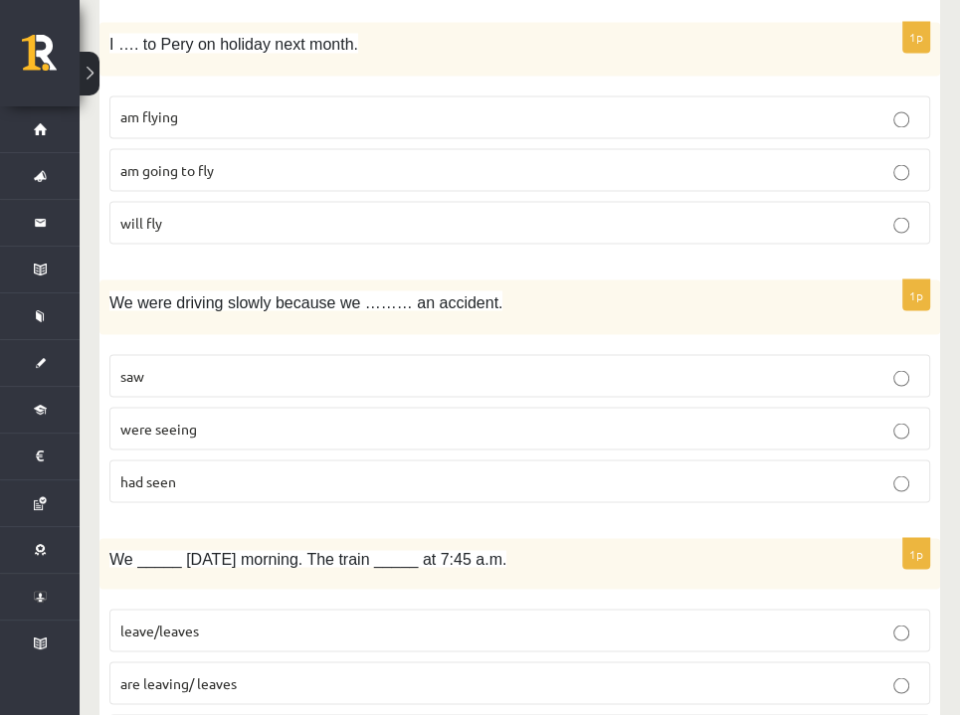
scroll to position [2188, 0]
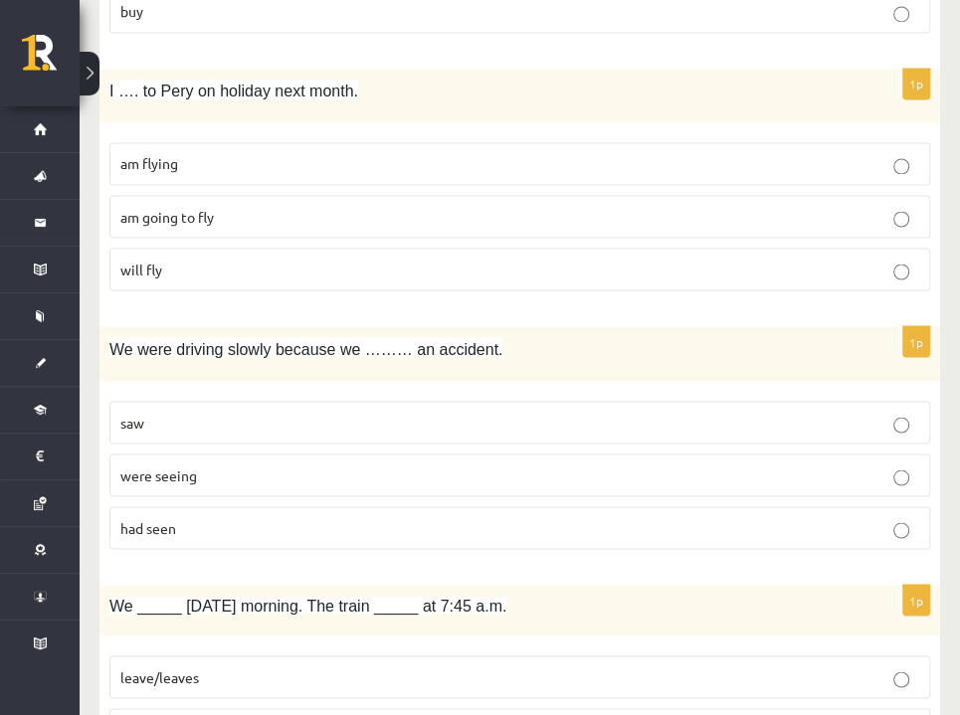
click at [184, 517] on p "had seen" at bounding box center [519, 527] width 798 height 21
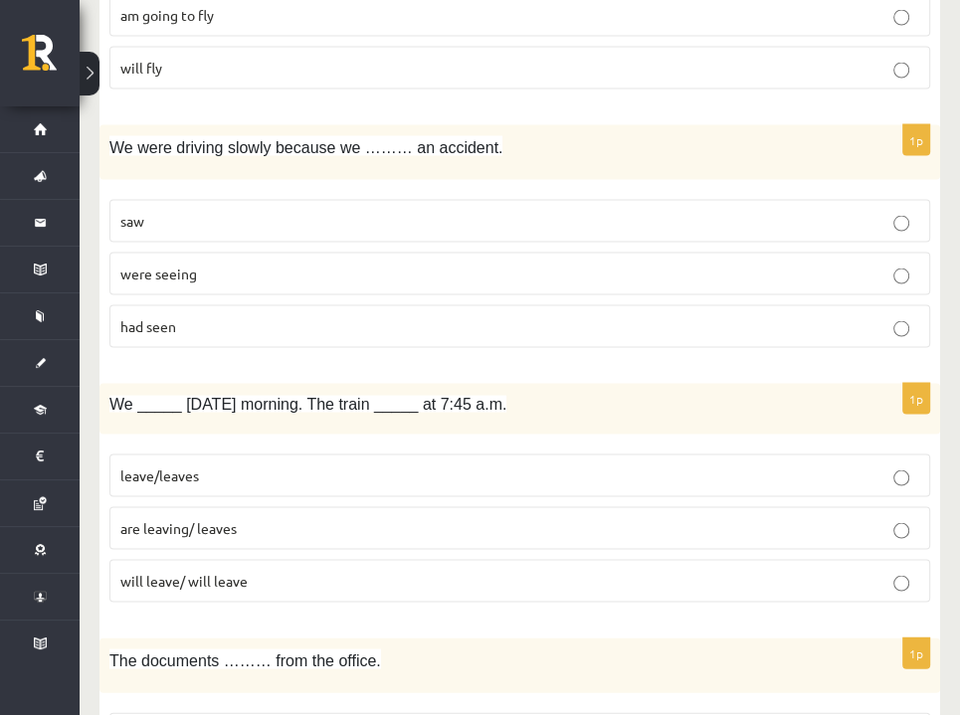
scroll to position [2387, 0]
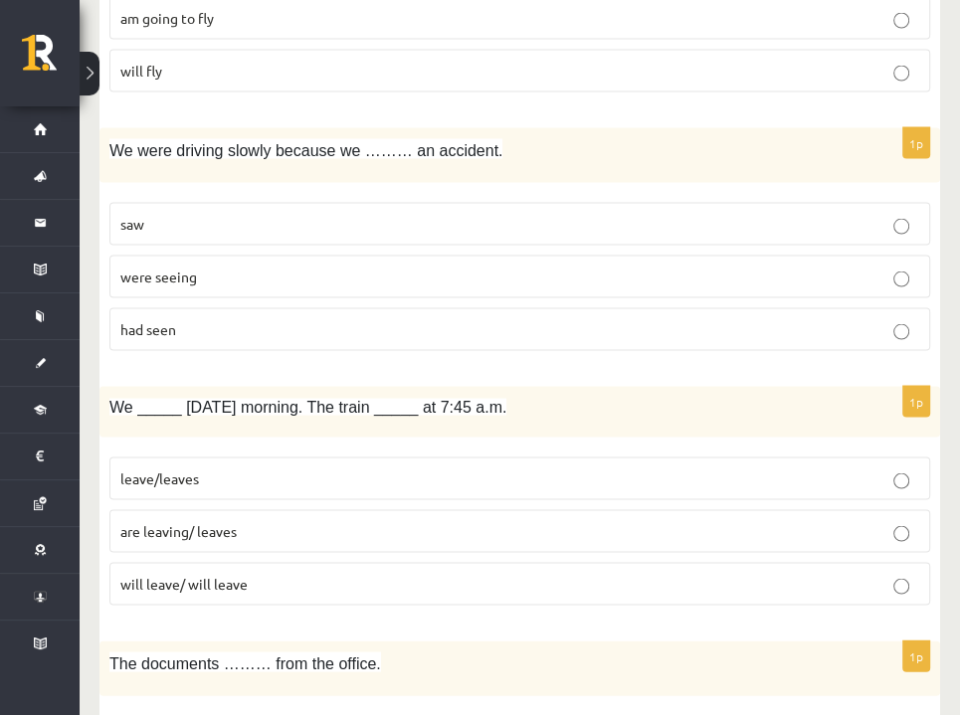
click at [250, 509] on label "are leaving/ leaves" at bounding box center [519, 530] width 820 height 43
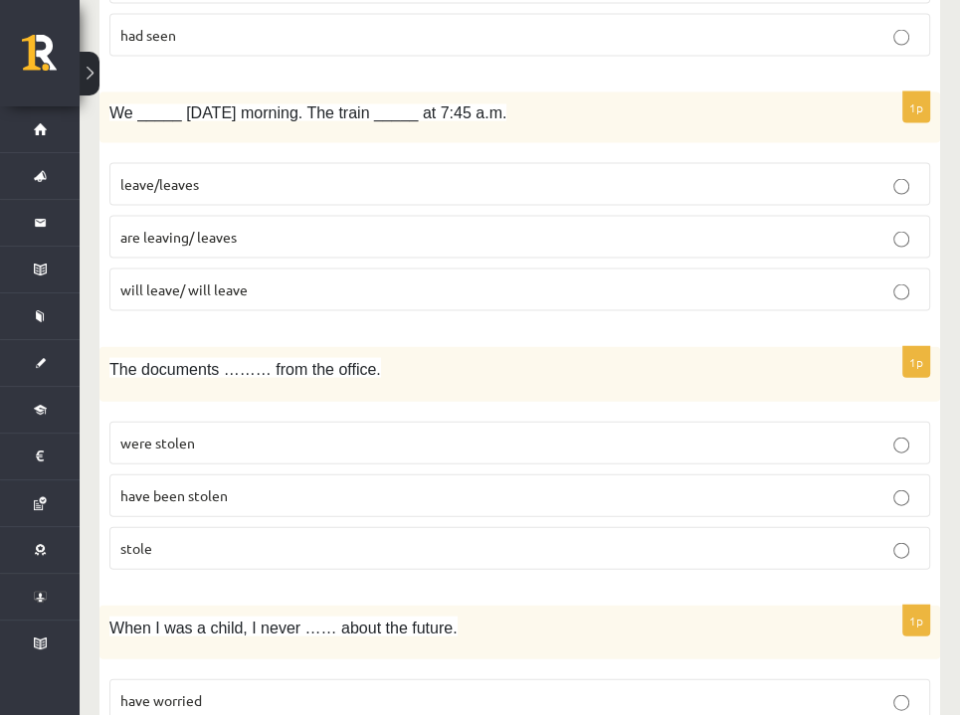
scroll to position [2685, 0]
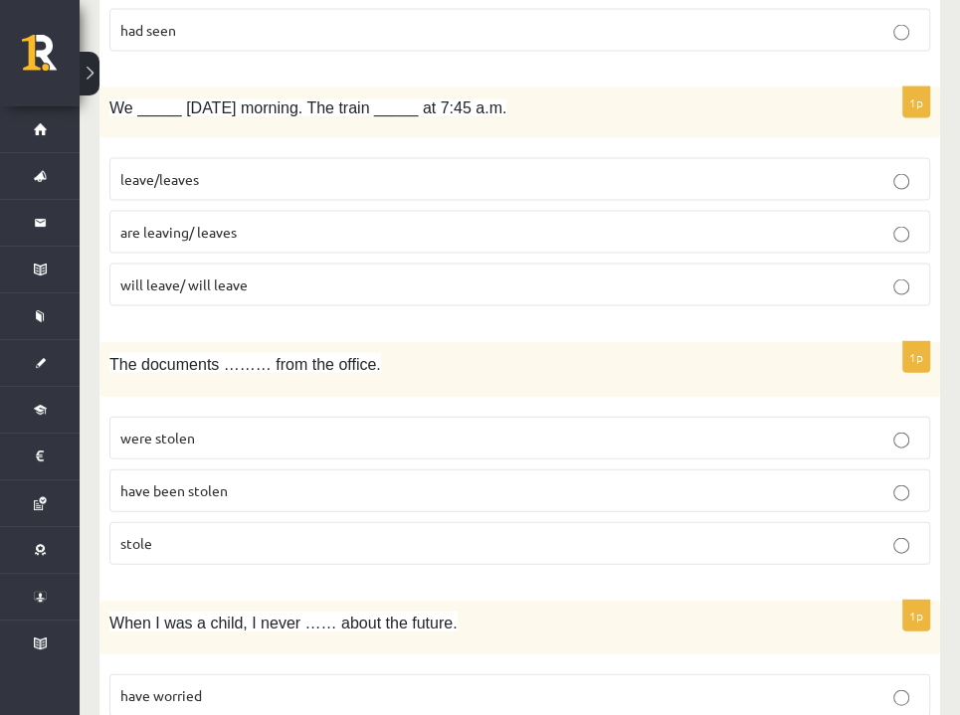
drag, startPoint x: 237, startPoint y: 457, endPoint x: 224, endPoint y: 454, distance: 13.3
click at [237, 480] on p "have been stolen" at bounding box center [519, 490] width 798 height 21
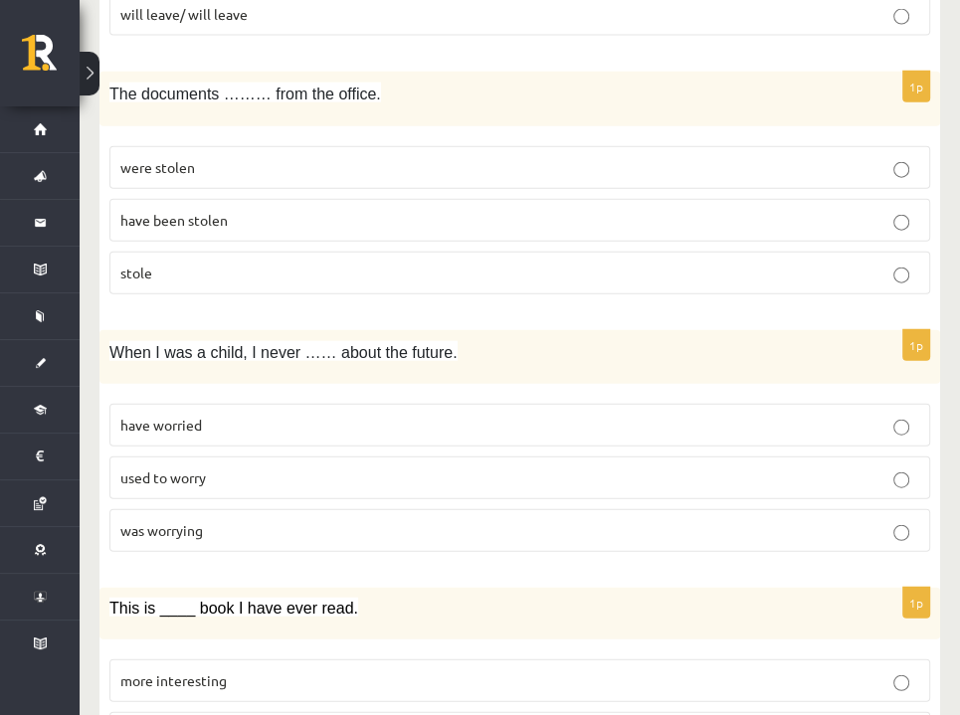
scroll to position [2983, 0]
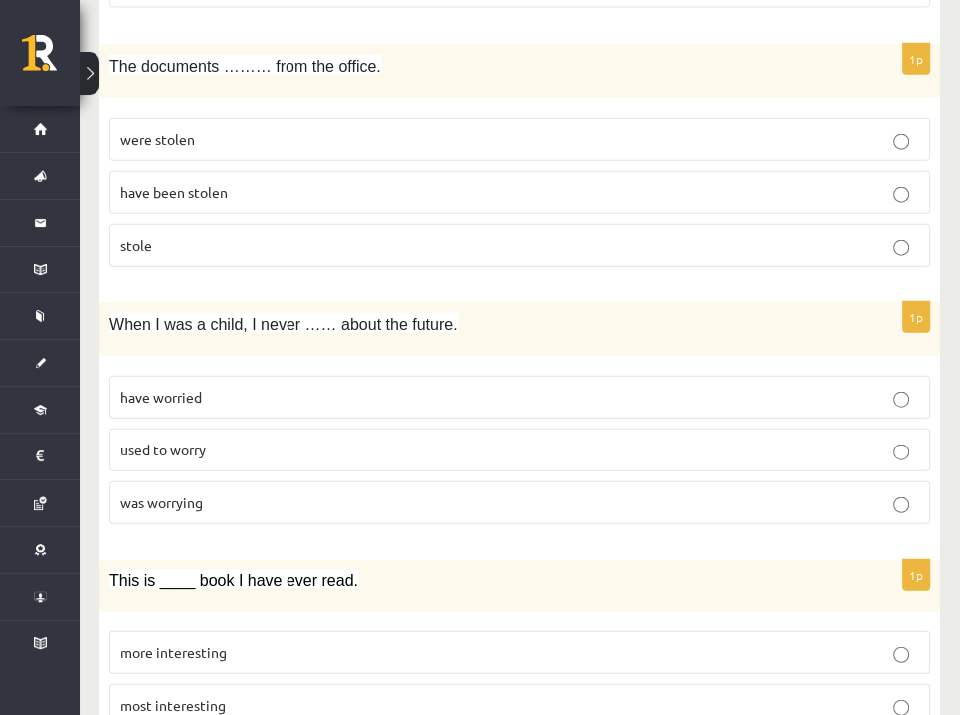
click at [174, 441] on span "used to worry" at bounding box center [163, 450] width 86 height 18
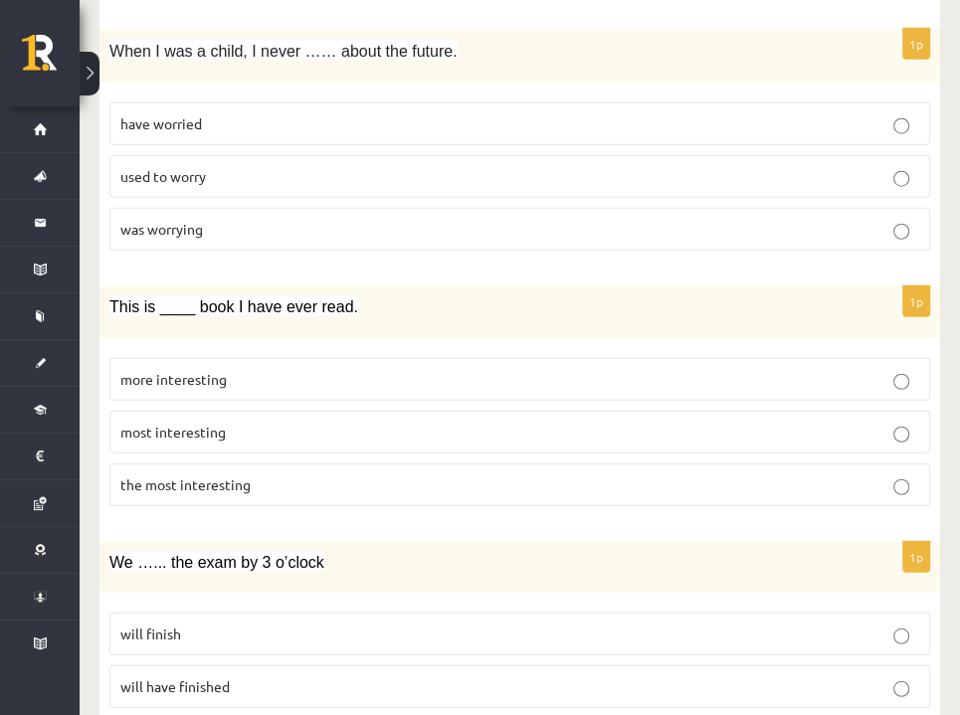
scroll to position [3281, 0]
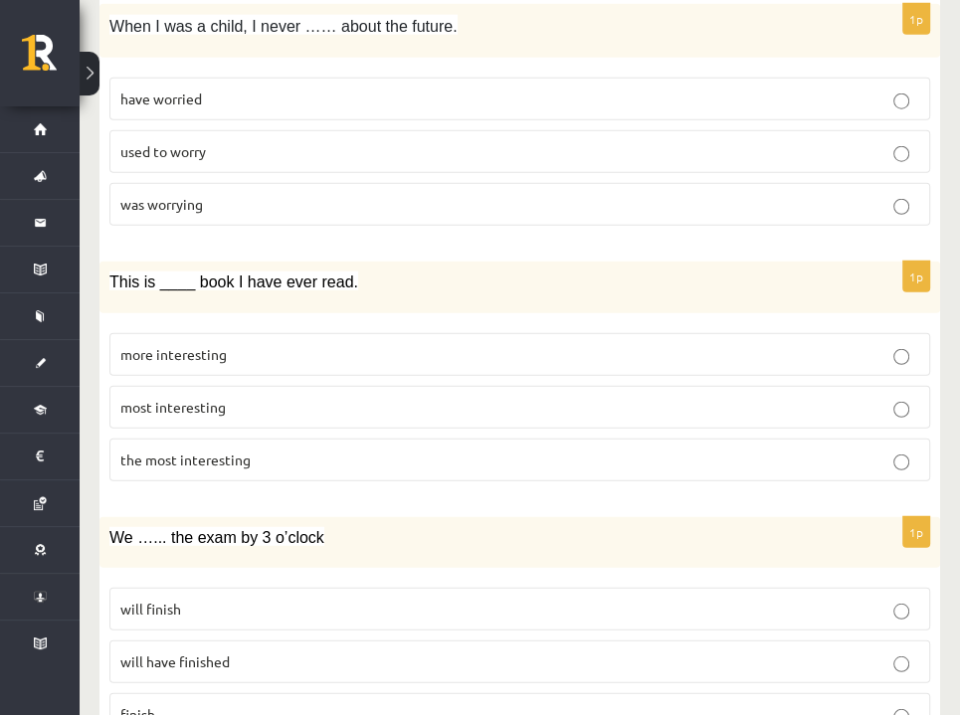
click at [231, 450] on span "the most interesting" at bounding box center [185, 459] width 130 height 18
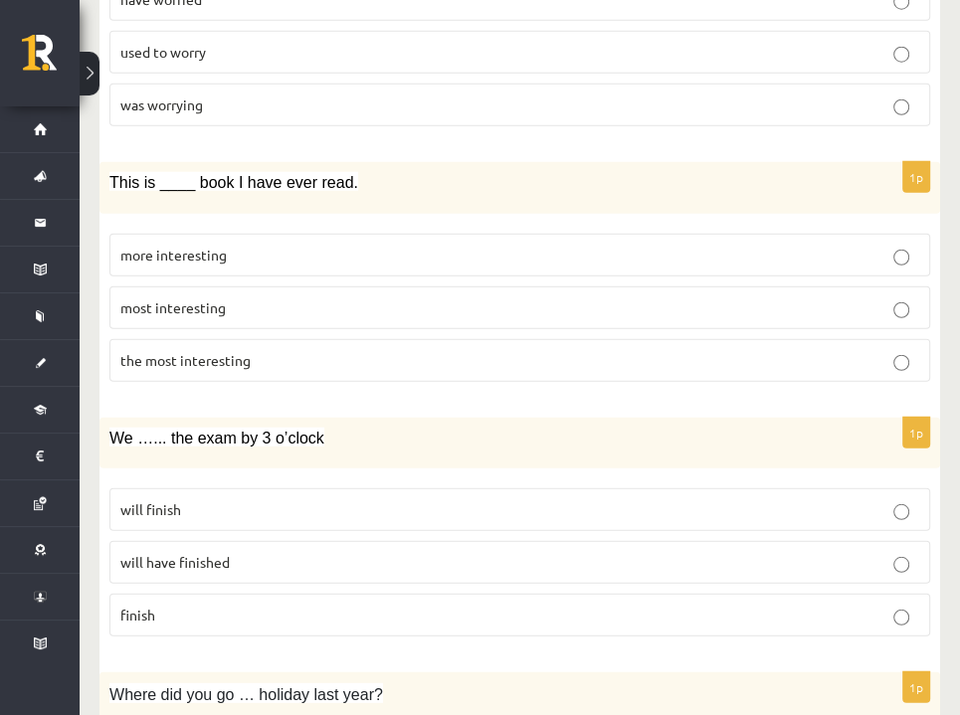
click at [231, 552] on p "will have finished" at bounding box center [519, 562] width 798 height 21
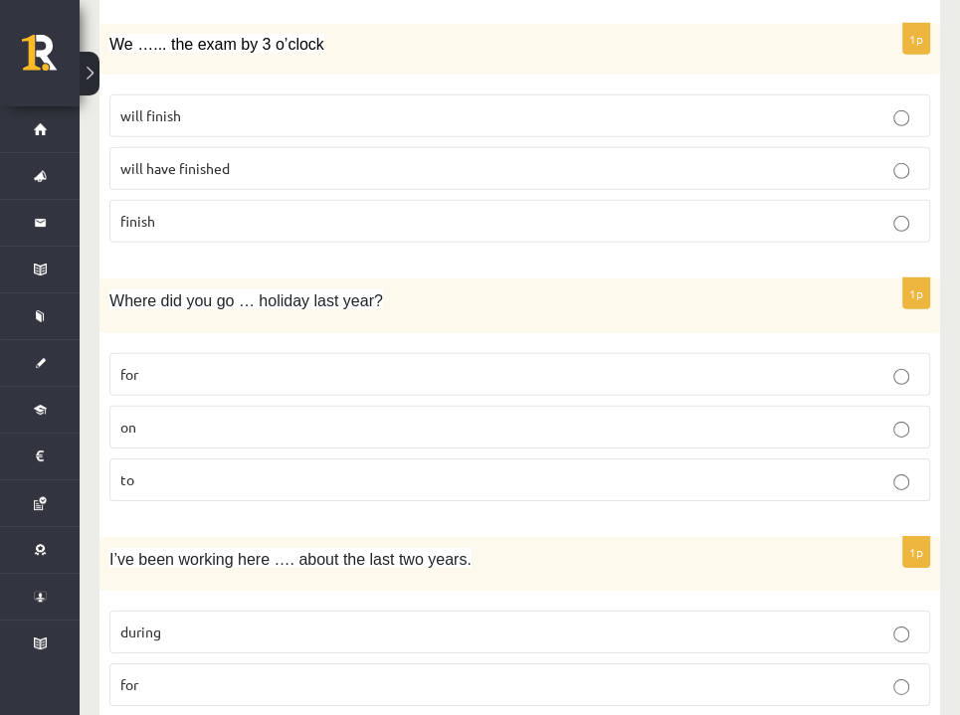
scroll to position [3779, 0]
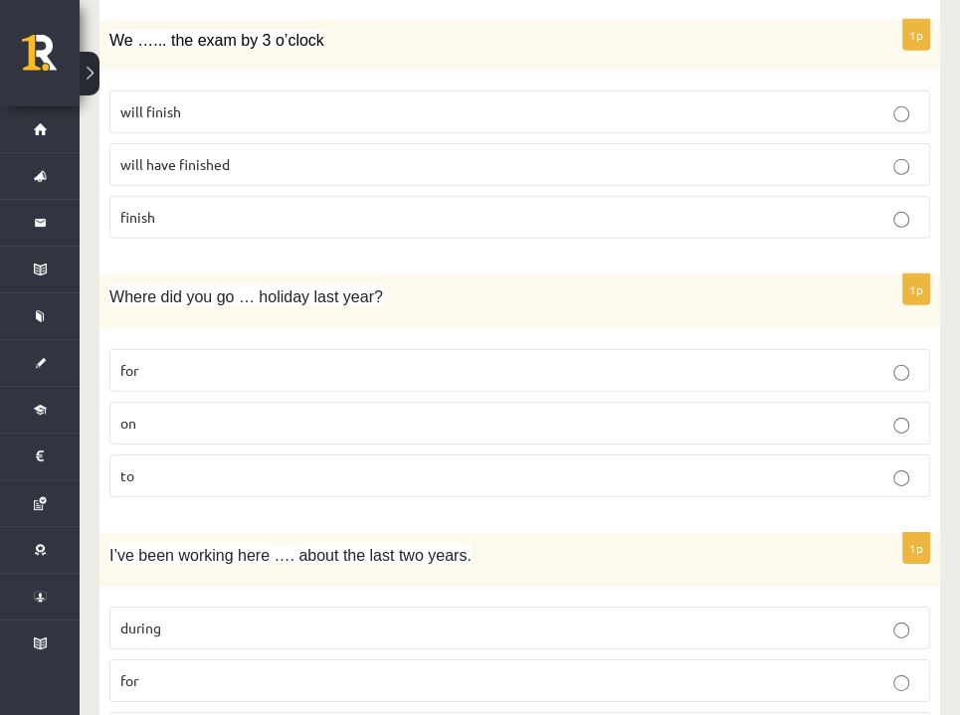
click at [183, 413] on p "on" at bounding box center [519, 423] width 798 height 21
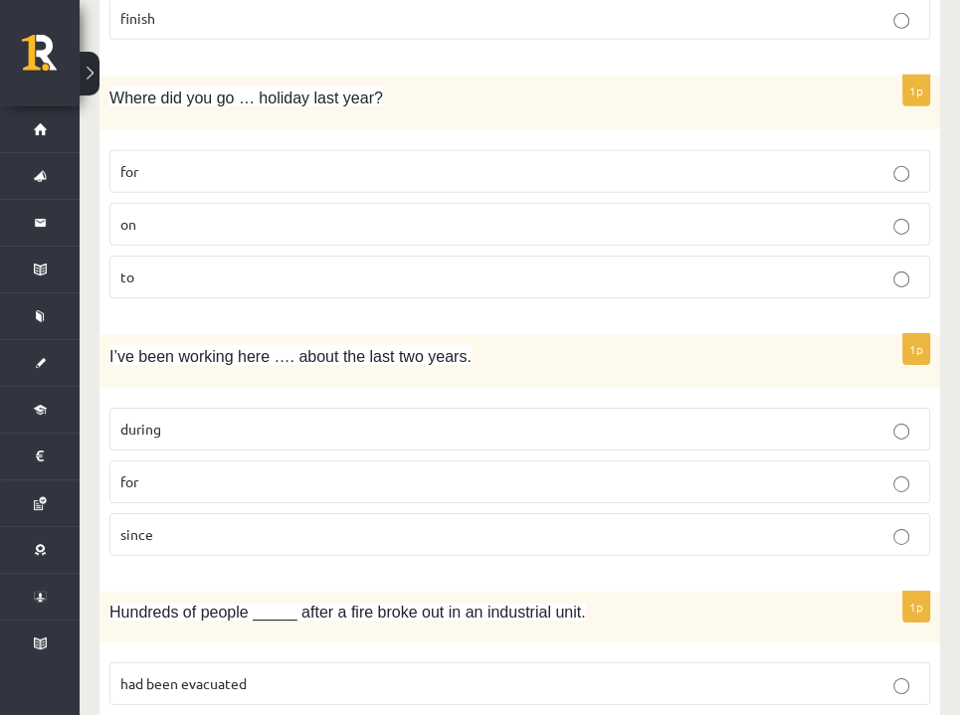
click at [153, 471] on p "for" at bounding box center [519, 481] width 798 height 21
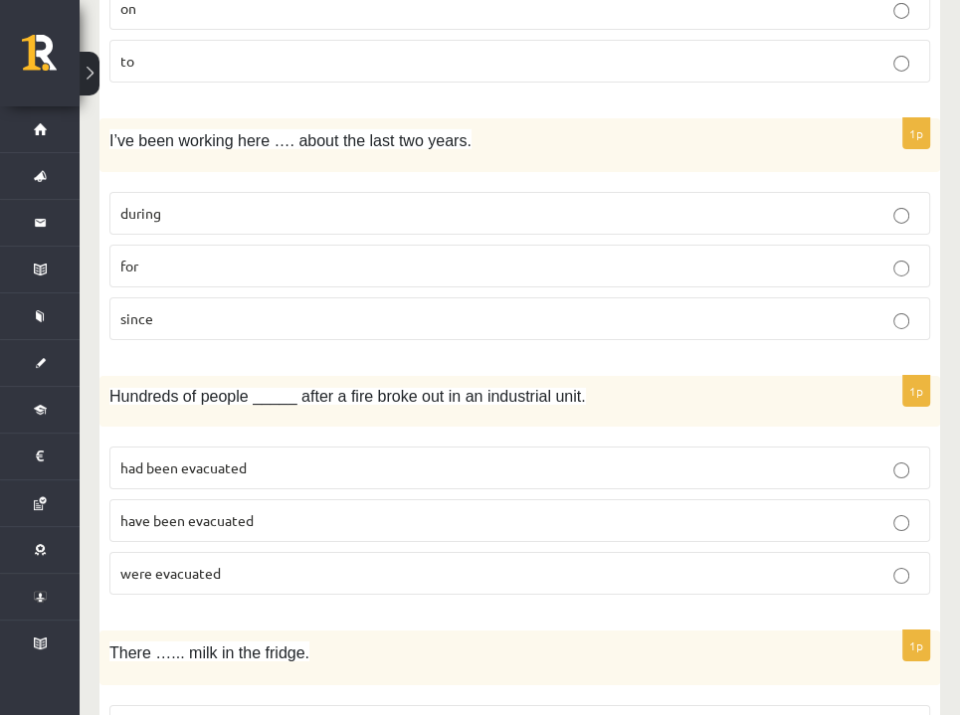
scroll to position [4276, 0]
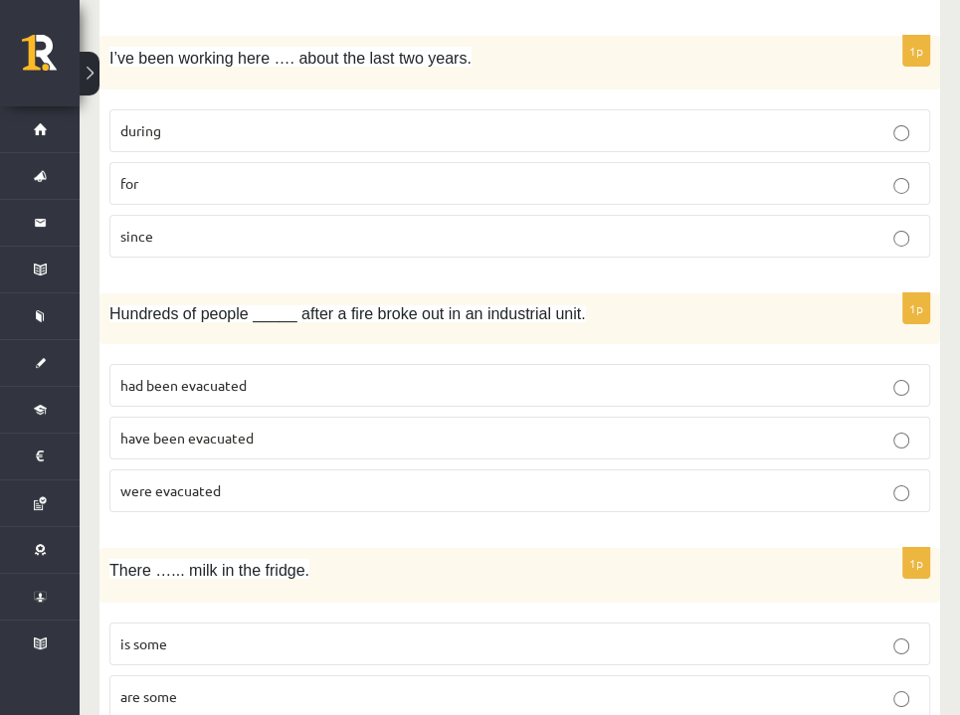
click at [189, 376] on span "had been evacuated" at bounding box center [183, 385] width 126 height 18
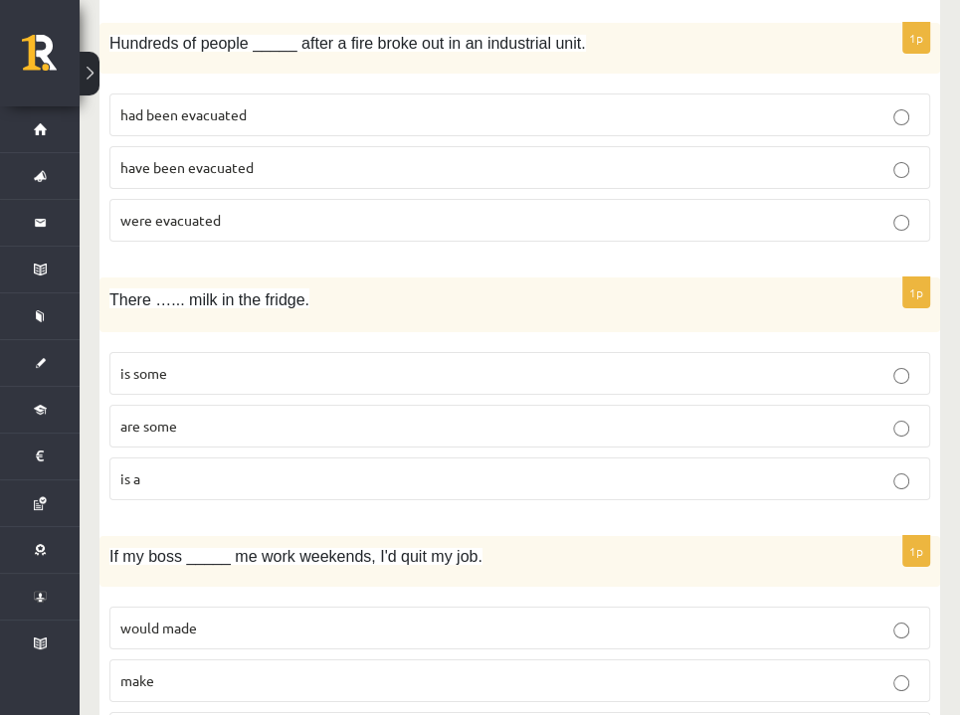
scroll to position [4574, 0]
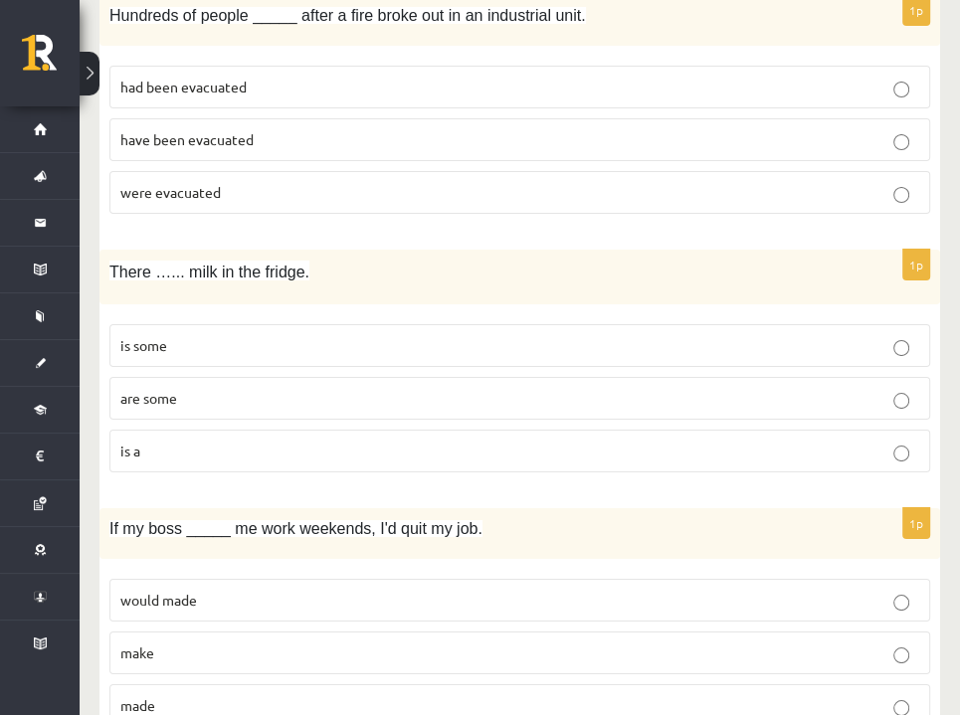
click at [151, 336] on span "is some" at bounding box center [143, 345] width 47 height 18
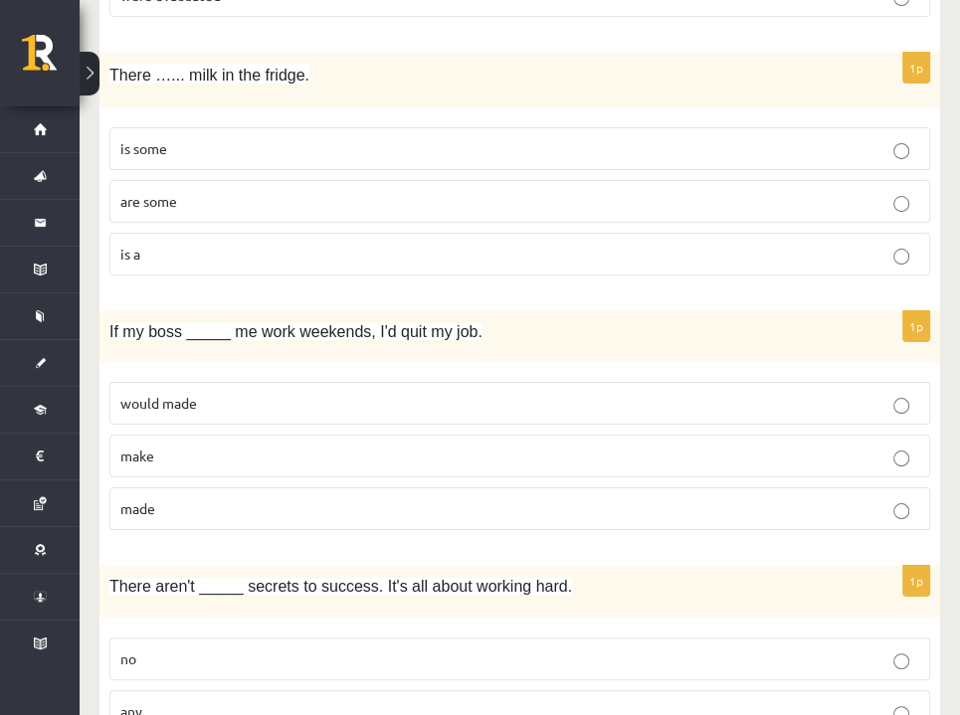
scroll to position [4773, 0]
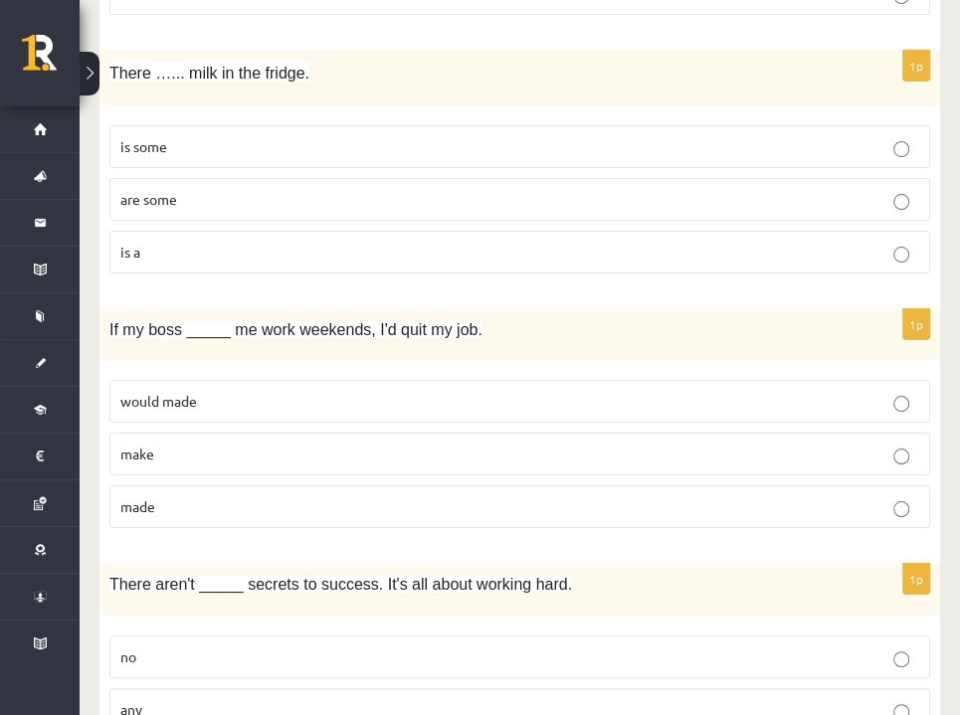
click at [219, 496] on p "made" at bounding box center [519, 506] width 798 height 21
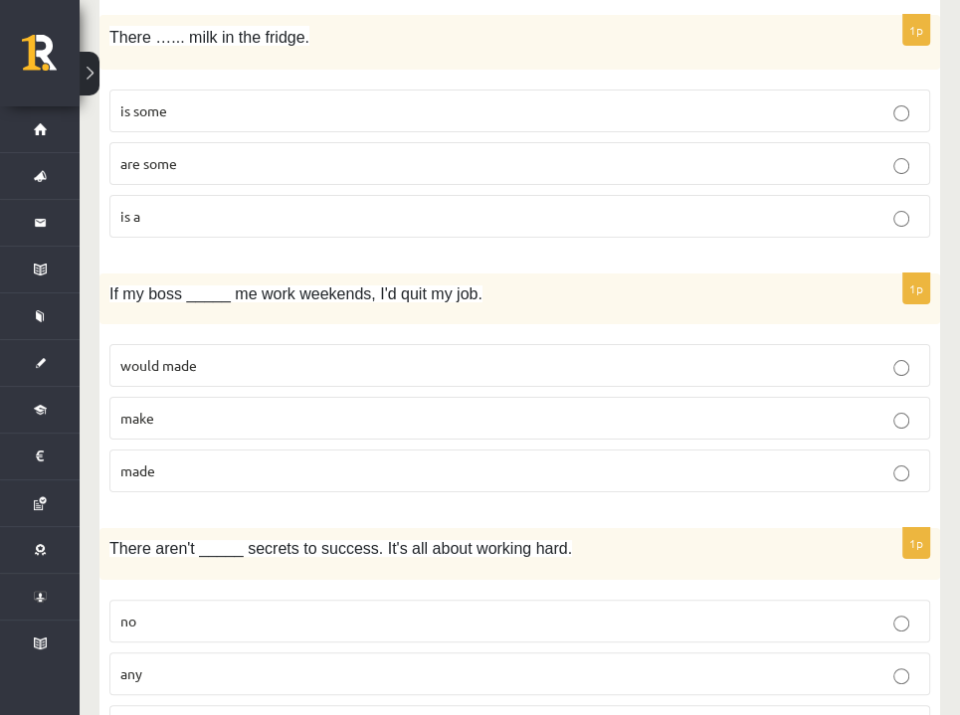
scroll to position [4860, 0]
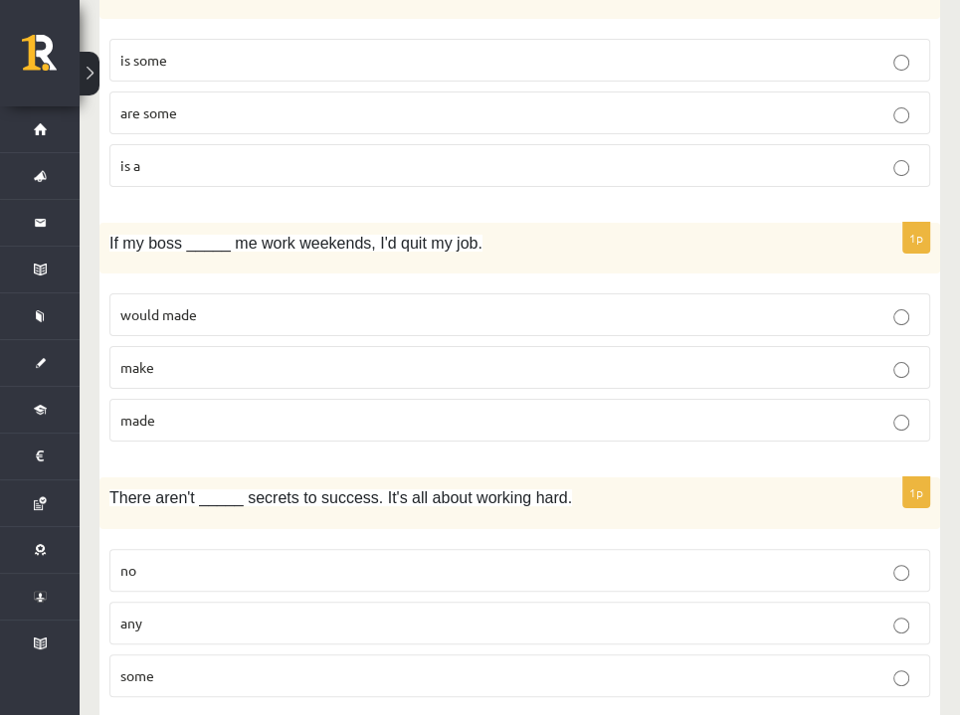
click at [258, 613] on p "any" at bounding box center [519, 623] width 798 height 21
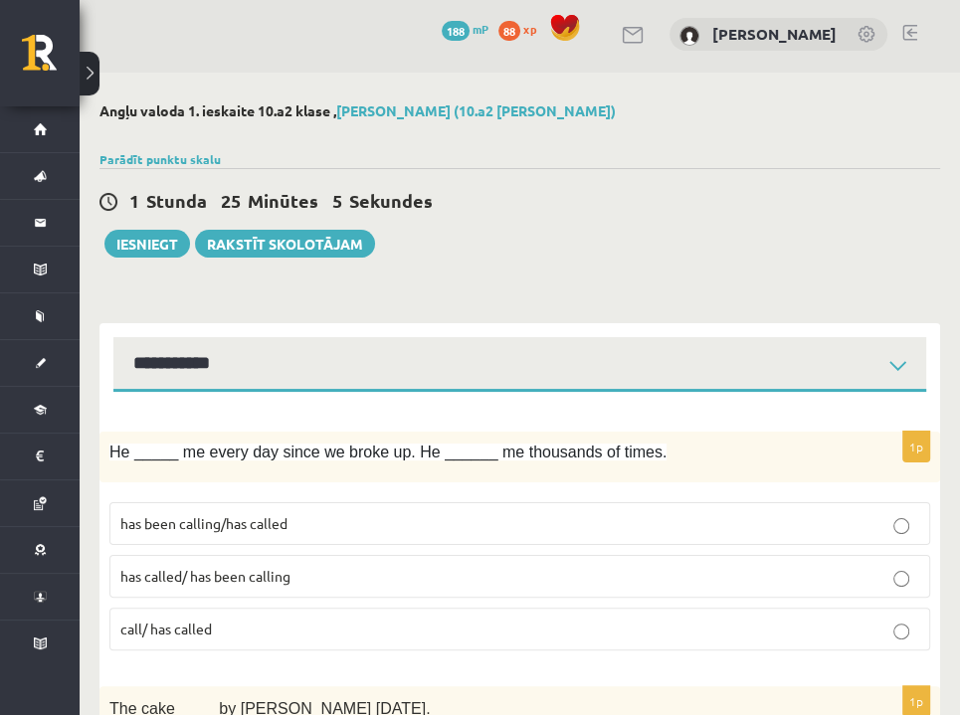
scroll to position [0, 0]
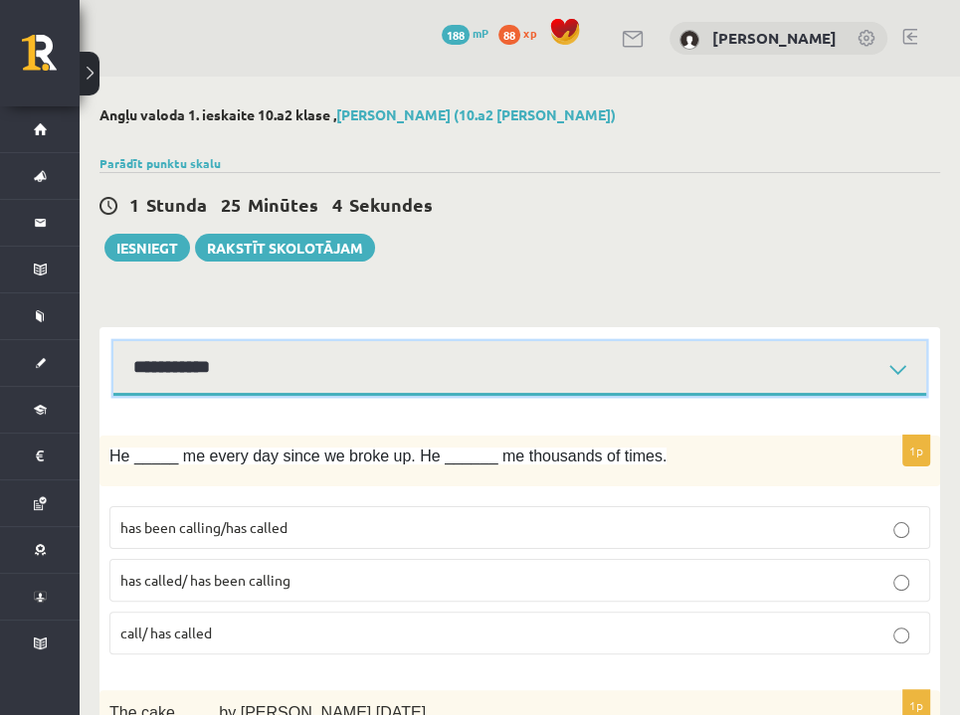
click at [894, 371] on select "**********" at bounding box center [519, 368] width 812 height 55
select select "**********"
click at [113, 341] on select "**********" at bounding box center [519, 368] width 812 height 55
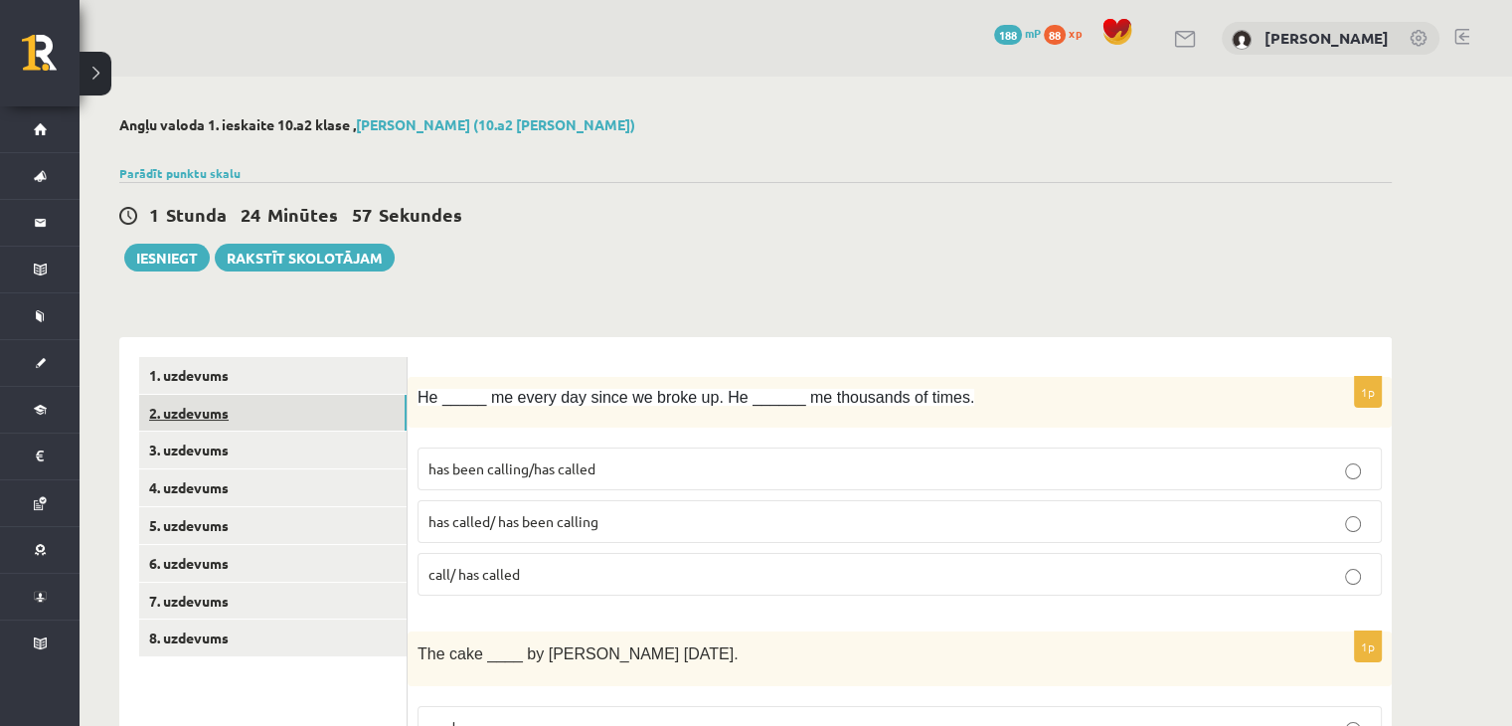
click at [308, 405] on link "2. uzdevums" at bounding box center [272, 413] width 267 height 37
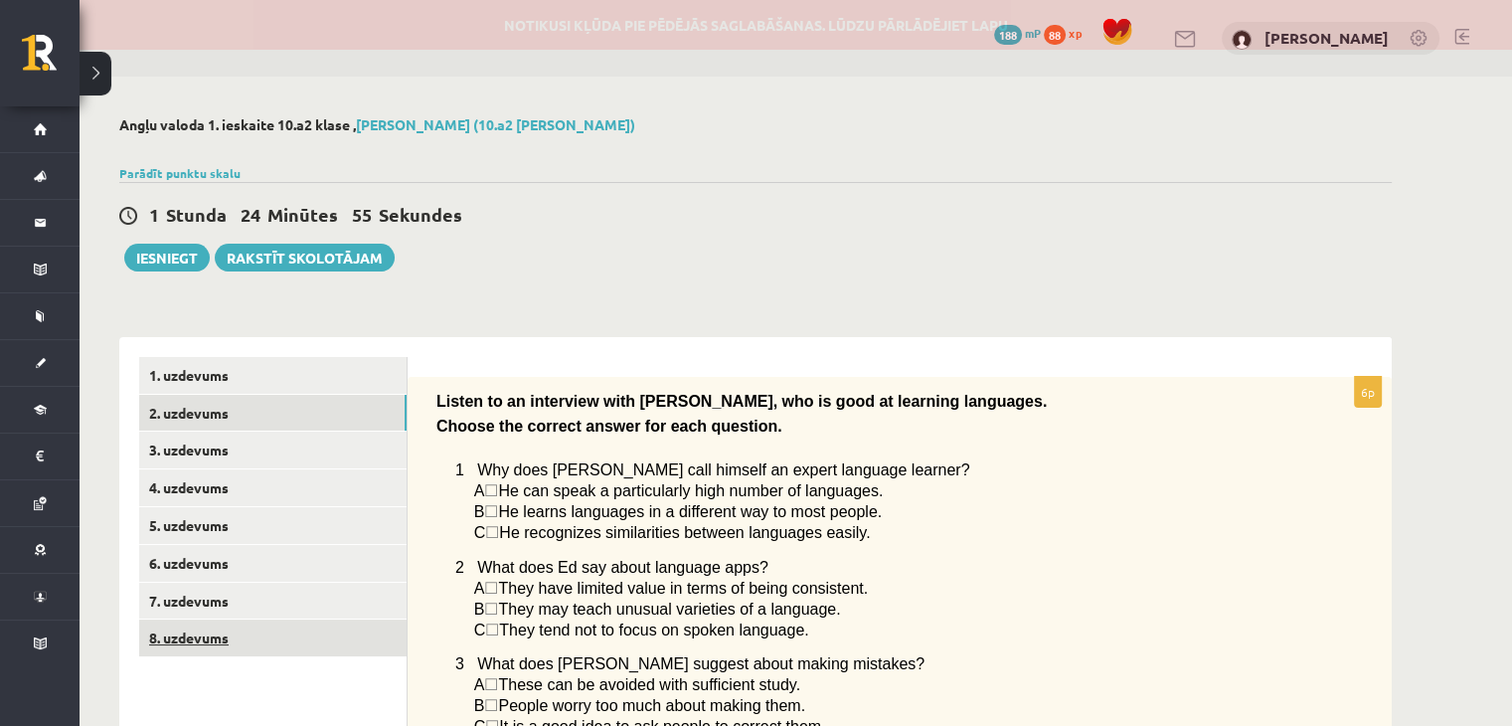
click at [223, 630] on link "8. uzdevums" at bounding box center [272, 637] width 267 height 37
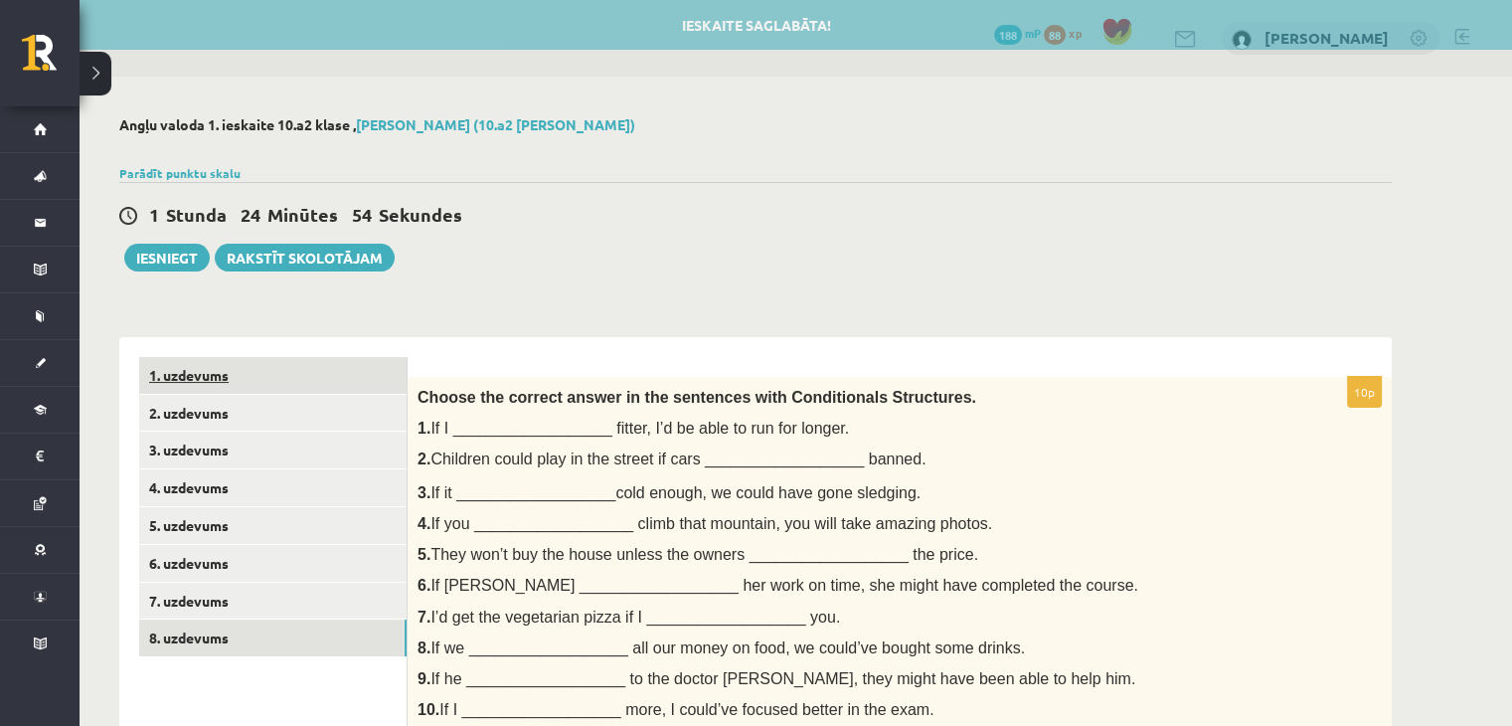
click at [265, 377] on link "1. uzdevums" at bounding box center [272, 375] width 267 height 37
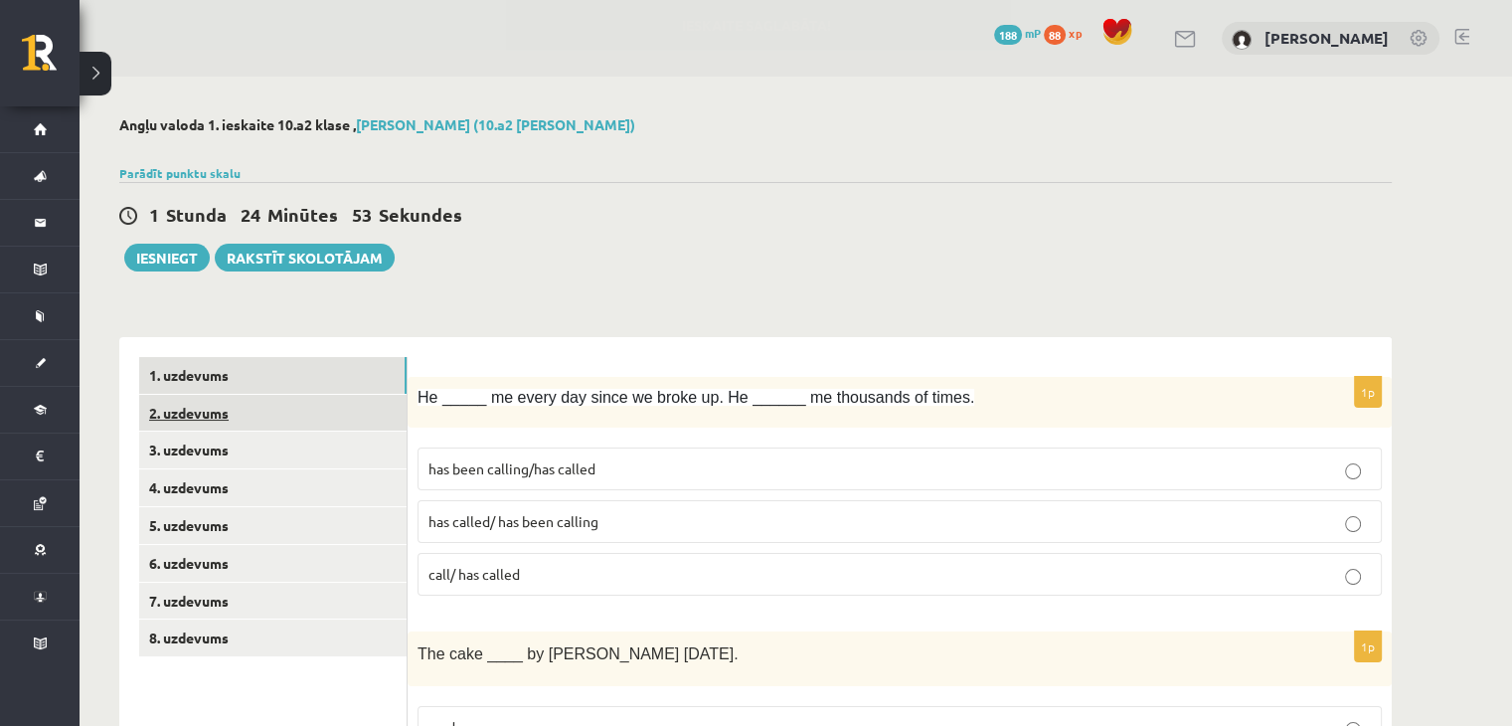
click at [239, 413] on link "2. uzdevums" at bounding box center [272, 413] width 267 height 37
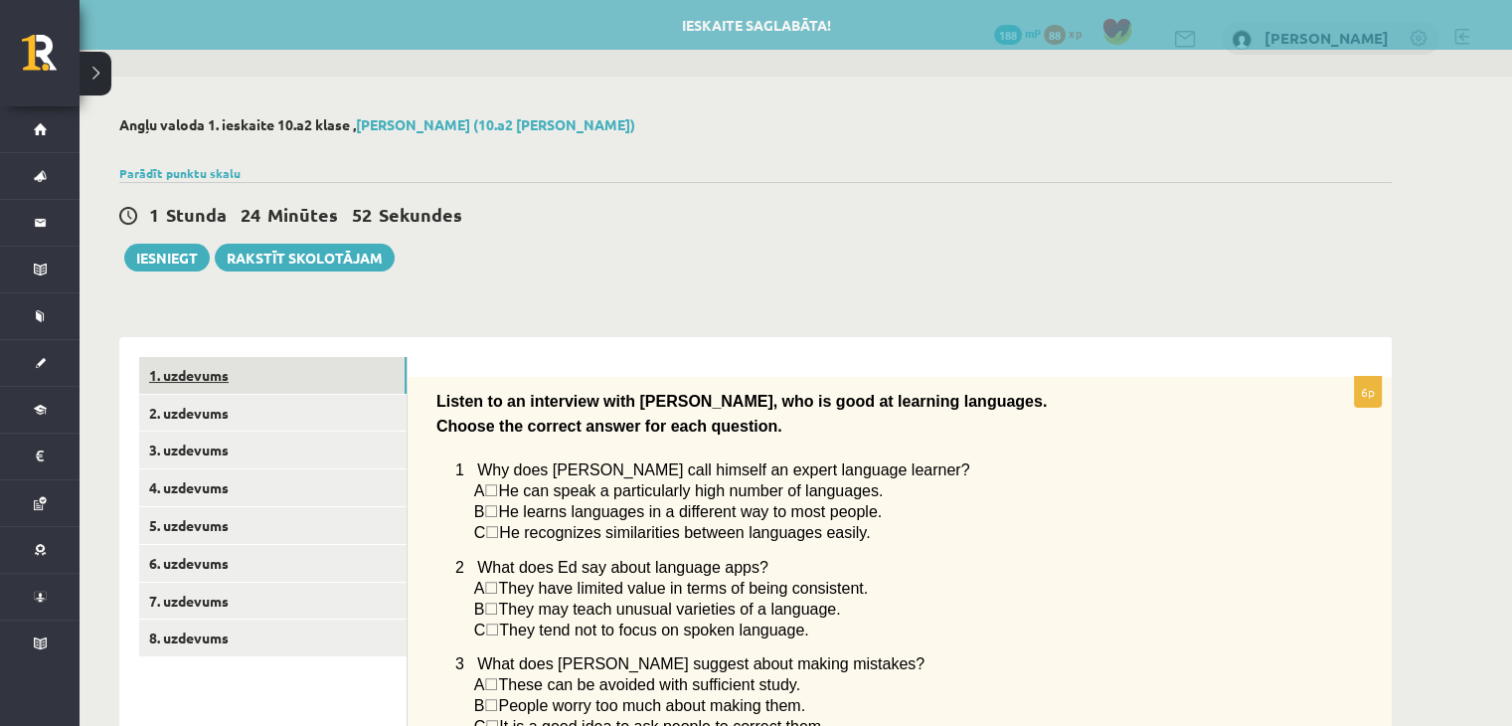
click at [304, 380] on link "1. uzdevums" at bounding box center [272, 375] width 267 height 37
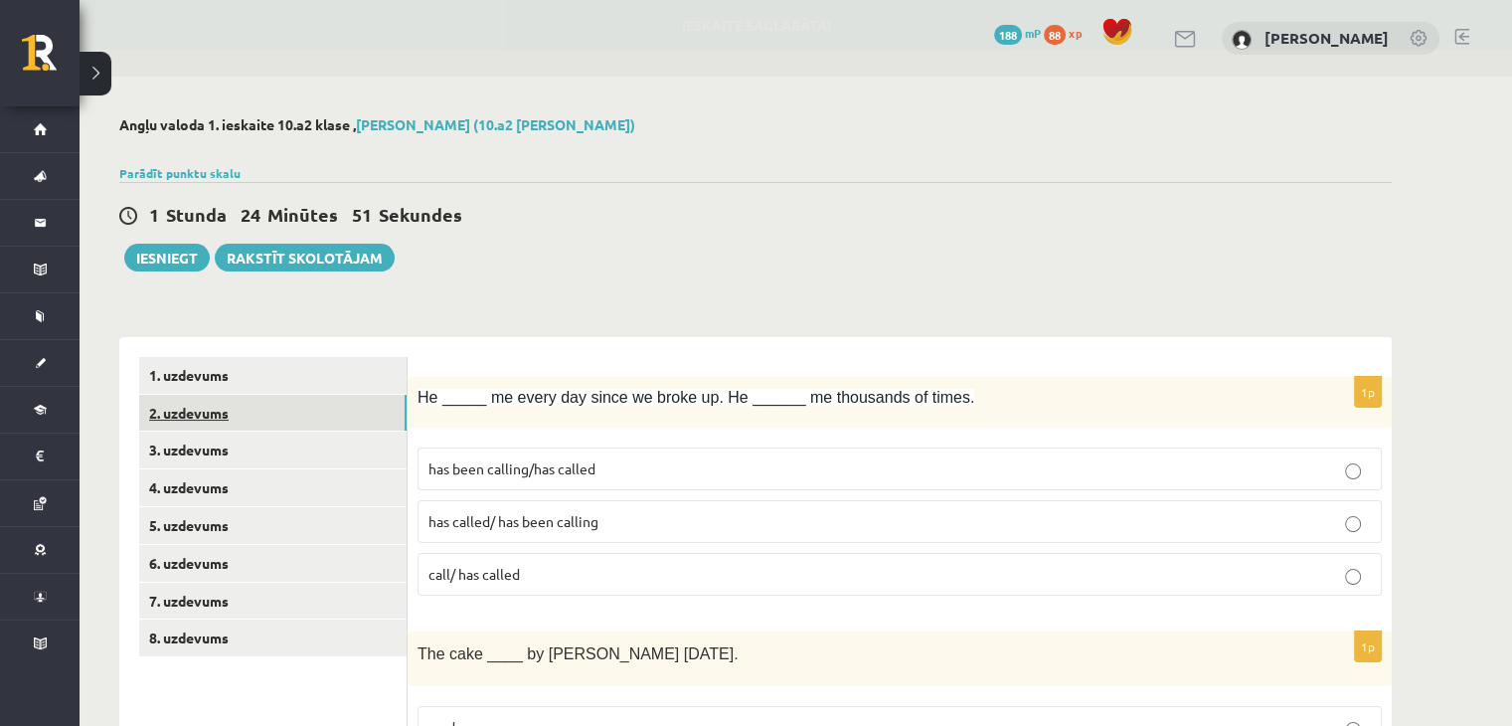
click at [366, 409] on link "2. uzdevums" at bounding box center [272, 413] width 267 height 37
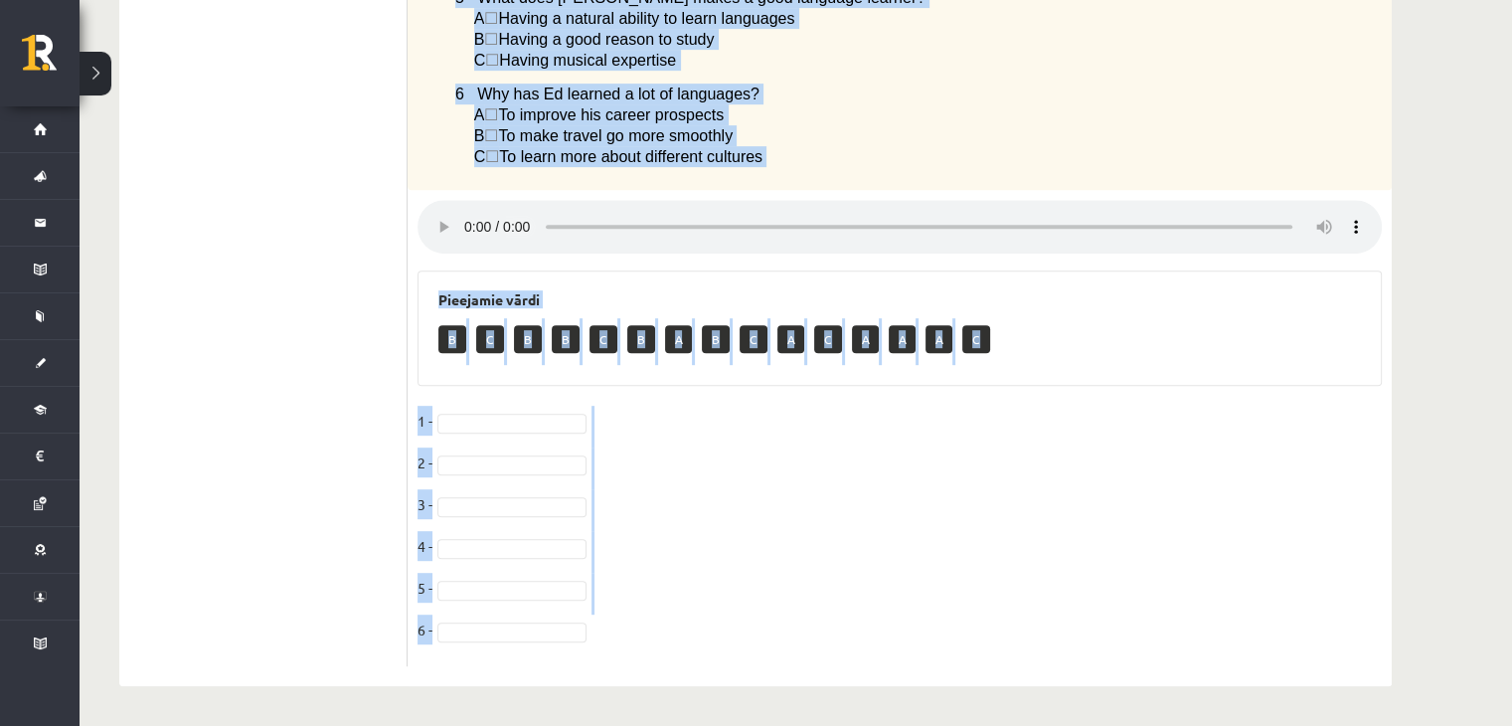
scroll to position [885, 0]
drag, startPoint x: 438, startPoint y: 297, endPoint x: 872, endPoint y: 182, distance: 449.6
copy div "Listen to an interview with Ed, who is good at learning languages. Choose the c…"
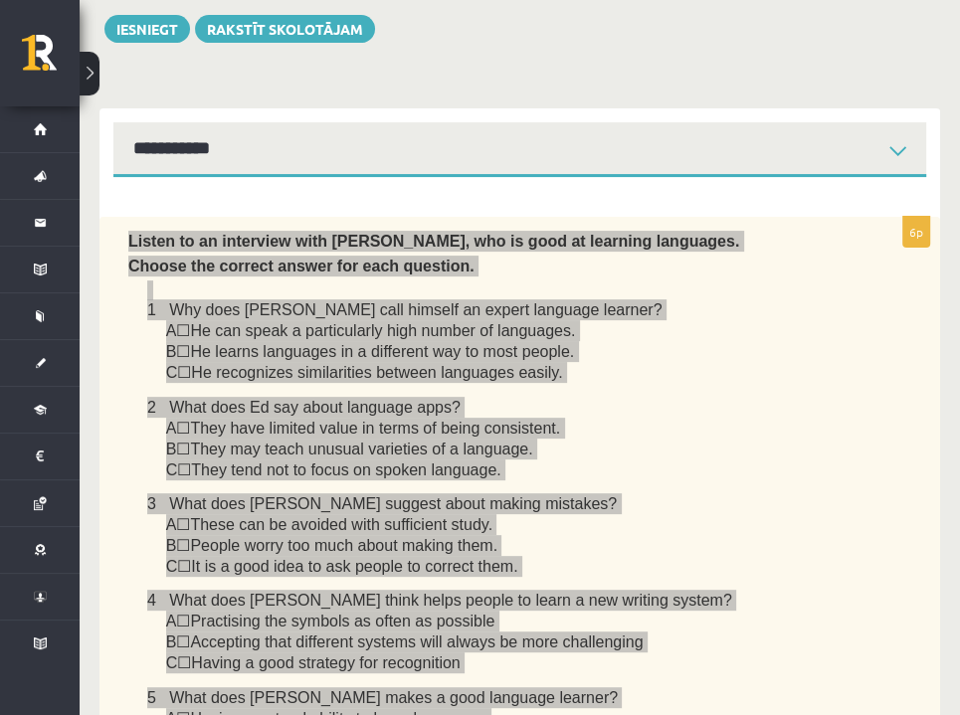
scroll to position [298, 0]
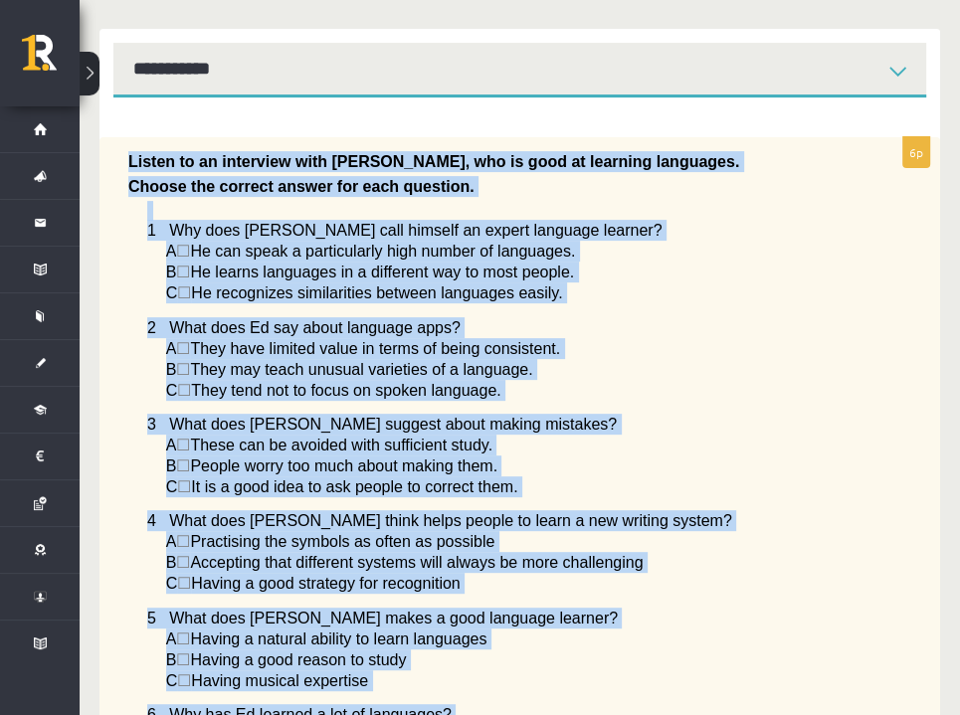
click at [659, 324] on p "2 What does Ed say about language apps?" at bounding box center [488, 327] width 683 height 21
click at [756, 246] on p "A ☐  He can speak a particularly high number of languages." at bounding box center [498, 251] width 664 height 21
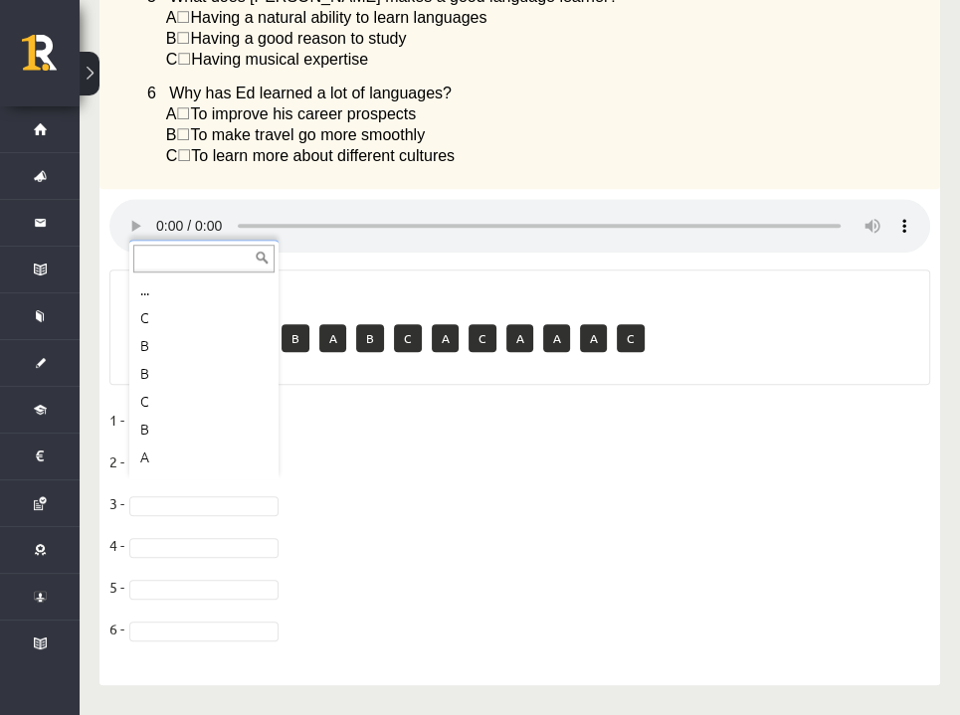
scroll to position [944, 0]
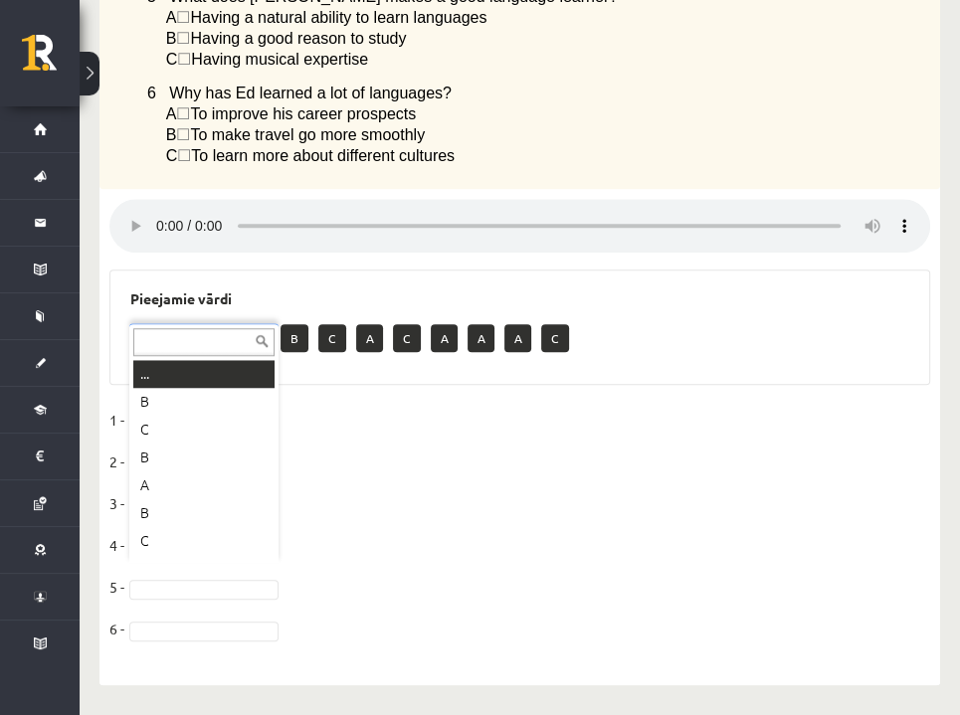
drag, startPoint x: 163, startPoint y: 545, endPoint x: 174, endPoint y: 542, distance: 11.3
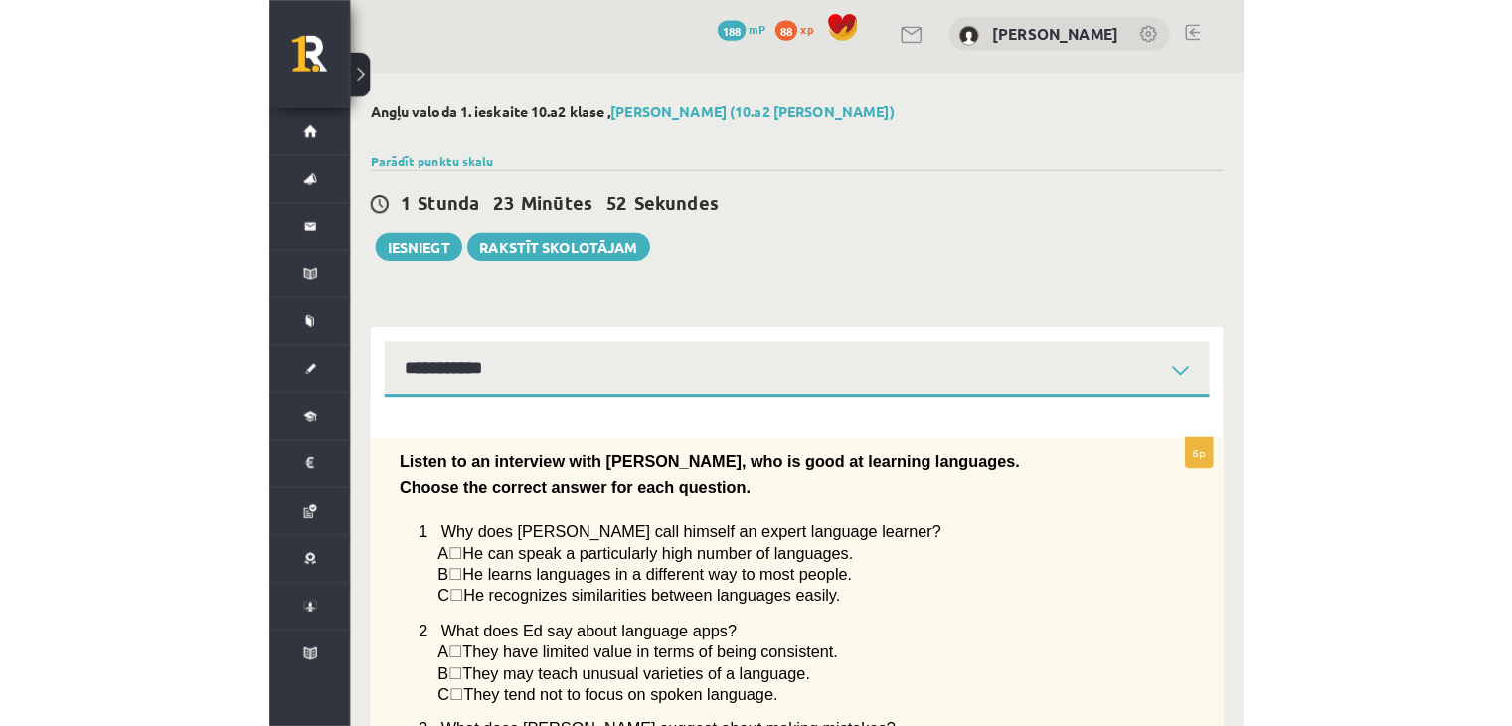
scroll to position [0, 0]
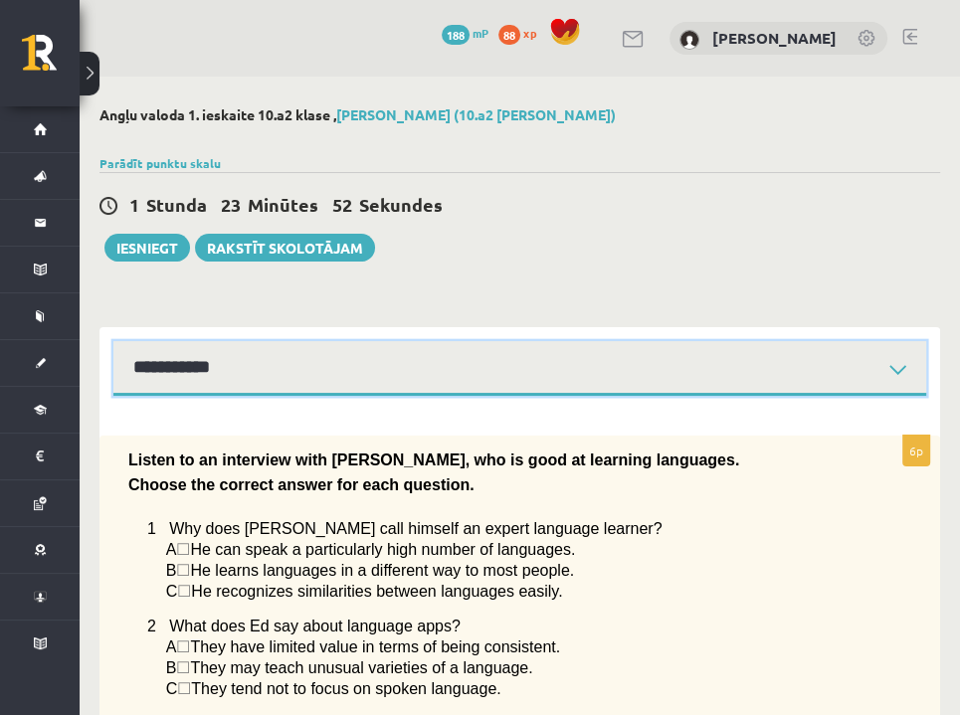
click at [266, 369] on select "**********" at bounding box center [519, 368] width 812 height 55
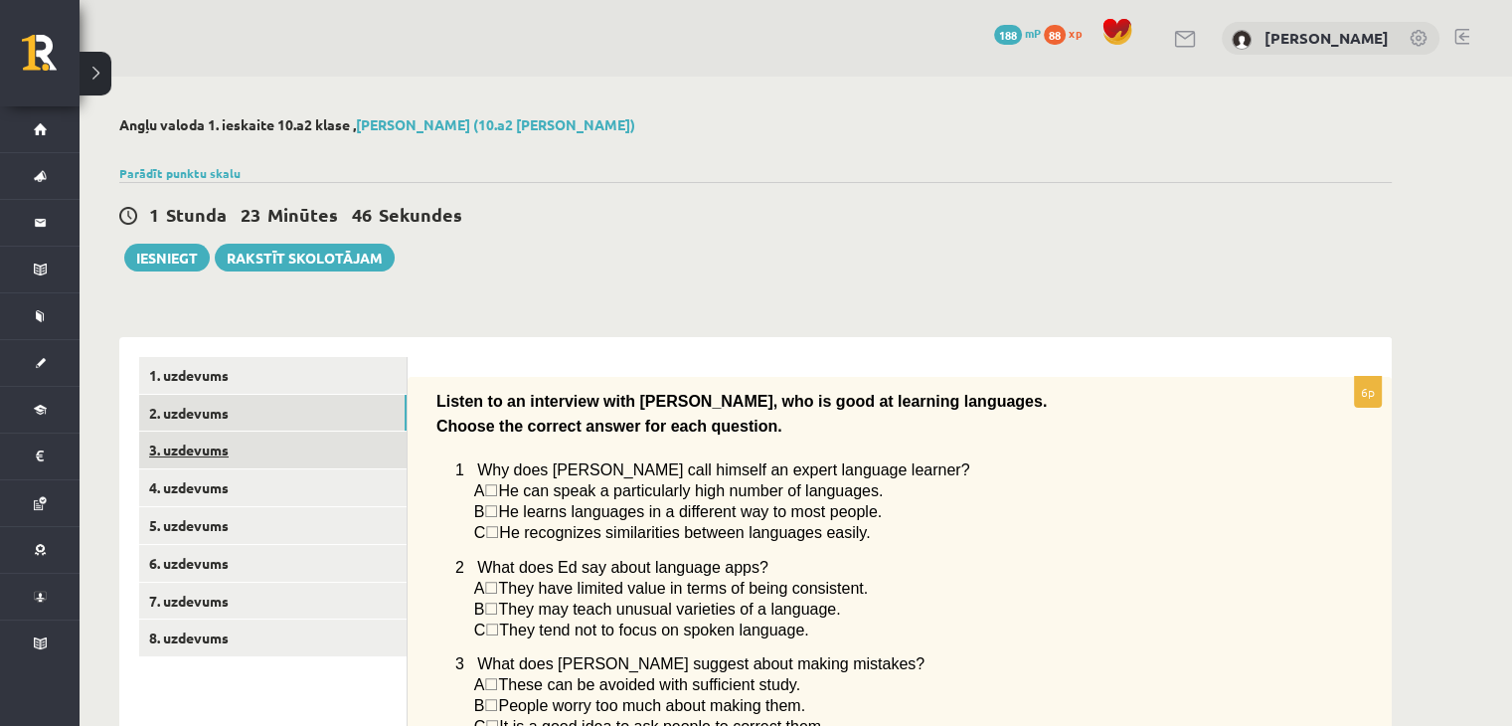
drag, startPoint x: 232, startPoint y: 452, endPoint x: 284, endPoint y: 444, distance: 53.3
click at [233, 452] on link "3. uzdevums" at bounding box center [272, 450] width 267 height 37
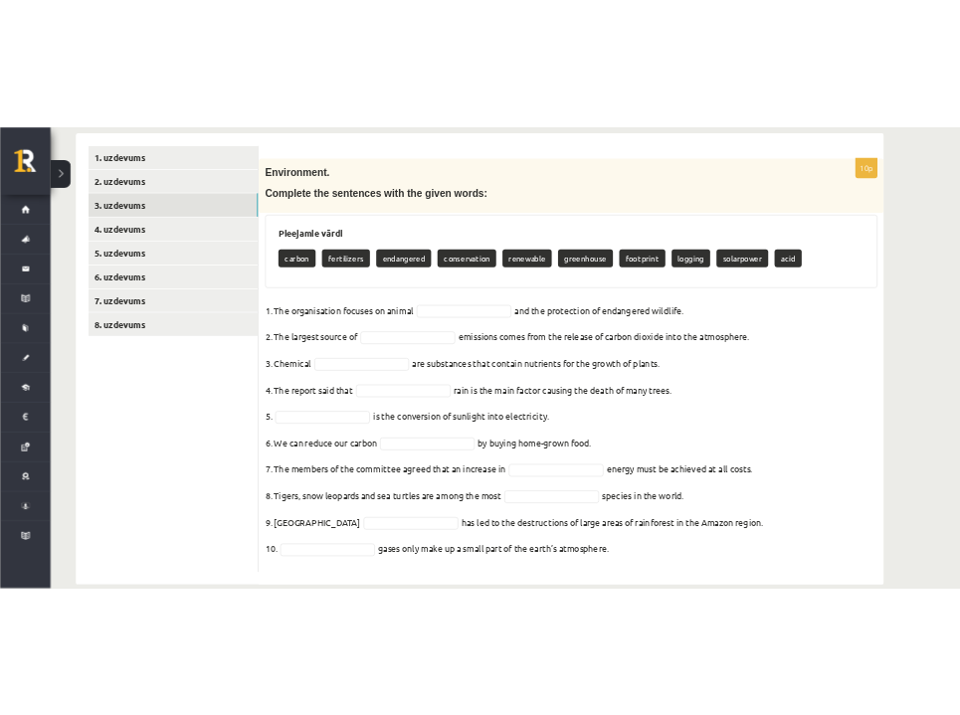
scroll to position [362, 0]
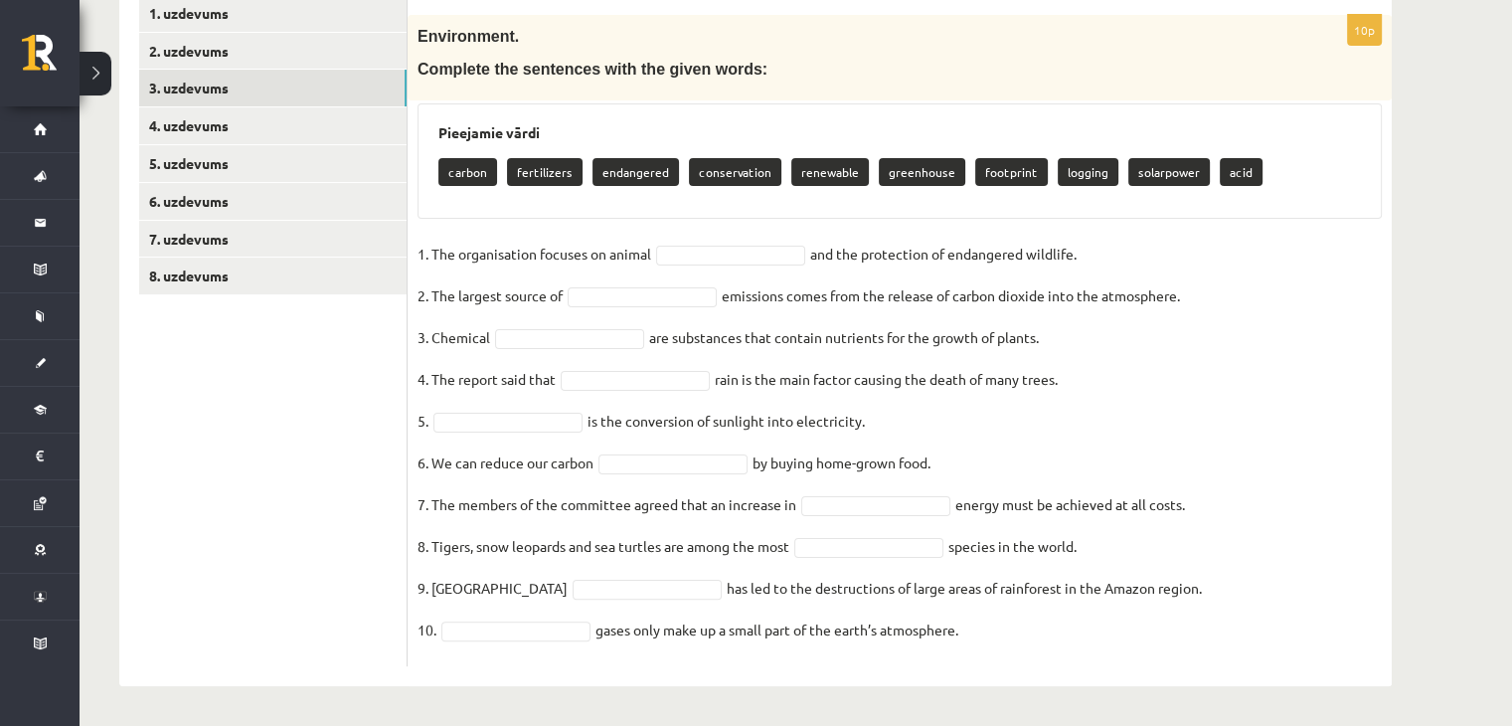
drag, startPoint x: 439, startPoint y: 128, endPoint x: 1104, endPoint y: 633, distance: 835.3
click at [1117, 648] on div "10p Environment. Complete the sentences with the given words: Pieejamie vārdi c…" at bounding box center [900, 340] width 984 height 651
copy div "Pieejamie vārdi carbon fertilizers endangered conservation renewable greenhouse…"
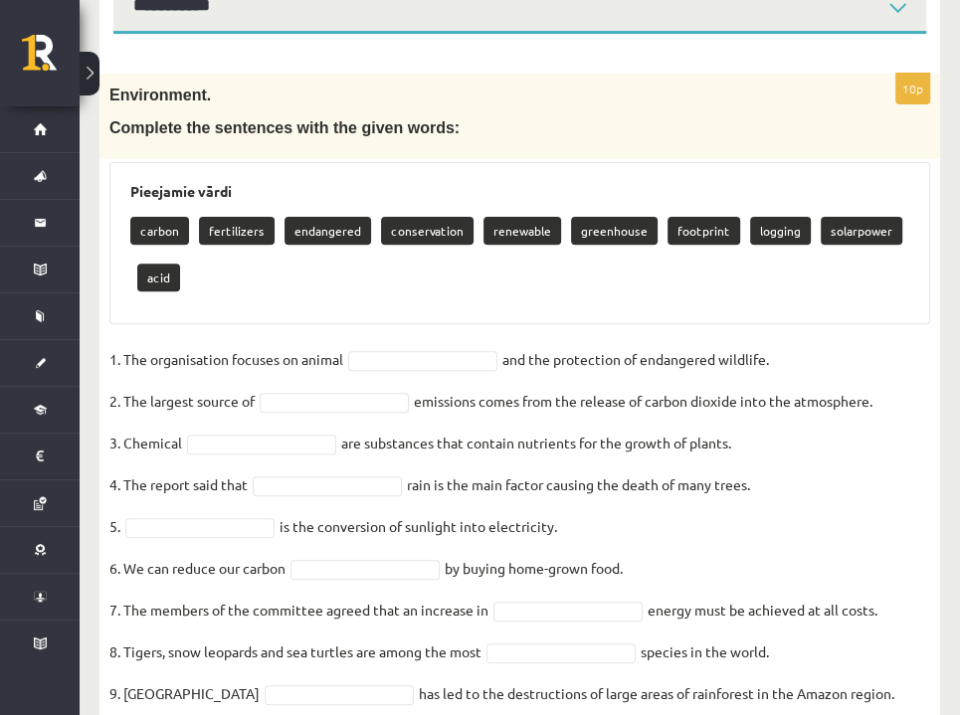
click at [460, 300] on div "carbon fertilizers endangered conservation renewable greenhouse footprint loggi…" at bounding box center [519, 256] width 779 height 93
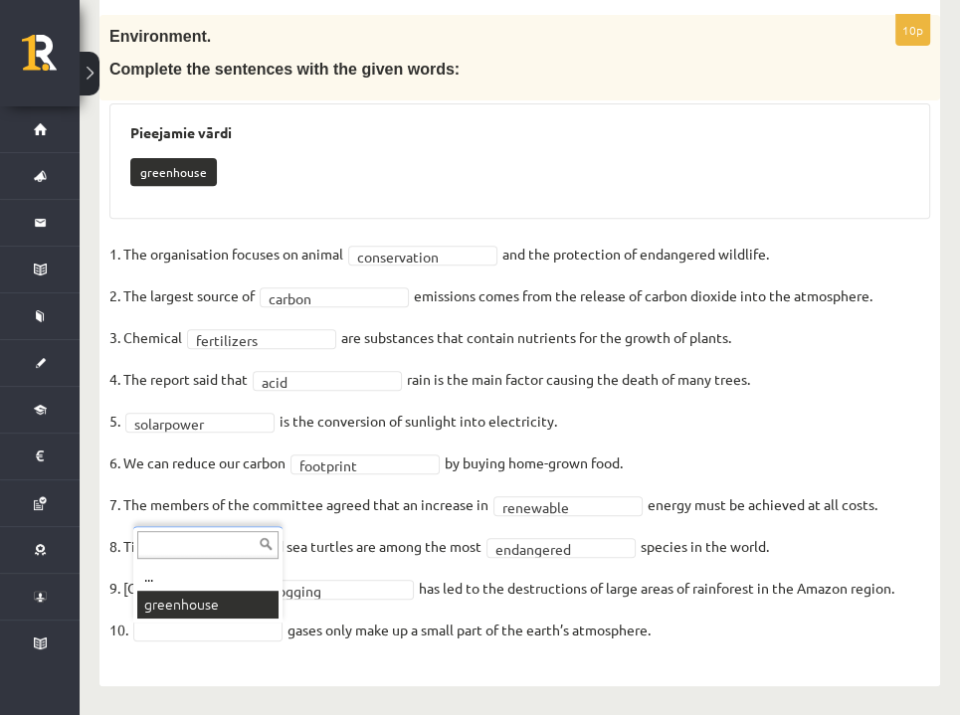
scroll to position [374, 0]
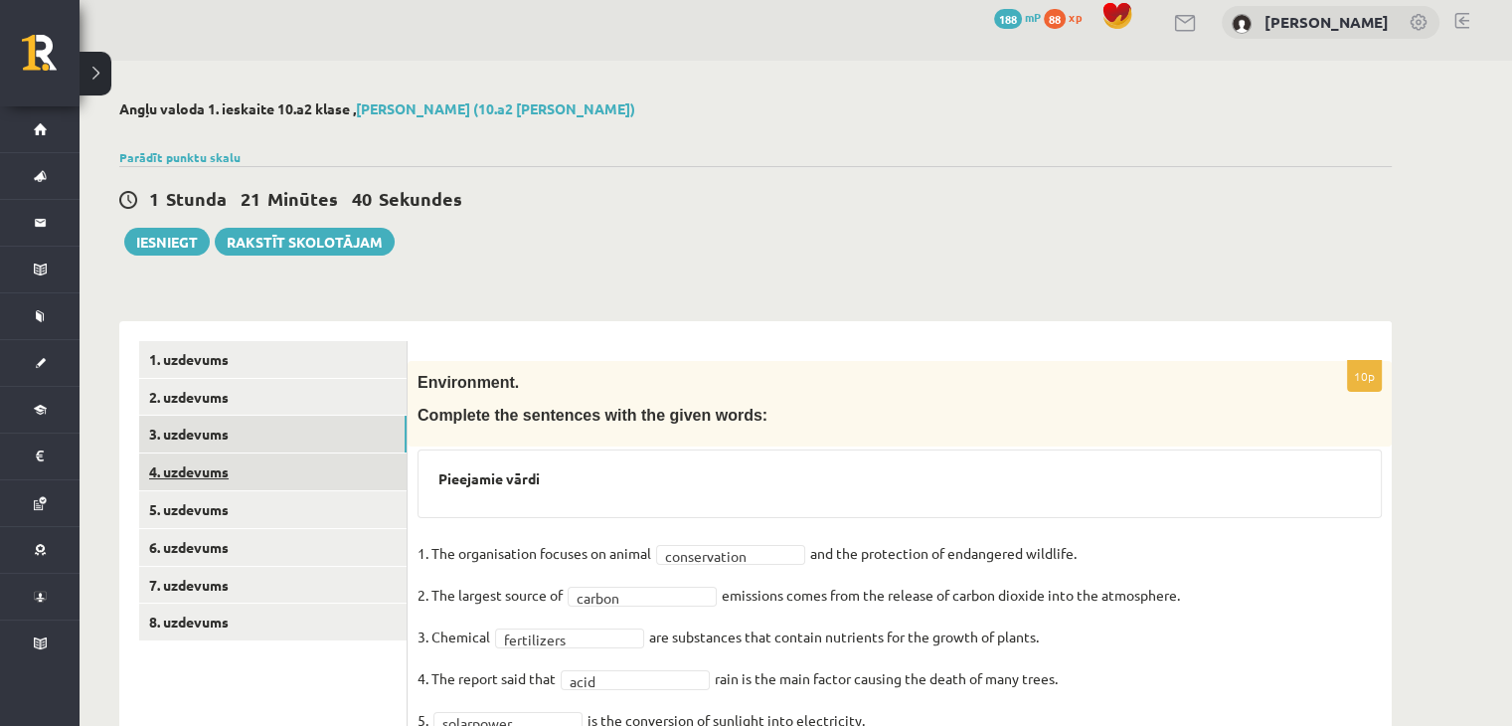
click at [287, 456] on link "4. uzdevums" at bounding box center [272, 471] width 267 height 37
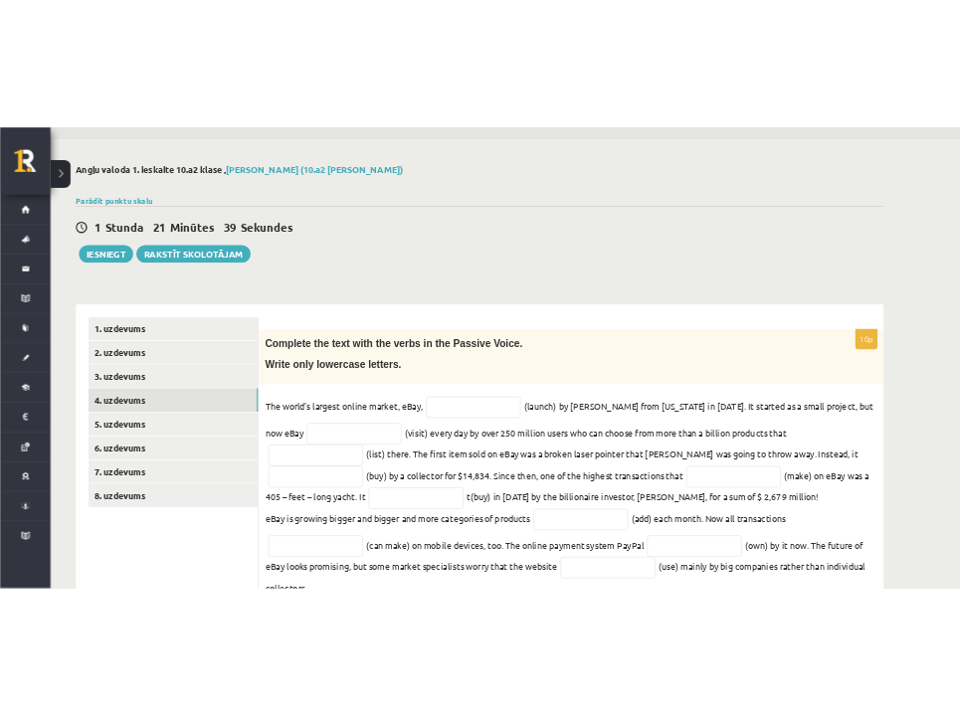
scroll to position [143, 0]
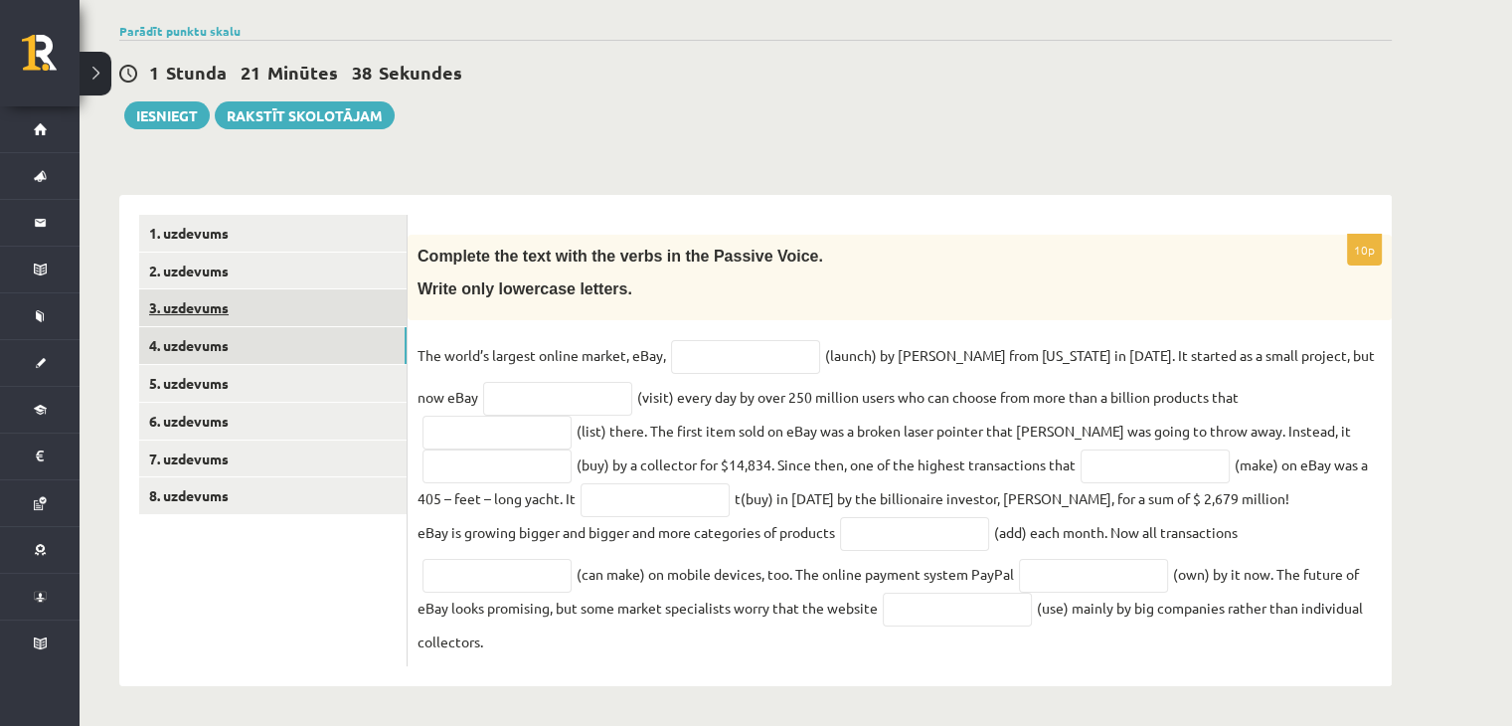
click at [307, 309] on link "3. uzdevums" at bounding box center [272, 307] width 267 height 37
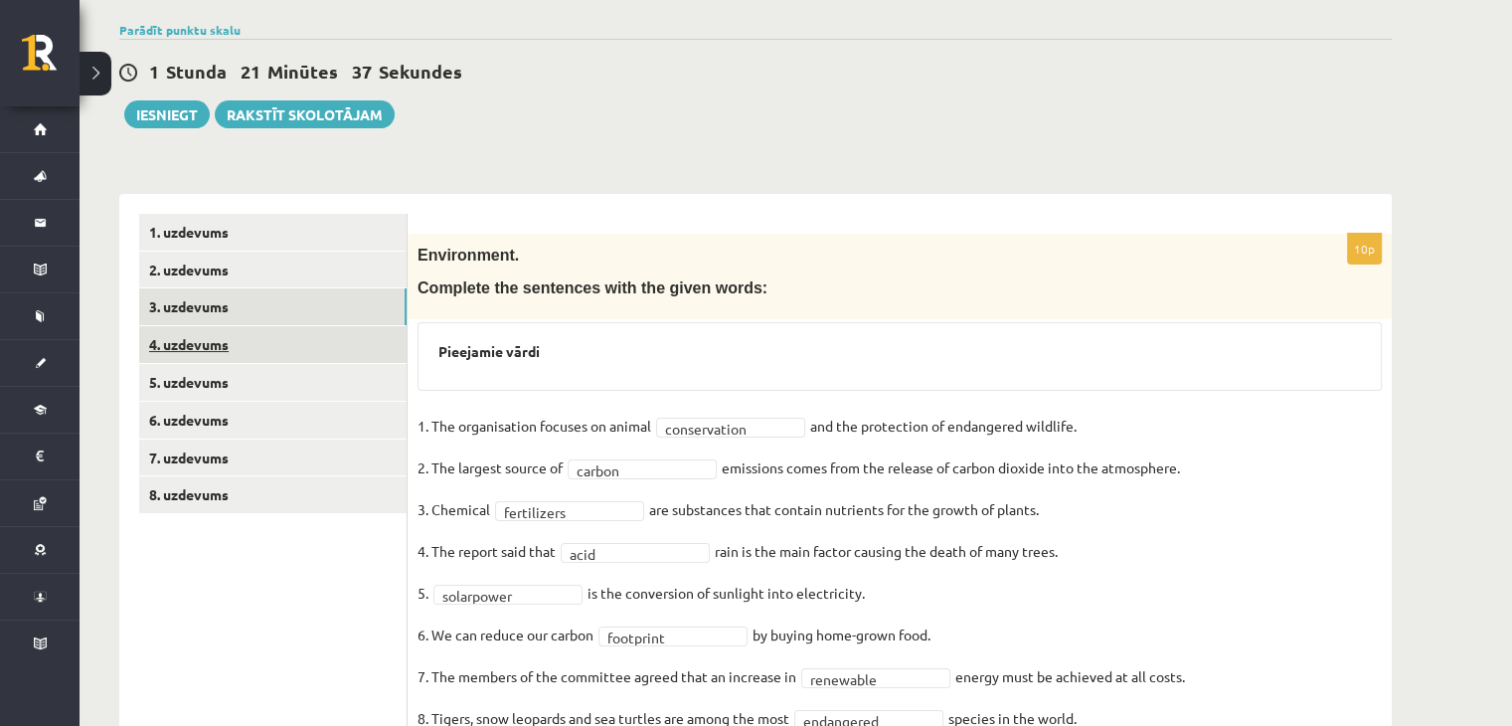
click at [266, 346] on link "4. uzdevums" at bounding box center [272, 344] width 267 height 37
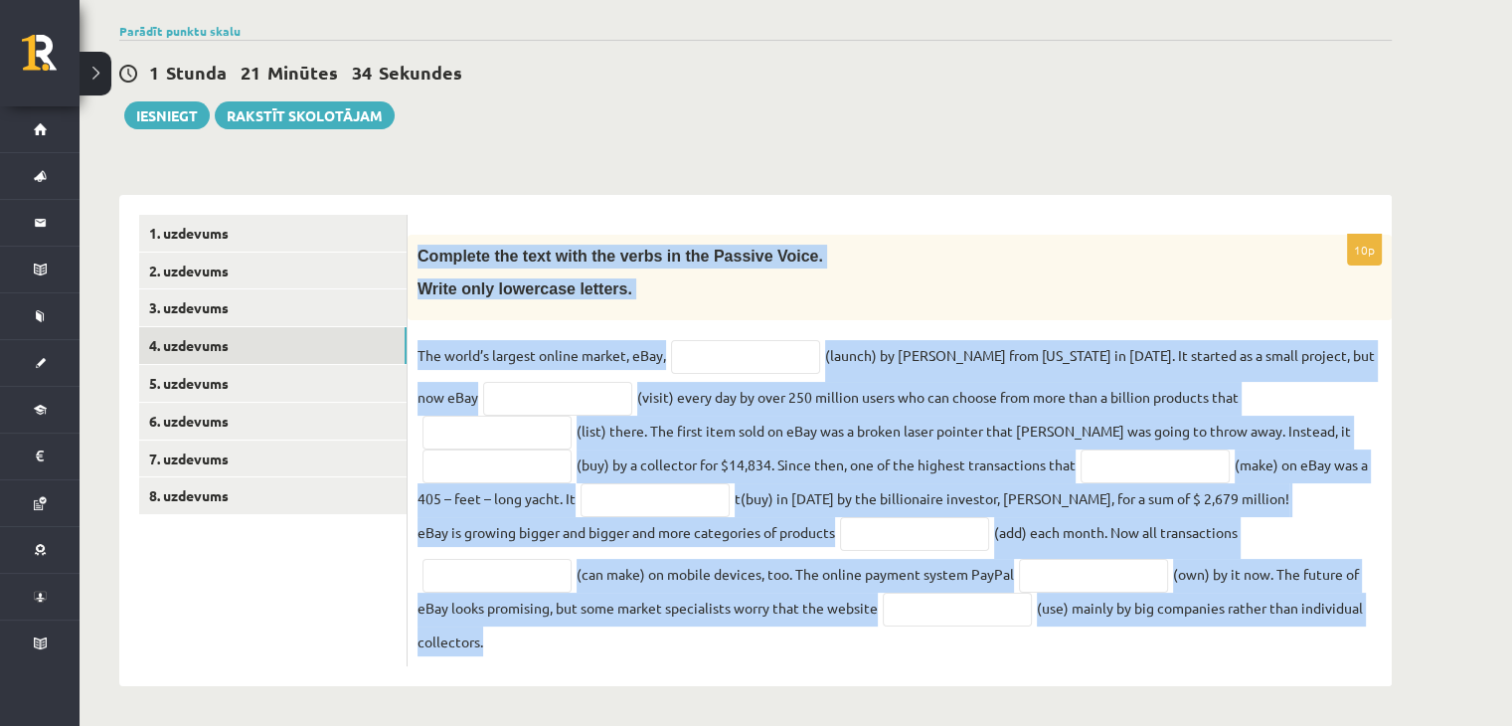
drag, startPoint x: 418, startPoint y: 257, endPoint x: 1066, endPoint y: 650, distance: 758.5
click at [1066, 650] on div "10p Complete the text with the verbs in the Passive Voice. Write only lowercase…" at bounding box center [900, 451] width 984 height 432
copy div "Complete the text with the verbs in the Passive Voice. Write only lowercase let…"
click at [744, 355] on input "text" at bounding box center [745, 357] width 149 height 34
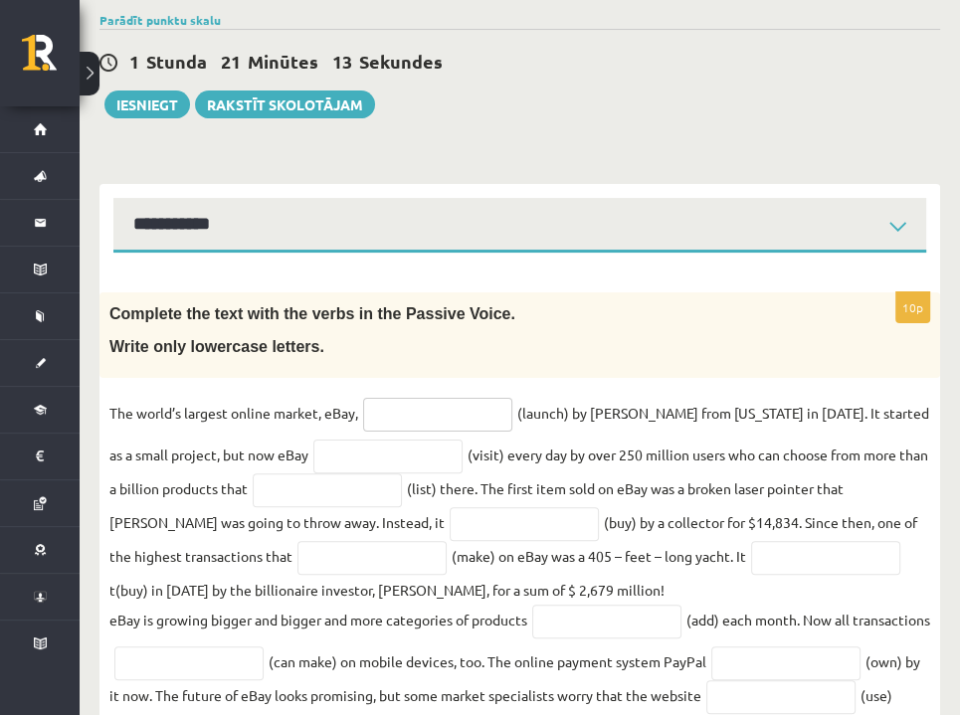
click at [403, 421] on input "text" at bounding box center [437, 415] width 149 height 34
paste input "**********"
type input "**********"
click at [325, 463] on input "text" at bounding box center [387, 457] width 149 height 34
paste input "**********"
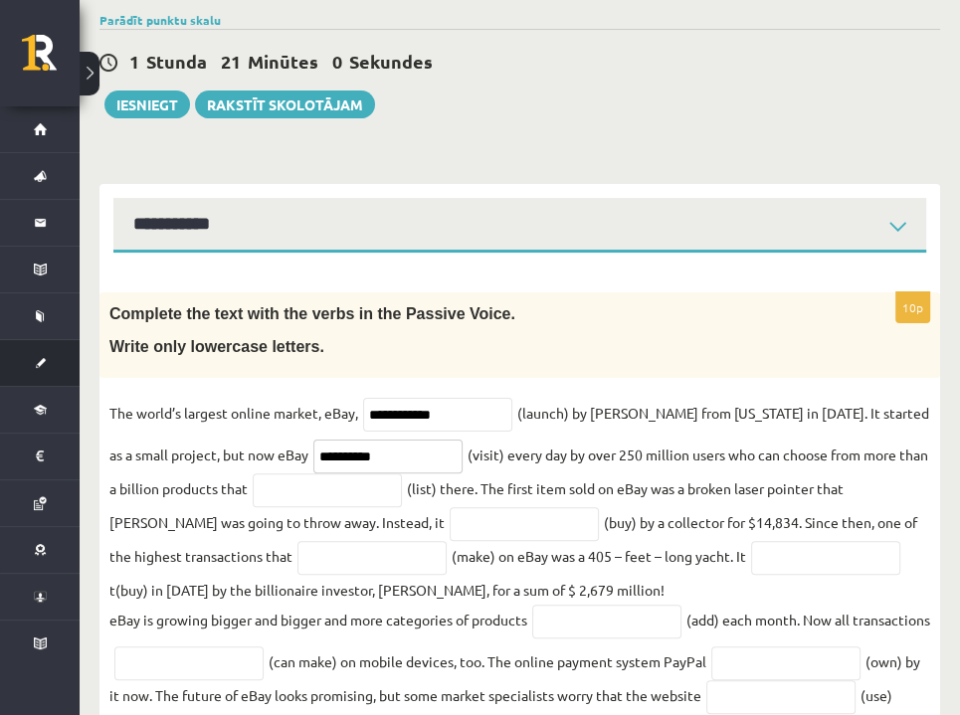
type input "**********"
click at [311, 486] on input "text" at bounding box center [327, 490] width 149 height 34
paste input "**********"
click at [312, 486] on input "**********" at bounding box center [327, 490] width 149 height 34
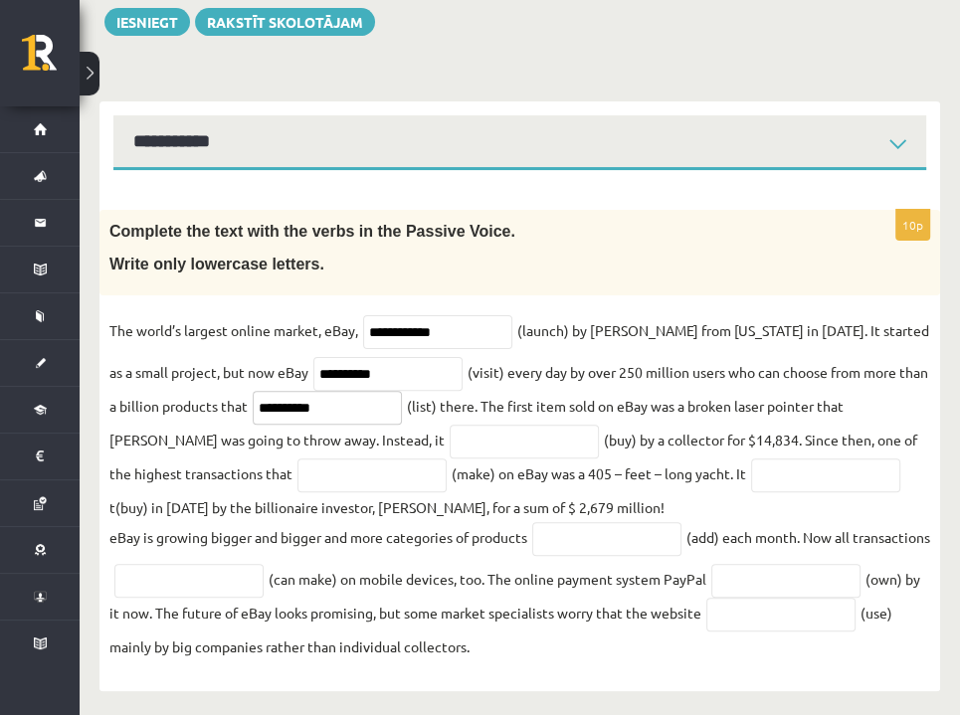
scroll to position [236, 0]
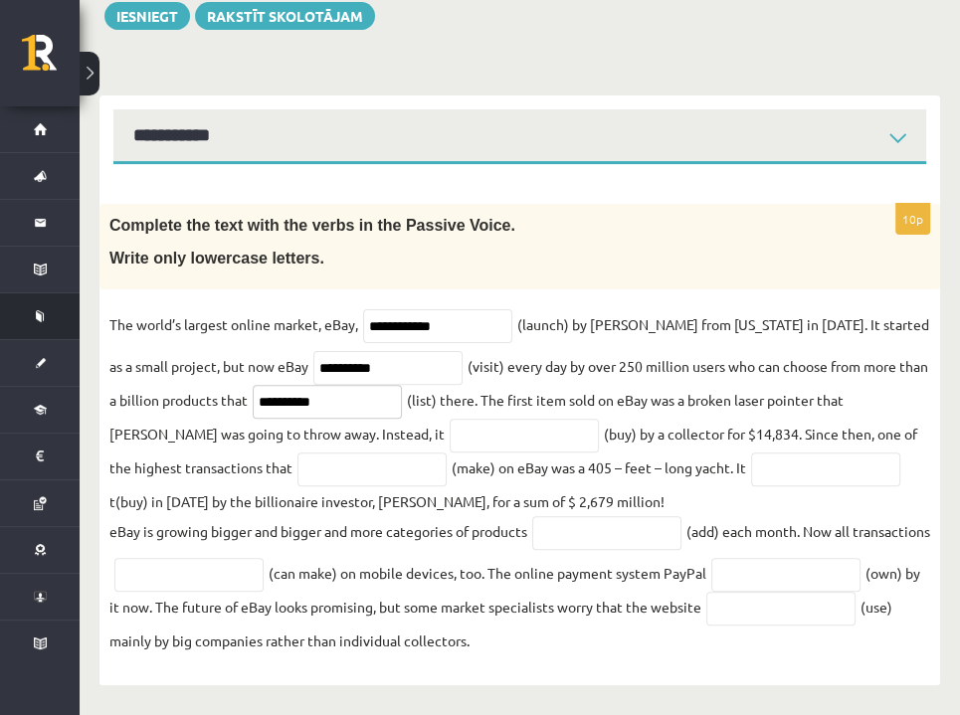
type input "**********"
click at [449, 432] on input "text" at bounding box center [523, 436] width 149 height 34
paste input "**********"
type input "**********"
click at [317, 468] on input "text" at bounding box center [371, 469] width 149 height 34
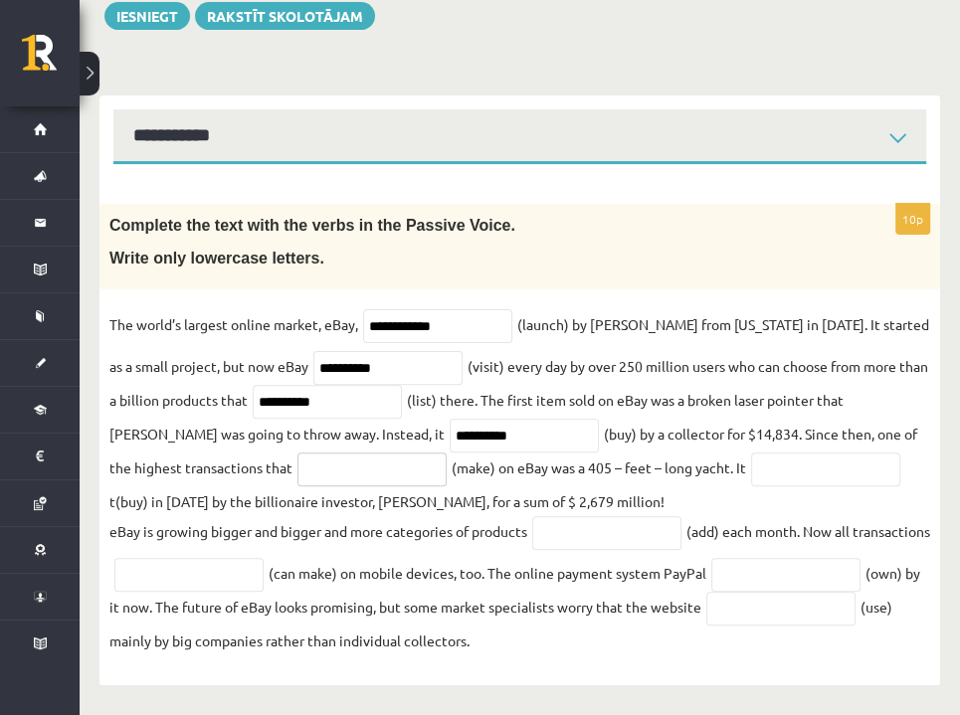
paste input "**********"
type input "**********"
click at [751, 471] on input "text" at bounding box center [825, 469] width 149 height 34
paste input "**********"
type input "**********"
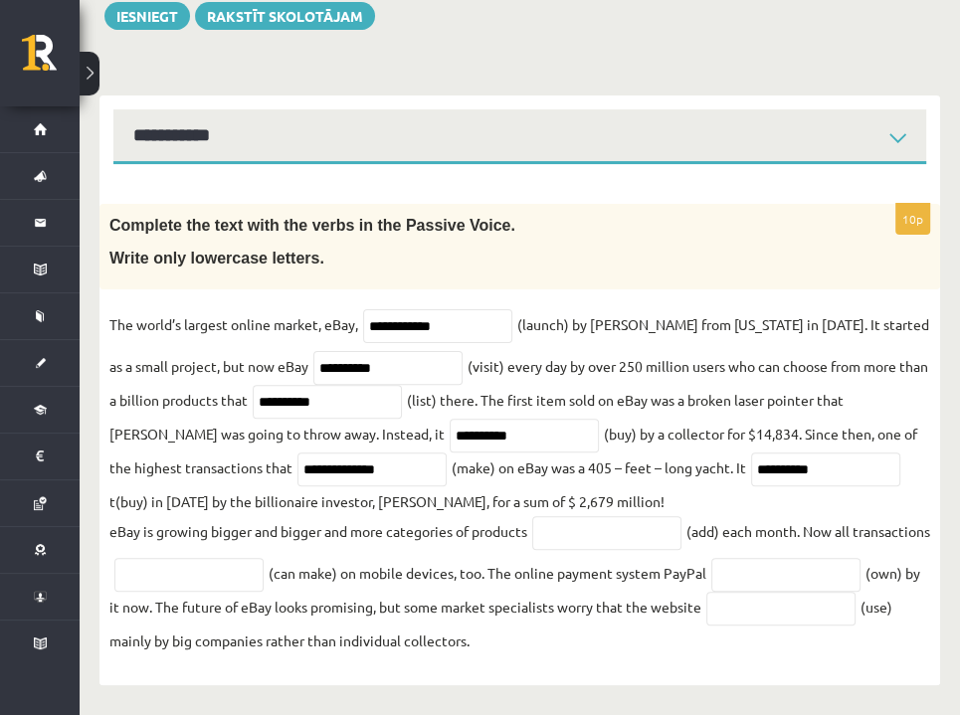
click at [527, 526] on p "eBay is growing bigger and bigger and more categories of products" at bounding box center [318, 531] width 418 height 30
click at [549, 522] on input "text" at bounding box center [606, 533] width 149 height 34
paste input "*********"
type input "*********"
click at [264, 570] on input "text" at bounding box center [188, 575] width 149 height 34
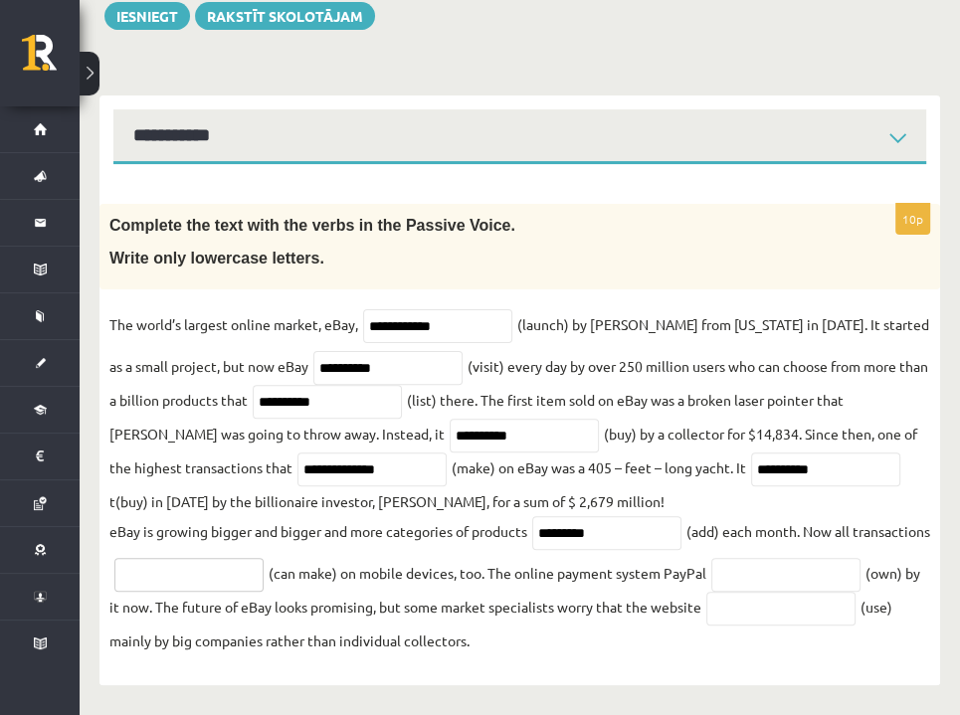
paste input "**********"
type input "**********"
click at [711, 592] on input "text" at bounding box center [785, 575] width 149 height 34
paste input "********"
type input "********"
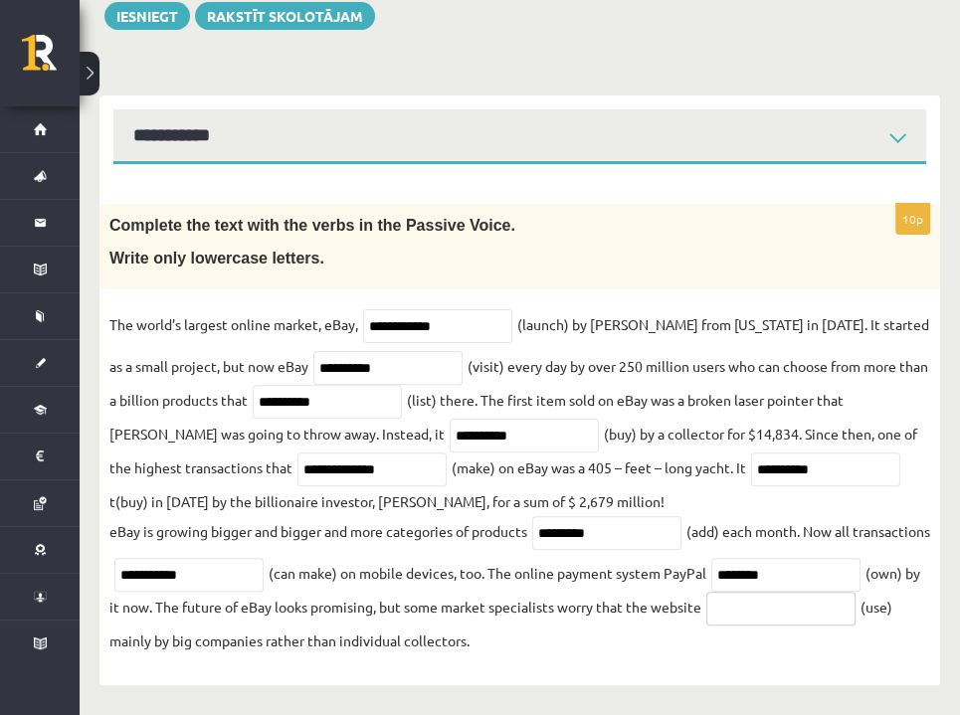
click at [706, 625] on input "text" at bounding box center [780, 609] width 149 height 34
paste input "*******"
type input "*******"
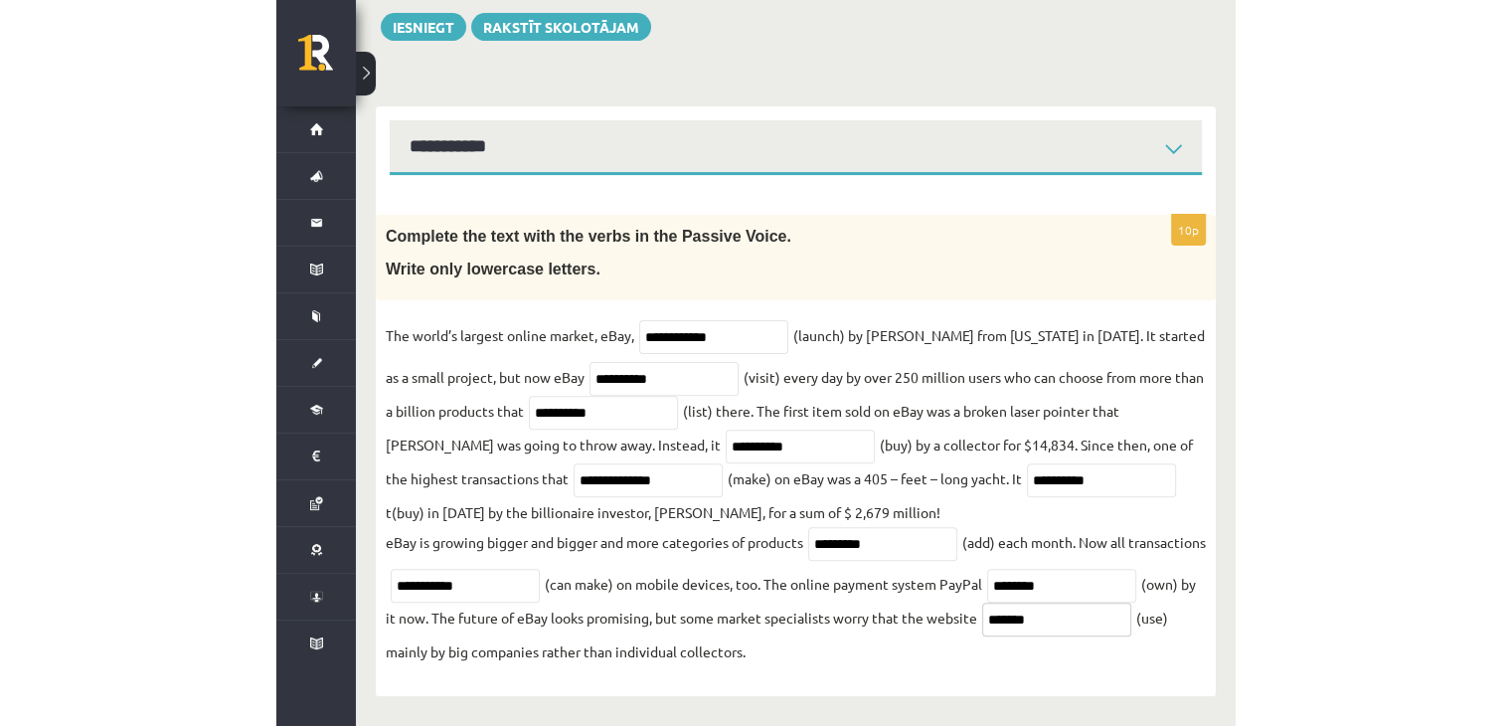
scroll to position [143, 0]
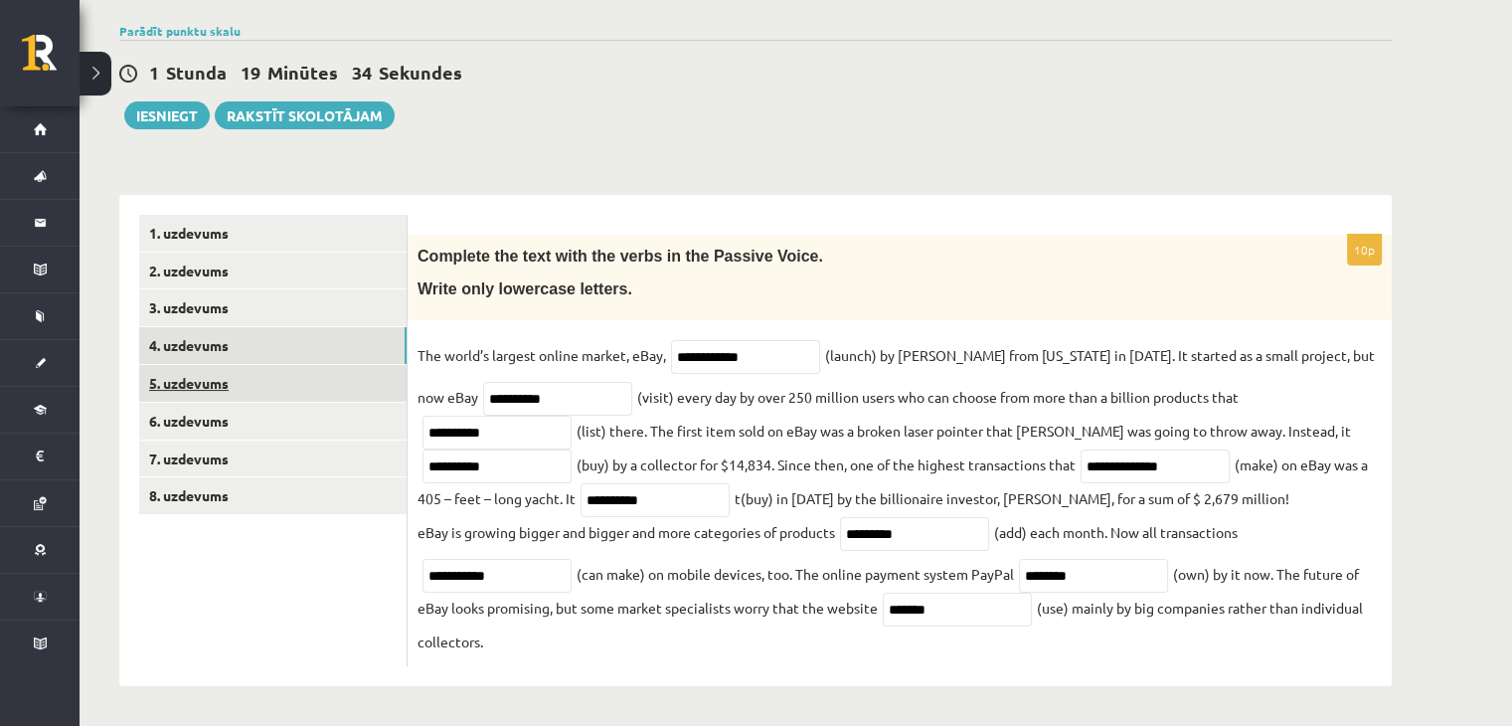
click at [293, 377] on link "5. uzdevums" at bounding box center [272, 383] width 267 height 37
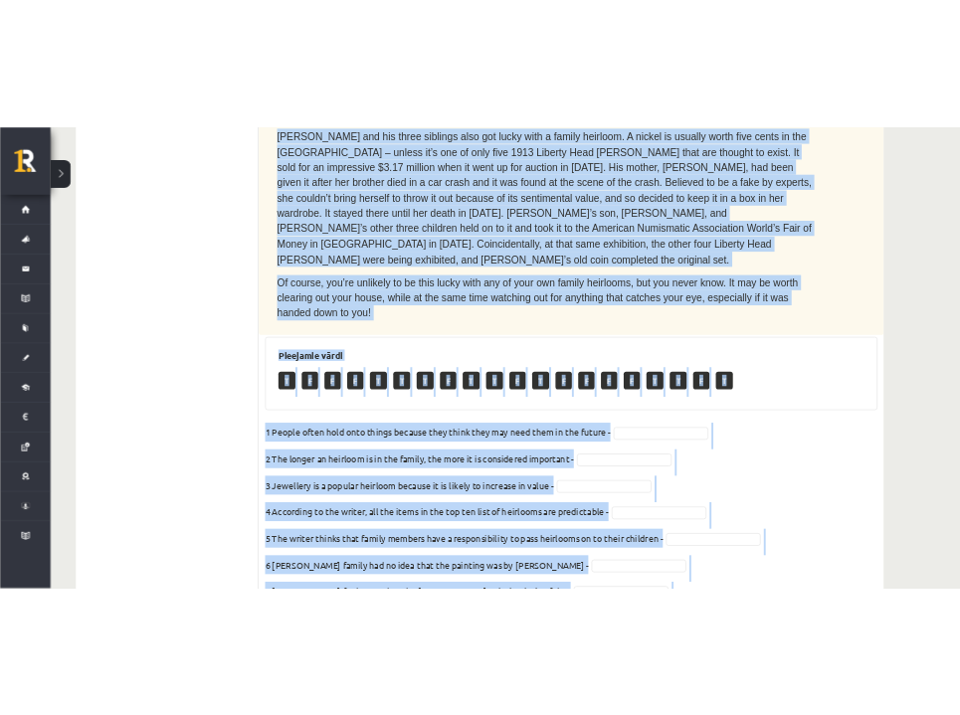
scroll to position [1015, 0]
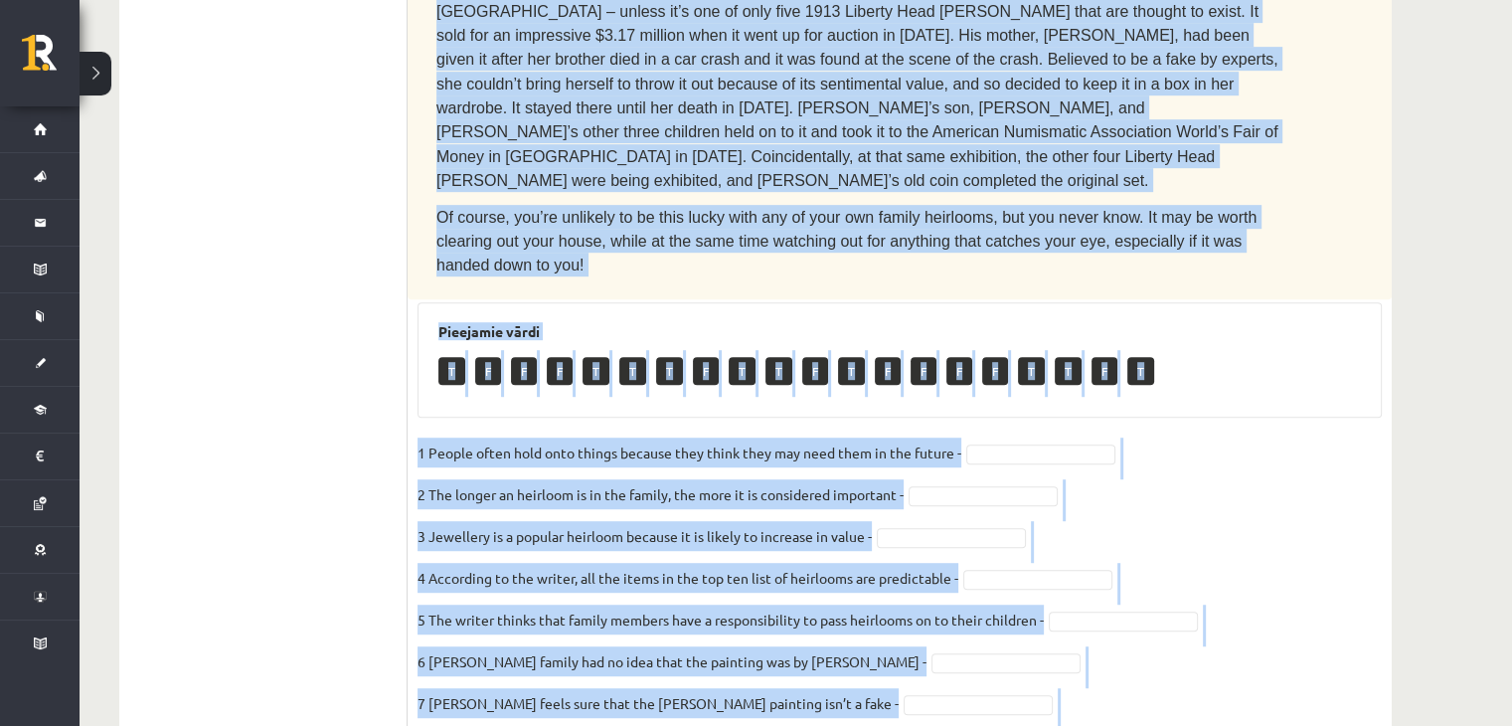
drag, startPoint x: 438, startPoint y: 411, endPoint x: 847, endPoint y: 634, distance: 466.8
click at [847, 634] on div "10p Read the text. Are the sentences true (T) or false (F)? You can’t take it w…" at bounding box center [900, 114] width 984 height 1504
copy div "Read the text. Are the sentences true (T) or false (F)? You can’t take it with …"
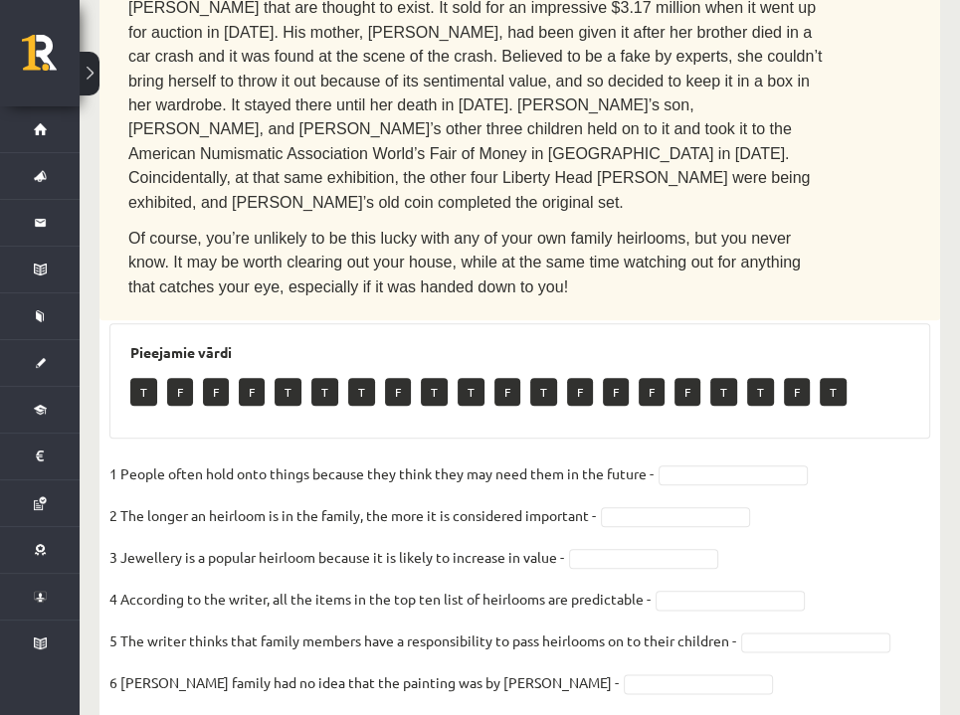
scroll to position [1230, 0]
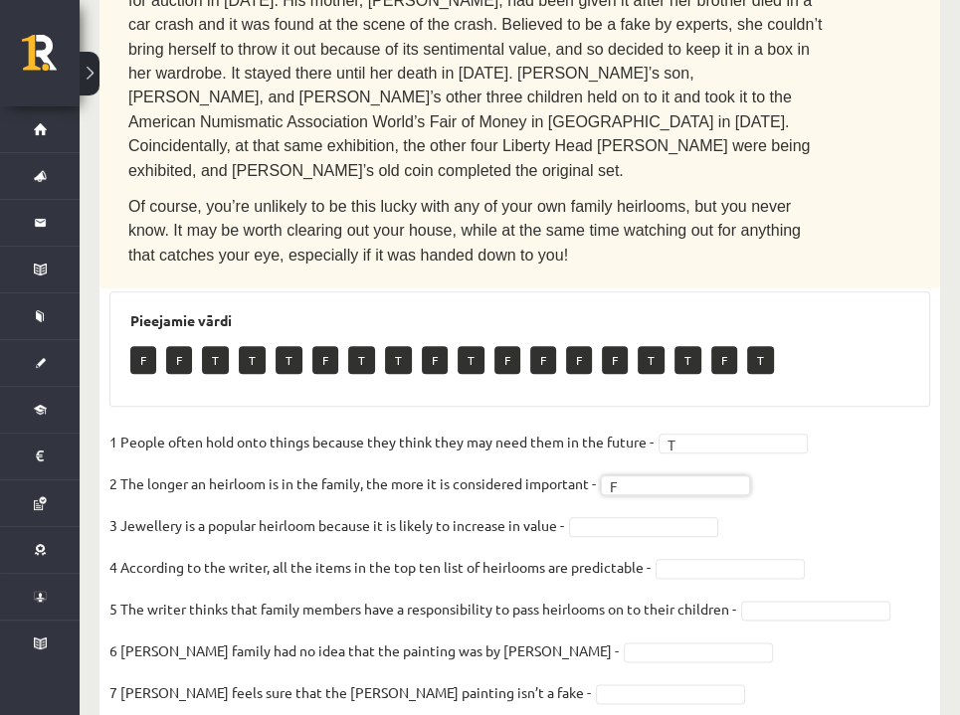
click at [612, 427] on fieldset "1 People often hold onto things because they think they may need them in the fu…" at bounding box center [519, 636] width 820 height 418
click at [647, 473] on fieldset "1 People often hold onto things because they think they may need them in the fu…" at bounding box center [519, 636] width 820 height 418
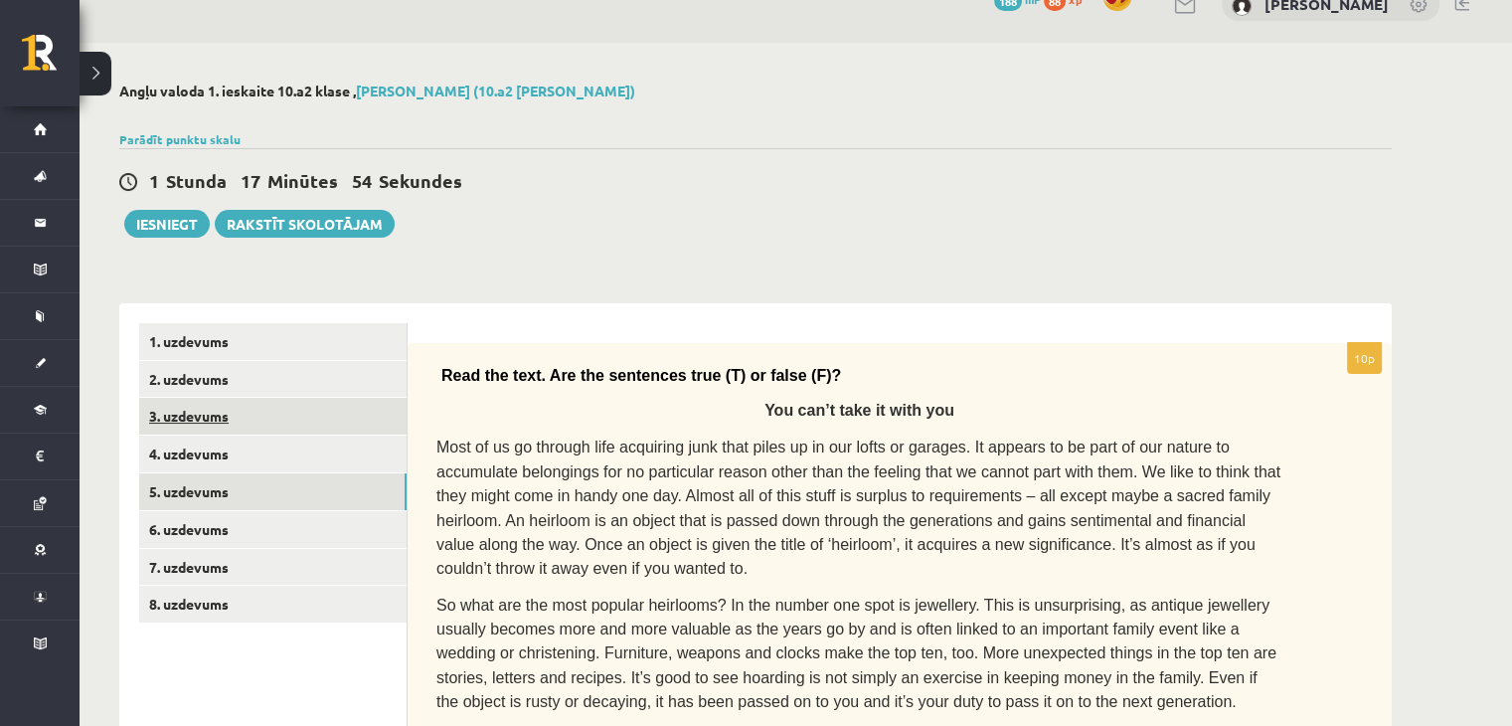
scroll to position [21, 0]
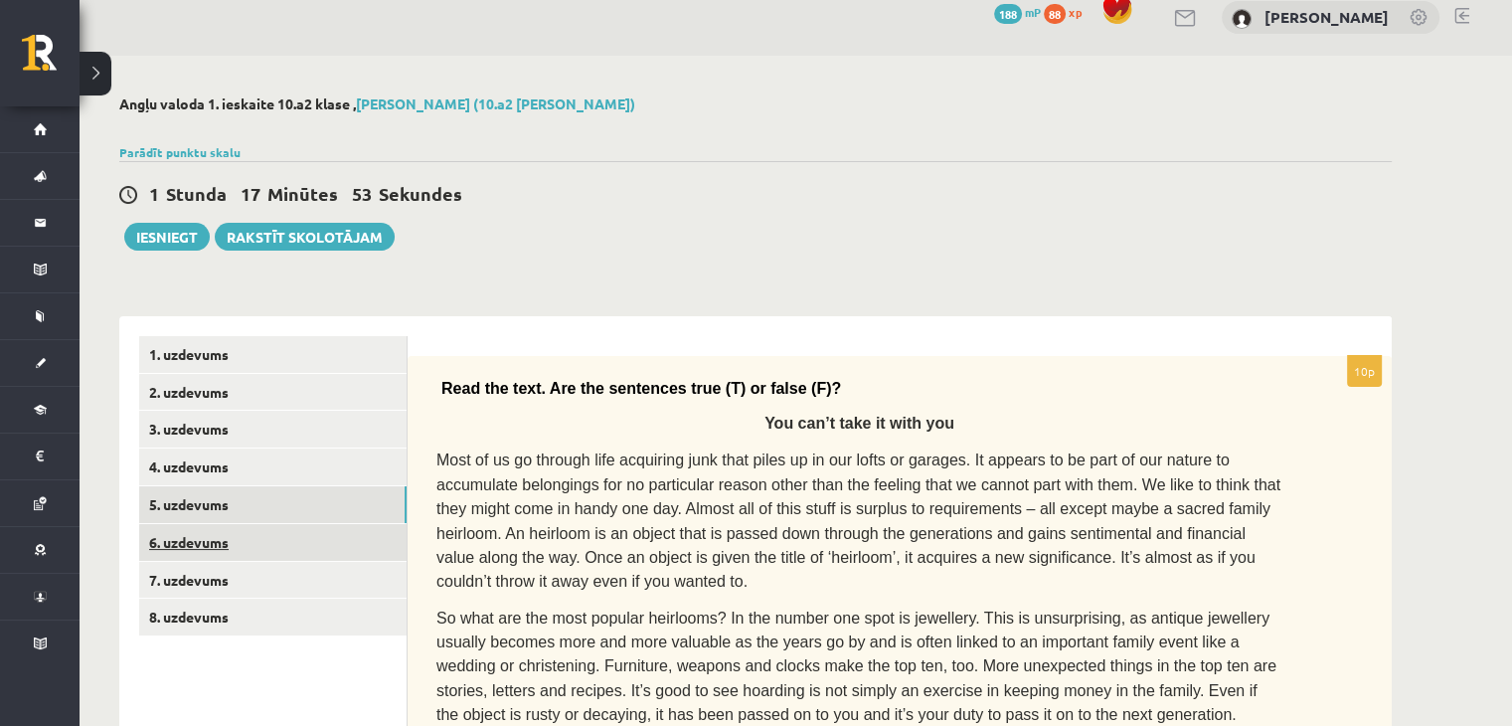
click at [268, 553] on link "6. uzdevums" at bounding box center [272, 542] width 267 height 37
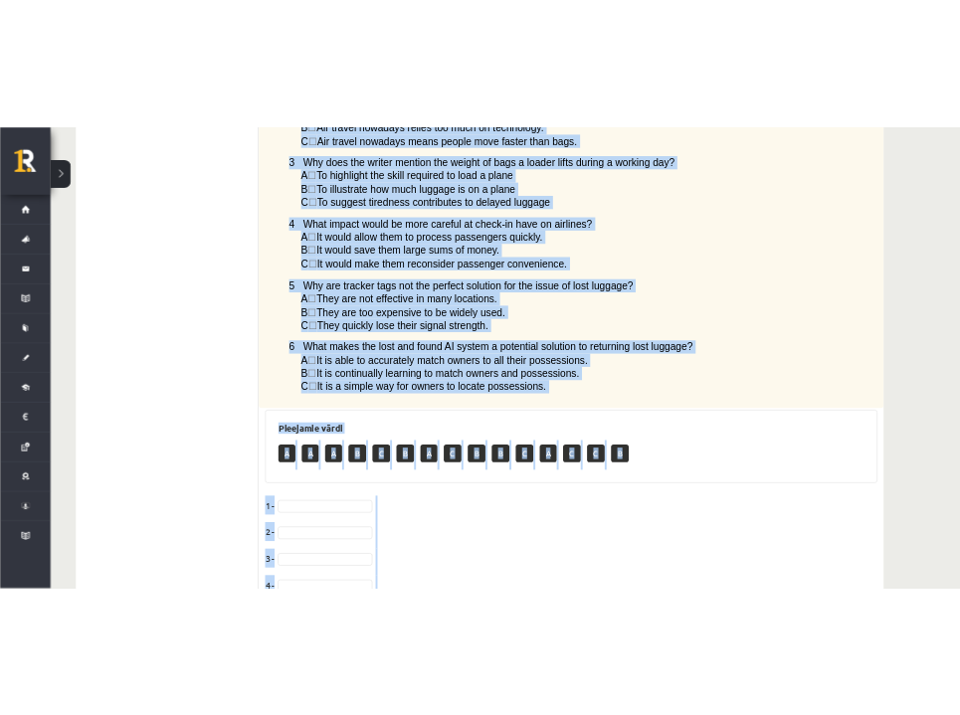
scroll to position [1482, 0]
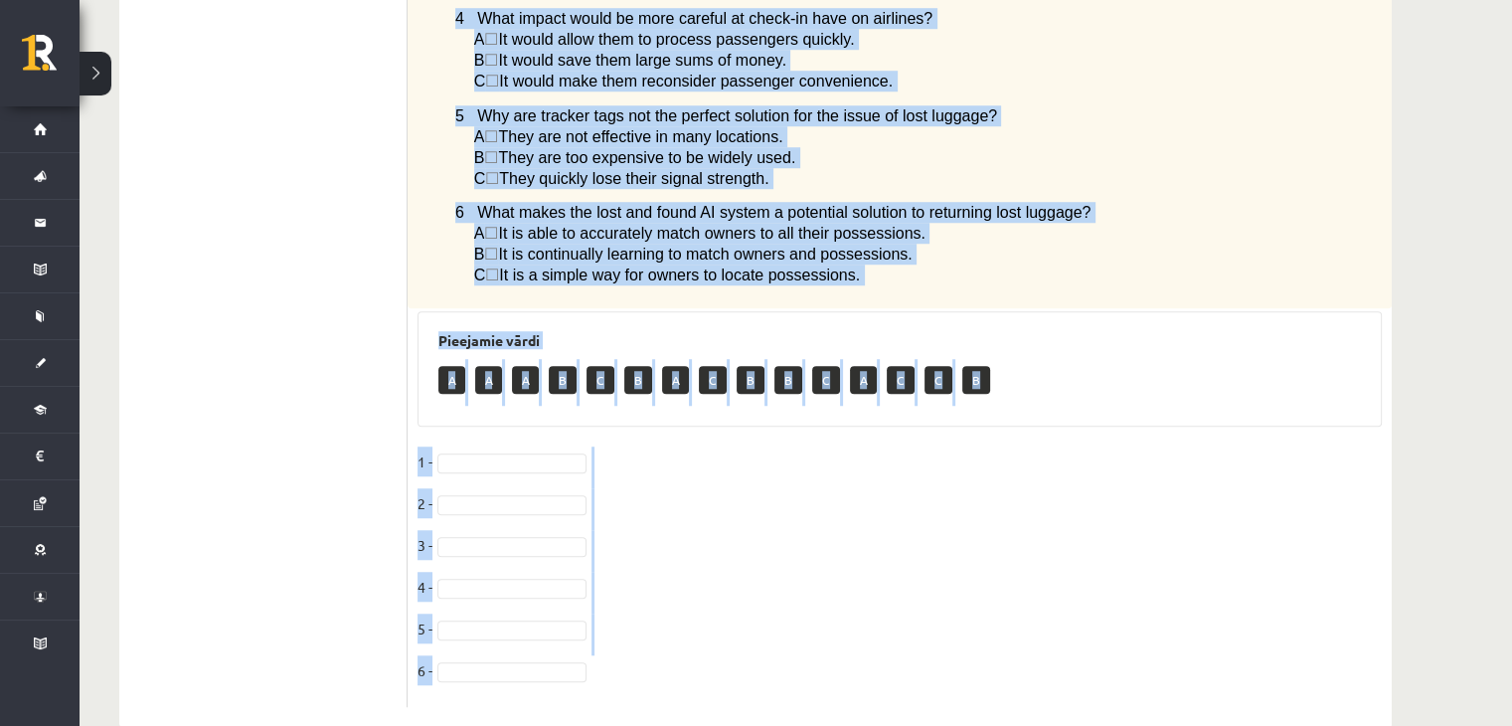
drag, startPoint x: 436, startPoint y: 81, endPoint x: 985, endPoint y: 639, distance: 784.0
copy div "Read the article about lost luggage and choose the correct answer for each ques…"
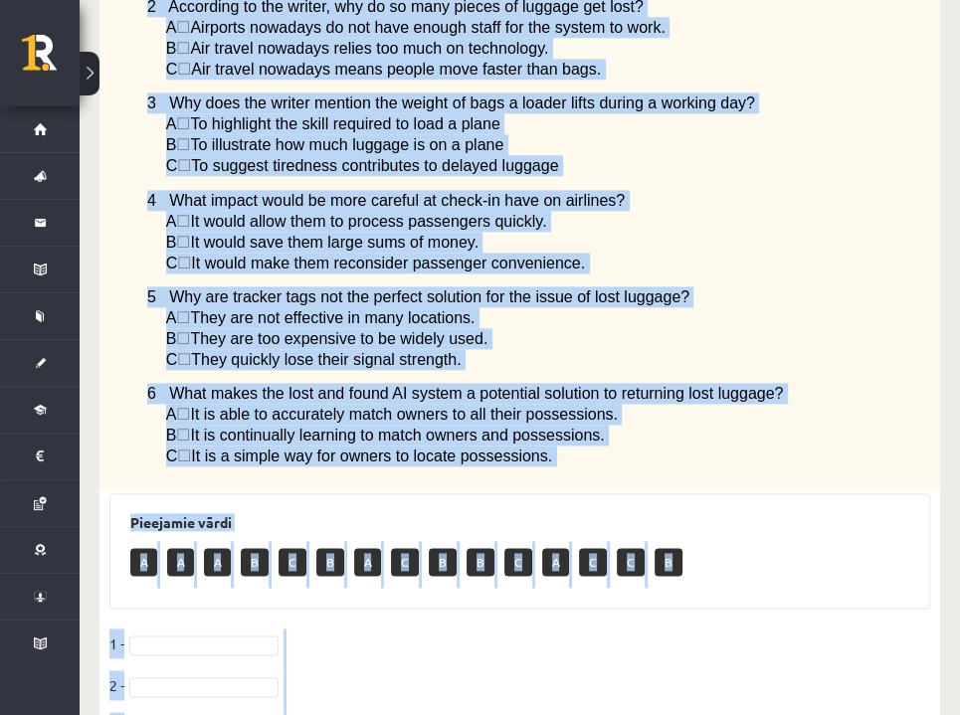
drag, startPoint x: 820, startPoint y: 458, endPoint x: 811, endPoint y: 463, distance: 10.2
click at [820, 541] on div "A A A B C B A C B B C A C C B" at bounding box center [519, 564] width 779 height 47
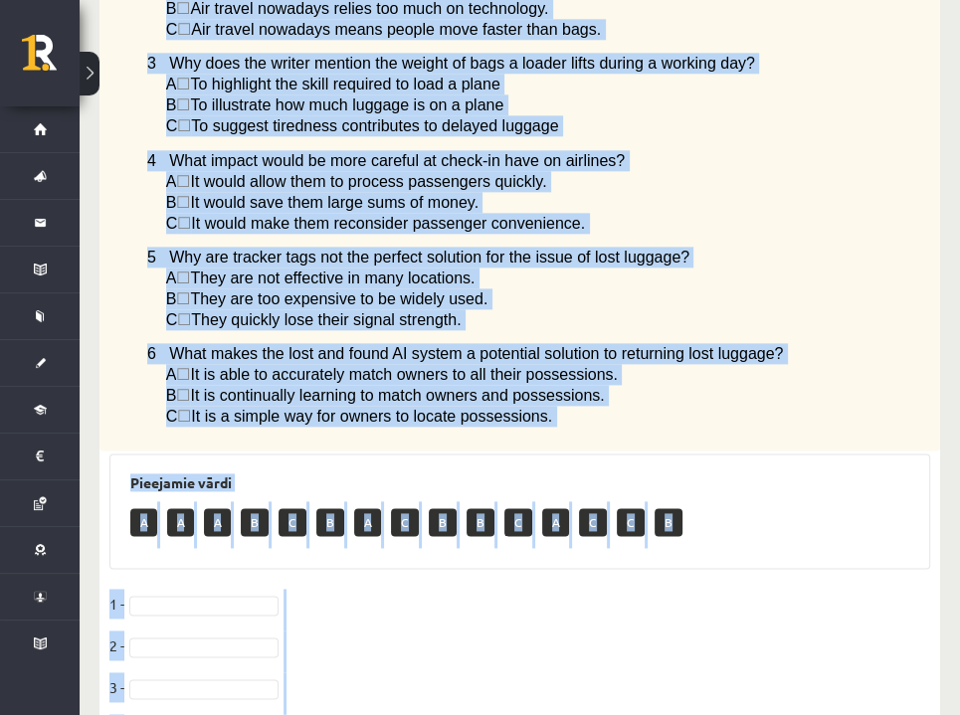
scroll to position [1623, 0]
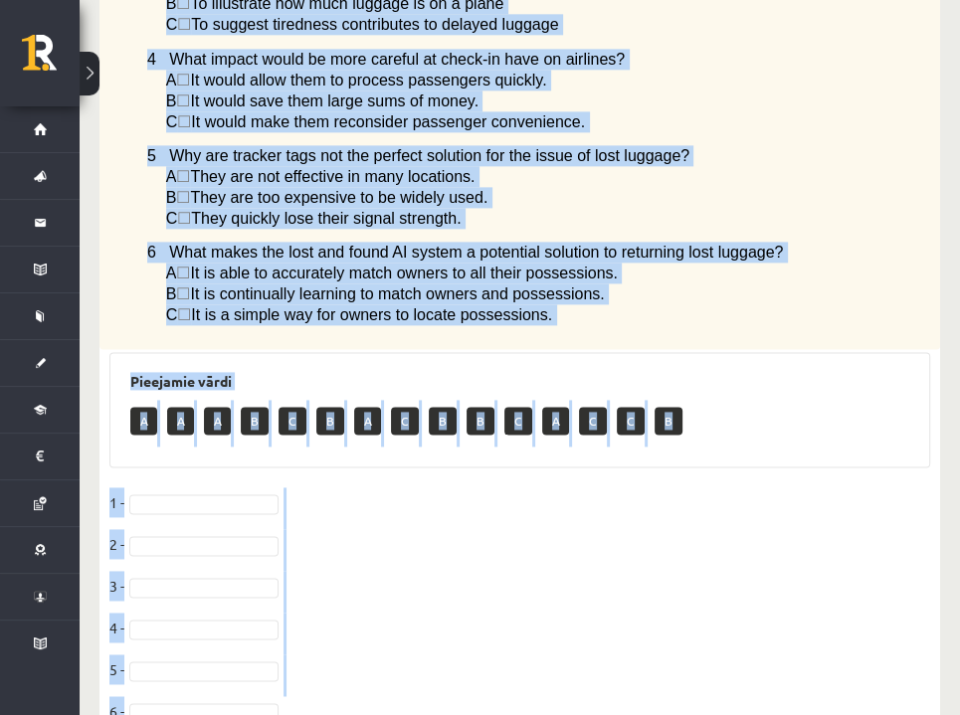
click at [818, 400] on div "A A A B C B A C B B C A C C B" at bounding box center [519, 423] width 779 height 47
click at [787, 498] on fieldset "1 - 2 - 3 - 4 - 5 - 6 -" at bounding box center [519, 612] width 820 height 251
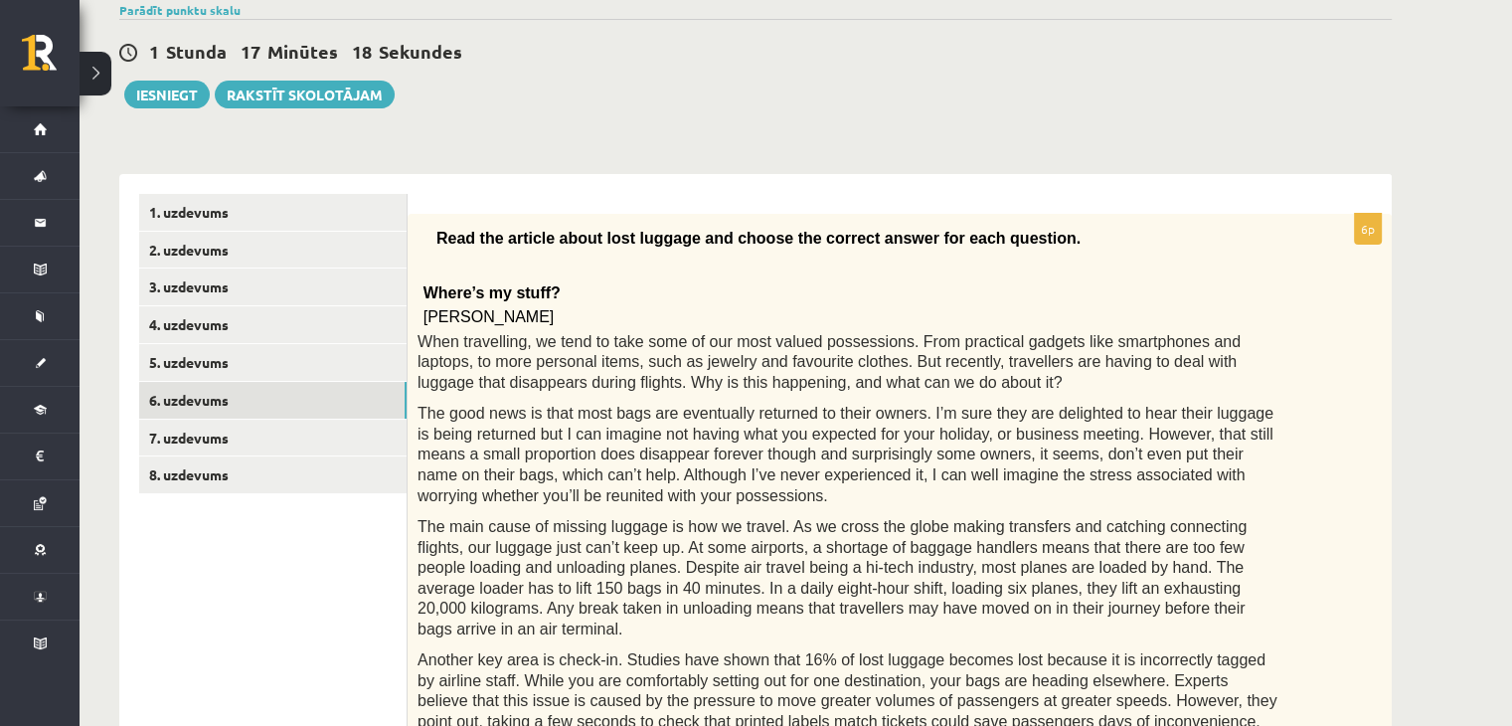
scroll to position [0, 0]
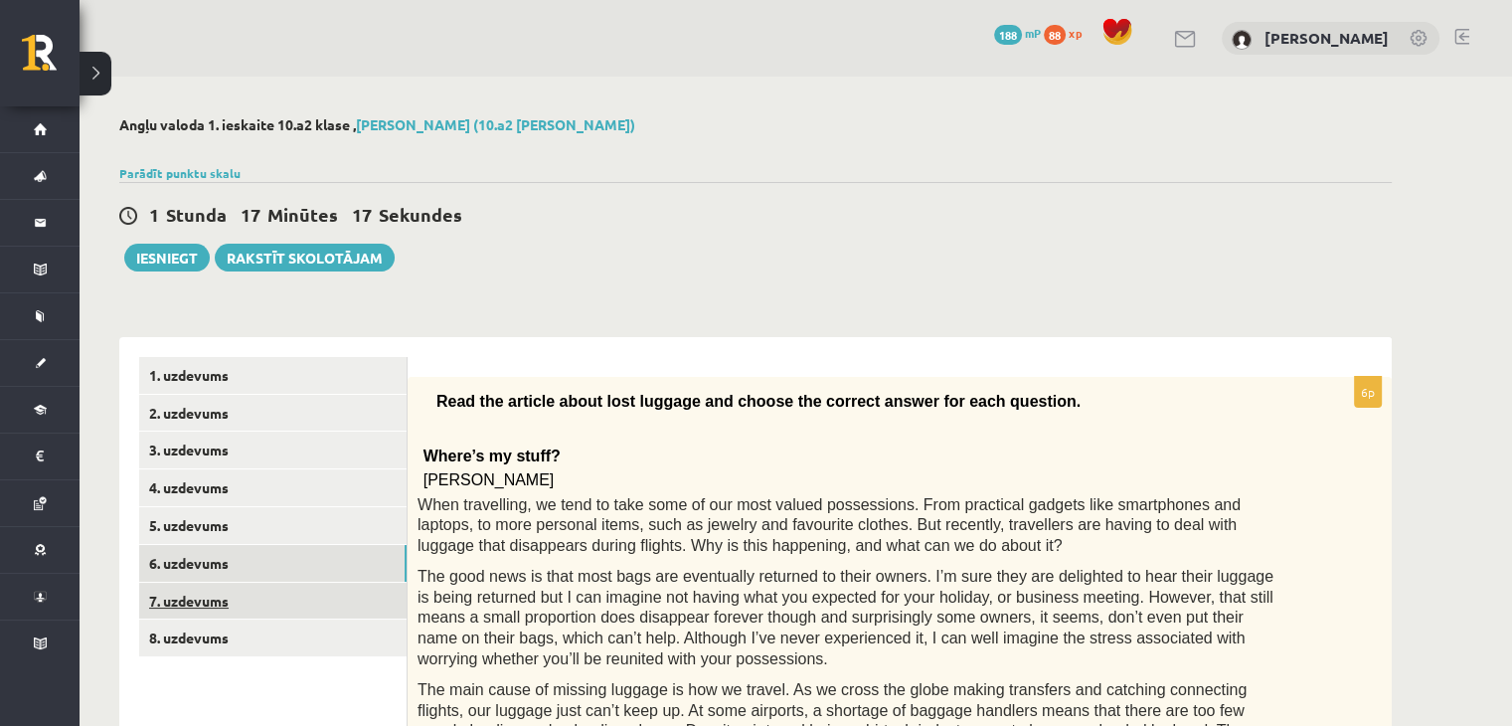
click at [243, 603] on link "7. uzdevums" at bounding box center [272, 601] width 267 height 37
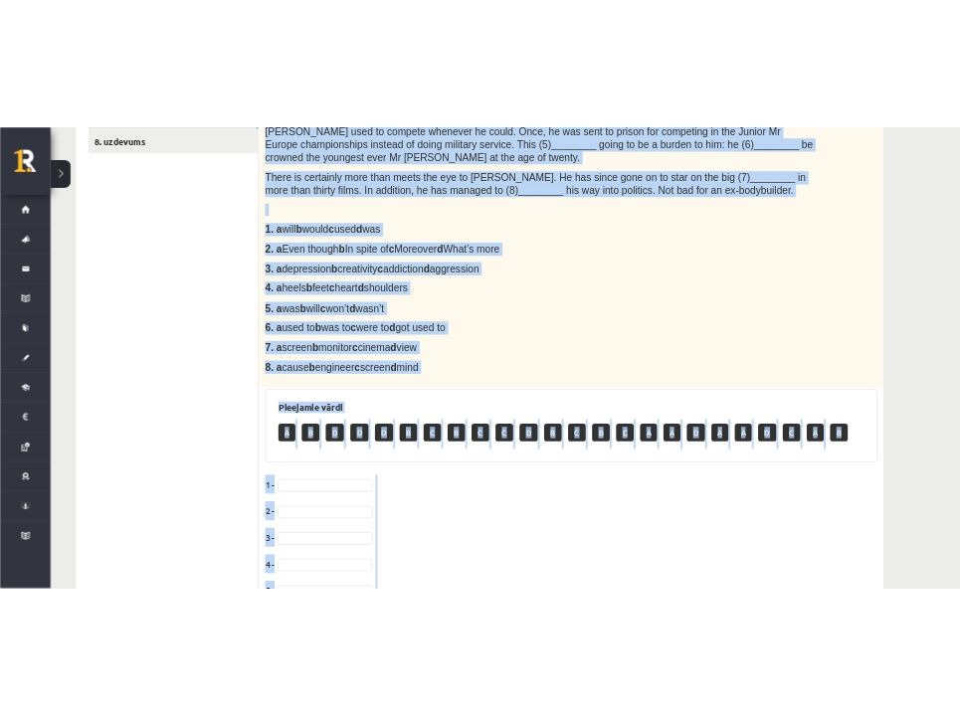
scroll to position [838, 0]
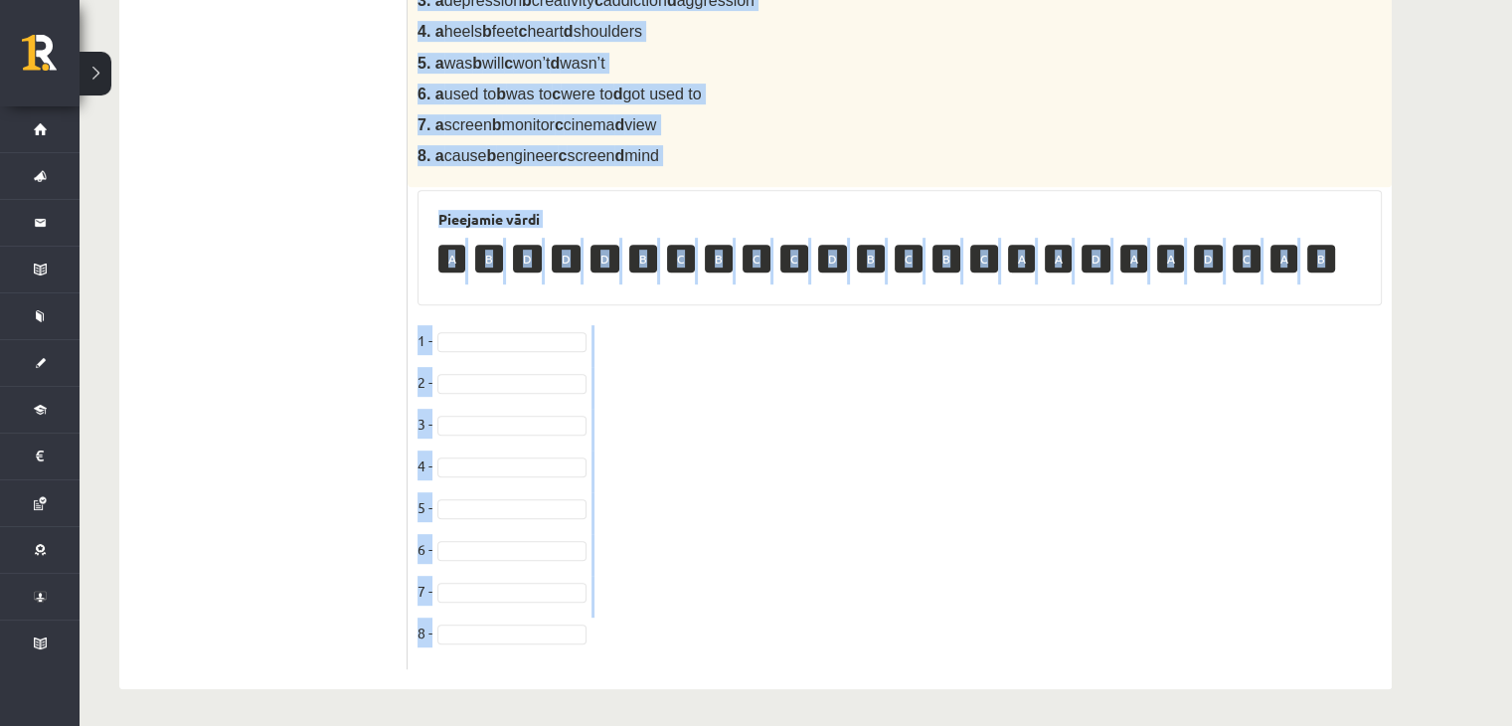
drag, startPoint x: 444, startPoint y: 112, endPoint x: 1025, endPoint y: 625, distance: 774.9
click at [1025, 625] on div "8p Complete the text with the correct words (a–d). Bodybuilding You can’t talk …" at bounding box center [900, 104] width 984 height 1131
copy div "Complete the text with the correct words (a–d). Bodybuilding You can’t talk abo…"
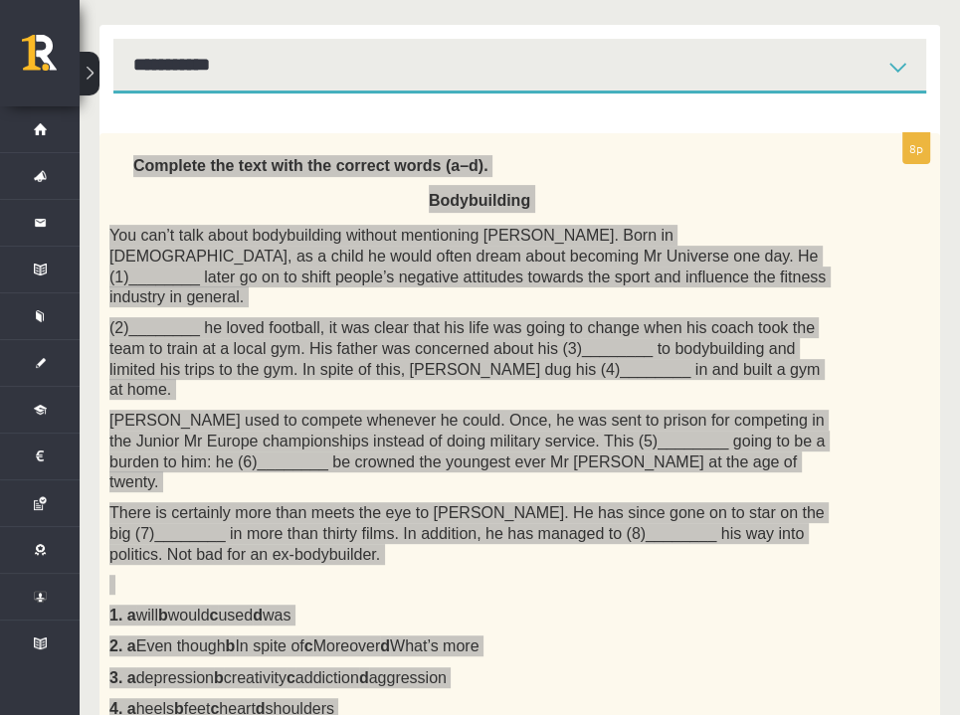
scroll to position [467, 0]
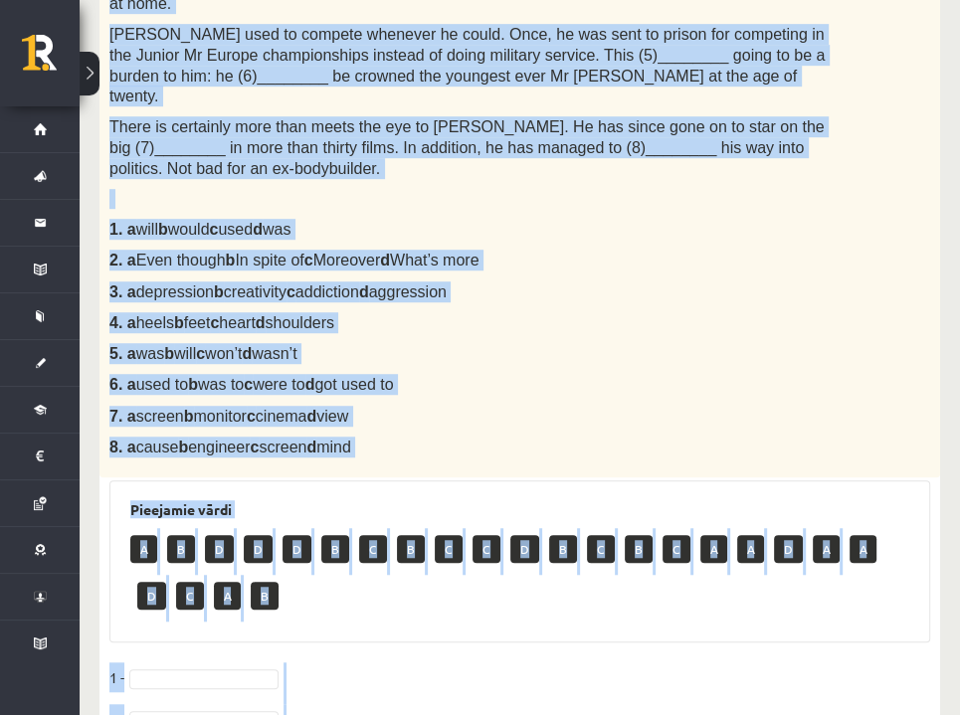
click at [305, 483] on div "Pieejamie vārdi A B D D D B C B C C D B C B C A A D A A D C A B" at bounding box center [519, 561] width 820 height 162
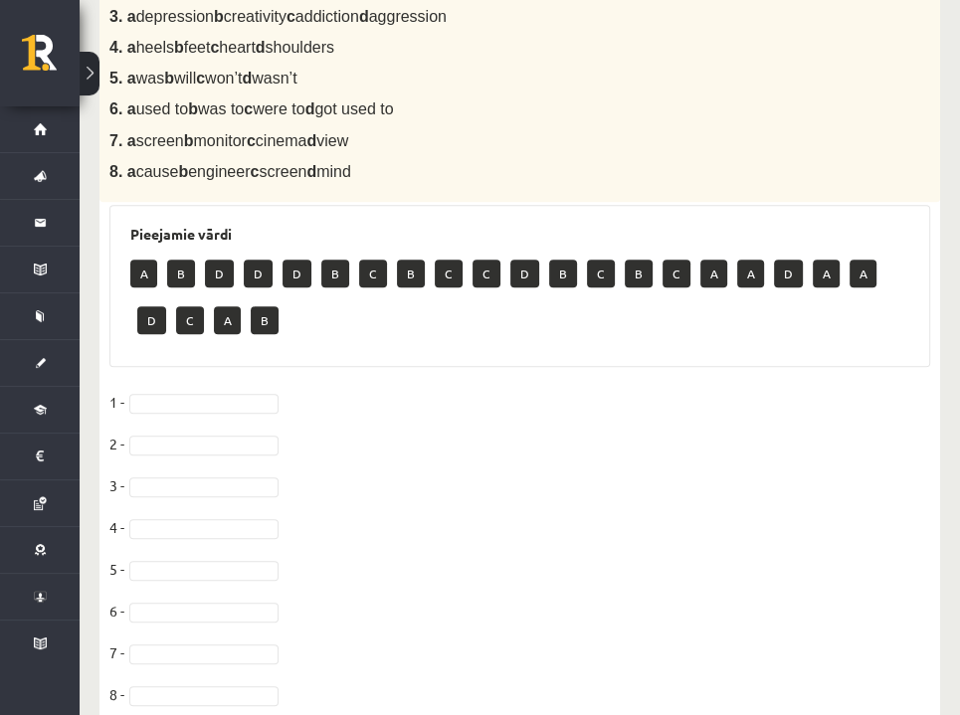
scroll to position [965, 0]
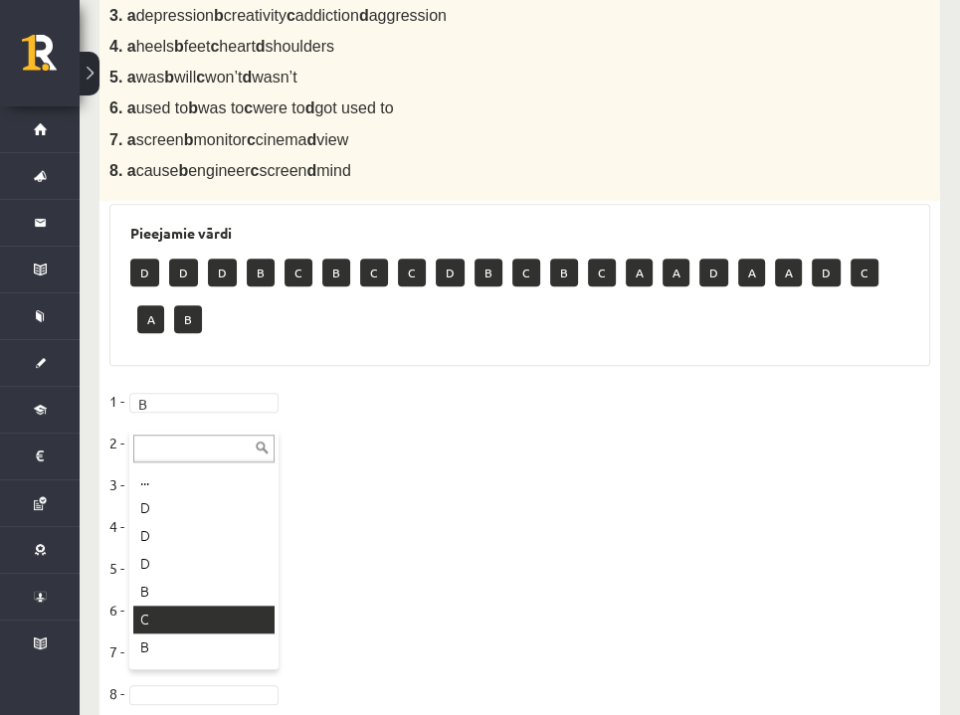
drag, startPoint x: 183, startPoint y: 618, endPoint x: 174, endPoint y: 606, distance: 14.9
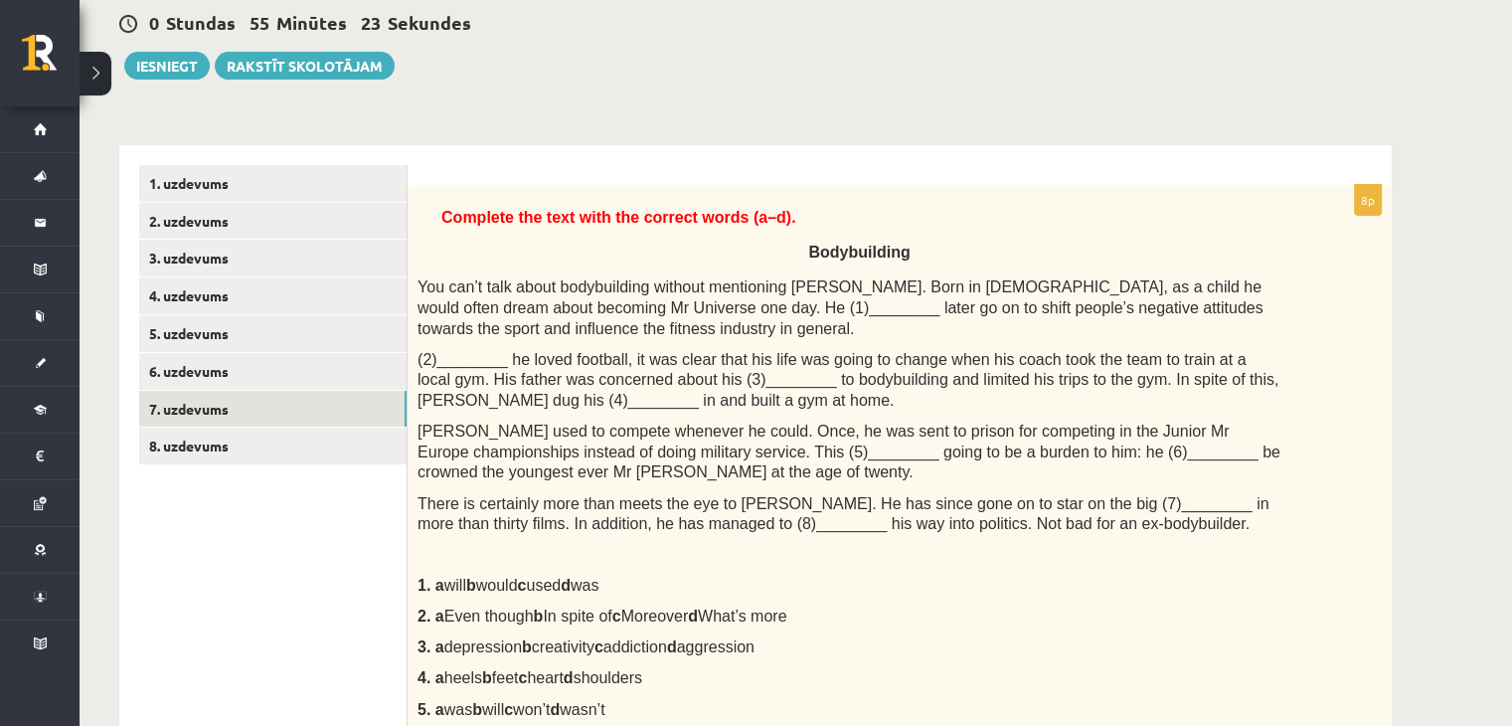
scroll to position [199, 0]
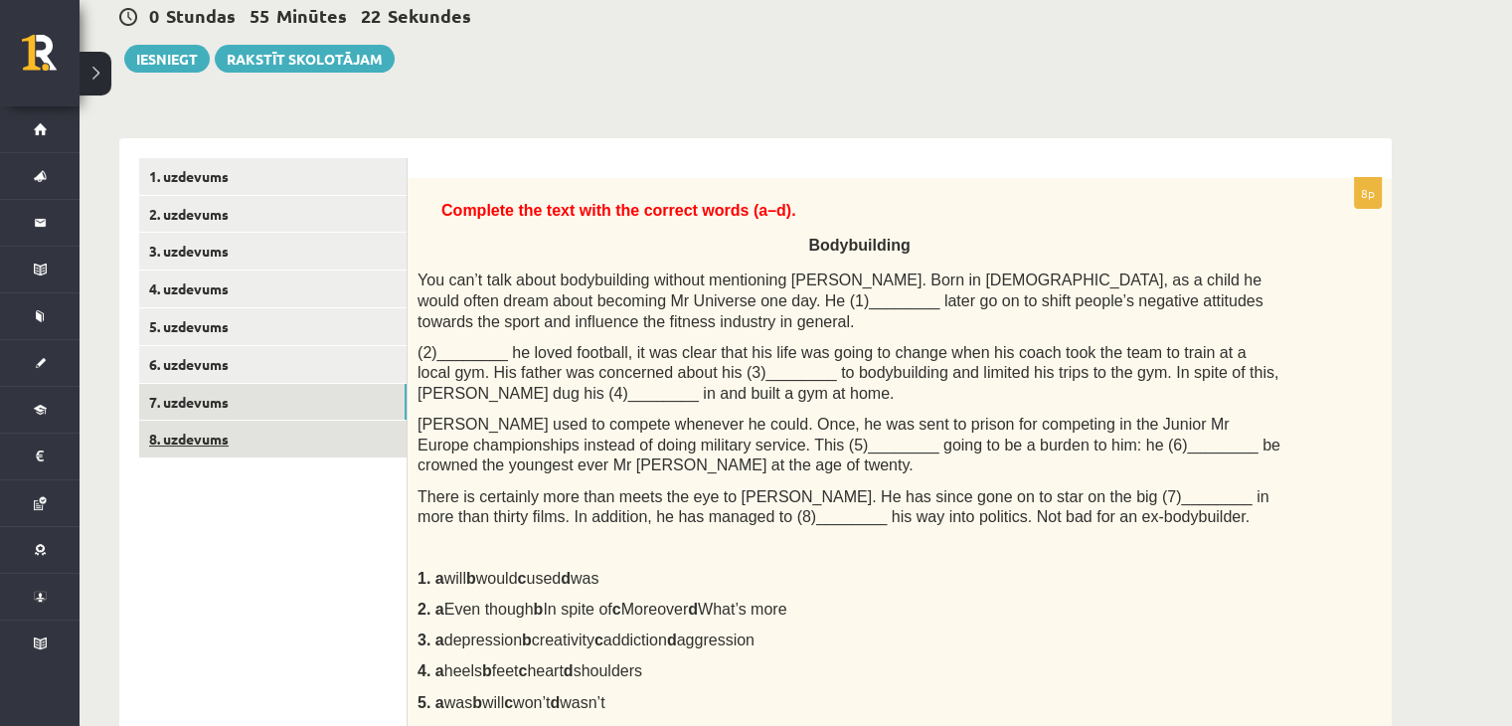
click at [306, 427] on link "8. uzdevums" at bounding box center [272, 439] width 267 height 37
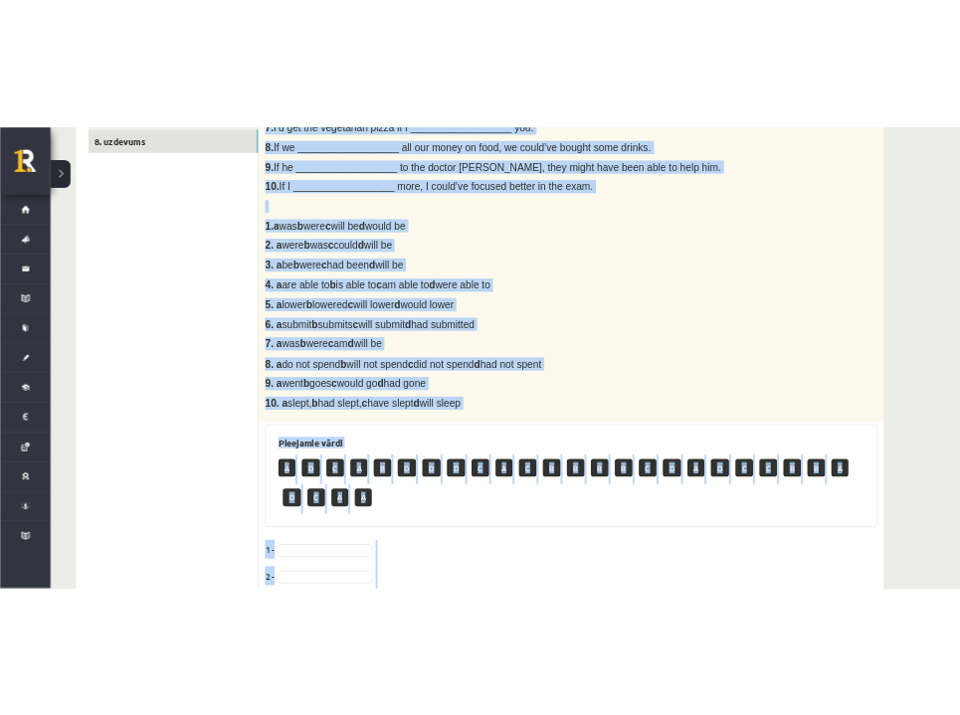
scroll to position [1026, 0]
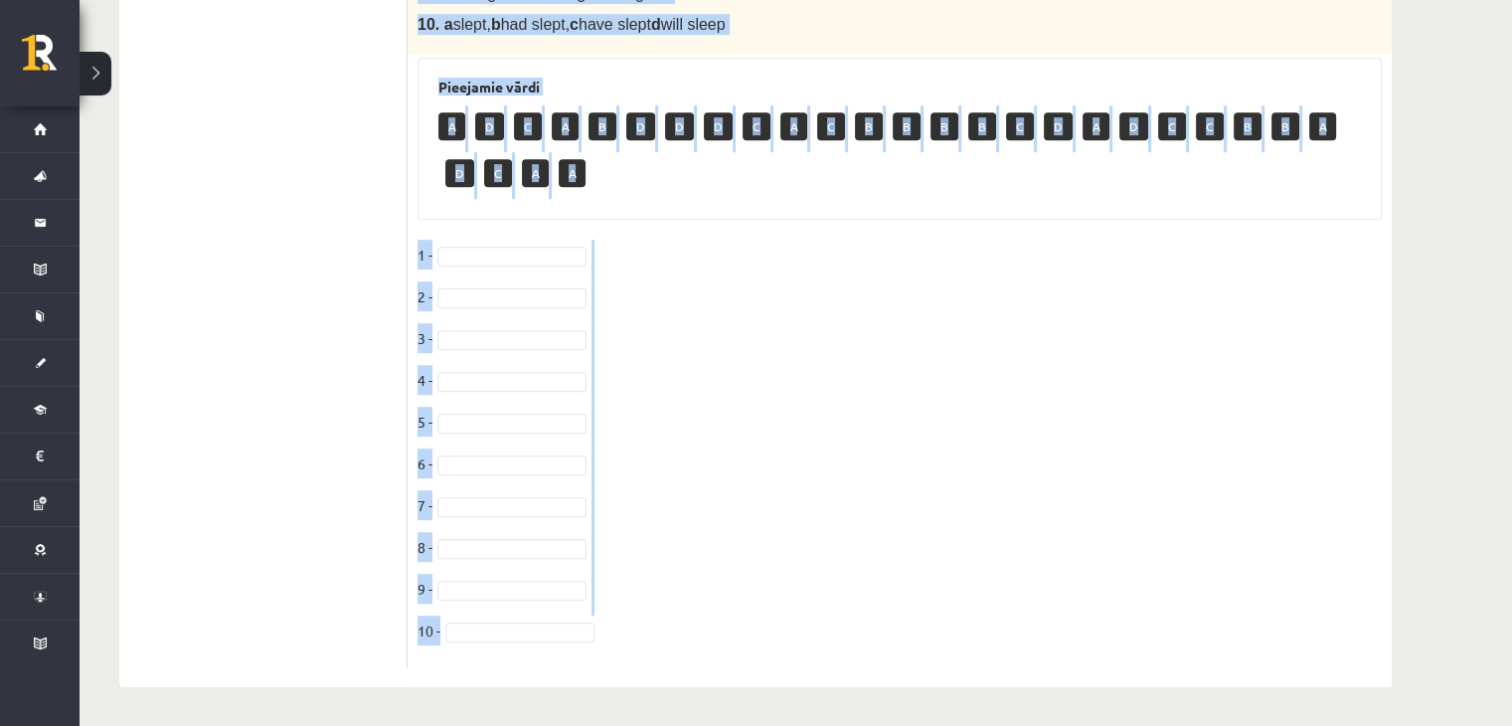
drag, startPoint x: 418, startPoint y: 196, endPoint x: 969, endPoint y: 704, distance: 749.4
copy div "Choose the correct answer in the sentences with Conditionals Structures. 1. If …"
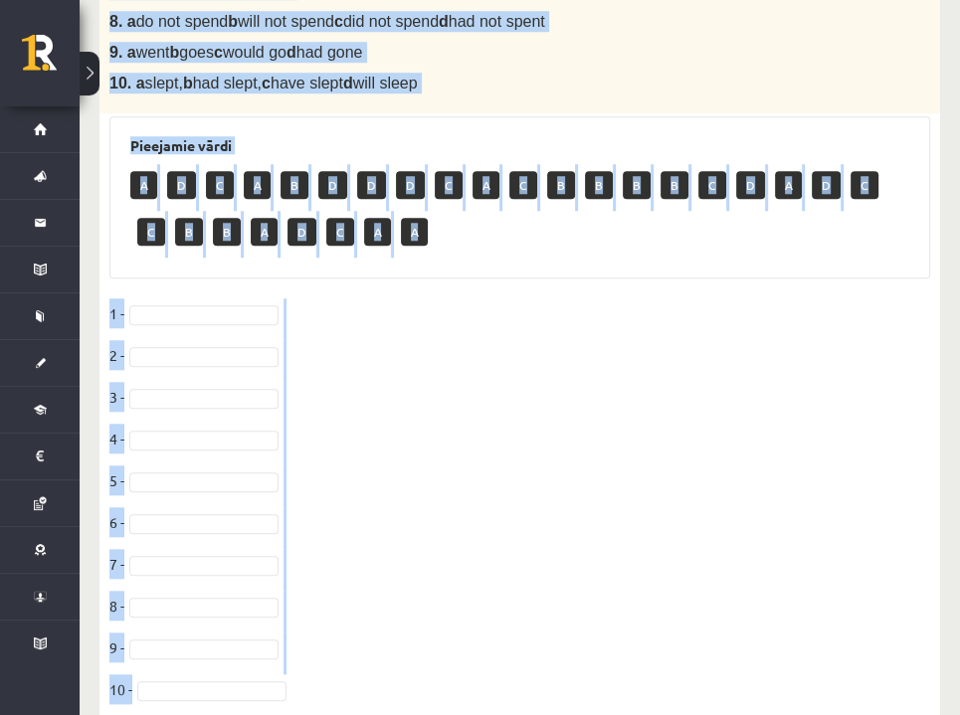
click at [545, 510] on fieldset "1 - 2 - 3 - 4 - 5 - 6 - 7 - 8 - 9 - 10 -" at bounding box center [519, 507] width 820 height 418
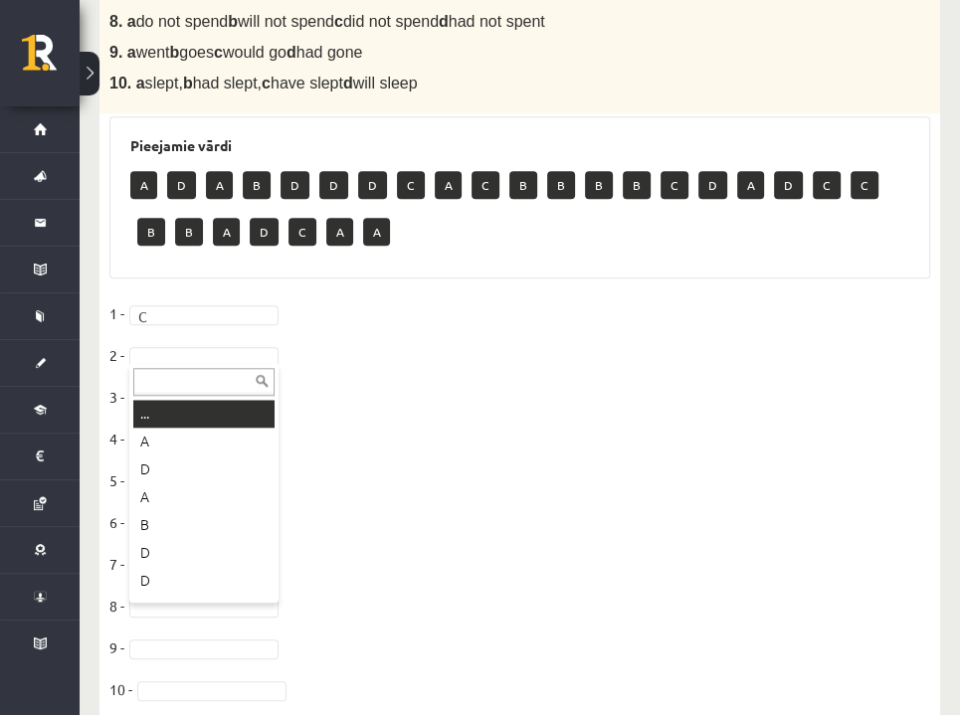
drag, startPoint x: 159, startPoint y: 349, endPoint x: 125, endPoint y: 359, distance: 35.2
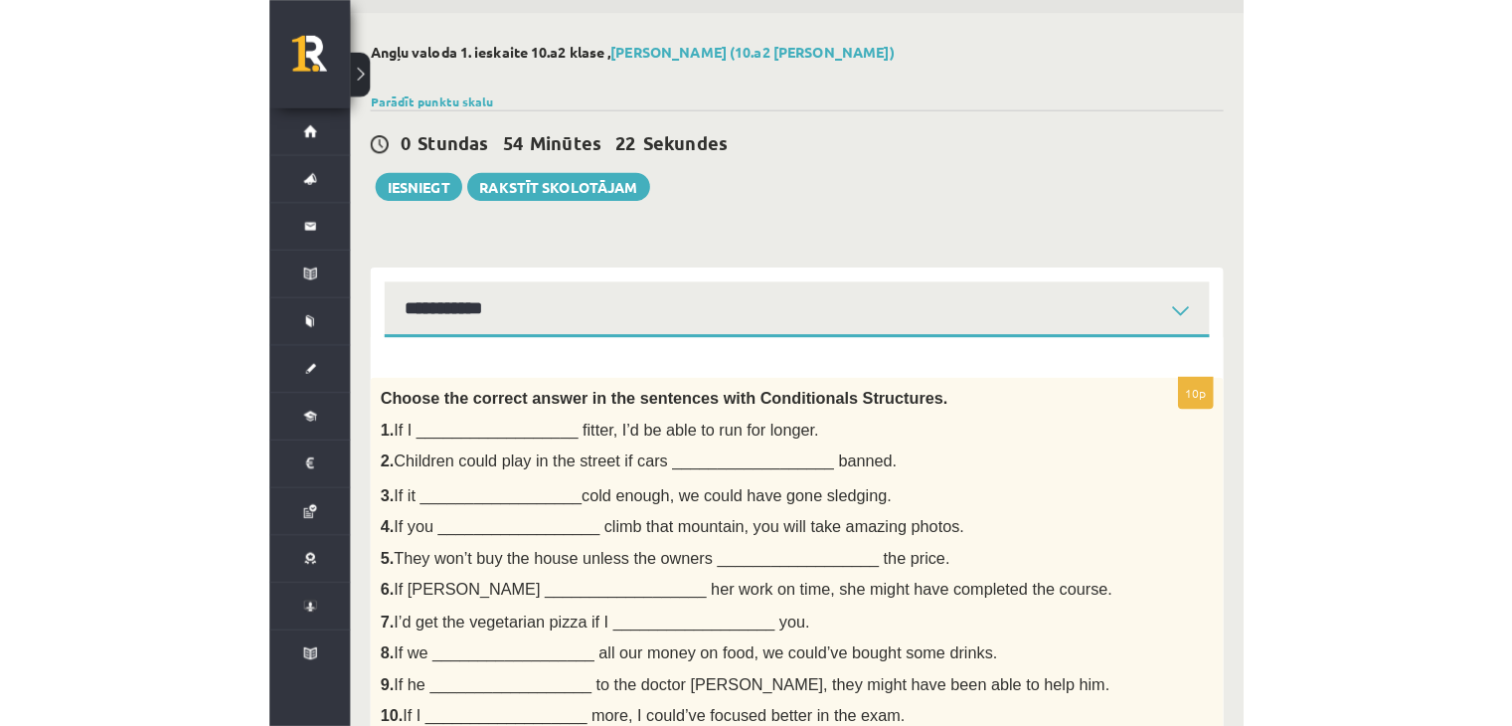
scroll to position [44, 0]
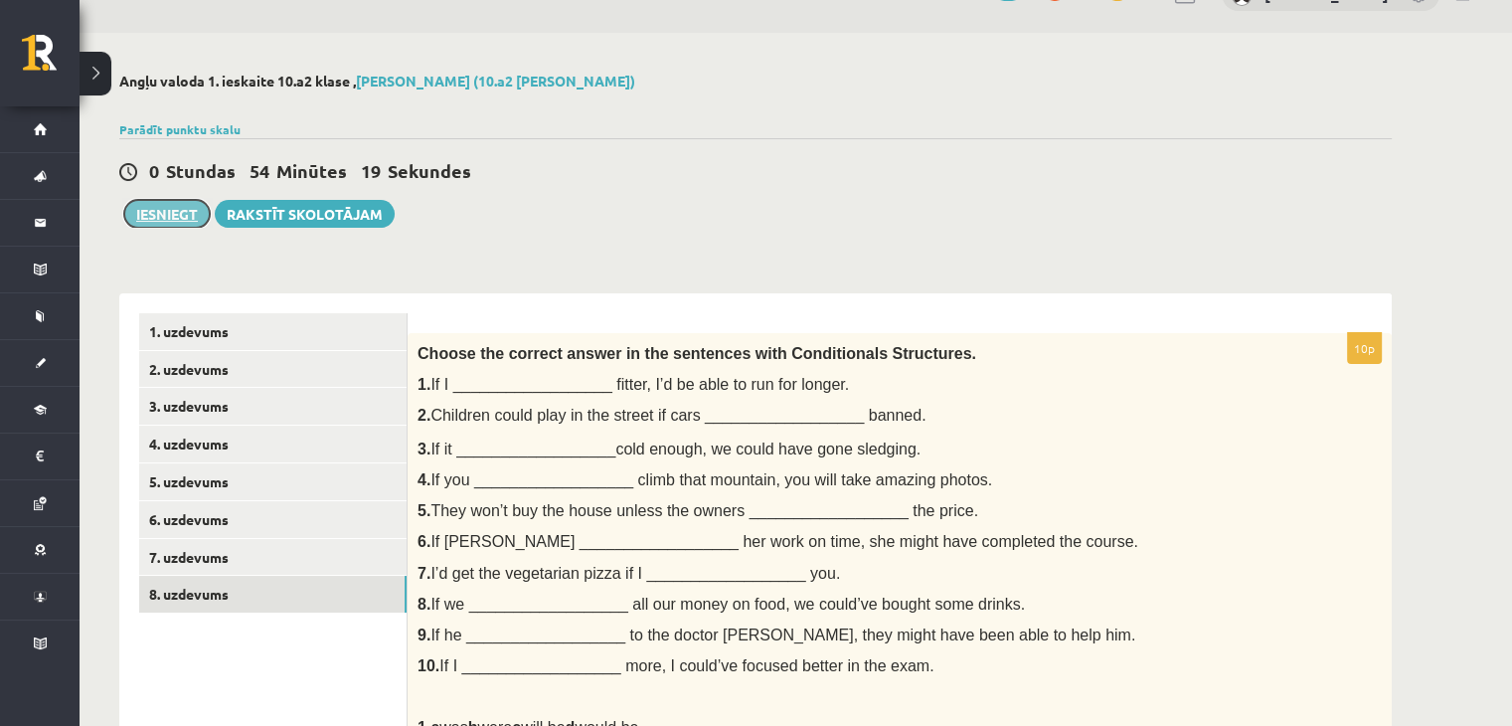
click at [182, 216] on button "Iesniegt" at bounding box center [167, 214] width 86 height 28
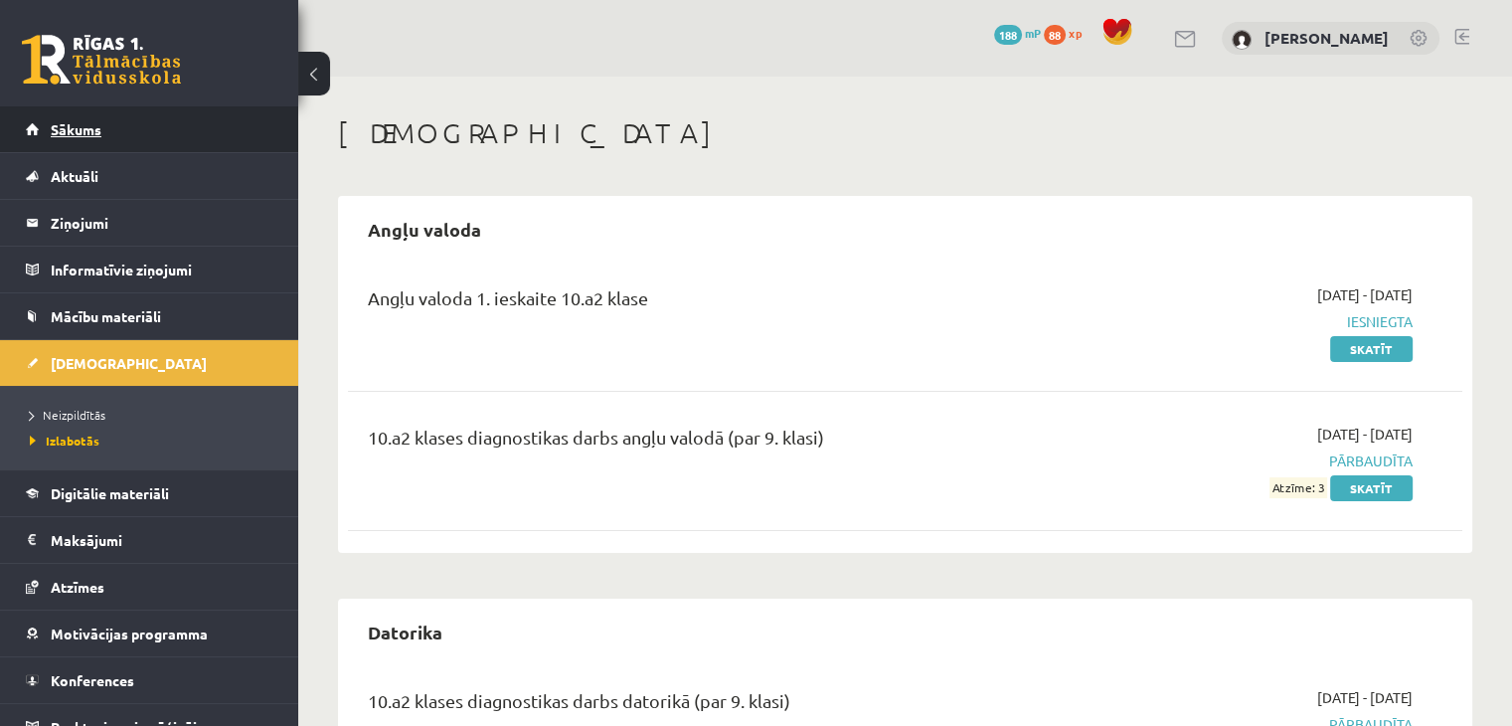
click at [74, 138] on link "Sākums" at bounding box center [150, 129] width 248 height 46
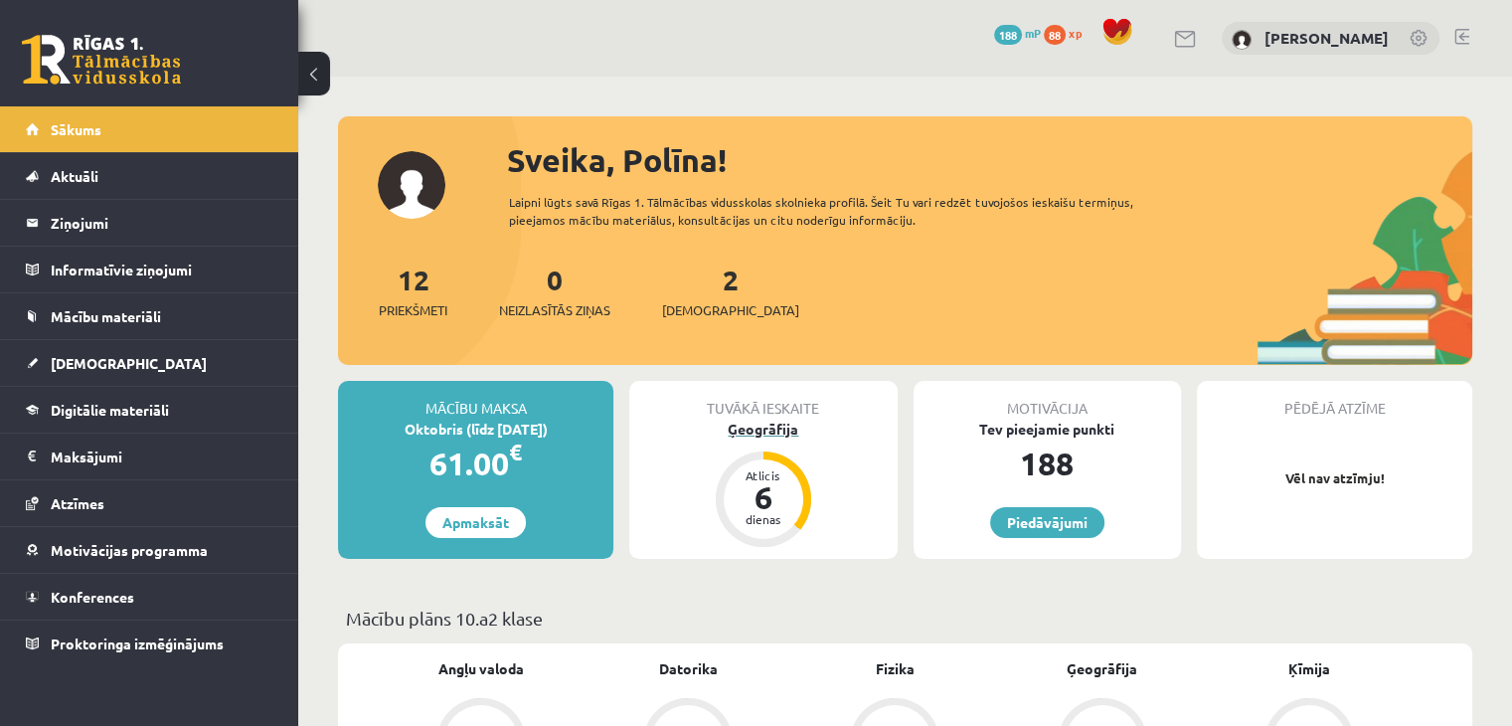
click at [779, 478] on div "Atlicis" at bounding box center [764, 475] width 60 height 12
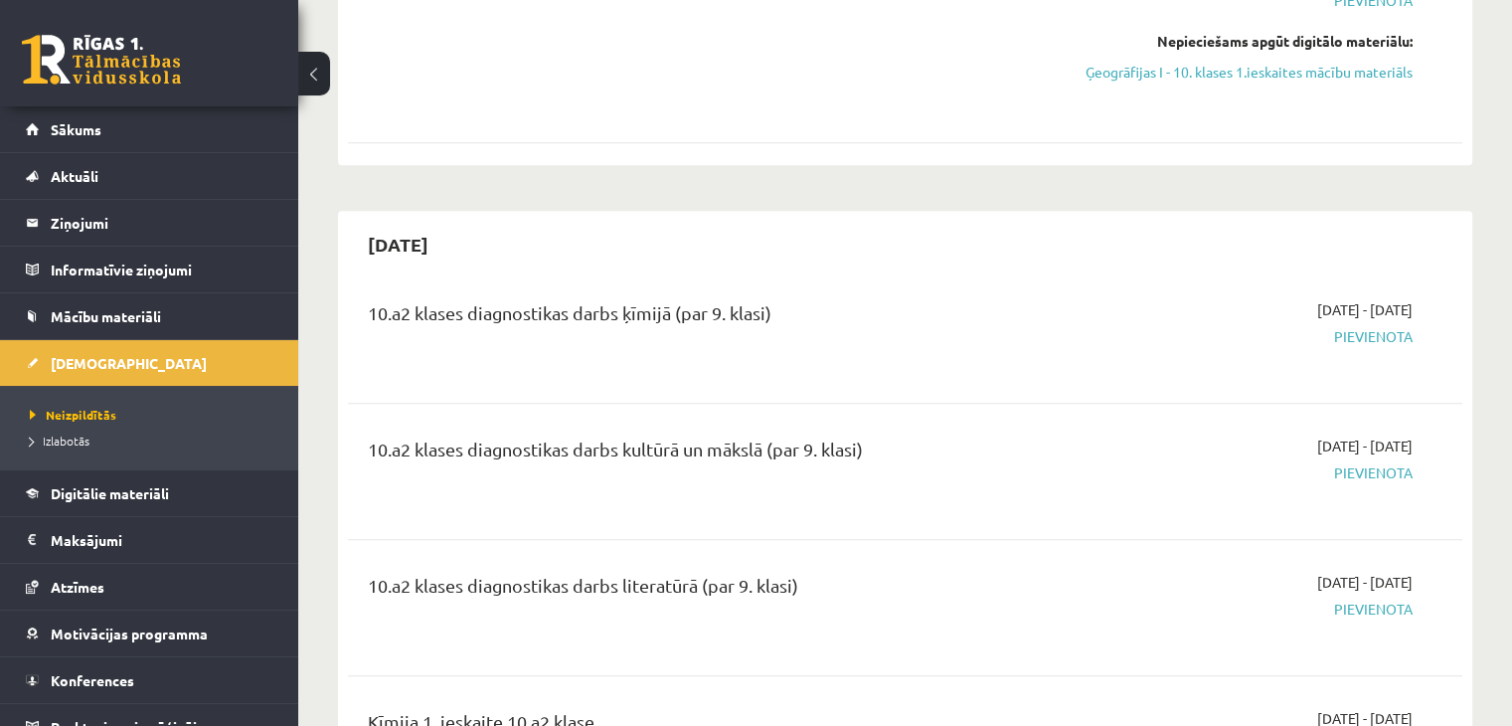
scroll to position [994, 0]
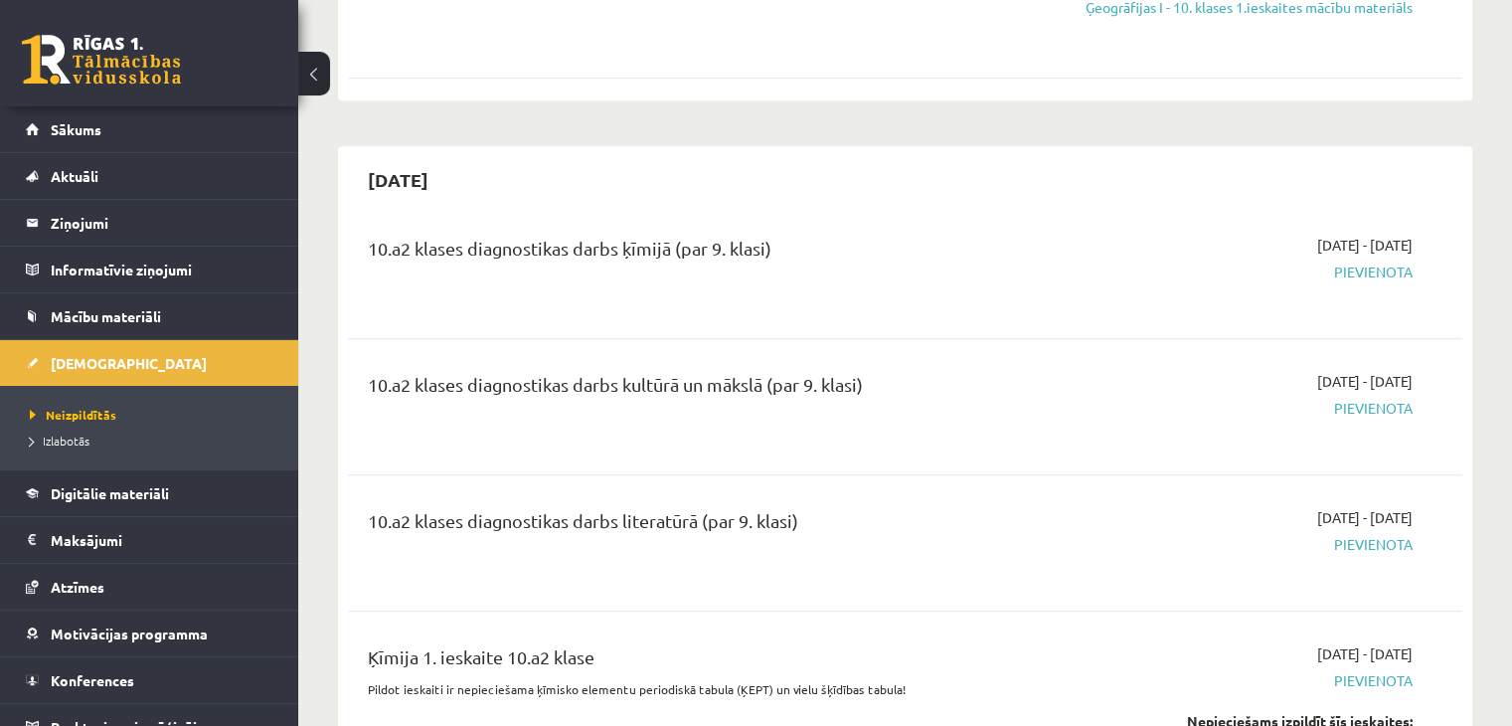
click at [1377, 268] on span "Pievienota" at bounding box center [1249, 272] width 328 height 21
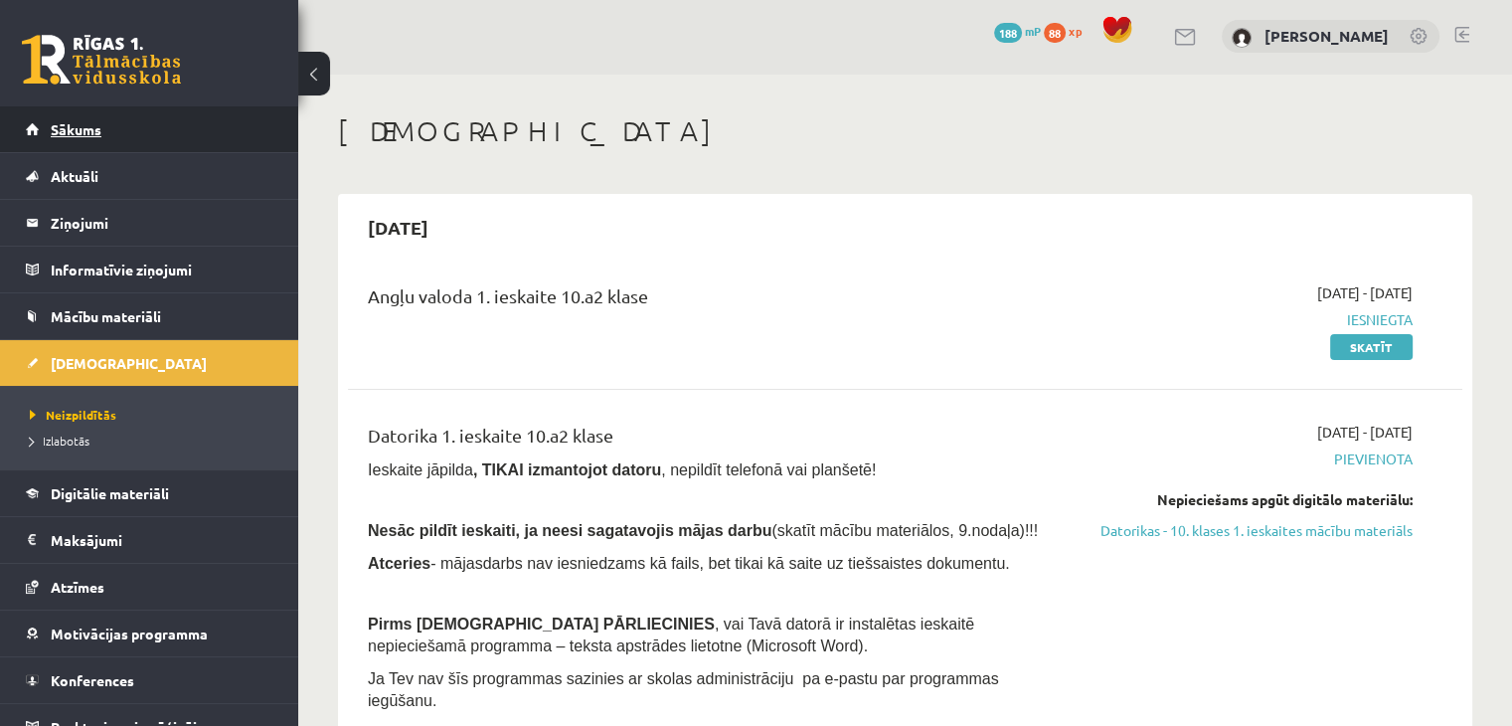
scroll to position [0, 0]
click at [77, 139] on link "Sākums" at bounding box center [150, 129] width 248 height 46
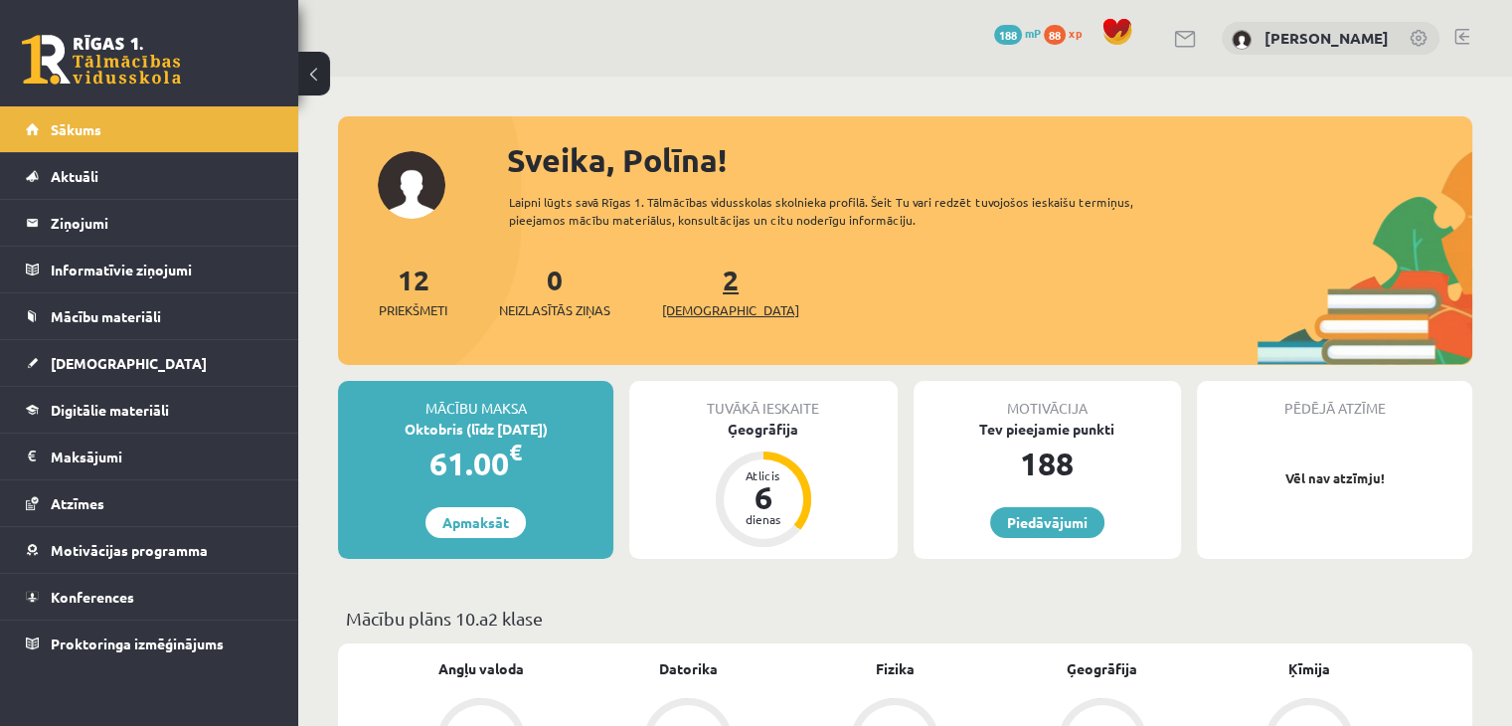
click at [691, 307] on span "[DEMOGRAPHIC_DATA]" at bounding box center [730, 310] width 137 height 20
click at [560, 308] on span "Neizlasītās ziņas" at bounding box center [554, 310] width 111 height 20
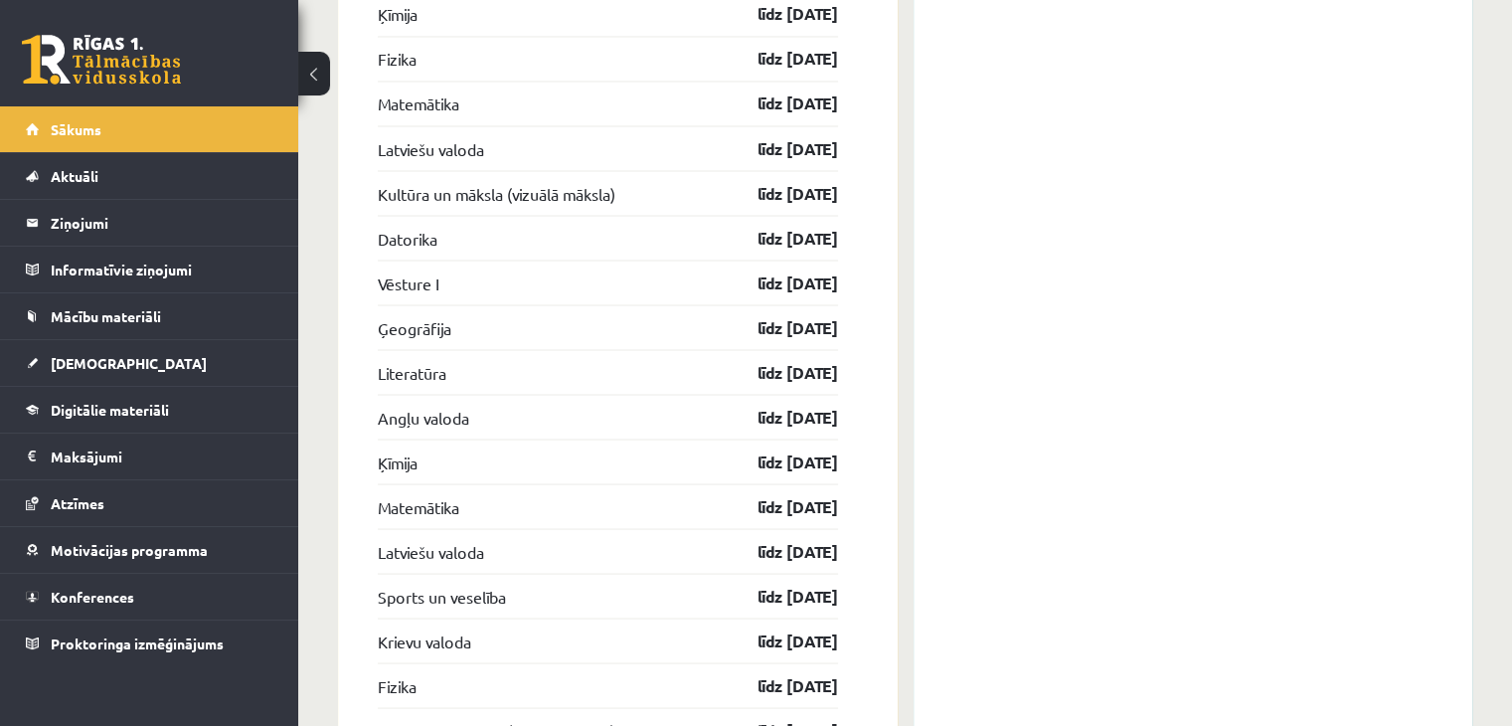
scroll to position [3741, 0]
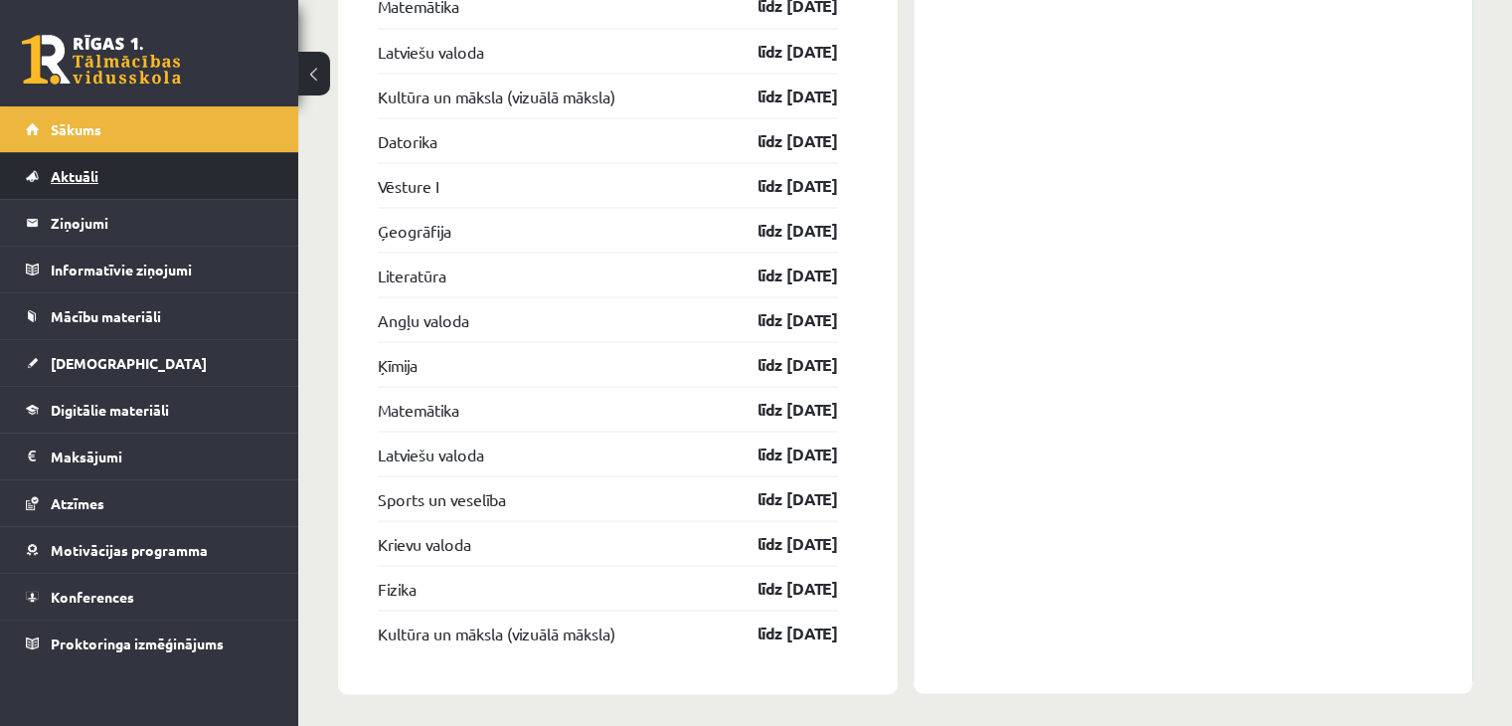
click at [111, 167] on link "Aktuāli" at bounding box center [150, 176] width 248 height 46
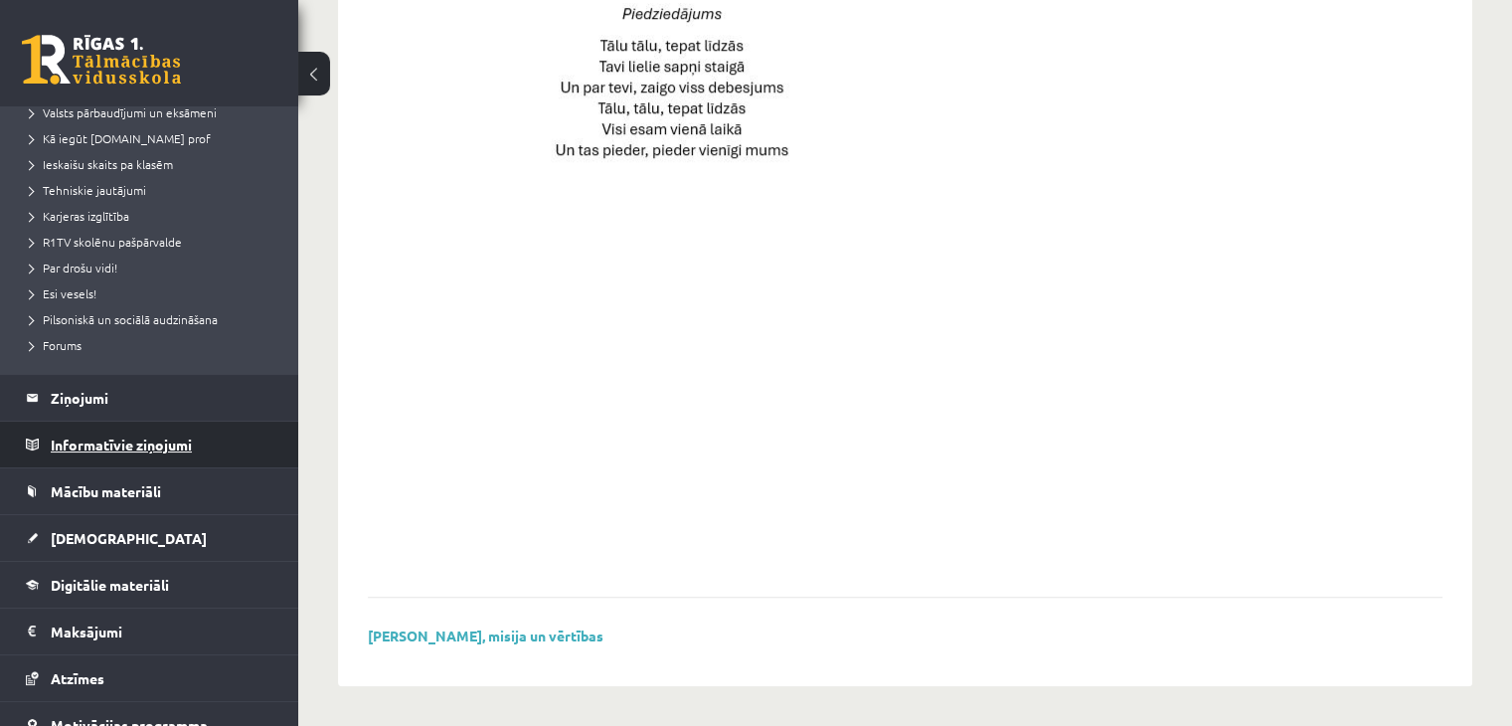
scroll to position [298, 0]
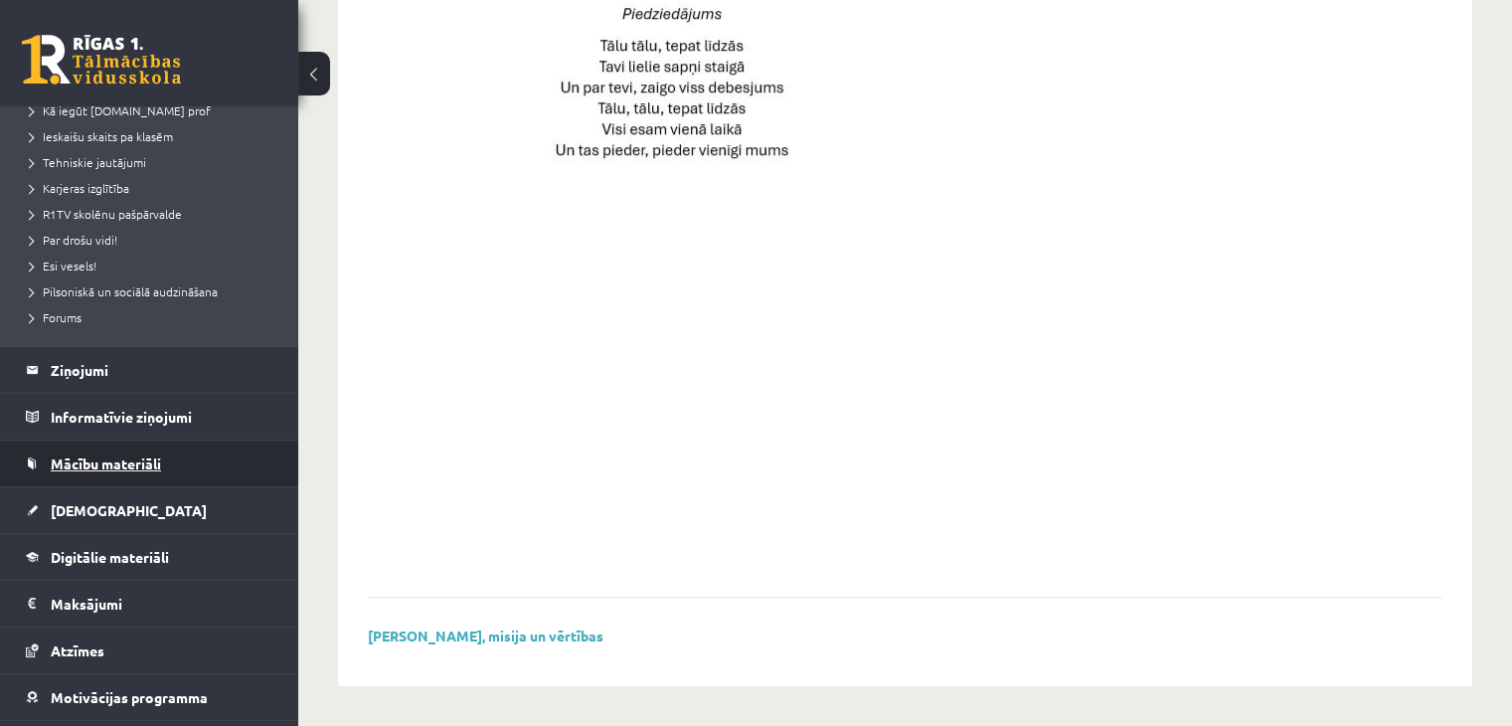
click at [94, 450] on link "Mācību materiāli" at bounding box center [150, 464] width 248 height 46
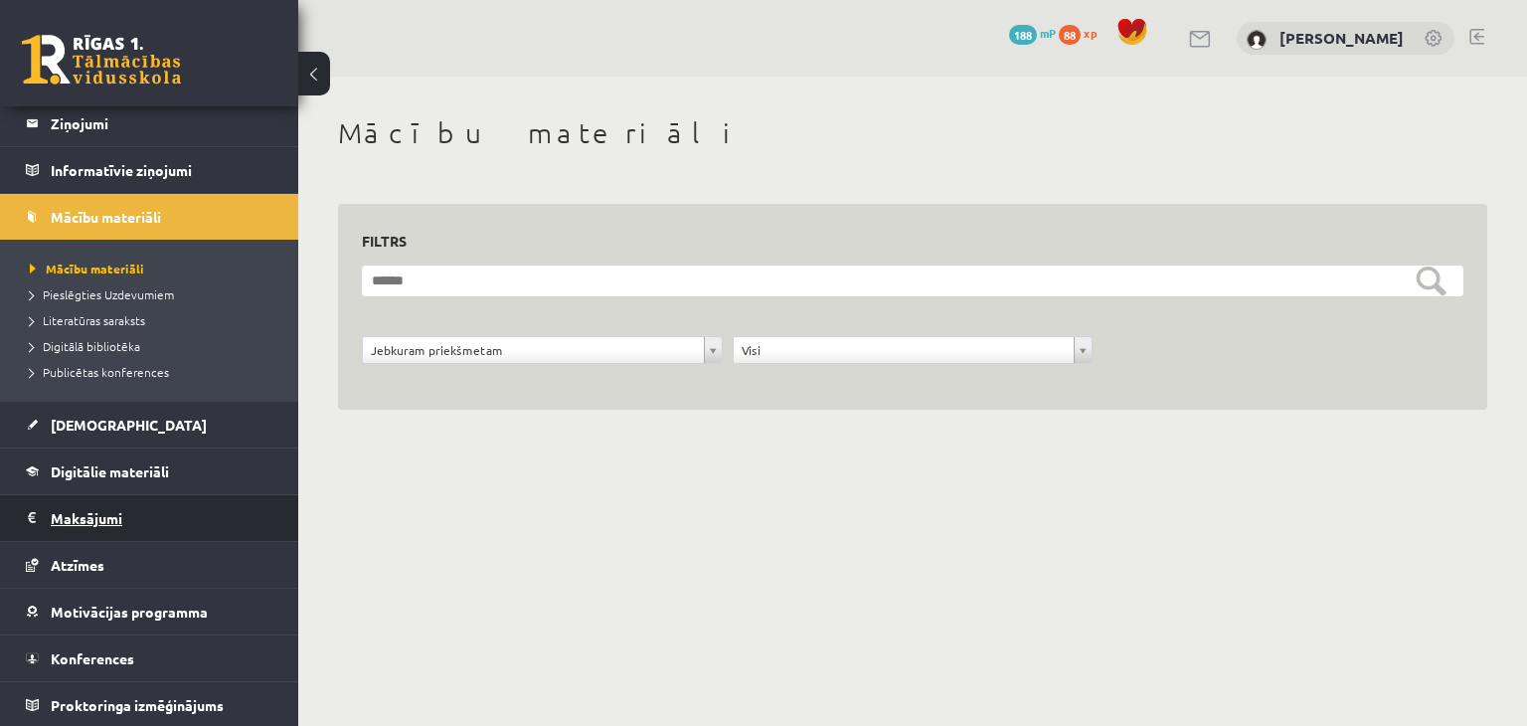
scroll to position [99, 0]
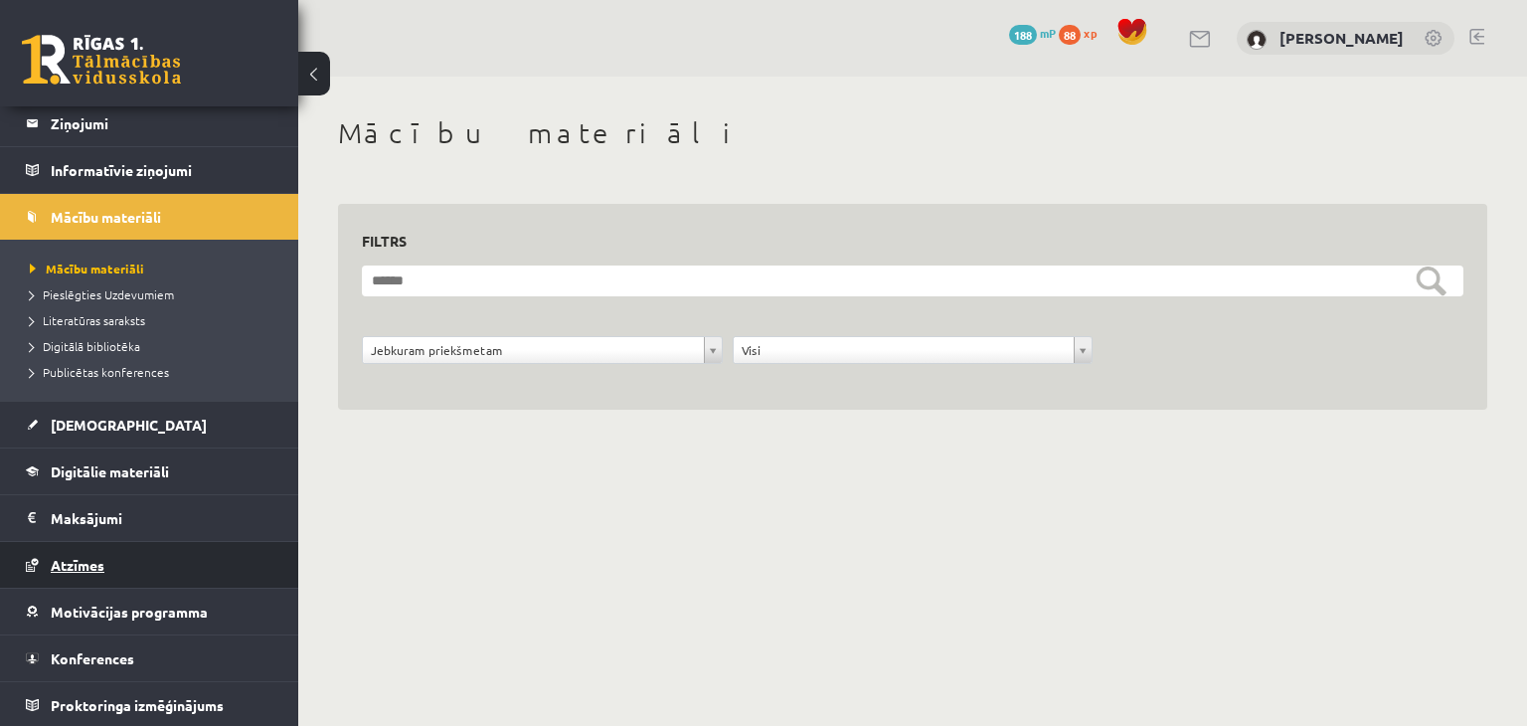
click at [82, 559] on span "Atzīmes" at bounding box center [78, 565] width 54 height 18
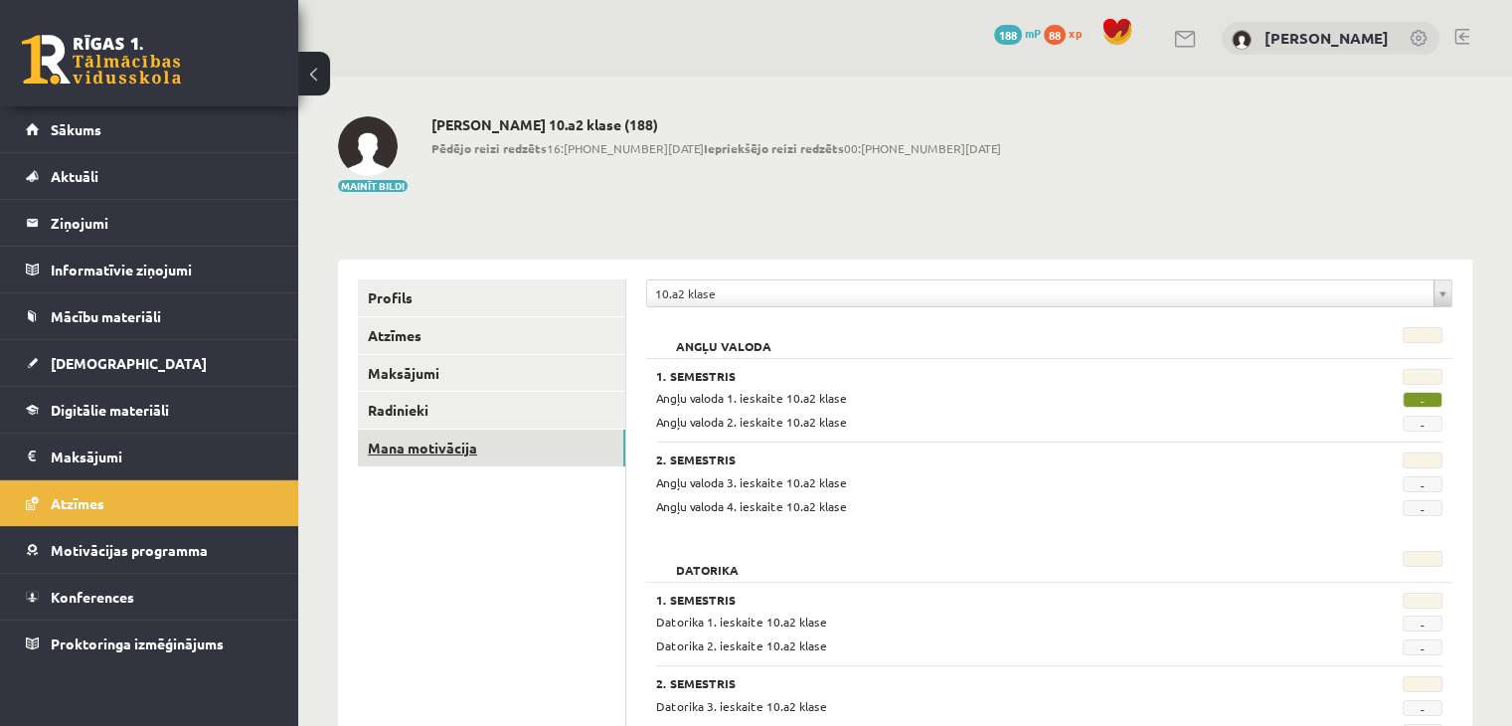
click at [609, 456] on link "Mana motivācija" at bounding box center [491, 448] width 267 height 37
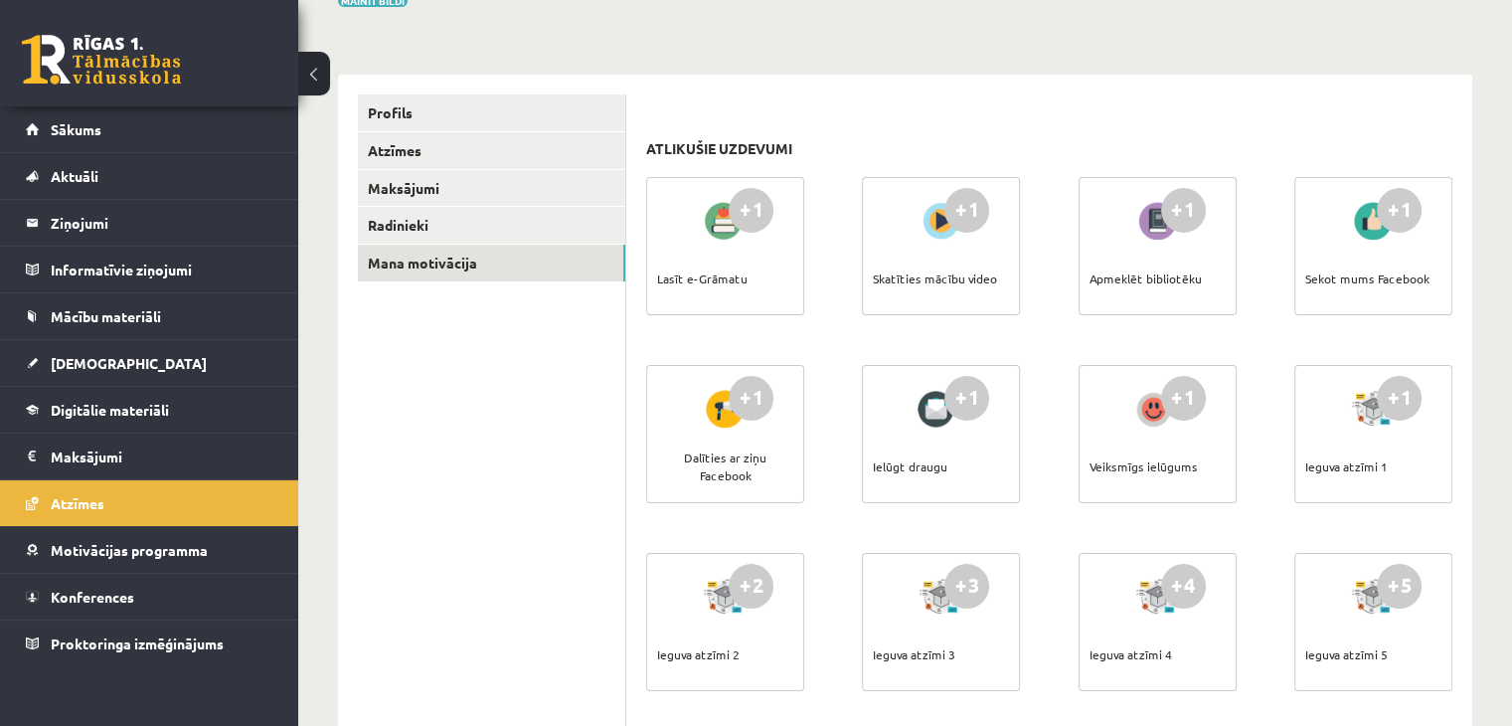
scroll to position [199, 0]
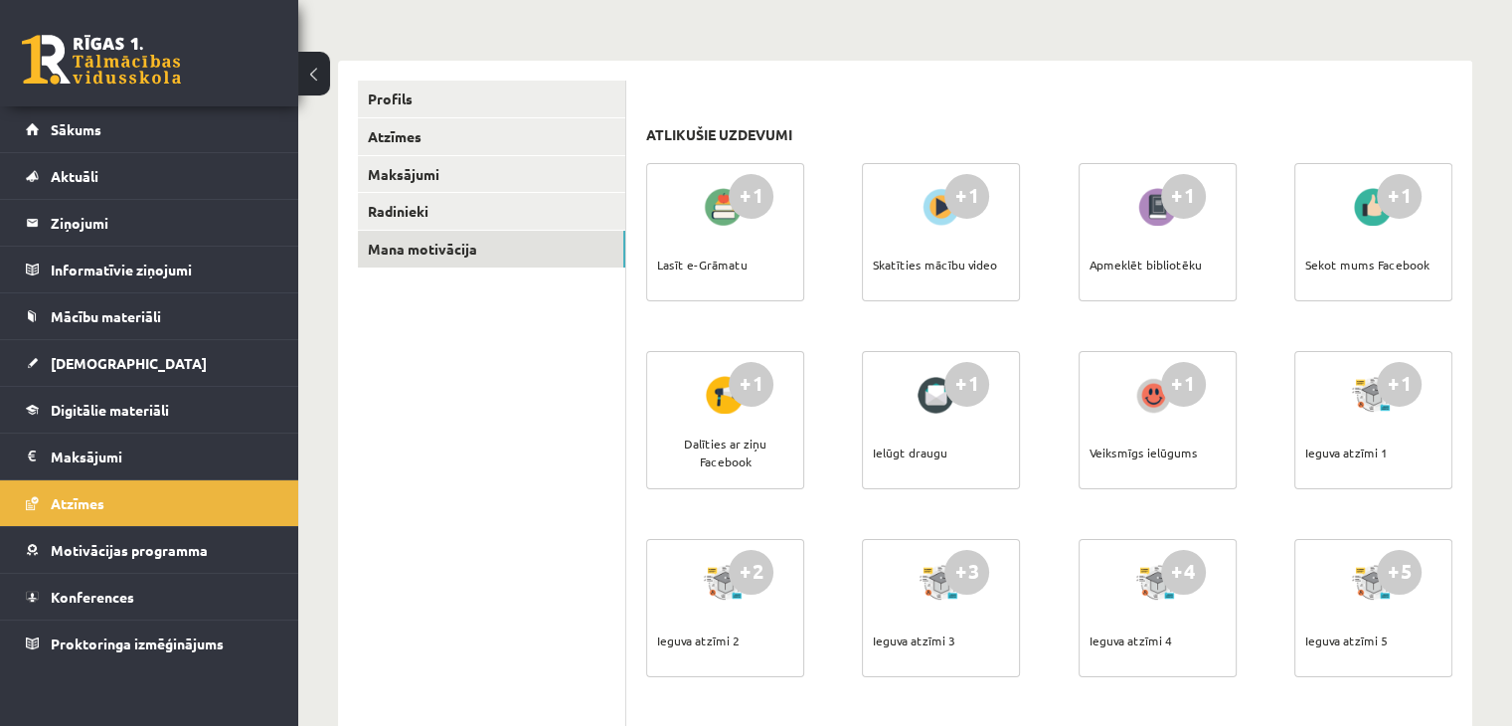
click at [710, 234] on div "Lasīt e-Grāmatu" at bounding box center [702, 265] width 90 height 70
click at [746, 202] on div "+1" at bounding box center [751, 196] width 45 height 45
click at [724, 225] on div at bounding box center [725, 207] width 57 height 46
click at [1305, 327] on div "+1 Sekot mums Facebook" at bounding box center [1374, 252] width 158 height 178
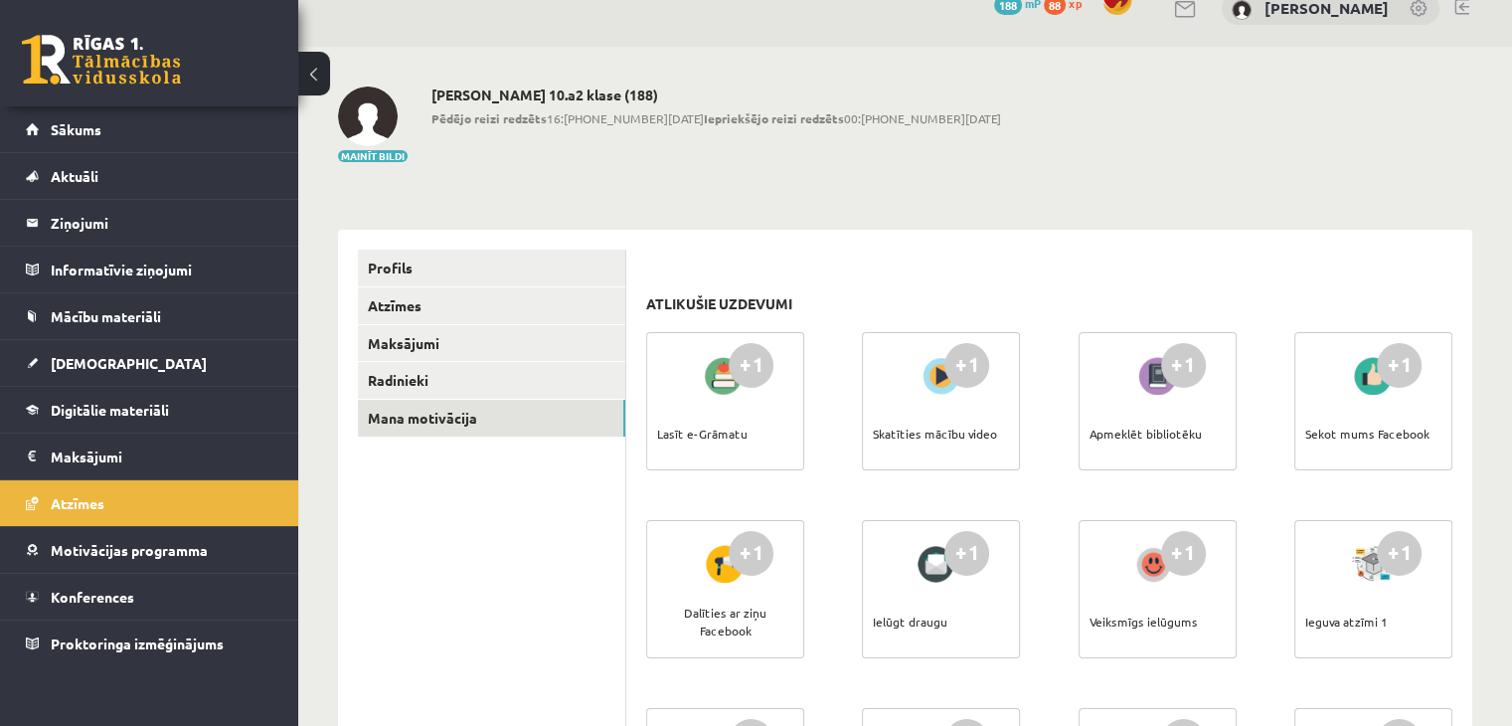
scroll to position [0, 0]
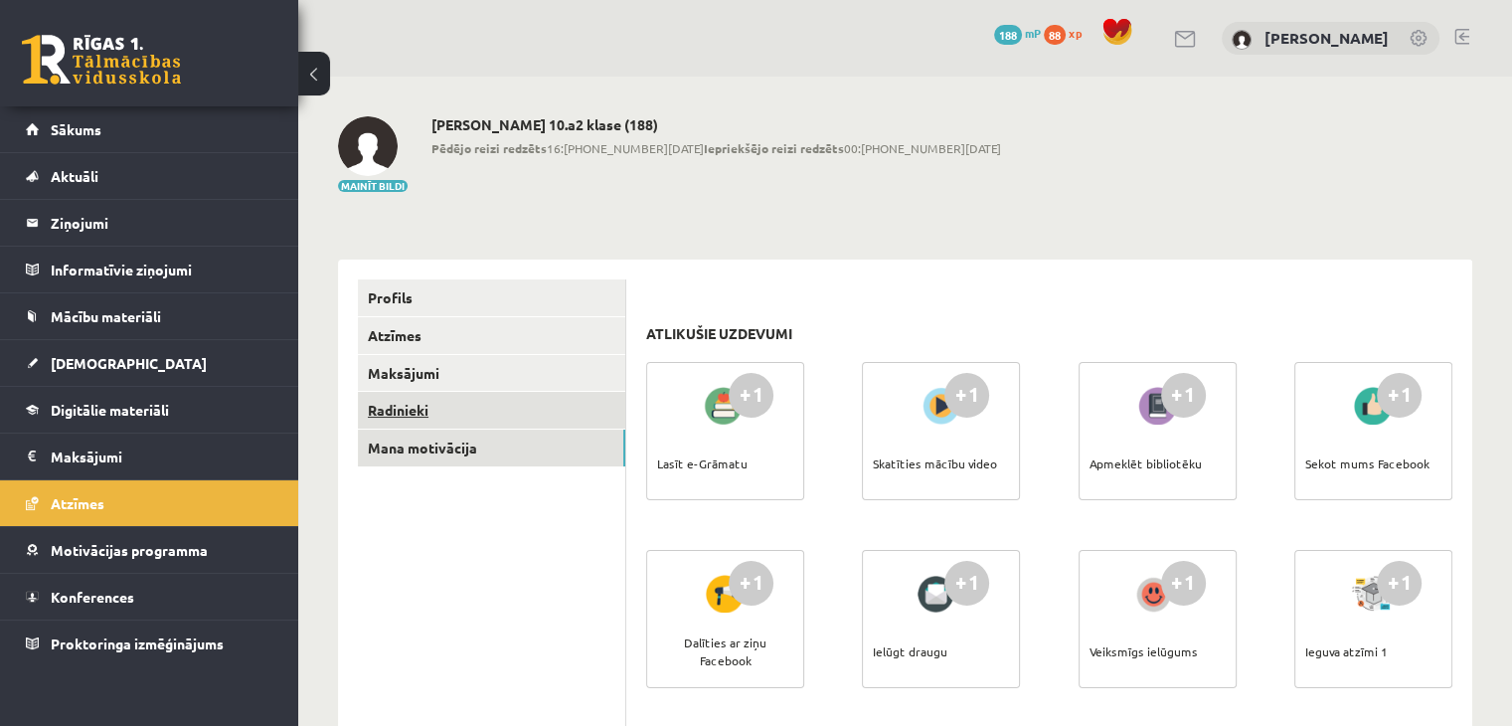
click at [491, 419] on link "Radinieki" at bounding box center [491, 410] width 267 height 37
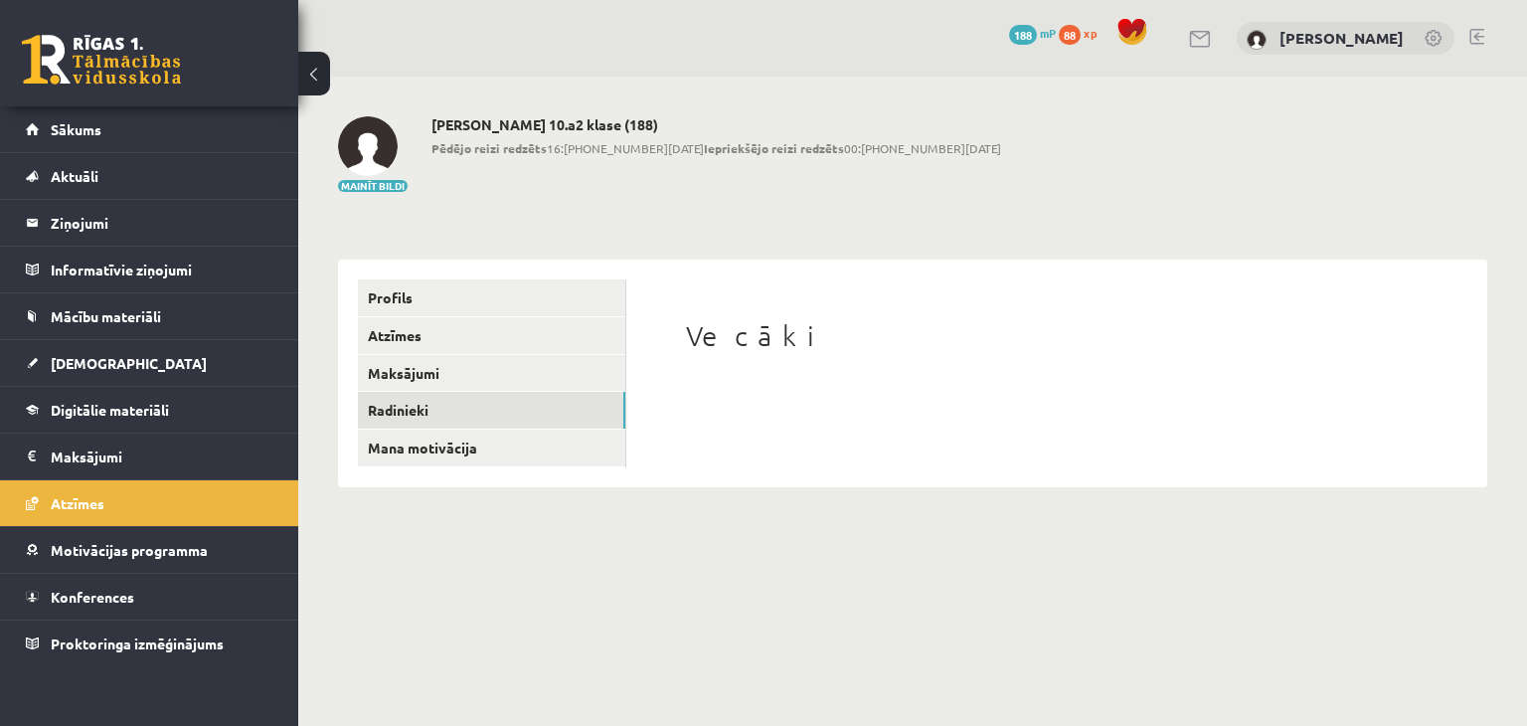
click at [752, 339] on h1 "Vecāki" at bounding box center [1057, 336] width 742 height 34
click at [488, 376] on link "Maksājumi" at bounding box center [491, 373] width 267 height 37
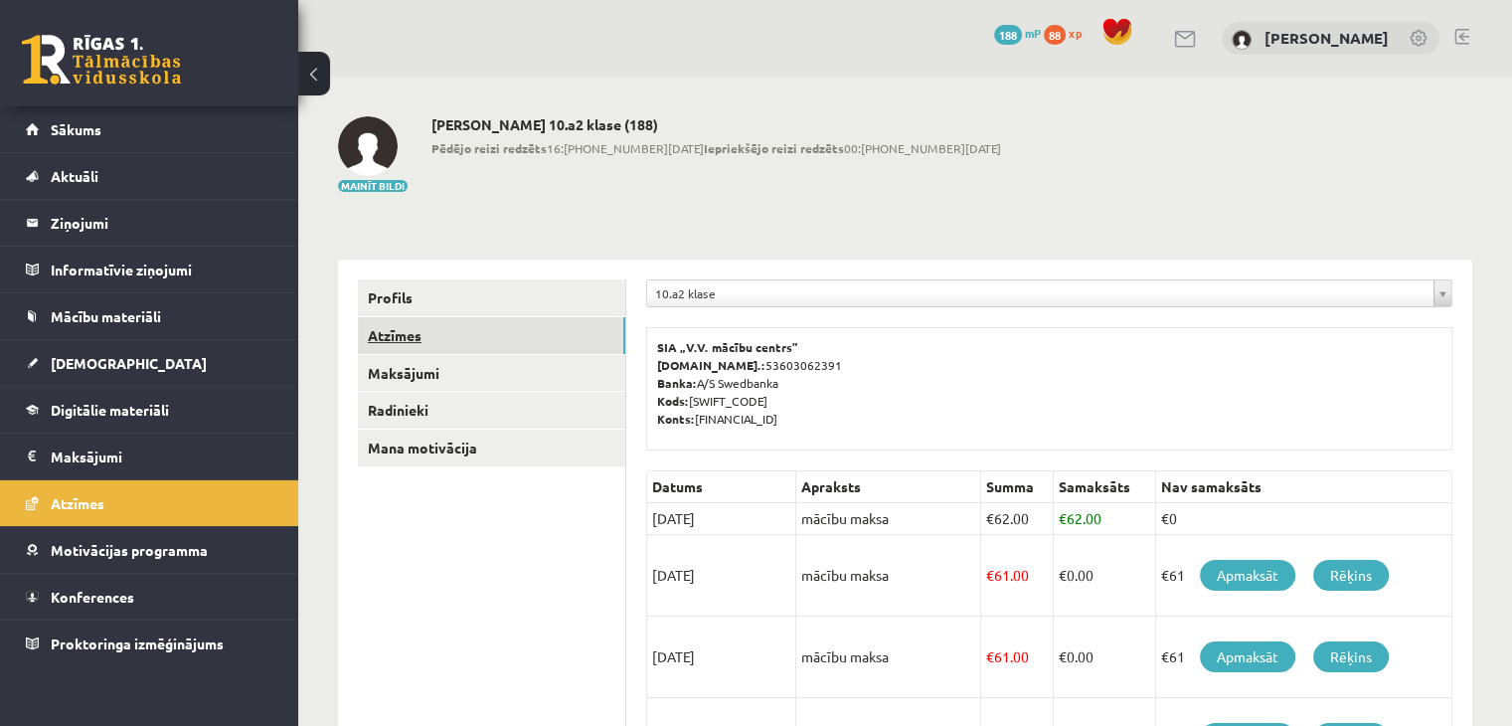
click at [499, 336] on link "Atzīmes" at bounding box center [491, 335] width 267 height 37
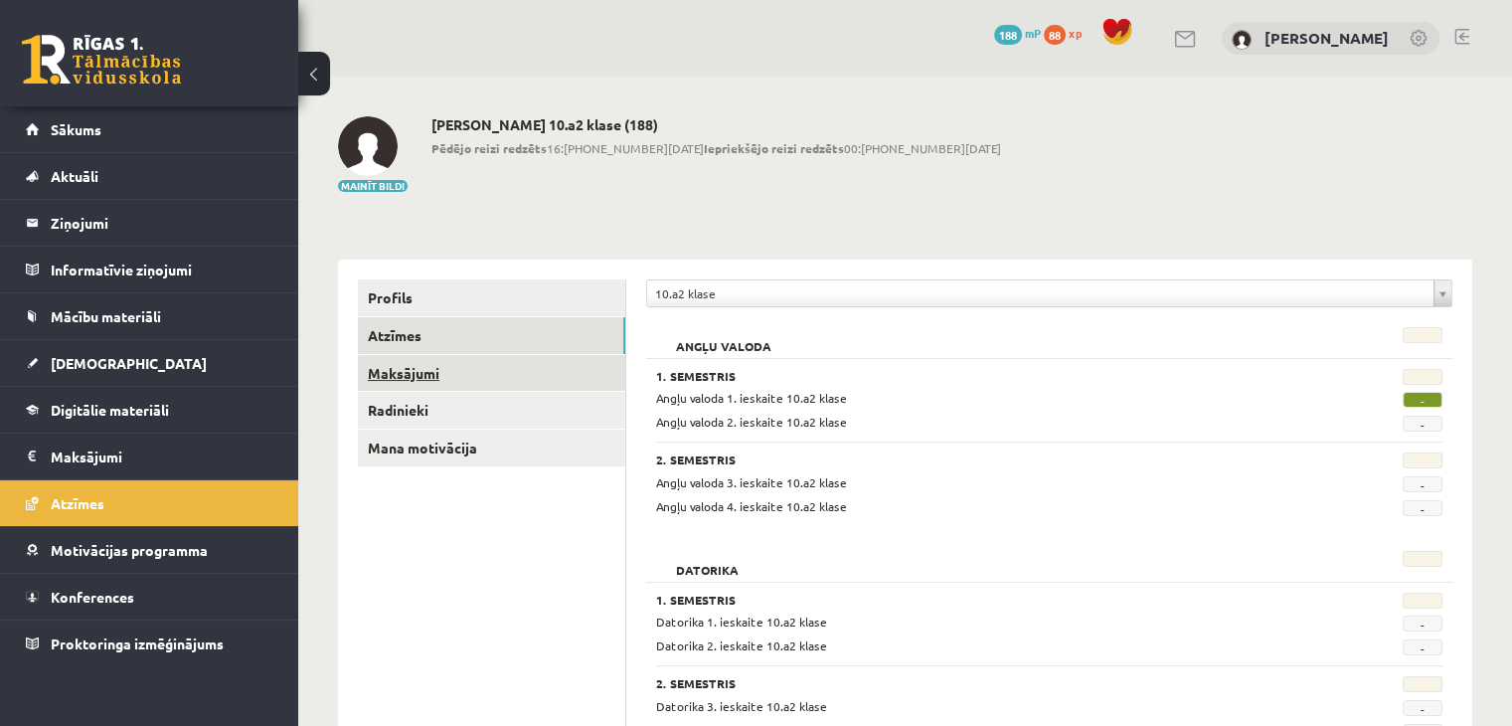
click at [488, 369] on link "Maksājumi" at bounding box center [491, 373] width 267 height 37
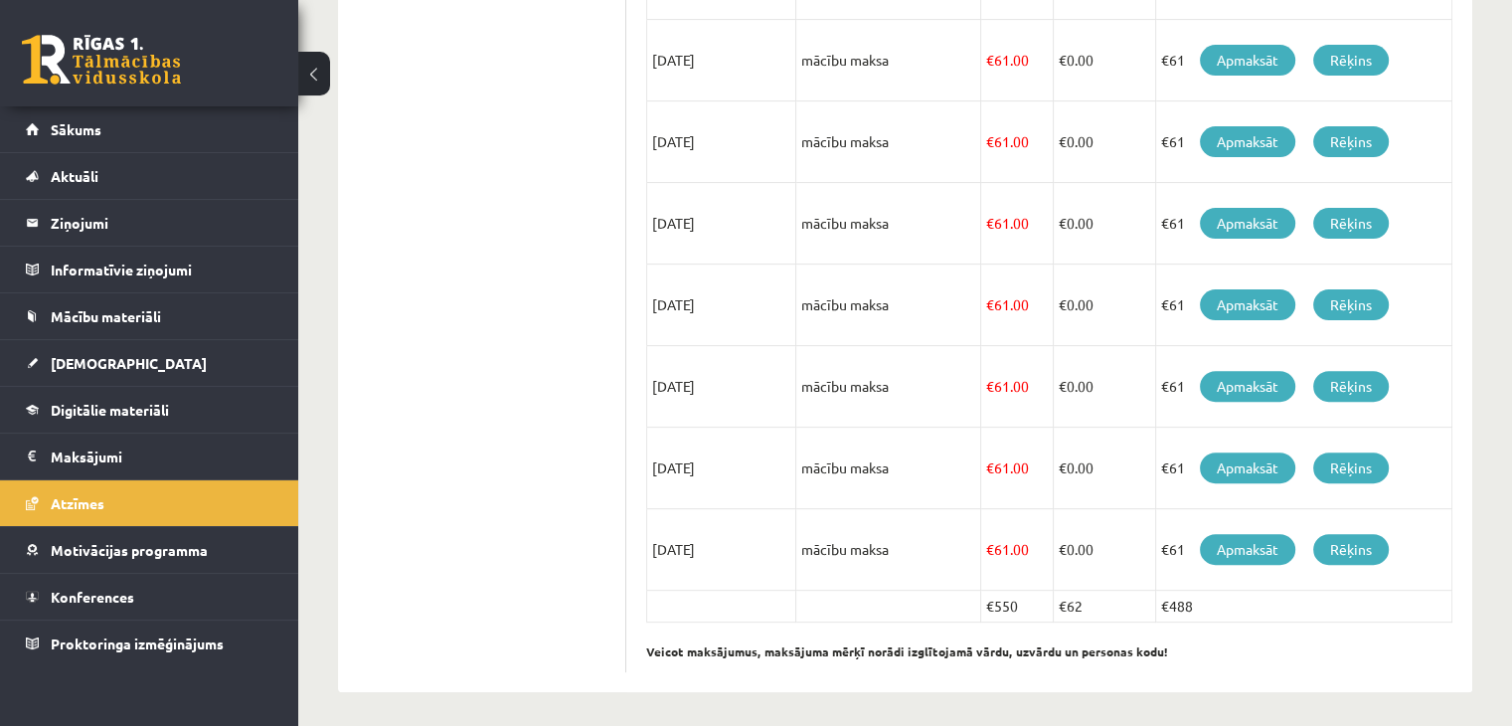
scroll to position [600, 0]
